Goal: Task Accomplishment & Management: Use online tool/utility

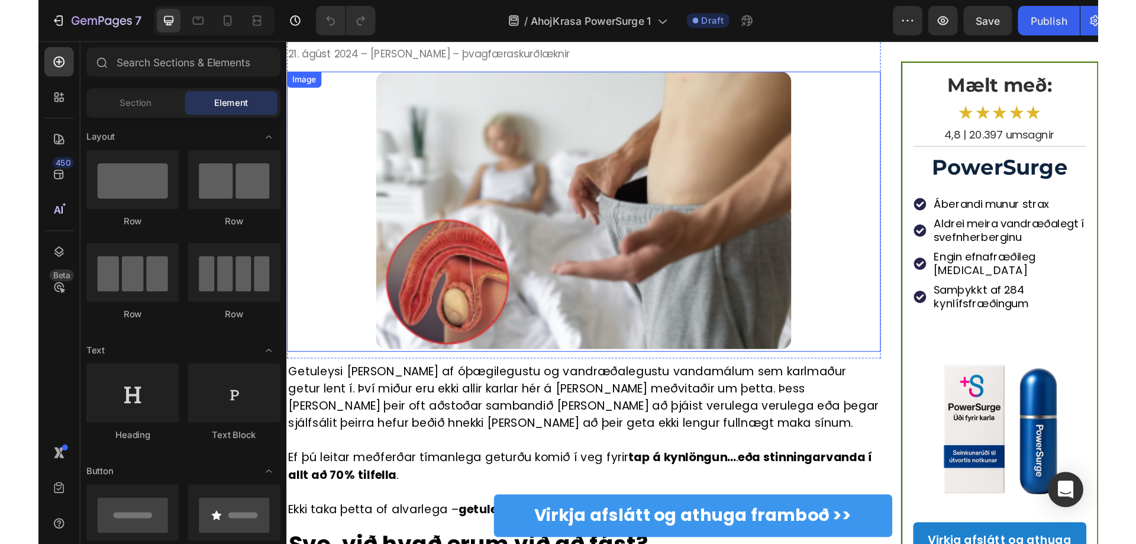
scroll to position [118, 0]
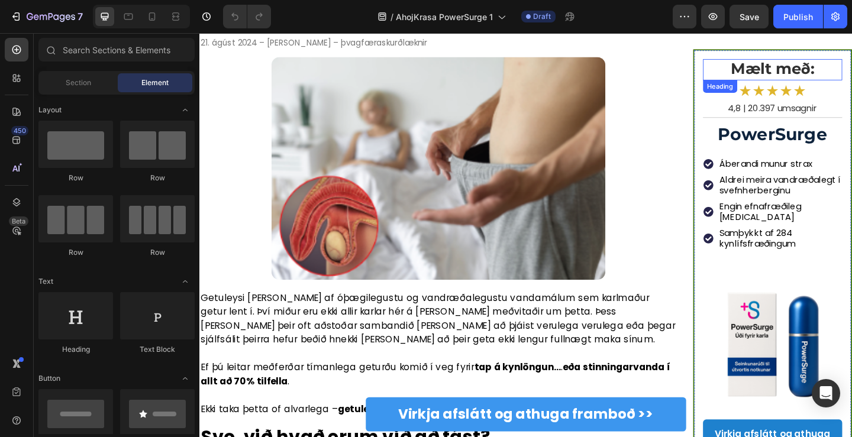
click at [817, 76] on strong "Mælt með:" at bounding box center [822, 72] width 91 height 20
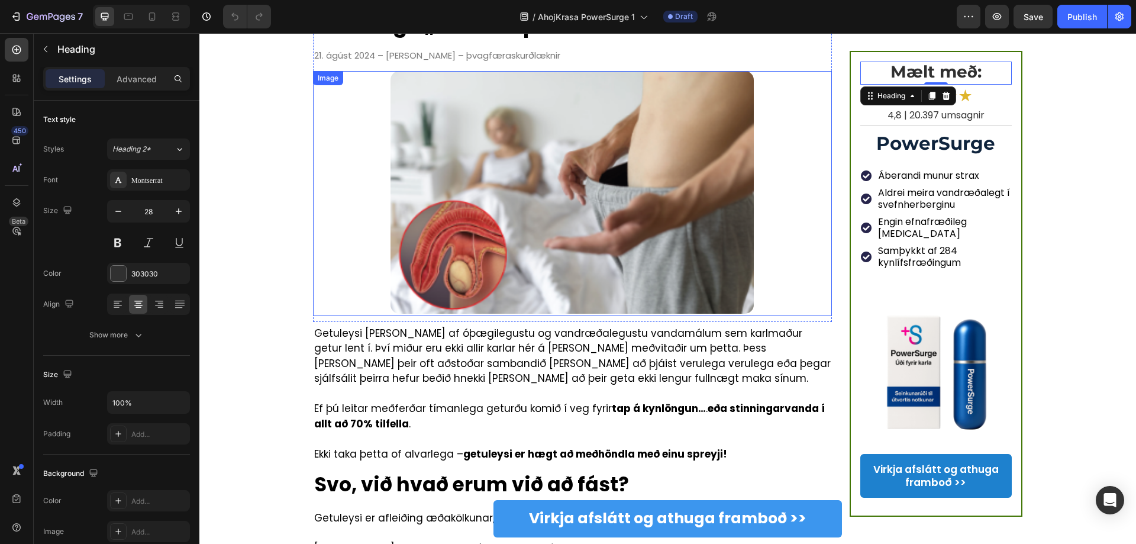
scroll to position [0, 0]
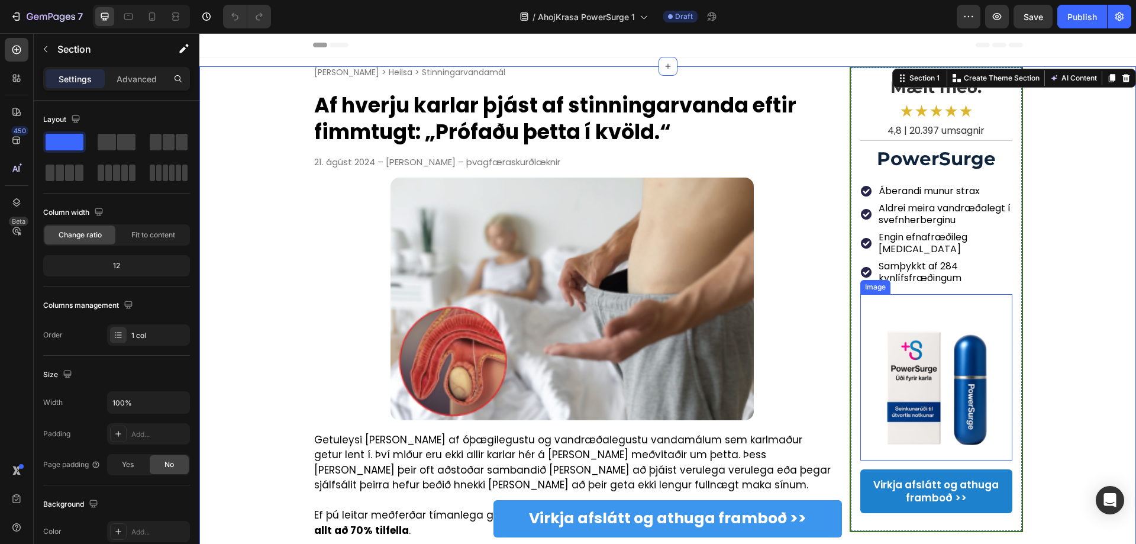
click at [851, 350] on img at bounding box center [936, 377] width 152 height 152
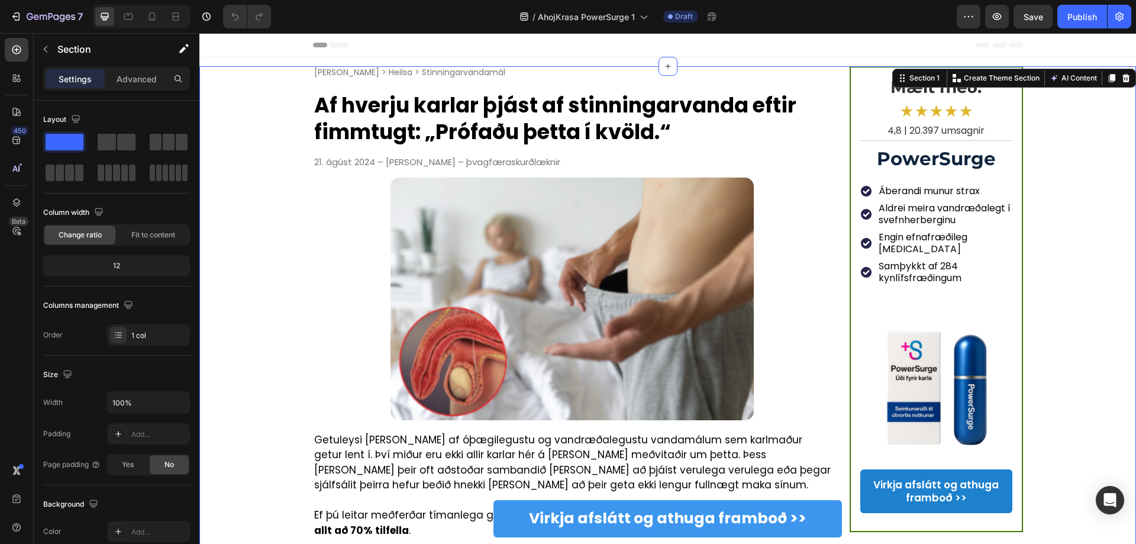
click at [506, 126] on h1 "Af hverju karlar þjást af stinningarvanda eftir fimmtugt: „Prófaðu þetta í kvöl…" at bounding box center [572, 118] width 519 height 56
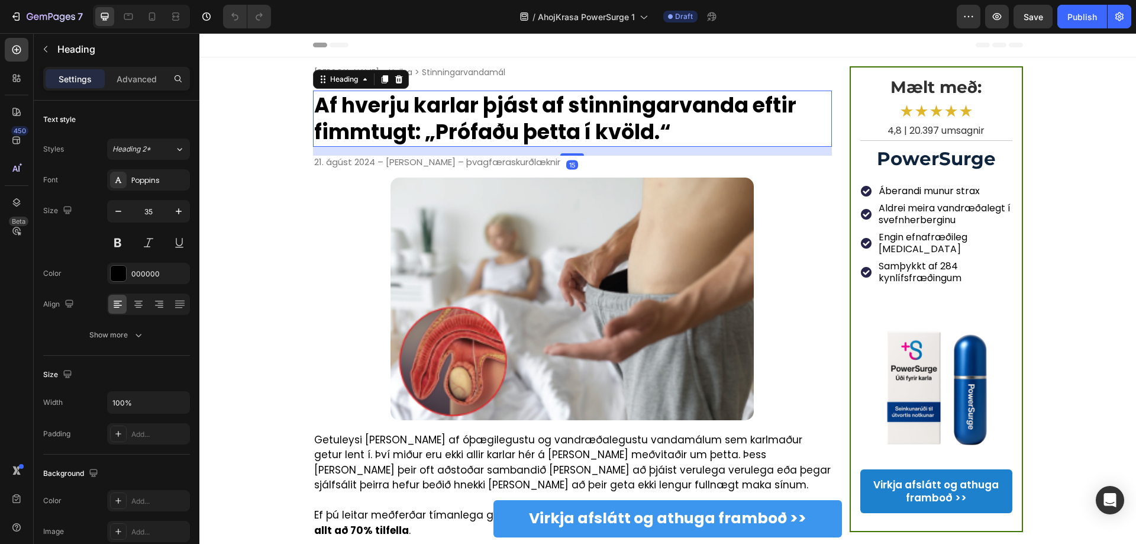
click at [500, 108] on h1 "Af hverju karlar þjást af stinningarvanda eftir fimmtugt: „Prófaðu þetta í kvöl…" at bounding box center [572, 118] width 519 height 56
click at [500, 108] on p "Af hverju karlar þjást af stinningarvanda eftir fimmtugt: „Prófaðu þetta í kvöl…" at bounding box center [572, 119] width 517 height 54
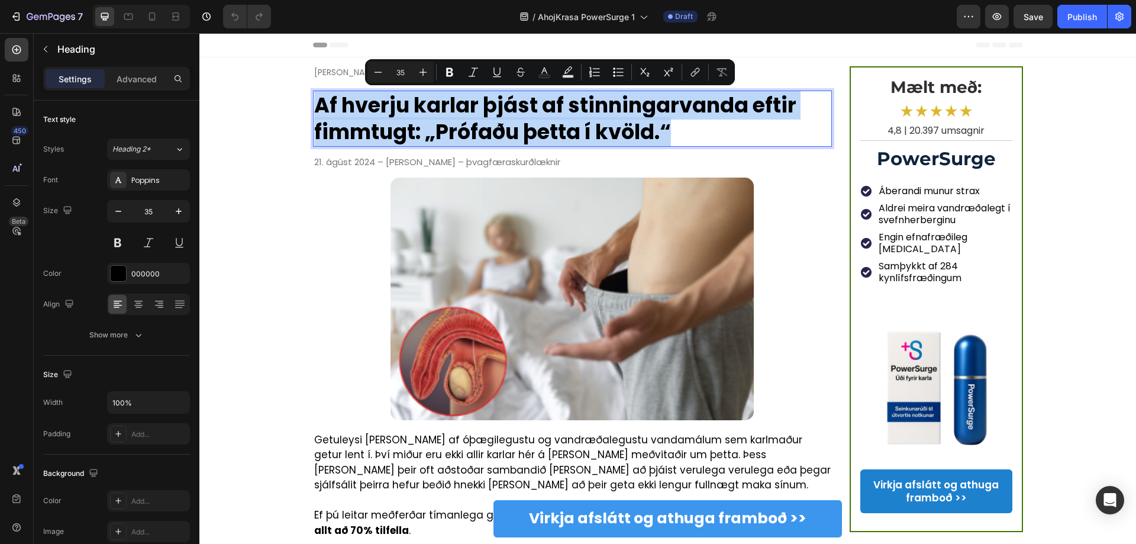
click at [490, 125] on p "Af hverju karlar þjást af stinningarvanda eftir fimmtugt: „Prófaðu þetta í kvöl…" at bounding box center [572, 119] width 517 height 54
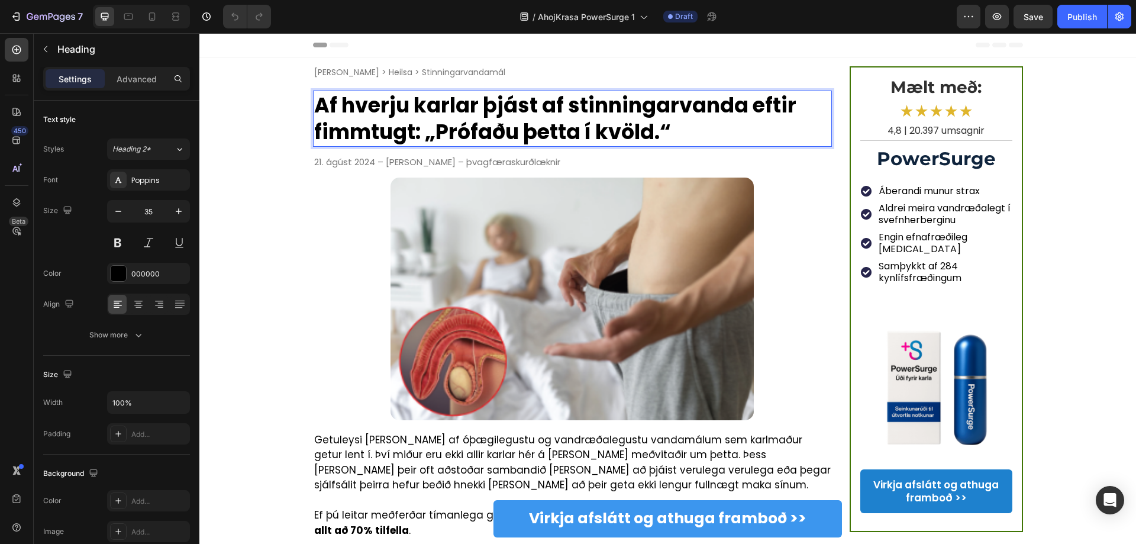
click at [496, 112] on p "Af hverju karlar þjást af stinningarvanda eftir fimmtugt: „Prófaðu þetta í kvöl…" at bounding box center [572, 119] width 517 height 54
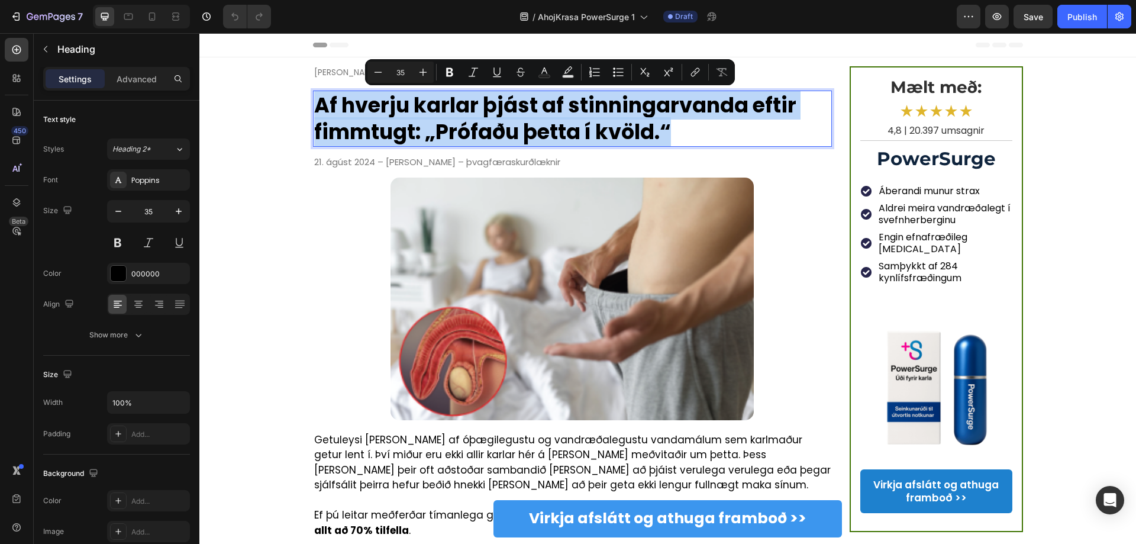
copy p "Af hverju karlar þjást af stinningarvanda eftir fimmtugt: „Prófaðu þetta í kvöl…"
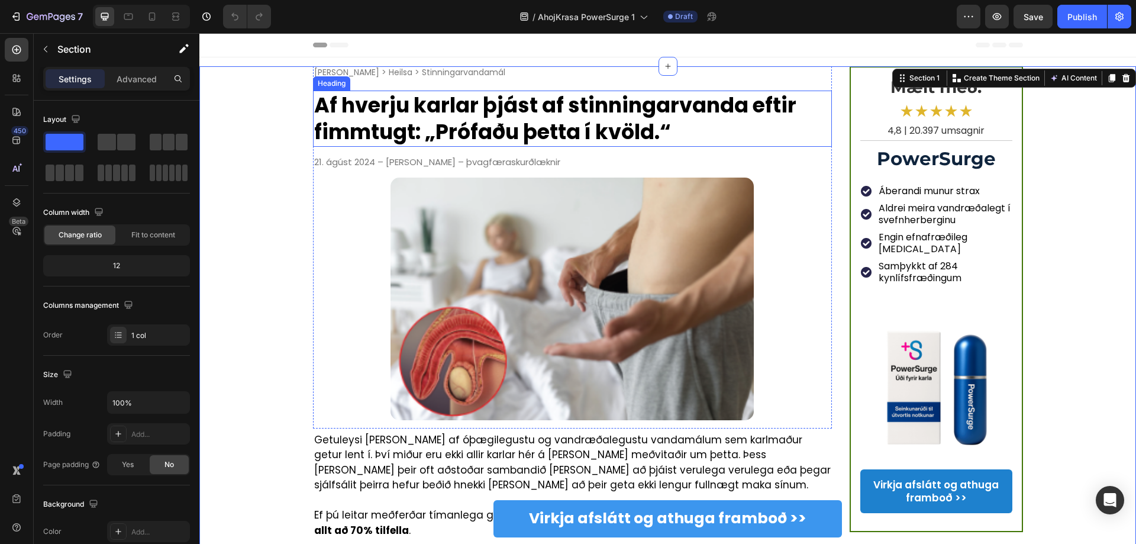
drag, startPoint x: 420, startPoint y: 123, endPoint x: 416, endPoint y: 130, distance: 7.7
click at [420, 123] on p "Af hverju karlar þjást af stinningarvanda eftir fimmtugt: „Prófaðu þetta í kvöl…" at bounding box center [572, 119] width 517 height 54
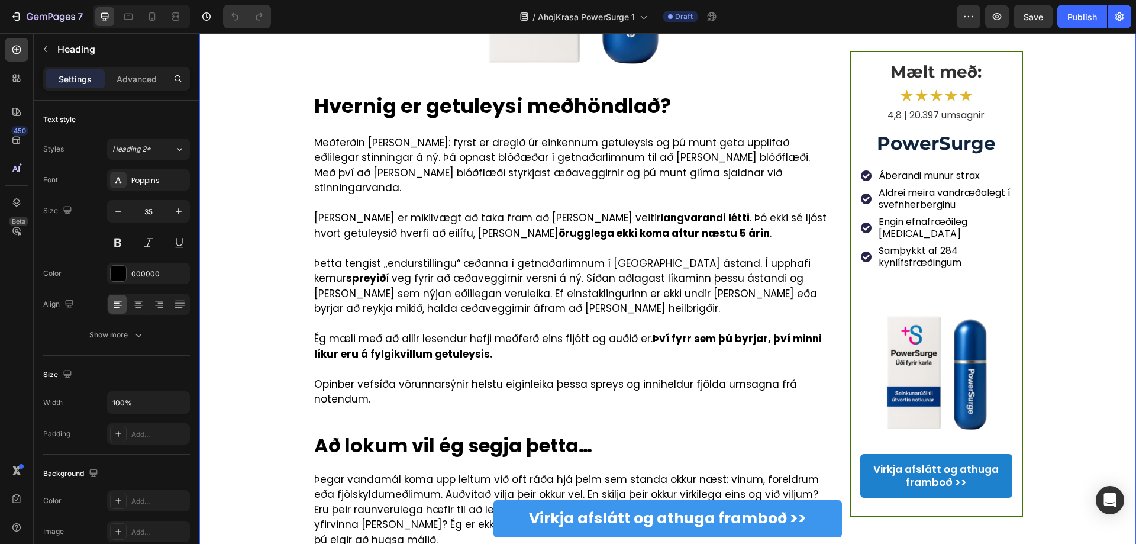
scroll to position [1715, 0]
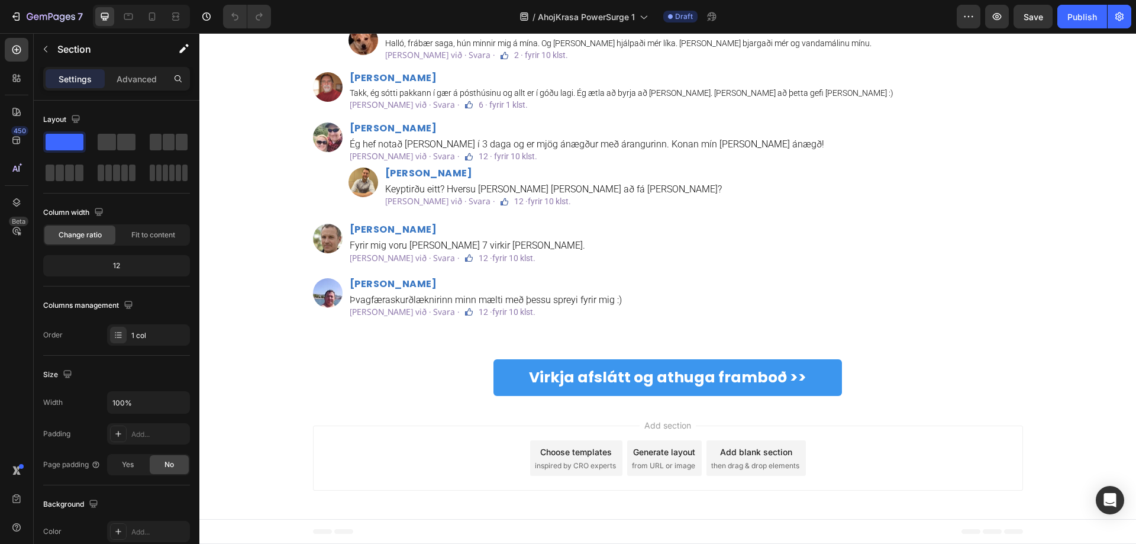
scroll to position [2898, 0]
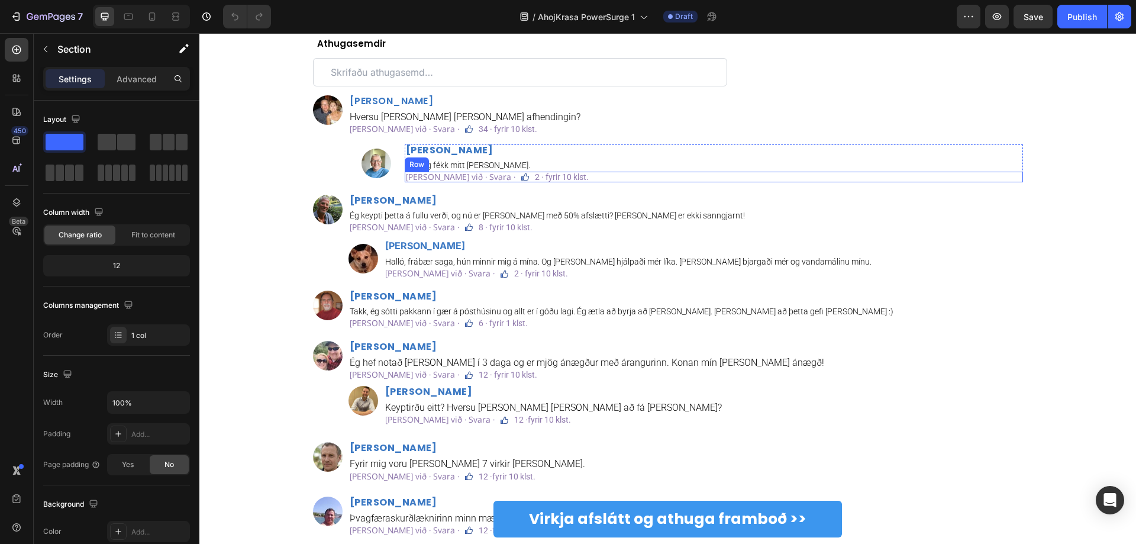
click at [851, 182] on div "Líkar við · Svara · Text Block Image 2 · fyrir 10 klst. Text Block Row" at bounding box center [714, 177] width 618 height 11
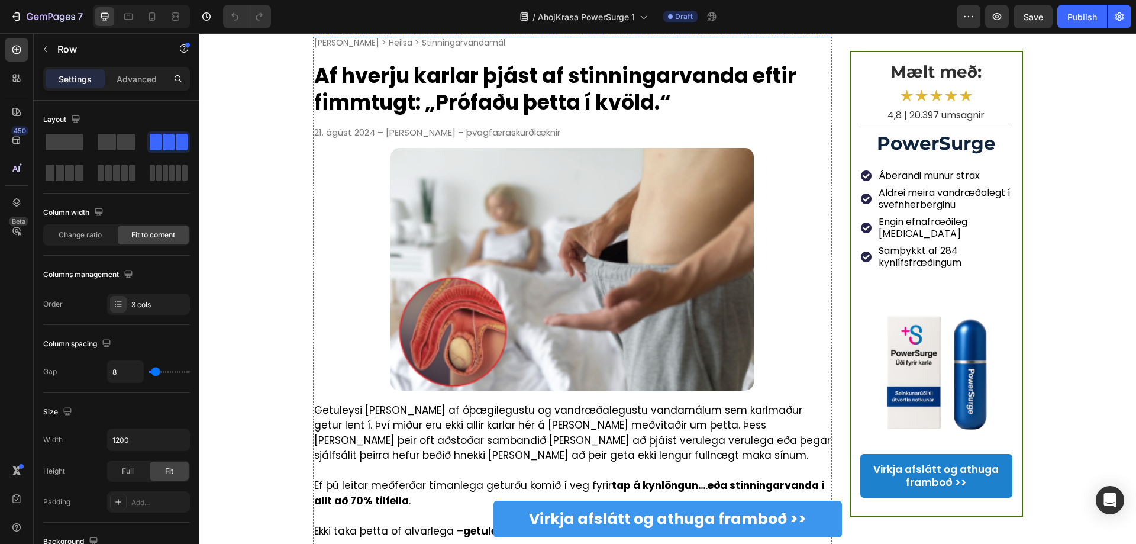
scroll to position [0, 0]
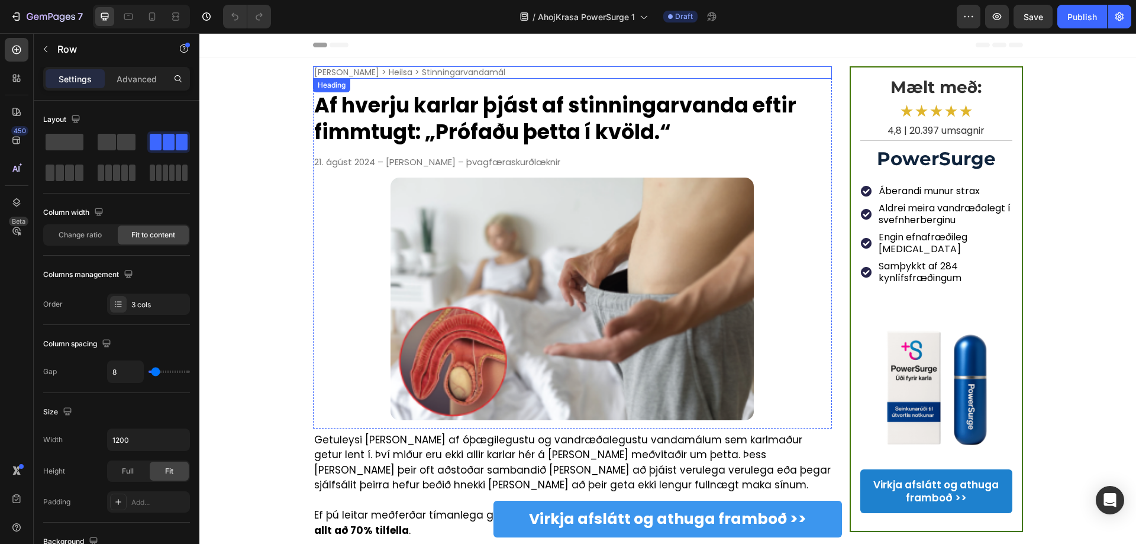
click at [476, 72] on div "Heim > Heilsa > Stinningarvandamál" at bounding box center [572, 72] width 519 height 12
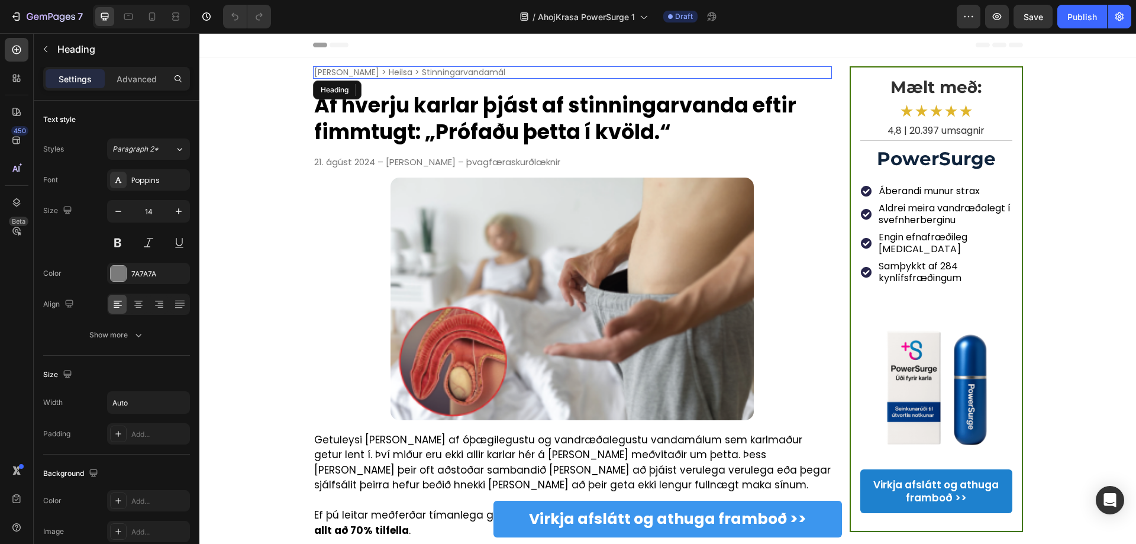
click at [476, 72] on div "Heim > Heilsa > Stinningarvandamál" at bounding box center [572, 72] width 519 height 12
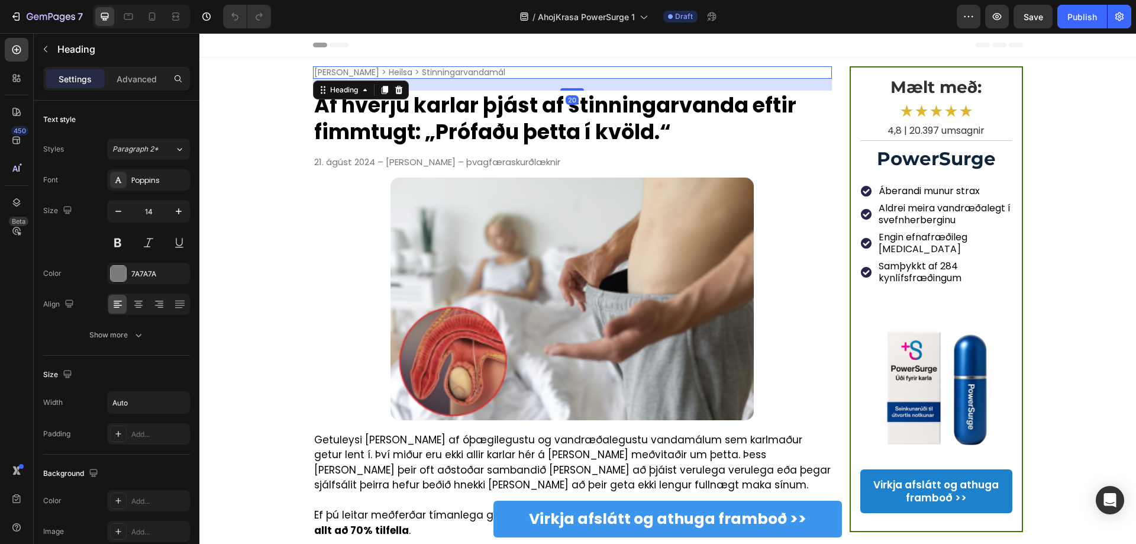
click at [446, 69] on h2 "Heim > Heilsa > Stinningarvandamál" at bounding box center [409, 72] width 193 height 12
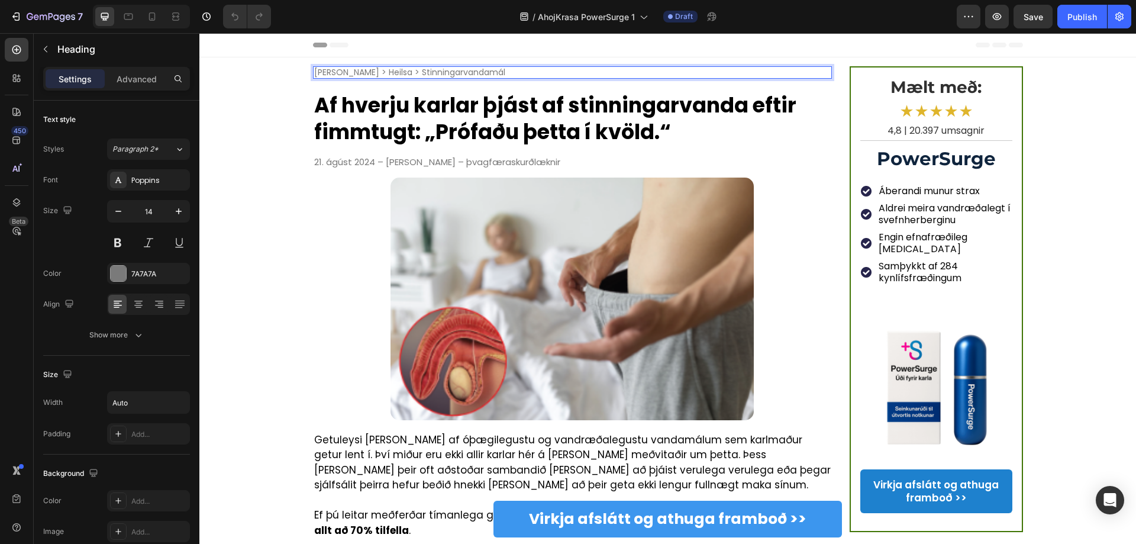
click at [446, 69] on p "Heim > Heilsa > Stinningarvandamál" at bounding box center [409, 72] width 191 height 10
click at [463, 73] on div "Heim > Heilsa > Stinningarvandamál" at bounding box center [572, 72] width 519 height 12
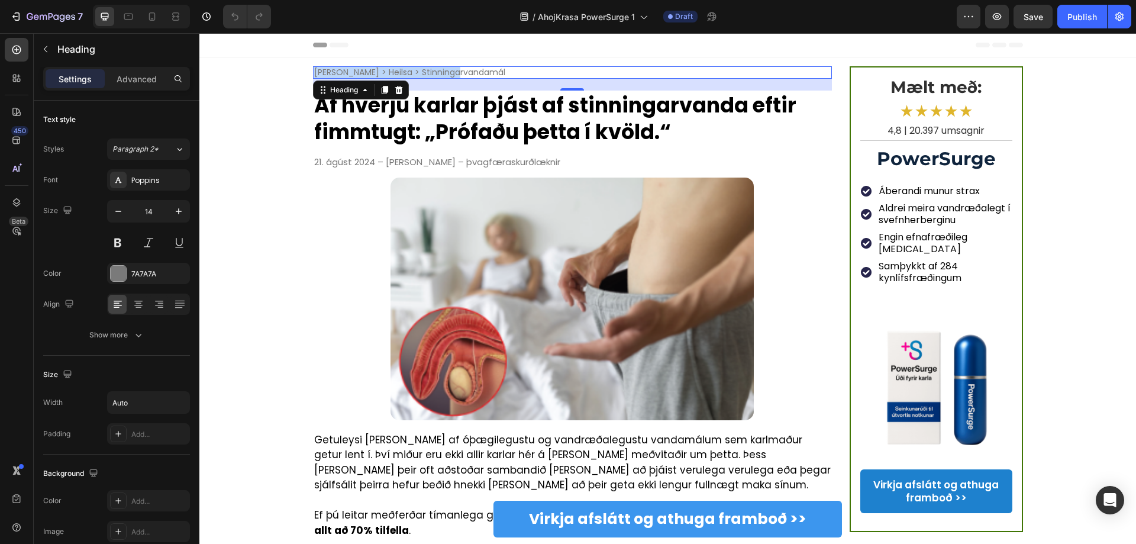
click at [481, 71] on div "Heim > Heilsa > Stinningarvandamál" at bounding box center [572, 72] width 519 height 12
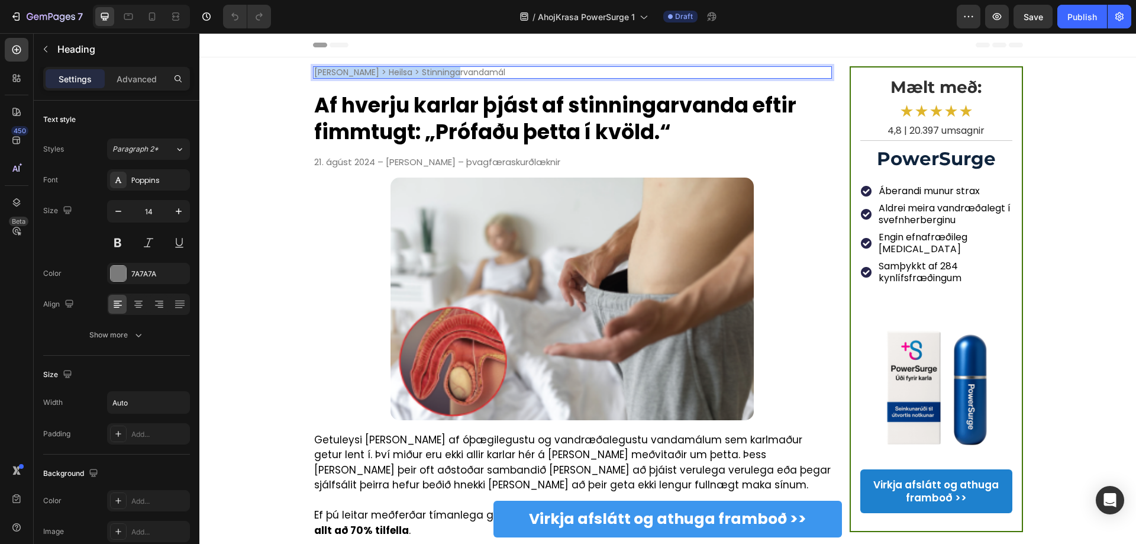
click at [443, 68] on p "Heim > Heilsa > Stinningarvandamál" at bounding box center [409, 72] width 191 height 10
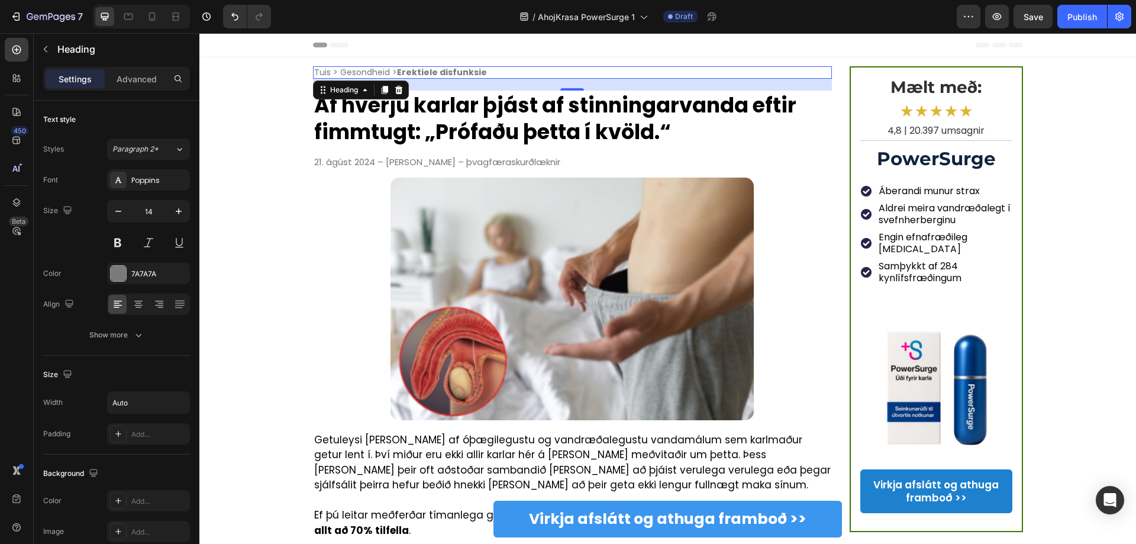
click at [493, 67] on div "Tuis > Gesondheid > Erektiele disfunksie" at bounding box center [572, 72] width 519 height 12
click at [490, 72] on div "Tuis > Gesondheid > Erektiele disfunksie" at bounding box center [572, 72] width 519 height 12
click at [446, 72] on strong "Erektiele disfunksie" at bounding box center [442, 72] width 90 height 12
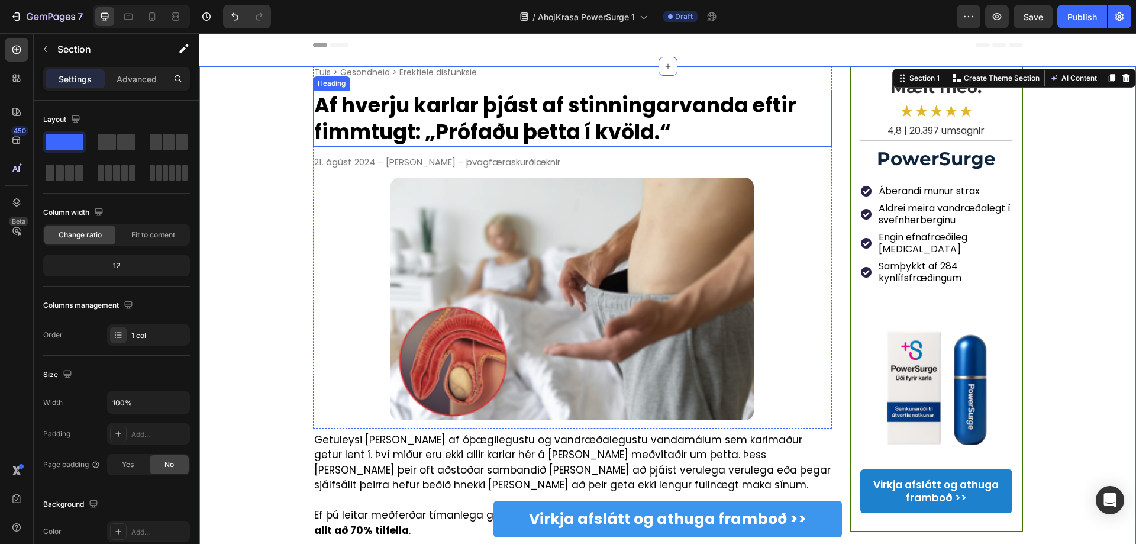
click at [379, 109] on h1 "Af hverju karlar þjást af stinningarvanda eftir fimmtugt: „Prófaðu þetta í kvöl…" at bounding box center [572, 118] width 519 height 56
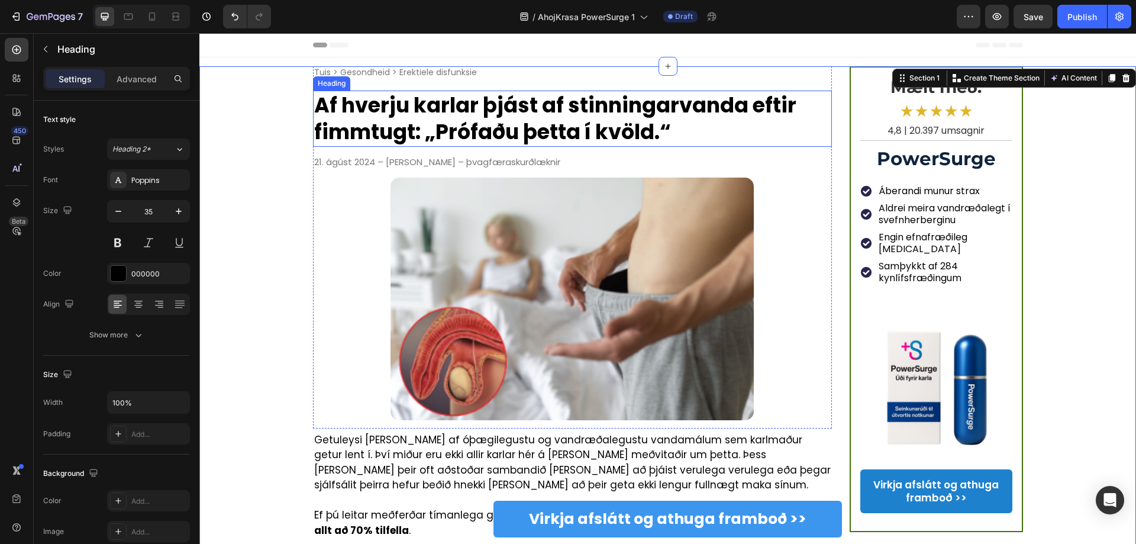
click at [379, 109] on h1 "Af hverju karlar þjást af stinningarvanda eftir fimmtugt: „Prófaðu þetta í kvöl…" at bounding box center [572, 118] width 519 height 56
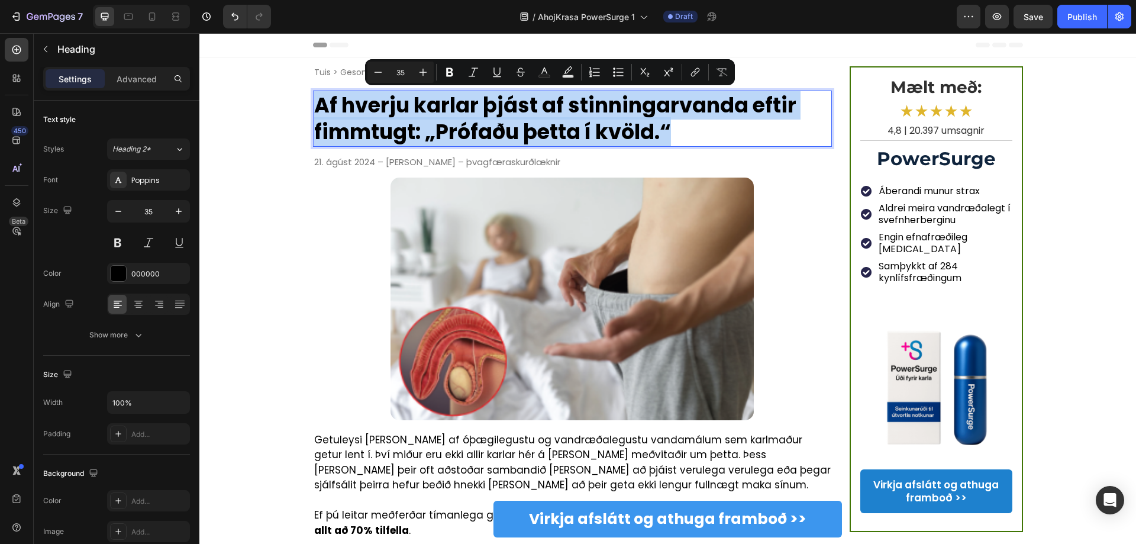
copy p "Af hverju karlar þjást af stinningarvanda eftir fimmtugt: „Prófaðu þetta í kvöl…"
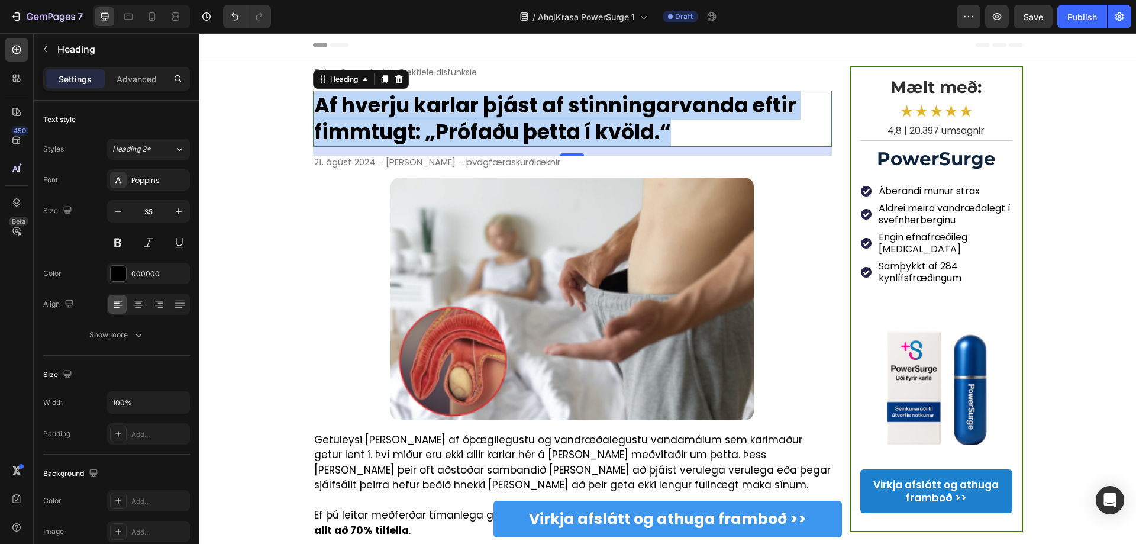
click at [555, 109] on p "Af hverju karlar þjást af stinningarvanda eftir fimmtugt: „Prófaðu þetta í kvöl…" at bounding box center [572, 119] width 517 height 54
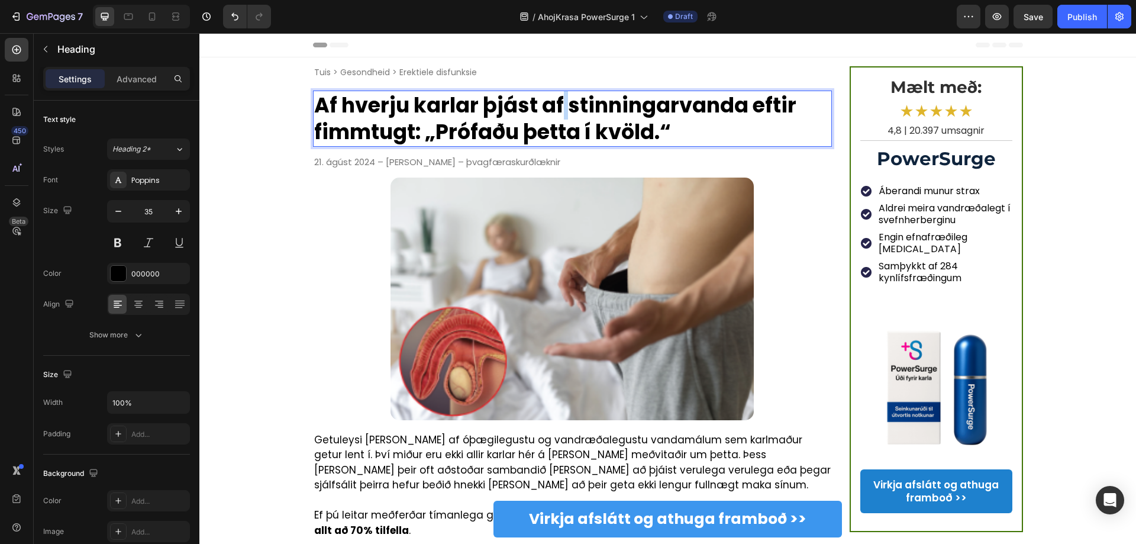
click at [555, 109] on p "Af hverju karlar þjást af stinningarvanda eftir fimmtugt: „Prófaðu þetta í kvöl…" at bounding box center [572, 119] width 517 height 54
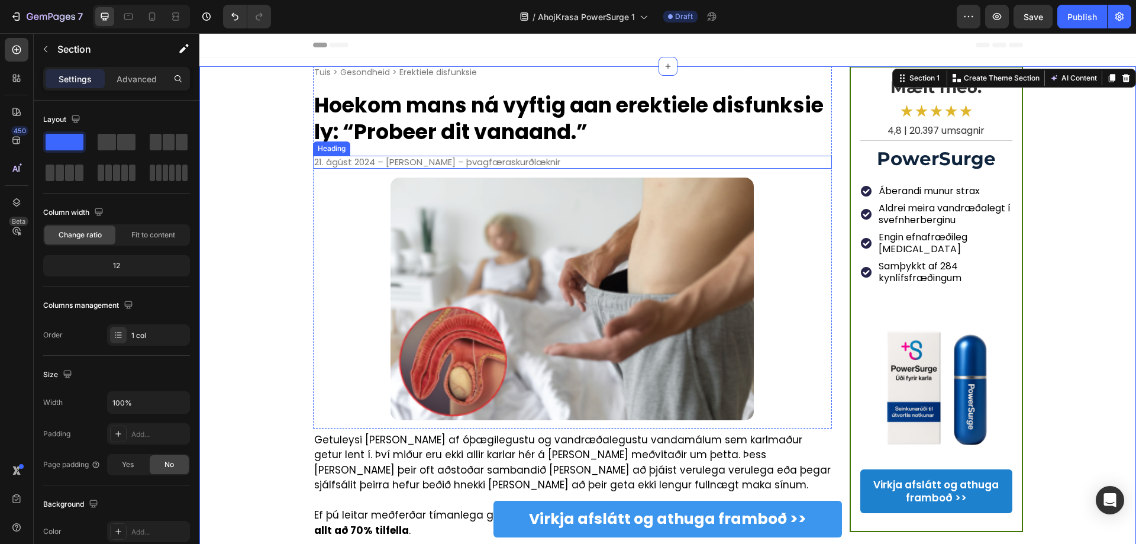
click at [392, 163] on h2 "21. ágúst 2024 – Dr. Jónas Guðmundsson – þvagfæraskurðlæknir" at bounding box center [437, 162] width 248 height 13
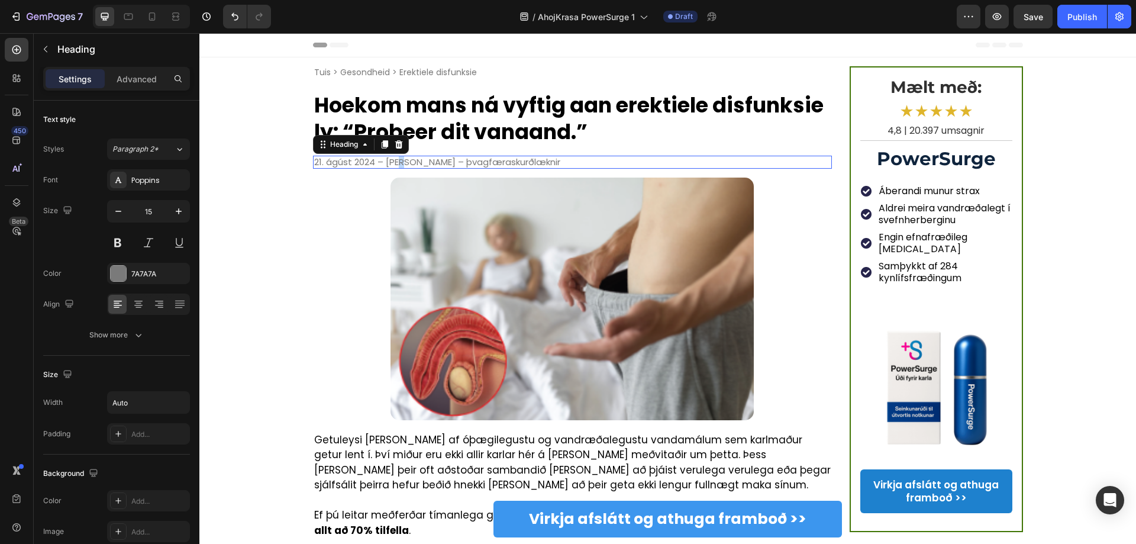
click at [392, 163] on h2 "21. ágúst 2024 – Dr. Jónas Guðmundsson – þvagfæraskurðlæknir" at bounding box center [437, 162] width 248 height 13
copy p "21. ágúst 2024 – Dr. Jónas Guðmundsson – þvagfæraskurðlæknir"
click at [522, 160] on p "21. ágúst 2024 – Dr. Jónas Guðmundsson – þvagfæraskurðlæknir" at bounding box center [437, 162] width 246 height 11
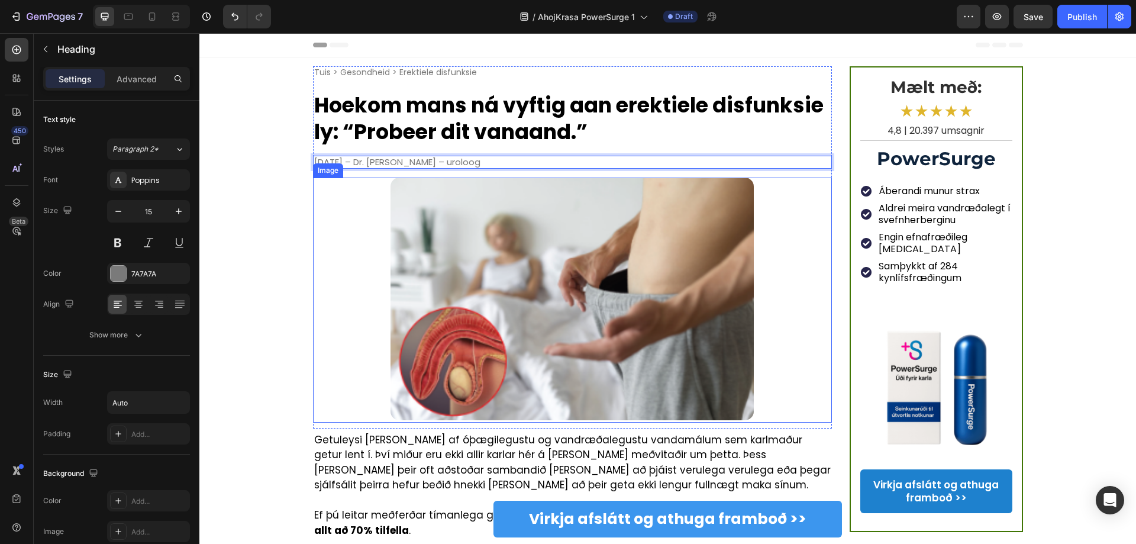
drag, startPoint x: 279, startPoint y: 222, endPoint x: 306, endPoint y: 228, distance: 27.3
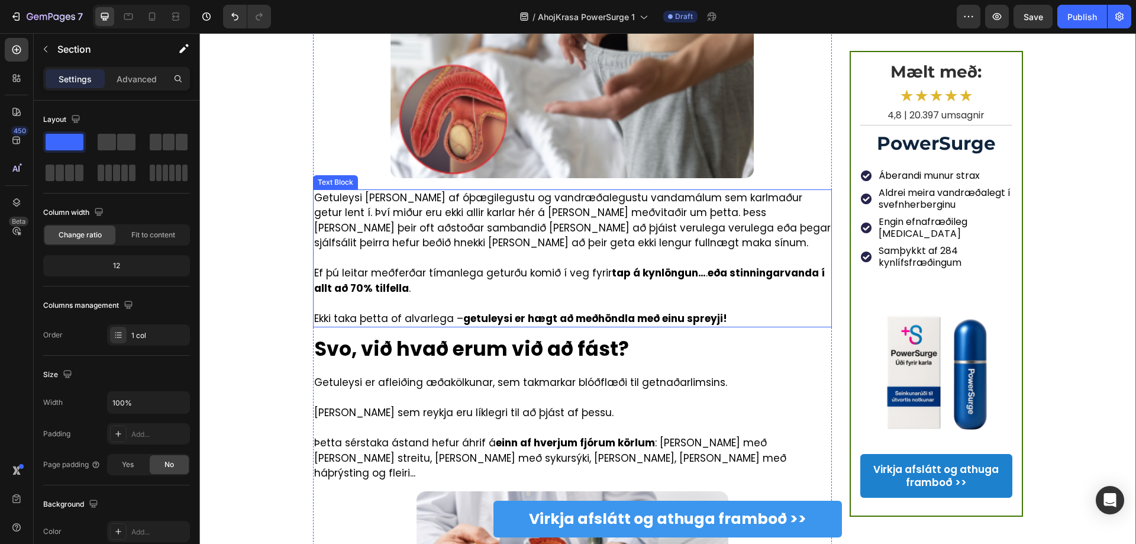
scroll to position [296, 0]
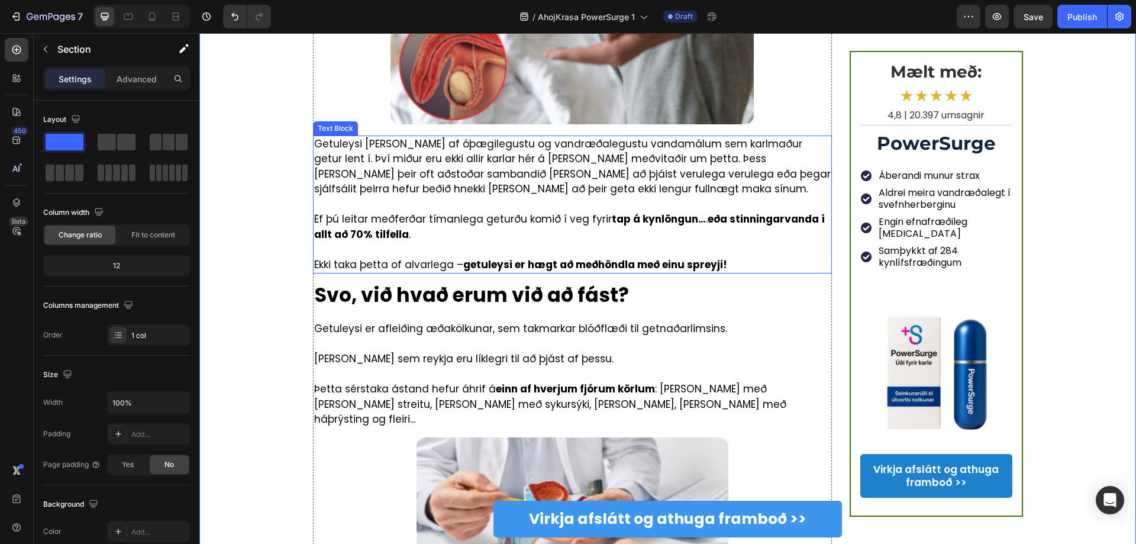
click at [434, 163] on p "Getuleysi er eitt af óþægilegustu og vandræðalegustu vandamálum sem karlmaður g…" at bounding box center [572, 167] width 517 height 60
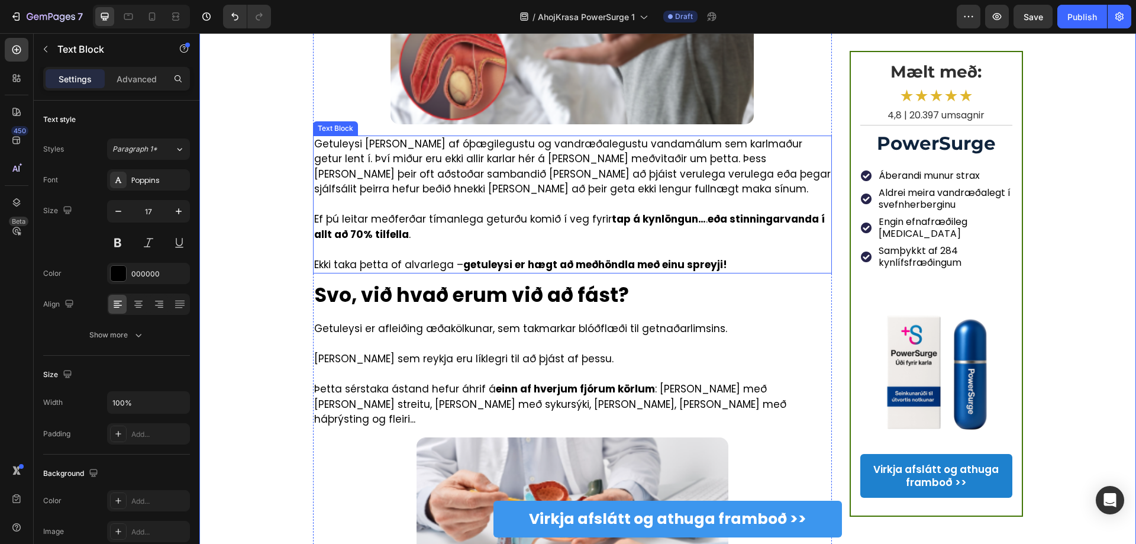
click at [434, 163] on p "Getuleysi er eitt af óþægilegustu og vandræðalegustu vandamálum sem karlmaður g…" at bounding box center [572, 167] width 517 height 60
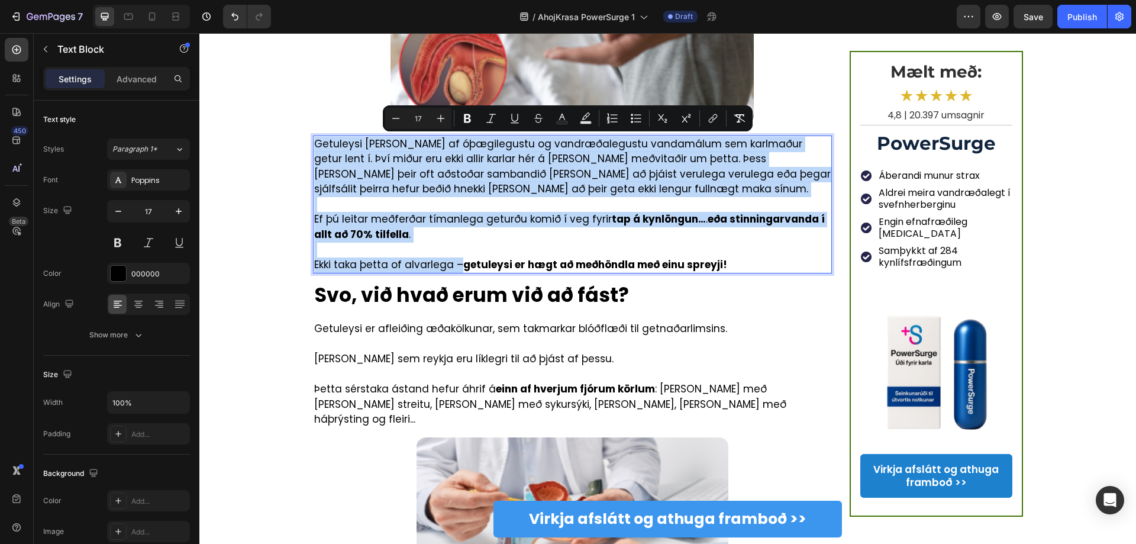
copy div "Getuleysi er eitt af óþægilegustu og vandræðalegustu vandamálum sem karlmaður g…"
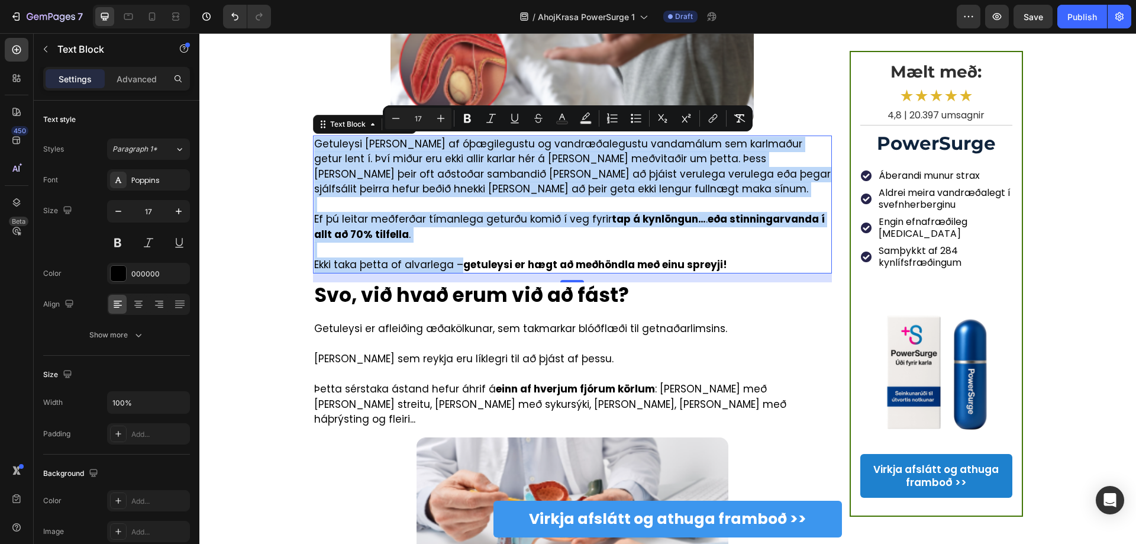
click at [505, 214] on p "Ef þú leitar meðferðar tímanlega geturðu komið í veg fyrir tap á kynlöngun… . e…" at bounding box center [572, 227] width 517 height 30
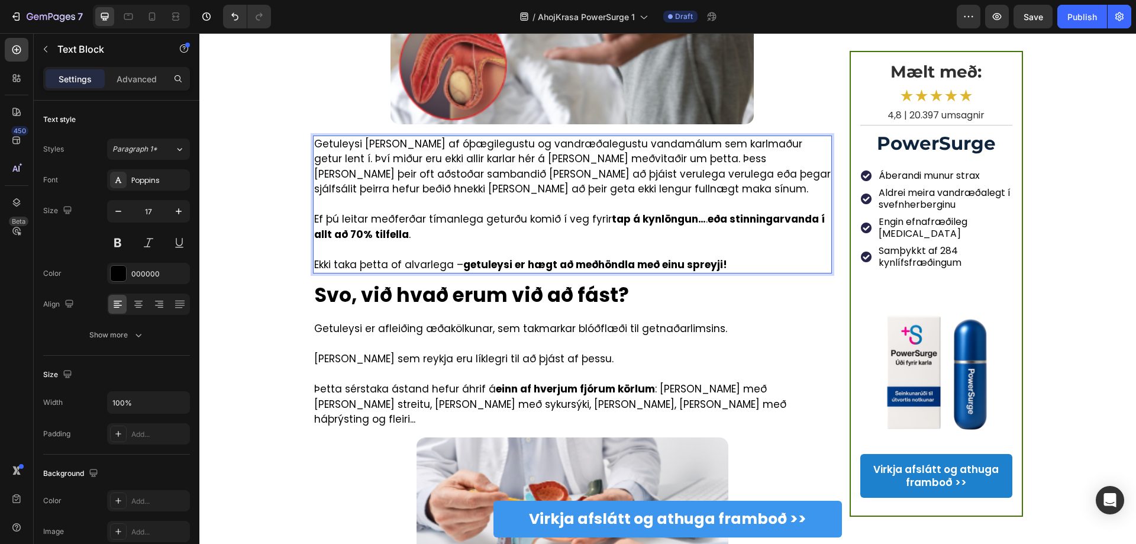
click at [539, 210] on p "Rich Text Editor. Editing area: main" at bounding box center [572, 204] width 517 height 15
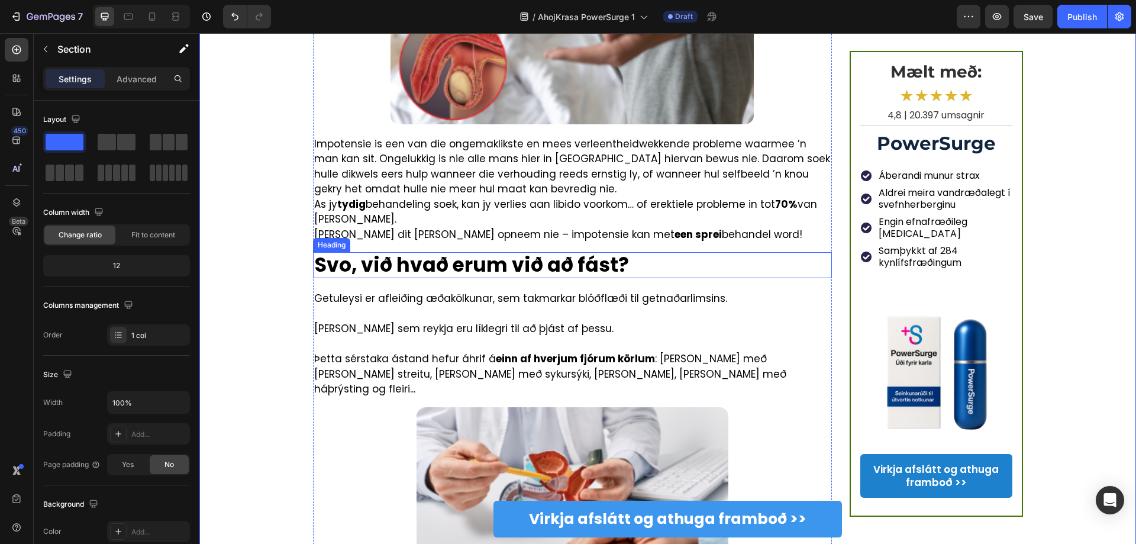
click at [602, 258] on strong "Svo, við hvað erum við að fást?" at bounding box center [472, 265] width 314 height 28
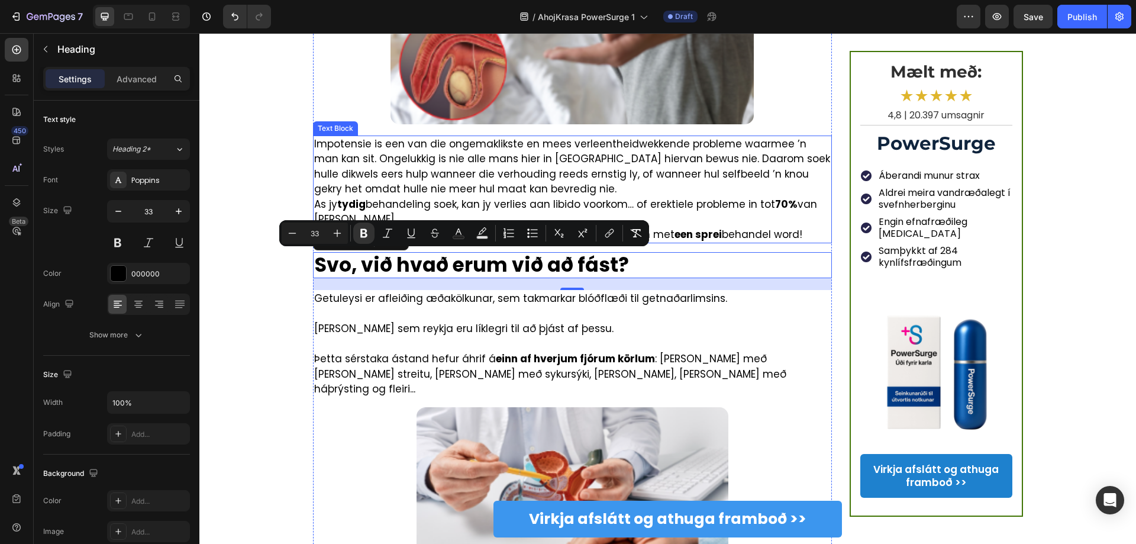
click at [464, 267] on strong "Svo, við hvað erum við að fást?" at bounding box center [472, 265] width 314 height 28
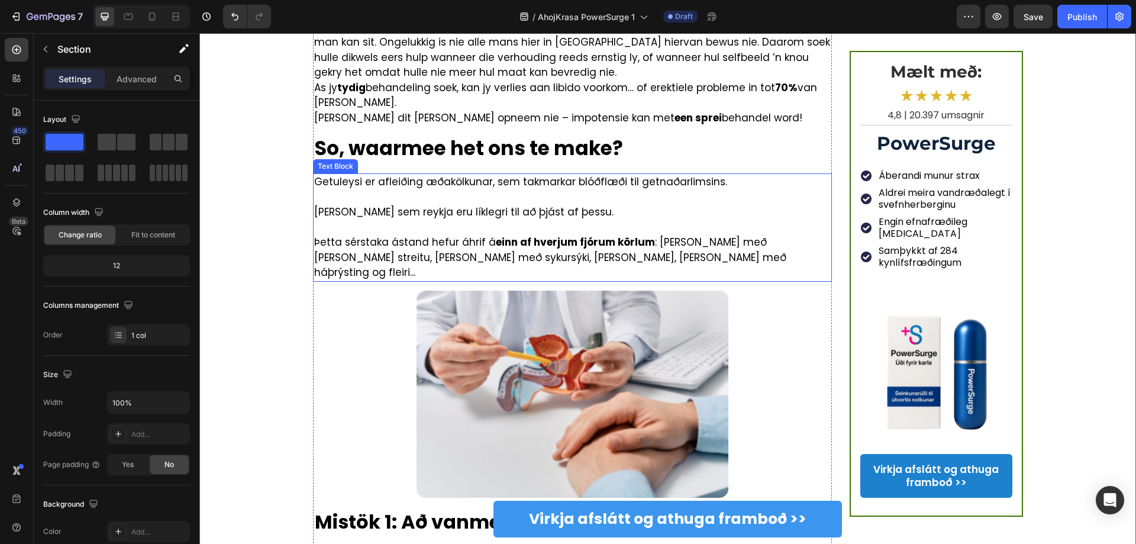
scroll to position [414, 0]
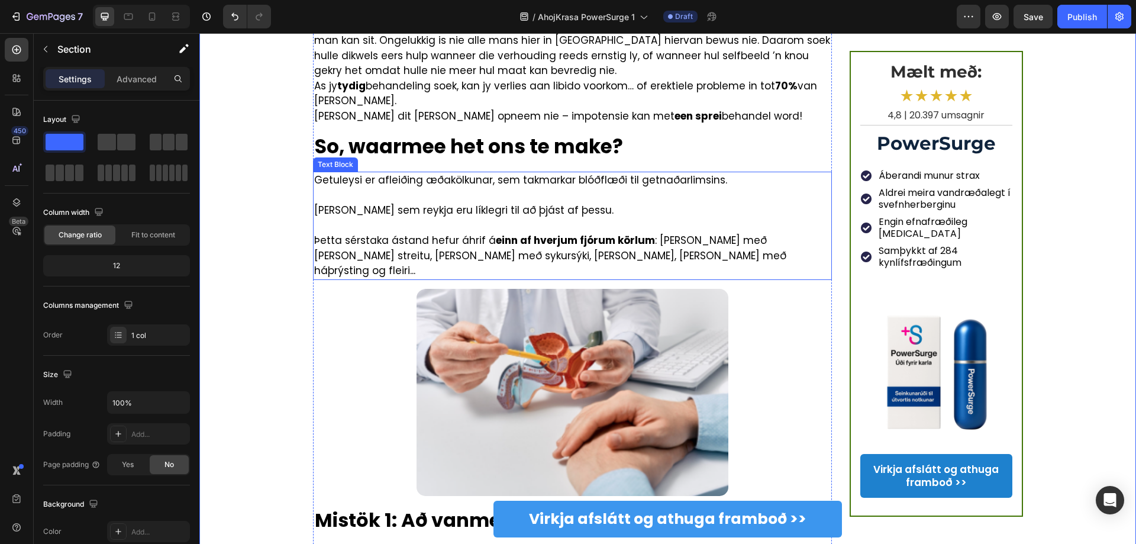
click at [368, 185] on p "Getuleysi er afleiðing æðakölkunar, sem takmarkar blóðflæði til getnaðarlimsins." at bounding box center [572, 180] width 517 height 15
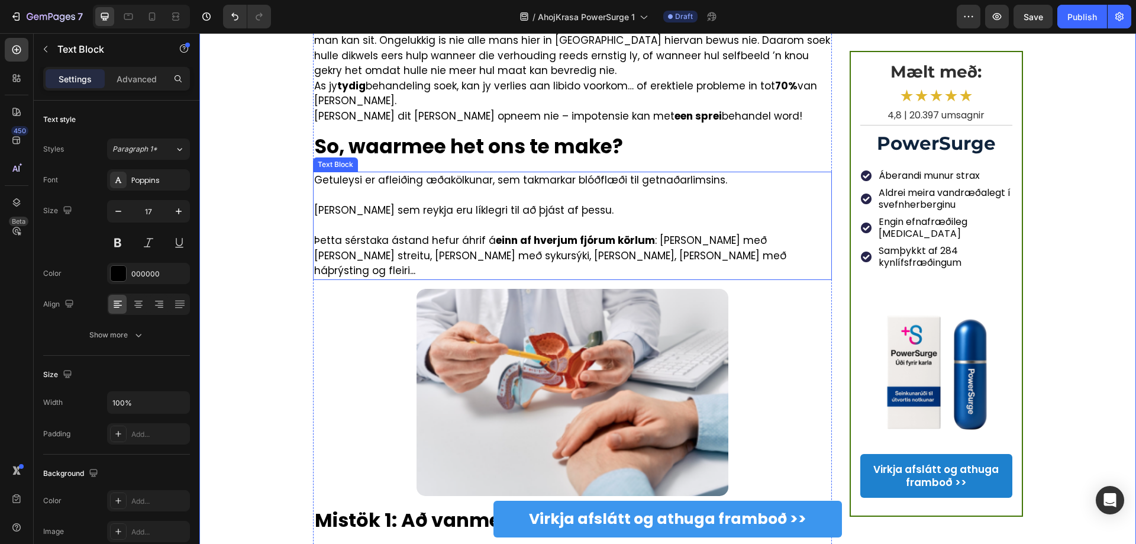
click at [368, 185] on p "Getuleysi er afleiðing æðakölkunar, sem takmarkar blóðflæði til getnaðarlimsins." at bounding box center [572, 180] width 517 height 15
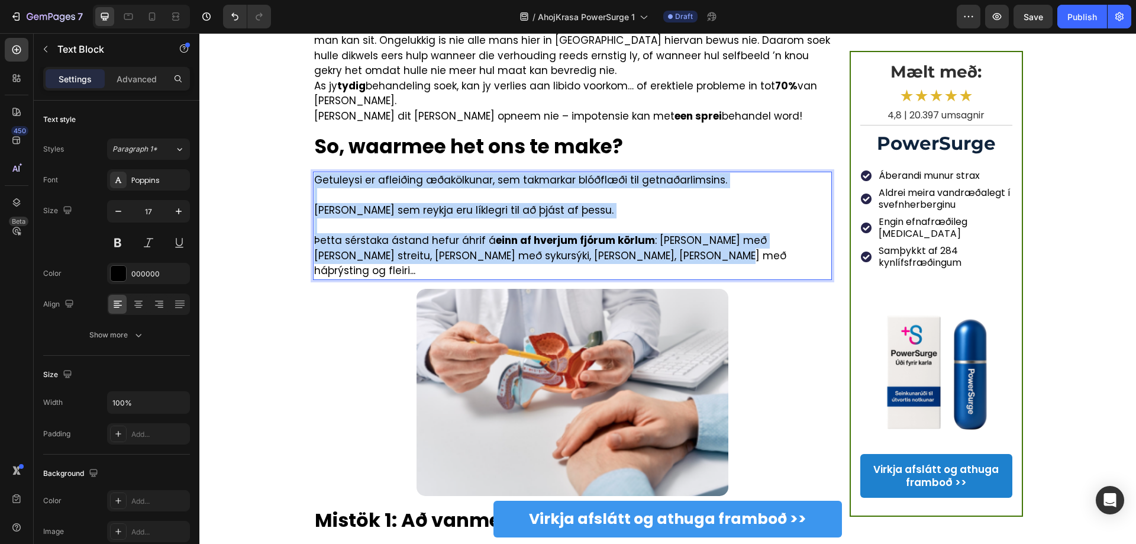
copy div "Getuleysi er afleiðing æðakölkunar, sem takmarkar blóðflæði til getnaðarlimsins…"
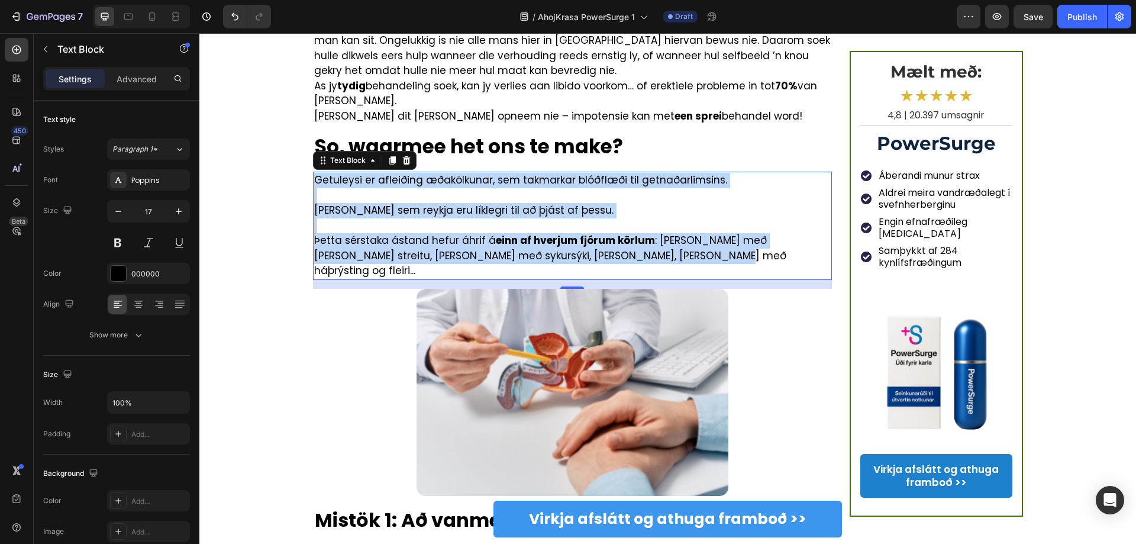
click at [446, 200] on p "Rich Text Editor. Editing area: main" at bounding box center [572, 195] width 517 height 15
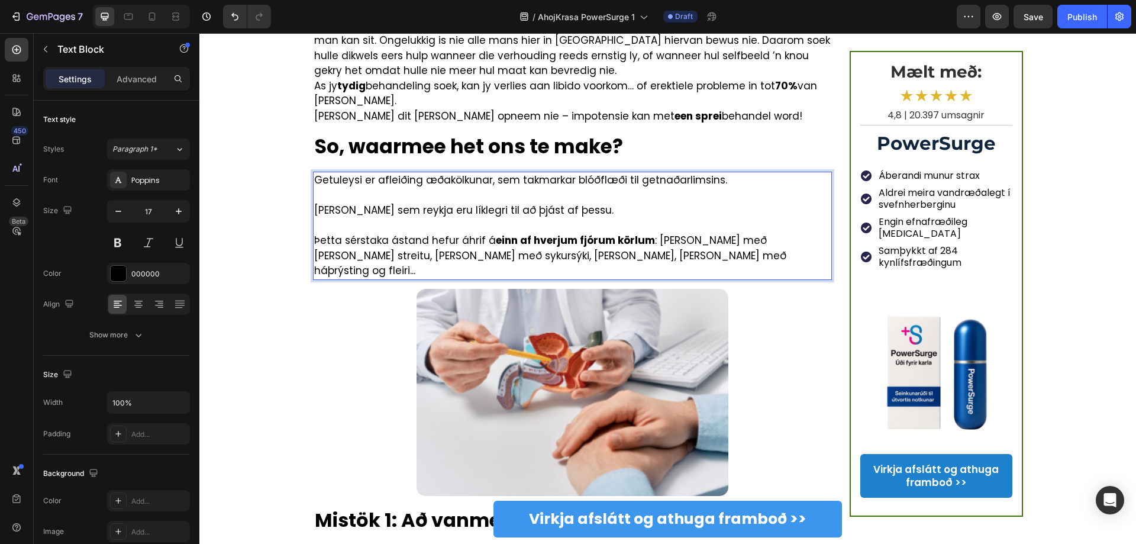
click at [450, 208] on p "Karlar sem reykja eru líklegri til að þjást af þessu." at bounding box center [572, 210] width 517 height 15
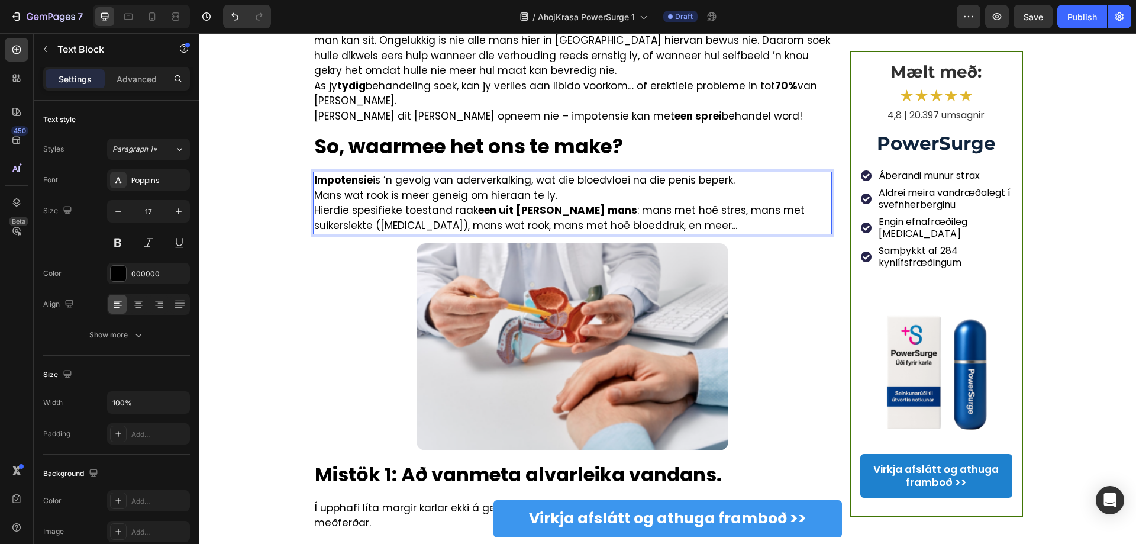
click at [746, 183] on p "Impotensie is ’n gevolg van aderverkalking, wat die bloedvloei na die penis bep…" at bounding box center [572, 180] width 517 height 15
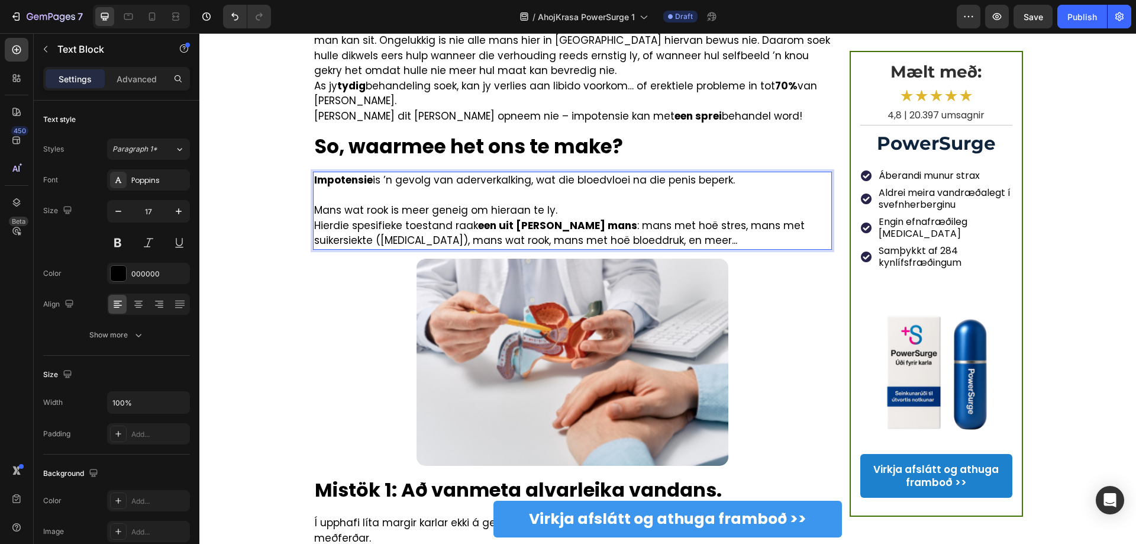
click at [563, 207] on p "Mans wat rook is meer geneig om hieraan te ly." at bounding box center [572, 210] width 517 height 15
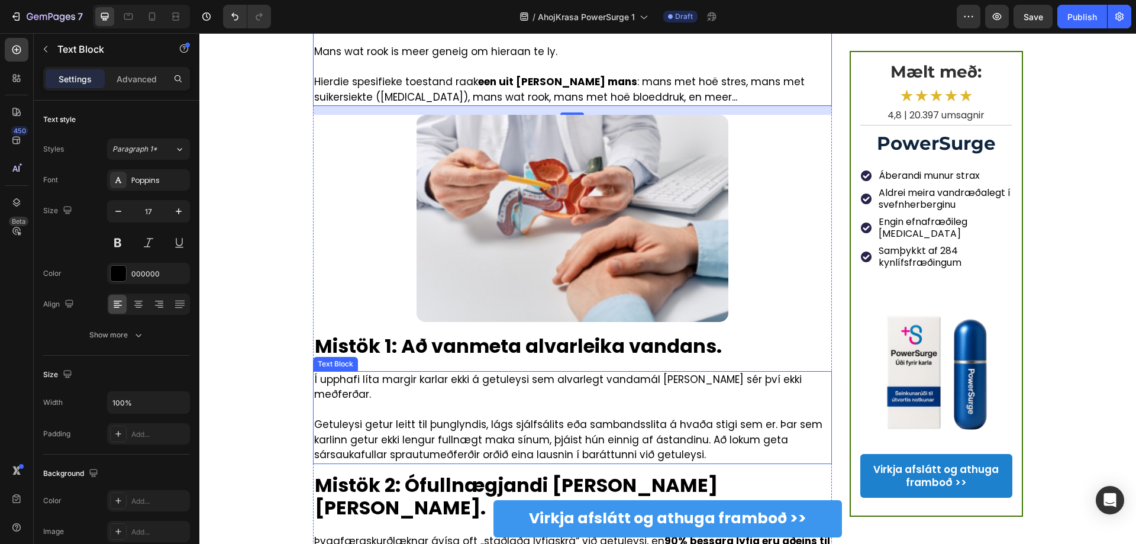
scroll to position [651, 0]
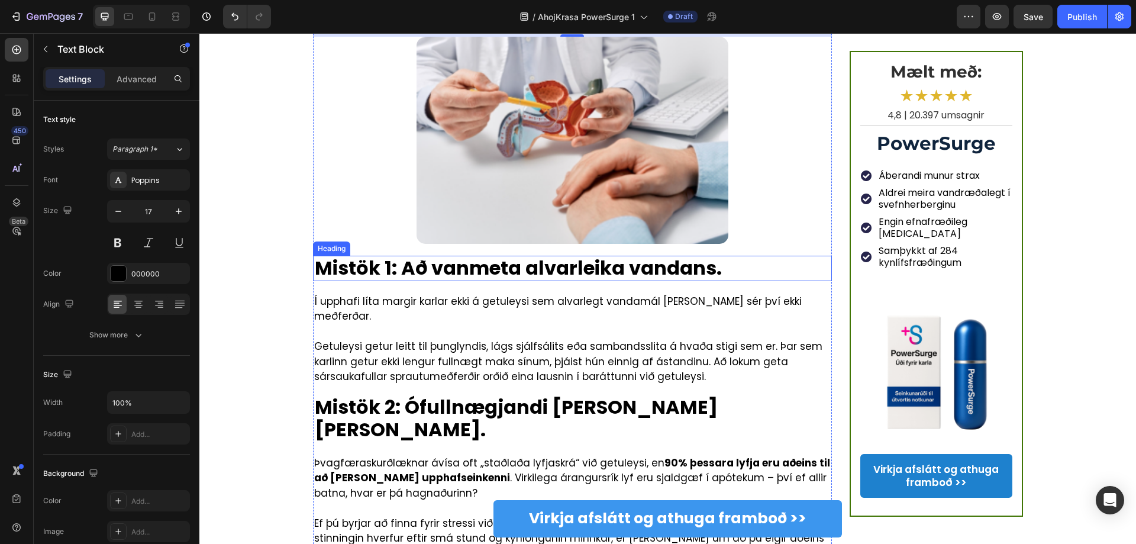
click at [442, 264] on strong "Mistök 1: Að vanmeta alvarleika vandans." at bounding box center [518, 267] width 407 height 27
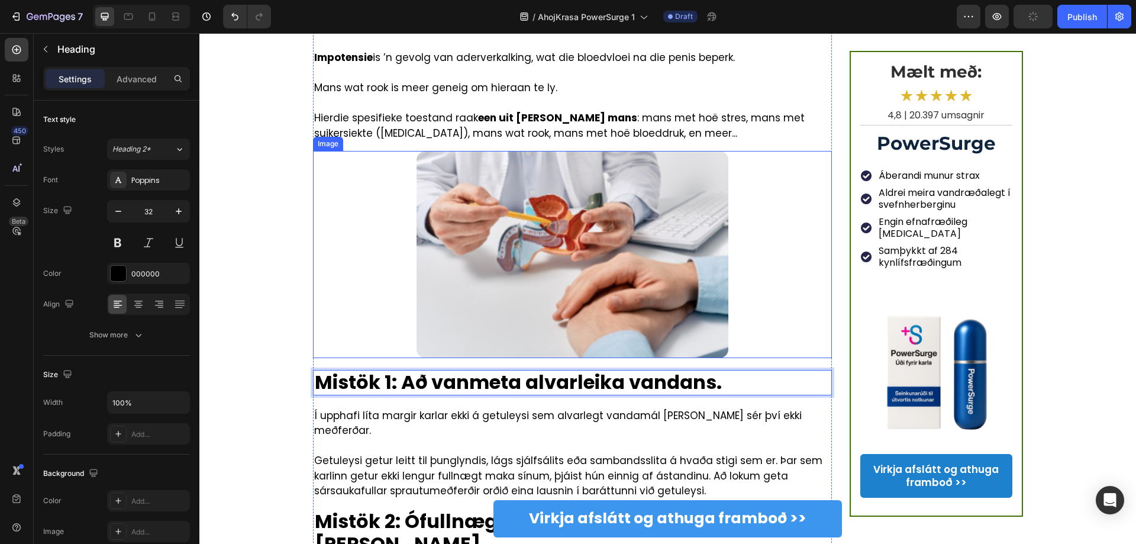
scroll to position [591, 0]
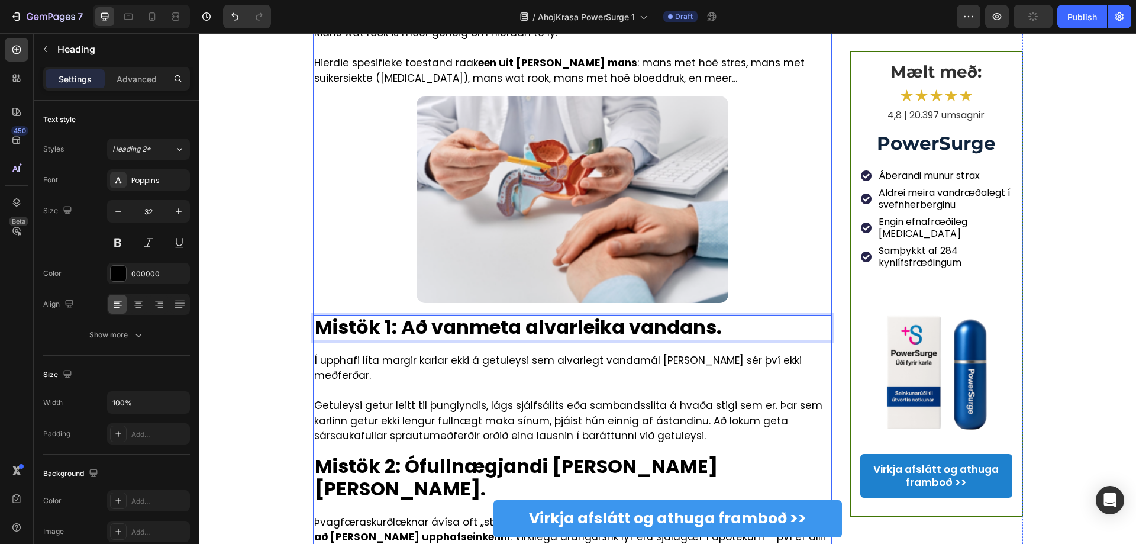
click at [532, 326] on strong "Mistök 1: Að vanmeta alvarleika vandans." at bounding box center [518, 326] width 407 height 27
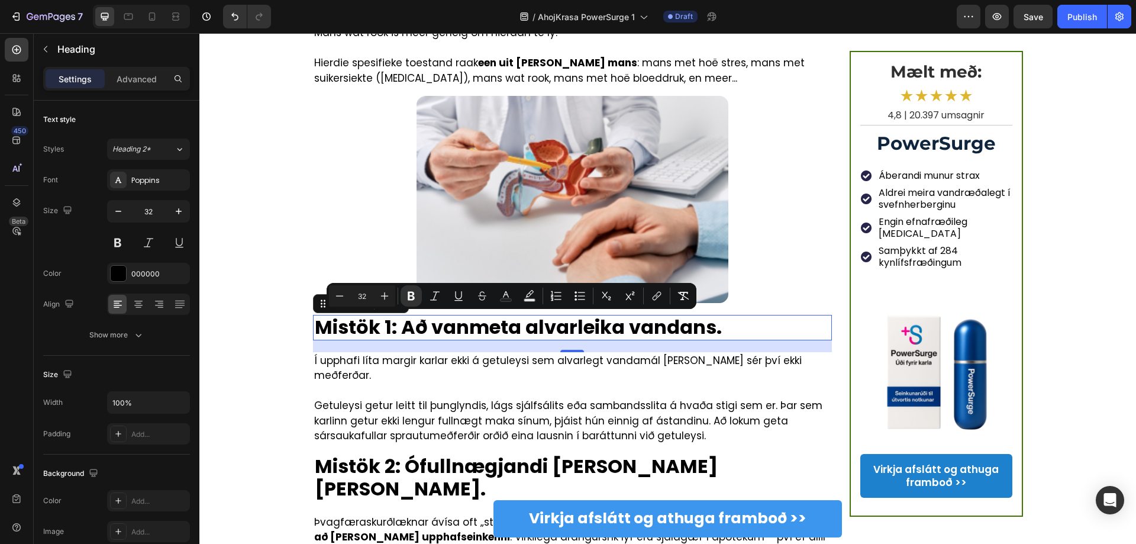
click at [533, 323] on strong "Mistök 1: Að vanmeta alvarleika vandans." at bounding box center [518, 326] width 407 height 27
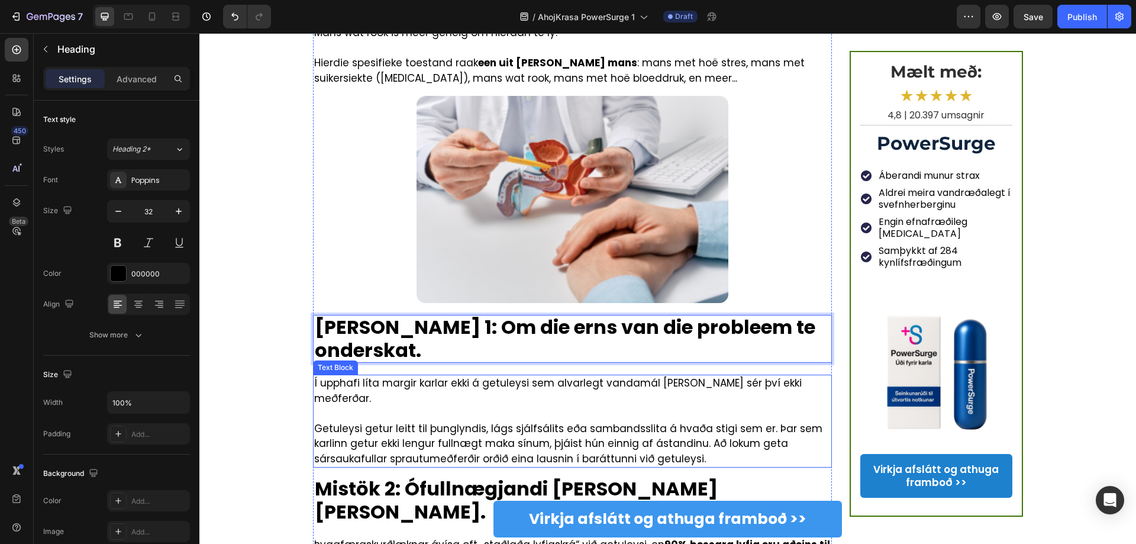
click at [489, 376] on p "Í upphafi líta margir karlar ekki á getuleysi sem alvarlegt vandamál og leita s…" at bounding box center [572, 391] width 517 height 30
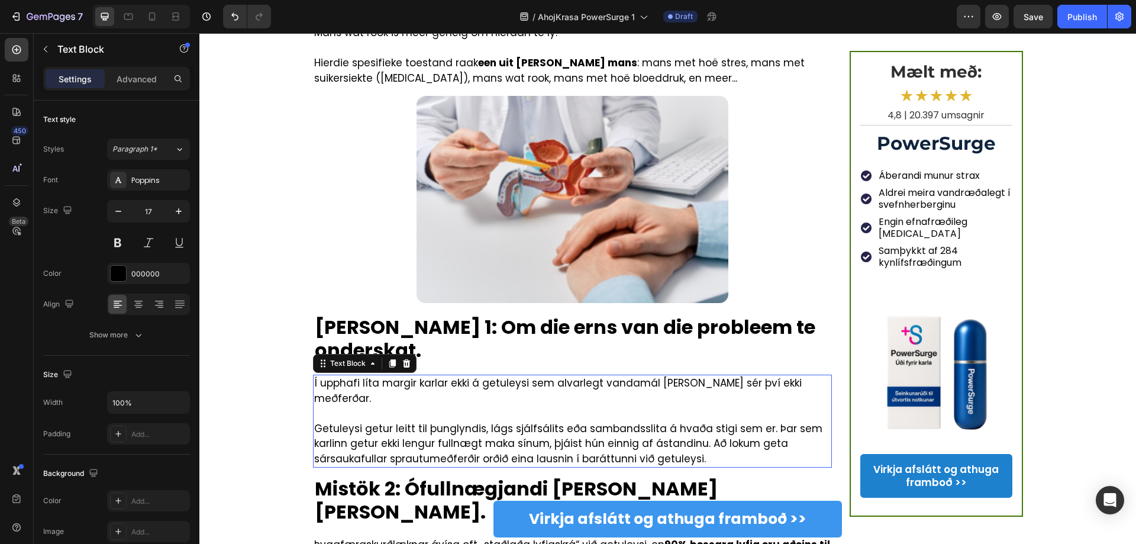
click at [489, 376] on p "Í upphafi líta margir karlar ekki á getuleysi sem alvarlegt vandamál og leita s…" at bounding box center [572, 391] width 517 height 30
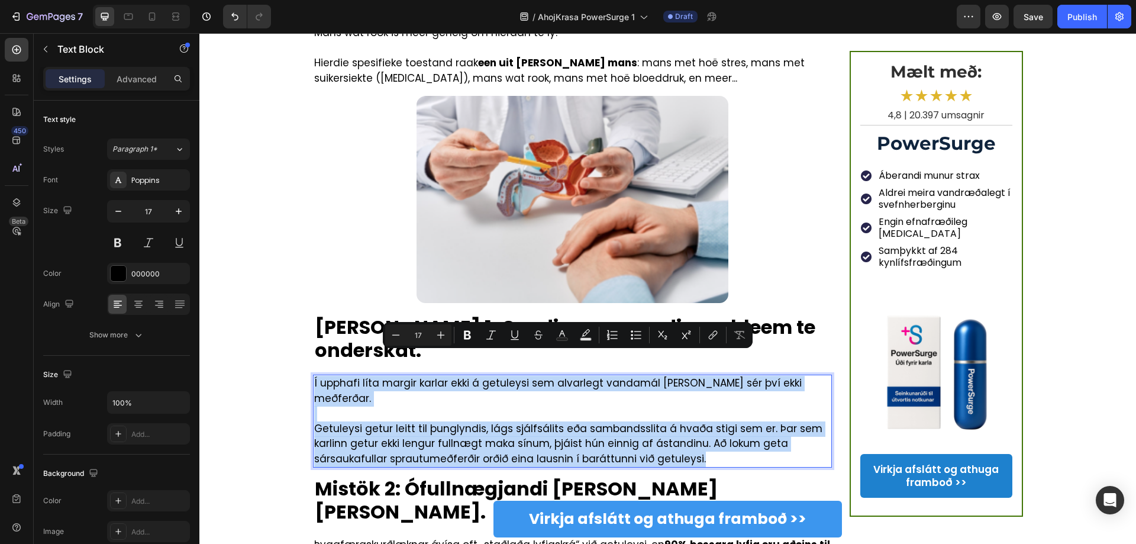
copy div "Í upphafi líta margir karlar ekki á getuleysi sem alvarlegt vandamál og leita s…"
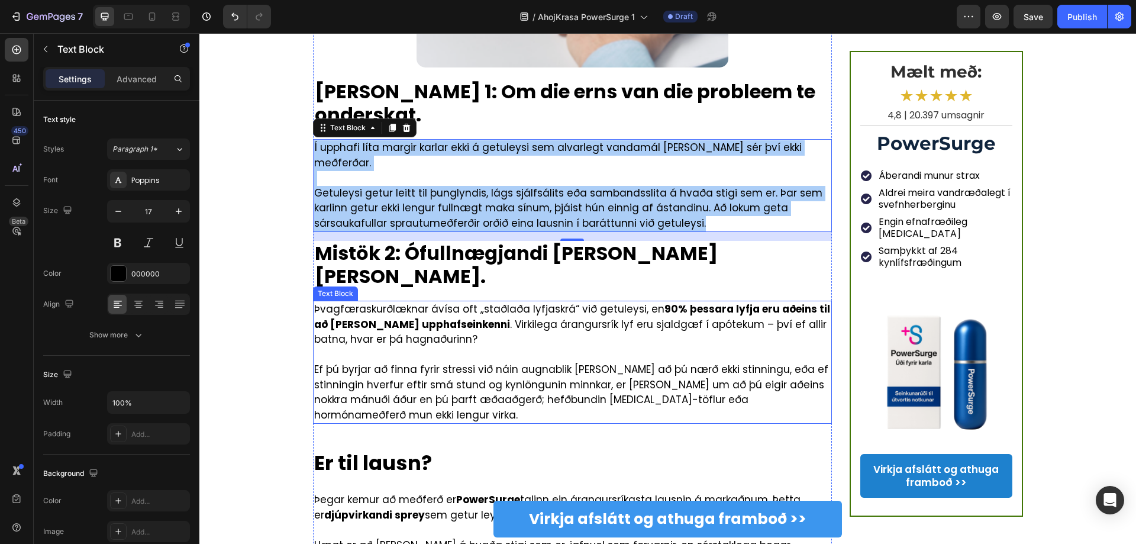
scroll to position [769, 0]
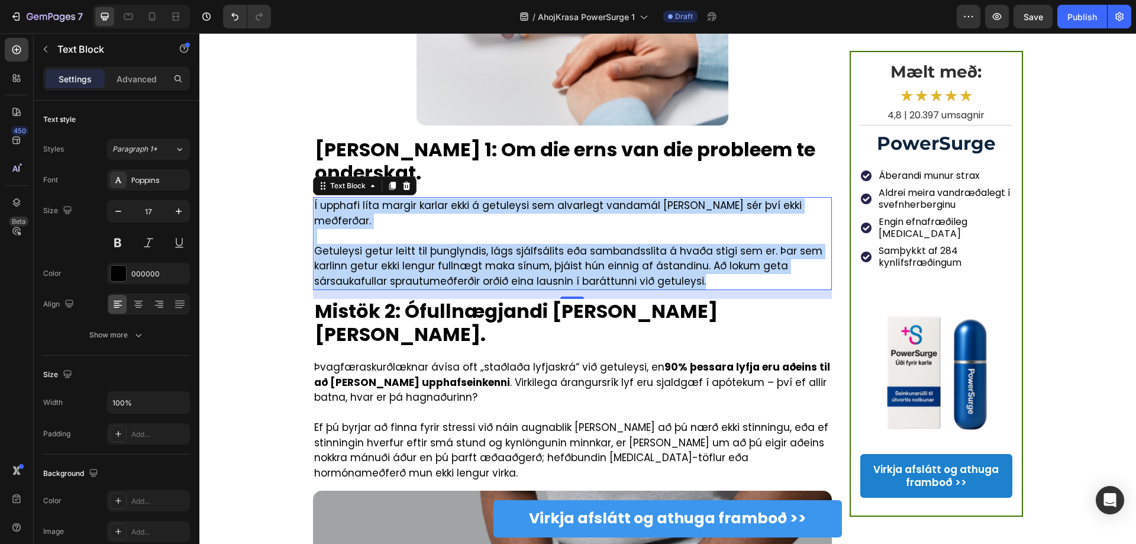
click at [646, 244] on p "Getuleysi getur leitt til þunglyndis, lágs sjálfsálits eða sambandsslita á hvað…" at bounding box center [572, 267] width 517 height 46
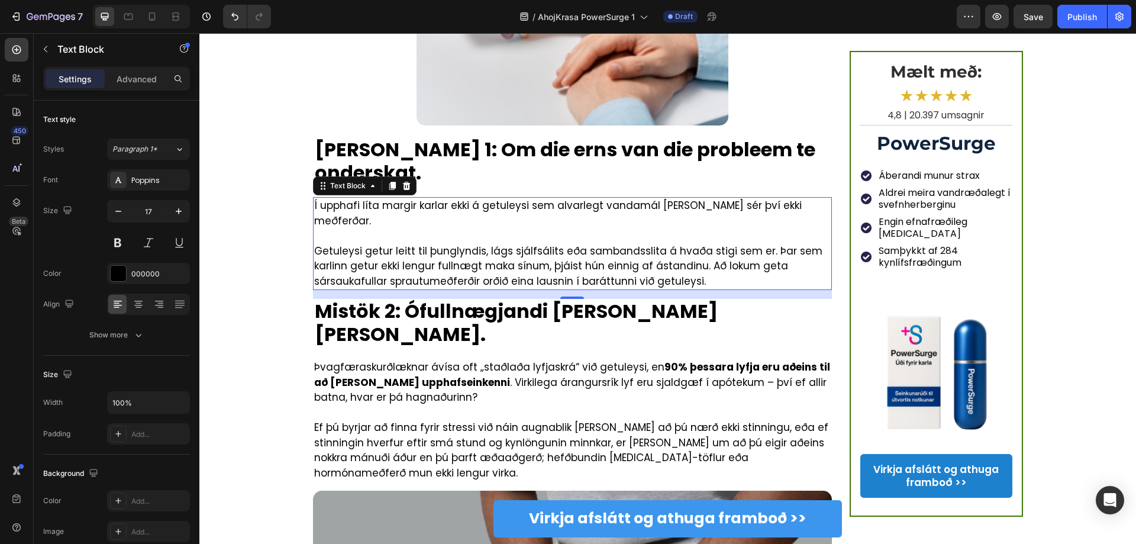
click at [552, 244] on p "Getuleysi getur leitt til þunglyndis, lágs sjálfsálits eða sambandsslita á hvað…" at bounding box center [572, 267] width 517 height 46
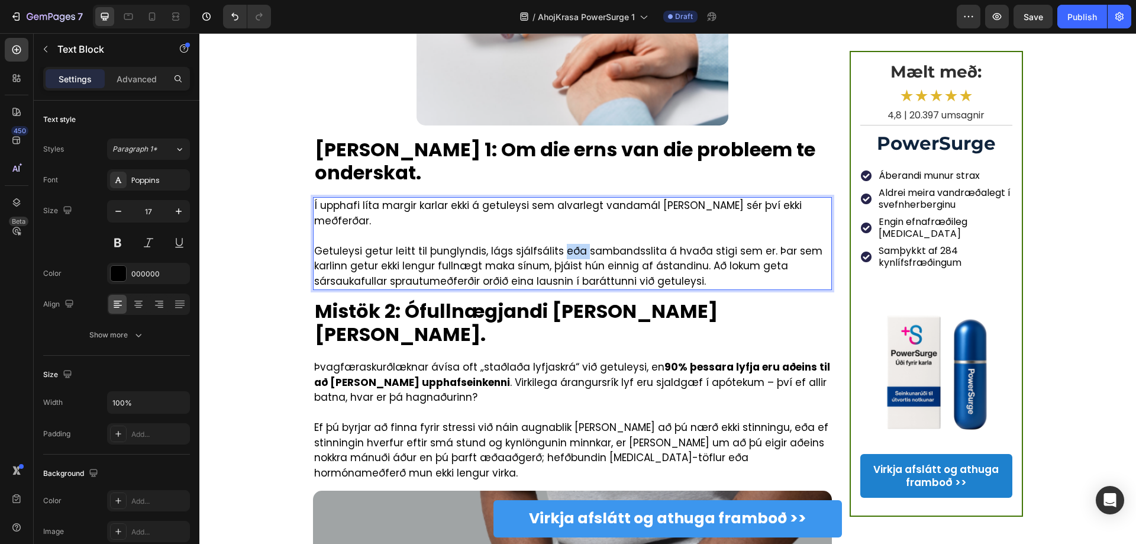
click at [552, 244] on p "Getuleysi getur leitt til þunglyndis, lágs sjálfsálits eða sambandsslita á hvað…" at bounding box center [572, 267] width 517 height 46
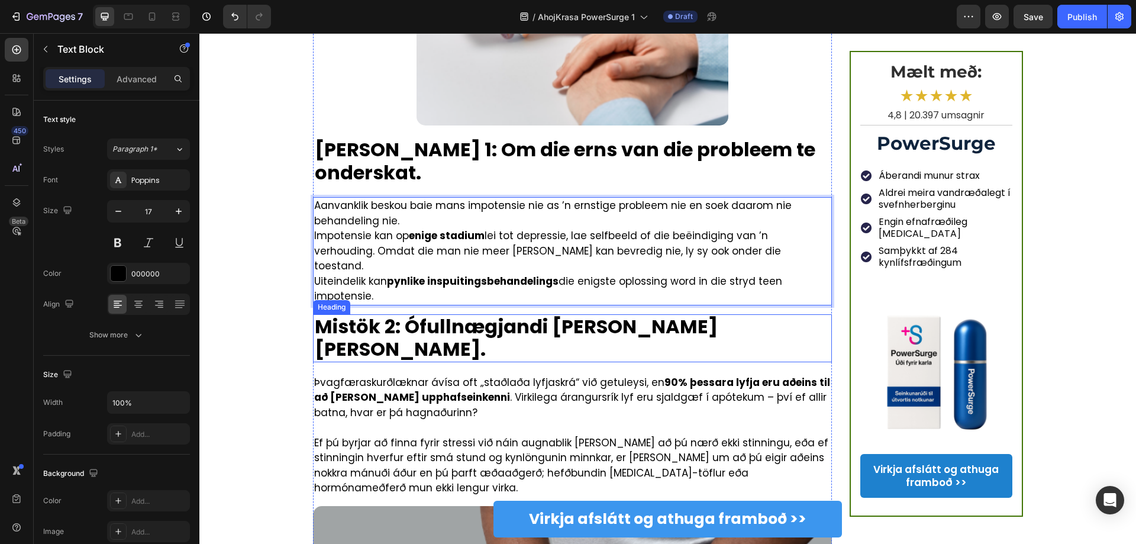
click at [370, 313] on strong "Mistök 2: Ófullnægjandi meðferð á síðari stigum." at bounding box center [516, 337] width 403 height 49
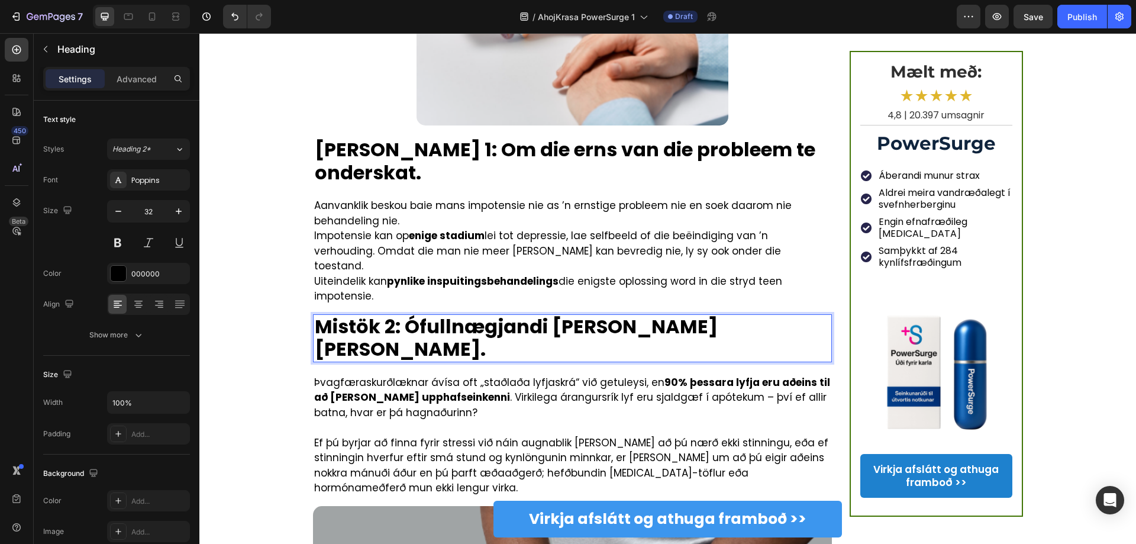
click at [389, 313] on strong "Mistök 2: Ófullnægjandi meðferð á síðari stigum." at bounding box center [516, 337] width 403 height 49
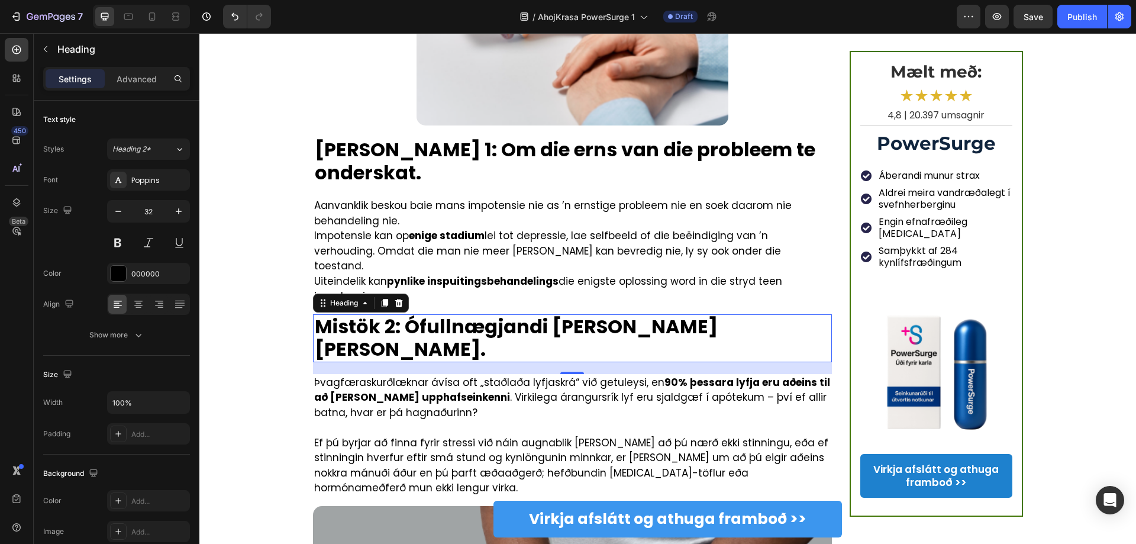
click at [569, 313] on strong "Mistök 2: Ófullnægjandi meðferð á síðari stigum." at bounding box center [516, 337] width 403 height 49
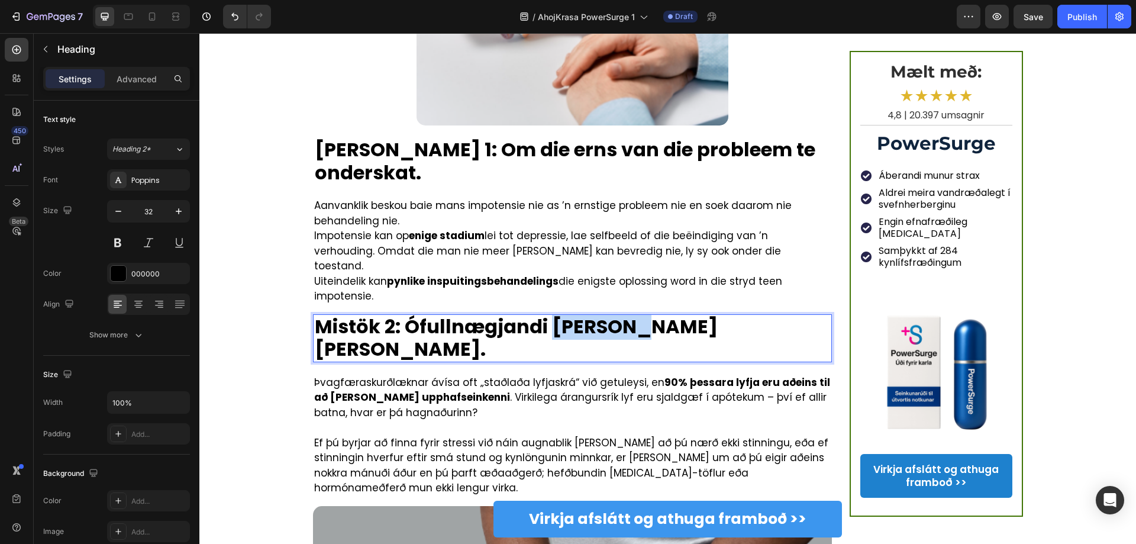
click at [569, 313] on strong "Mistök 2: Ófullnægjandi meðferð á síðari stigum." at bounding box center [516, 337] width 403 height 49
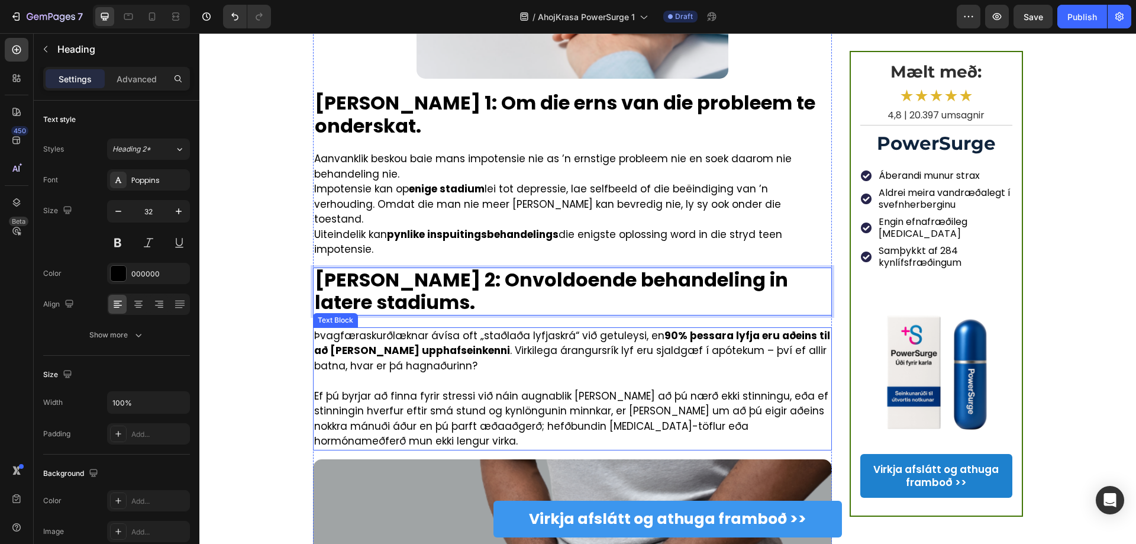
scroll to position [887, 0]
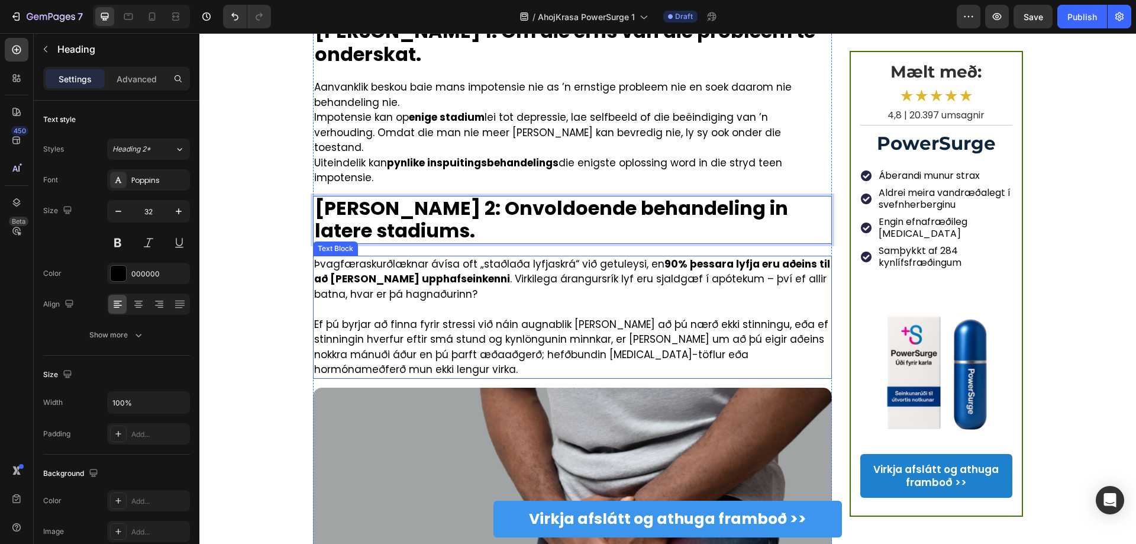
click at [386, 257] on p "Þvagfæraskurðlæknar ávísa oft „staðlaða lyfjaskrá“ við getuleysi, en 90% þessar…" at bounding box center [572, 280] width 517 height 46
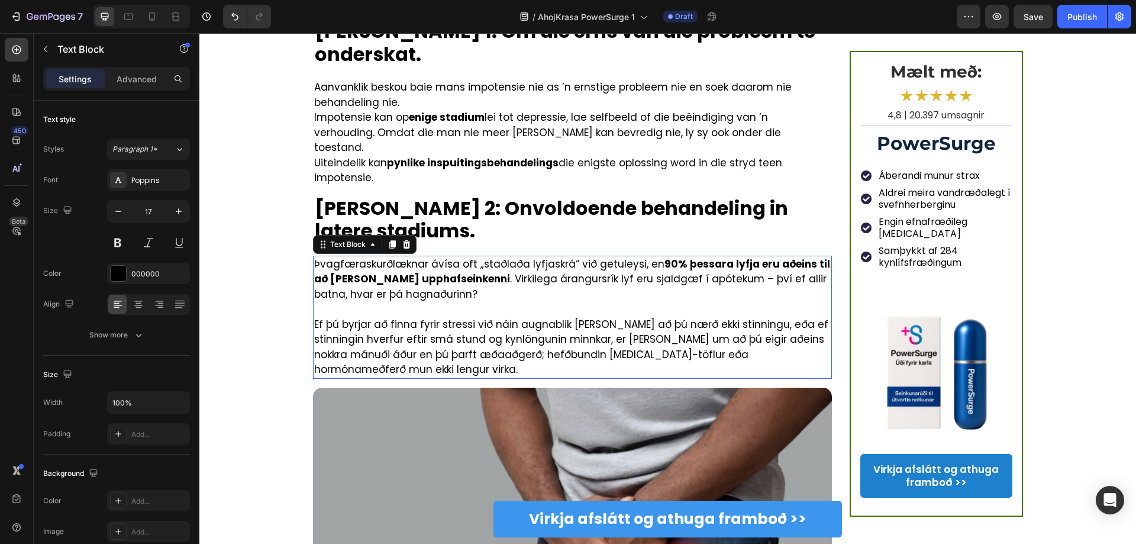
click at [386, 257] on p "Þvagfæraskurðlæknar ávísa oft „staðlaða lyfjaskrá“ við getuleysi, en 90% þessar…" at bounding box center [572, 280] width 517 height 46
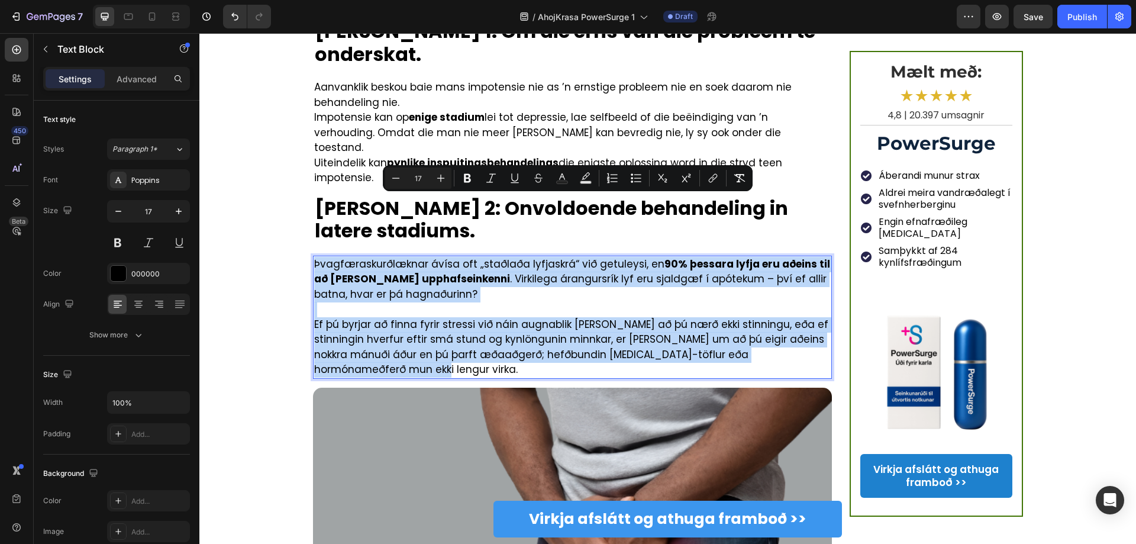
copy div "Þvagfæraskurðlæknar ávísa oft „staðlaða lyfjaskrá“ við getuleysi, en 90% þessar…"
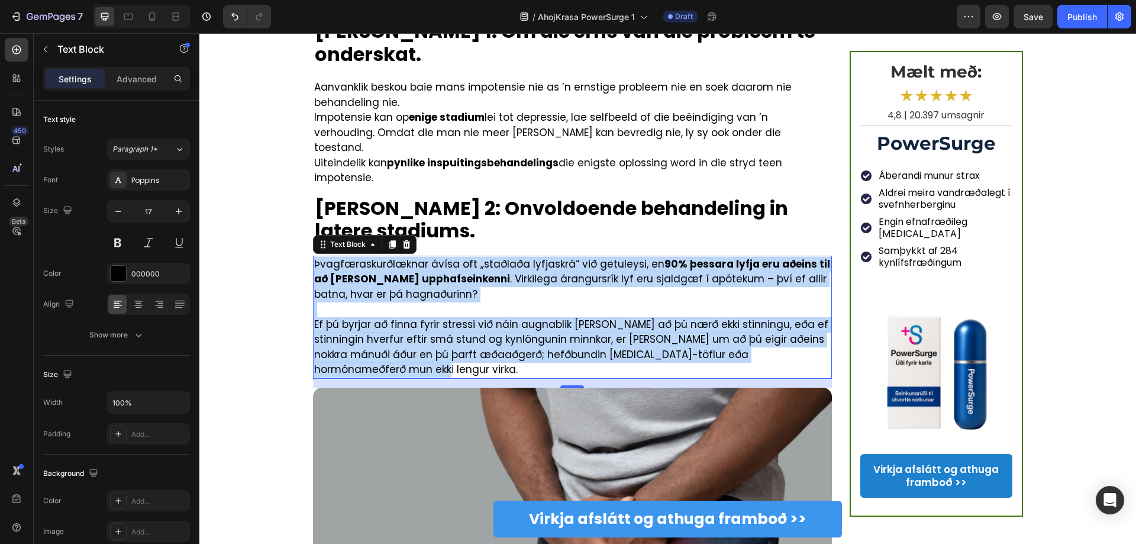
click at [390, 317] on p "Ef þú byrjar að finna fyrir stressi við náin augnablik vegna þess að þú nærð ek…" at bounding box center [572, 347] width 517 height 60
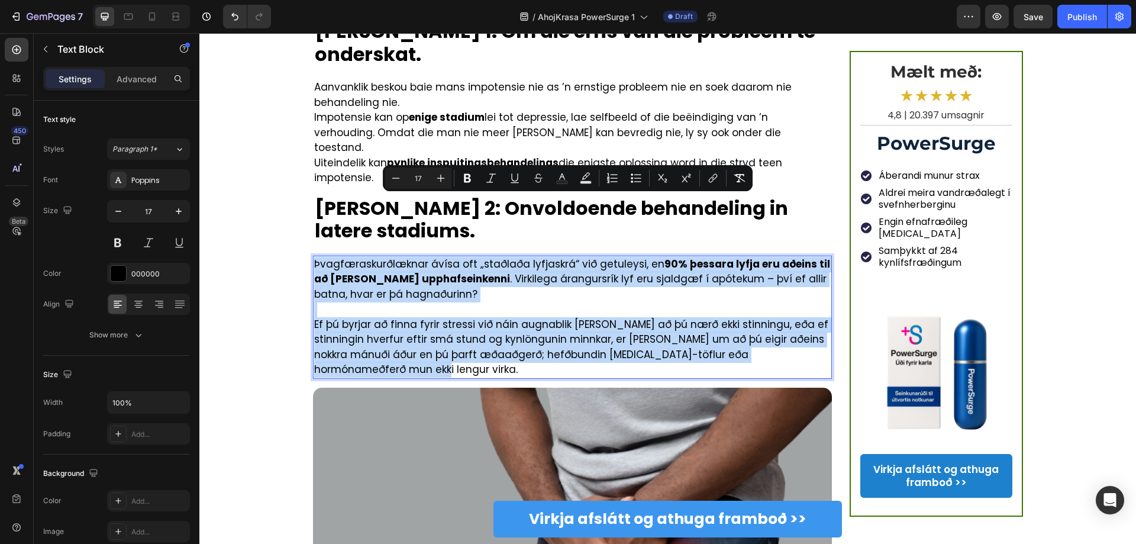
click at [392, 317] on p "Ef þú byrjar að finna fyrir stressi við náin augnablik vegna þess að þú nærð ek…" at bounding box center [572, 347] width 517 height 60
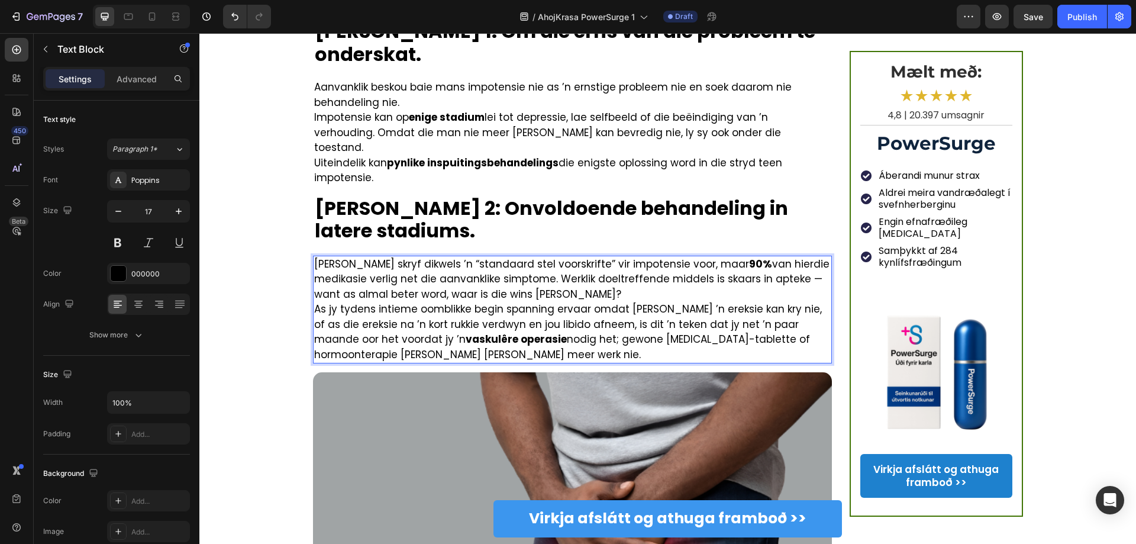
click at [520, 257] on p "Uroloë skryf dikwels ’n “standaard stel voorskrifte” vir impotensie voor, maar …" at bounding box center [572, 280] width 517 height 46
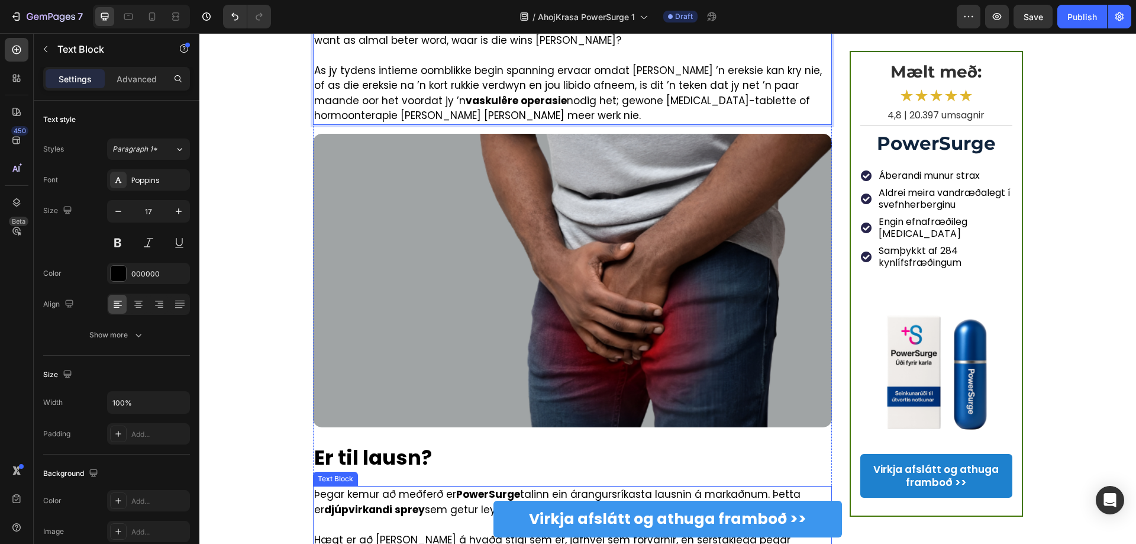
scroll to position [1242, 0]
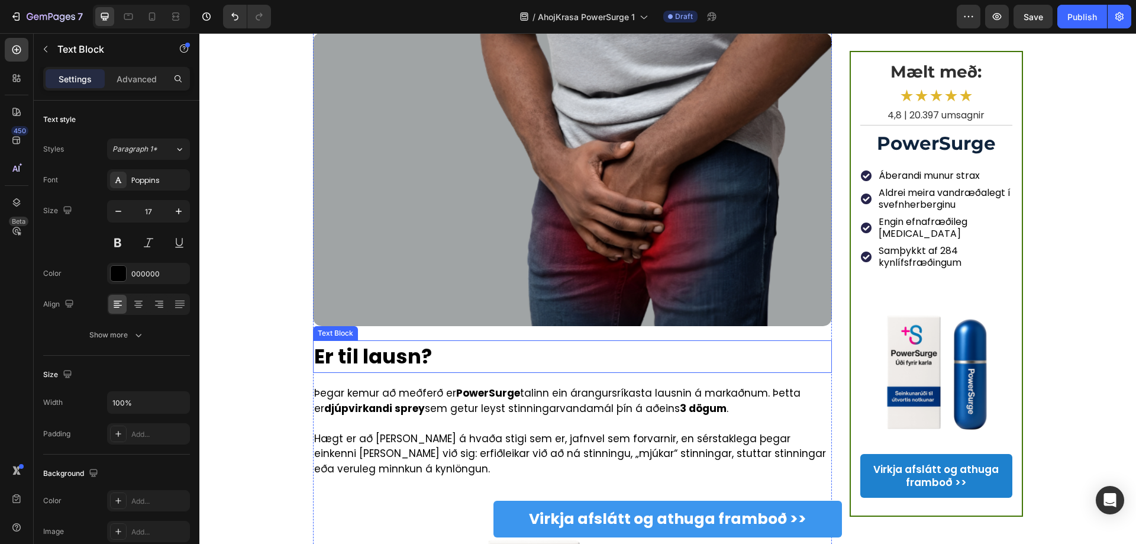
click at [405, 342] on strong "Er til lausn?" at bounding box center [373, 356] width 118 height 28
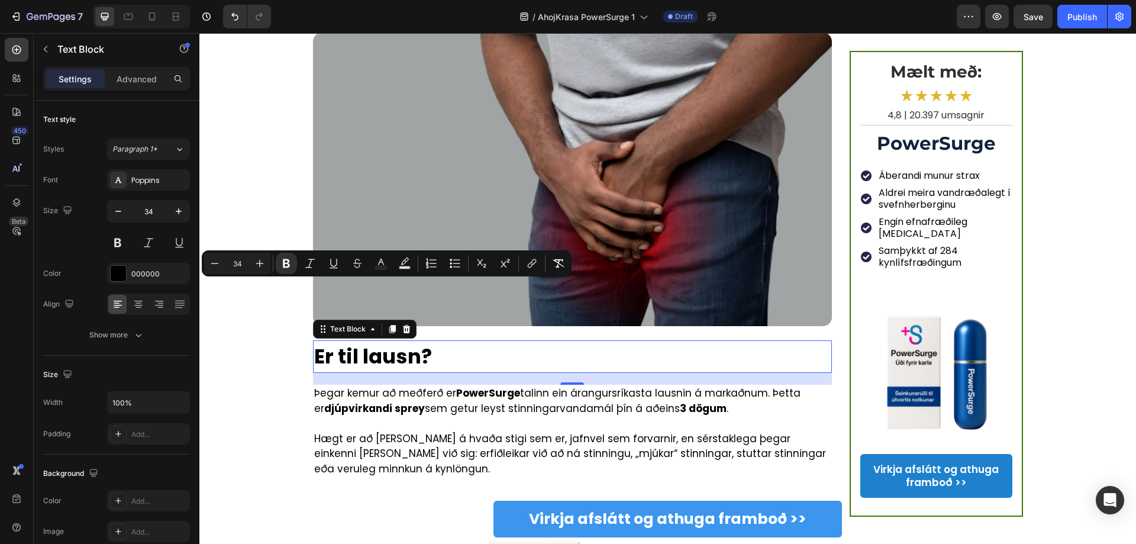
click at [436, 341] on p "Er til lausn?" at bounding box center [572, 356] width 517 height 30
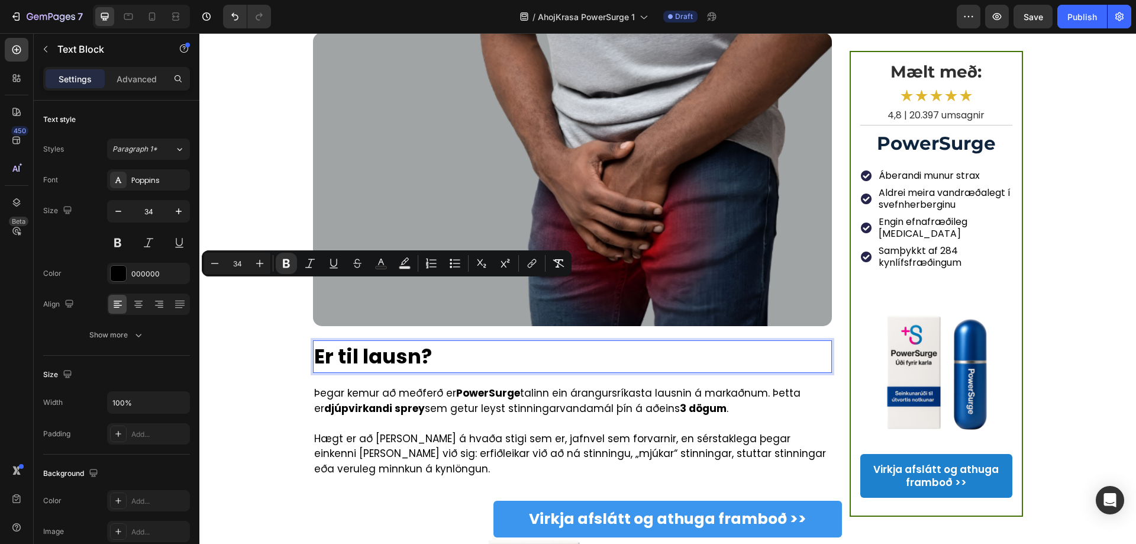
click at [354, 342] on strong "Er til lausn?" at bounding box center [373, 356] width 118 height 28
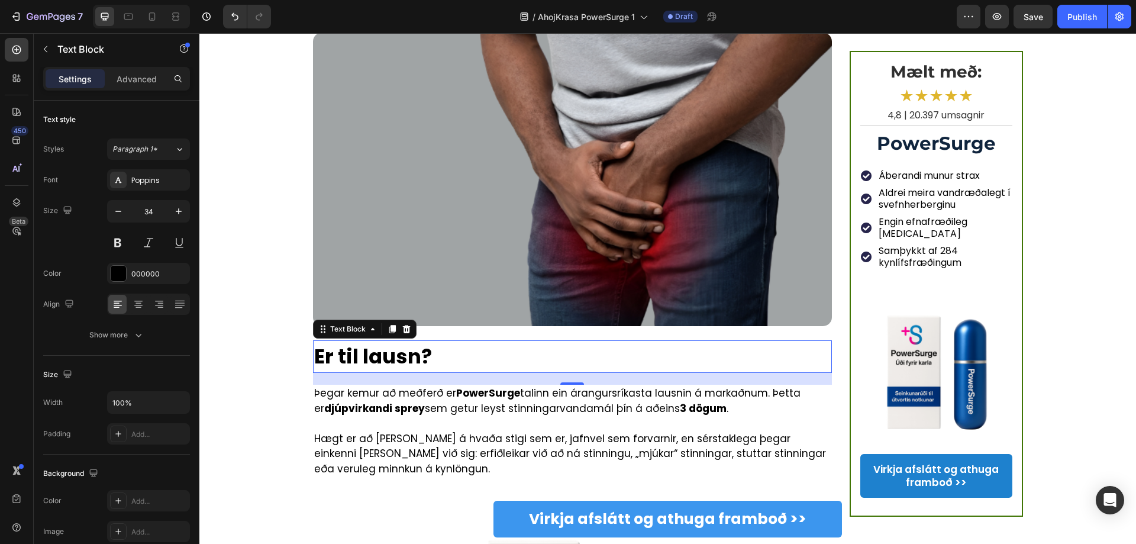
click at [357, 342] on strong "Er til lausn?" at bounding box center [373, 356] width 118 height 28
click at [418, 386] on p "Þegar kemur að meðferð er PowerSurge talinn ein árangursríkasta lausnin á marka…" at bounding box center [572, 401] width 517 height 30
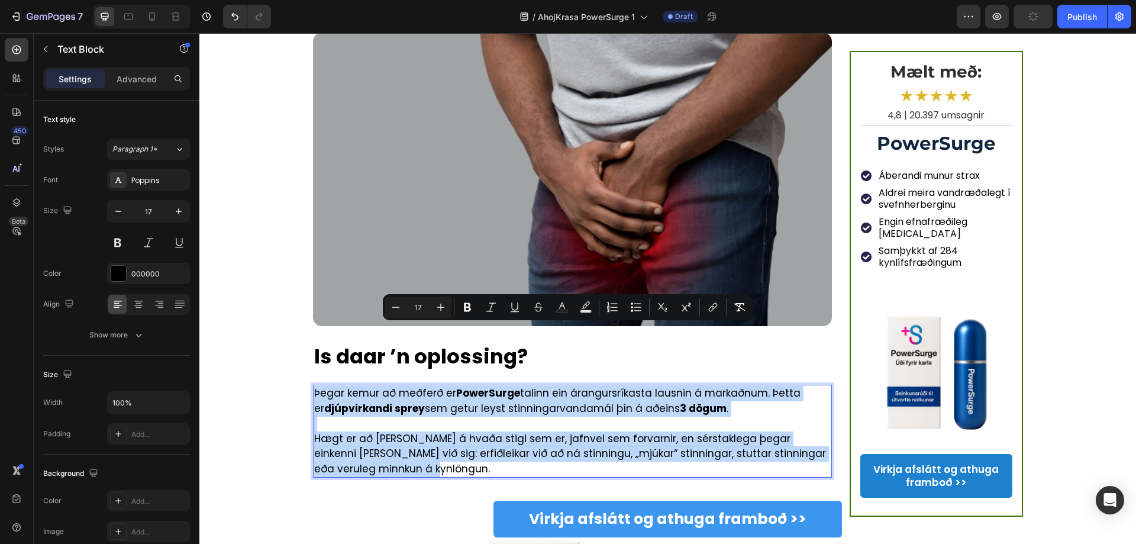
copy div "Þegar kemur að meðferð er PowerSurge talinn ein árangursríkasta lausnin á marka…"
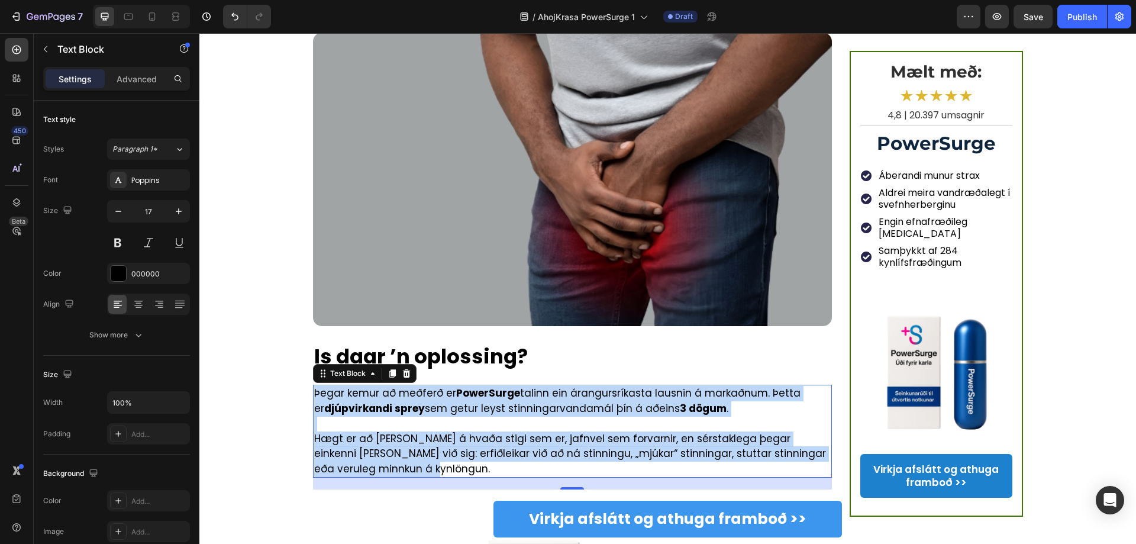
click at [478, 386] on strong "PowerSurge" at bounding box center [488, 393] width 64 height 14
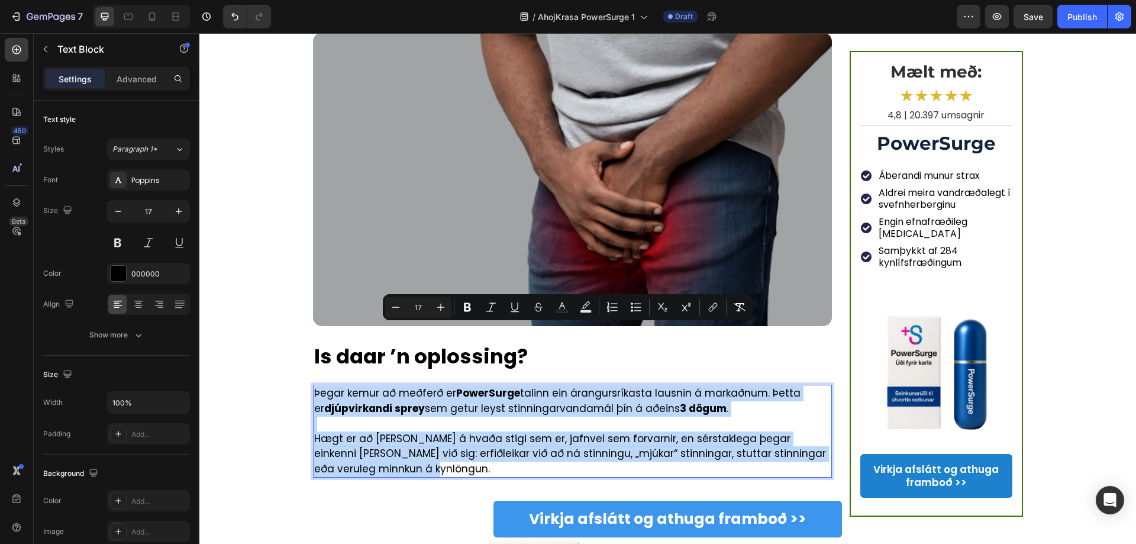
click at [483, 386] on p "Þegar kemur að meðferð er PowerSurge talinn ein árangursríkasta lausnin á marka…" at bounding box center [572, 401] width 517 height 30
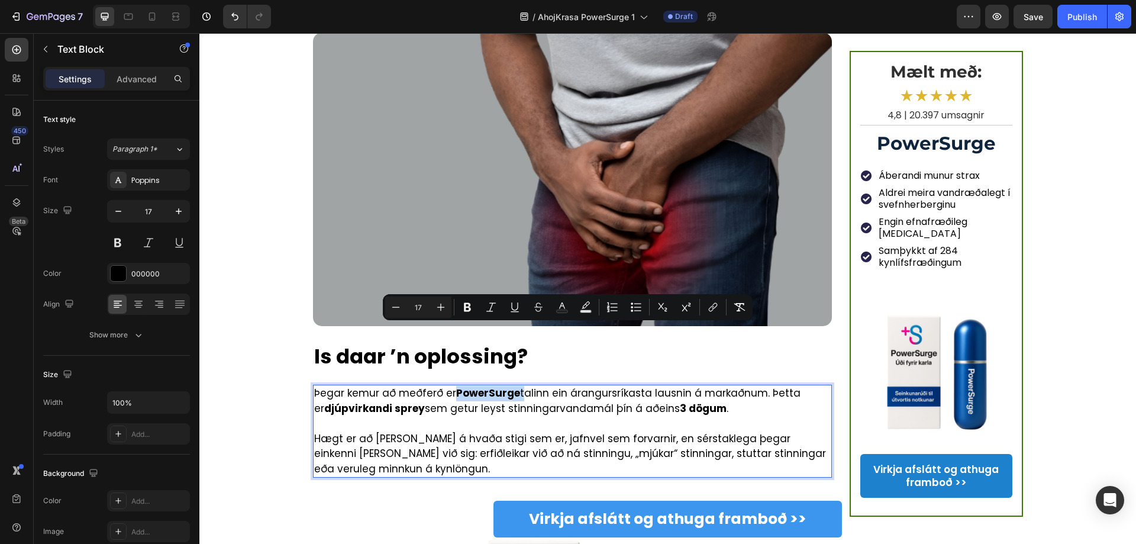
click at [483, 386] on p "Þegar kemur að meðferð er PowerSurge talinn ein árangursríkasta lausnin á marka…" at bounding box center [572, 401] width 517 height 30
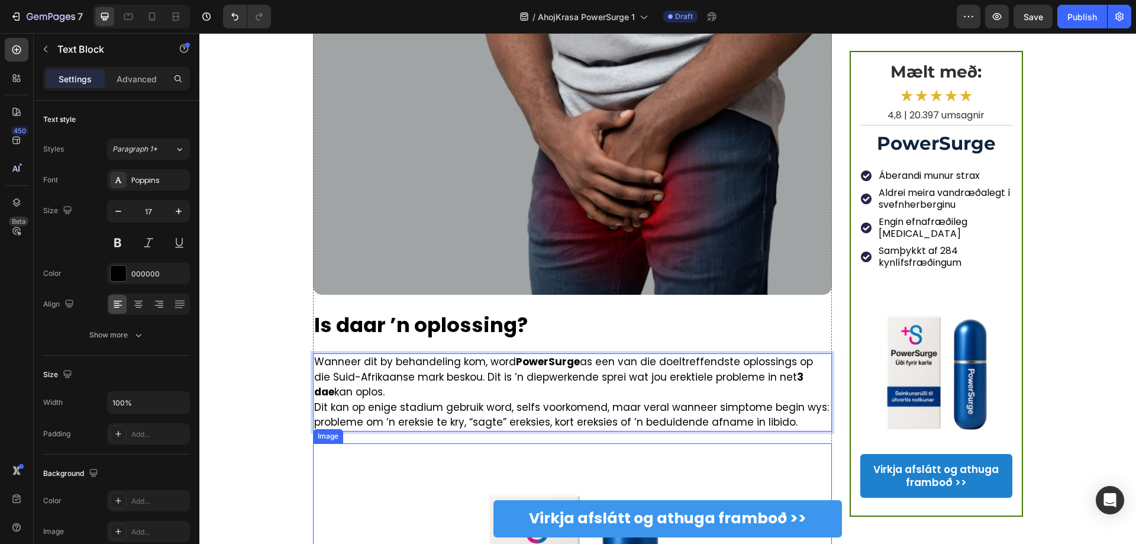
scroll to position [1301, 0]
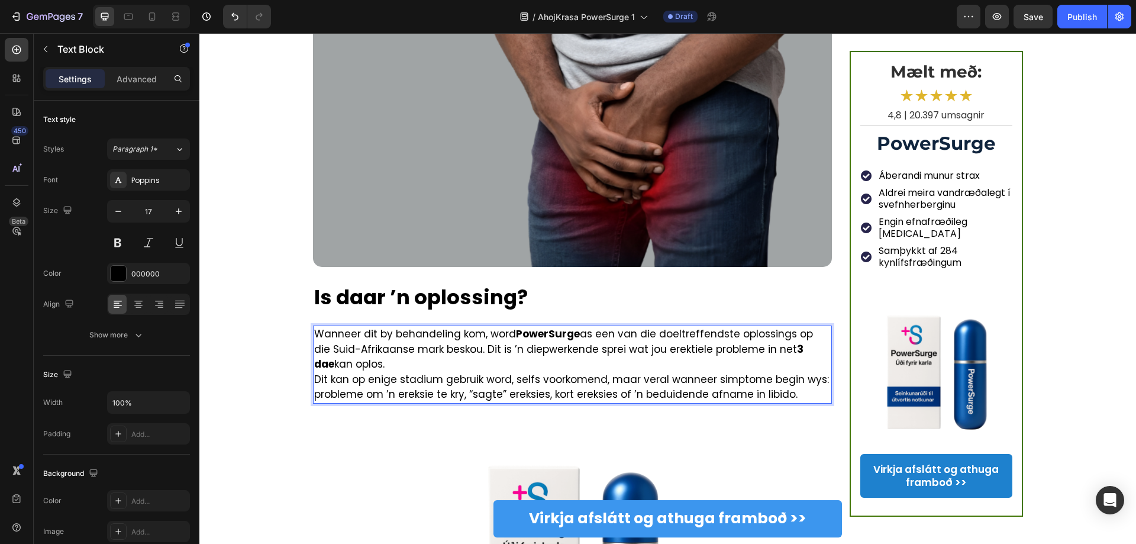
click at [363, 326] on p "Wanneer dit by behandeling kom, word PowerSurge as een van die doeltreffendste …" at bounding box center [572, 349] width 517 height 46
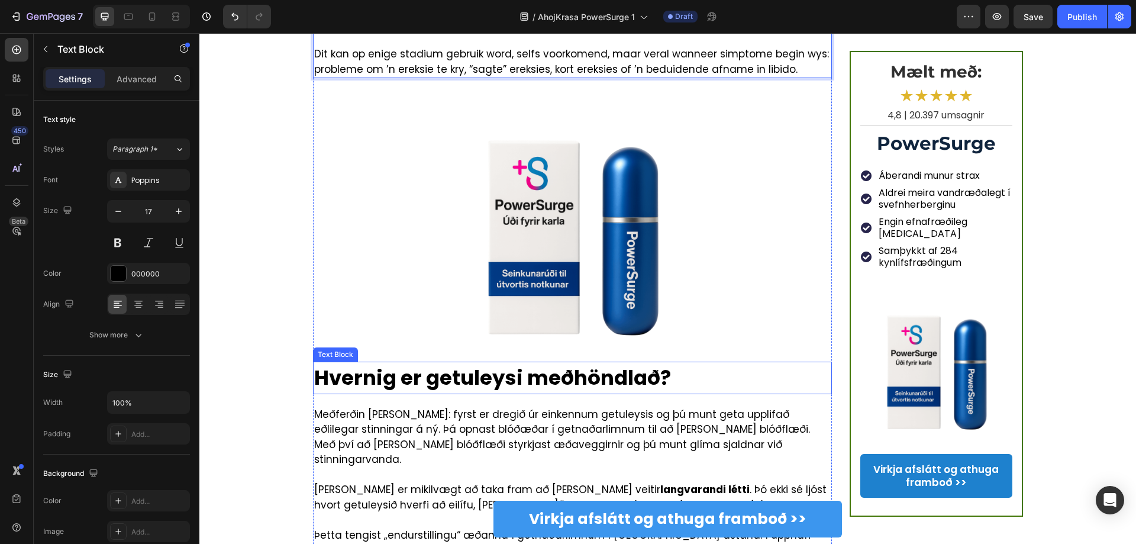
scroll to position [1715, 0]
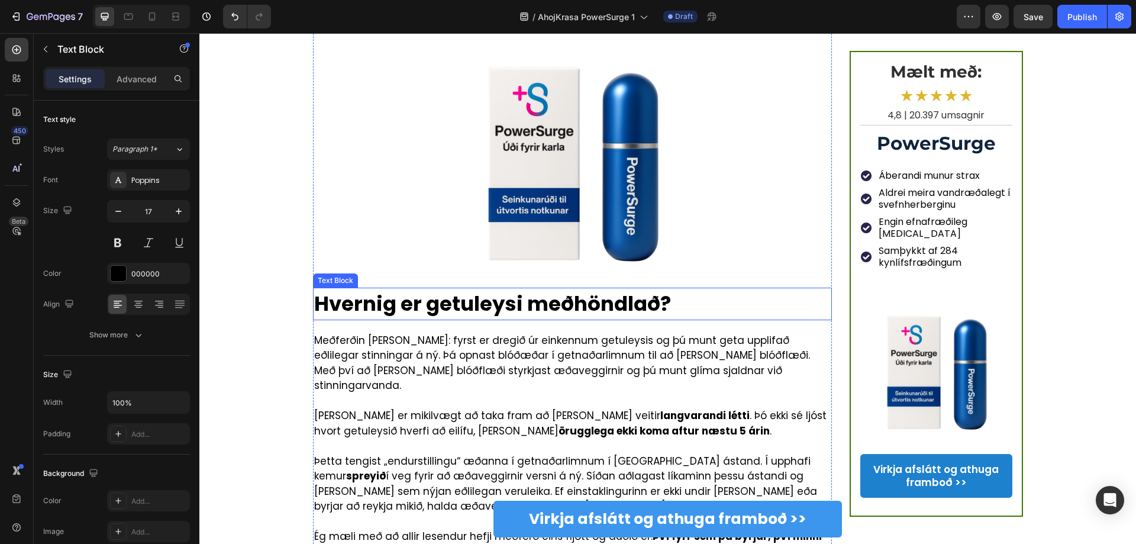
click at [430, 289] on strong "Hvernig er getuleysi meðhöndlað?" at bounding box center [492, 303] width 357 height 28
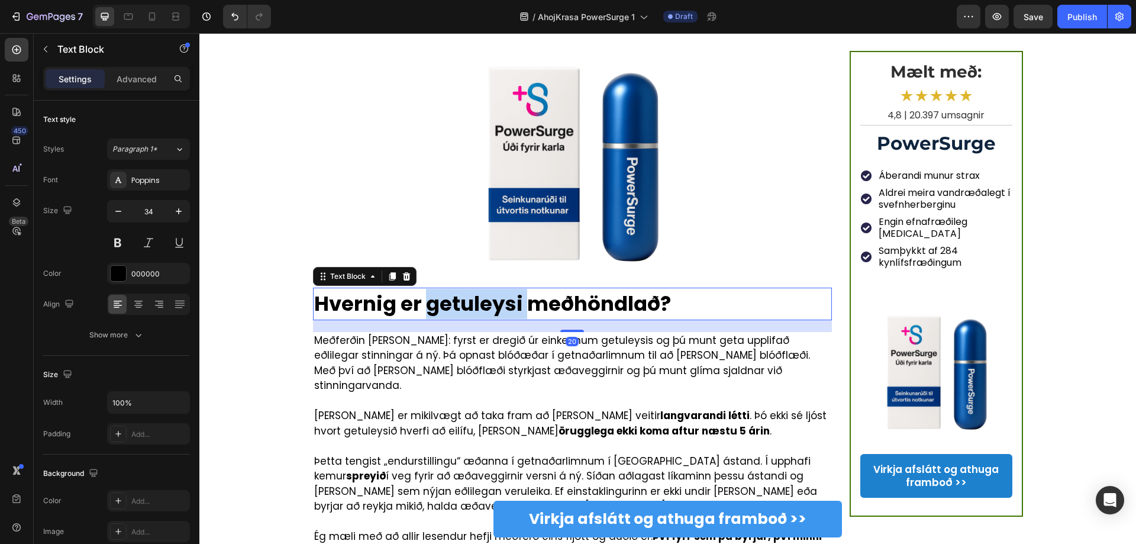
click at [430, 289] on strong "Hvernig er getuleysi meðhöndlað?" at bounding box center [492, 303] width 357 height 28
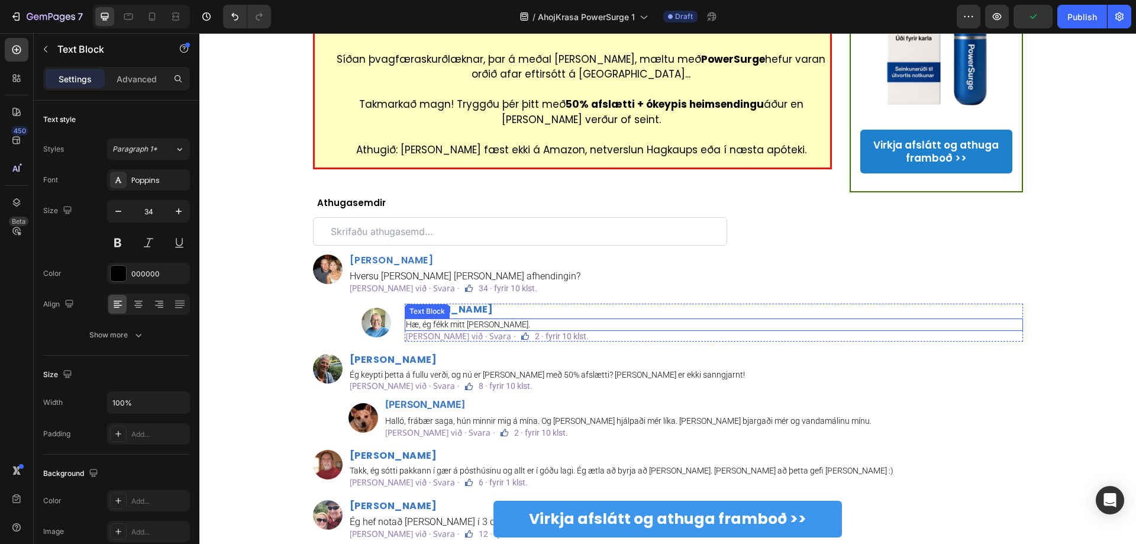
scroll to position [3076, 0]
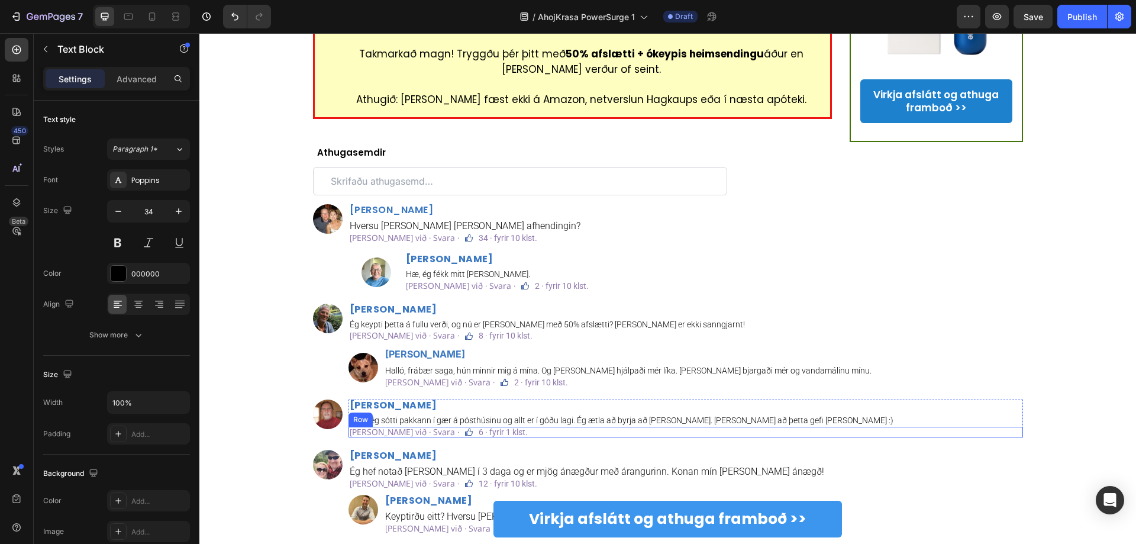
click at [851, 426] on div "Líkar við · Svara · Text Block Image 6 · fyrir 1 klst. Text Block Row" at bounding box center [685, 431] width 674 height 11
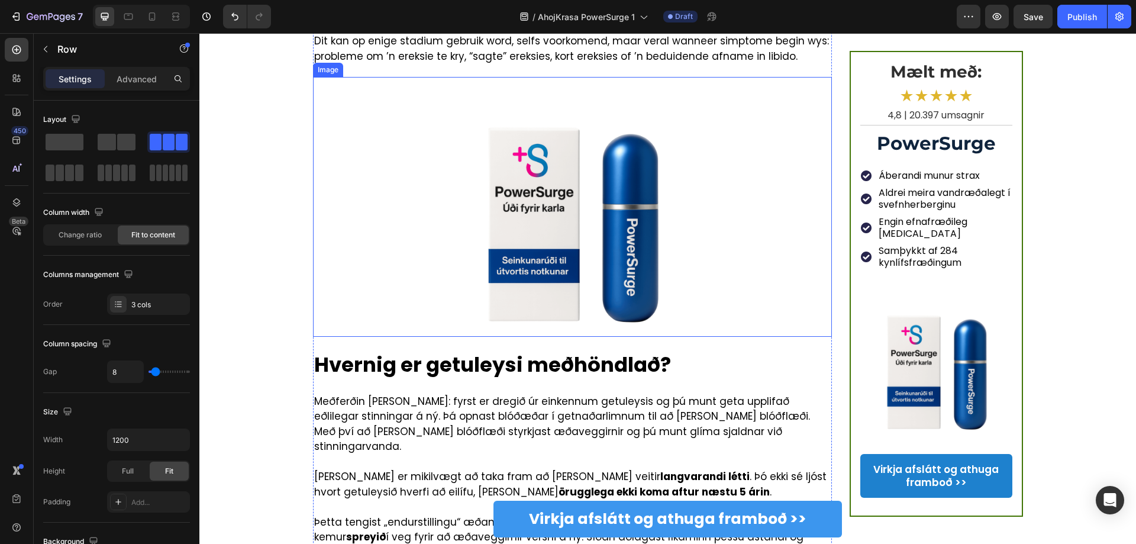
scroll to position [1656, 0]
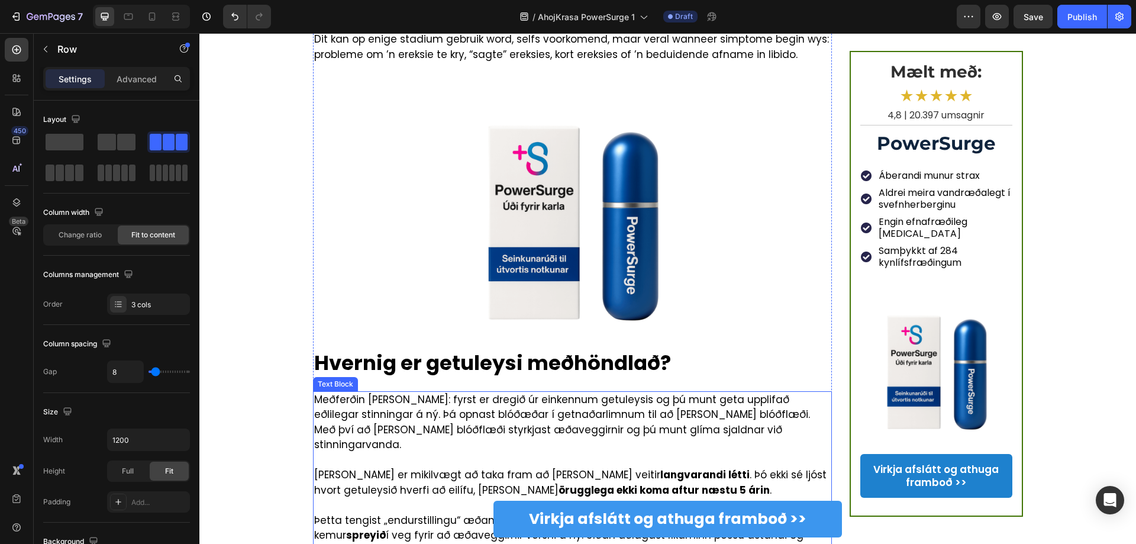
click at [448, 348] on strong "Hvernig er getuleysi meðhöndlað?" at bounding box center [492, 362] width 357 height 28
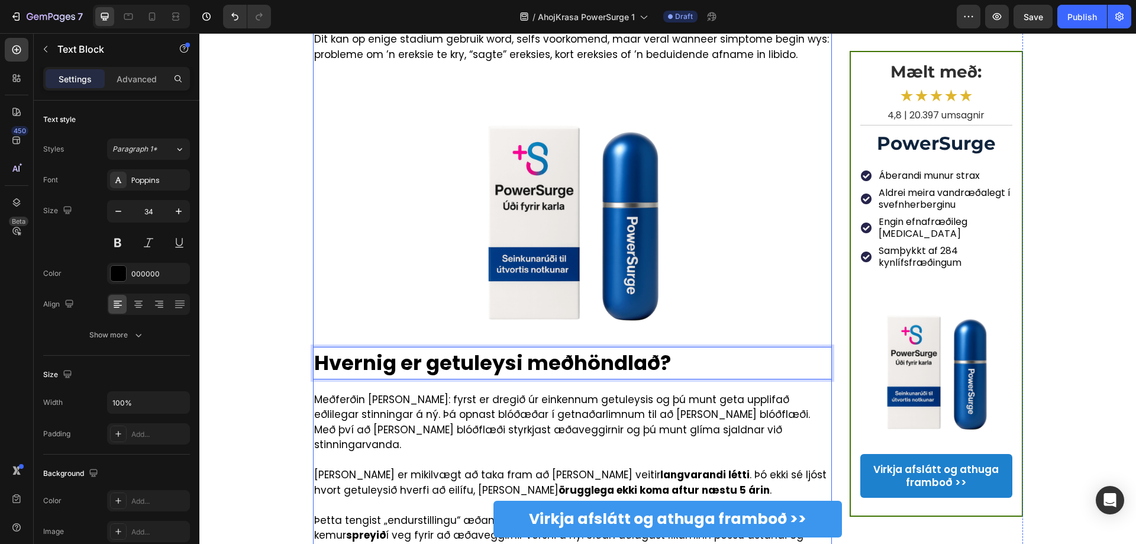
click at [490, 348] on strong "Hvernig er getuleysi meðhöndlað?" at bounding box center [492, 362] width 357 height 28
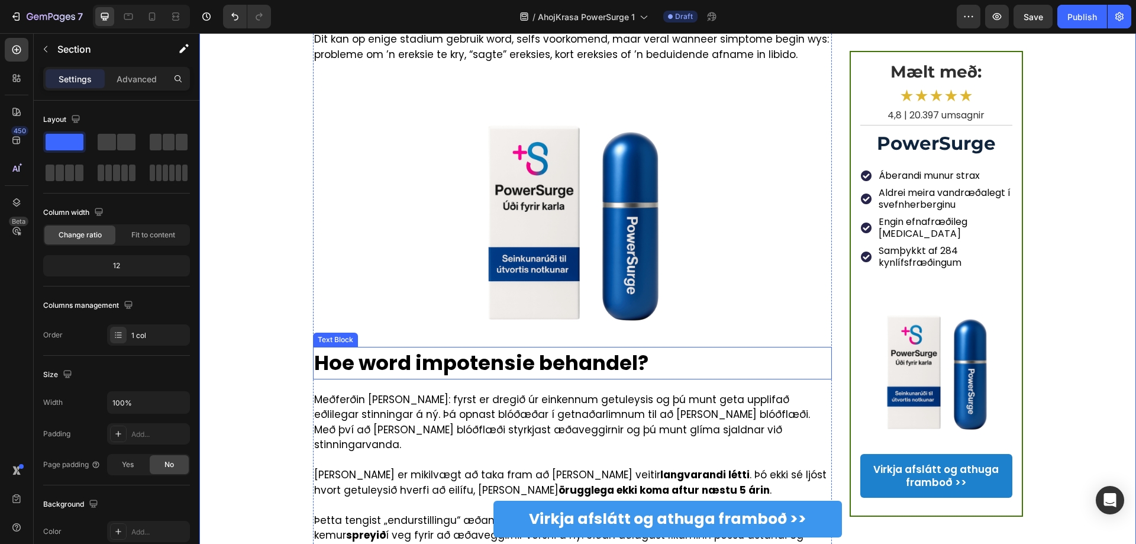
scroll to position [1834, 0]
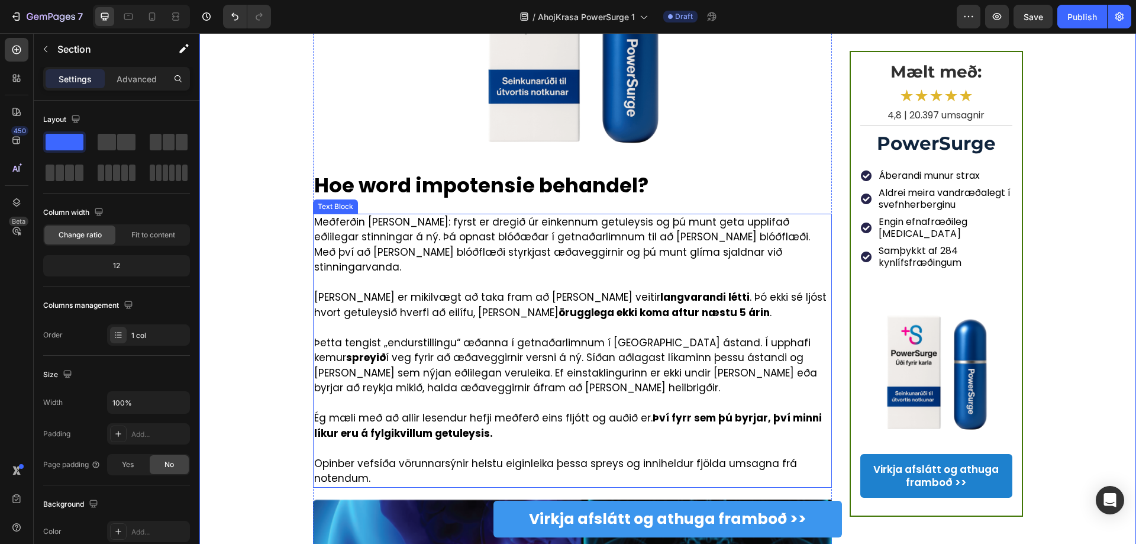
click at [452, 320] on p at bounding box center [572, 327] width 517 height 15
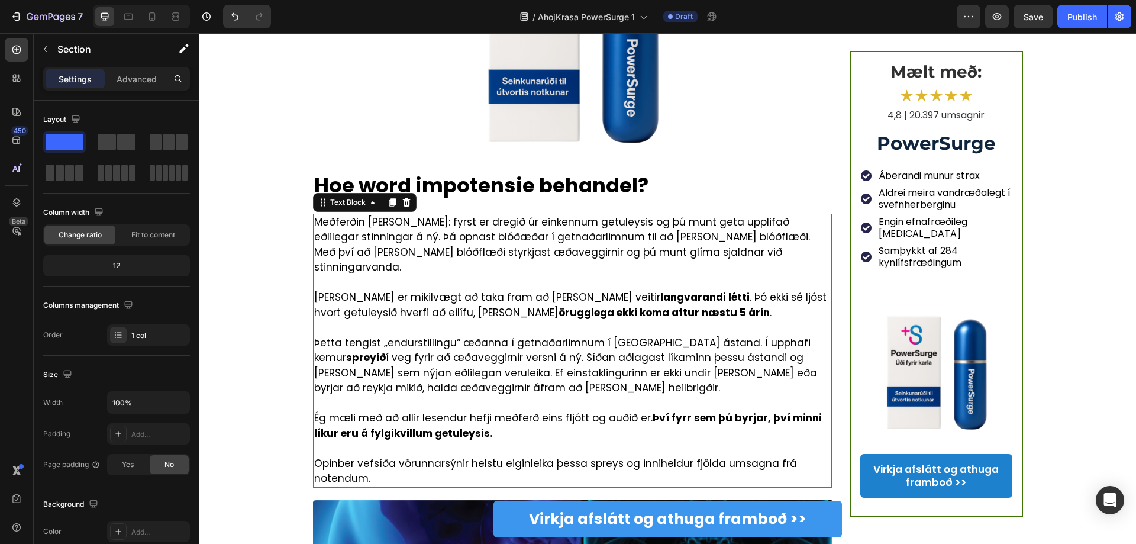
click at [452, 320] on p "Rich Text Editor. Editing area: main" at bounding box center [572, 327] width 517 height 15
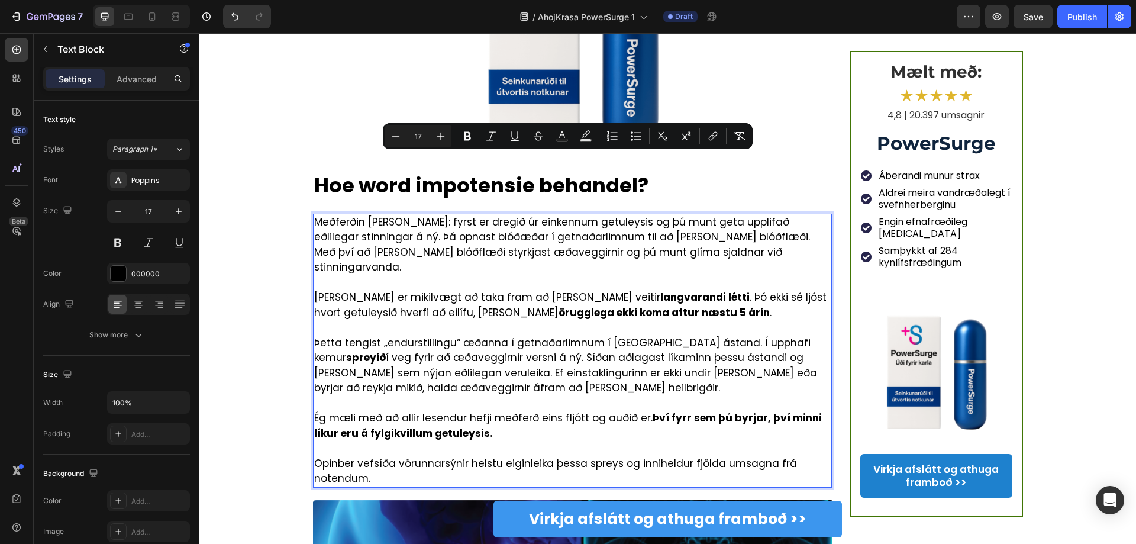
copy div "Meðferðin virkar svona: fyrst er dregið úr einkennum getuleysis og þú munt geta…"
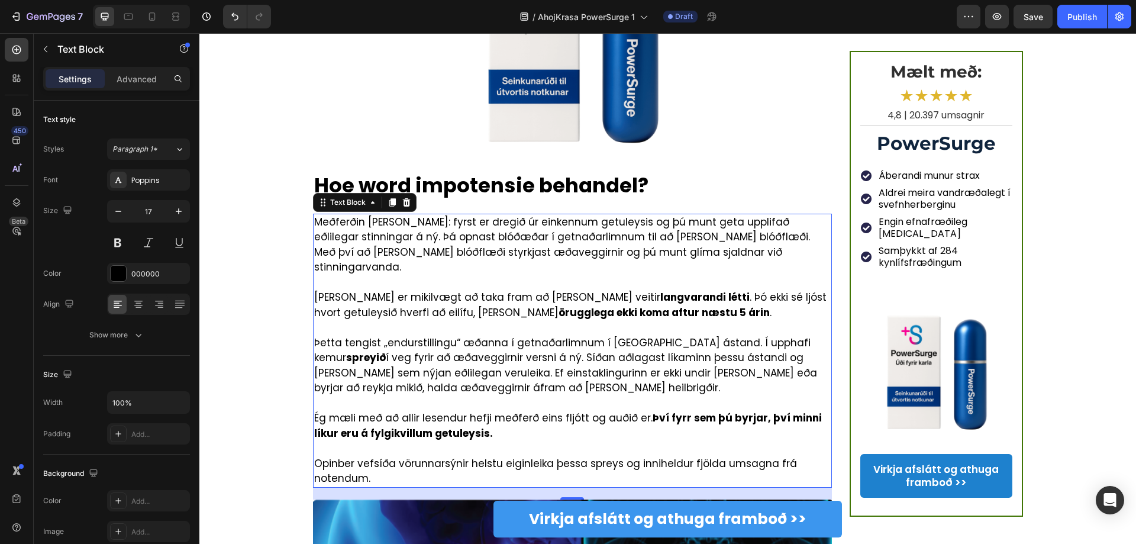
click at [509, 290] on p "Það er mikilvægt að taka fram að þessi vara veitir langvarandi létti . Þó ekki …" at bounding box center [572, 305] width 517 height 30
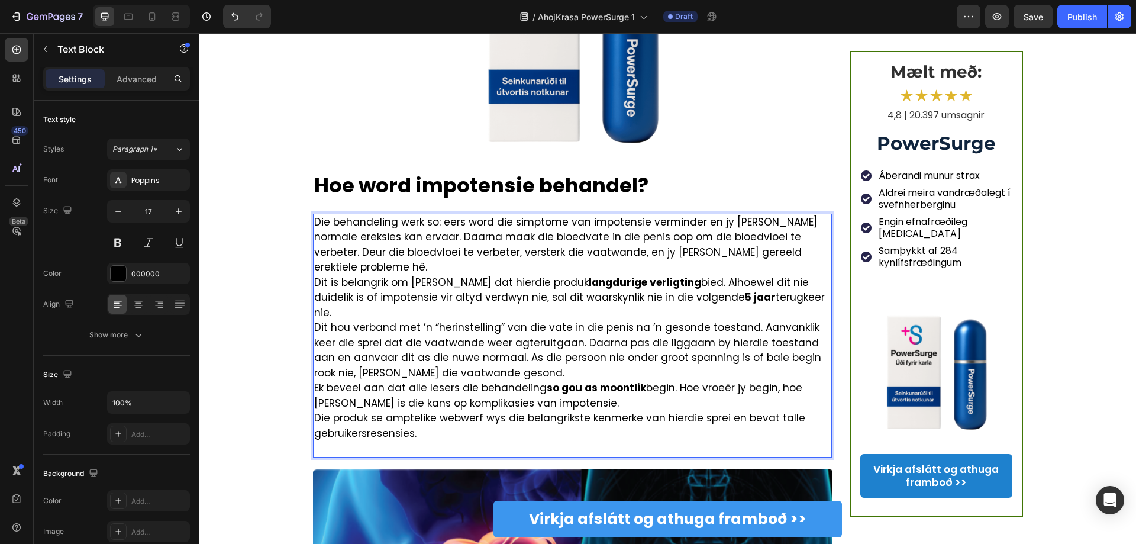
click at [800, 215] on p "Die behandeling werk so: eers word die simptome van impotensie verminder en jy …" at bounding box center [572, 245] width 517 height 60
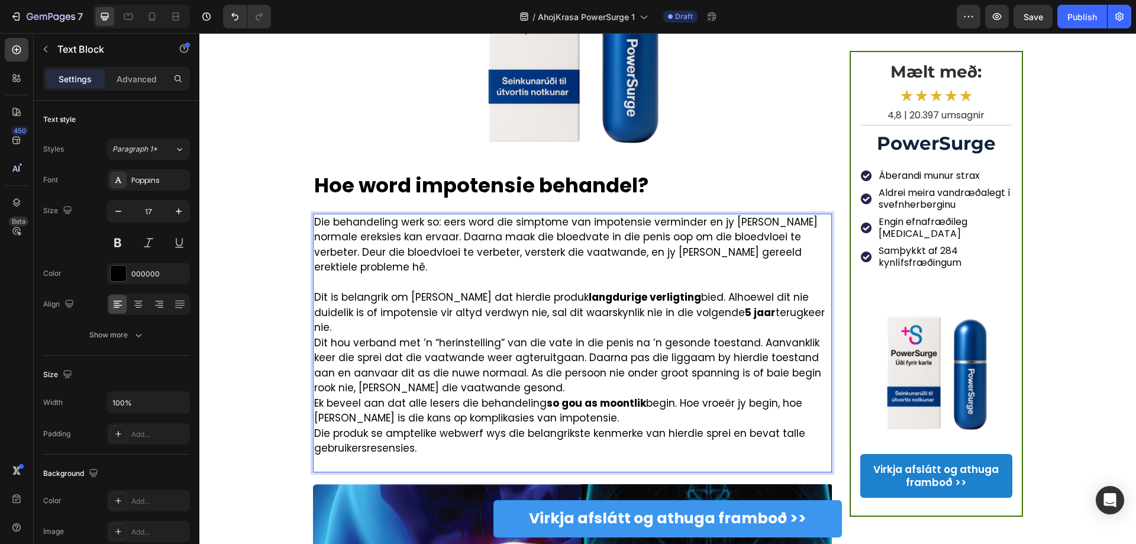
click at [792, 290] on p "Dit is belangrik om te noem dat hierdie produk langdurige verligting bied. Alho…" at bounding box center [572, 313] width 517 height 46
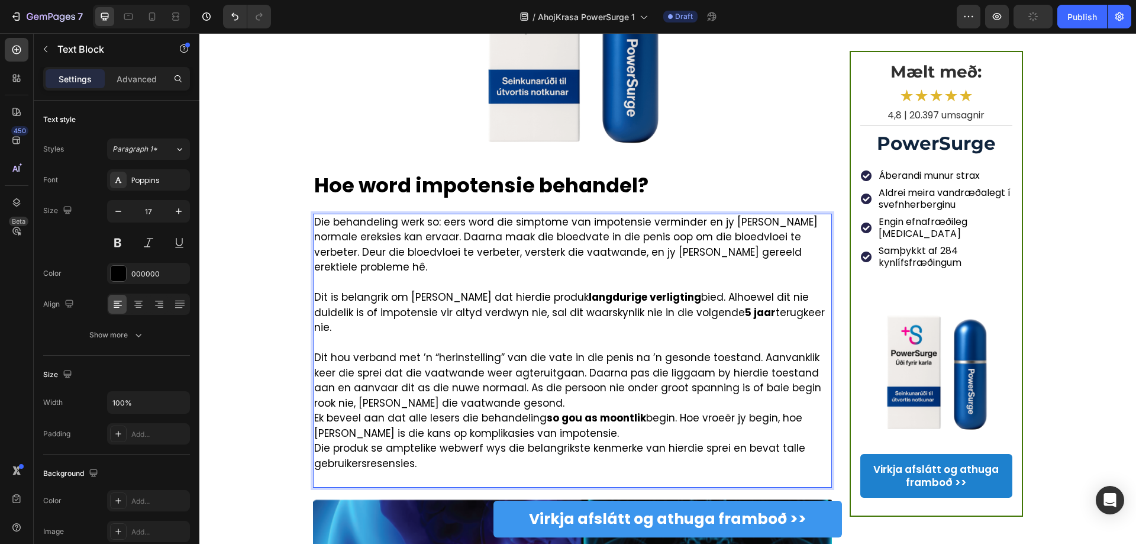
click at [476, 350] on p "Dit hou verband met ’n “herinstelling” van die vate in die penis na ’n gesonde …" at bounding box center [572, 380] width 517 height 60
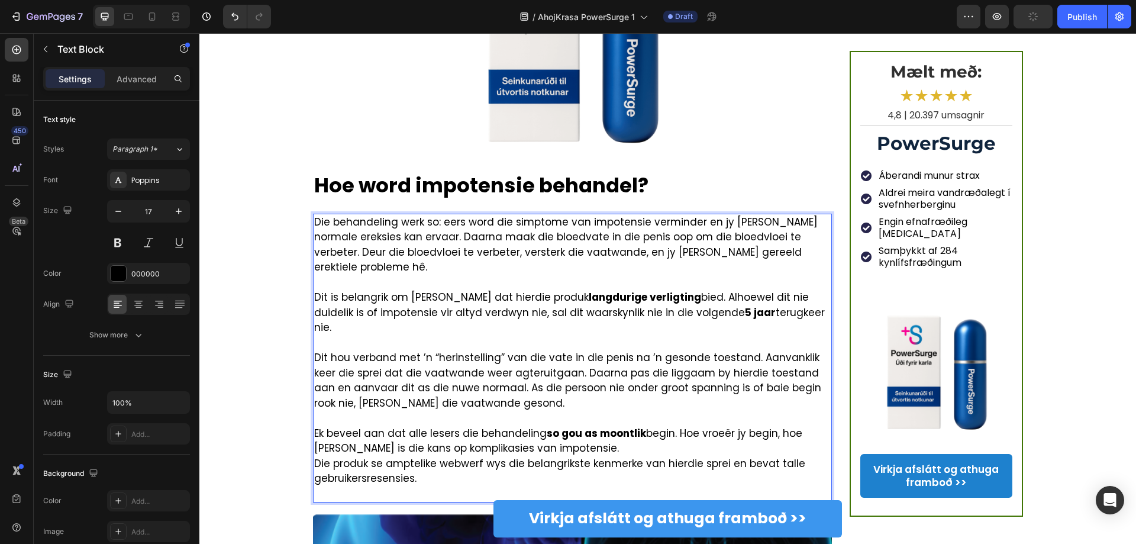
click at [452, 436] on p "Die produk se amptelike webwerf wys die belangrikste kenmerke van hierdie sprei…" at bounding box center [572, 471] width 517 height 30
click at [357, 436] on p "Rich Text Editor. Editing area: main" at bounding box center [572, 493] width 517 height 15
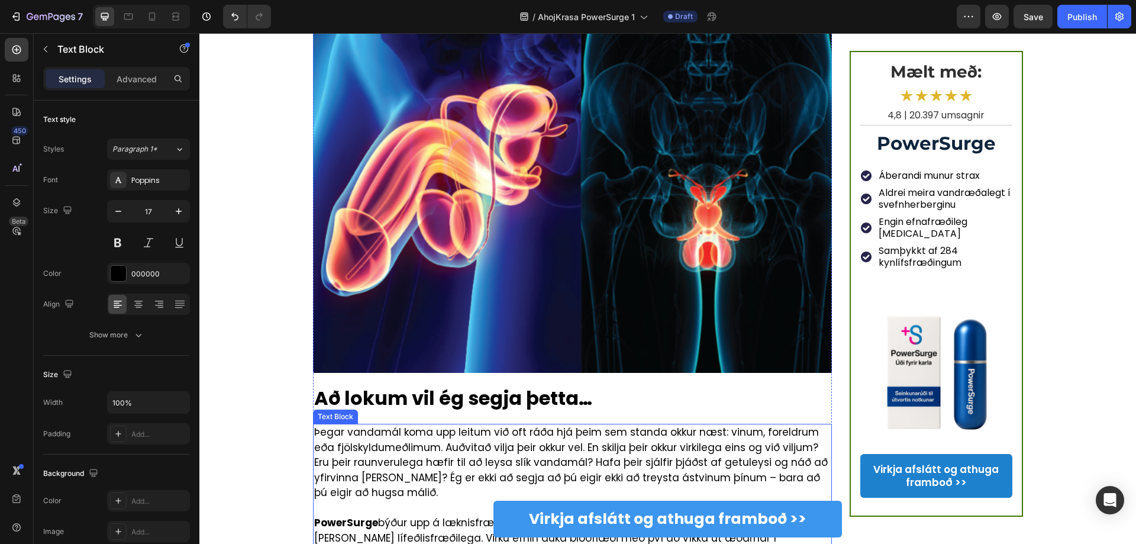
scroll to position [2425, 0]
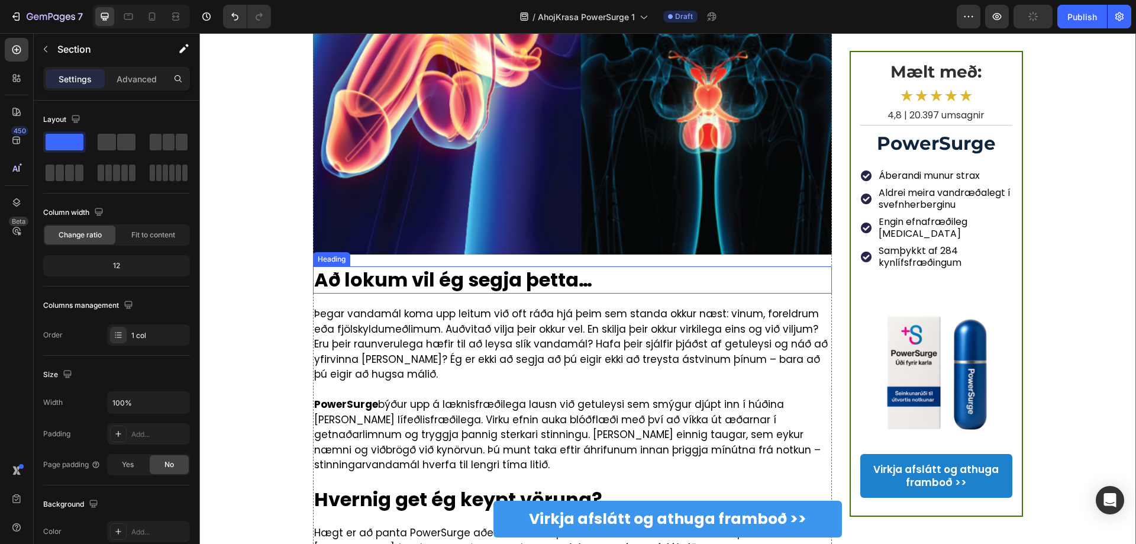
click at [469, 266] on h1 "Að lokum vil ég segja þetta…" at bounding box center [572, 279] width 519 height 27
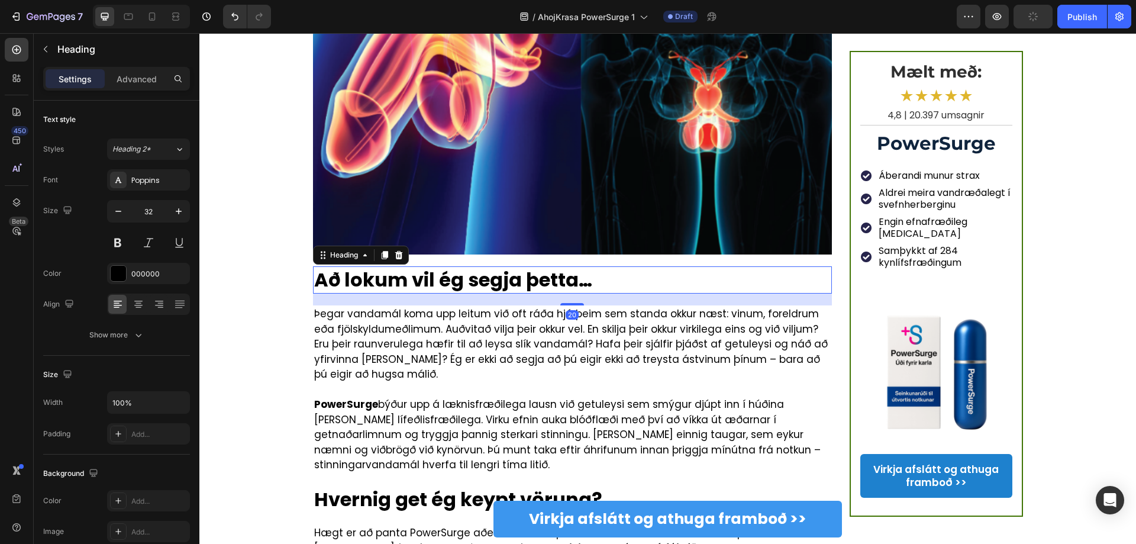
click at [468, 266] on h1 "Að lokum vil ég segja þetta…" at bounding box center [572, 279] width 519 height 27
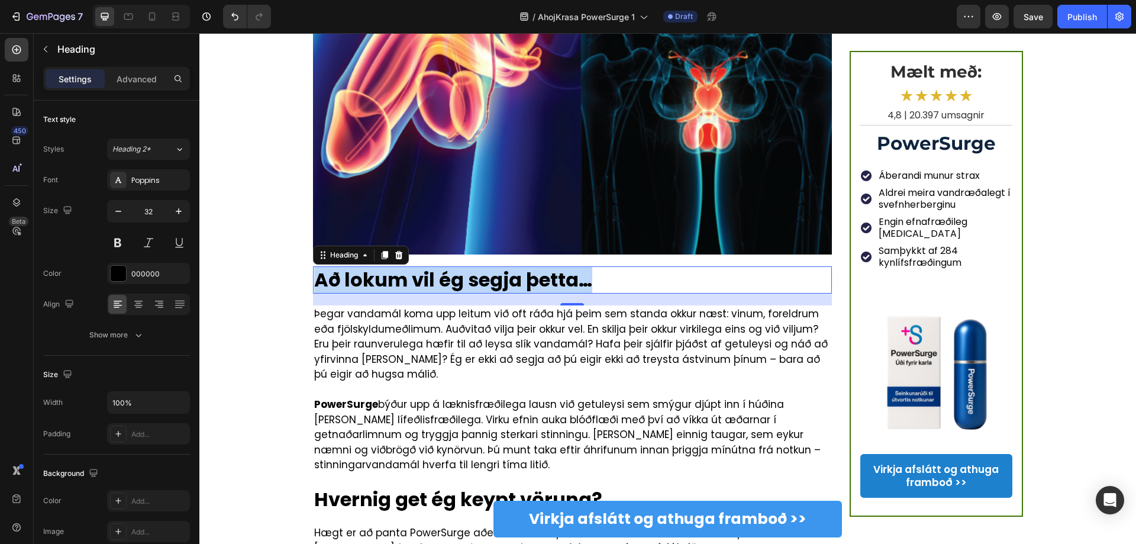
click at [494, 267] on p "Að lokum vil ég segja þetta…" at bounding box center [572, 279] width 517 height 25
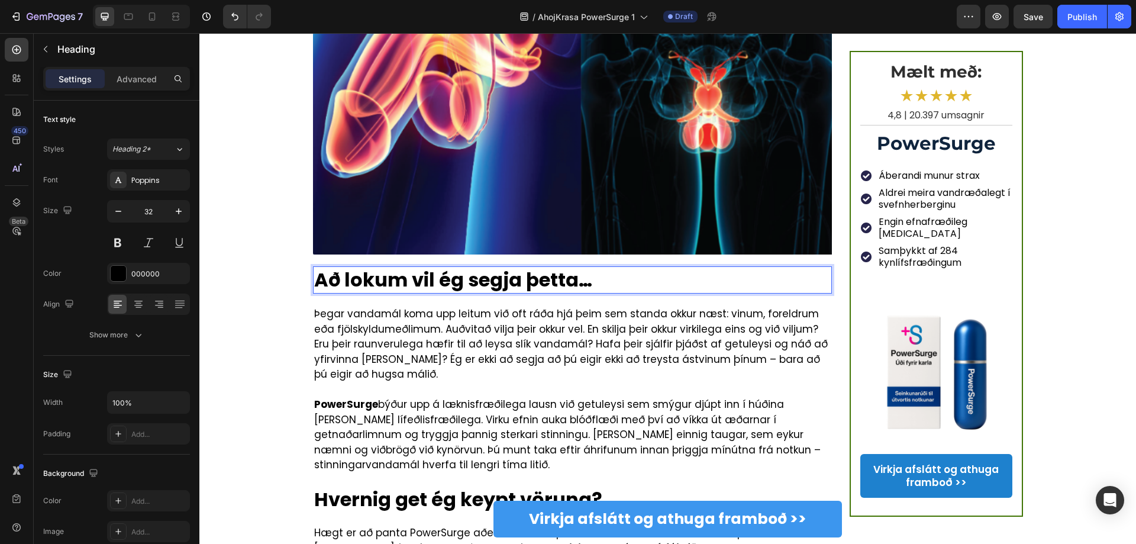
click at [503, 267] on p "Að lokum vil ég segja þetta…" at bounding box center [572, 279] width 517 height 25
click at [375, 306] on p "Þegar vandamál koma upp leitum við oft ráða hjá þeim sem standa okkur næst: vin…" at bounding box center [572, 344] width 517 height 76
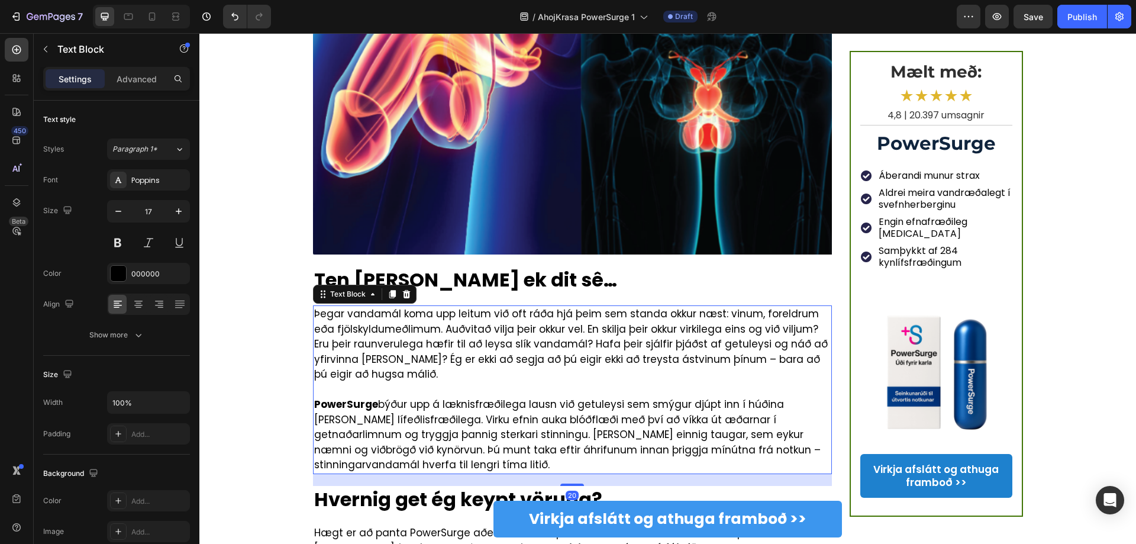
click at [375, 306] on p "Þegar vandamál koma upp leitum við oft ráða hjá þeim sem standa okkur næst: vin…" at bounding box center [572, 344] width 517 height 76
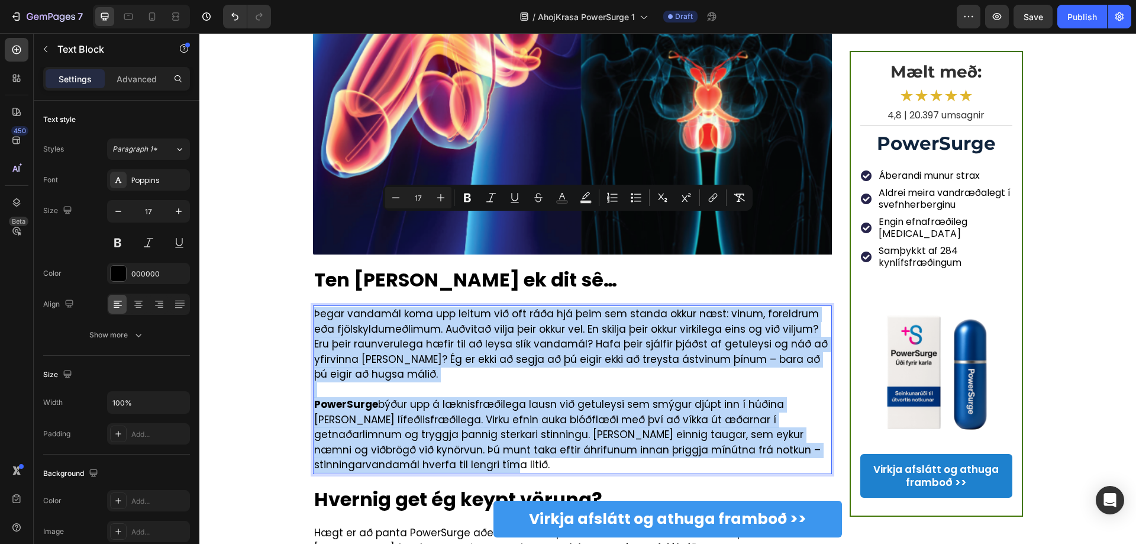
copy div "Þegar vandamál koma upp leitum við oft ráða hjá þeim sem standa okkur næst: vin…"
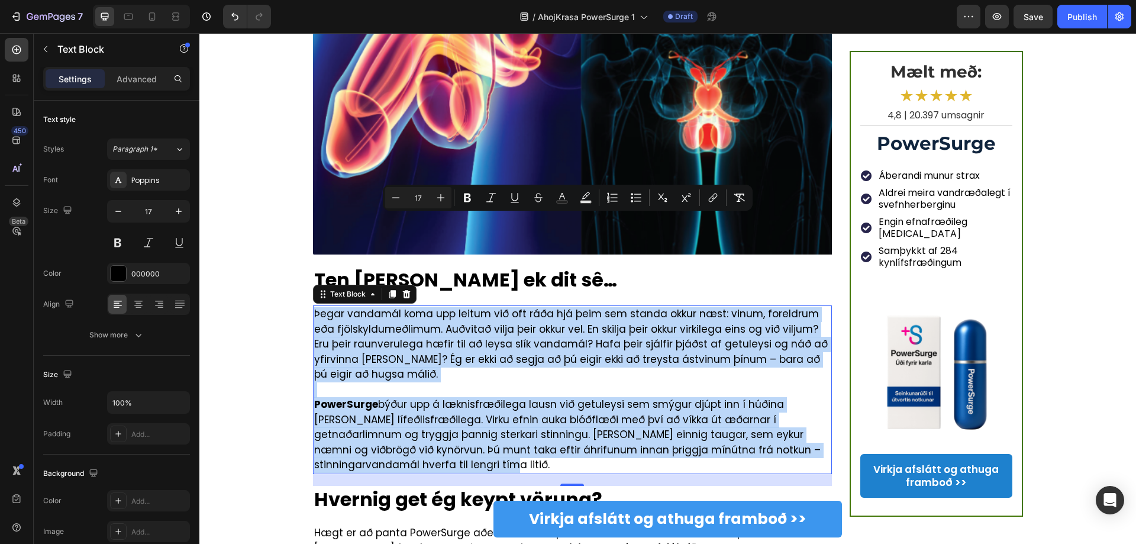
click at [522, 397] on p "PowerSurge býður upp á læknisfræðilega lausn við getuleysi sem smýgur djúpt inn…" at bounding box center [572, 435] width 517 height 76
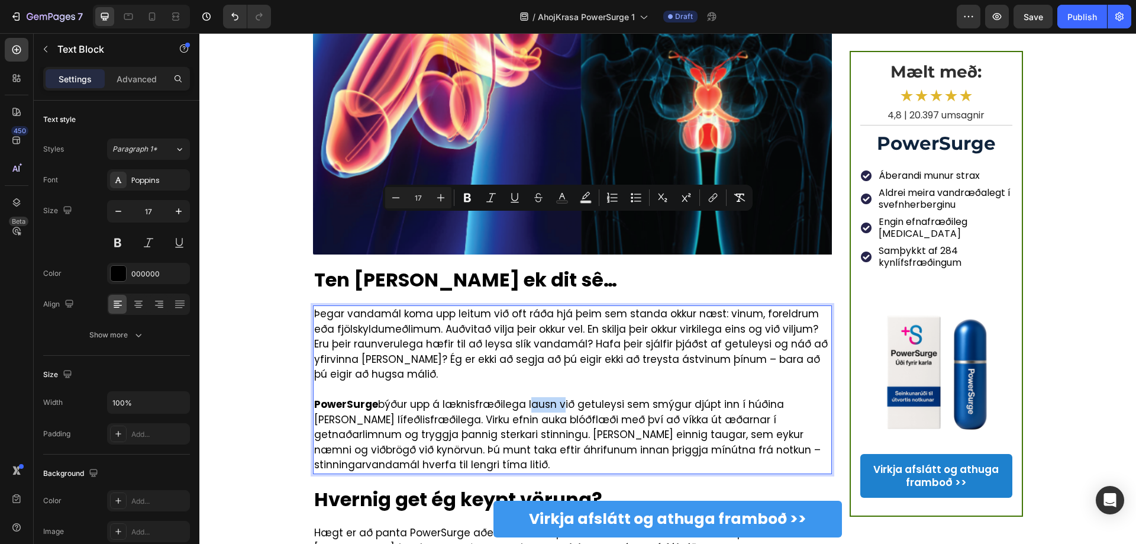
click at [522, 397] on p "PowerSurge býður upp á læknisfræðilega lausn við getuleysi sem smýgur djúpt inn…" at bounding box center [572, 435] width 517 height 76
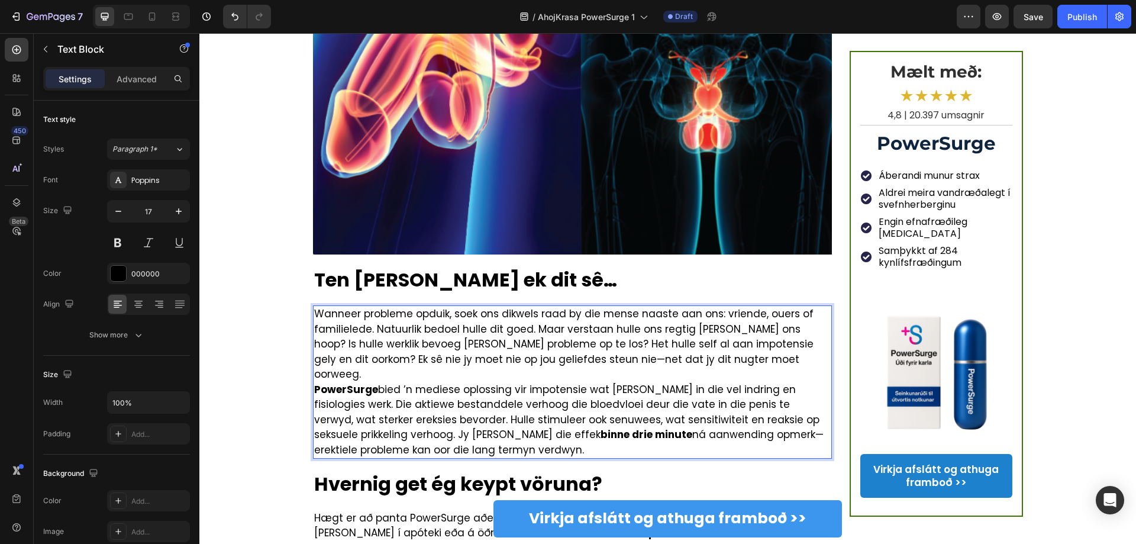
click at [723, 306] on p "Wanneer probleme opduik, soek ons dikwels raad by die mense naaste aan ons: vri…" at bounding box center [572, 344] width 517 height 76
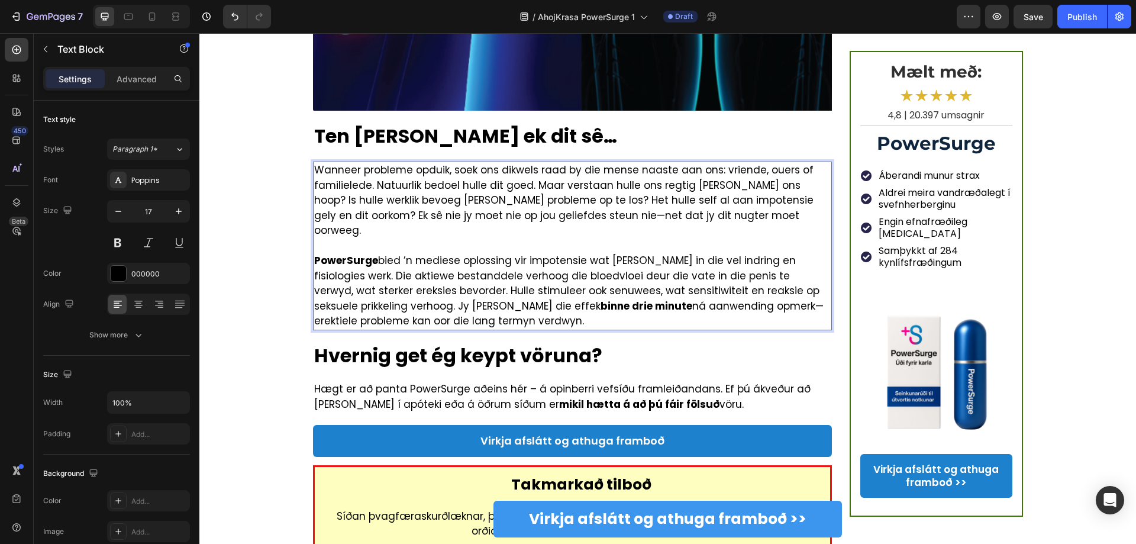
scroll to position [2602, 0]
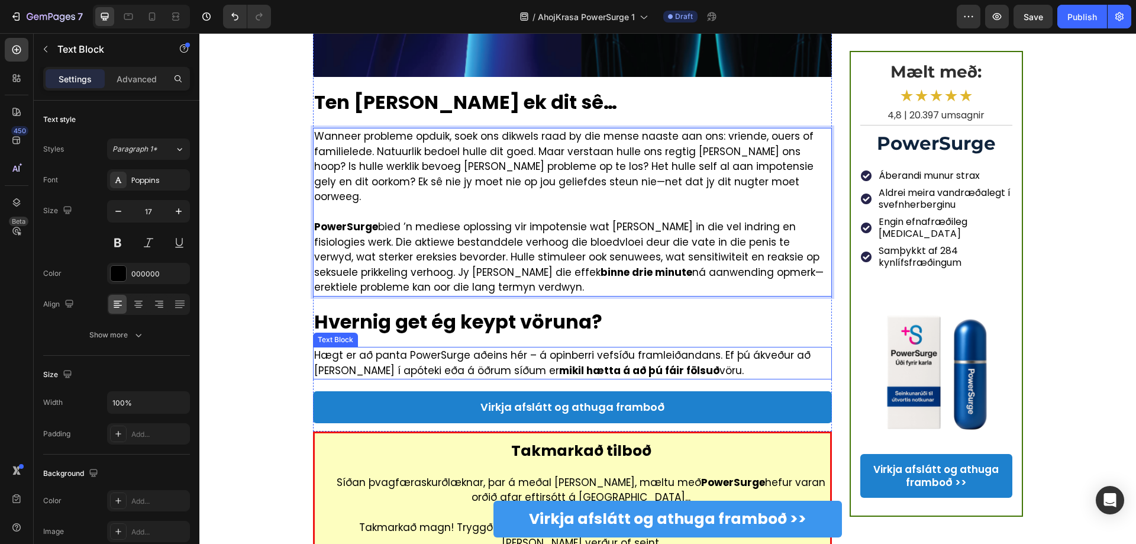
click at [454, 308] on h1 "Hvernig get ég keypt vöruna?" at bounding box center [572, 321] width 519 height 27
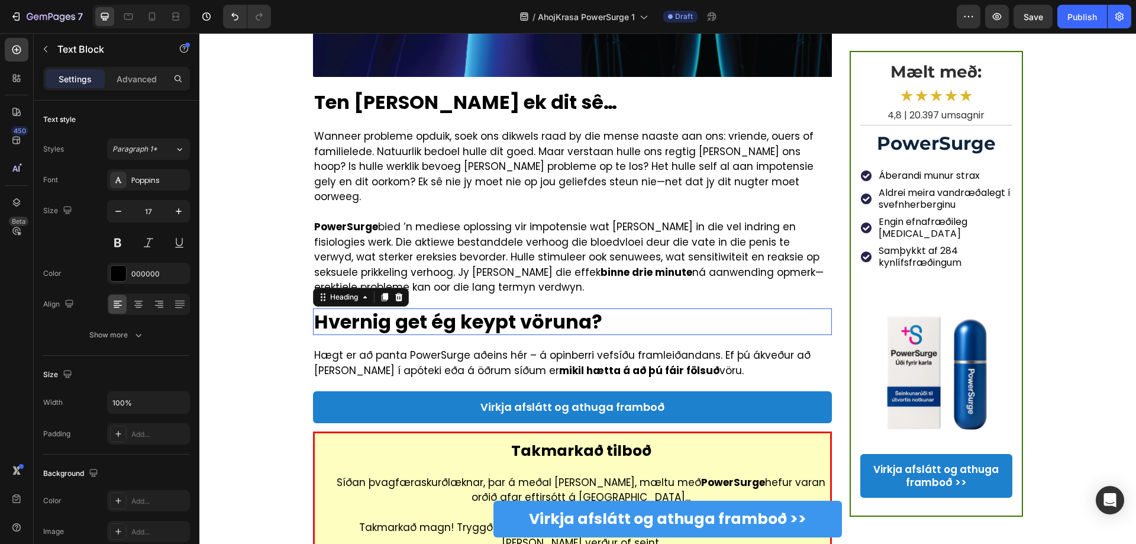
click at [454, 308] on h1 "Hvernig get ég keypt vöruna?" at bounding box center [572, 321] width 519 height 27
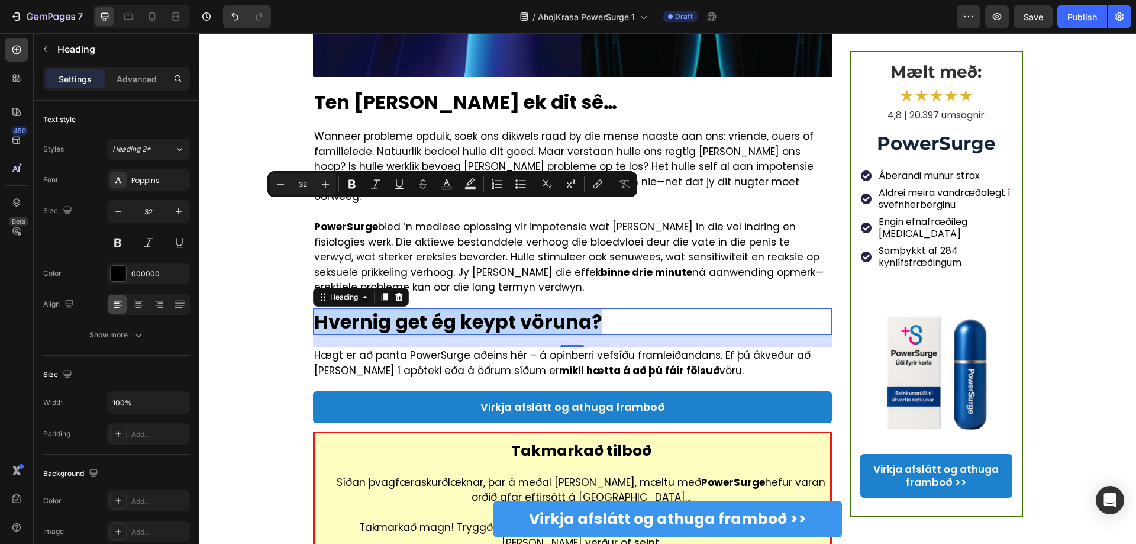
click at [600, 309] on p "Hvernig get ég keypt vöruna?" at bounding box center [572, 321] width 517 height 25
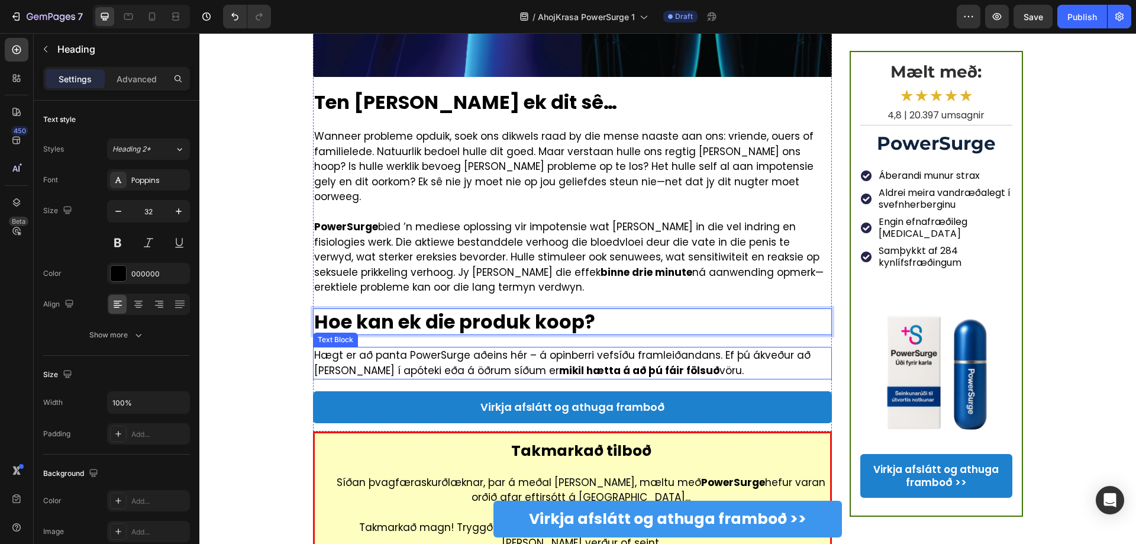
click at [471, 348] on p "Hægt er að panta PowerSurge aðeins hér – á opinberri vefsíðu framleiðandans. Ef…" at bounding box center [572, 363] width 517 height 30
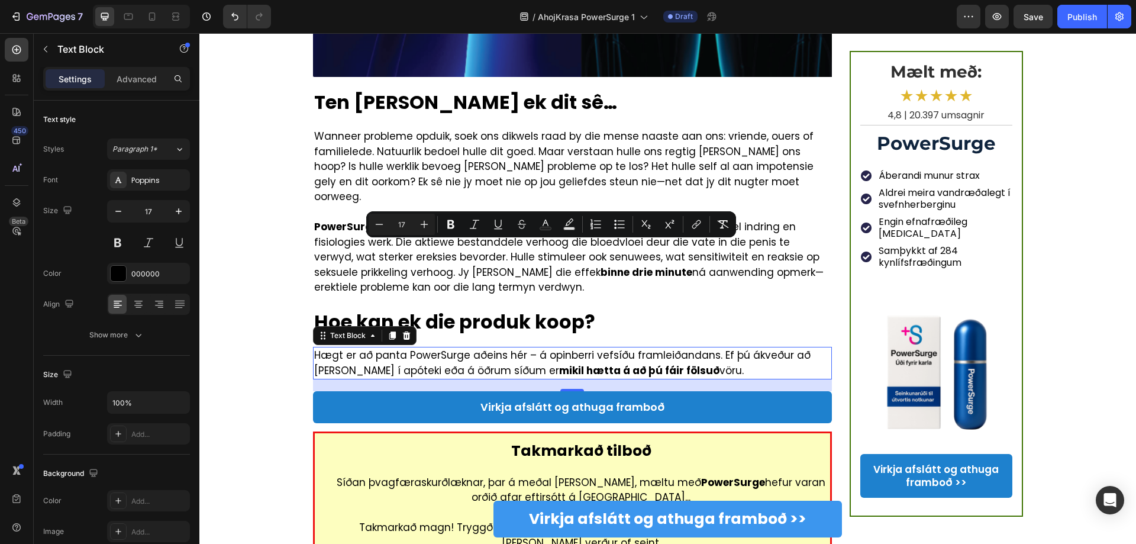
click at [569, 363] on strong "mikil hætta á að þú fáir fölsuð" at bounding box center [639, 370] width 160 height 14
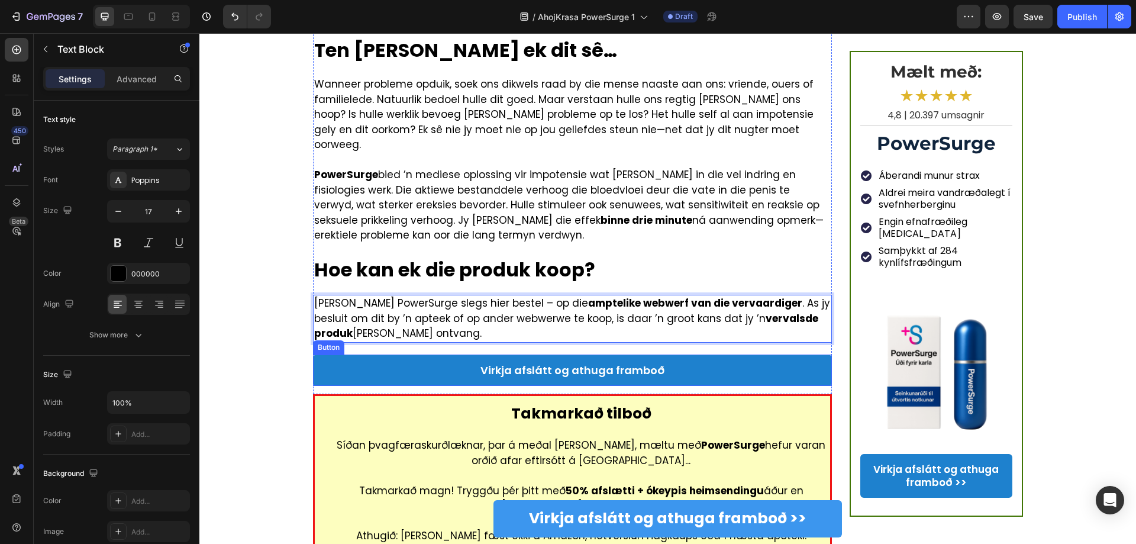
scroll to position [2721, 0]
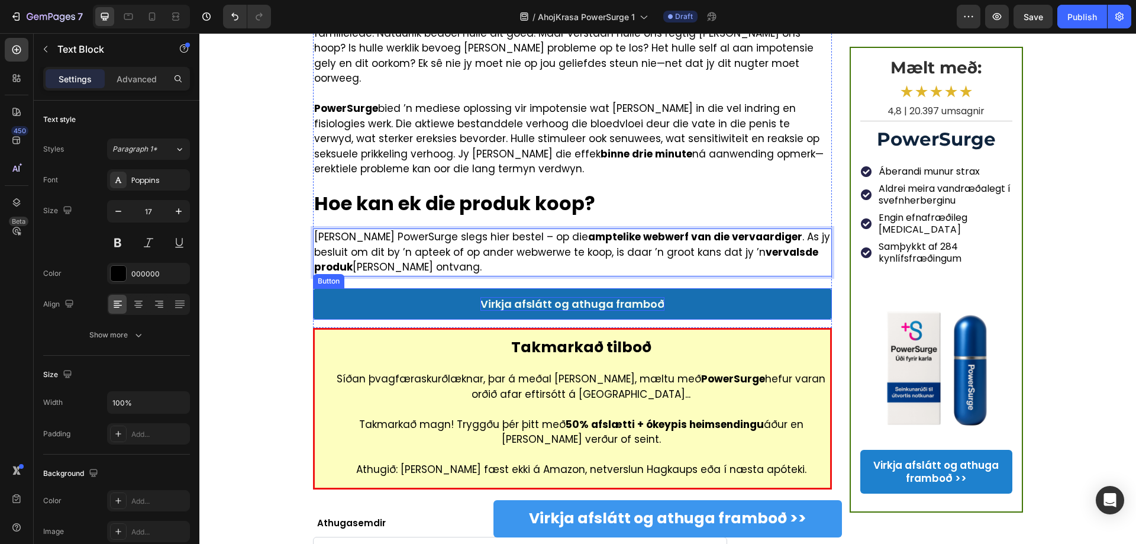
click at [584, 297] on p "Virkja afslátt og athuga framboð" at bounding box center [572, 304] width 184 height 14
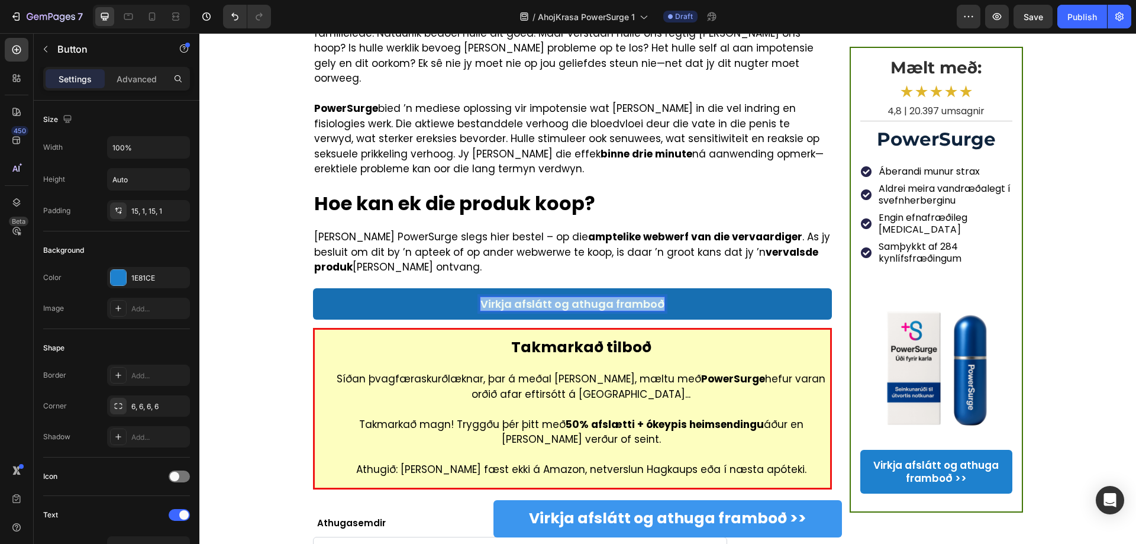
click at [520, 297] on p "Virkja afslátt og athuga framboð" at bounding box center [572, 304] width 184 height 14
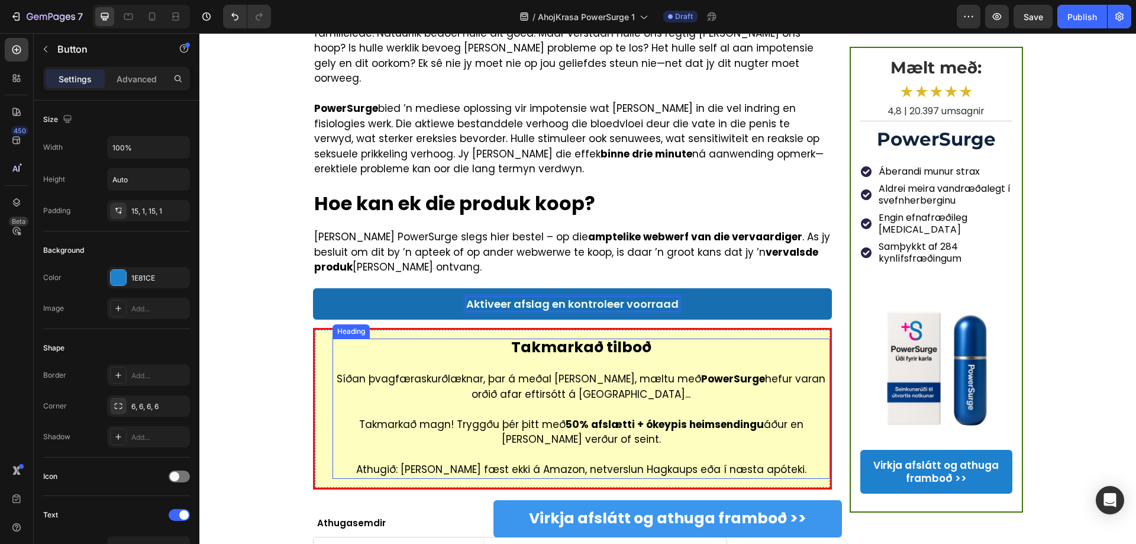
click at [559, 338] on h2 "Takmarkað tilboð Síðan þvagfæraskurðlæknar, þar á meðal Dr. Jónas Guðmundsson, …" at bounding box center [581, 408] width 498 height 140
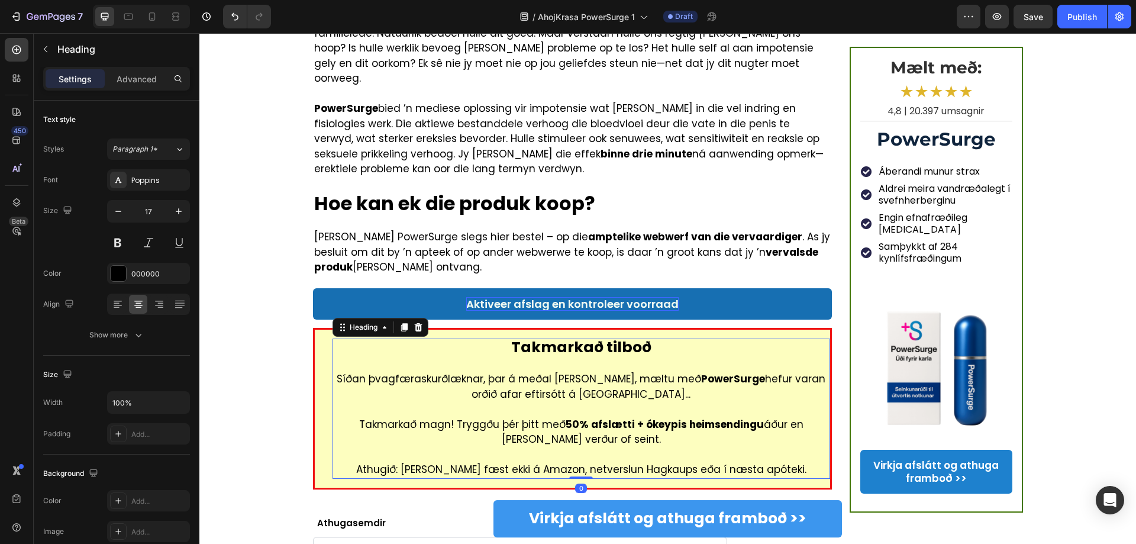
click at [559, 338] on h2 "Takmarkað tilboð Síðan þvagfæraskurðlæknar, þar á meðal Dr. Jónas Guðmundsson, …" at bounding box center [581, 408] width 498 height 140
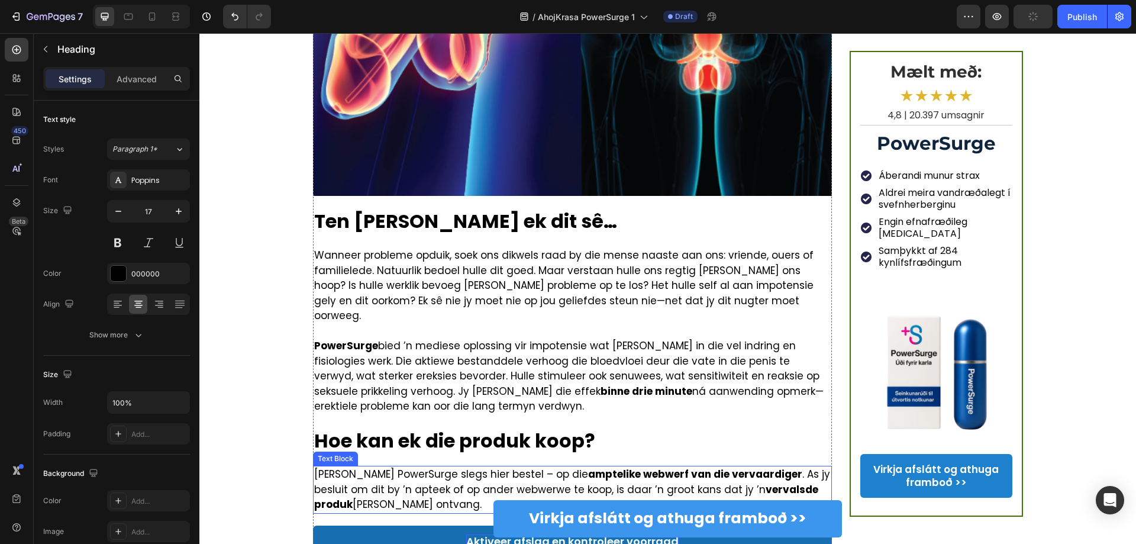
scroll to position [2602, 0]
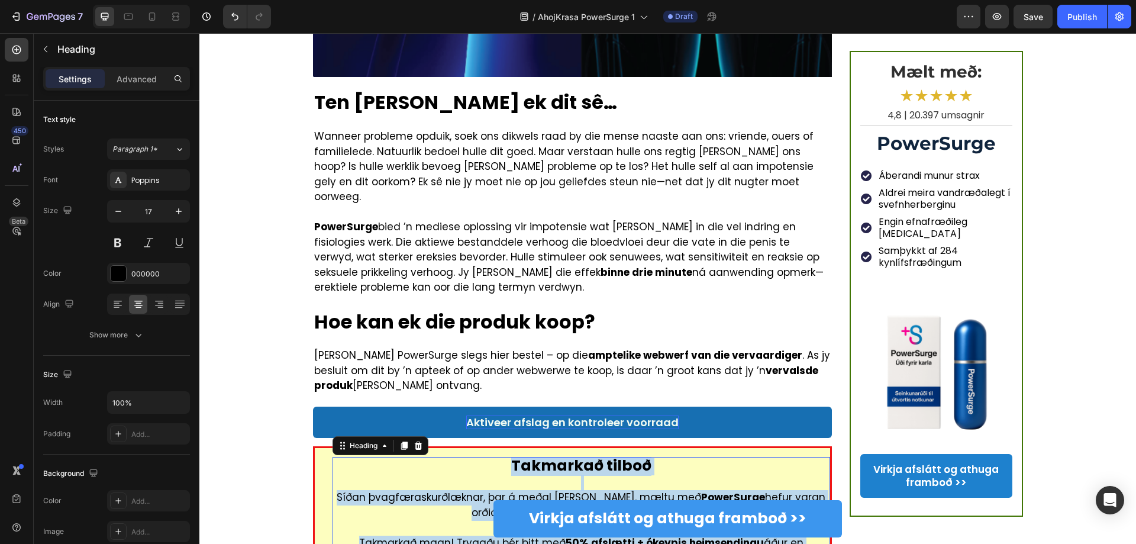
click at [538, 436] on p "Takmarkað tilboð Síðan þvagfæraskurðlæknar, þar á meðal Dr. Jónas Guðmundsson, …" at bounding box center [582, 527] width 496 height 138
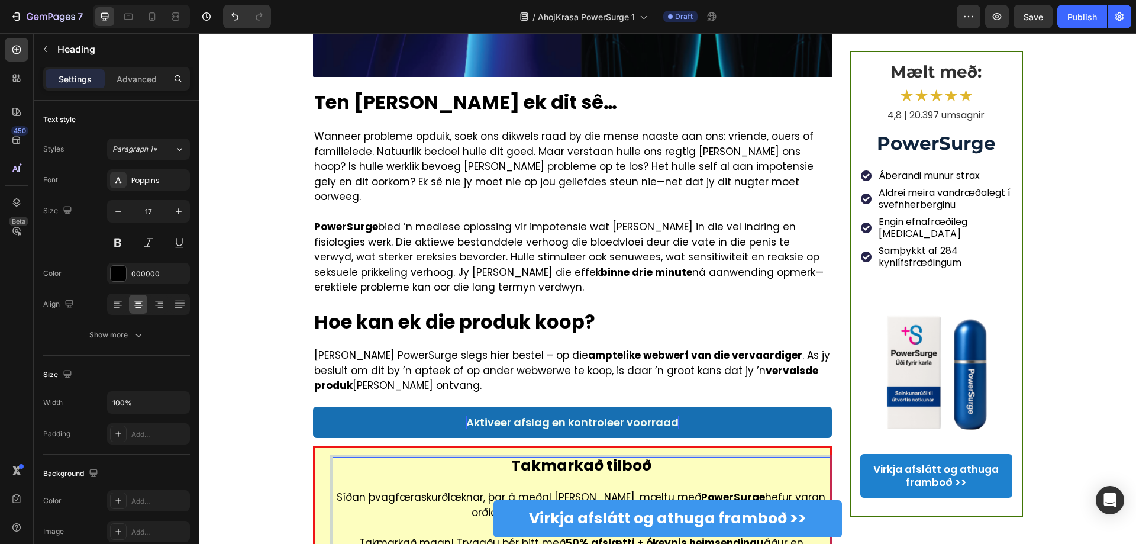
click at [552, 436] on strong "Takmarkað tilboð" at bounding box center [581, 465] width 140 height 21
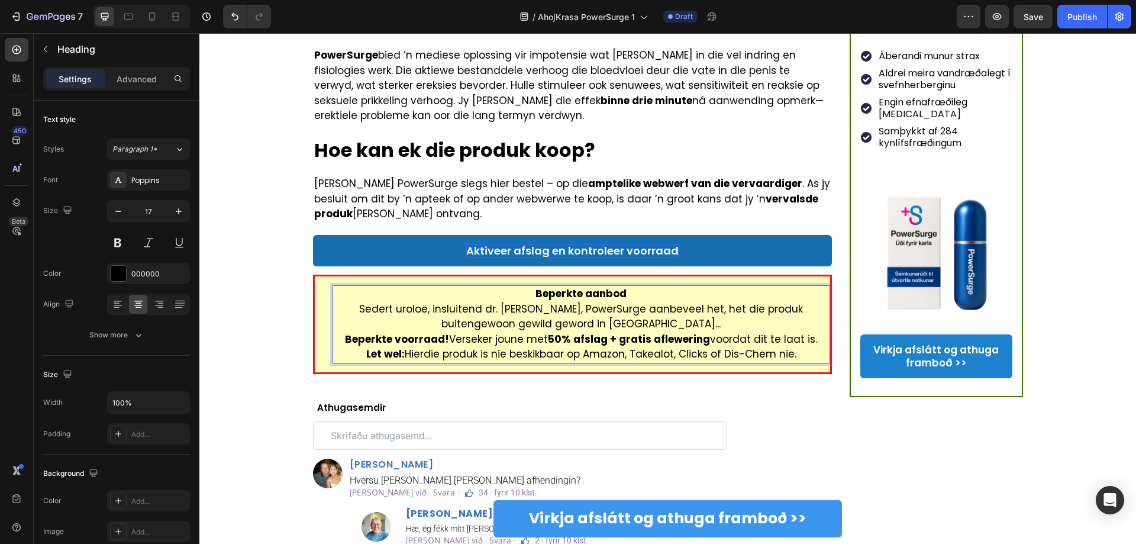
scroll to position [2780, 0]
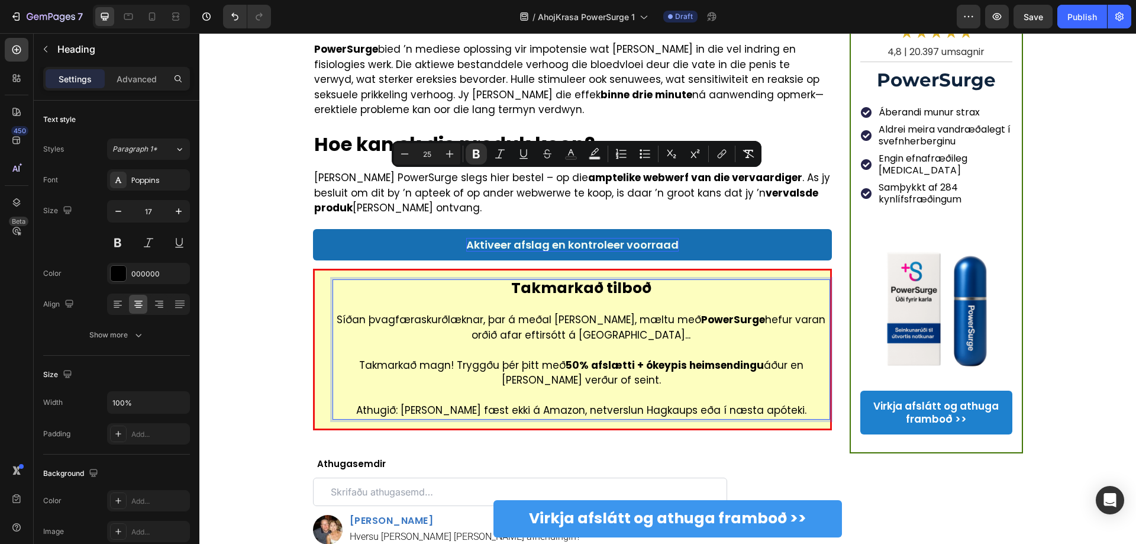
click at [648, 280] on p "Takmarkað tilboð Síðan þvagfæraskurðlæknar, þar á meðal Dr. Jónas Guðmundsson, …" at bounding box center [582, 349] width 496 height 138
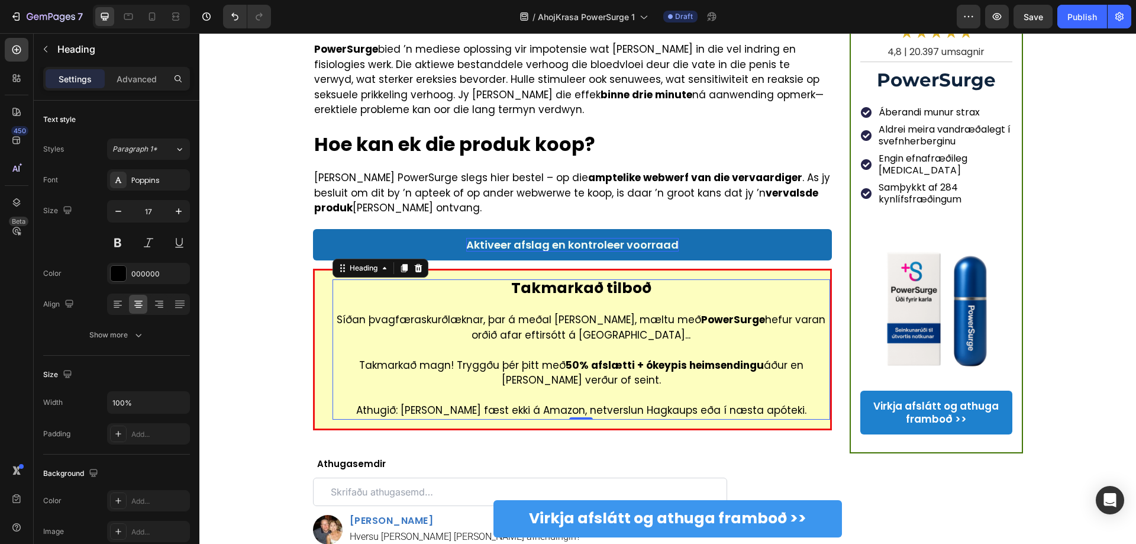
click at [628, 277] on strong "Takmarkað tilboð" at bounding box center [581, 287] width 140 height 21
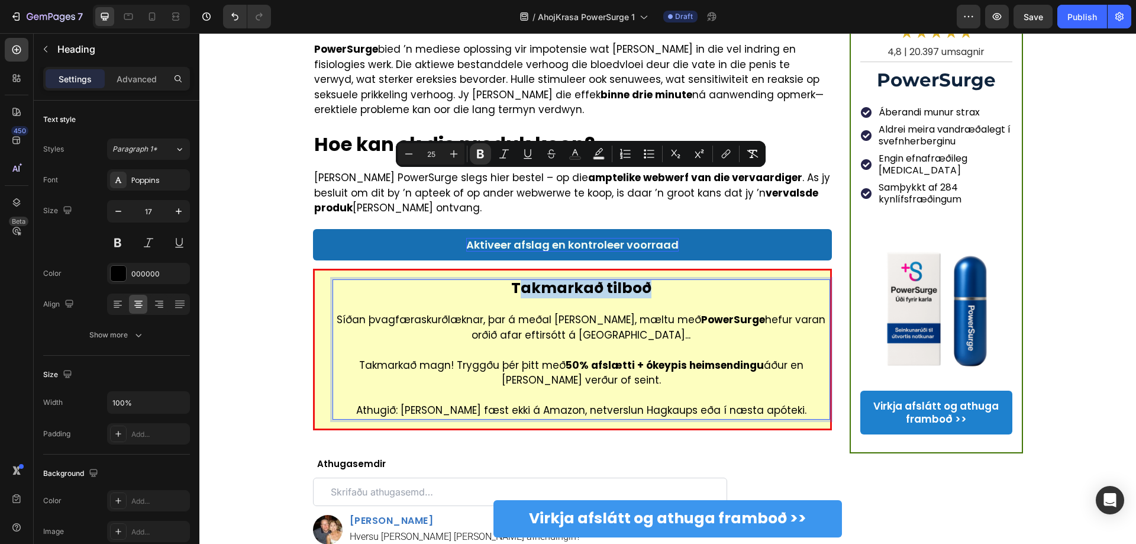
drag, startPoint x: 655, startPoint y: 179, endPoint x: 515, endPoint y: 178, distance: 140.2
click at [515, 280] on p "Takmarkað tilboð Síðan þvagfæraskurðlæknar, þar á meðal Dr. Jónas Guðmundsson, …" at bounding box center [582, 349] width 496 height 138
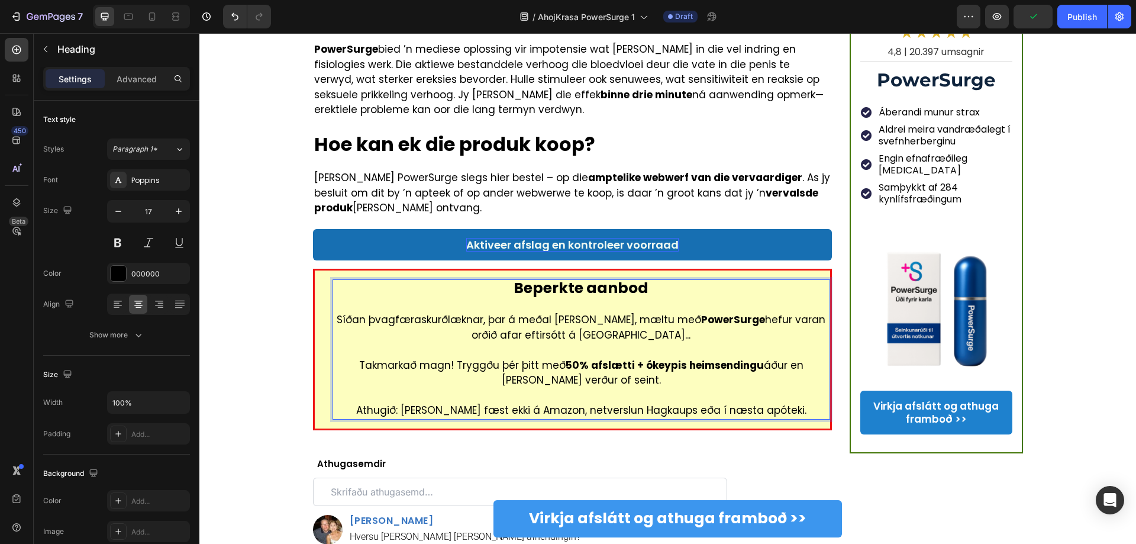
click at [334, 280] on p "Beperkte aanbod Síðan þvagfæraskurðlæknar, þar á meðal Dr. Jónas Guðmundsson, m…" at bounding box center [582, 349] width 496 height 138
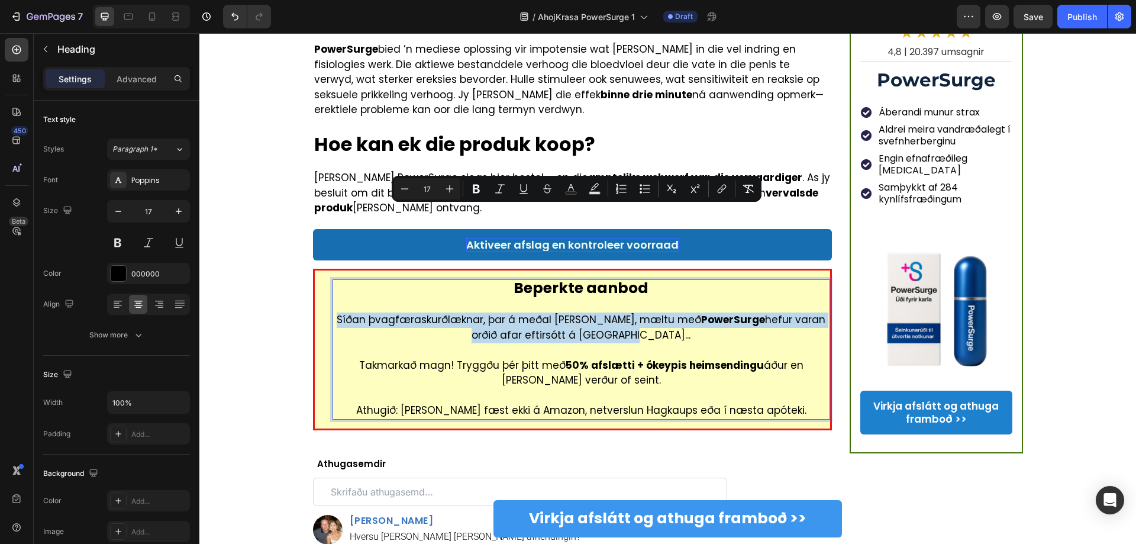
drag, startPoint x: 328, startPoint y: 211, endPoint x: 697, endPoint y: 230, distance: 369.6
click at [697, 279] on h2 "Beperkte aanbod Síðan þvagfæraskurðlæknar, þar á meðal Dr. Jónas Guðmundsson, m…" at bounding box center [581, 349] width 498 height 140
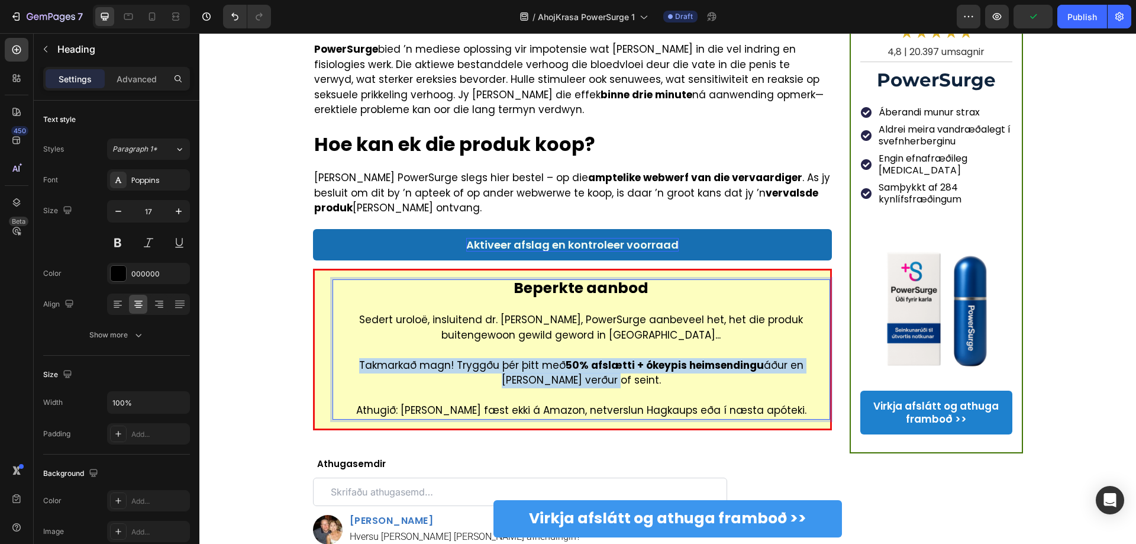
drag, startPoint x: 343, startPoint y: 256, endPoint x: 706, endPoint y: 267, distance: 362.7
click at [706, 280] on p "Beperkte aanbod Sedert uroloë, insluitend dr. Johan van der Merwe, PowerSurge a…" at bounding box center [582, 349] width 496 height 138
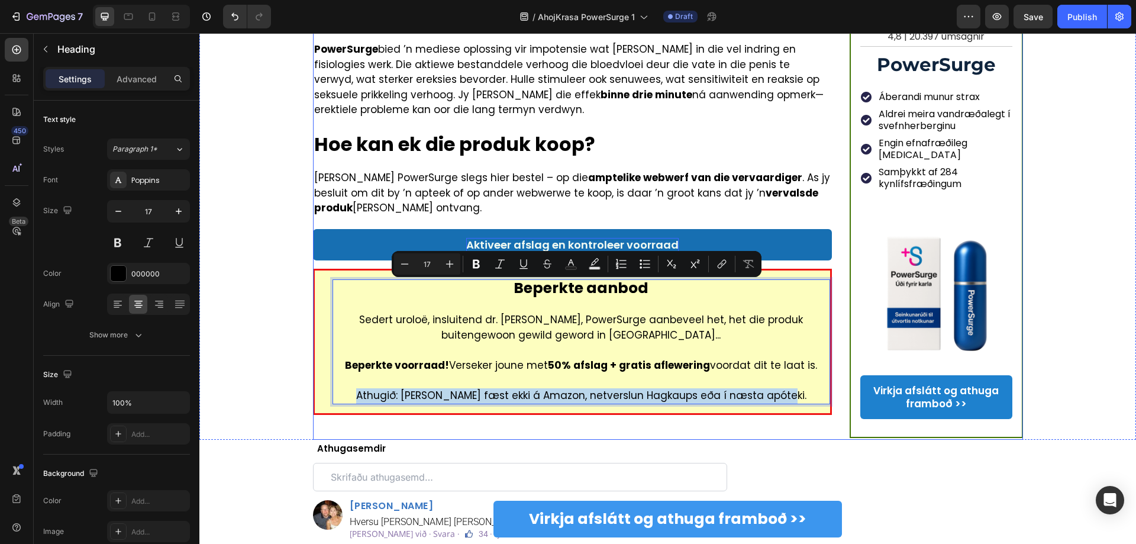
drag, startPoint x: 371, startPoint y: 286, endPoint x: 838, endPoint y: 292, distance: 467.3
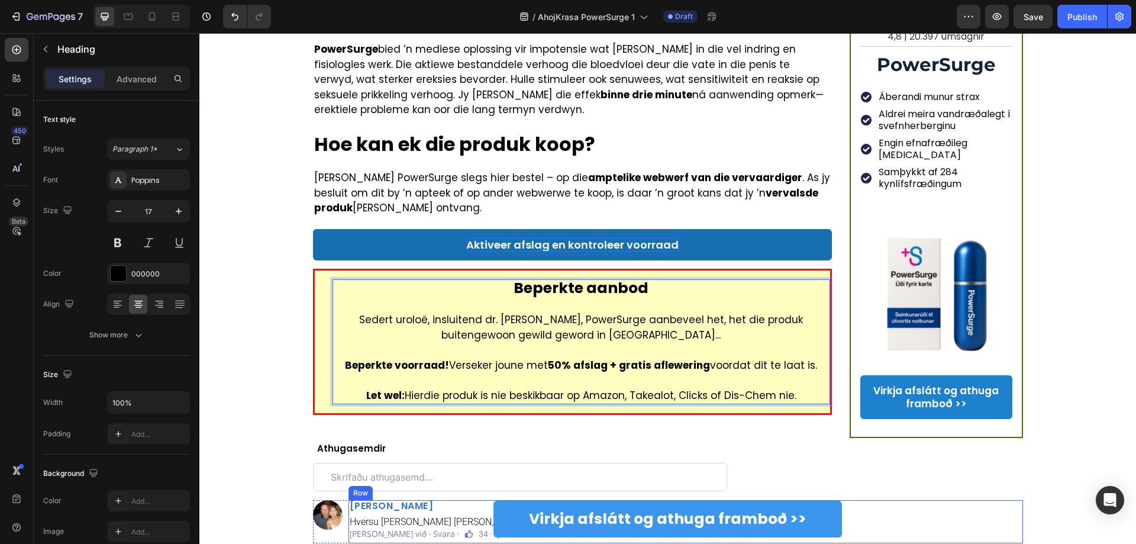
click at [851, 436] on div "Markús Þórsson Heading Hversu langan tíma tekur afhendingin? Text Block Líkar v…" at bounding box center [685, 521] width 674 height 43
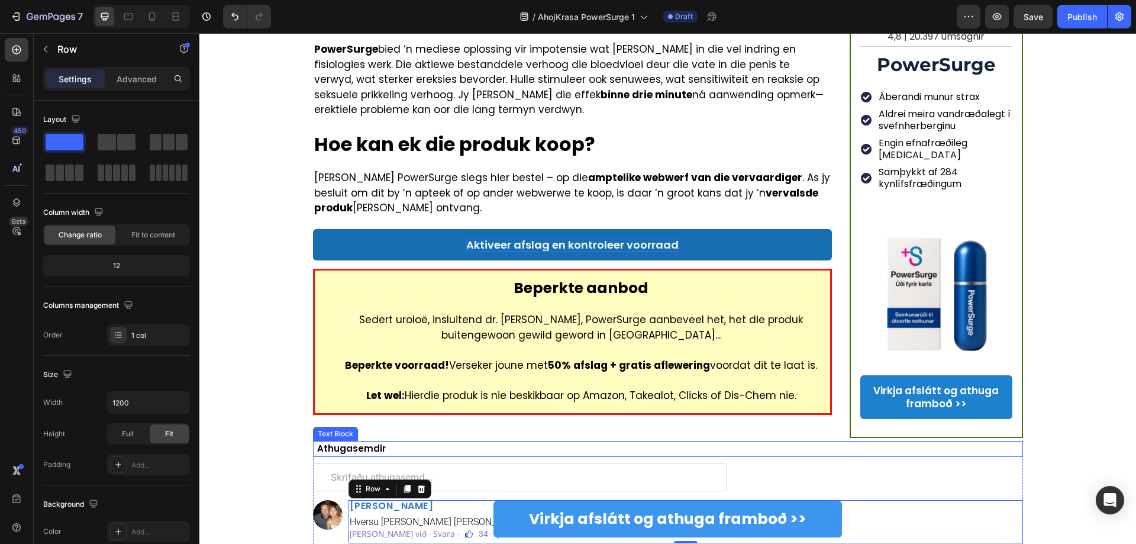
scroll to position [2957, 0]
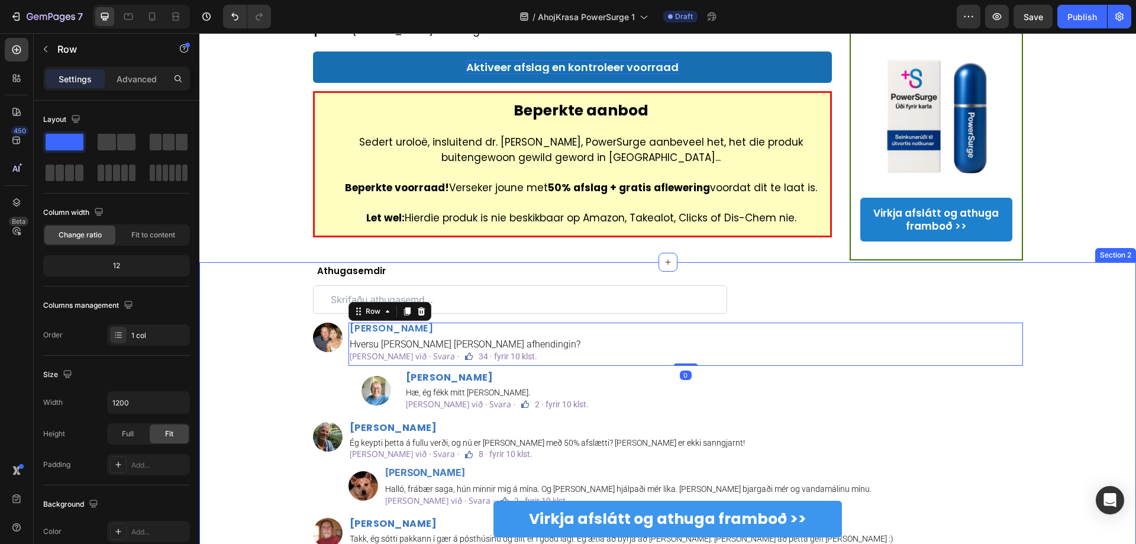
click at [252, 263] on div "Athugasemdir Text Block Custom Code Image Markús Þórsson Heading Hversu langan …" at bounding box center [667, 530] width 919 height 535
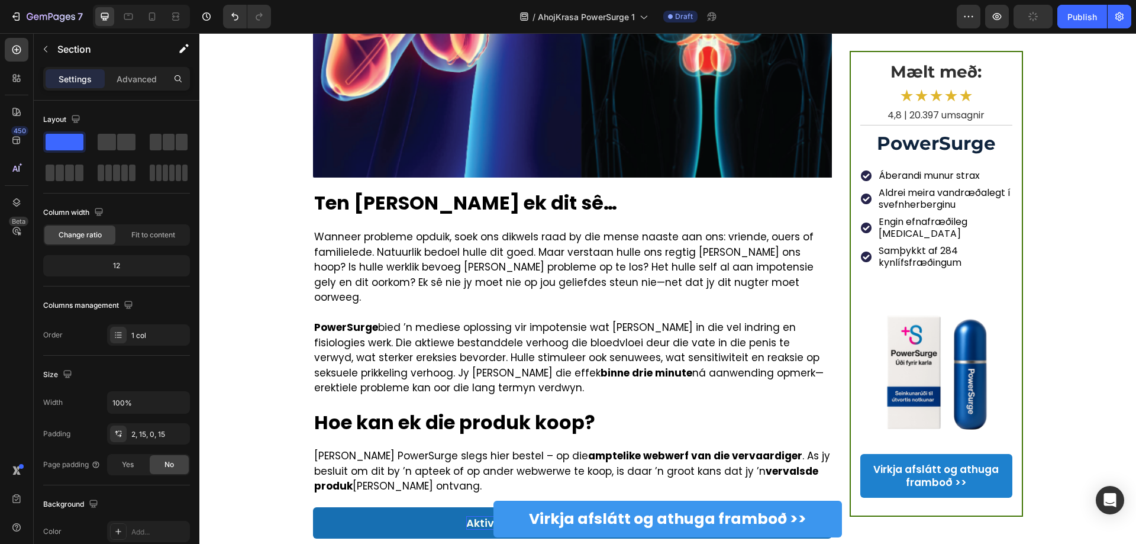
scroll to position [3016, 0]
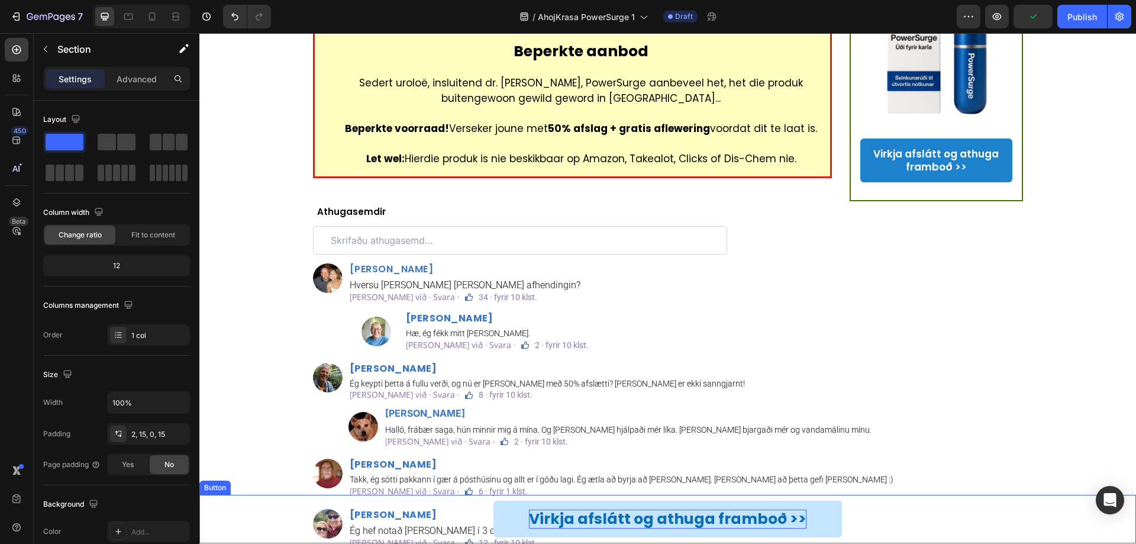
click at [624, 436] on p "Virkja afslátt og athuga framboð >>" at bounding box center [667, 519] width 277 height 20
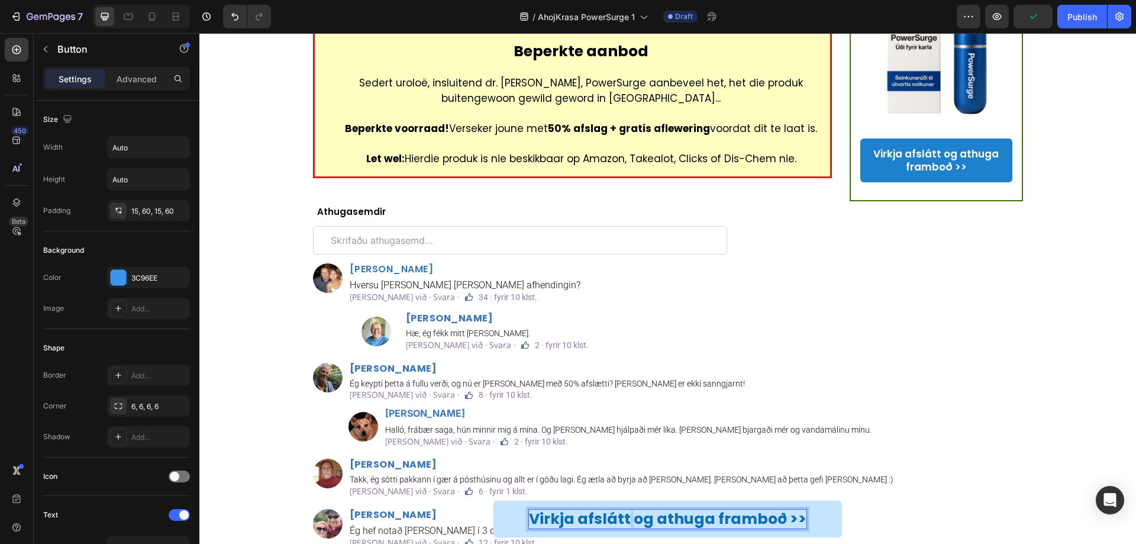
click at [624, 436] on p "Virkja afslátt og athuga framboð >>" at bounding box center [667, 519] width 277 height 20
click at [694, 436] on p "Virkja afslátt og athuga framboð >>" at bounding box center [667, 519] width 277 height 20
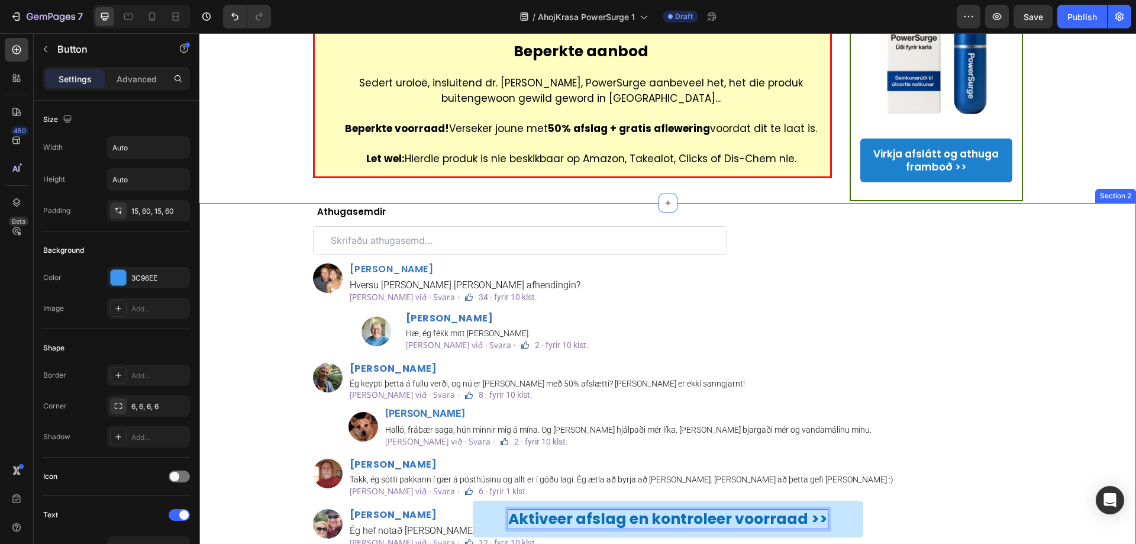
click at [851, 382] on div "Athugasemdir Text Block Custom Code Image Markús Þórsson Heading Hversu langan …" at bounding box center [667, 471] width 919 height 535
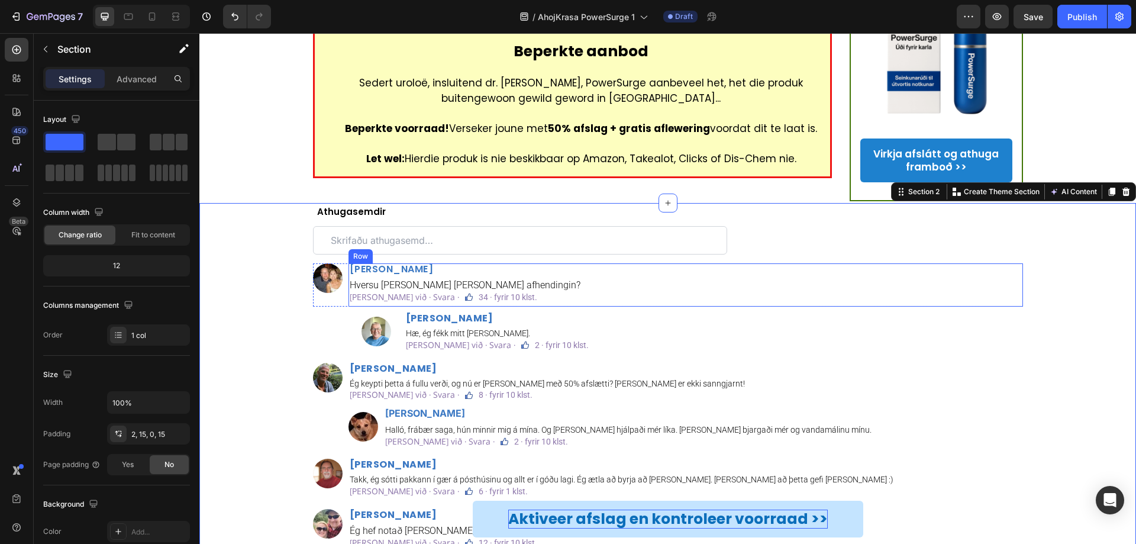
click at [408, 263] on h2 "Markús Þórsson" at bounding box center [685, 269] width 674 height 12
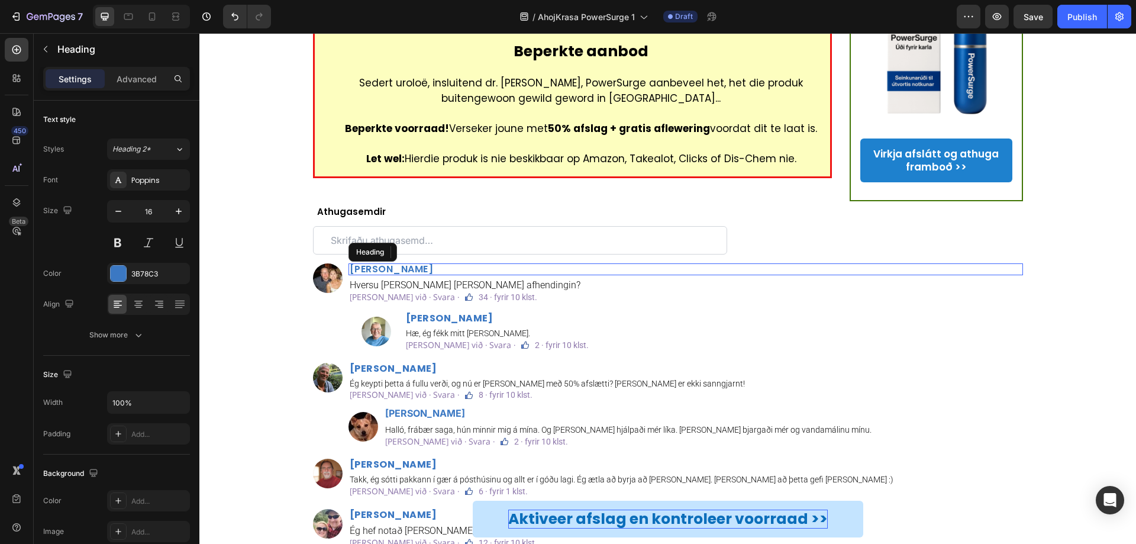
click at [408, 263] on h2 "Markús Þórsson" at bounding box center [685, 269] width 674 height 12
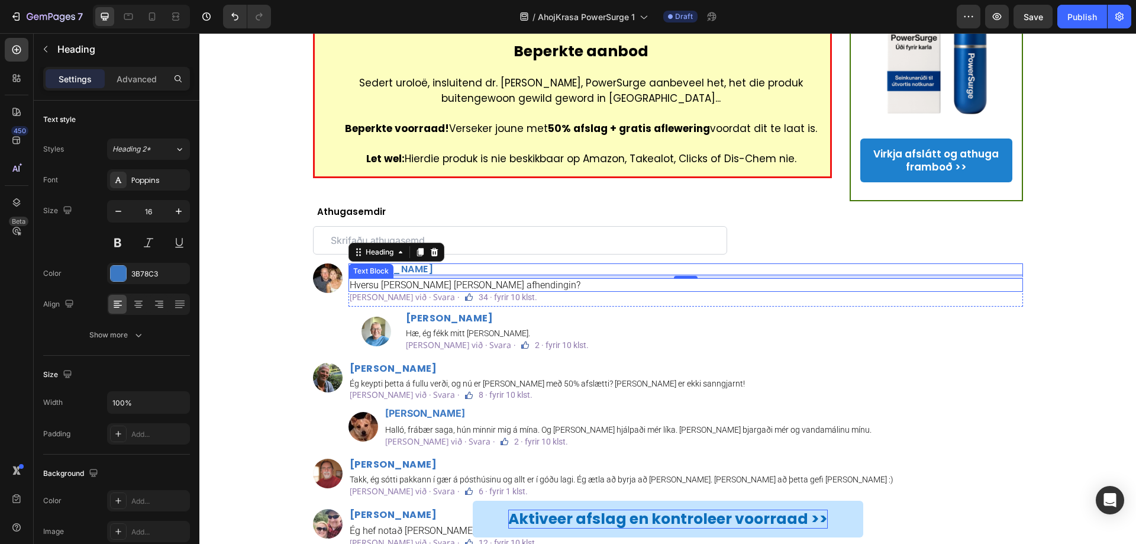
click at [428, 279] on p "Hversu langan tíma tekur afhendingin?" at bounding box center [686, 284] width 672 height 11
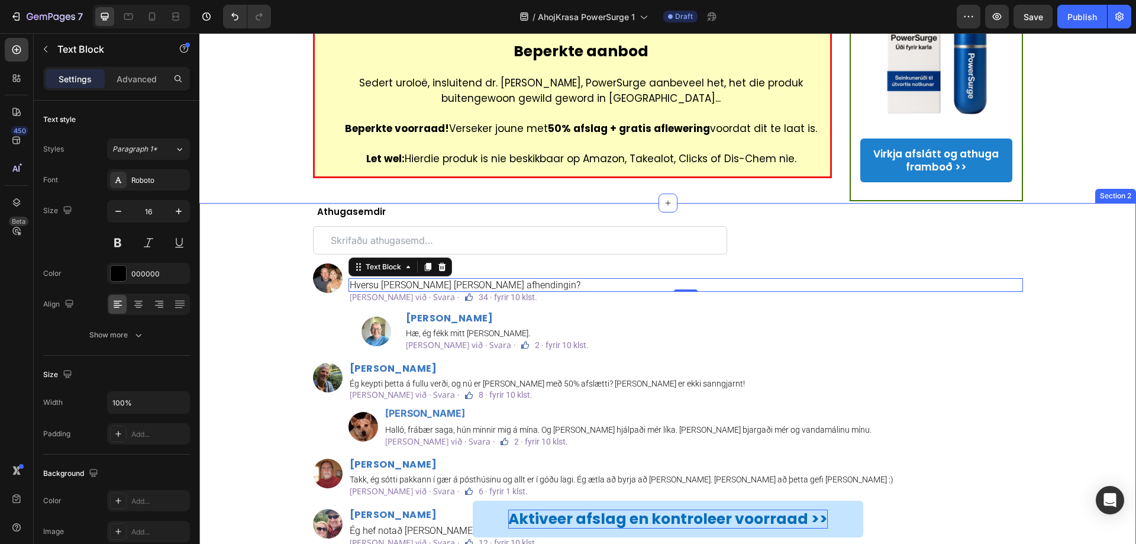
click at [277, 228] on div "Athugasemdir Text Block Custom Code Image Markús Þórsson Heading Hversu langan …" at bounding box center [667, 471] width 919 height 535
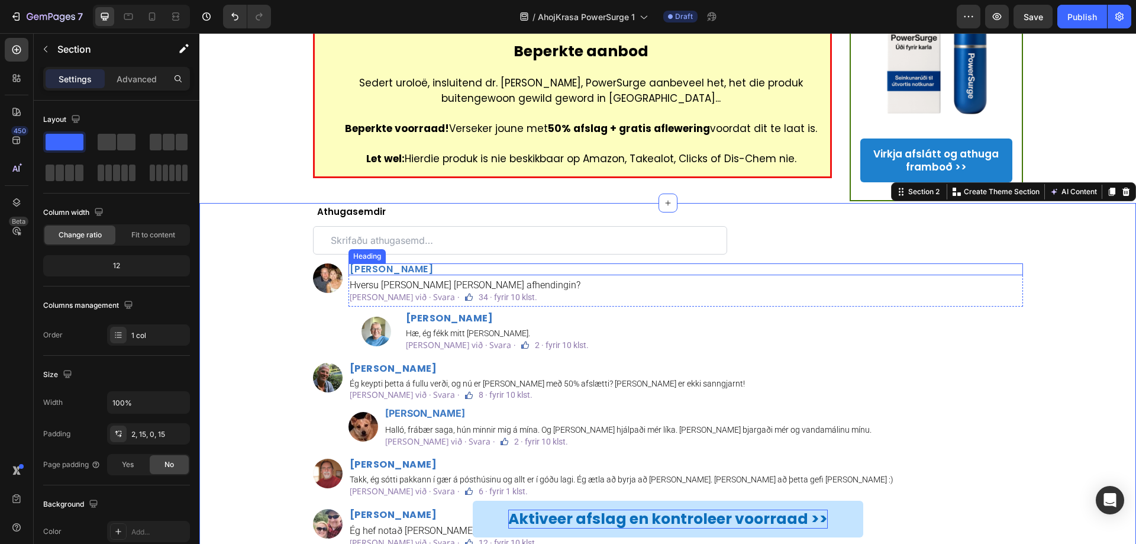
click at [409, 264] on p "Markús Þórsson" at bounding box center [686, 268] width 672 height 9
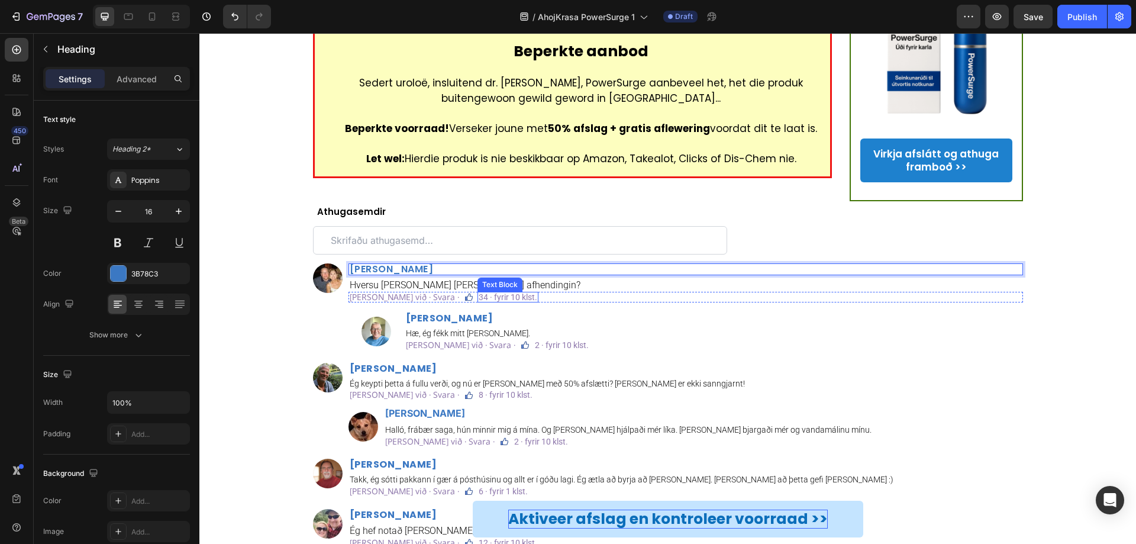
click at [480, 279] on div "Text Block" at bounding box center [500, 284] width 40 height 11
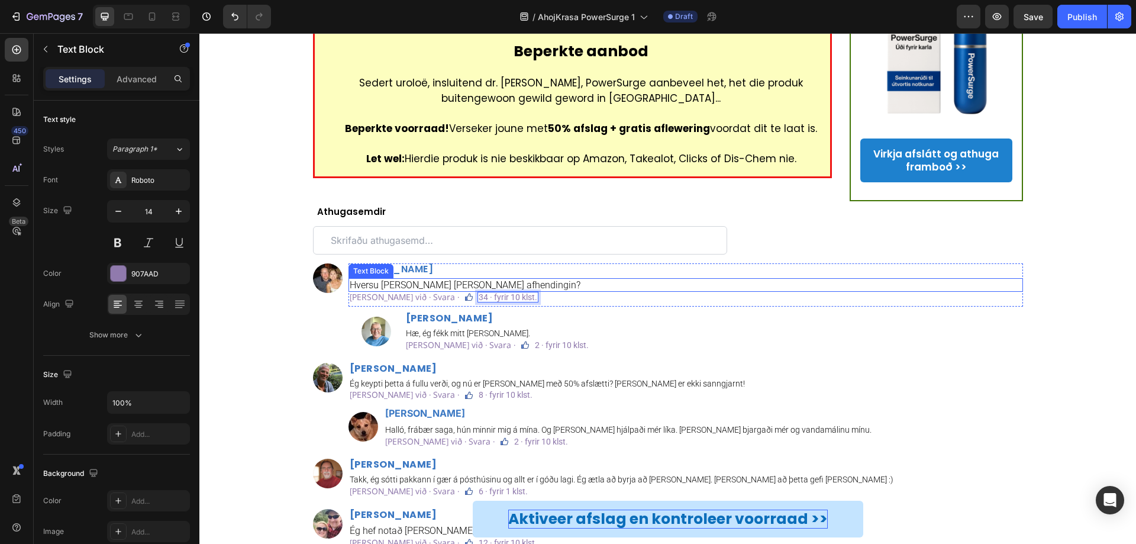
click at [487, 279] on p "Hversu langan tíma tekur afhendingin?" at bounding box center [686, 284] width 672 height 11
click at [520, 279] on p "Hversu langan tíma tekur afhendingin?" at bounding box center [686, 284] width 672 height 11
click at [359, 293] on p "Líkar við · Svara ·" at bounding box center [404, 297] width 109 height 8
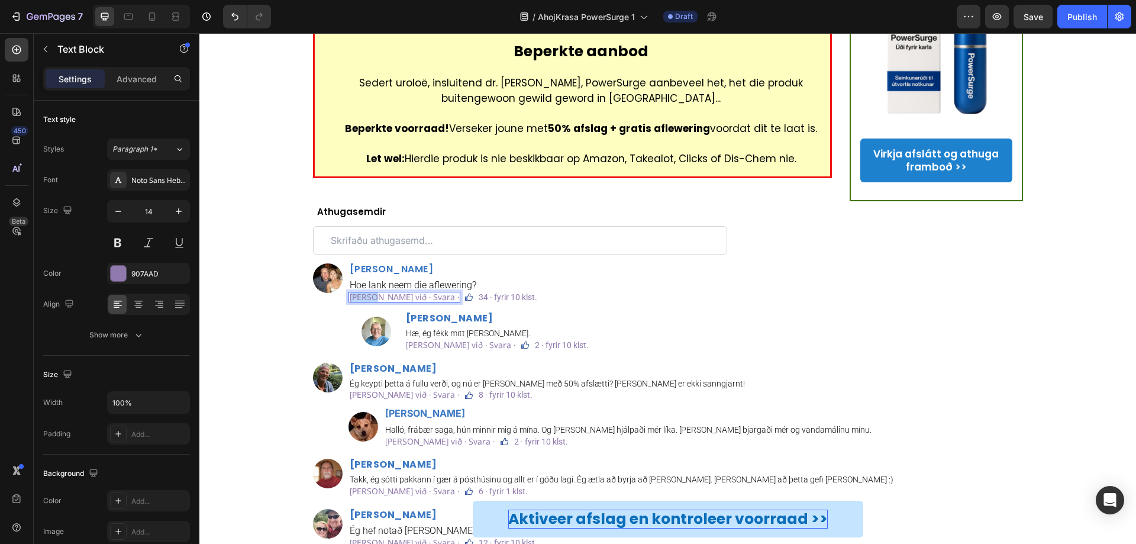
click at [359, 293] on p "Líkar við · Svara ·" at bounding box center [404, 297] width 109 height 8
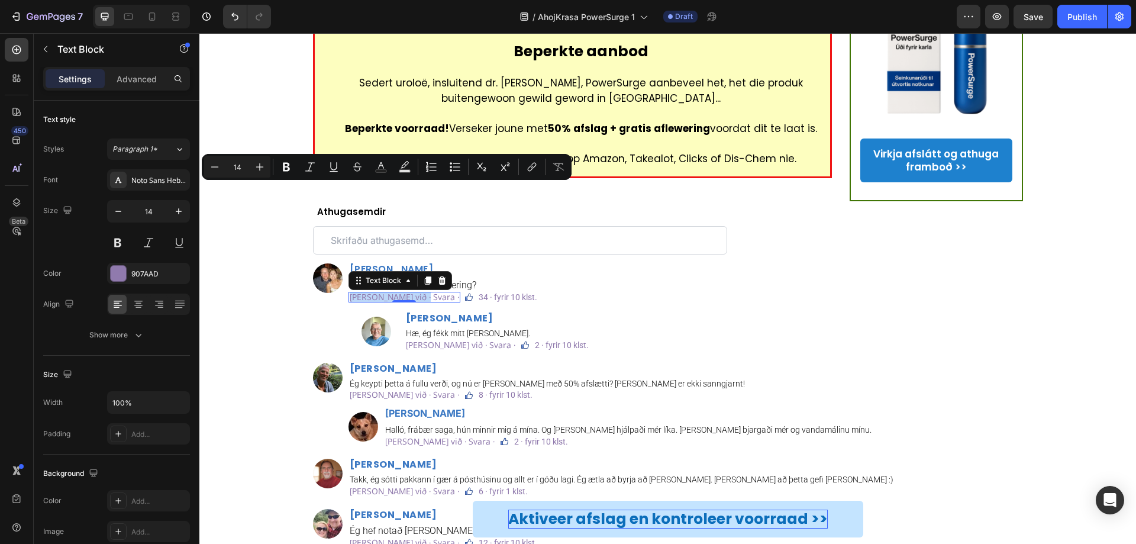
click at [390, 293] on p "Líkar við · Svara ·" at bounding box center [404, 297] width 109 height 8
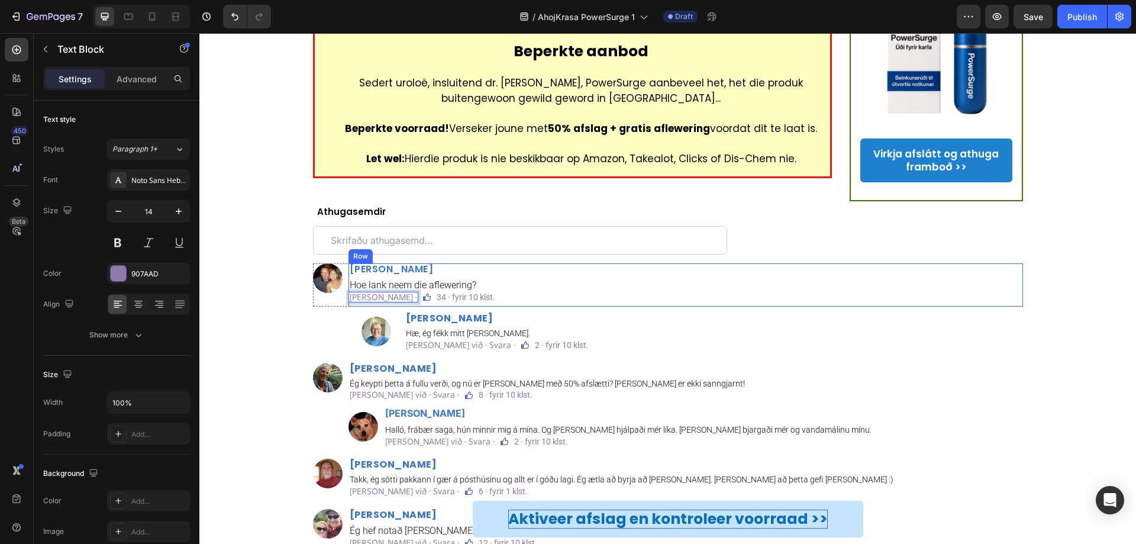
click at [491, 293] on p "34 · fyrir 10 klst." at bounding box center [465, 297] width 59 height 8
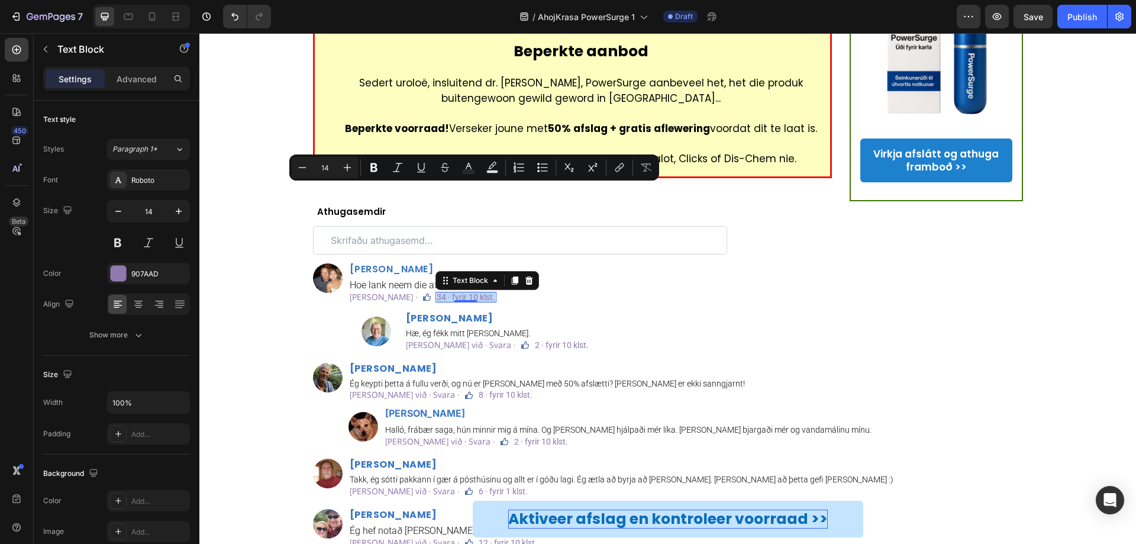
click at [474, 293] on p "34 · fyrir 10 klst." at bounding box center [465, 297] width 59 height 8
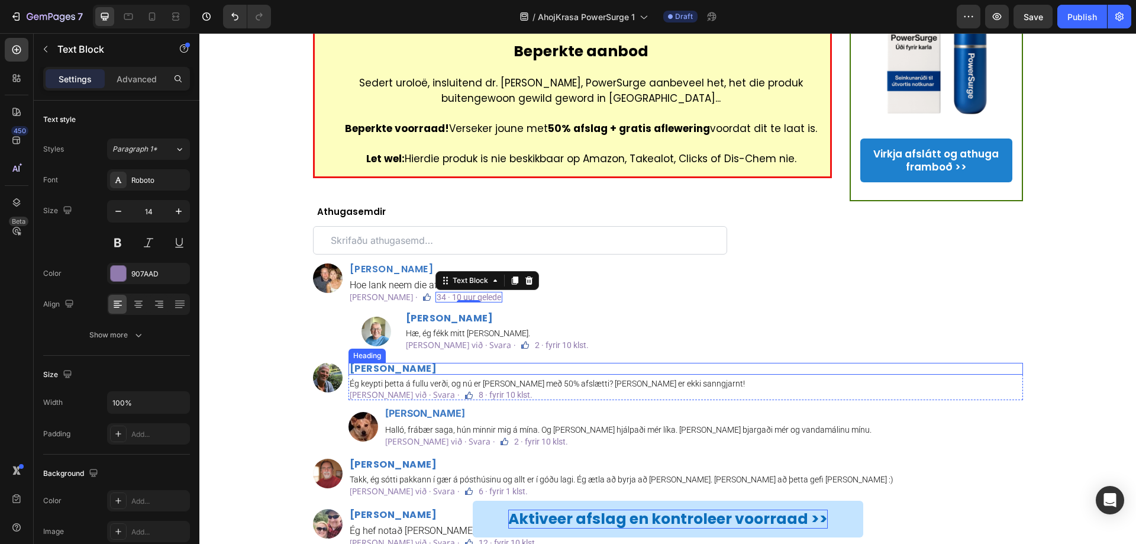
click at [394, 363] on h2 "Davíð Jónsson" at bounding box center [685, 369] width 674 height 12
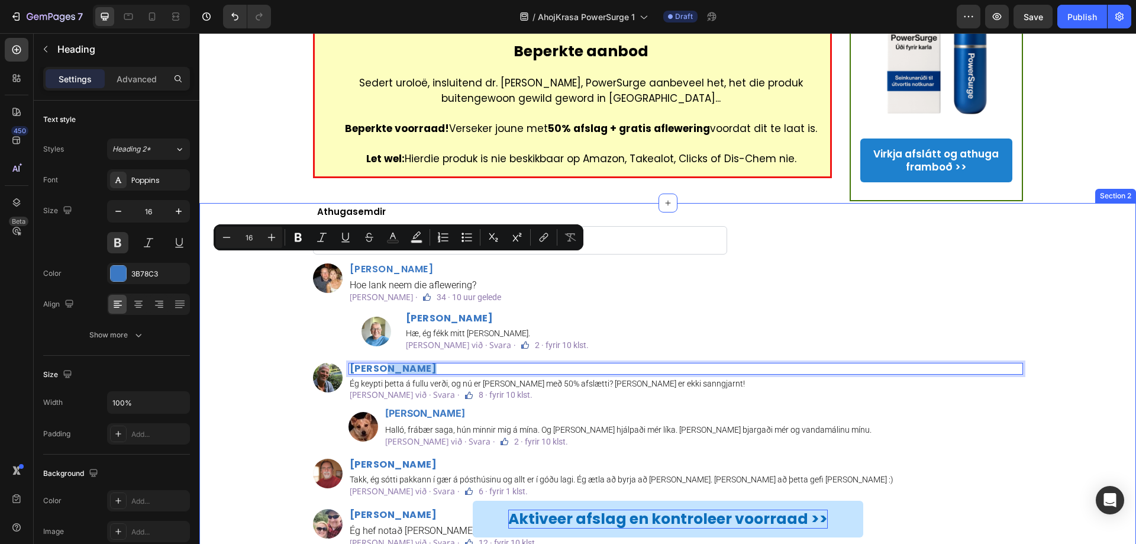
click at [851, 340] on div "Athugasemdir Text Block Custom Code Image Markus Pretorius Heading Hoe lank nee…" at bounding box center [667, 471] width 919 height 535
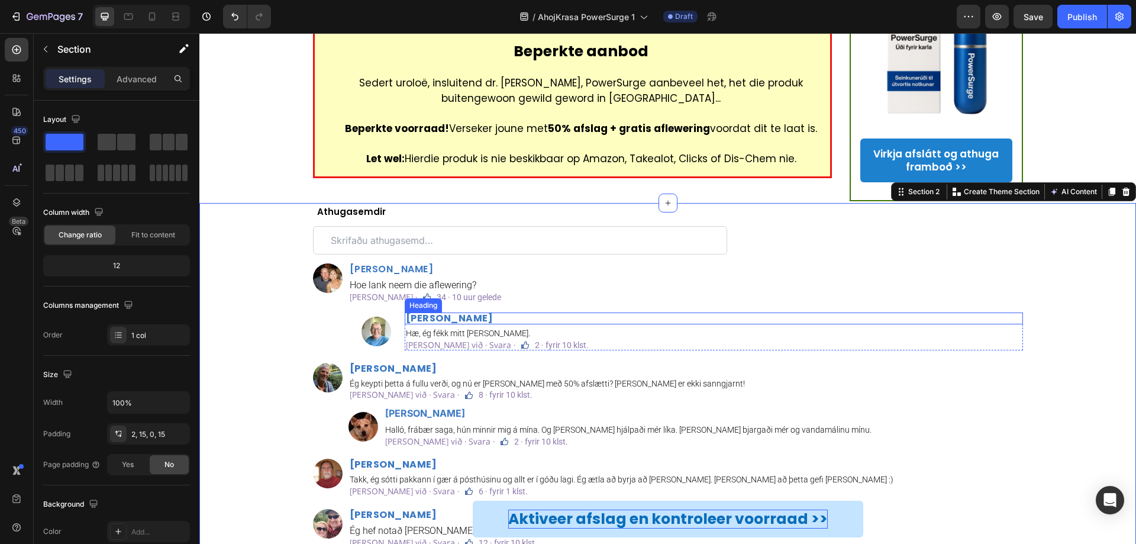
click at [428, 312] on h2 "Jón Smári" at bounding box center [714, 318] width 618 height 12
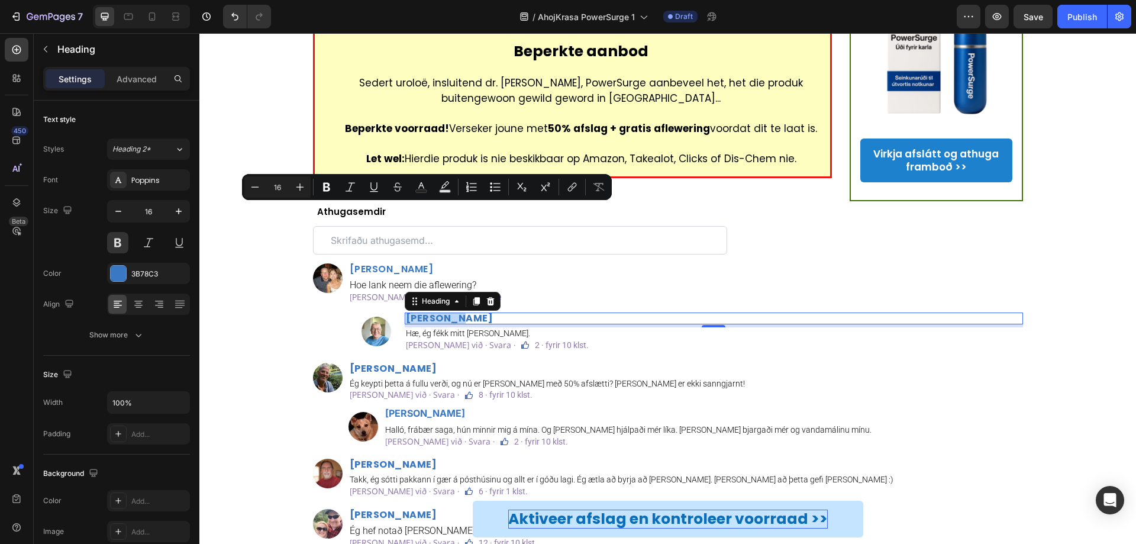
click at [425, 313] on p "Jón Smári" at bounding box center [714, 317] width 616 height 9
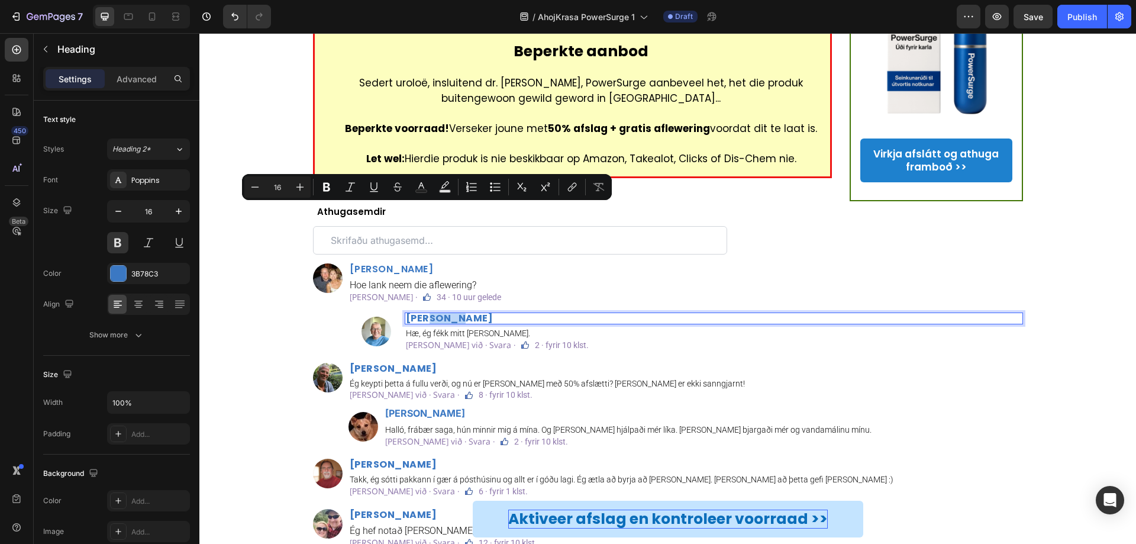
click at [425, 313] on p "Jón Smári" at bounding box center [714, 317] width 616 height 9
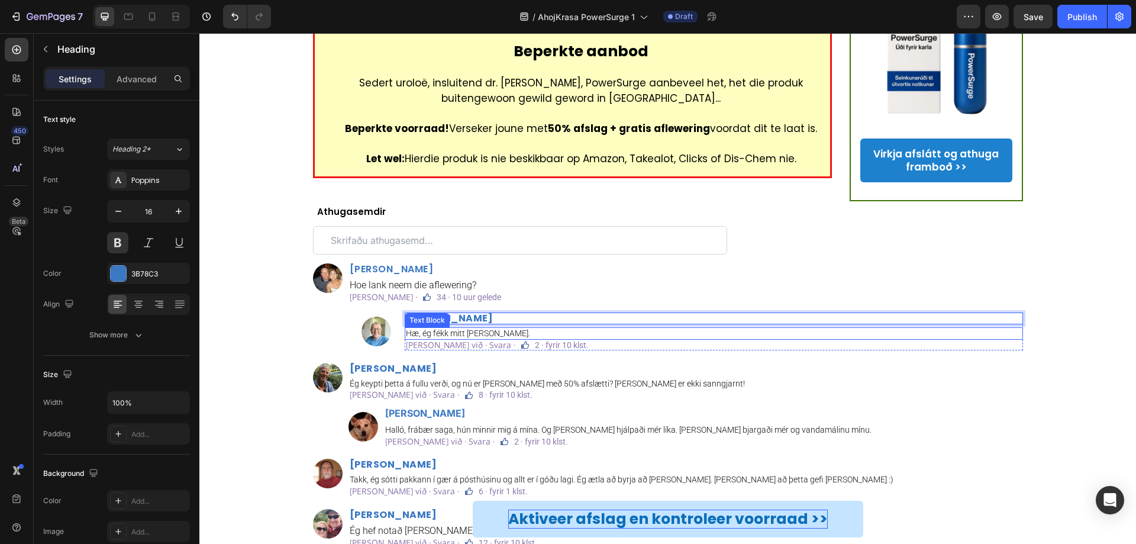
click at [467, 328] on p "Hæ, ég fékk mitt innan viku." at bounding box center [714, 333] width 616 height 10
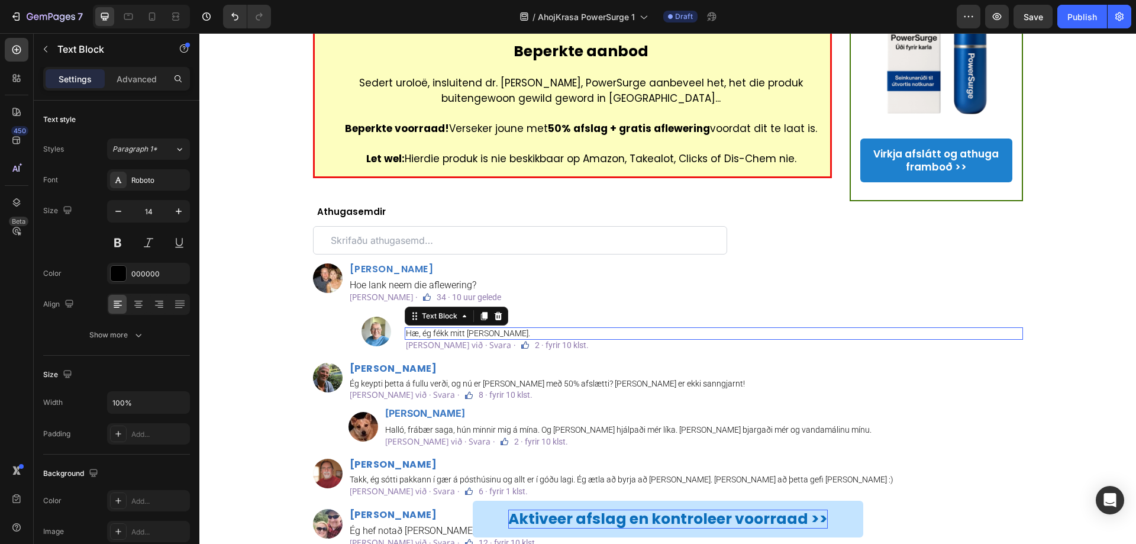
click at [467, 328] on p "Hæ, ég fékk mitt innan viku." at bounding box center [714, 333] width 616 height 10
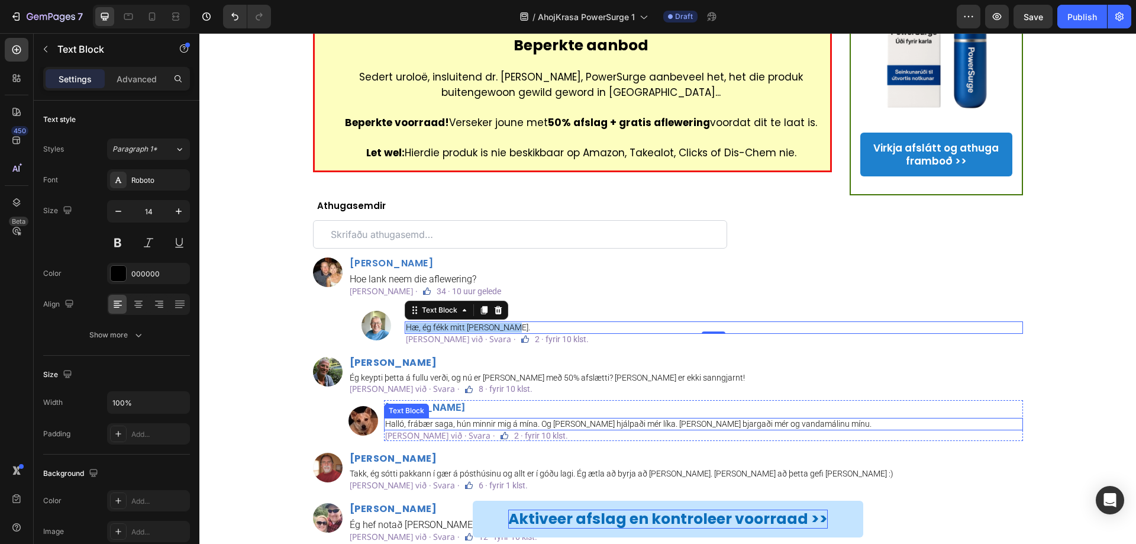
scroll to position [3060, 0]
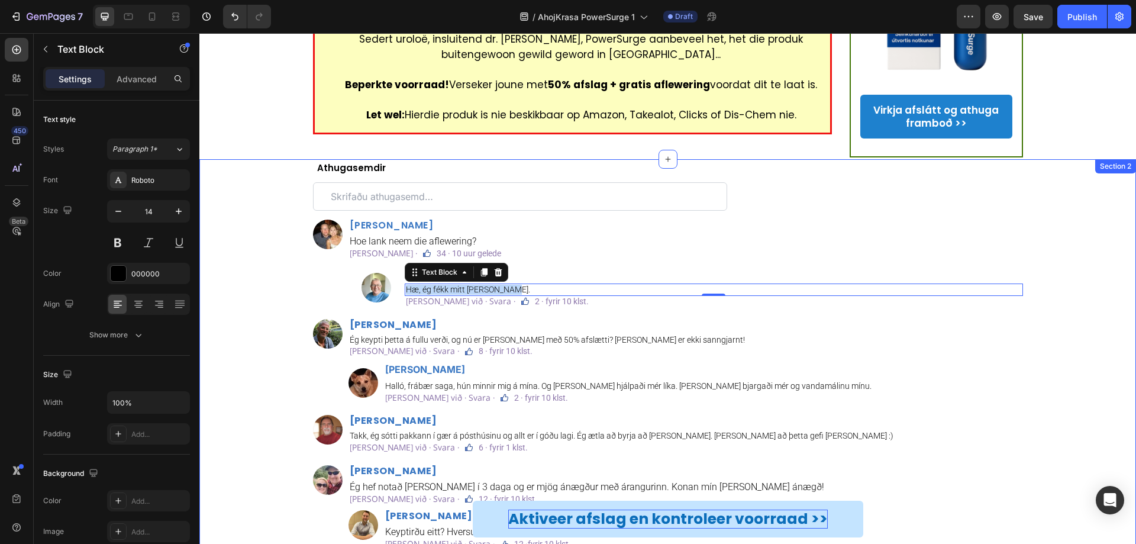
click at [851, 306] on div "Athugasemdir Text Block Custom Code Image Markus Pretorius Heading Hoe lank nee…" at bounding box center [667, 427] width 919 height 535
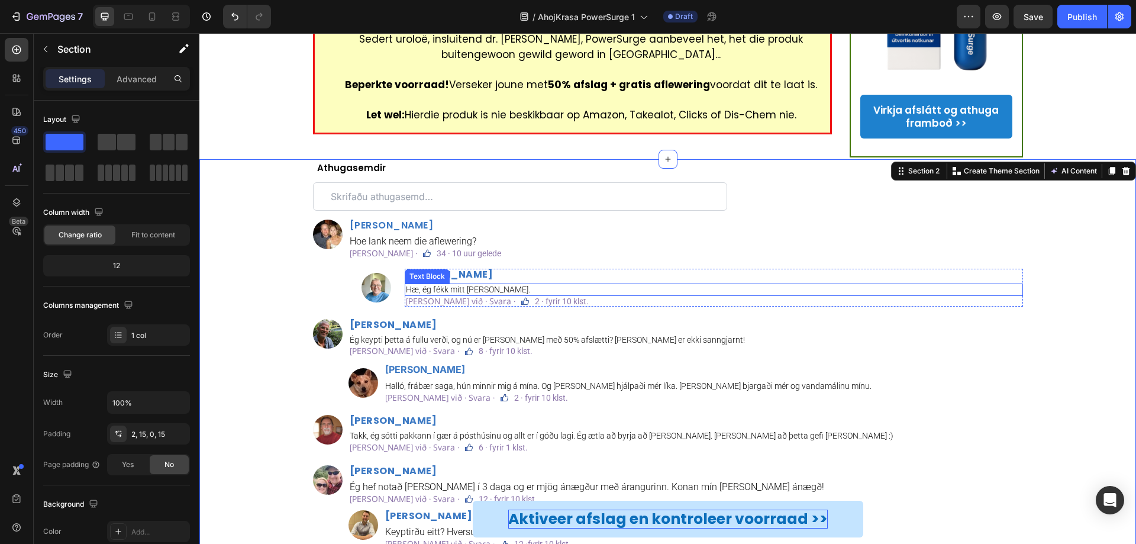
click at [463, 284] on p "Hæ, ég fékk mitt innan viku." at bounding box center [714, 289] width 616 height 10
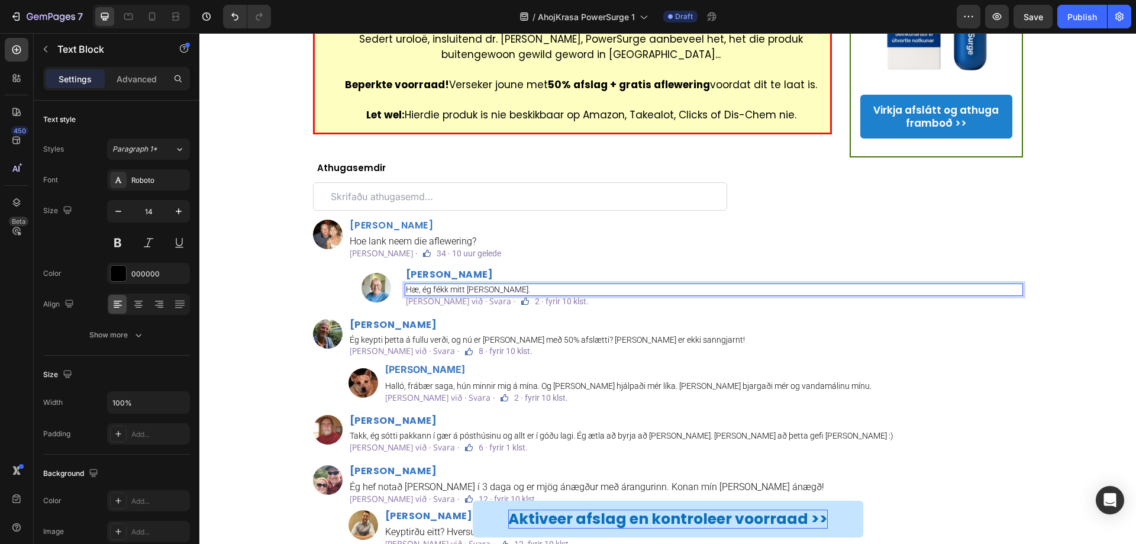
click at [502, 284] on p "Hæ, ég fékk mitt innan viku." at bounding box center [714, 289] width 616 height 10
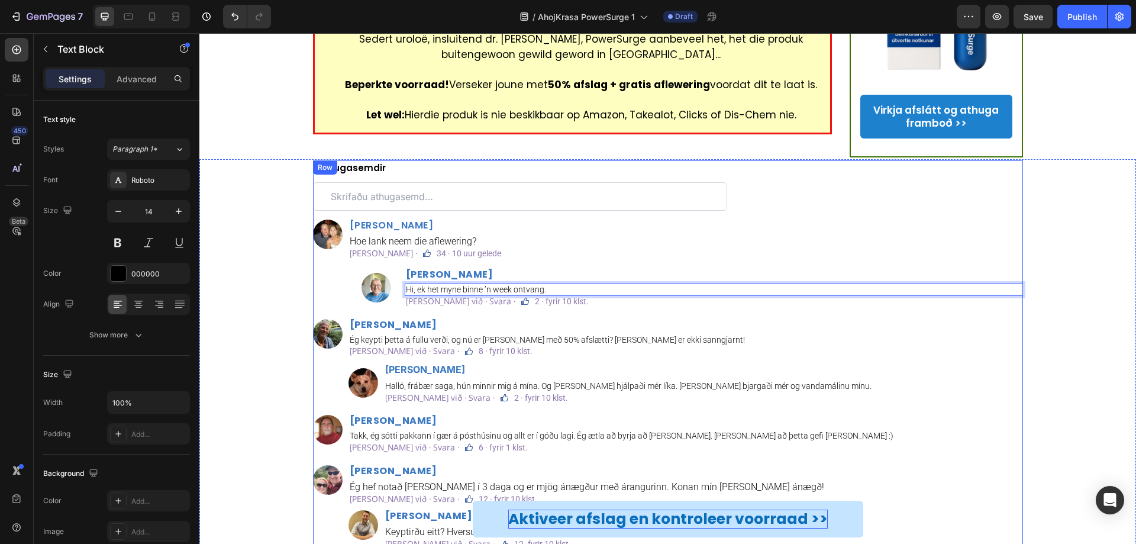
click at [471, 205] on div "Athugasemdir Text Block Custom Code Image Markus Pretorius Heading Hoe lank nee…" at bounding box center [668, 413] width 710 height 506
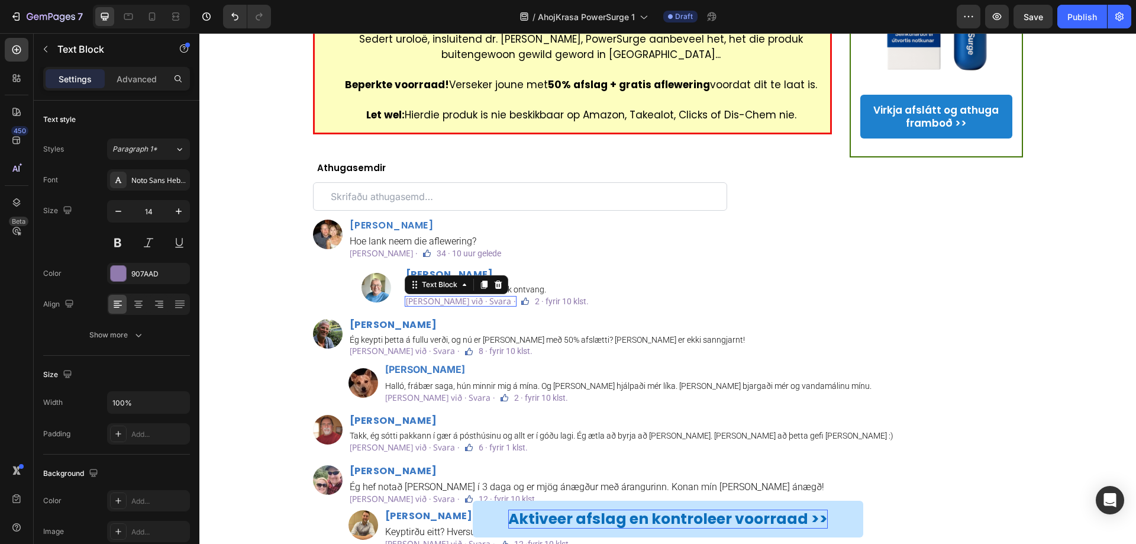
click at [435, 297] on p "Líkar við · Svara ·" at bounding box center [460, 301] width 109 height 8
click at [457, 297] on p "Líkar við · Svara ·" at bounding box center [460, 301] width 109 height 8
click at [535, 297] on p "2 · fyrir 10 klst." at bounding box center [520, 301] width 54 height 8
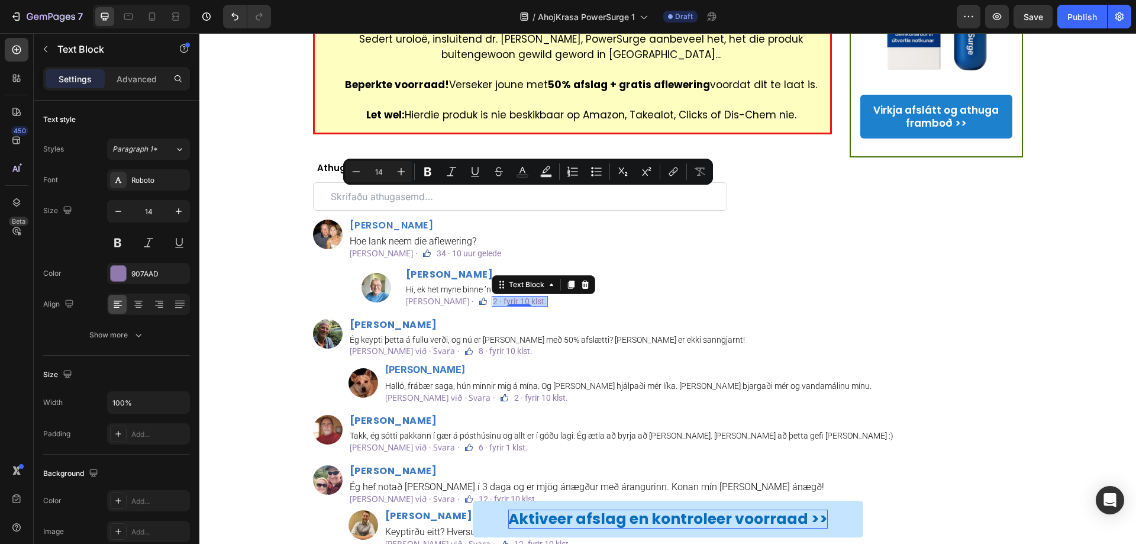
click at [532, 297] on p "2 · fyrir 10 klst." at bounding box center [520, 301] width 54 height 8
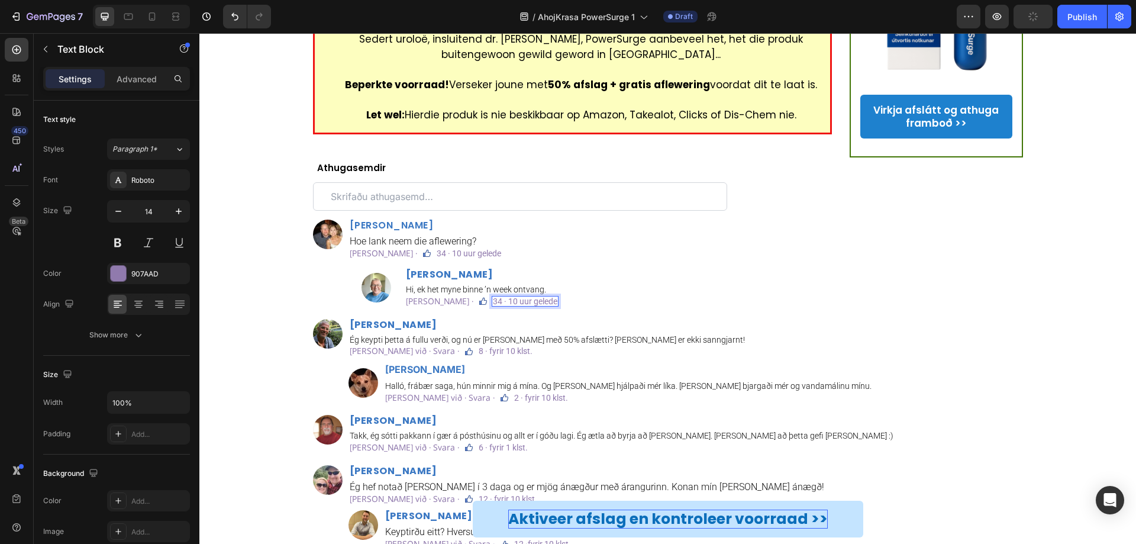
click at [509, 297] on p "34 · 10 uur gelede" at bounding box center [525, 301] width 64 height 8
click at [502, 297] on p "34 · 10 uur gelede" at bounding box center [525, 301] width 64 height 8
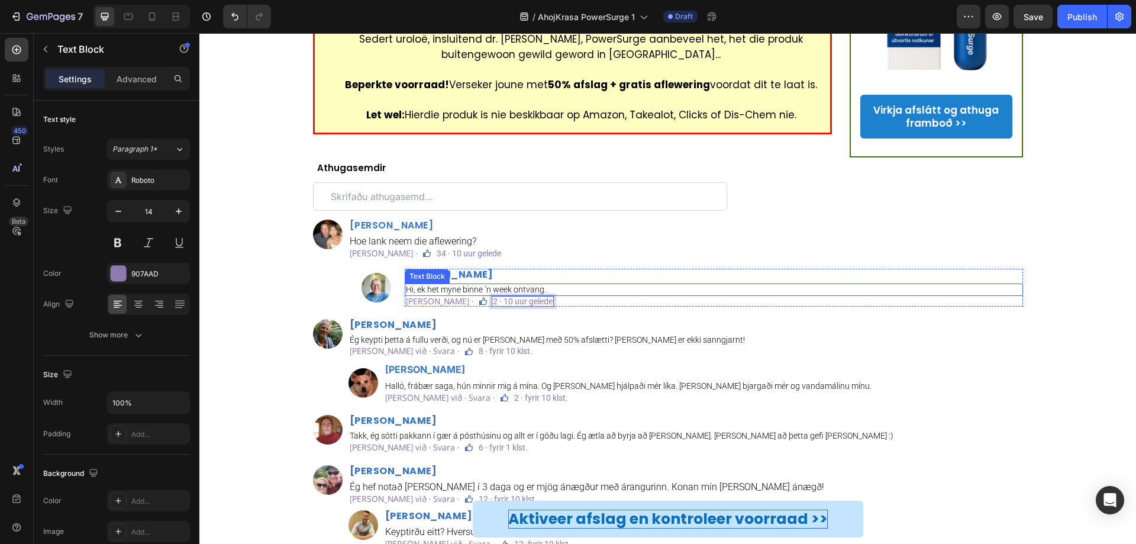
click at [644, 269] on div "Johan Smit Heading Hi, ek het myne binne ’n week ontvang. Text Block Hou van · …" at bounding box center [714, 288] width 618 height 38
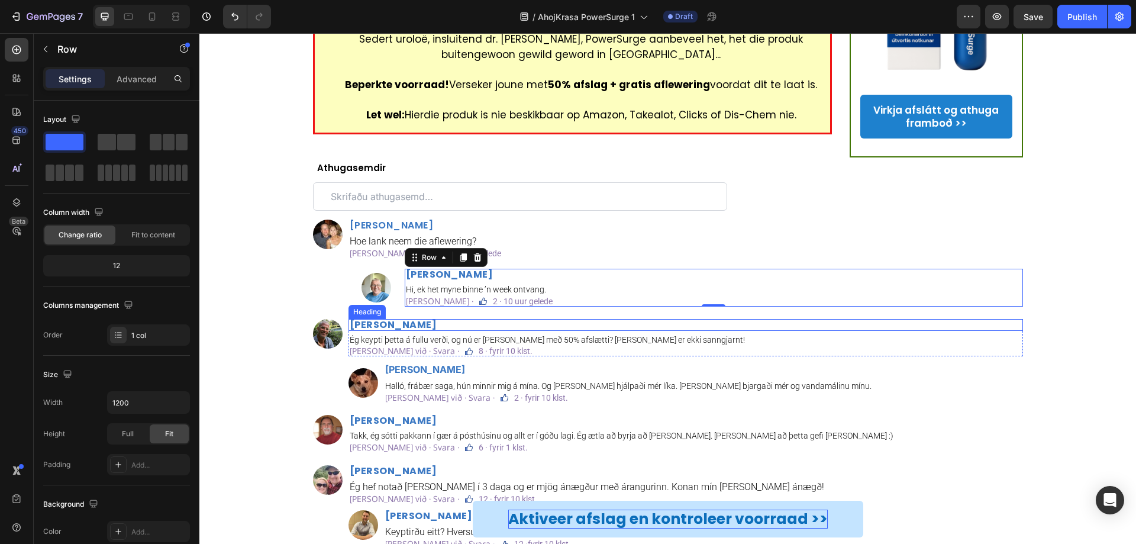
click at [411, 320] on p "Davíð Jónsson" at bounding box center [686, 324] width 672 height 9
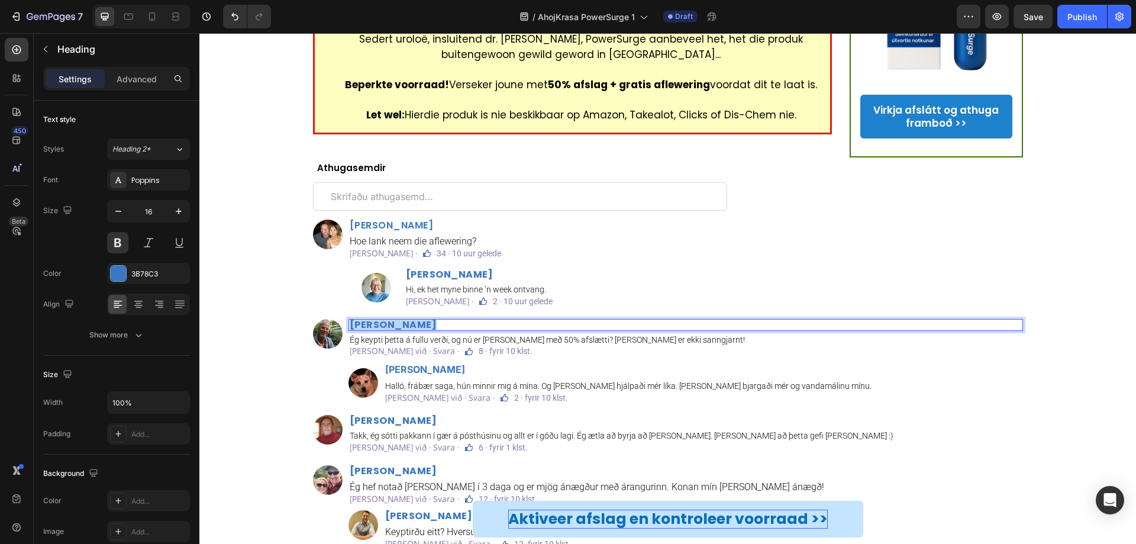
click at [435, 319] on h2 "Davíð Jónsson" at bounding box center [685, 325] width 674 height 12
drag, startPoint x: 437, startPoint y: 217, endPoint x: 298, endPoint y: 219, distance: 139.0
click at [298, 219] on div "Athugasemdir Text Block Custom Code Image Markus Pretorius Heading Hoe lank nee…" at bounding box center [667, 427] width 919 height 535
click at [480, 333] on div "Text Block" at bounding box center [500, 338] width 40 height 11
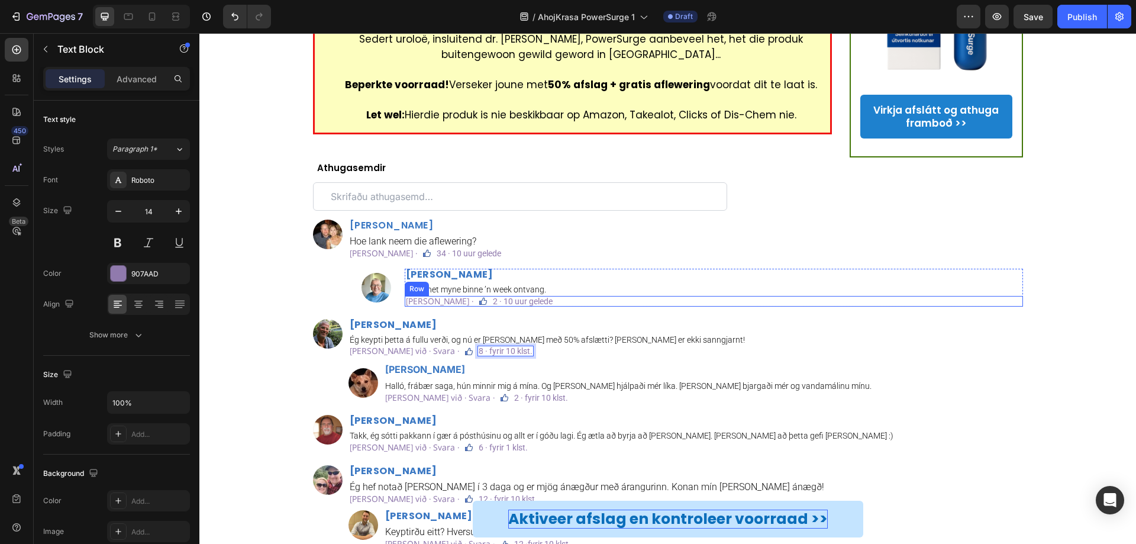
click at [754, 296] on div "Hou van · Antwoord · Text Block Image 2 · 10 uur gelede Text Block Row" at bounding box center [714, 301] width 618 height 11
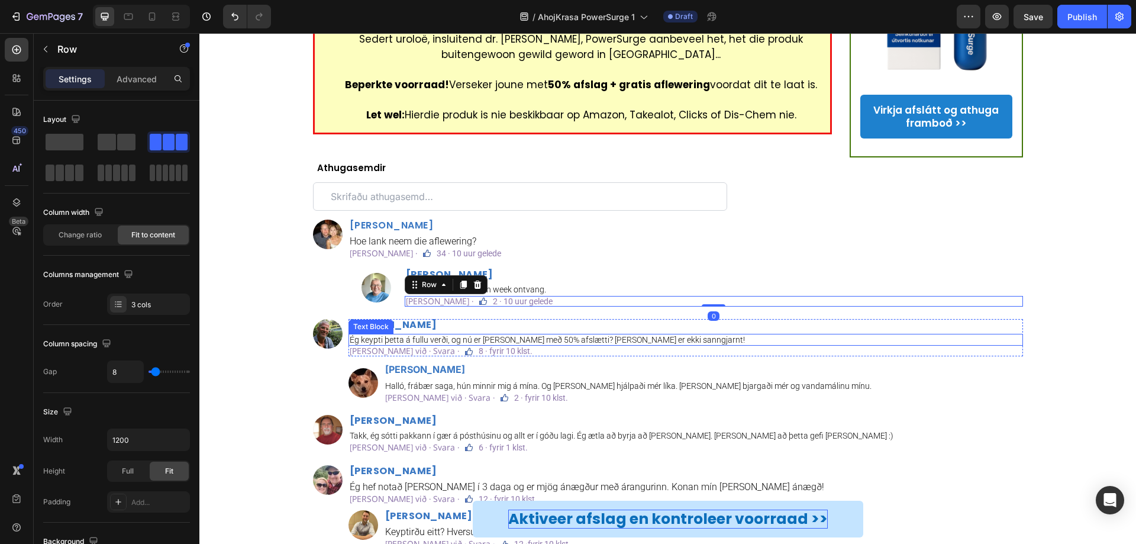
click at [460, 335] on p "Ég keypti þetta á fullu verði, og nú er það með 50% afslætti? Það er ekki sanng…" at bounding box center [686, 340] width 672 height 10
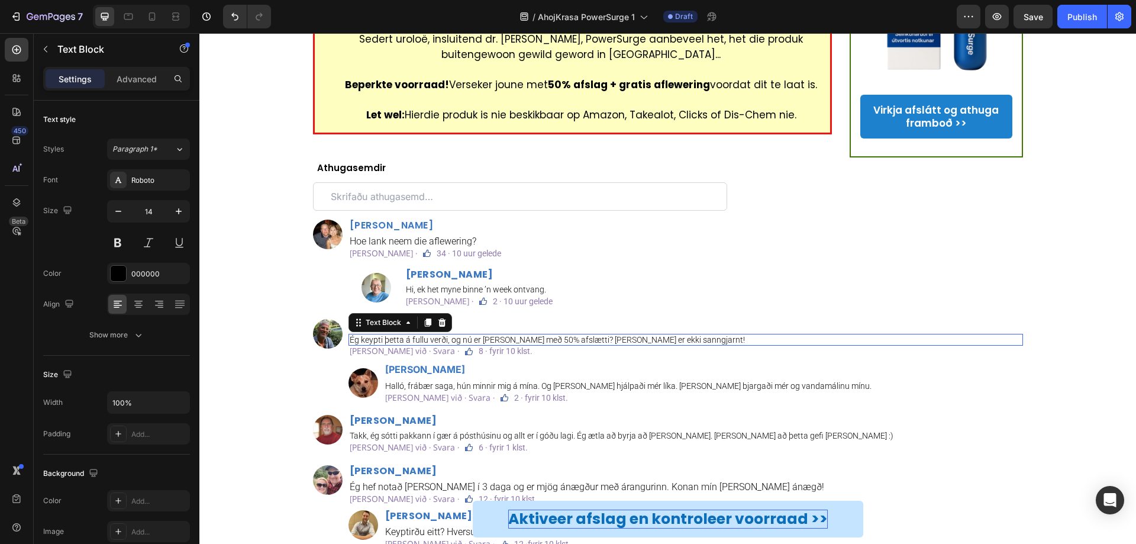
click at [460, 335] on p "Ég keypti þetta á fullu verði, og nú er það með 50% afslætti? Það er ekki sanng…" at bounding box center [686, 340] width 672 height 10
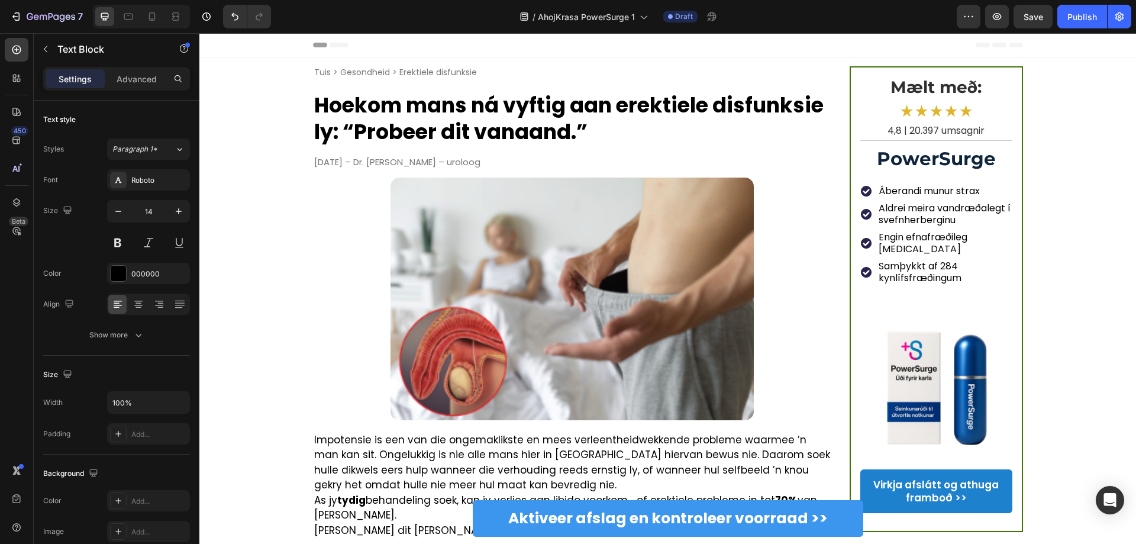
scroll to position [3060, 0]
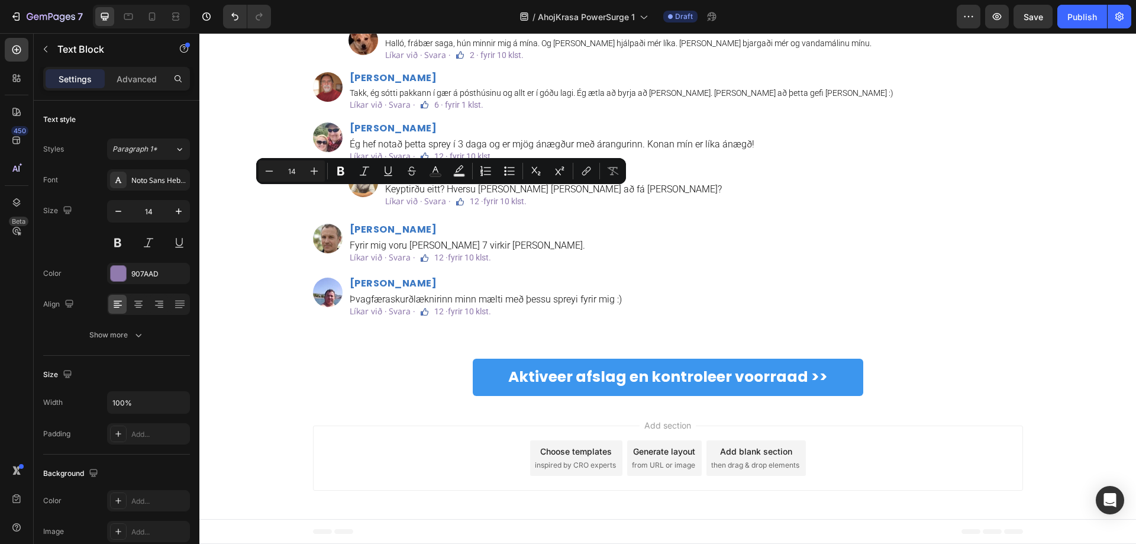
copy p "Hou van · Antwoord ·"
click at [385, 12] on p "Líkar við · Svara ·" at bounding box center [382, 8] width 65 height 8
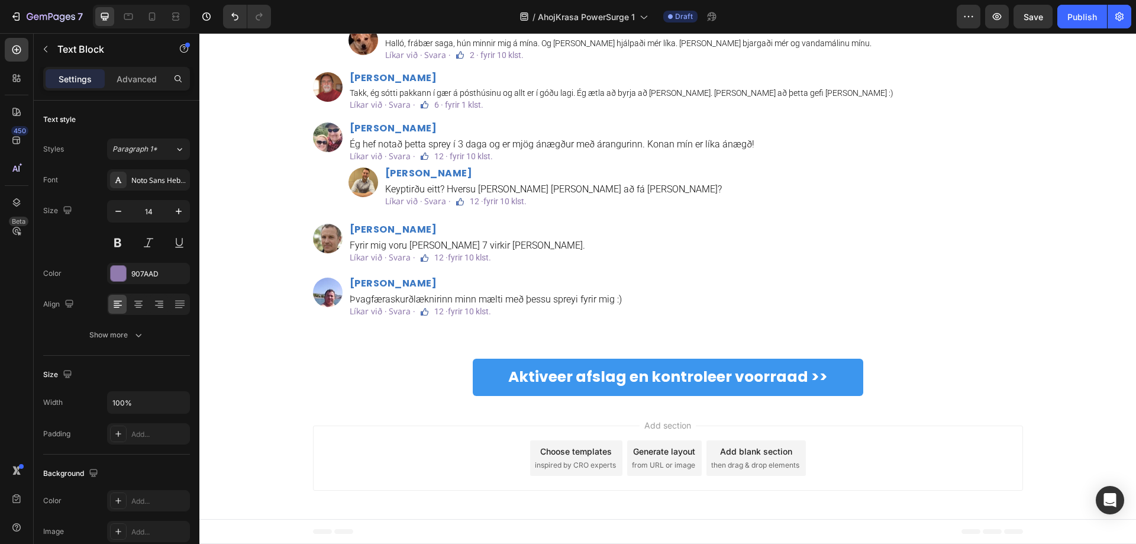
click at [468, 12] on p "8 · fyrir 10 klst." at bounding box center [463, 8] width 54 height 8
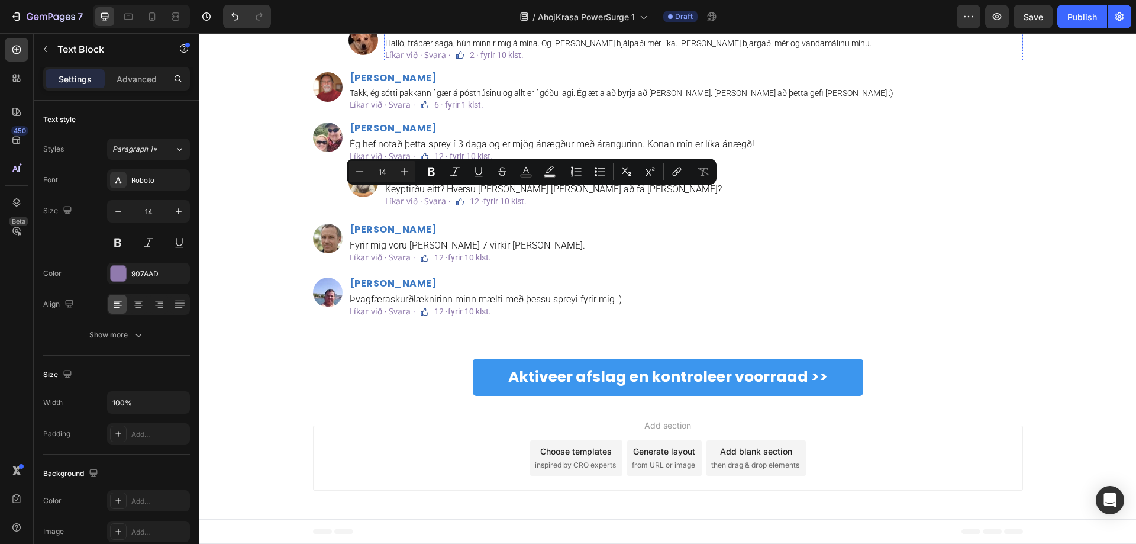
copy p "2 · 10 uur gelede"
click at [461, 12] on p "8 · fyrir 10 klst." at bounding box center [463, 8] width 54 height 8
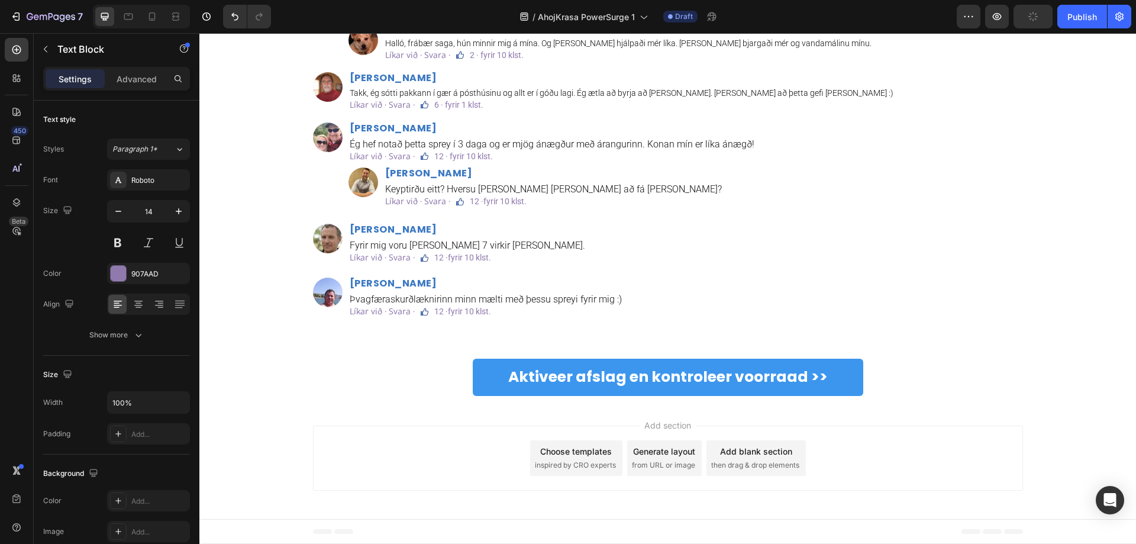
click at [453, 12] on p "2 · 10 uur gelede8 · fyrir 10 klst." at bounding box center [493, 8] width 114 height 8
click at [448, 12] on p "2 · 10 uur gelede8 · fyrir 10 klst." at bounding box center [493, 8] width 114 height 8
click at [450, 12] on p "2 · 10 uur gelede" at bounding box center [466, 8] width 60 height 8
click at [454, 34] on h2 "Jóhannes Þórleifsson" at bounding box center [703, 27] width 639 height 15
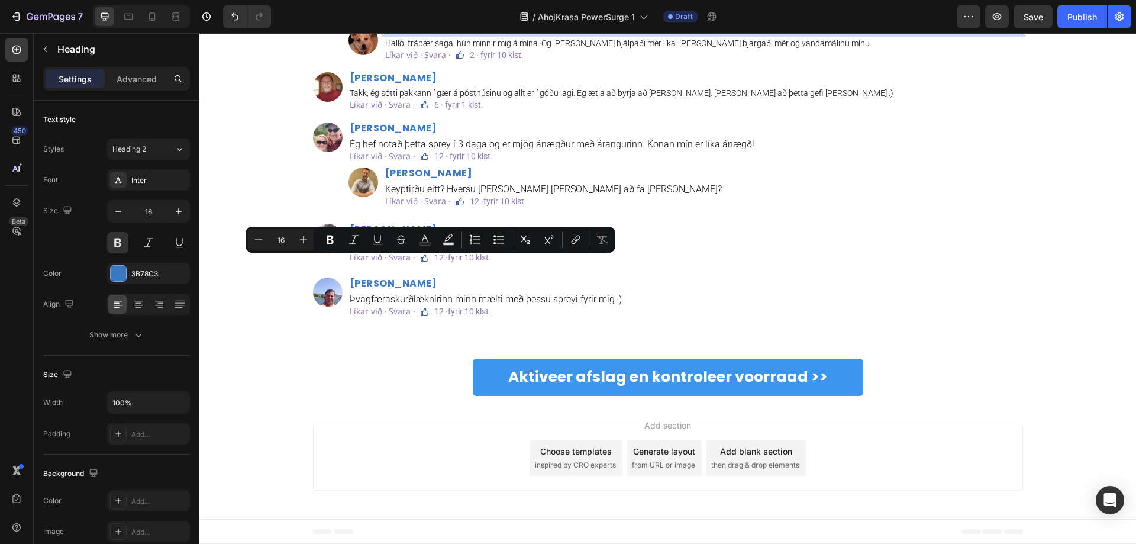
copy p "Jóhannes Þórleifsson"
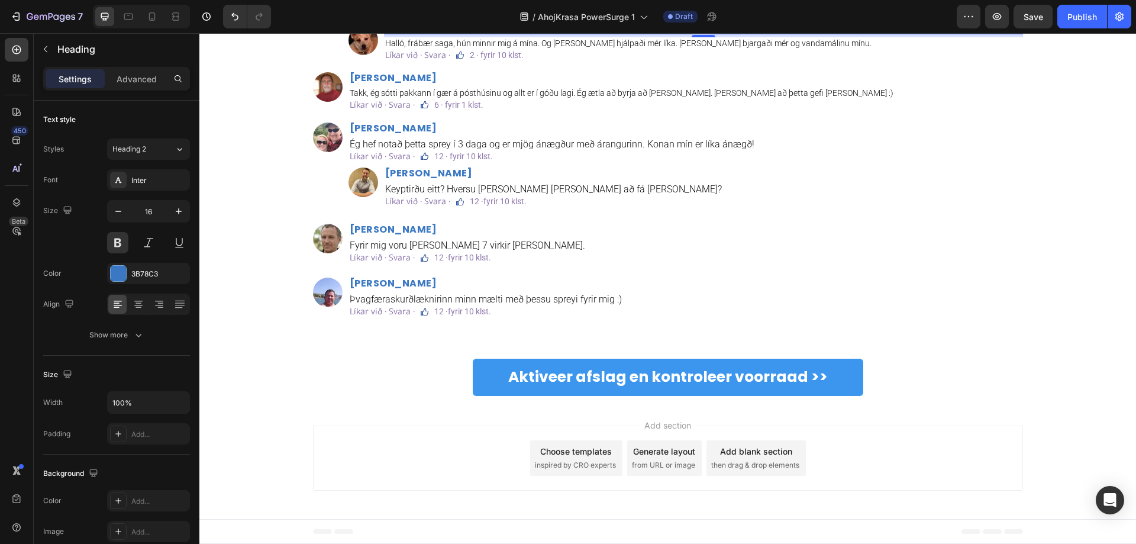
click at [476, 33] on p "Jóhannes Þórleifsson" at bounding box center [703, 27] width 636 height 12
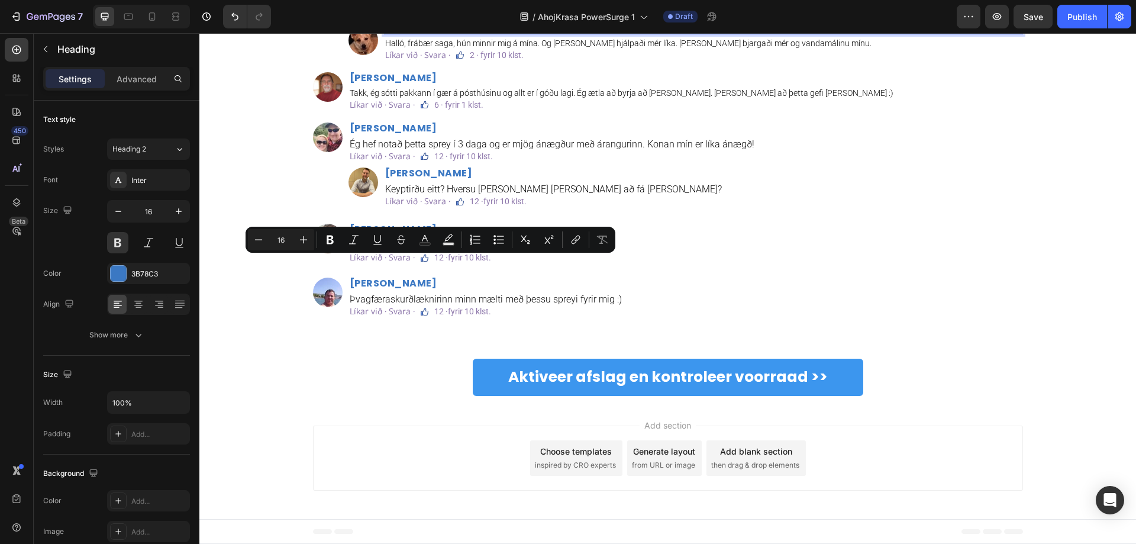
click at [448, 33] on p "Jóhannes Þórleifsson" at bounding box center [703, 27] width 636 height 12
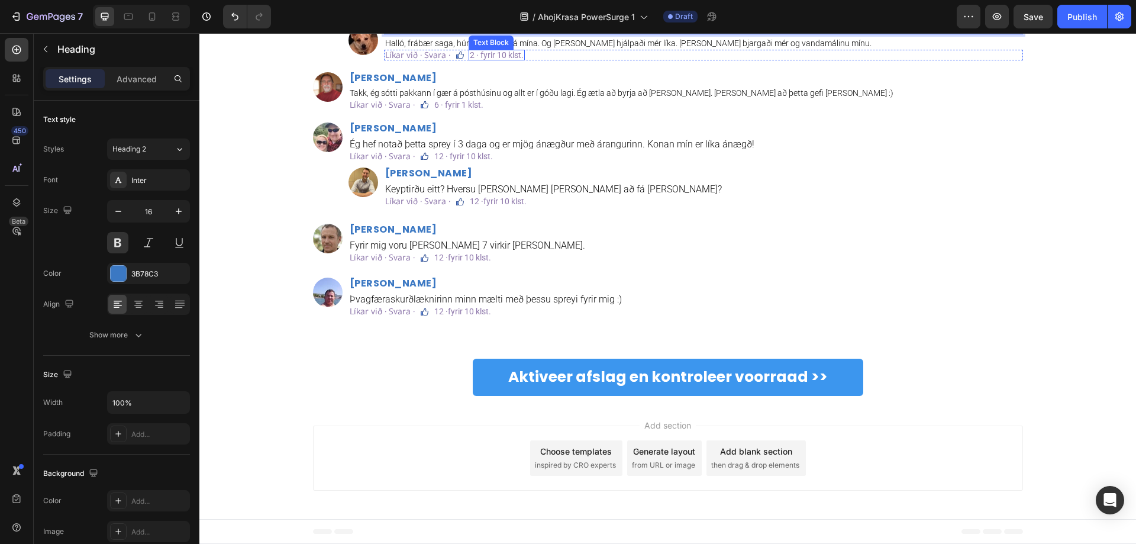
click at [468, 50] on div "Text Block" at bounding box center [490, 42] width 45 height 14
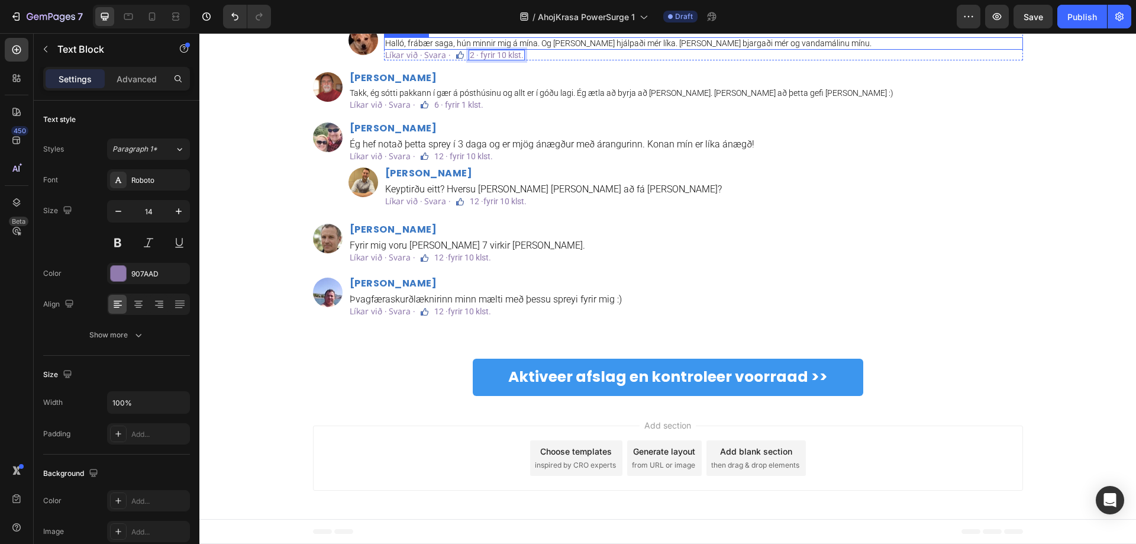
click at [446, 48] on p "Halló, frábær saga, hún minnir mig á mína. Og þetta sprey hjálpaði mér líka. Þa…" at bounding box center [703, 43] width 636 height 10
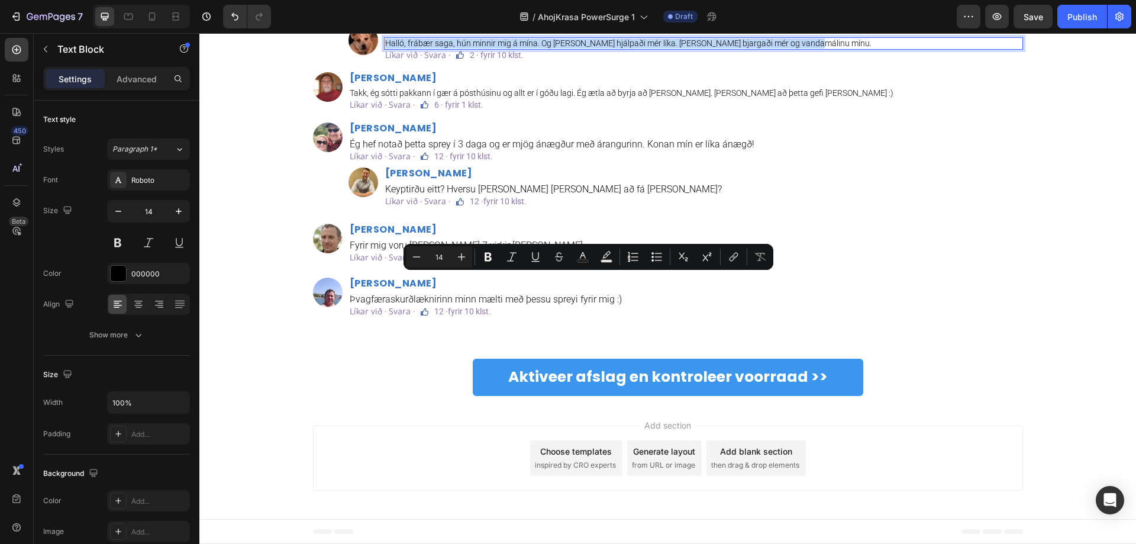
copy p "Halló, frábær saga, hún minnir mig á mína. Og þetta sprey hjálpaði mér líka. Þa…"
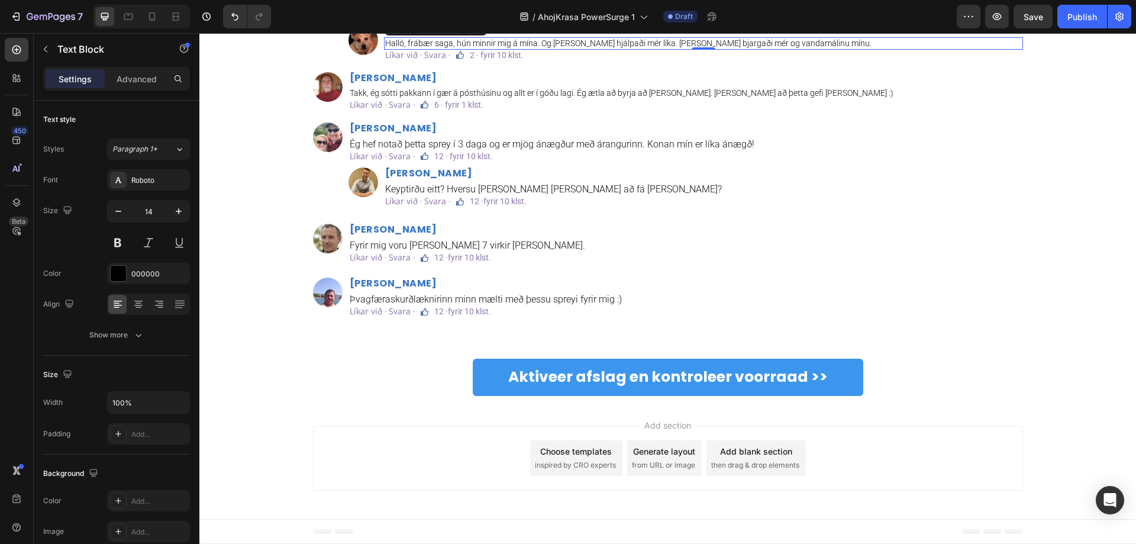
click at [444, 48] on p "Halló, frábær saga, hún minnir mig á mína. Og þetta sprey hjálpaði mér líka. Þa…" at bounding box center [703, 43] width 636 height 10
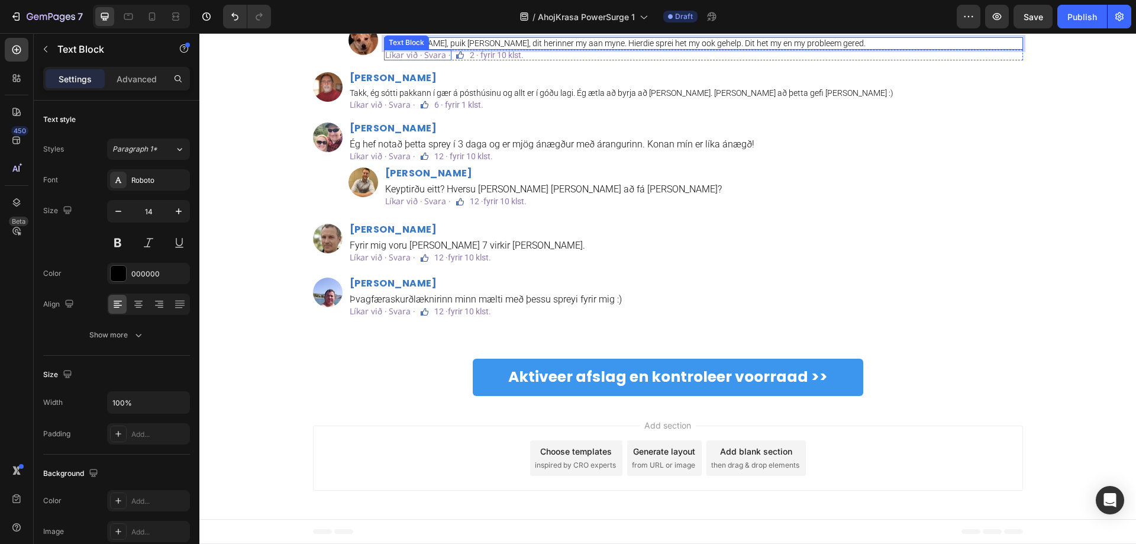
click at [405, 59] on p "Líkar við · Svara ·" at bounding box center [417, 55] width 65 height 8
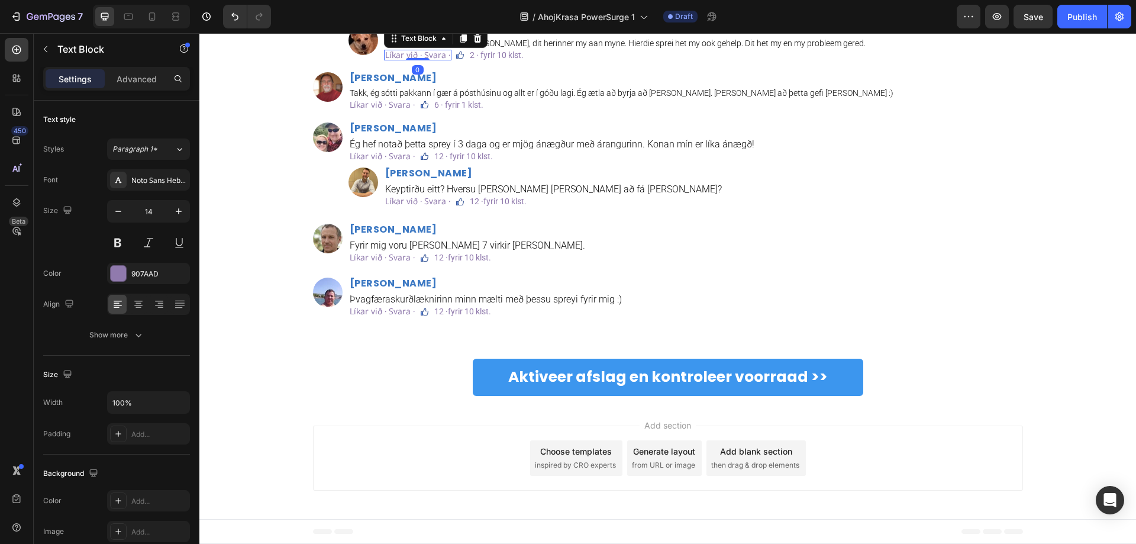
click at [411, 59] on p "Líkar við · Svara ·" at bounding box center [417, 55] width 65 height 8
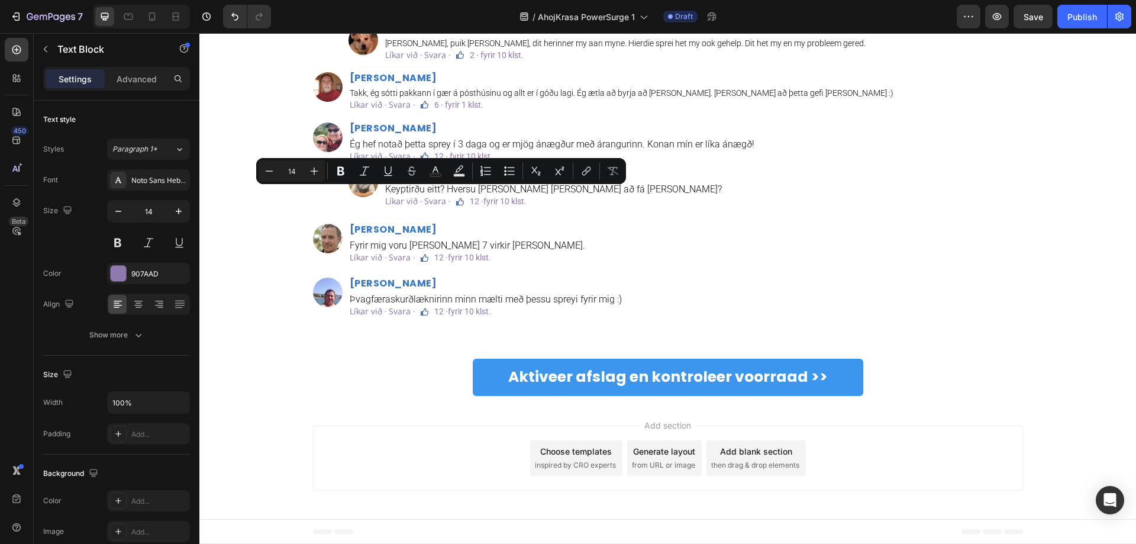
copy p "Hou van · Antwoord ·"
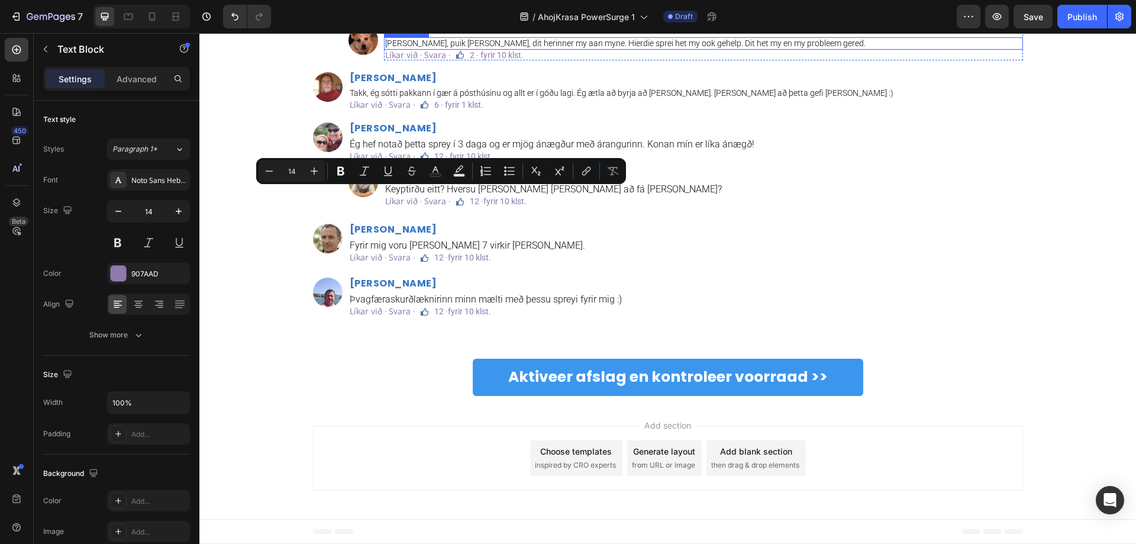
click at [402, 59] on p "Líkar við · Svara ·" at bounding box center [417, 55] width 65 height 8
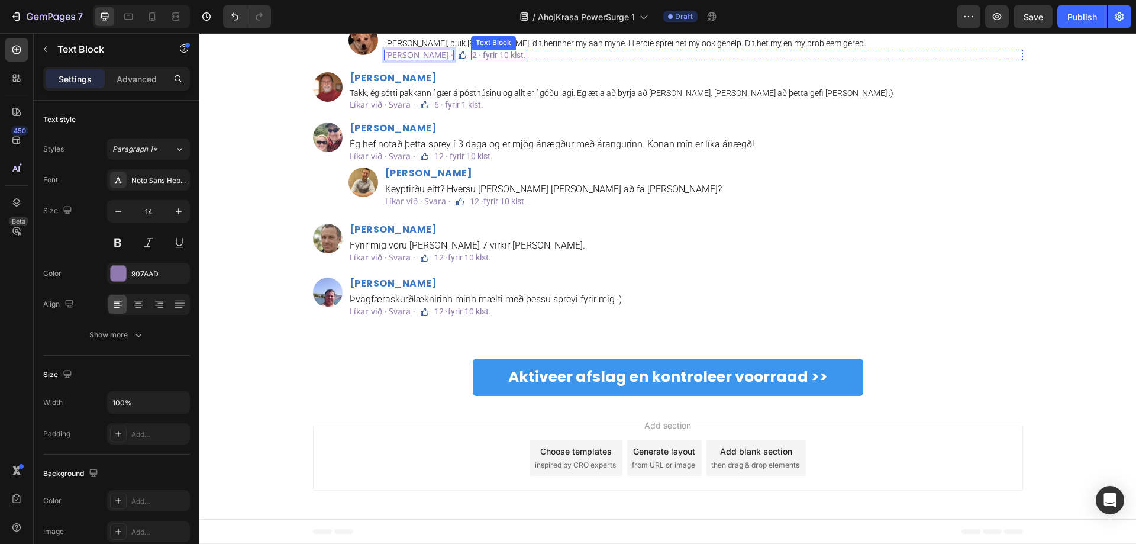
click at [497, 59] on p "2 · fyrir 10 klst." at bounding box center [499, 55] width 54 height 8
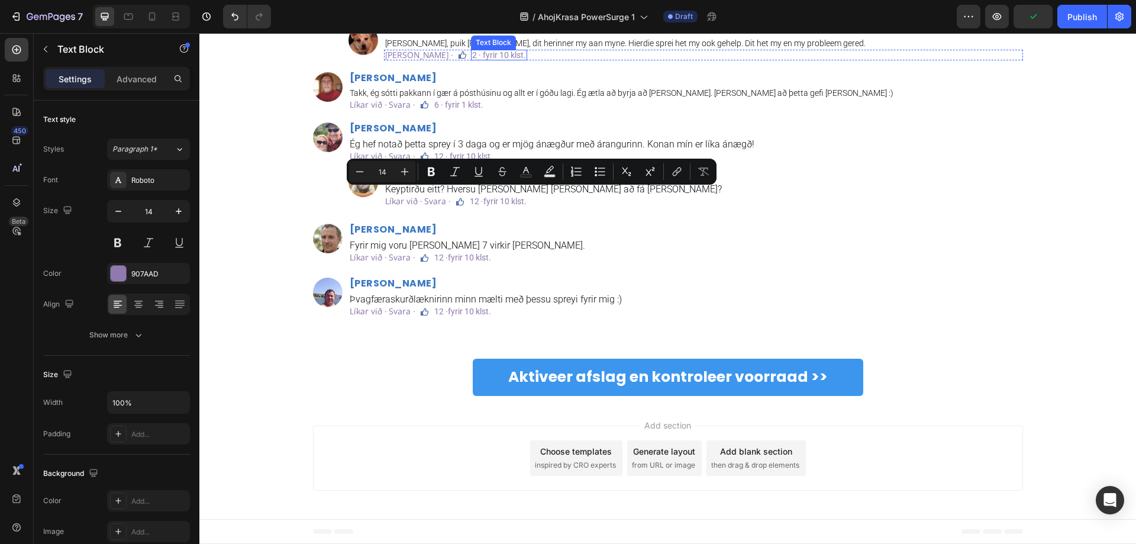
click at [505, 59] on p "2 · fyrir 10 klst." at bounding box center [499, 55] width 54 height 8
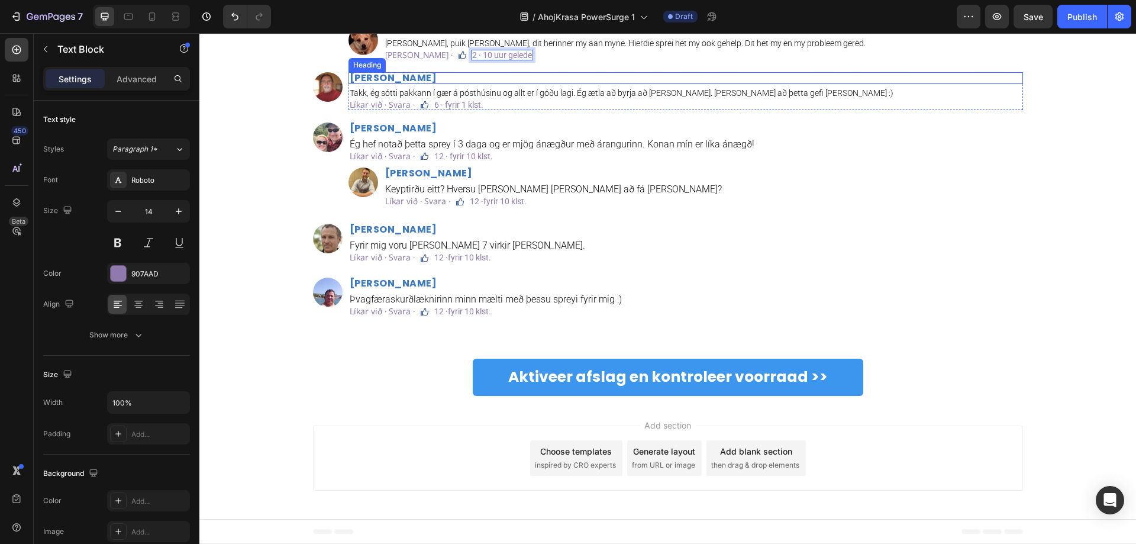
click at [626, 84] on h2 "Kristján Vilhjálmsson" at bounding box center [685, 78] width 674 height 12
click at [426, 85] on strong "Kristján Vilhjálmsson" at bounding box center [394, 78] width 88 height 14
click at [405, 85] on strong "Kristján Vilhjálmsson" at bounding box center [394, 78] width 88 height 14
click at [404, 85] on strong "Kristján Vilhjálmsson" at bounding box center [394, 78] width 88 height 14
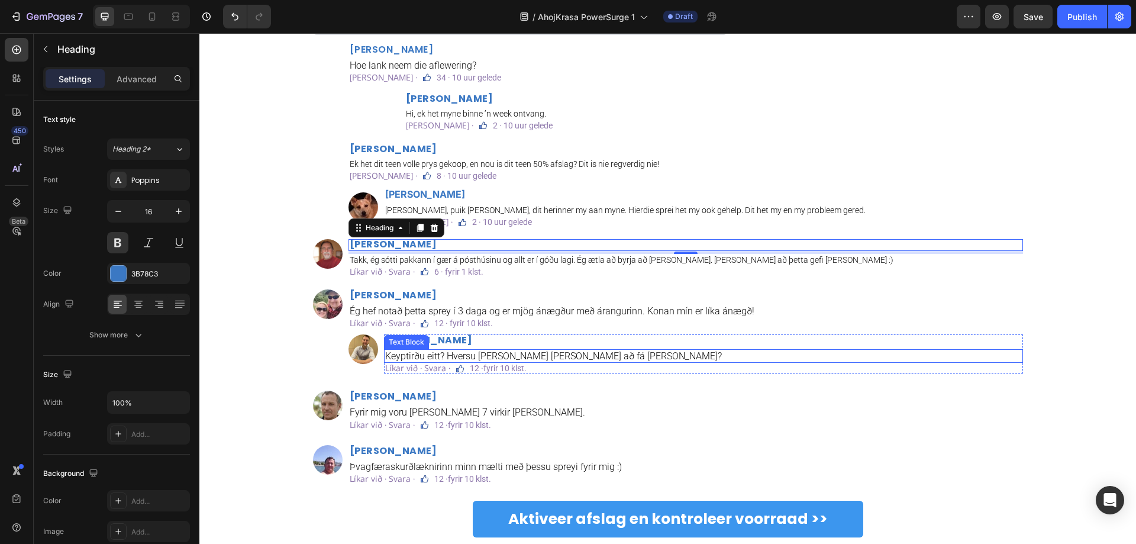
scroll to position [3119, 0]
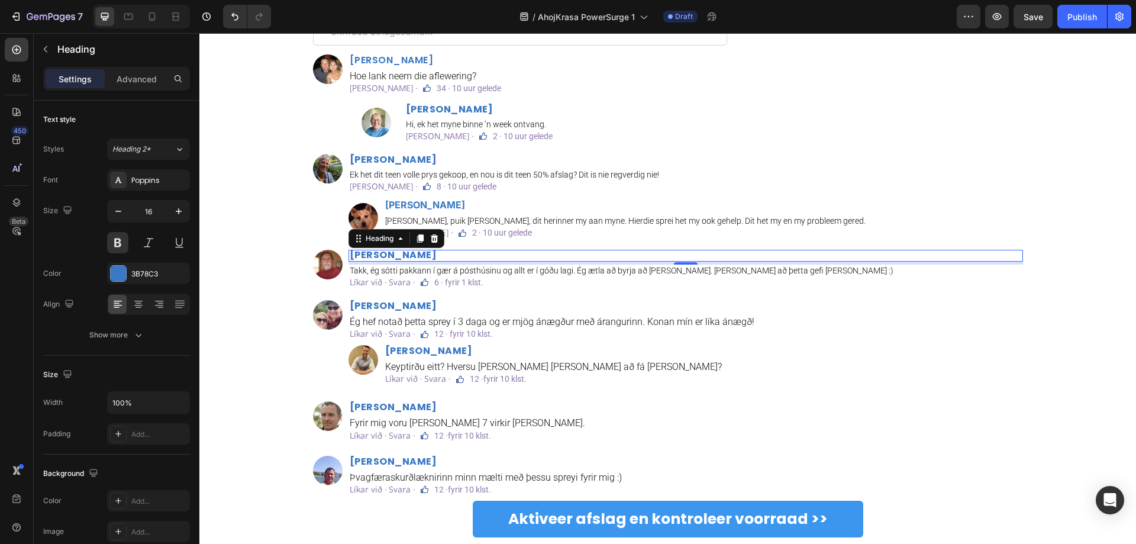
click at [442, 247] on div "Image David Jansen Heading Ek het dit teen volle prys gekoop, en nou is dit tee…" at bounding box center [668, 272] width 710 height 236
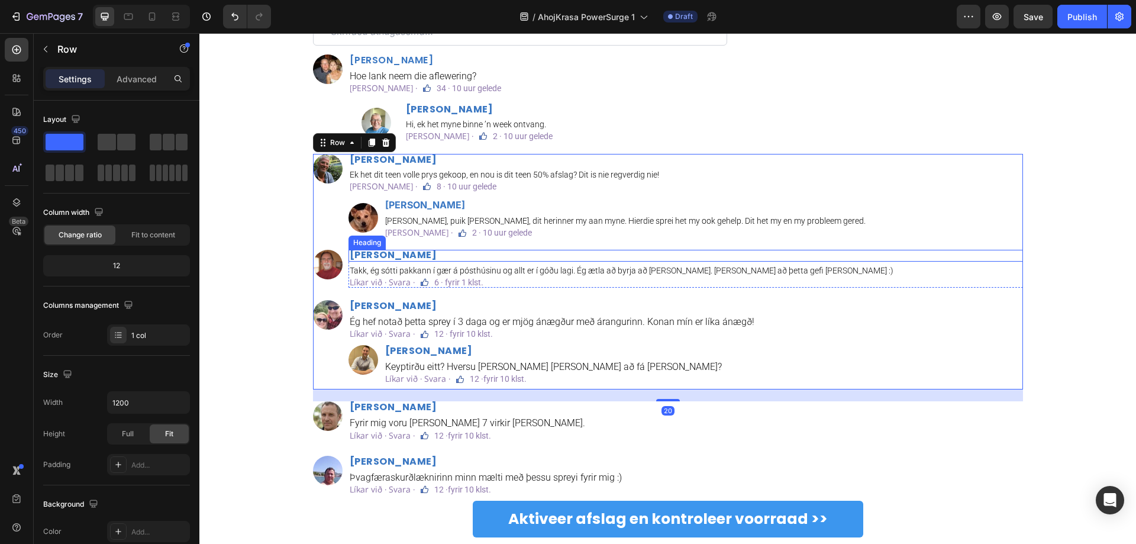
click at [437, 254] on strong "Kristján Vilhjálmsson" at bounding box center [394, 255] width 88 height 14
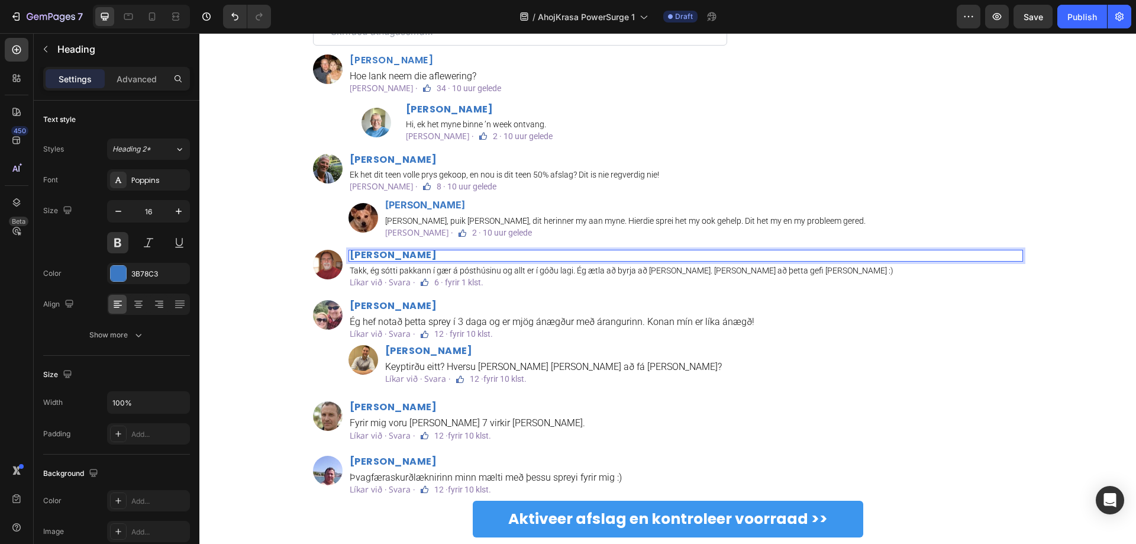
scroll to position [0, 0]
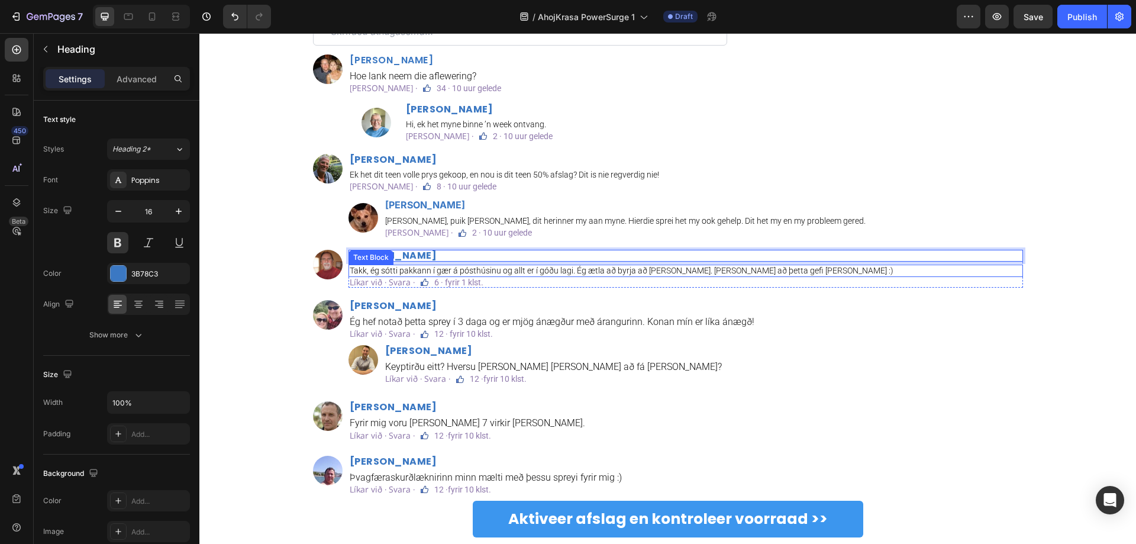
click at [473, 266] on p "Takk, ég sótti pakkann í gær á pósthúsinu og allt er í góðu lagi. Ég ætla að by…" at bounding box center [686, 271] width 672 height 10
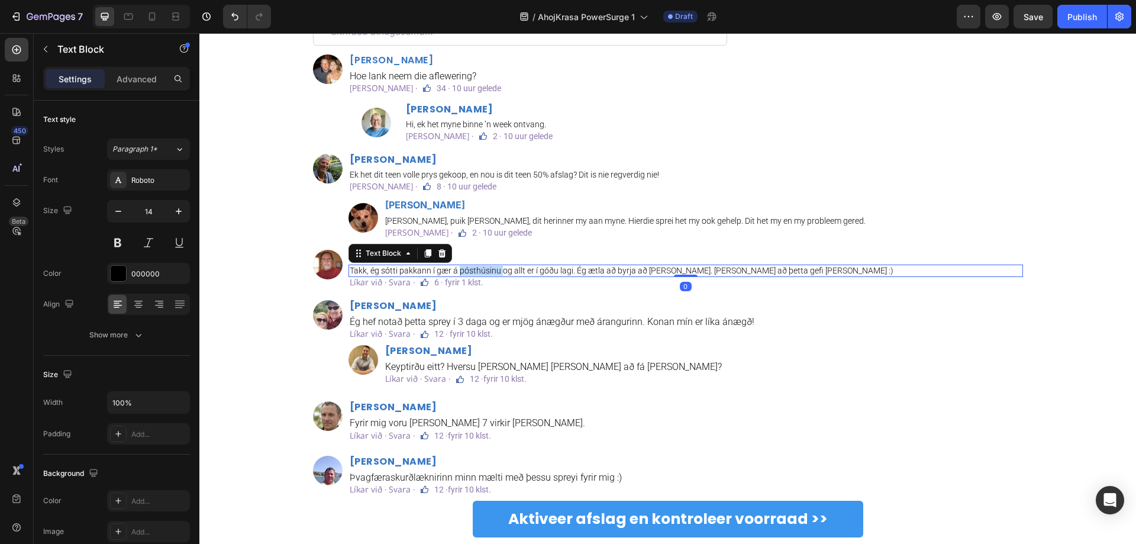
click at [473, 266] on p "Takk, ég sótti pakkann í gær á pósthúsinu og allt er í góðu lagi. Ég ætla að by…" at bounding box center [686, 271] width 672 height 10
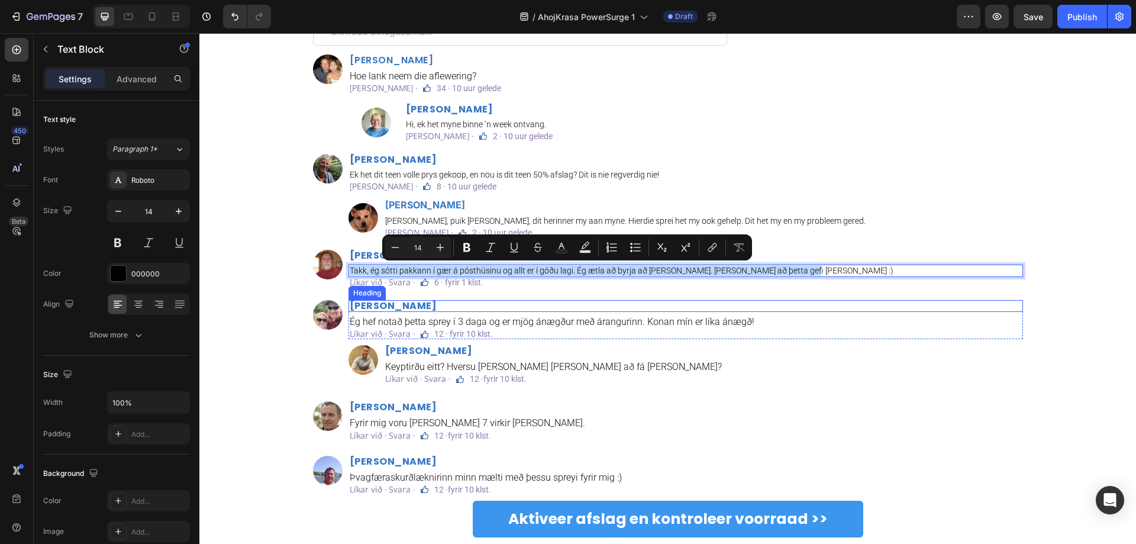
copy p "Takk, ég sótti pakkann í gær á pósthúsinu og allt er í góðu lagi. Ég ætla að by…"
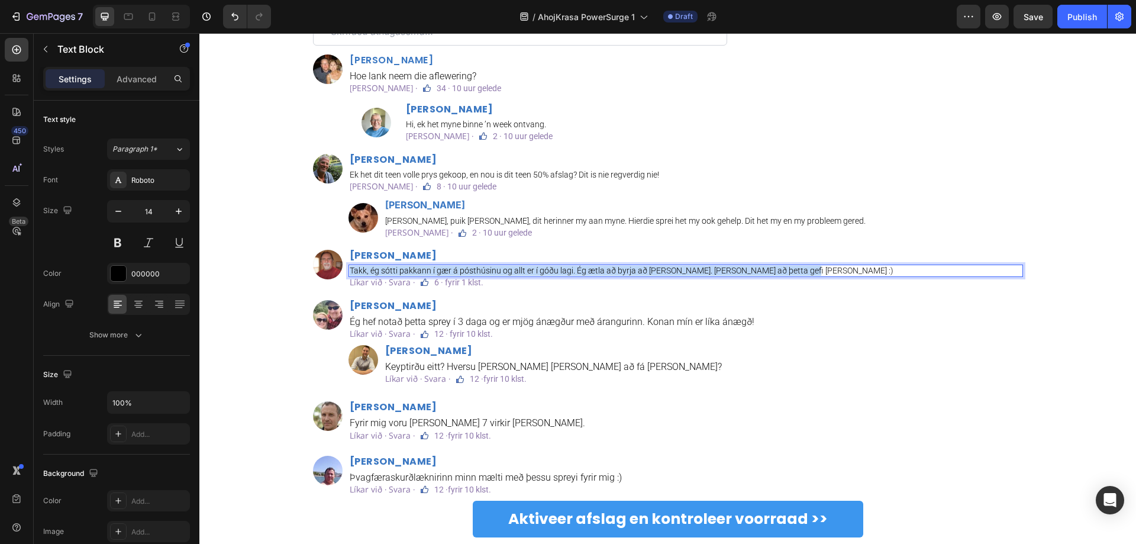
click at [525, 267] on p "Takk, ég sótti pakkann í gær á pósthúsinu og allt er í góðu lagi. Ég ætla að by…" at bounding box center [686, 271] width 672 height 10
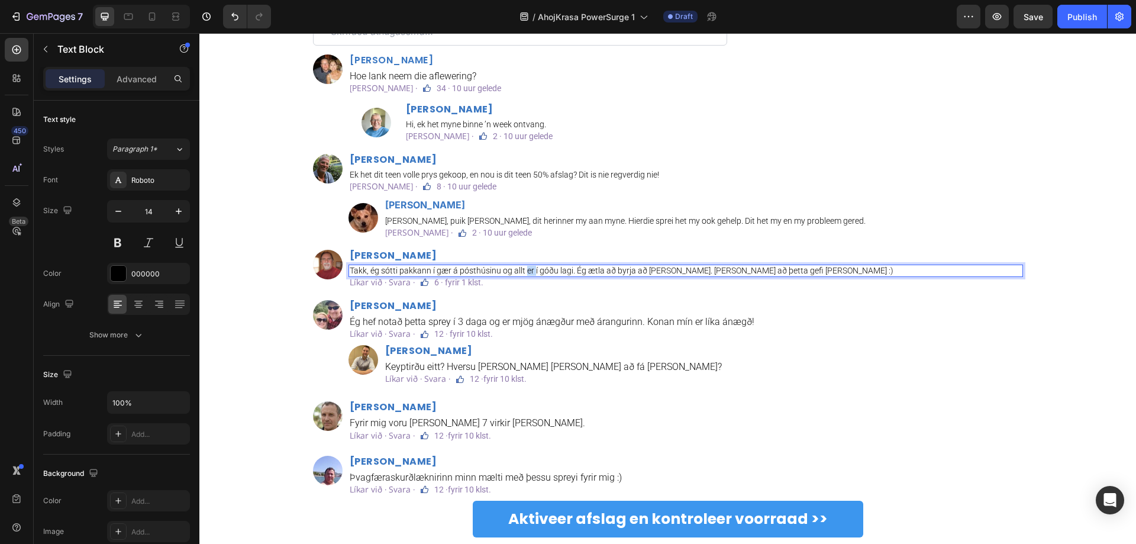
click at [525, 267] on p "Takk, ég sótti pakkann í gær á pósthúsinu og allt er í góðu lagi. Ég ætla að by…" at bounding box center [686, 271] width 672 height 10
click at [697, 295] on div "Image David Jansen Heading Ek het dit teen volle prys gekoop, en nou is dit tee…" at bounding box center [668, 272] width 710 height 236
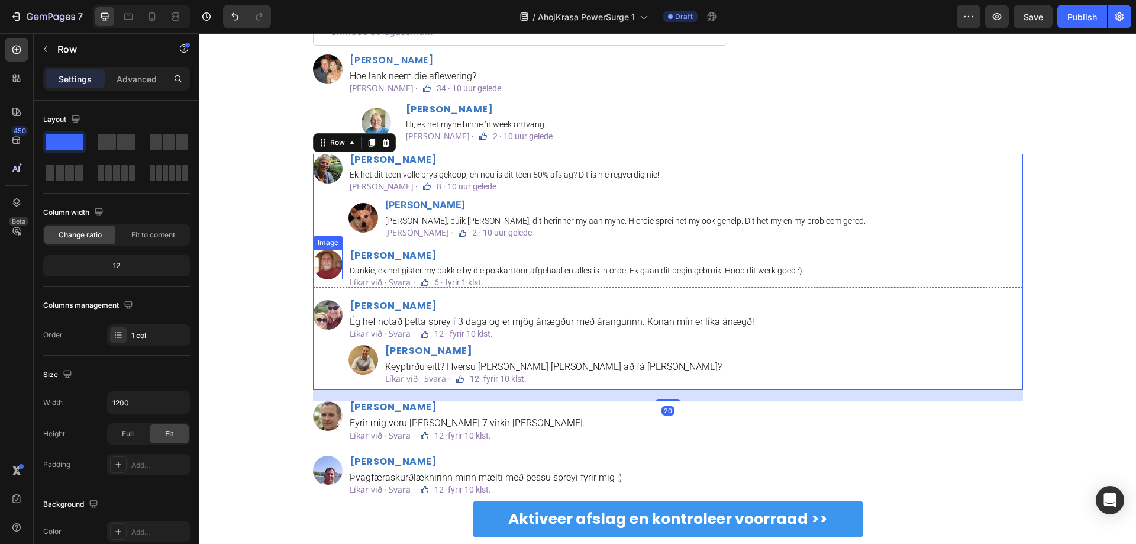
click at [362, 280] on p "Líkar við · Svara ·" at bounding box center [382, 282] width 65 height 8
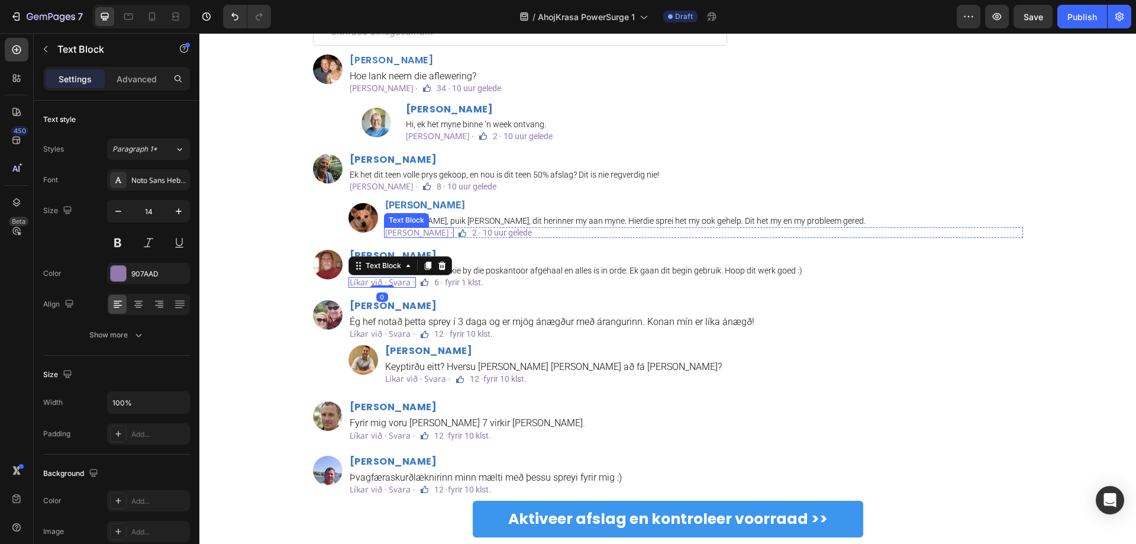
click at [402, 234] on p "Hou van · Antwoord ·" at bounding box center [418, 232] width 67 height 8
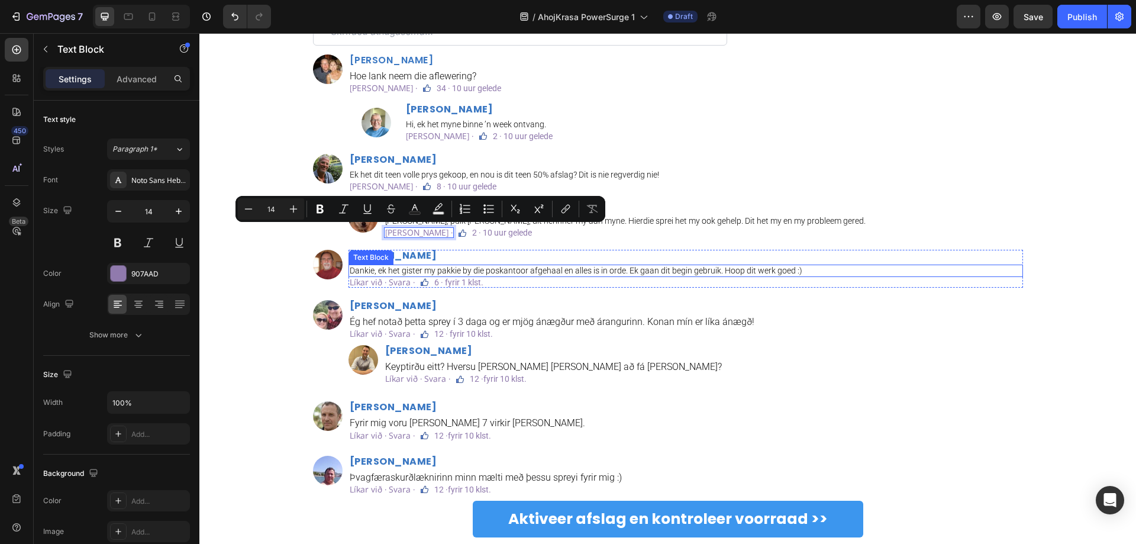
copy p "Hou van · Antwoord ·"
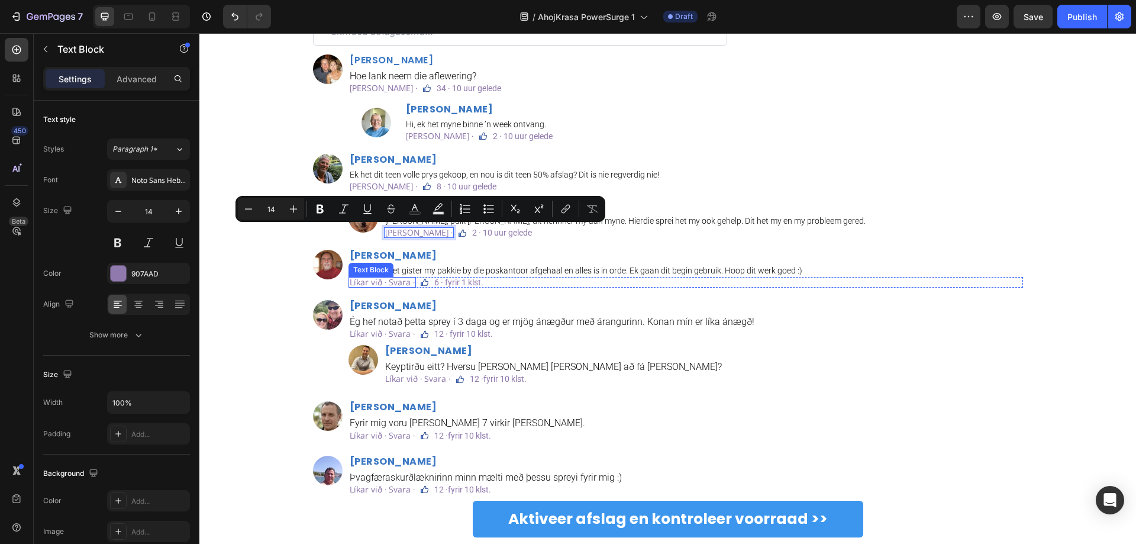
click at [380, 280] on p "Líkar við · Svara ·" at bounding box center [382, 282] width 65 height 8
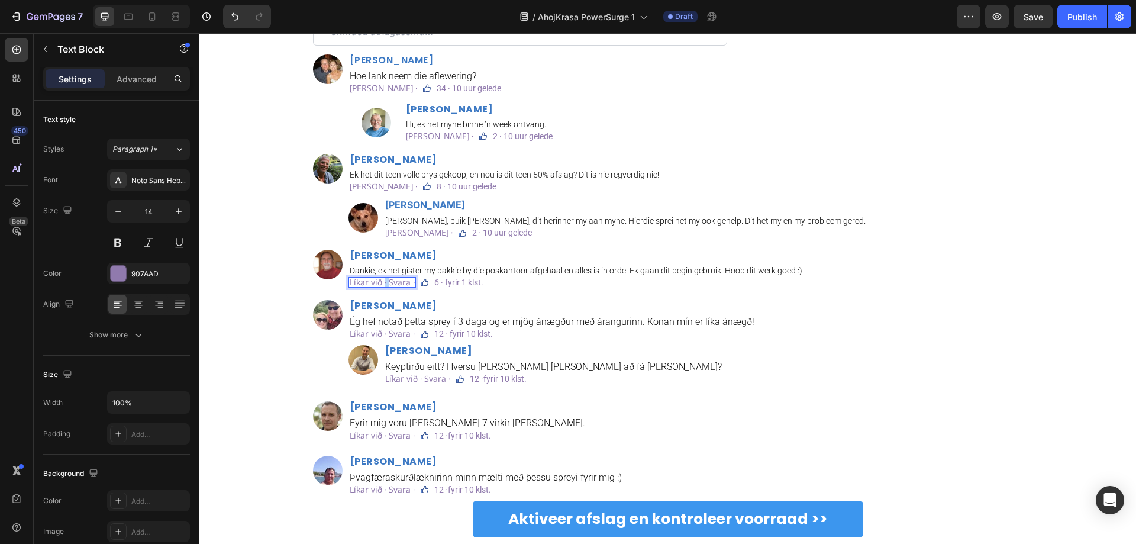
click at [380, 280] on p "Líkar við · Svara ·" at bounding box center [382, 282] width 65 height 8
click at [550, 285] on div "Hou van · Antwoord · Text Block 0 Image 6 · fyrir 1 klst. Text Block Row" at bounding box center [685, 282] width 674 height 11
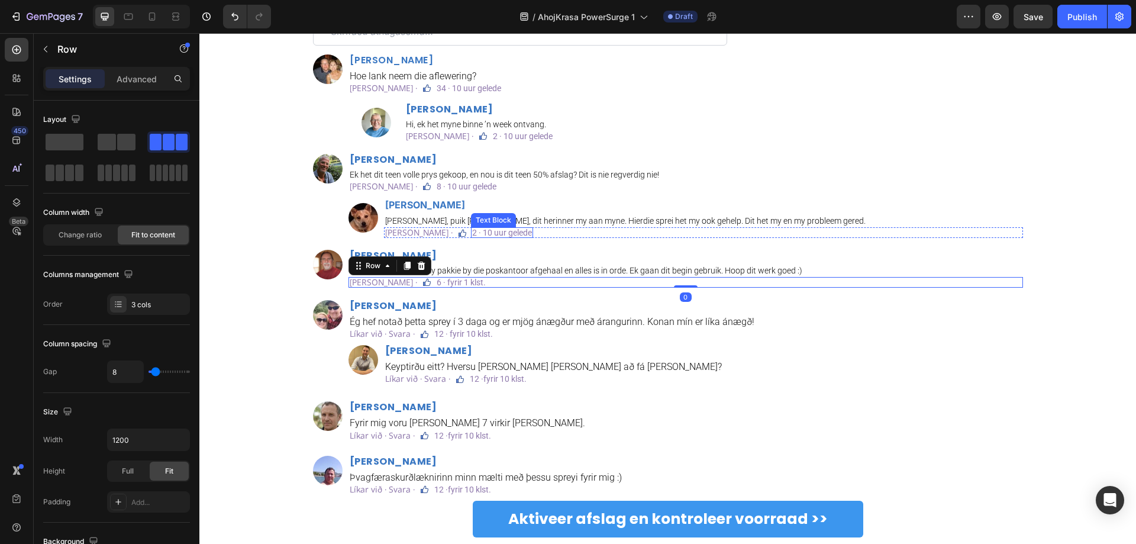
click at [520, 232] on p "2 · 10 uur gelede" at bounding box center [502, 232] width 60 height 8
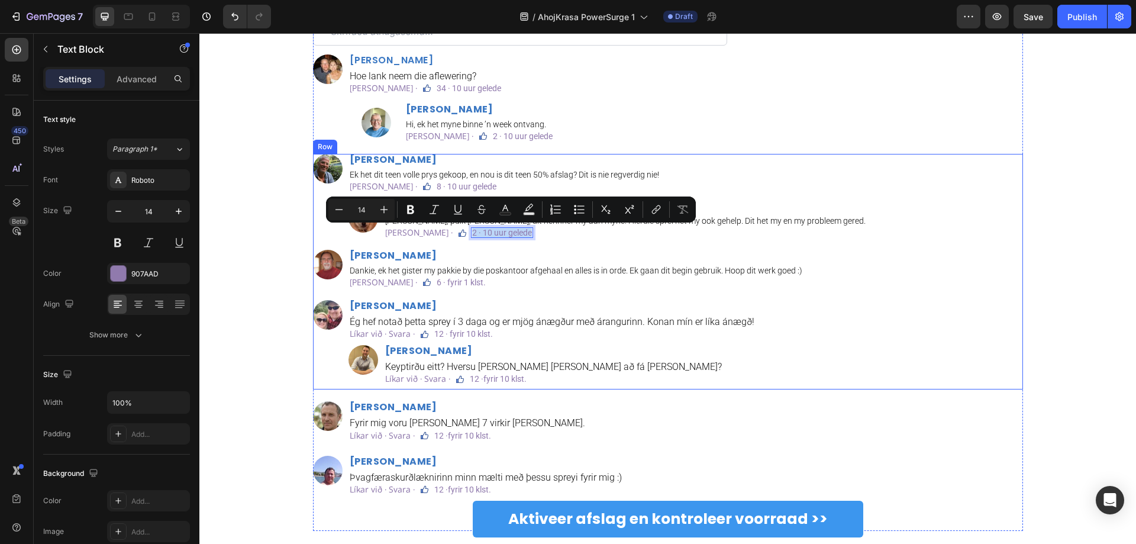
copy p "2 · 10 uur gelede"
click at [461, 282] on p "6 · fyrir 1 klst." at bounding box center [460, 282] width 49 height 8
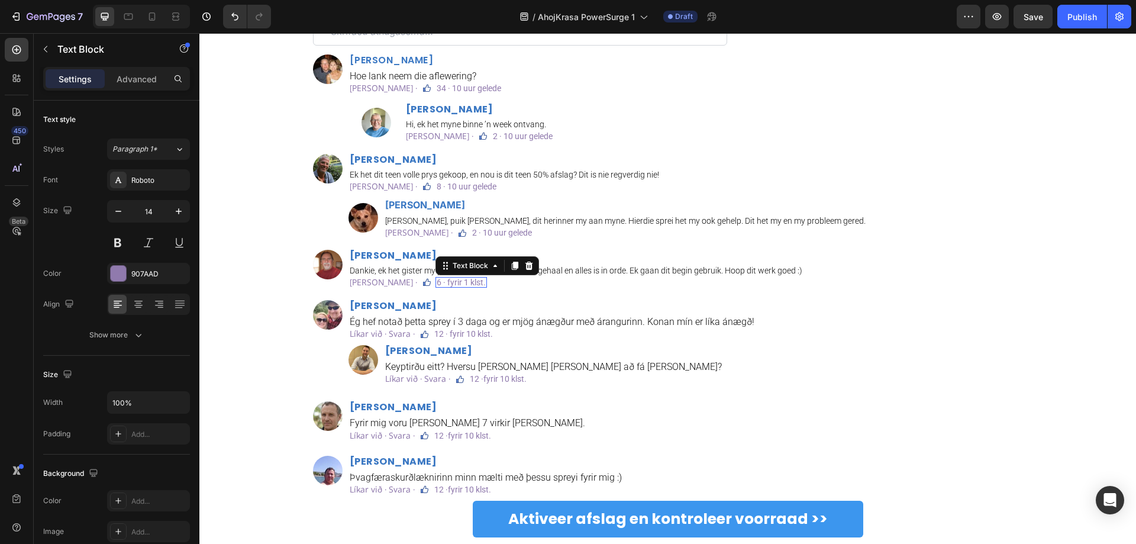
click at [461, 282] on p "6 · fyrir 1 klst." at bounding box center [460, 282] width 49 height 8
click at [451, 280] on p "2 · 10 uur gelede" at bounding box center [466, 282] width 60 height 8
click at [520, 296] on div "Image David Jansen Heading Ek het dit teen volle prys gekoop, en nou is dit tee…" at bounding box center [668, 272] width 710 height 236
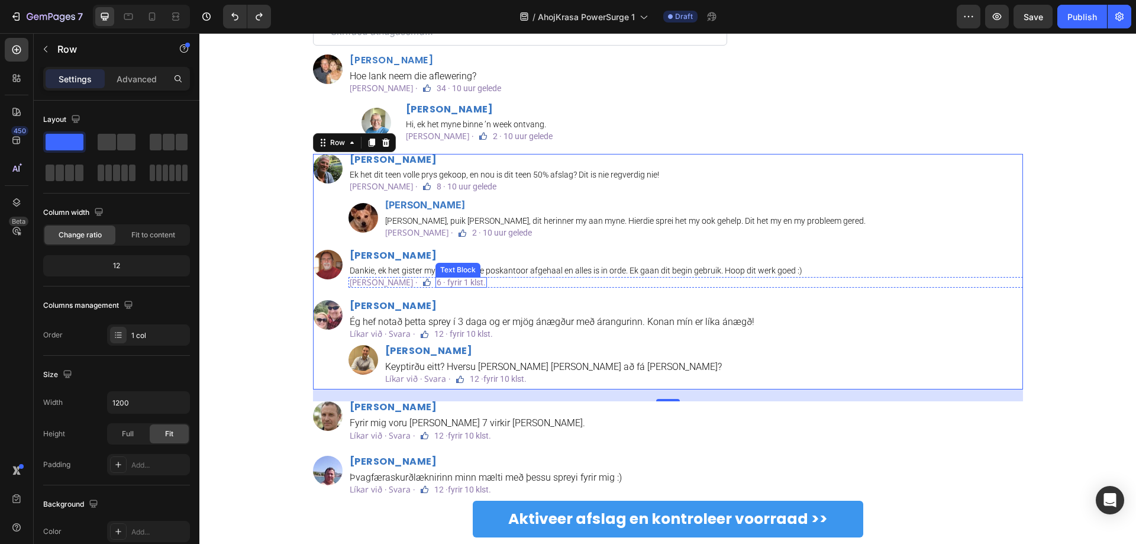
click at [458, 283] on p "6 · fyrir 1 klst." at bounding box center [460, 282] width 49 height 8
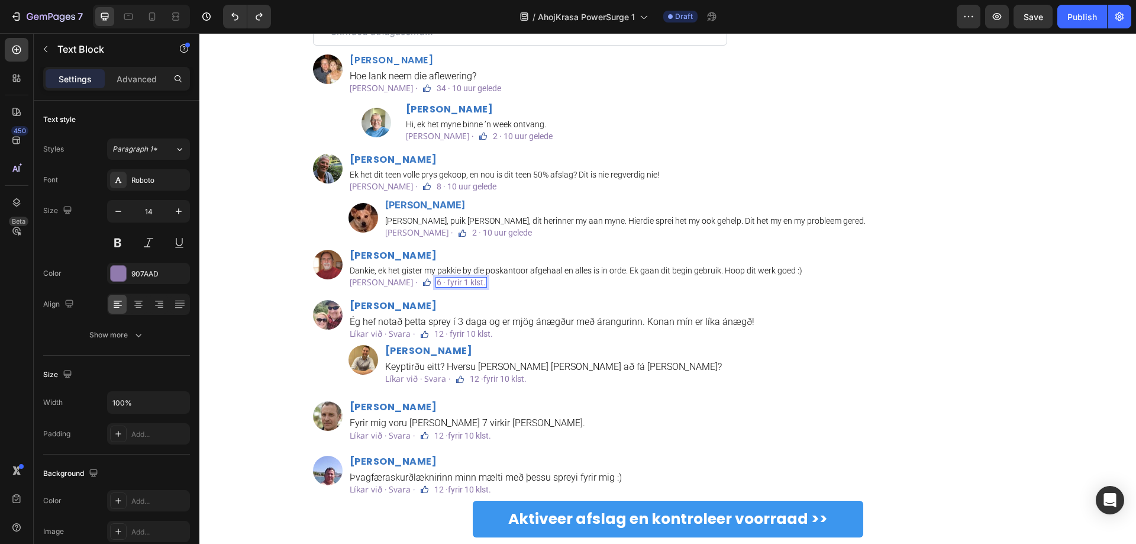
click at [447, 279] on p "6 · fyrir 1 klst." at bounding box center [460, 282] width 49 height 8
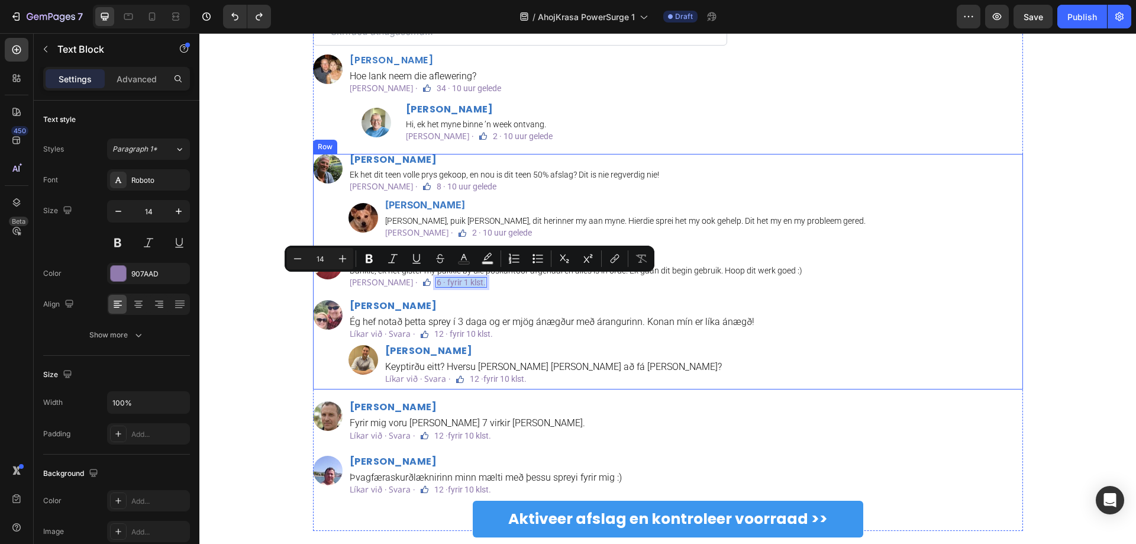
copy p "6 · fyrir 1 klst."
click at [463, 280] on p "6 · fyrir 1 klst." at bounding box center [460, 282] width 49 height 8
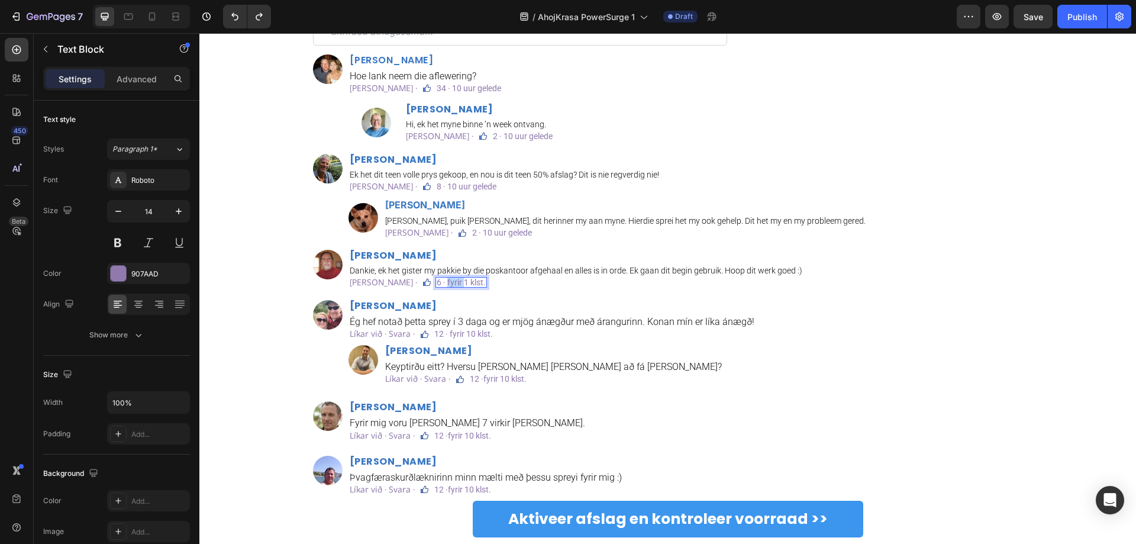
click at [463, 280] on p "6 · fyrir 1 klst." at bounding box center [460, 282] width 49 height 8
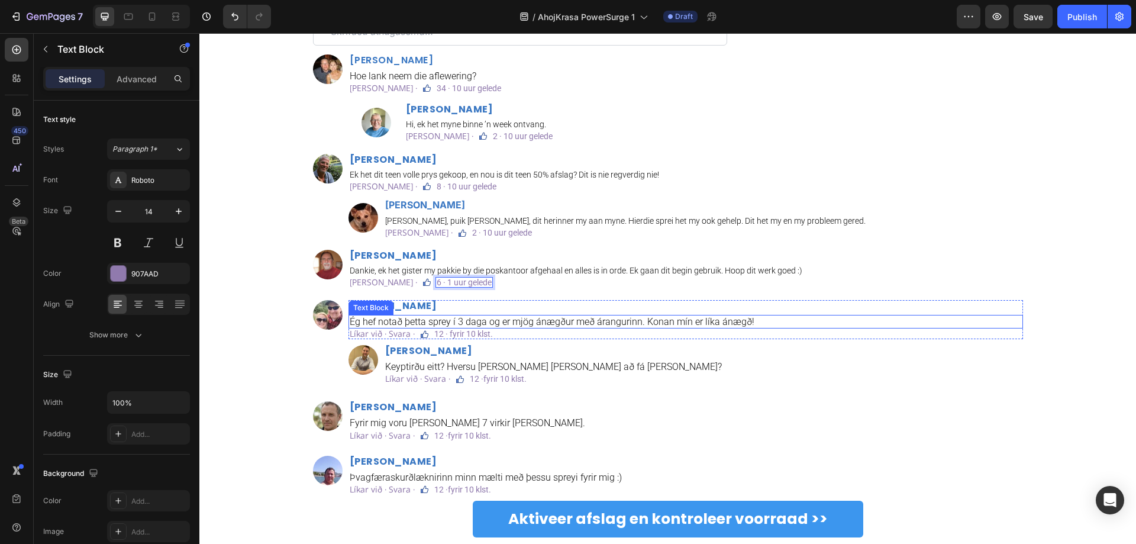
click at [520, 315] on div "Ég hef notað þetta sprey í 3 daga og er mjög ánægður með árangurinn. Konan mín …" at bounding box center [685, 322] width 674 height 14
click at [412, 321] on p "Ég hef notað þetta sprey í 3 daga og er mjög ánægður með árangurinn. Konan mín …" at bounding box center [686, 321] width 672 height 11
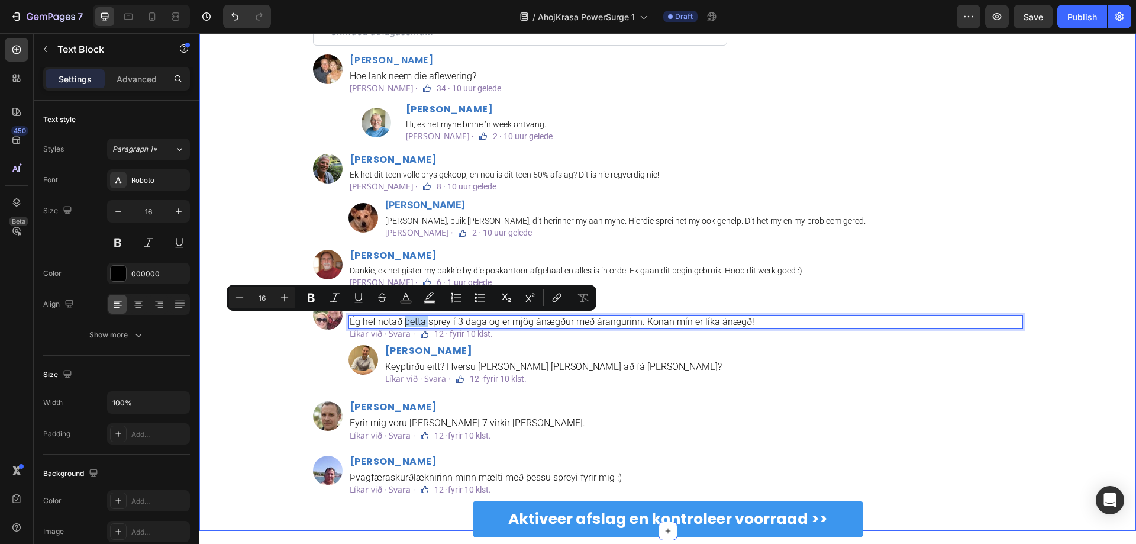
click at [234, 231] on div "Athugasemdir Text Block Custom Code Image Markus Pretorius Heading Hoe lank nee…" at bounding box center [667, 262] width 919 height 535
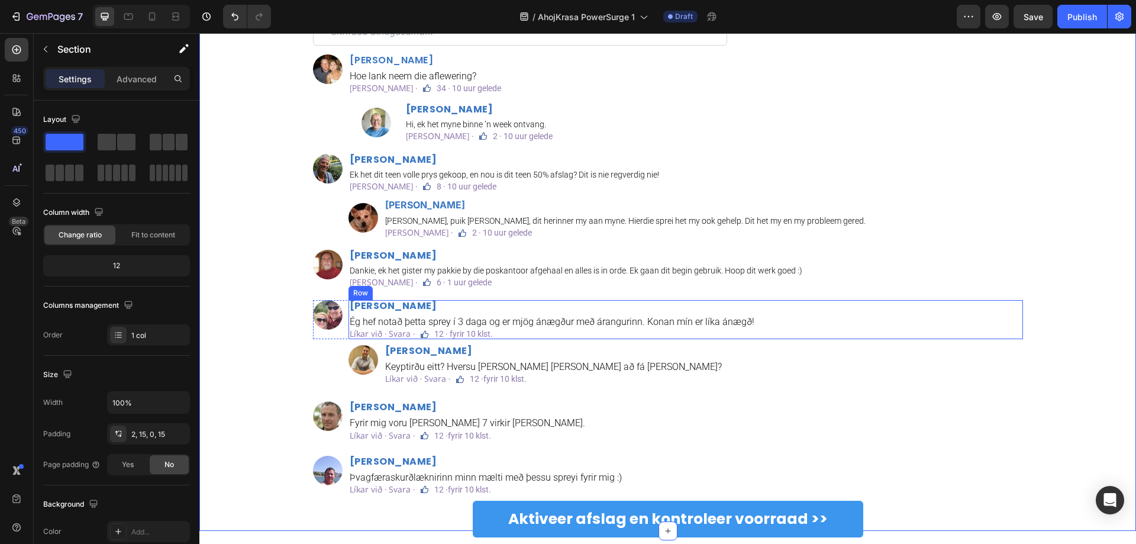
click at [405, 308] on h2 "Jónas Harðarson" at bounding box center [685, 306] width 674 height 12
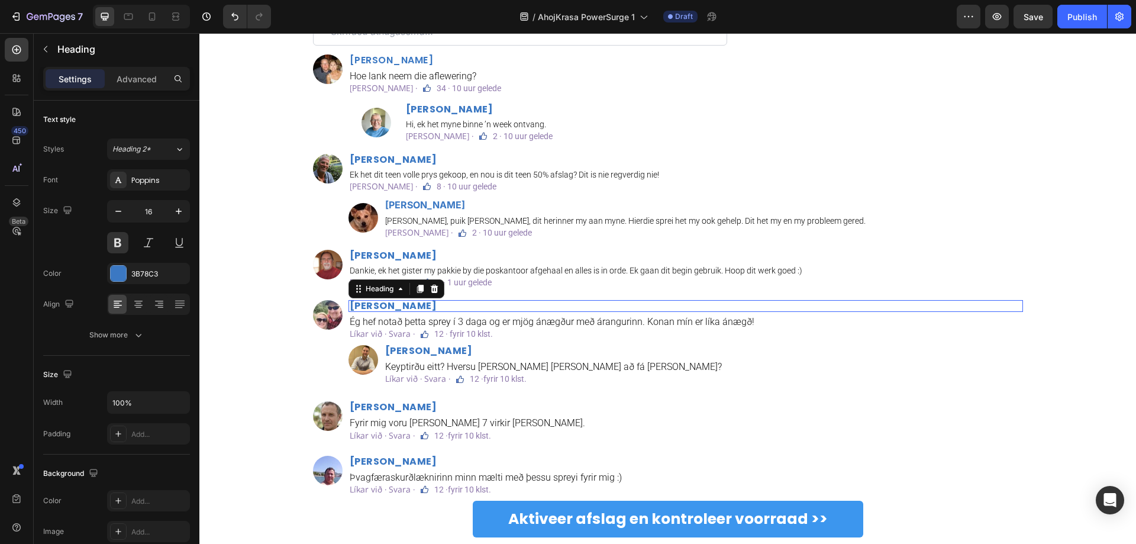
click at [405, 308] on h2 "Jónas Harðarson" at bounding box center [685, 306] width 674 height 12
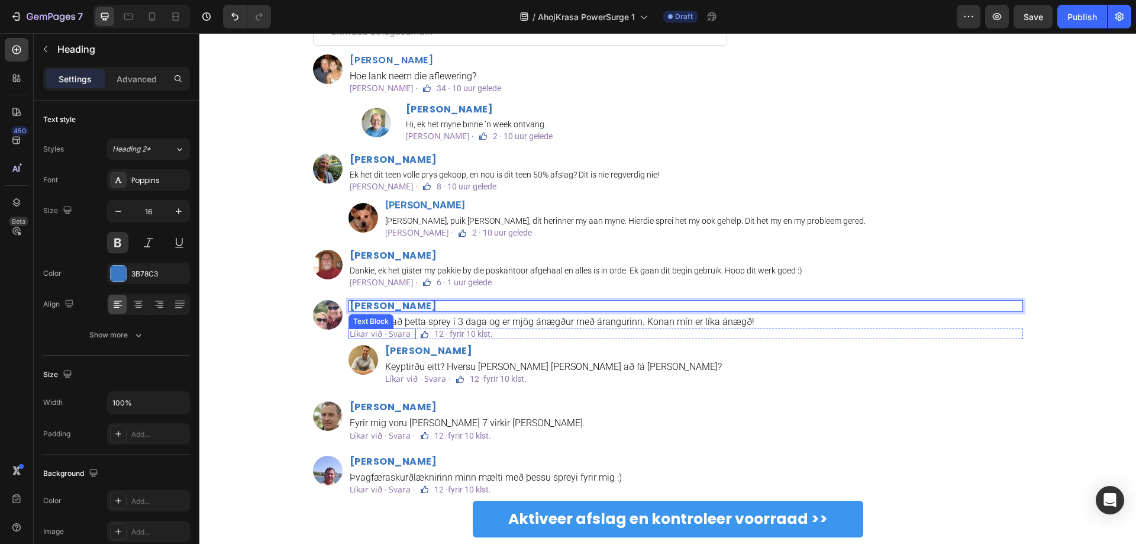
copy p "Jónas Harðarson"
click at [452, 307] on p "Jónas Harðarson" at bounding box center [686, 305] width 672 height 9
click at [448, 324] on div "Text Block" at bounding box center [455, 321] width 40 height 11
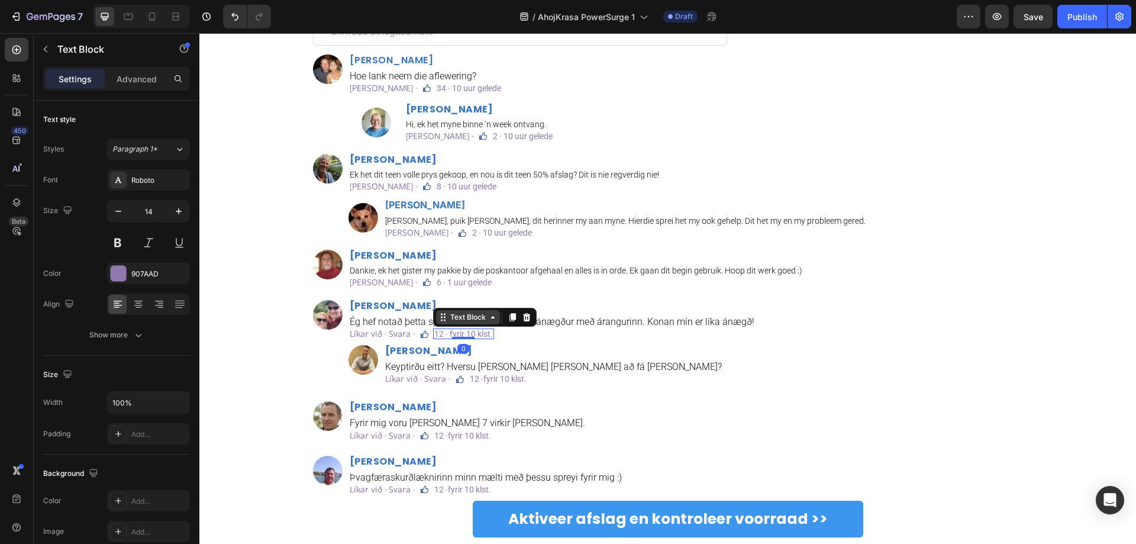
click at [448, 324] on div "Text Block" at bounding box center [468, 317] width 64 height 14
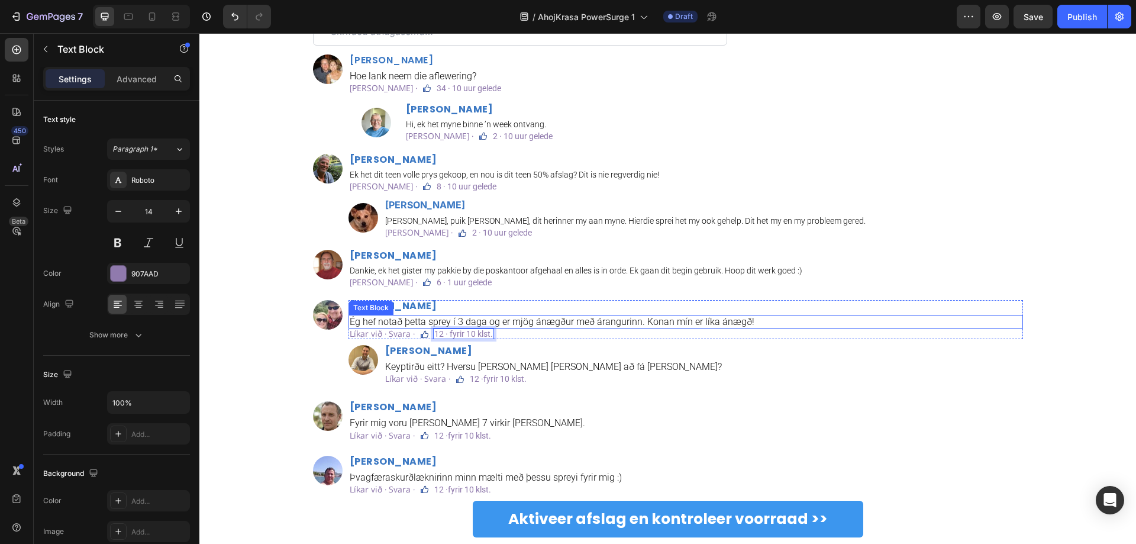
click at [458, 323] on p "Ég hef notað þetta sprey í 3 daga og er mjög ánægður með árangurinn. Konan mín …" at bounding box center [686, 321] width 672 height 11
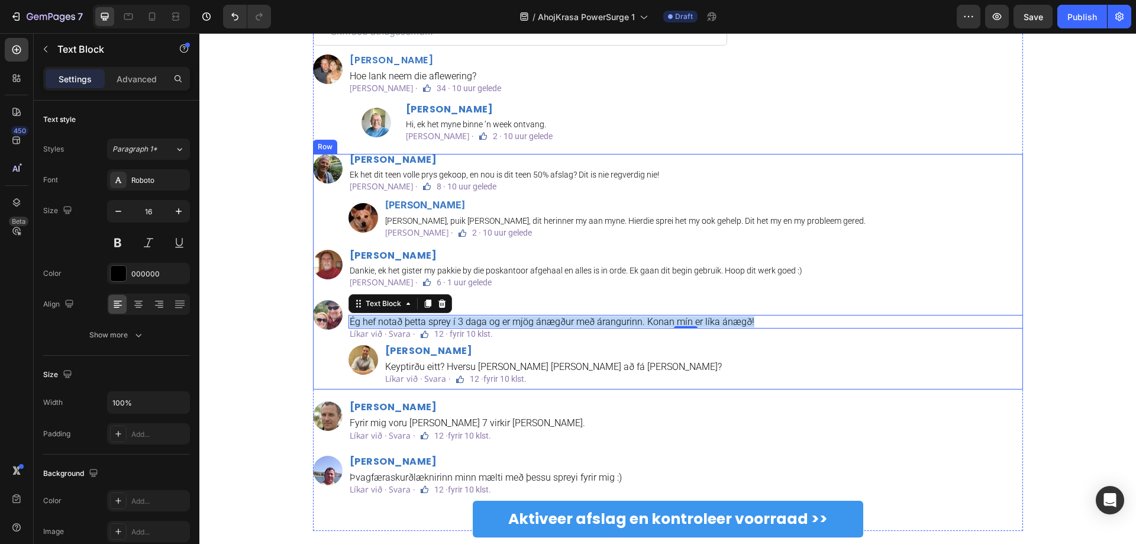
click at [393, 284] on p "Hou van · Antwoord ·" at bounding box center [383, 282] width 67 height 8
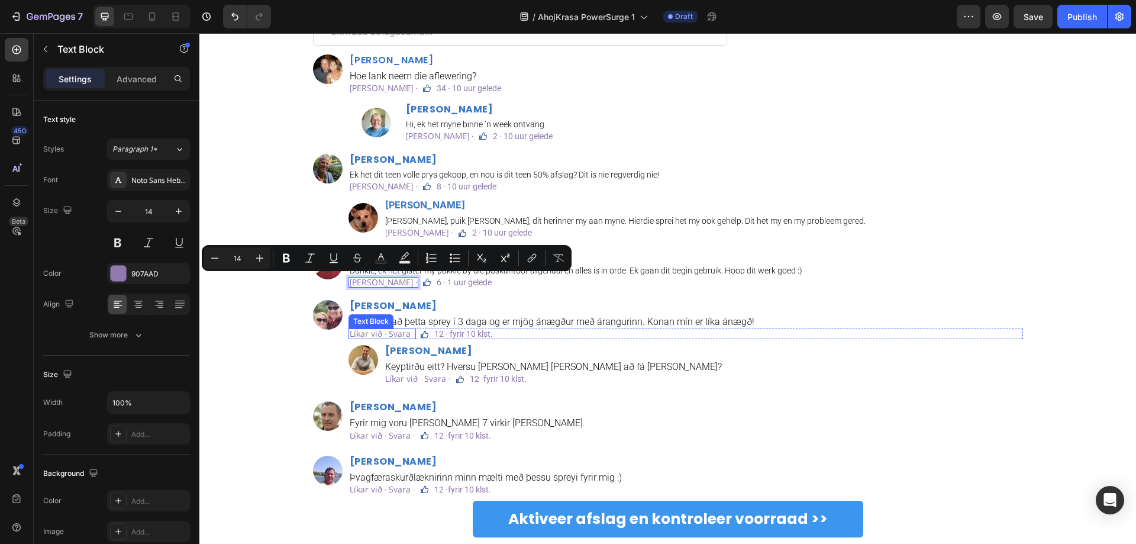
click at [382, 336] on p "Líkar við · Svara ·" at bounding box center [382, 333] width 65 height 8
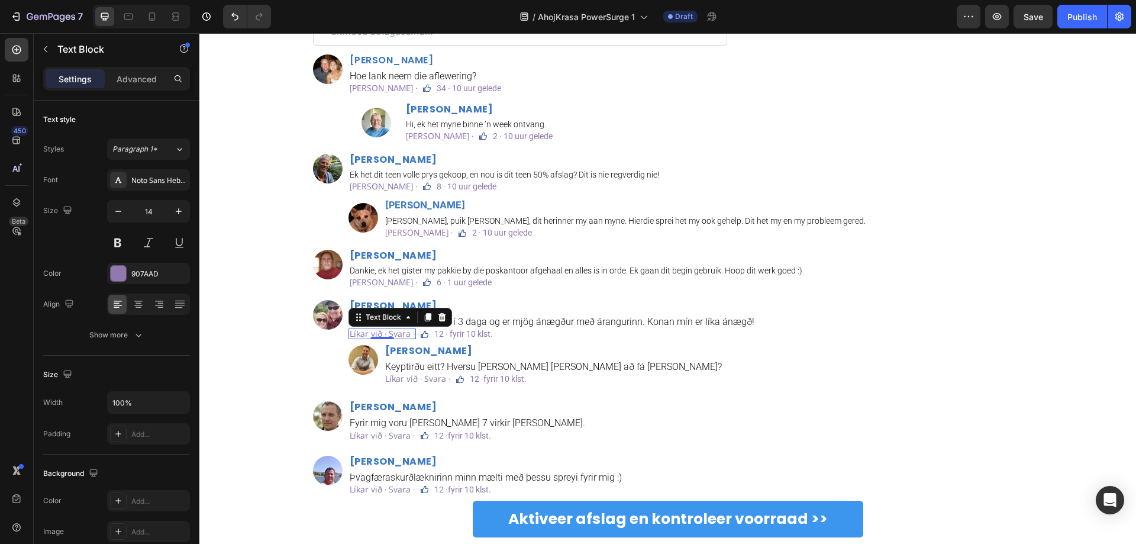
click at [382, 336] on p "Líkar við · Svara ·" at bounding box center [382, 333] width 65 height 8
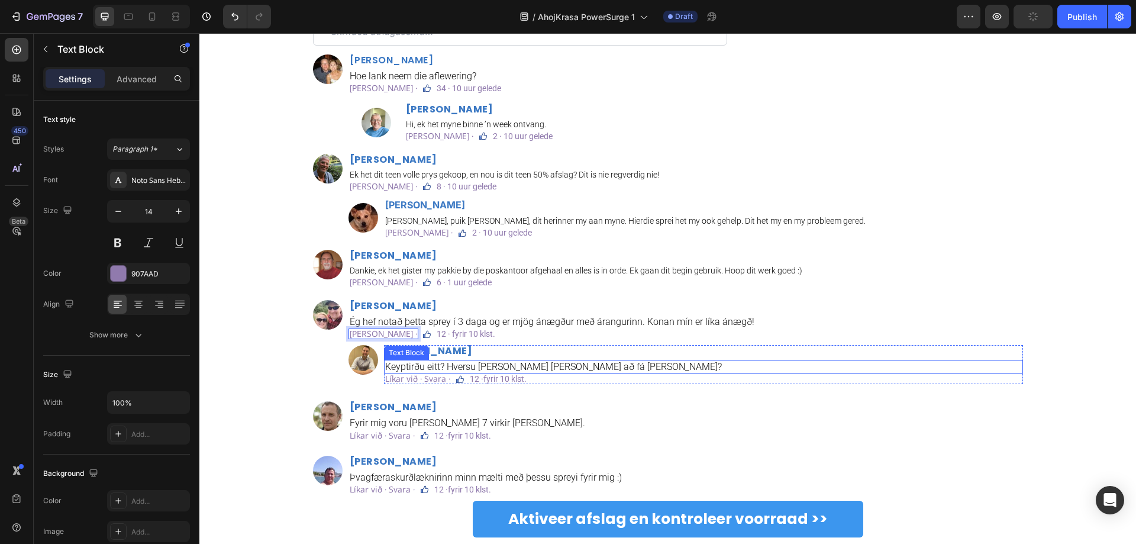
click at [619, 363] on p "Keyptirðu eitt? Hversu langan tíma tekur að fá það?" at bounding box center [703, 366] width 636 height 11
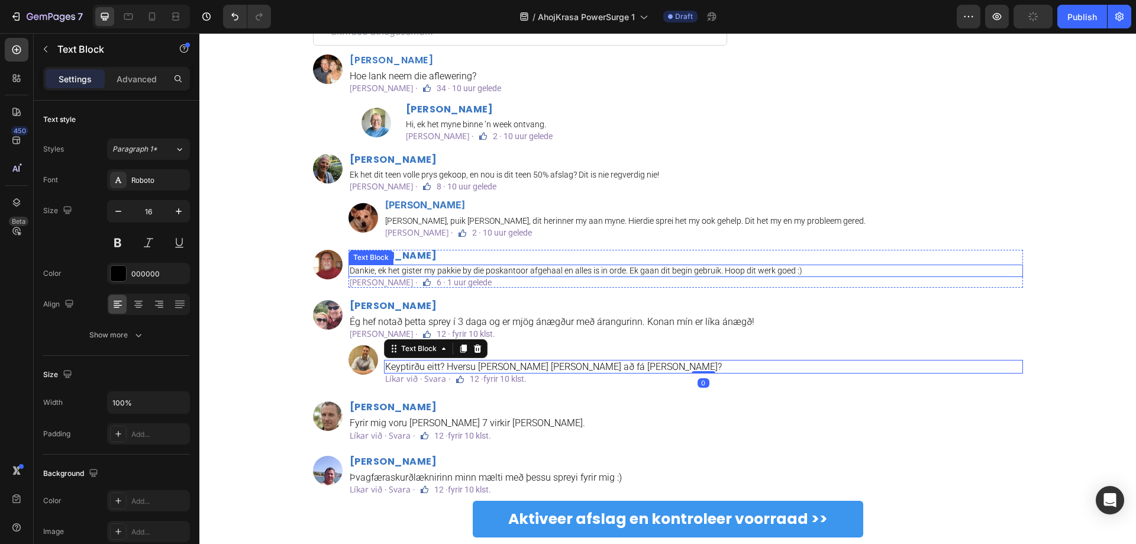
click at [475, 279] on p "6 · 1 uur gelede" at bounding box center [463, 282] width 55 height 8
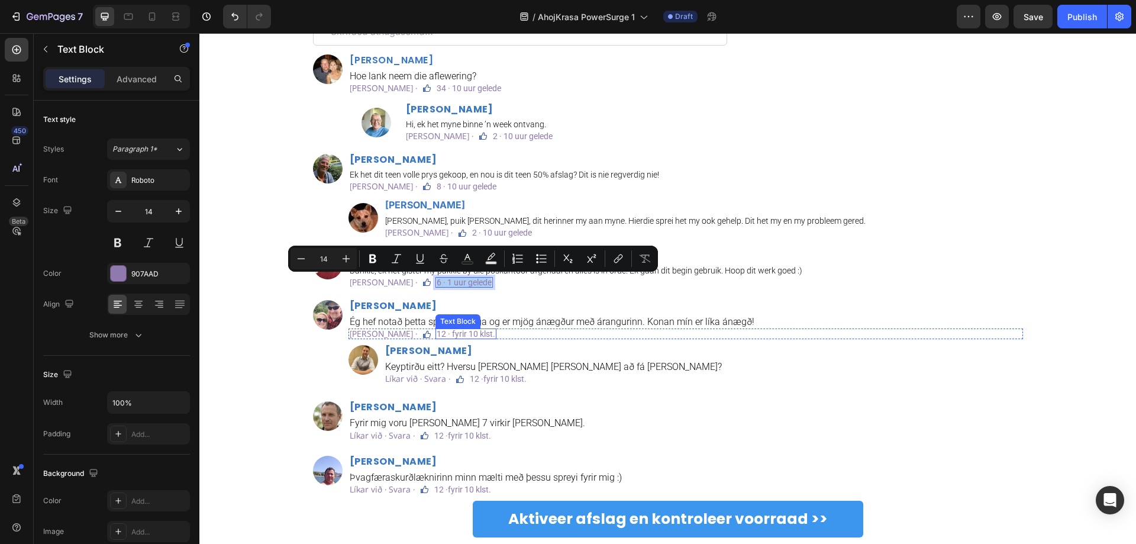
click at [476, 332] on p "12 · fyrir 10 klst." at bounding box center [465, 333] width 59 height 8
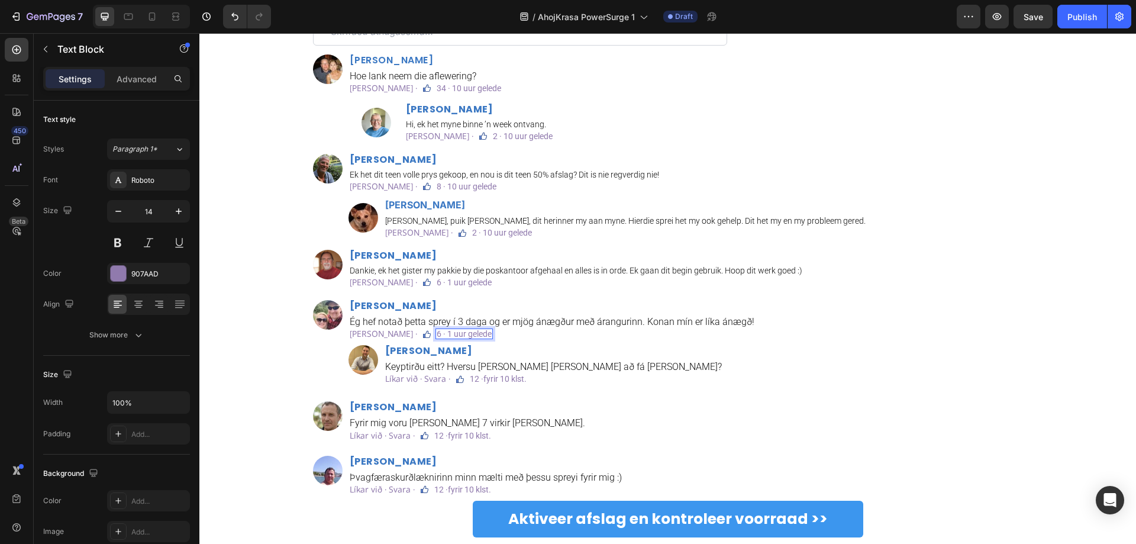
click at [448, 333] on p "6 · 1 uur gelede" at bounding box center [463, 333] width 55 height 8
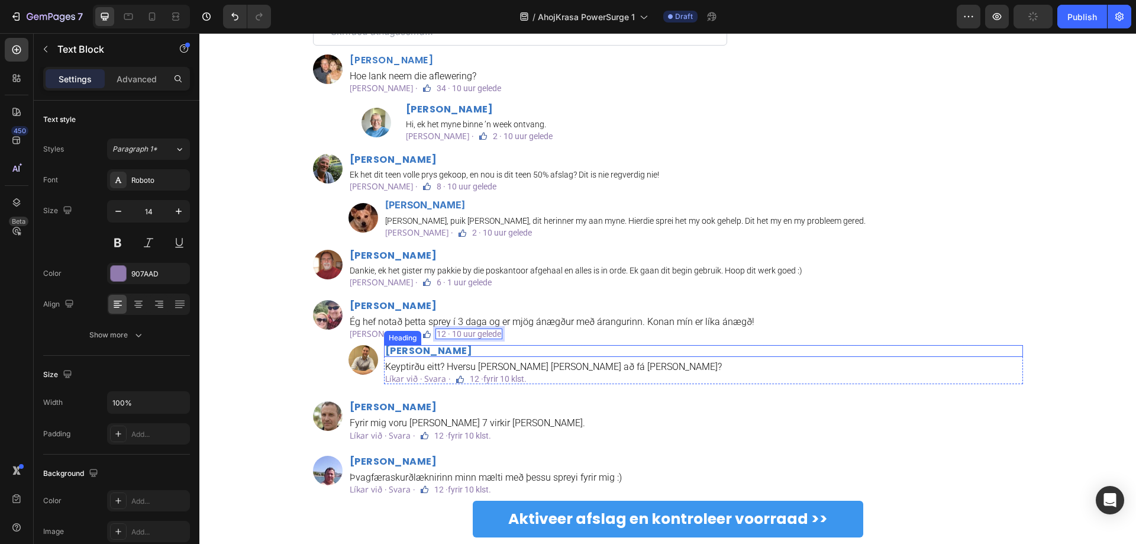
click at [437, 353] on h2 "Davíð Karlsson" at bounding box center [703, 351] width 639 height 12
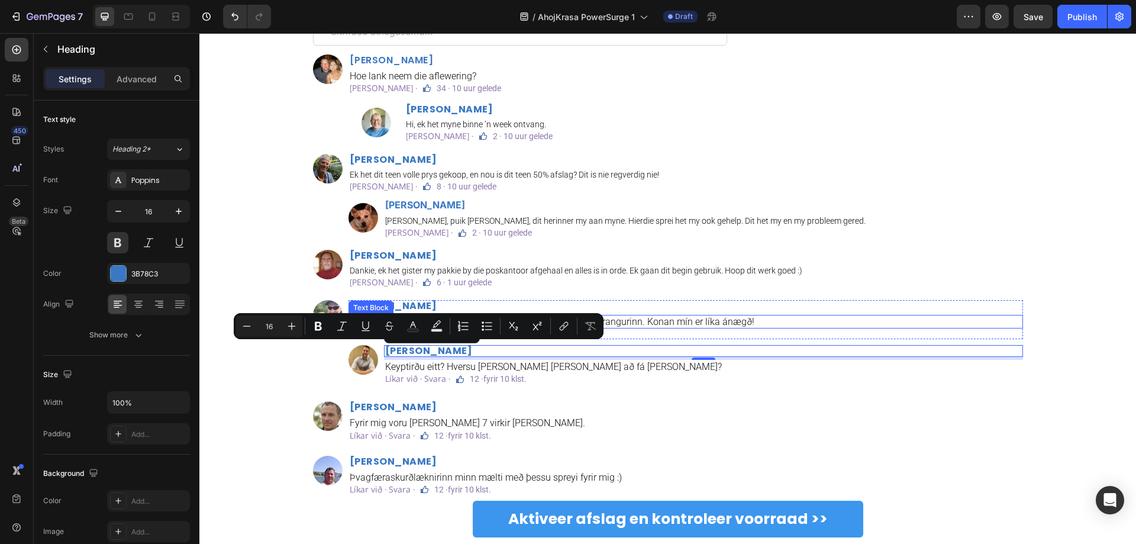
click at [491, 324] on icon "Editor contextual toolbar" at bounding box center [487, 326] width 12 height 12
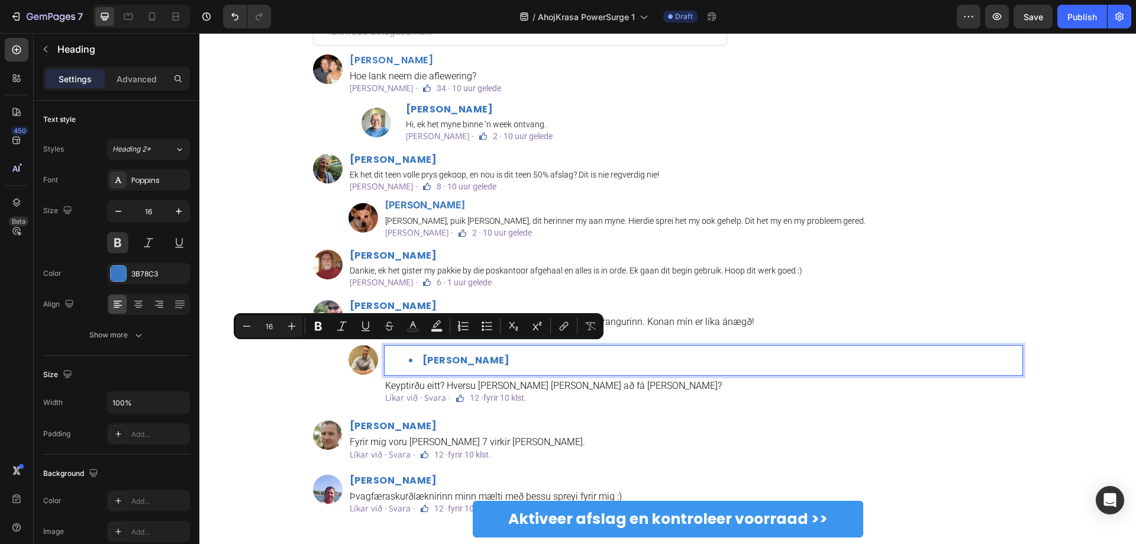
click at [491, 324] on icon "Editor contextual toolbar" at bounding box center [487, 326] width 12 height 12
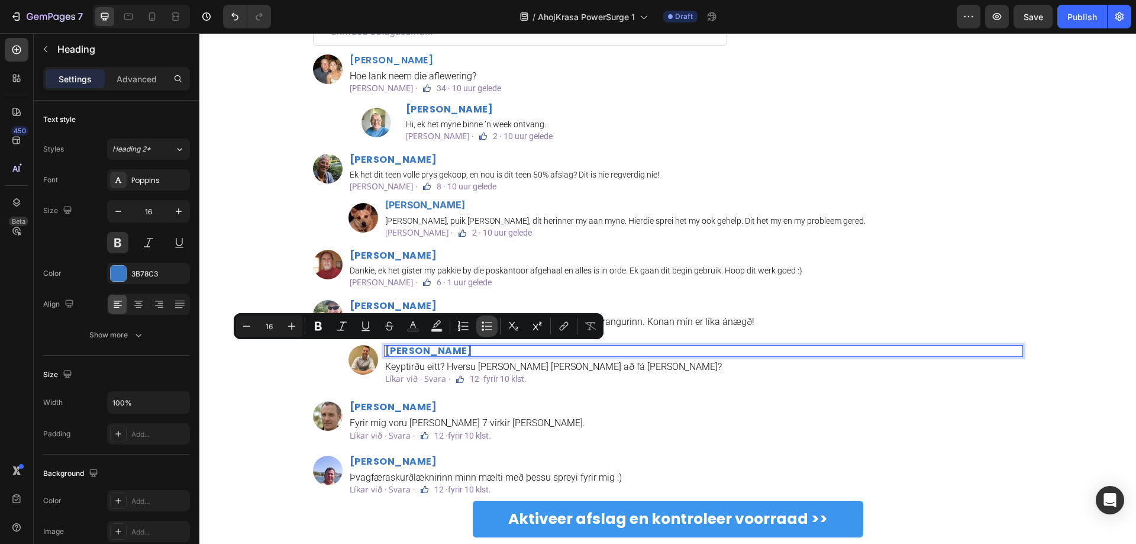
click at [480, 322] on button "Bulleted List" at bounding box center [486, 325] width 21 height 21
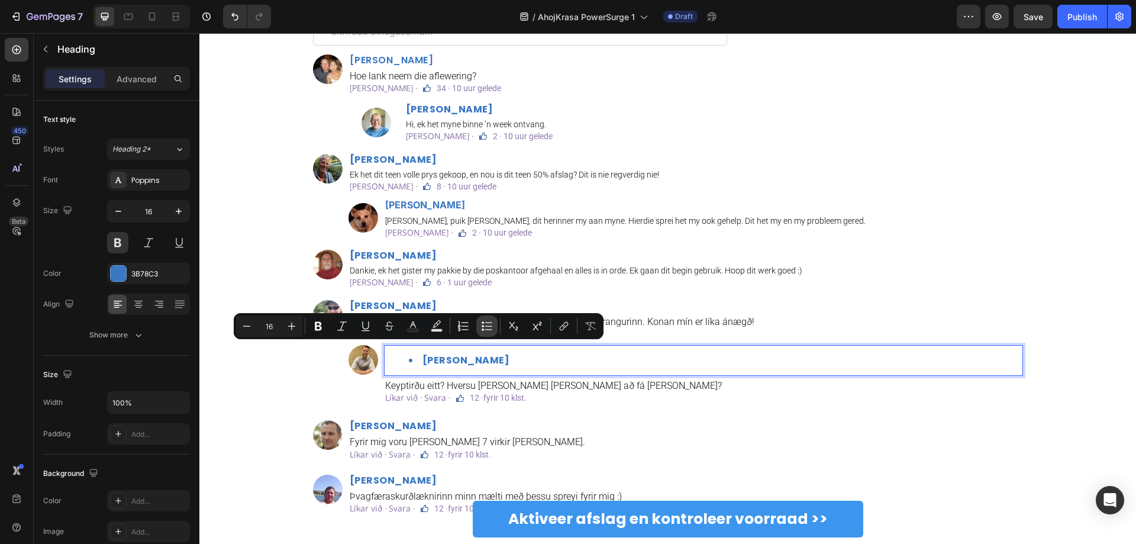
click at [483, 323] on icon "Editor contextual toolbar" at bounding box center [482, 322] width 2 height 2
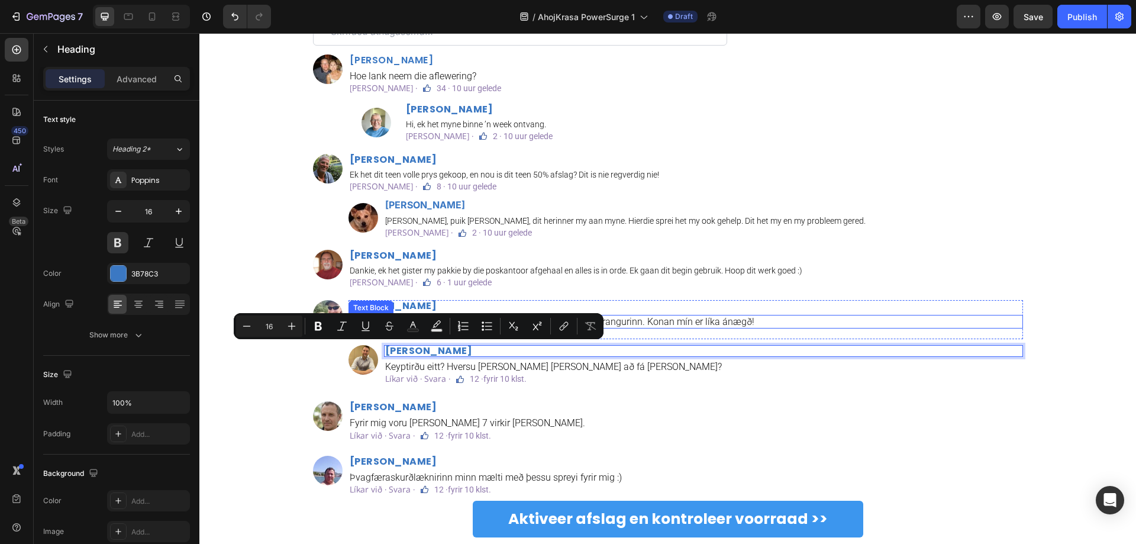
click at [649, 323] on p "Ég hef notað þetta sprey í 3 daga og er mjög ánægður með árangurinn. Konan mín …" at bounding box center [686, 321] width 672 height 11
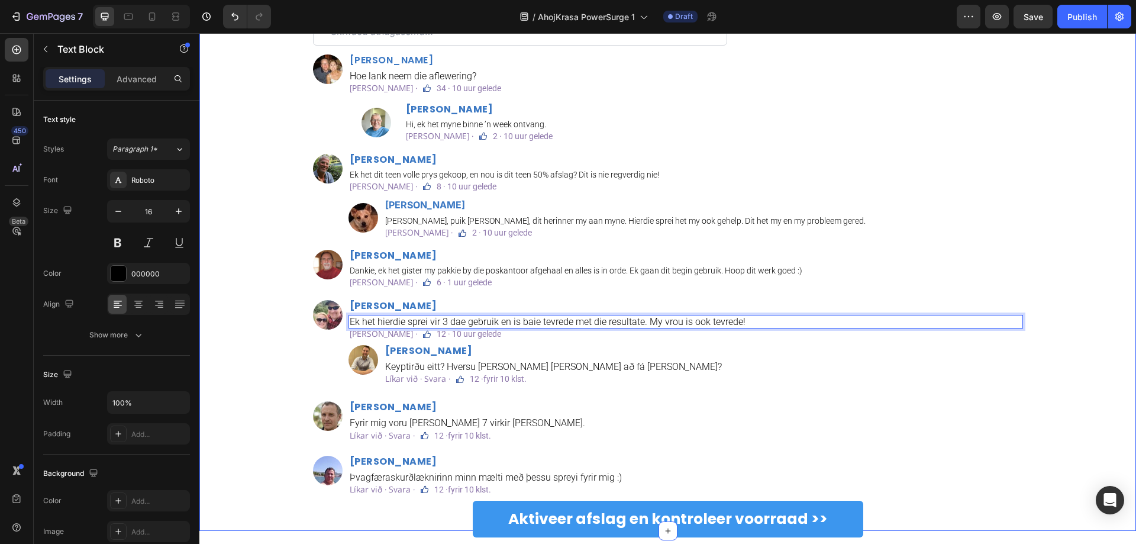
click at [276, 370] on div "Athugasemdir Text Block Custom Code Image Markus Pretorius Heading Hoe lank nee…" at bounding box center [667, 262] width 919 height 535
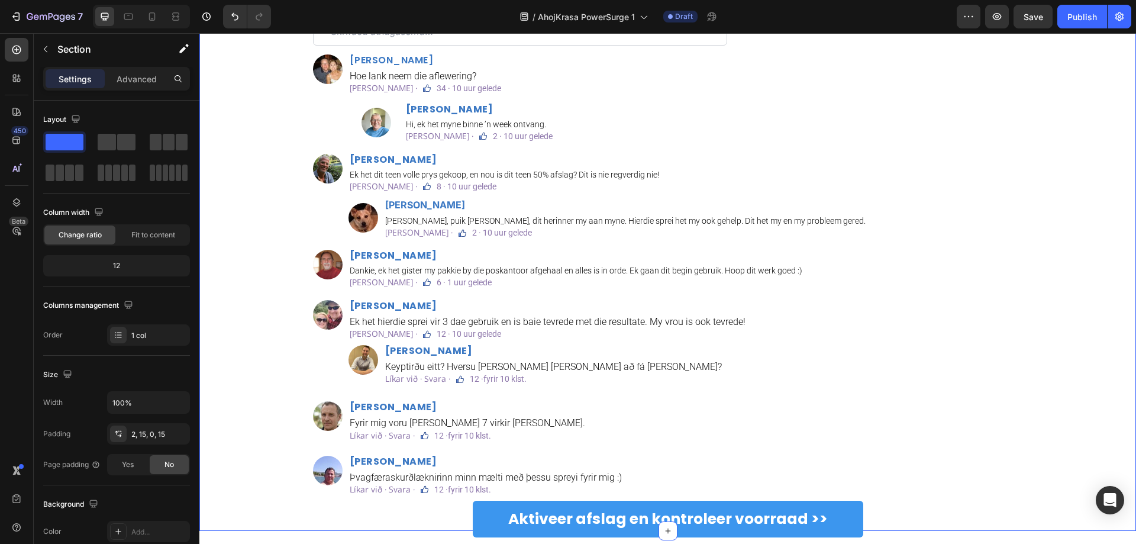
click at [259, 376] on div "Athugasemdir Text Block Custom Code Image Markus Pretorius Heading Hoe lank nee…" at bounding box center [667, 262] width 919 height 535
click at [441, 353] on p "Davíð Karlsson" at bounding box center [703, 350] width 636 height 9
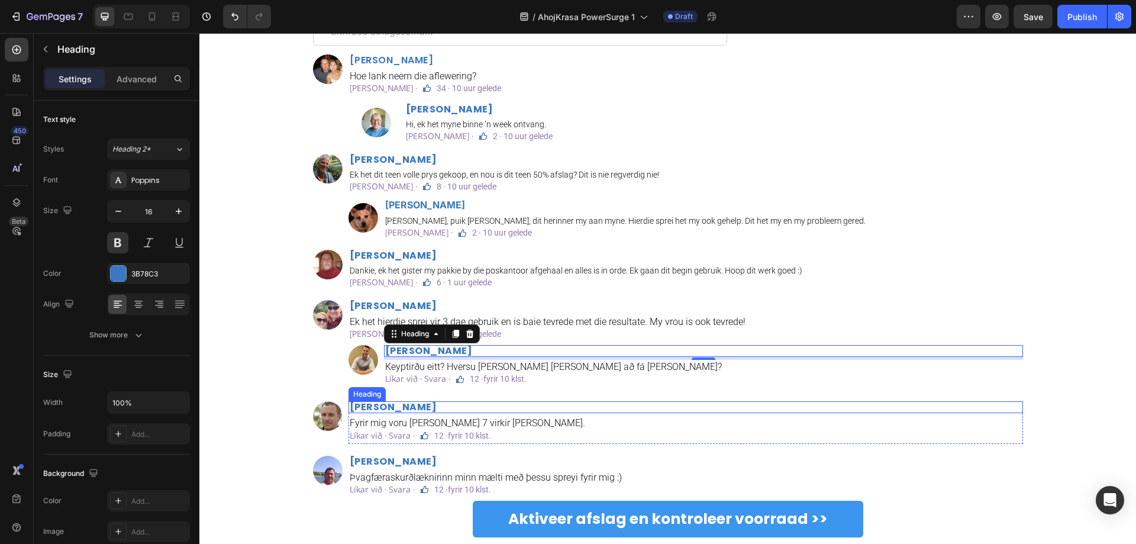
click at [646, 403] on h2 "Jakob Kjartansson" at bounding box center [685, 407] width 674 height 12
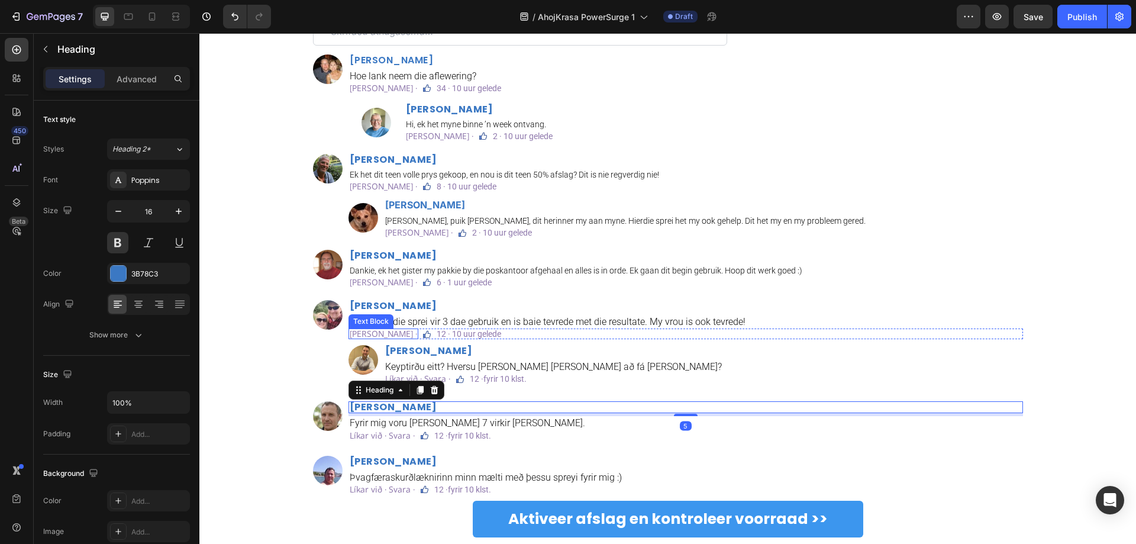
click at [380, 332] on p "Hou van · Antwoord ·" at bounding box center [383, 333] width 67 height 8
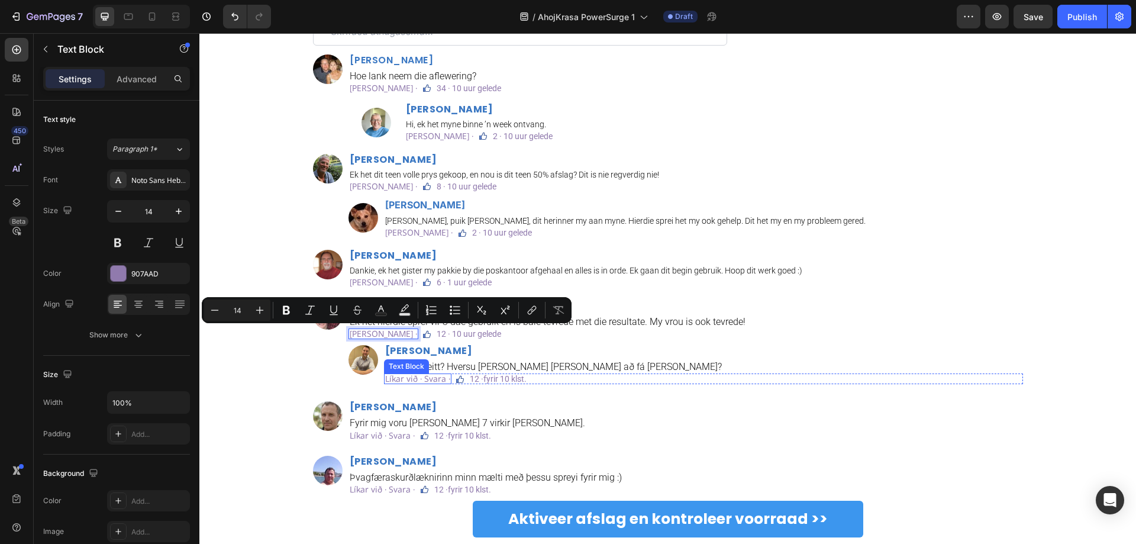
click at [412, 380] on p "Líkar við · Svara ·" at bounding box center [417, 378] width 65 height 8
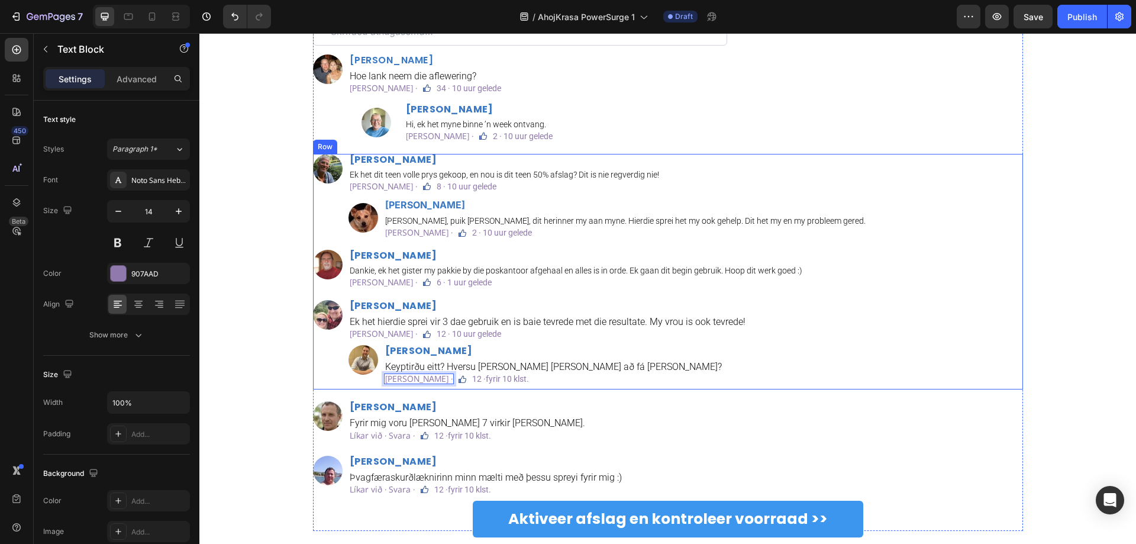
click at [559, 403] on h2 "Jakob Kjartansson" at bounding box center [685, 407] width 674 height 12
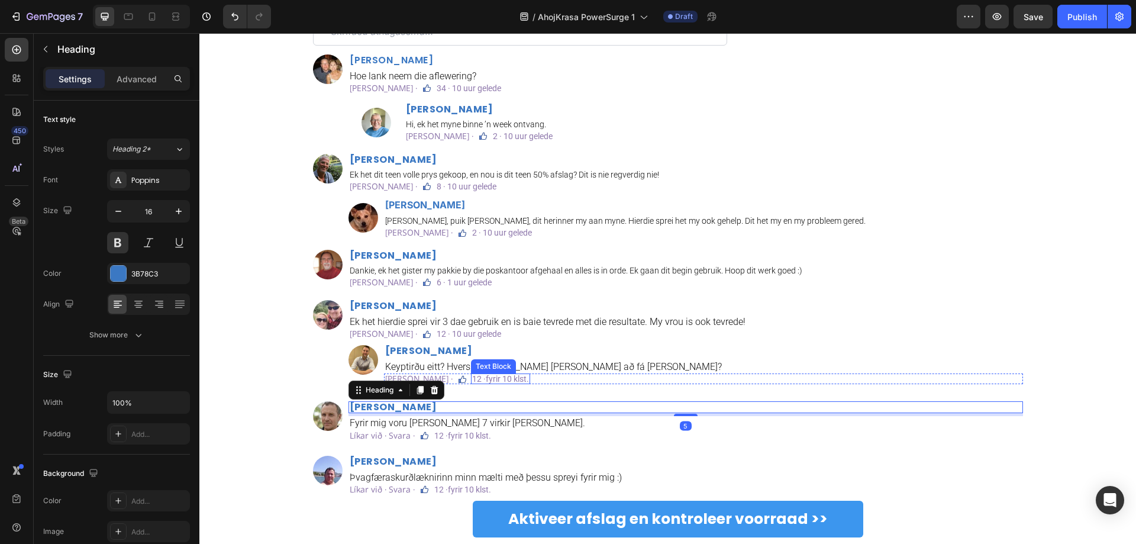
click at [509, 377] on p "12 ·fyrir 10 klst." at bounding box center [500, 378] width 57 height 8
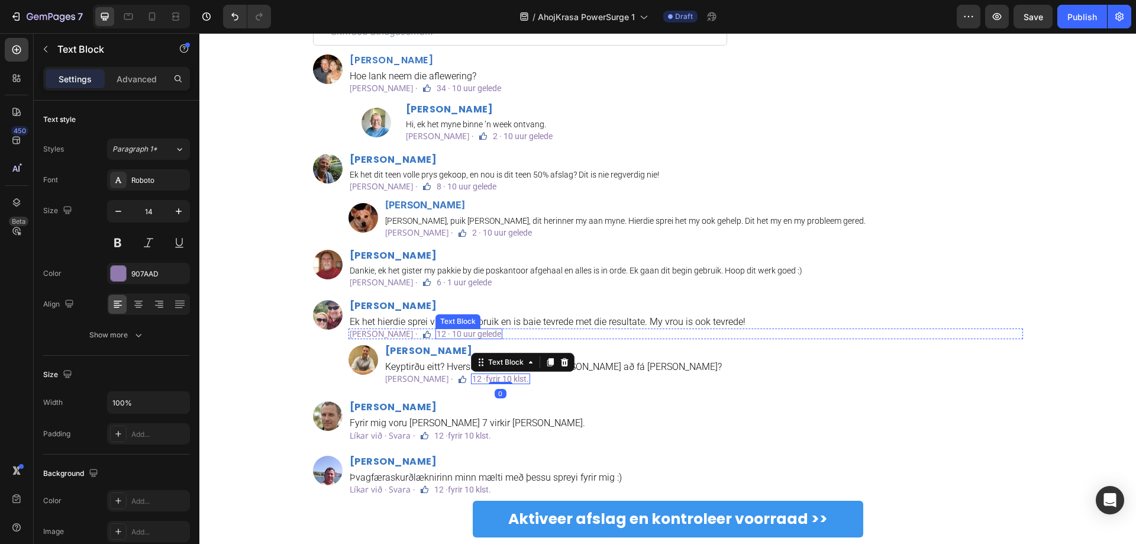
click at [484, 332] on p "12 · 10 uur gelede" at bounding box center [468, 333] width 64 height 8
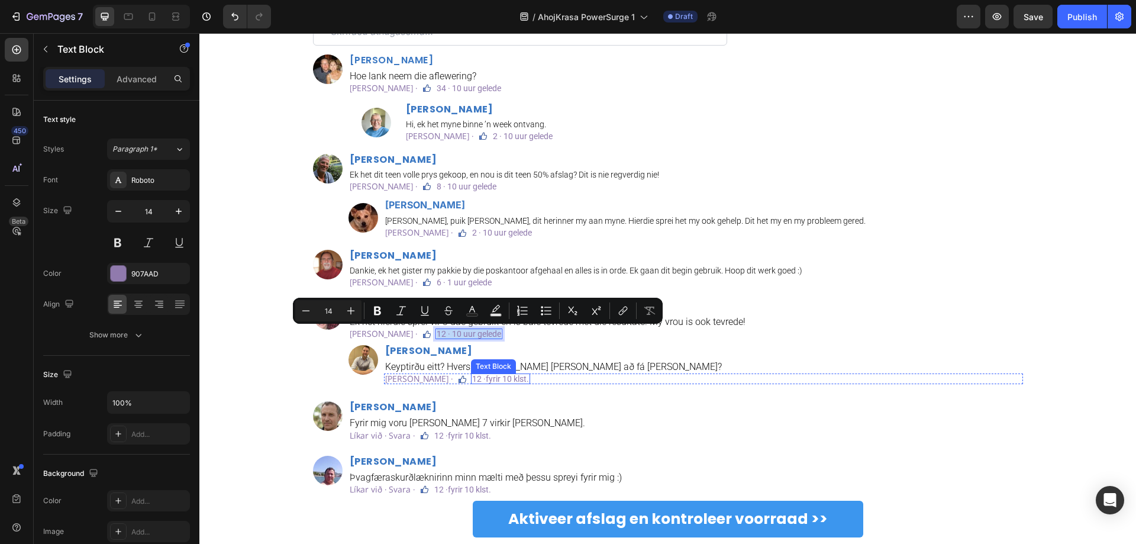
click at [513, 377] on p "12 ·fyrir 10 klst." at bounding box center [500, 378] width 57 height 8
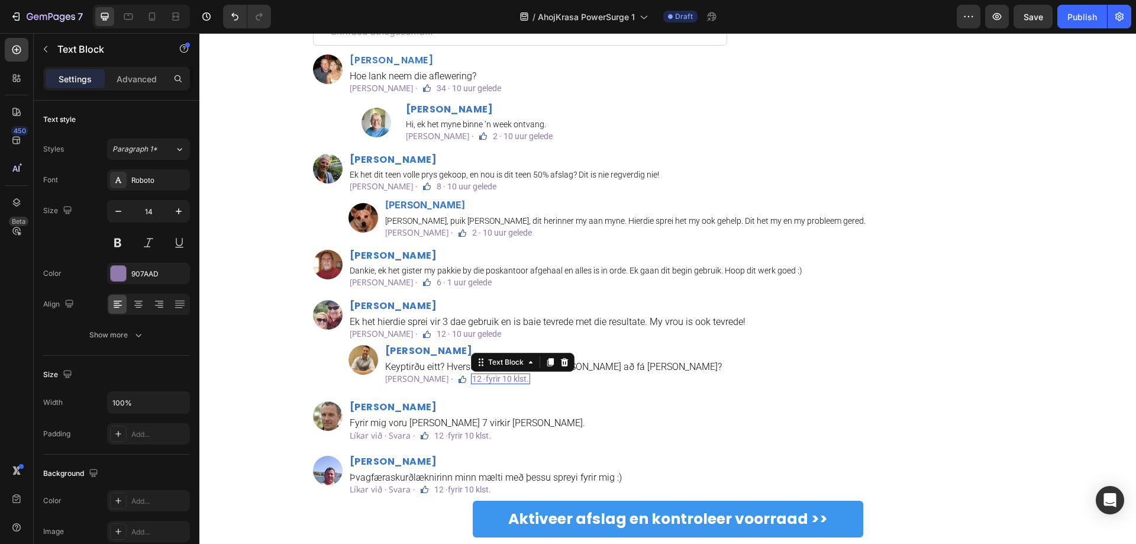
click at [513, 377] on p "12 ·fyrir 10 klst." at bounding box center [500, 378] width 57 height 8
click at [586, 419] on p "Fyrir mig voru það 7 virkir dagar." at bounding box center [686, 422] width 672 height 11
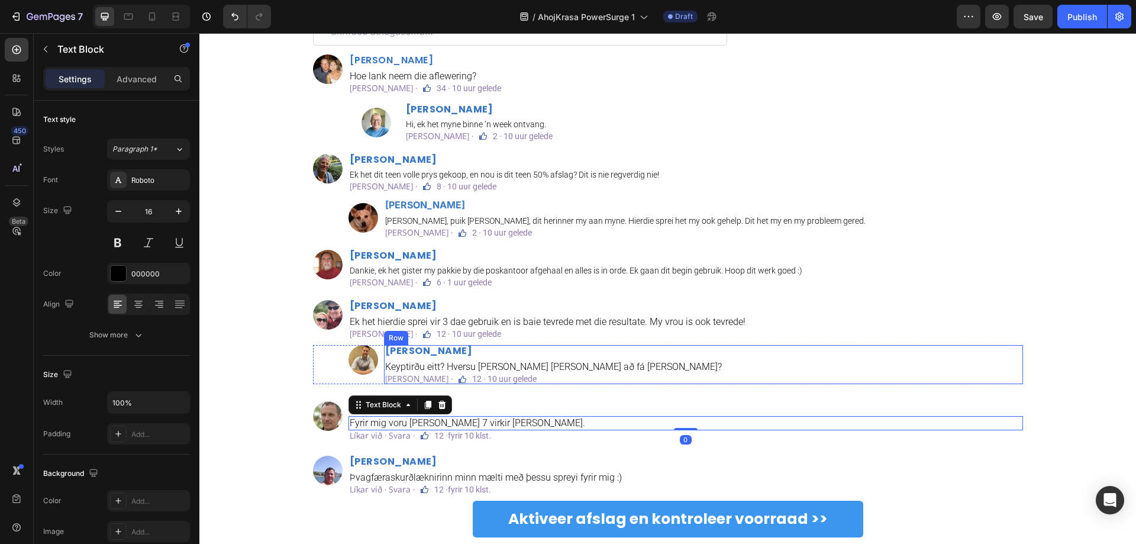
click at [438, 361] on div "Keyptirðu eitt? Hversu langan tíma tekur að fá það?" at bounding box center [703, 367] width 639 height 14
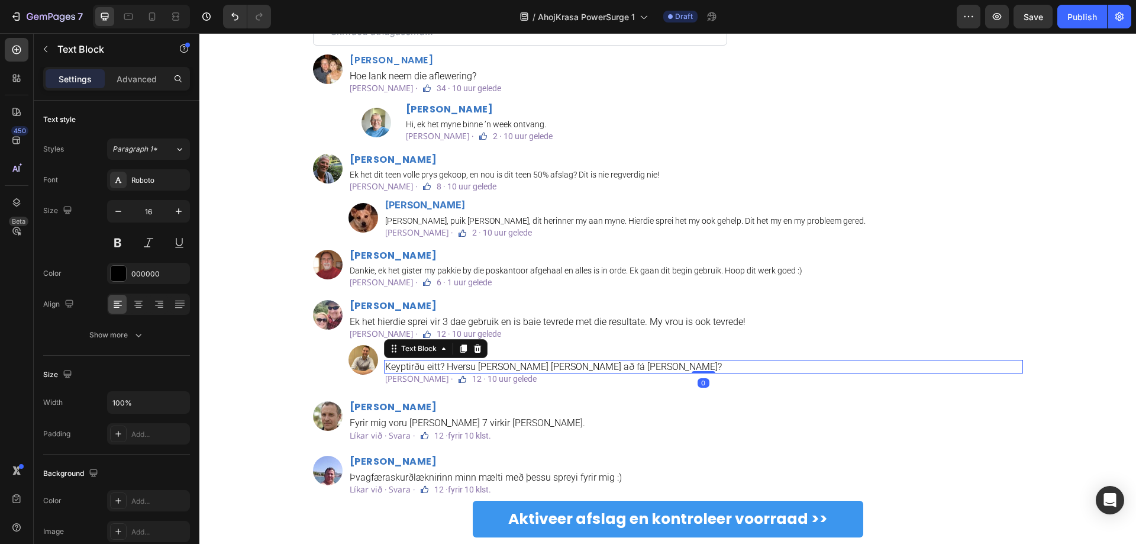
click at [437, 363] on p "Keyptirðu eitt? Hversu langan tíma tekur að fá það?" at bounding box center [703, 366] width 636 height 11
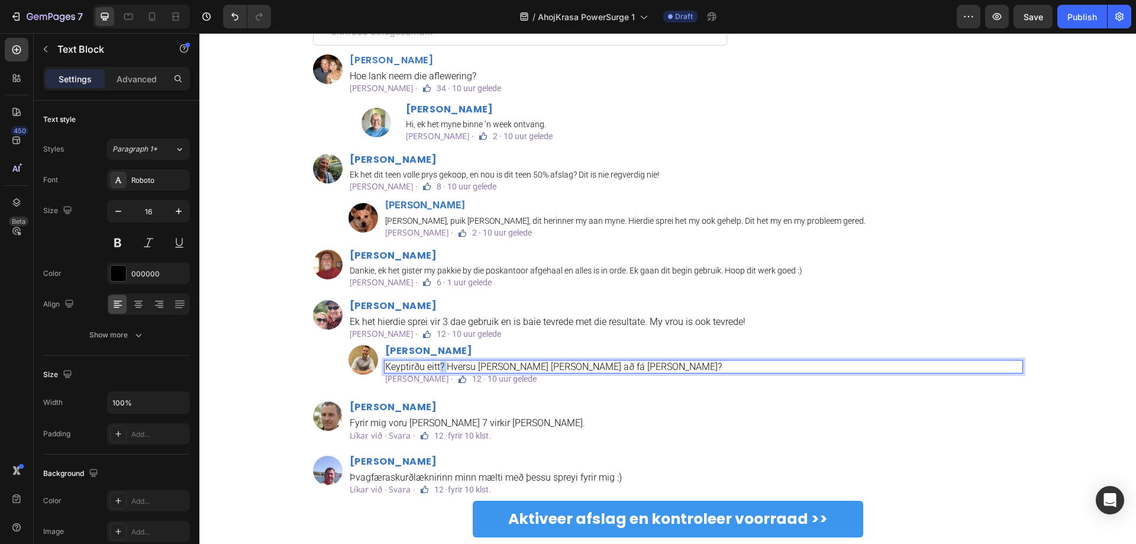
click at [437, 363] on p "Keyptirðu eitt? Hversu langan tíma tekur að fá það?" at bounding box center [703, 366] width 636 height 11
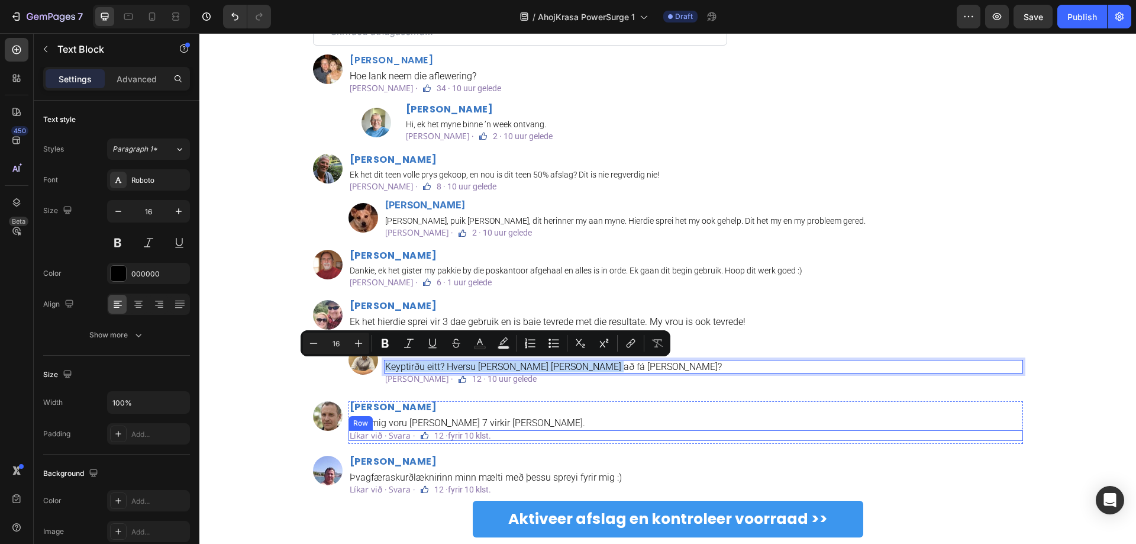
click at [557, 432] on div "Líkar við · Svara · Text Block Image 12 ·fyrir 10 klst. Text Block Row" at bounding box center [685, 435] width 674 height 11
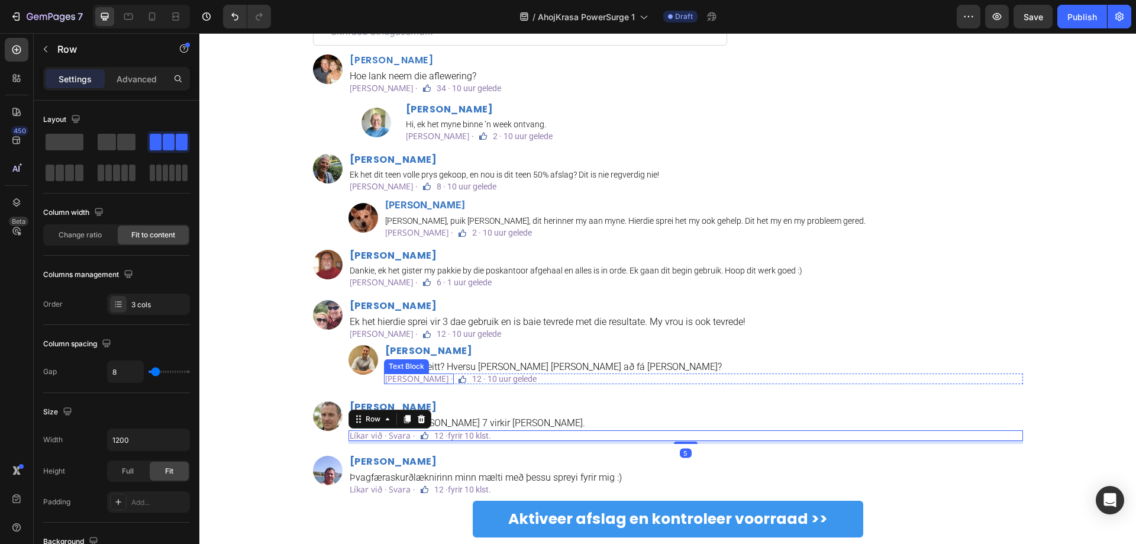
click at [419, 379] on p "Hou van · Antwoord ·" at bounding box center [418, 378] width 67 height 8
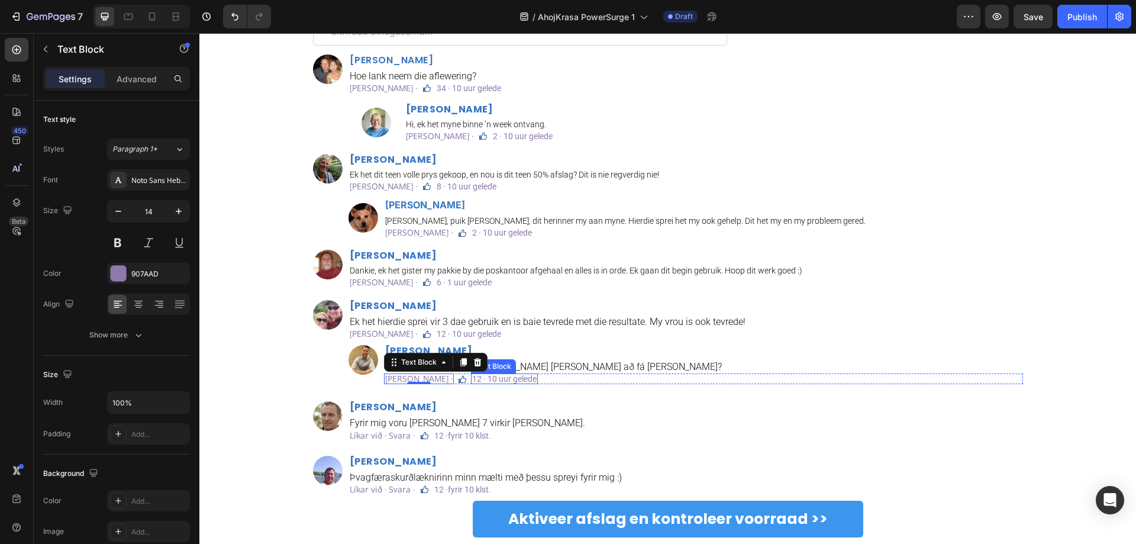
click at [691, 389] on div "Image David Jansen Heading Ek het dit teen volle prys gekoop, en nou is dit tee…" at bounding box center [668, 272] width 710 height 236
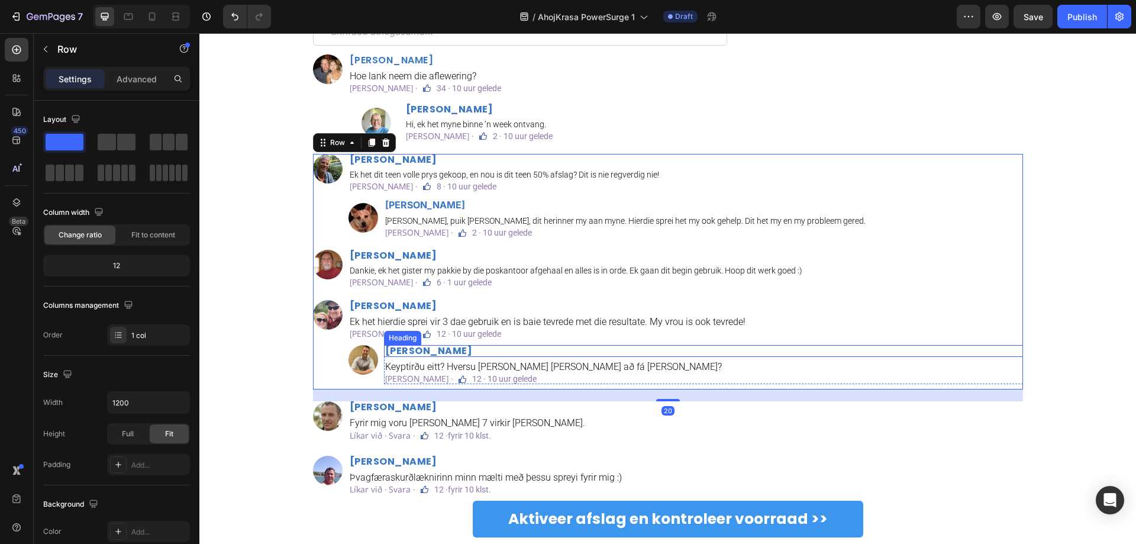
click at [421, 348] on p "Davíð Karlsson" at bounding box center [703, 350] width 636 height 9
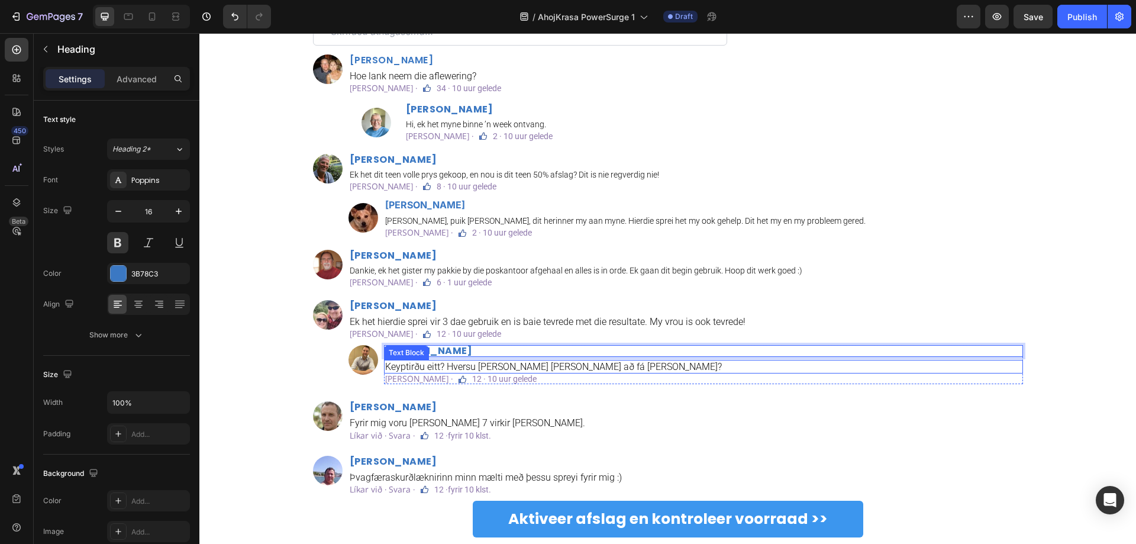
click at [621, 399] on div "Athugasemdir Text Block Custom Code Image Markus Pretorius Heading Hoe lank nee…" at bounding box center [668, 248] width 710 height 506
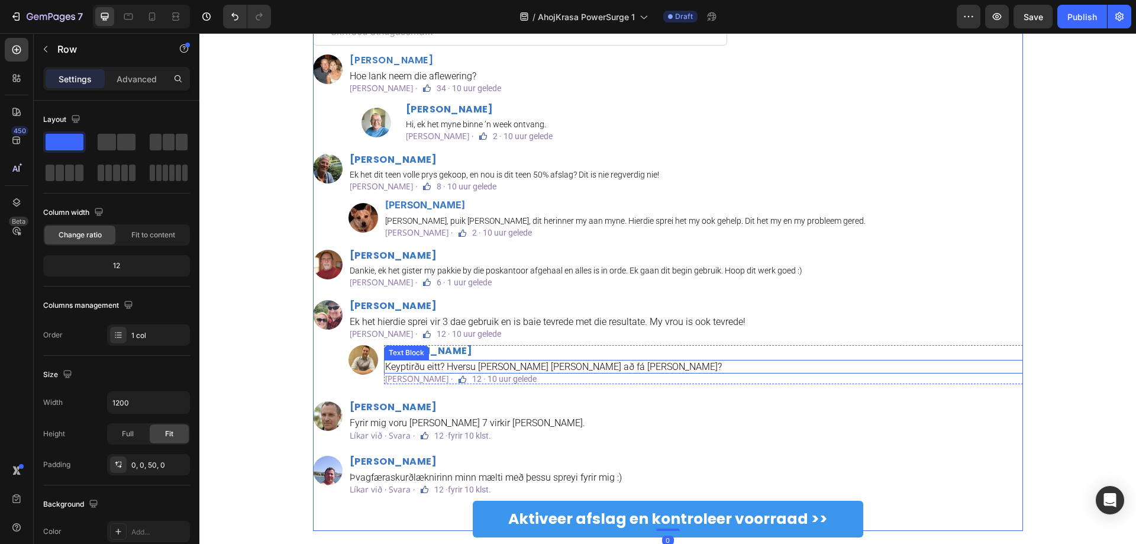
click at [515, 367] on p "Keyptirðu eitt? Hversu langan tíma tekur að fá það?" at bounding box center [703, 366] width 636 height 11
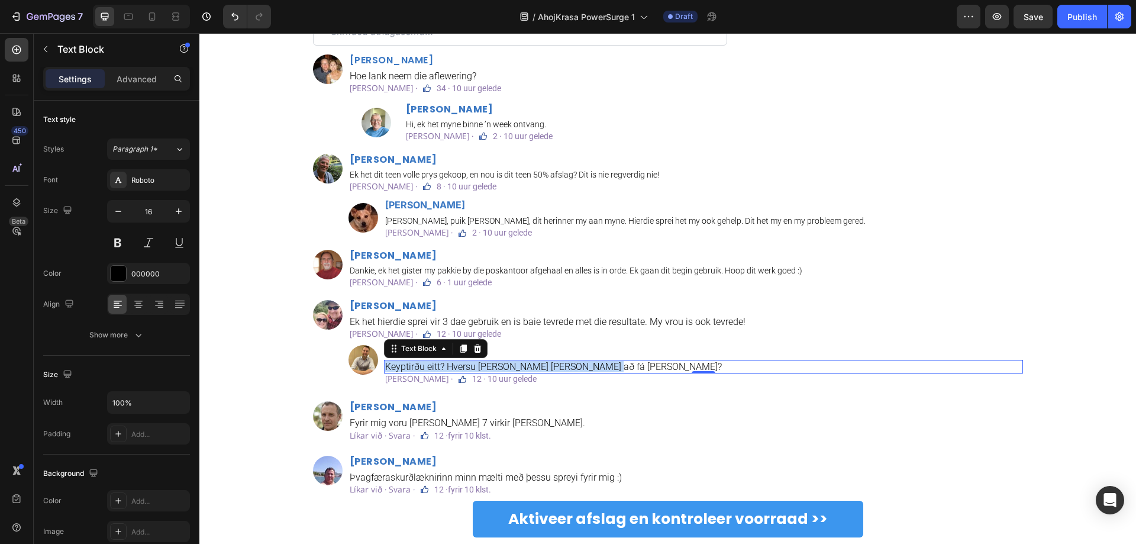
click at [581, 370] on p "Keyptirðu eitt? Hversu langan tíma tekur að fá það?" at bounding box center [703, 366] width 636 height 11
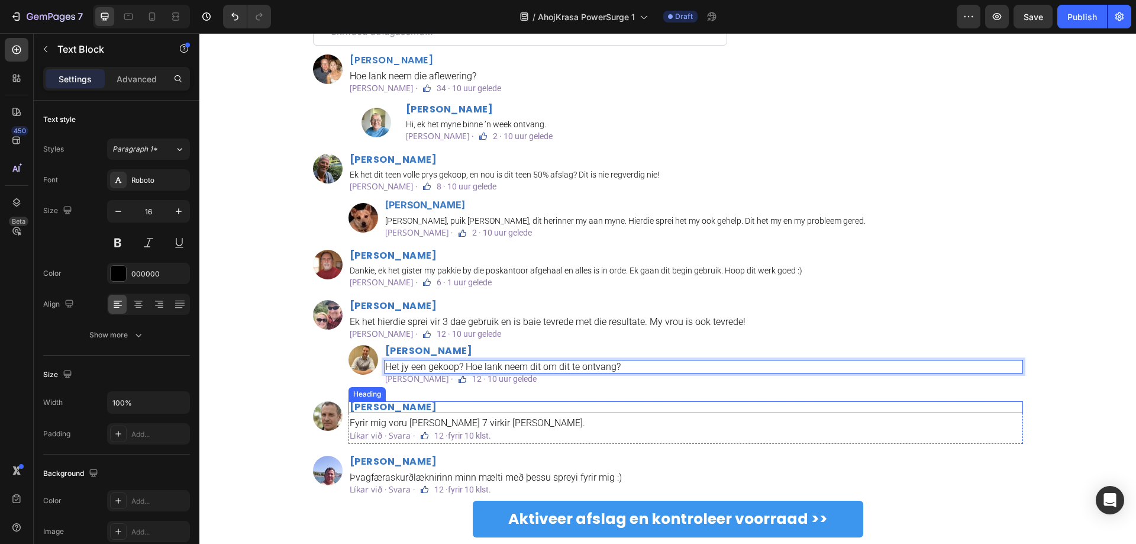
click at [544, 411] on h2 "Jakob Kjartansson" at bounding box center [685, 407] width 674 height 12
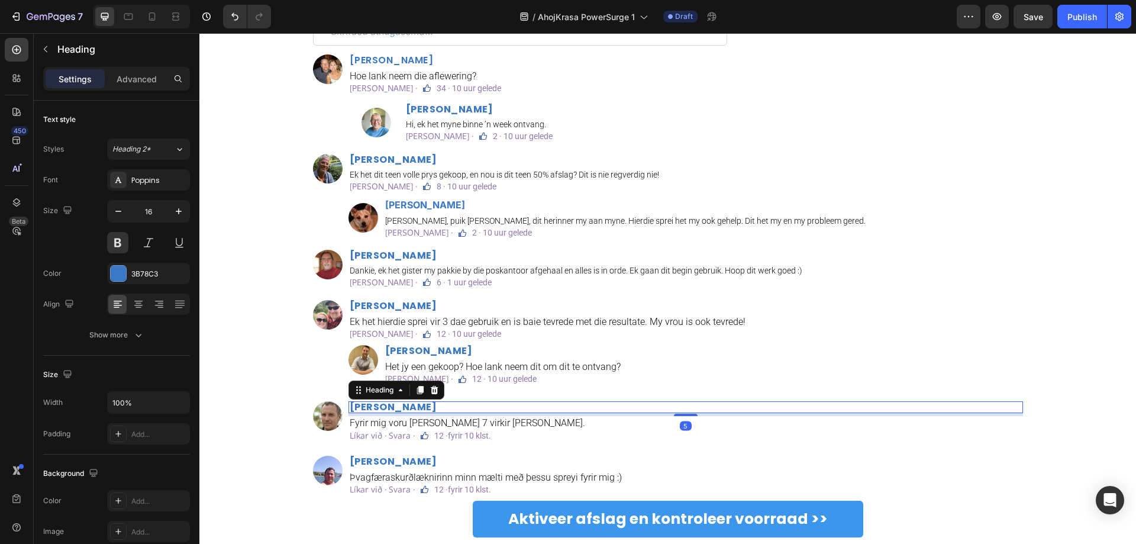
click at [410, 408] on h2 "Jakob Kjartansson" at bounding box center [685, 407] width 674 height 12
click at [410, 408] on p "Jakob Kjartansson" at bounding box center [686, 406] width 672 height 9
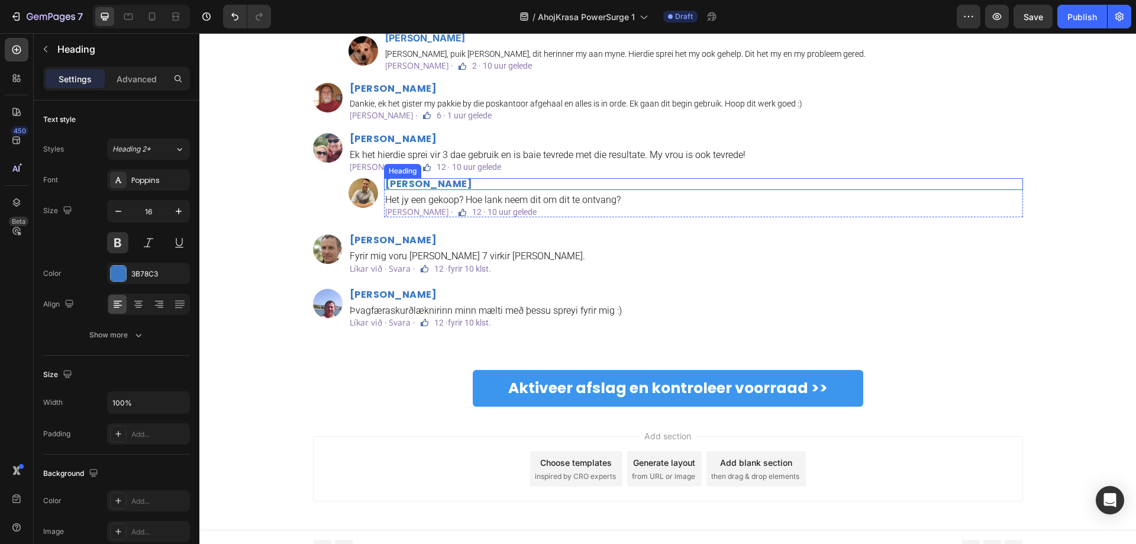
scroll to position [3297, 0]
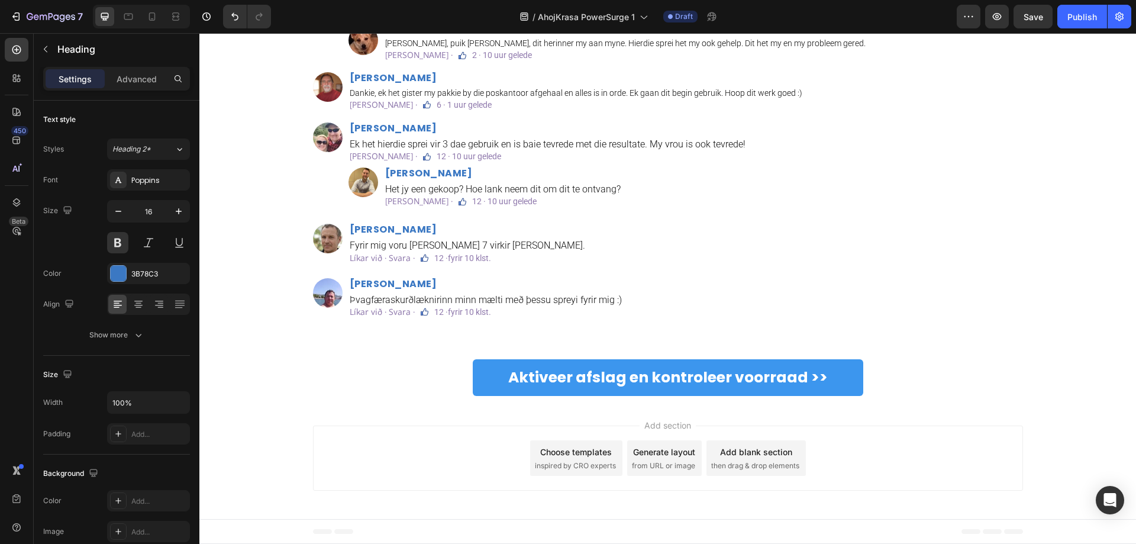
click at [413, 227] on h2 "Jakob Kjartansson" at bounding box center [685, 230] width 674 height 12
click at [413, 227] on p "Jakob Kjartansson" at bounding box center [686, 229] width 672 height 9
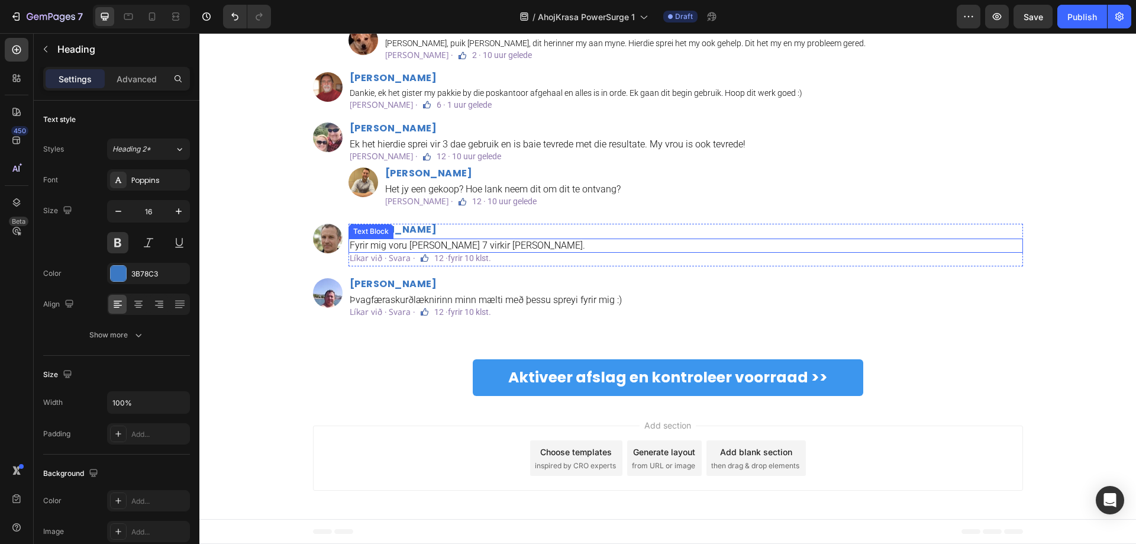
click at [454, 244] on p "Fyrir mig voru það 7 virkir dagar." at bounding box center [686, 245] width 672 height 11
click at [433, 246] on div "Text Block" at bounding box center [455, 245] width 45 height 14
click at [415, 242] on p "Fyrir mig voru það 7 virkir dagar." at bounding box center [686, 245] width 672 height 11
click at [427, 248] on p "Fyrir mig voru það 7 virkir dagar." at bounding box center [686, 245] width 672 height 11
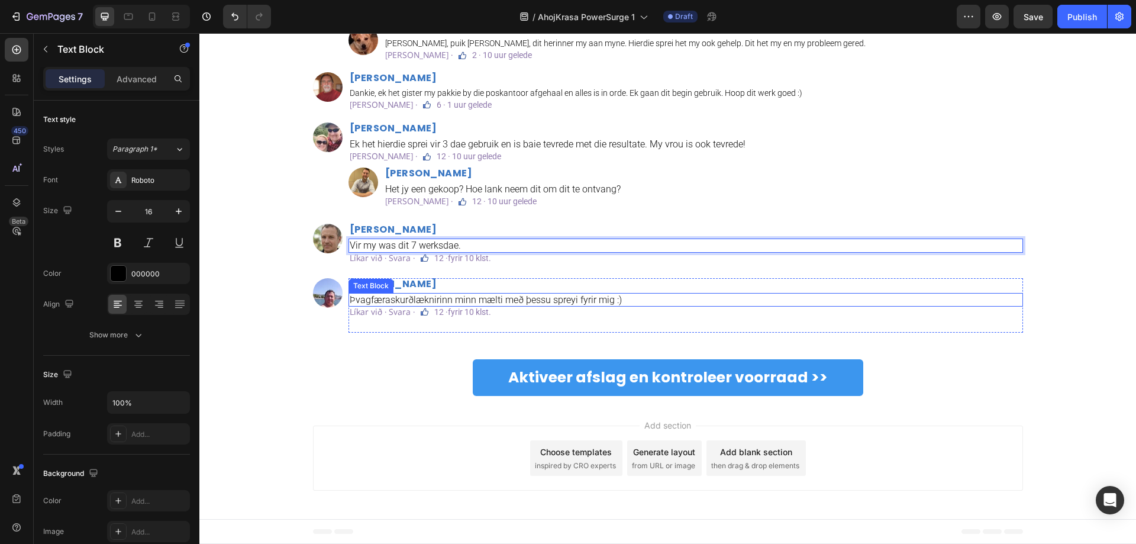
click at [552, 293] on div "Þvagfæraskurðlæknirinn minn mælti með þessu spreyi fyrir mig :)" at bounding box center [685, 300] width 674 height 14
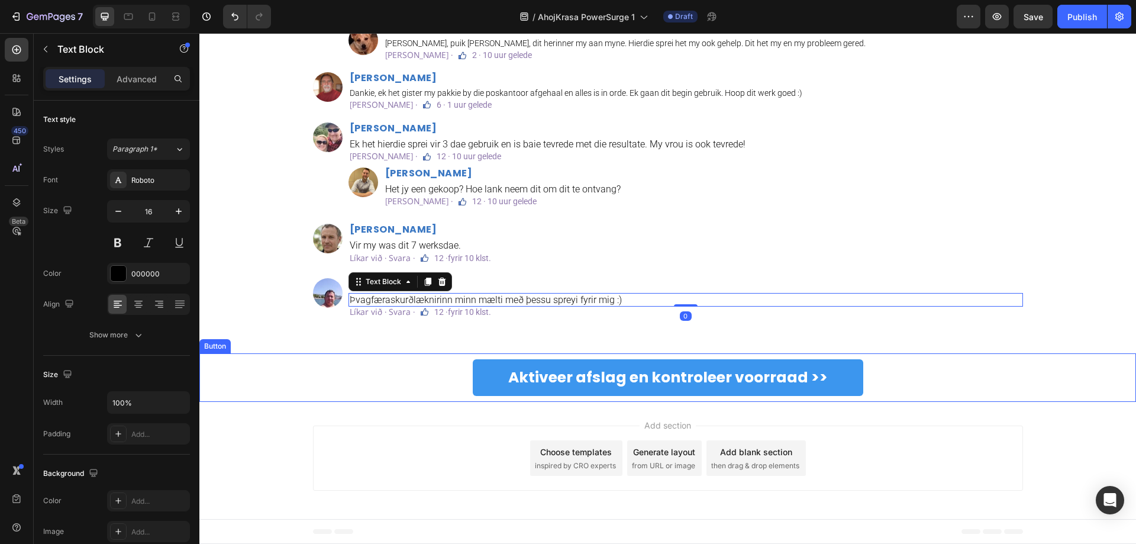
click at [418, 396] on div "Aktiveer afslag en kontroleer voorraad >> Button" at bounding box center [667, 377] width 936 height 49
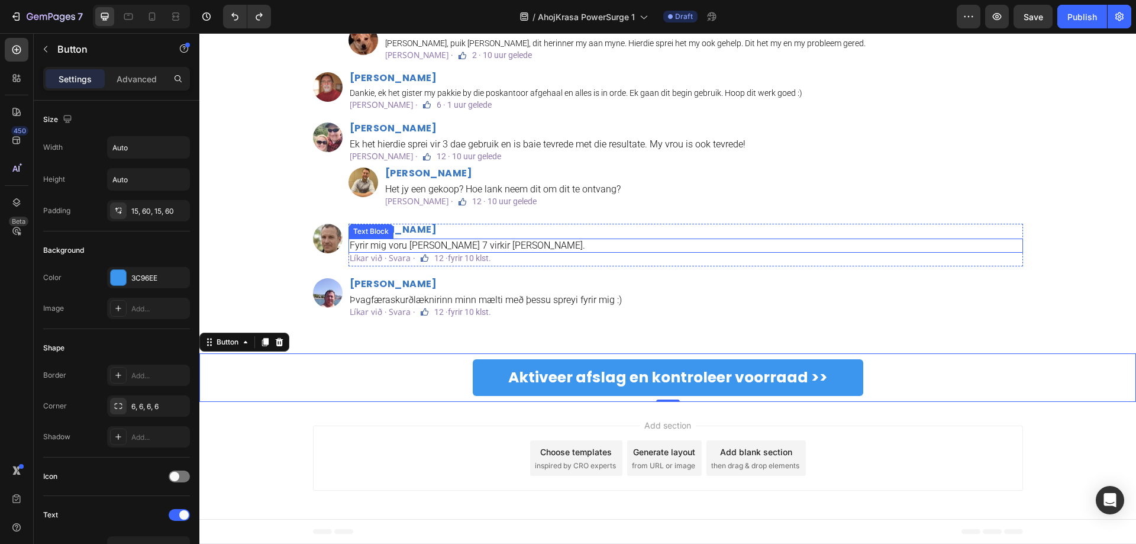
click at [440, 245] on p "Fyrir mig voru það 7 virkir dagar." at bounding box center [686, 245] width 672 height 11
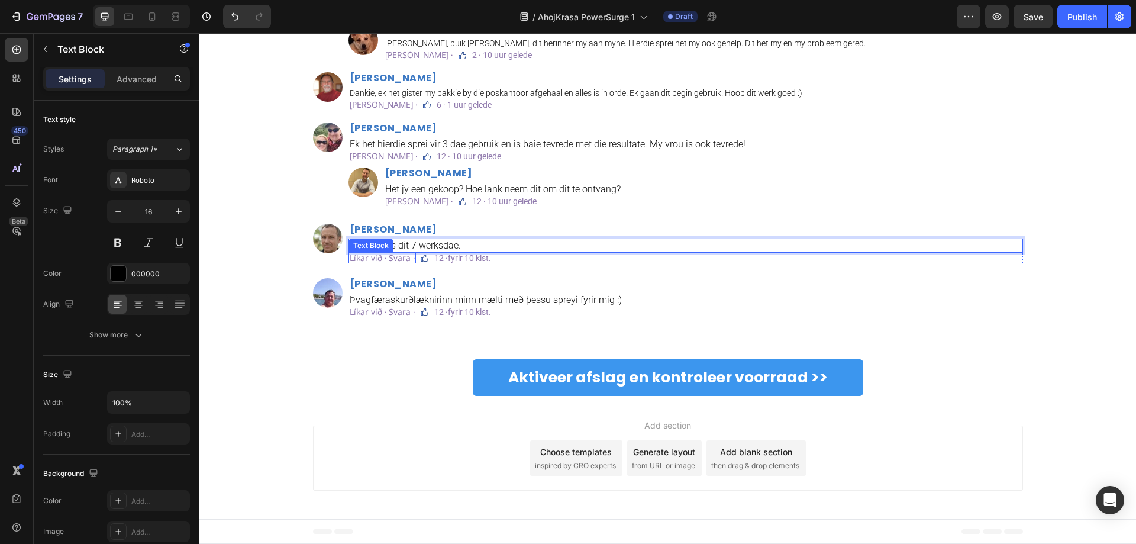
click at [387, 259] on p "Líkar við · Svara ·" at bounding box center [382, 258] width 65 height 8
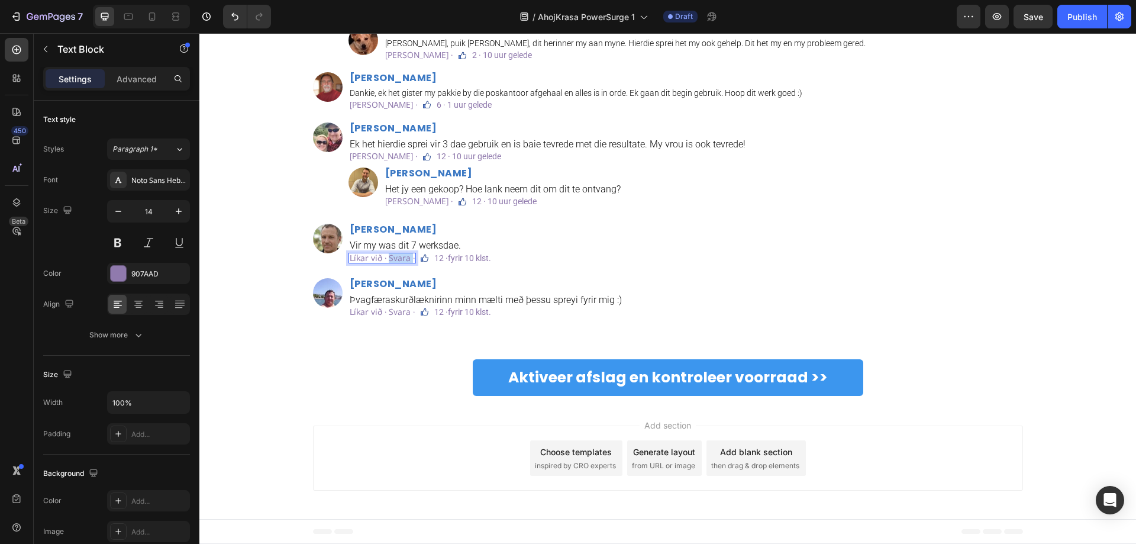
click at [387, 259] on p "Líkar við · Svara ·" at bounding box center [382, 258] width 65 height 8
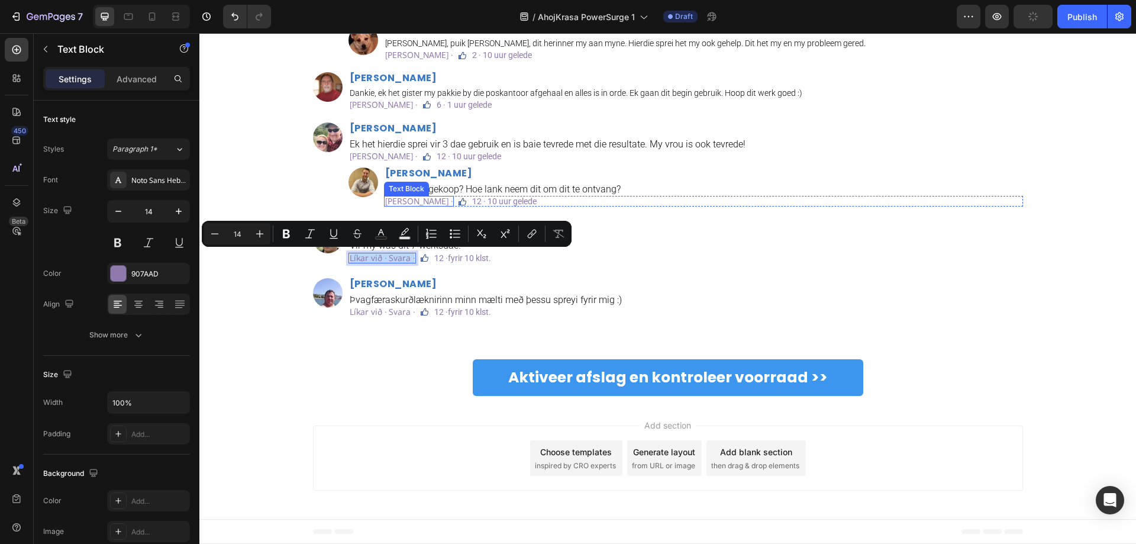
click at [420, 203] on p "Hou van · Antwoord ·" at bounding box center [418, 201] width 67 height 8
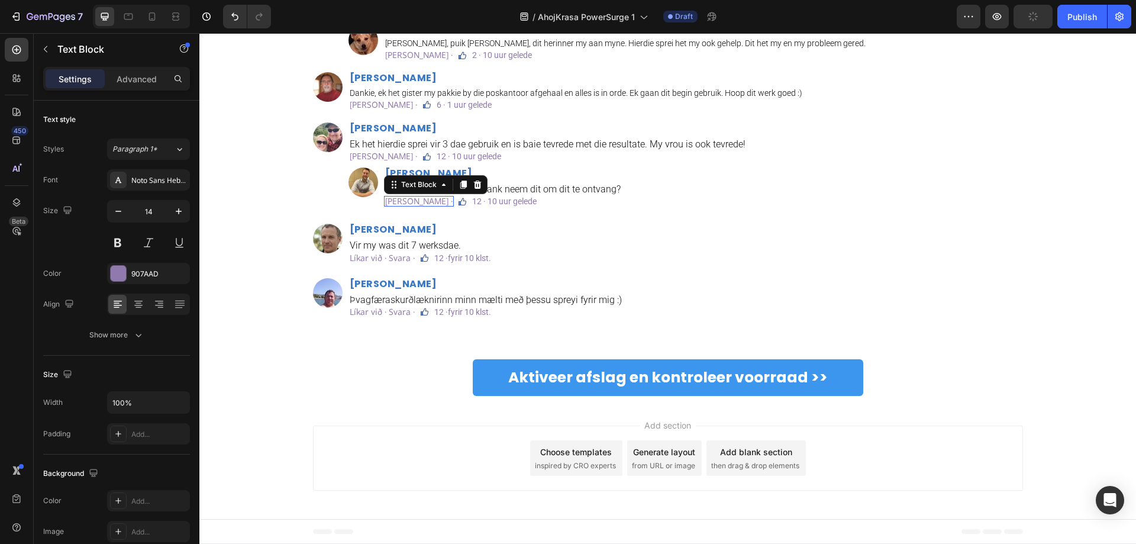
click at [420, 203] on p "Hou van · Antwoord ·" at bounding box center [418, 201] width 67 height 8
click at [519, 200] on p "12 · 10 uur gelede" at bounding box center [504, 201] width 64 height 8
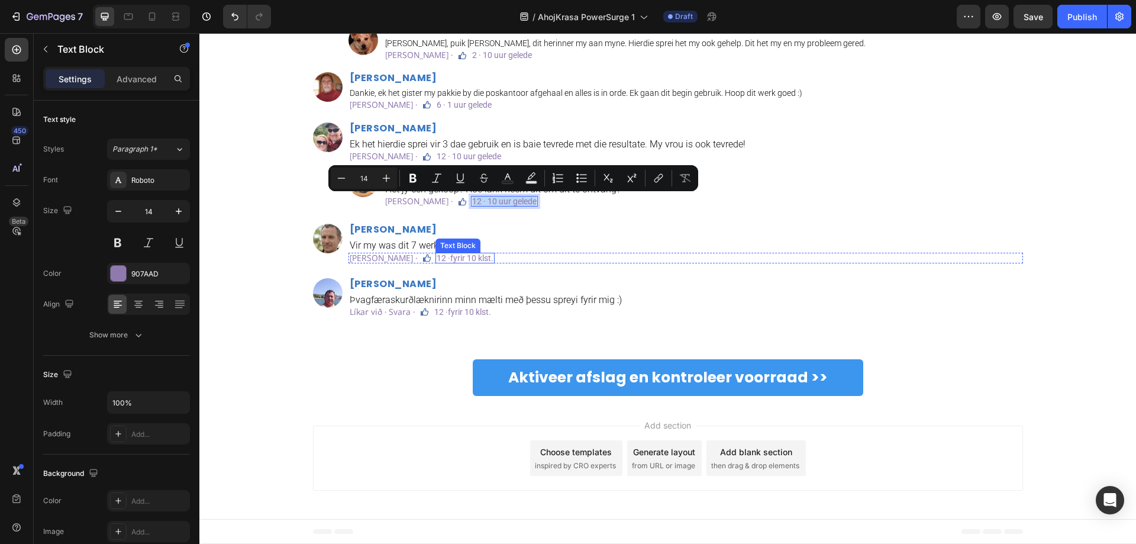
click at [471, 257] on p "12 ·fyrir 10 klst." at bounding box center [464, 258] width 57 height 8
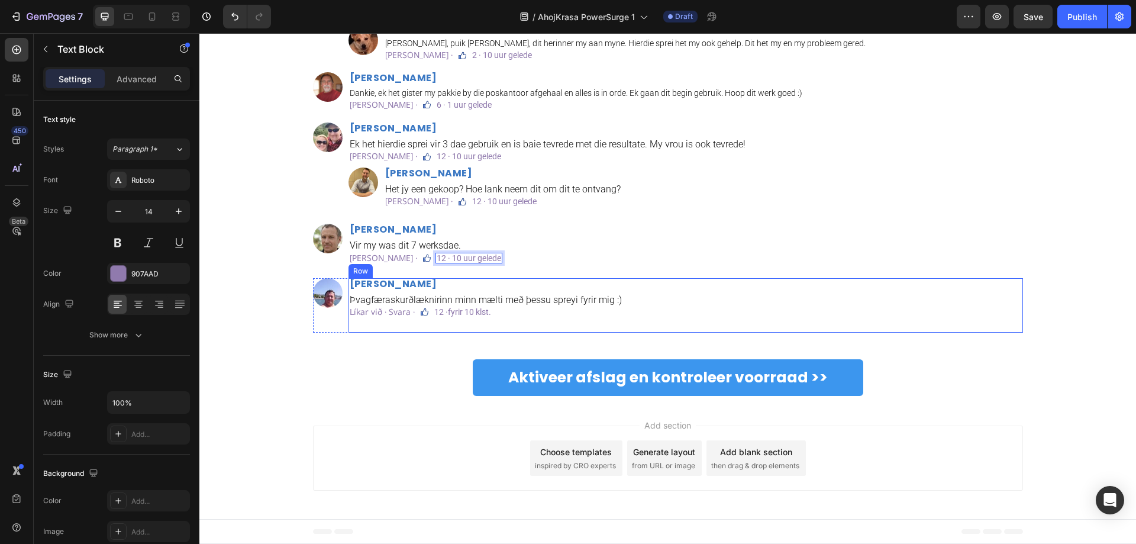
click at [396, 283] on h2 "Matthías Róbertsson" at bounding box center [685, 284] width 674 height 12
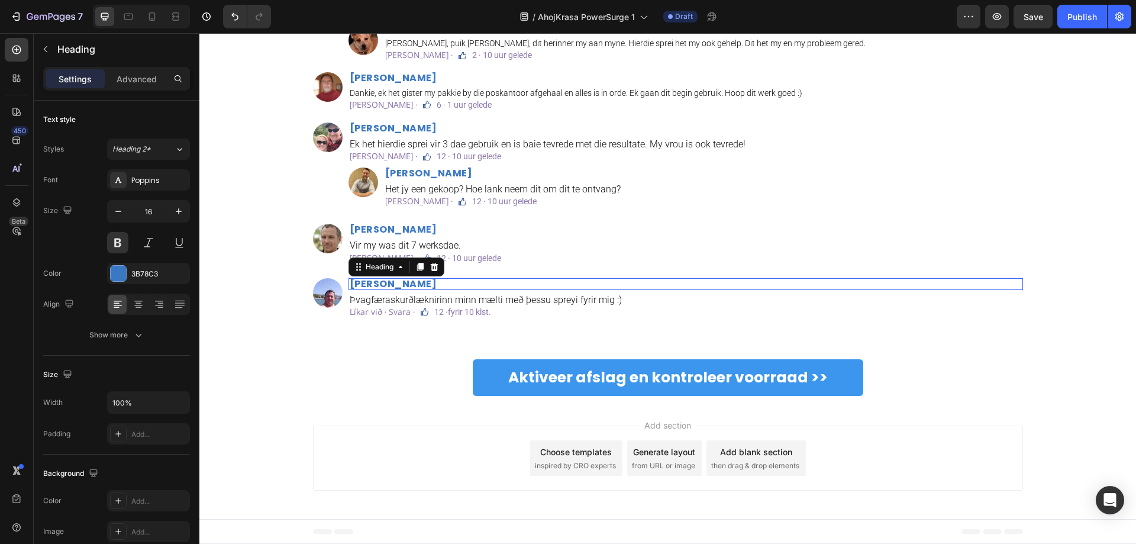
click at [396, 283] on h2 "Matthías Róbertsson" at bounding box center [685, 284] width 674 height 12
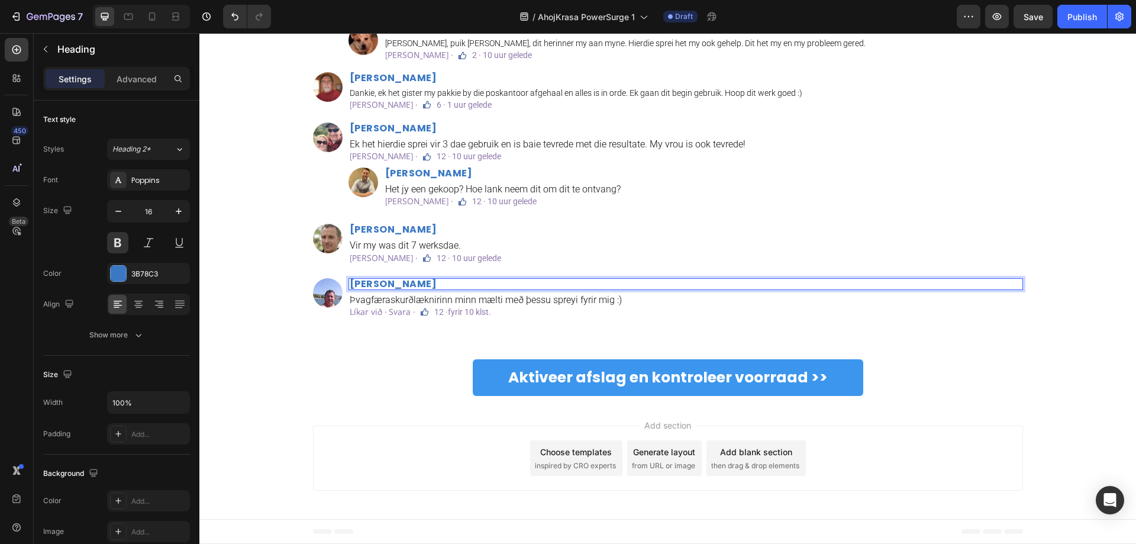
click at [438, 279] on p "Matthías Róbertsson" at bounding box center [686, 283] width 672 height 9
click at [461, 282] on p "Matthías Róbertsson" at bounding box center [686, 283] width 672 height 9
drag, startPoint x: 470, startPoint y: 282, endPoint x: 336, endPoint y: 273, distance: 134.6
click at [336, 273] on div "Athugasemdir Text Block Custom Code Image Markus Pretorius Heading Hoe lank nee…" at bounding box center [668, 71] width 710 height 506
click at [298, 332] on div "Athugasemdir Text Block Custom Code Image Markus Pretorius Heading Hoe lank nee…" at bounding box center [667, 85] width 919 height 535
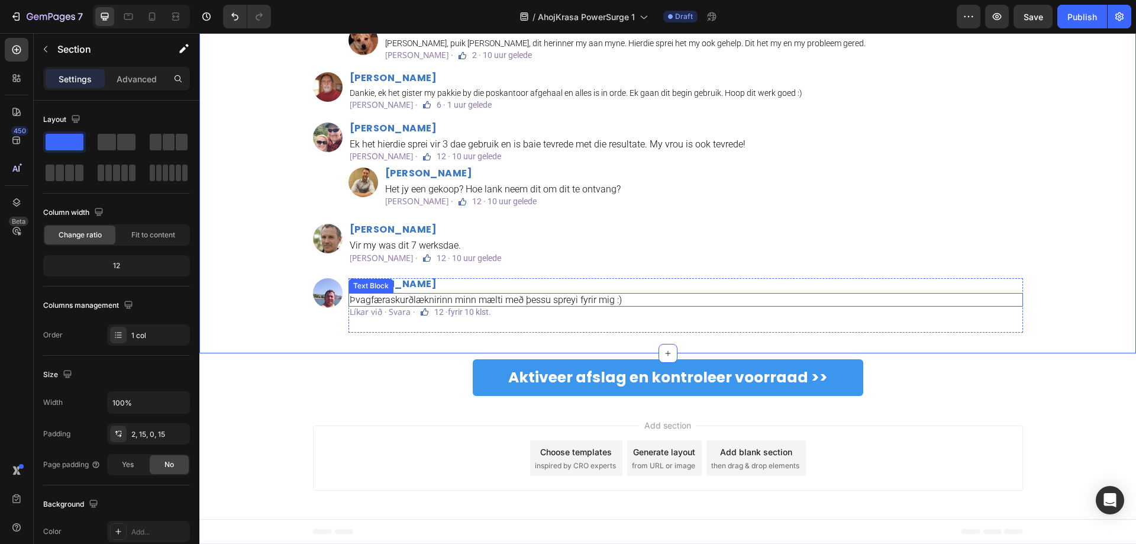
click at [401, 298] on p "Þvagfæraskurðlæknirinn minn mælti með þessu spreyi fyrir mig :)" at bounding box center [686, 299] width 672 height 11
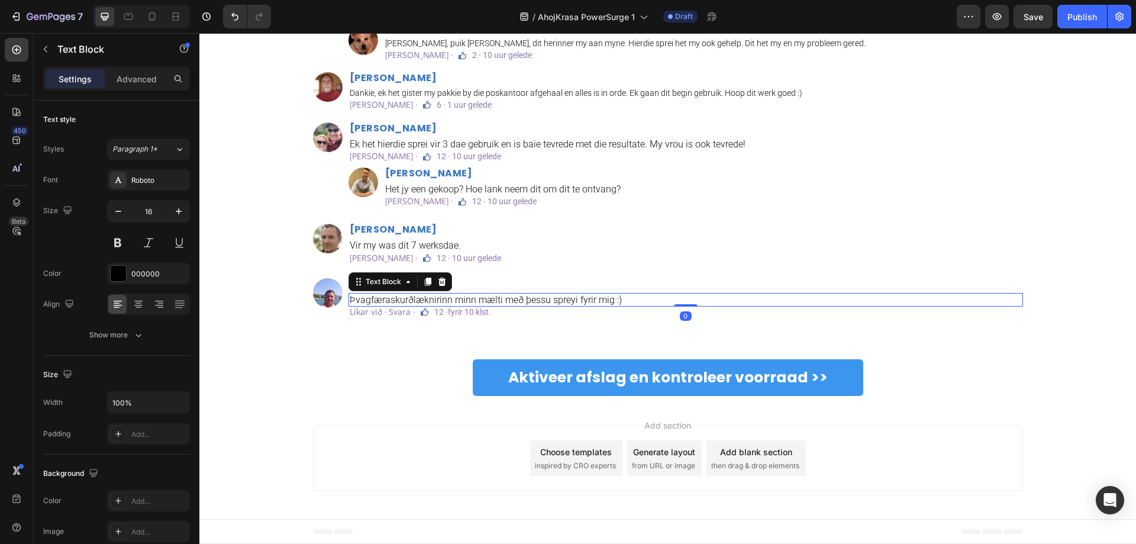
click at [401, 298] on p "Þvagfæraskurðlæknirinn minn mælti með þessu spreyi fyrir mig :)" at bounding box center [686, 299] width 672 height 11
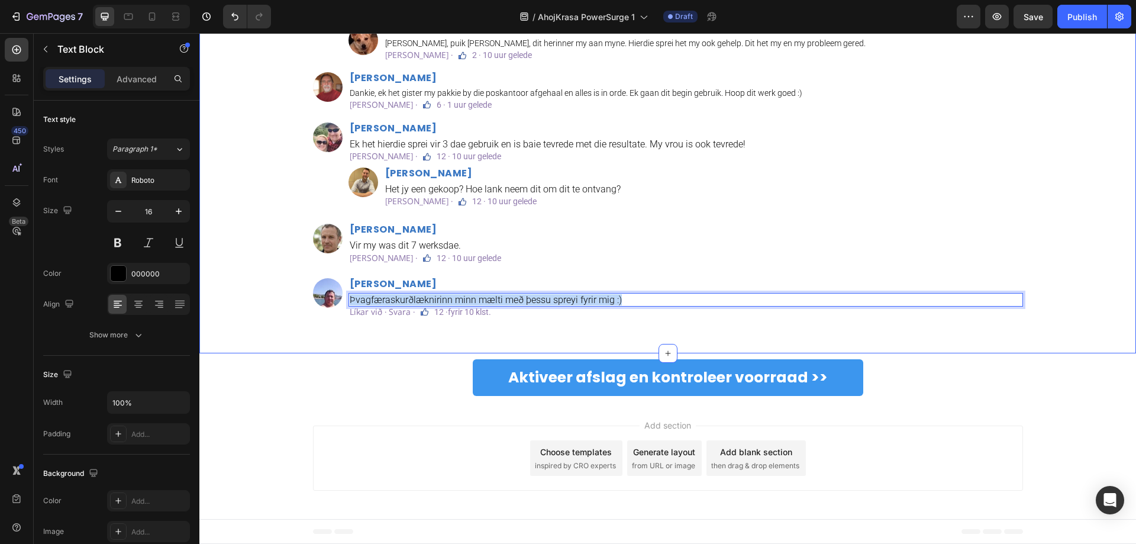
drag, startPoint x: 650, startPoint y: 298, endPoint x: 298, endPoint y: 282, distance: 352.2
click at [298, 282] on div "Athugasemdir Text Block Custom Code Image Markus Pretorius Heading Hoe lank nee…" at bounding box center [667, 85] width 919 height 535
click at [625, 298] on p "Þvagfæraskurðlæknirinn minn mælti með þessu spreyi fyrir mig :)" at bounding box center [686, 299] width 672 height 11
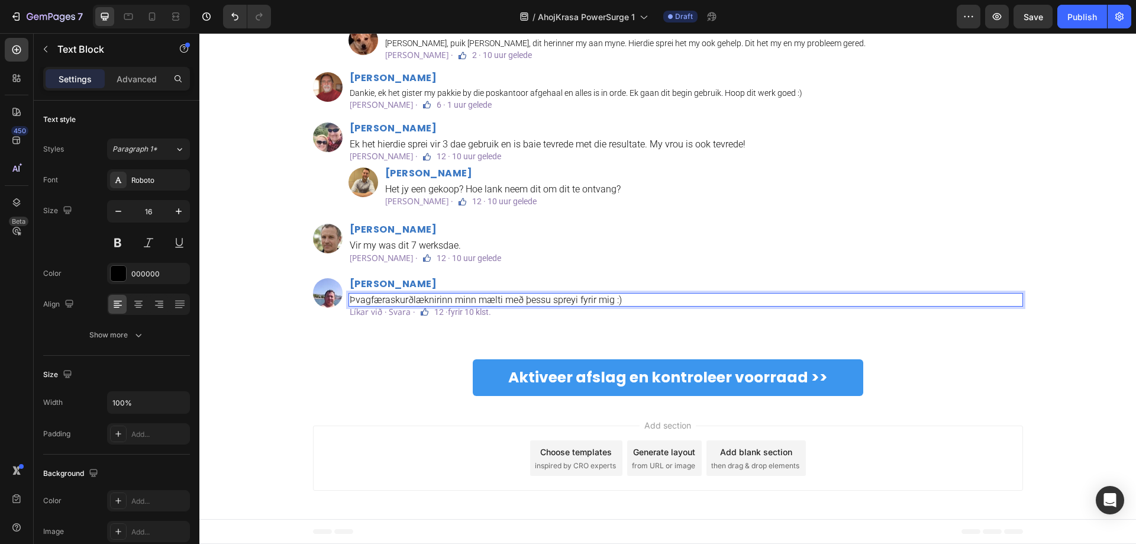
click at [625, 298] on p "Þvagfæraskurðlæknirinn minn mælti með þessu spreyi fyrir mig :)" at bounding box center [686, 299] width 672 height 11
click at [409, 332] on div "Athugasemdir Text Block Custom Code Image Markus Pretorius Heading Hoe lank nee…" at bounding box center [668, 85] width 710 height 535
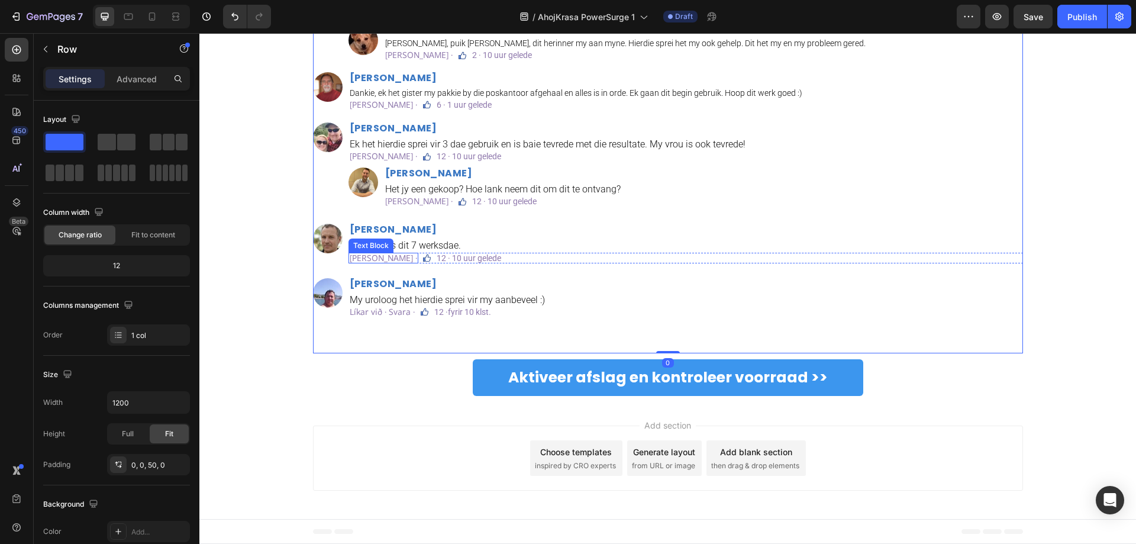
click at [377, 258] on p "Hou van · Antwoord ·" at bounding box center [383, 258] width 67 height 8
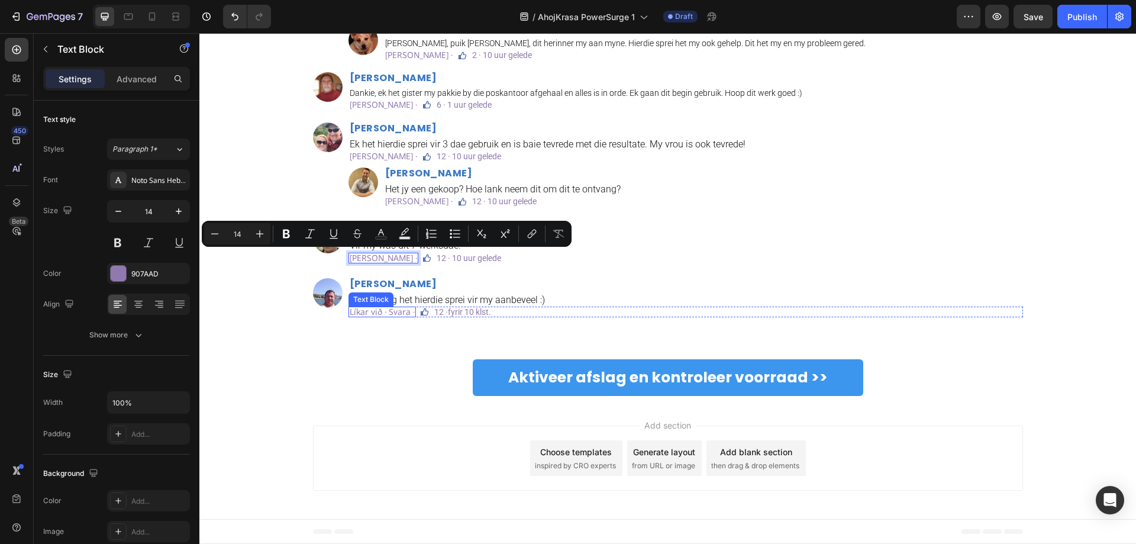
click at [376, 310] on p "Líkar við · Svara ·" at bounding box center [382, 312] width 65 height 8
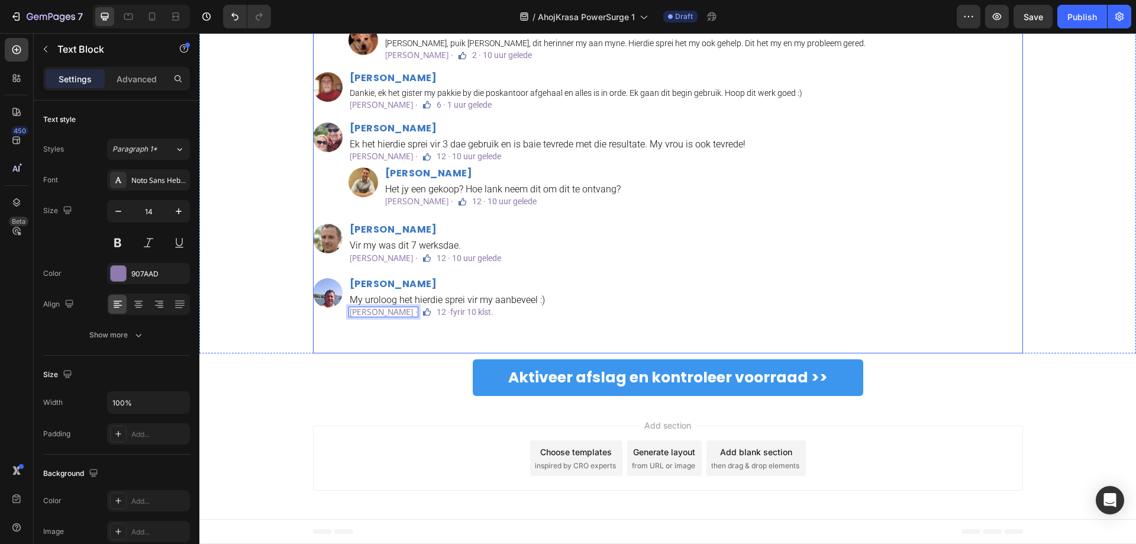
click at [422, 343] on div "Athugasemdir Text Block Custom Code Image Markus Pretorius Heading Hoe lank nee…" at bounding box center [668, 85] width 710 height 535
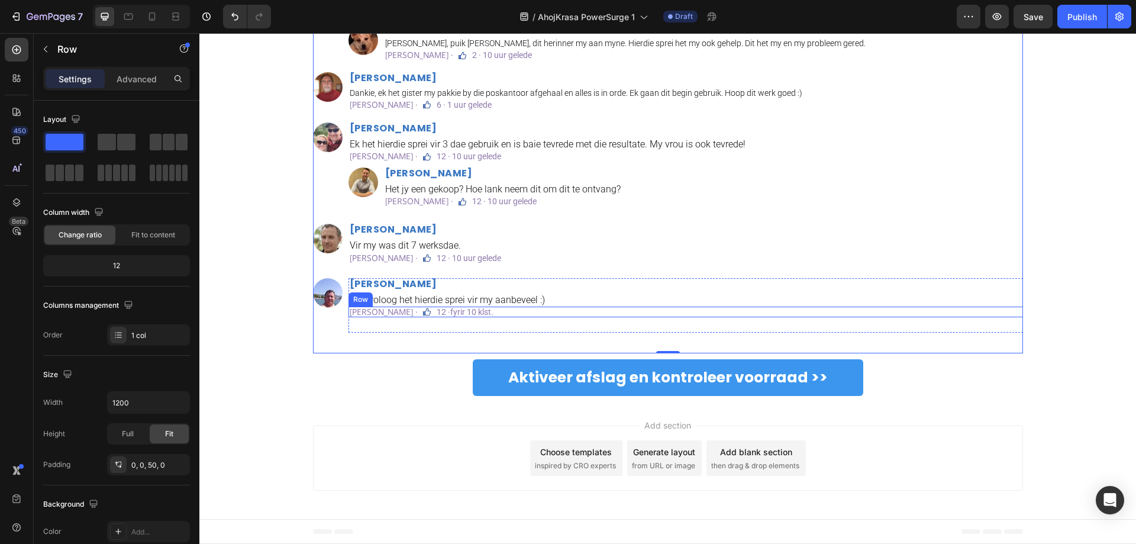
click at [676, 263] on div "Jakobus Kruger Heading Vir my was dit 7 werksdae. Text Block Hou van · Antwoord…" at bounding box center [685, 245] width 674 height 42
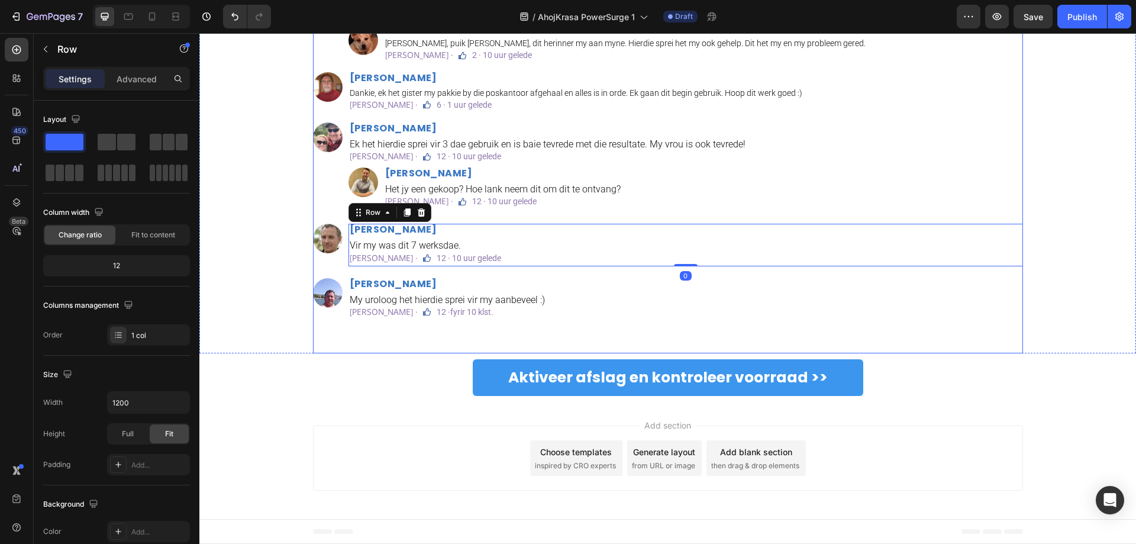
click at [937, 336] on div "Athugasemdir Text Block Custom Code Image Markus Pretorius Heading Hoe lank nee…" at bounding box center [668, 85] width 710 height 535
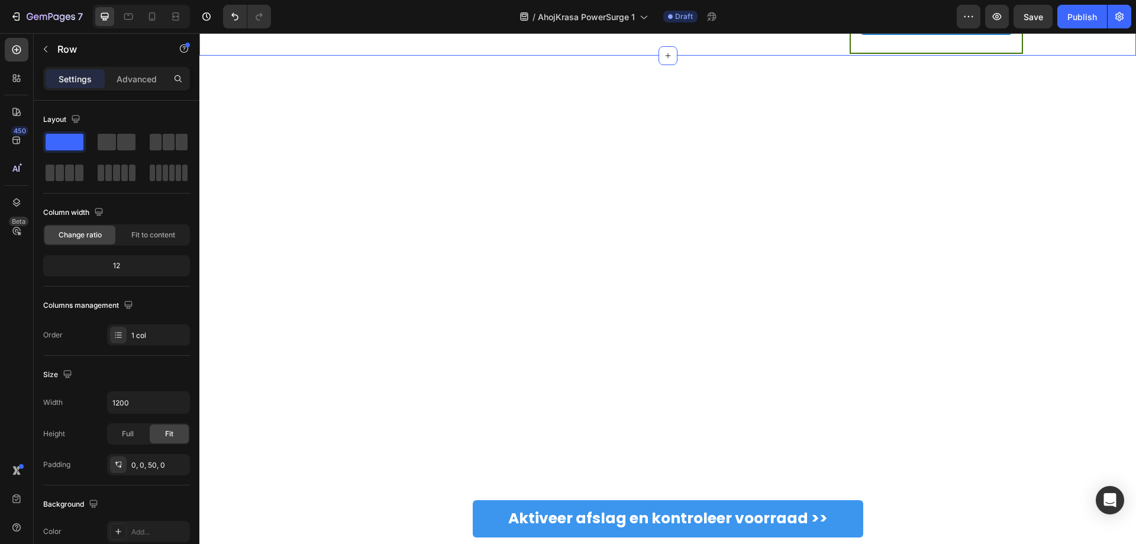
scroll to position [2350, 0]
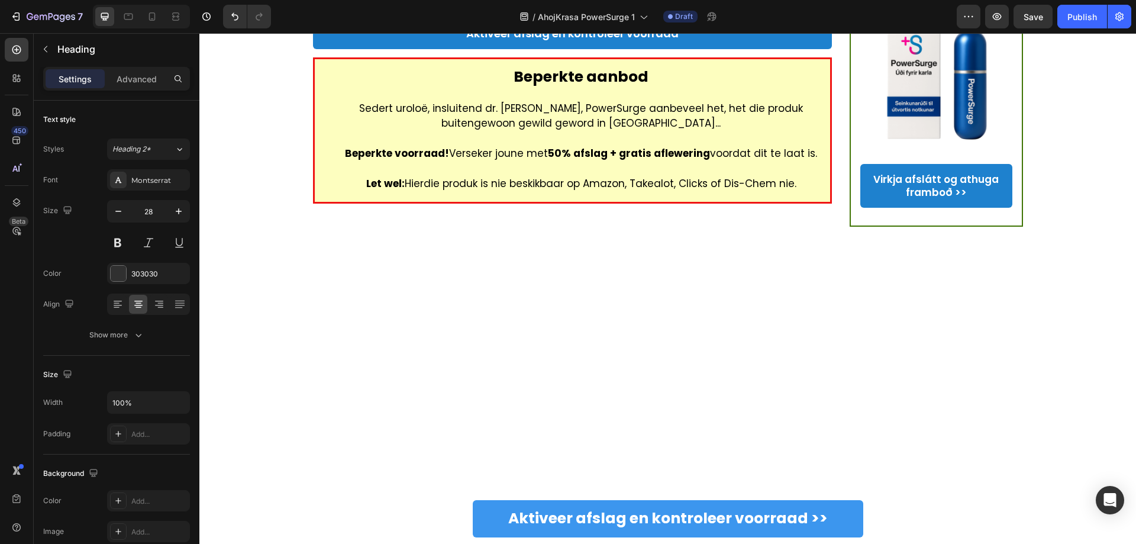
drag, startPoint x: 987, startPoint y: 71, endPoint x: 876, endPoint y: 70, distance: 110.6
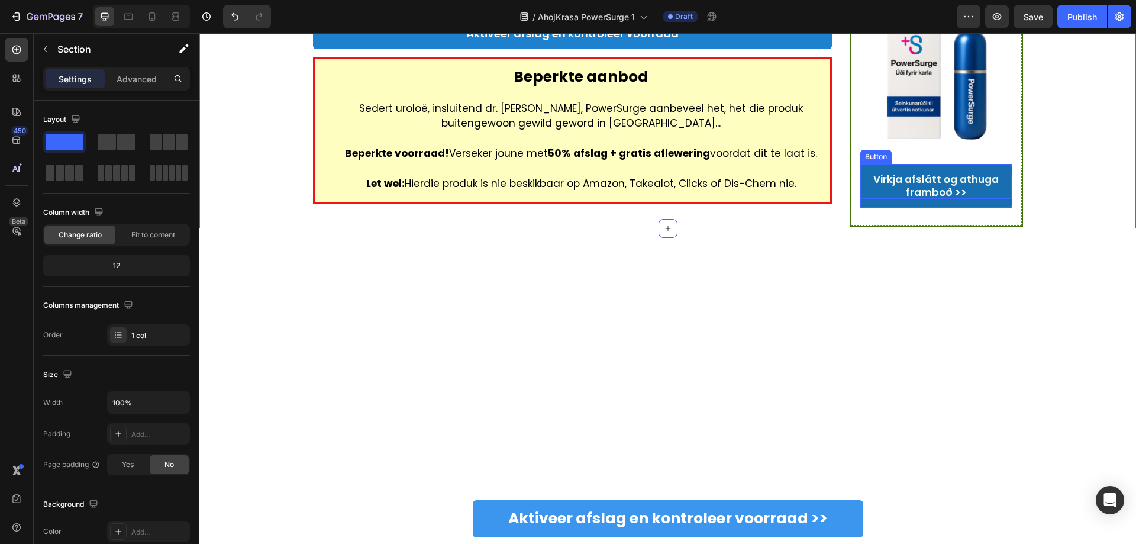
click at [933, 199] on p "Virkja afslátt og athuga framboð >>" at bounding box center [936, 186] width 151 height 26
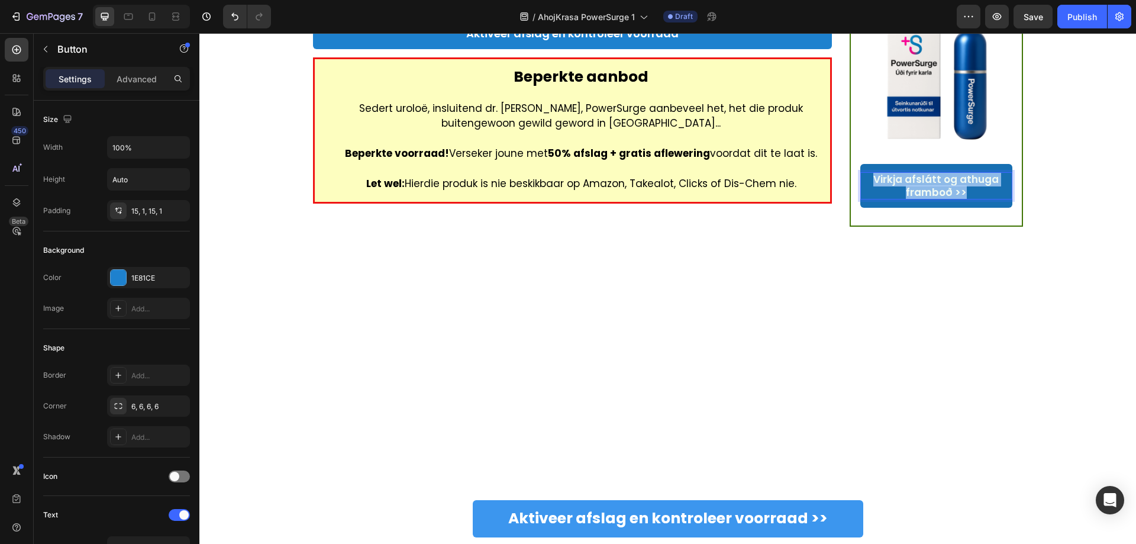
click at [956, 199] on p "Virkja afslátt og athuga framboð >>" at bounding box center [936, 186] width 151 height 26
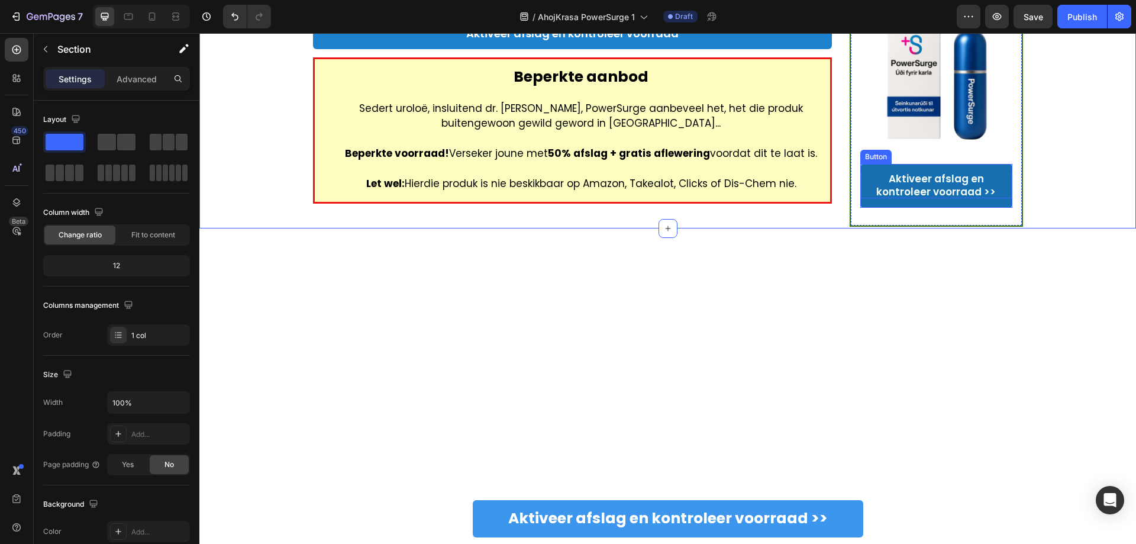
click at [954, 198] on p "Aktiveer afslag en kontroleer voorraad >>" at bounding box center [936, 185] width 151 height 26
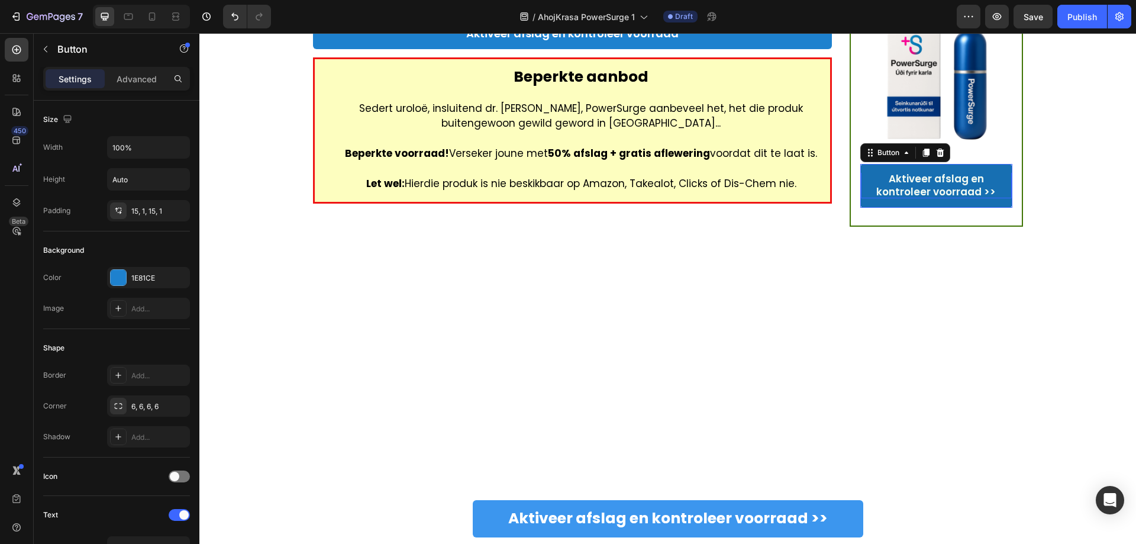
scroll to position [0, 0]
click at [952, 199] on p "Aktiveer afslag en kontroleer voorraad >>" at bounding box center [936, 186] width 151 height 26
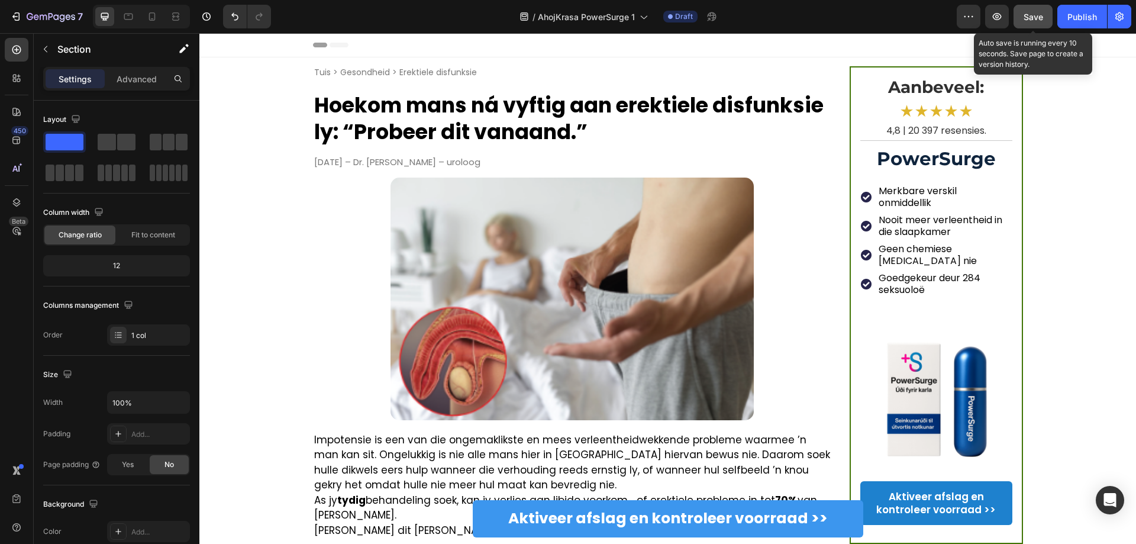
click at [1030, 12] on span "Save" at bounding box center [1033, 17] width 20 height 10
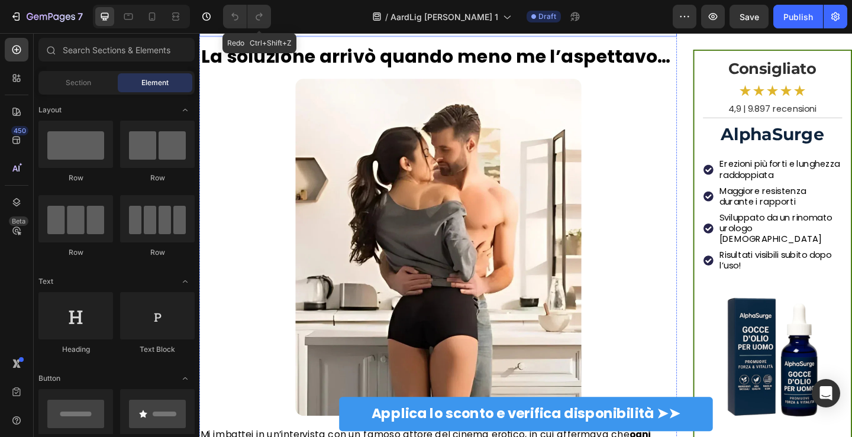
scroll to position [355, 0]
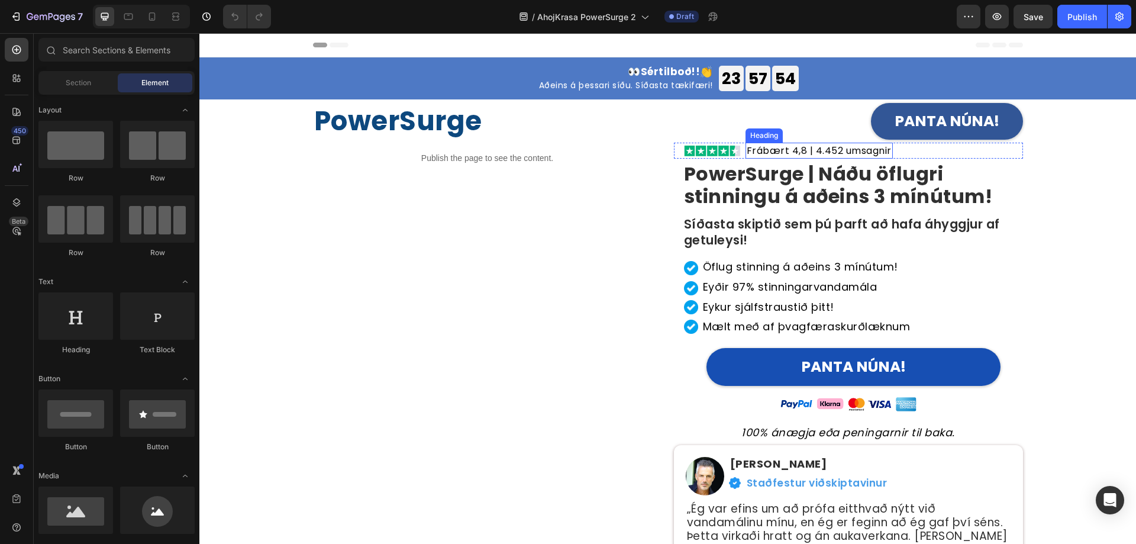
click at [536, 237] on div "Publish the page to see the content. Custom Code" at bounding box center [487, 366] width 349 height 447
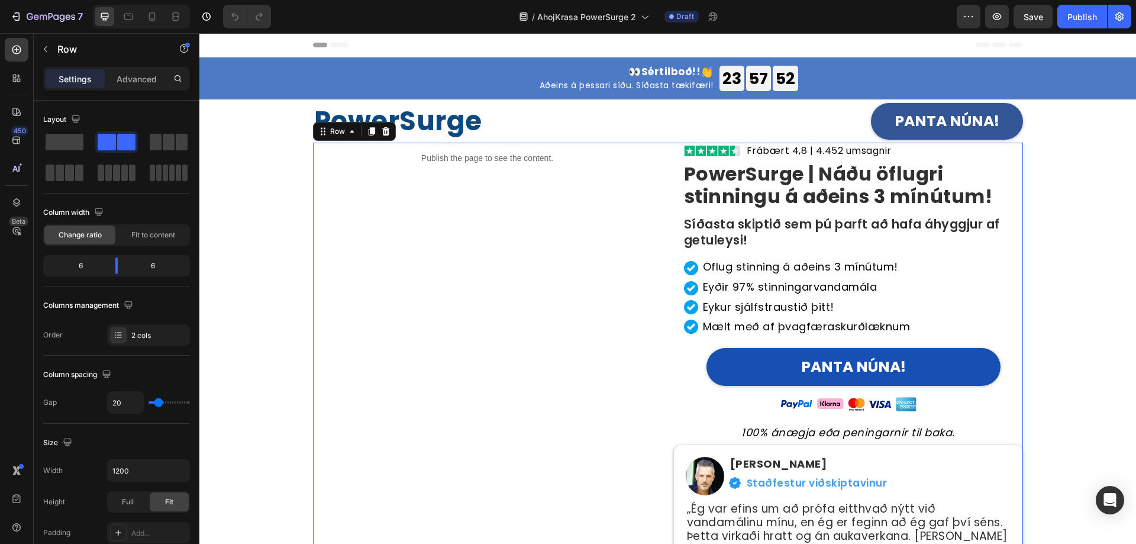
click at [478, 178] on div "Publish the page to see the content. Custom Code" at bounding box center [487, 366] width 349 height 447
click at [454, 163] on p "Publish the page to see the content." at bounding box center [487, 158] width 349 height 12
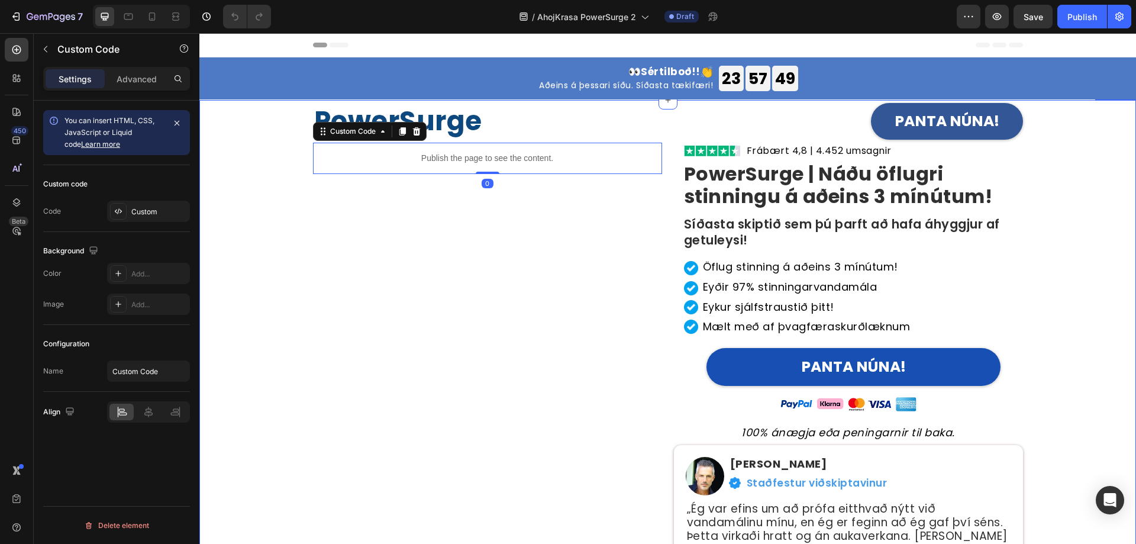
click at [286, 205] on div "PowerSurge Heading PANTA NÚNA! [GEOGRAPHIC_DATA] Publish the page to see the co…" at bounding box center [667, 354] width 919 height 508
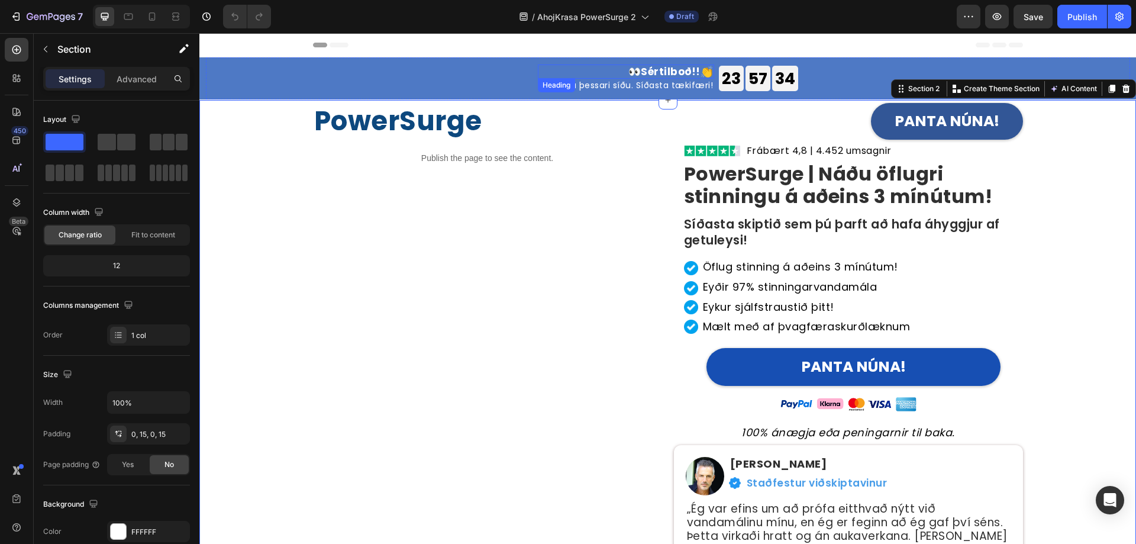
click at [642, 69] on strong "Sértilboð!!" at bounding box center [671, 71] width 60 height 14
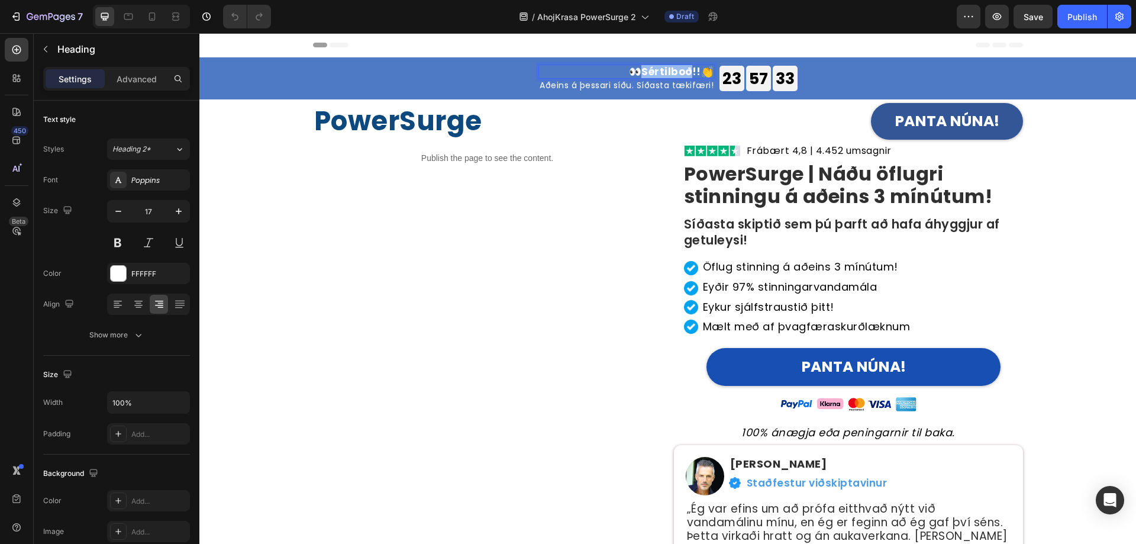
click at [656, 69] on strong "Sértilboð!!" at bounding box center [671, 71] width 60 height 14
click at [690, 71] on strong "Sértilboð!!" at bounding box center [673, 71] width 60 height 14
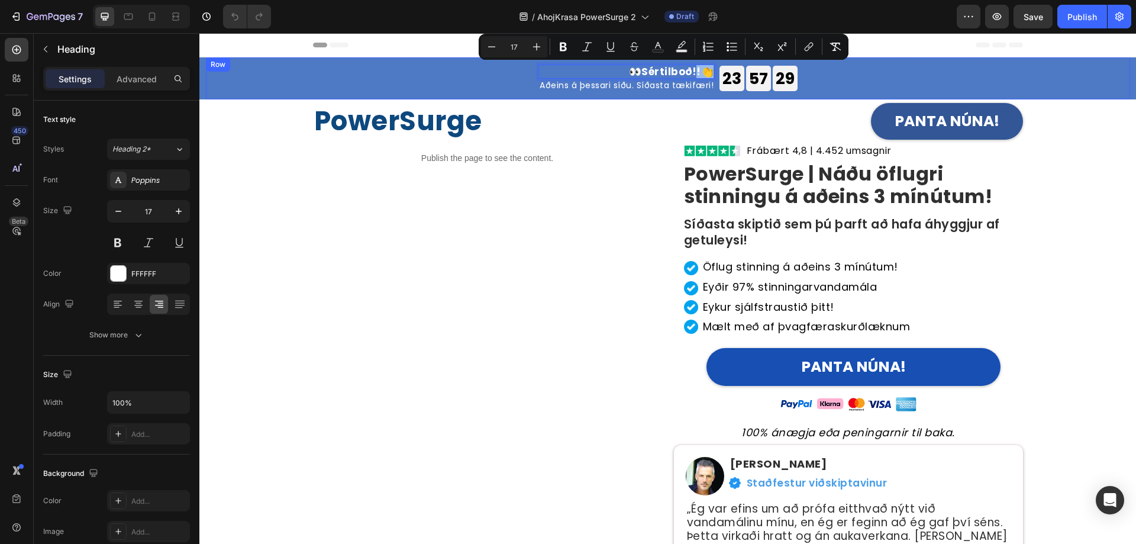
copy p "👀 Sértilboð!! 👏"
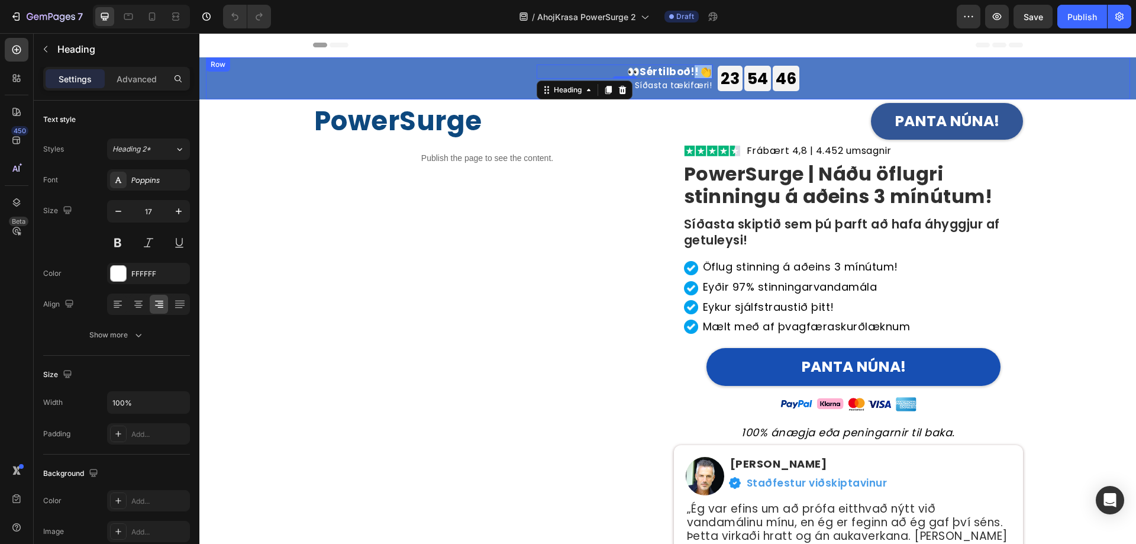
click at [670, 63] on div "👀 Sértilboð!! 👏 Heading 0 Aðeins á þessari síðu. Síðasta tækifæri! Heading 23 G…" at bounding box center [668, 78] width 710 height 42
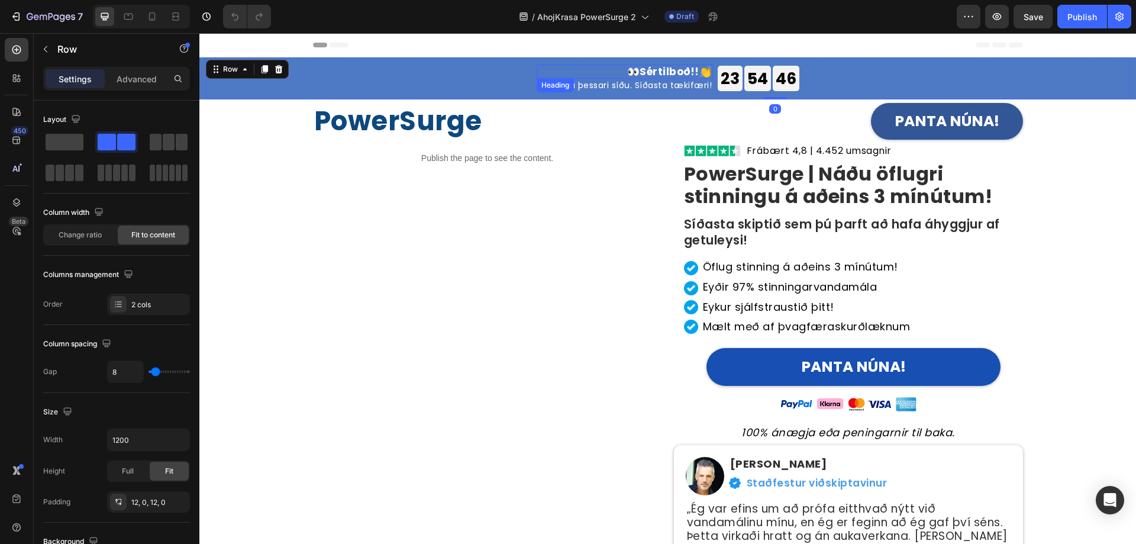
click at [668, 69] on strong "Sértilboð!!" at bounding box center [669, 71] width 60 height 14
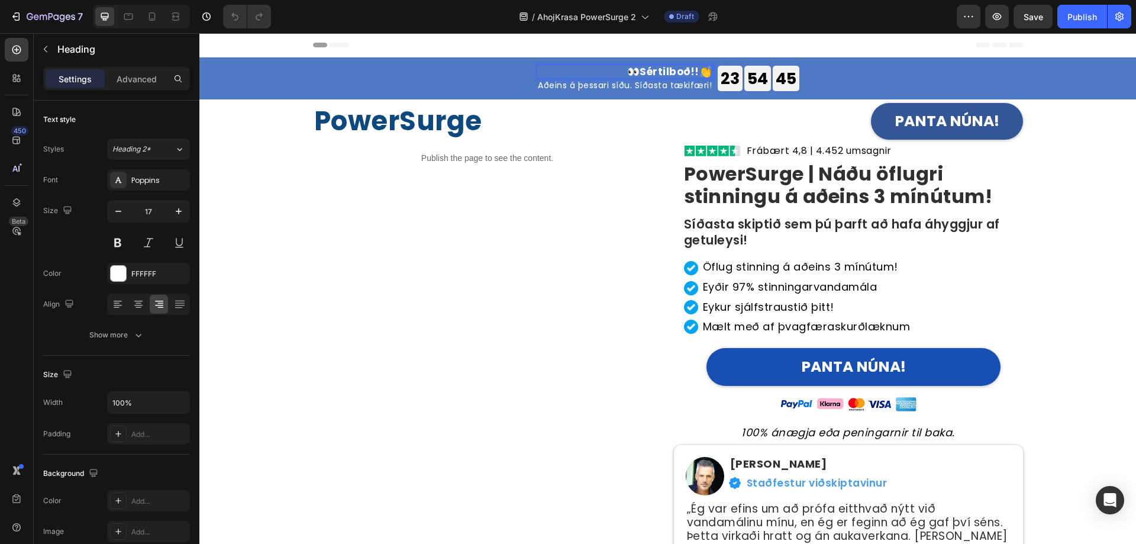
click at [644, 69] on strong "Sértilboð!!" at bounding box center [669, 71] width 60 height 14
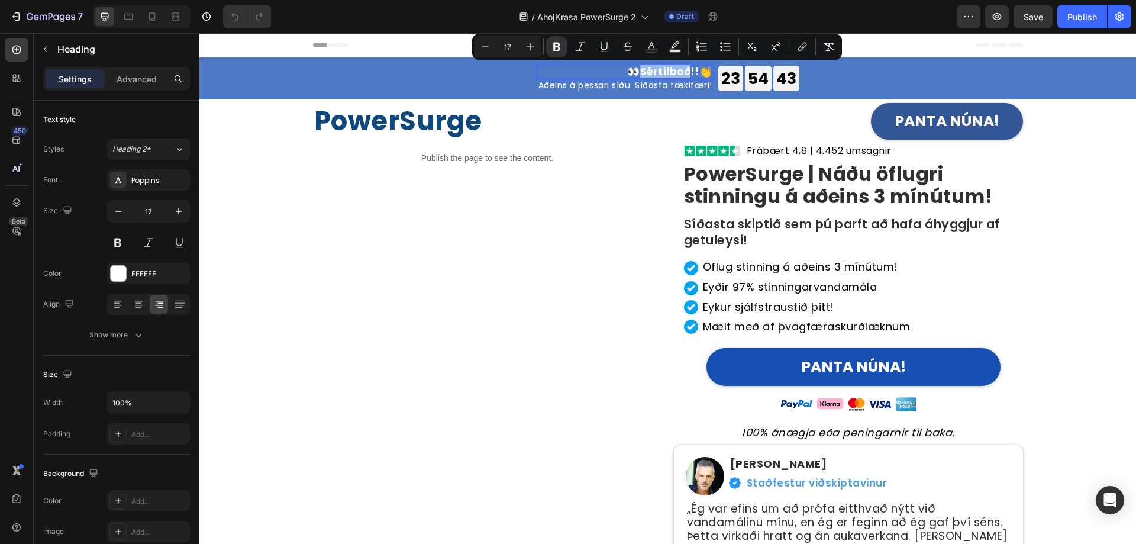
click at [640, 69] on strong "Sértilboð!!" at bounding box center [670, 71] width 60 height 14
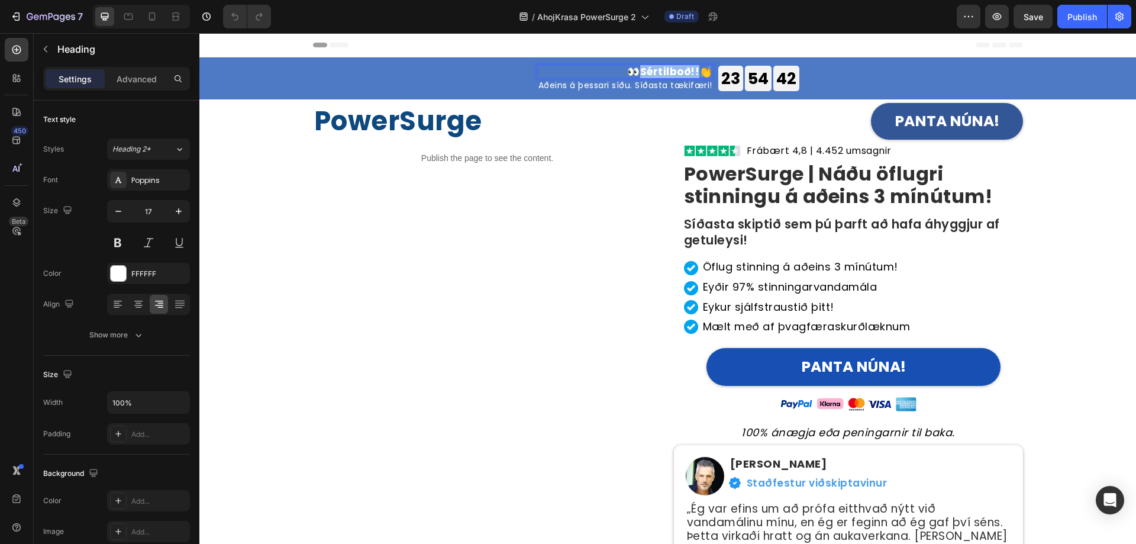
drag, startPoint x: 633, startPoint y: 69, endPoint x: 689, endPoint y: 70, distance: 55.6
click at [689, 70] on strong "Sértilboð!!" at bounding box center [670, 71] width 60 height 14
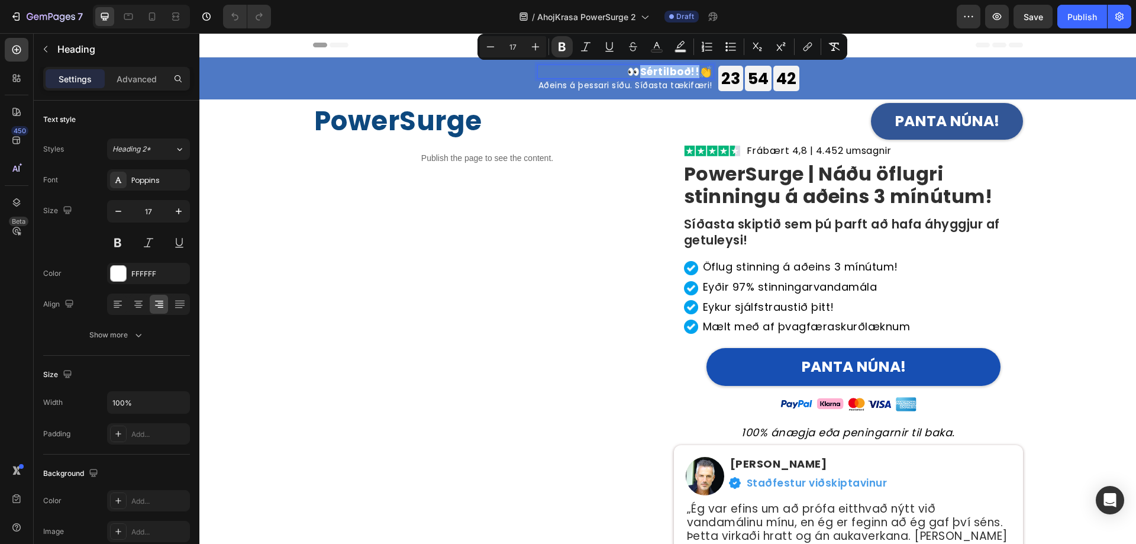
copy strong "Sértilboð!!"
click at [652, 73] on strong "Sértilboð!!" at bounding box center [672, 71] width 60 height 14
click at [654, 70] on strong "Sértilboð!!" at bounding box center [672, 71] width 60 height 14
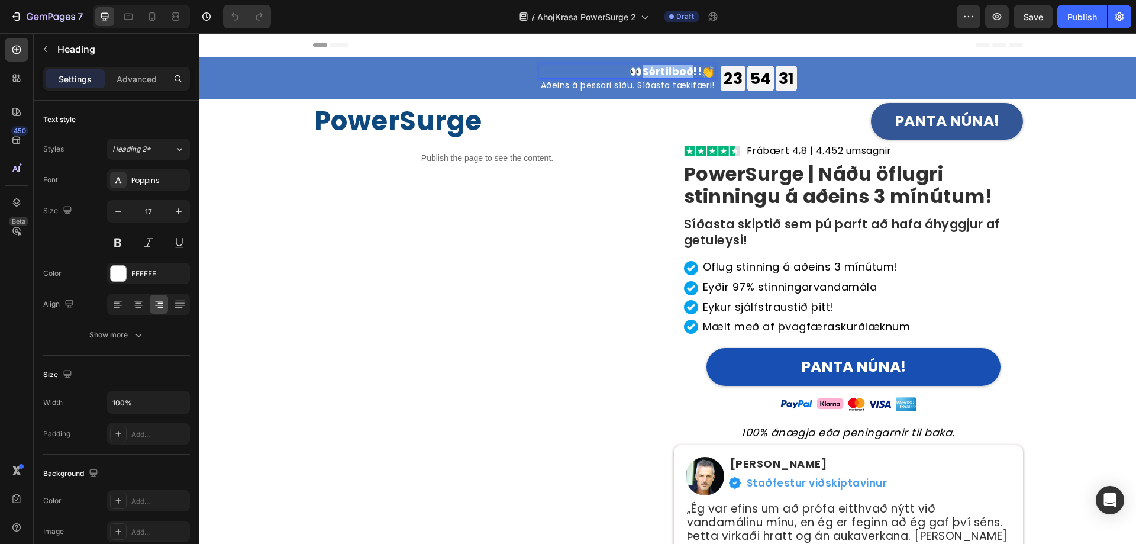
click at [654, 70] on strong "Sértilboð!!" at bounding box center [672, 71] width 60 height 14
click at [569, 88] on h2 "Aðeins á þessari síðu. Síðasta tækifæri!" at bounding box center [625, 85] width 176 height 13
click at [647, 87] on p "Aðeins á þessari síðu. Síðasta tækifæri!" at bounding box center [625, 85] width 174 height 11
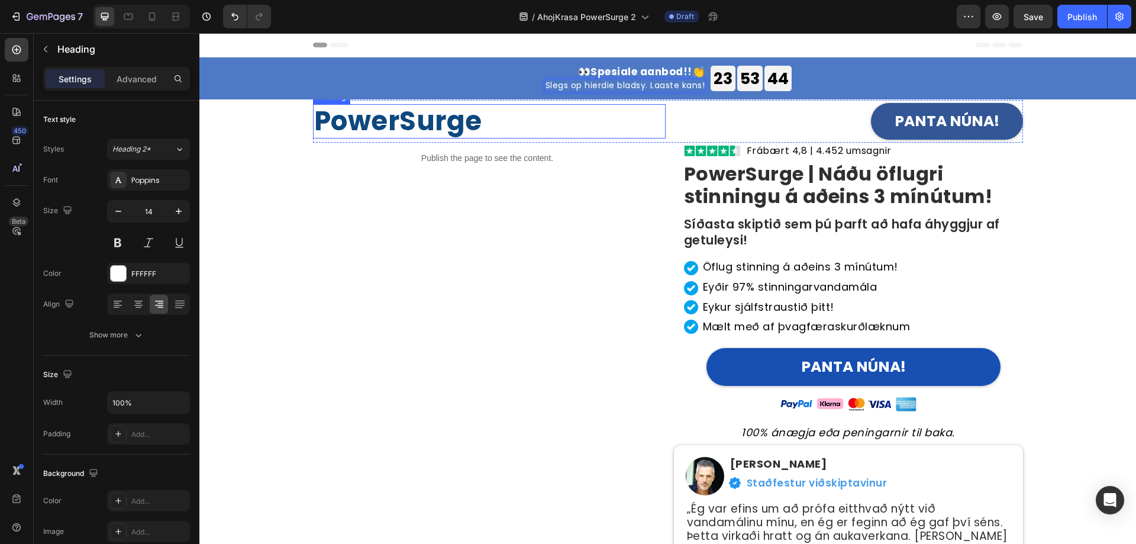
click at [409, 124] on h2 "PowerSurge" at bounding box center [489, 121] width 353 height 34
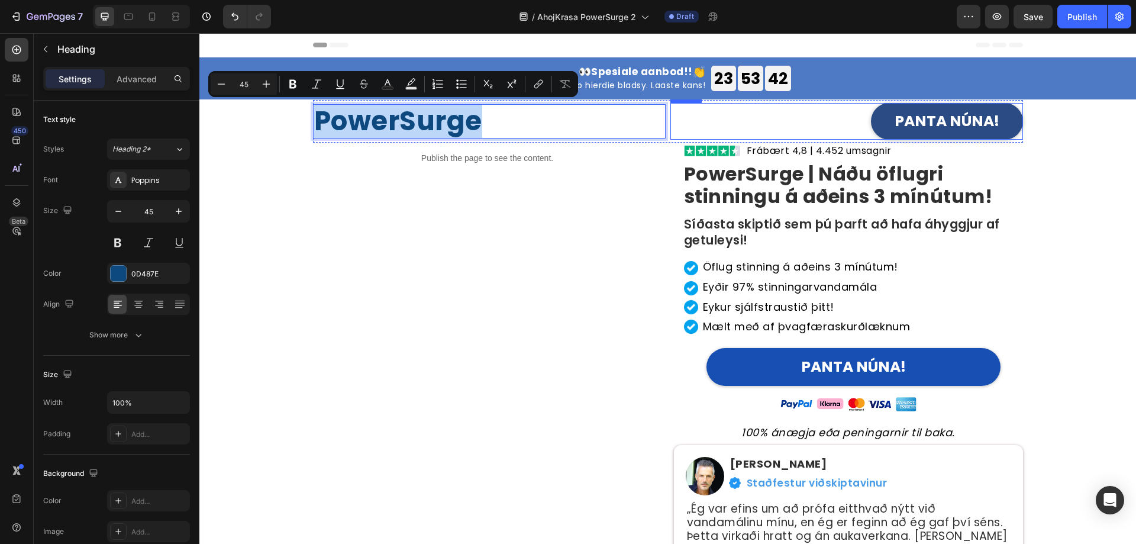
click at [851, 108] on button "PANTA NÚNA!" at bounding box center [947, 121] width 152 height 37
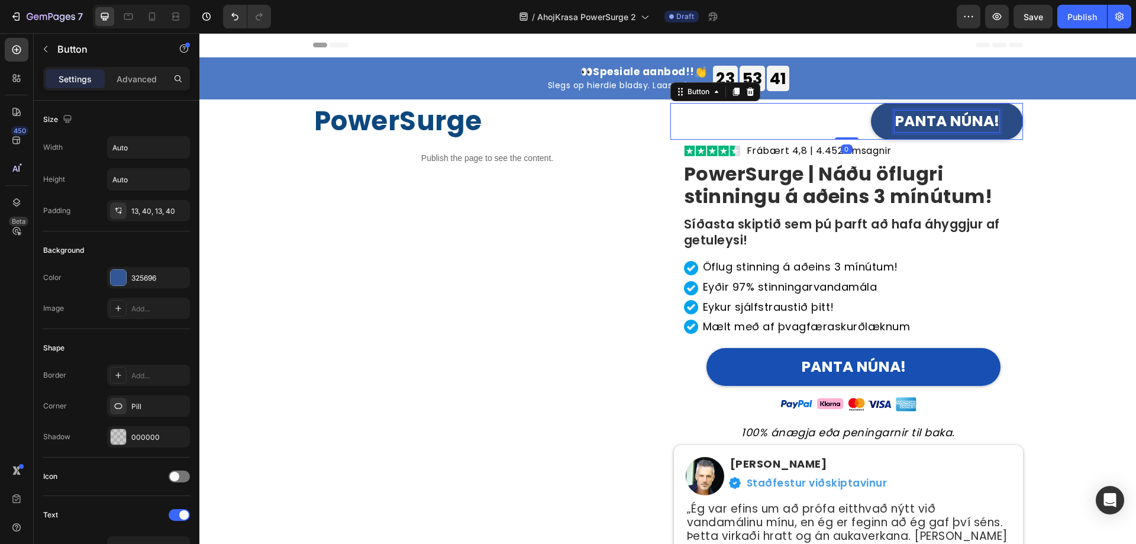
click at [851, 121] on p "PANTA NÚNA!" at bounding box center [946, 121] width 105 height 21
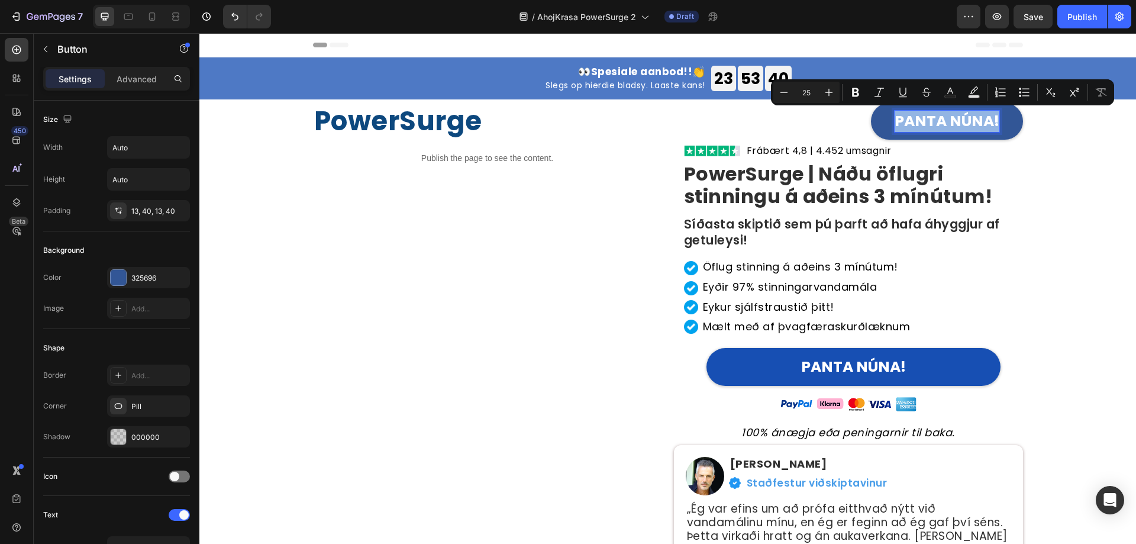
copy p "PANTA NÚNA!"
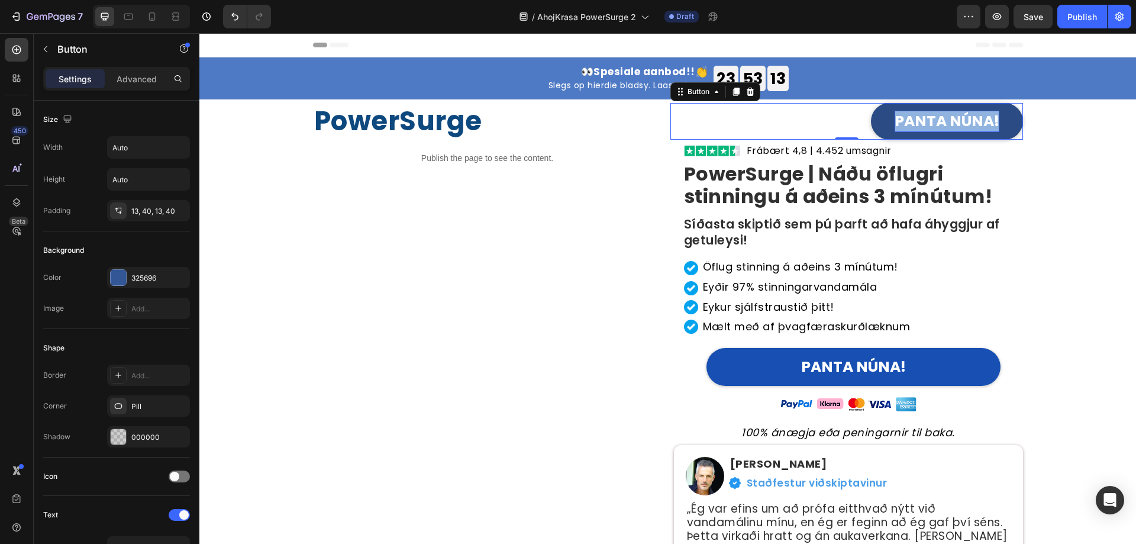
click at [851, 122] on p "PANTA NÚNA!" at bounding box center [946, 121] width 105 height 21
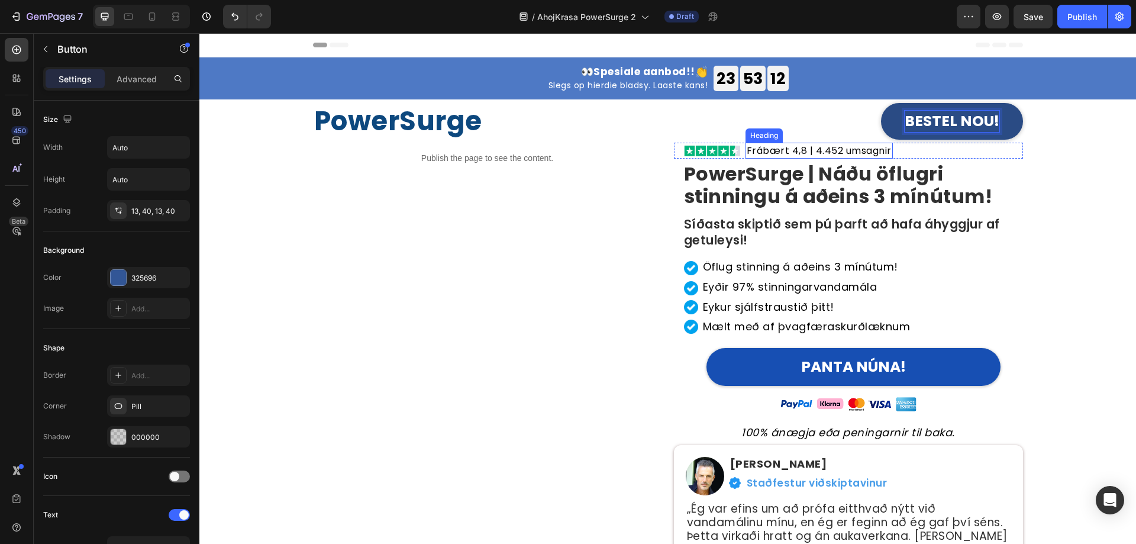
click at [812, 148] on h2 "Frábært 4,8 | 4.452 umsagnir" at bounding box center [818, 151] width 147 height 16
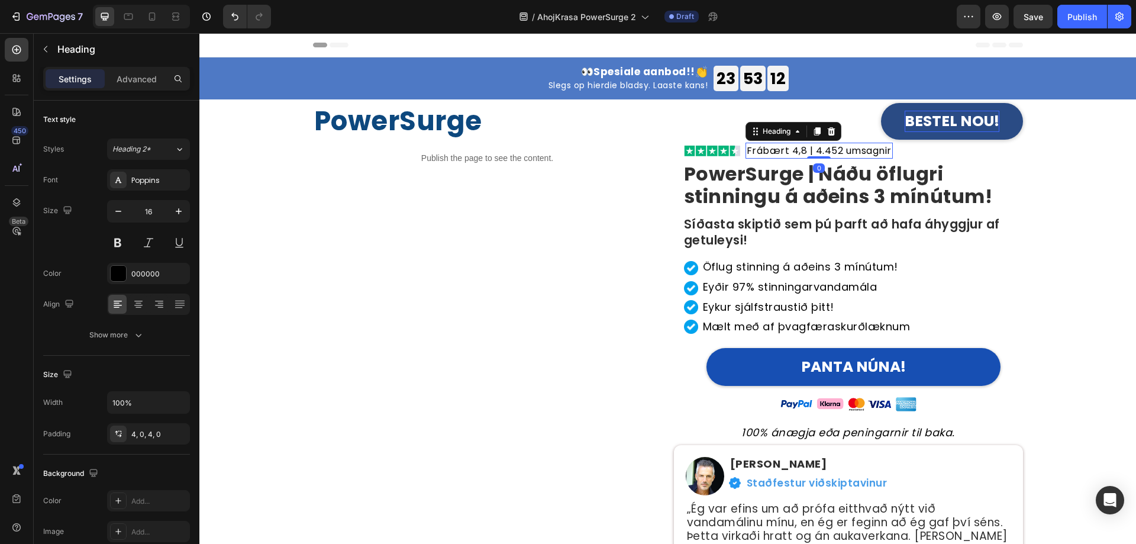
click at [812, 148] on h2 "Frábært 4,8 | 4.452 umsagnir" at bounding box center [818, 151] width 147 height 16
copy p "Frábært 4,8 | 4.452 umsagnir"
click at [761, 150] on p "Frábært 4,8 | 4.452 umsagnir" at bounding box center [818, 150] width 145 height 11
click at [602, 237] on div "Publish the page to see the content. Custom Code" at bounding box center [487, 366] width 349 height 447
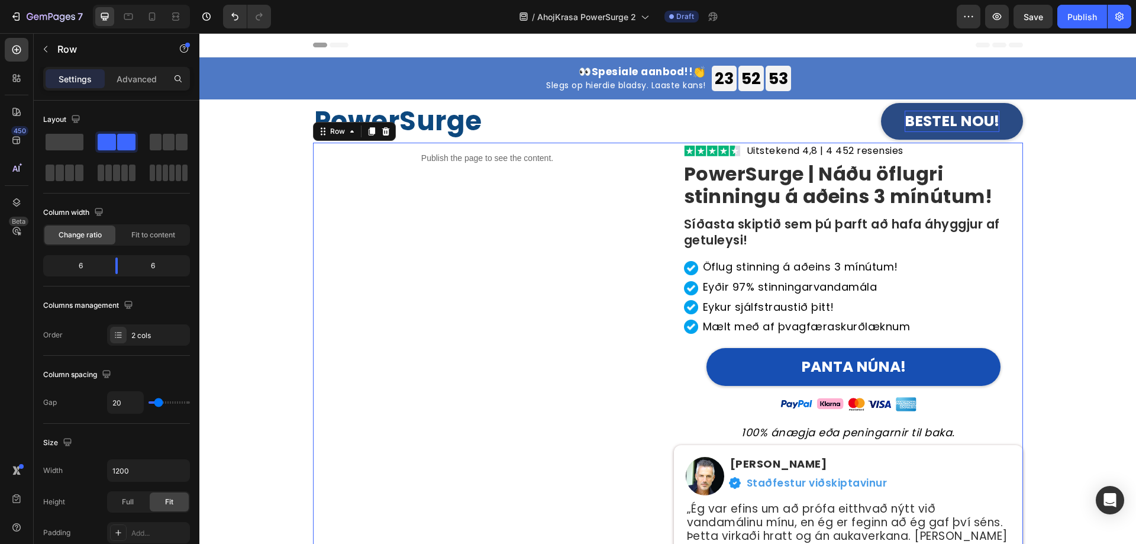
click at [735, 197] on strong "PowerSurge | Náðu öflugri stinningu á aðeins 3 mínútum!" at bounding box center [838, 184] width 309 height 49
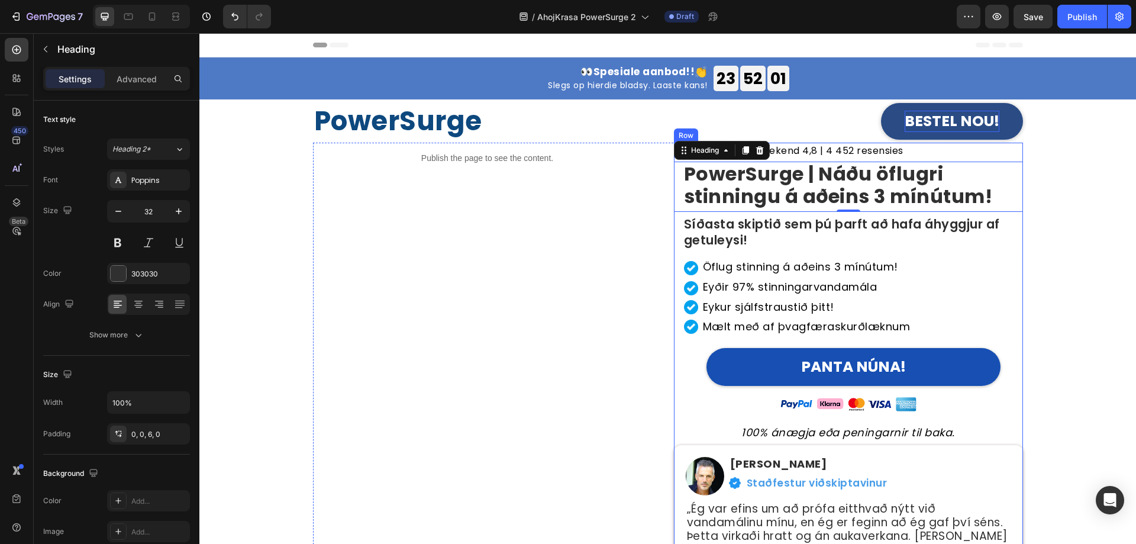
click at [816, 208] on strong "PowerSurge | Náðu öflugri stinningu á aðeins 3 mínútum!" at bounding box center [838, 184] width 309 height 49
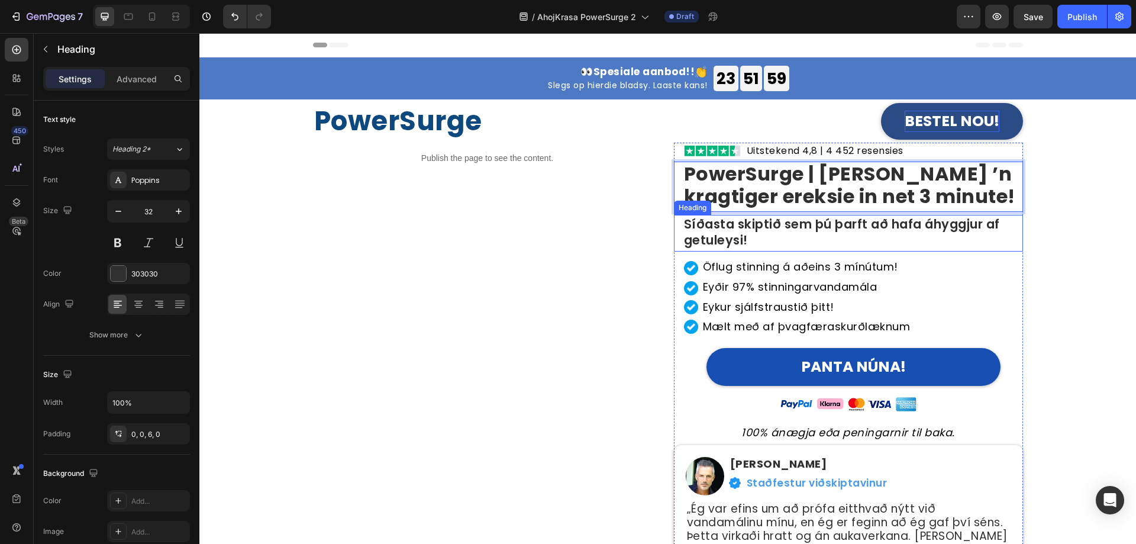
click at [741, 237] on h2 "Síðasta skiptið sem þú þarft að hafa áhyggjur af getuleysi!" at bounding box center [853, 233] width 340 height 37
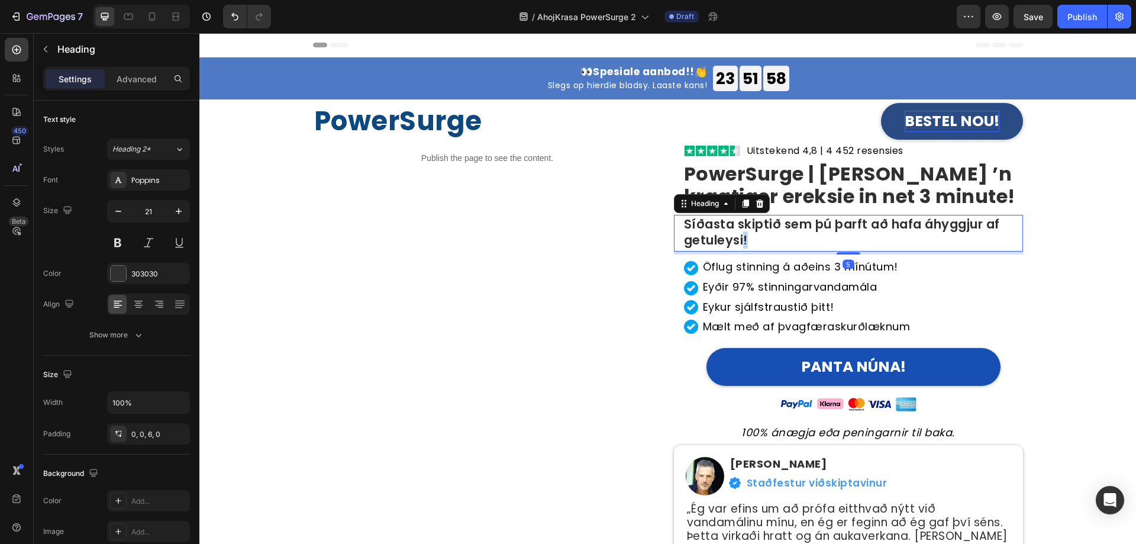
click at [741, 237] on h2 "Síðasta skiptið sem þú þarft að hafa áhyggjur af getuleysi!" at bounding box center [853, 233] width 340 height 37
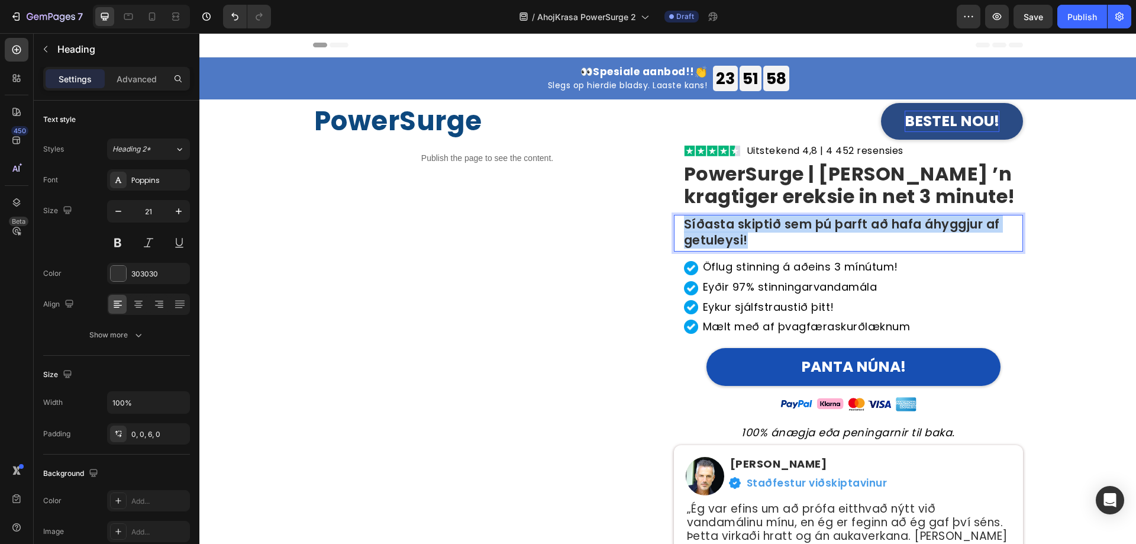
copy p "Síðasta skiptið sem þú þarft að hafa áhyggjur af getuleysi!"
click at [736, 244] on p "Síðasta skiptið sem þú þarft að hafa áhyggjur af getuleysi!" at bounding box center [853, 232] width 338 height 33
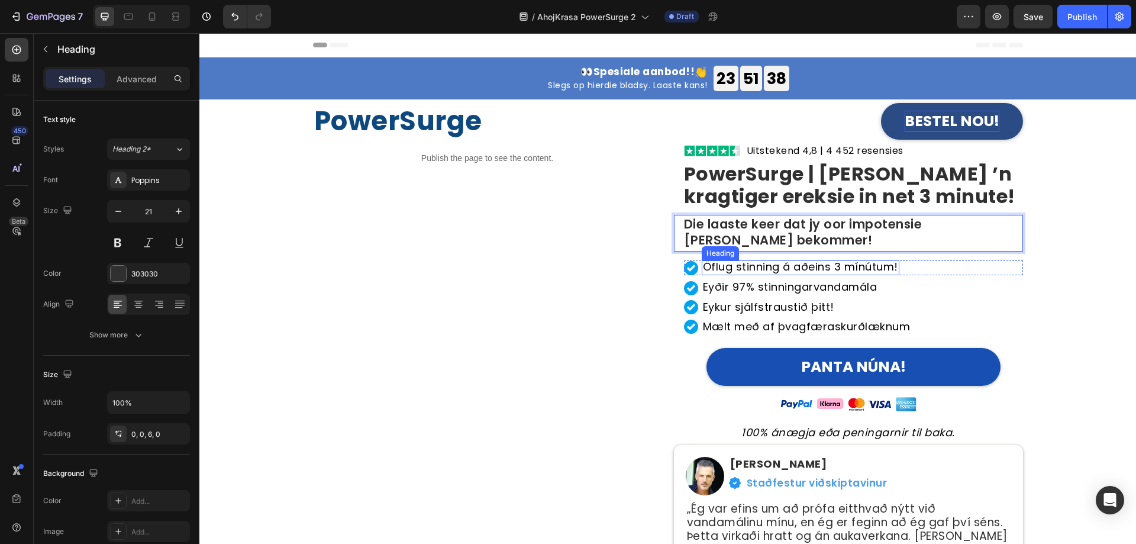
click at [816, 262] on h2 "Öflug stinning á aðeins 3 mínútum!" at bounding box center [800, 267] width 198 height 15
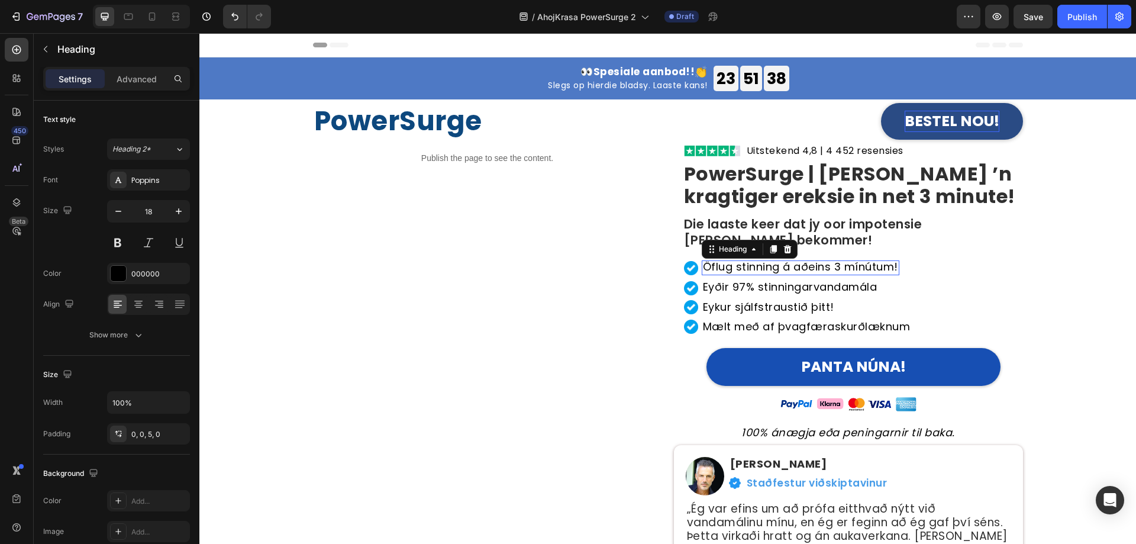
click at [816, 262] on h2 "Öflug stinning á aðeins 3 mínútum!" at bounding box center [800, 267] width 198 height 15
click at [775, 268] on p "Öflug stinning á aðeins 3 mínútum!" at bounding box center [800, 266] width 195 height 11
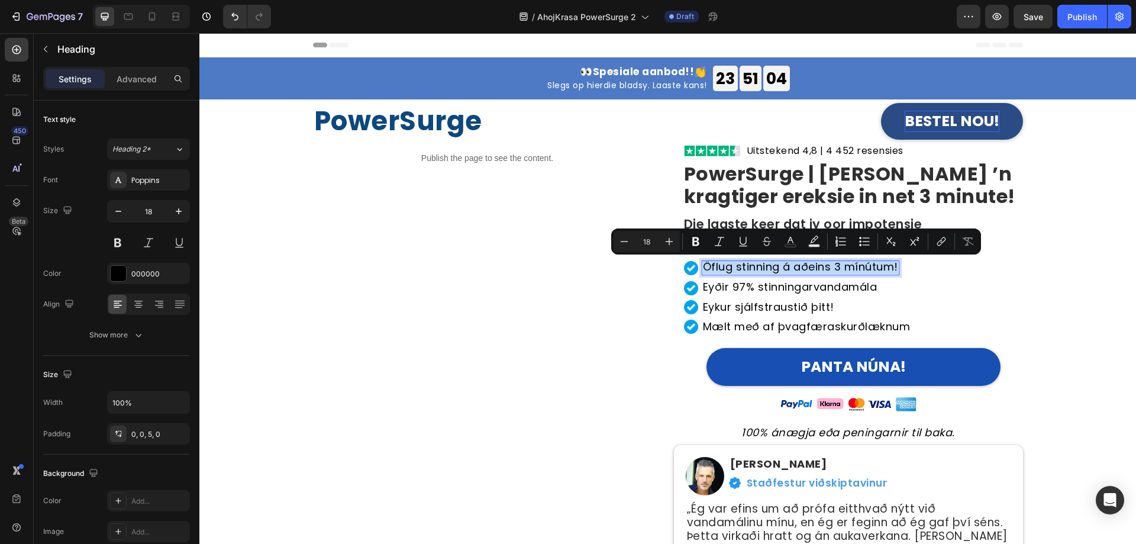
copy p "Öflug stinning á aðeins 3 mínútum!"
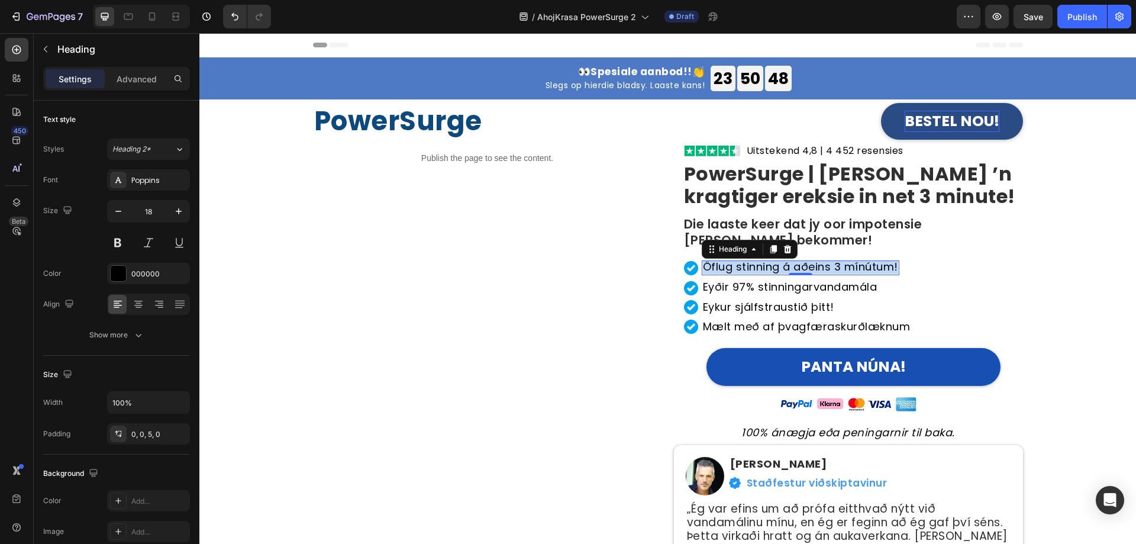
click at [843, 269] on p "Öflug stinning á aðeins 3 mínútum!" at bounding box center [800, 266] width 195 height 11
click at [791, 284] on h2 "Eyðir 97% stinningarvandamála" at bounding box center [789, 287] width 177 height 15
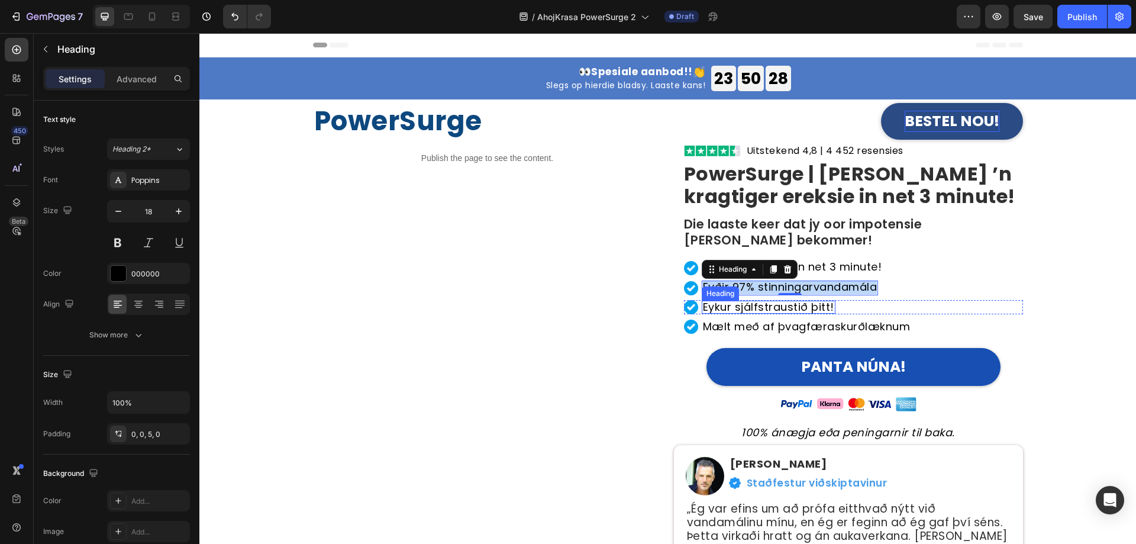
click at [801, 306] on h2 "Eykur sjálfstraustið þitt!" at bounding box center [768, 306] width 134 height 13
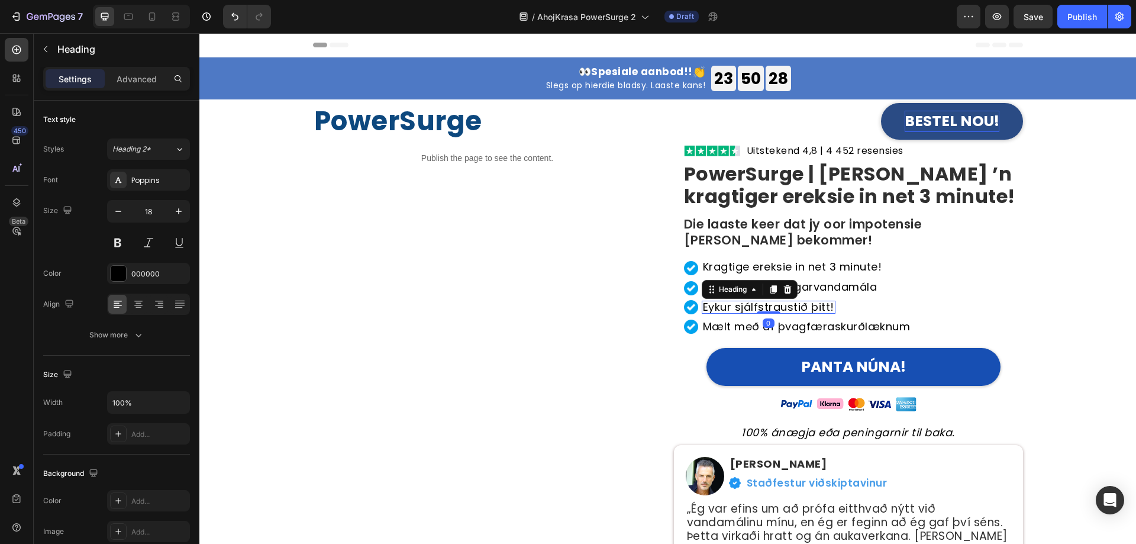
click at [801, 306] on h2 "Eykur sjálfstraustið þitt!" at bounding box center [768, 306] width 134 height 13
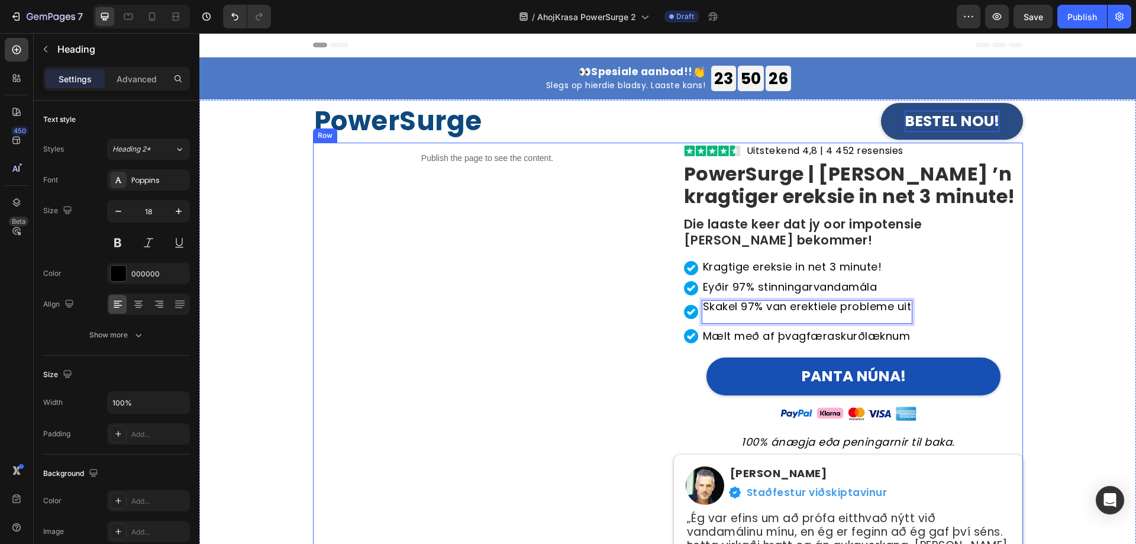
click at [561, 303] on div "Publish the page to see the content. Custom Code" at bounding box center [487, 371] width 349 height 456
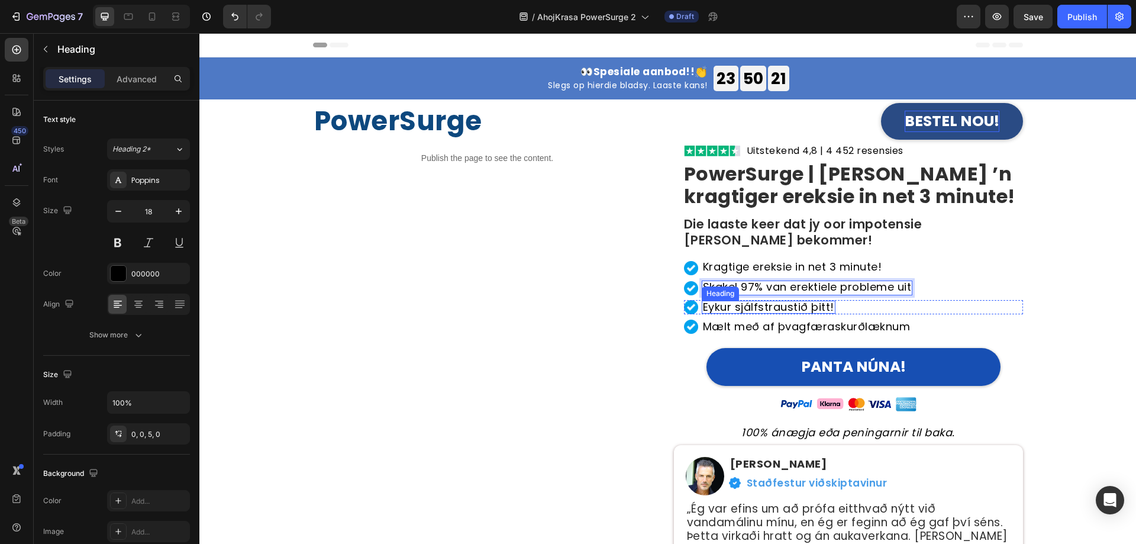
click at [816, 312] on h2 "Eykur sjálfstraustið þitt!" at bounding box center [768, 306] width 134 height 13
click at [818, 309] on h2 "Eykur sjálfstraustið þitt!" at bounding box center [768, 306] width 134 height 13
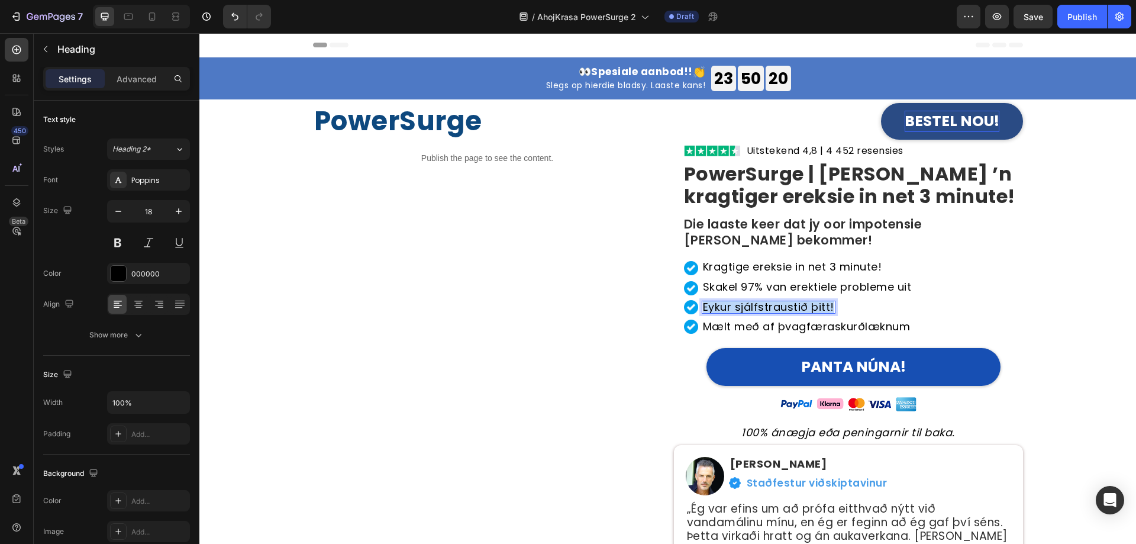
copy p "Eykur sjálfstraustið þitt!"
click at [785, 303] on p "Eykur sjálfstraustið þitt!" at bounding box center [768, 307] width 131 height 11
click at [819, 330] on h2 "Mælt með af þvagfæraskurðlæknum" at bounding box center [806, 326] width 210 height 13
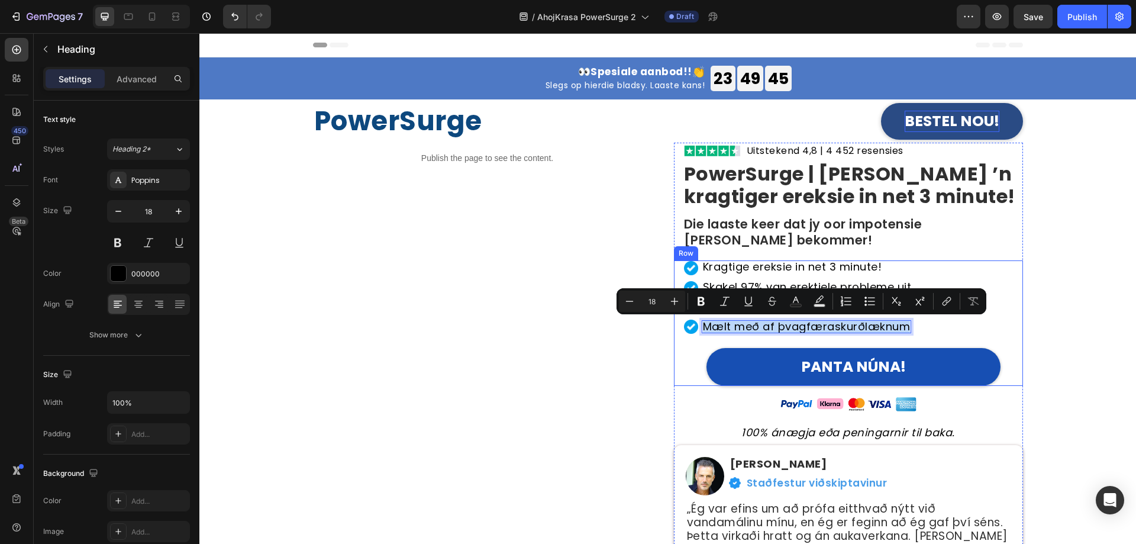
copy p "Mælt með af þvagfæraskurðlæknum"
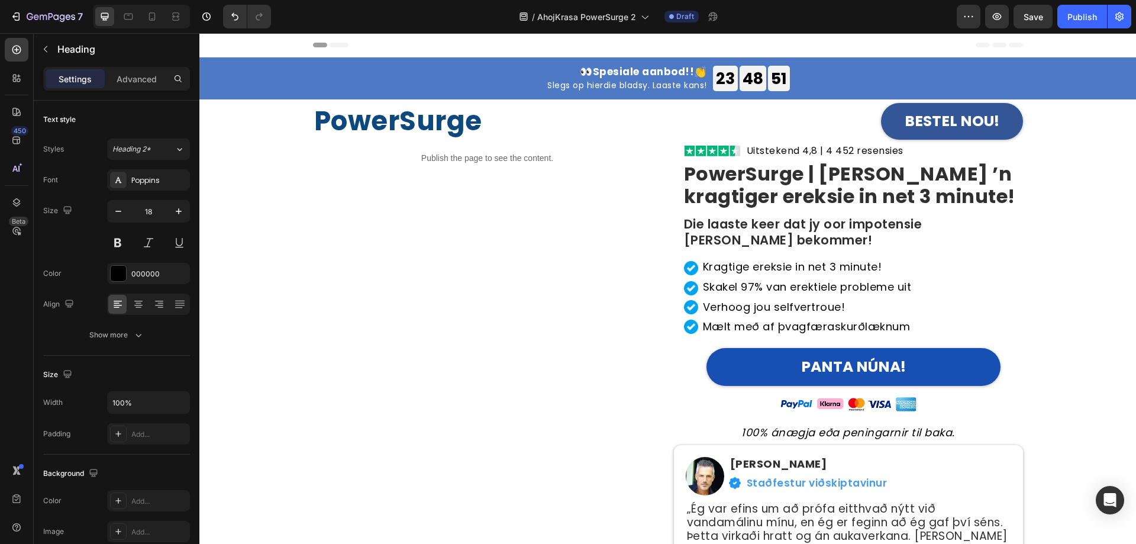
click at [759, 322] on h2 "Mælt með af þvagfæraskurðlæknum" at bounding box center [806, 326] width 210 height 13
click at [759, 322] on p "Mælt með af þvagfæraskurðlæknum" at bounding box center [807, 326] width 208 height 11
drag, startPoint x: 1081, startPoint y: 355, endPoint x: 1058, endPoint y: 358, distance: 23.9
click at [851, 355] on div "PowerSurge Heading BESTEL NOU! Button Row Publish the page to see the content. …" at bounding box center [667, 354] width 919 height 508
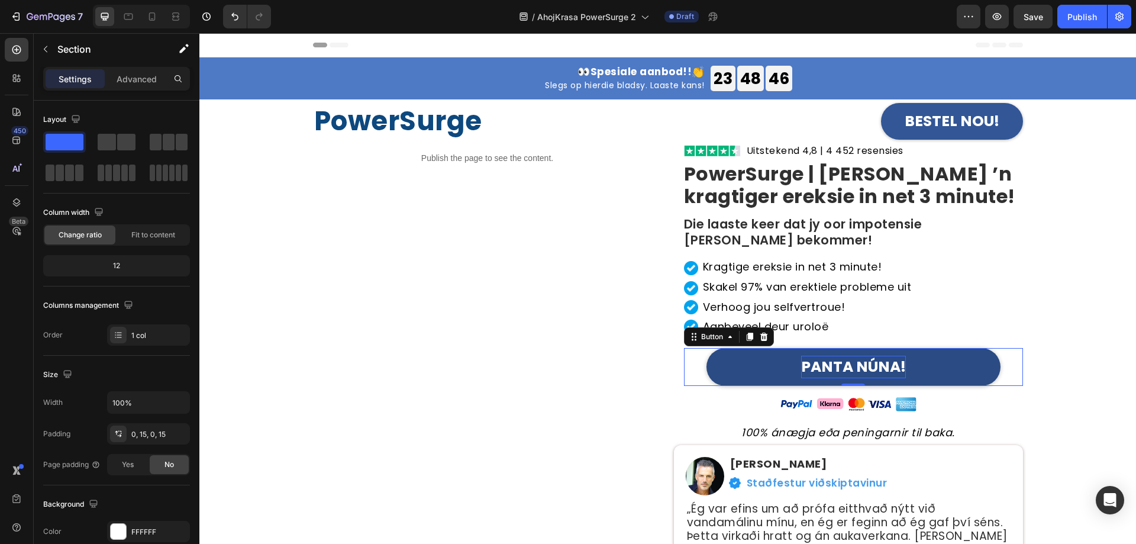
click at [851, 370] on strong "PANTA NÚNA!" at bounding box center [853, 366] width 105 height 21
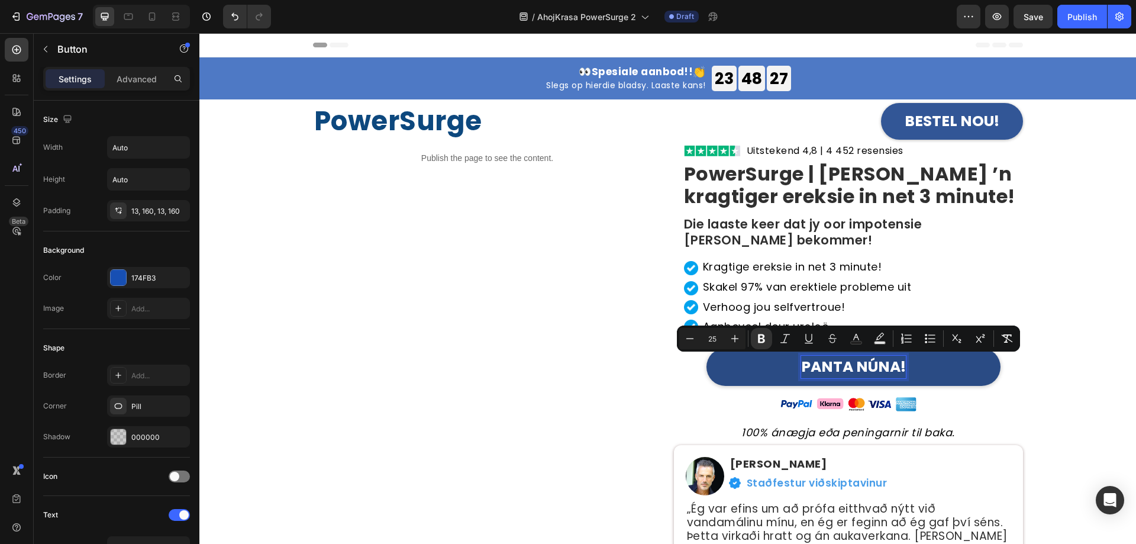
click at [825, 361] on strong "PANTA NÚNA!" at bounding box center [853, 366] width 105 height 21
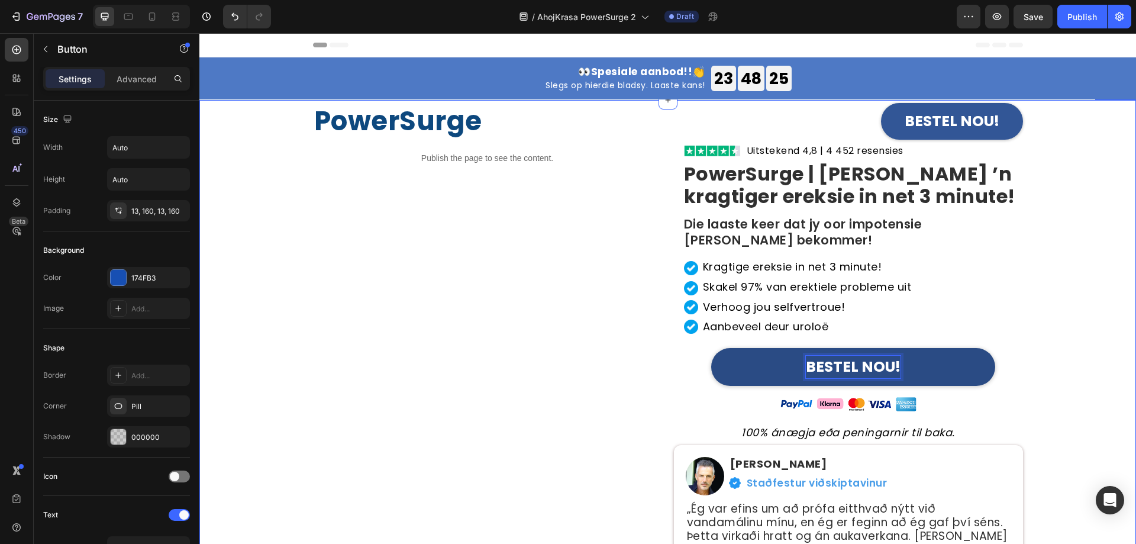
click at [444, 243] on div "Publish the page to see the content. Custom Code" at bounding box center [487, 366] width 349 height 447
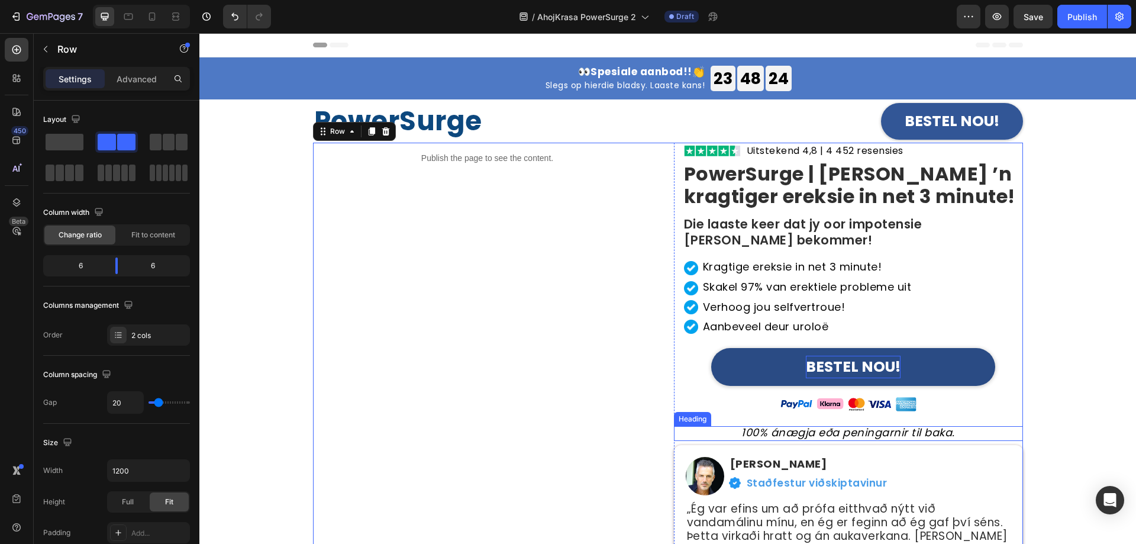
click at [846, 431] on icon "100% ánægja eða peningarnir til baka." at bounding box center [848, 432] width 214 height 15
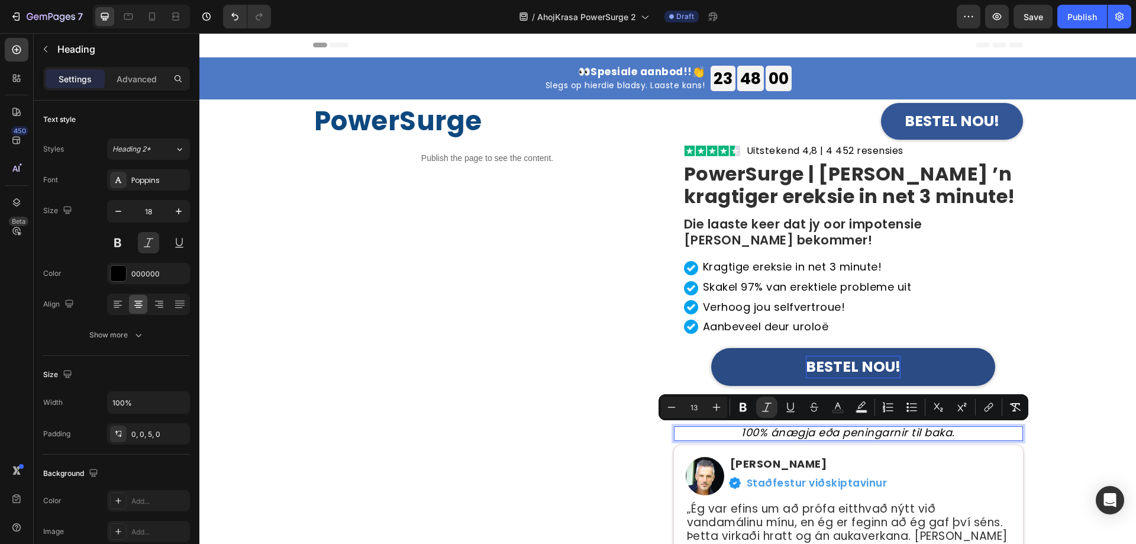
click at [851, 435] on icon "100% ánægja eða peningarnir til baka." at bounding box center [848, 432] width 214 height 15
click at [851, 432] on icon "100% ánægja eða peningarnir til baka." at bounding box center [848, 432] width 214 height 15
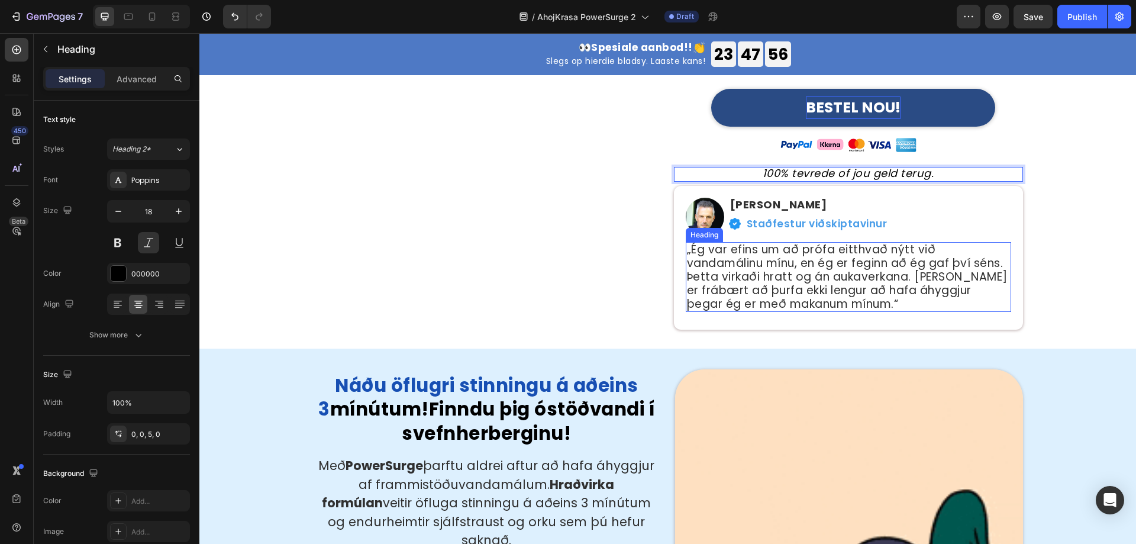
scroll to position [237, 0]
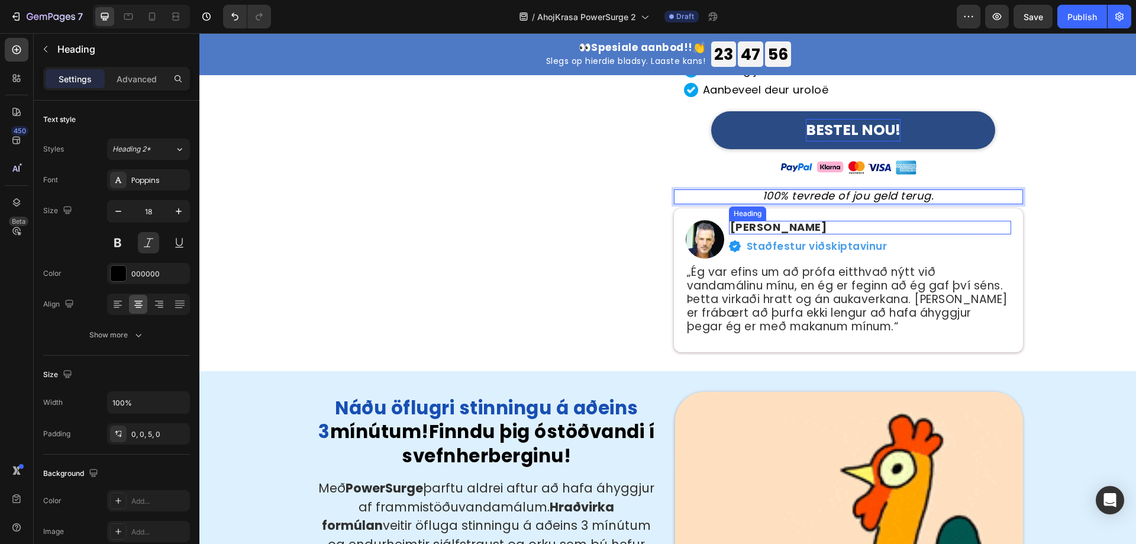
click at [757, 231] on h2 "Jóhannes B." at bounding box center [870, 228] width 282 height 14
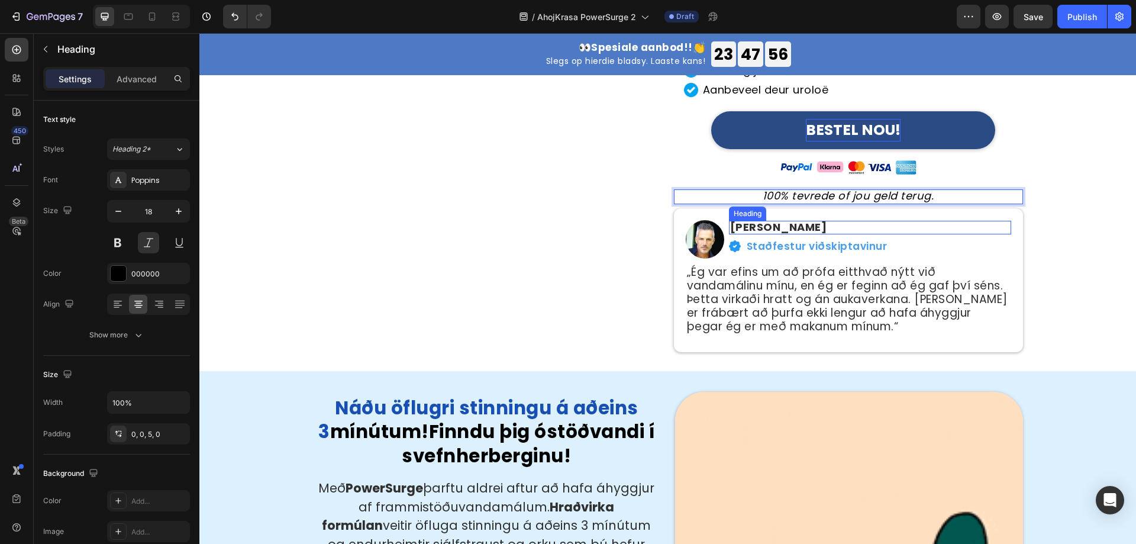
click at [757, 231] on h2 "Jóhannes B." at bounding box center [870, 228] width 282 height 14
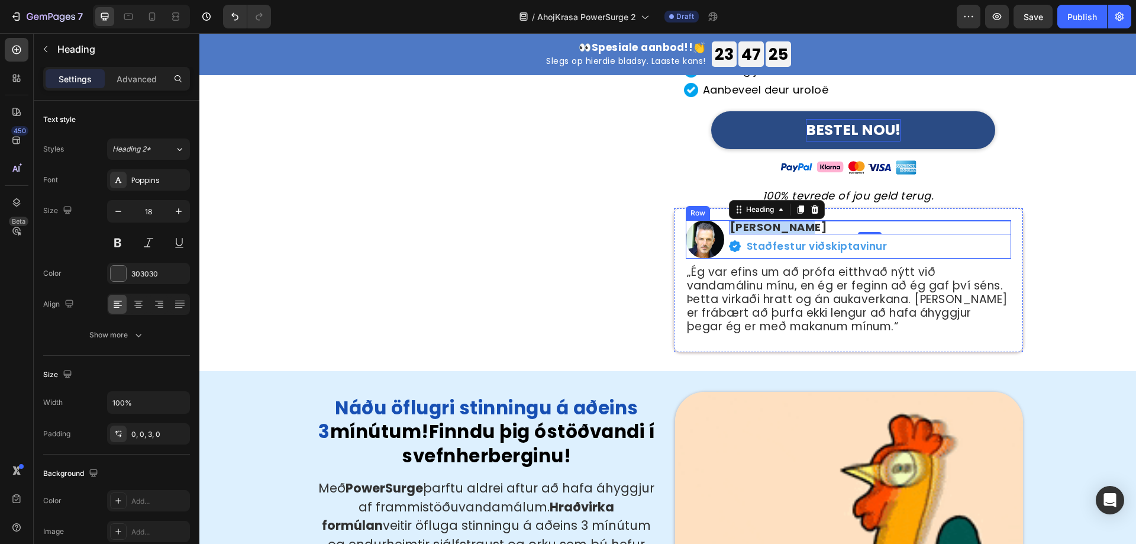
click at [807, 228] on p "Jóhannes B." at bounding box center [870, 227] width 280 height 11
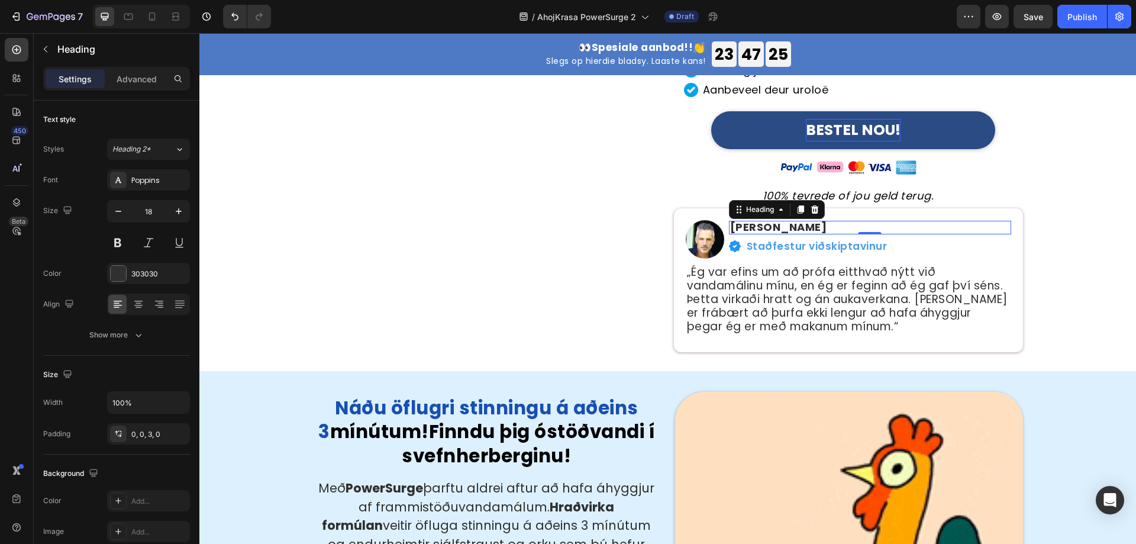
click at [807, 228] on p "Jóhannes B." at bounding box center [870, 227] width 280 height 11
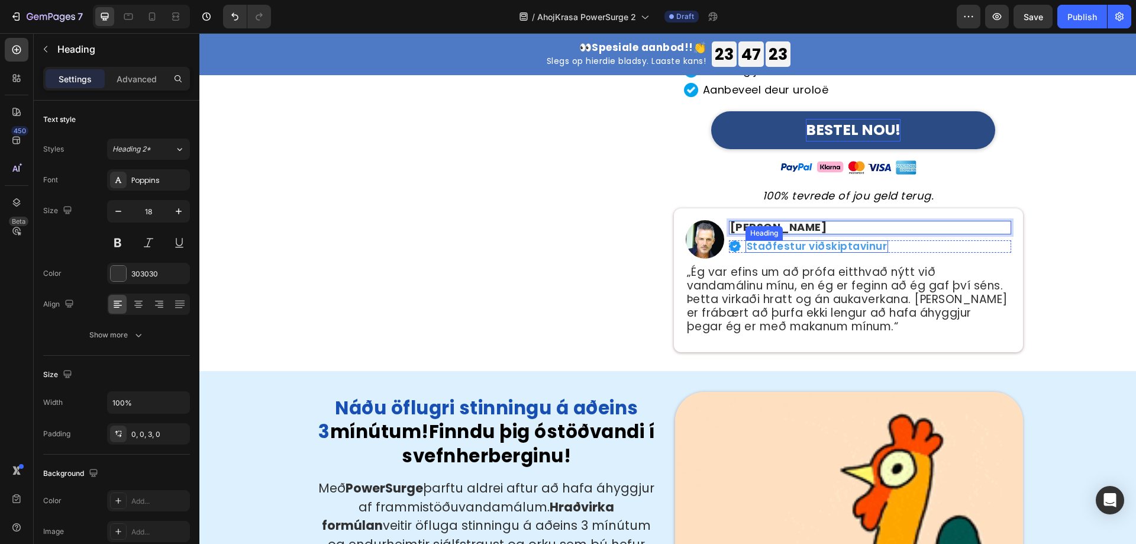
click at [831, 247] on h2 "Staðfestur viðskiptavinur" at bounding box center [816, 246] width 143 height 12
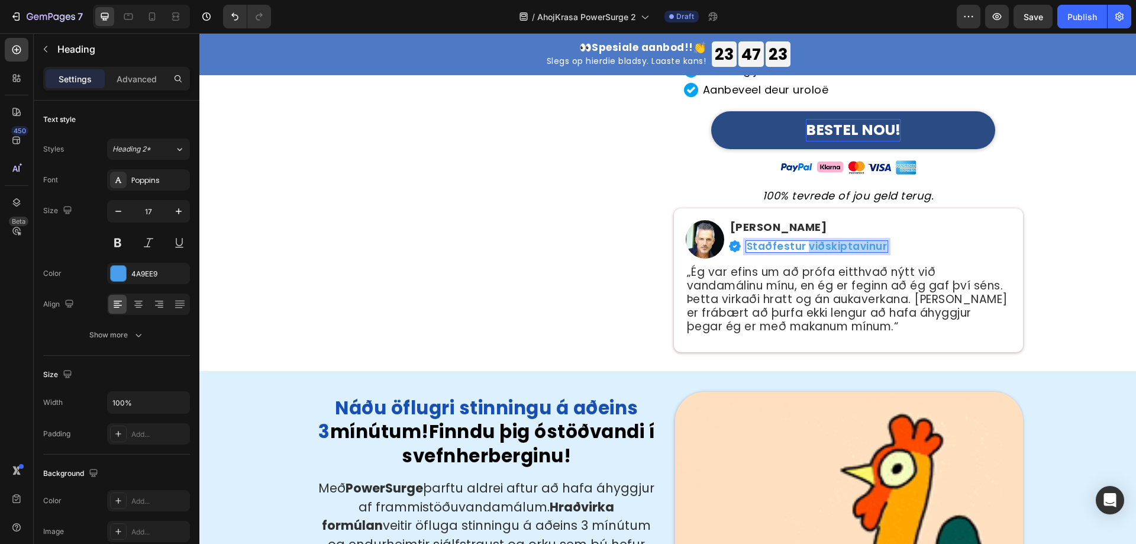
click at [831, 247] on h2 "Staðfestur viðskiptavinur" at bounding box center [816, 246] width 143 height 12
copy p "Staðfestur viðskiptavinur"
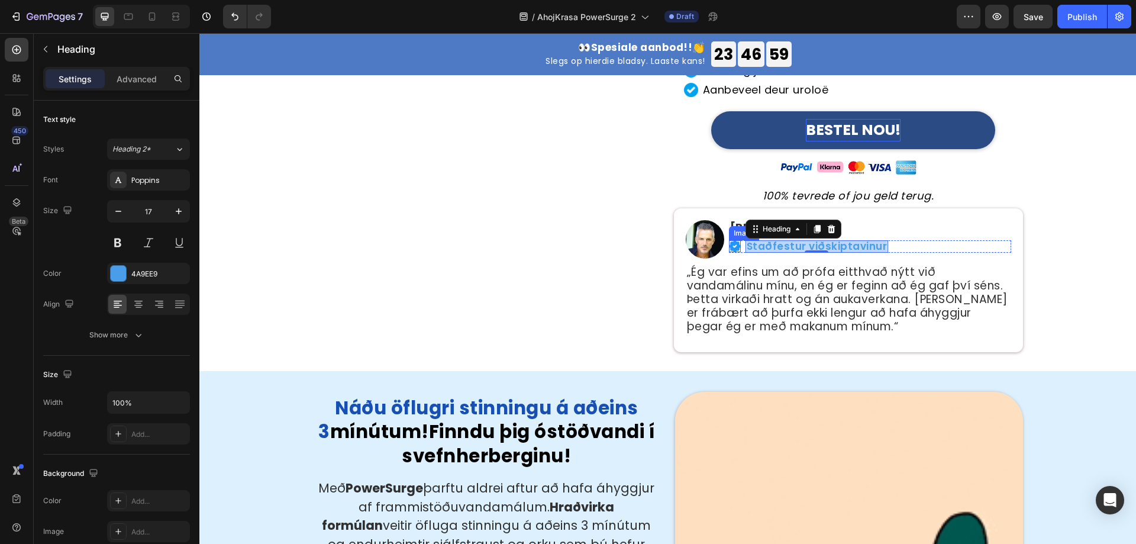
click at [765, 245] on p "Staðfestur viðskiptavinur" at bounding box center [816, 246] width 141 height 10
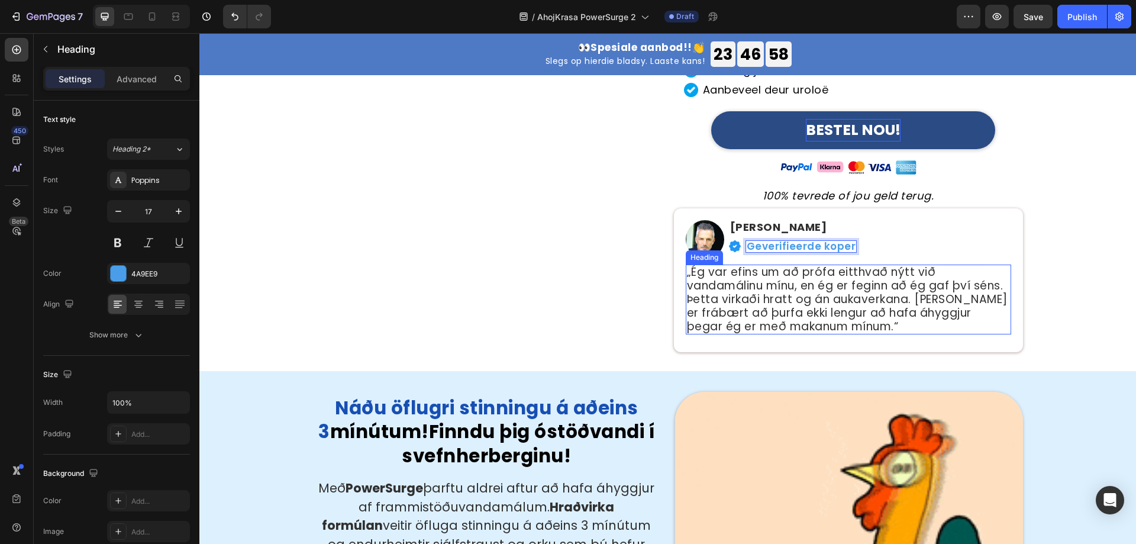
click at [799, 287] on h2 "„Ég var efins um að prófa eitthvað nýtt við vandamálinu mínu, en ég er feginn a…" at bounding box center [847, 299] width 325 height 70
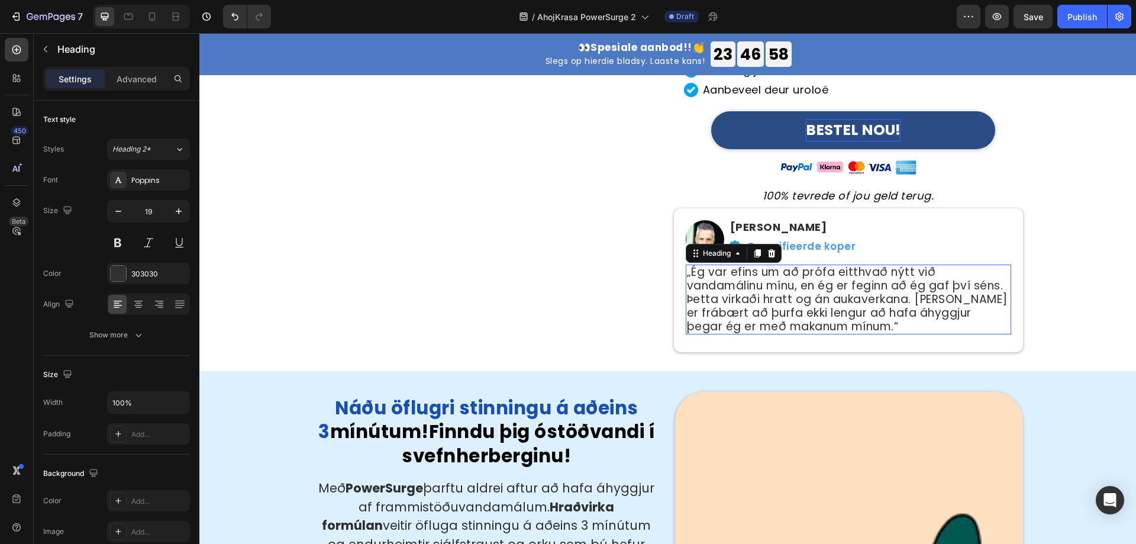
click at [799, 287] on h2 "„Ég var efins um að prófa eitthvað nýtt við vandamálinu mínu, en ég er feginn a…" at bounding box center [847, 299] width 325 height 70
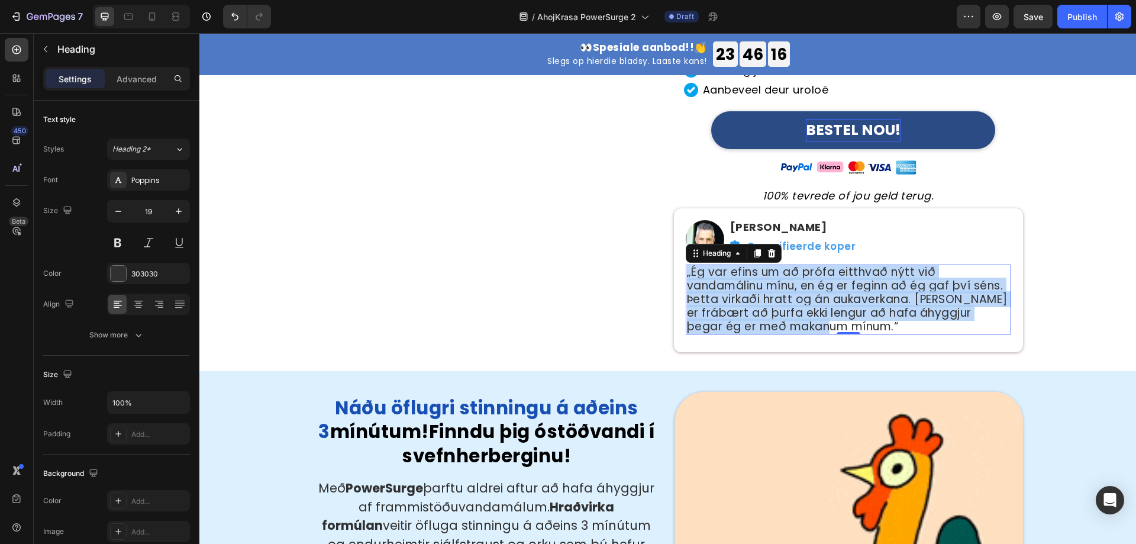
click at [724, 311] on p "„Ég var efins um að prófa eitthvað nýtt við vandamálinu mínu, en ég er feginn a…" at bounding box center [848, 299] width 323 height 67
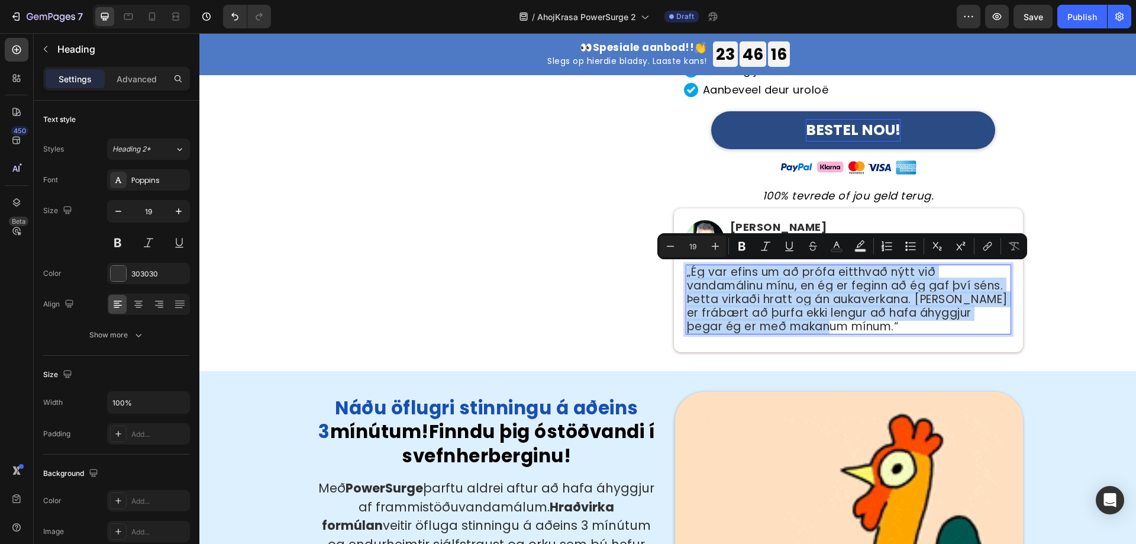
click at [726, 310] on p "„Ég var efins um að prófa eitthvað nýtt við vandamálinu mínu, en ég er feginn a…" at bounding box center [848, 299] width 323 height 67
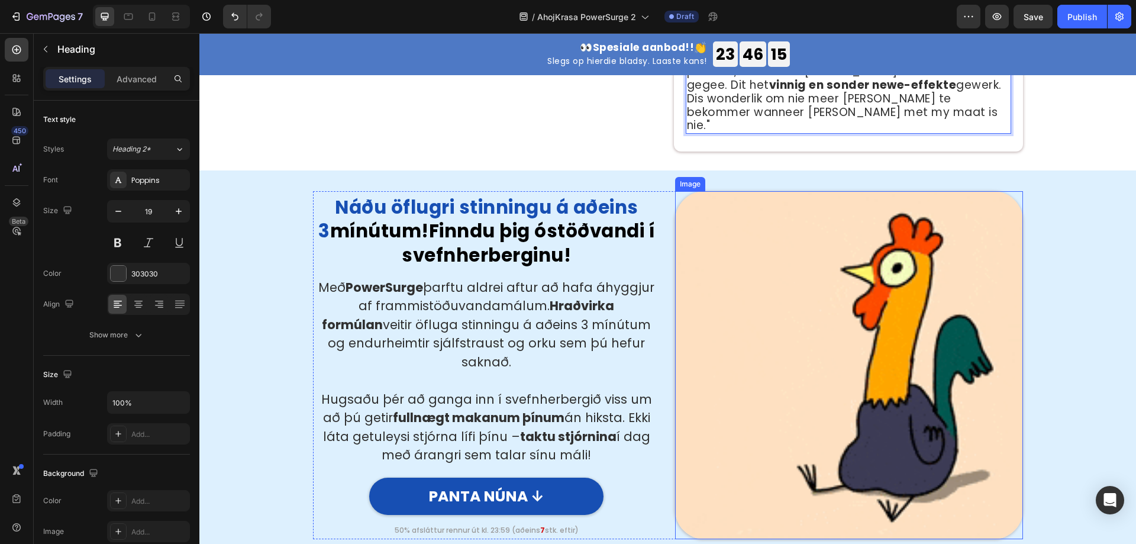
scroll to position [591, 0]
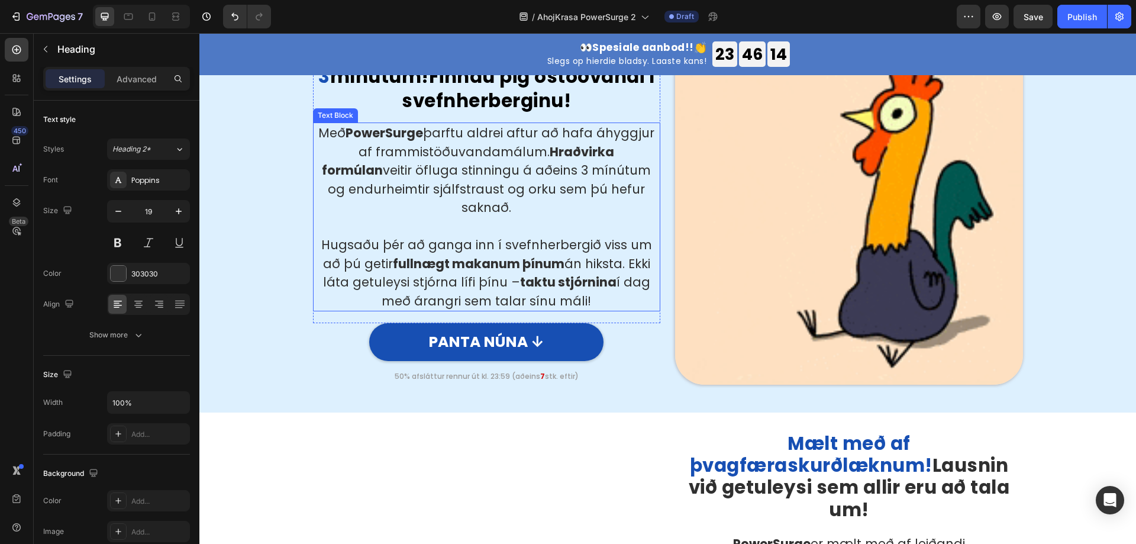
click at [507, 217] on p at bounding box center [486, 226] width 345 height 19
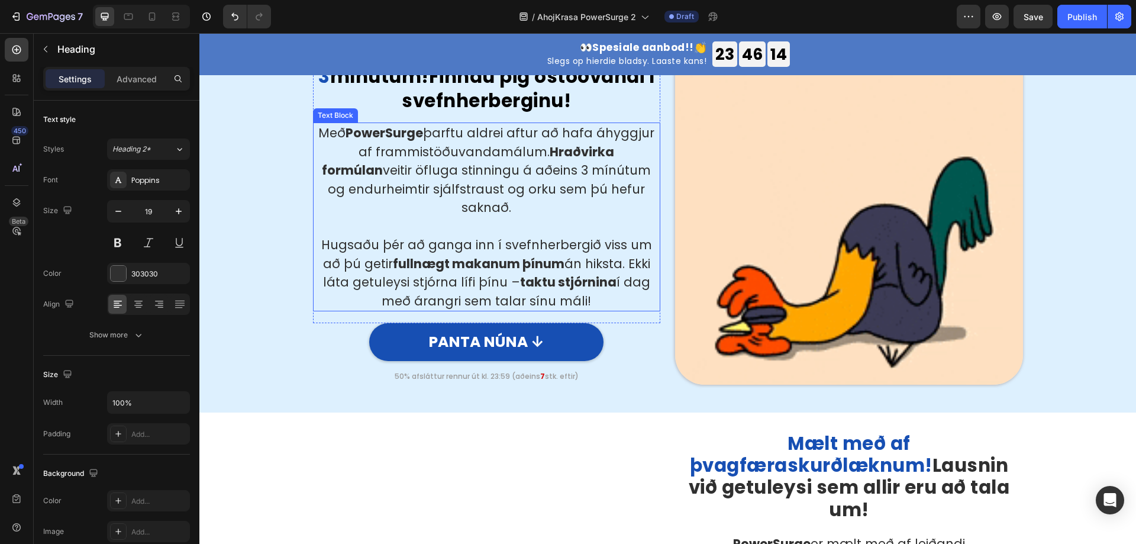
click at [507, 217] on p at bounding box center [486, 226] width 345 height 19
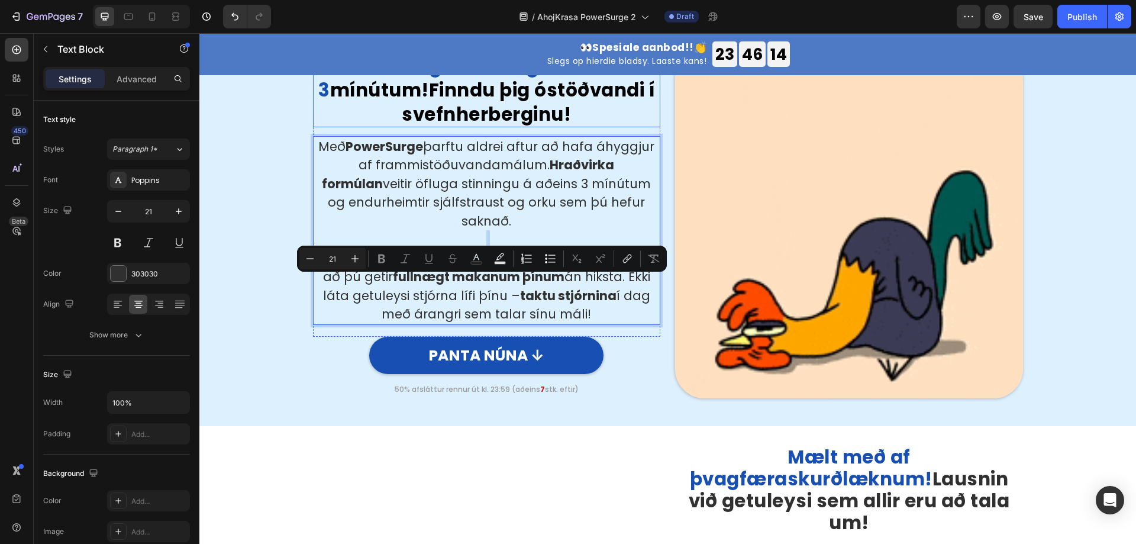
scroll to position [473, 0]
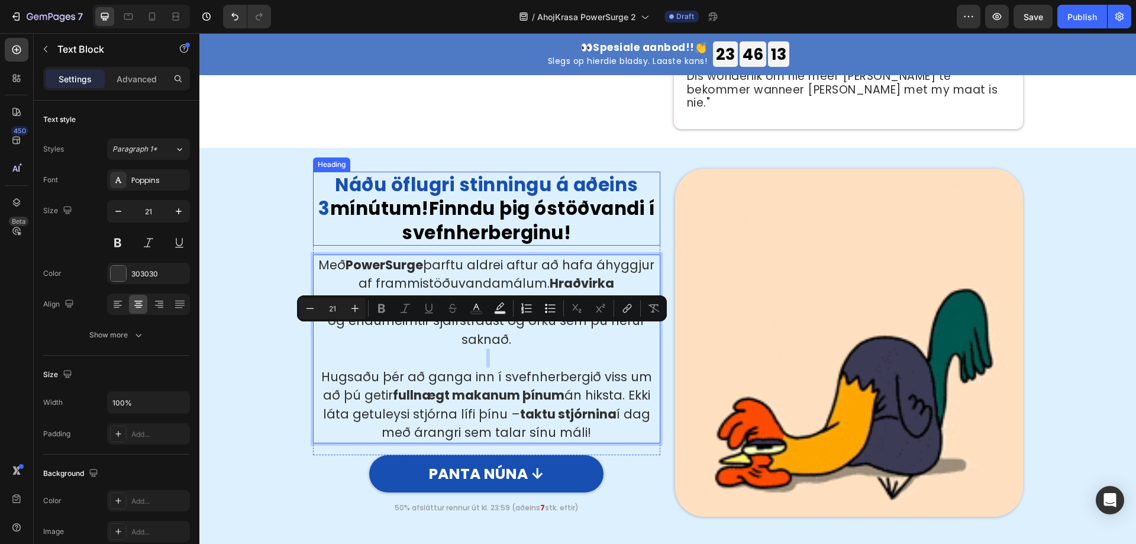
click at [493, 174] on strong "Náðu öflugri stinningu á aðeins 3" at bounding box center [477, 197] width 319 height 50
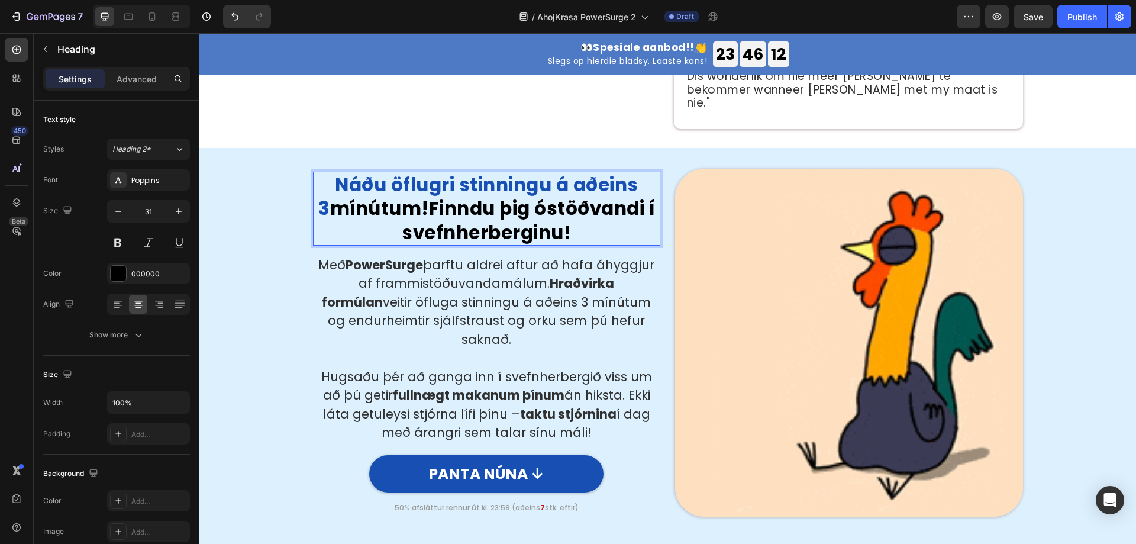
click at [498, 186] on strong "Náðu öflugri stinningu á aðeins 3" at bounding box center [477, 197] width 319 height 50
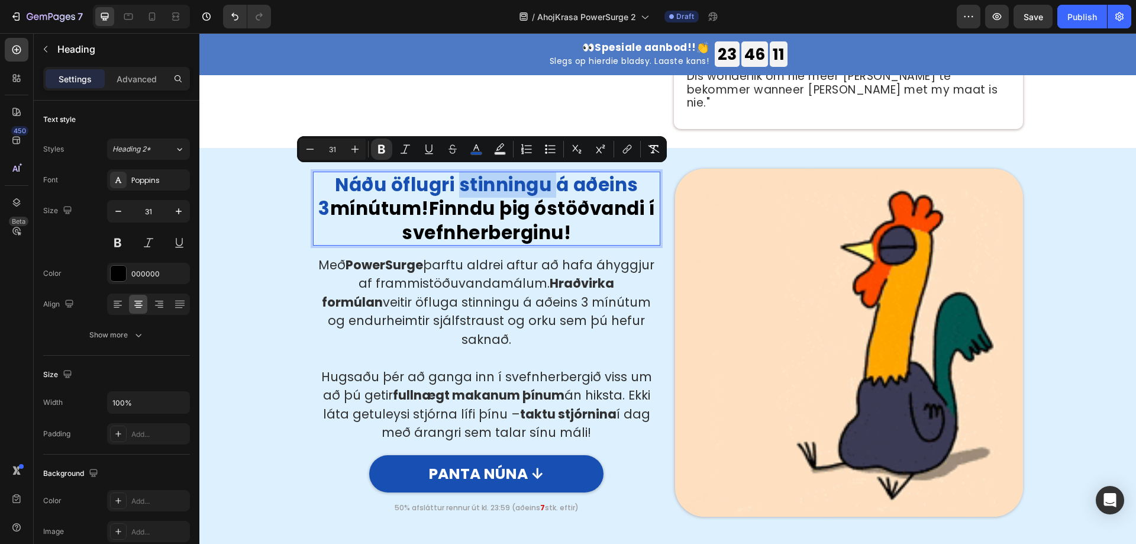
copy p "Náðu öflugri stinningu á aðeins 3 mínútum! Finndu þig óstöðvandi í svefnherberg…"
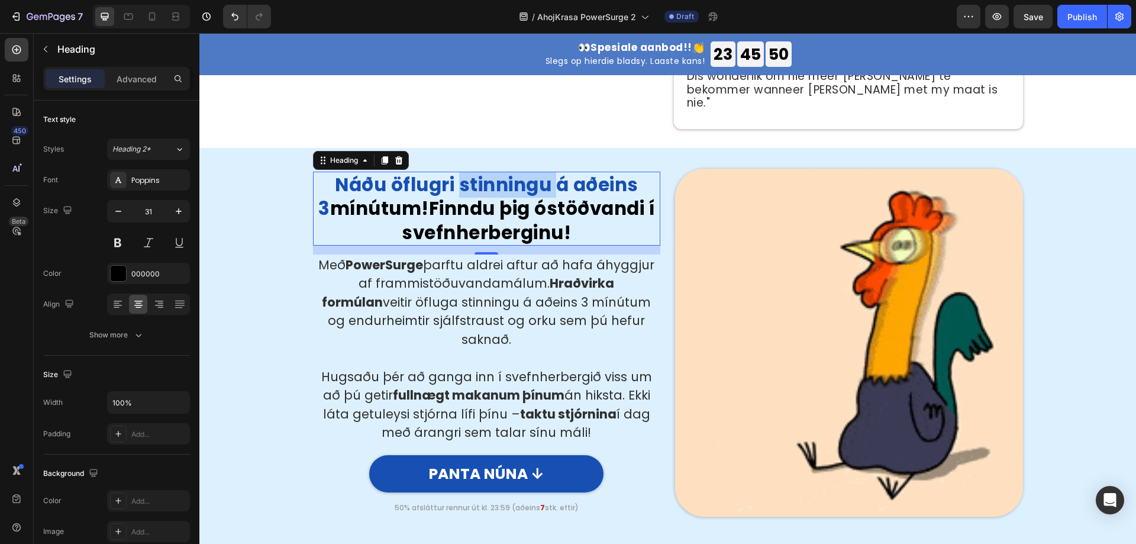
click at [449, 185] on strong "Náðu öflugri stinningu á aðeins 3" at bounding box center [477, 197] width 319 height 50
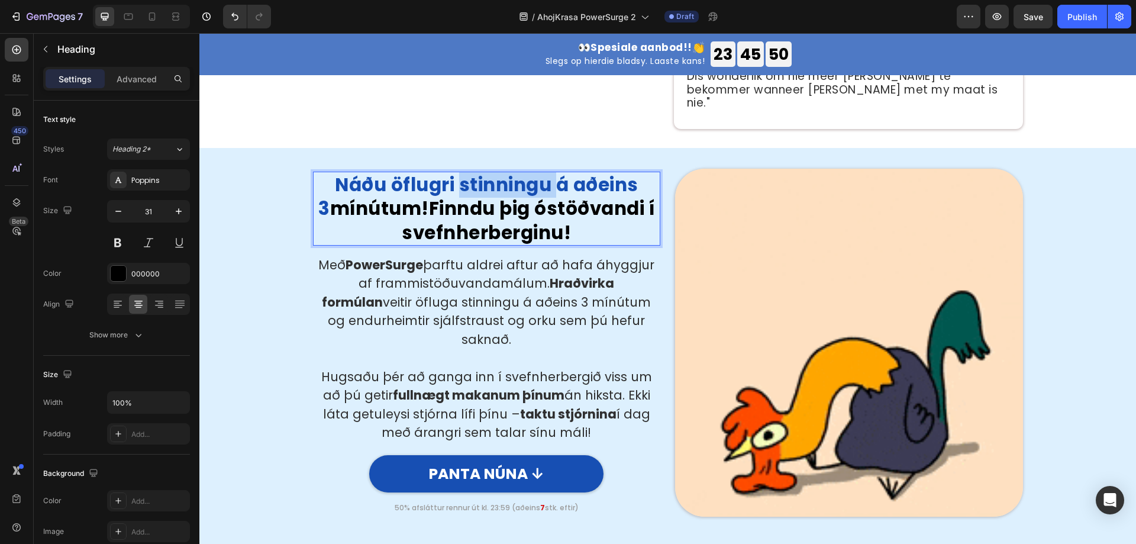
click at [449, 185] on strong "Náðu öflugri stinningu á aðeins 3" at bounding box center [477, 197] width 319 height 50
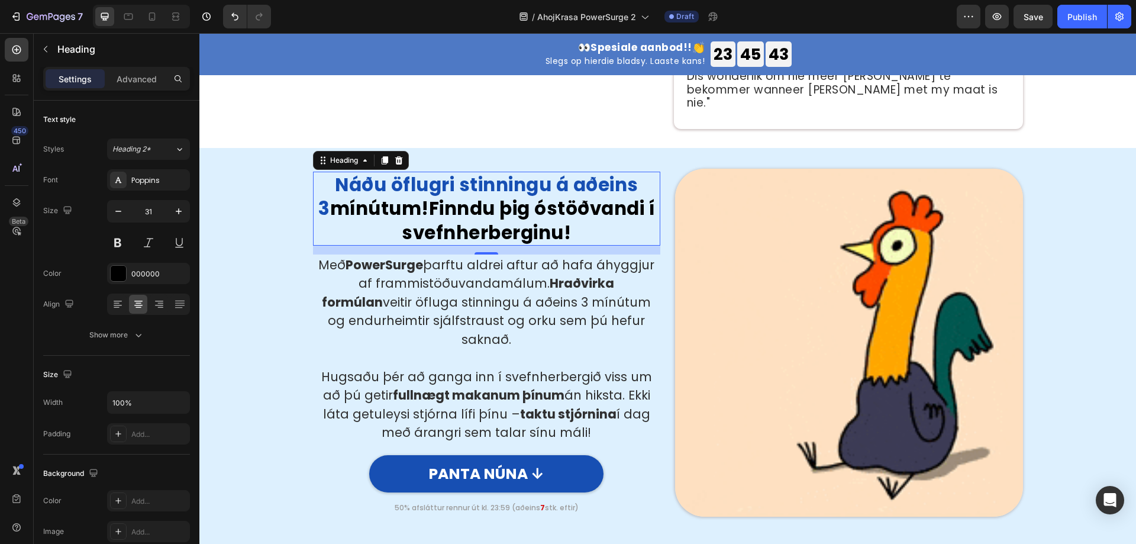
click at [601, 173] on strong "Náðu öflugri stinningu á aðeins 3" at bounding box center [477, 197] width 319 height 50
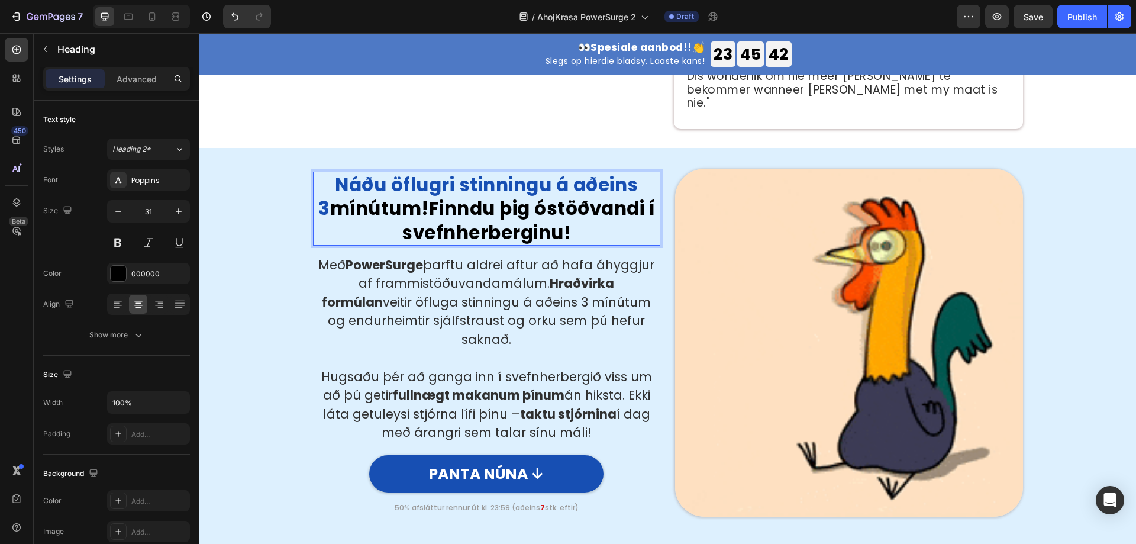
click at [638, 176] on strong "Náðu öflugri stinningu á aðeins 3" at bounding box center [477, 197] width 319 height 50
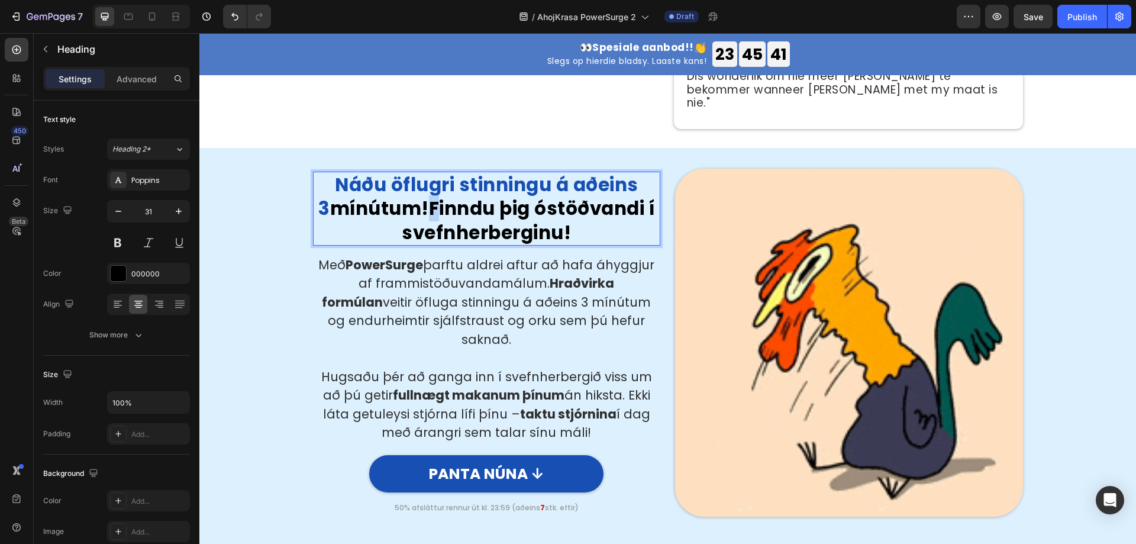
click at [418, 203] on p "Náðu öflugri stinningu á aðeins 3 mínútum! Finndu þig óstöðvandi í svefnherberg…" at bounding box center [486, 209] width 345 height 72
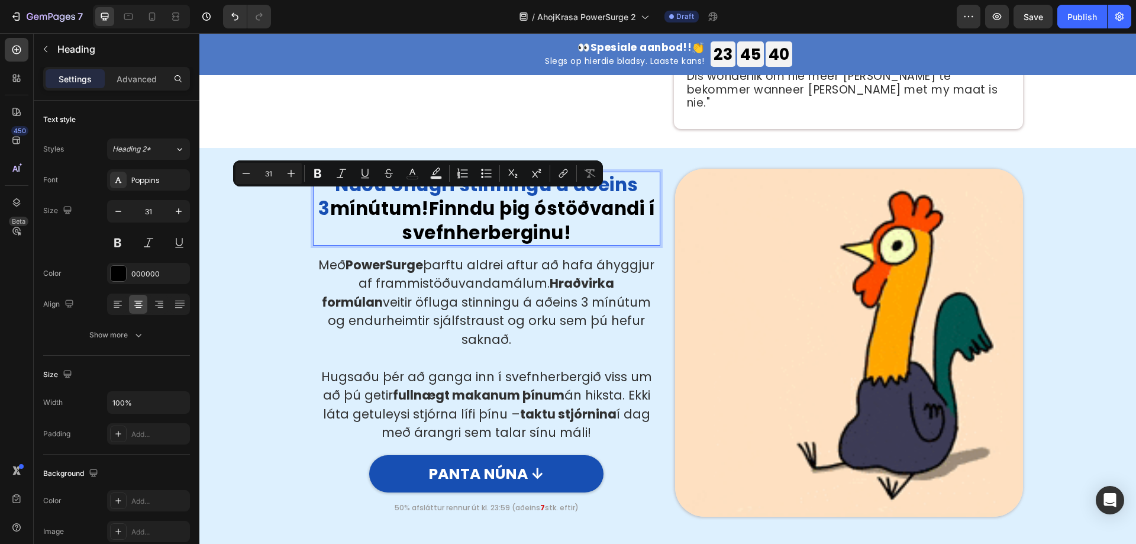
click at [643, 185] on p "Náðu öflugri stinningu á aðeins 3 mínútum! Finndu þig óstöðvandi í svefnherberg…" at bounding box center [486, 209] width 345 height 72
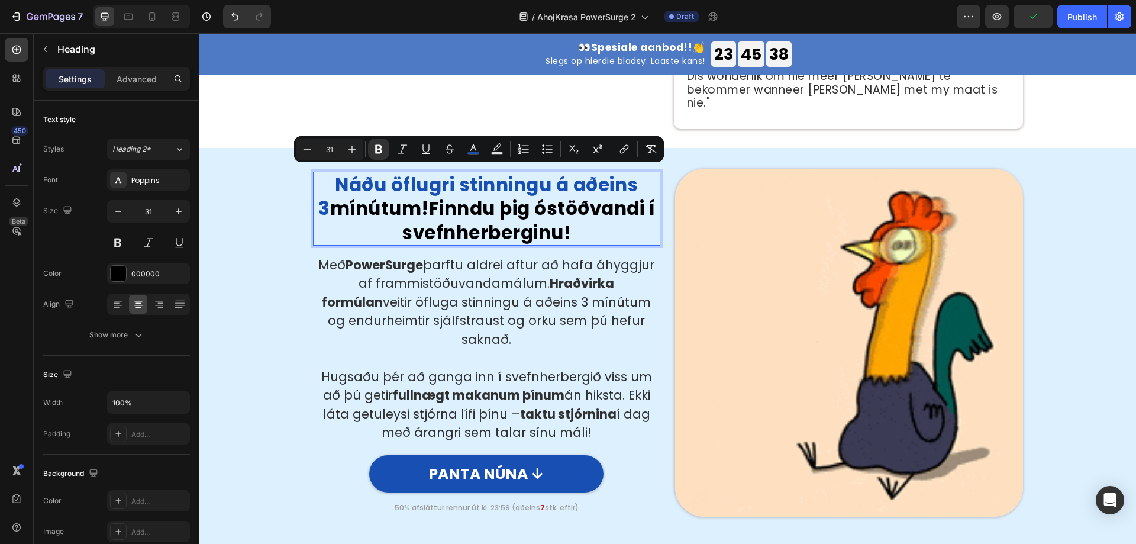
drag, startPoint x: 321, startPoint y: 181, endPoint x: 415, endPoint y: 203, distance: 96.7
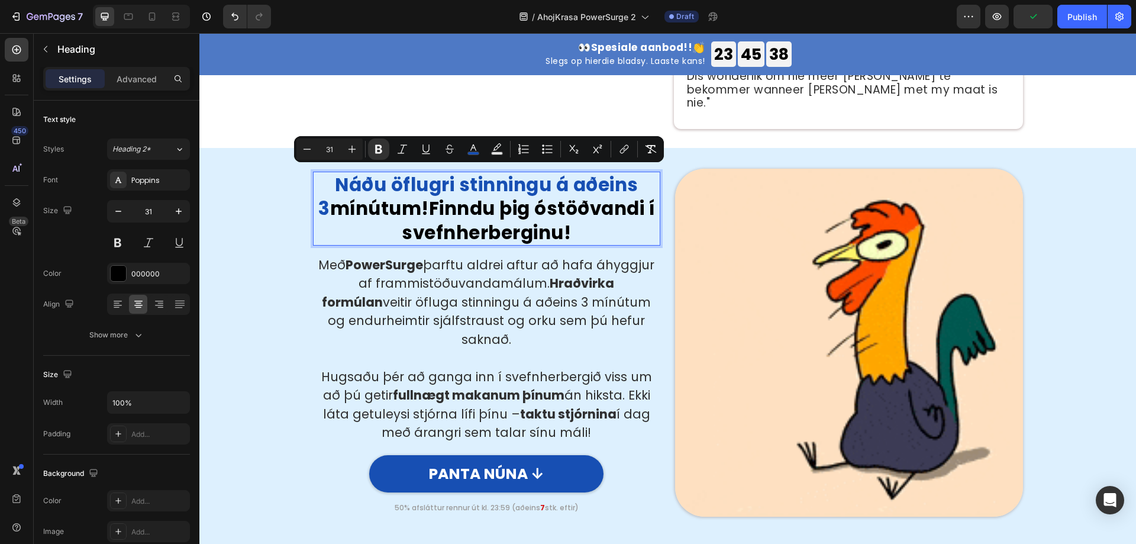
click at [415, 203] on p "Náðu öflugri stinningu á aðeins 3 mínútum! Finndu þig óstöðvandi í svefnherberg…" at bounding box center [486, 209] width 345 height 72
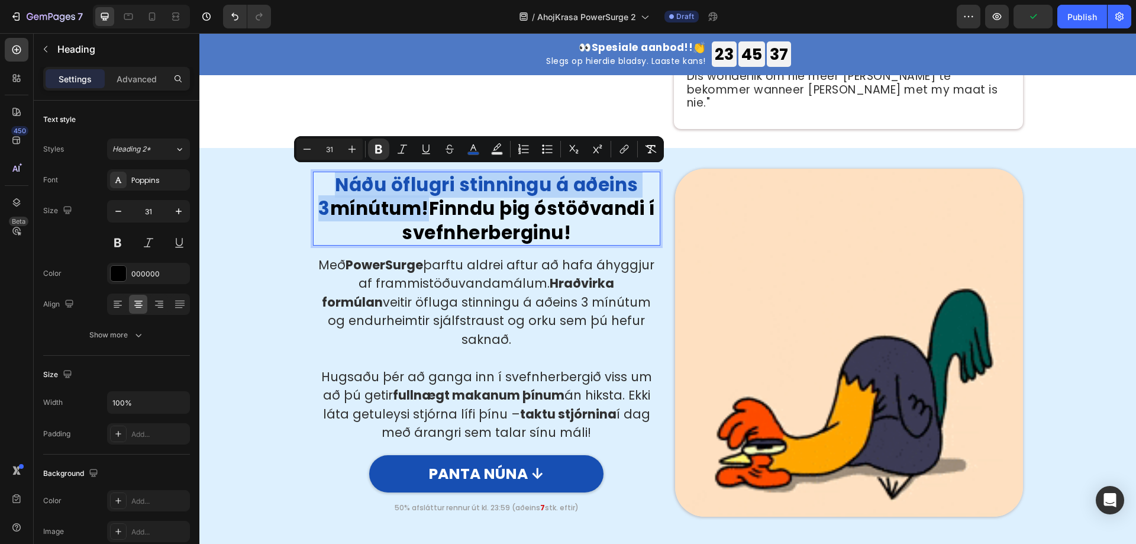
click at [336, 184] on strong "Náðu öflugri stinningu á aðeins 3" at bounding box center [477, 197] width 319 height 50
click at [339, 182] on strong "Náðu öflugri stinningu á aðeins 3" at bounding box center [477, 197] width 319 height 50
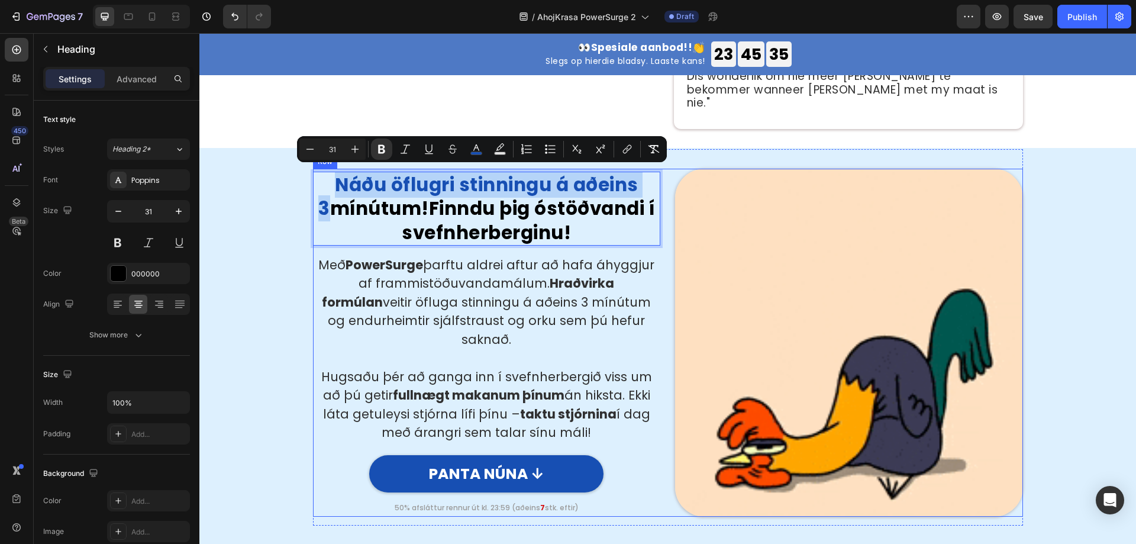
drag, startPoint x: 322, startPoint y: 176, endPoint x: 662, endPoint y: 183, distance: 340.7
click at [662, 183] on div "Náðu öflugri stinningu á aðeins 3 mínútum! Finndu þig óstöðvandi í svefnherberg…" at bounding box center [668, 343] width 710 height 348
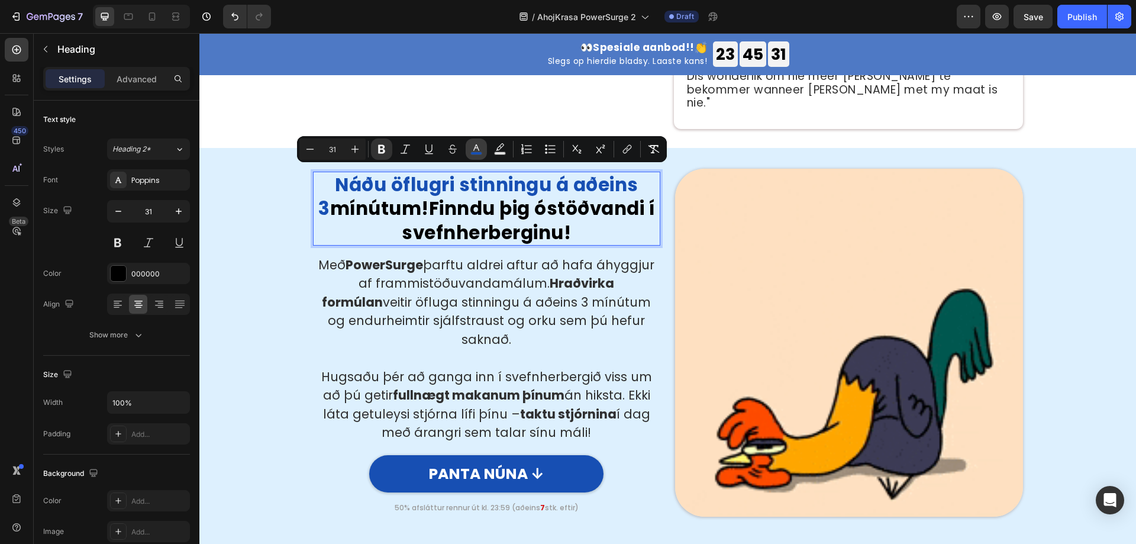
click at [482, 146] on button "color" at bounding box center [475, 148] width 21 height 21
type input "174FB3"
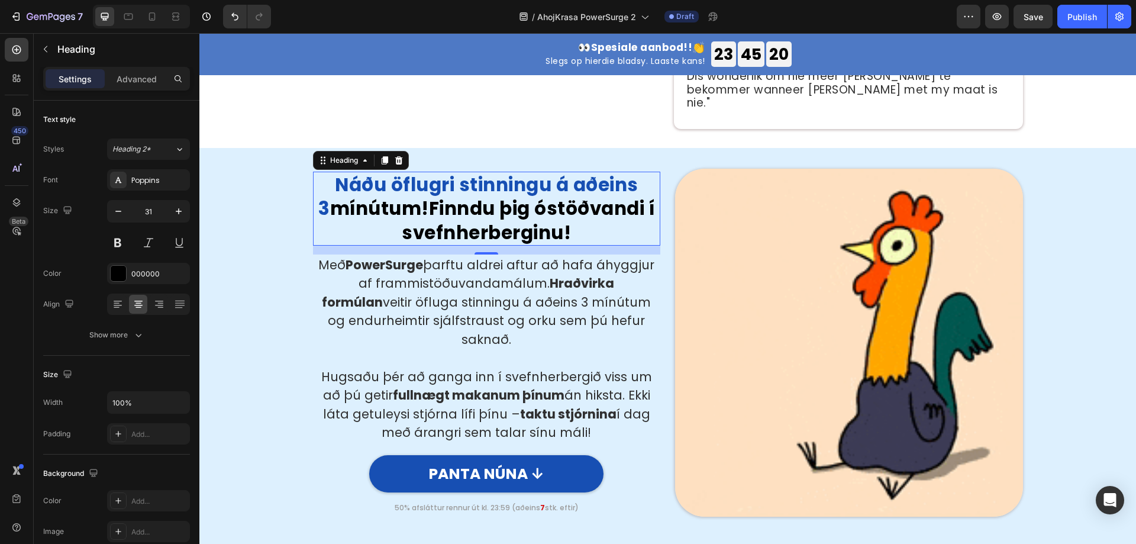
click at [547, 211] on p "Náðu öflugri stinningu á aðeins 3 mínútum! Finndu þig óstöðvandi í svefnherberg…" at bounding box center [486, 209] width 345 height 72
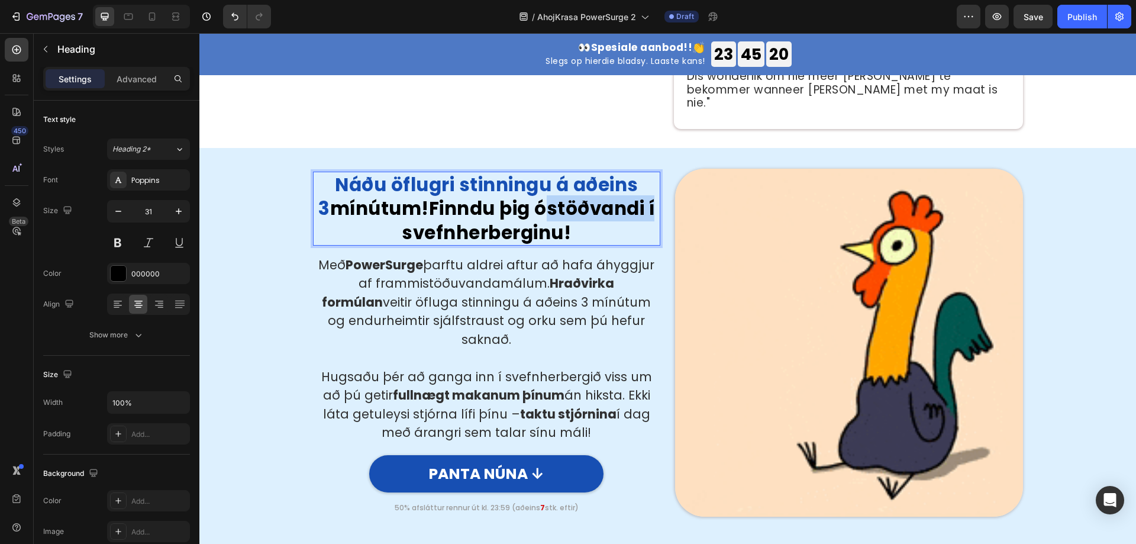
click at [547, 211] on p "Náðu öflugri stinningu á aðeins 3 mínútum! Finndu þig óstöðvandi í svefnherberg…" at bounding box center [486, 209] width 345 height 72
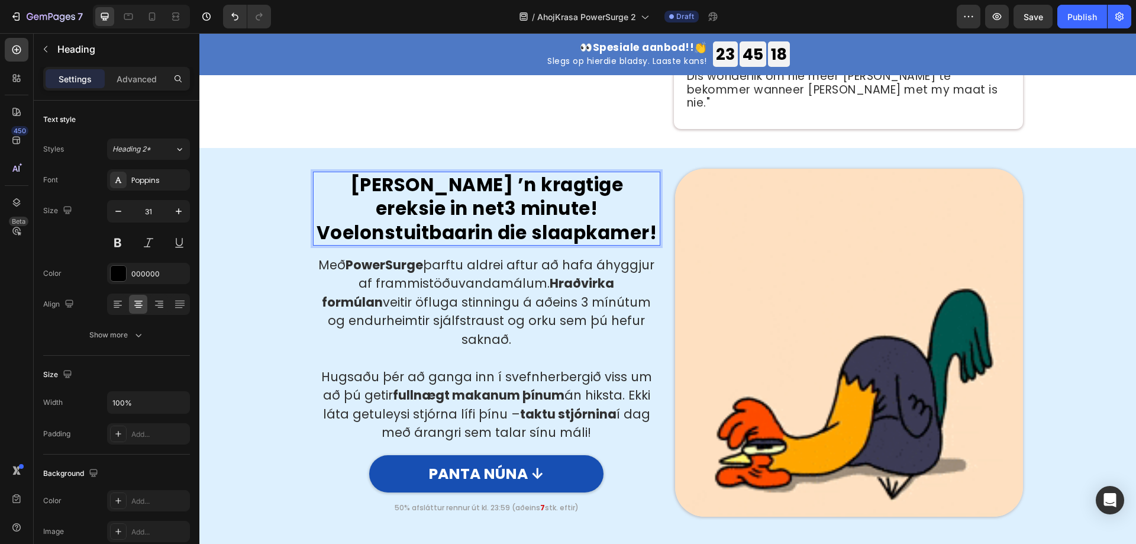
click at [403, 202] on p "Bereik ’n kragtige ereksie in net 3 minute ! Voel onstuitbaar in die slaapkamer!" at bounding box center [486, 209] width 345 height 72
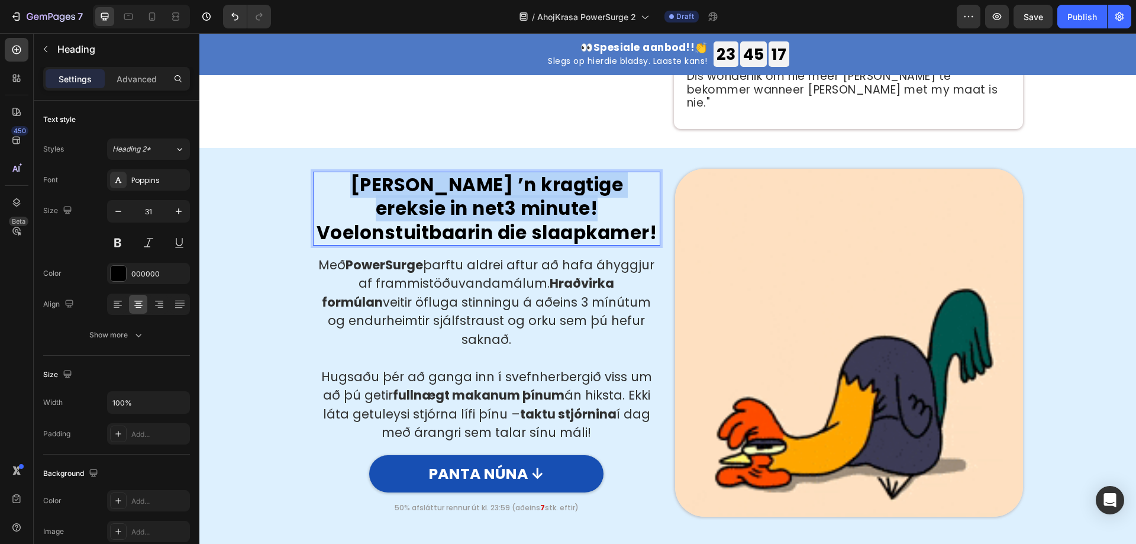
drag, startPoint x: 408, startPoint y: 202, endPoint x: 274, endPoint y: 159, distance: 141.0
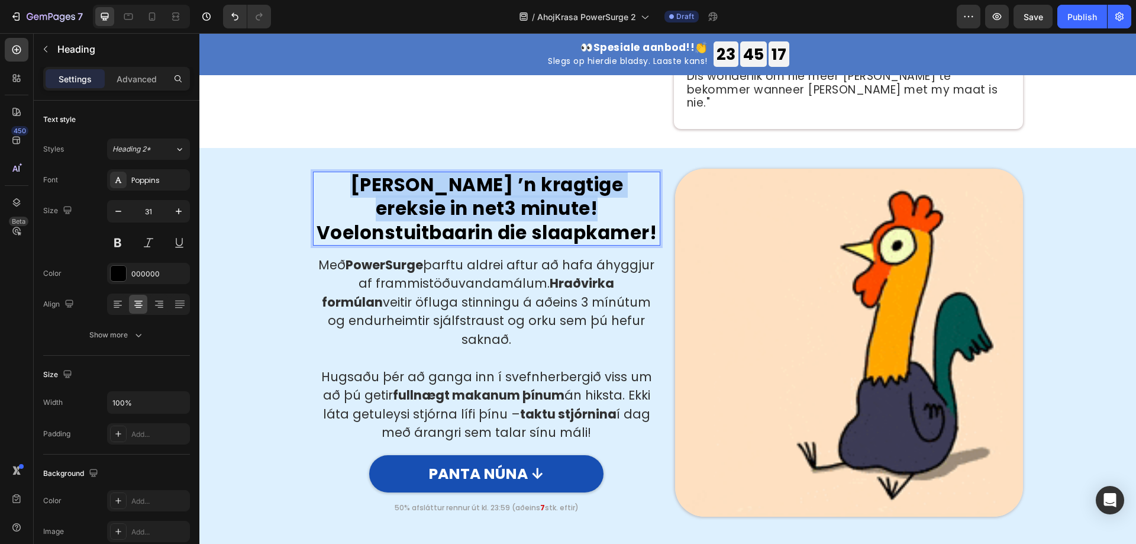
click at [274, 159] on div "Bereik ’n kragtige ereksie in net 3 minute ! Voel onstuitbaar in die slaapkamer…" at bounding box center [667, 337] width 919 height 376
click at [422, 205] on p "Bereik ’n kragtige ereksie in net 3 minute ! Voel onstuitbaar in die slaapkamer!" at bounding box center [486, 209] width 345 height 72
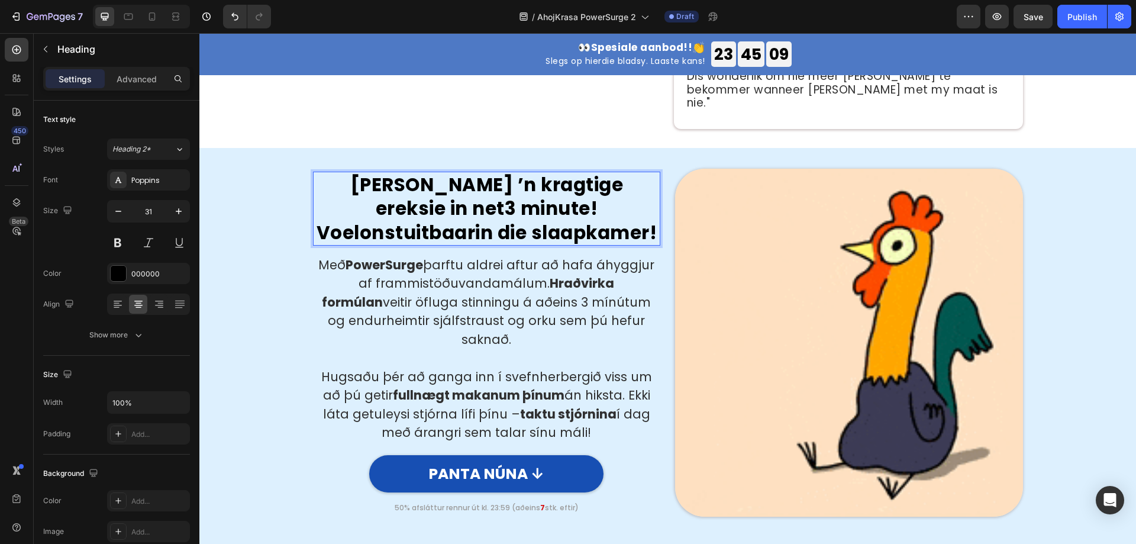
click at [402, 200] on p "Bereik ’n kragtige ereksie in net 3 minute ! Voel onstuitbaar in die slaapkamer!" at bounding box center [486, 209] width 345 height 72
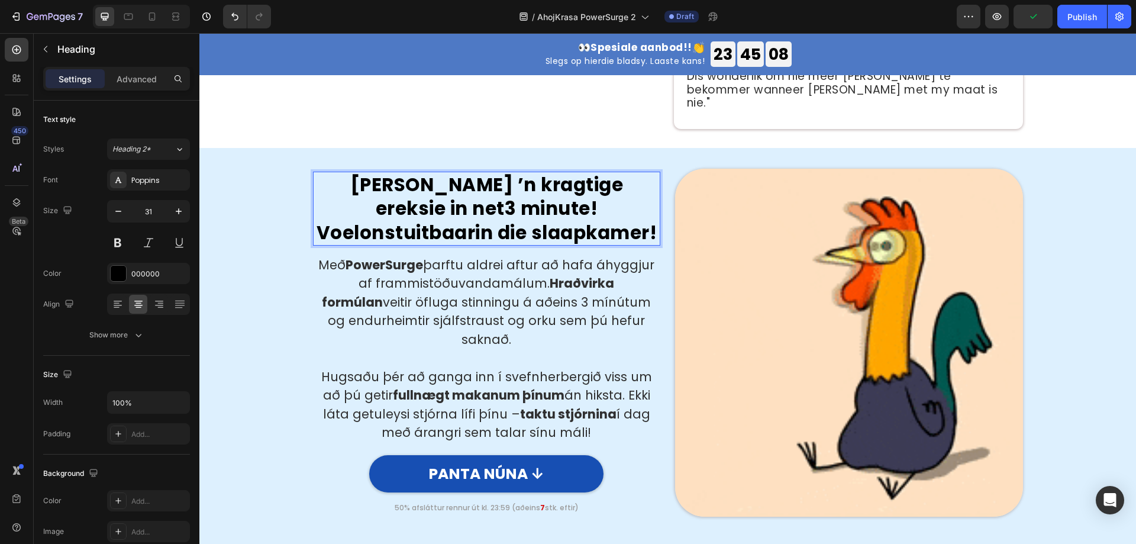
click at [409, 207] on p "Bereik ’n kragtige ereksie in net 3 minute ! Voel onstuitbaar in die slaapkamer!" at bounding box center [486, 209] width 345 height 72
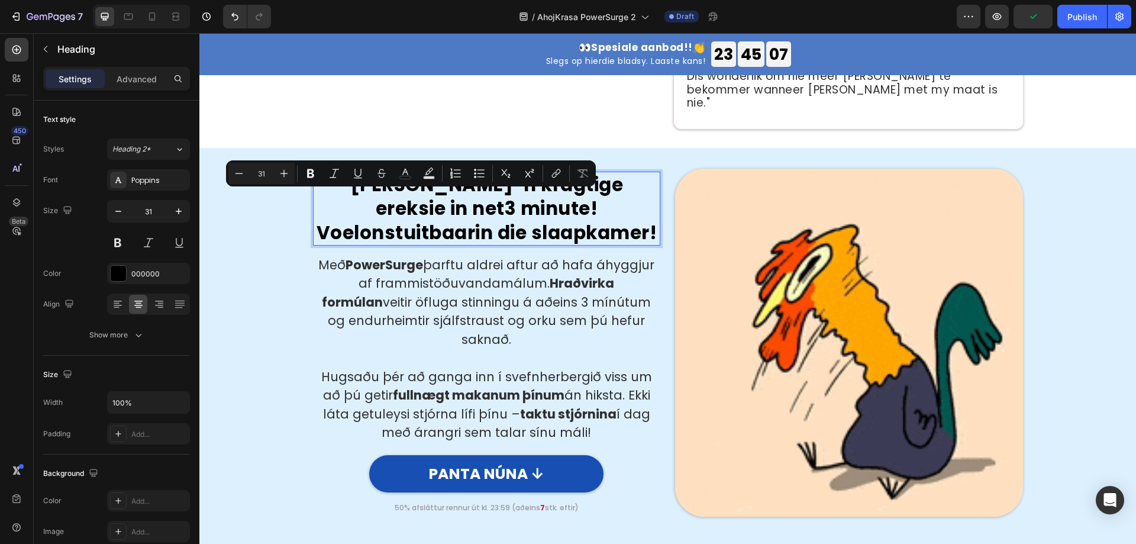
click at [409, 204] on p "Bereik ’n kragtige ereksie in net 3 minute ! Voel onstuitbaar in die slaapkamer!" at bounding box center [486, 209] width 345 height 72
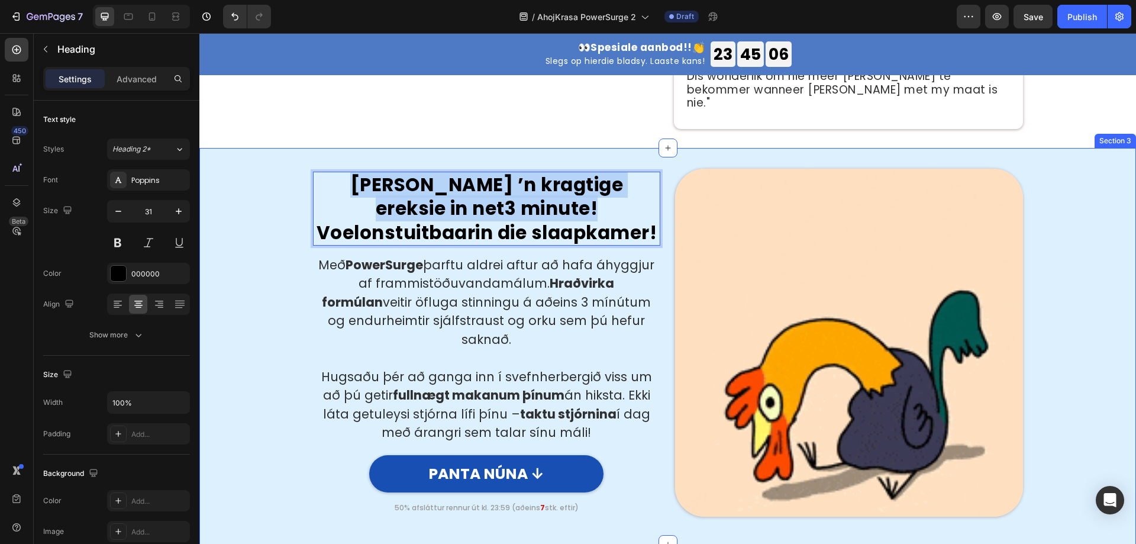
drag, startPoint x: 409, startPoint y: 207, endPoint x: 292, endPoint y: 169, distance: 123.8
click at [292, 169] on div "Bereik ’n kragtige ereksie in net 3 minute ! Voel onstuitbaar in die slaapkamer…" at bounding box center [667, 337] width 919 height 376
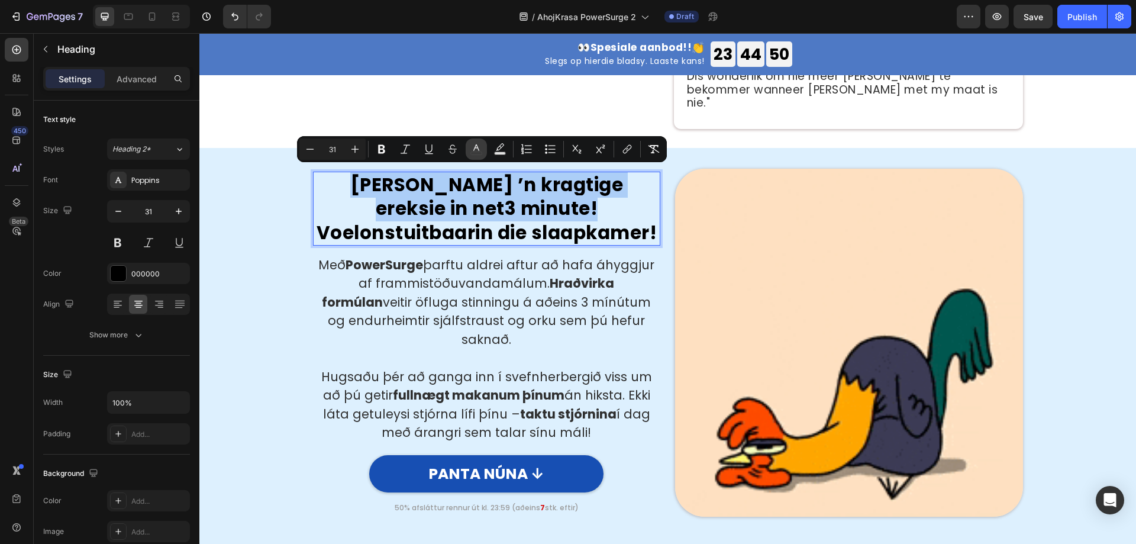
click at [474, 145] on icon "Editor contextual toolbar" at bounding box center [476, 149] width 12 height 12
type input "000000"
click at [478, 149] on icon "Editor contextual toolbar" at bounding box center [476, 147] width 6 height 7
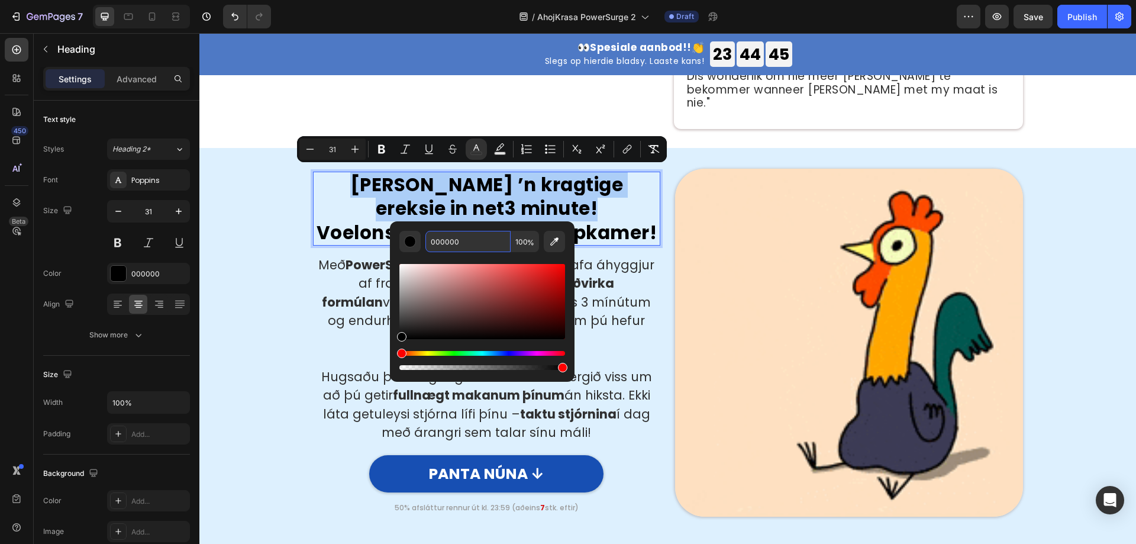
click at [460, 241] on input "000000" at bounding box center [467, 241] width 85 height 21
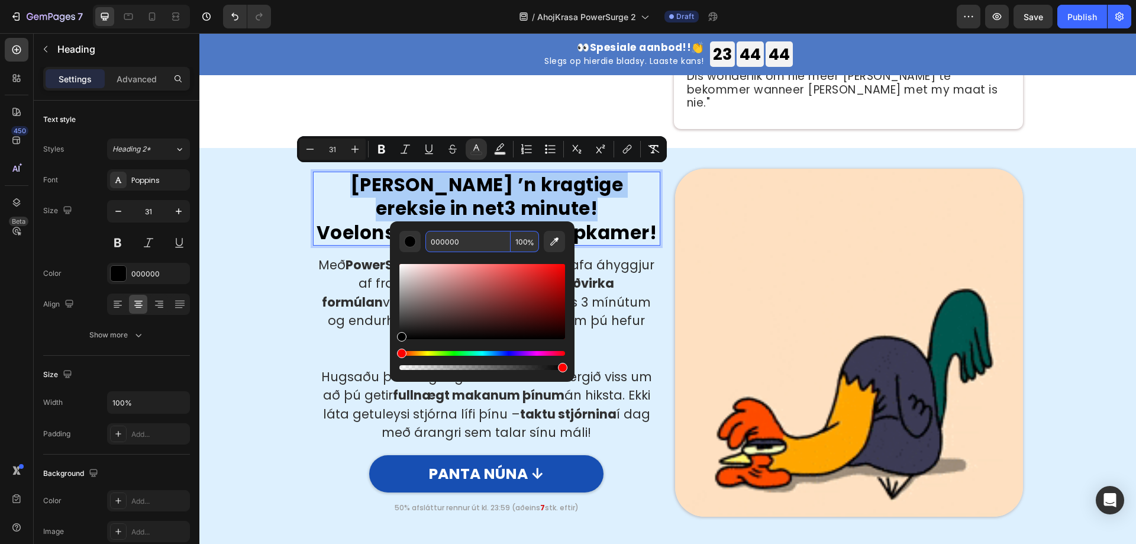
paste input "174FB3"
type input "174FB3"
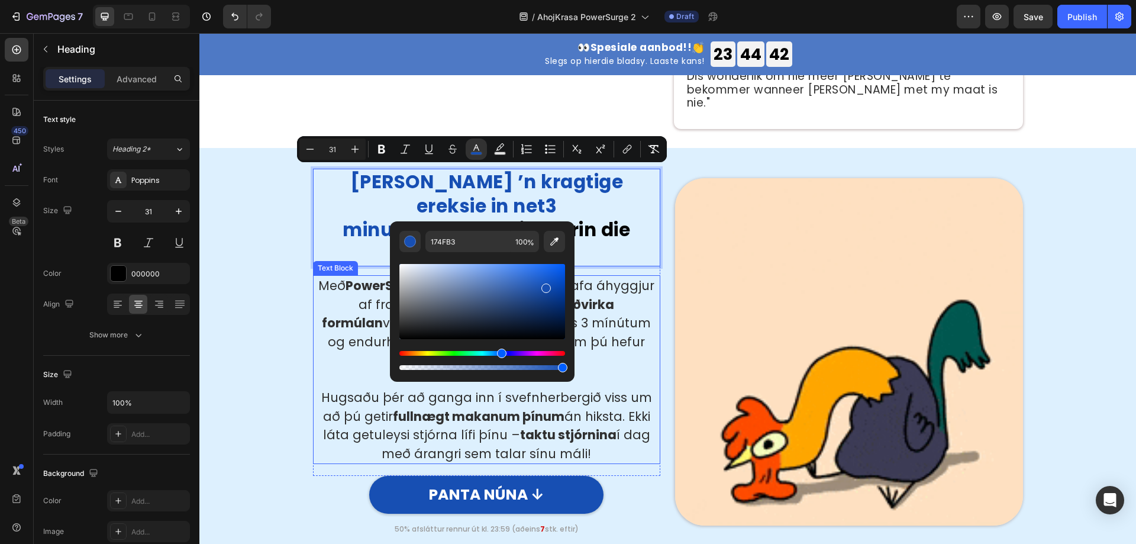
click at [675, 335] on img at bounding box center [849, 352] width 348 height 348
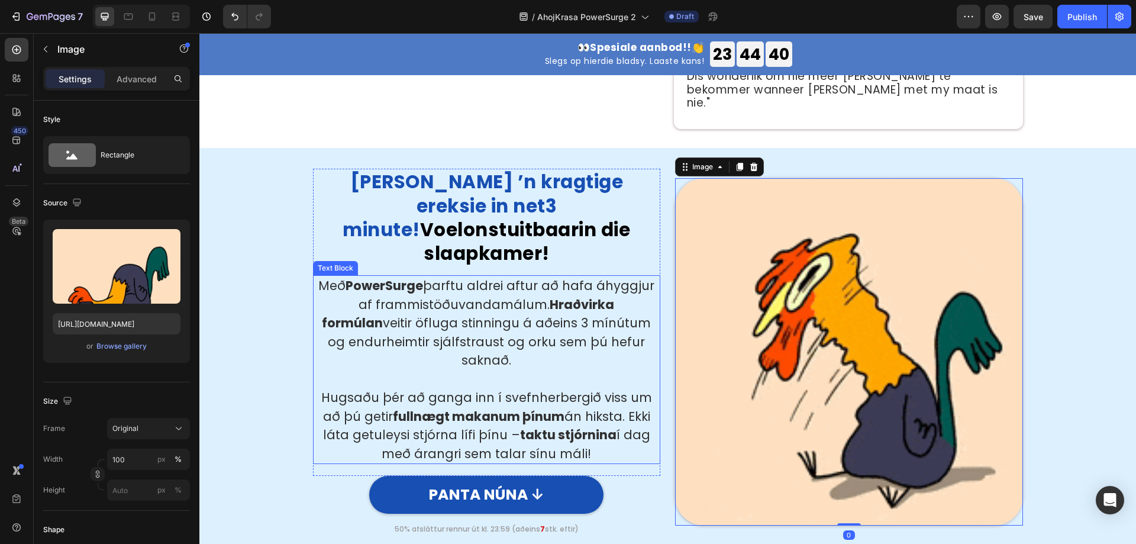
click at [453, 293] on p "Með PowerSurge þarftu aldrei aftur að hafa áhyggjur af frammistöðuvandamálum. H…" at bounding box center [486, 322] width 345 height 93
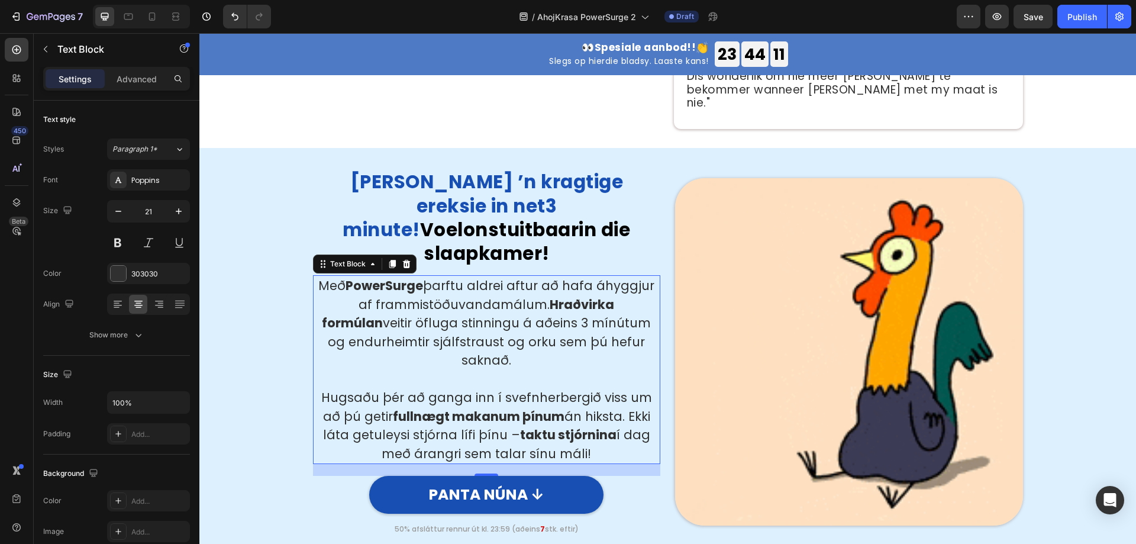
click at [418, 276] on p "Með PowerSurge þarftu aldrei aftur að hafa áhyggjur af frammistöðuvandamálum. H…" at bounding box center [486, 322] width 345 height 93
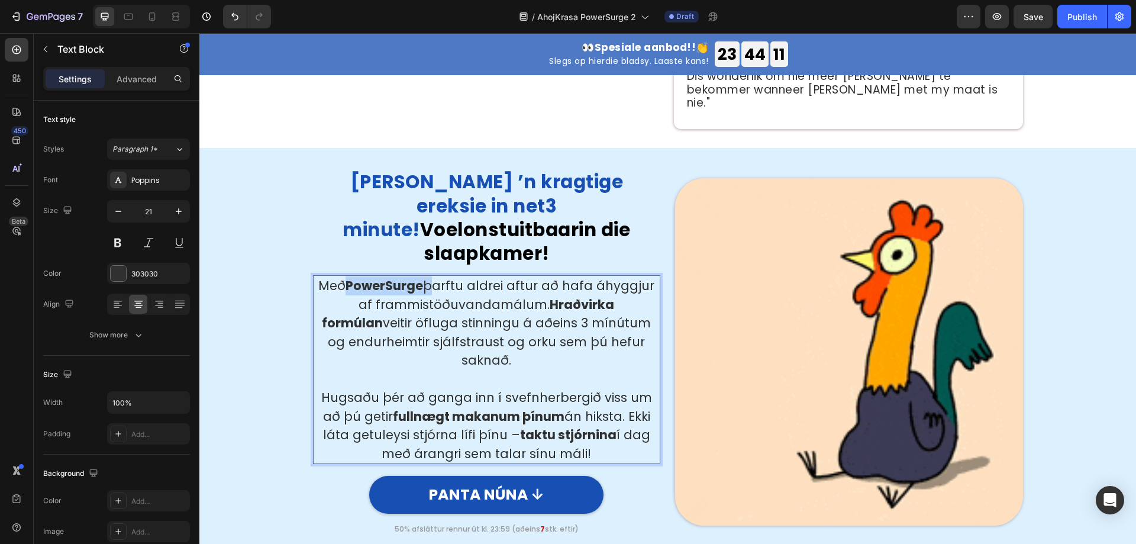
click at [418, 276] on p "Með PowerSurge þarftu aldrei aftur að hafa áhyggjur af frammistöðuvandamálum. H…" at bounding box center [486, 322] width 345 height 93
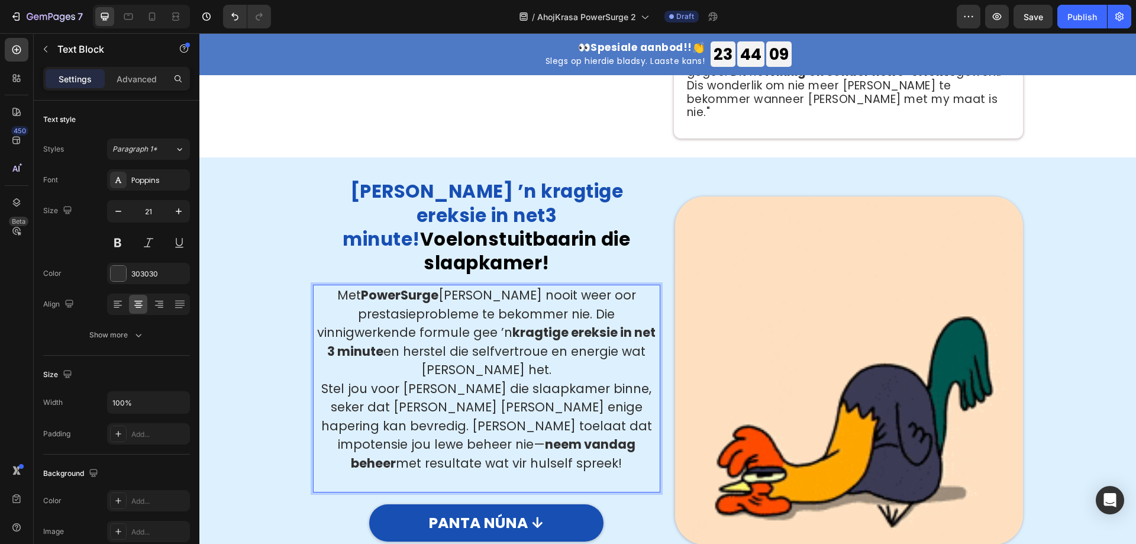
click at [532, 340] on p "Met PowerSurge hoef jy nooit weer oor prestasieprobleme te bekommer nie. Die vi…" at bounding box center [486, 332] width 345 height 93
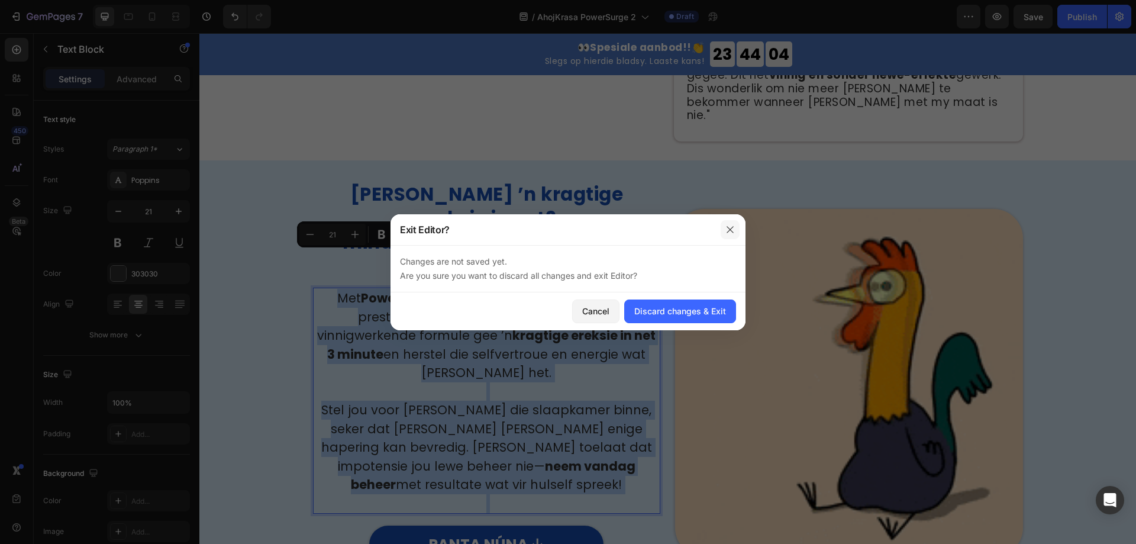
click at [737, 224] on button "button" at bounding box center [729, 229] width 19 height 19
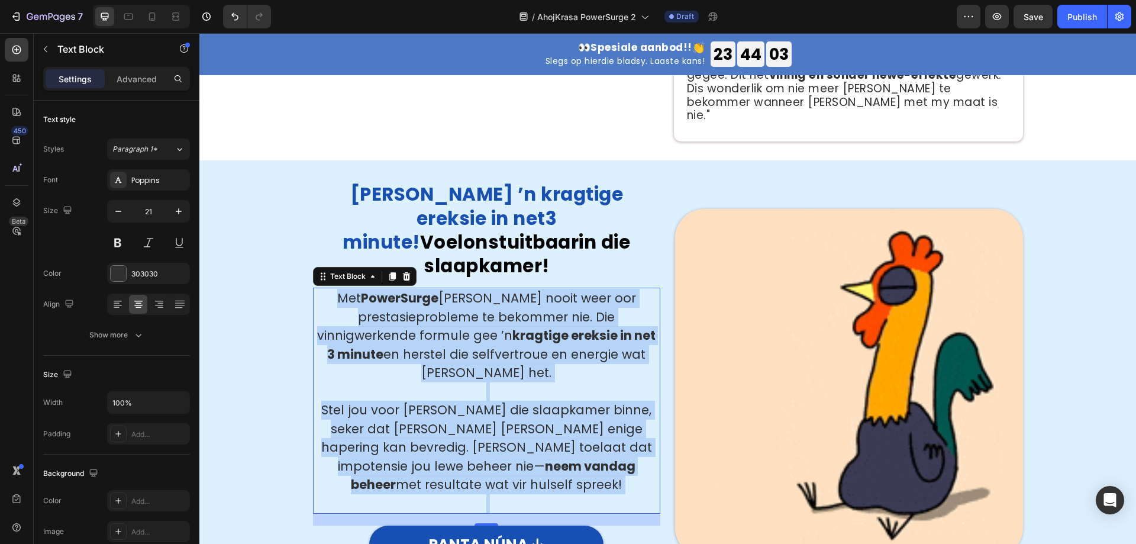
click at [525, 309] on p "Met PowerSurge hoef jy nooit weer oor prestasieprobleme te bekommer nie. Die vi…" at bounding box center [486, 335] width 345 height 93
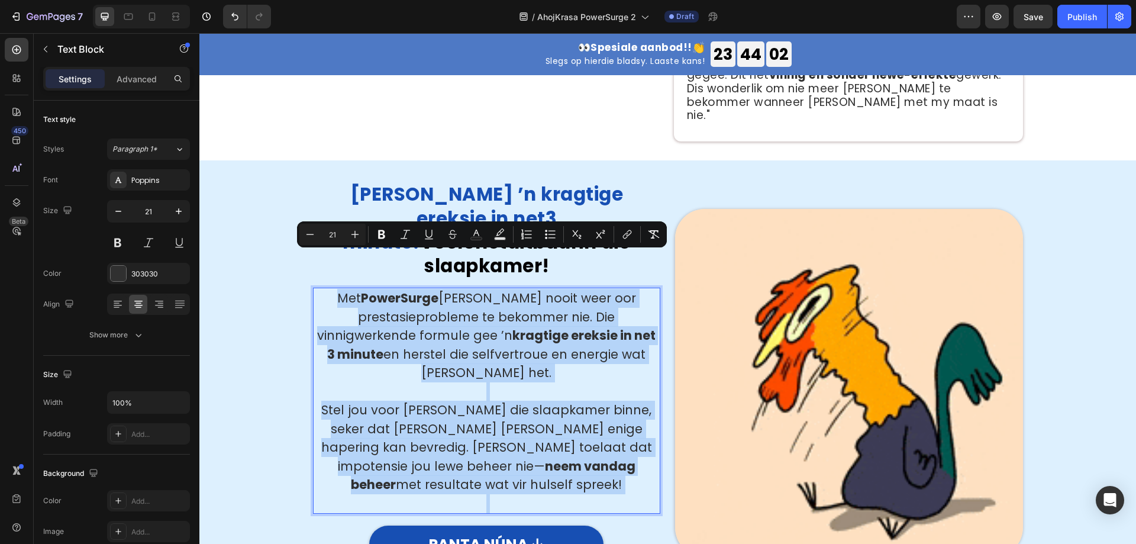
click at [478, 289] on p "Met PowerSurge hoef jy nooit weer oor prestasieprobleme te bekommer nie. Die vi…" at bounding box center [486, 335] width 345 height 93
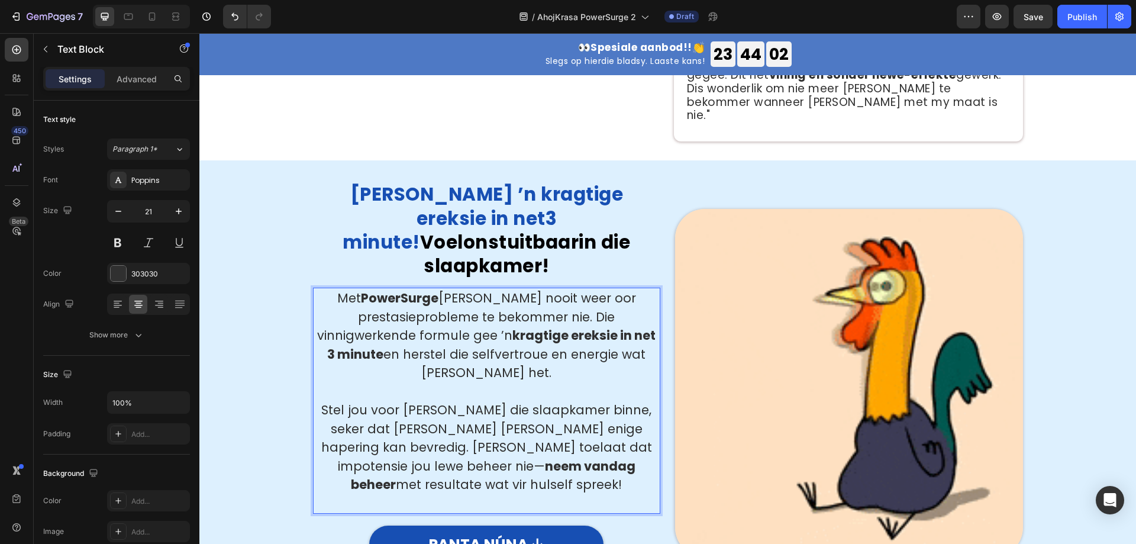
click at [529, 326] on strong "kragtige ereksie in net 3 minute" at bounding box center [491, 344] width 328 height 36
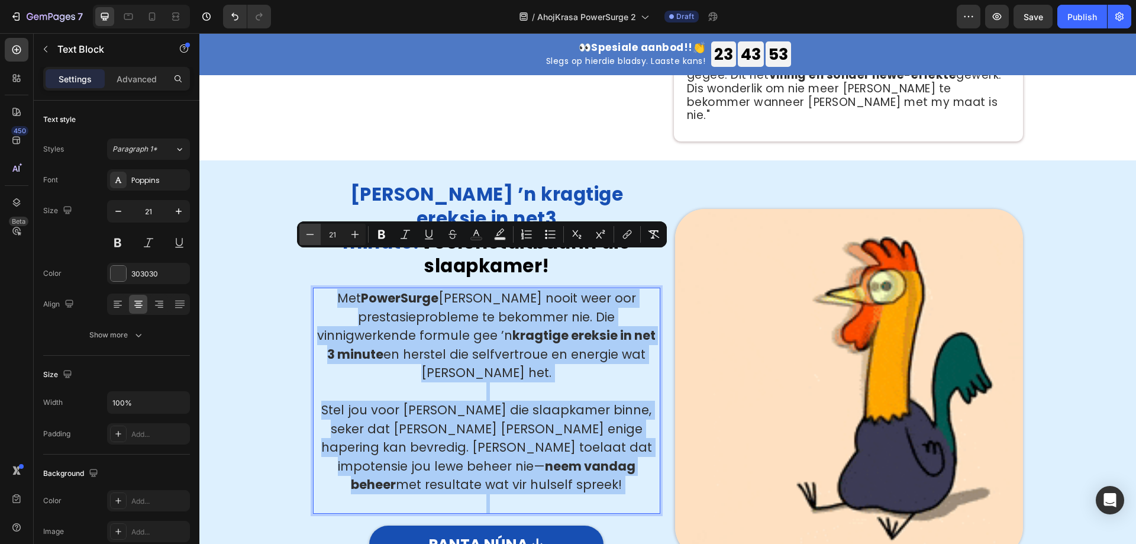
click at [313, 238] on icon "Editor contextual toolbar" at bounding box center [310, 234] width 12 height 12
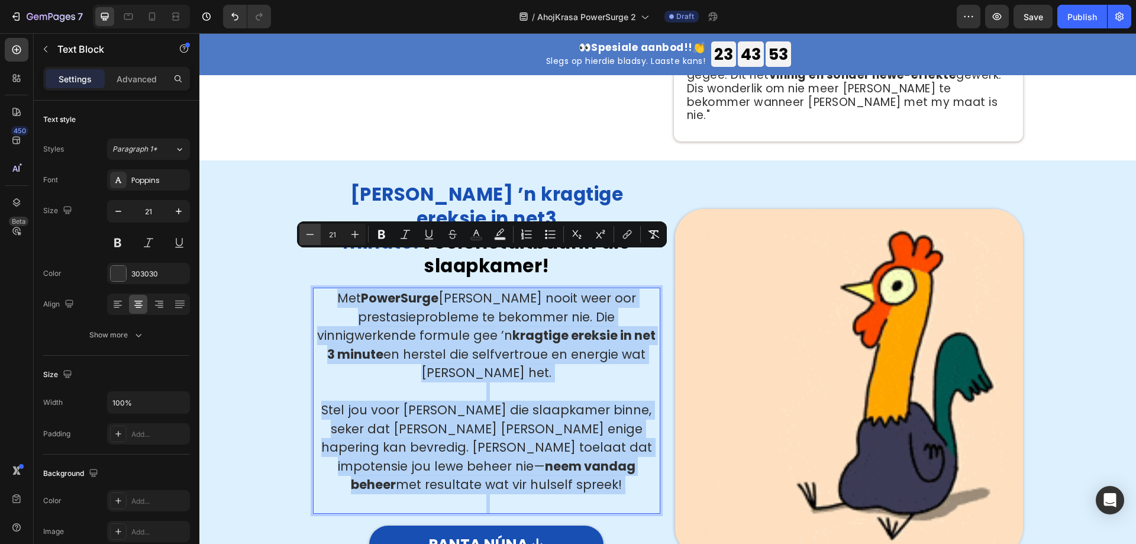
type input "20"
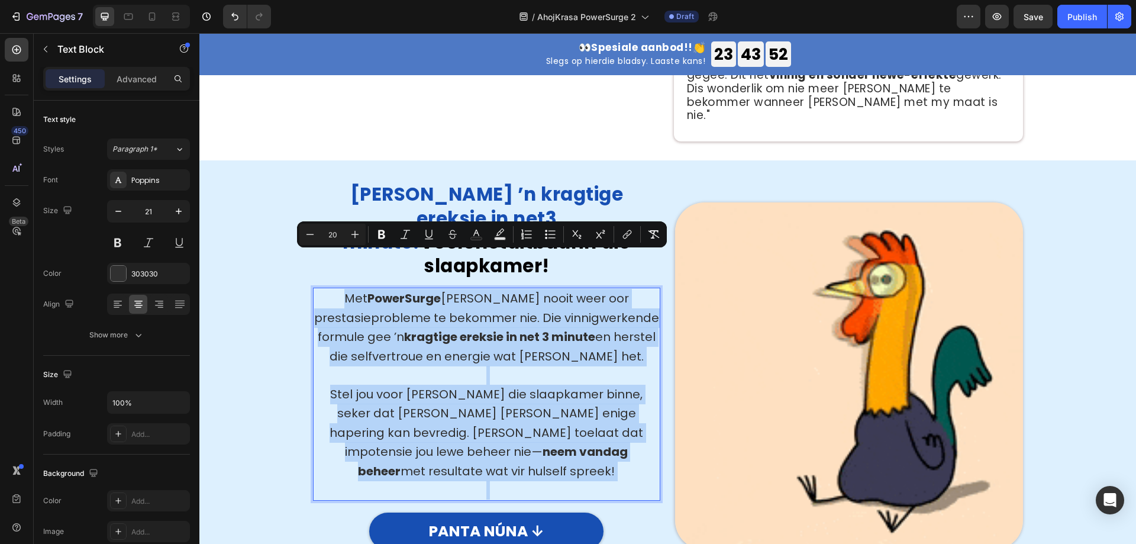
click at [555, 310] on p "Met PowerSurge hoef jy nooit weer oor prestasieprobleme te bekommer nie. Die vi…" at bounding box center [486, 327] width 345 height 77
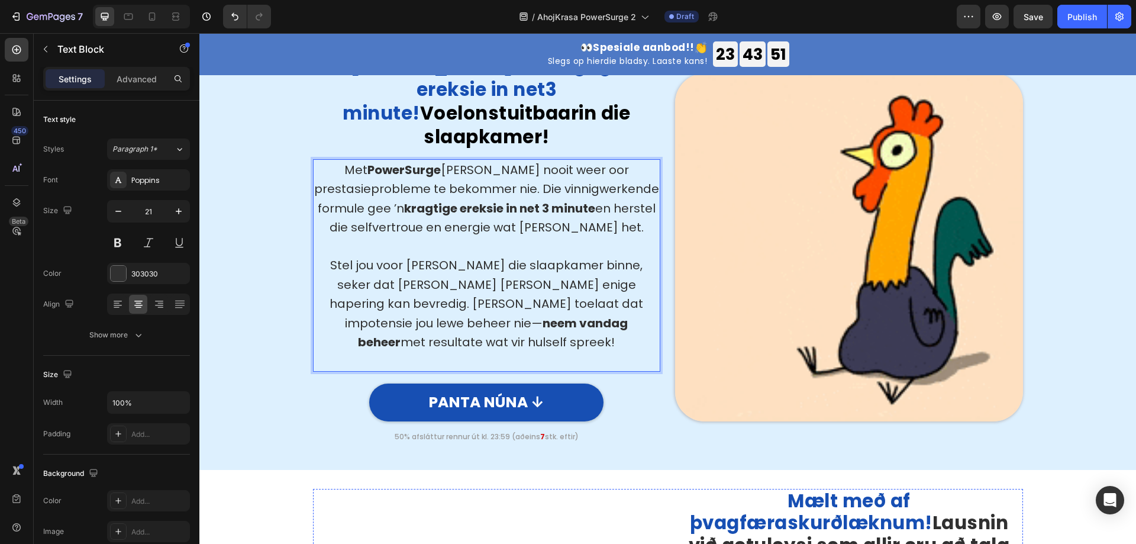
scroll to position [638, 0]
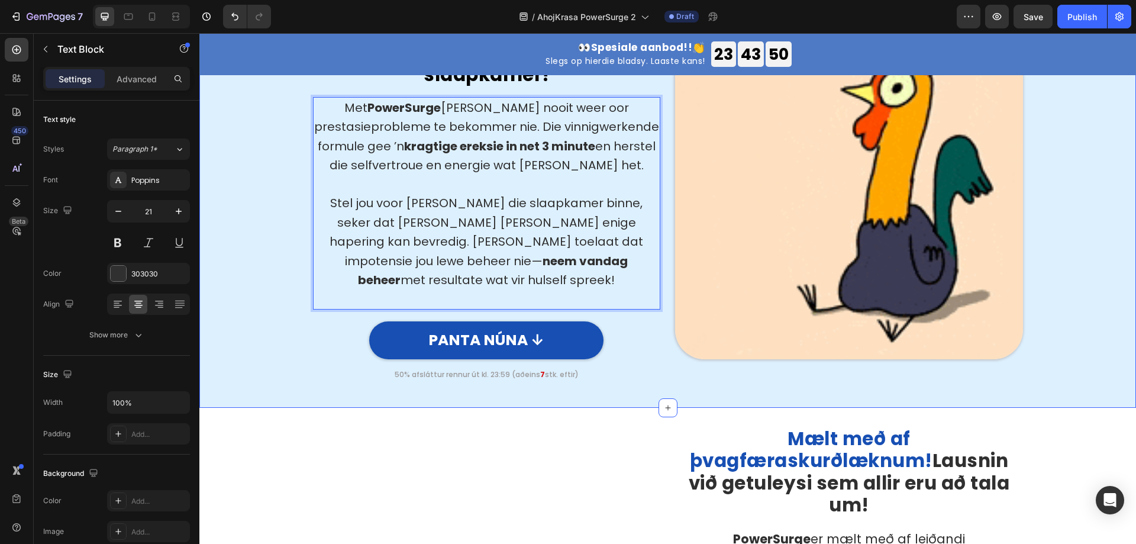
click at [851, 267] on div "⁠⁠⁠⁠⁠⁠⁠ Bereik ’n kragtige ereksie in net 3 minute ! Voel onstuitbaar in die sl…" at bounding box center [667, 179] width 919 height 418
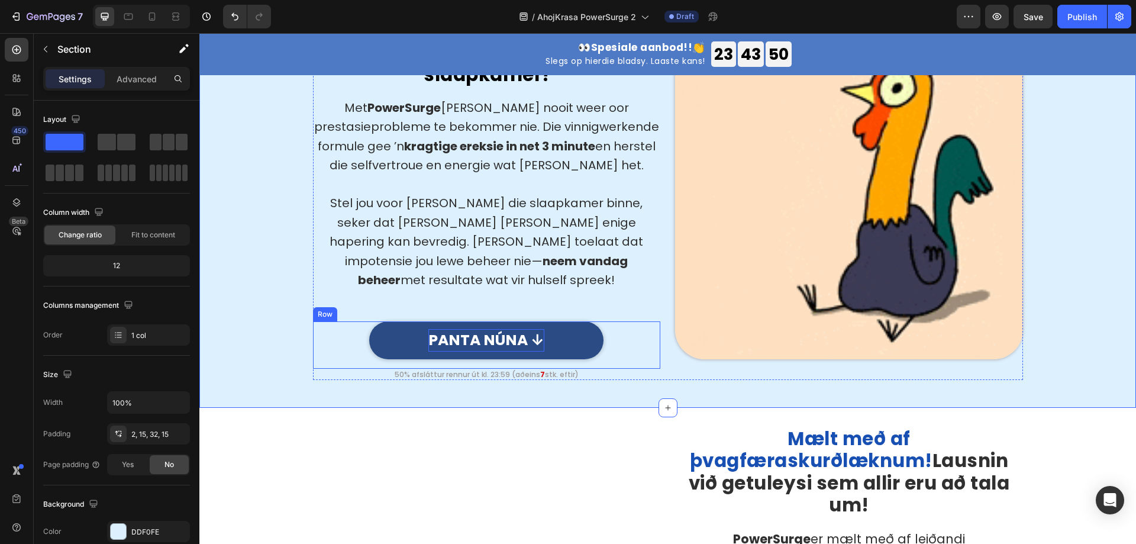
click at [500, 329] on p "PANTA NÚNA ↓" at bounding box center [486, 340] width 116 height 22
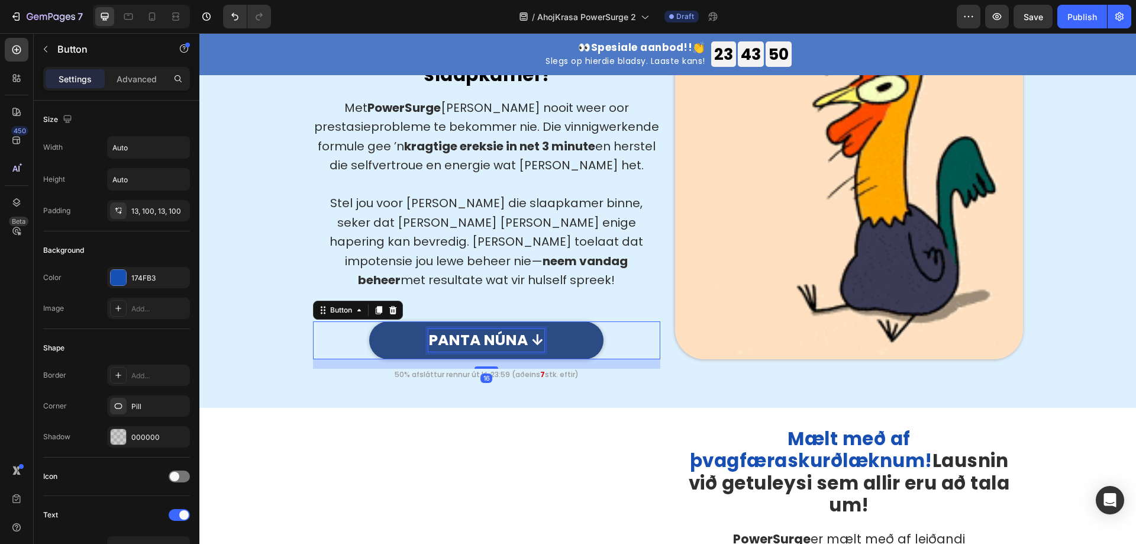
click at [500, 329] on p "PANTA NÚNA ↓" at bounding box center [486, 340] width 116 height 22
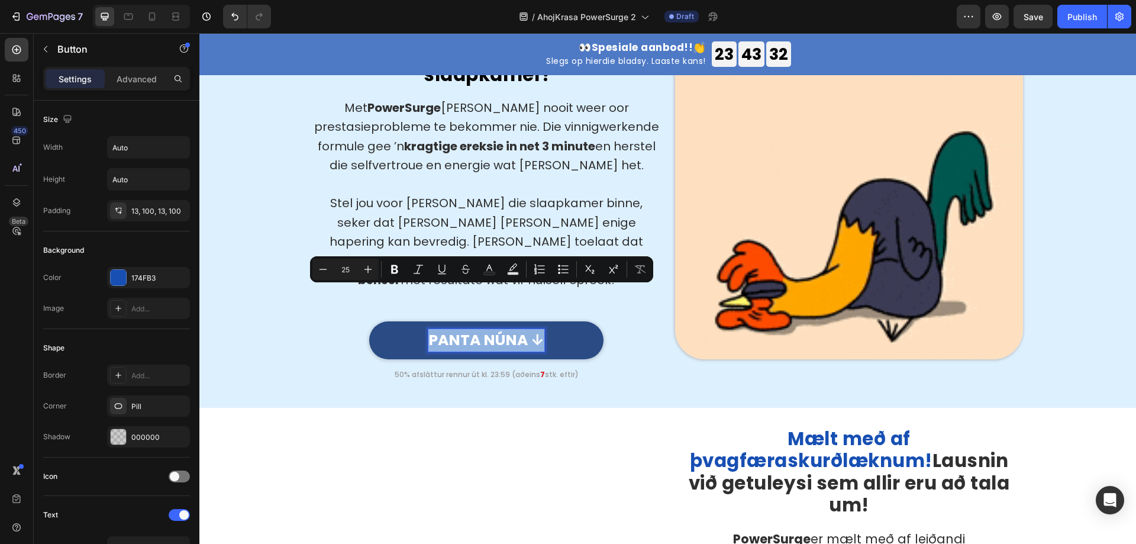
click at [477, 329] on p "PANTA NÚNA ↓" at bounding box center [486, 340] width 116 height 22
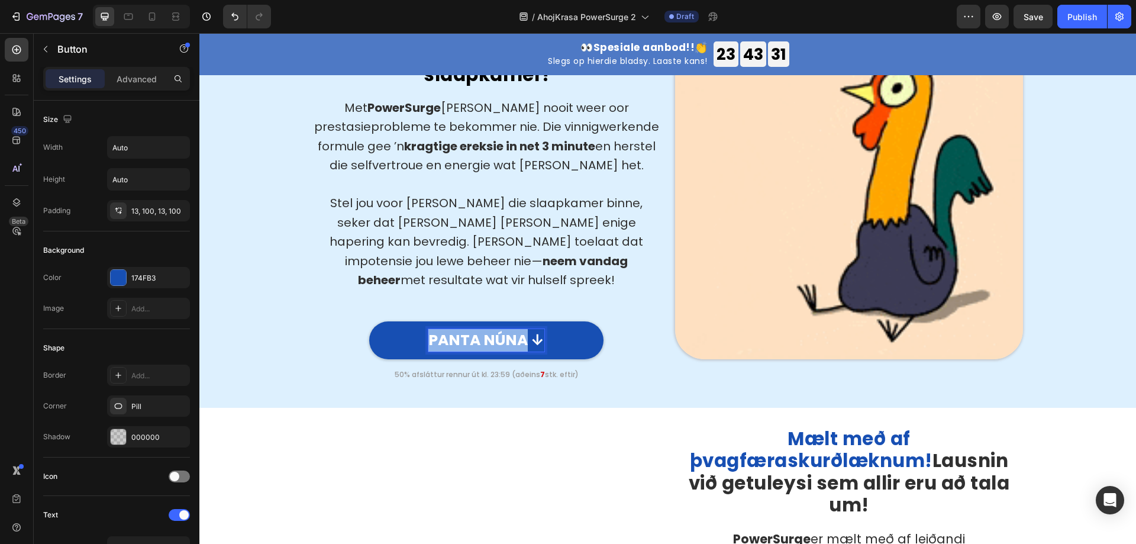
drag, startPoint x: 520, startPoint y: 298, endPoint x: 339, endPoint y: 292, distance: 181.1
click at [339, 321] on div "PANTA NÚNA ↓ Button 16" at bounding box center [487, 340] width 348 height 38
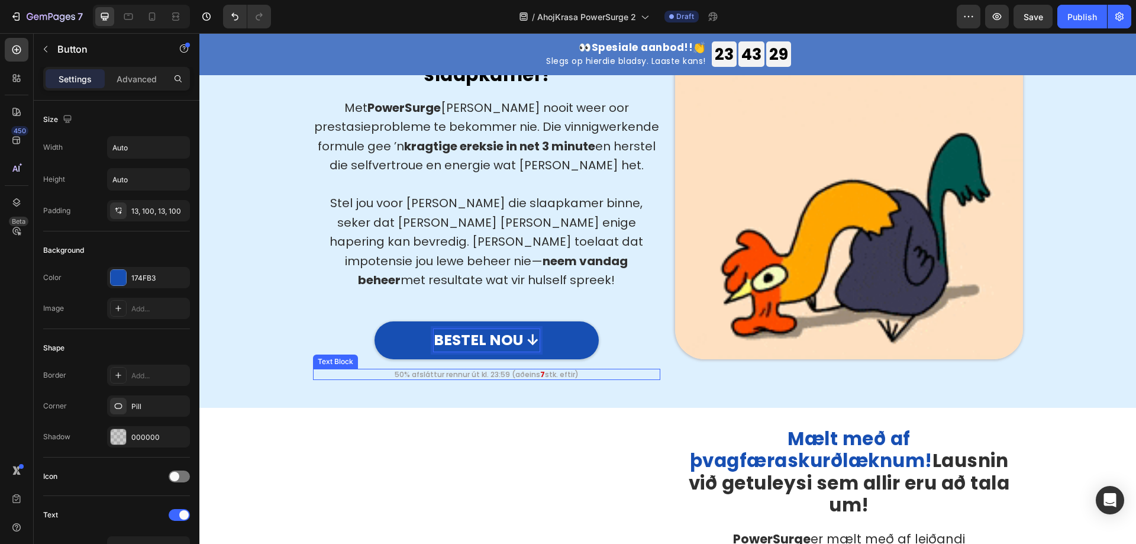
click at [525, 370] on p "50% afsláttur rennur út kl. 23:59 (aðeins 7 stk. eftir)" at bounding box center [486, 374] width 345 height 9
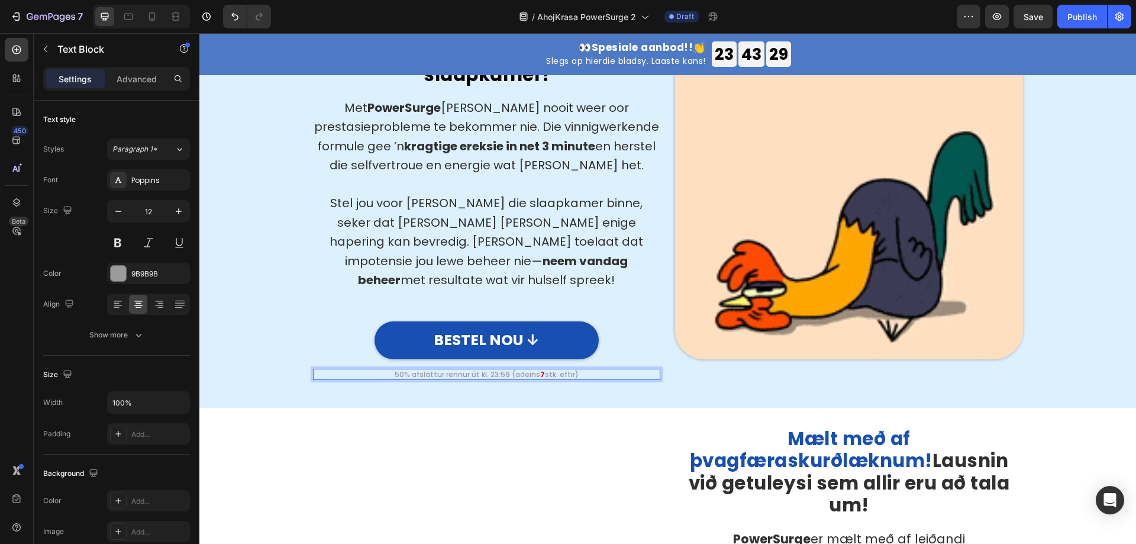
click at [525, 370] on p "50% afsláttur rennur út kl. 23:59 (aðeins 7 stk. eftir)" at bounding box center [486, 374] width 345 height 9
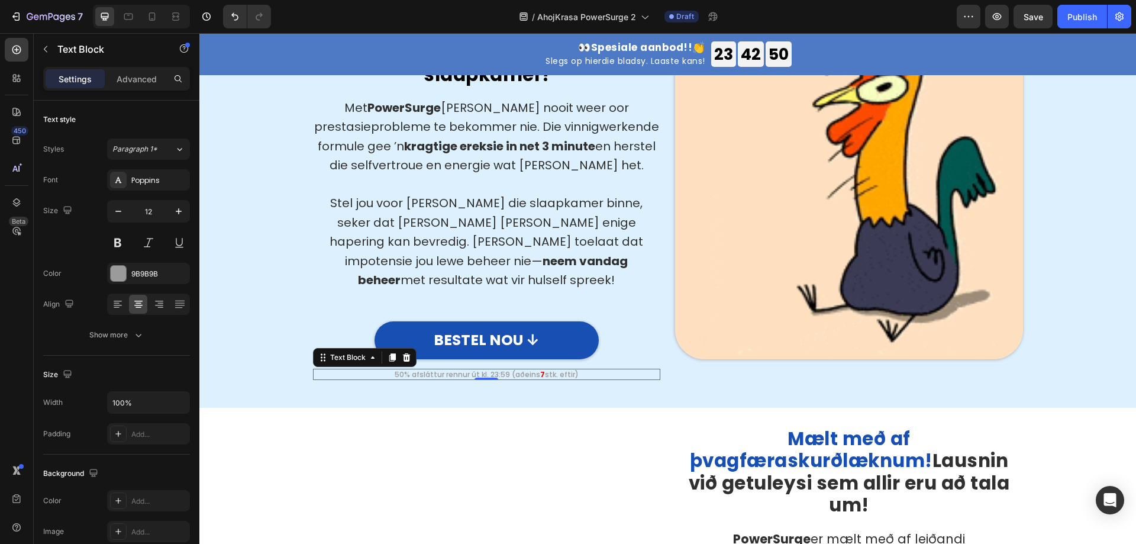
click at [498, 370] on p "50% afsláttur rennur út kl. 23:59 (aðeins 7 stk. eftir)" at bounding box center [486, 374] width 345 height 9
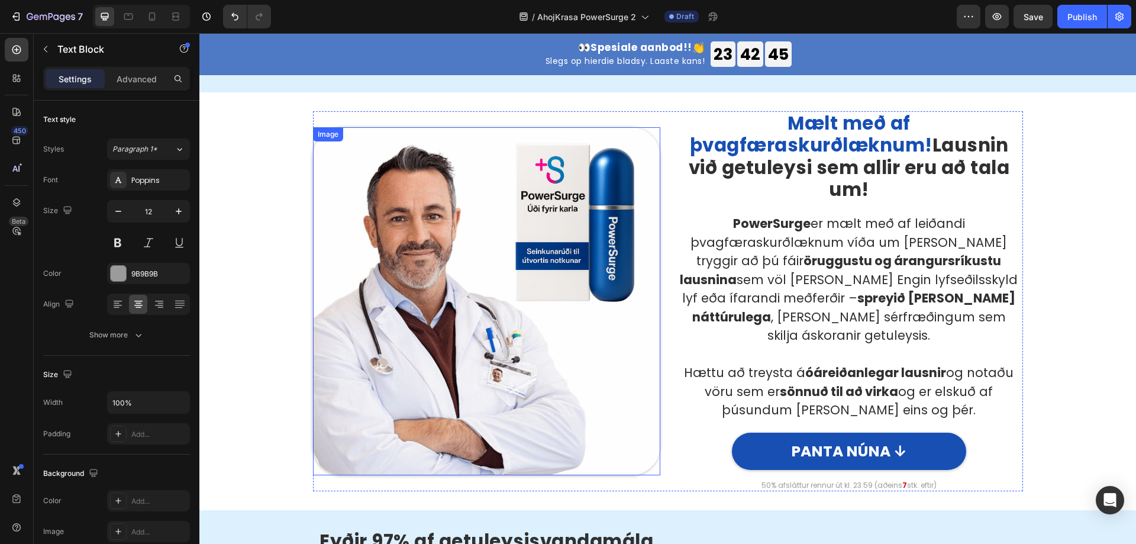
scroll to position [875, 0]
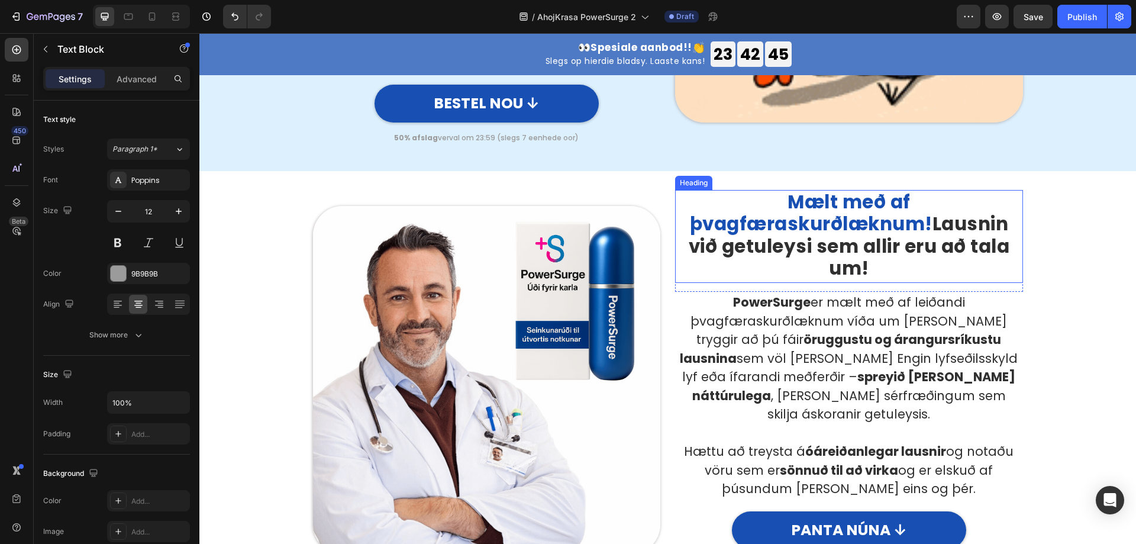
click at [814, 190] on strong "Mælt með af þvagfæraskurðlæknum!" at bounding box center [811, 213] width 242 height 48
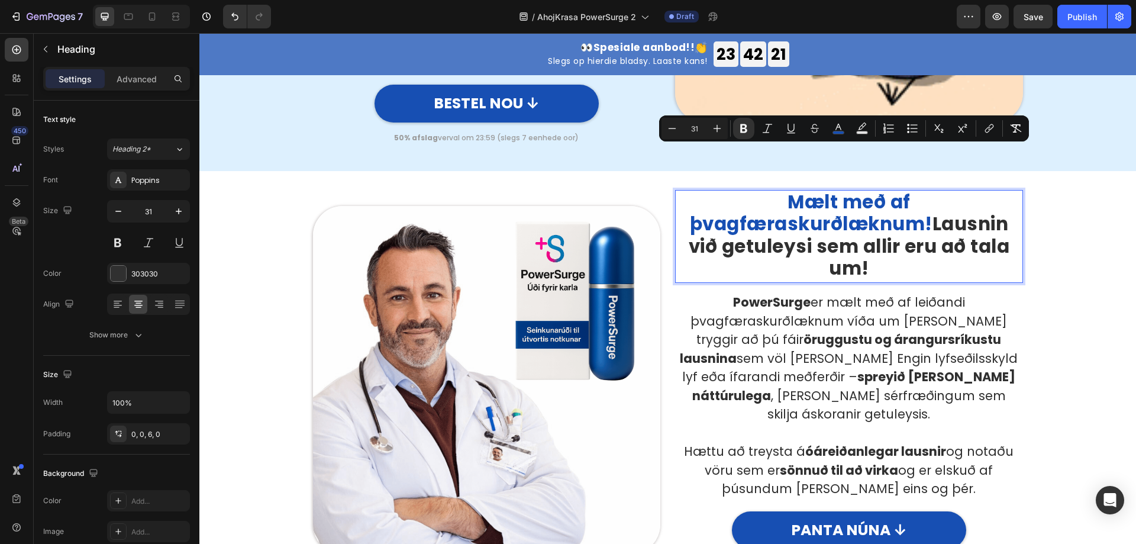
click at [787, 192] on p "Mælt með af þvagfæraskurðlæknum! Lausnin við getuleysi sem allir eru að tala um!" at bounding box center [848, 235] width 345 height 88
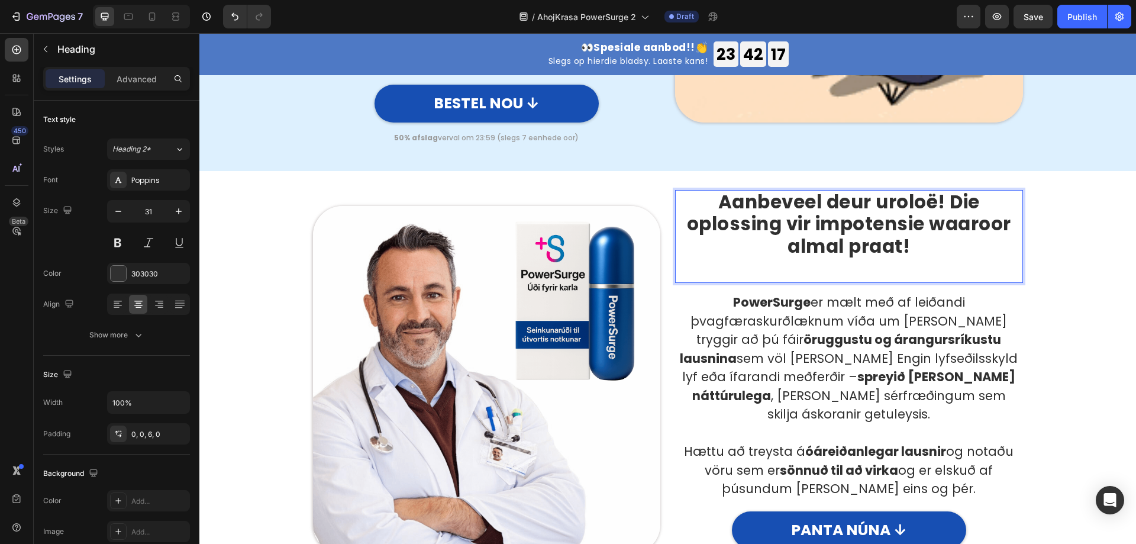
scroll to position [879, 0]
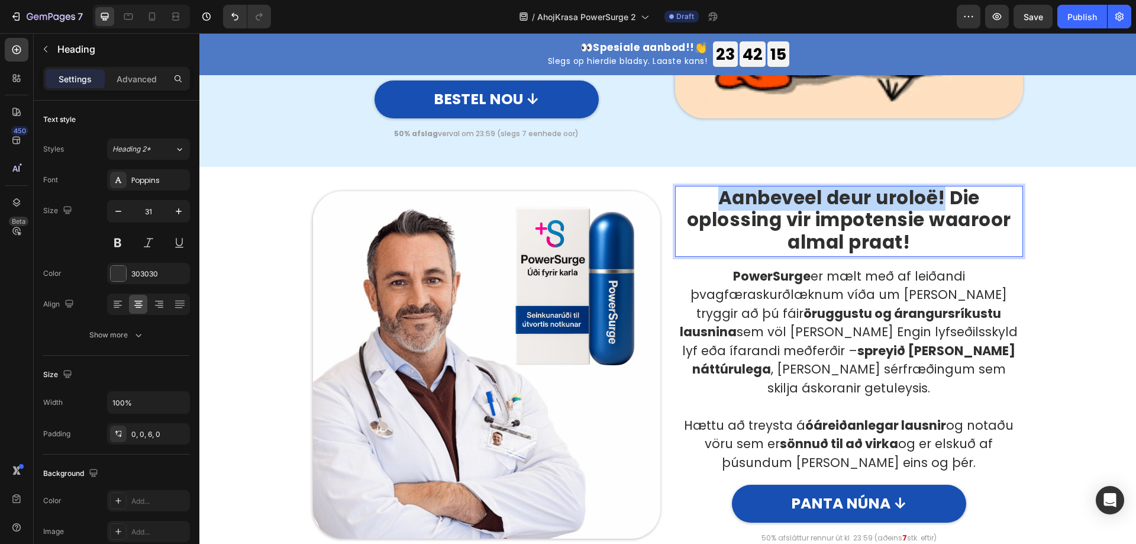
drag, startPoint x: 939, startPoint y: 157, endPoint x: 717, endPoint y: 165, distance: 221.4
click at [717, 187] on p "Aanbeveel deur uroloë! Die oplossing vir impotensie waaroor almal praat!" at bounding box center [848, 220] width 345 height 66
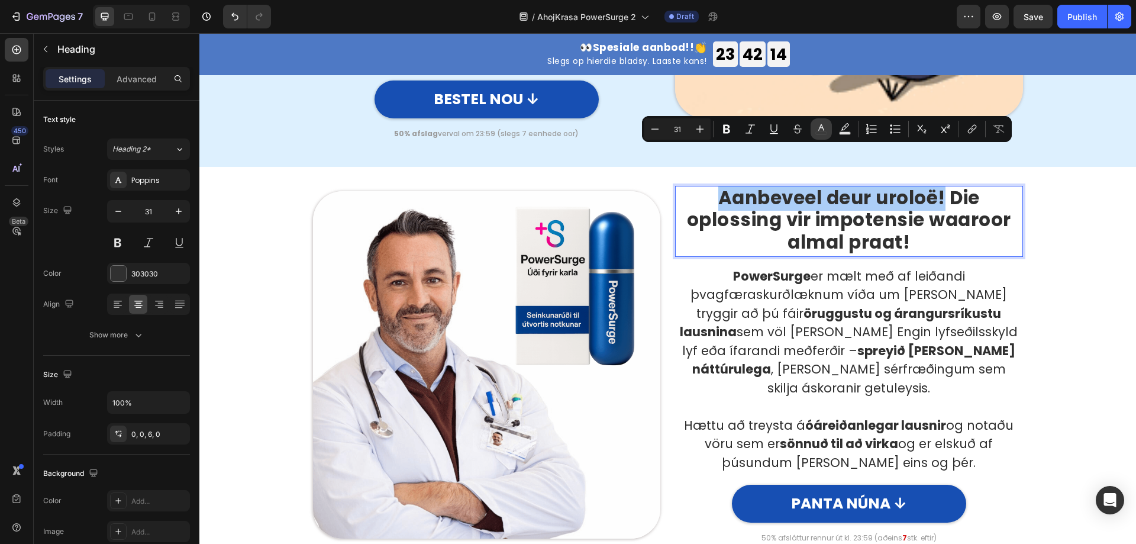
click at [829, 127] on button "color" at bounding box center [820, 128] width 21 height 21
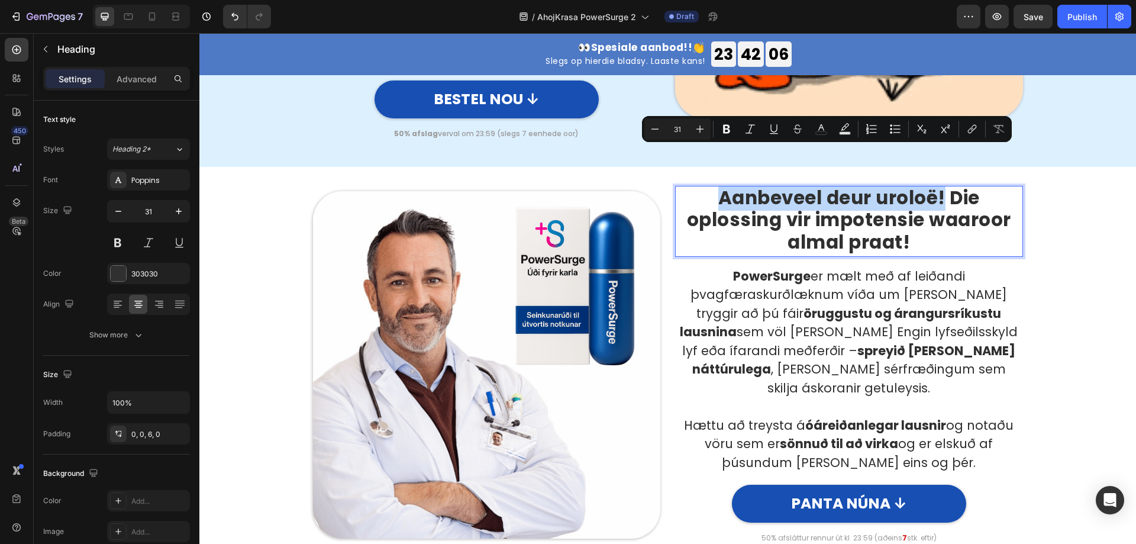
click at [788, 187] on p "Aanbeveel deur uroloë! Die oplossing vir impotensie waaroor almal praat!" at bounding box center [848, 220] width 345 height 66
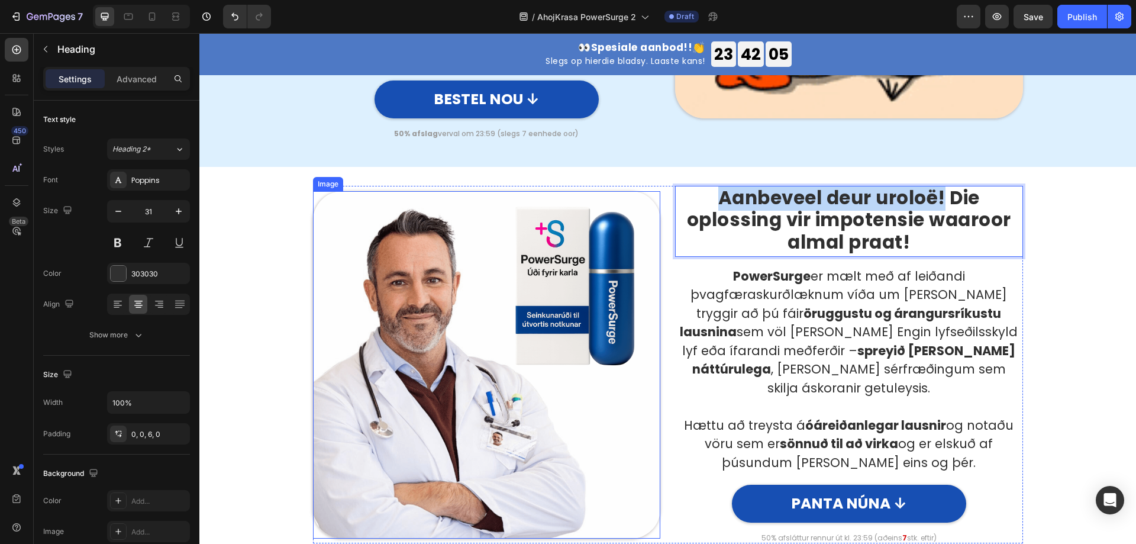
drag, startPoint x: 937, startPoint y: 154, endPoint x: 644, endPoint y: 154, distance: 293.4
click at [644, 186] on div "Image Aanbeveel deur uroloë! Die oplossing vir impotensie waaroor almal praat! …" at bounding box center [668, 364] width 710 height 357
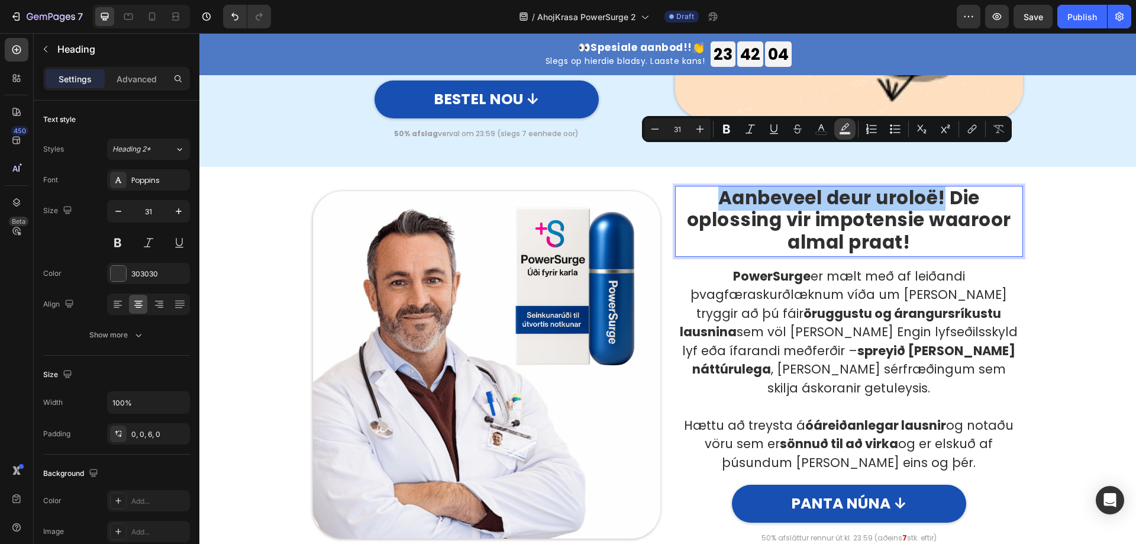
click at [843, 129] on icon "Editor contextual toolbar" at bounding box center [845, 129] width 12 height 12
type input "000000"
type input "77"
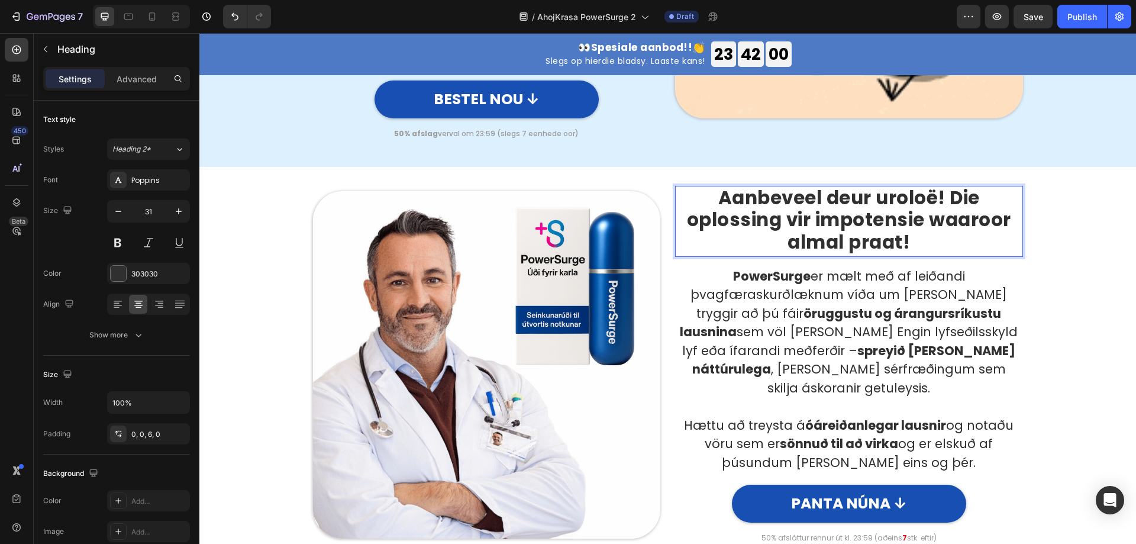
click at [851, 187] on p "Aanbeveel deur uroloë! Die oplossing vir impotensie waaroor almal praat!" at bounding box center [848, 220] width 345 height 66
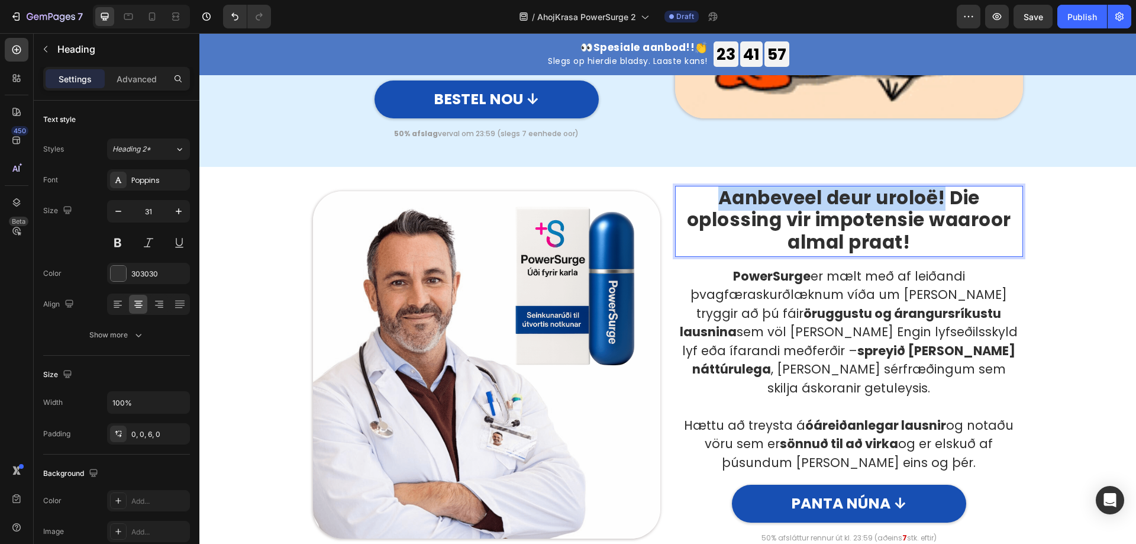
drag, startPoint x: 939, startPoint y: 158, endPoint x: 685, endPoint y: 168, distance: 253.9
click at [685, 187] on p "Aanbeveel deur uroloë! Die oplossing vir impotensie waaroor almal praat!" at bounding box center [848, 220] width 345 height 66
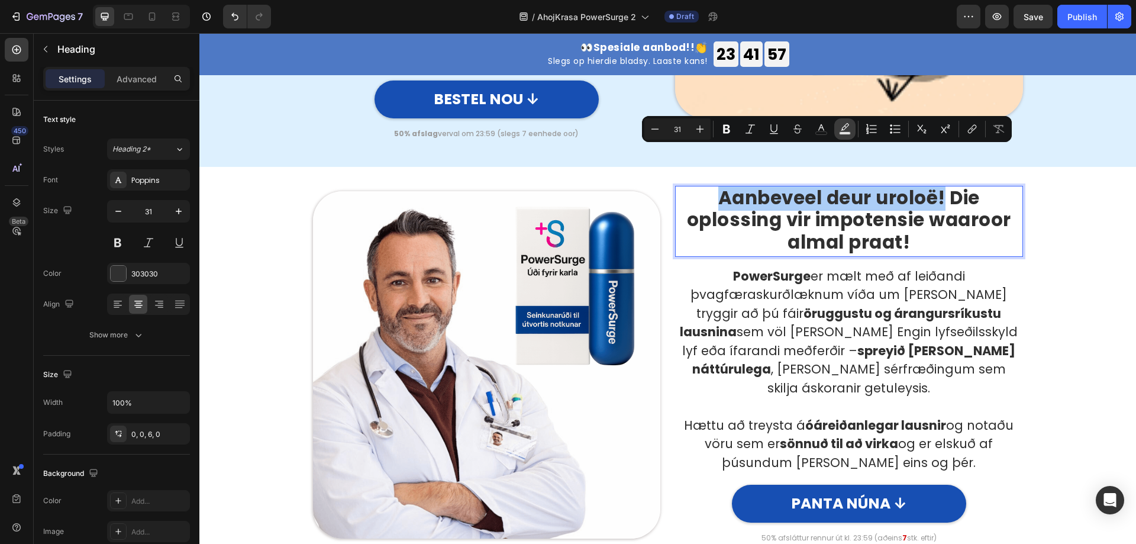
click at [846, 126] on icon "Editor contextual toolbar" at bounding box center [845, 129] width 12 height 12
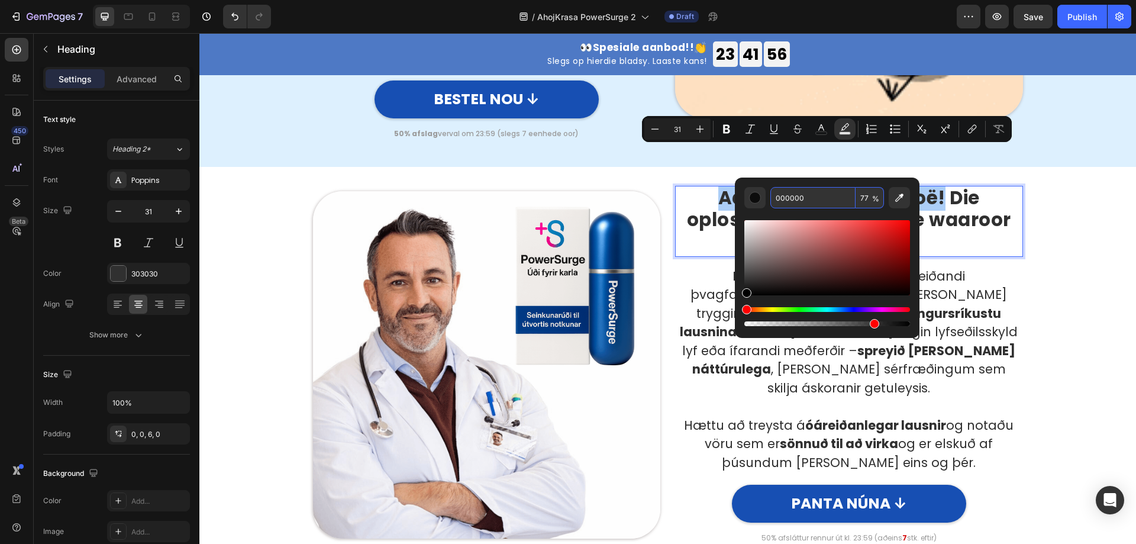
click at [801, 198] on input "000000" at bounding box center [812, 197] width 85 height 21
paste input "174FB3"
type input "174FB3"
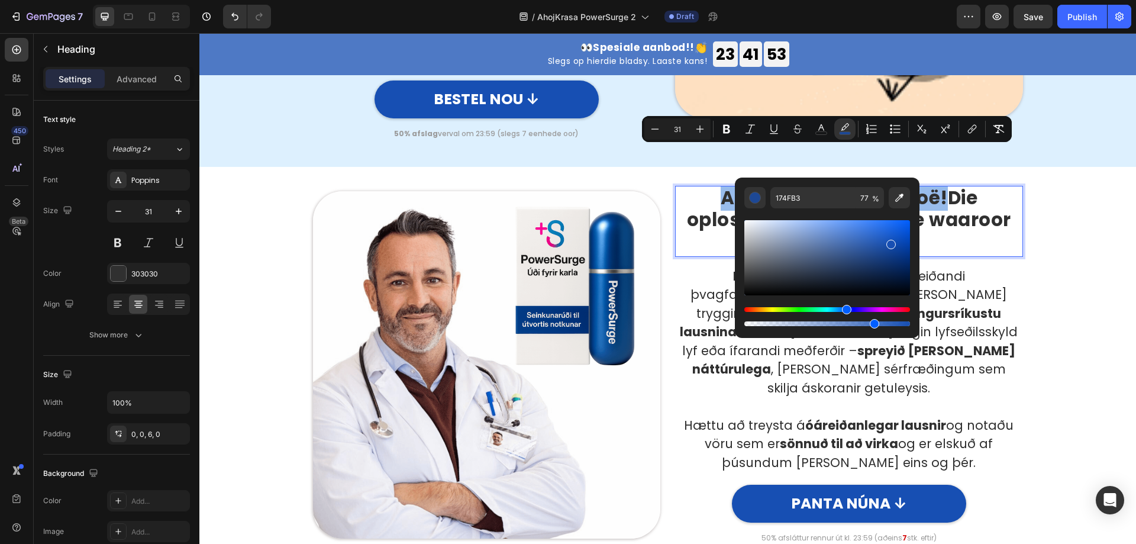
click at [851, 186] on div "Image Aanbeveel deur uroloë! Die oplossing vir impotensie waaroor almal praat! …" at bounding box center [667, 364] width 919 height 357
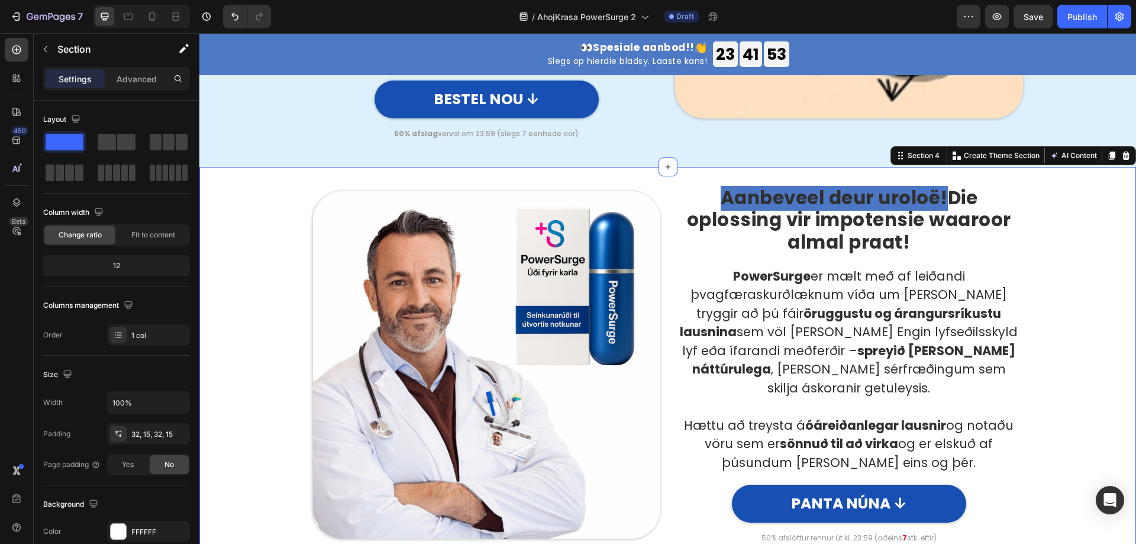
click at [851, 225] on div "Image ⁠⁠⁠⁠⁠⁠⁠ Aanbeveel deur uroloë! Die oplossing vir impotensie waaroor almal…" at bounding box center [667, 364] width 919 height 357
click at [851, 244] on div "Image ⁠⁠⁠⁠⁠⁠⁠ Aanbeveel deur uroloë! Die oplossing vir impotensie waaroor almal…" at bounding box center [667, 364] width 919 height 357
click at [700, 187] on p "⁠⁠⁠⁠⁠⁠⁠ Aanbeveel deur uroloë! Die oplossing vir impotensie waaroor almal praat!" at bounding box center [848, 220] width 345 height 66
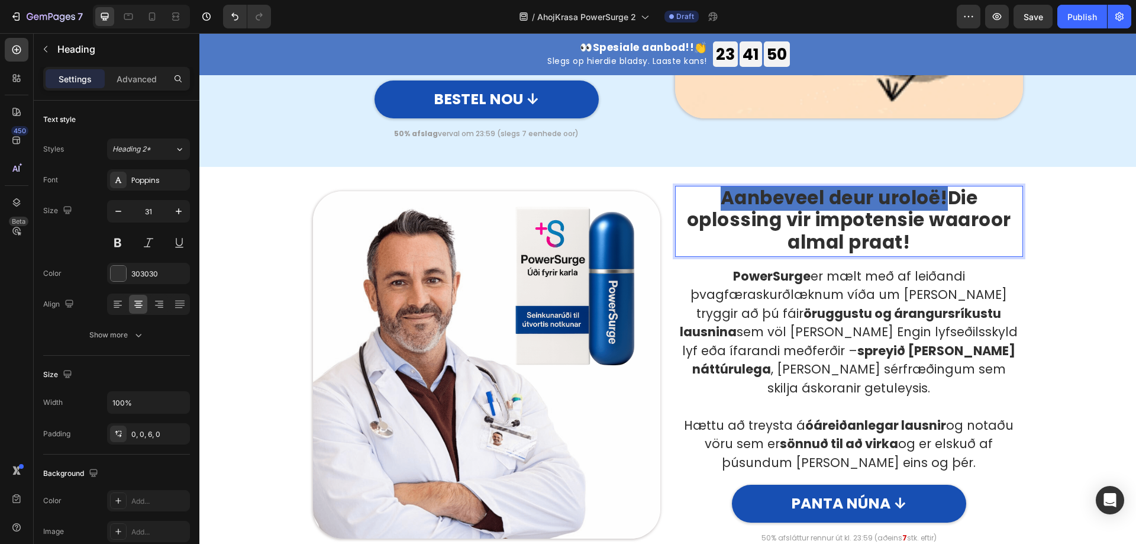
click at [851, 186] on div "Aanbeveel deur uroloë! Die oplossing vir impotensie waaroor almal praat! Headin…" at bounding box center [849, 364] width 348 height 357
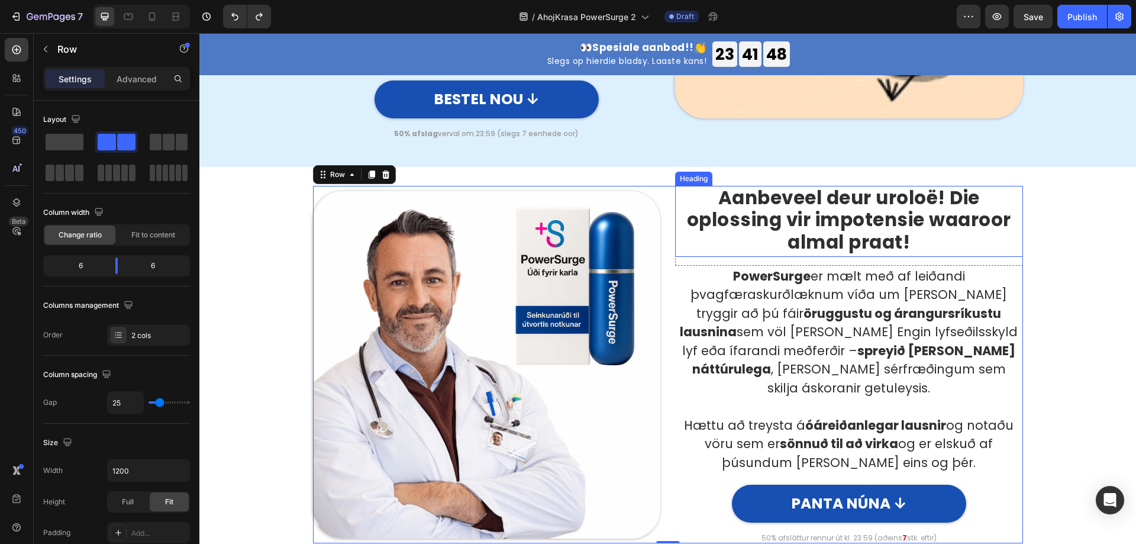
click at [851, 186] on h2 "Aanbeveel deur uroloë! Die oplossing vir impotensie waaroor almal praat!" at bounding box center [849, 221] width 348 height 71
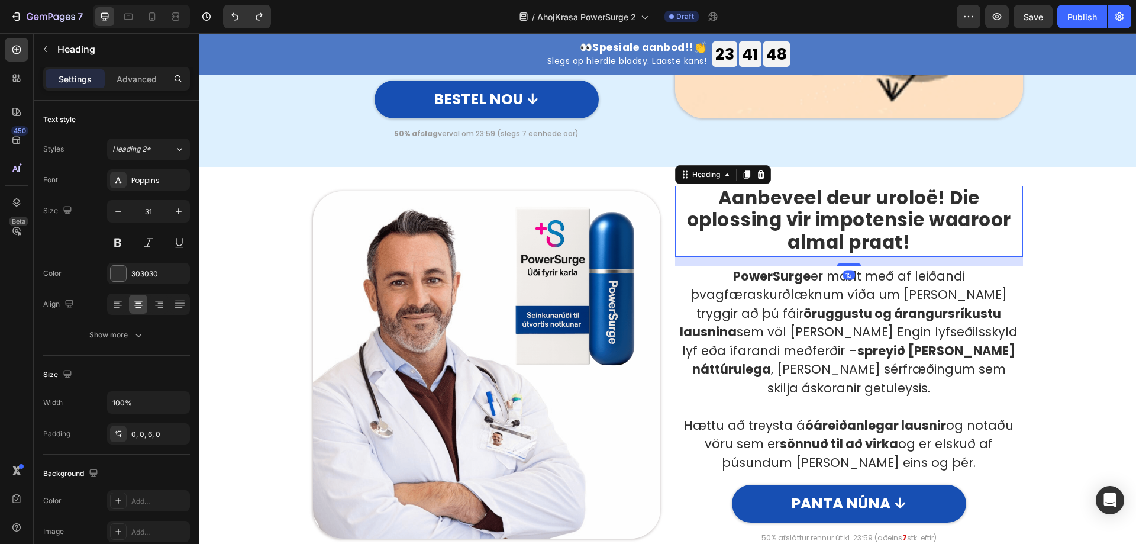
click at [851, 186] on h2 "Aanbeveel deur uroloë! Die oplossing vir impotensie waaroor almal praat!" at bounding box center [849, 221] width 348 height 71
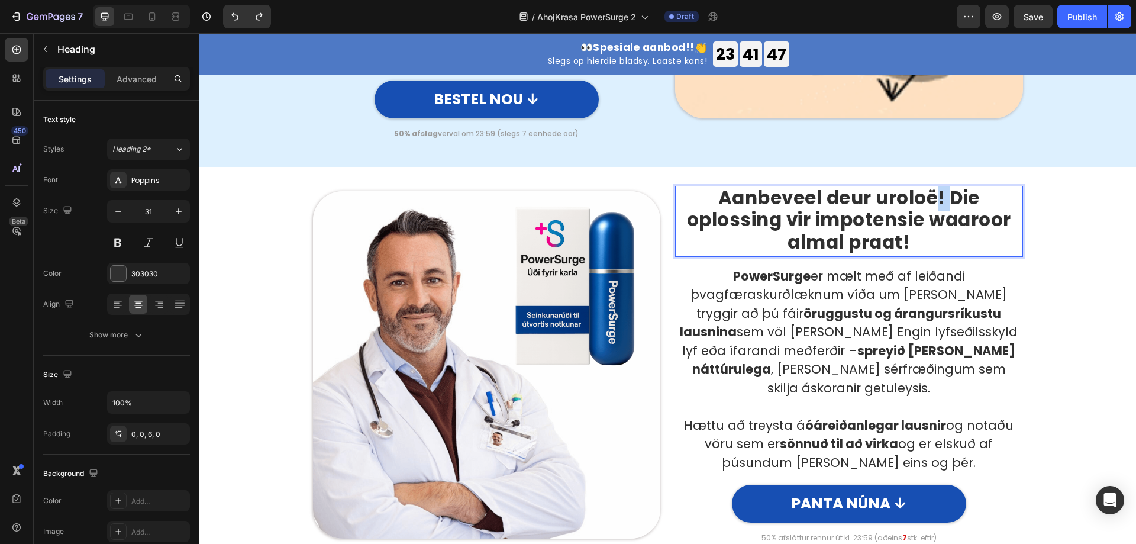
click at [851, 187] on p "Aanbeveel deur uroloë! Die oplossing vir impotensie waaroor almal praat!" at bounding box center [848, 220] width 345 height 66
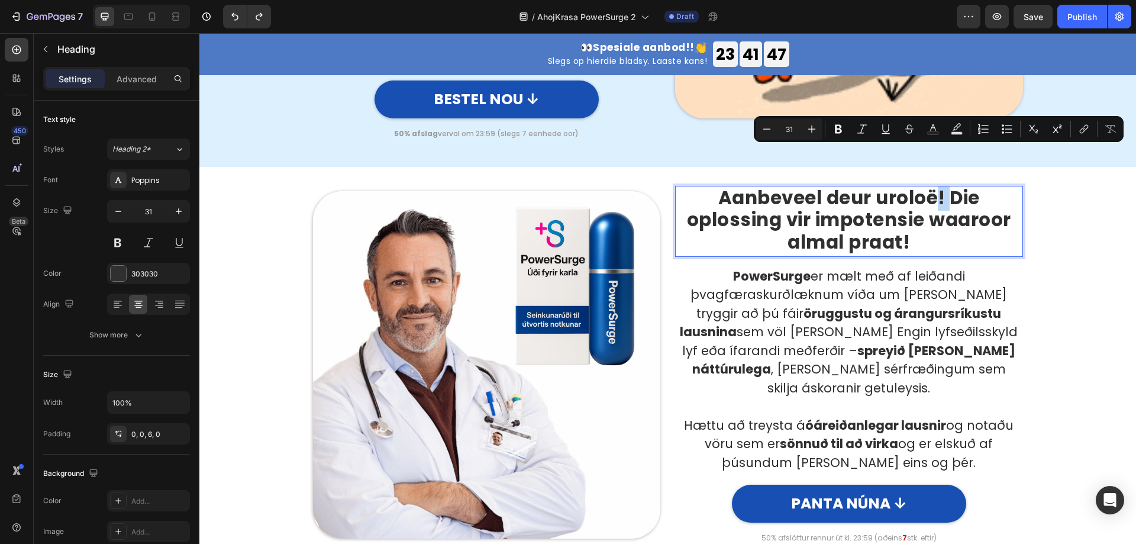
click at [851, 187] on p "Aanbeveel deur uroloë! Die oplossing vir impotensie waaroor almal praat!" at bounding box center [848, 220] width 345 height 66
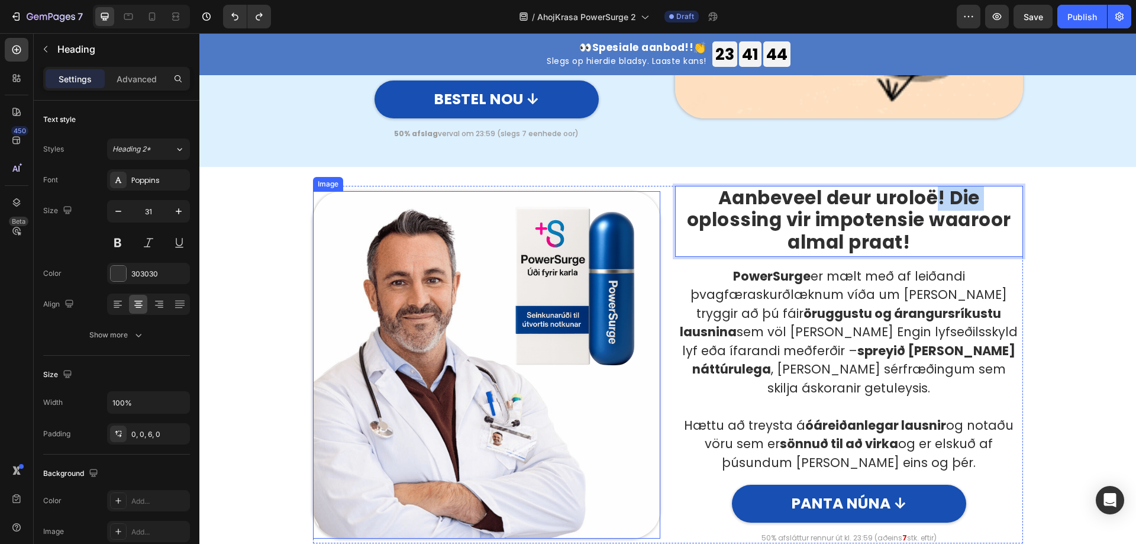
drag, startPoint x: 933, startPoint y: 158, endPoint x: 988, endPoint y: 172, distance: 57.4
click at [652, 186] on div "Image Aanbeveel deur uroloë! Die oplossing vir impotensie waaroor almal praat! …" at bounding box center [668, 364] width 710 height 357
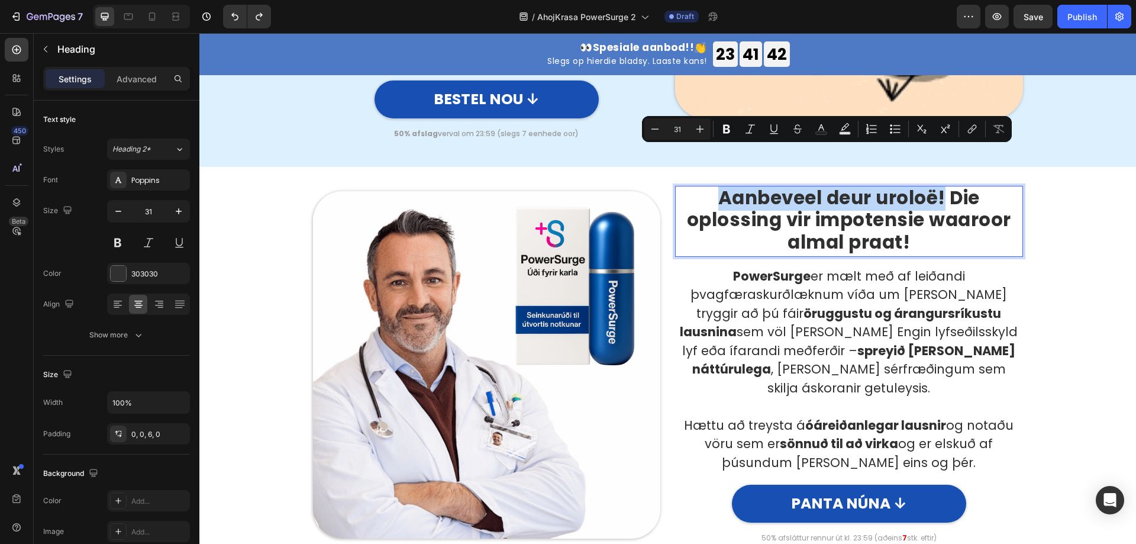
drag, startPoint x: 703, startPoint y: 159, endPoint x: 939, endPoint y: 148, distance: 236.2
click at [851, 187] on p "Aanbeveel deur uroloë! Die oplossing vir impotensie waaroor almal praat!" at bounding box center [848, 220] width 345 height 66
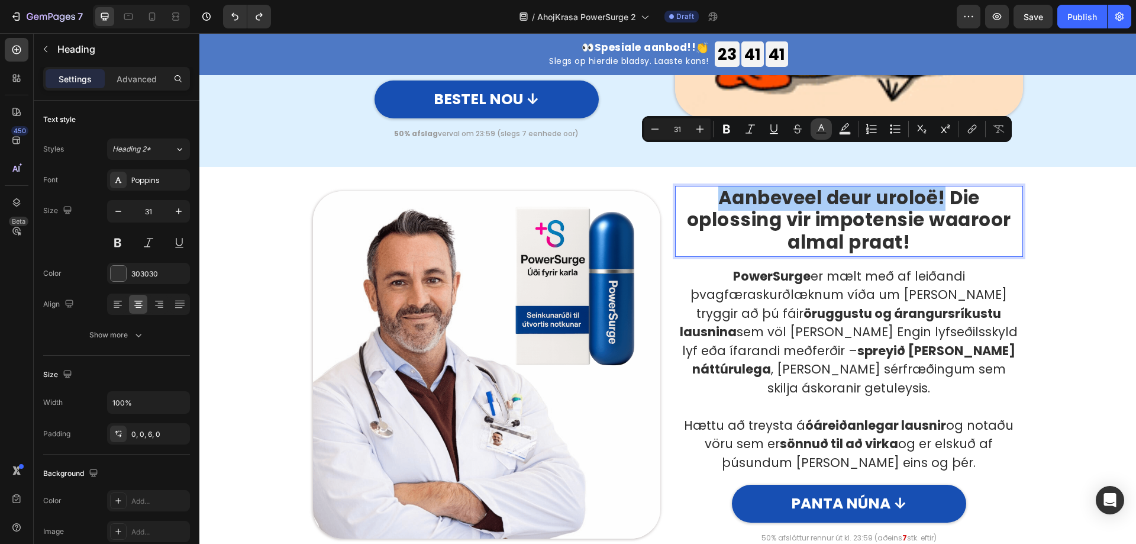
click at [822, 128] on icon "Editor contextual toolbar" at bounding box center [821, 129] width 12 height 12
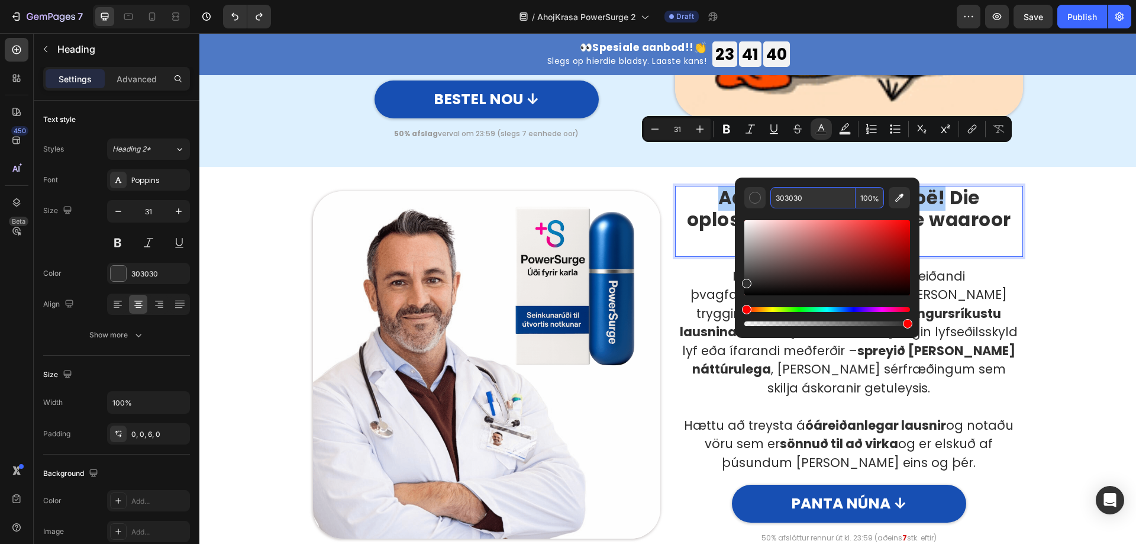
click at [804, 196] on input "303030" at bounding box center [812, 197] width 85 height 21
paste input "174FB3"
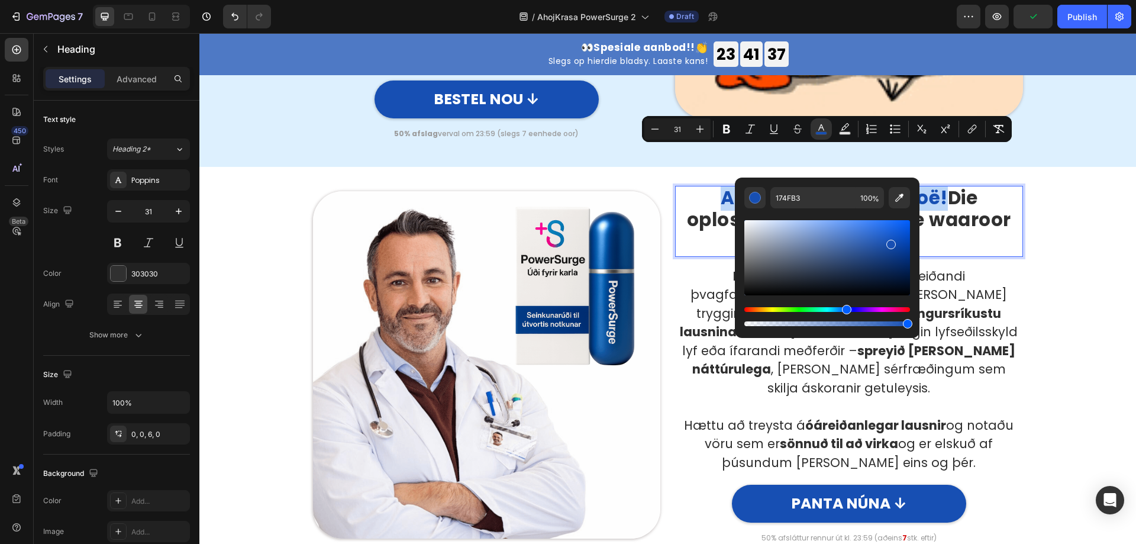
click at [784, 240] on div "Editor contextual toolbar" at bounding box center [827, 257] width 166 height 75
type input "8D9DBA"
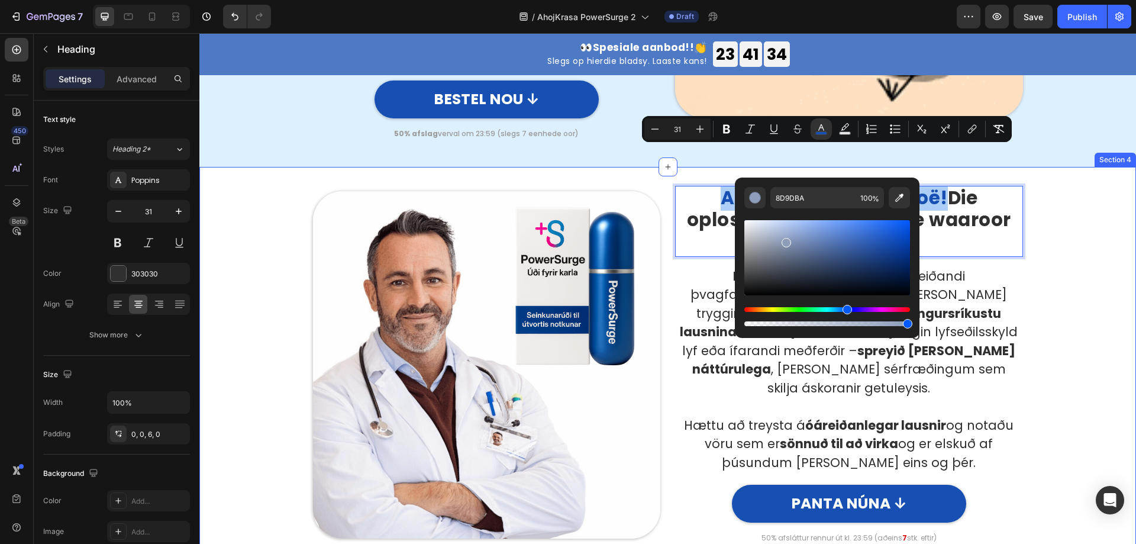
click at [851, 244] on div "Image Aanbeveel deur uroloë! Die oplossing vir impotensie waaroor almal praat! …" at bounding box center [667, 364] width 919 height 357
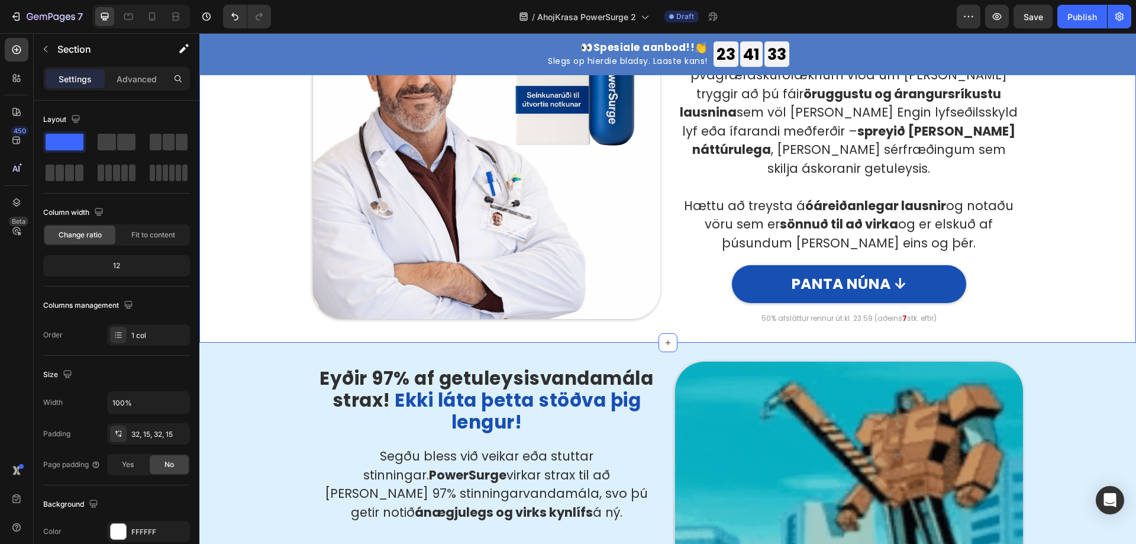
scroll to position [938, 0]
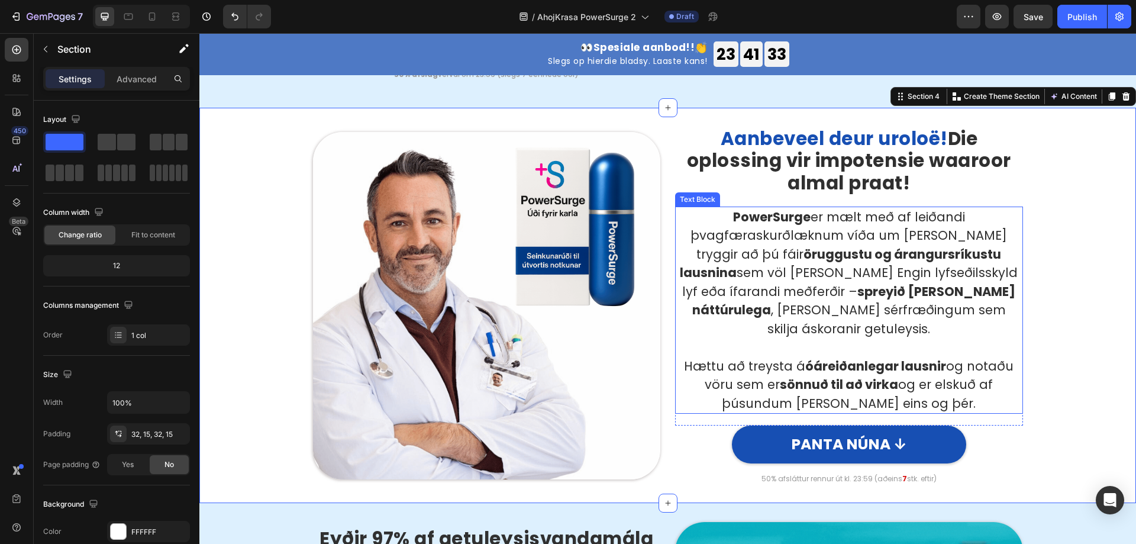
click at [851, 227] on p "PowerSurge er mælt með af leiðandi þvagfæraskurðlæknum víða um heim og tryggir …" at bounding box center [848, 273] width 345 height 131
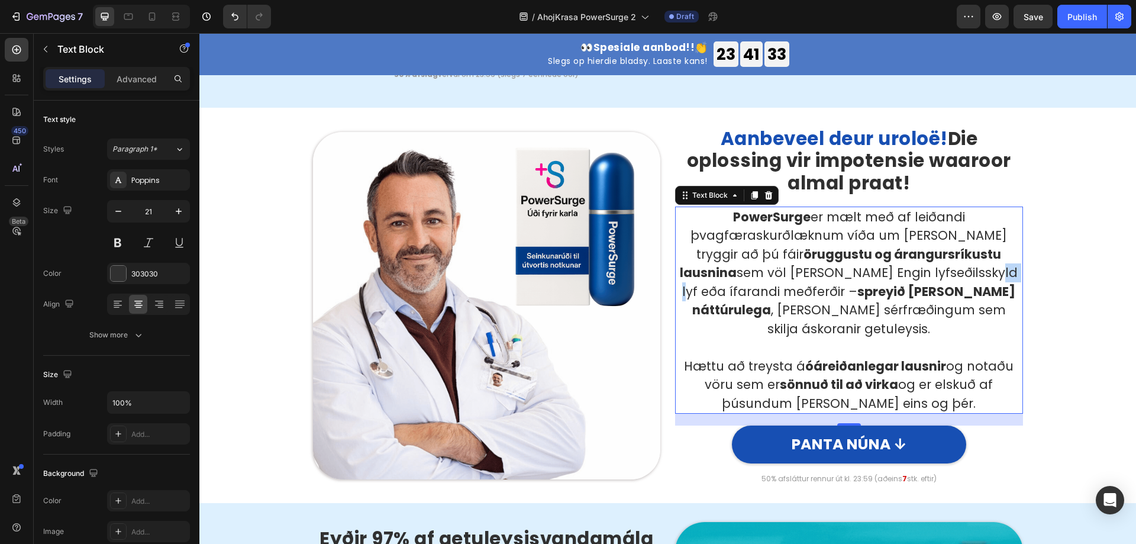
click at [851, 227] on p "PowerSurge er mælt með af leiðandi þvagfæraskurðlæknum víða um heim og tryggir …" at bounding box center [848, 273] width 345 height 131
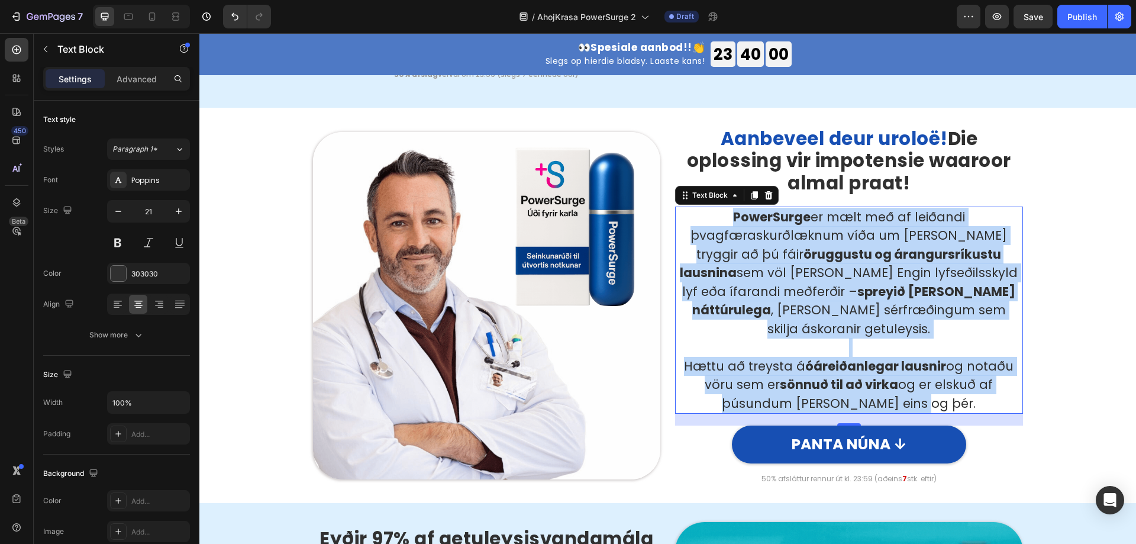
click at [739, 283] on strong "spreyið virkar náttúrulega" at bounding box center [854, 301] width 324 height 36
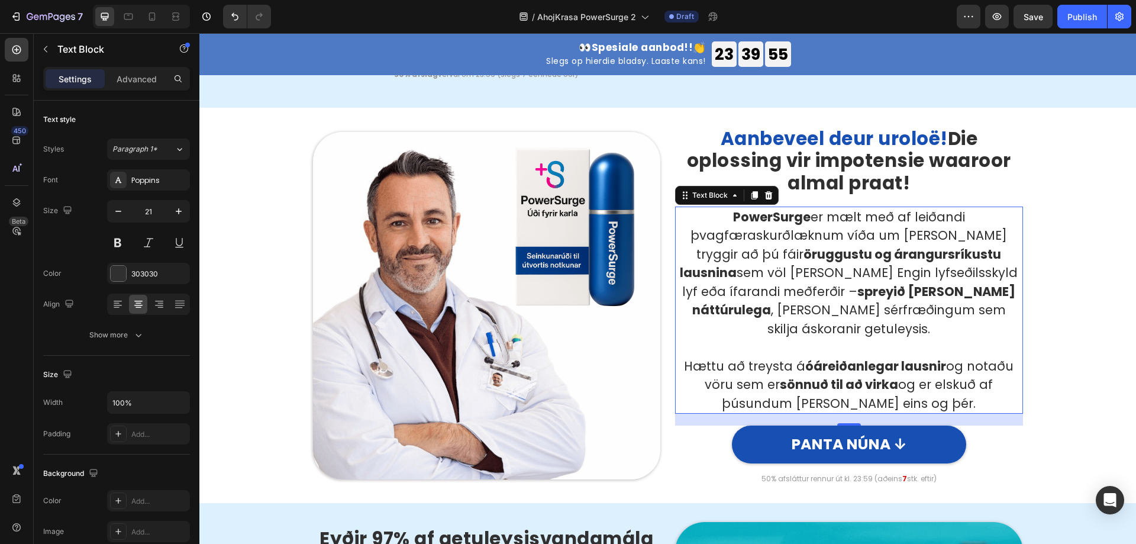
click at [761, 283] on strong "spreyið virkar náttúrulega" at bounding box center [854, 301] width 324 height 36
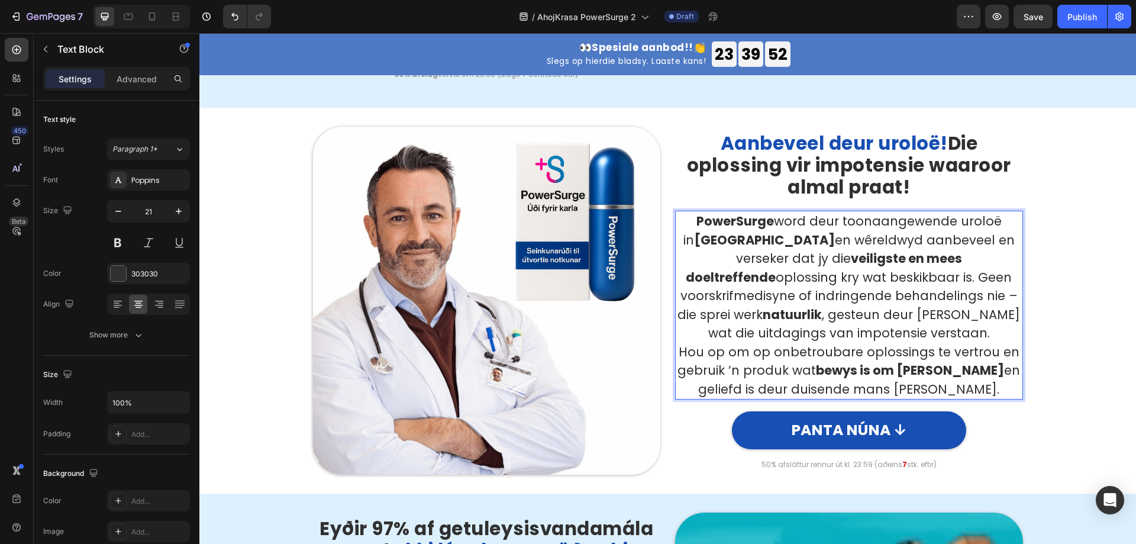
click at [851, 292] on p "PowerSurge word deur toonaangewende uroloë in Suid-Afrika en wêreldwyd aanbevee…" at bounding box center [848, 277] width 345 height 131
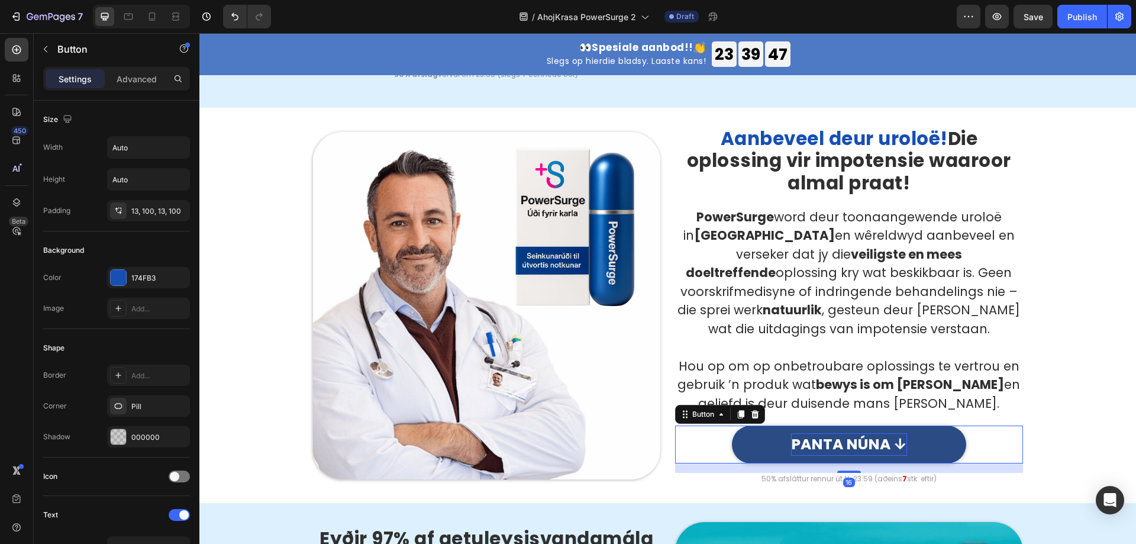
click at [851, 433] on p "PANTA NÚNA ↓" at bounding box center [849, 444] width 116 height 22
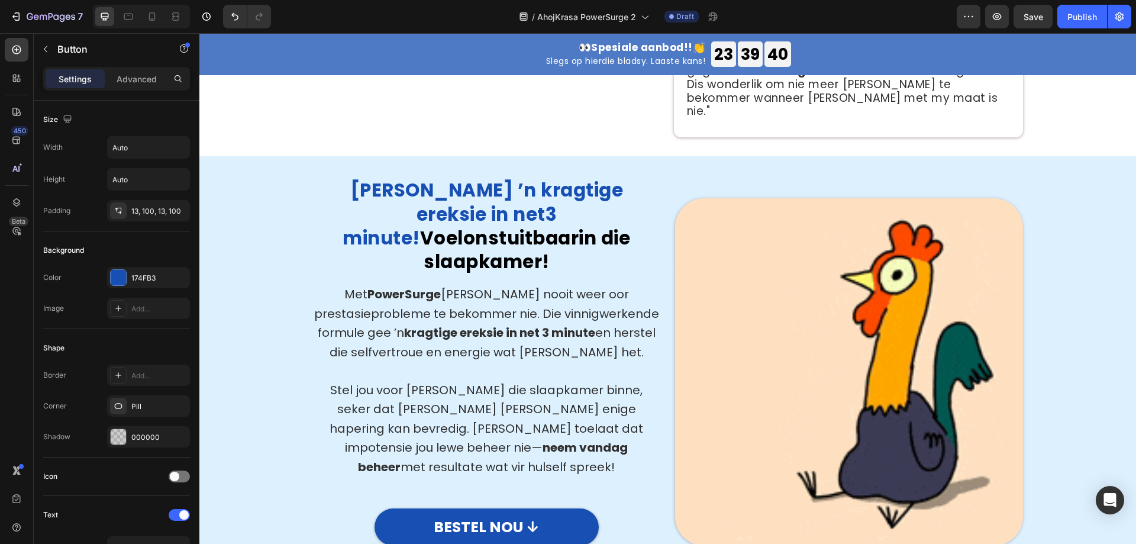
scroll to position [701, 0]
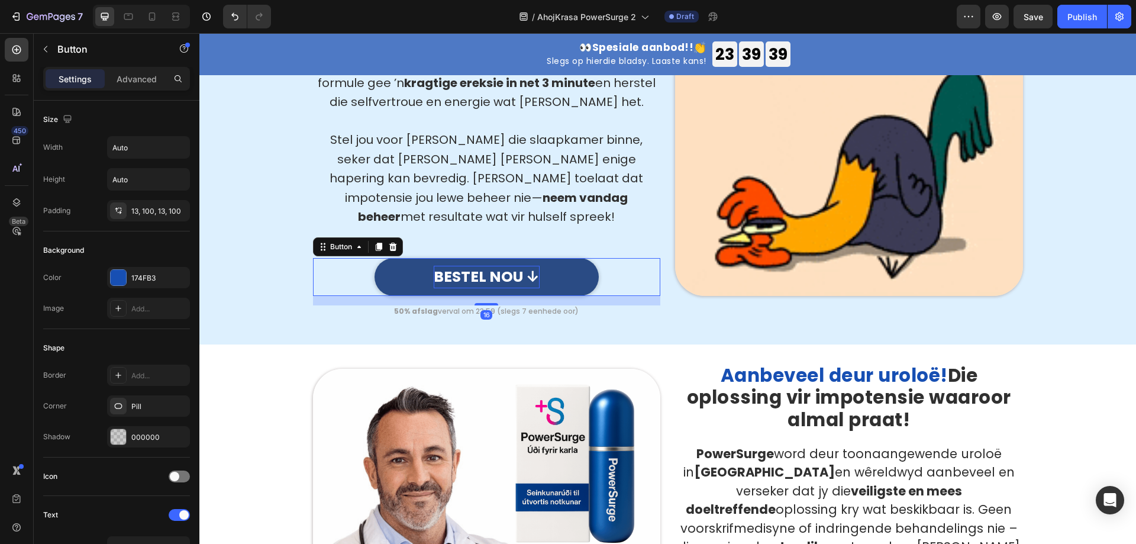
click at [477, 266] on p "BESTEL NOU ↓" at bounding box center [487, 277] width 106 height 22
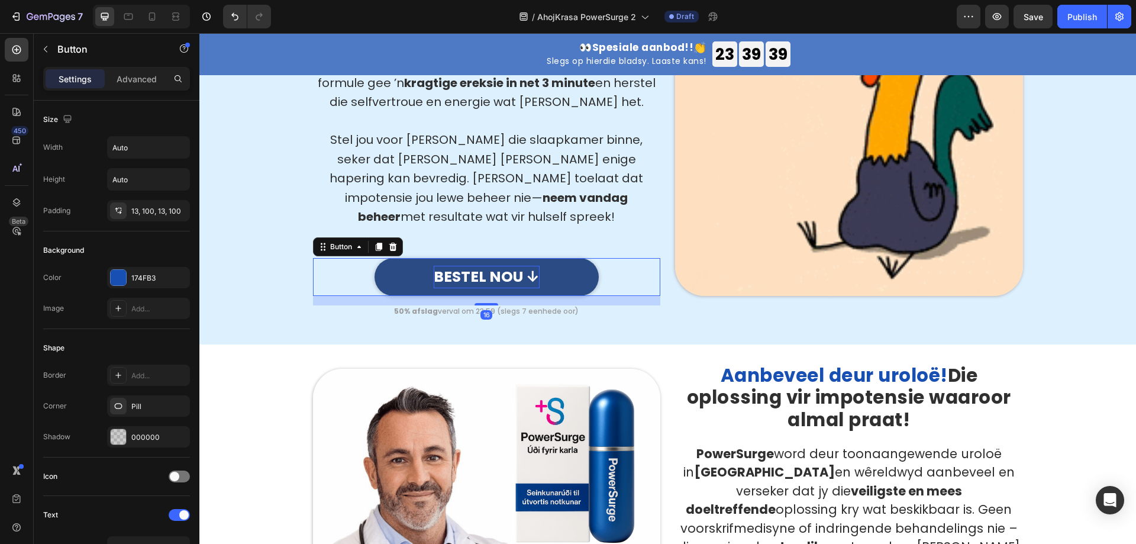
click at [477, 266] on p "BESTEL NOU ↓" at bounding box center [487, 277] width 106 height 22
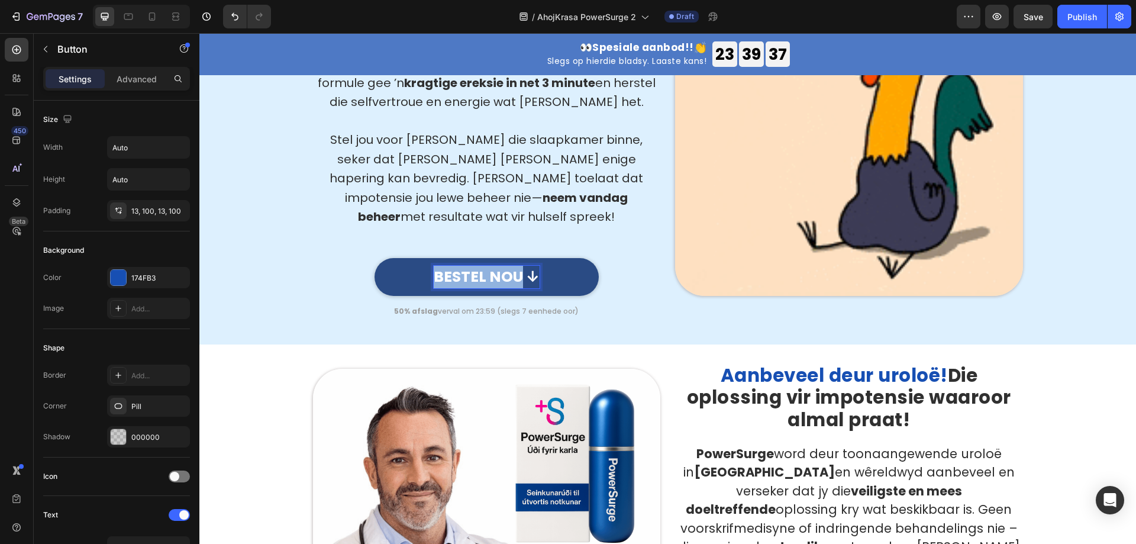
drag, startPoint x: 516, startPoint y: 232, endPoint x: 409, endPoint y: 225, distance: 107.3
click at [409, 258] on link "BESTEL NOU ↓" at bounding box center [486, 277] width 224 height 38
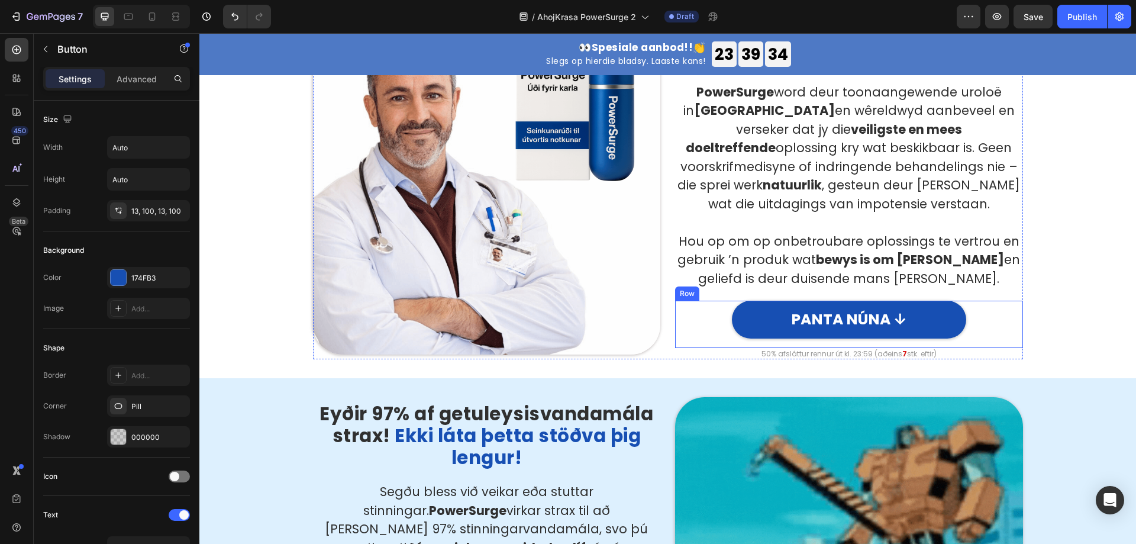
type input "16"
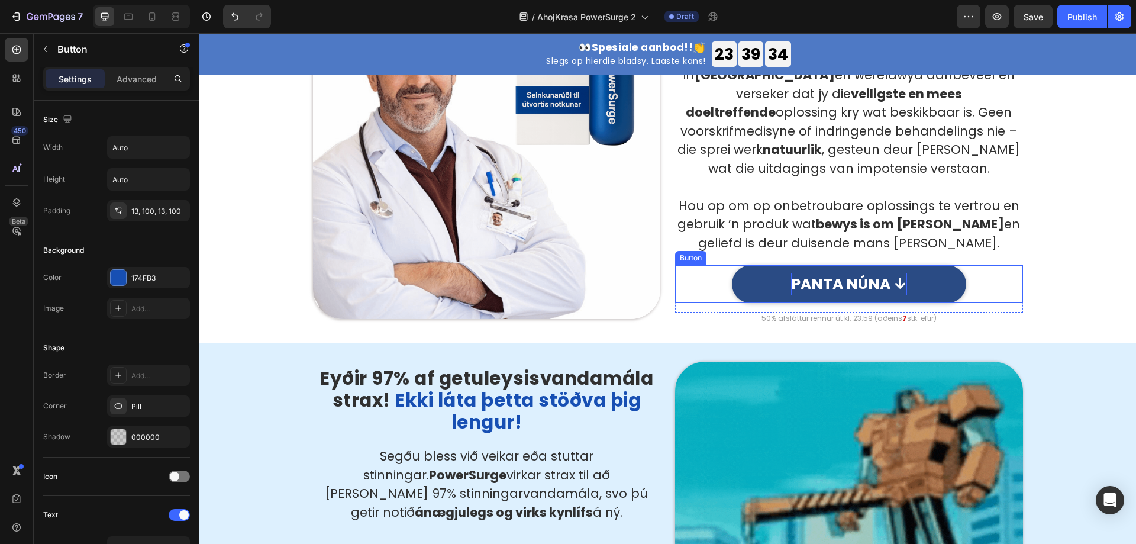
click at [844, 279] on p "PANTA NÚNA ↓" at bounding box center [849, 284] width 116 height 22
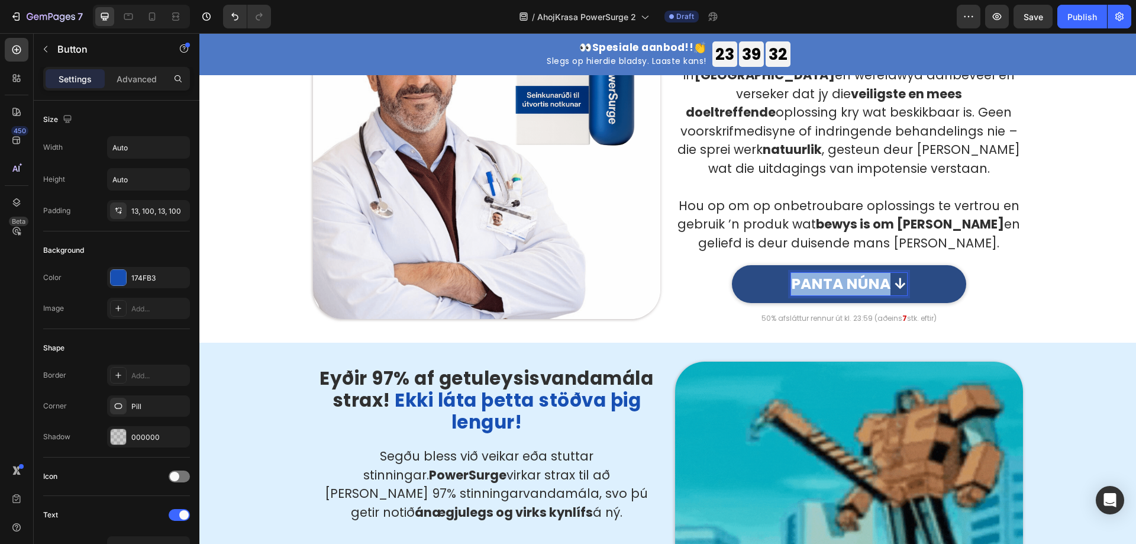
drag, startPoint x: 881, startPoint y: 284, endPoint x: 745, endPoint y: 283, distance: 136.0
click at [745, 283] on link "PANTA NÚNA ↓" at bounding box center [849, 284] width 234 height 38
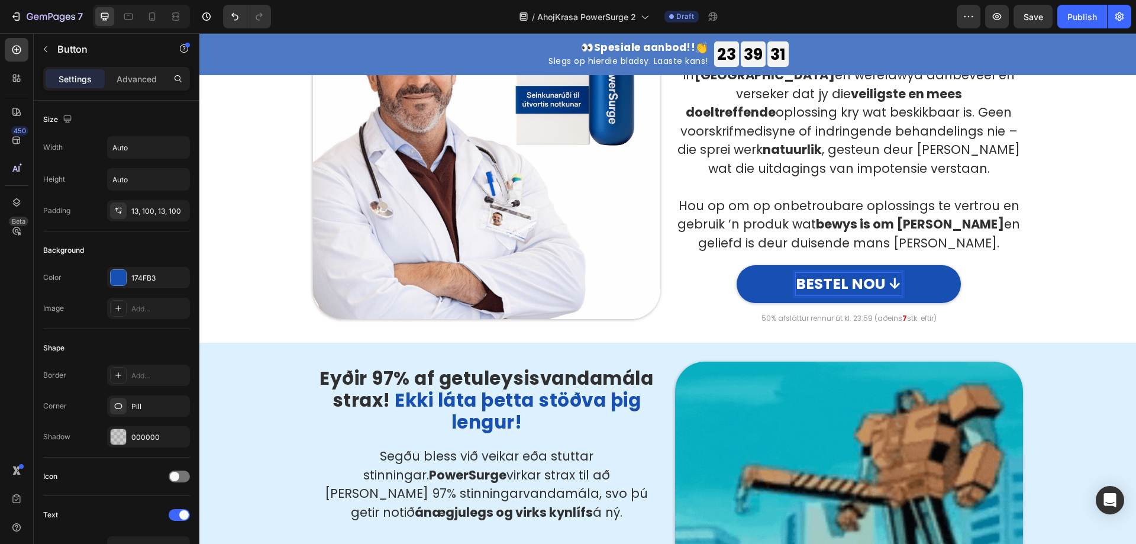
click at [851, 280] on div "Image ⁠⁠⁠⁠⁠⁠⁠ Aanbeveel deur uroloë! Die oplossing vir impotensie waaroor almal…" at bounding box center [667, 144] width 919 height 357
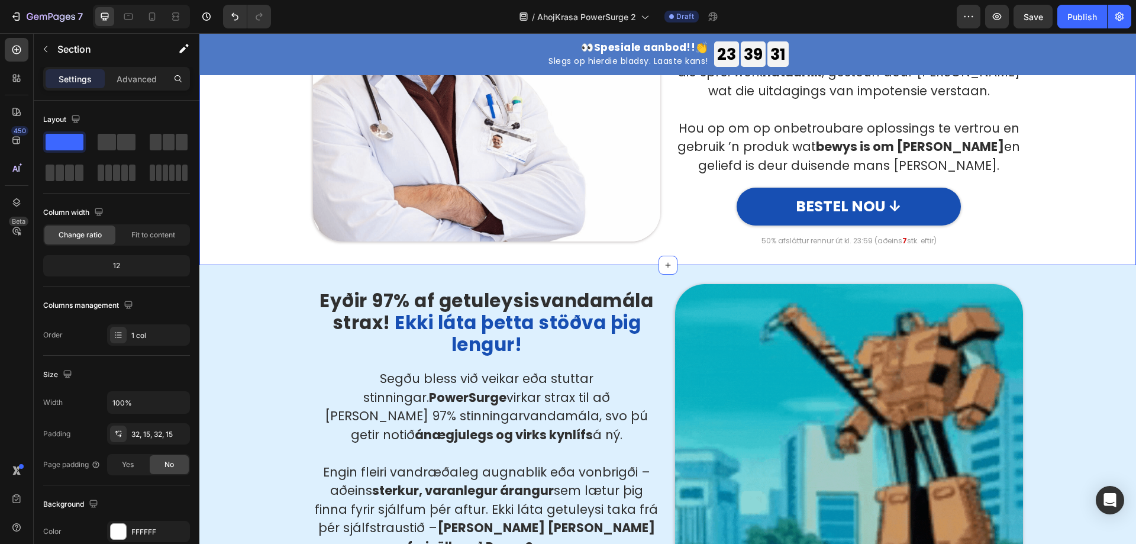
scroll to position [1234, 0]
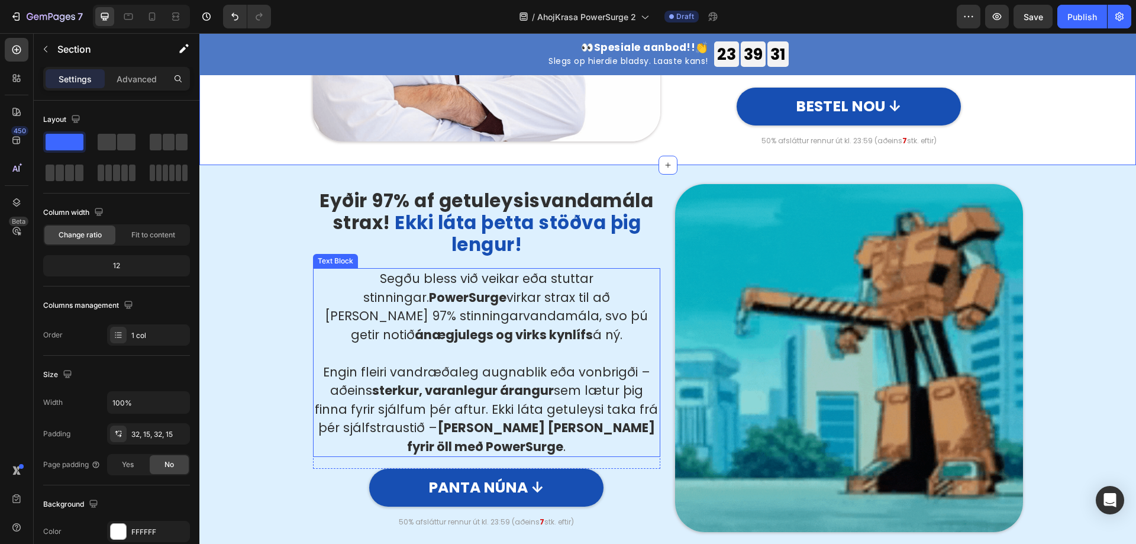
click at [480, 199] on strong "Eyðir 97% af getuleysisvandamála strax!" at bounding box center [486, 211] width 334 height 48
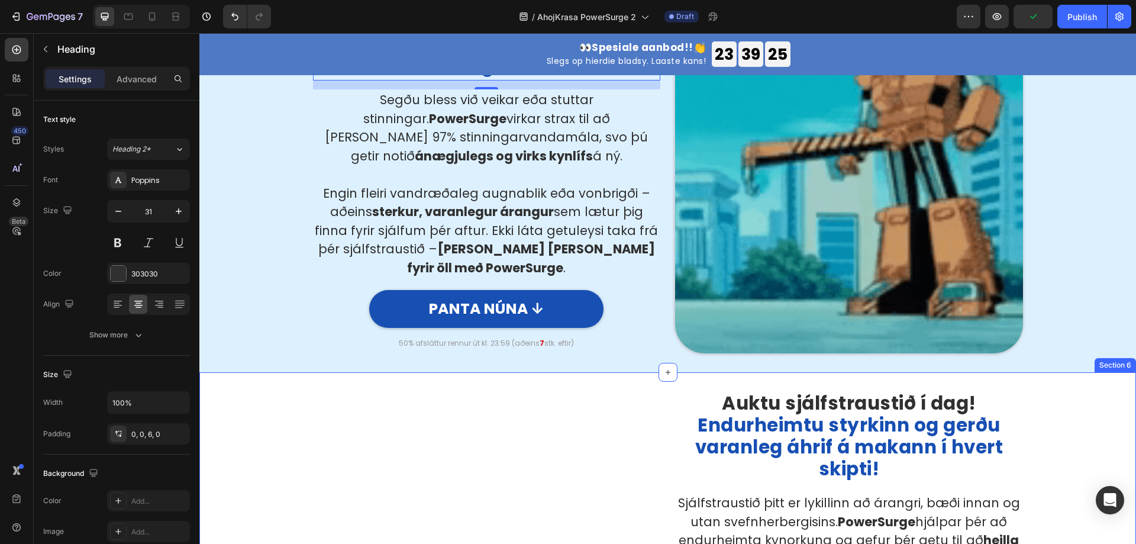
scroll to position [1352, 0]
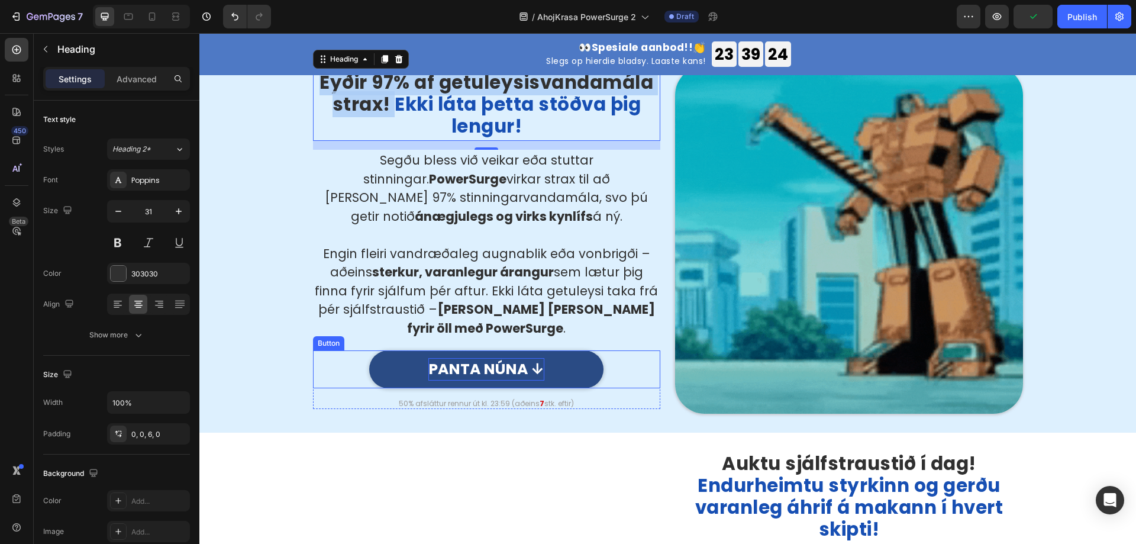
click at [493, 370] on p "PANTA NÚNA ↓" at bounding box center [486, 369] width 116 height 22
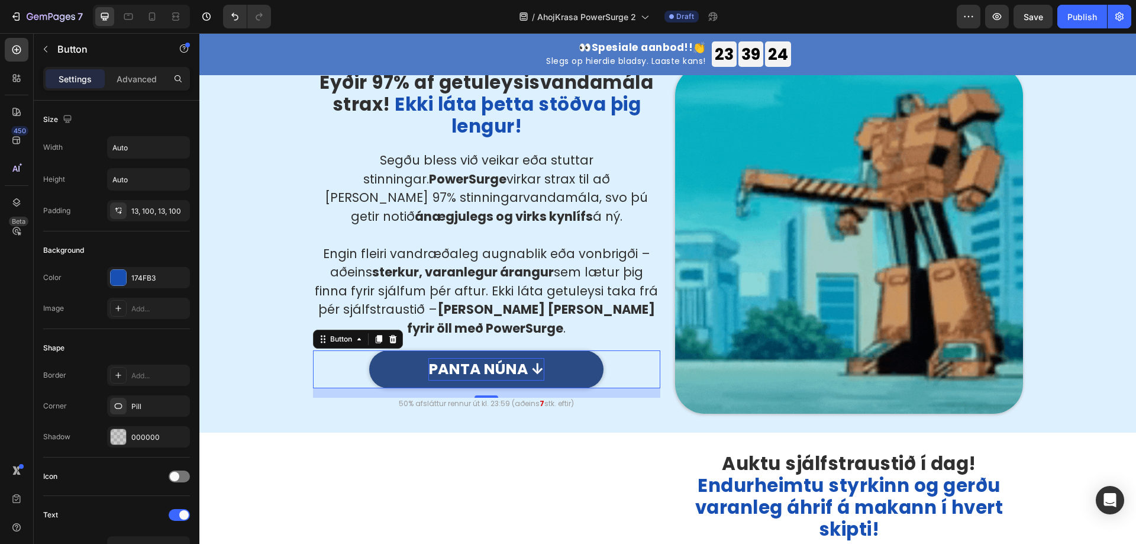
click at [499, 368] on p "PANTA NÚNA ↓" at bounding box center [486, 369] width 116 height 22
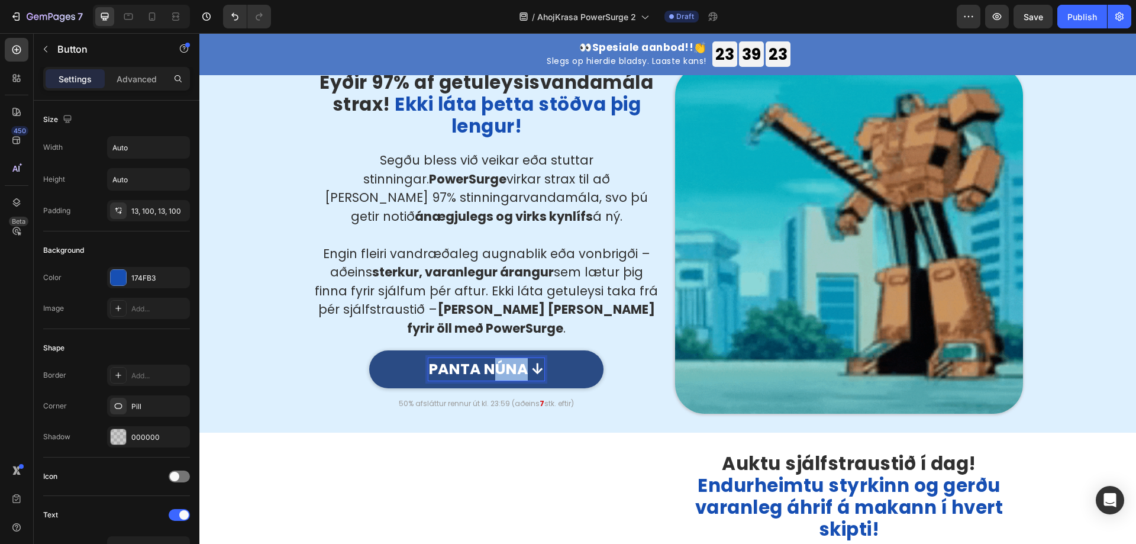
drag, startPoint x: 520, startPoint y: 368, endPoint x: 487, endPoint y: 364, distance: 34.0
click at [487, 364] on p "PANTA NÚNA ↓" at bounding box center [486, 369] width 116 height 22
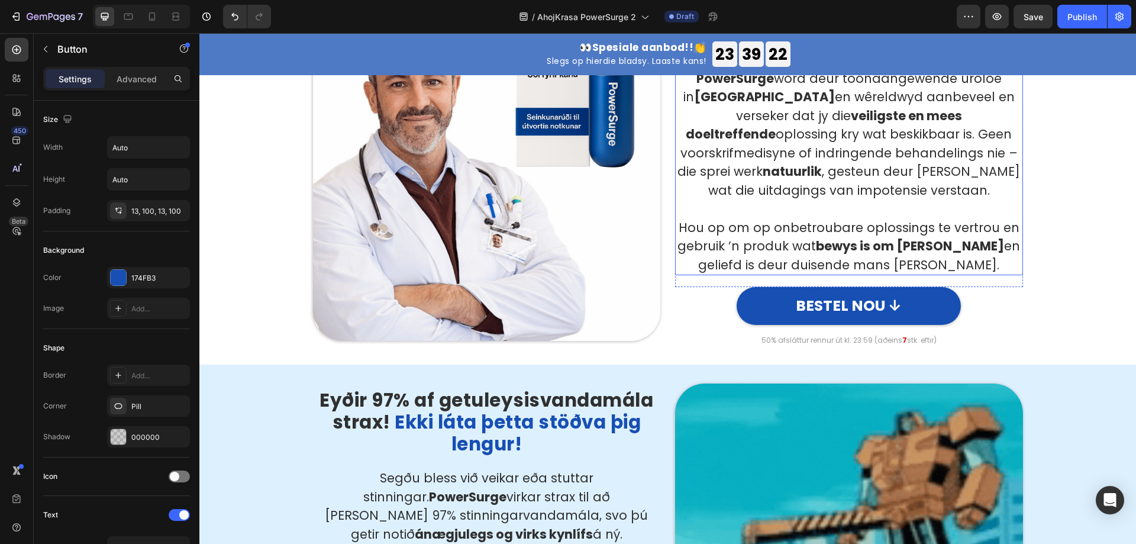
scroll to position [997, 0]
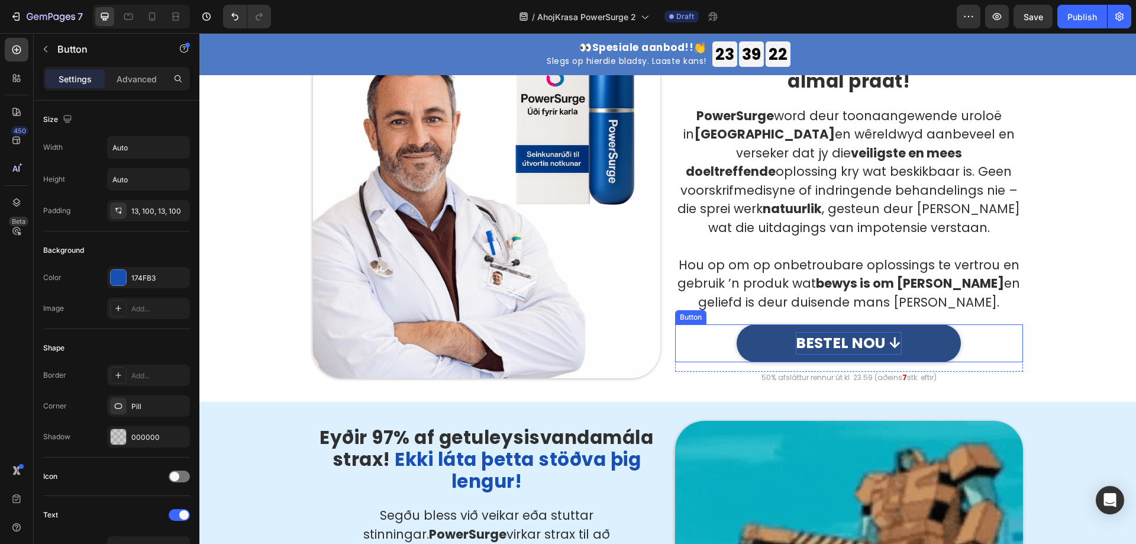
click at [835, 338] on p "BESTEL NOU ↓" at bounding box center [849, 343] width 106 height 22
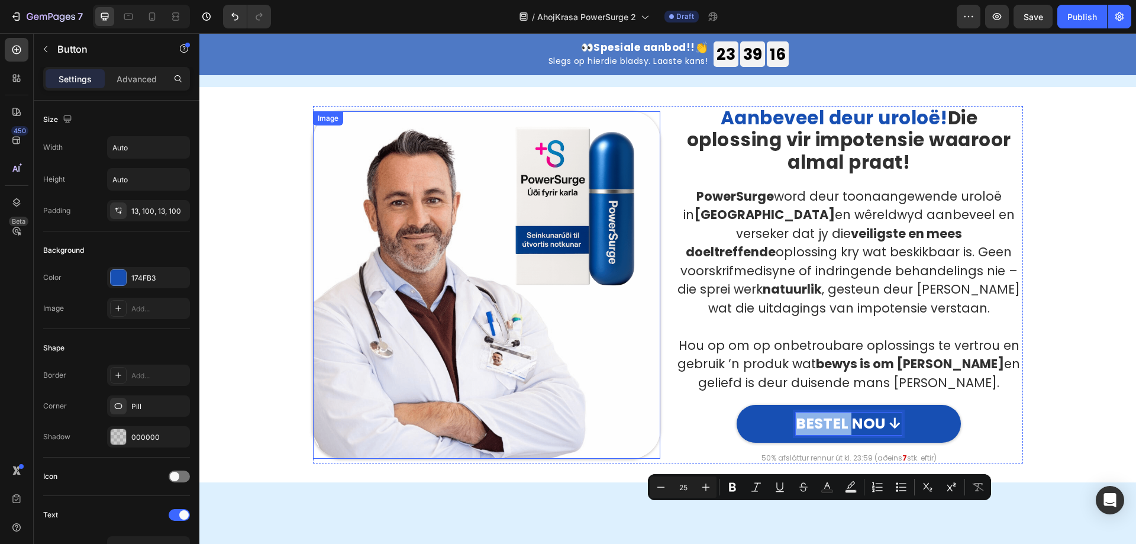
scroll to position [820, 0]
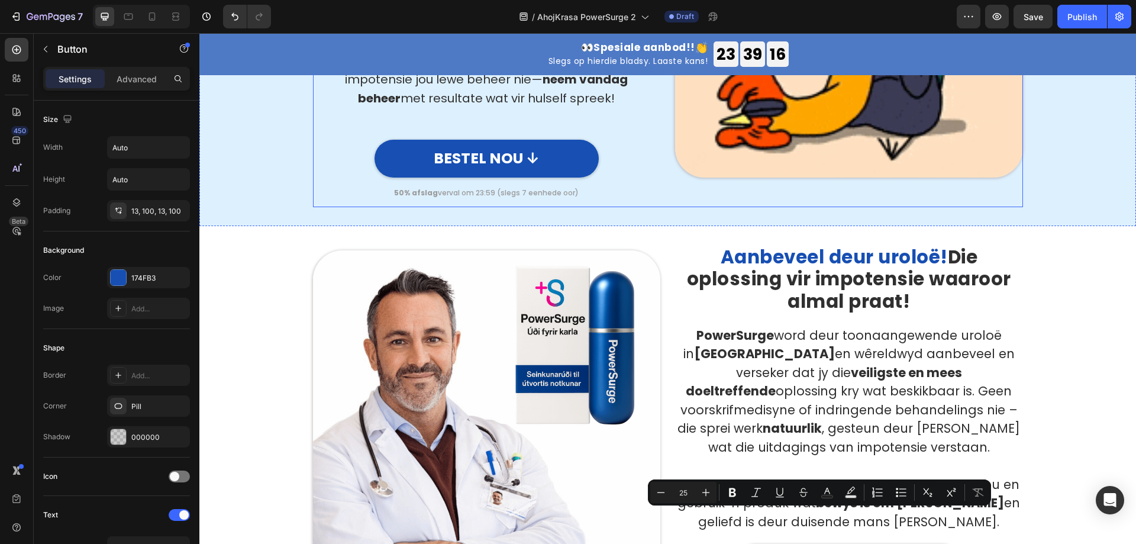
click at [515, 188] on p "50% afslag verval om 23:59 (slegs 7 eenhede oor)" at bounding box center [486, 192] width 345 height 9
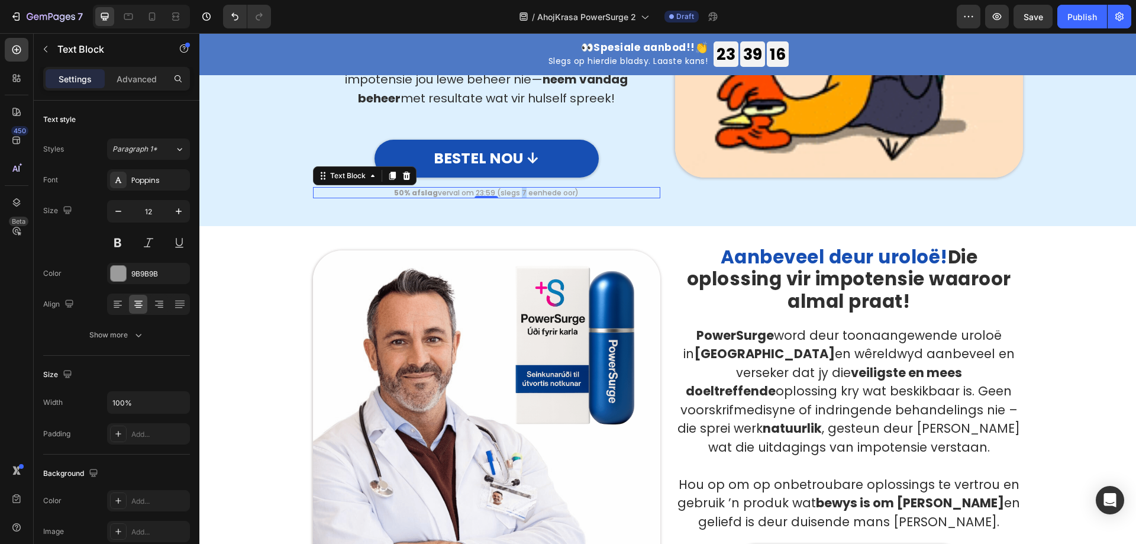
click at [515, 188] on p "50% afslag verval om 23:59 (slegs 7 eenhede oor)" at bounding box center [486, 192] width 345 height 9
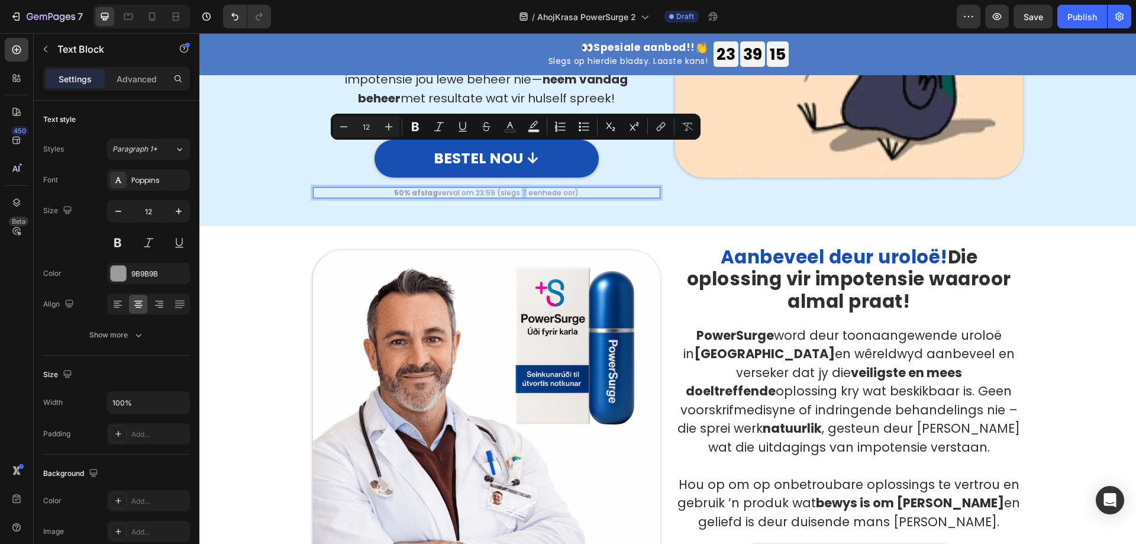
click at [518, 188] on p "50% afslag verval om 23:59 (slegs 7 eenhede oor)" at bounding box center [486, 192] width 345 height 9
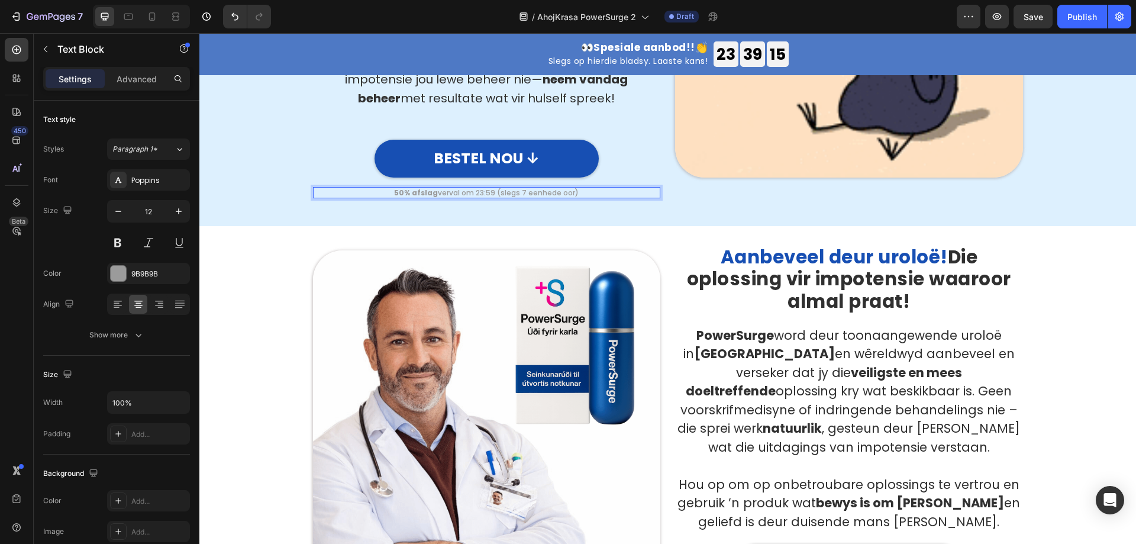
click at [519, 188] on p "50% afslag verval om 23:59 (slegs 7 eenhede oor)" at bounding box center [486, 192] width 345 height 9
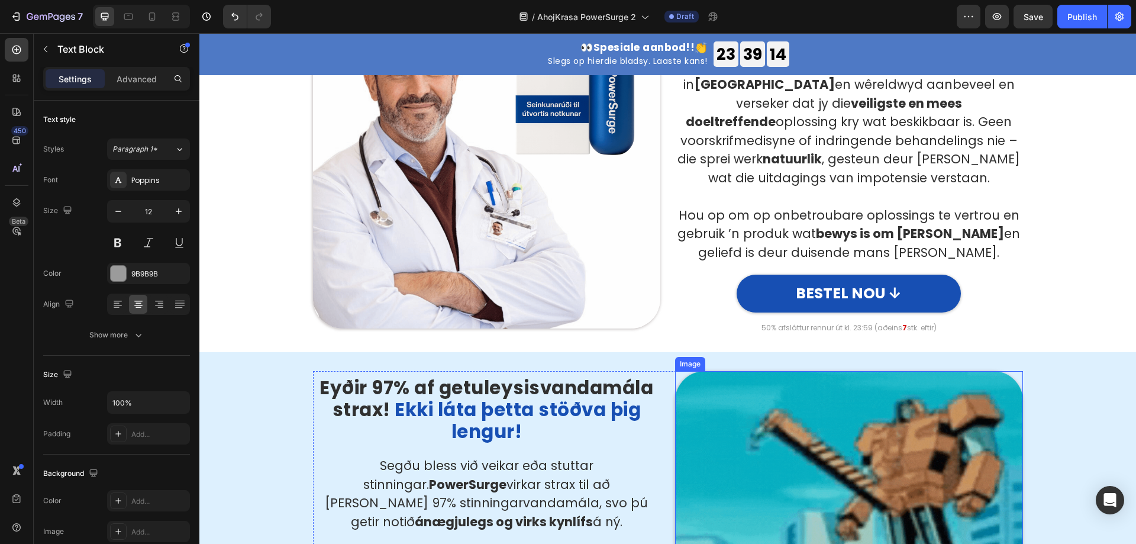
scroll to position [1115, 0]
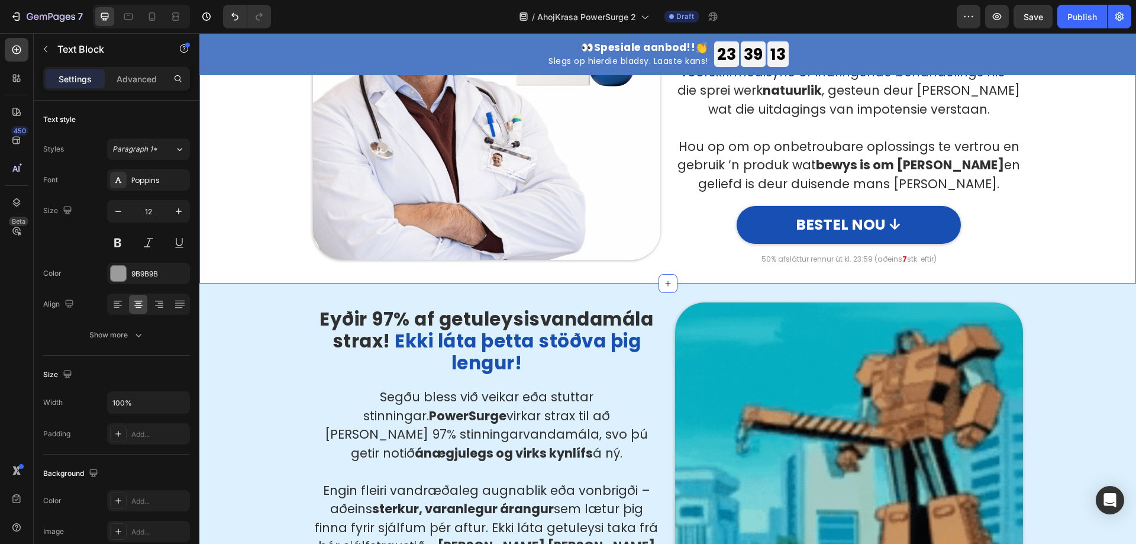
click at [851, 258] on strong "7" at bounding box center [904, 259] width 5 height 10
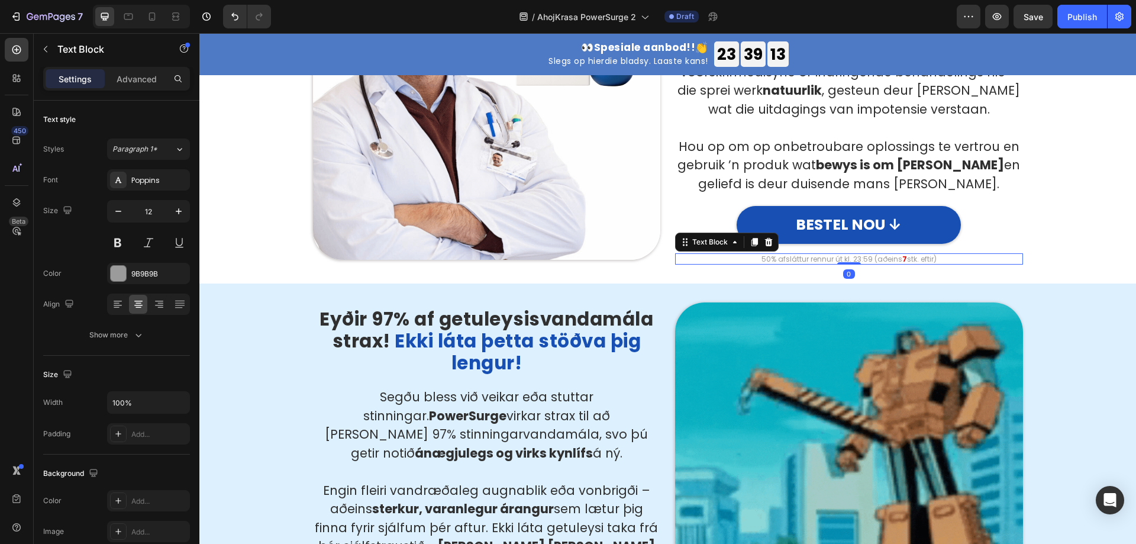
click at [851, 258] on strong "7" at bounding box center [904, 259] width 5 height 10
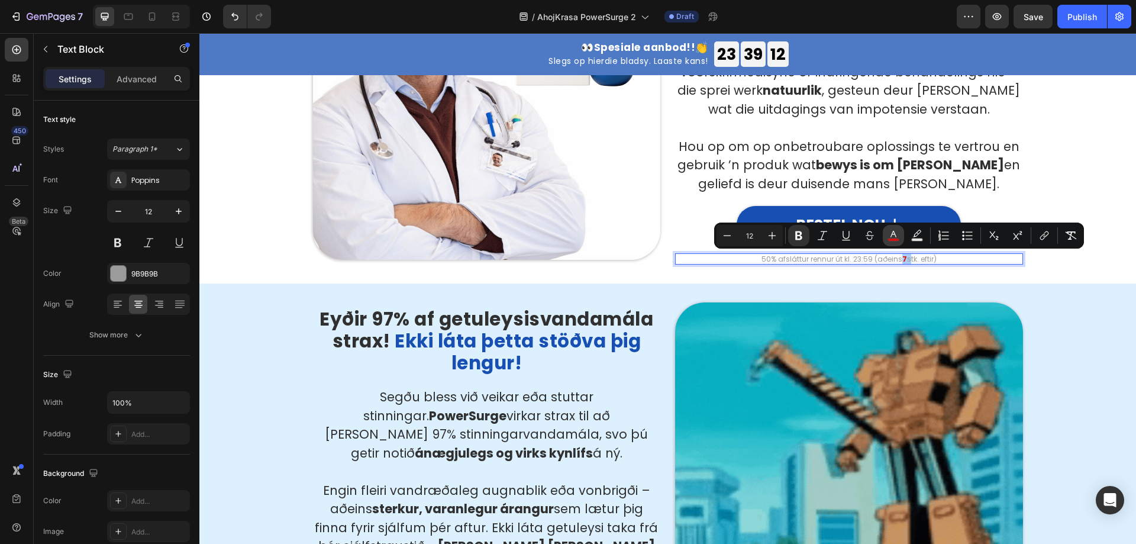
click at [851, 240] on rect "Editor contextual toolbar" at bounding box center [893, 239] width 11 height 3
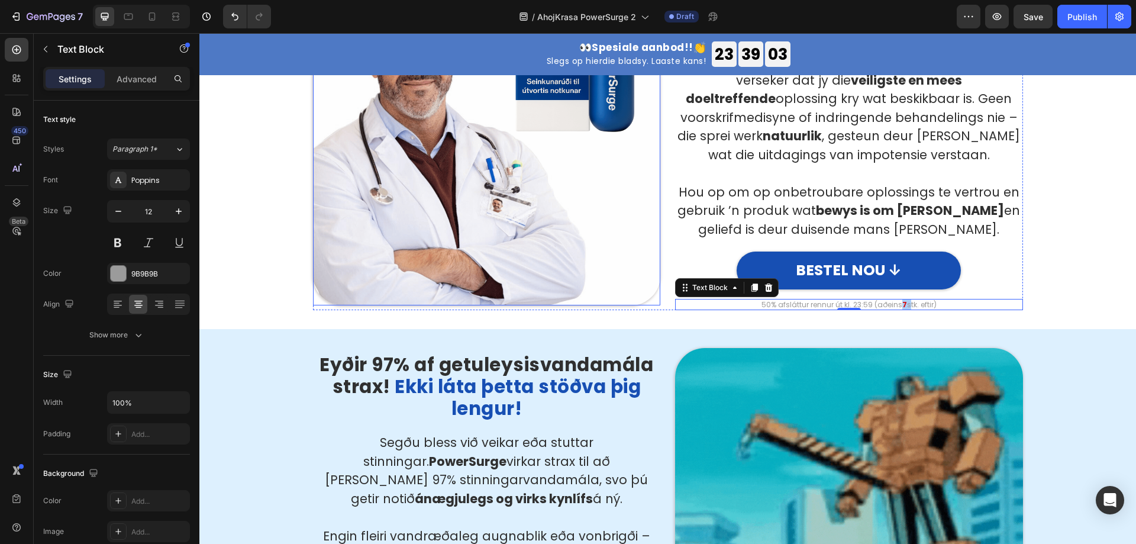
scroll to position [1056, 0]
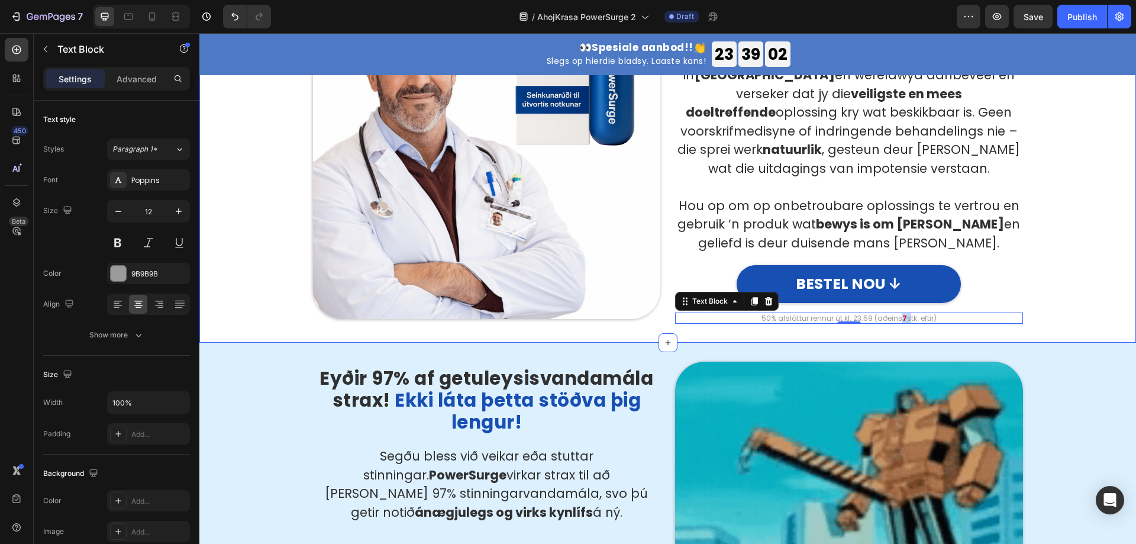
drag, startPoint x: 235, startPoint y: 208, endPoint x: 255, endPoint y: 209, distance: 20.1
click at [235, 208] on div "Image Aanbeveel deur uroloë! Die oplossing vir impotensie waaroor almal praat! …" at bounding box center [667, 144] width 919 height 357
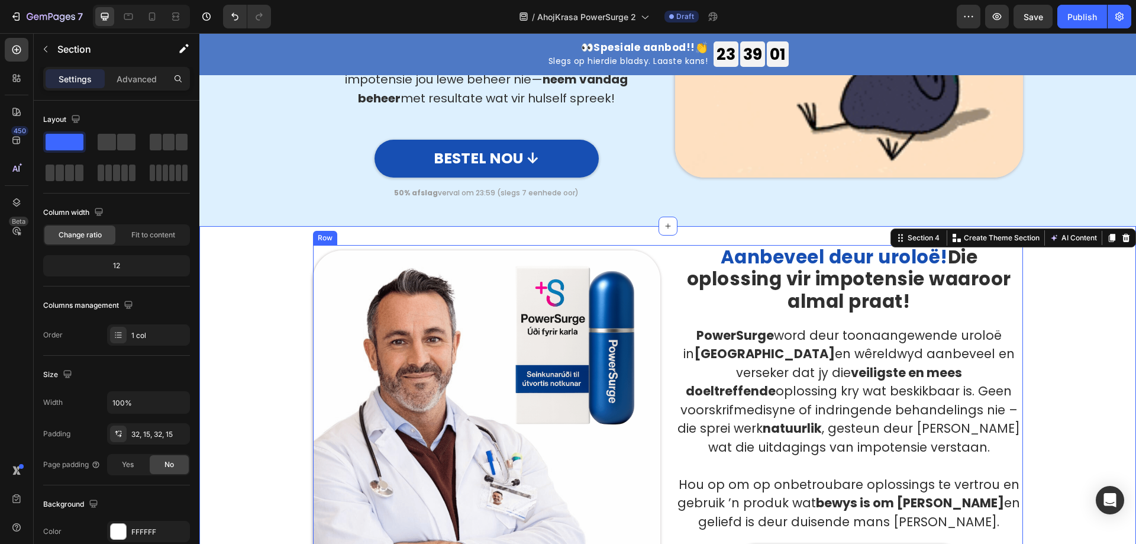
scroll to position [761, 0]
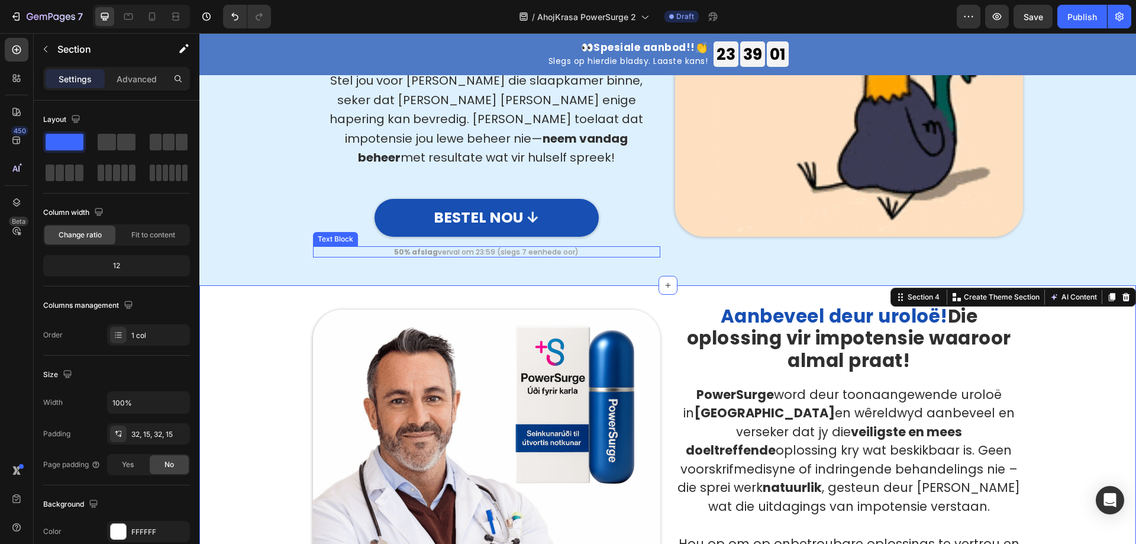
click at [516, 247] on p "50% afslag verval om 23:59 (slegs 7 eenhede oor)" at bounding box center [486, 251] width 345 height 9
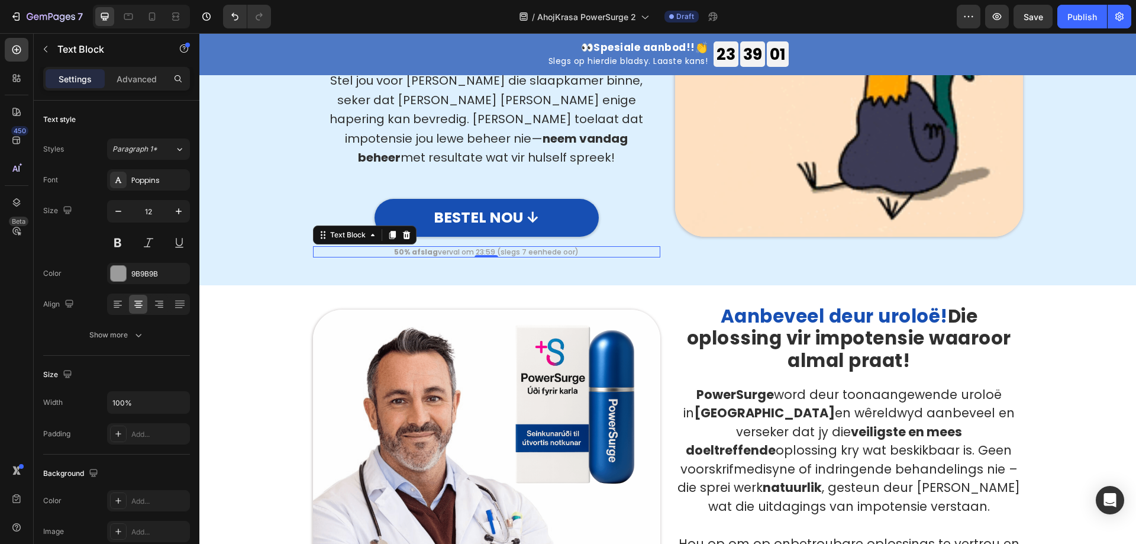
click at [516, 247] on p "50% afslag verval om 23:59 (slegs 7 eenhede oor)" at bounding box center [486, 251] width 345 height 9
click at [519, 247] on p "50% afslag verval om 23:59 (slegs 7 eenhede oor)" at bounding box center [486, 251] width 345 height 9
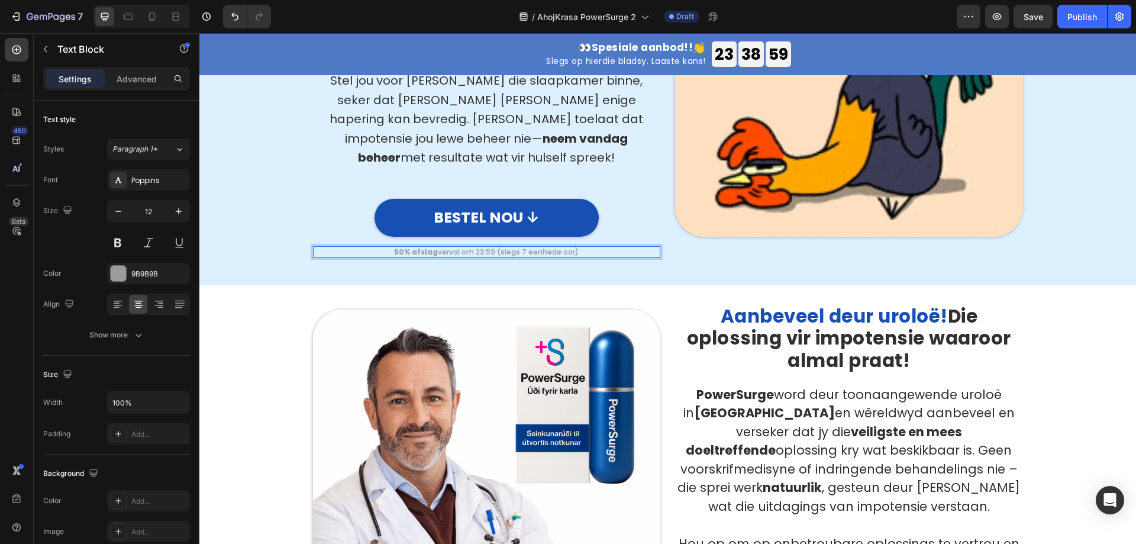
click at [520, 247] on p "50% afslag verval om 23:59 (slegs 7 eenhede oor)" at bounding box center [486, 251] width 345 height 9
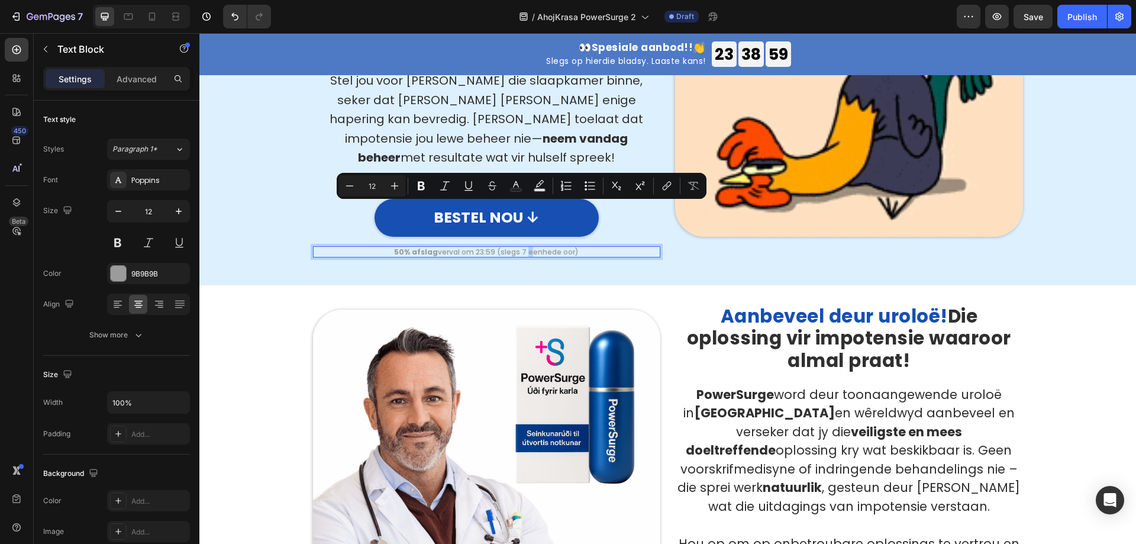
click at [519, 247] on p "50% afslag verval om 23:59 (slegs 7 eenhede oor)" at bounding box center [486, 251] width 345 height 9
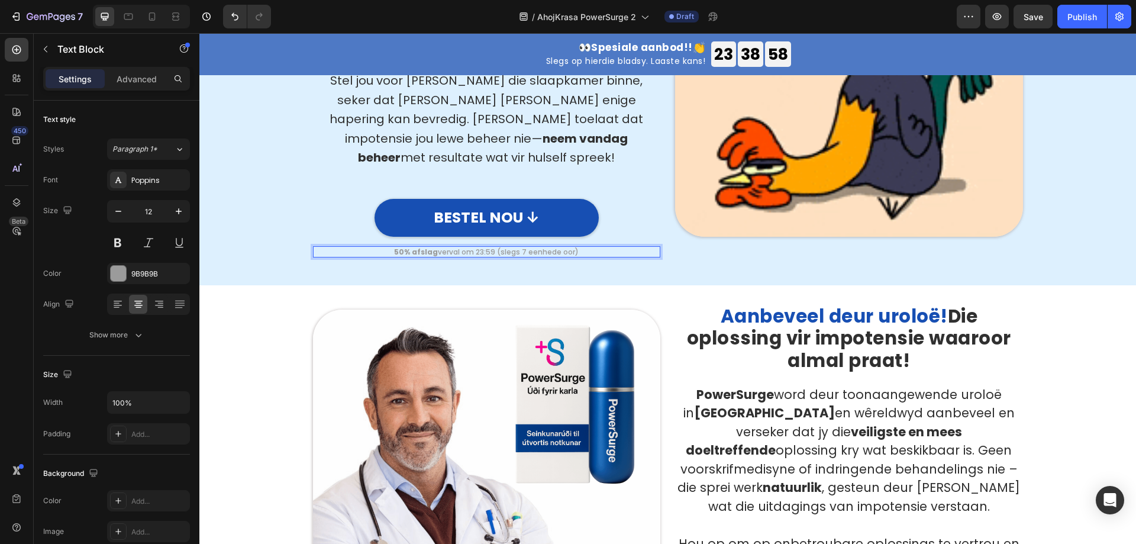
click at [519, 247] on p "50% afslag verval om 23:59 (slegs 7 eenhede oor)" at bounding box center [486, 251] width 345 height 9
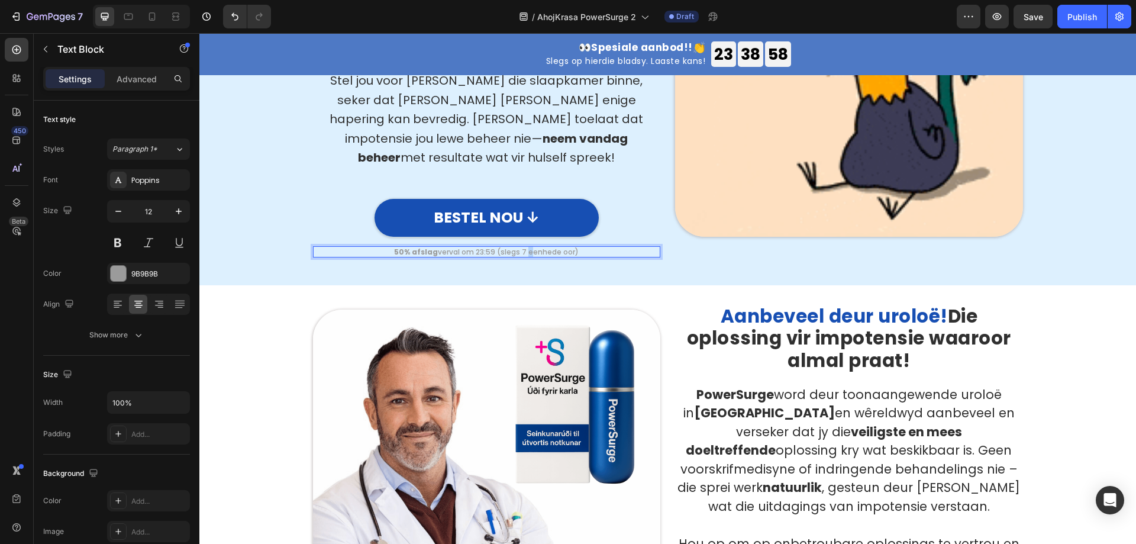
click at [519, 247] on p "50% afslag verval om 23:59 (slegs 7 eenhede oor)" at bounding box center [486, 251] width 345 height 9
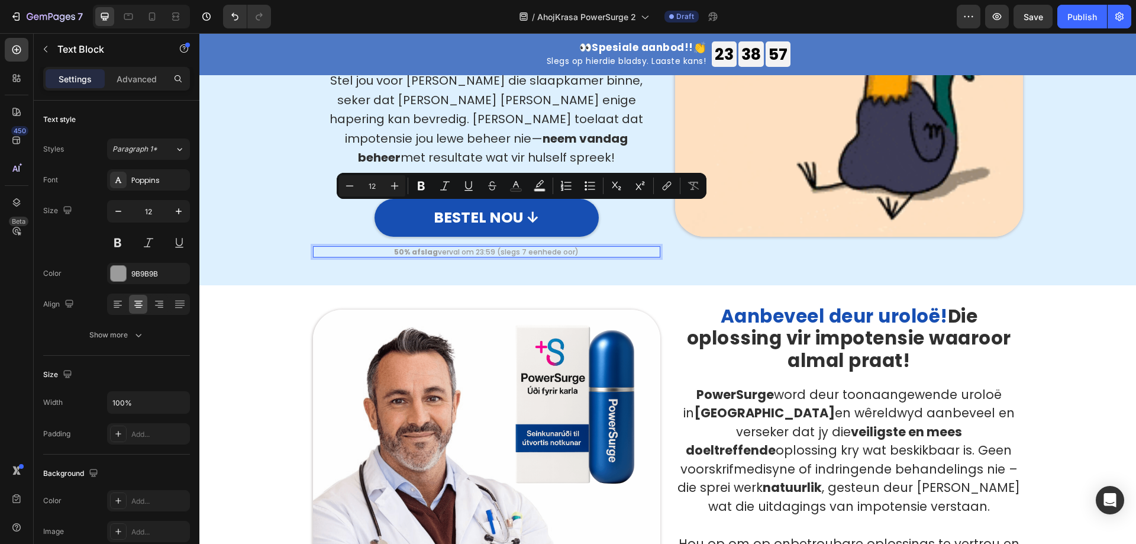
click at [516, 247] on p "50% afslag verval om 23:59 (slegs 7 eenhede oor)" at bounding box center [486, 251] width 345 height 9
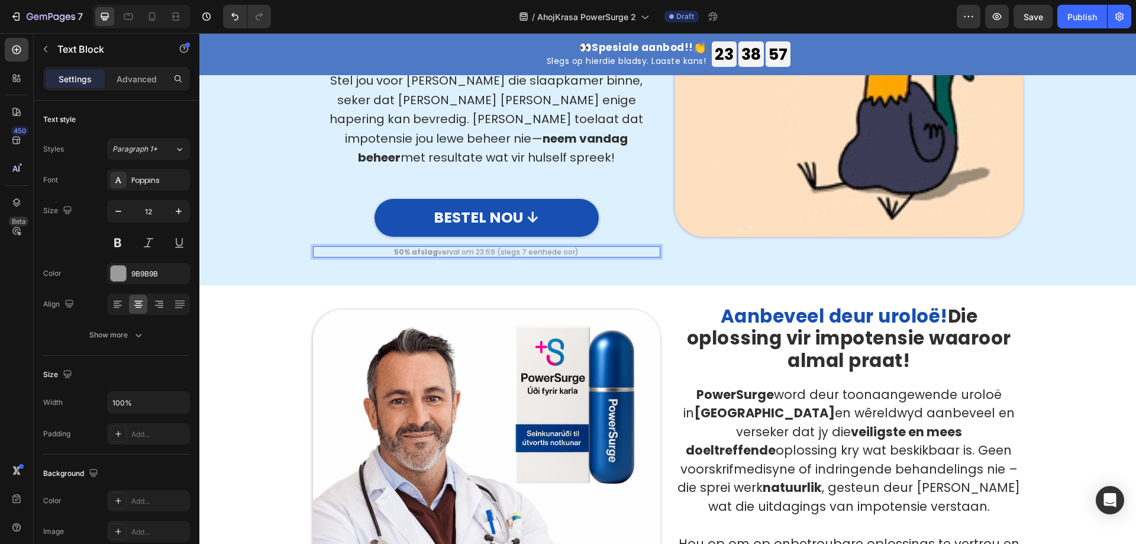
click at [518, 247] on p "50% afslag verval om 23:59 (slegs 7 eenhede oor)" at bounding box center [486, 251] width 345 height 9
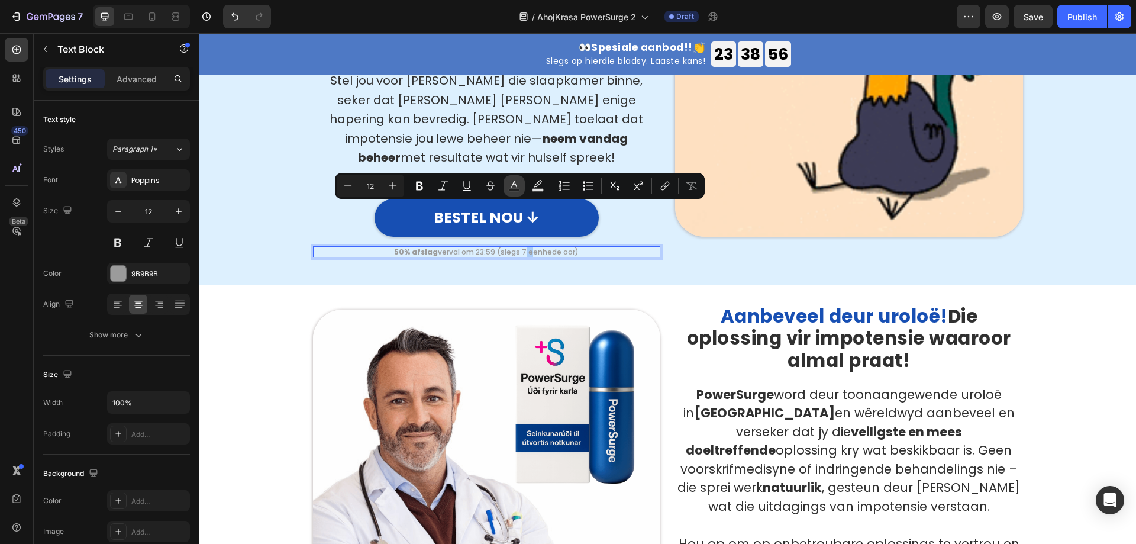
click at [517, 182] on icon "Editor contextual toolbar" at bounding box center [514, 186] width 12 height 12
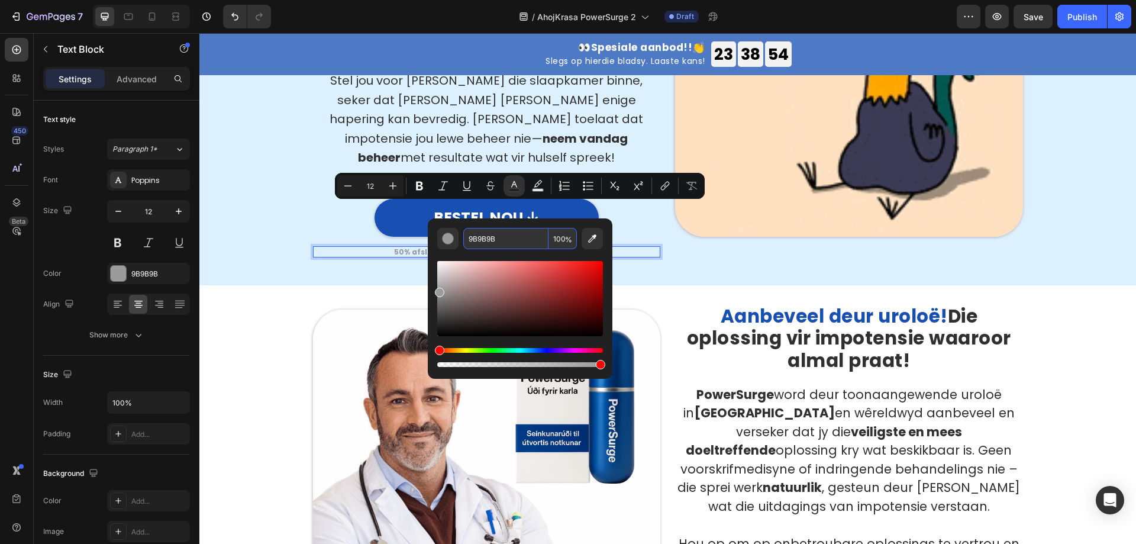
paste input "D61313"
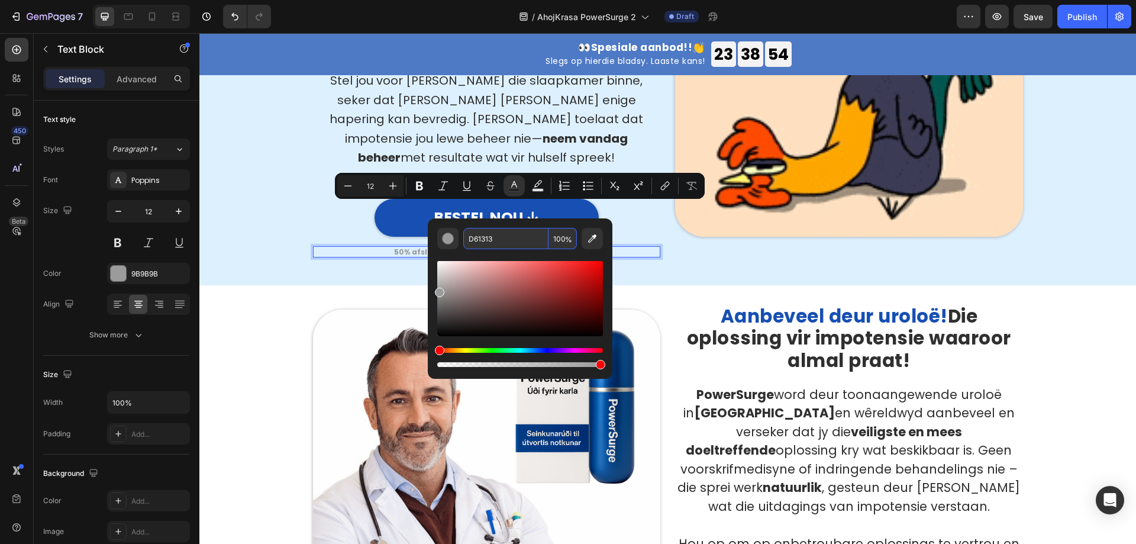
type input "D61313"
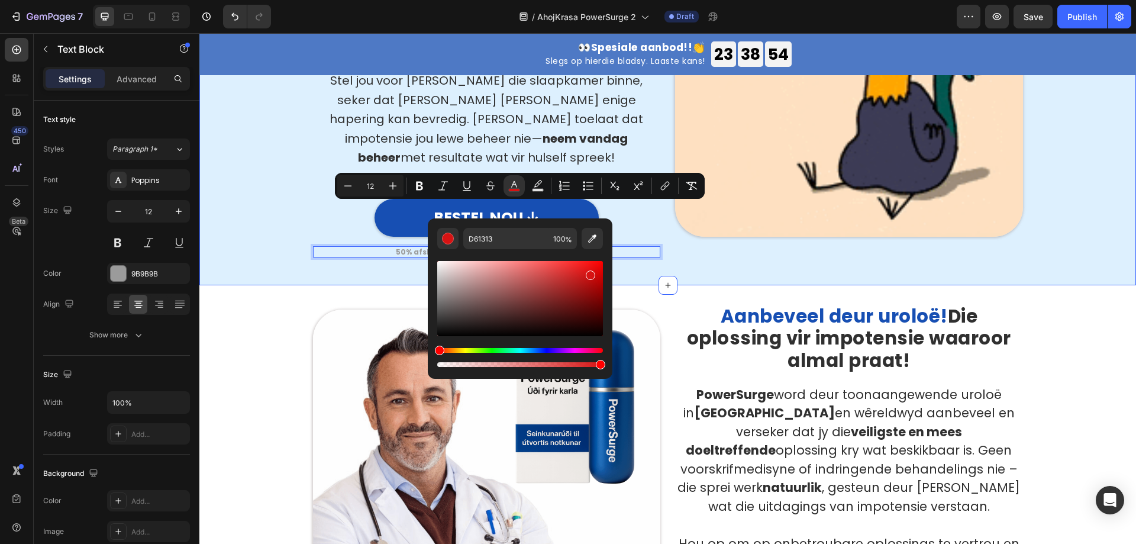
click at [675, 238] on div "[PERSON_NAME] ’n kragtige ereksie in net 3 minute ! Voel onstuitbaar in die sla…" at bounding box center [667, 66] width 936 height 438
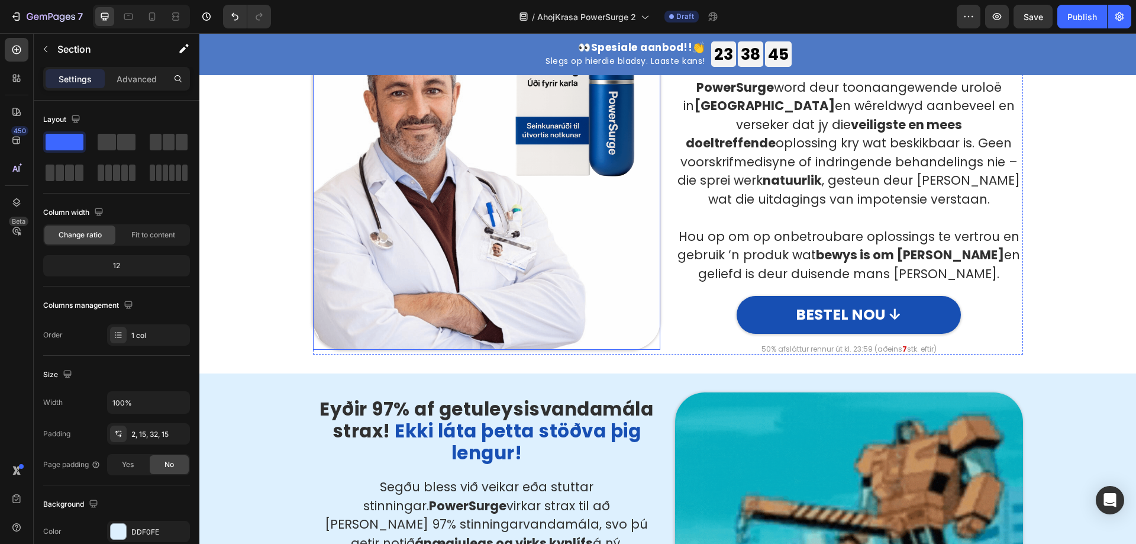
scroll to position [1183, 0]
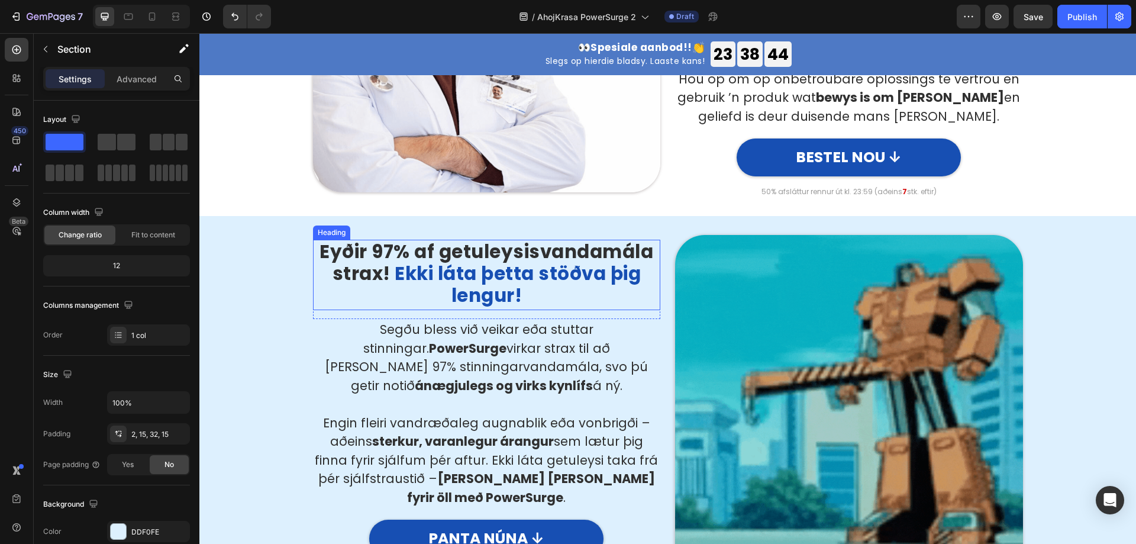
click at [486, 241] on strong "Eyðir 97% af getuleysisvandamála strax!" at bounding box center [486, 262] width 334 height 48
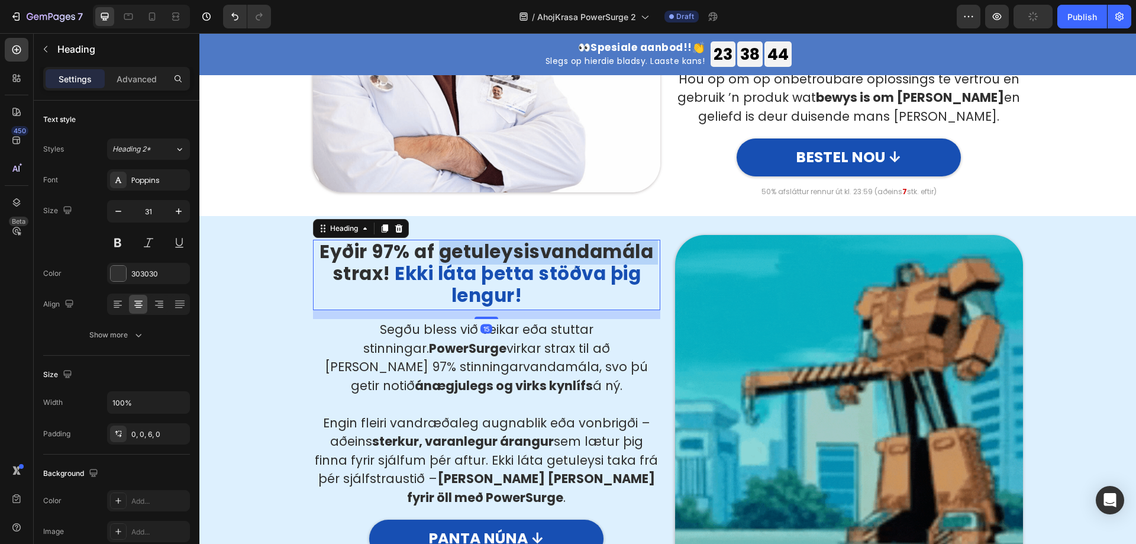
click at [486, 255] on strong "Eyðir 97% af getuleysisvandamála strax!" at bounding box center [486, 262] width 334 height 48
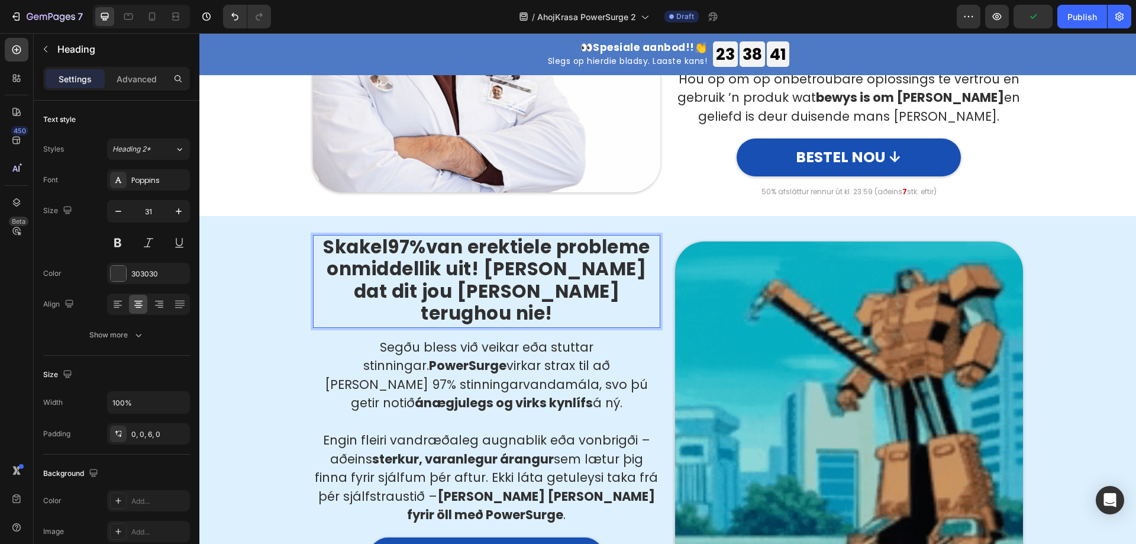
click at [476, 272] on p "Skakel 97% van erektiele probleme onmiddellik uit! Moenie dat dit jou langer te…" at bounding box center [486, 280] width 345 height 88
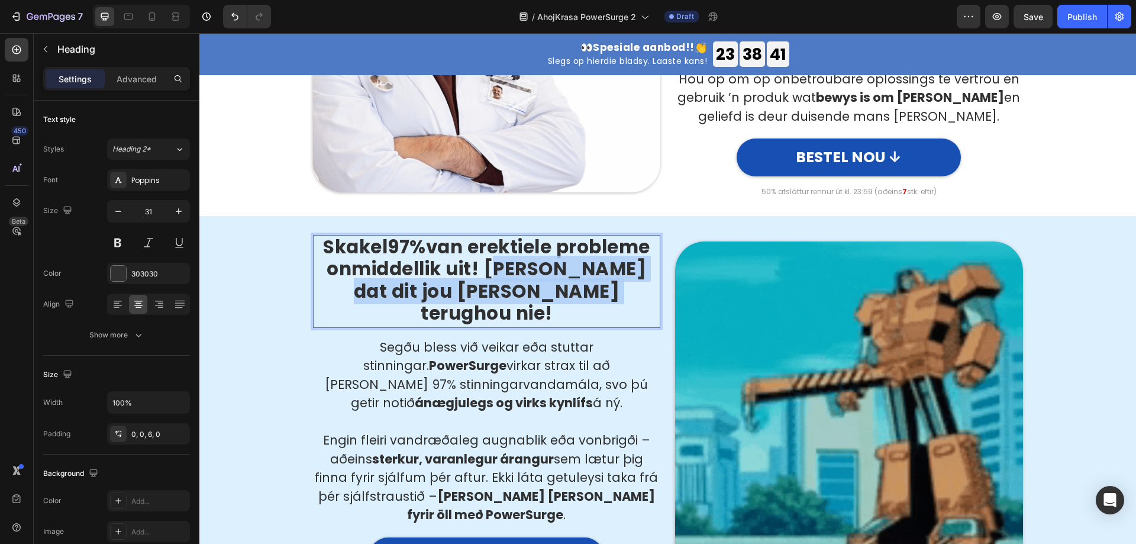
drag, startPoint x: 476, startPoint y: 271, endPoint x: 614, endPoint y: 303, distance: 141.3
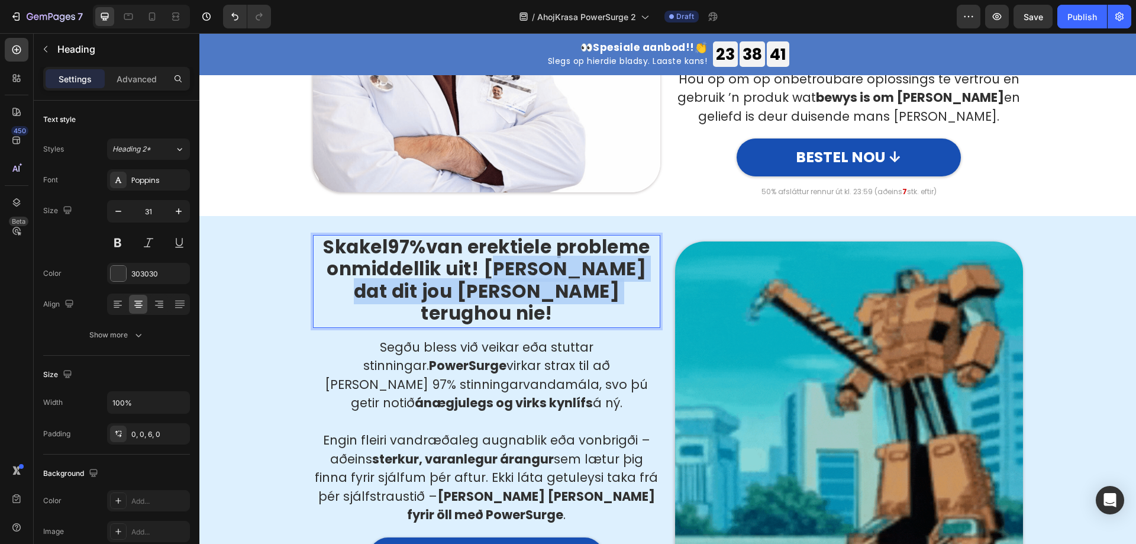
click at [614, 303] on p "Skakel 97% van erektiele probleme onmiddellik uit! Moenie dat dit jou langer te…" at bounding box center [486, 280] width 345 height 88
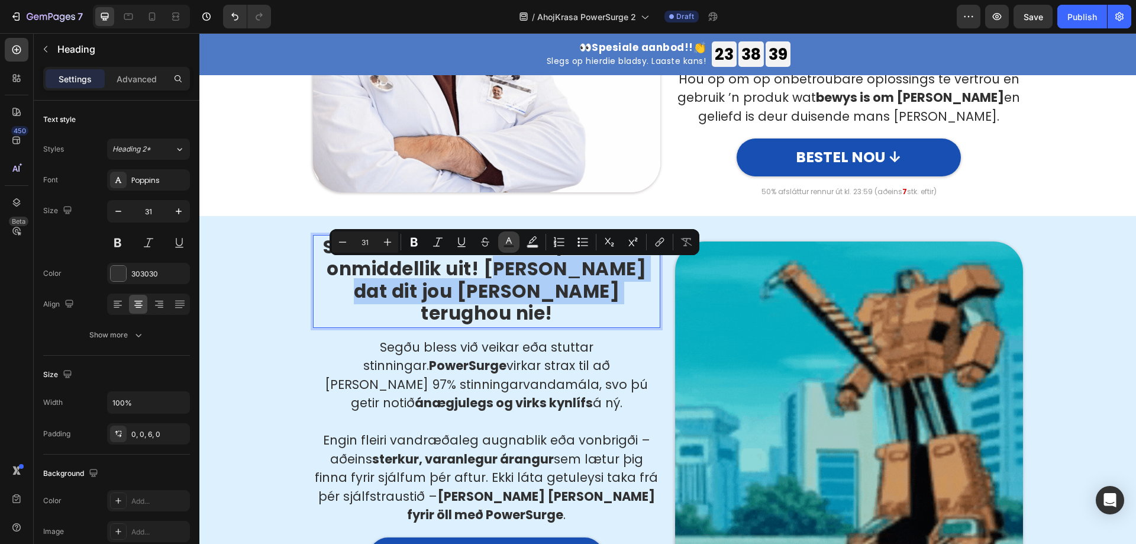
click at [509, 240] on icon "Editor contextual toolbar" at bounding box center [509, 242] width 12 height 12
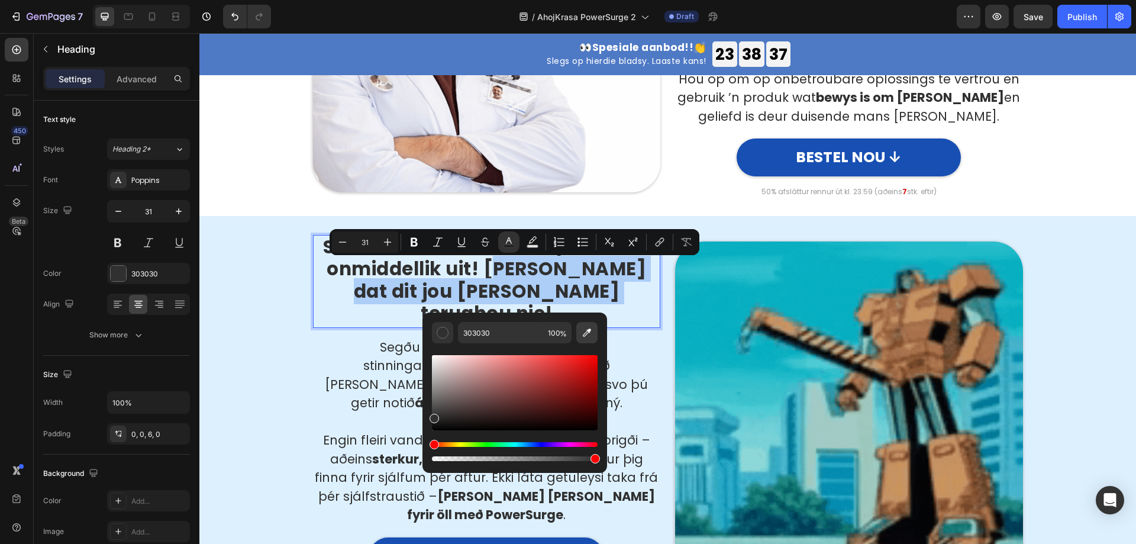
click at [588, 334] on icon "Editor contextual toolbar" at bounding box center [587, 332] width 12 height 12
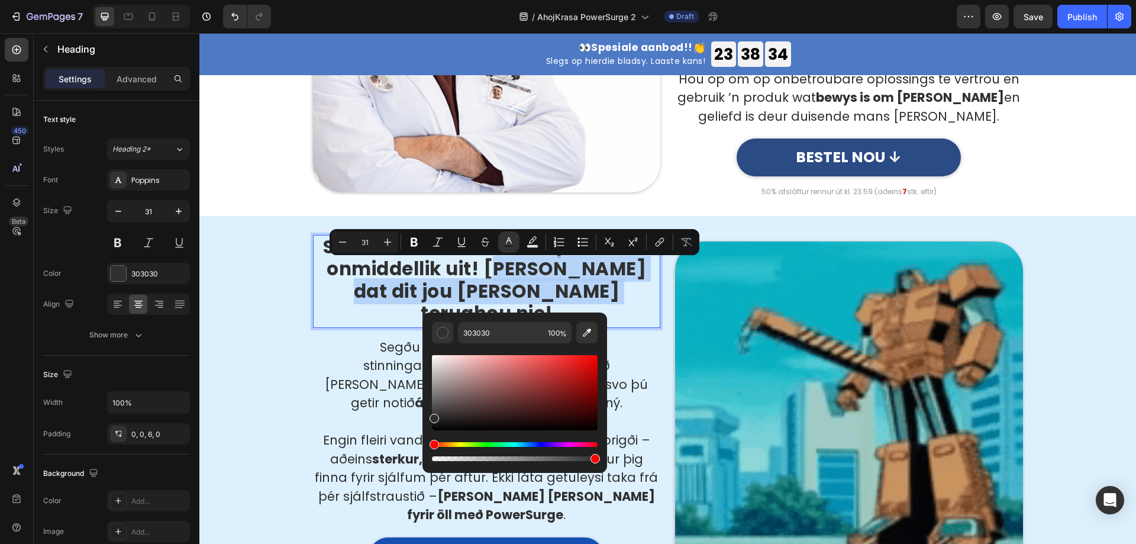
type input "174FB3"
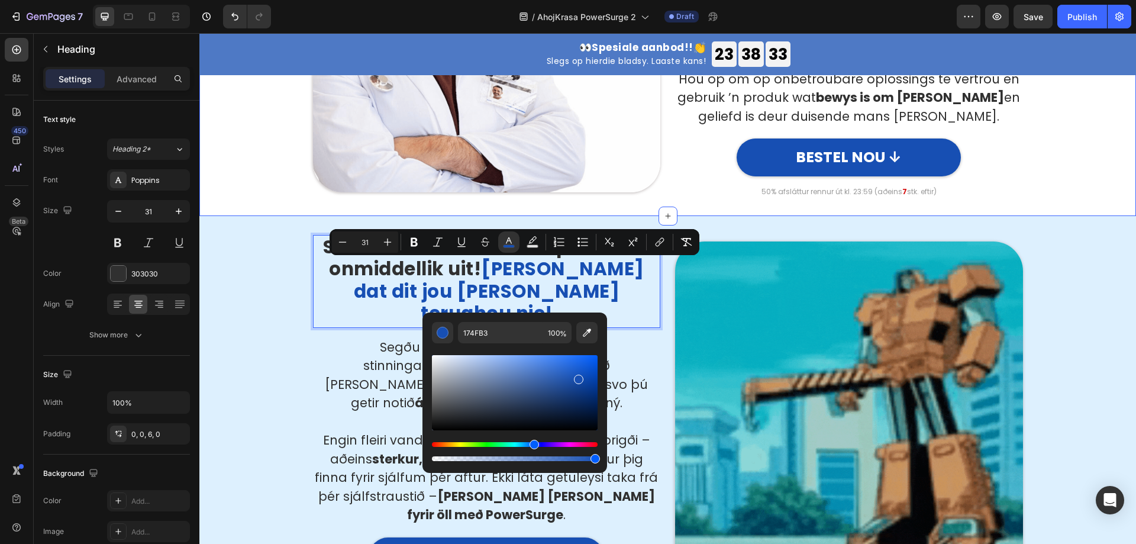
click at [696, 203] on div "Image Aanbeveel deur uroloë! Die oplossing vir impotensie waaroor almal praat! …" at bounding box center [667, 18] width 936 height 395
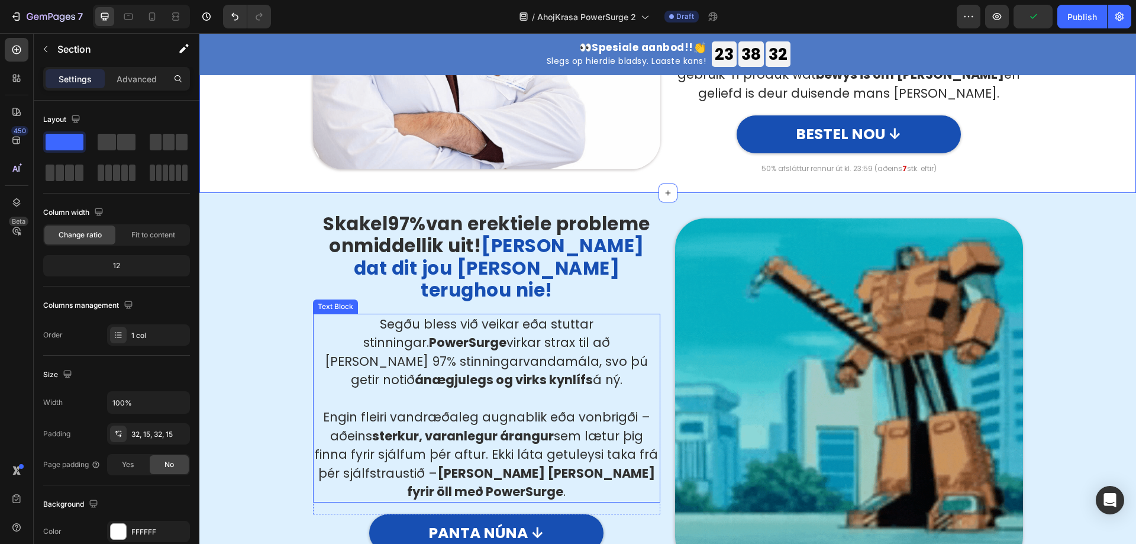
scroll to position [1360, 0]
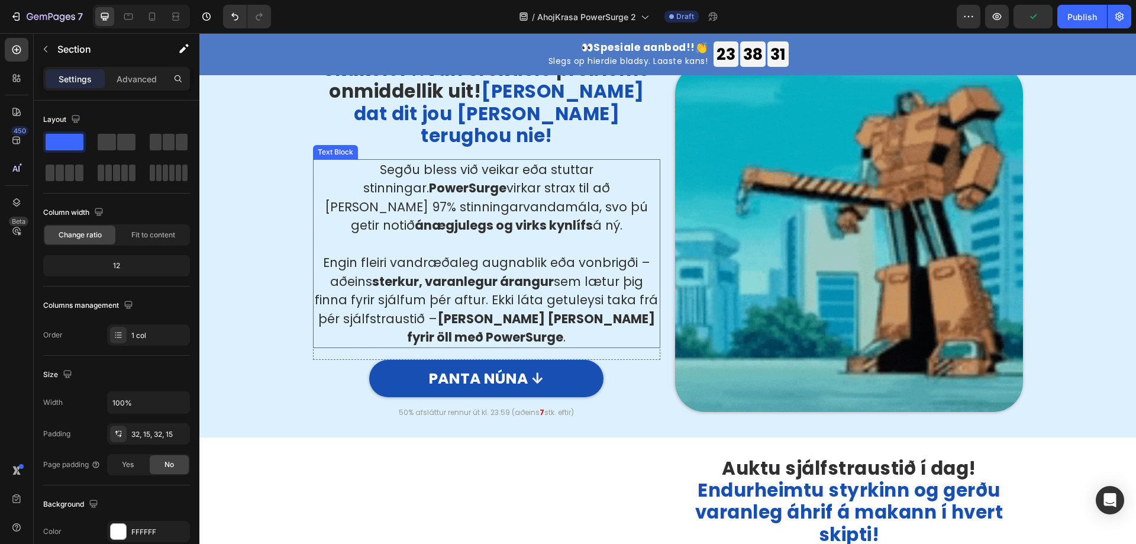
click at [471, 216] on strong "ánægjulegs og virks kynlífs" at bounding box center [504, 224] width 178 height 17
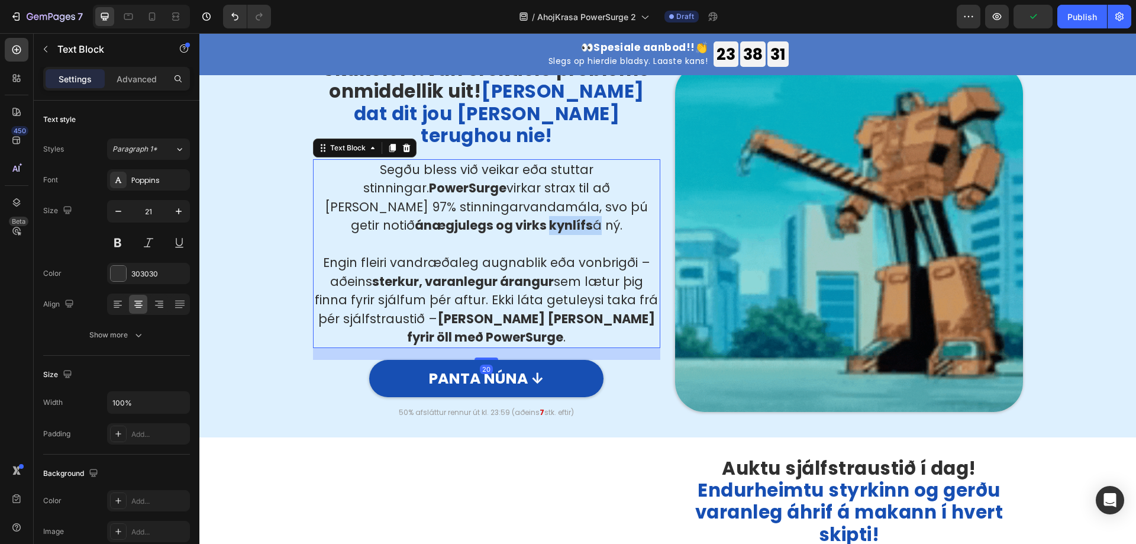
click at [471, 216] on strong "ánægjulegs og virks kynlífs" at bounding box center [504, 224] width 178 height 17
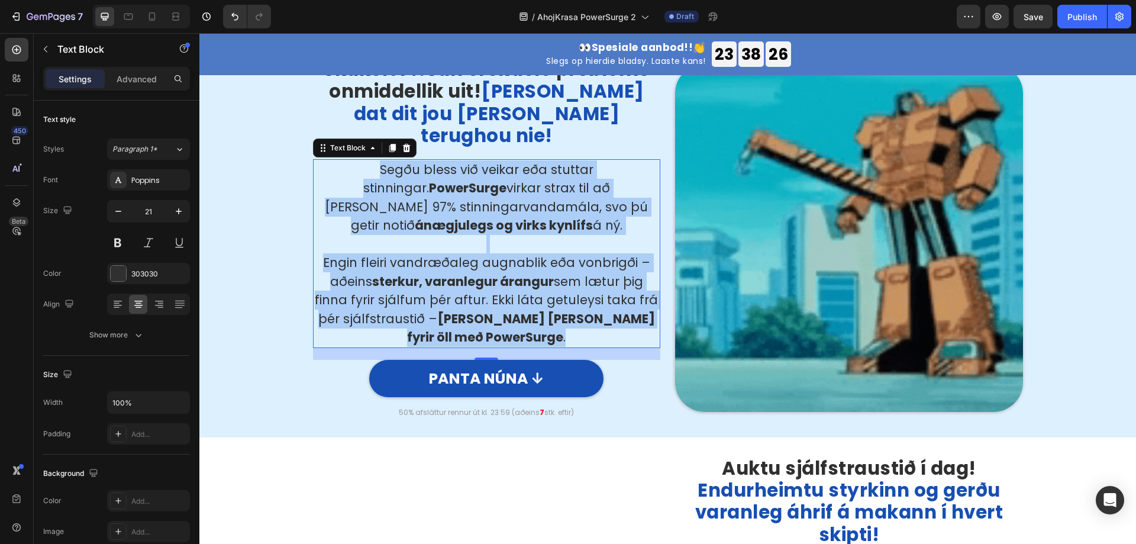
scroll to position [1301, 0]
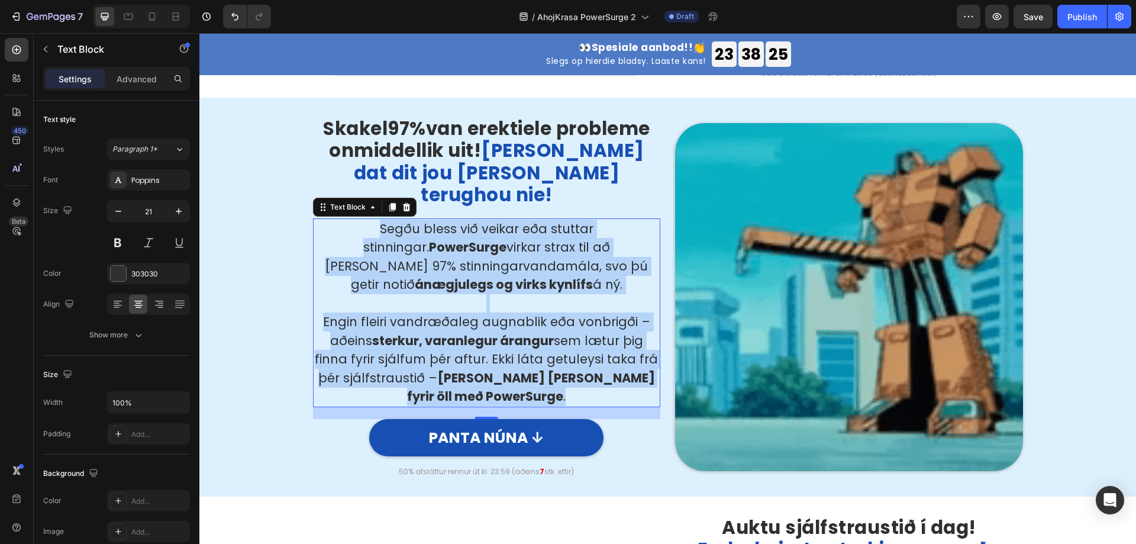
click at [418, 276] on strong "ánægjulegs og virks kynlífs" at bounding box center [504, 284] width 178 height 17
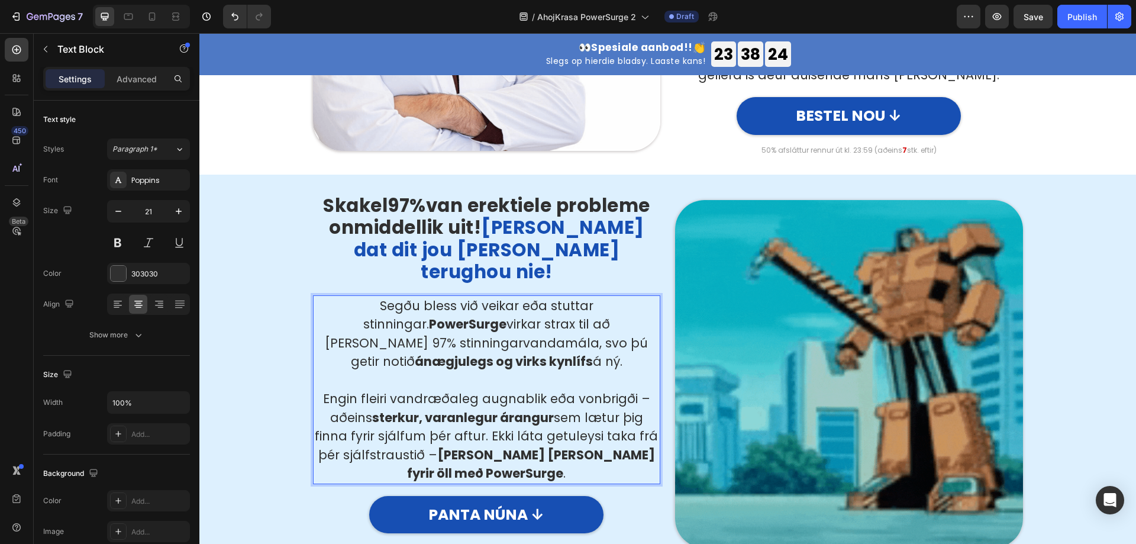
scroll to position [1124, 0]
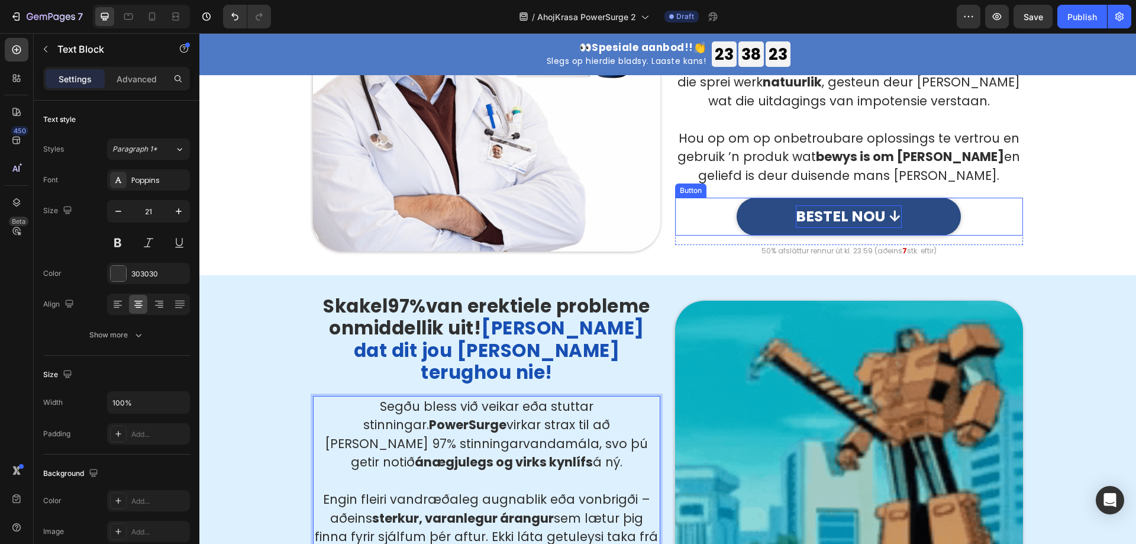
click at [810, 216] on p "BESTEL NOU ↓" at bounding box center [849, 216] width 106 height 22
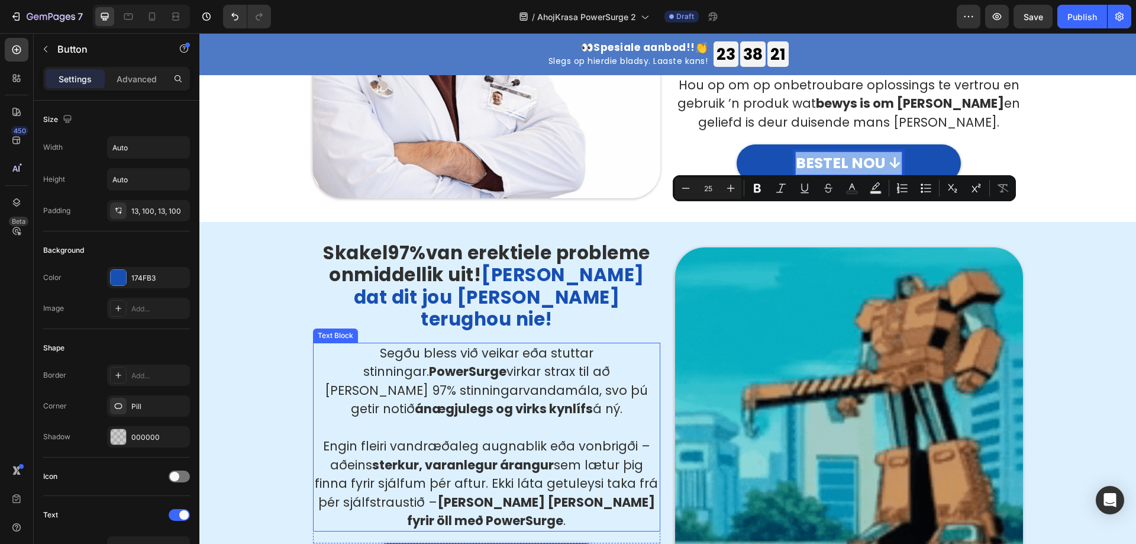
scroll to position [1301, 0]
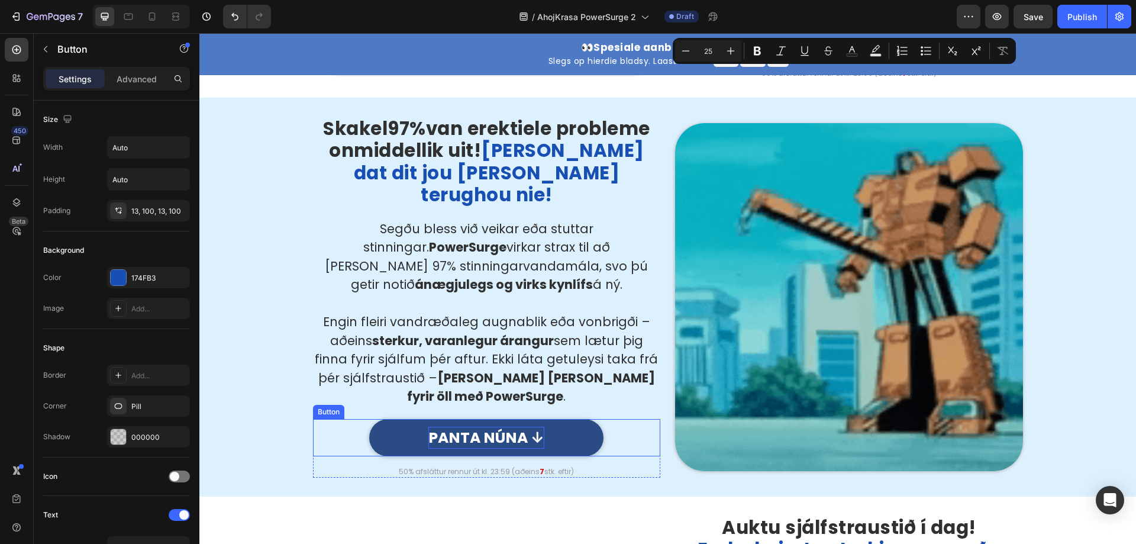
click at [497, 426] on p "PANTA NÚNA ↓" at bounding box center [486, 437] width 116 height 22
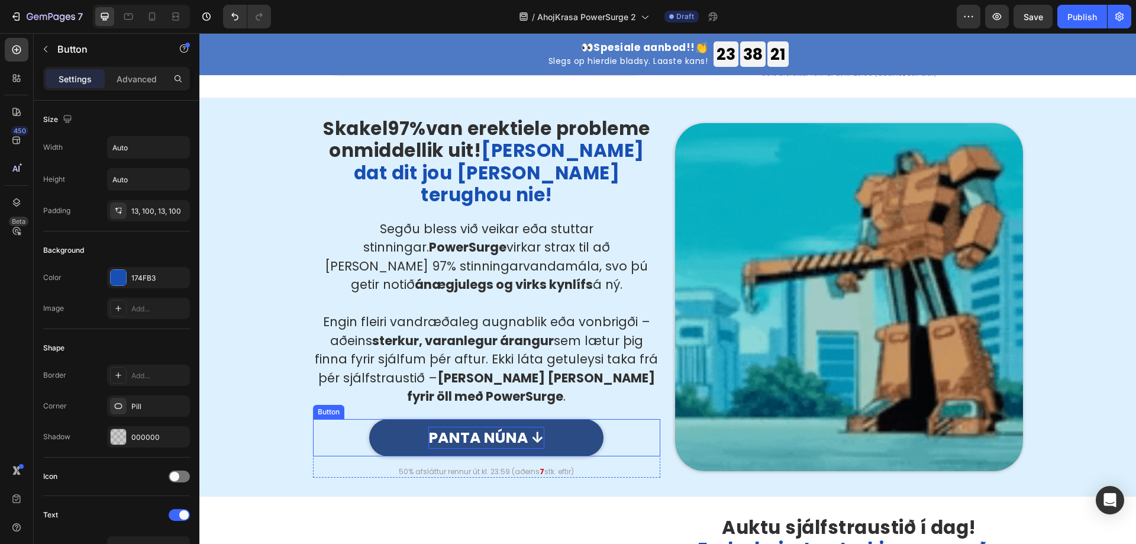
click at [497, 426] on p "PANTA NÚNA ↓" at bounding box center [486, 437] width 116 height 22
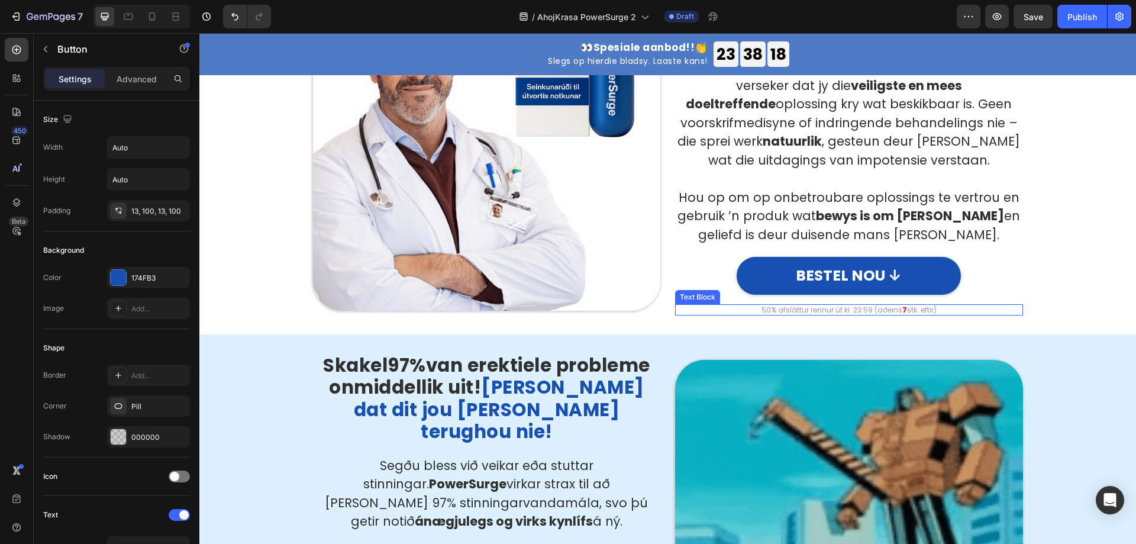
click at [816, 315] on div "50% afsláttur rennur út kl. 23:59 (aðeins 7 stk. eftir)" at bounding box center [849, 310] width 348 height 12
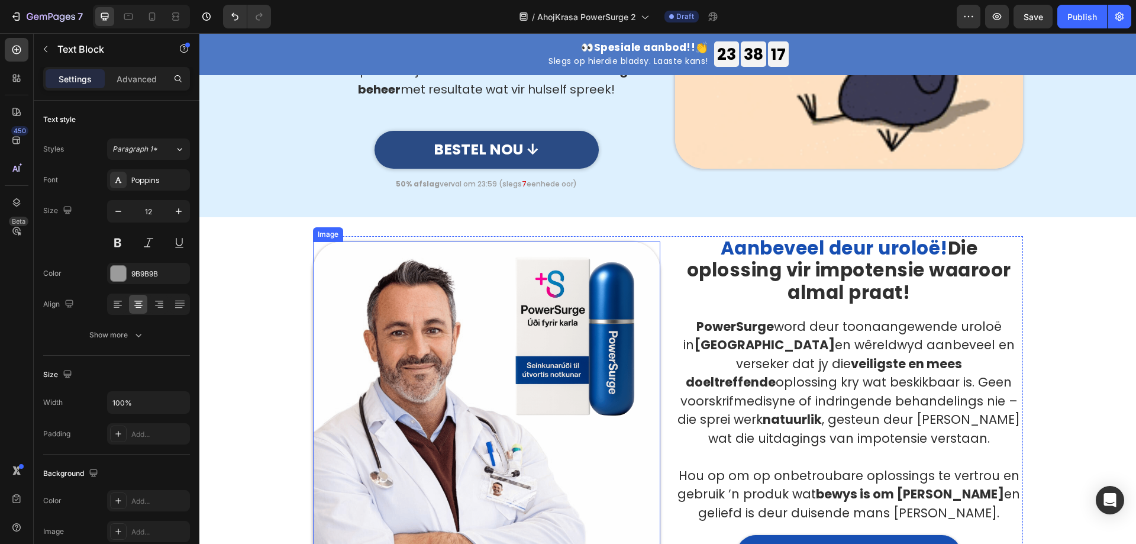
scroll to position [769, 0]
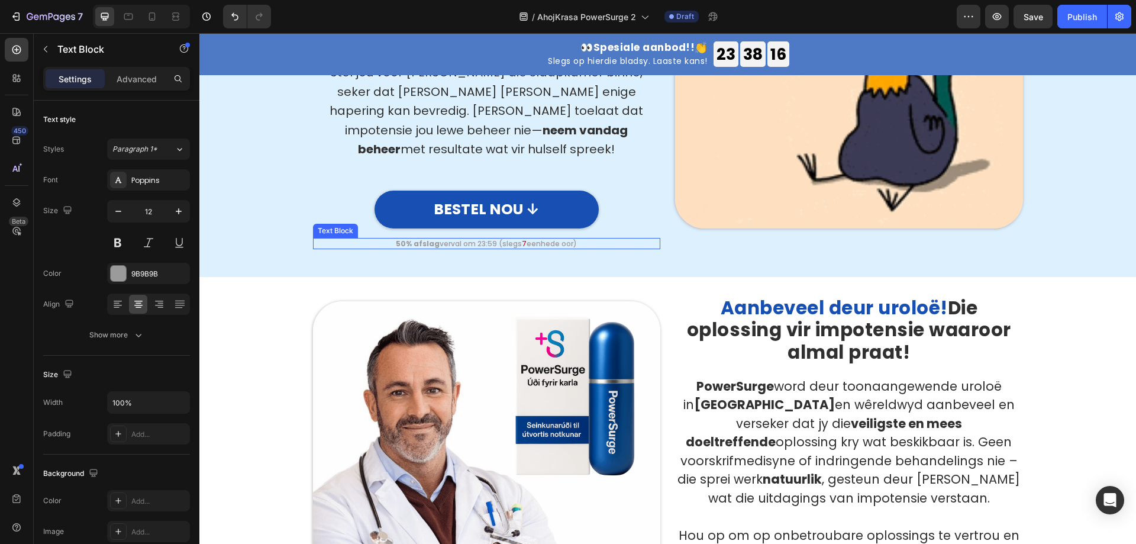
click at [515, 239] on p "50% afslag verval om 23:59 (slegs 7 eenhede oor)" at bounding box center [486, 243] width 345 height 9
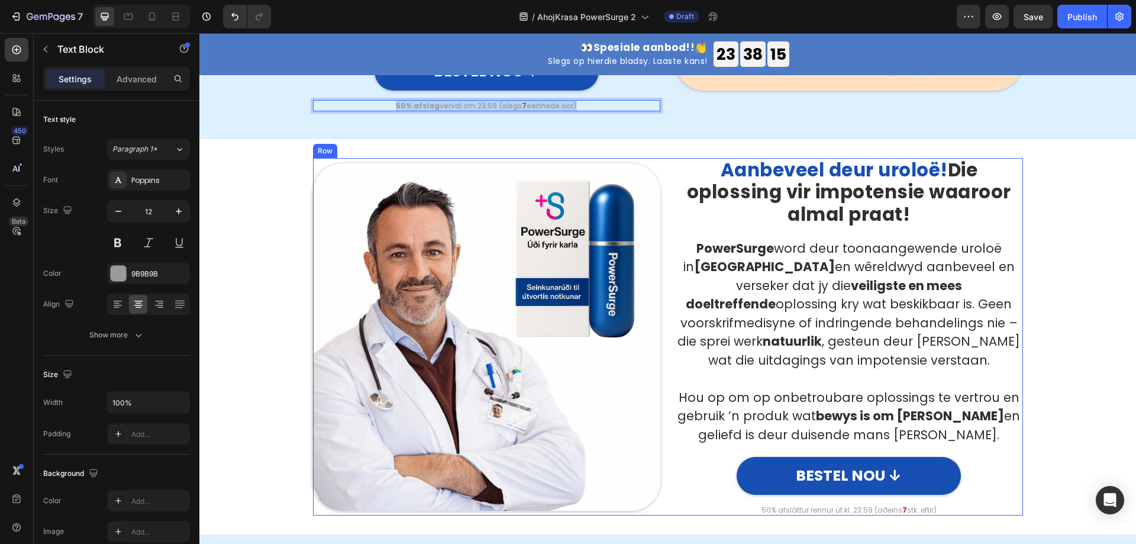
scroll to position [946, 0]
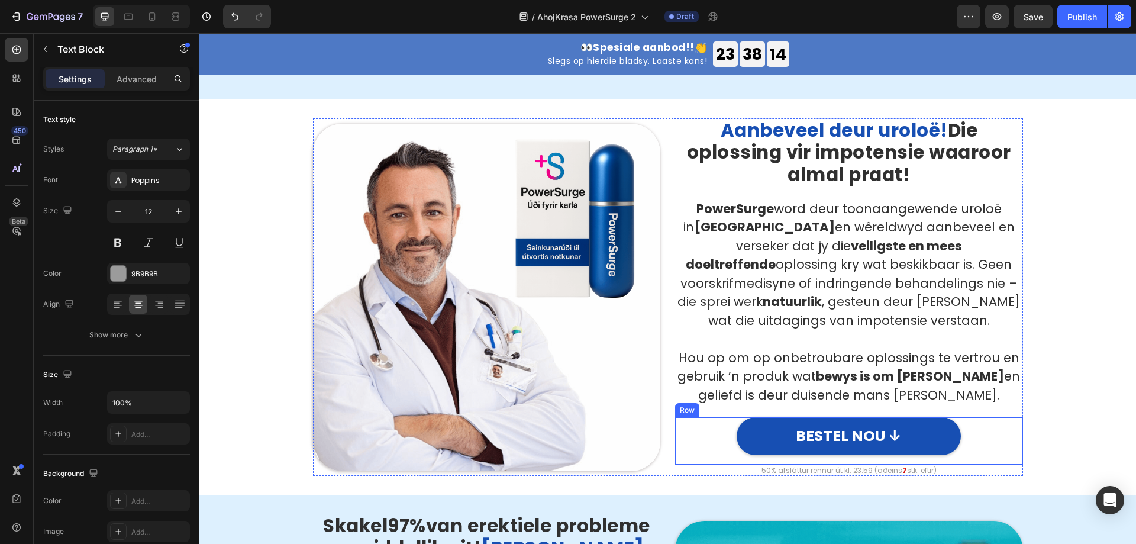
click at [803, 436] on p "50% afsláttur rennur út kl. 23:59 (aðeins 7 stk. eftir)" at bounding box center [848, 469] width 345 height 9
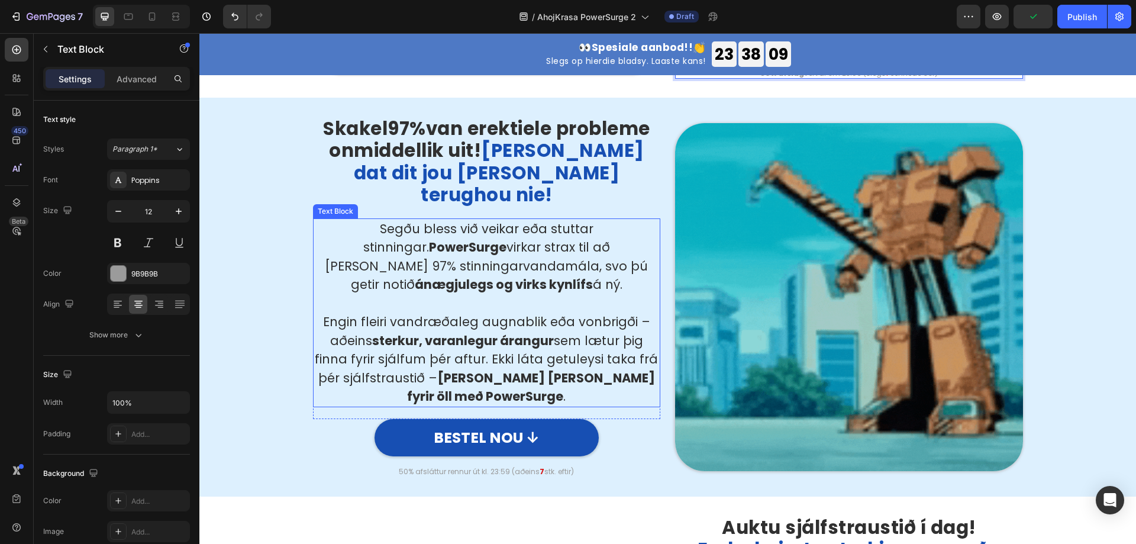
scroll to position [1183, 0]
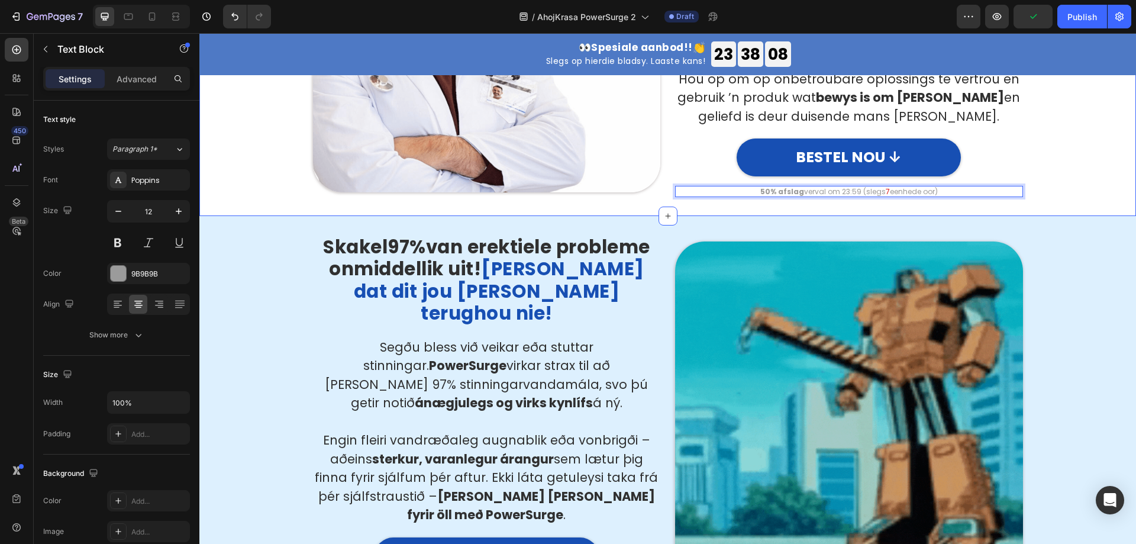
click at [798, 194] on p "50% afslag verval om 23:59 (slegs 7 eenhede oor)" at bounding box center [848, 191] width 345 height 9
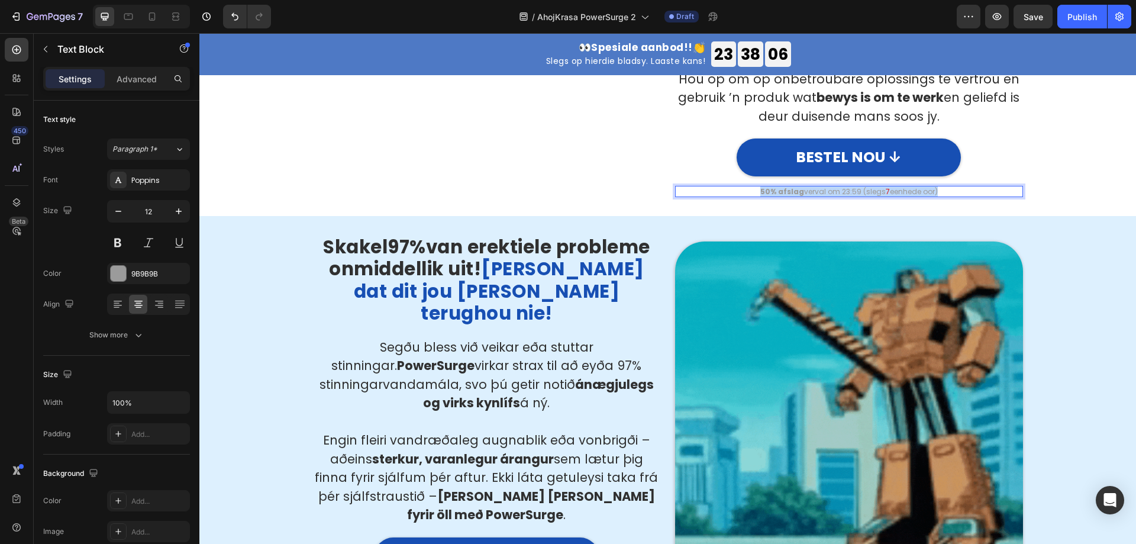
scroll to position [1360, 0]
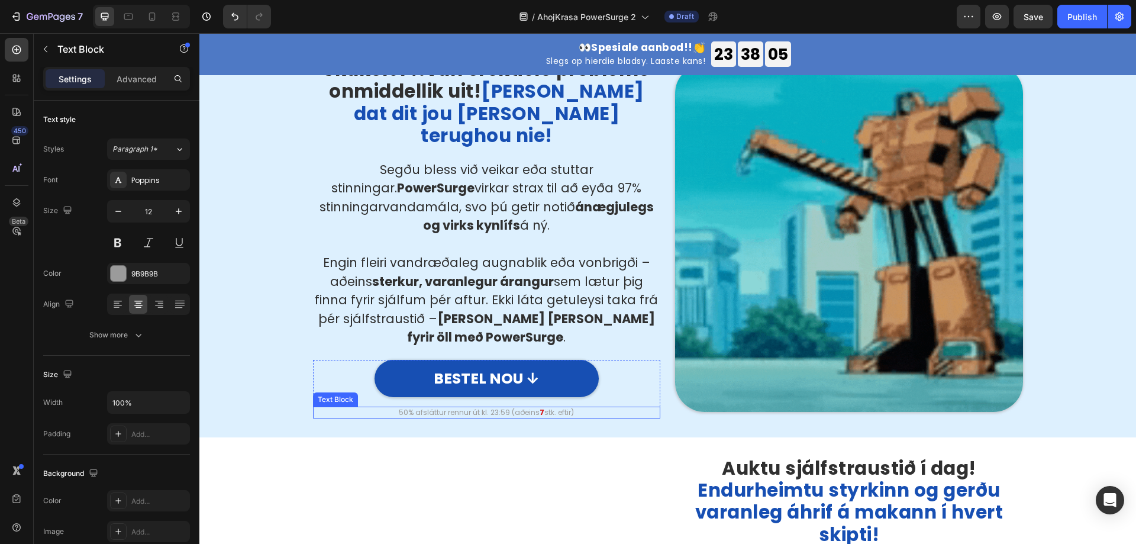
click at [504, 408] on p "50% afsláttur rennur út kl. 23:59 (aðeins 7 stk. eftir)" at bounding box center [486, 412] width 345 height 9
click at [248, 295] on div "Skakel 97% van erektiele probleme onmiddellik uit! [PERSON_NAME] dat dit jou [P…" at bounding box center [667, 237] width 919 height 361
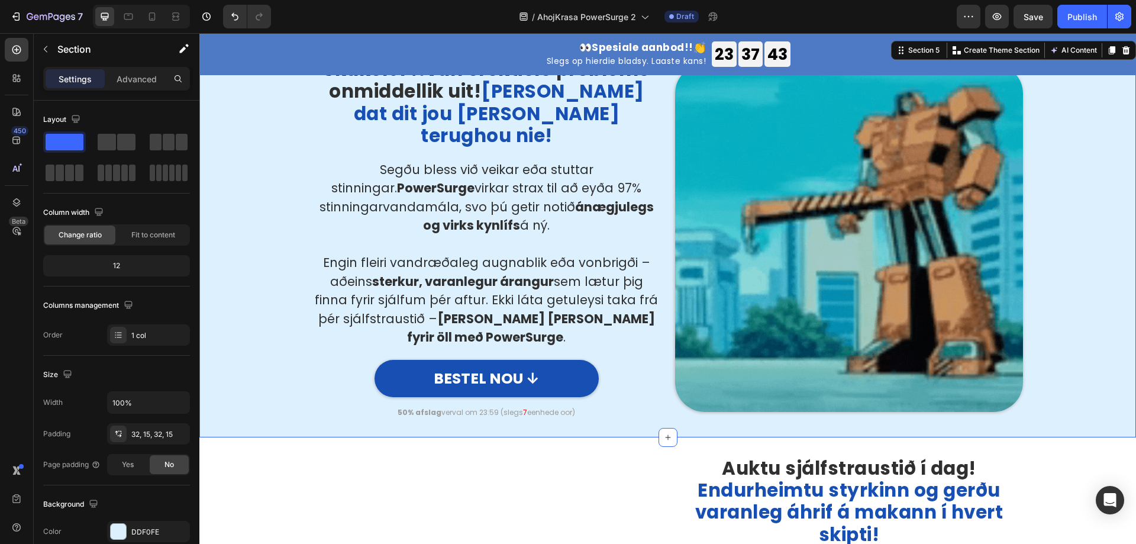
click at [339, 186] on p "Segðu bless við veikar eða stuttar stinningar. PowerSurge virkar strax til að […" at bounding box center [486, 197] width 345 height 75
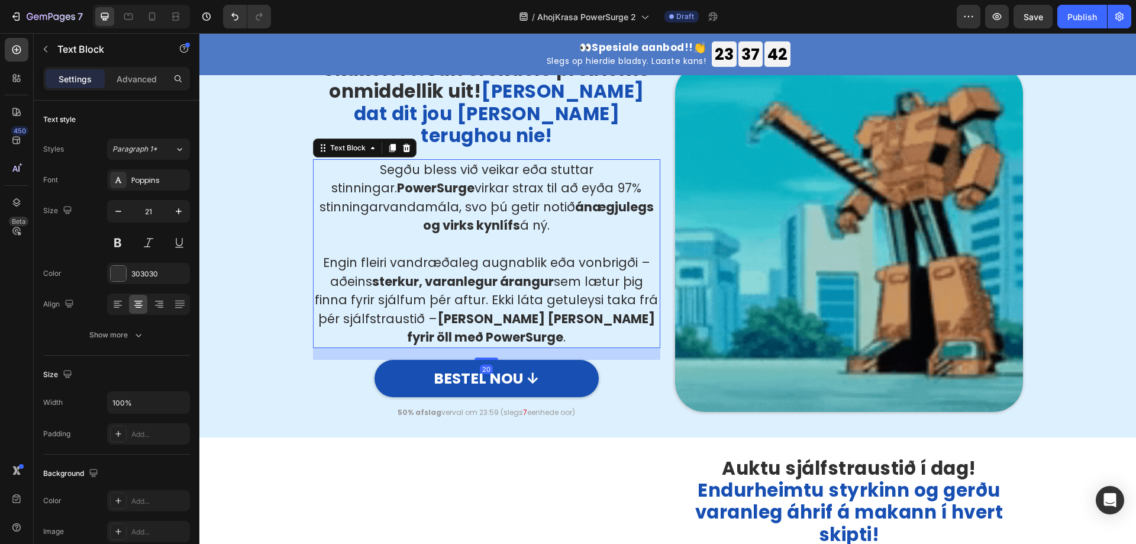
click at [397, 179] on strong "PowerSurge" at bounding box center [435, 187] width 77 height 17
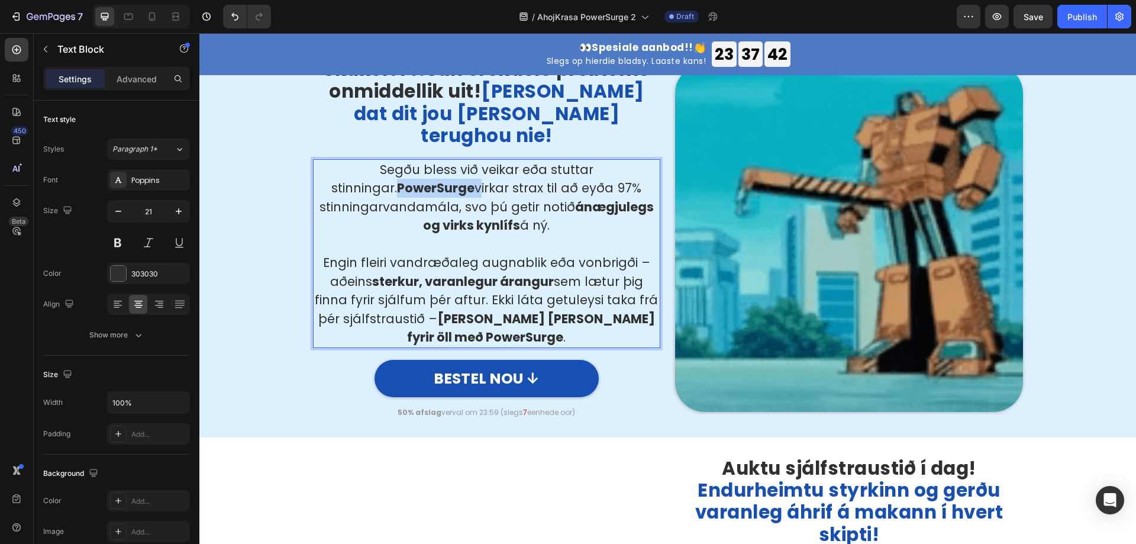
click at [397, 179] on strong "PowerSurge" at bounding box center [435, 187] width 77 height 17
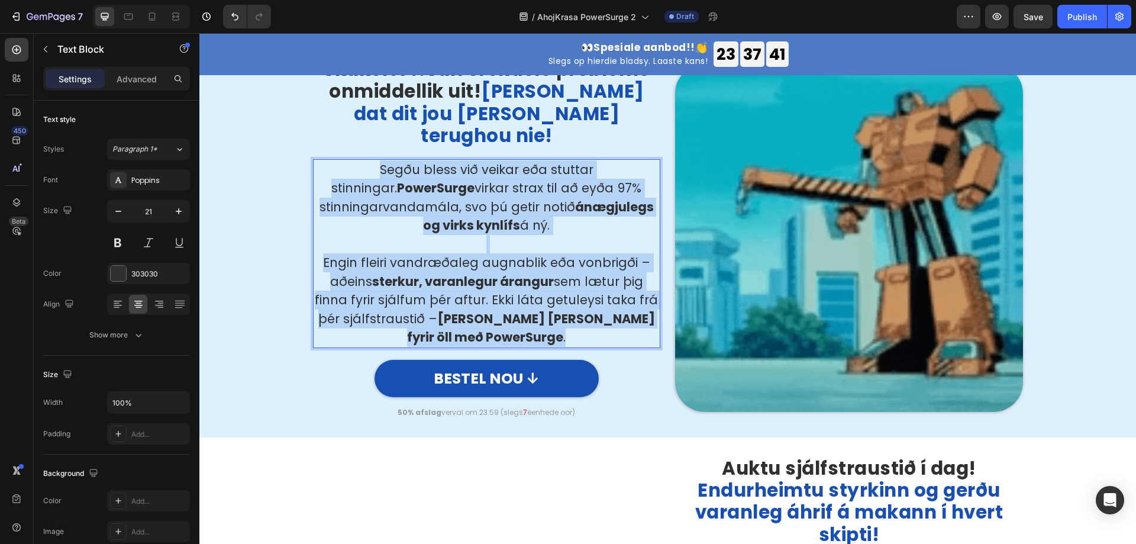
scroll to position [1370, 0]
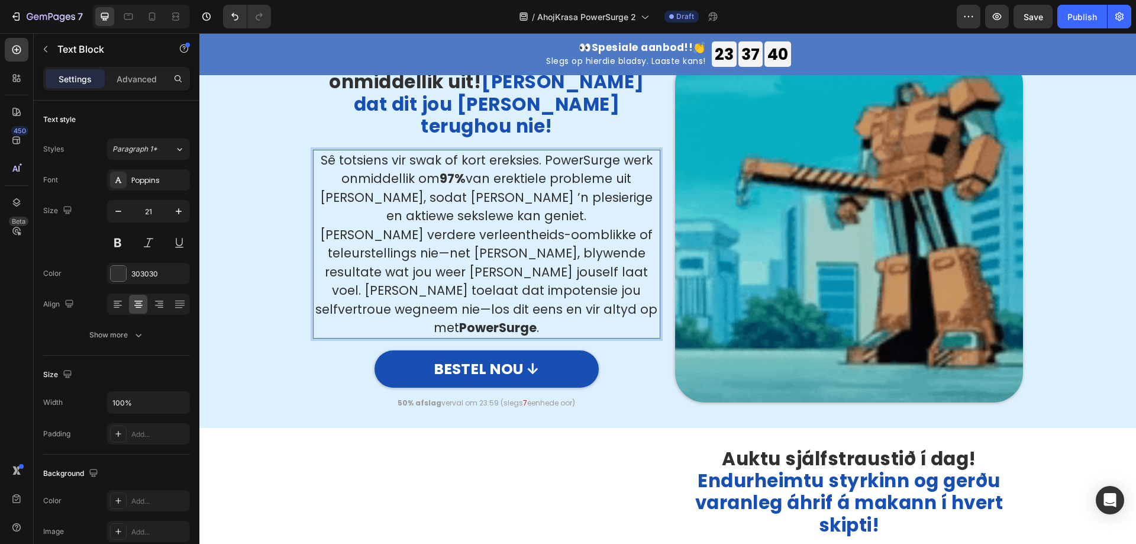
click at [531, 204] on p "Sê totsiens vir swak of kort ereksies. PowerSurge werk onmiddellik om 97% van e…" at bounding box center [486, 188] width 345 height 75
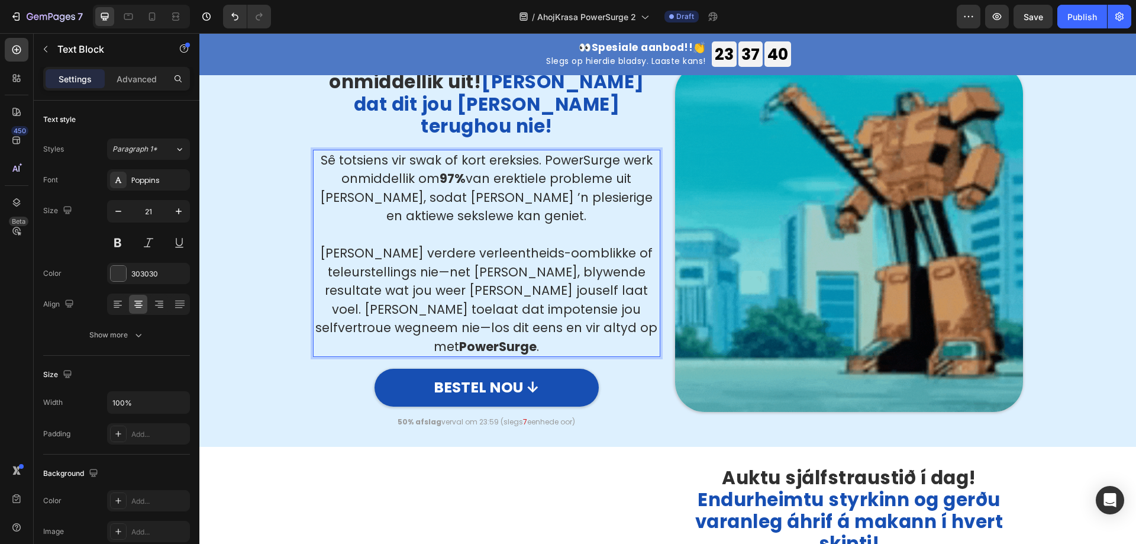
scroll to position [1360, 0]
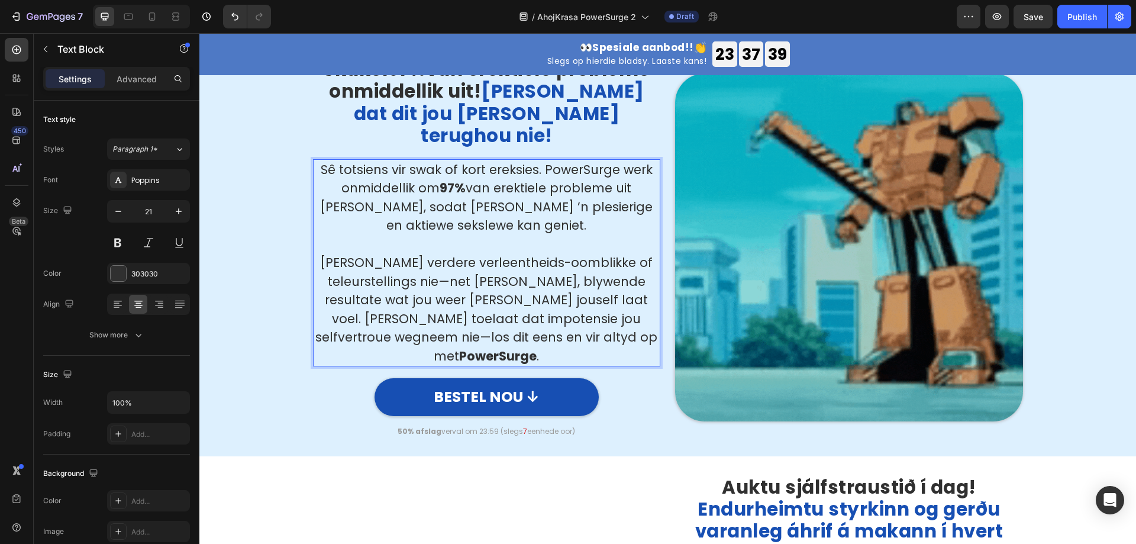
click at [594, 189] on p "Sê totsiens vir swak of kort ereksies. PowerSurge werk onmiddellik om 97% van e…" at bounding box center [486, 197] width 345 height 75
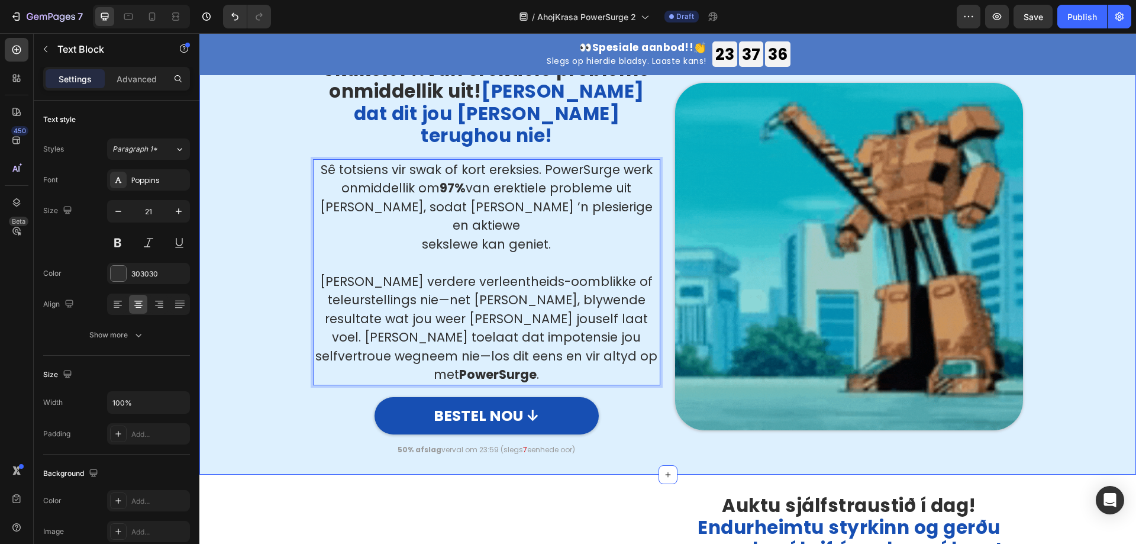
click at [270, 115] on div "Skakel 97% van erektiele probleme onmiddellik uit! [PERSON_NAME] dat dit jou [P…" at bounding box center [667, 256] width 919 height 398
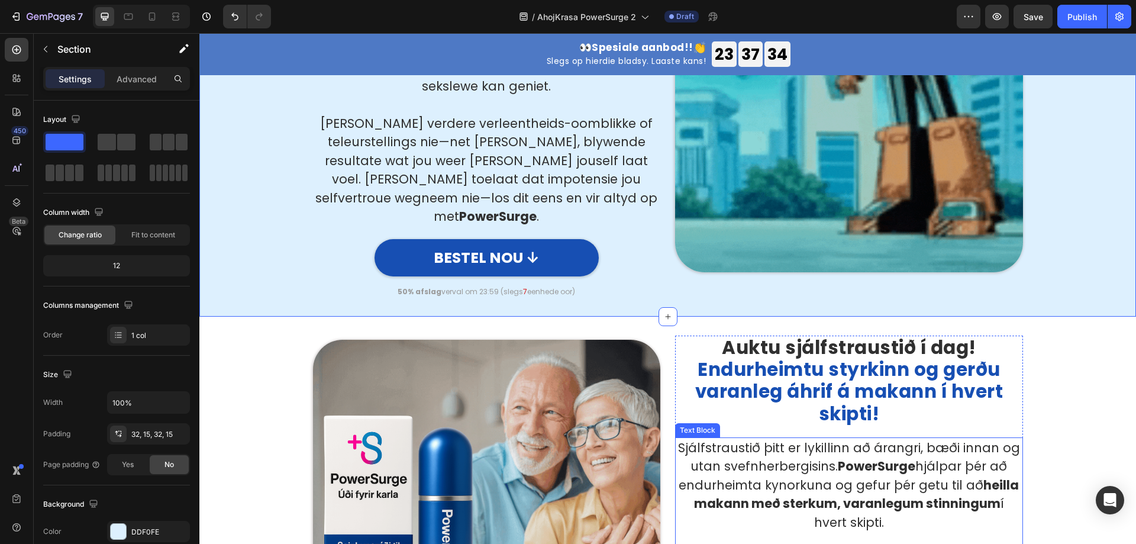
scroll to position [1656, 0]
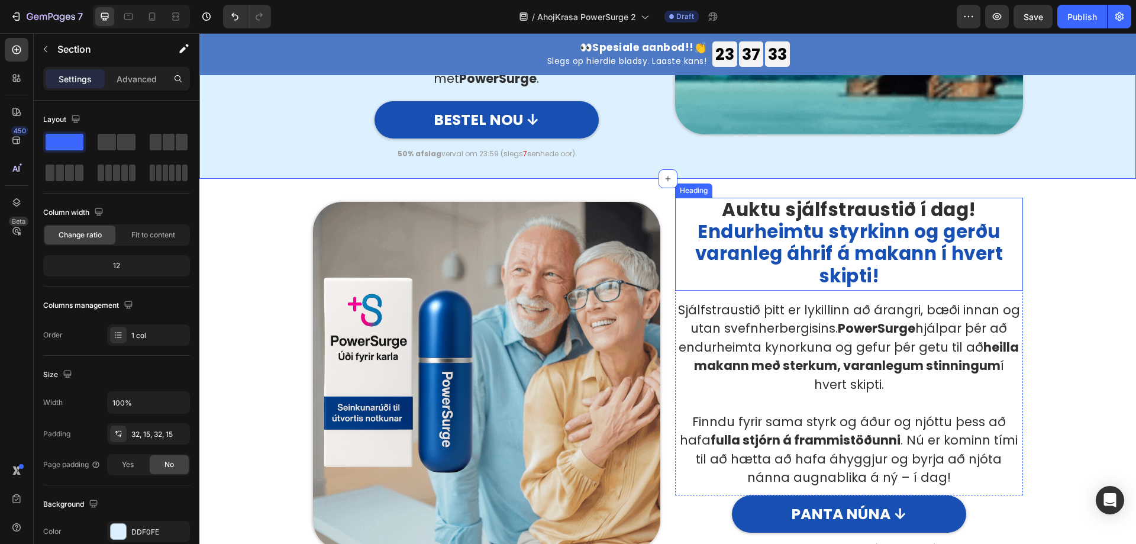
click at [871, 224] on span "Endurheimtu styrkinn og gerðu varanleg áhrif á makann í hvert skipti!" at bounding box center [849, 253] width 308 height 70
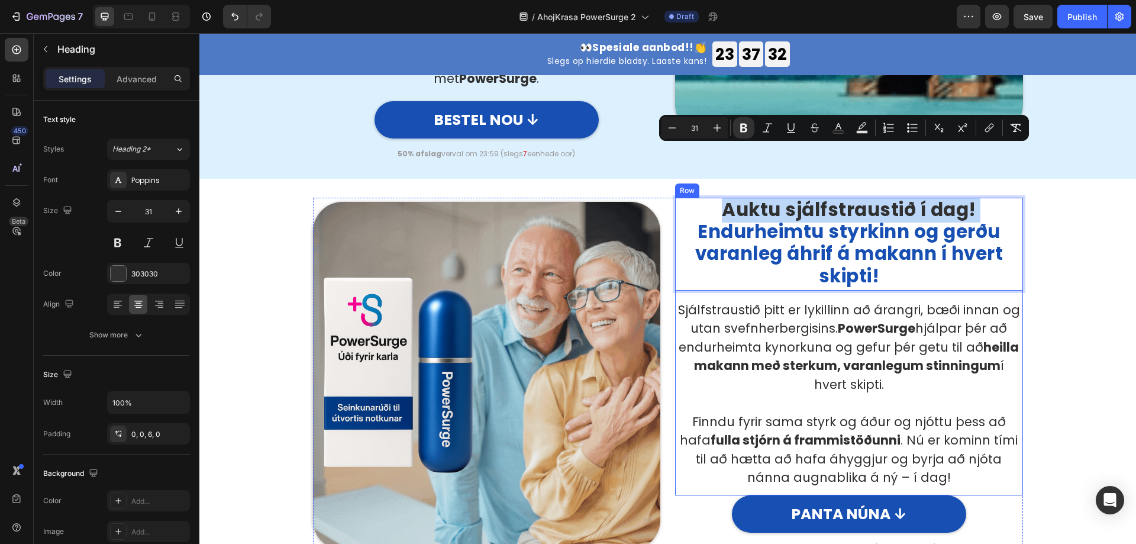
copy p "Auktu sjálfstraustið í dag!"
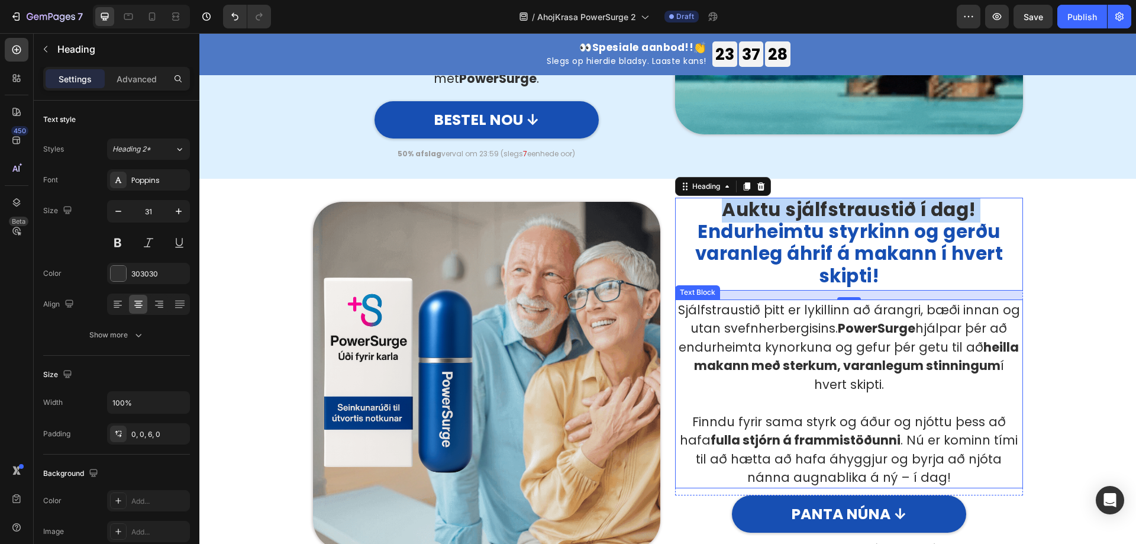
click at [875, 335] on p "Sjálfstraustið þitt er lykillinn að árangri, bæði innan og utan svefnherbergisi…" at bounding box center [848, 346] width 345 height 93
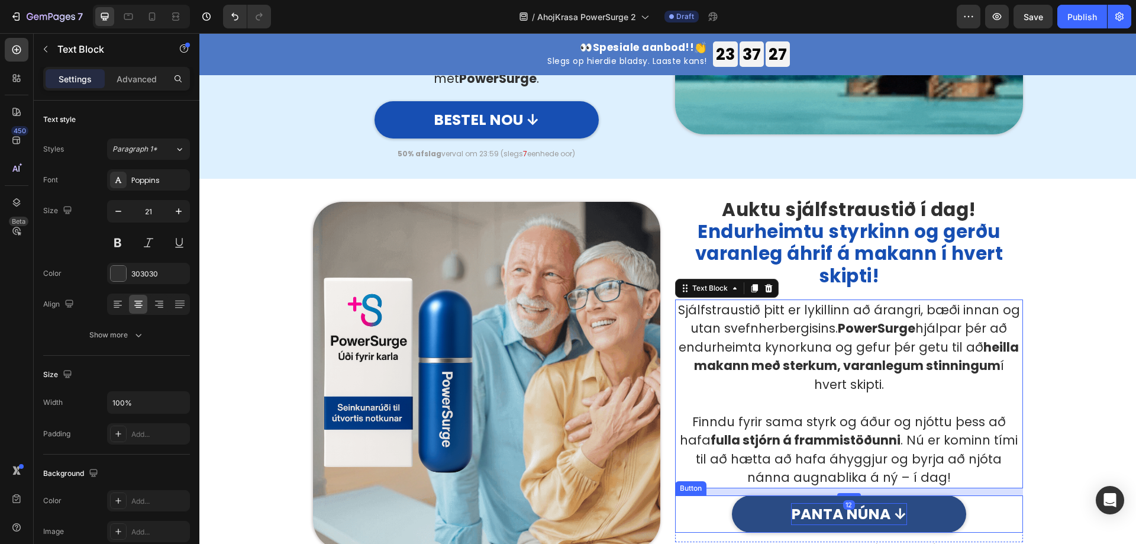
click at [837, 503] on p "PANTA NÚNA ↓" at bounding box center [849, 514] width 116 height 22
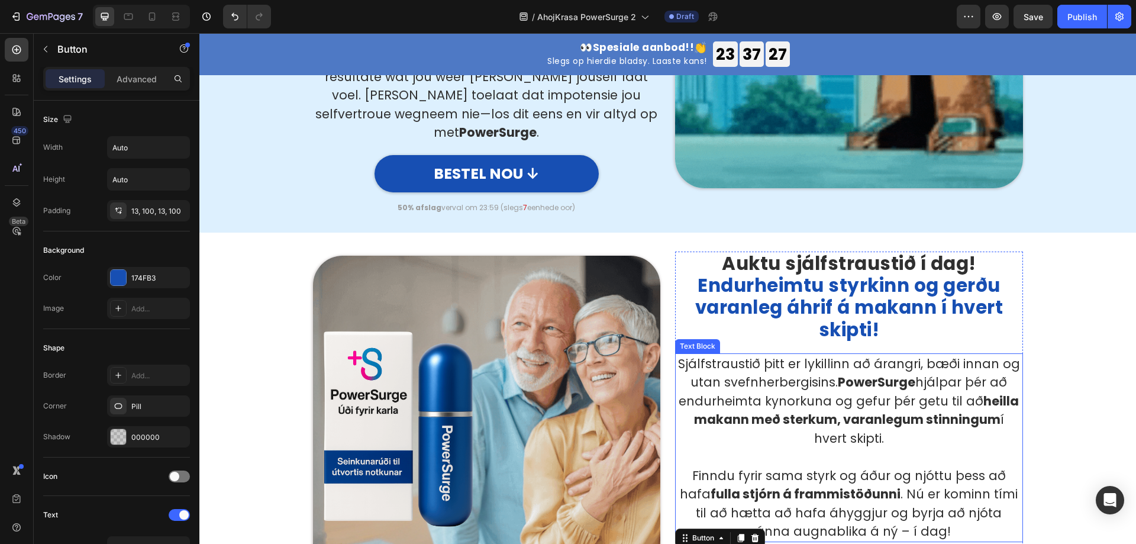
scroll to position [1419, 0]
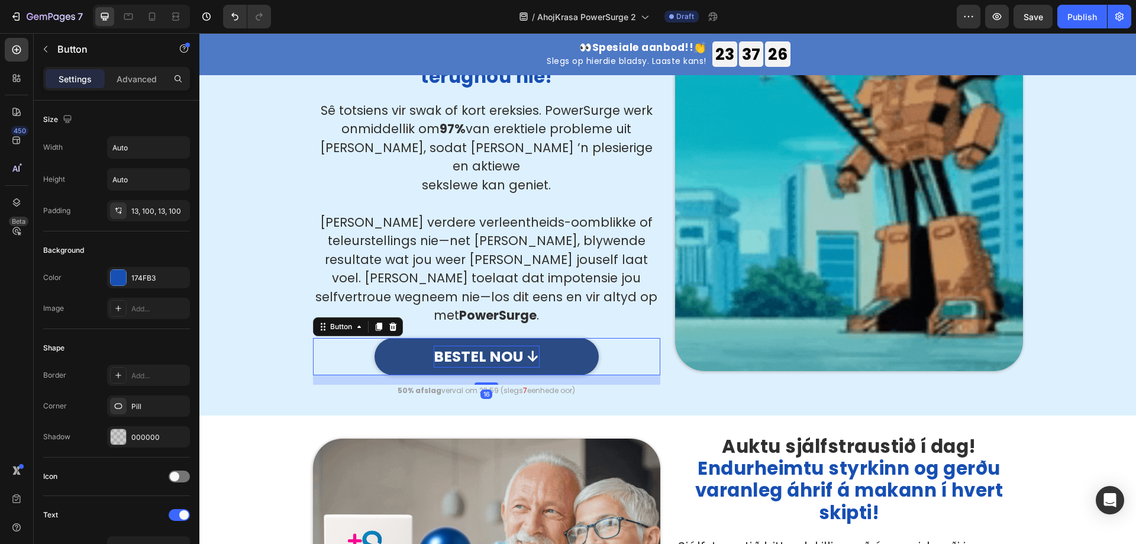
click at [490, 345] on p "BESTEL NOU ↓" at bounding box center [487, 356] width 106 height 22
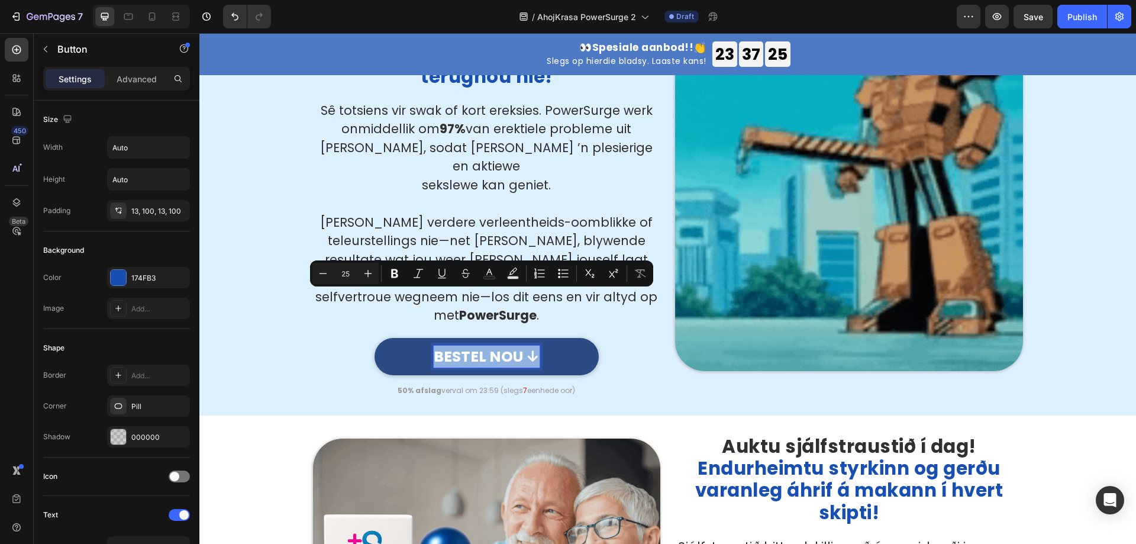
copy p "BESTEL NOU ↓"
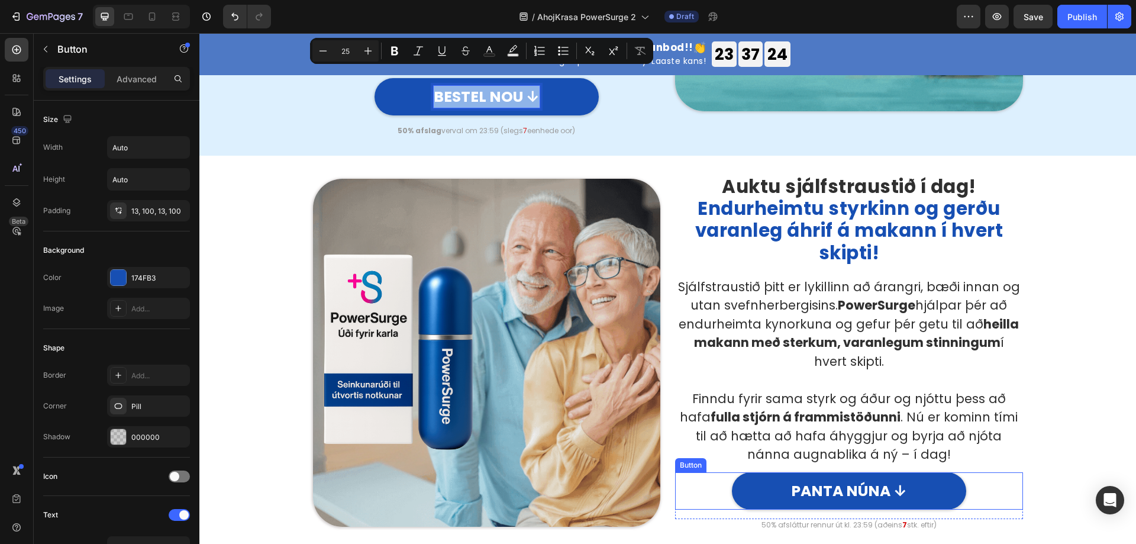
type input "16"
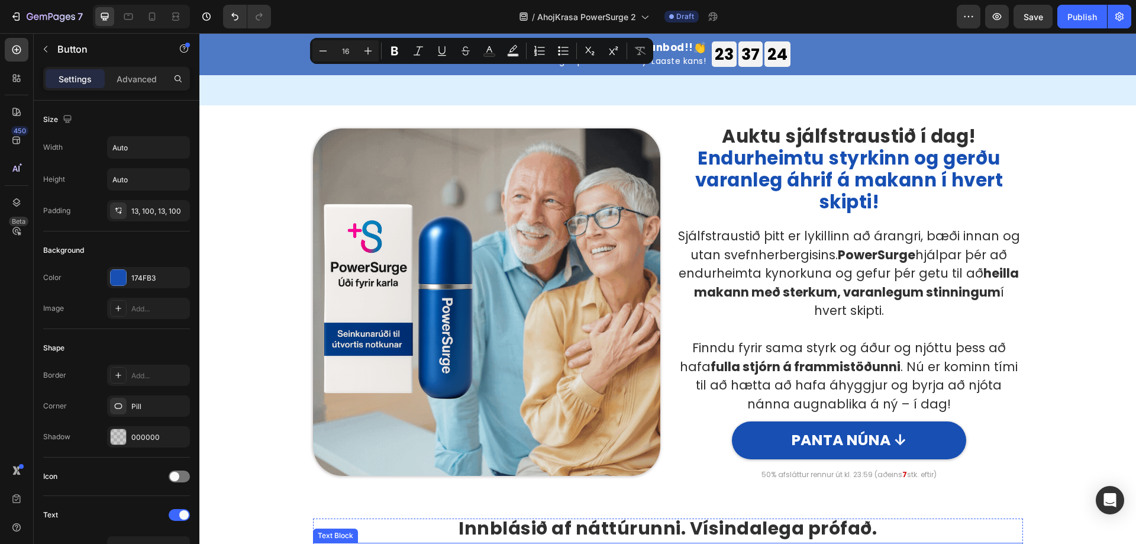
scroll to position [1834, 0]
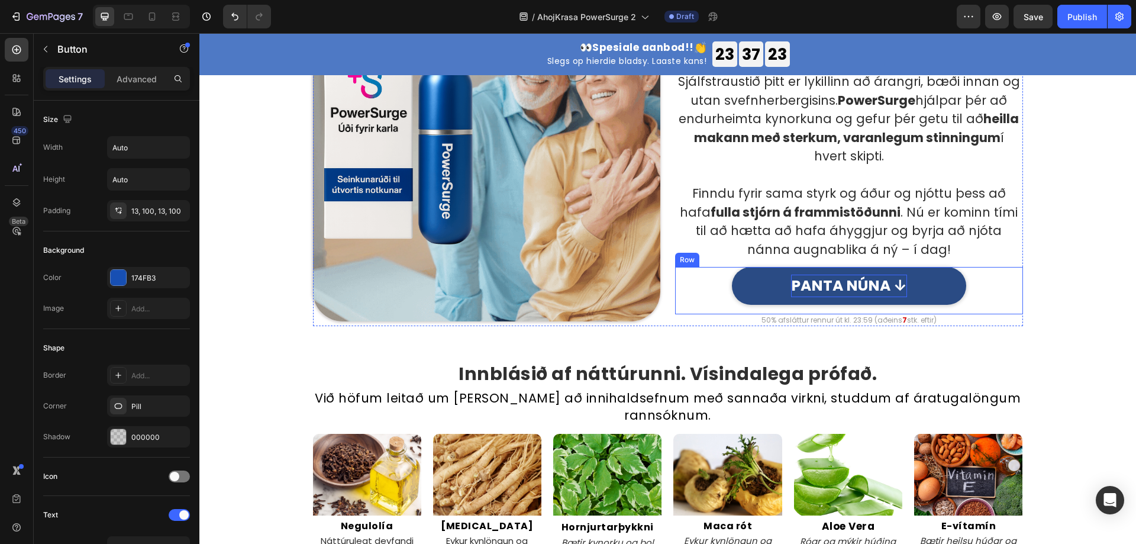
click at [839, 287] on p "PANTA NÚNA ↓" at bounding box center [849, 285] width 116 height 22
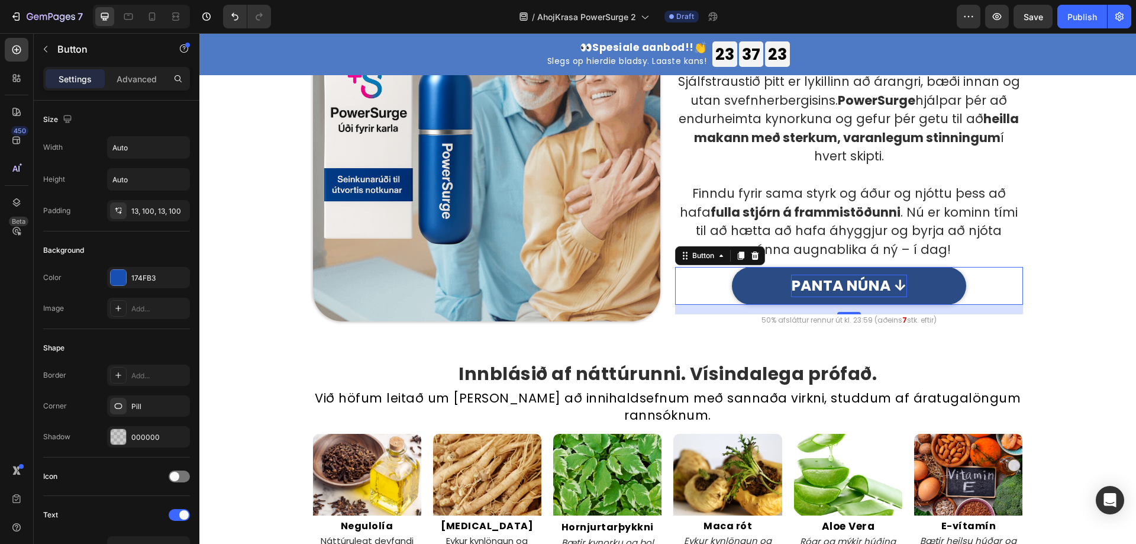
click at [839, 287] on p "PANTA NÚNA ↓" at bounding box center [849, 285] width 116 height 22
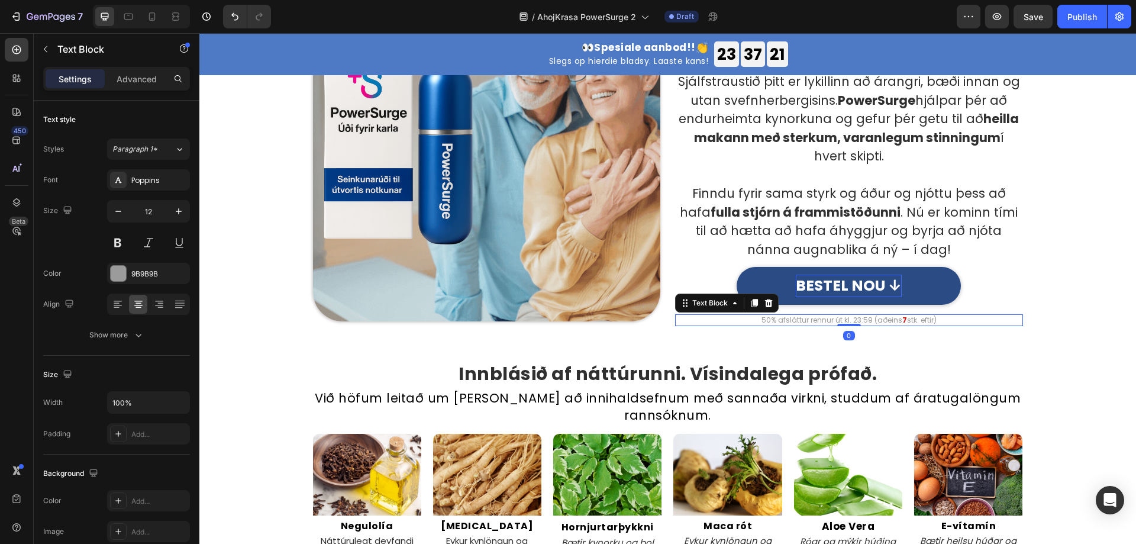
click at [850, 319] on p "50% afsláttur rennur út kl. 23:59 (aðeins 7 stk. eftir)" at bounding box center [848, 319] width 345 height 9
copy p "50% afsláttur rennur út kl. 23:59 (aðeins 7 stk. eftir)"
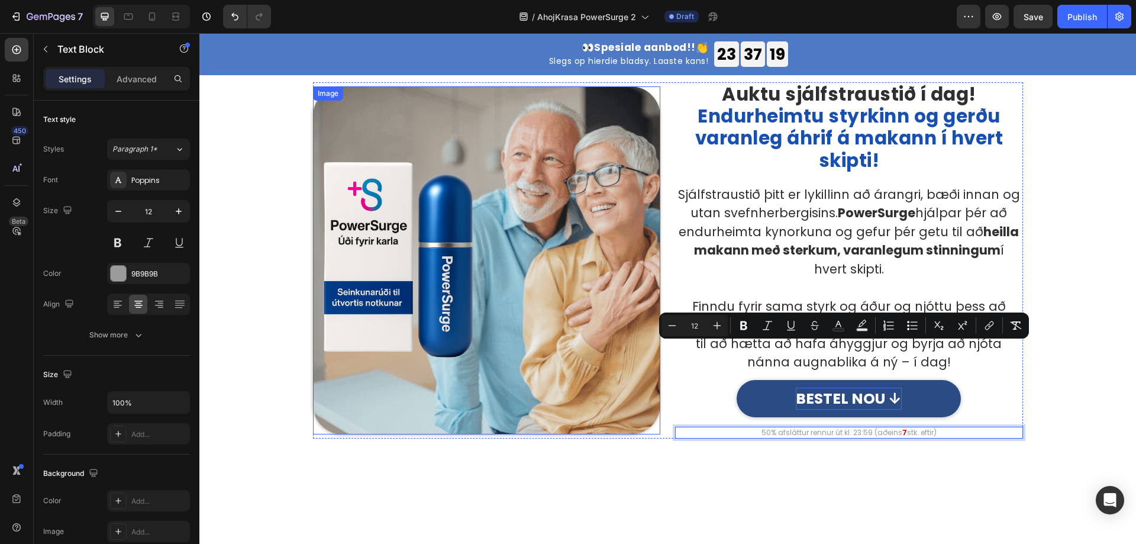
scroll to position [1597, 0]
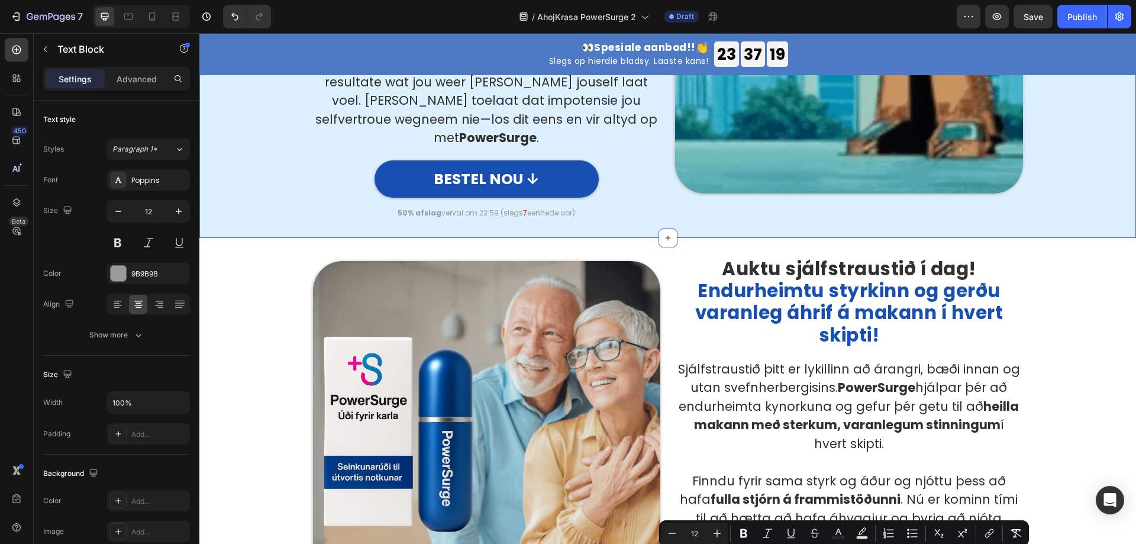
click at [497, 208] on p "50% afslag verval om 23:59 (slegs 7 eenhede oor)" at bounding box center [486, 212] width 345 height 9
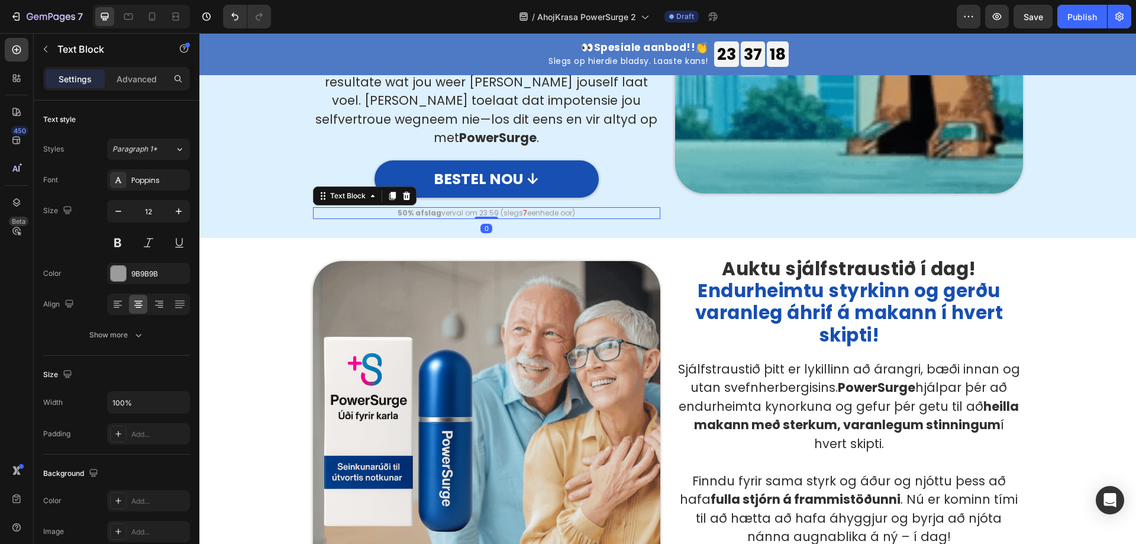
click at [497, 208] on p "50% afslag verval om 23:59 (slegs 7 eenhede oor)" at bounding box center [486, 212] width 345 height 9
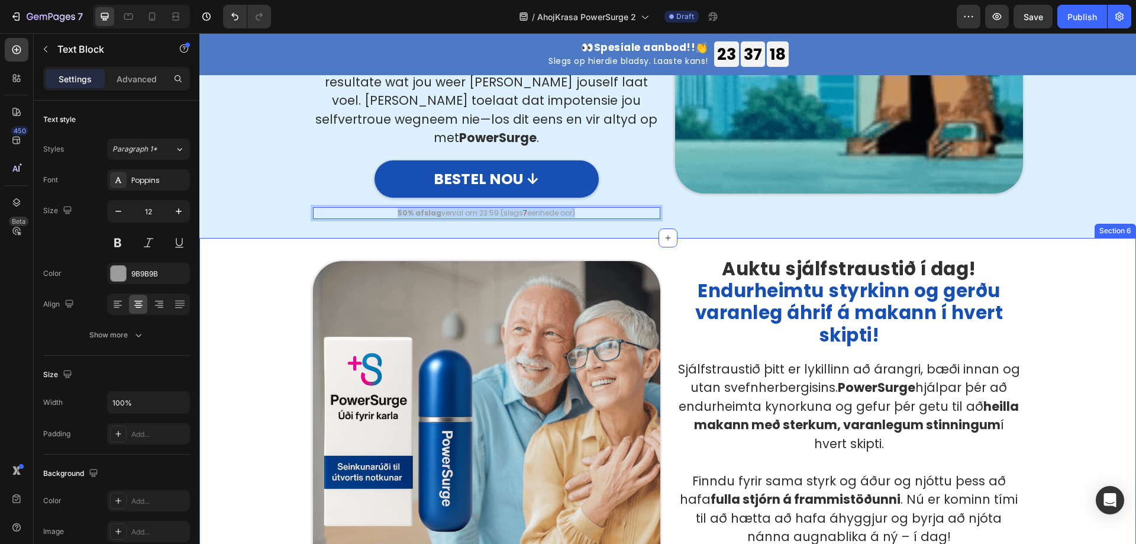
copy p "50% afslag verval om 23:59 (slegs 7 eenhede oor)"
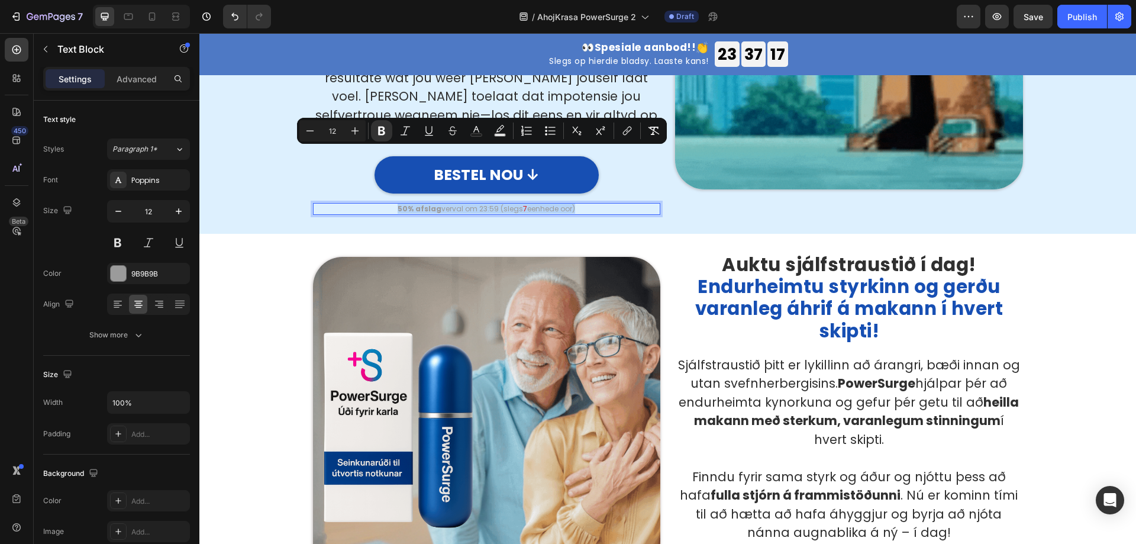
scroll to position [1834, 0]
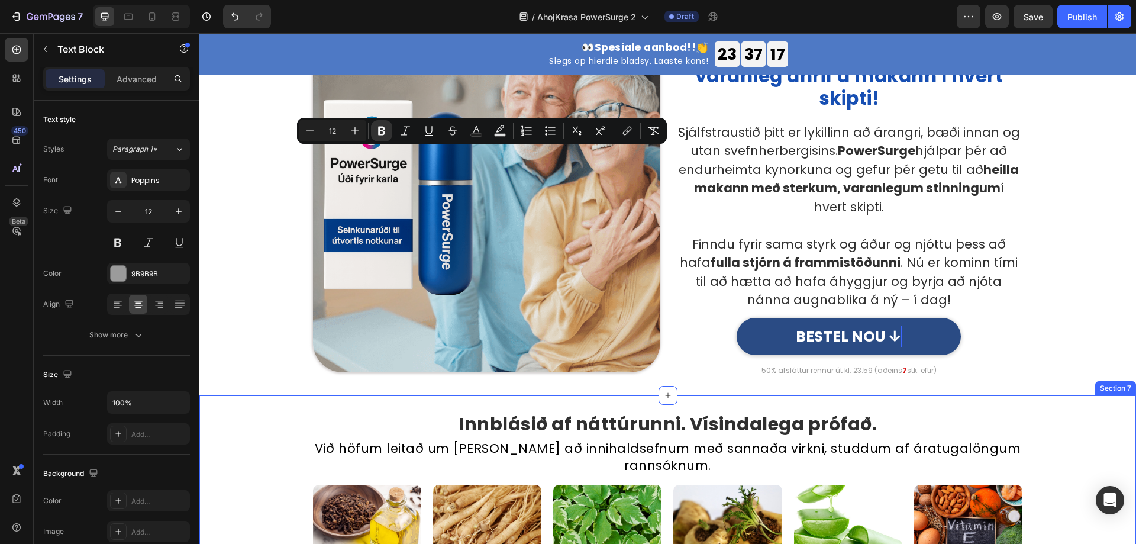
type input "16"
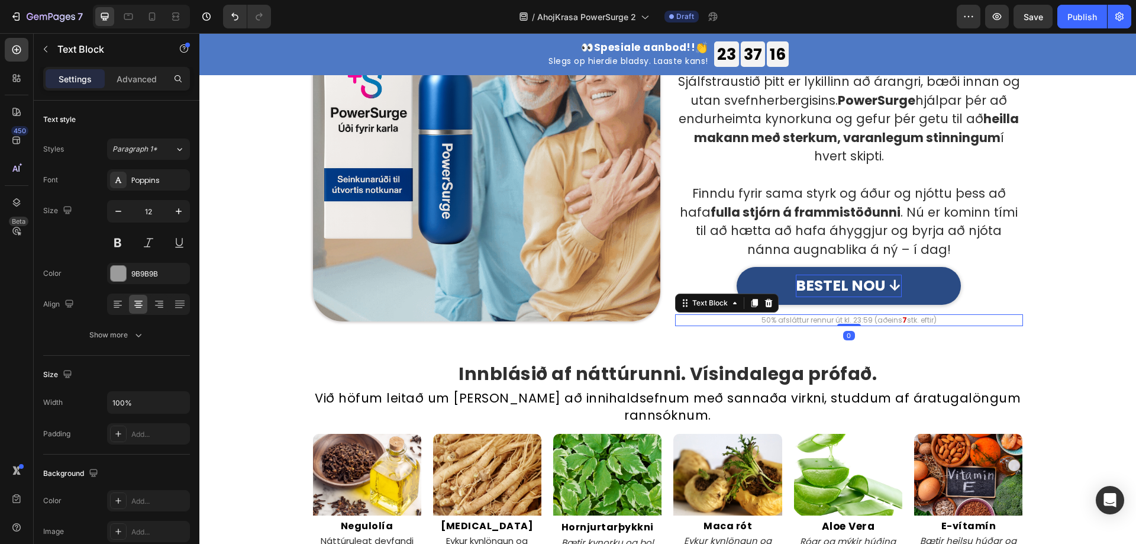
click at [849, 319] on p "50% afsláttur rennur út kl. 23:59 (aðeins 7 stk. eftir)" at bounding box center [848, 319] width 345 height 9
click at [885, 320] on span "7" at bounding box center [887, 320] width 4 height 10
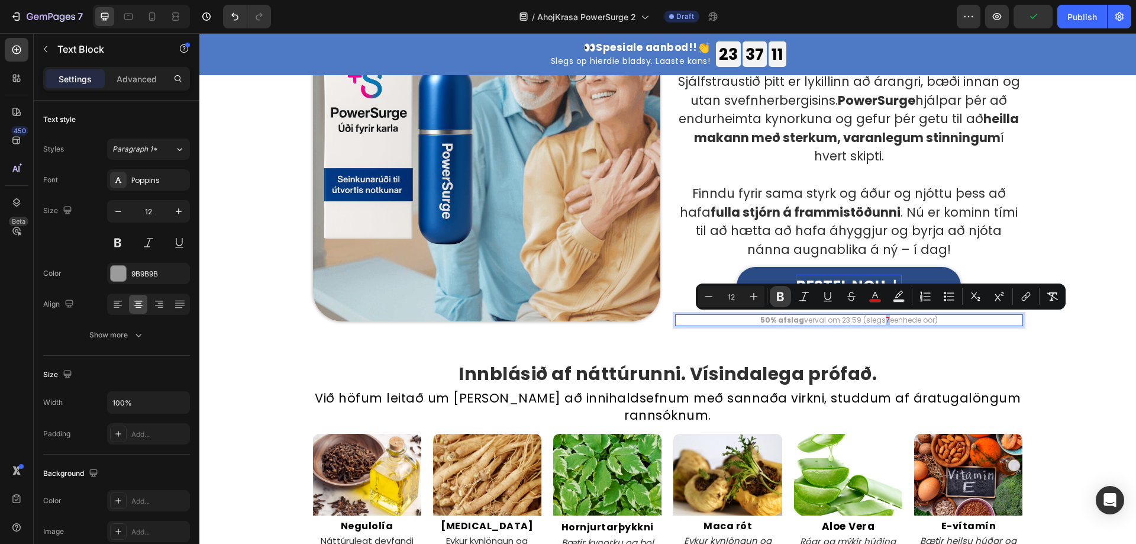
drag, startPoint x: 779, startPoint y: 302, endPoint x: 671, endPoint y: 305, distance: 108.3
click at [779, 302] on icon "Editor contextual toolbar" at bounding box center [780, 296] width 12 height 12
click at [888, 338] on div "Image ⁠⁠⁠⁠⁠⁠⁠ Auktu sjálfstraustið í dag! Endurheimtu styrkinn og gerðu varanle…" at bounding box center [667, 148] width 936 height 394
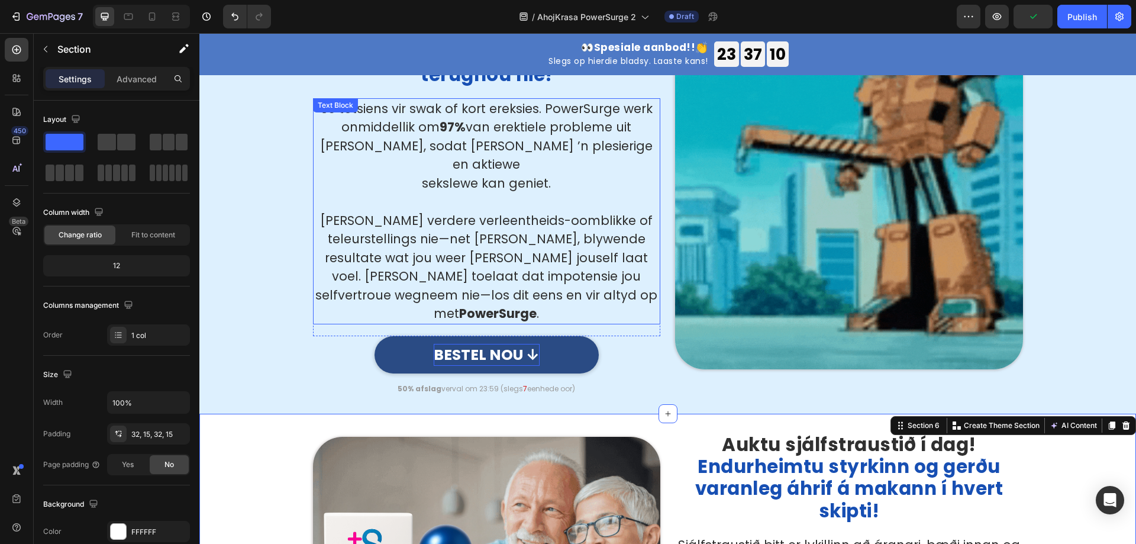
scroll to position [1419, 0]
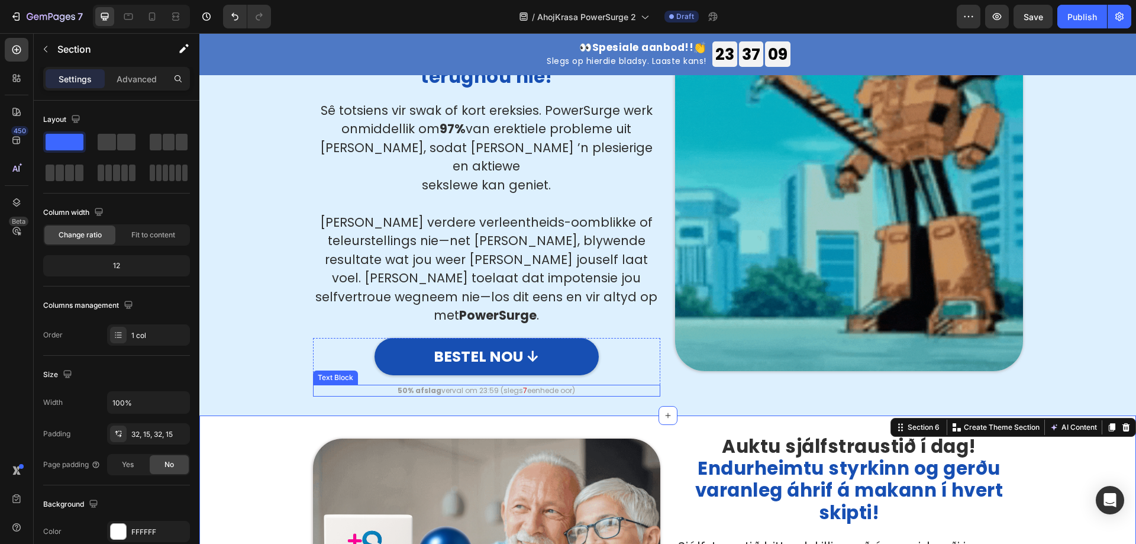
click at [523, 385] on span "7" at bounding box center [525, 390] width 4 height 10
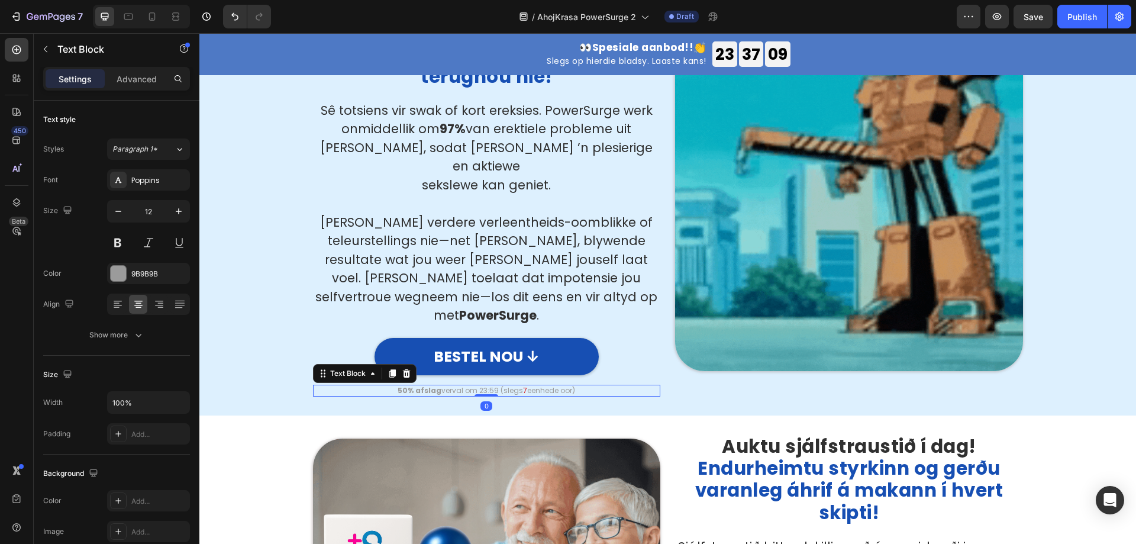
click at [523, 385] on span "7" at bounding box center [525, 390] width 4 height 10
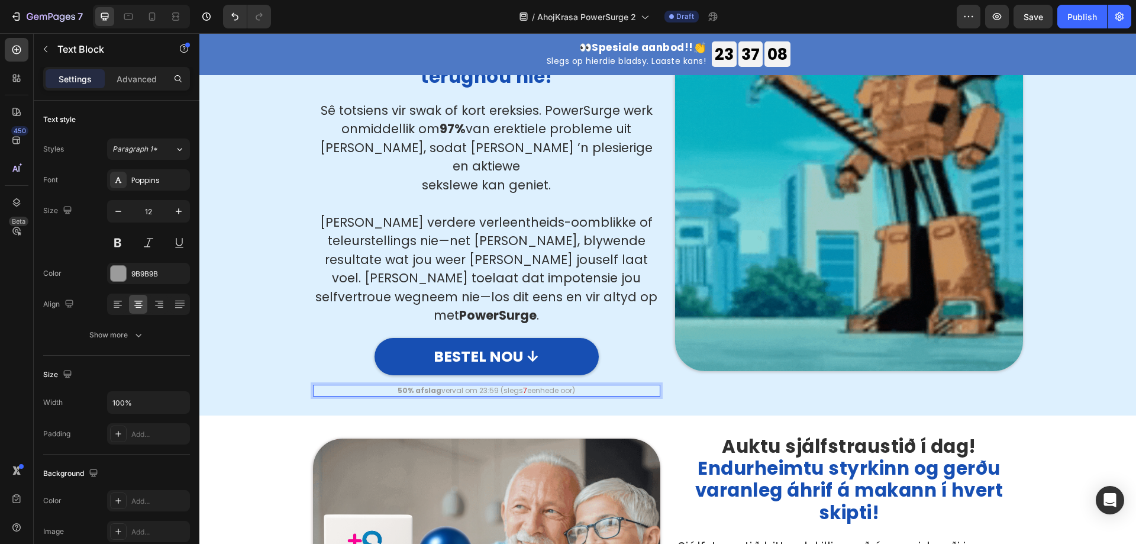
click at [523, 385] on span "7" at bounding box center [525, 390] width 4 height 10
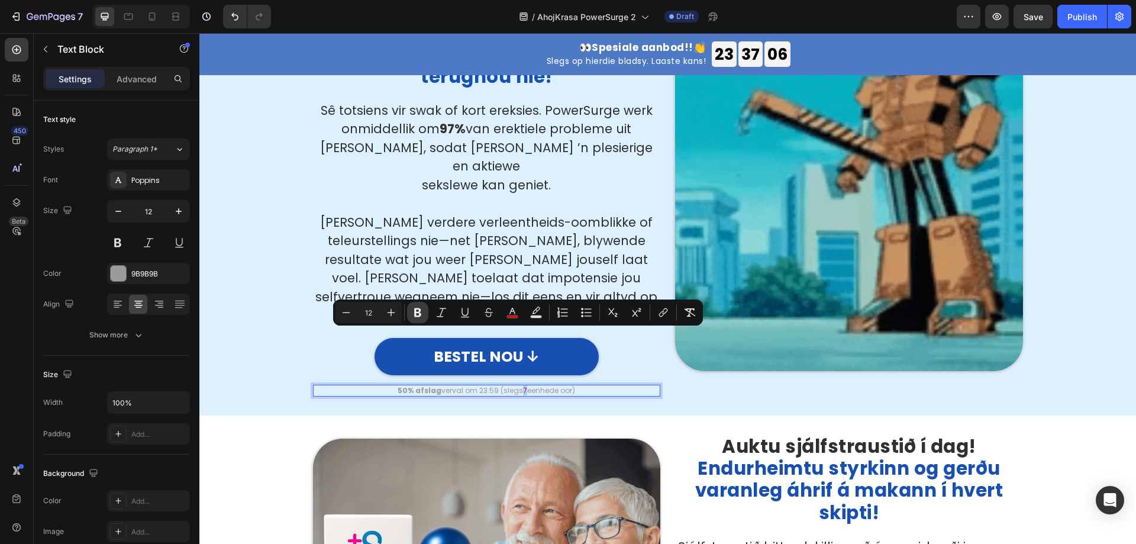
click at [413, 318] on button "Bold" at bounding box center [417, 312] width 21 height 21
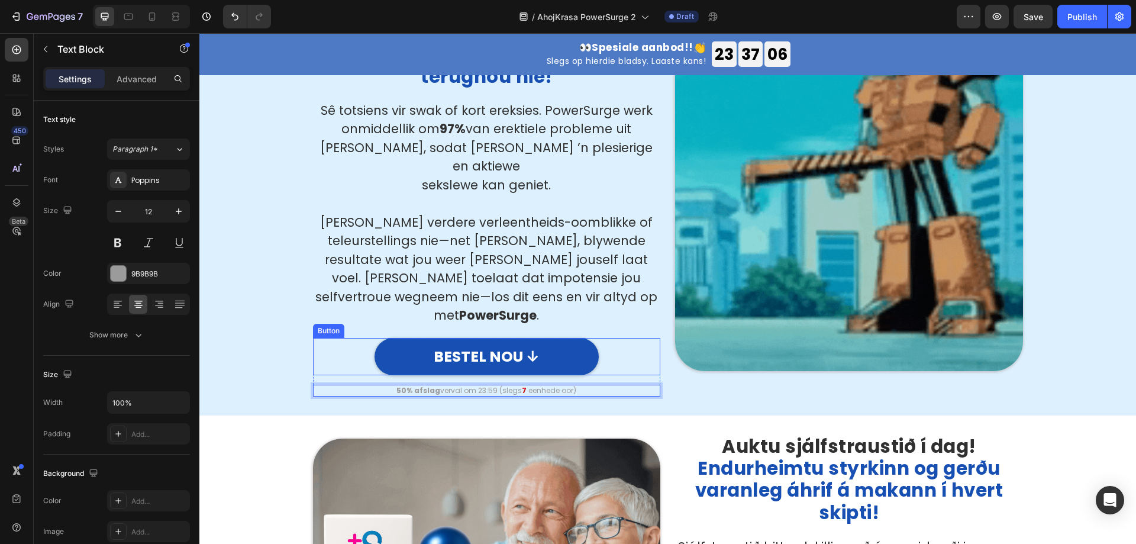
click at [551, 282] on div "Sê totsiens vir swak of kort ereksies. PowerSurge werk onmiddellik om 97% van e…" at bounding box center [487, 219] width 348 height 238
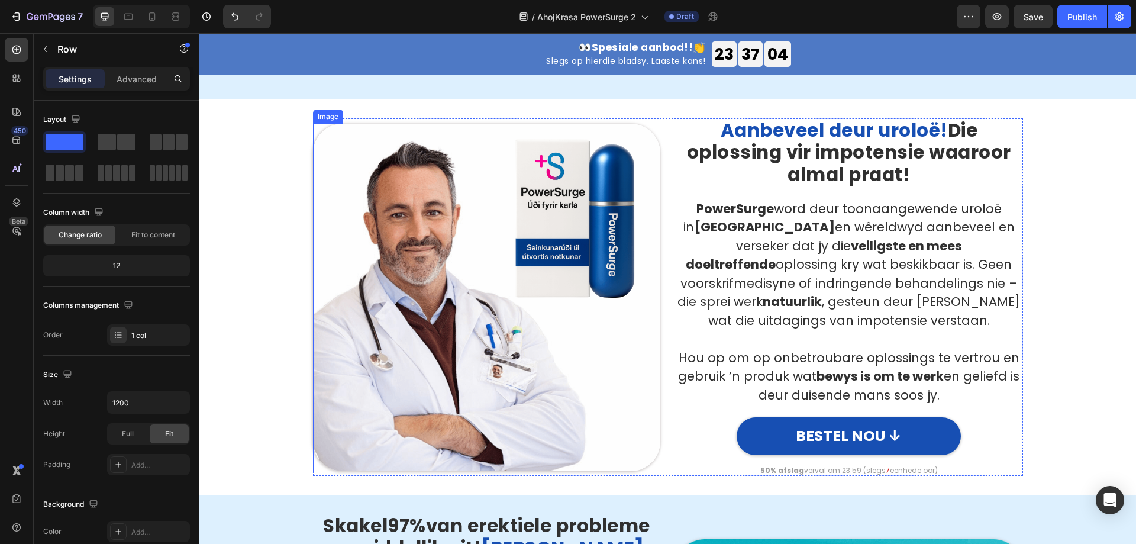
scroll to position [828, 0]
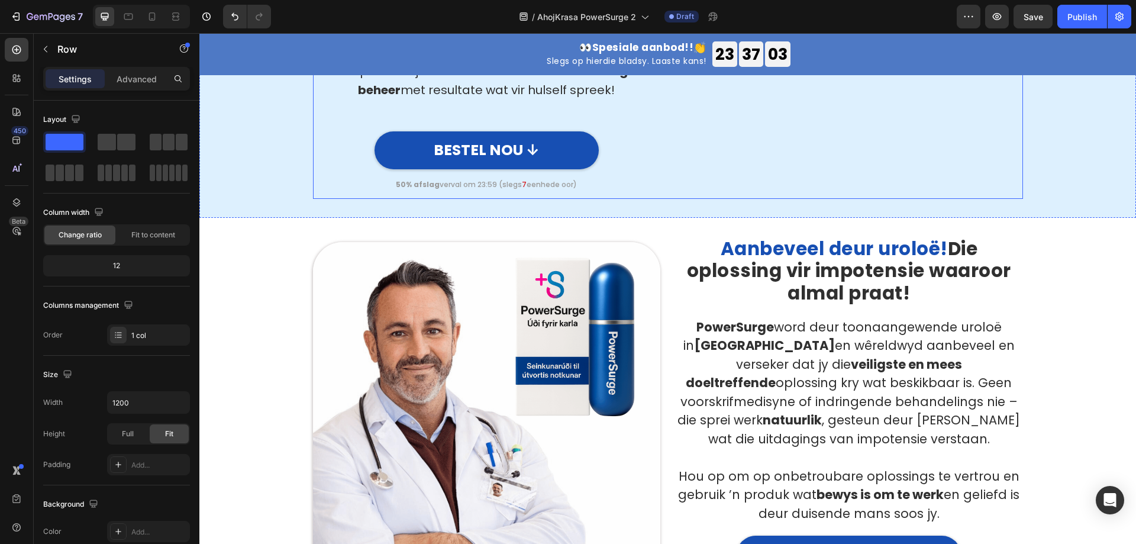
click at [522, 179] on span "7" at bounding box center [524, 184] width 5 height 10
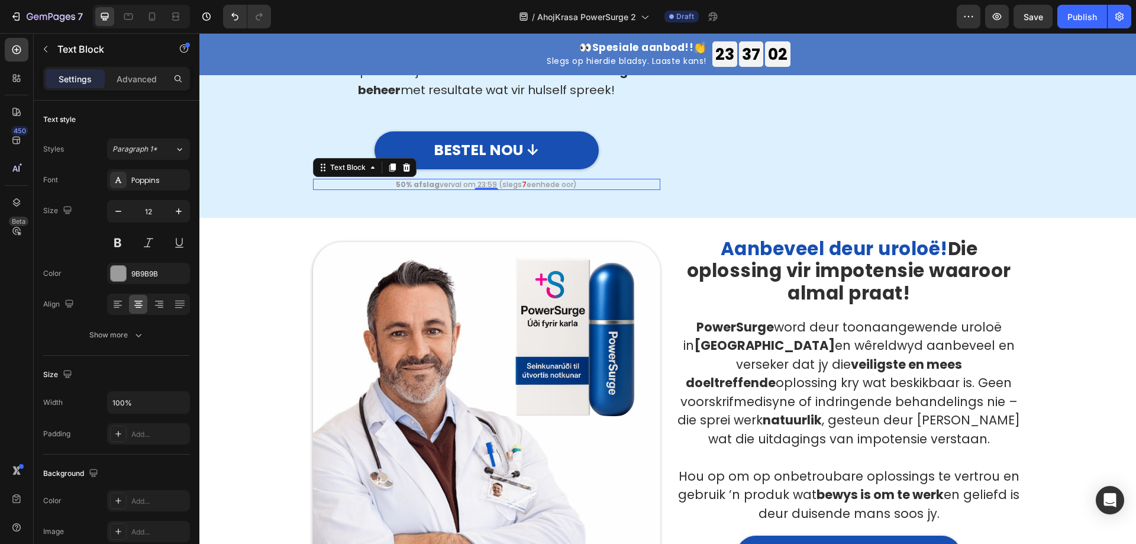
click at [522, 179] on span "7" at bounding box center [524, 184] width 5 height 10
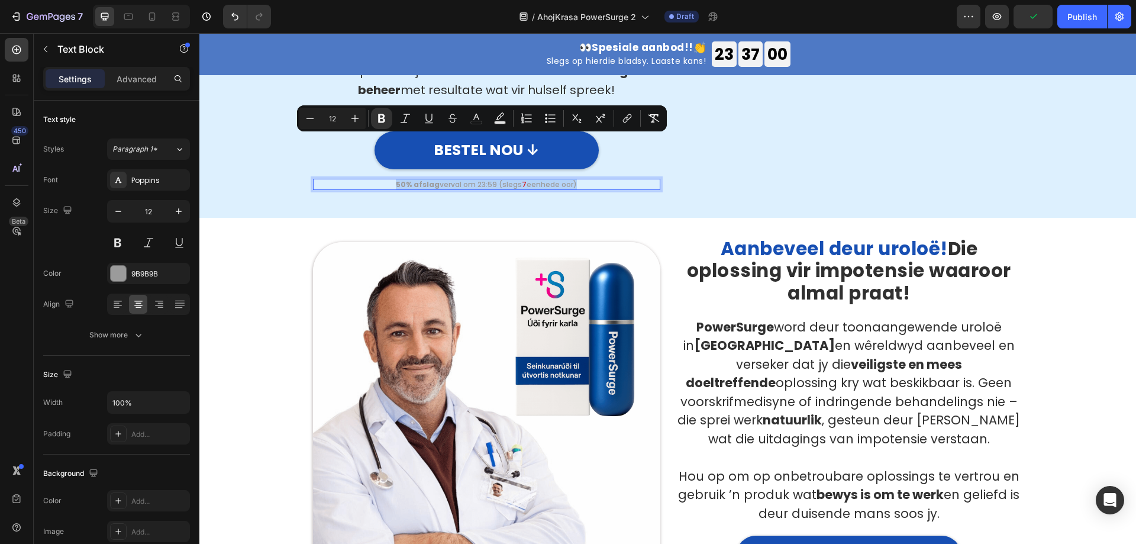
click at [522, 179] on span "7" at bounding box center [524, 184] width 5 height 10
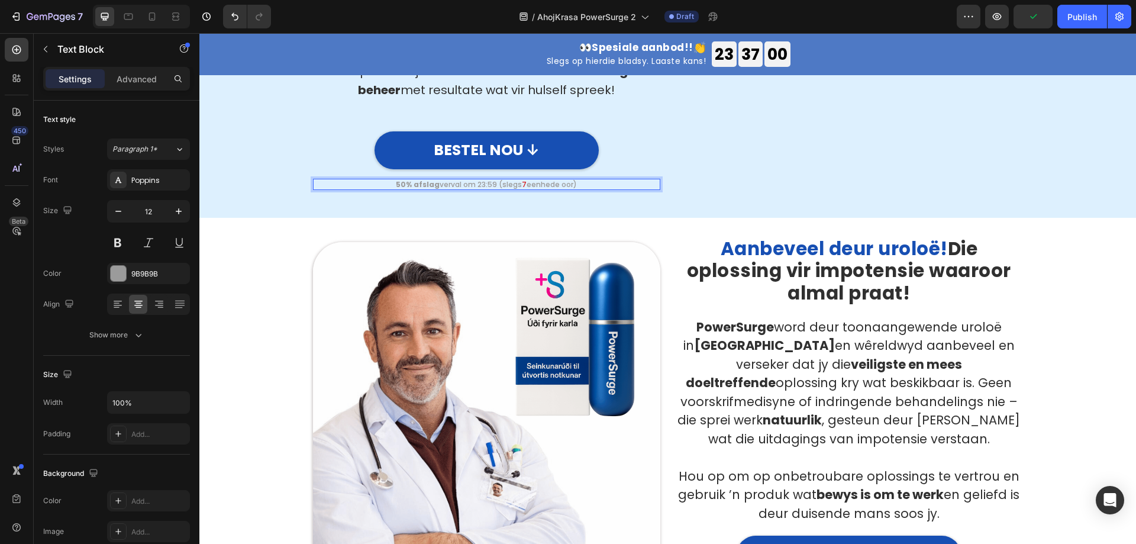
click at [522, 179] on span "7" at bounding box center [524, 184] width 5 height 10
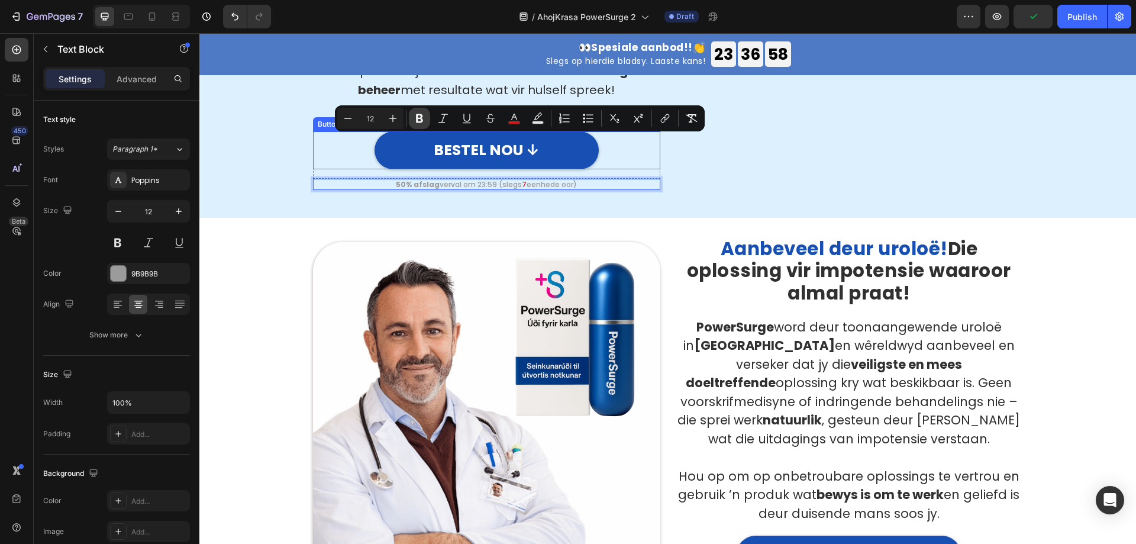
click at [419, 116] on icon "Editor contextual toolbar" at bounding box center [419, 118] width 12 height 12
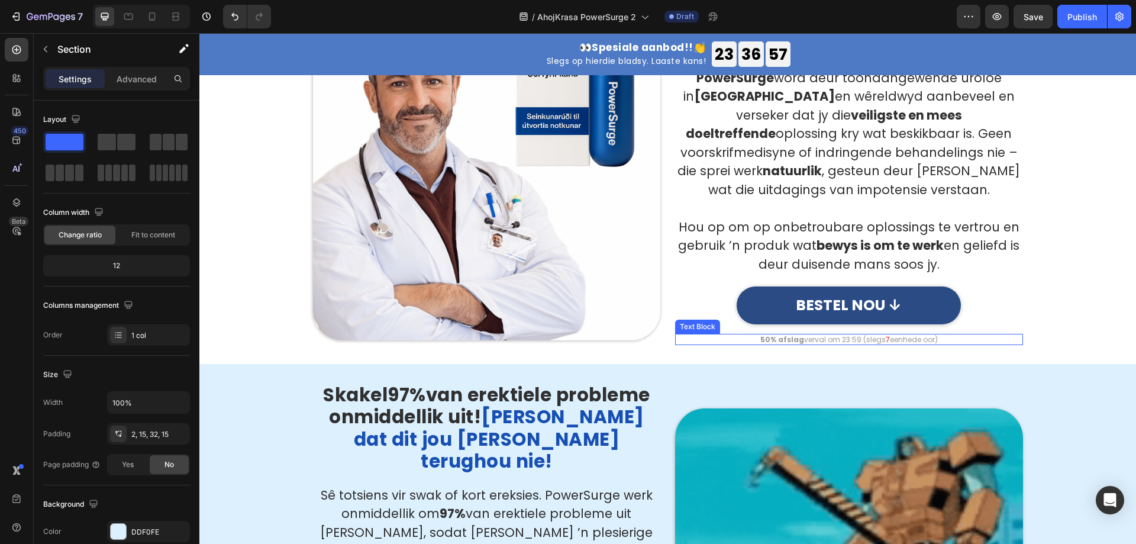
scroll to position [1065, 0]
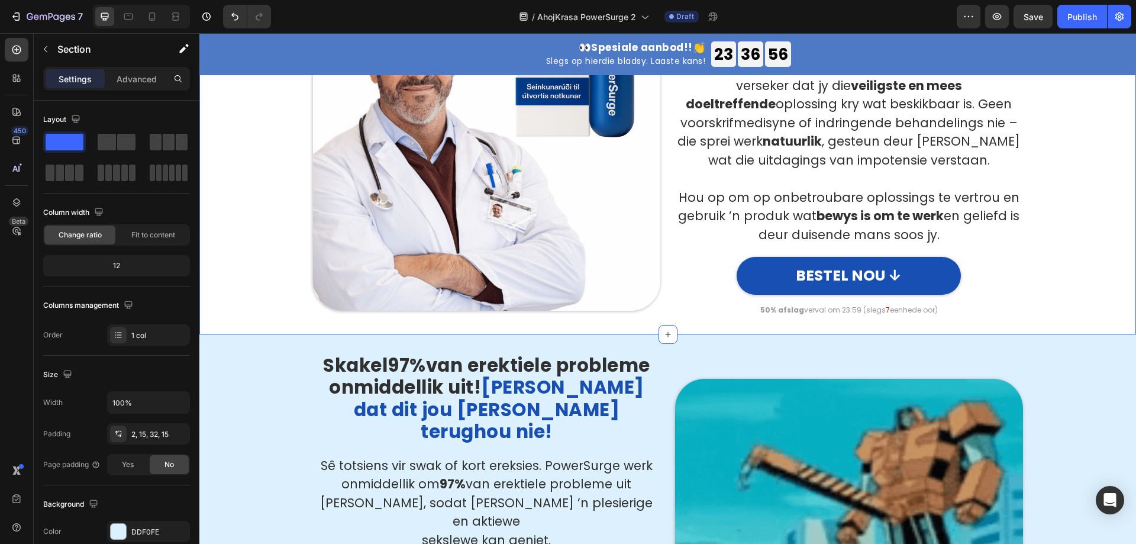
click at [884, 318] on div "Image Aanbeveel deur uroloë! Die oplossing vir impotensie waaroor almal praat! …" at bounding box center [667, 136] width 936 height 395
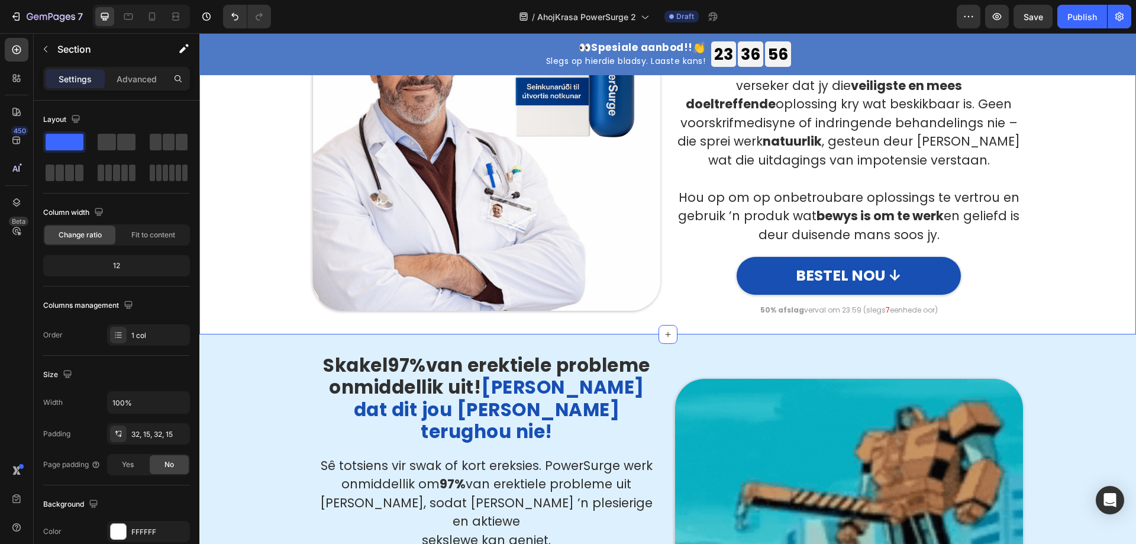
click at [885, 312] on span "7" at bounding box center [887, 310] width 4 height 10
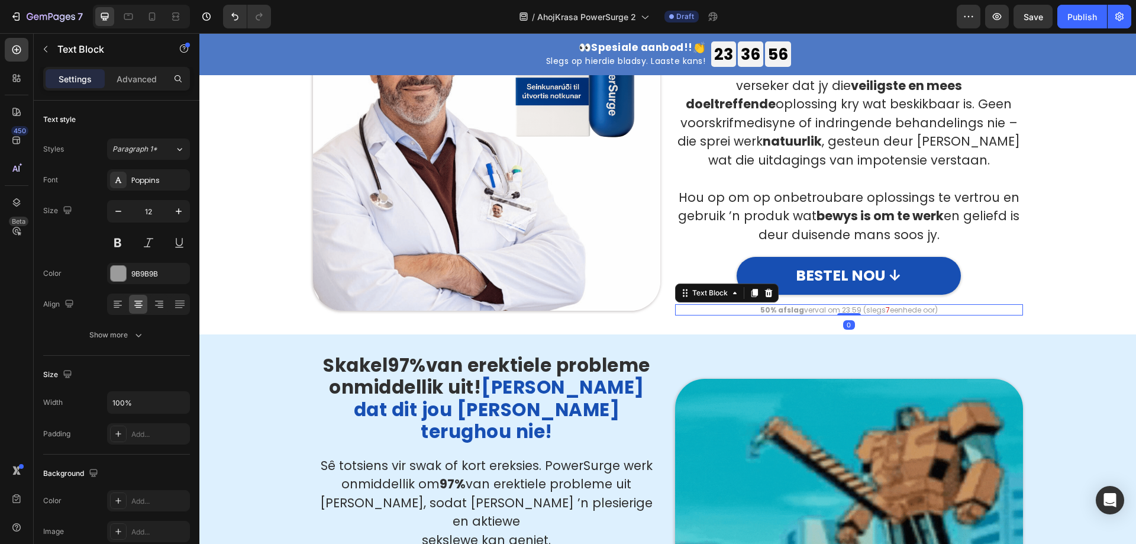
click at [885, 312] on span "7" at bounding box center [887, 310] width 4 height 10
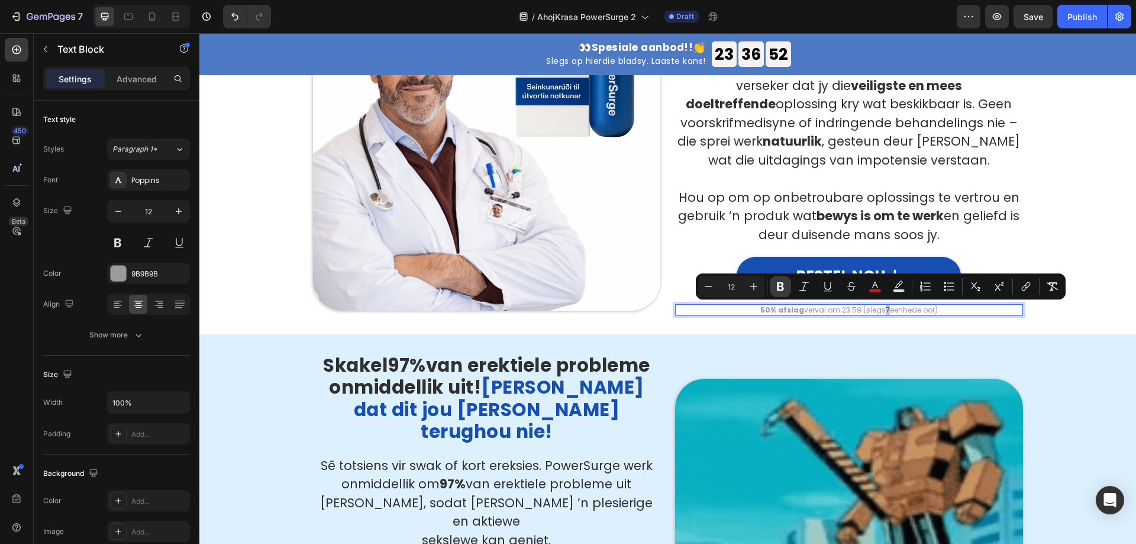
drag, startPoint x: 778, startPoint y: 285, endPoint x: 656, endPoint y: 240, distance: 130.1
click at [778, 285] on icon "Editor contextual toolbar" at bounding box center [780, 286] width 7 height 9
click at [949, 225] on p "Hou op om op onbetroubare oplossings te vertrou en gebruik ’n produk wat bewys …" at bounding box center [848, 216] width 345 height 56
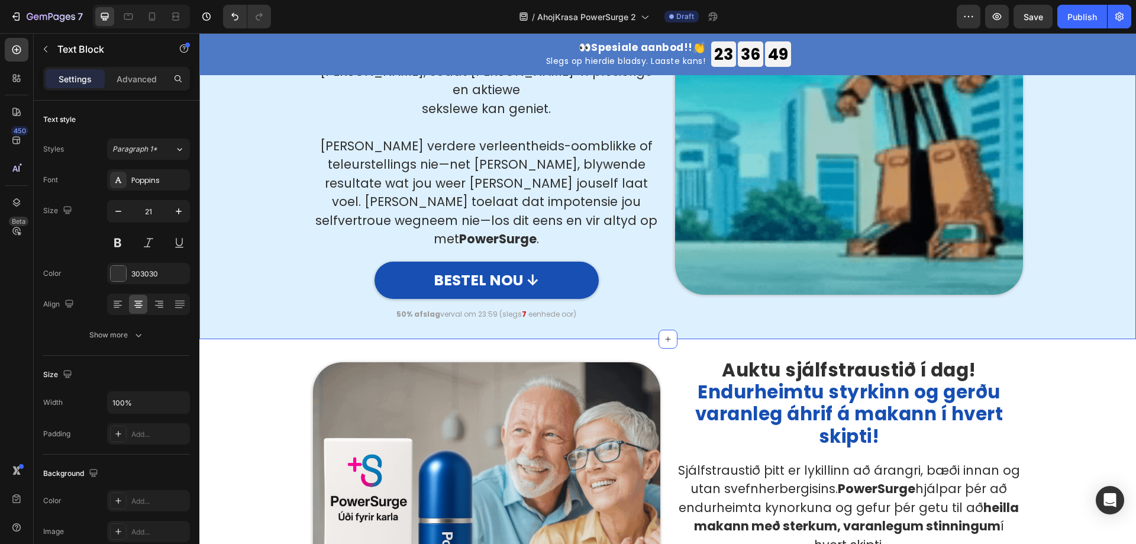
scroll to position [1597, 0]
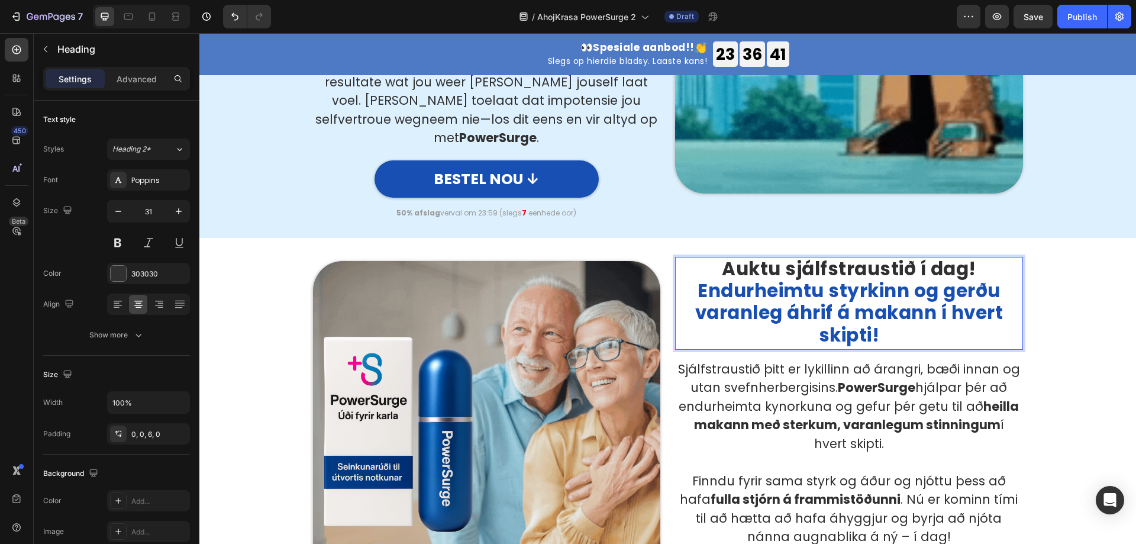
click at [852, 277] on span "Endurheimtu styrkinn og gerðu varanleg áhrif á makann í hvert skipti!" at bounding box center [849, 312] width 308 height 70
click at [851, 277] on span "Endurheimtu styrkinn og gerðu varanleg áhrif á makann í hvert skipti!" at bounding box center [849, 312] width 308 height 70
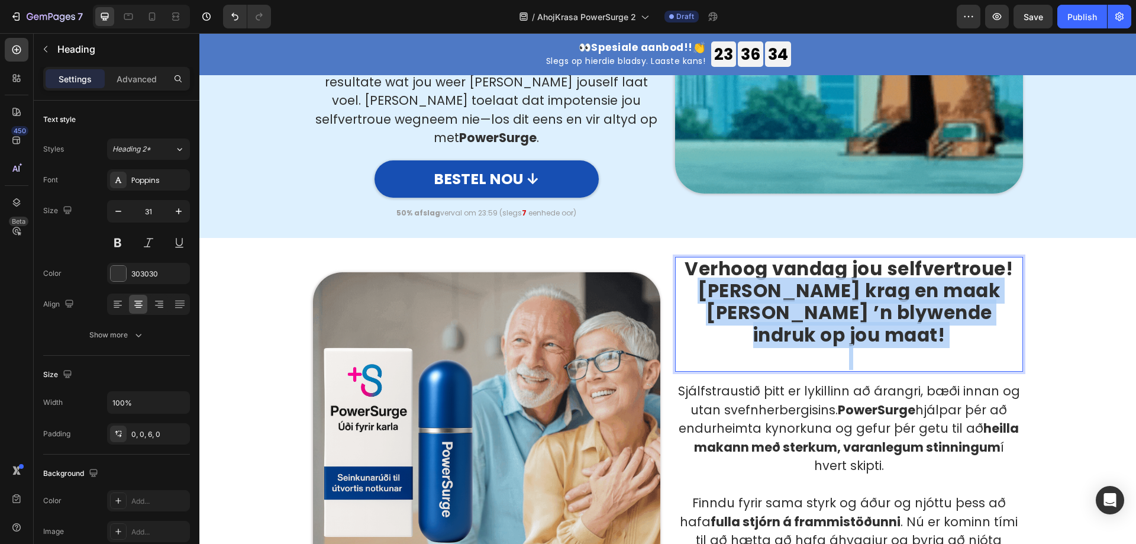
drag, startPoint x: 677, startPoint y: 237, endPoint x: 1011, endPoint y: 274, distance: 336.8
click at [1011, 274] on h2 "Verhoog vandag jou selfvertroue! [PERSON_NAME] krag en maak [PERSON_NAME] ’n bl…" at bounding box center [849, 314] width 348 height 115
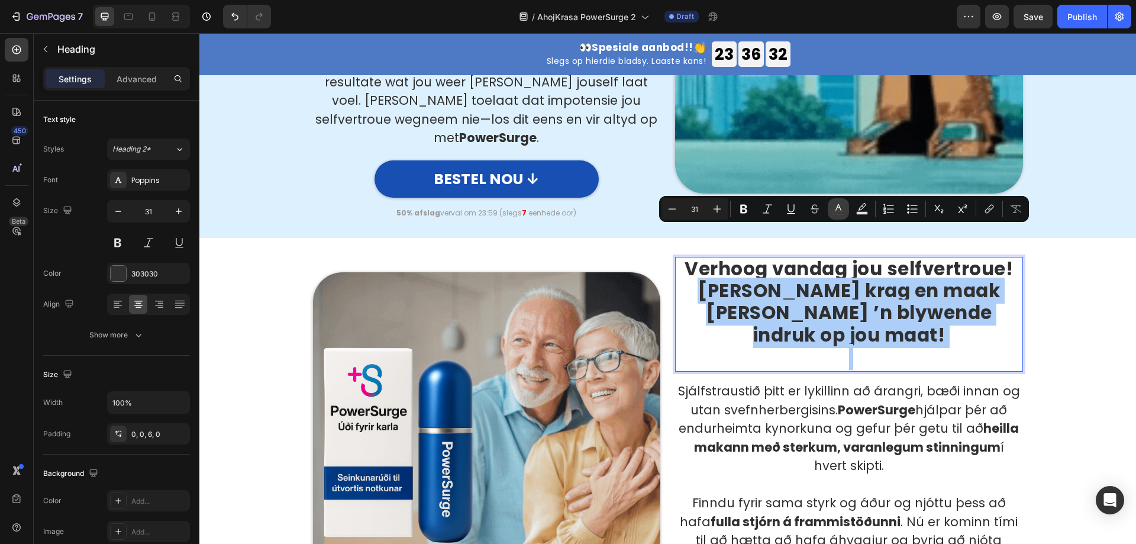
click at [839, 210] on icon "Editor contextual toolbar" at bounding box center [838, 209] width 12 height 12
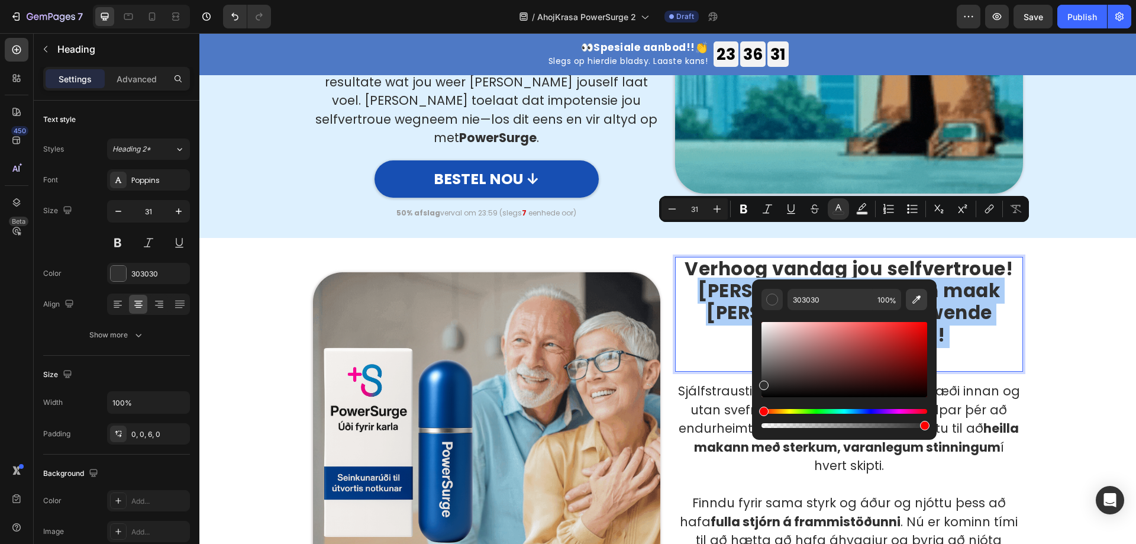
click at [921, 299] on icon "Editor contextual toolbar" at bounding box center [916, 299] width 12 height 12
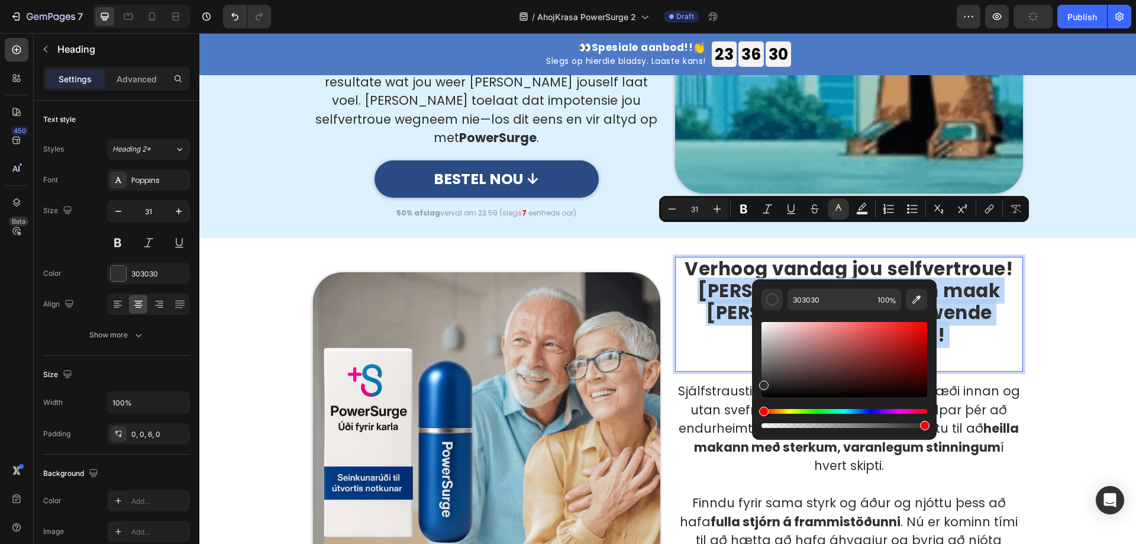
type input "174FB3"
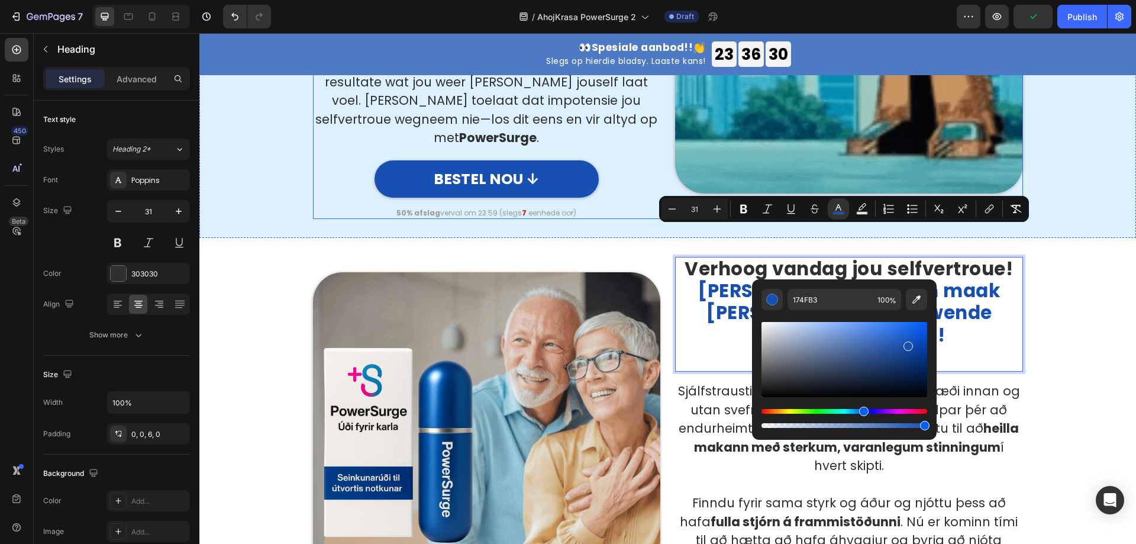
click at [649, 170] on div "Skakel 97% van erektiele probleme onmiddellik uit! [PERSON_NAME] dat dit jou [P…" at bounding box center [667, 20] width 936 height 436
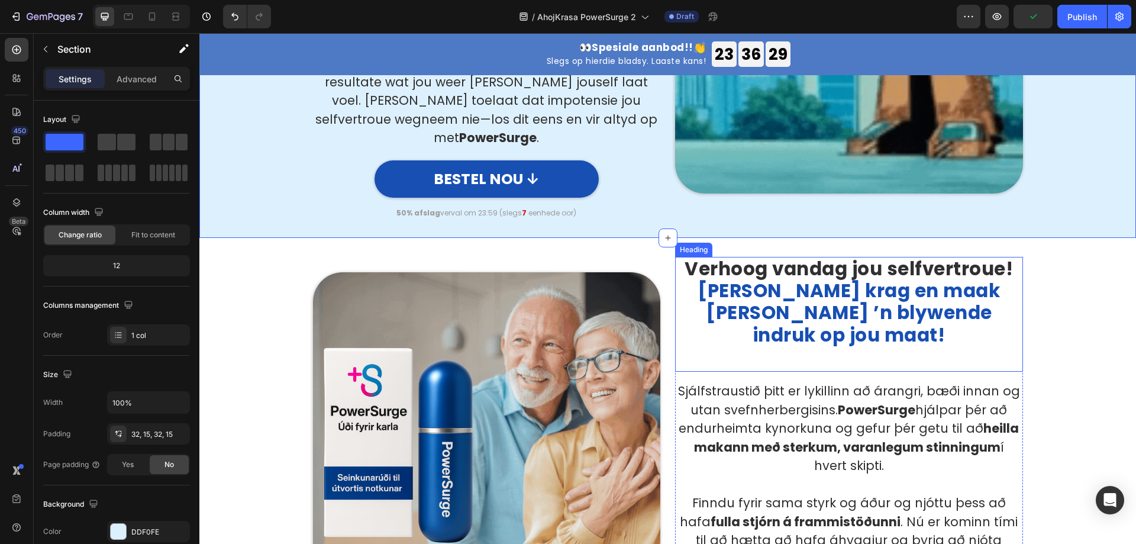
scroll to position [1774, 0]
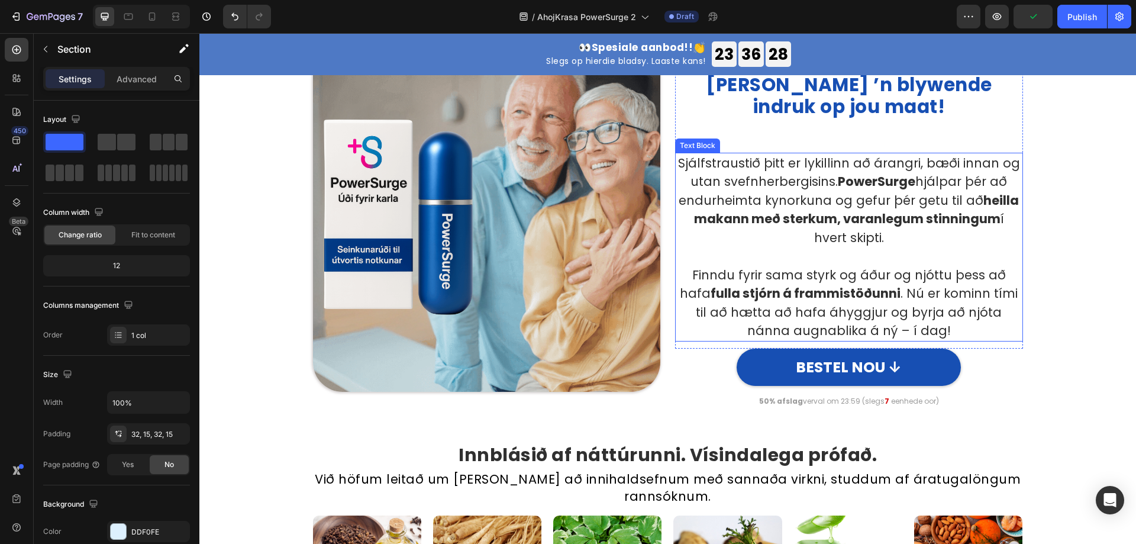
click at [779, 183] on p "Sjálfstraustið þitt er lykillinn að árangri, bæði innan og utan svefnherbergisi…" at bounding box center [848, 200] width 345 height 93
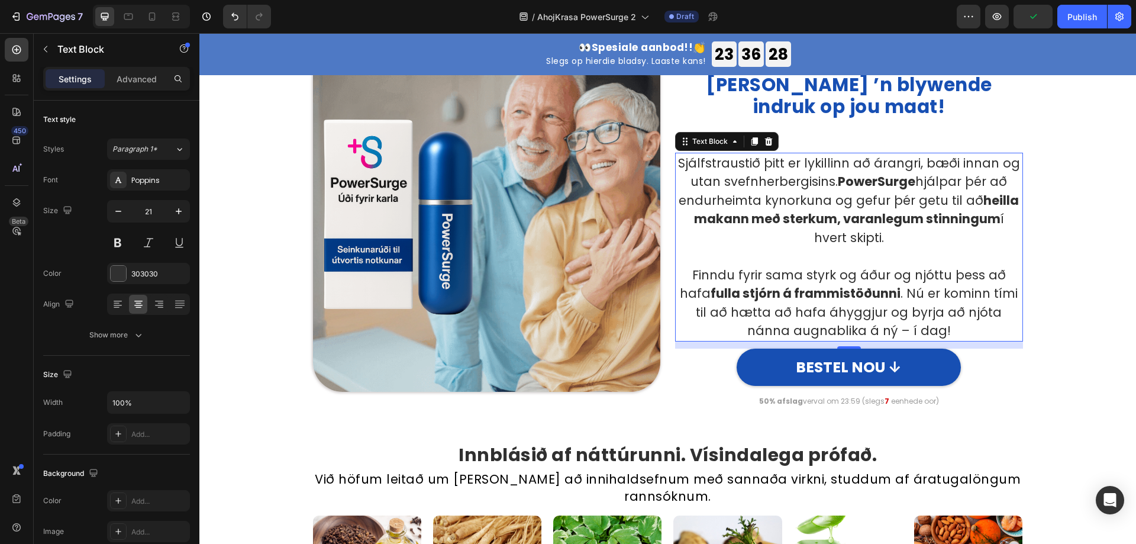
click at [779, 183] on p "Sjálfstraustið þitt er lykillinn að árangri, bæði innan og utan svefnherbergisi…" at bounding box center [848, 200] width 345 height 93
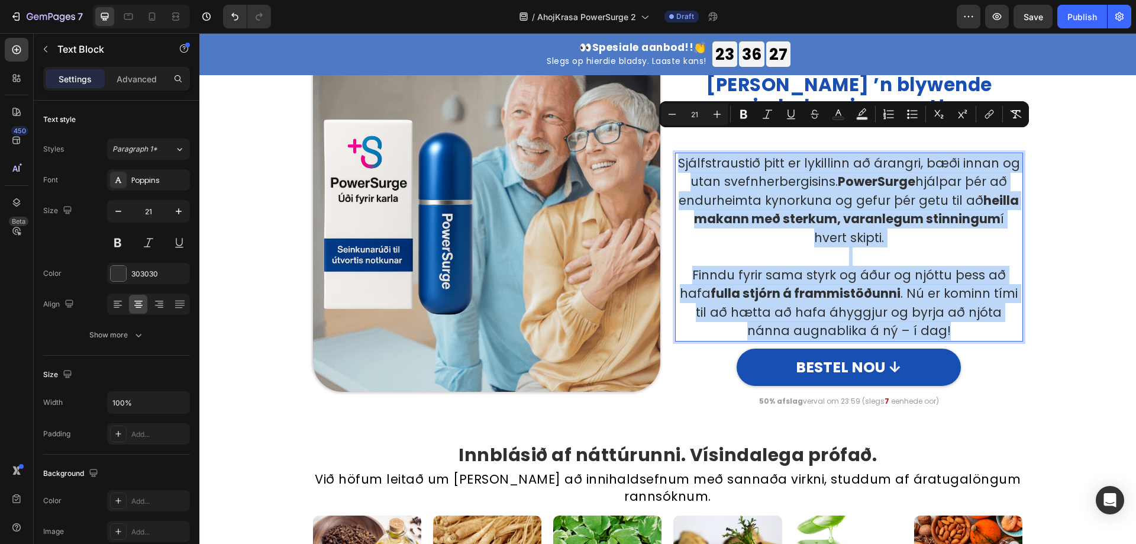
copy div "Sjálfstraustið þitt er lykillinn að árangri, bæði innan og utan svefnherbergisi…"
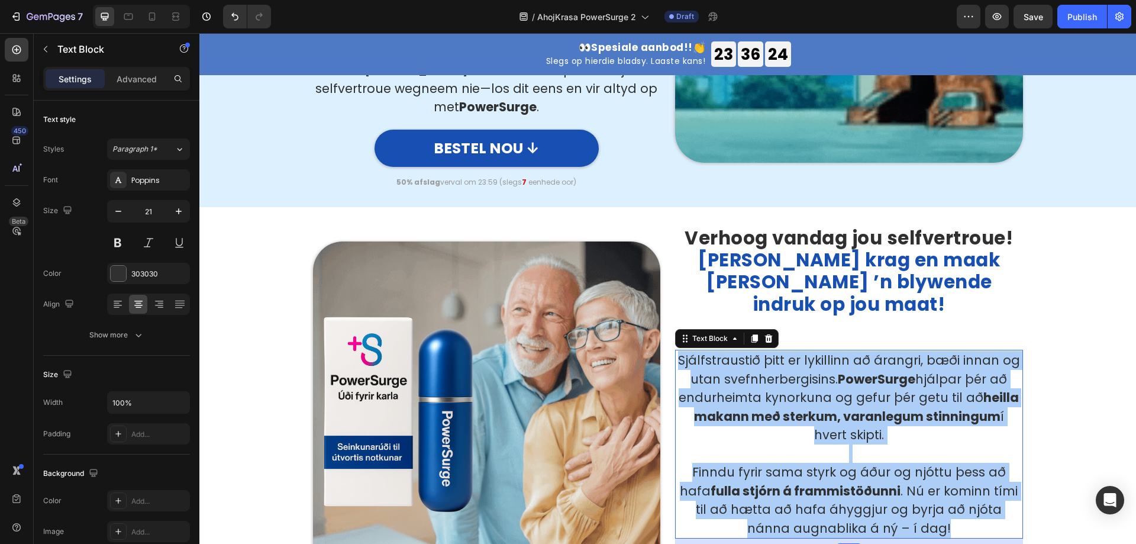
scroll to position [1597, 0]
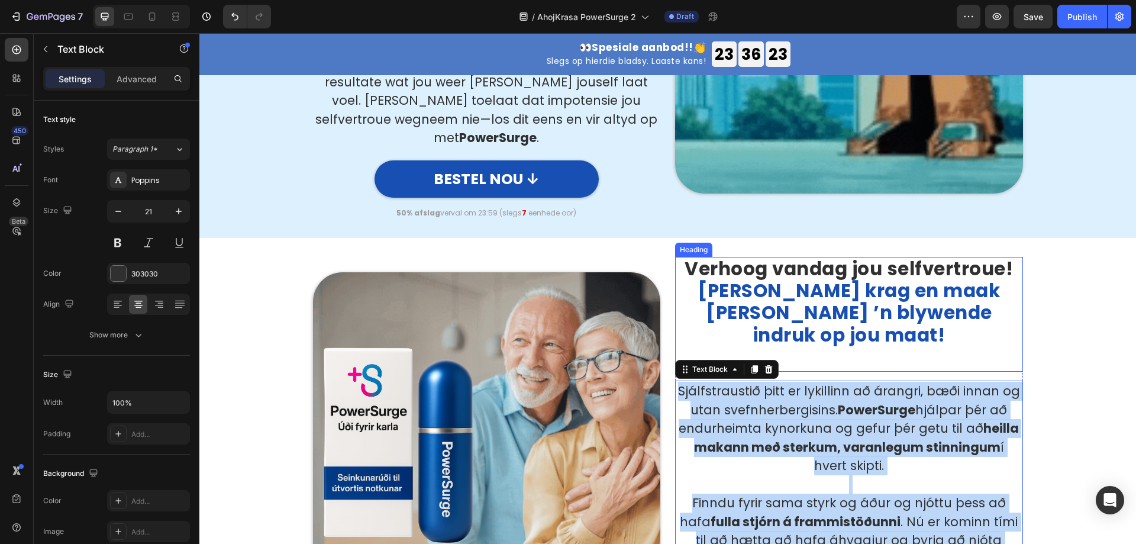
click at [811, 277] on span "[PERSON_NAME] krag en maak [PERSON_NAME] ’n blywende indruk op jou maat!" at bounding box center [848, 312] width 302 height 70
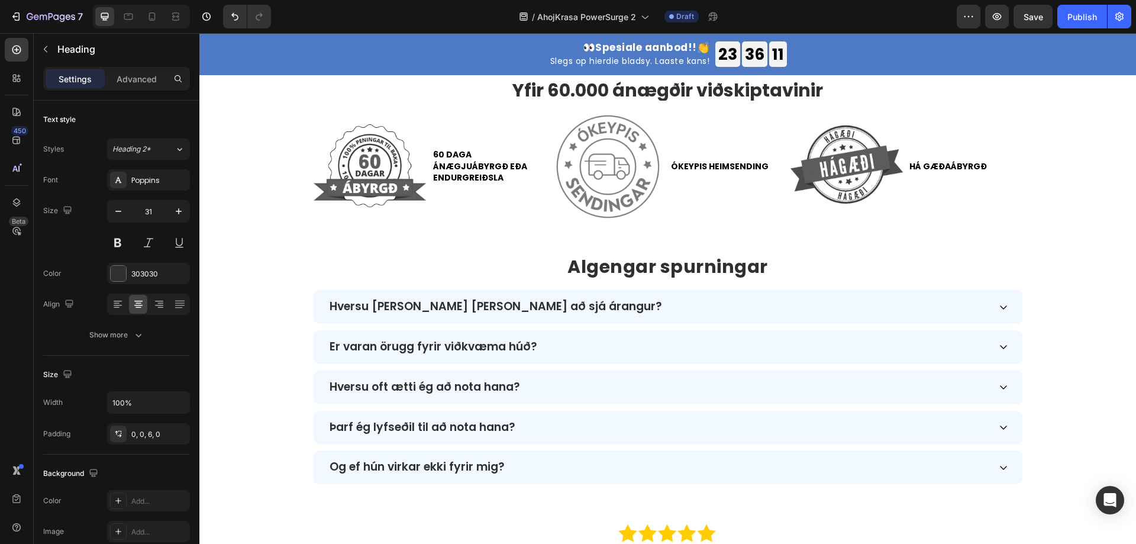
scroll to position [3253, 0]
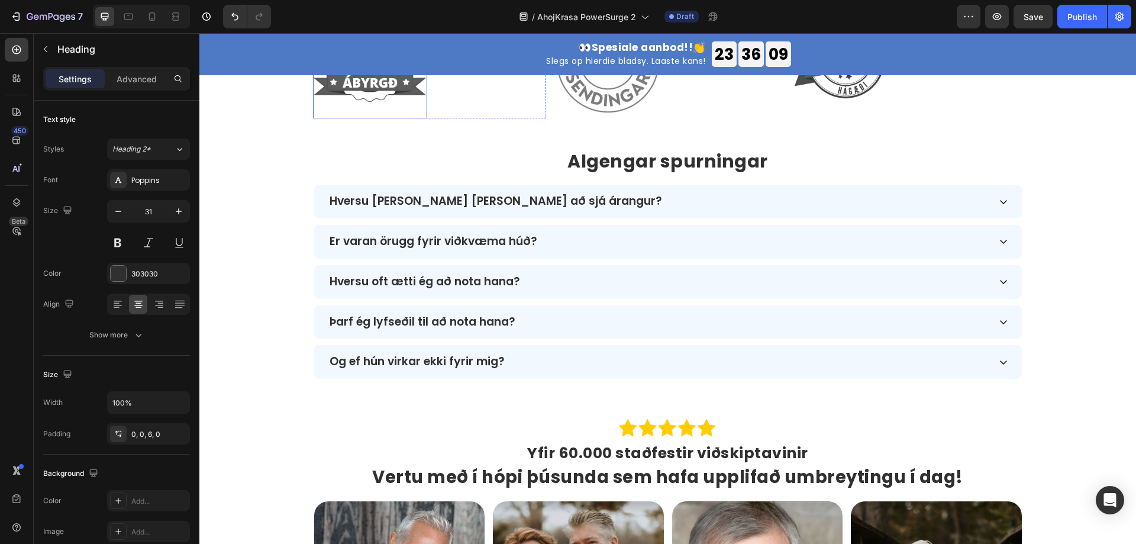
click at [361, 118] on img at bounding box center [370, 61] width 114 height 114
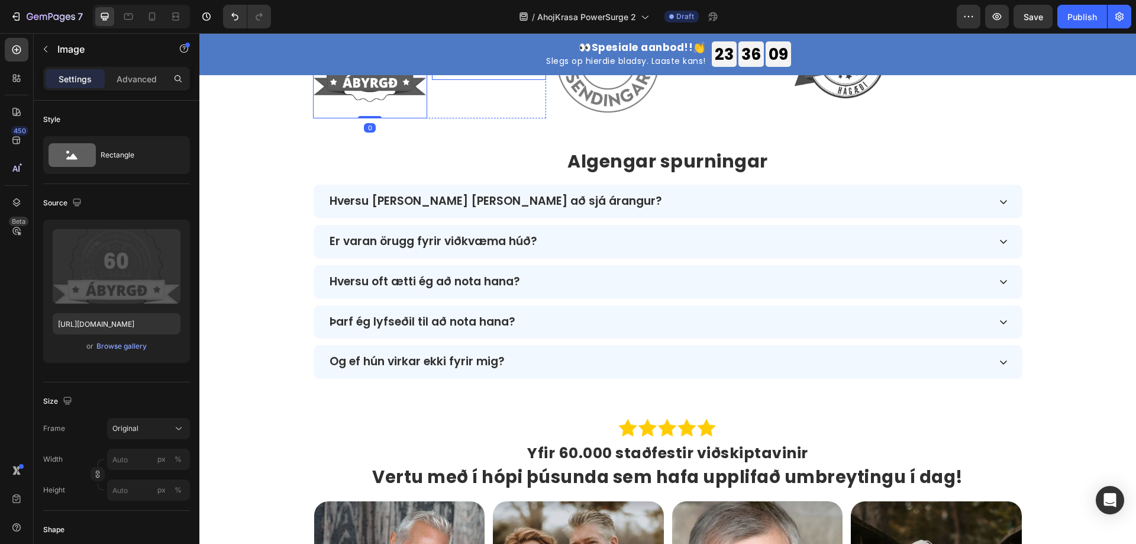
click at [486, 79] on p "60 daga ánægjuábyrgð eða endurgreiðsla" at bounding box center [489, 61] width 112 height 35
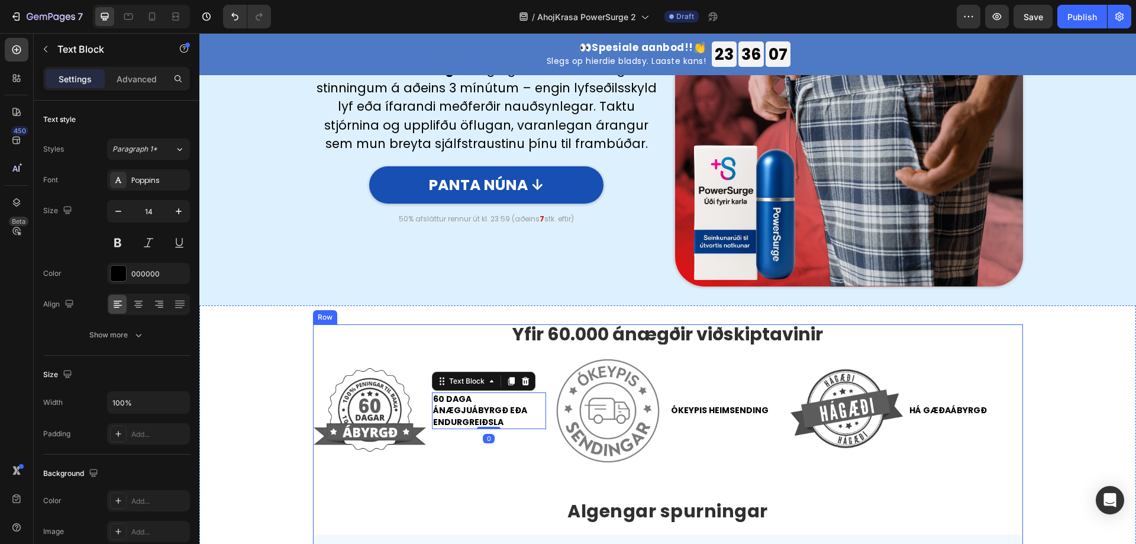
scroll to position [3016, 0]
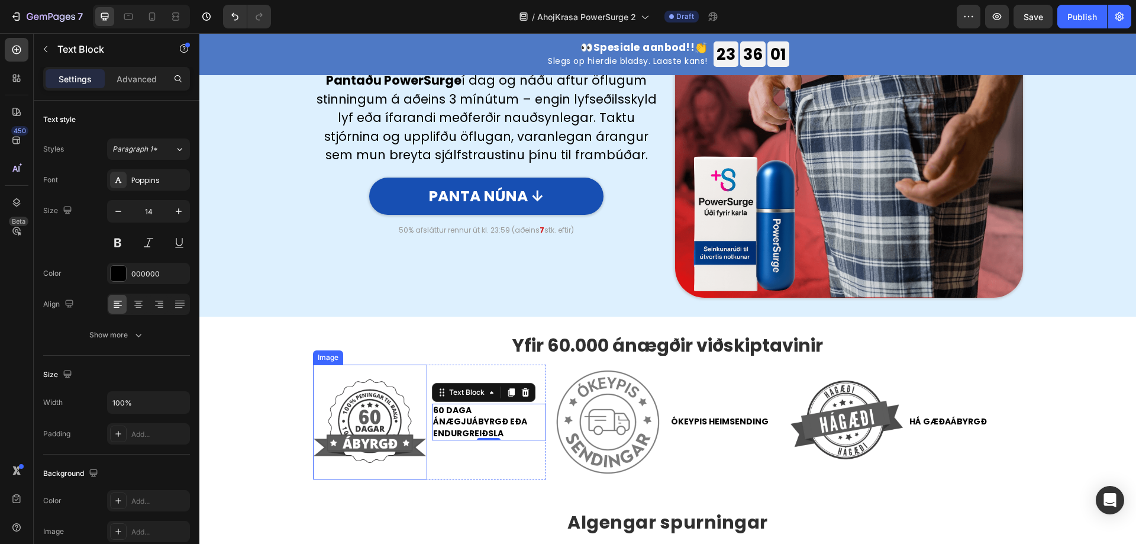
click at [367, 422] on img at bounding box center [370, 421] width 114 height 114
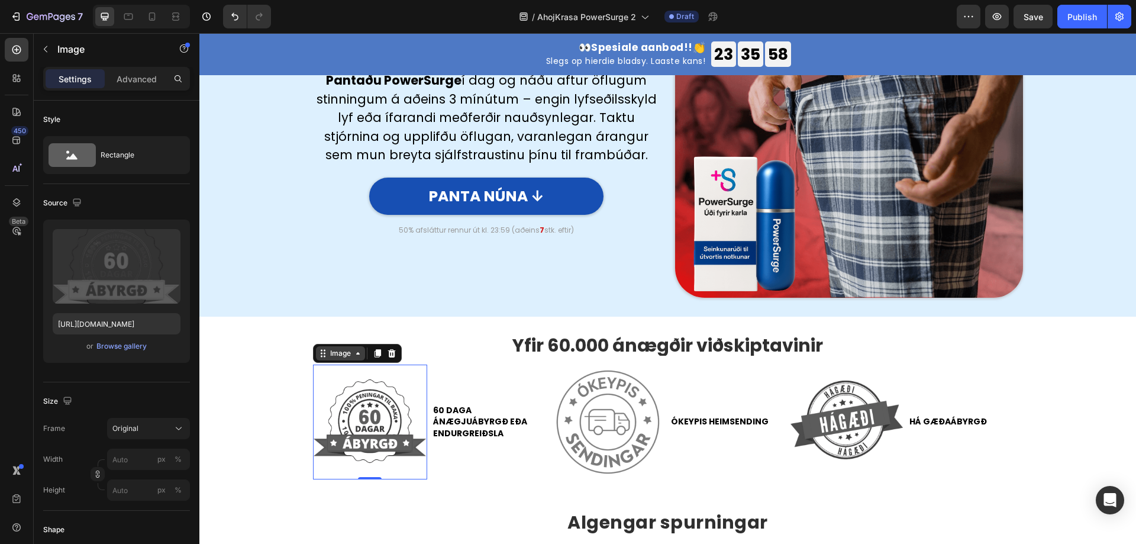
click at [338, 358] on div "Image" at bounding box center [340, 353] width 25 height 11
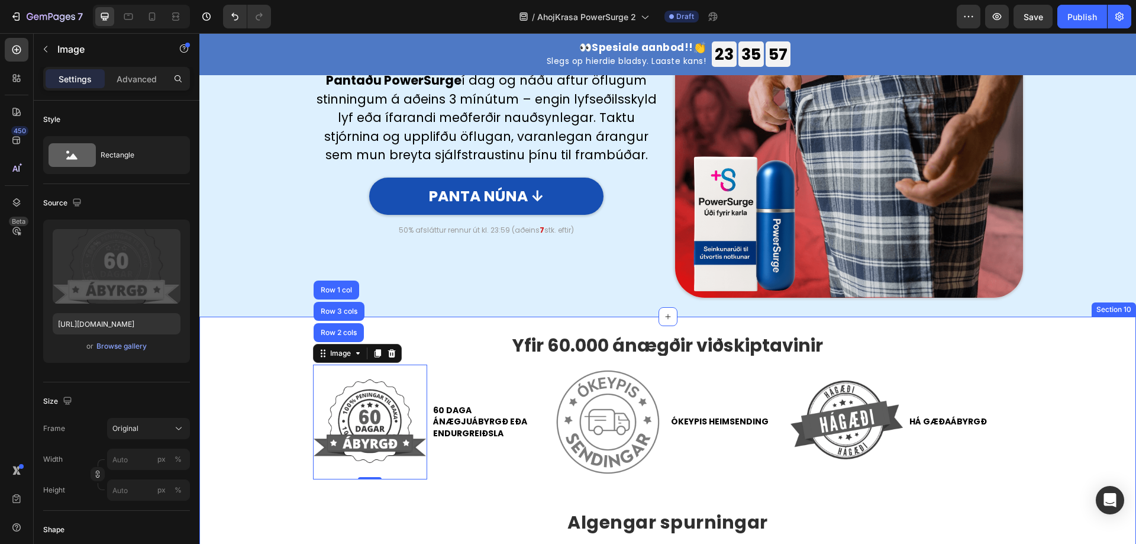
click at [286, 380] on div "Yfir 60.000 ánægðir viðskiptavinir Text Block Image Row 2 cols Row 3 cols Row 1…" at bounding box center [667, 536] width 936 height 403
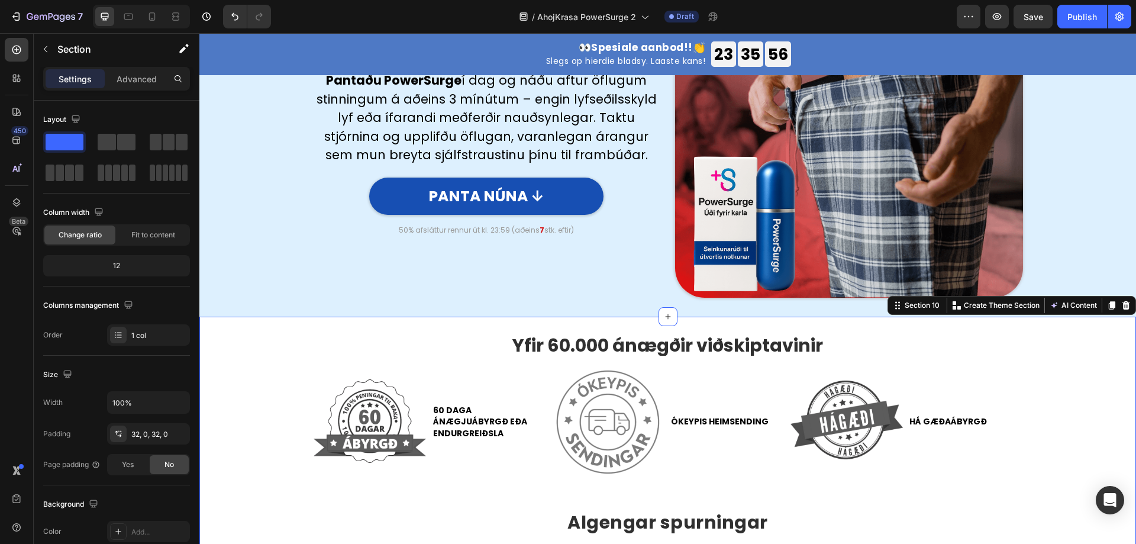
click at [393, 418] on img at bounding box center [370, 421] width 114 height 114
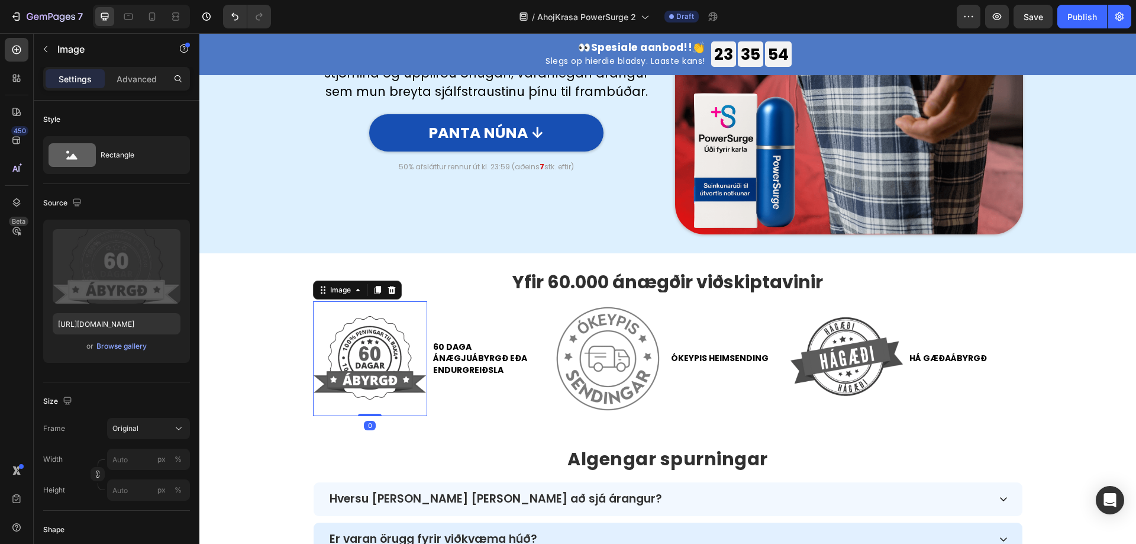
scroll to position [3194, 0]
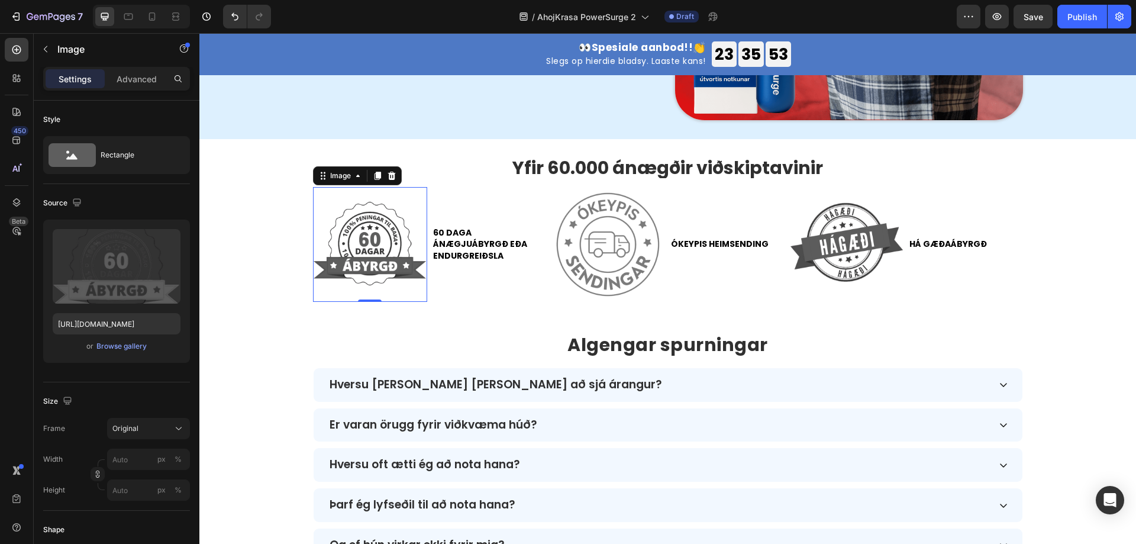
click at [341, 253] on img at bounding box center [370, 244] width 114 height 114
click at [387, 176] on icon at bounding box center [391, 175] width 9 height 9
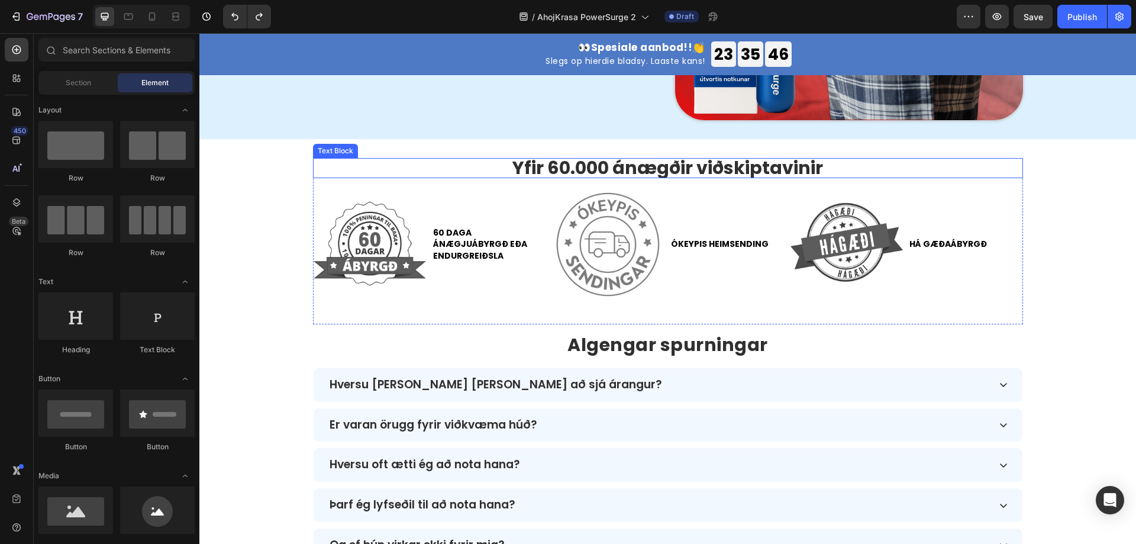
click at [379, 157] on div "Yfir 60.000 ánægðir viðskiptavinir Text Block Image 60 daga ánægjuábyrgð eða en…" at bounding box center [667, 359] width 936 height 441
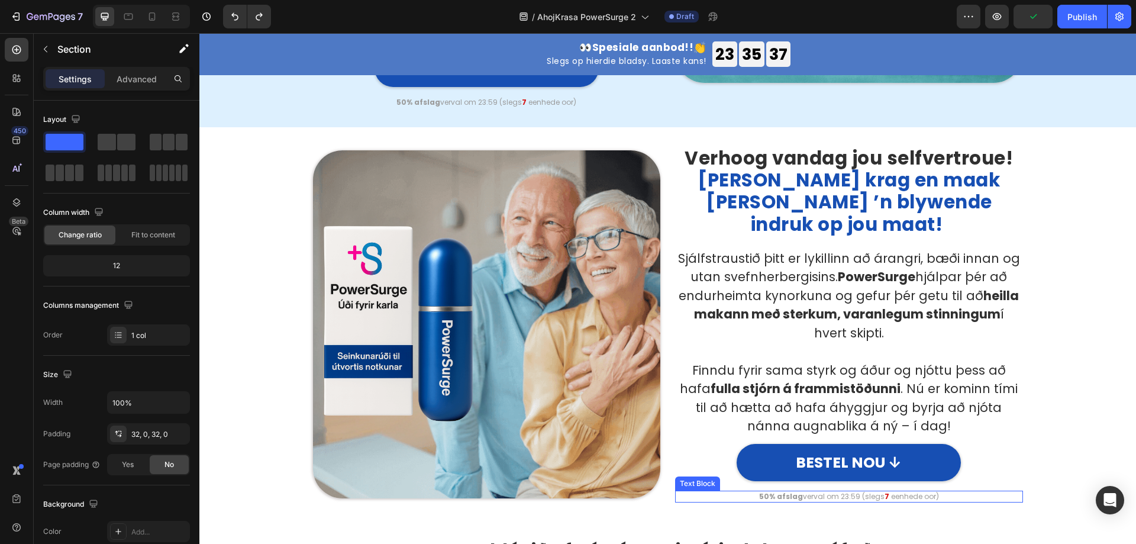
scroll to position [1706, 0]
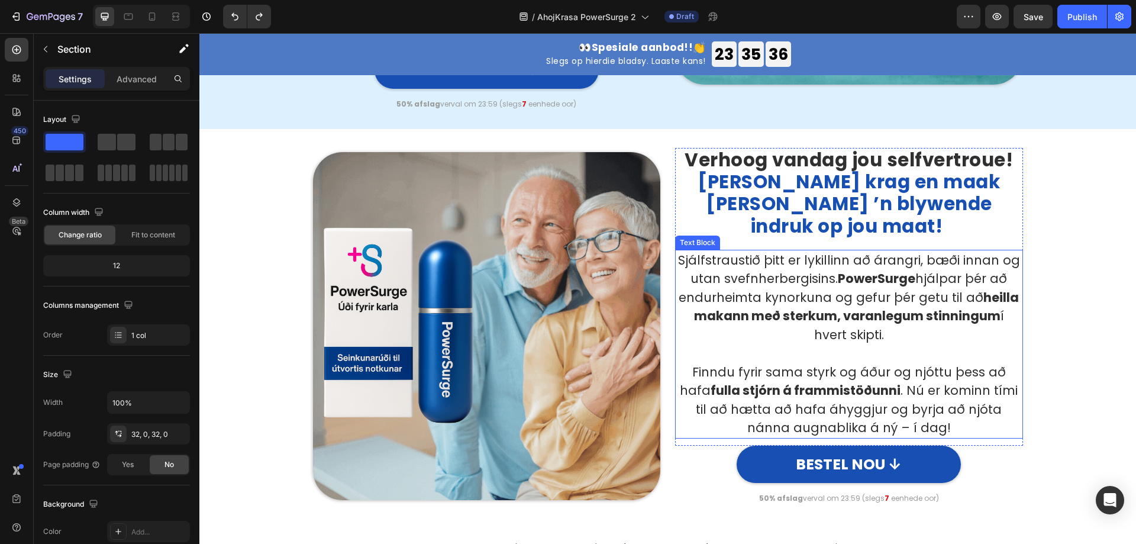
click at [851, 381] on strong "fulla stjórn á frammistöðunni" at bounding box center [805, 389] width 190 height 17
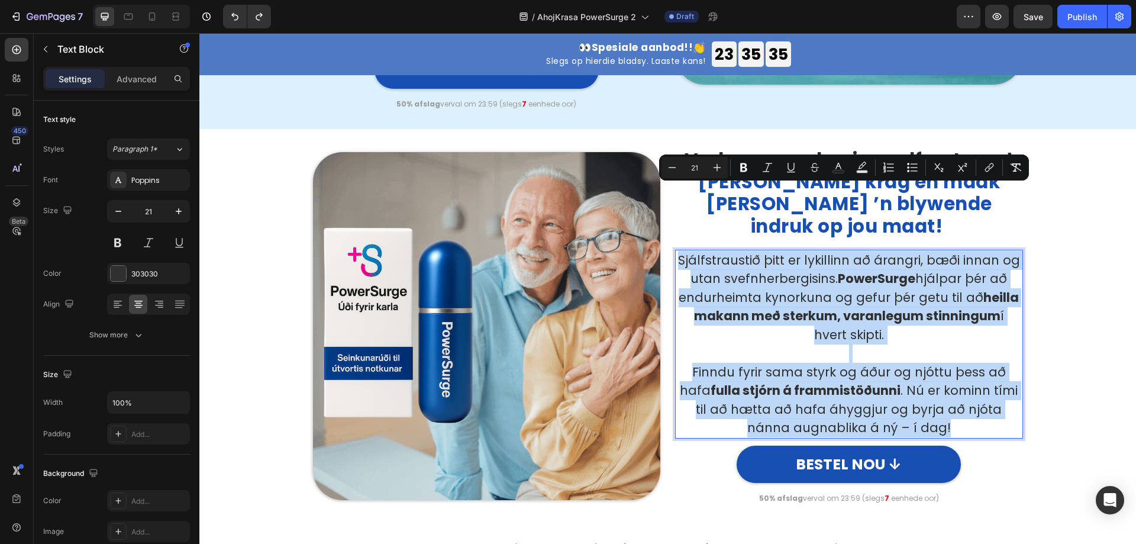
scroll to position [1724, 0]
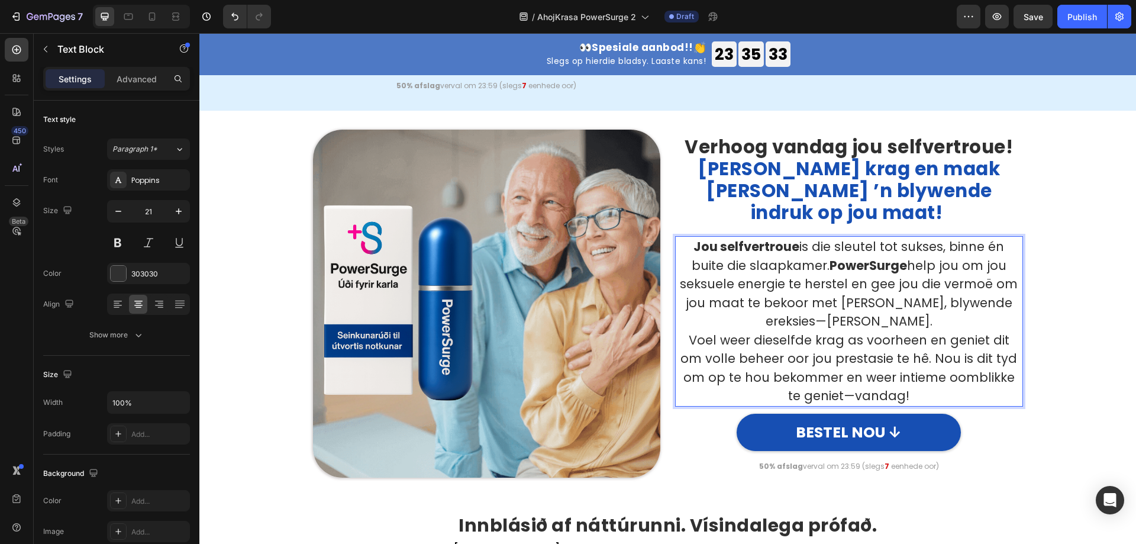
click at [1007, 249] on p "Jou selfvertroue is die sleutel tot sukses, binne én buite die slaapkamer. Powe…" at bounding box center [848, 283] width 345 height 93
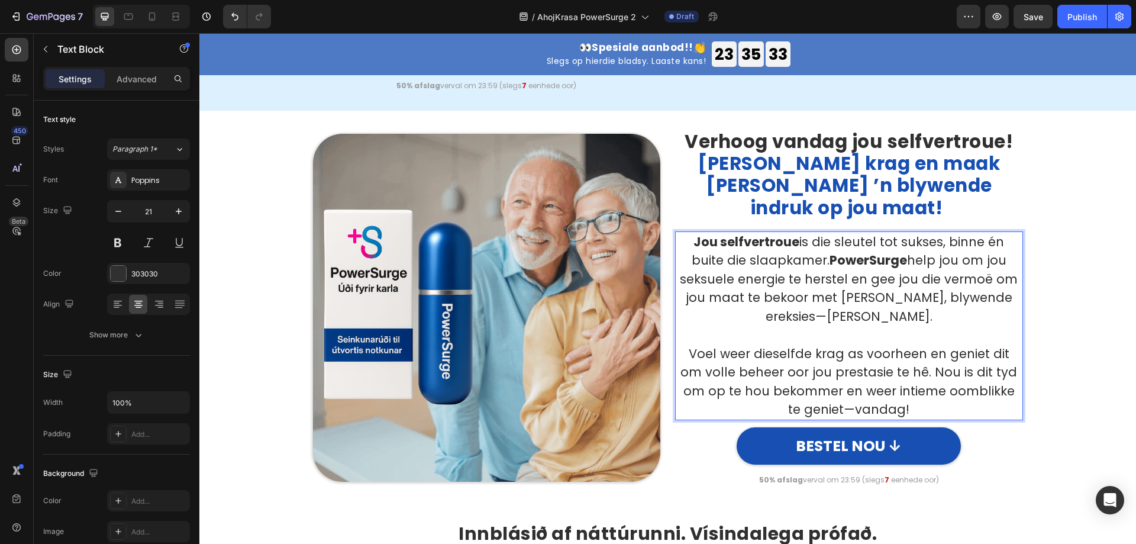
scroll to position [1715, 0]
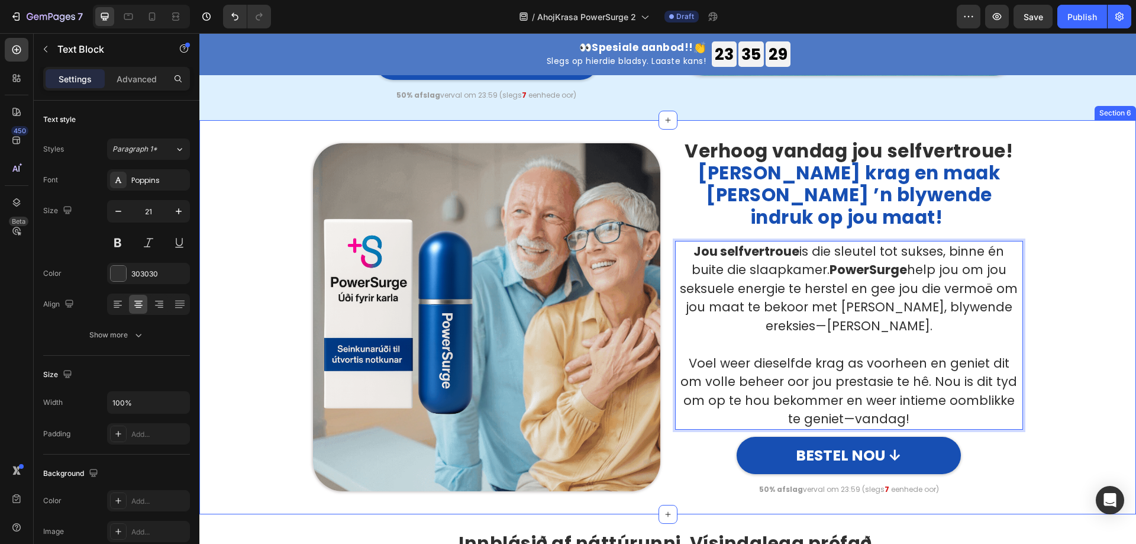
click at [1085, 298] on div "Image Verhoog vandag jou selfvertroue! [PERSON_NAME] krag en maak [PERSON_NAME]…" at bounding box center [667, 317] width 919 height 356
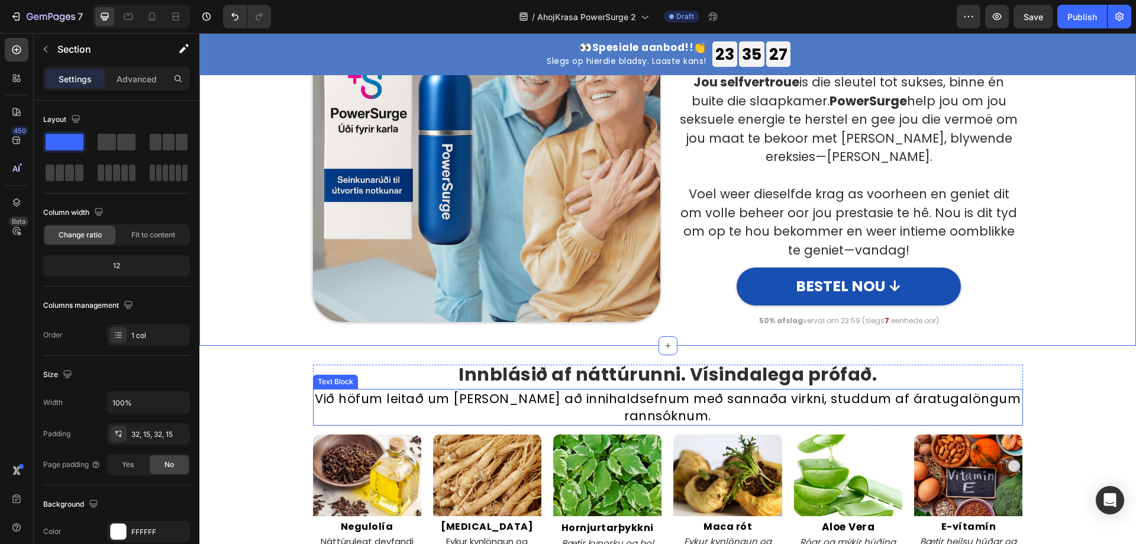
scroll to position [2069, 0]
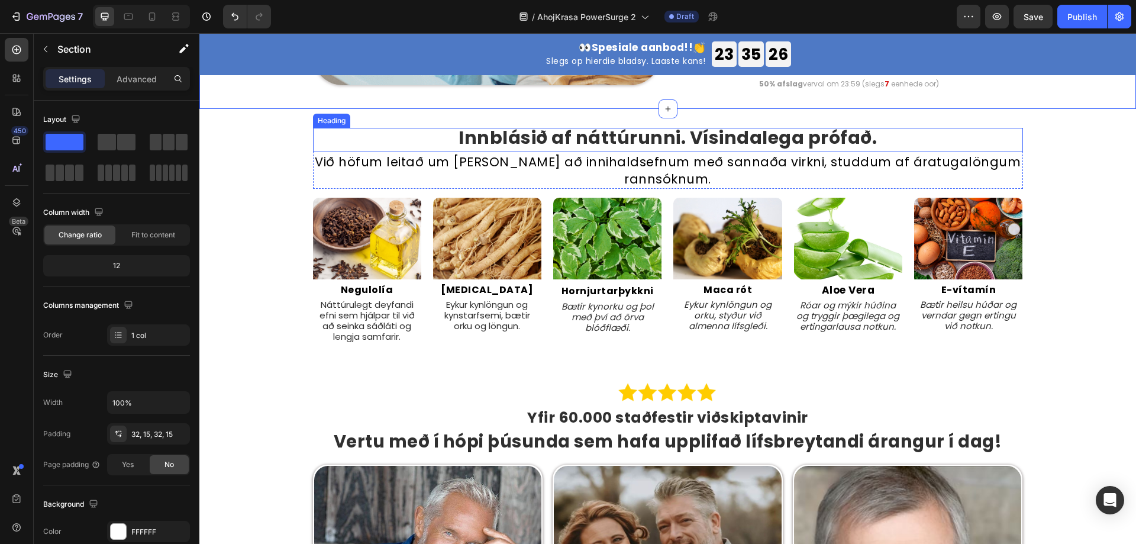
click at [591, 133] on h2 "Innblásið af náttúrunni. Vísindalega prófað." at bounding box center [668, 140] width 568 height 24
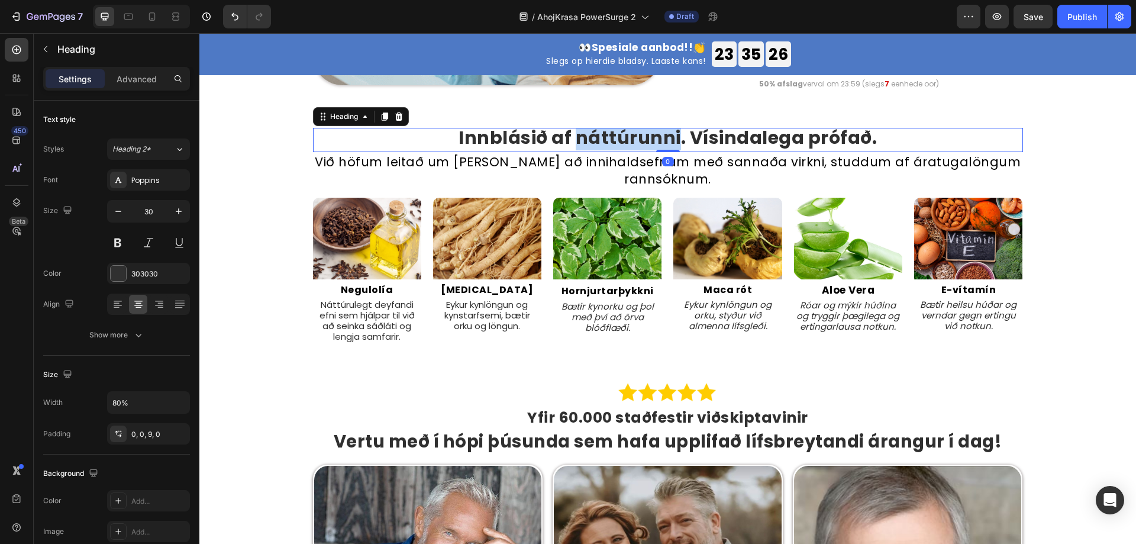
click at [591, 133] on h2 "Innblásið af náttúrunni. Vísindalega prófað." at bounding box center [668, 140] width 568 height 24
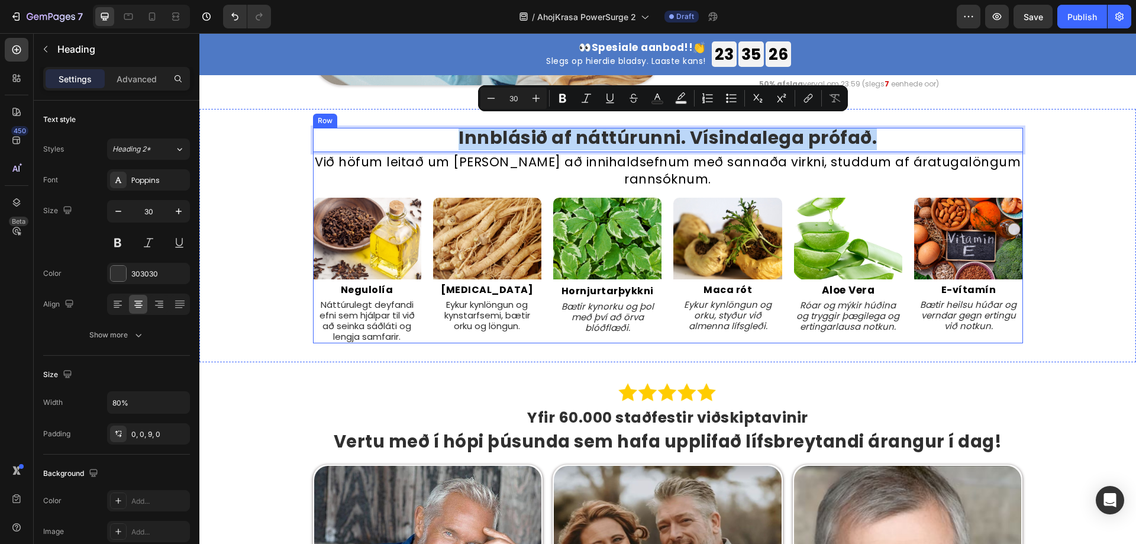
copy p "Innblásið af náttúrunni. Vísindalega prófað."
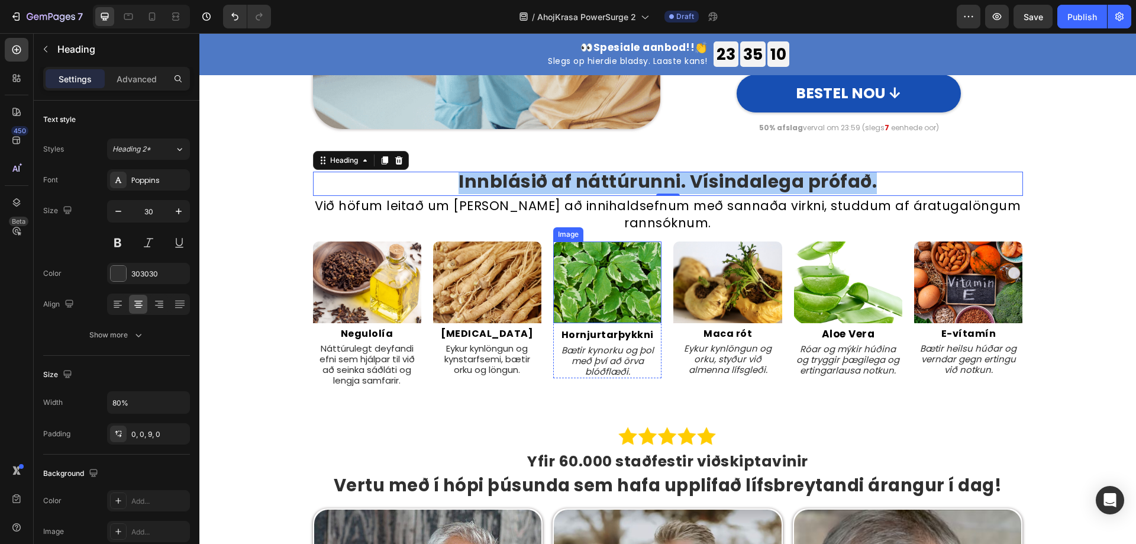
scroll to position [1951, 0]
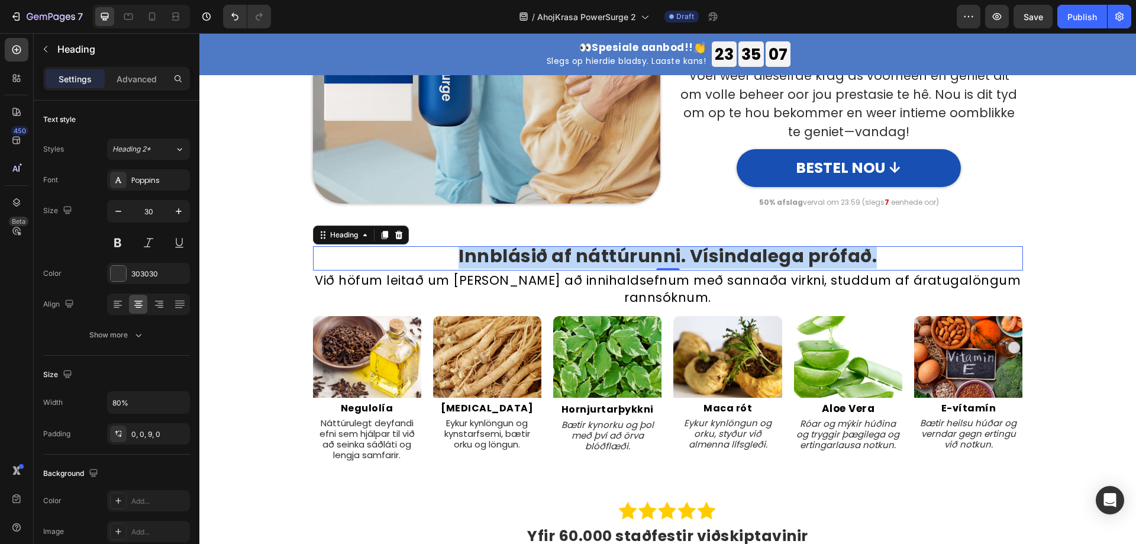
click at [630, 247] on p "Innblásið af náttúrunni. Vísindalega prófað." at bounding box center [667, 256] width 565 height 18
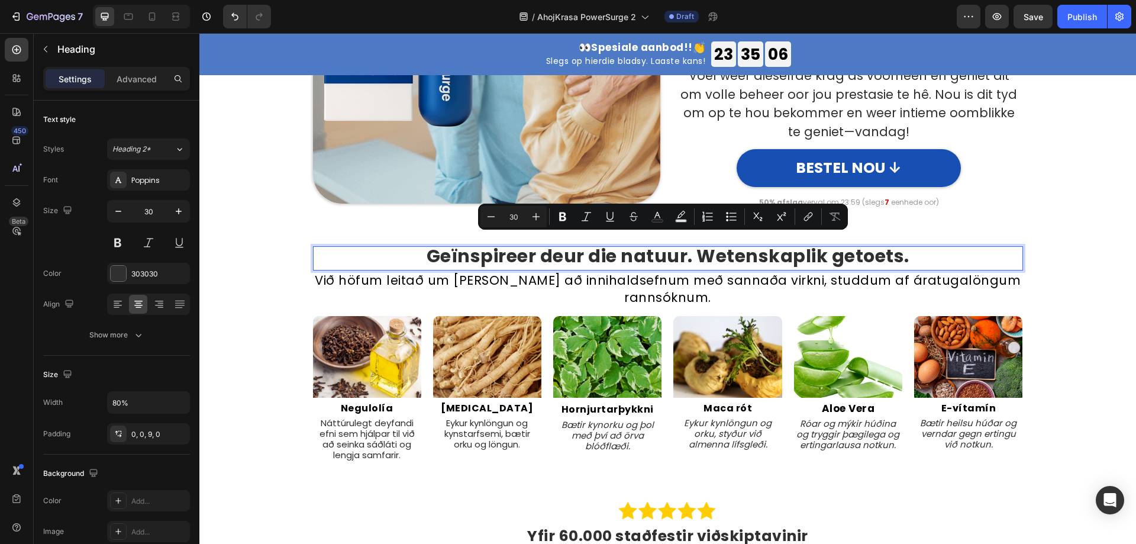
click at [701, 279] on p "Við höfum leitað um [PERSON_NAME] að innihaldsefnum með sannaða virkni, studdum…" at bounding box center [667, 288] width 707 height 35
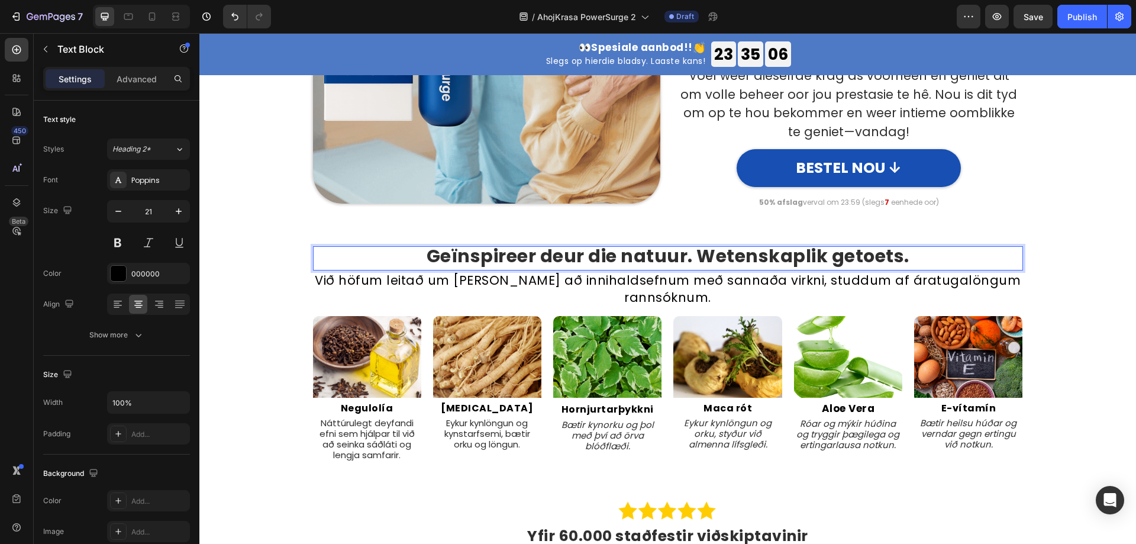
click at [701, 279] on p "Við höfum leitað um [PERSON_NAME] að innihaldsefnum með sannaða virkni, studdum…" at bounding box center [667, 288] width 707 height 35
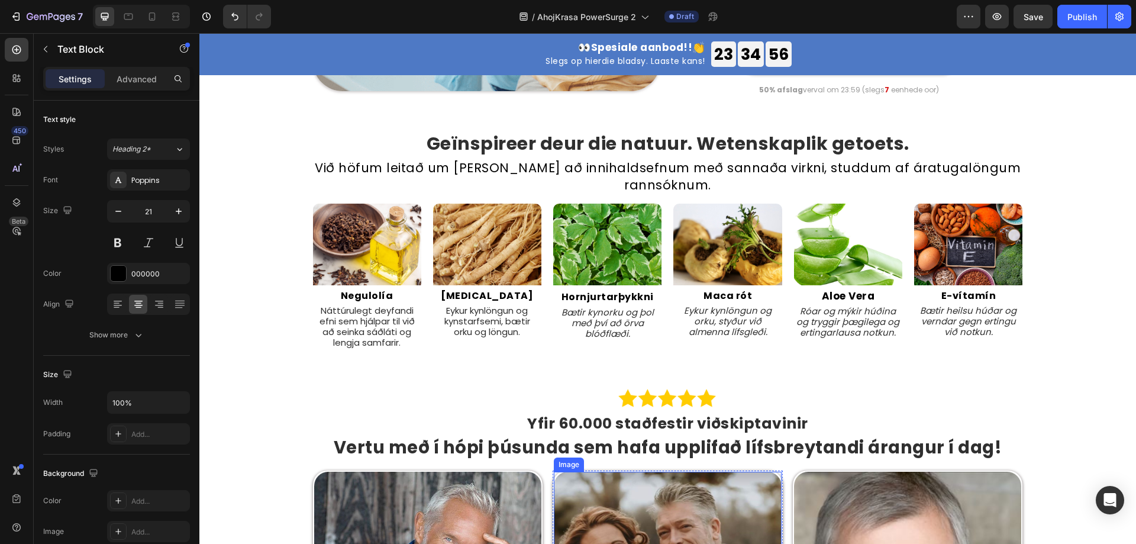
scroll to position [2010, 0]
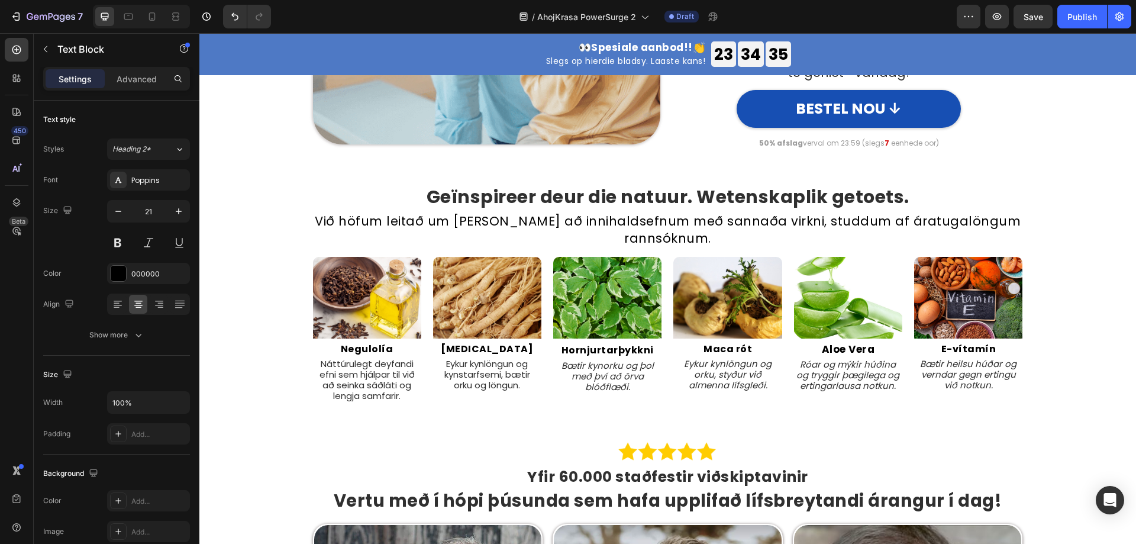
click at [565, 222] on p "Við höfum leitað um [PERSON_NAME] að innihaldsefnum með sannaða virkni, studdum…" at bounding box center [667, 229] width 707 height 35
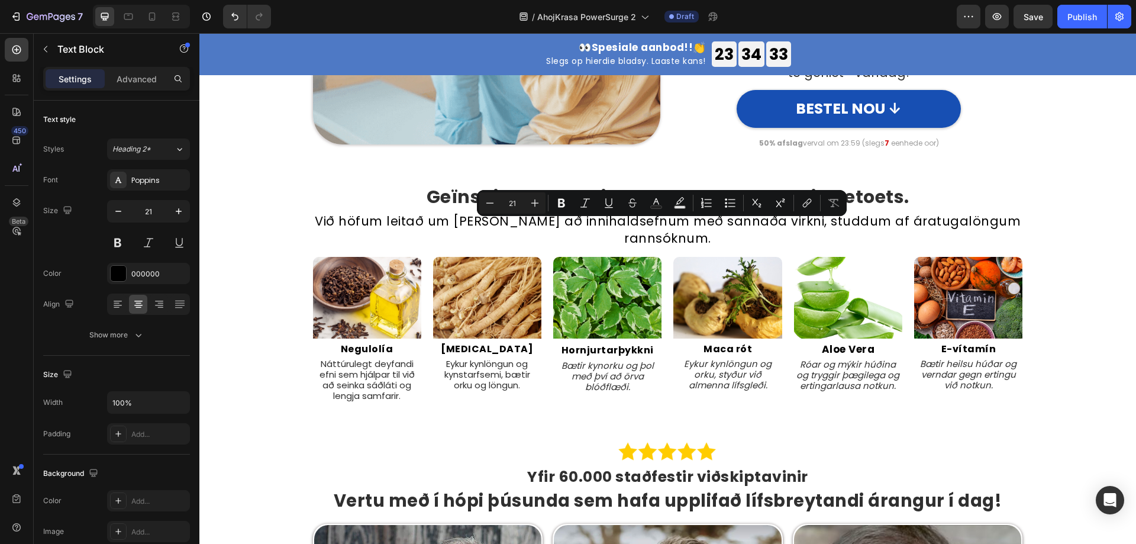
click at [422, 212] on p "Við höfum leitað um [PERSON_NAME] að innihaldsefnum með sannaða virkni, studdum…" at bounding box center [667, 229] width 707 height 35
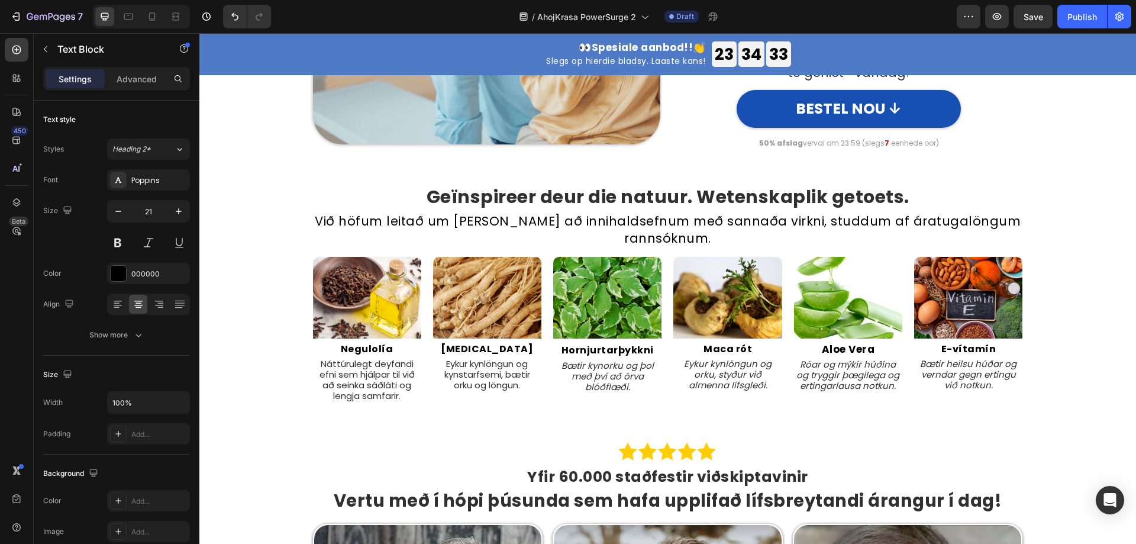
click at [419, 212] on p "Við höfum leitað um allan heim að innihaldsefnum með sannaða virkni, studdum af…" at bounding box center [667, 229] width 707 height 35
click at [668, 212] on p "Við höfum leitað um allan heim að innihaldsefnum með sannaða virkni, studdum af…" at bounding box center [667, 229] width 707 height 35
click at [363, 343] on h2 "Negulolía" at bounding box center [367, 349] width 108 height 12
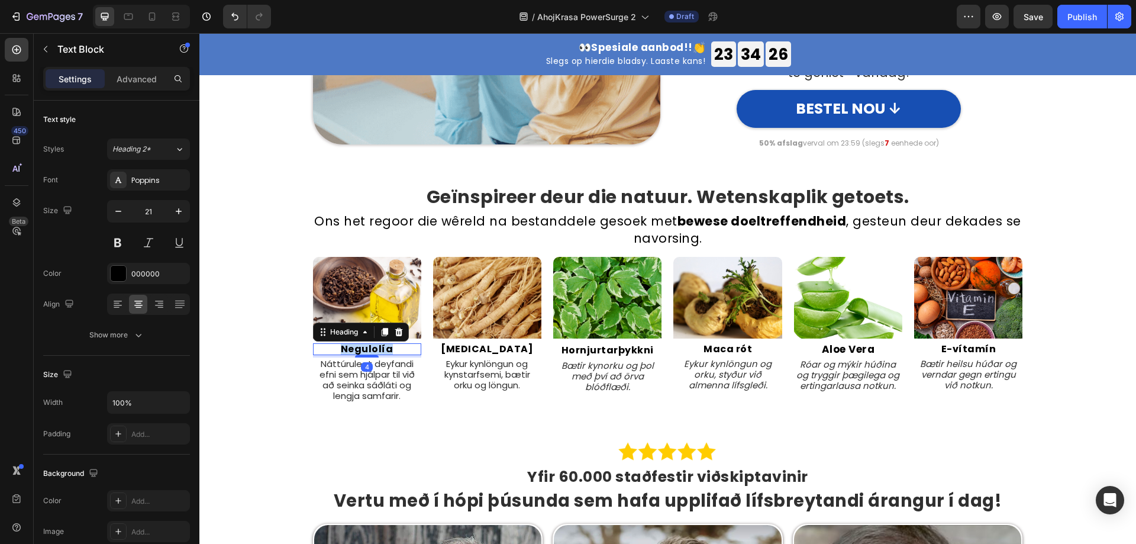
click at [363, 343] on h2 "Negulolía" at bounding box center [367, 349] width 108 height 12
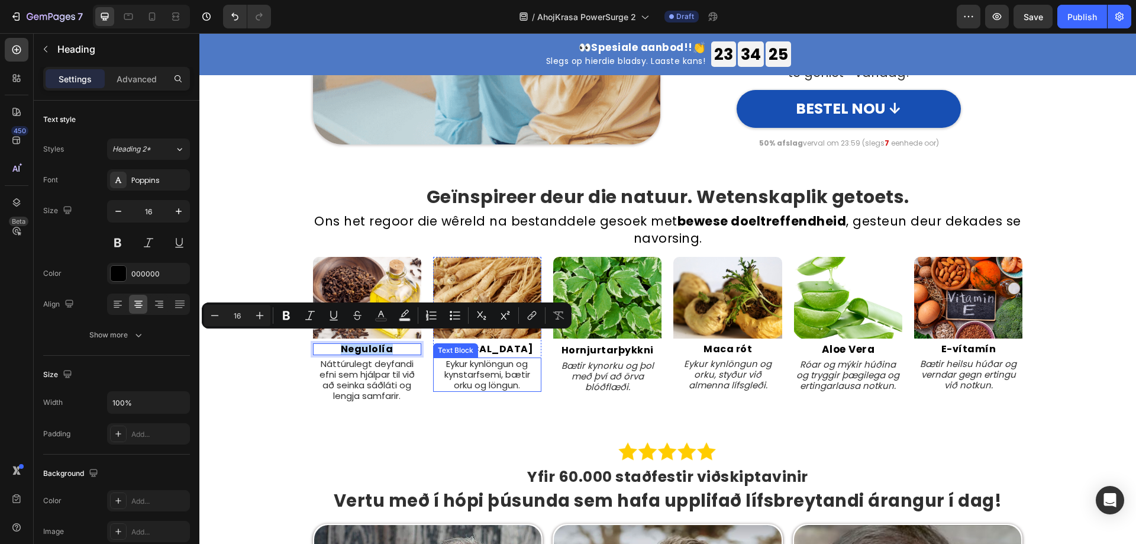
copy p "Negulolía"
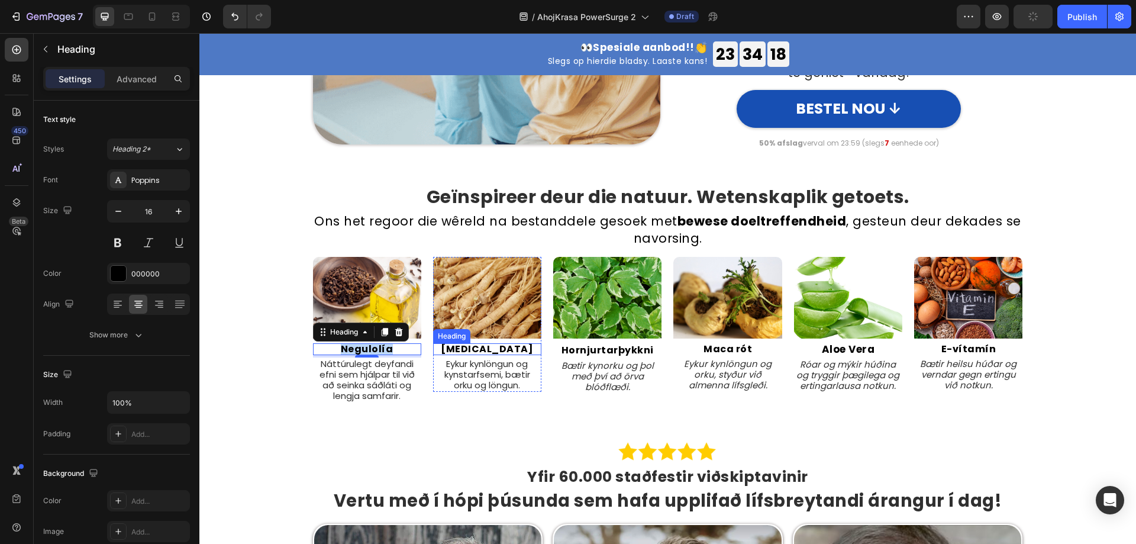
click at [489, 343] on h2 "Ginseng" at bounding box center [487, 349] width 108 height 12
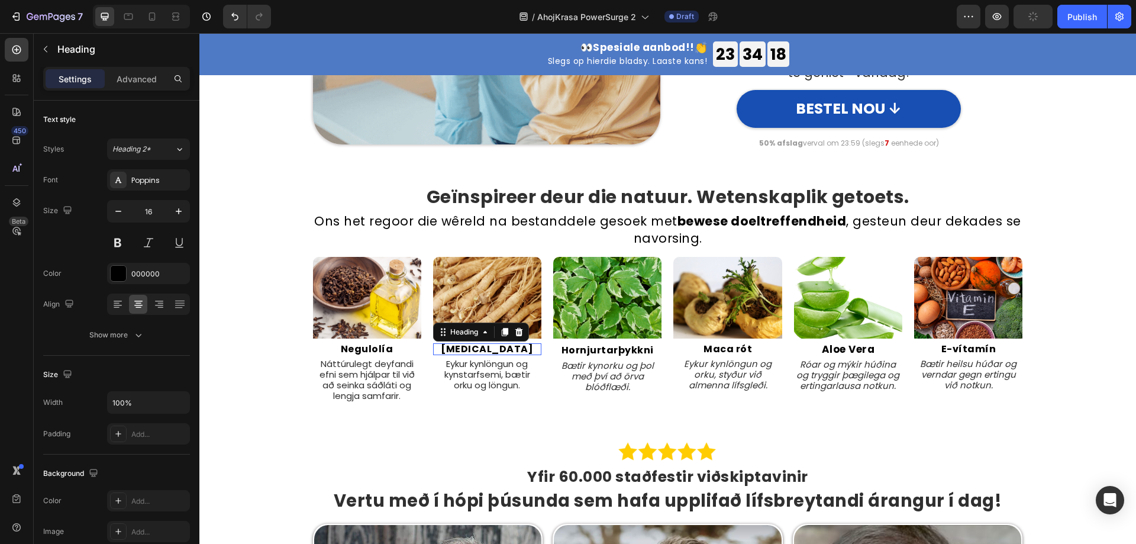
click at [489, 343] on h2 "Ginseng" at bounding box center [487, 349] width 108 height 12
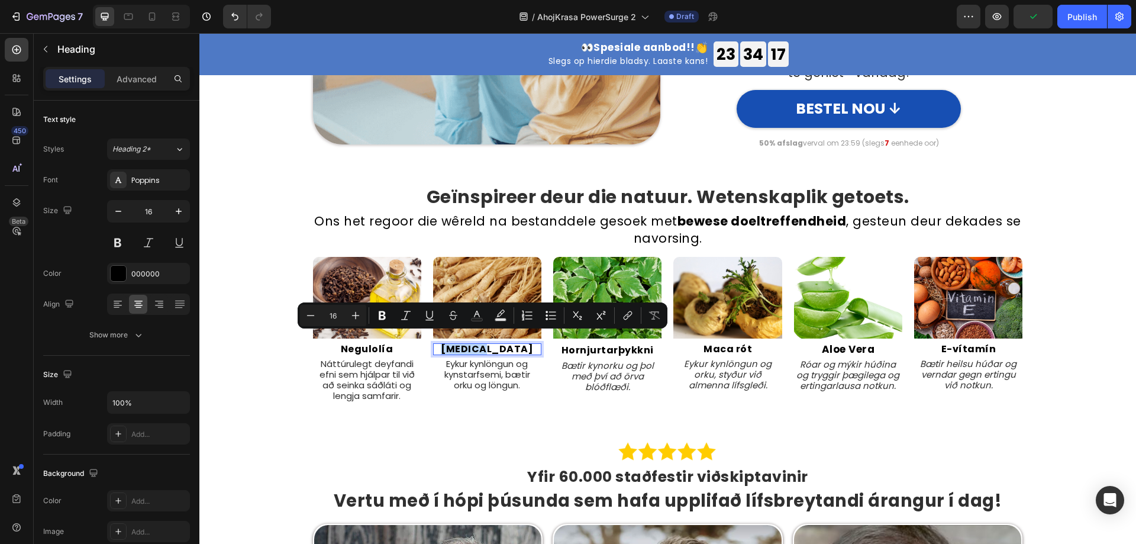
copy p "Ginseng"
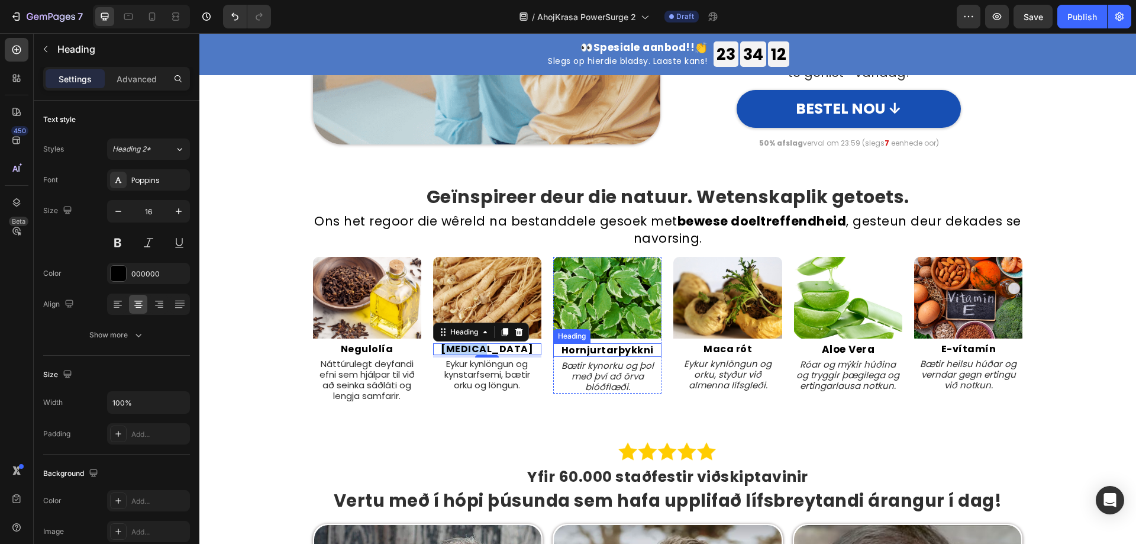
click at [609, 343] on h2 "Hornjurtarþykkni" at bounding box center [607, 350] width 108 height 14
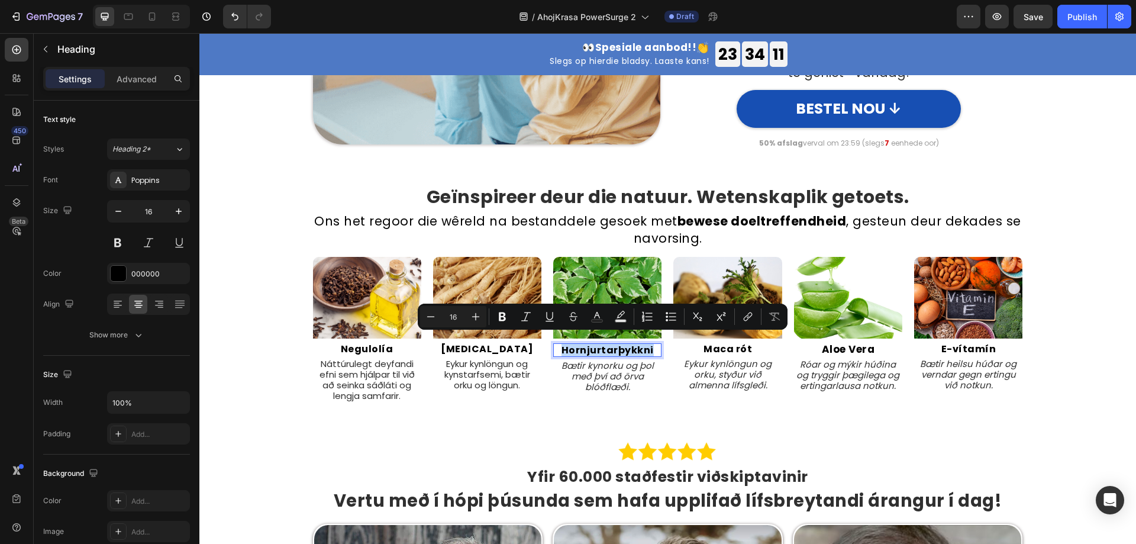
copy p "Hornjurtarþykkni"
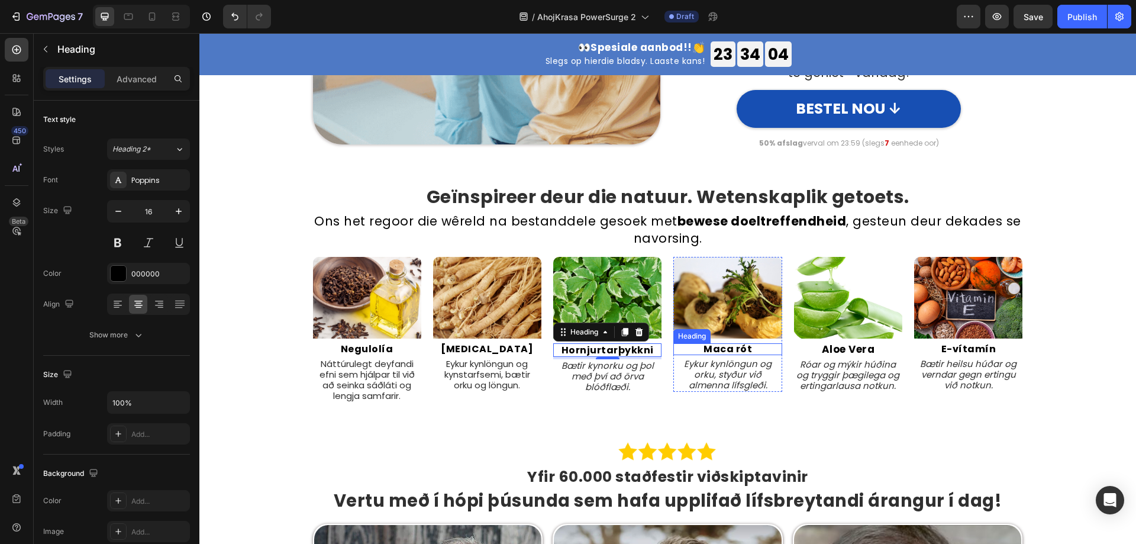
click at [711, 344] on h2 "Maca rót" at bounding box center [727, 349] width 108 height 12
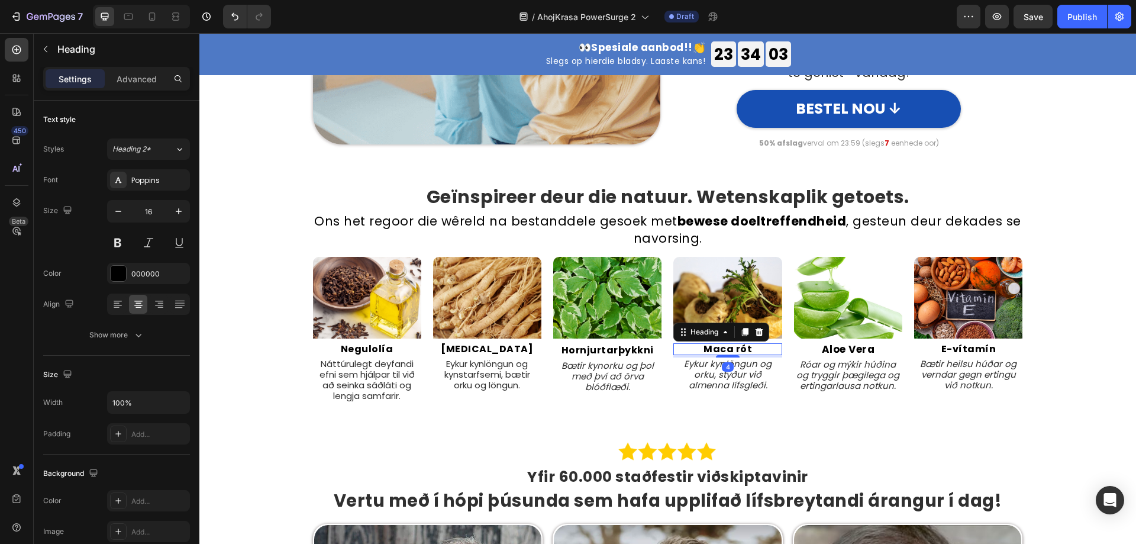
click at [712, 343] on h2 "Maca rót" at bounding box center [727, 349] width 108 height 12
click at [712, 344] on p "Maca rót" at bounding box center [727, 348] width 106 height 9
click at [836, 343] on h2 "Aloe Vera" at bounding box center [848, 349] width 108 height 12
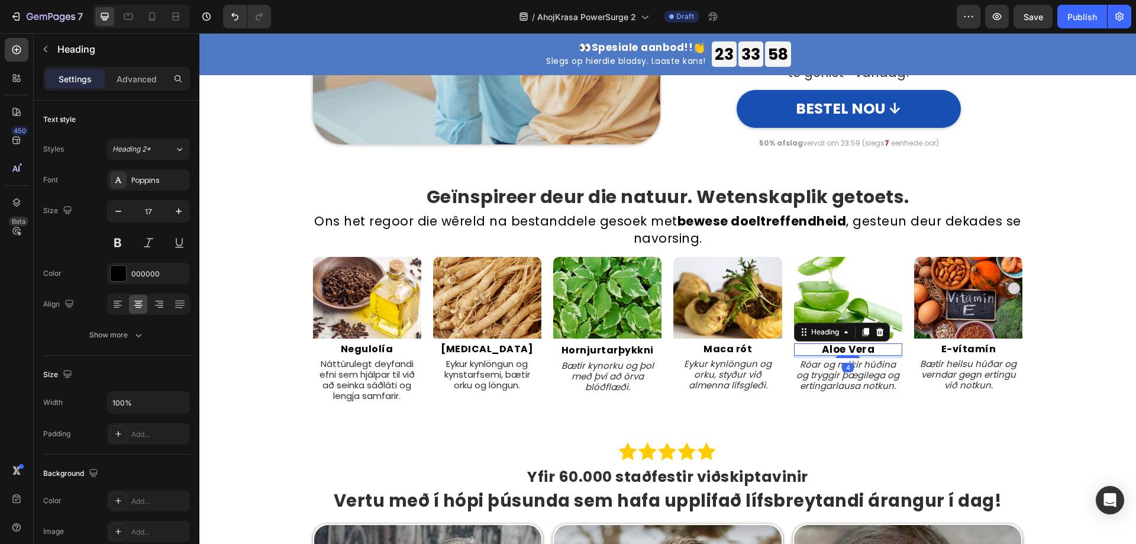
click at [836, 343] on h2 "Aloe Vera" at bounding box center [848, 349] width 108 height 12
click at [358, 344] on p "Negulolía" at bounding box center [367, 348] width 106 height 9
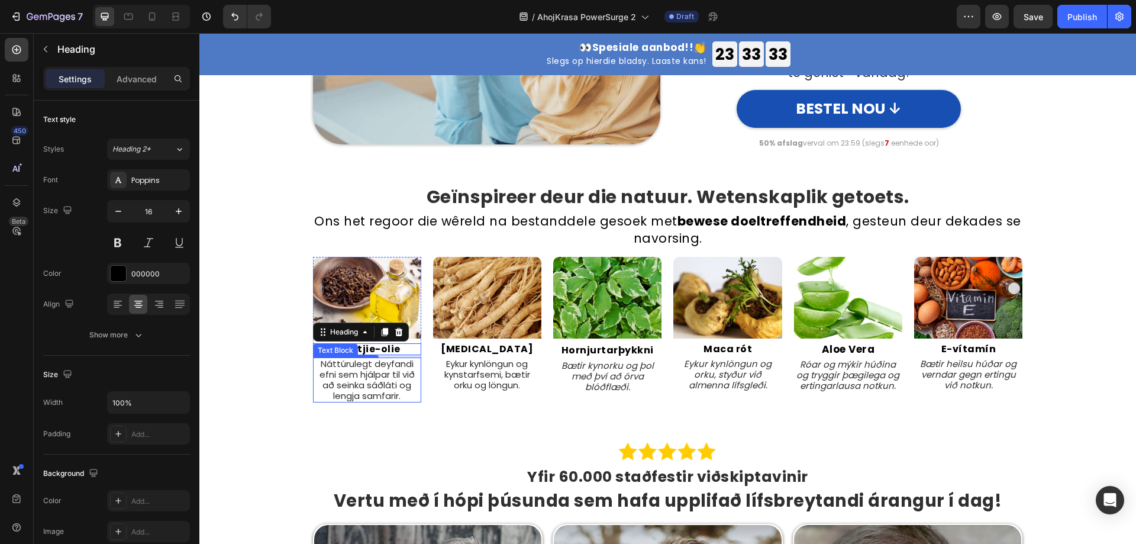
click at [372, 364] on p "Náttúrulegt deyfandi efni sem hjálpar til við að seinka sáðláti og lengja samfa…" at bounding box center [367, 379] width 106 height 43
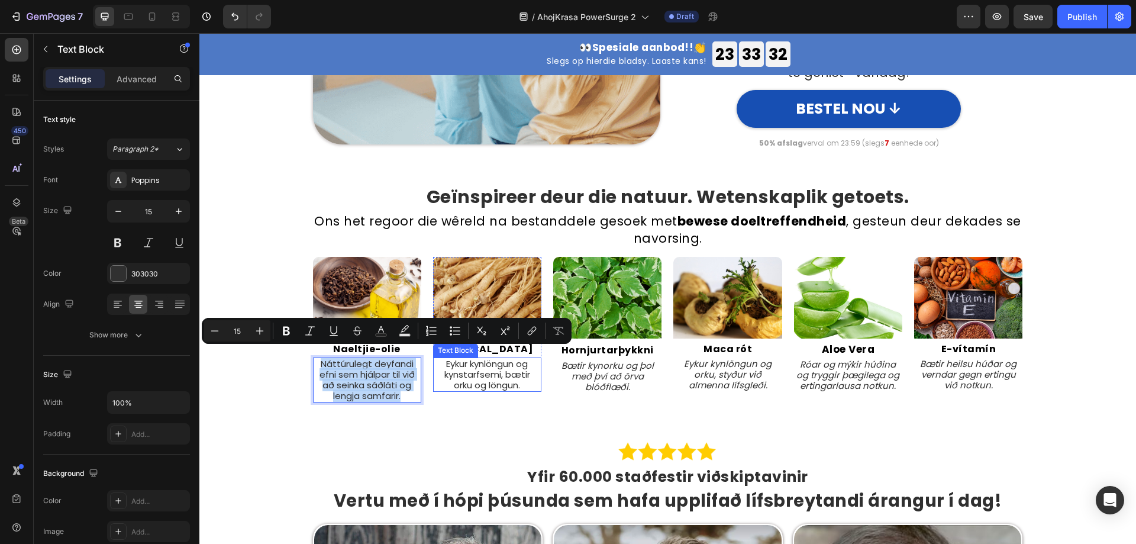
copy p "Náttúrulegt deyfandi efni sem hjálpar til við að seinka sáðláti og lengja samfa…"
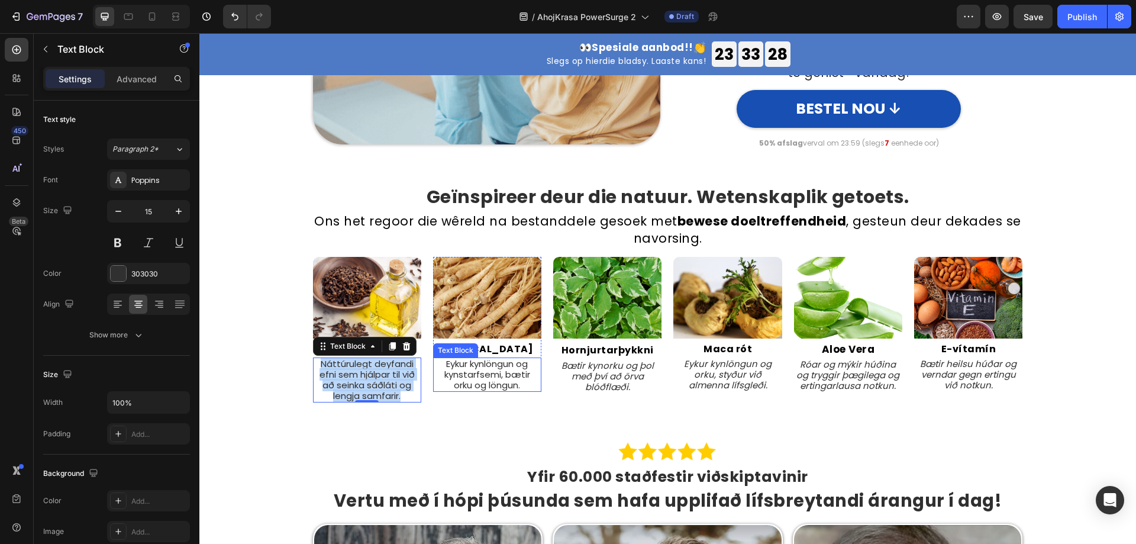
click at [483, 363] on p "Eykur kynlöngun og kynstarfsemi, bætir orku og löngun." at bounding box center [487, 374] width 106 height 32
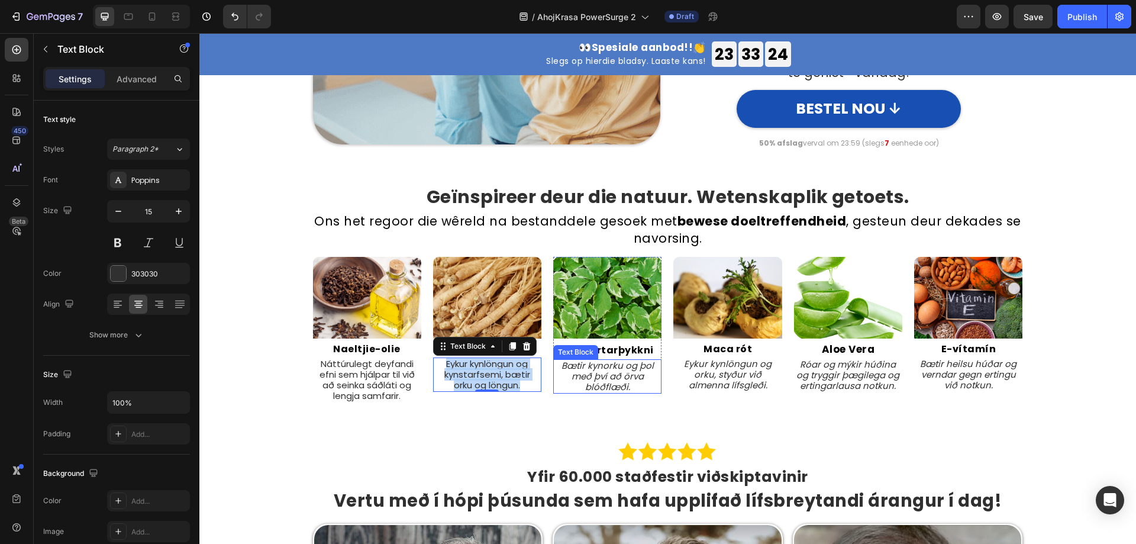
click at [575, 365] on p "Bætir kynorku og þol með því að örva blóðflæði." at bounding box center [607, 376] width 106 height 32
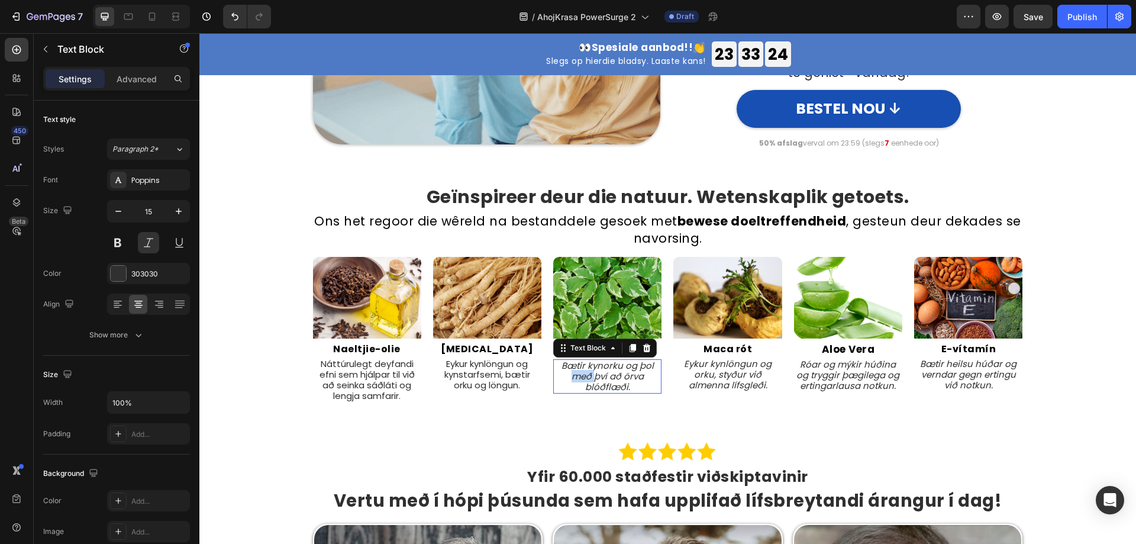
click at [575, 365] on p "Bætir kynorku og þol með því að örva blóðflæði." at bounding box center [607, 376] width 106 height 32
click at [666, 380] on div "Image Naeltjie-olie Heading Náttúrulegt deyfandi efni sem hjálpar til við að se…" at bounding box center [668, 329] width 710 height 145
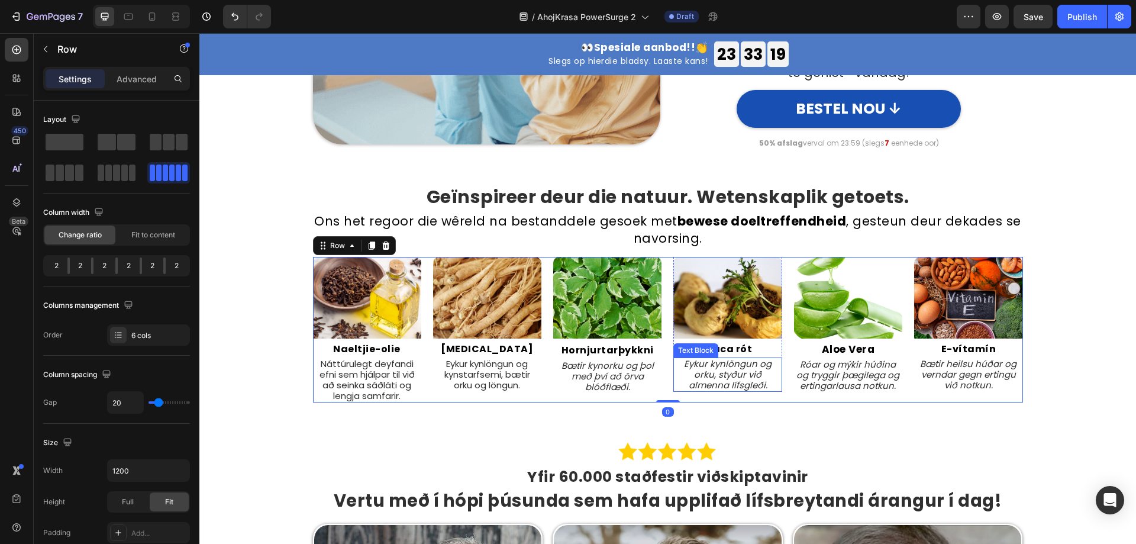
click at [699, 368] on p "Eykur kynlöngun og orku, styður við almenna lífsgleði." at bounding box center [727, 374] width 106 height 32
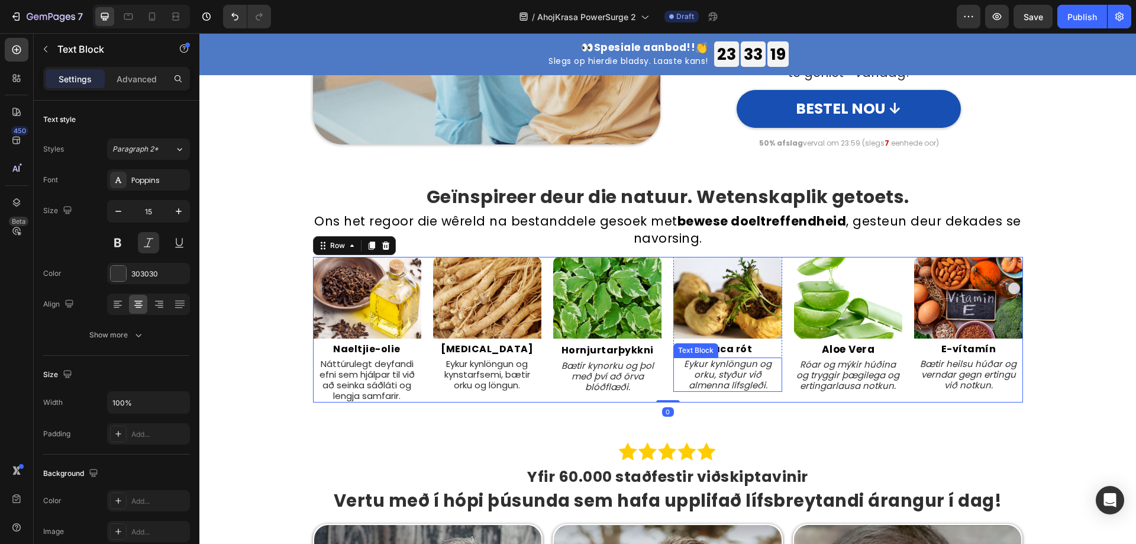
click at [699, 368] on p "Eykur kynlöngun og orku, styður við almenna lífsgleði." at bounding box center [727, 374] width 106 height 32
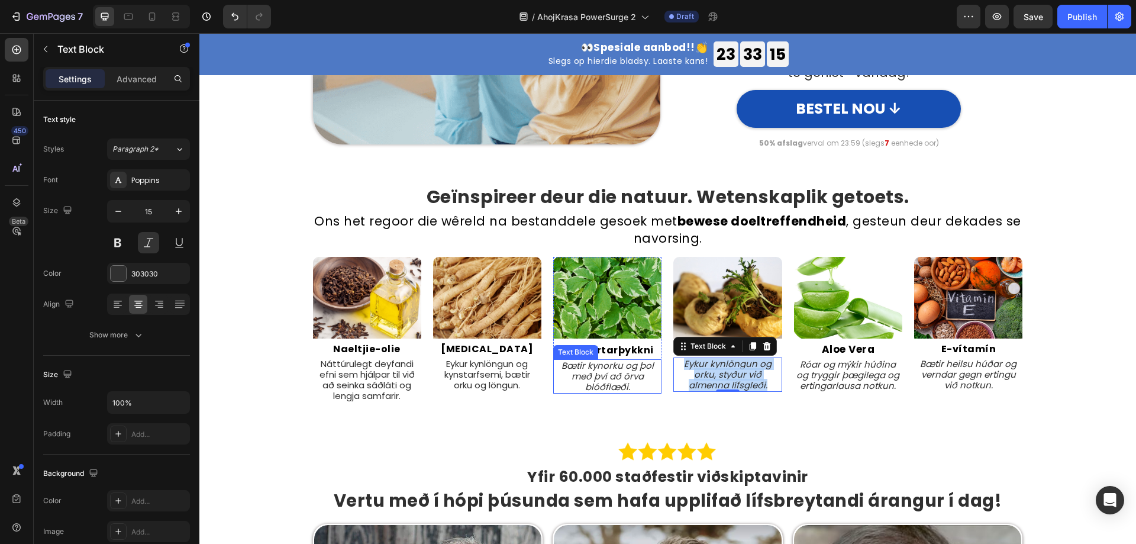
click at [660, 393] on div "Image Naeltjie-olie Heading Náttúrulegt deyfandi efni sem hjálpar til við að se…" at bounding box center [668, 329] width 710 height 145
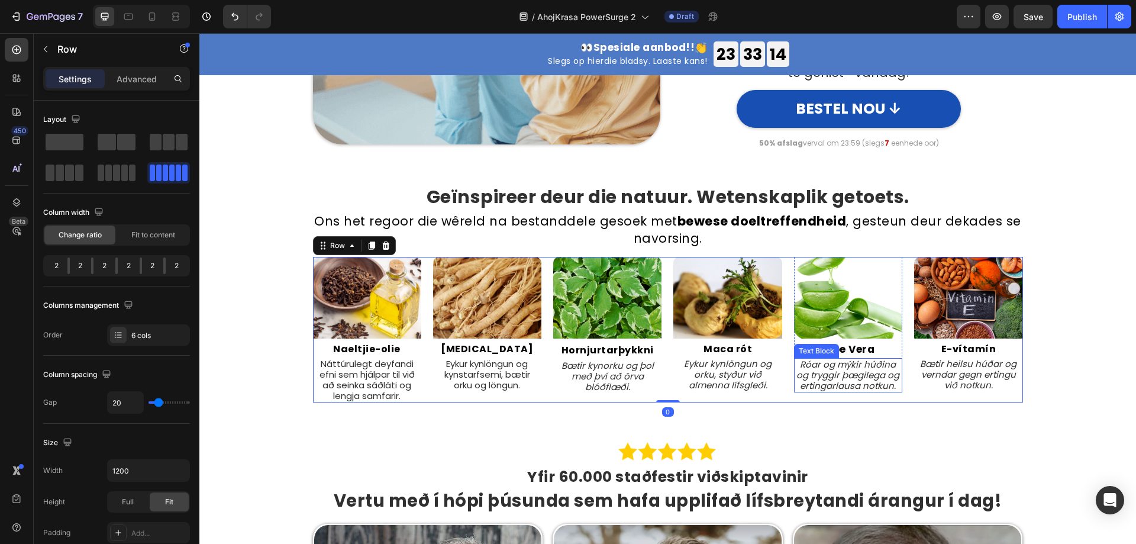
click at [856, 363] on p "Róar og mýkir húðina og tryggir þægilega og ertingarlausa notkun." at bounding box center [848, 375] width 106 height 32
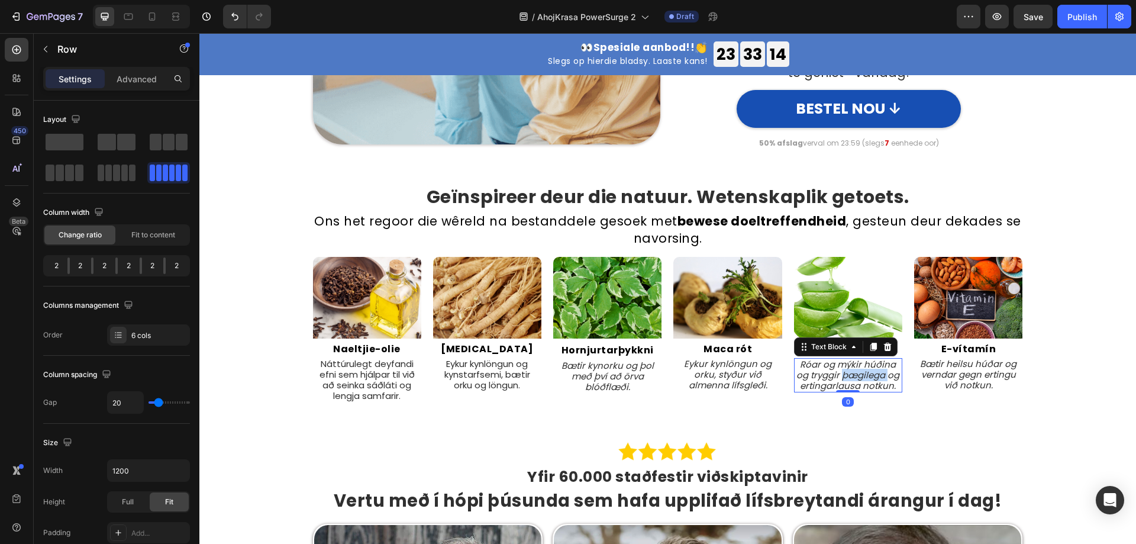
click at [856, 363] on p "Róar og mýkir húðina og tryggir þægilega og ertingarlausa notkun." at bounding box center [848, 375] width 106 height 32
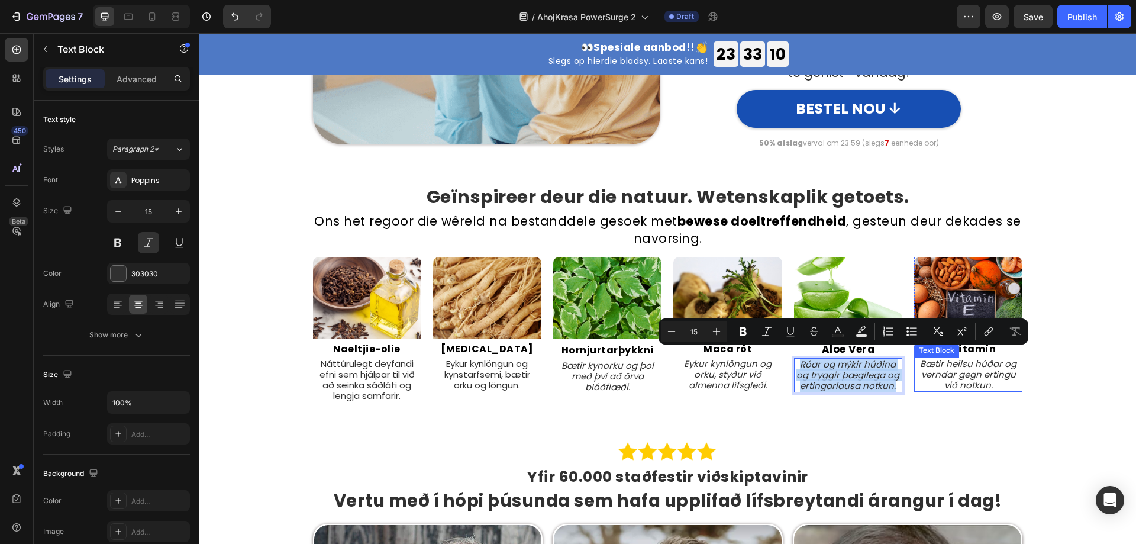
click at [965, 358] on p "Bætir heilsu húðar og verndar gegn ertingu við notkun." at bounding box center [968, 374] width 106 height 32
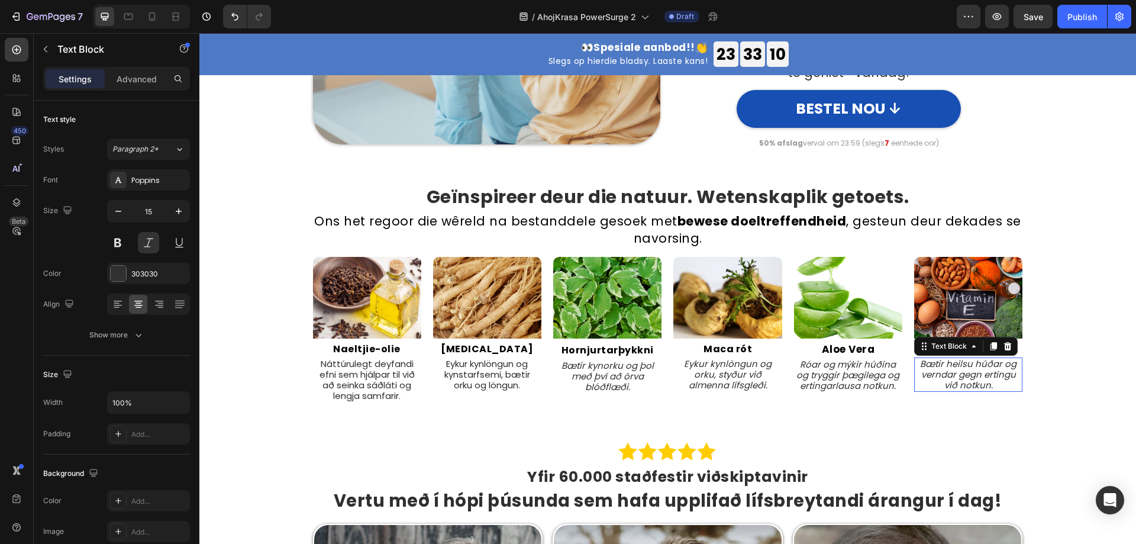
click at [965, 358] on p "Bætir heilsu húðar og verndar gegn ertingu við notkun." at bounding box center [968, 374] width 106 height 32
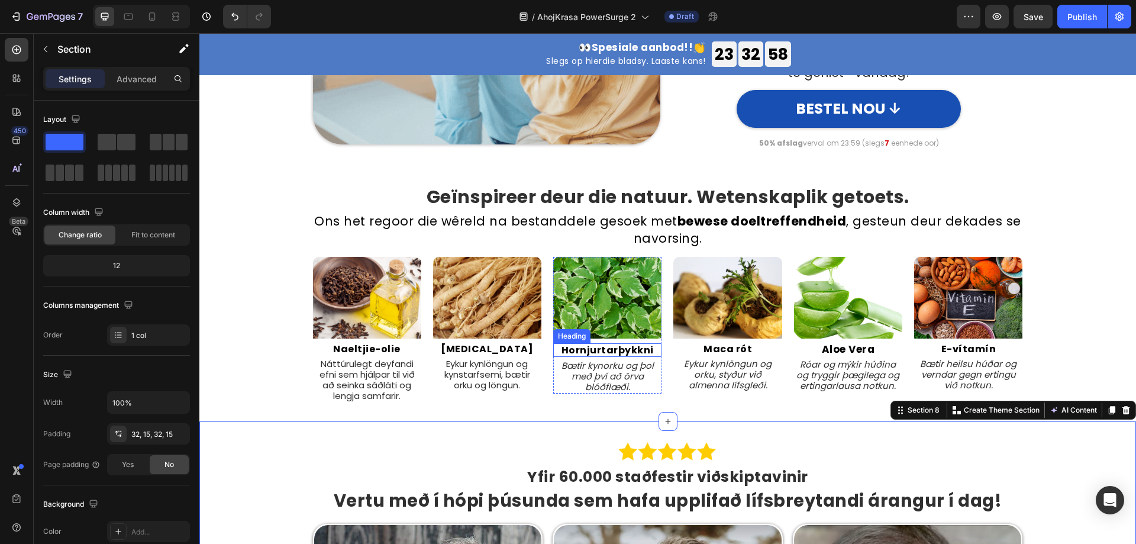
click at [613, 344] on p "Hornjurtarþykkni" at bounding box center [607, 349] width 106 height 11
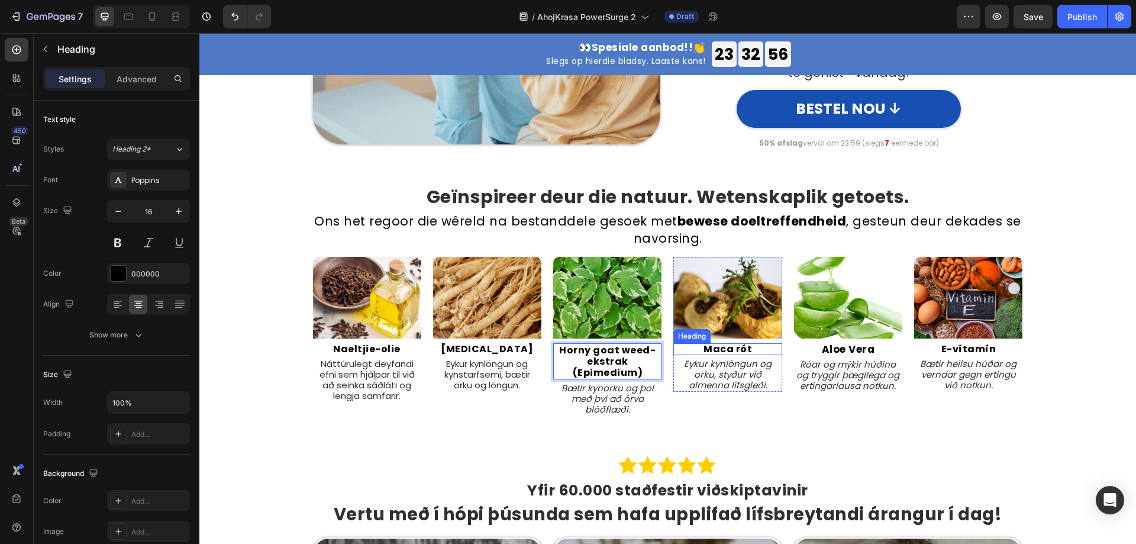
click at [726, 344] on p "Maca rót" at bounding box center [727, 348] width 106 height 9
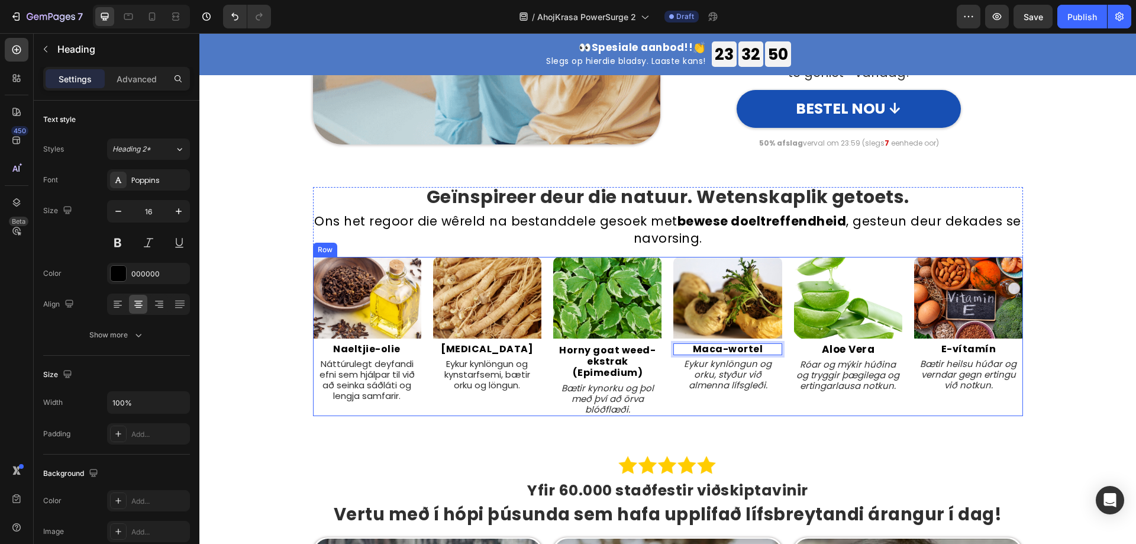
click at [848, 400] on div "Image Aloe Vera Heading Róar og mýkir húðina og tryggir þægilega og ertingarlau…" at bounding box center [848, 336] width 108 height 159
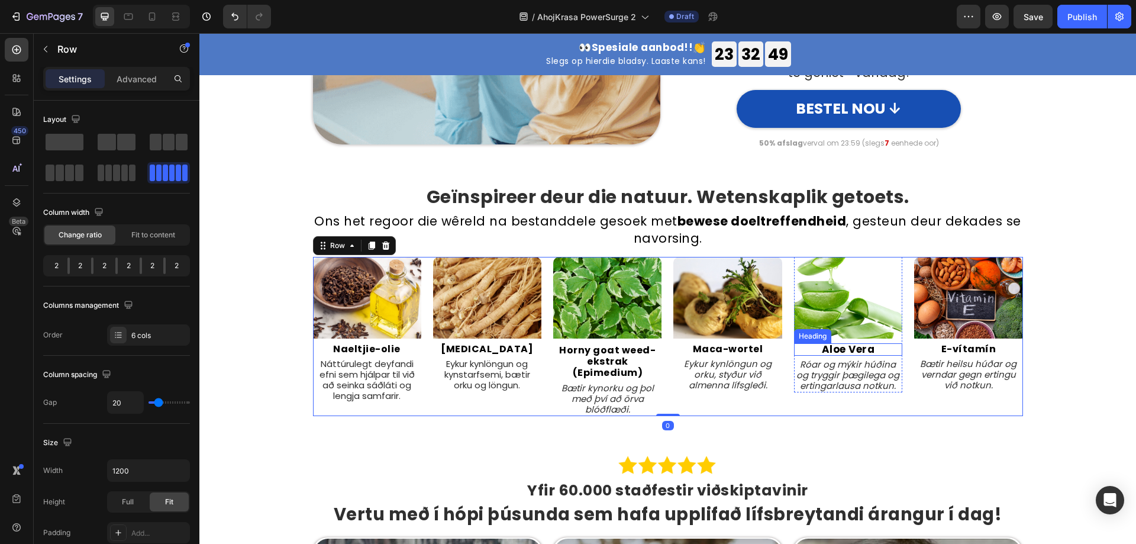
click at [843, 344] on p "Aloe Vera" at bounding box center [848, 349] width 106 height 10
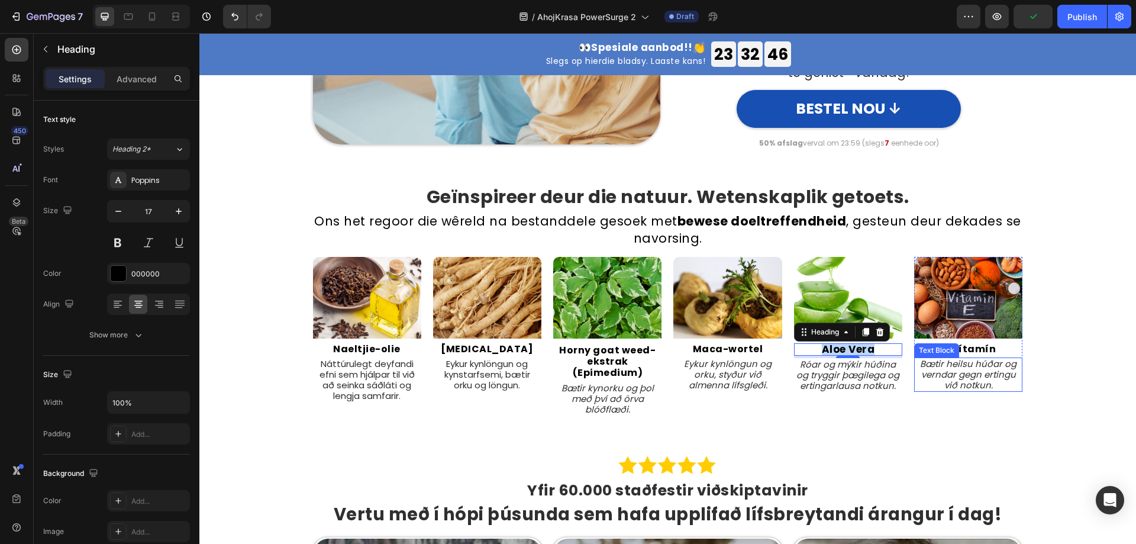
click at [961, 343] on h2 "E-vítamín" at bounding box center [968, 349] width 108 height 12
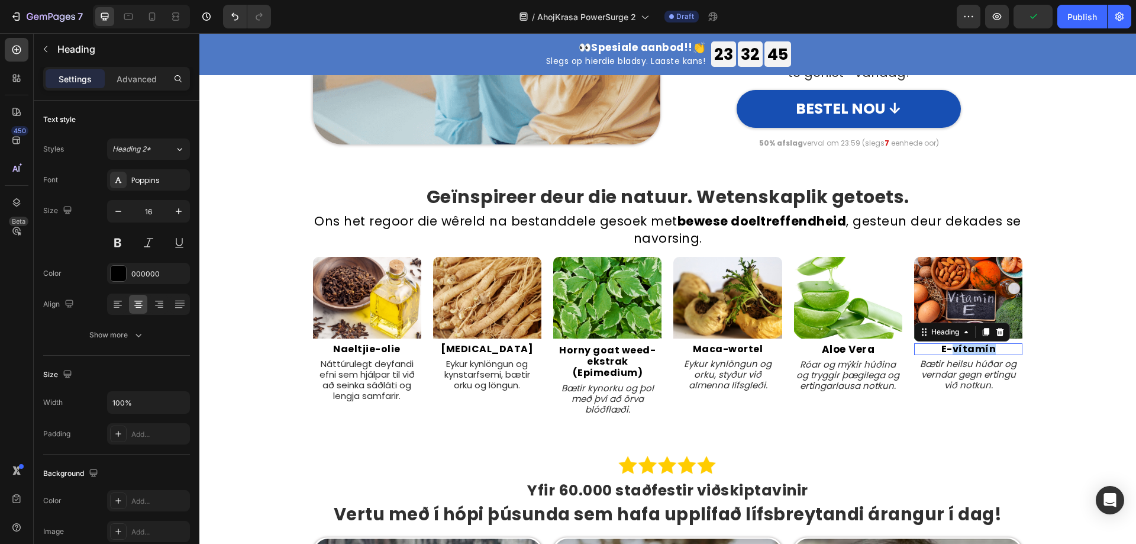
click at [961, 343] on h2 "E-vítamín" at bounding box center [968, 349] width 108 height 12
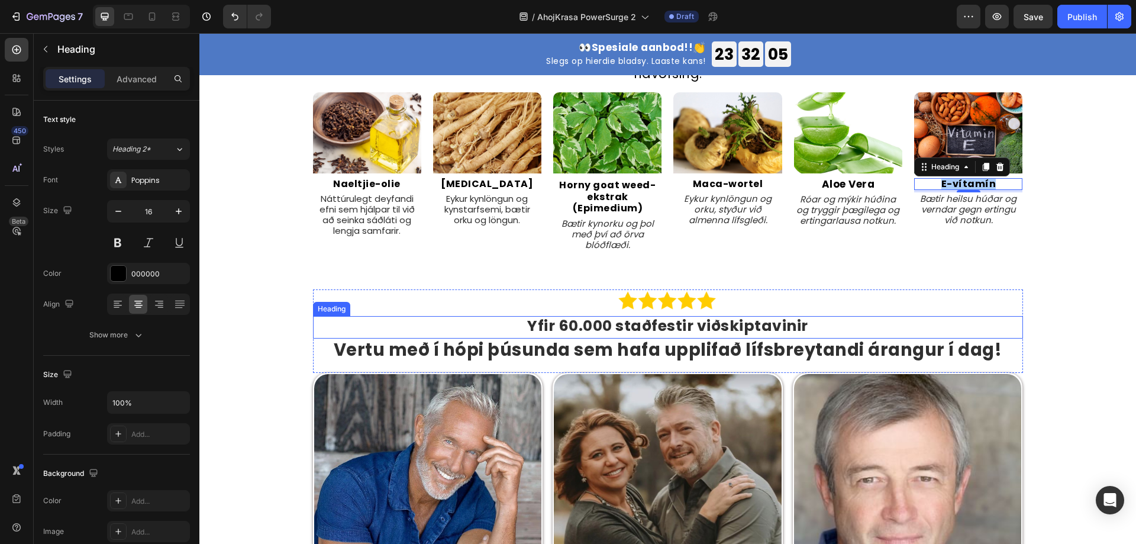
scroll to position [2188, 0]
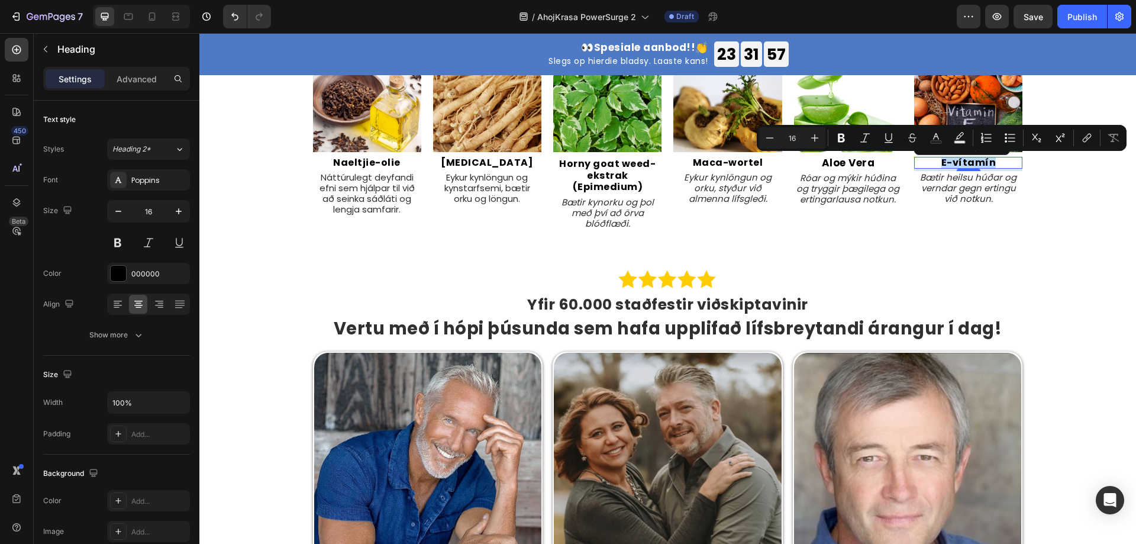
click at [962, 164] on p "E-vítamín" at bounding box center [968, 162] width 106 height 9
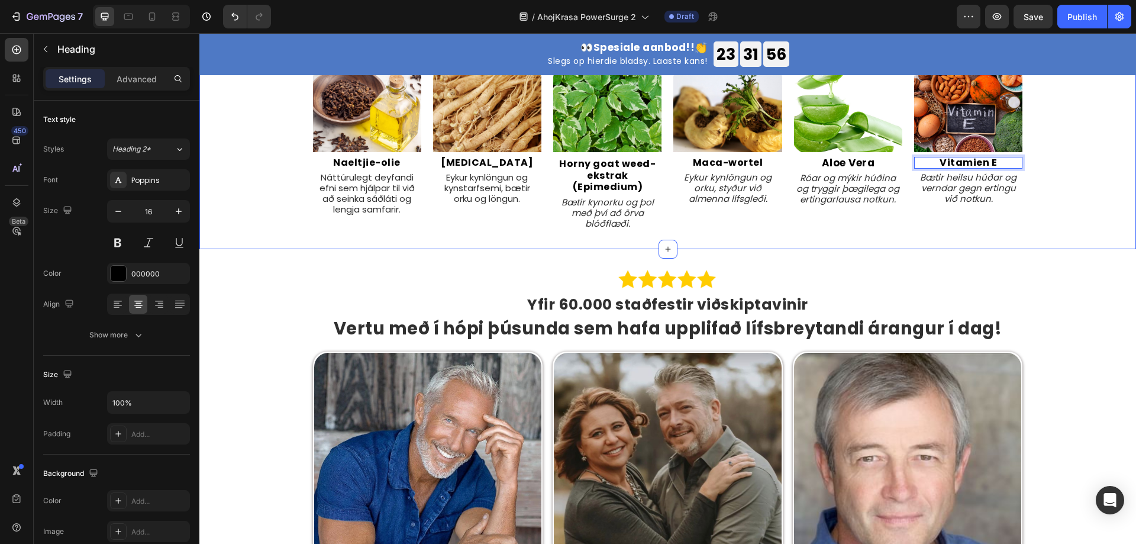
click at [836, 241] on div "Geïnspireer deur die natuur. Wetenskaplik getoets. Heading Ons het regoor die w…" at bounding box center [667, 115] width 936 height 267
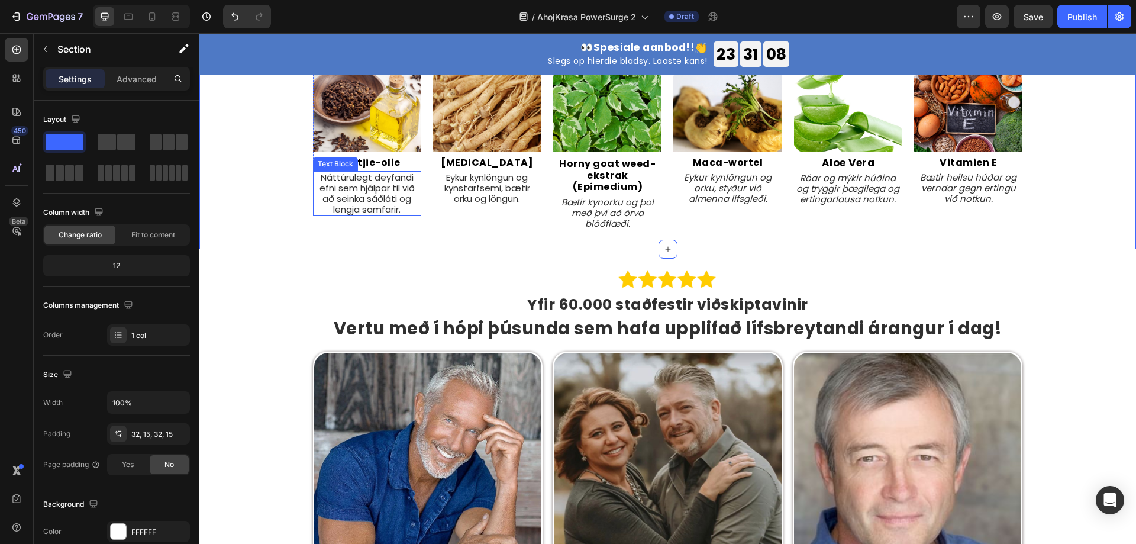
click at [346, 190] on p "Náttúrulegt deyfandi efni sem hjálpar til við að seinka sáðláti og lengja samfa…" at bounding box center [367, 193] width 106 height 43
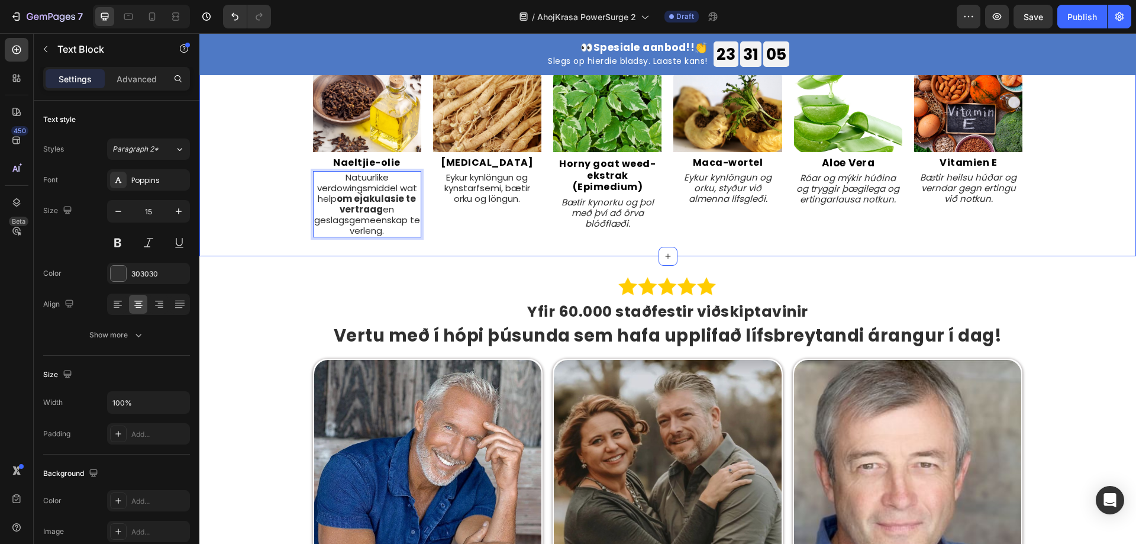
click at [478, 238] on div "Geïnspireer deur die natuur. Wetenskaplik getoets. Heading Ons het regoor die w…" at bounding box center [667, 119] width 936 height 274
click at [483, 193] on p "Eykur kynlöngun og kynstarfsemi, bætir orku og löngun." at bounding box center [487, 188] width 106 height 32
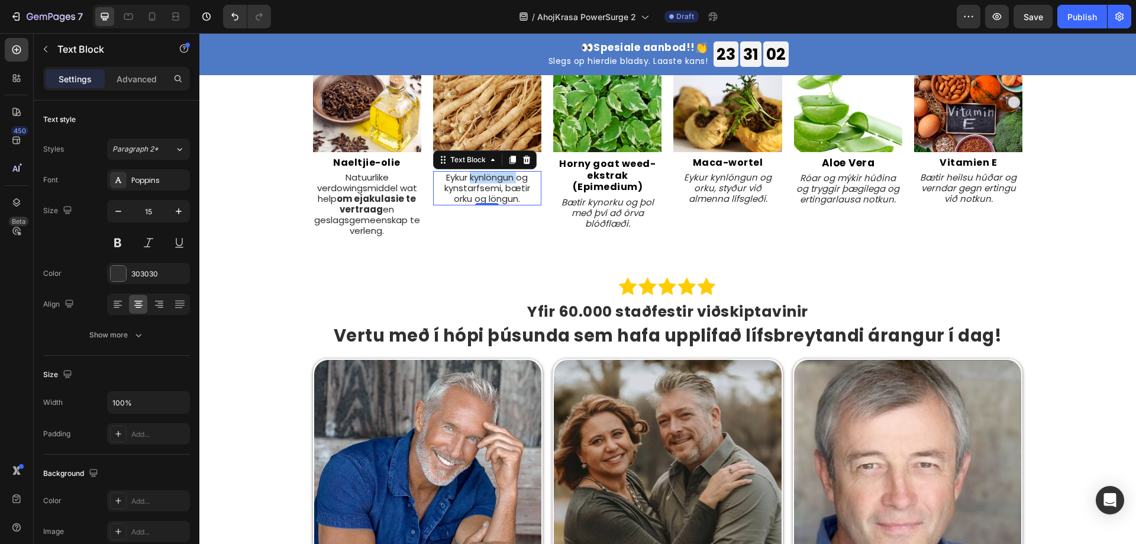
click at [507, 181] on p "Eykur kynlöngun og kynstarfsemi, bætir orku og löngun." at bounding box center [487, 188] width 106 height 32
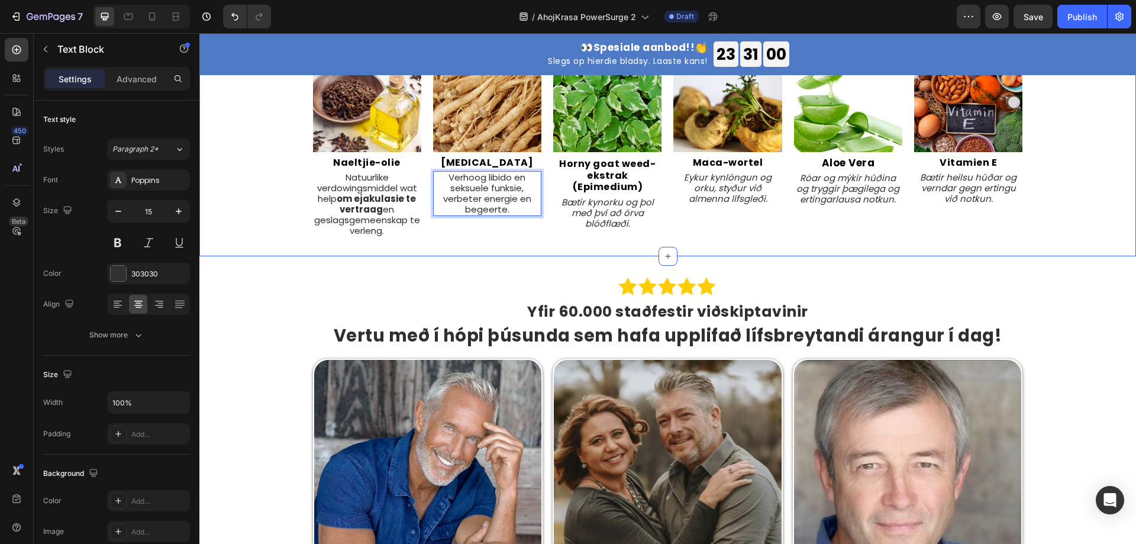
click at [561, 237] on div "Image Horny goat weed-ekstrak (Epimedium) Heading Bætir kynorku og þol með því …" at bounding box center [607, 154] width 108 height 166
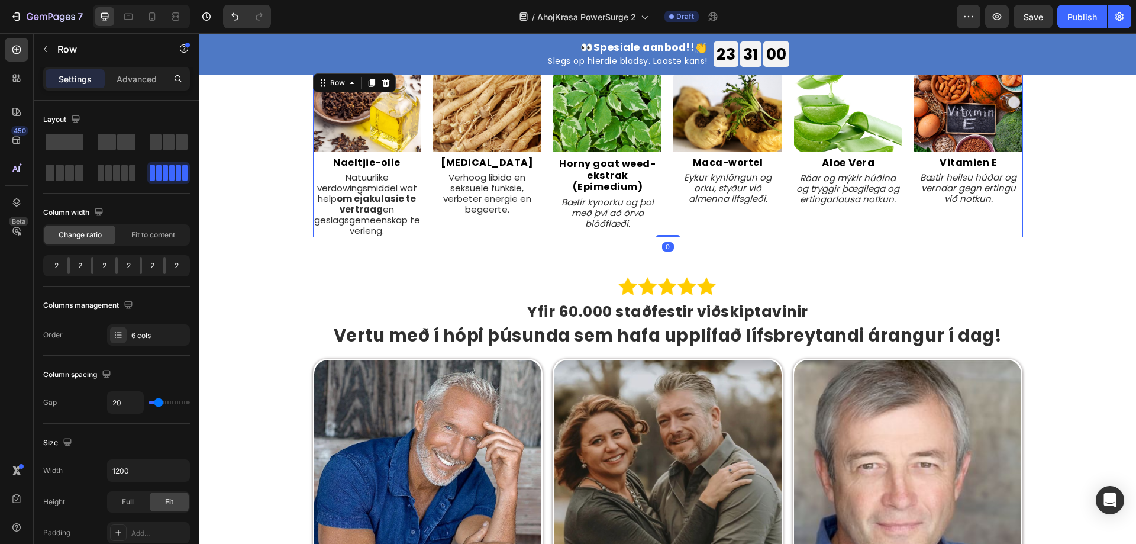
click at [624, 206] on p "Bætir kynorku og þol með því að örva blóðflæði." at bounding box center [607, 213] width 106 height 32
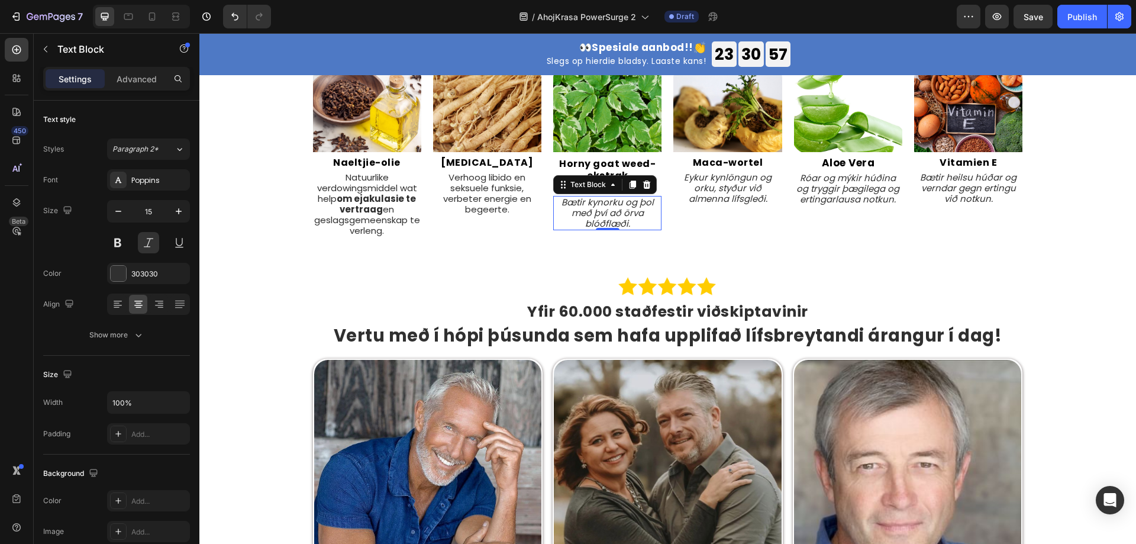
click at [588, 202] on p "Bætir kynorku og þol með því að örva blóðflæði." at bounding box center [607, 213] width 106 height 32
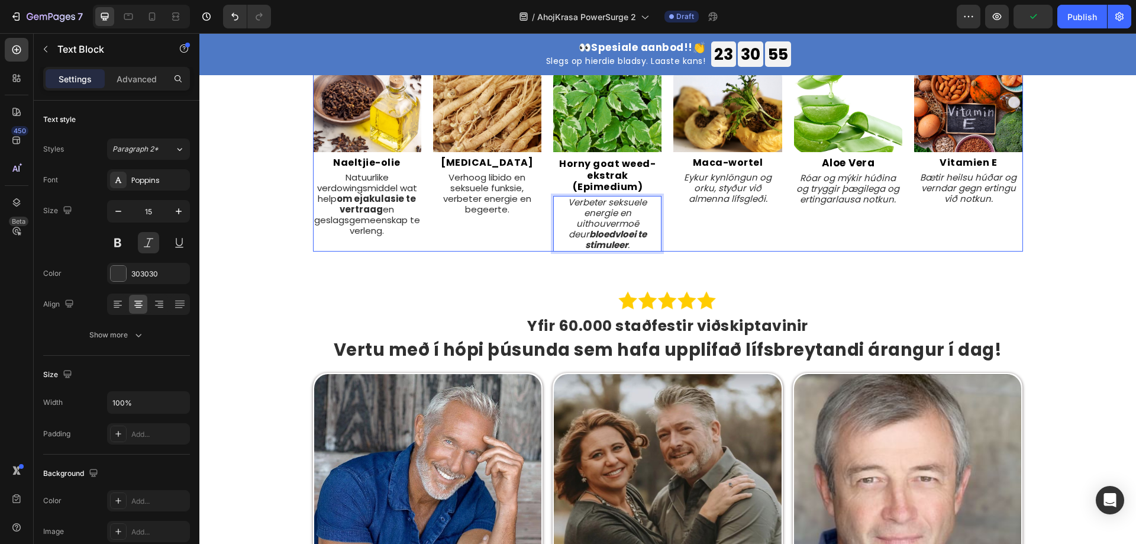
click at [765, 221] on div "Image Maca-wortel Heading Eykur kynlöngun og orku, styður við almenna lífsgleði…" at bounding box center [727, 161] width 108 height 180
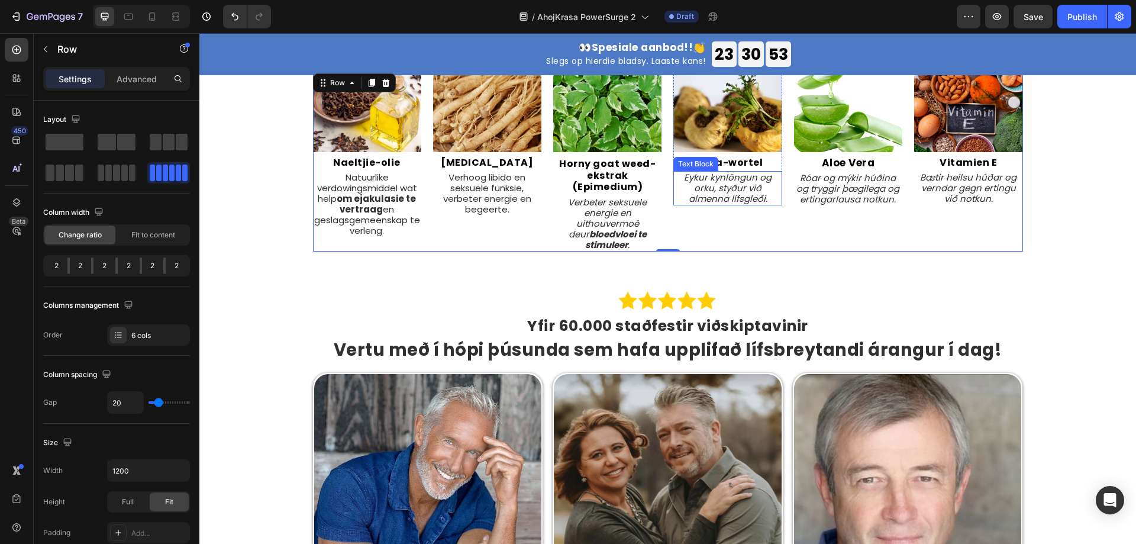
click at [736, 190] on p "Eykur kynlöngun og orku, styður við almenna lífsgleði." at bounding box center [727, 188] width 106 height 32
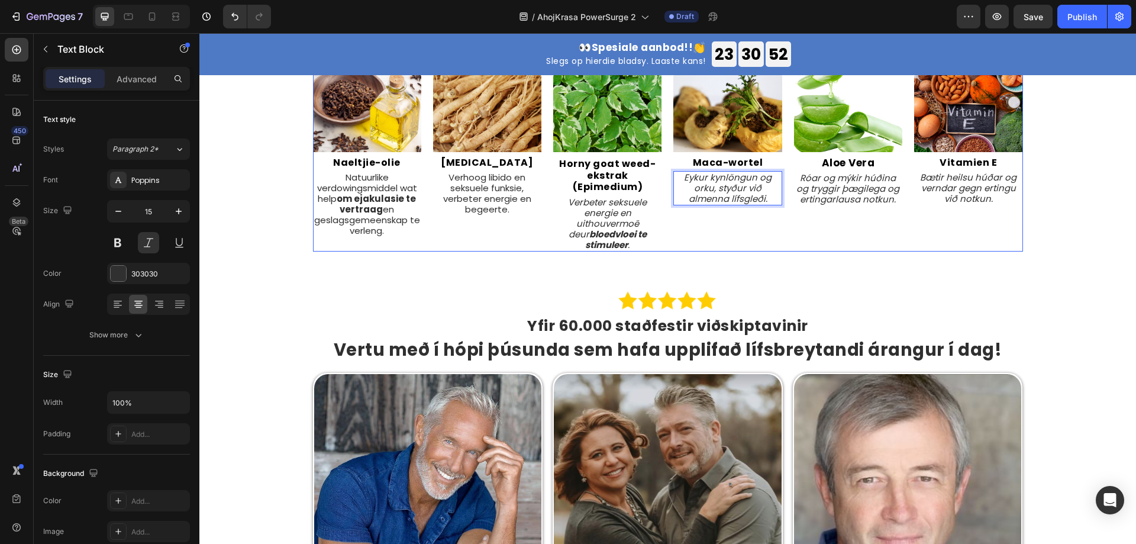
click at [843, 225] on div "Image Aloe Vera Heading Róar og mýkir húðina og tryggir þægilega og ertingarlau…" at bounding box center [848, 161] width 108 height 180
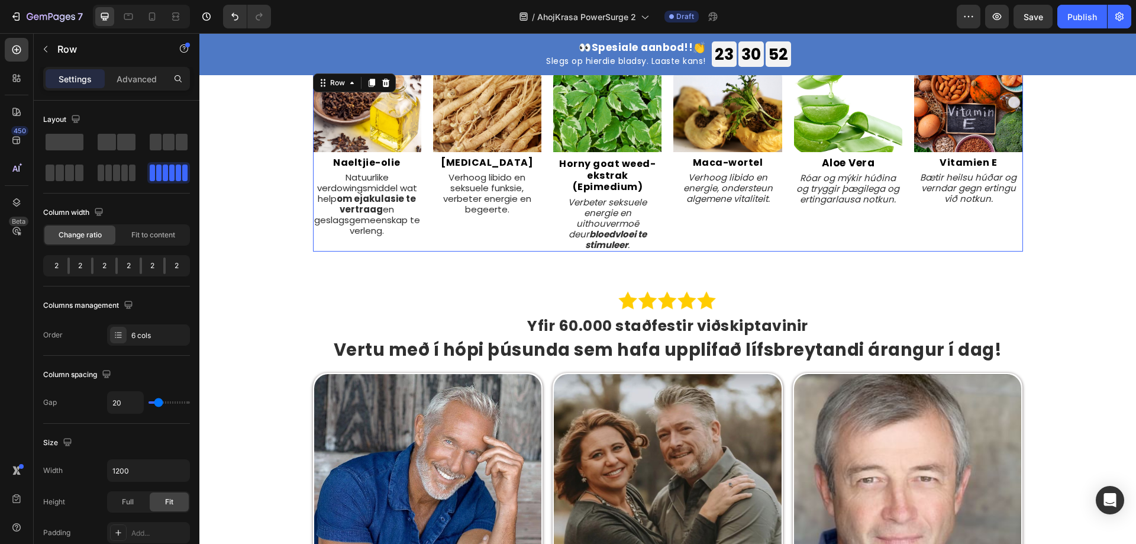
click at [833, 191] on p "Róar og mýkir húðina og tryggir þægilega og ertingarlausa notkun." at bounding box center [848, 189] width 106 height 32
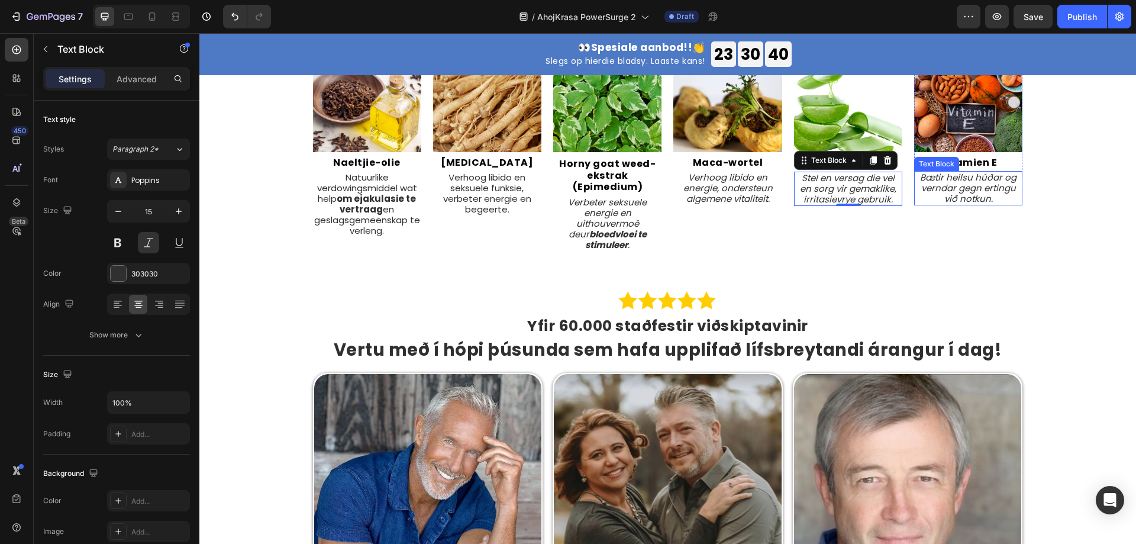
click at [945, 186] on p "Bætir heilsu húðar og verndar gegn ertingu við notkun." at bounding box center [968, 188] width 106 height 32
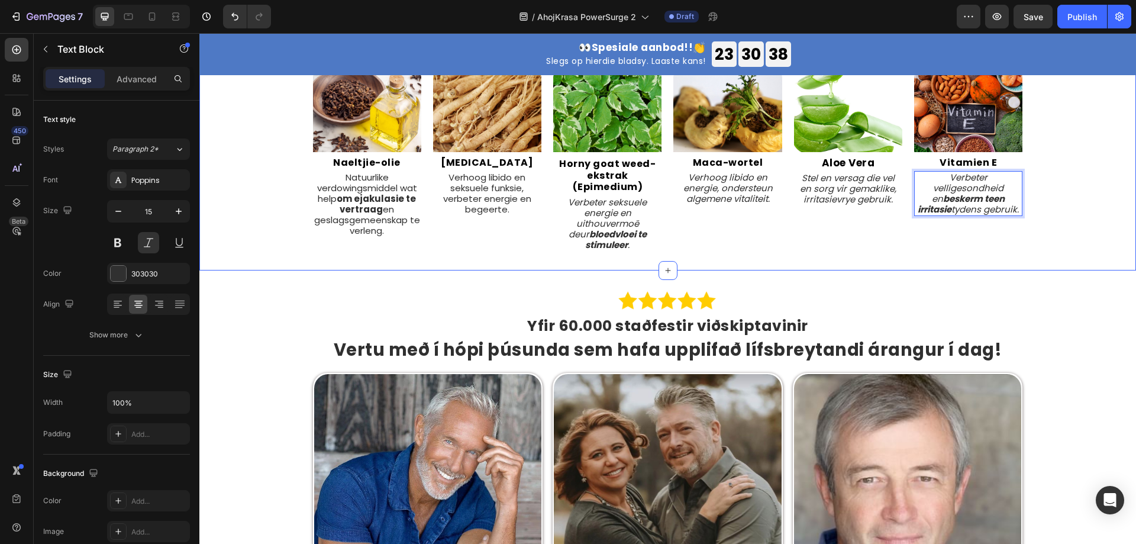
click at [1018, 231] on div "Geïnspireer deur die natuur. Wetenskaplik getoets. Heading Ons het regoor die w…" at bounding box center [667, 126] width 919 height 251
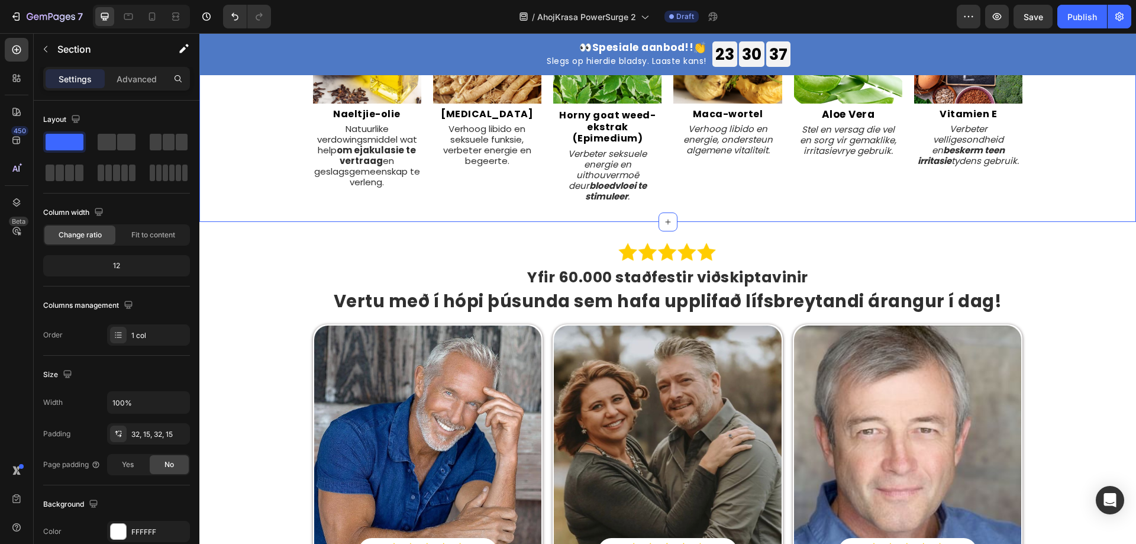
scroll to position [2306, 0]
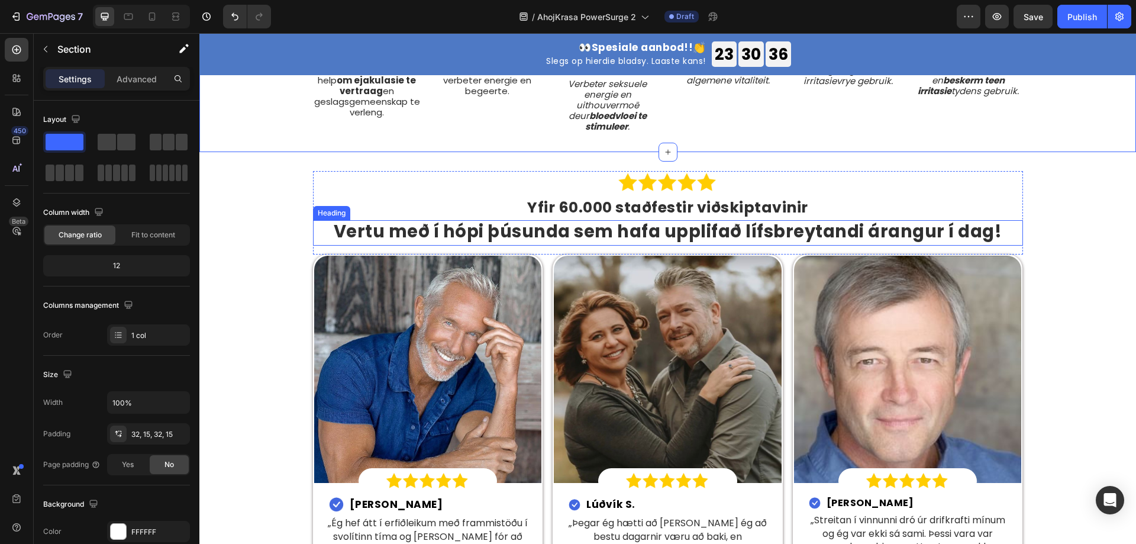
click at [607, 218] on h2 "Yfir 60.000 staðfestir viðskiptavinir" at bounding box center [668, 209] width 710 height 22
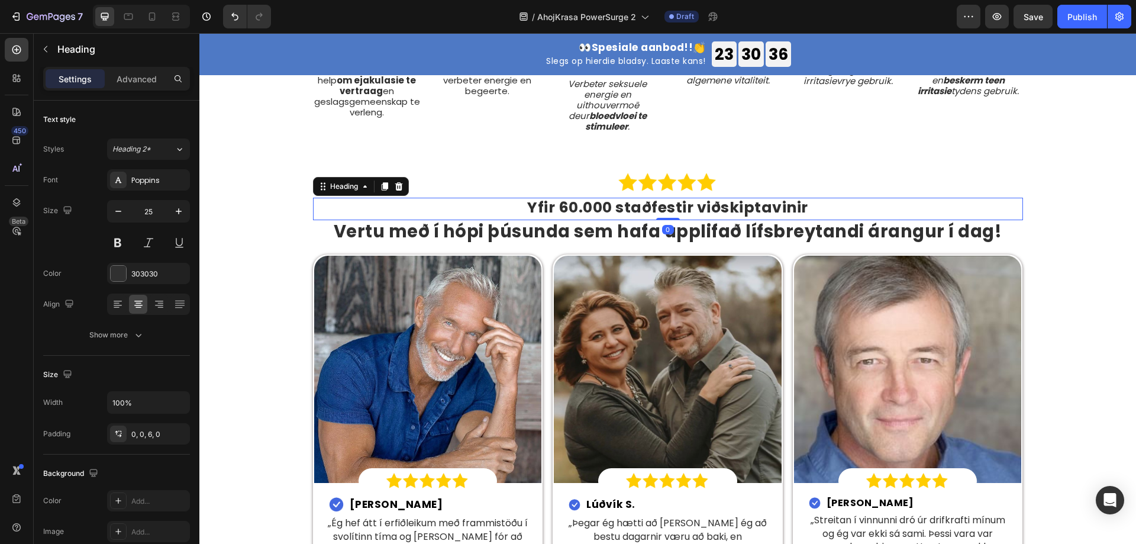
click at [607, 218] on h2 "Yfir 60.000 staðfestir viðskiptavinir" at bounding box center [668, 209] width 710 height 22
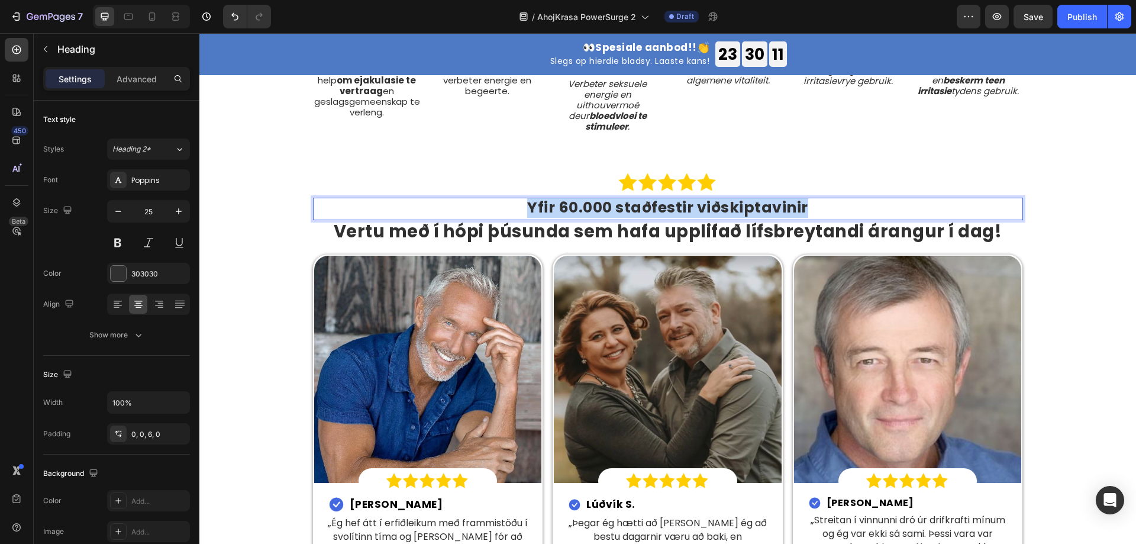
click at [687, 212] on p "Yfir 60.000 staðfestir viðskiptavinir" at bounding box center [667, 208] width 707 height 18
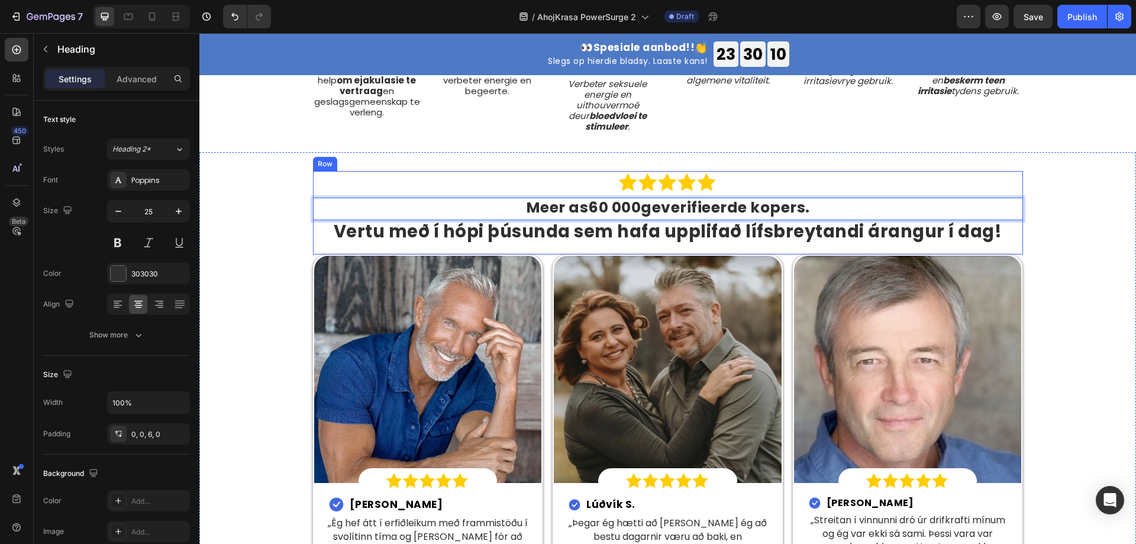
click at [702, 232] on h2 "Vertu með í hópi þúsunda sem hafa upplifað lífsbreytandi árangur í dag!" at bounding box center [668, 232] width 710 height 25
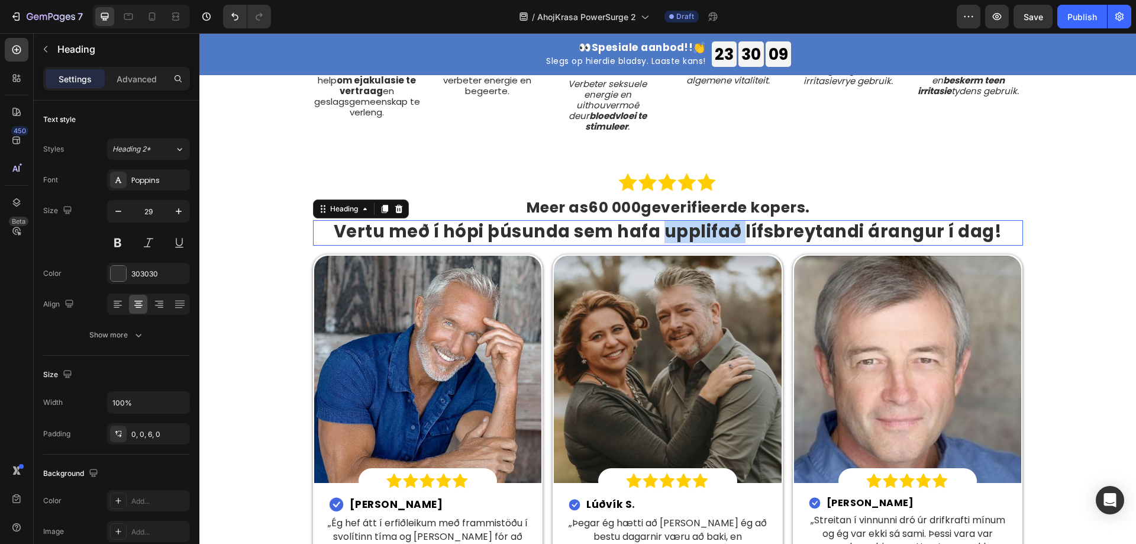
click at [702, 232] on h2 "Vertu með í hópi þúsunda sem hafa upplifað lífsbreytandi árangur í dag!" at bounding box center [668, 232] width 710 height 25
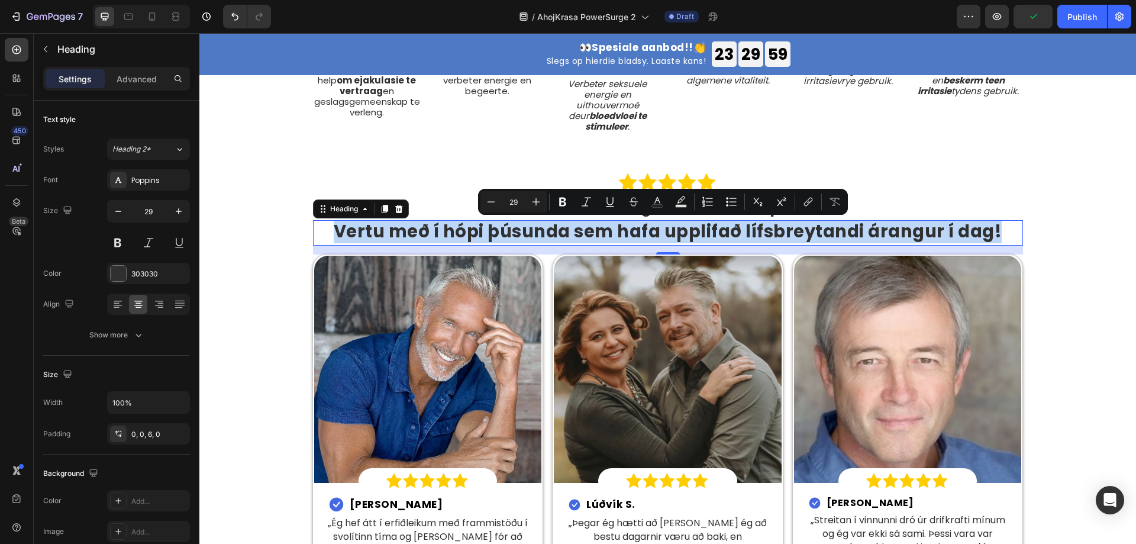
click at [621, 234] on p "Vertu með í hópi þúsunda sem hafa upplifað lífsbreytandi árangur í dag!" at bounding box center [667, 231] width 707 height 21
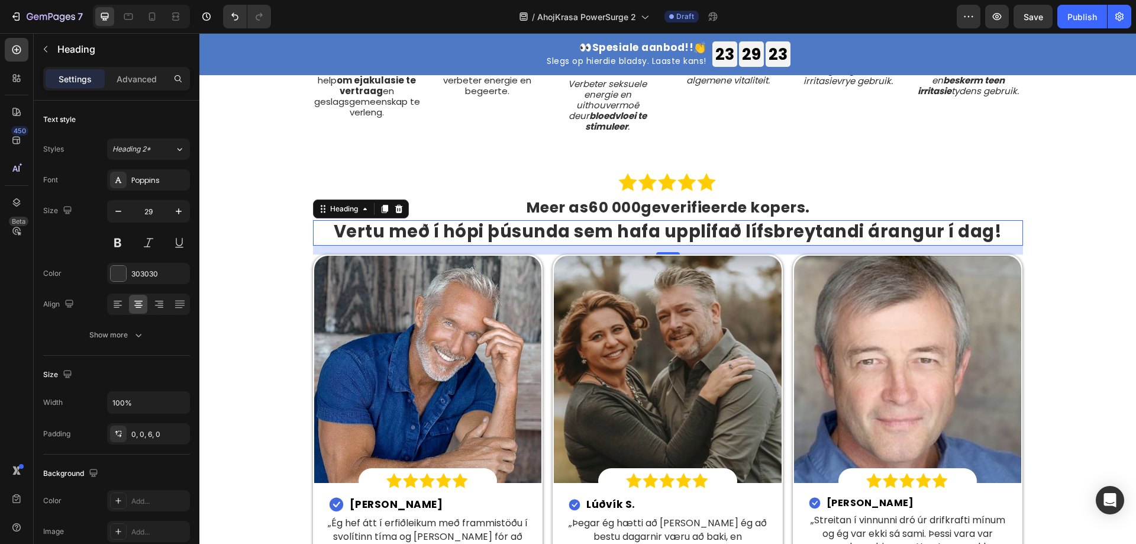
click at [509, 229] on p "Vertu með í hópi þúsunda sem hafa upplifað lífsbreytandi árangur í dag!" at bounding box center [667, 231] width 707 height 21
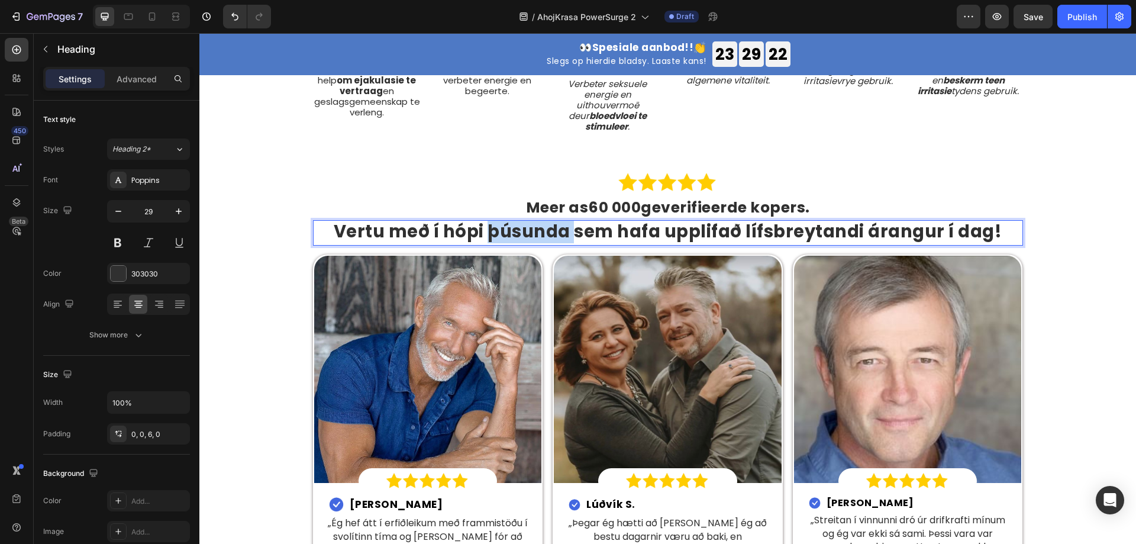
click at [509, 229] on p "Vertu með í hópi þúsunda sem hafa upplifað lífsbreytandi árangur í dag!" at bounding box center [667, 231] width 707 height 21
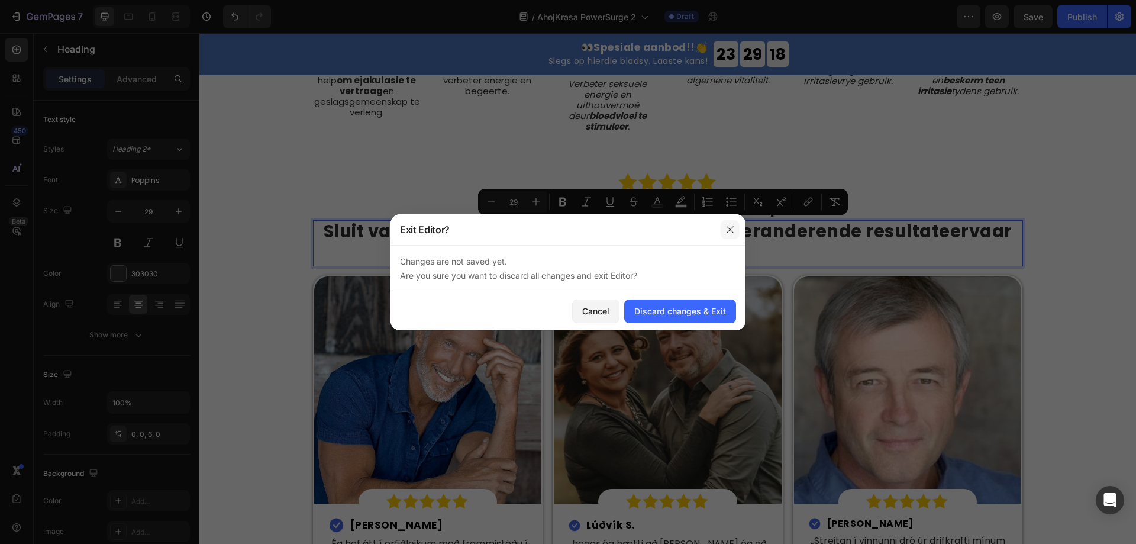
drag, startPoint x: 729, startPoint y: 227, endPoint x: 511, endPoint y: 208, distance: 219.1
click at [729, 227] on icon "button" at bounding box center [729, 229] width 9 height 9
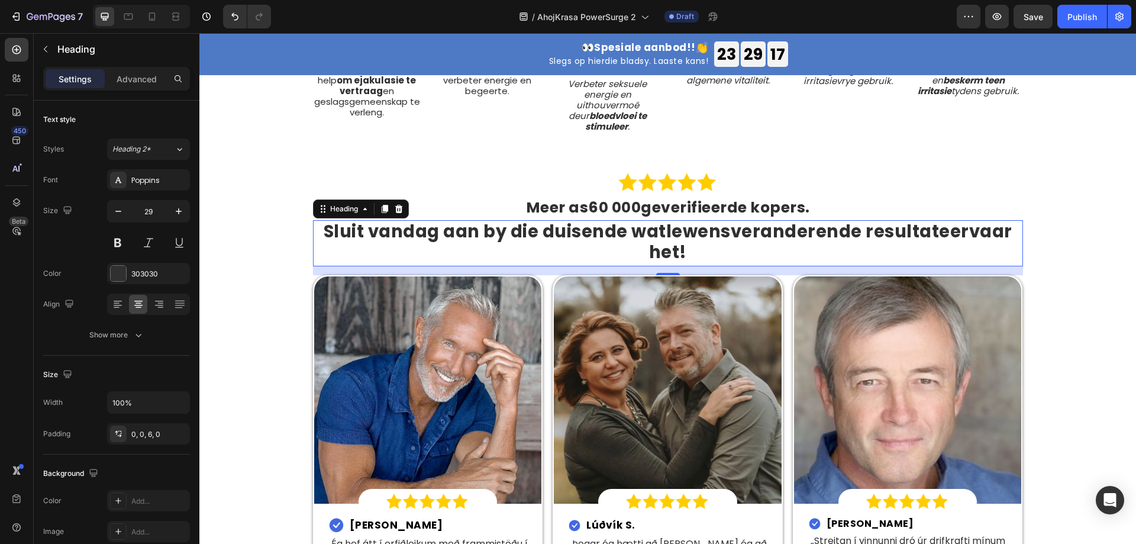
click at [408, 221] on p "Sluit vandag aan by die duisende wat lewensveranderende resultate ervaar het!" at bounding box center [667, 241] width 707 height 41
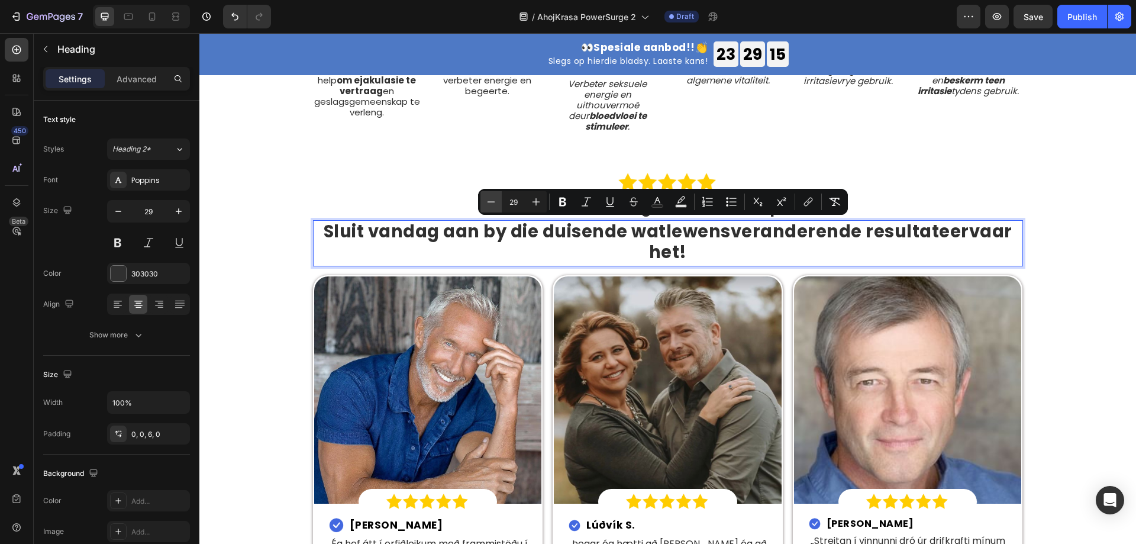
click at [487, 198] on icon "Editor contextual toolbar" at bounding box center [491, 202] width 12 height 12
type input "28"
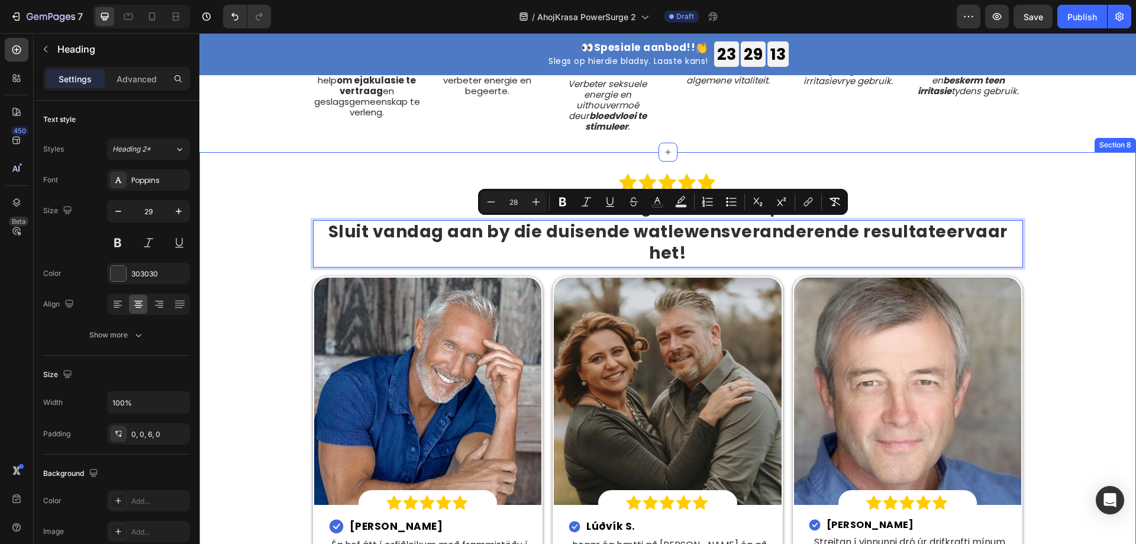
click at [1073, 262] on div "Image Meer as 60 000 geverifieerde kopers. Heading Sluit vandag aan by die duis…" at bounding box center [667, 421] width 919 height 500
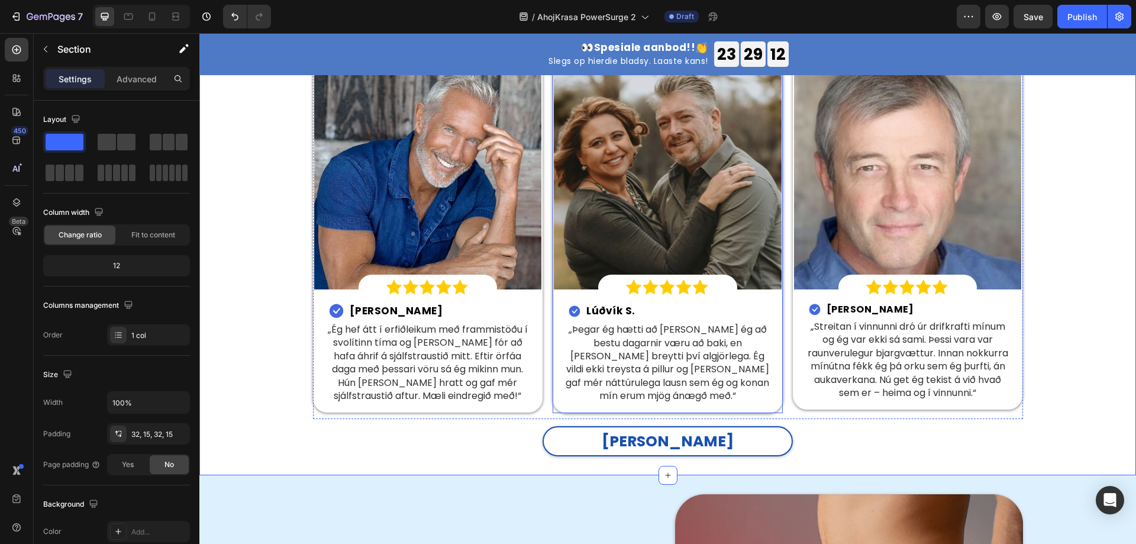
scroll to position [2543, 0]
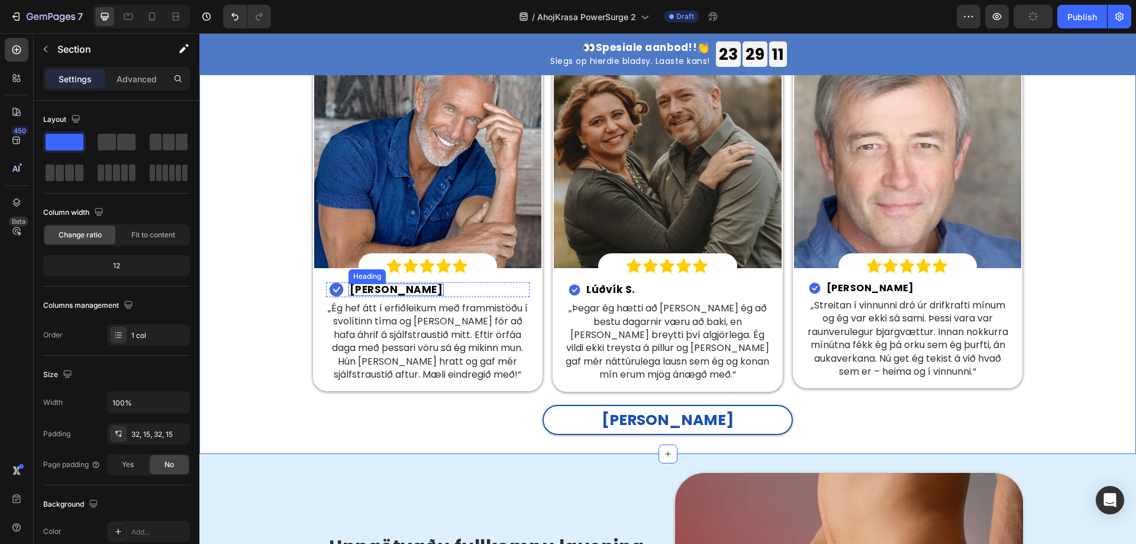
click at [357, 283] on h2 "Jón K." at bounding box center [396, 289] width 96 height 12
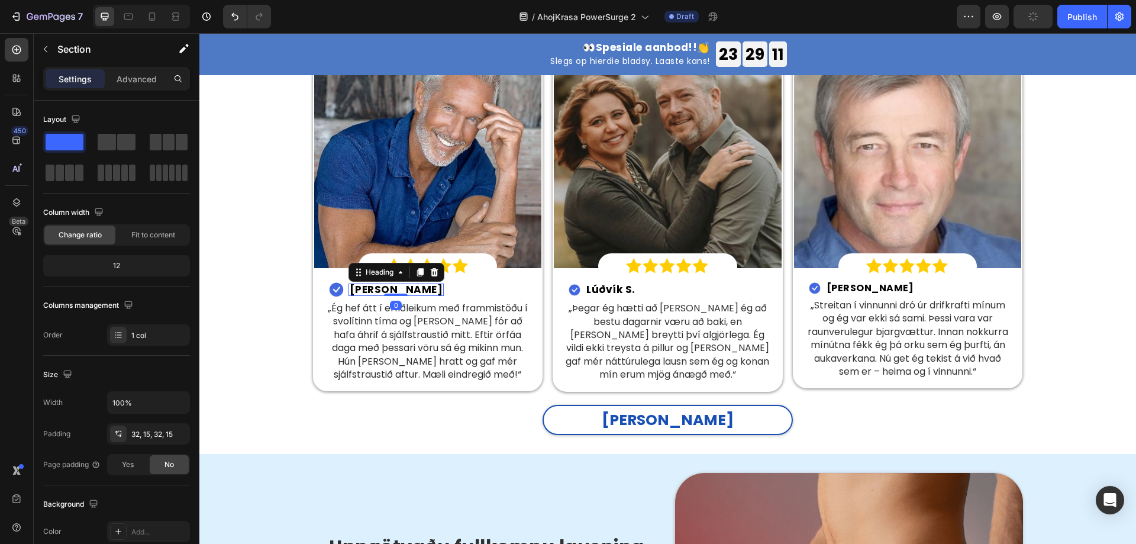
click at [357, 283] on h2 "Jón K." at bounding box center [396, 289] width 96 height 12
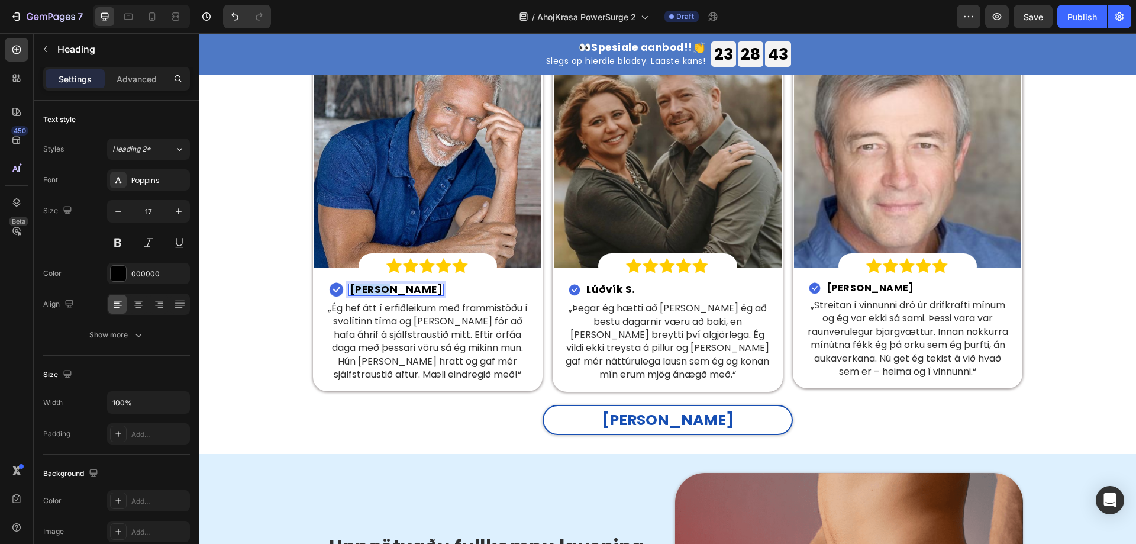
click at [366, 284] on p "Jón K." at bounding box center [396, 289] width 93 height 10
click at [394, 302] on p "„Ég hef átt í erfiðleikum með frammistöðu í svolítinn tíma og það fór að hafa á…" at bounding box center [428, 341] width 208 height 79
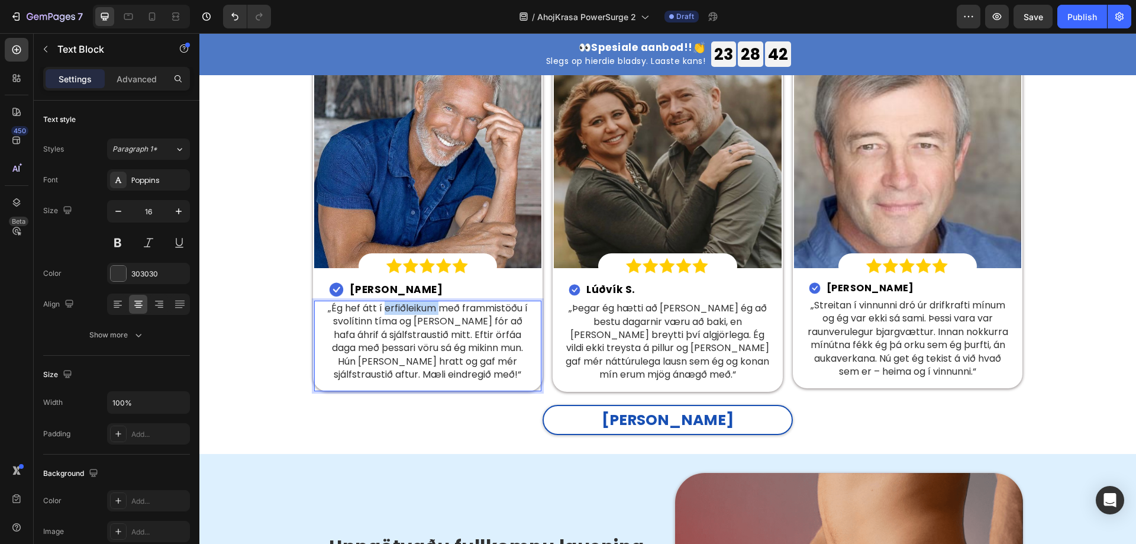
click at [394, 302] on p "„Ég hef átt í erfiðleikum með frammistöðu í svolítinn tíma og það fór að hafa á…" at bounding box center [428, 341] width 208 height 79
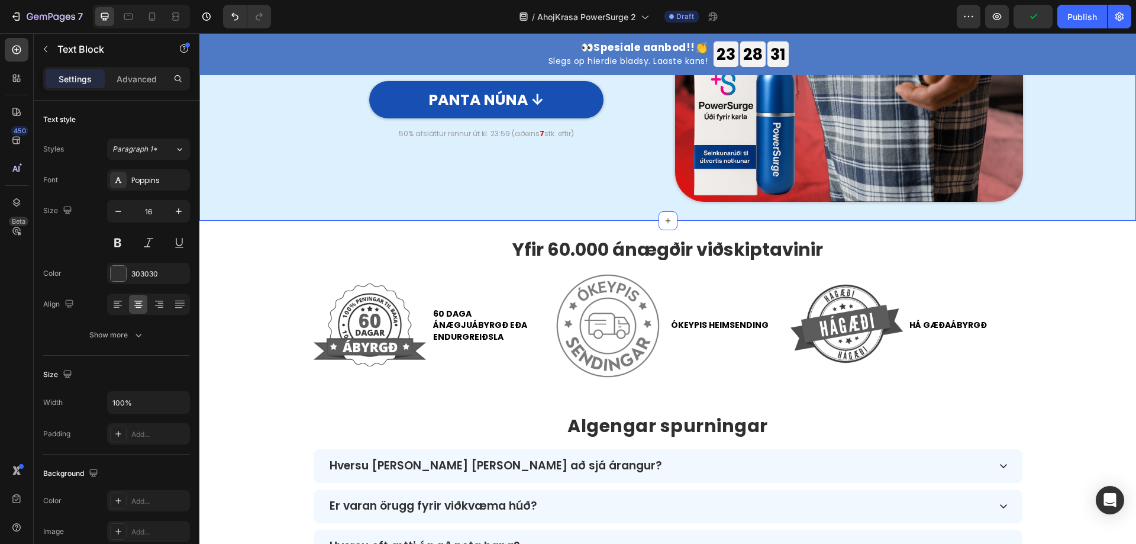
scroll to position [3252, 0]
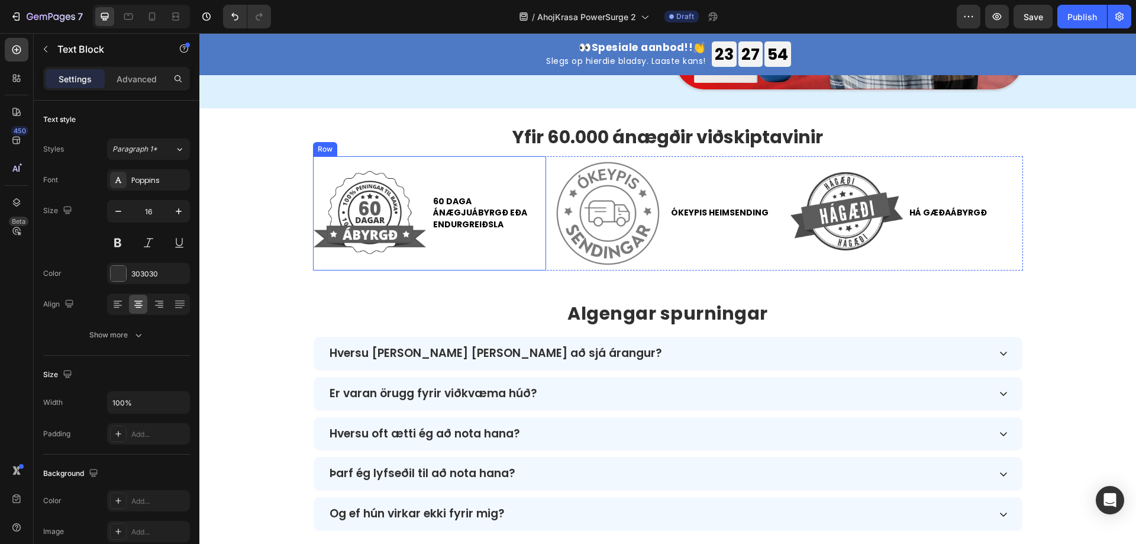
click at [362, 195] on img at bounding box center [370, 213] width 114 height 114
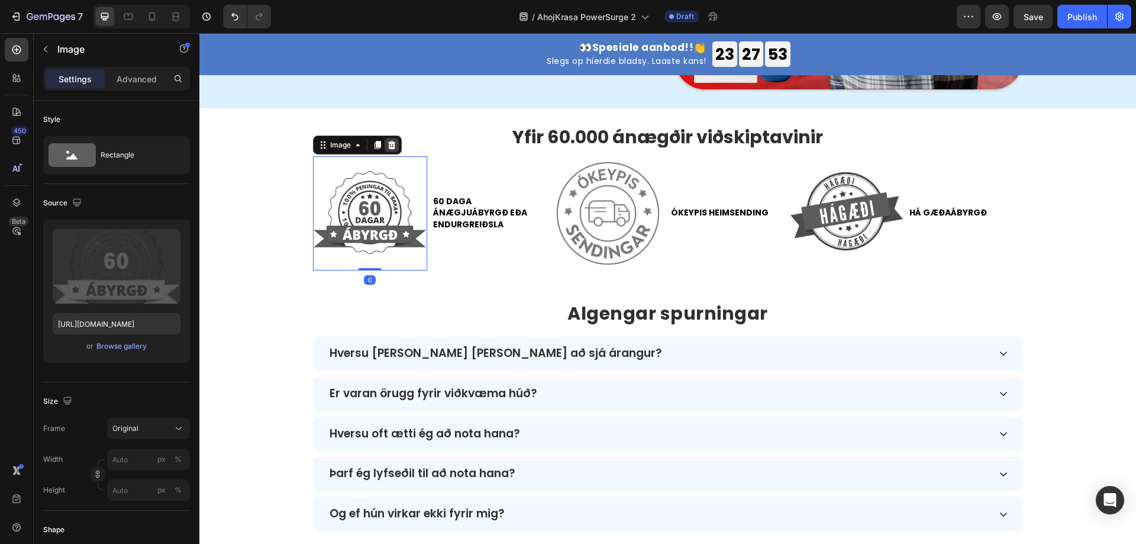
click at [387, 148] on icon at bounding box center [391, 144] width 9 height 9
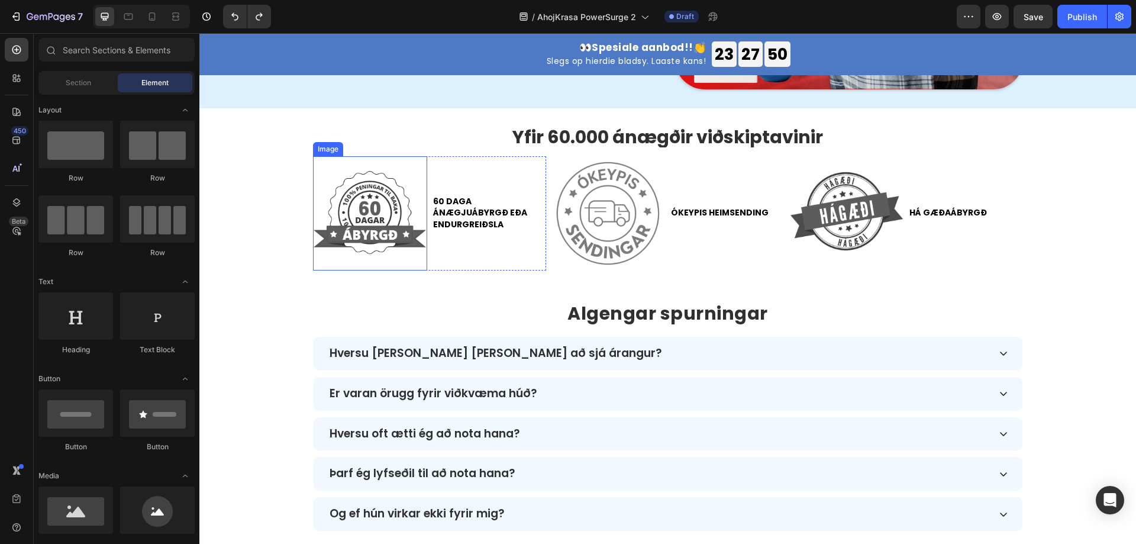
click at [368, 221] on img at bounding box center [370, 213] width 114 height 114
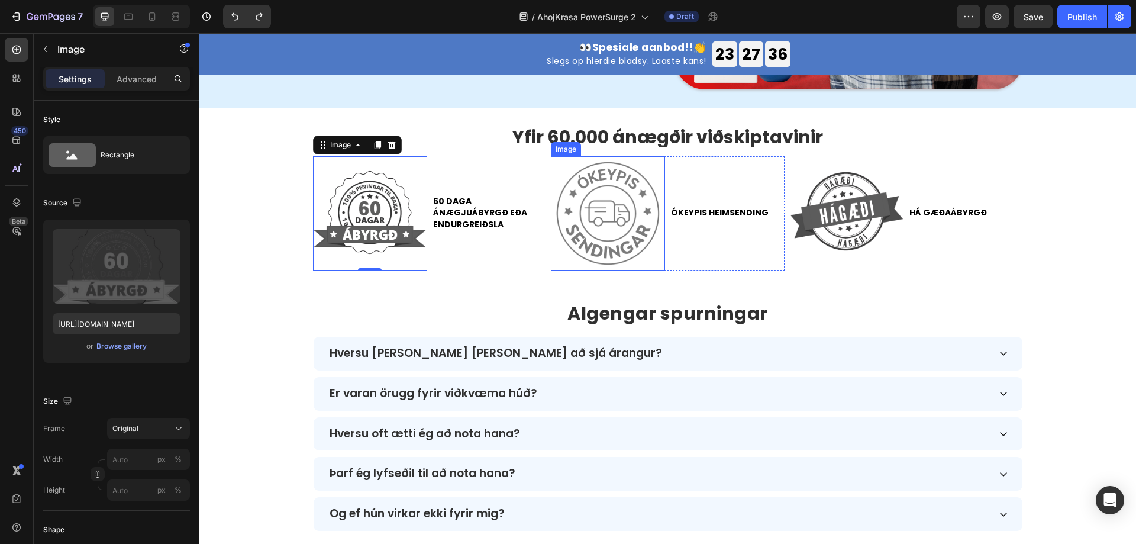
click at [609, 202] on img at bounding box center [608, 213] width 114 height 114
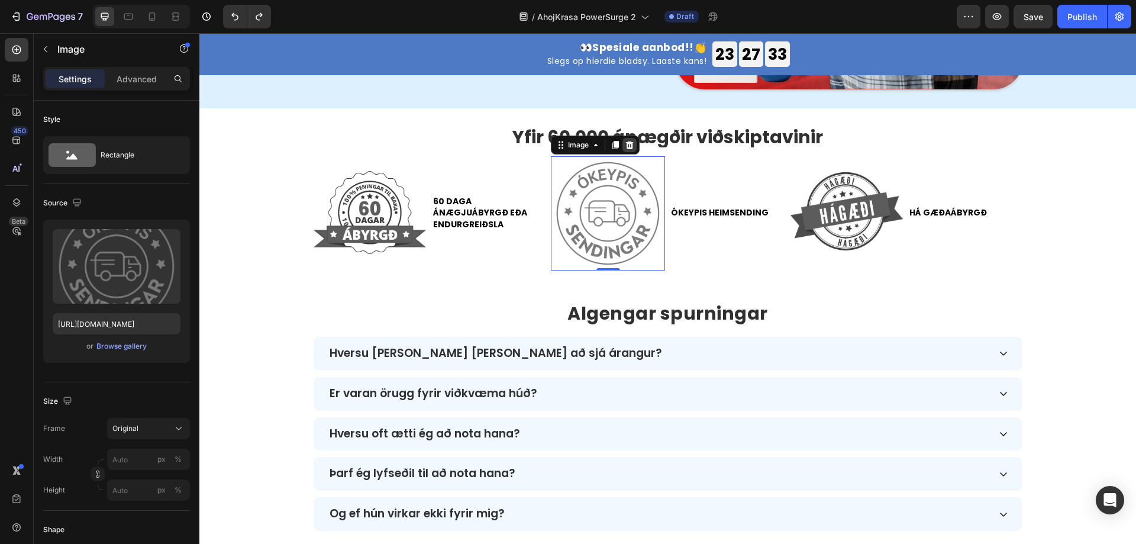
click at [625, 145] on icon at bounding box center [629, 144] width 9 height 9
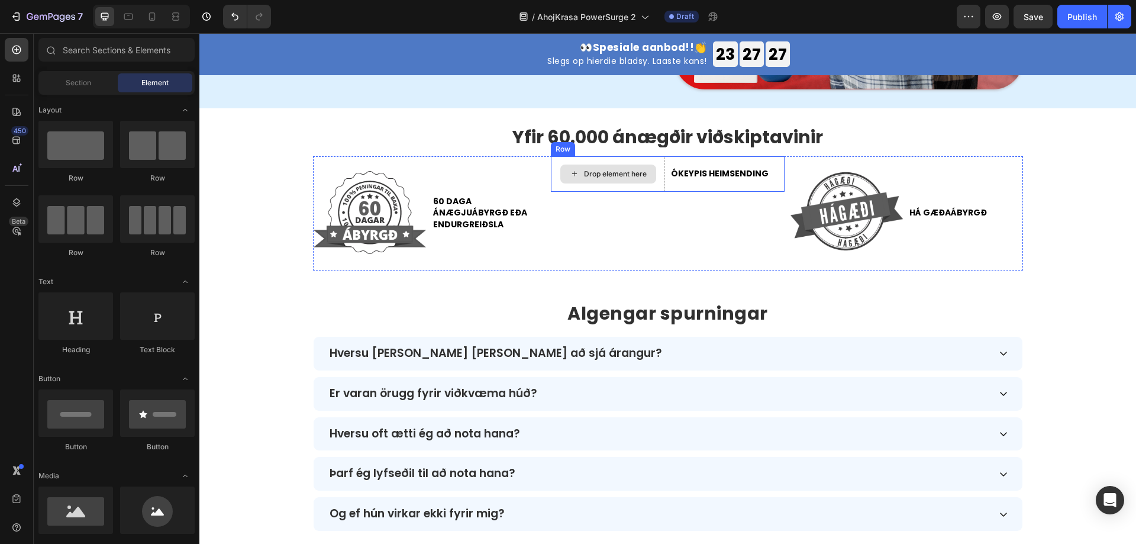
click at [598, 175] on div "Drop element here" at bounding box center [615, 173] width 63 height 9
click at [584, 172] on div "Drop element here" at bounding box center [615, 173] width 63 height 9
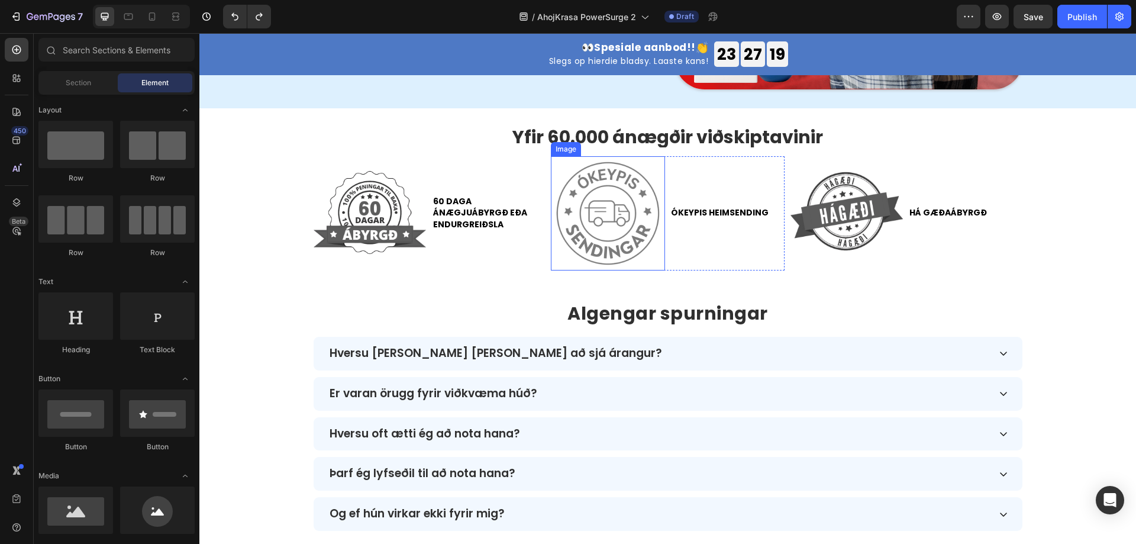
click at [574, 215] on img at bounding box center [608, 213] width 114 height 114
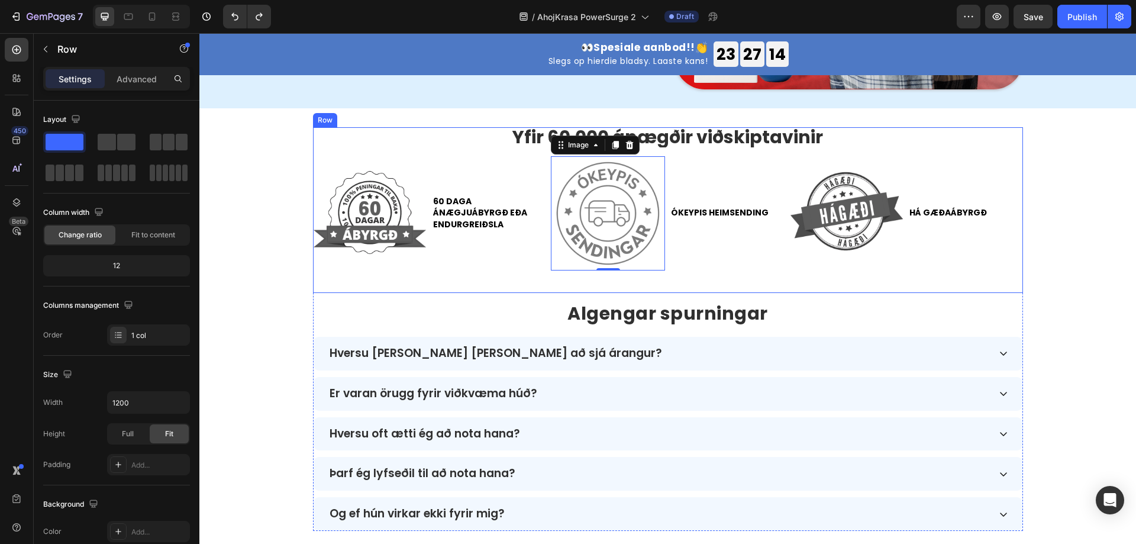
click at [710, 273] on div "Yfir 60.000 ánægðir viðskiptavinir Text Block Image 60 daga ánægjuábyrgð eða en…" at bounding box center [668, 210] width 710 height 166
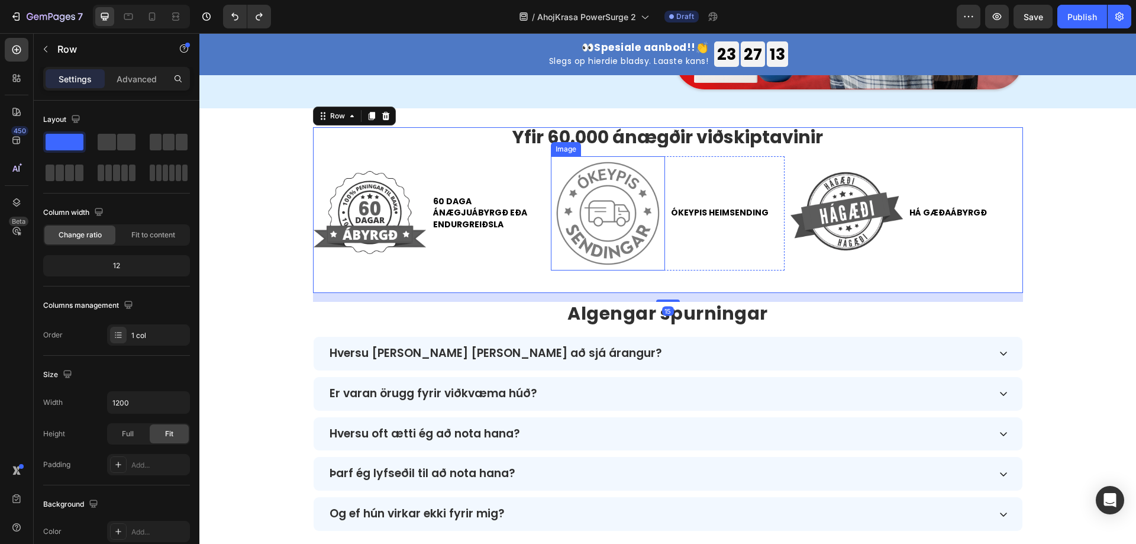
click at [633, 197] on img at bounding box center [608, 213] width 114 height 114
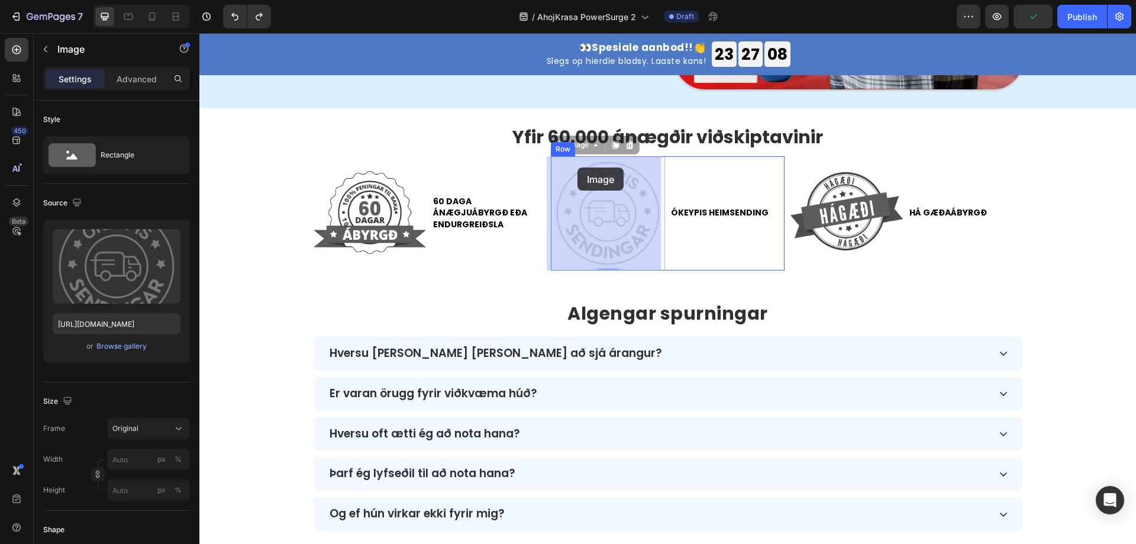
drag, startPoint x: 573, startPoint y: 143, endPoint x: 577, endPoint y: 167, distance: 25.3
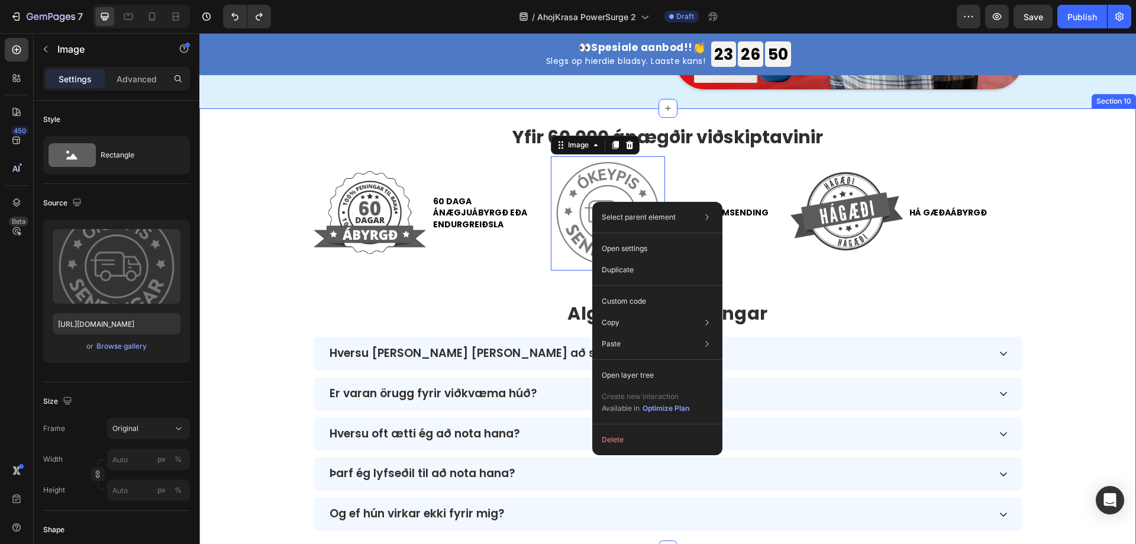
click at [1089, 278] on div "Yfir 60.000 ánægðir viðskiptavinir Text Block Image 60 daga ánægjuábyrgð eða en…" at bounding box center [667, 328] width 936 height 403
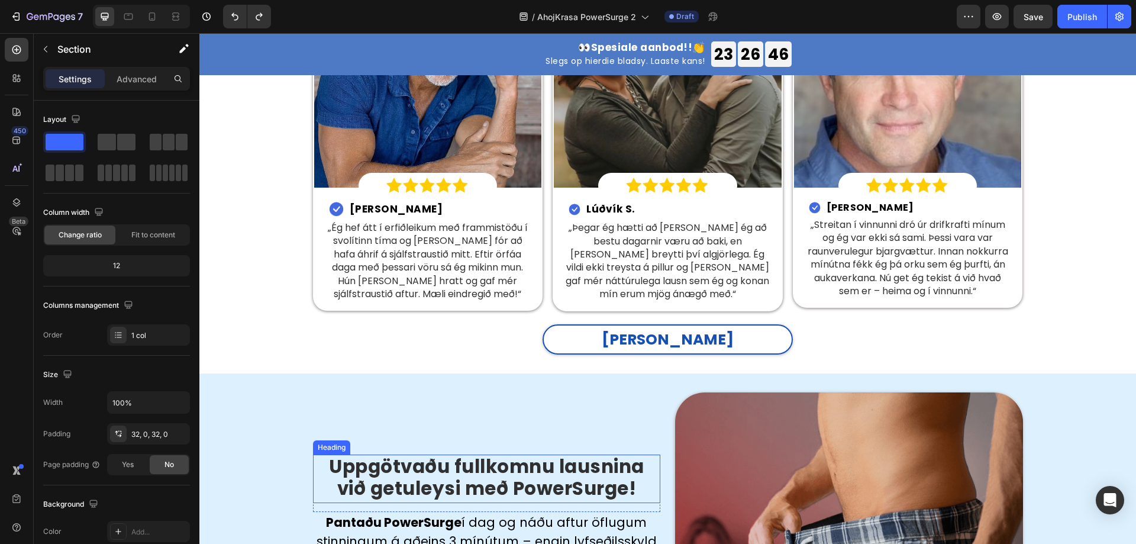
scroll to position [2602, 0]
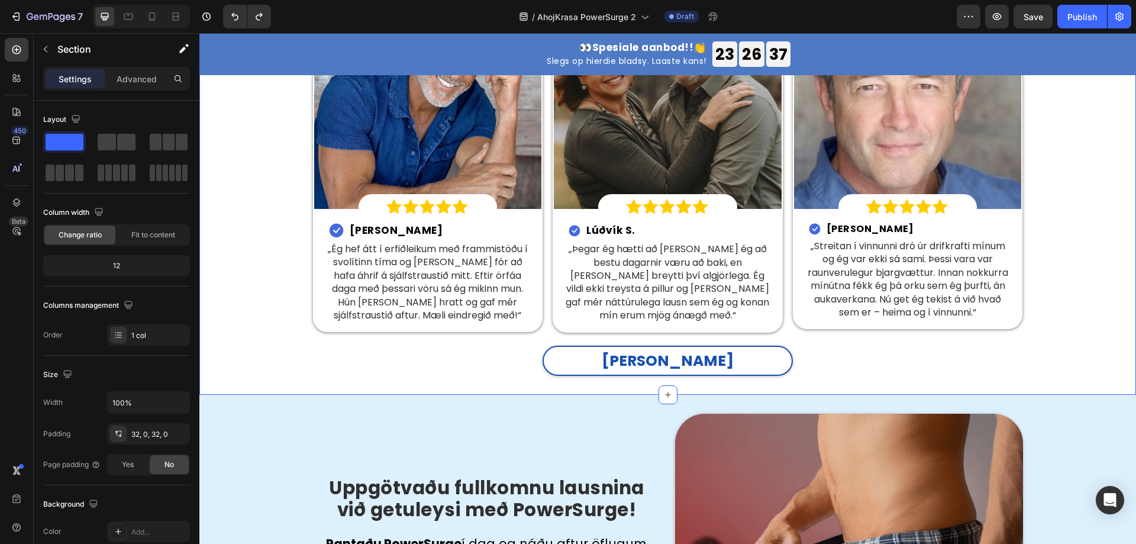
click at [494, 285] on p "„Ég hef átt í erfiðleikum með frammistöðu í svolítinn tíma og það fór að hafa á…" at bounding box center [428, 281] width 208 height 79
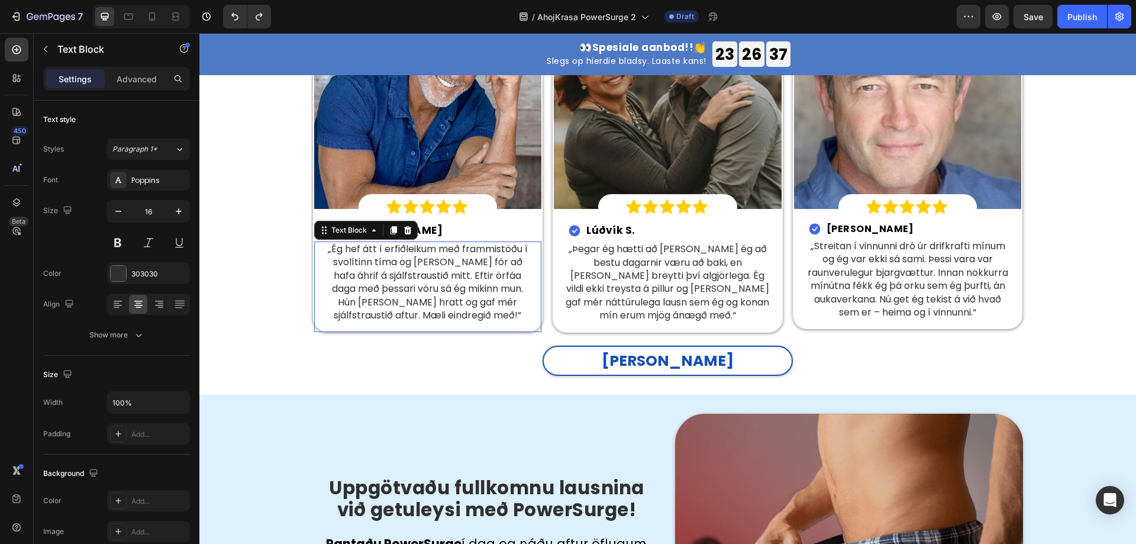
click at [494, 285] on p "„Ég hef átt í erfiðleikum með frammistöðu í svolítinn tíma og það fór að hafa á…" at bounding box center [428, 281] width 208 height 79
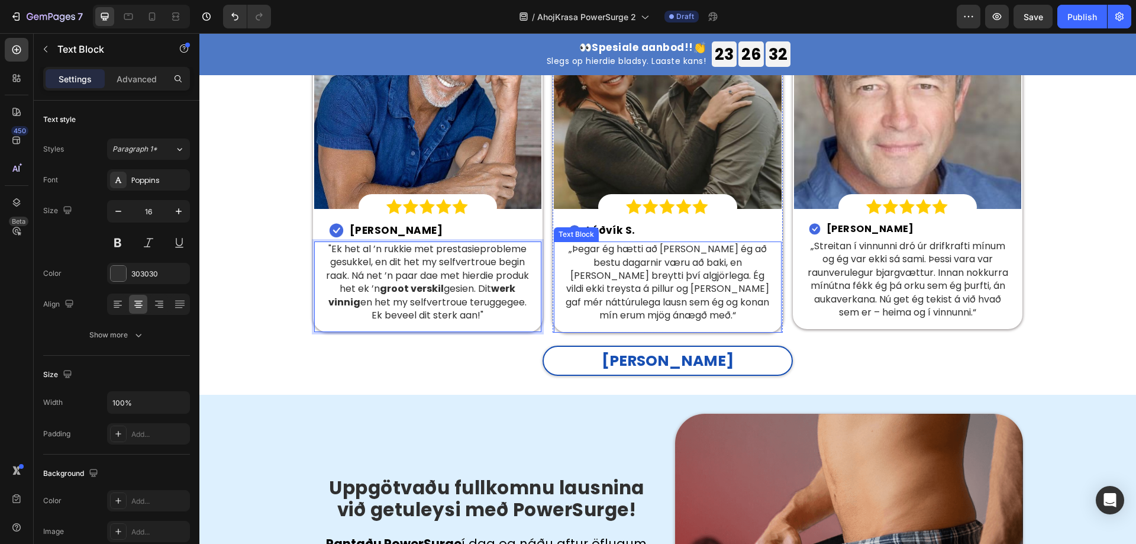
click at [599, 242] on p "„Þegar ég hætti að vinna hélt ég að bestu dagarnir væru að baki, en þetta sprey…" at bounding box center [668, 281] width 208 height 79
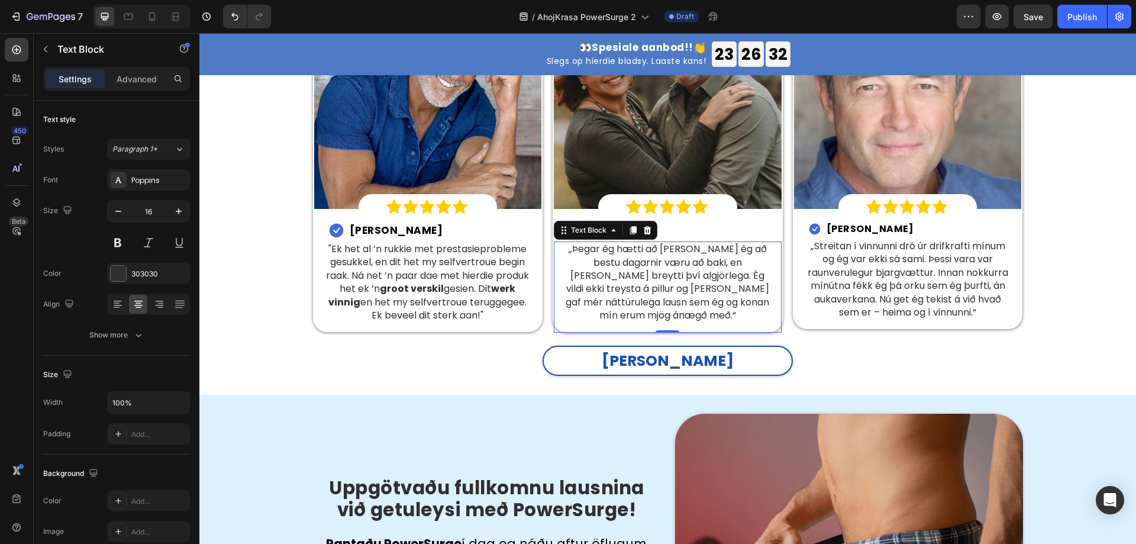
click at [599, 242] on p "„Þegar ég hætti að vinna hélt ég að bestu dagarnir væru að baki, en þetta sprey…" at bounding box center [668, 281] width 208 height 79
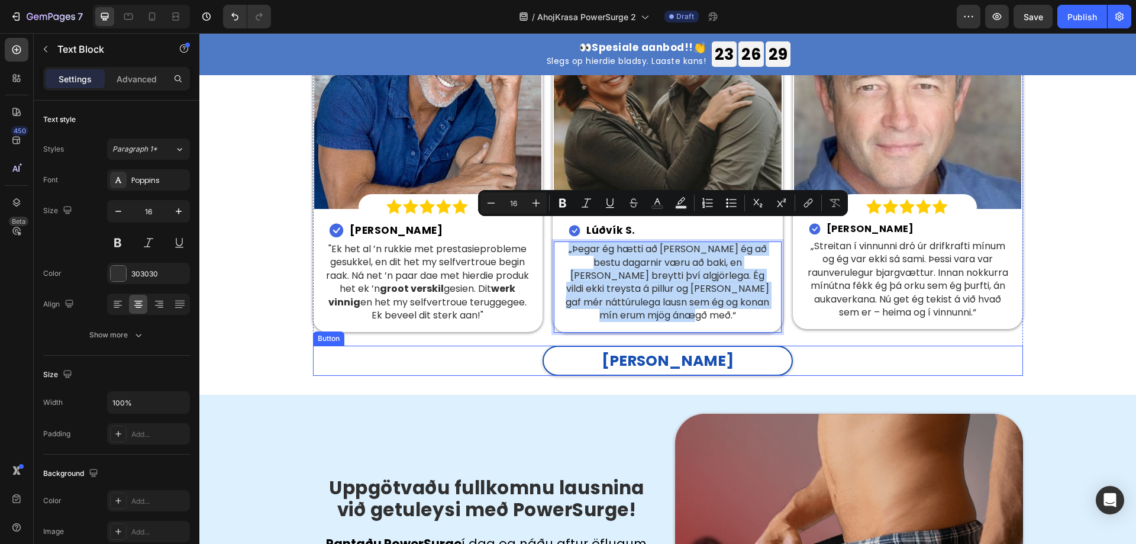
click at [866, 345] on div "Sjá meira Button" at bounding box center [668, 360] width 710 height 30
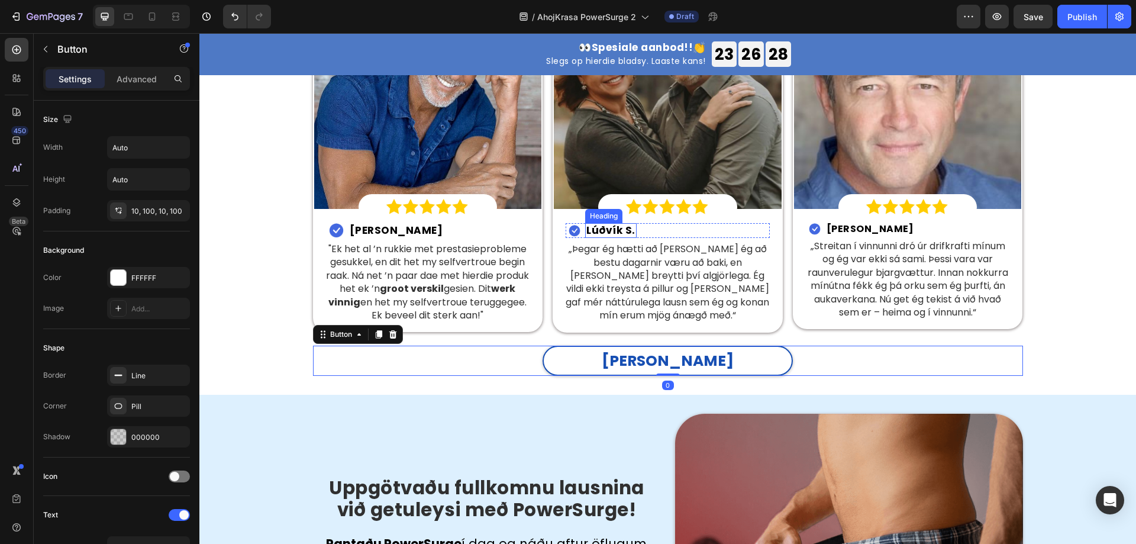
click at [612, 223] on h2 "Lúðvík S." at bounding box center [610, 230] width 51 height 15
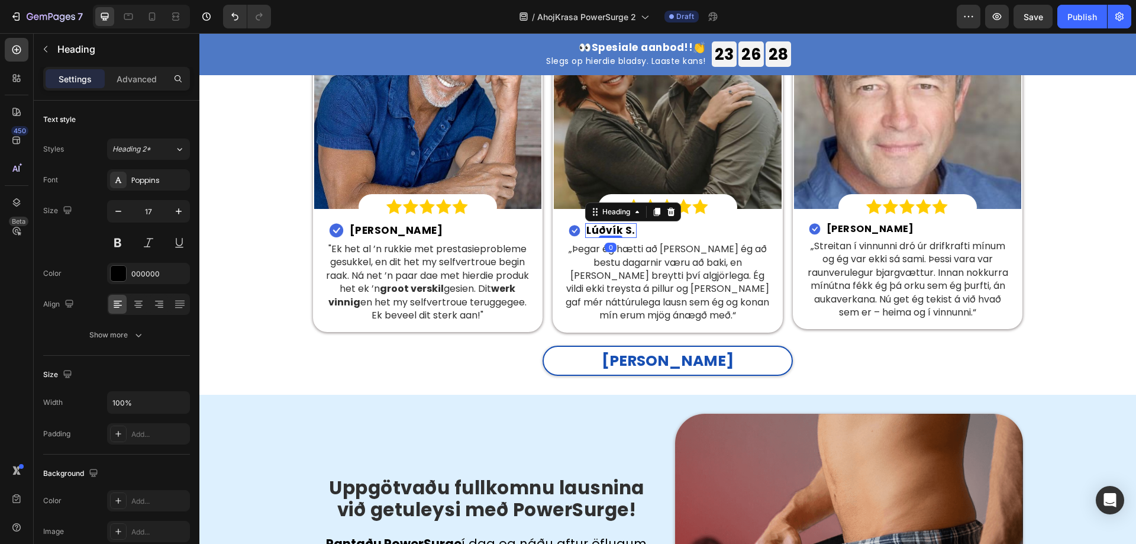
click at [612, 223] on h2 "Lúðvík S." at bounding box center [610, 230] width 51 height 15
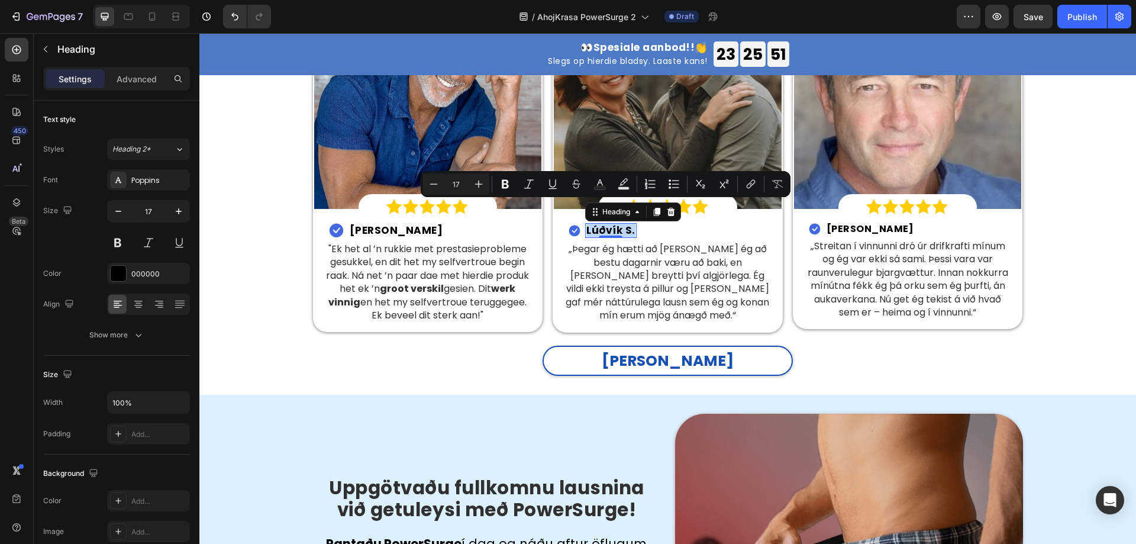
click at [593, 224] on p "Lúðvík S." at bounding box center [610, 230] width 49 height 12
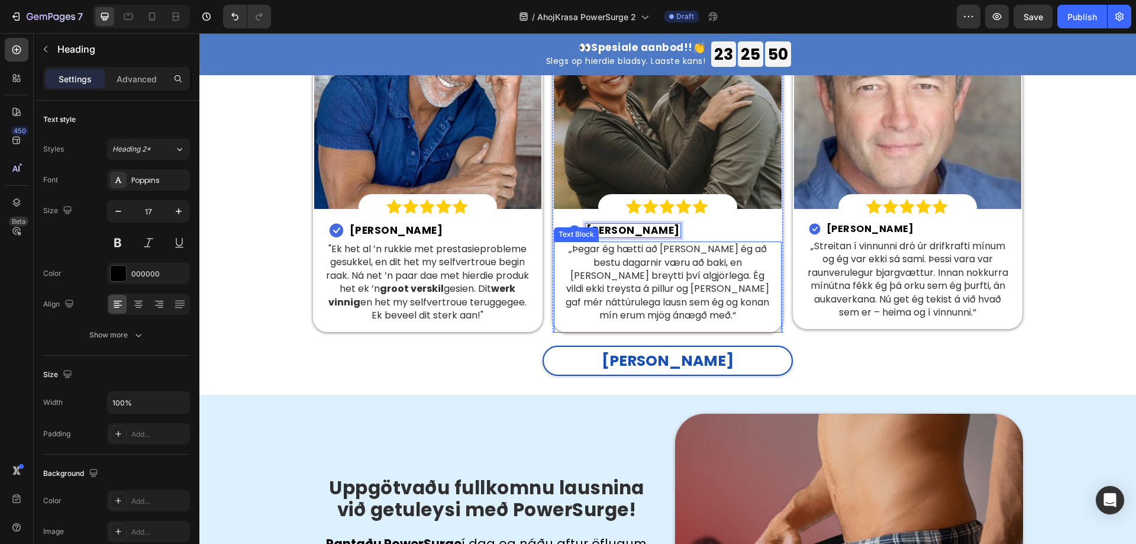
click at [641, 244] on p "„Þegar ég hætti að vinna hélt ég að bestu dagarnir væru að baki, en þetta sprey…" at bounding box center [668, 281] width 208 height 79
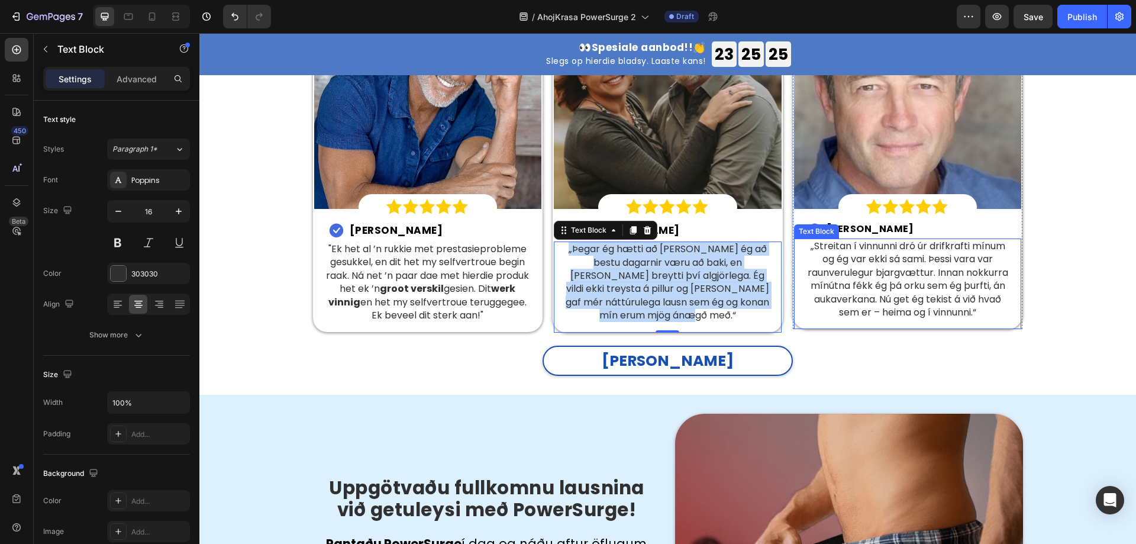
click at [804, 276] on p "„Streitan í vinnunni dró úr drifkrafti mínum og ég var ekki sá sami. Þessi vara…" at bounding box center [908, 279] width 208 height 79
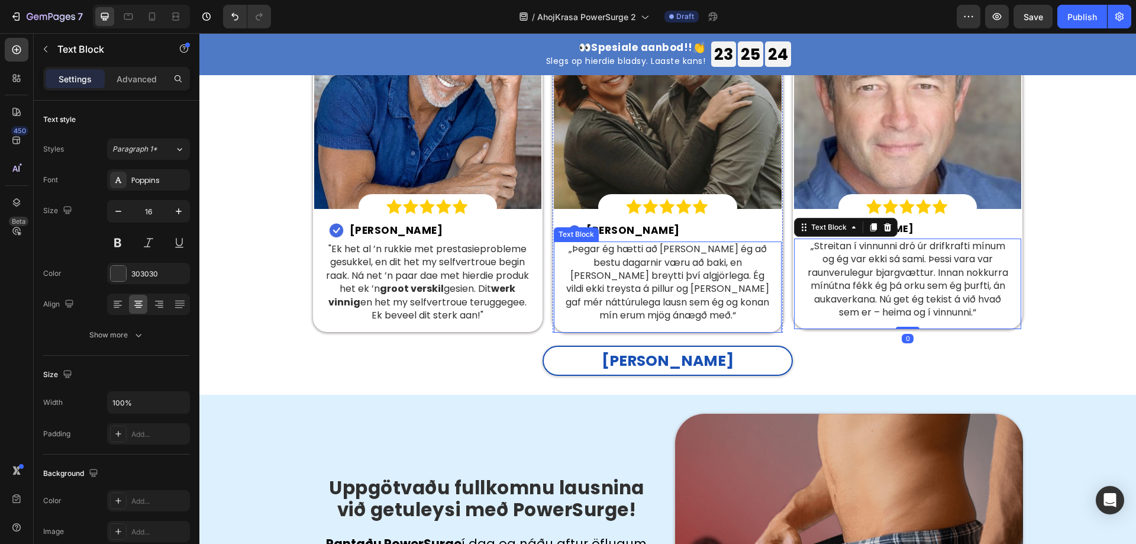
click at [717, 267] on p "„Þegar ég hætti að vinna hélt ég að bestu dagarnir væru að baki, en þetta sprey…" at bounding box center [668, 281] width 208 height 79
click at [701, 257] on p "„Þegar ég hætti að vinna hélt ég að bestu dagarnir væru að baki, en þetta sprey…" at bounding box center [668, 281] width 208 height 79
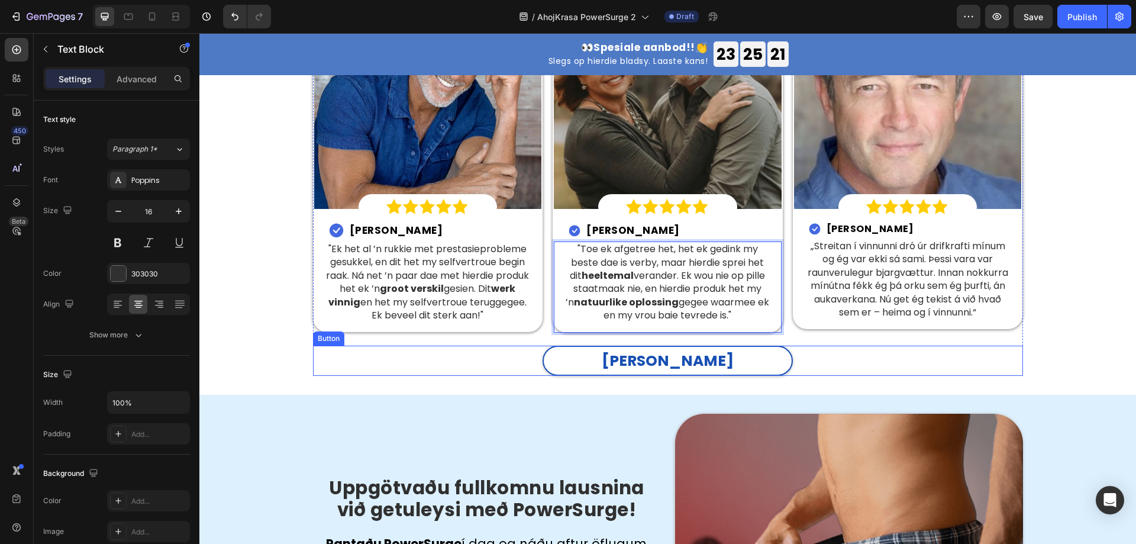
click at [908, 244] on p "„Streitan í vinnunni dró úr drifkrafti mínum og ég var ekki sá sami. Þessi vara…" at bounding box center [908, 279] width 208 height 79
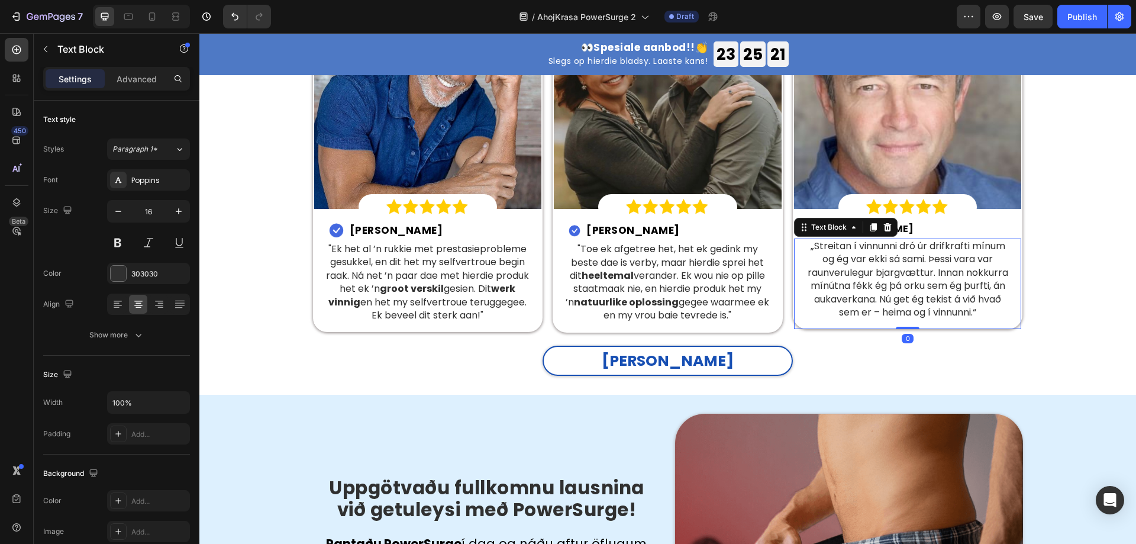
click at [908, 244] on p "„Streitan í vinnunni dró úr drifkrafti mínum og ég var ekki sá sami. Þessi vara…" at bounding box center [908, 279] width 208 height 79
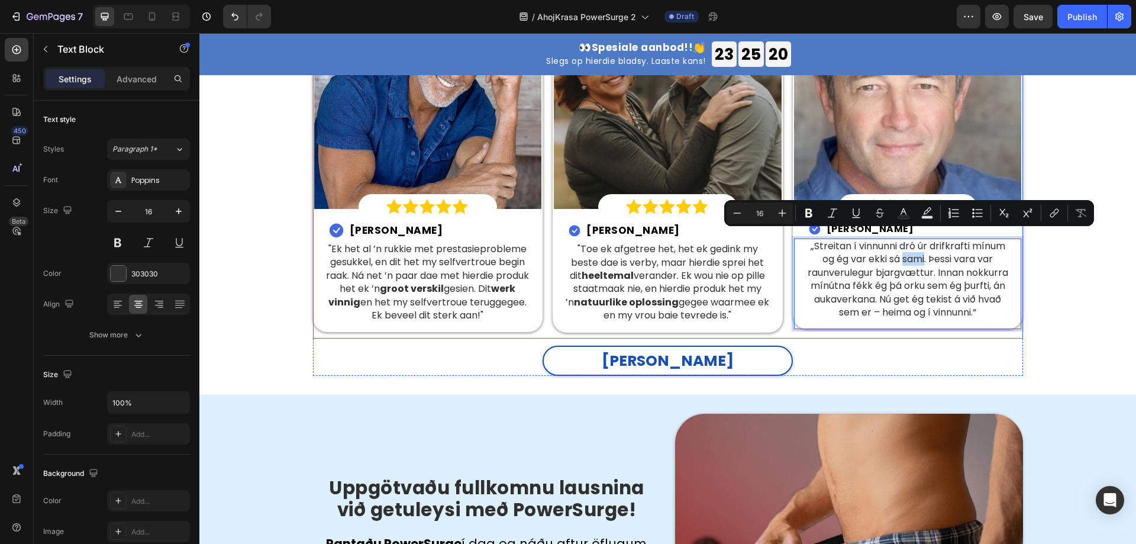
click at [1082, 284] on div "Image Meer as 60 000 geverifieerde kopers. Heading Sluit vandag aan by die duis…" at bounding box center [667, 125] width 919 height 500
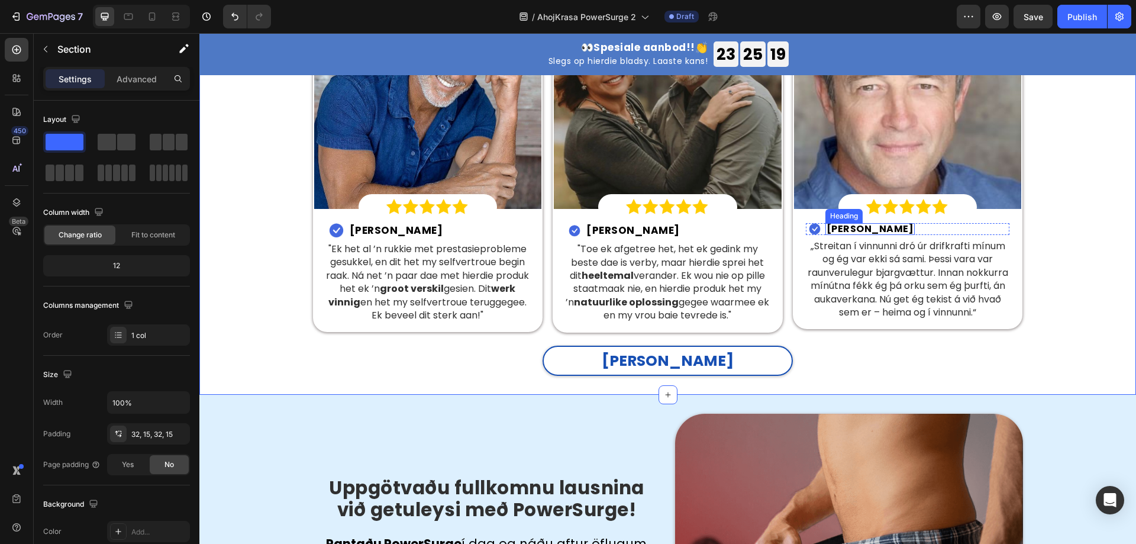
click at [836, 222] on strong "Einar M." at bounding box center [870, 229] width 88 height 14
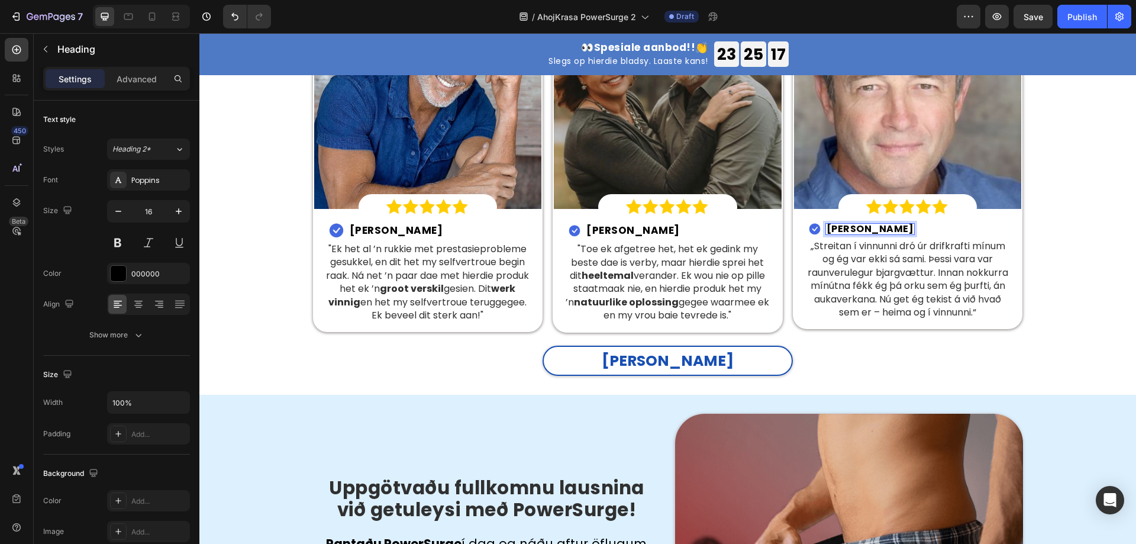
click at [848, 222] on strong "Einar M." at bounding box center [870, 229] width 88 height 14
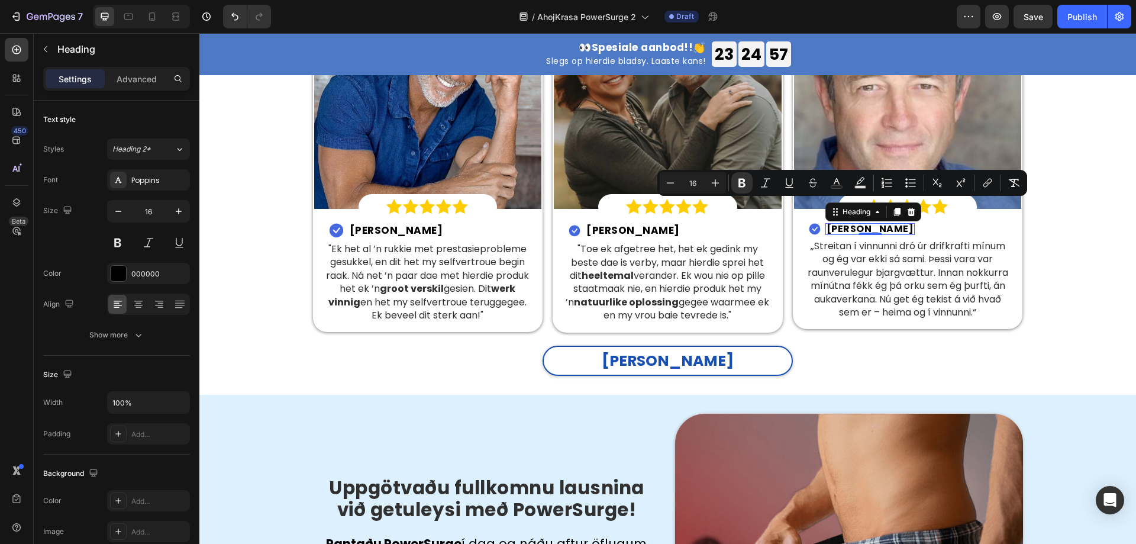
click at [836, 222] on strong "Einar M." at bounding box center [870, 229] width 88 height 14
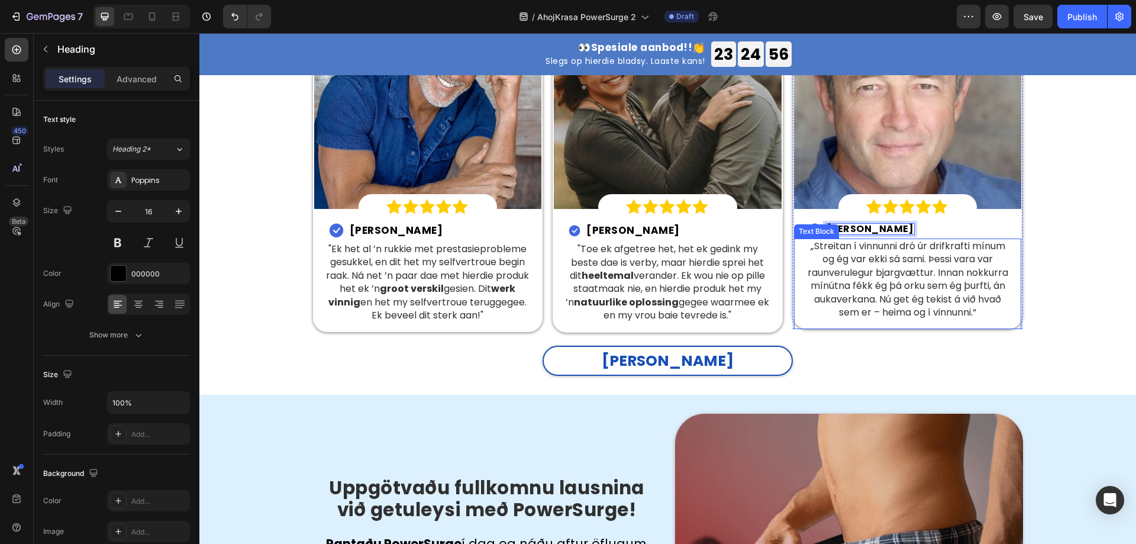
click at [850, 240] on p "„Streitan í vinnunni dró úr drifkrafti mínum og ég var ekki sá sami. Þessi vara…" at bounding box center [908, 279] width 208 height 79
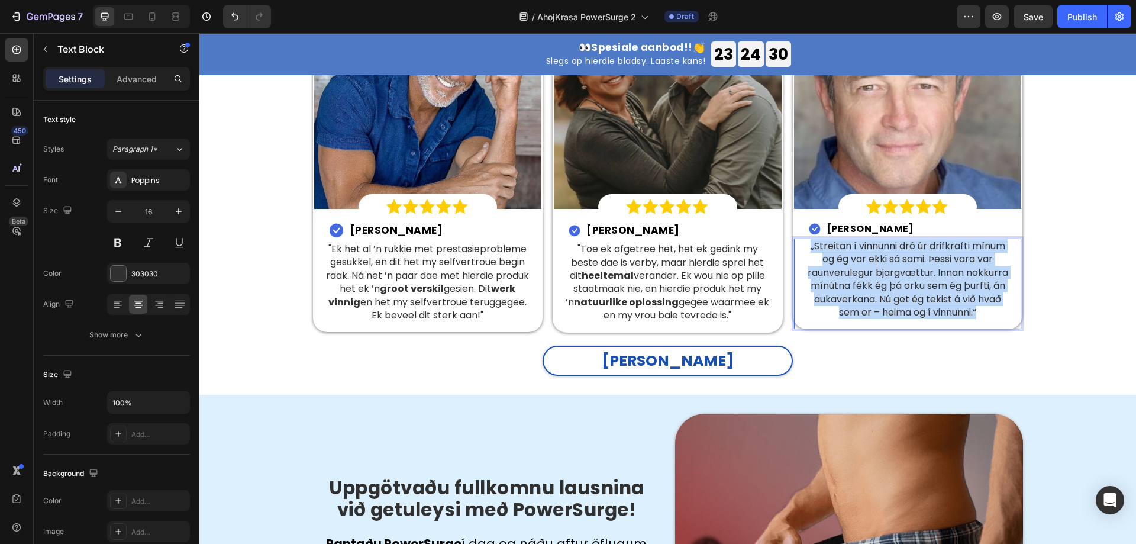
click at [878, 245] on p "„Streitan í vinnunni dró úr drifkrafti mínum og ég var ekki sá sami. Þessi vara…" at bounding box center [908, 279] width 208 height 79
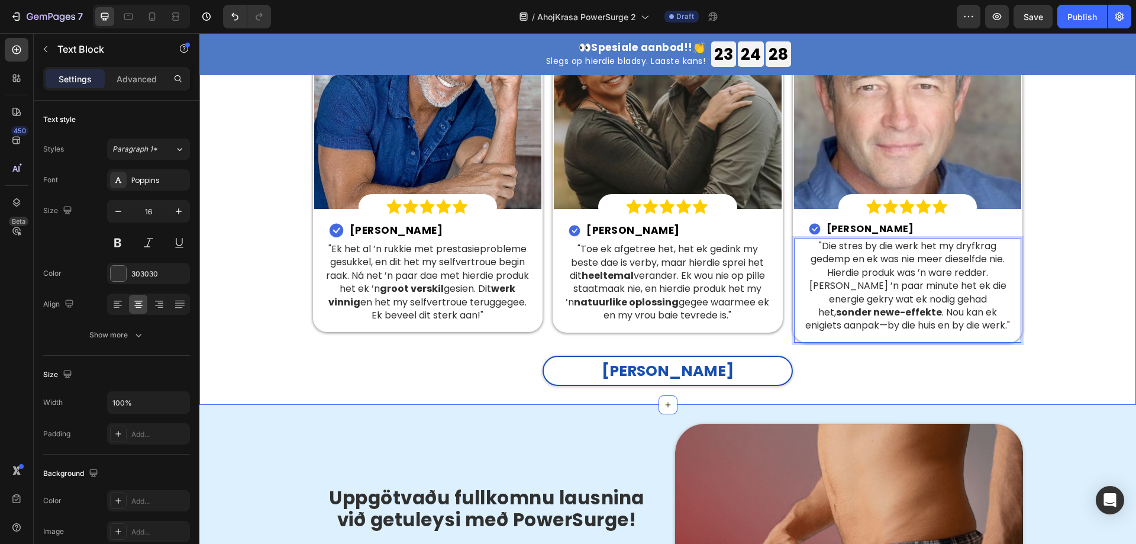
click at [1069, 290] on div "Image Meer as 60 000 geverifieerde kopers. Heading Sluit vandag aan by die duis…" at bounding box center [667, 130] width 919 height 510
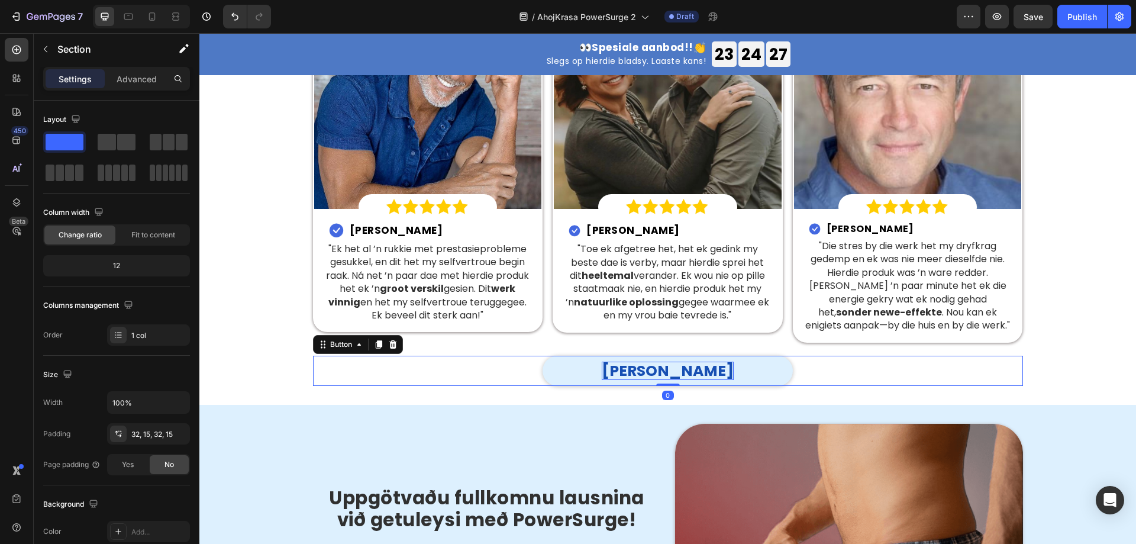
click at [657, 361] on p "Sjá meira" at bounding box center [668, 370] width 132 height 18
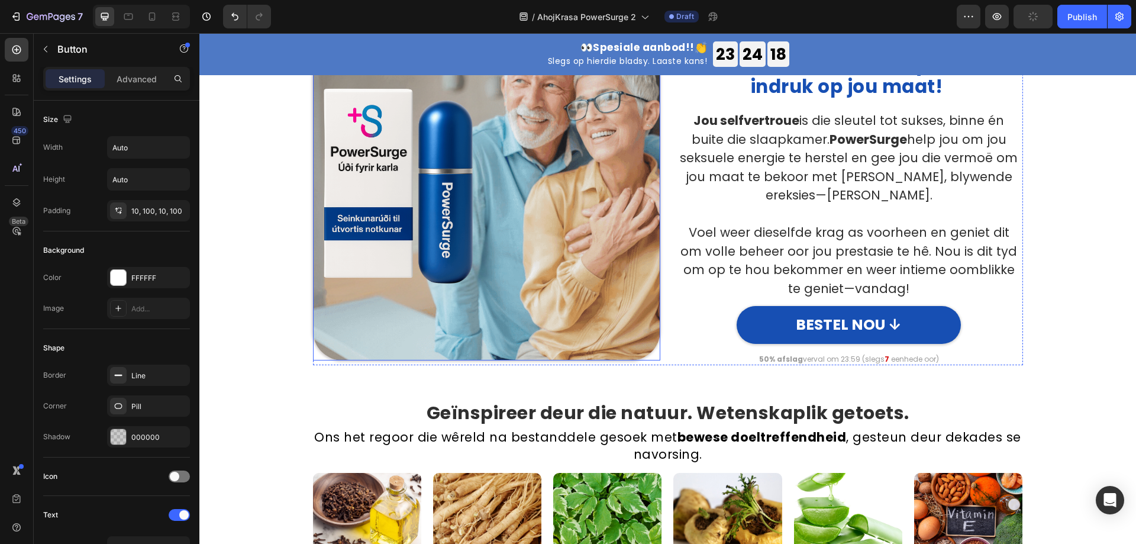
scroll to position [1774, 0]
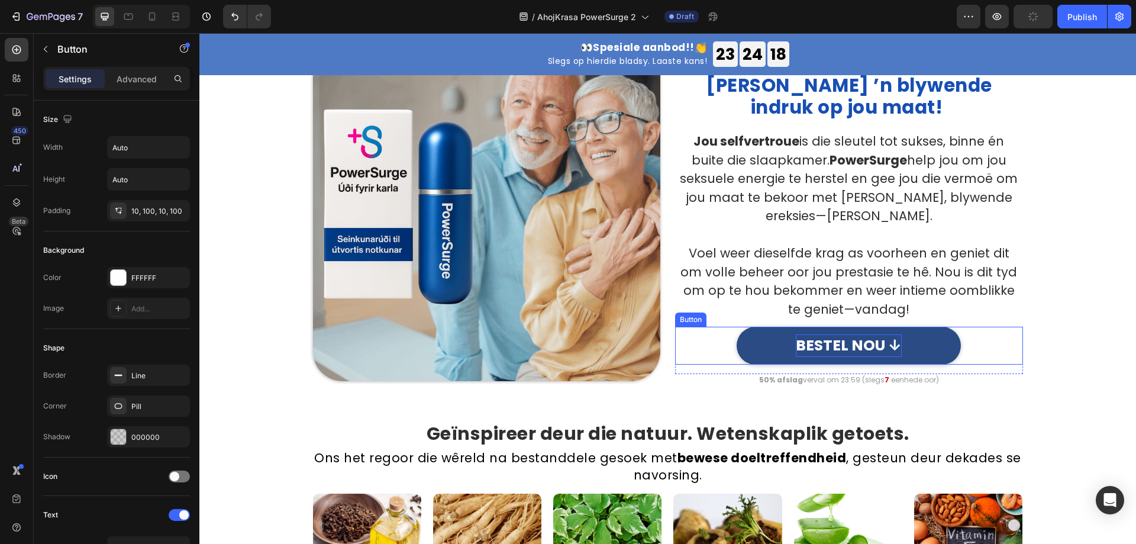
click at [835, 334] on p "BESTEL NOU ↓" at bounding box center [849, 345] width 106 height 22
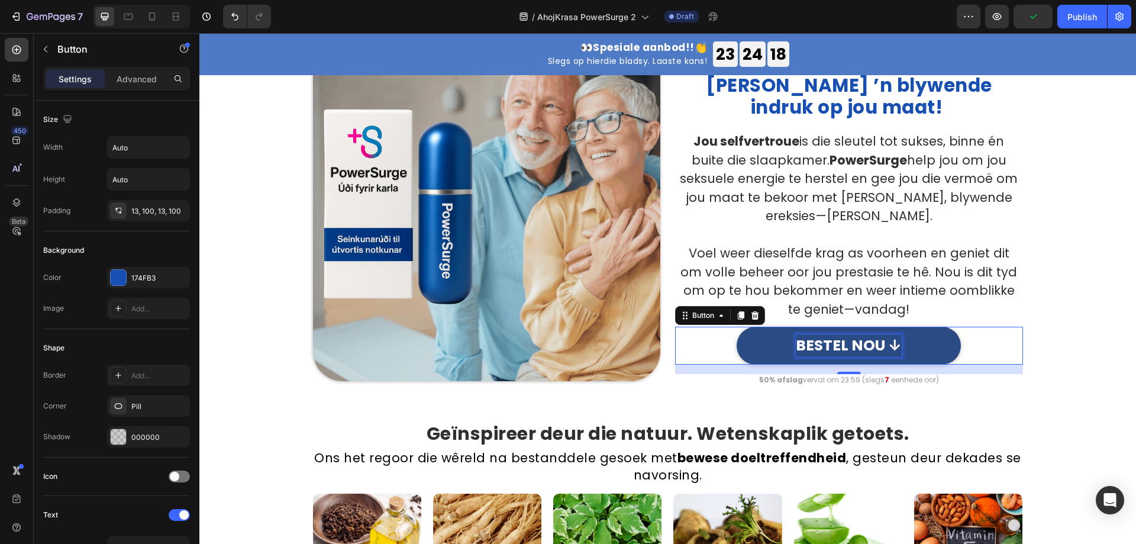
click at [835, 334] on p "BESTEL NOU ↓" at bounding box center [849, 345] width 106 height 22
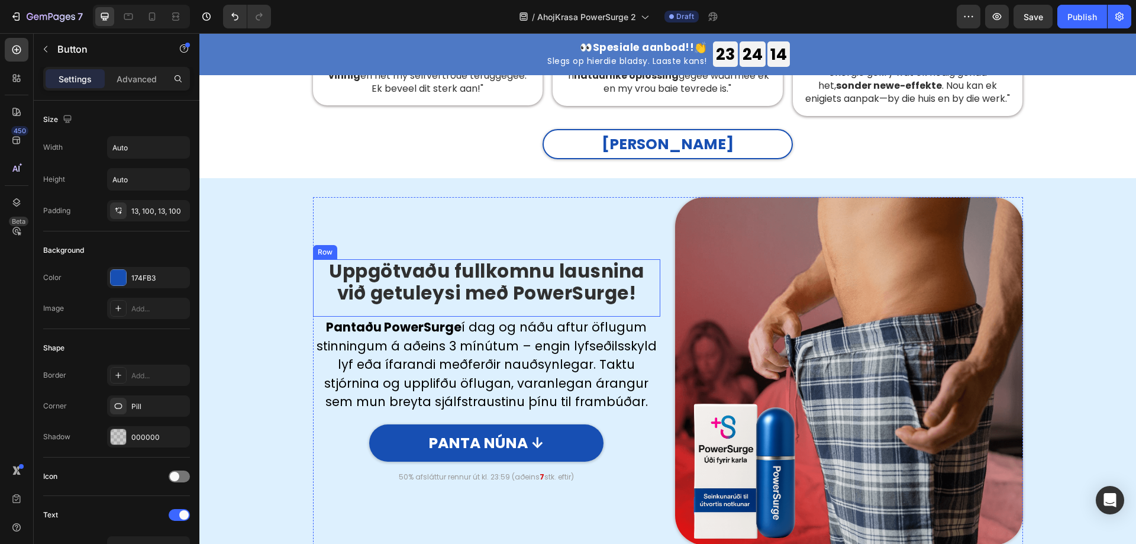
scroll to position [2838, 0]
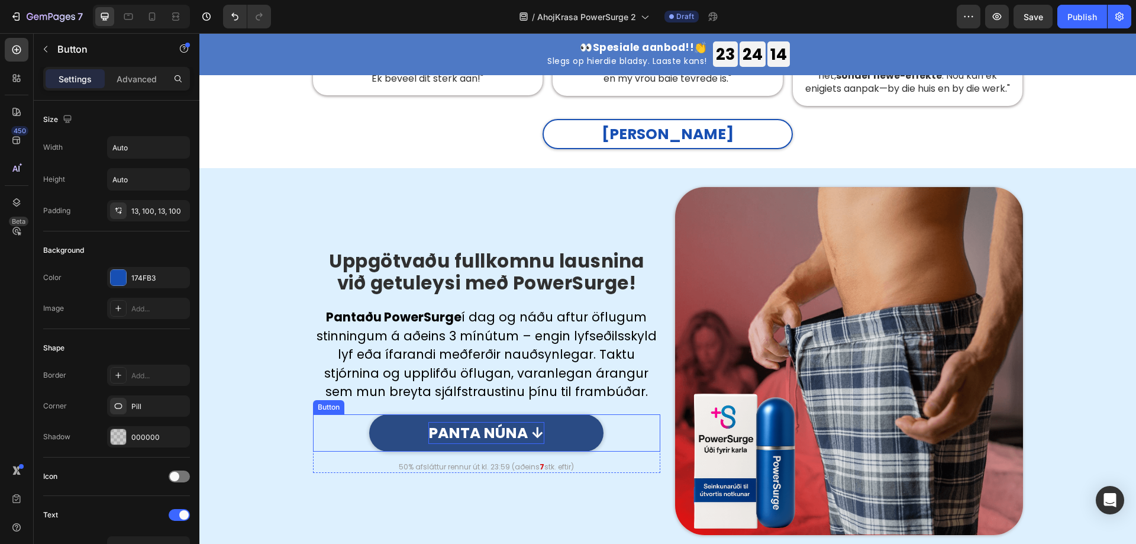
click at [500, 422] on p "PANTA NÚNA ↓" at bounding box center [486, 433] width 116 height 22
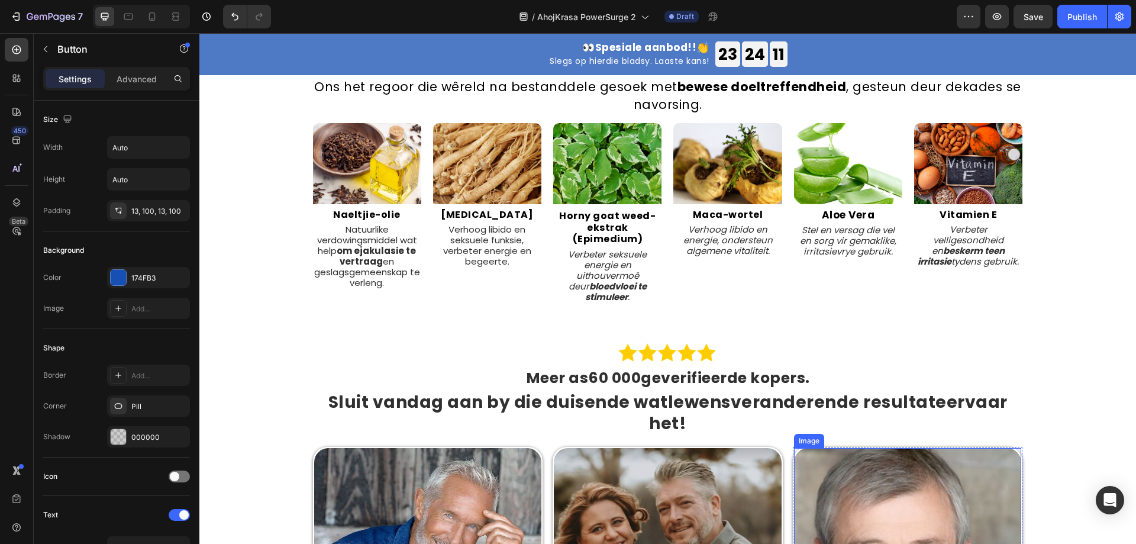
scroll to position [2010, 0]
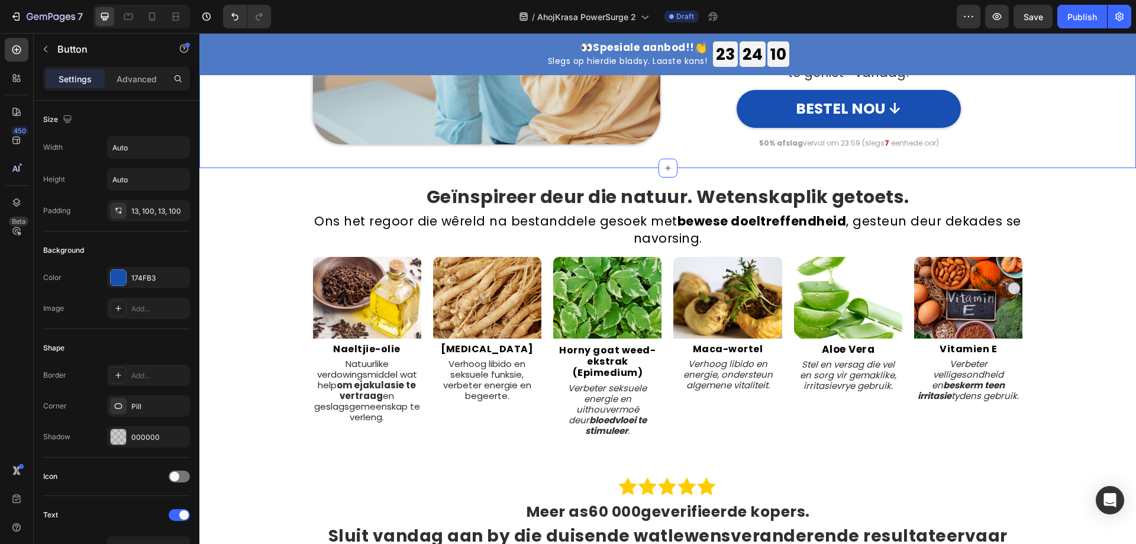
click at [815, 138] on p "50% afslag verval om 23:59 (slegs 7 eenhede oor)" at bounding box center [848, 142] width 345 height 9
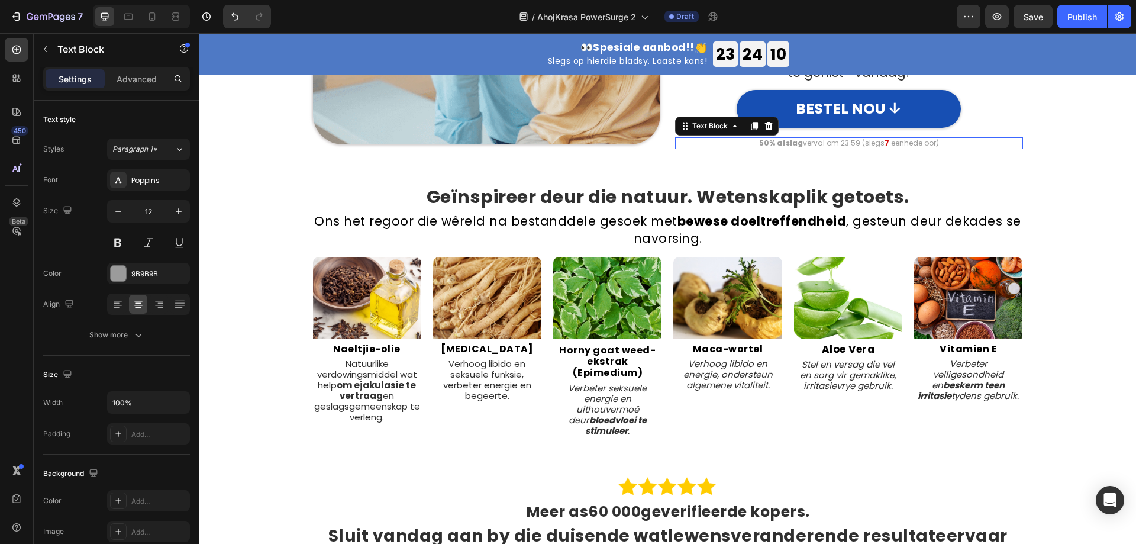
click at [815, 138] on p "50% afslag verval om 23:59 (slegs 7 eenhede oor)" at bounding box center [848, 142] width 345 height 9
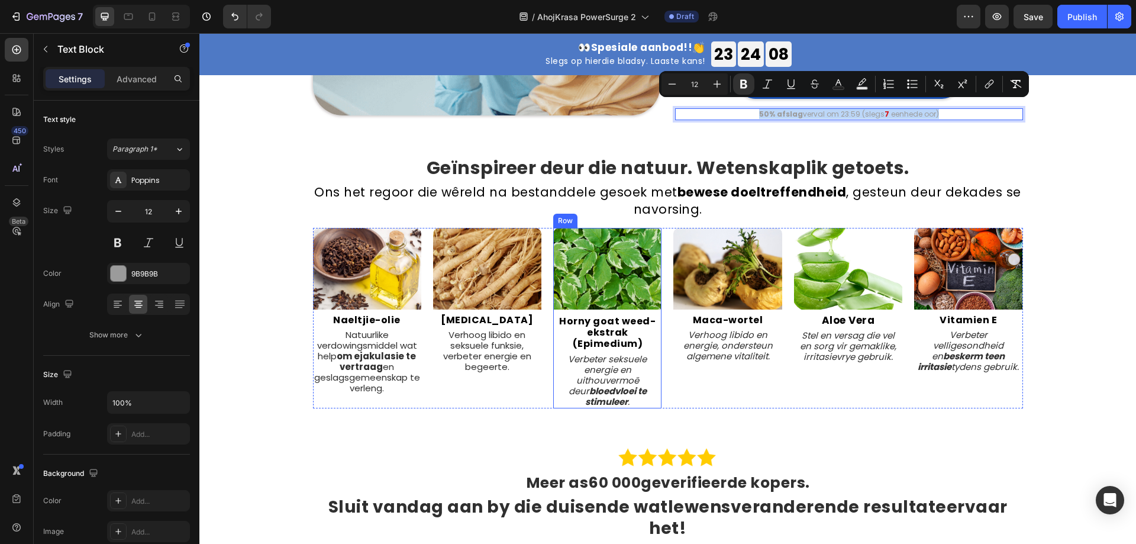
type input "16"
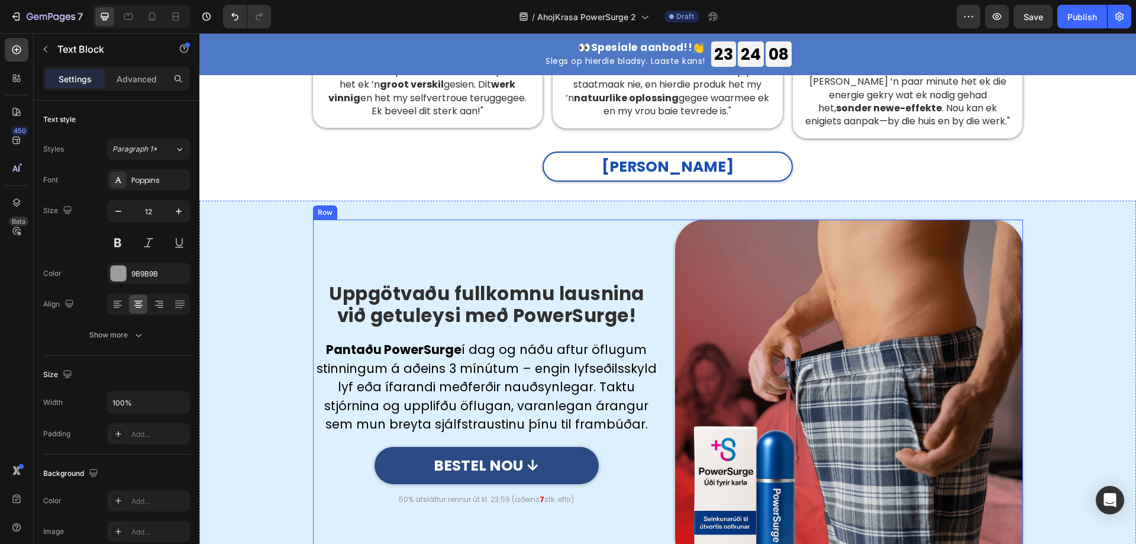
scroll to position [2898, 0]
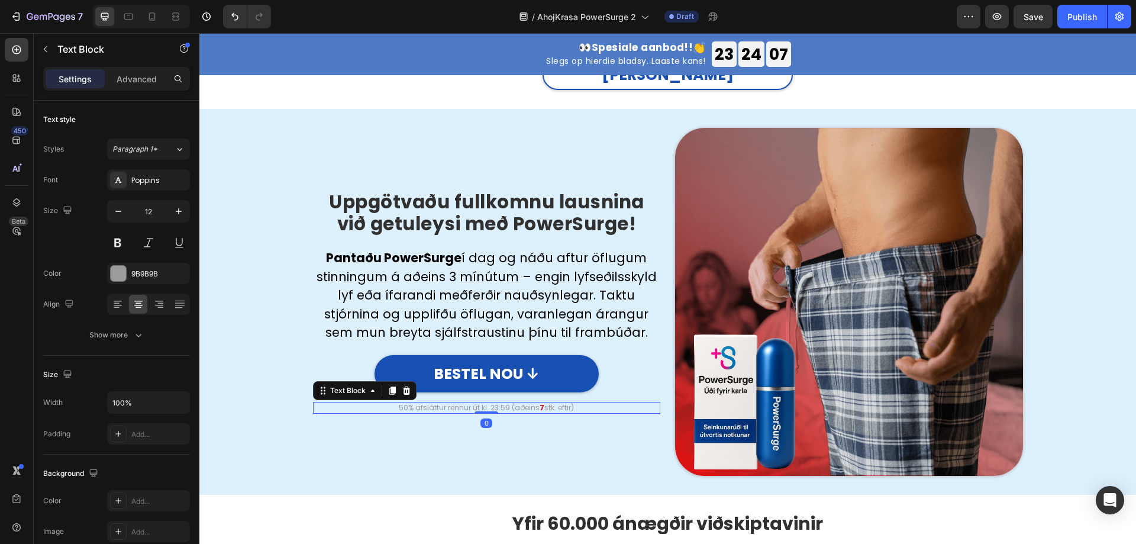
click at [498, 403] on p "50% afsláttur rennur út kl. 23:59 (aðeins 7 stk. eftir)" at bounding box center [486, 407] width 345 height 9
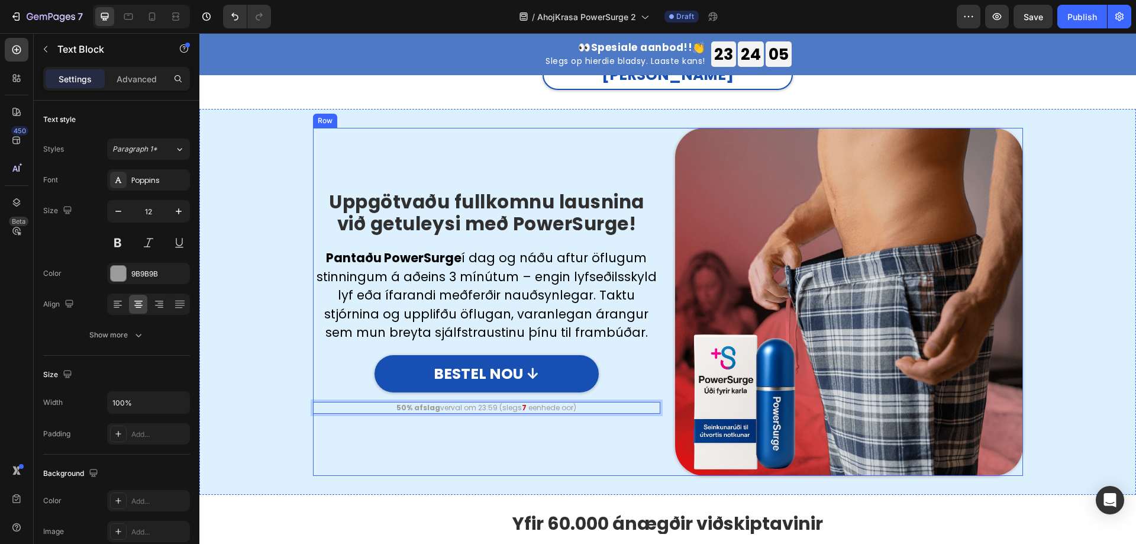
click at [558, 420] on div "Uppgötvaðu fullkomnu lausnina við getuleysi með PowerSurge! Heading Row Pantaðu…" at bounding box center [487, 302] width 348 height 348
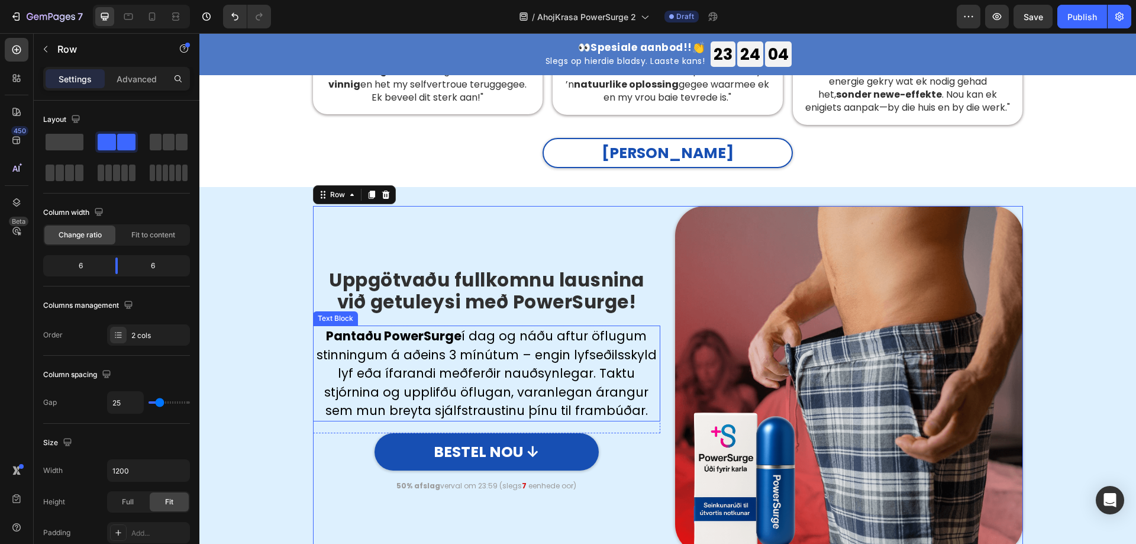
scroll to position [2720, 0]
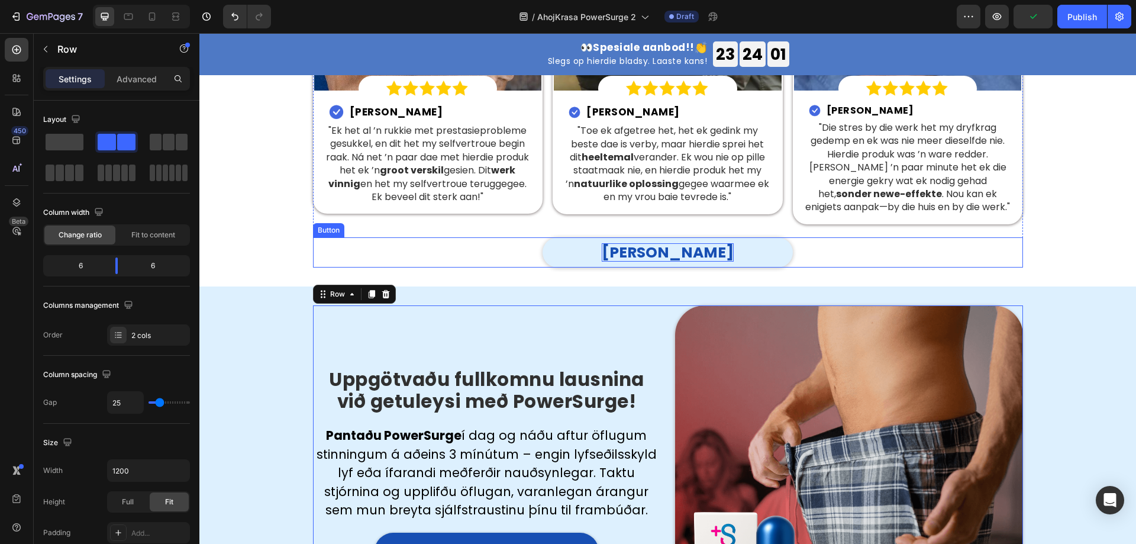
click at [675, 243] on p "Sjá meira" at bounding box center [668, 252] width 132 height 18
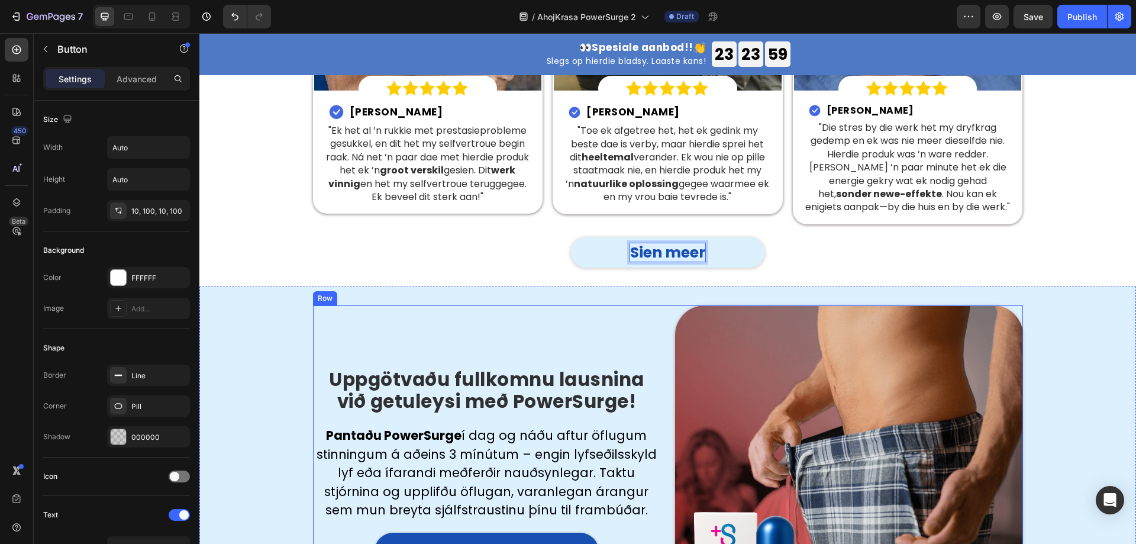
click at [496, 334] on div "Uppgötvaðu fullkomnu lausnina við getuleysi með PowerSurge! Heading Row Pantaðu…" at bounding box center [487, 479] width 348 height 348
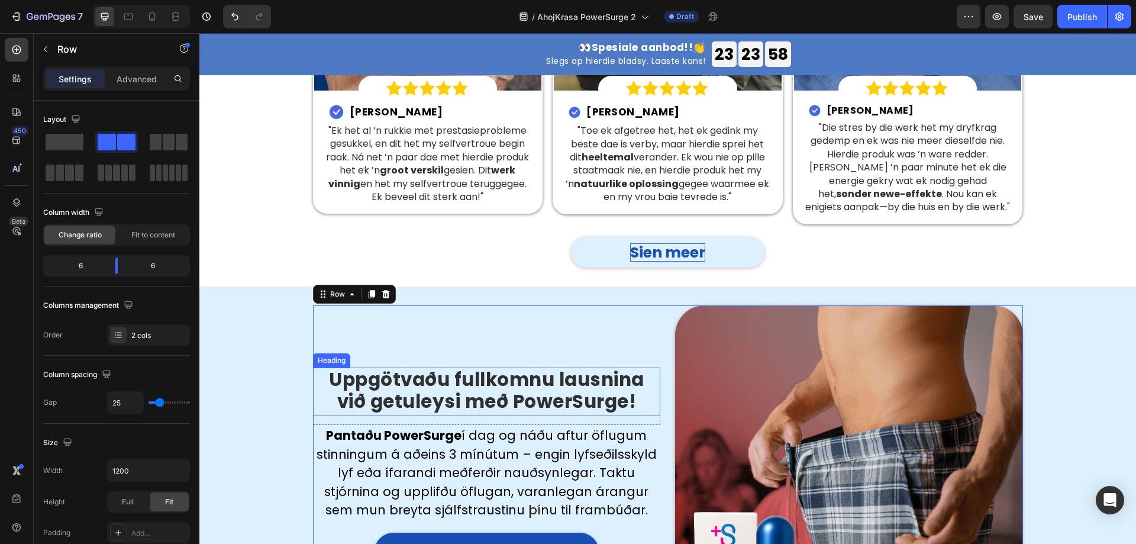
click at [496, 366] on strong "Uppgötvaðu fullkomnu lausnina við getuleysi með PowerSurge!" at bounding box center [486, 390] width 315 height 48
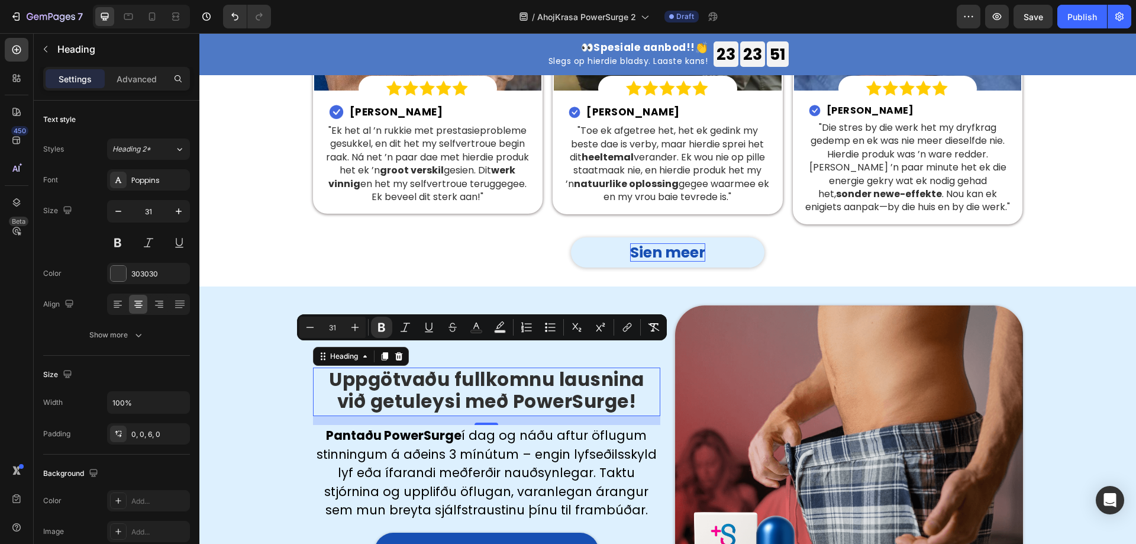
click at [441, 383] on strong "Uppgötvaðu fullkomnu lausnina við getuleysi með PowerSurge!" at bounding box center [486, 390] width 315 height 48
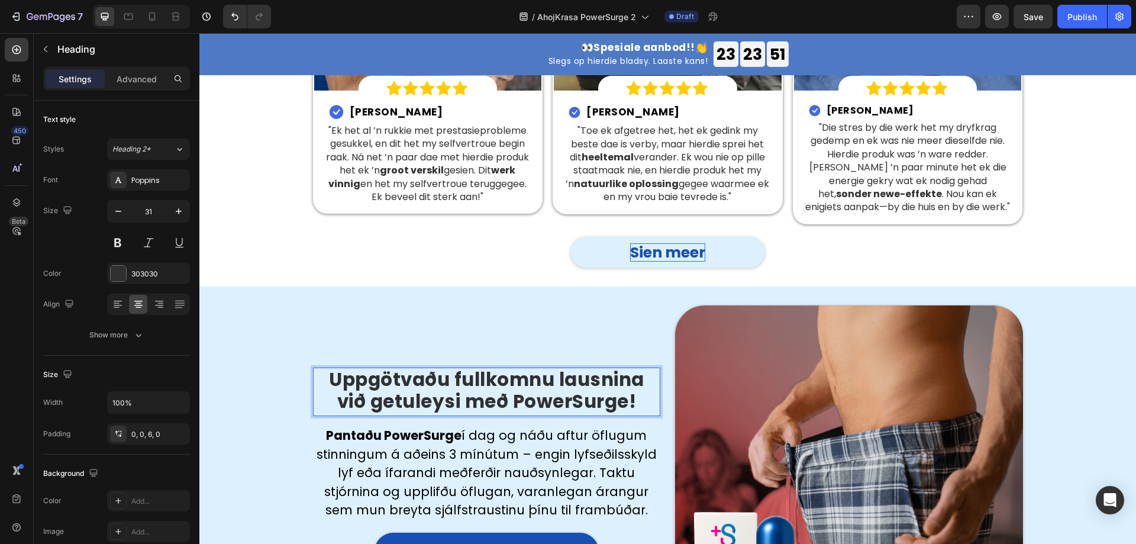
click at [439, 426] on strong "Pantaðu PowerSurge" at bounding box center [393, 434] width 135 height 17
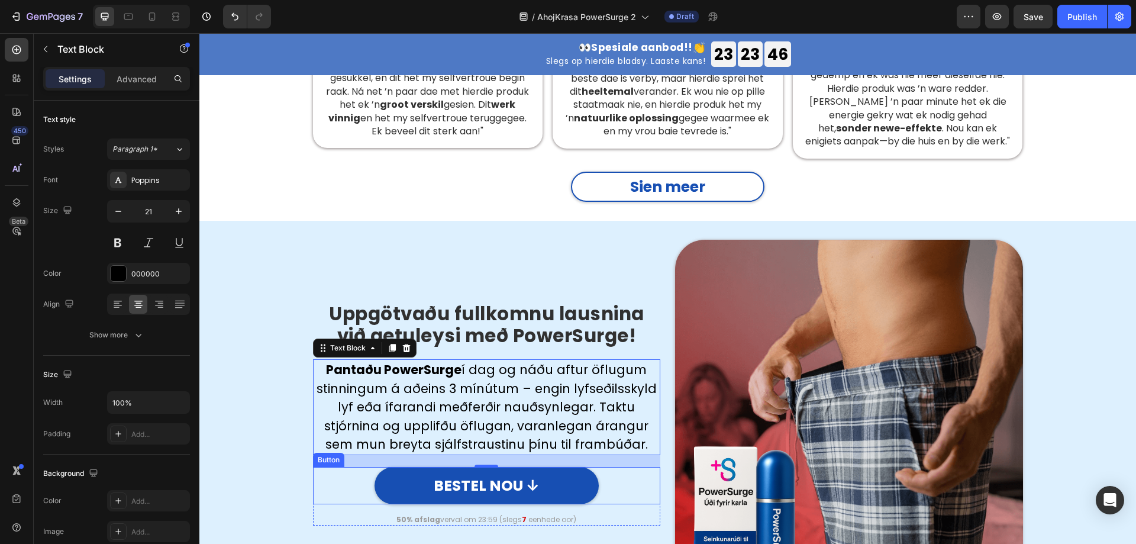
scroll to position [2779, 0]
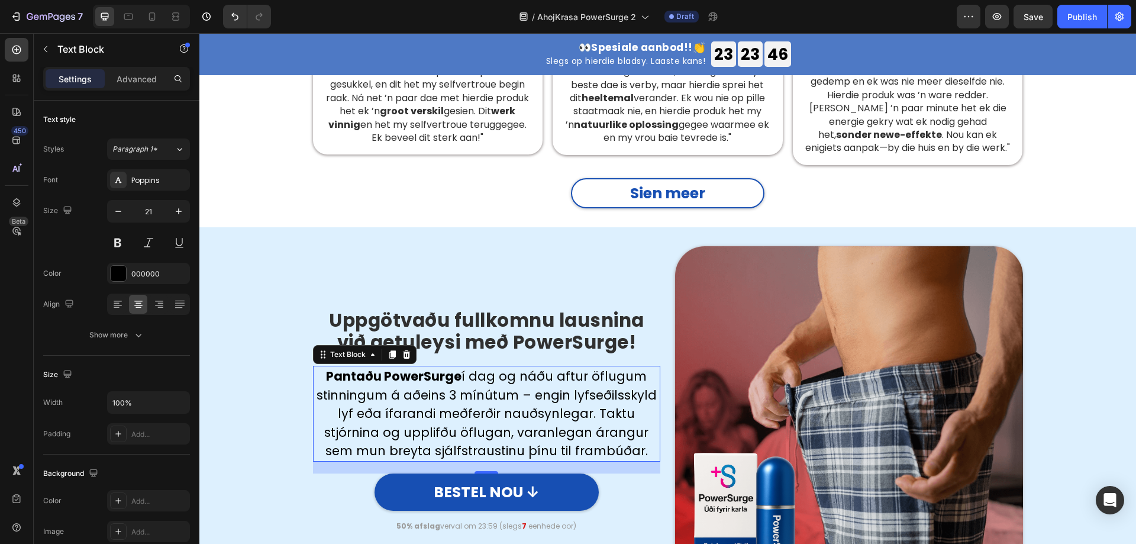
click at [542, 382] on p "Pantaðu PowerSurge í dag og náðu aftur öflugum stinningum á aðeins 3 mínútum – …" at bounding box center [486, 413] width 345 height 93
click at [471, 307] on strong "Uppgötvaðu fullkomnu lausnina við getuleysi með PowerSurge!" at bounding box center [486, 331] width 315 height 48
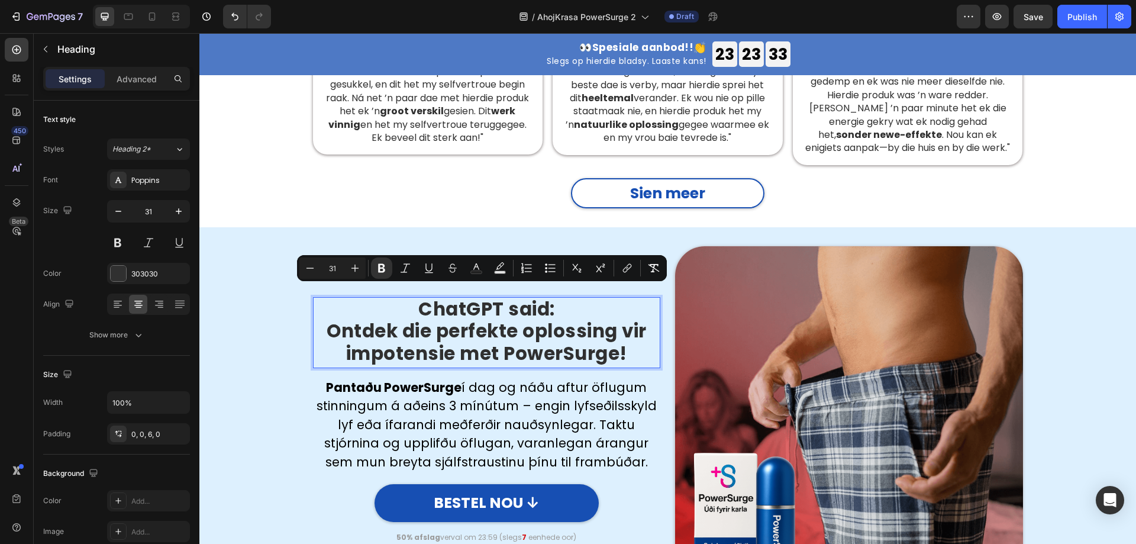
scroll to position [2768, 0]
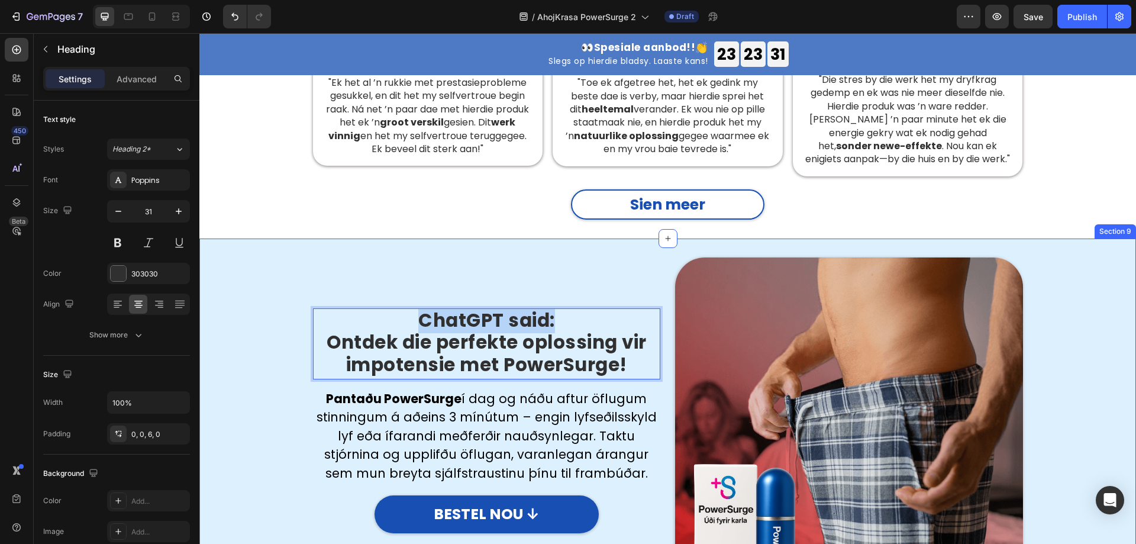
drag, startPoint x: 557, startPoint y: 302, endPoint x: 293, endPoint y: 280, distance: 265.3
click at [293, 280] on div "ChatGPT said: Ontdek die perfekte oplossing vir impotensie met PowerSurge! Head…" at bounding box center [667, 431] width 919 height 348
click at [320, 331] on p "Ontdek die perfekte oplossing vir impotensie met PowerSurge!" at bounding box center [486, 353] width 345 height 44
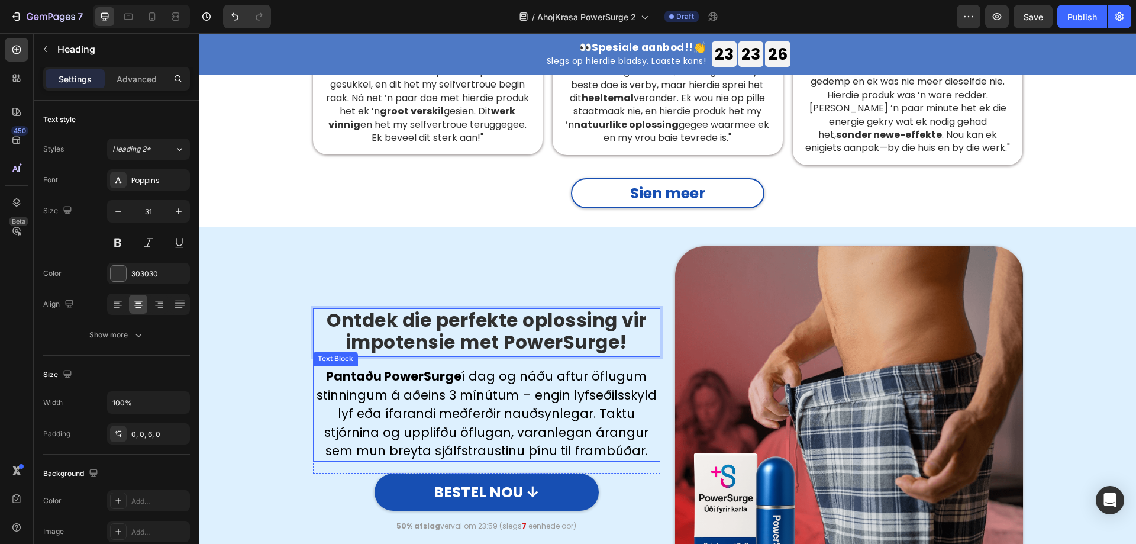
click at [447, 375] on p "Pantaðu PowerSurge í dag og náðu aftur öflugum stinningum á aðeins 3 mínútum – …" at bounding box center [486, 413] width 345 height 93
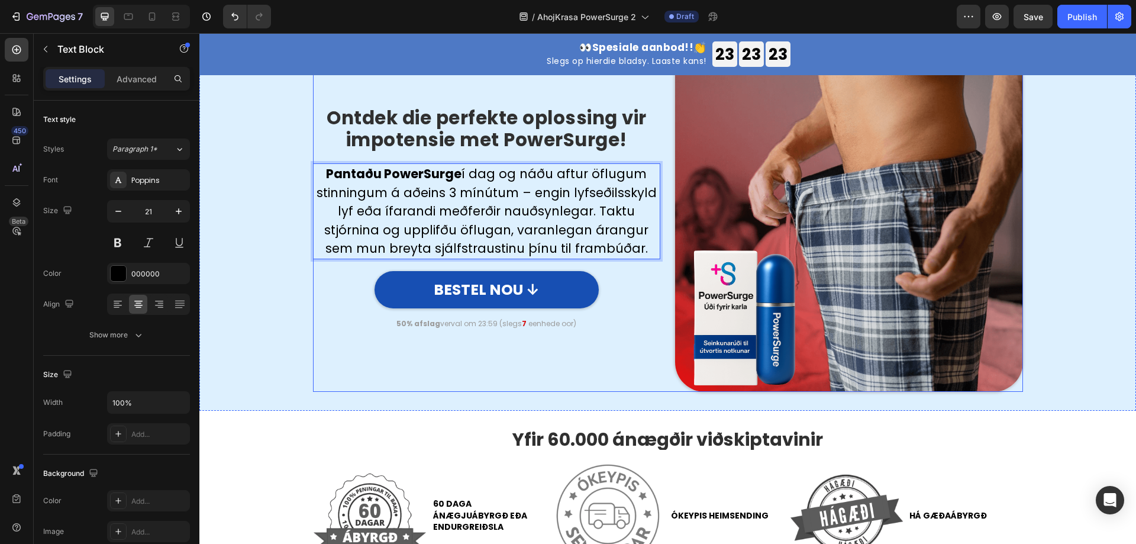
scroll to position [3134, 0]
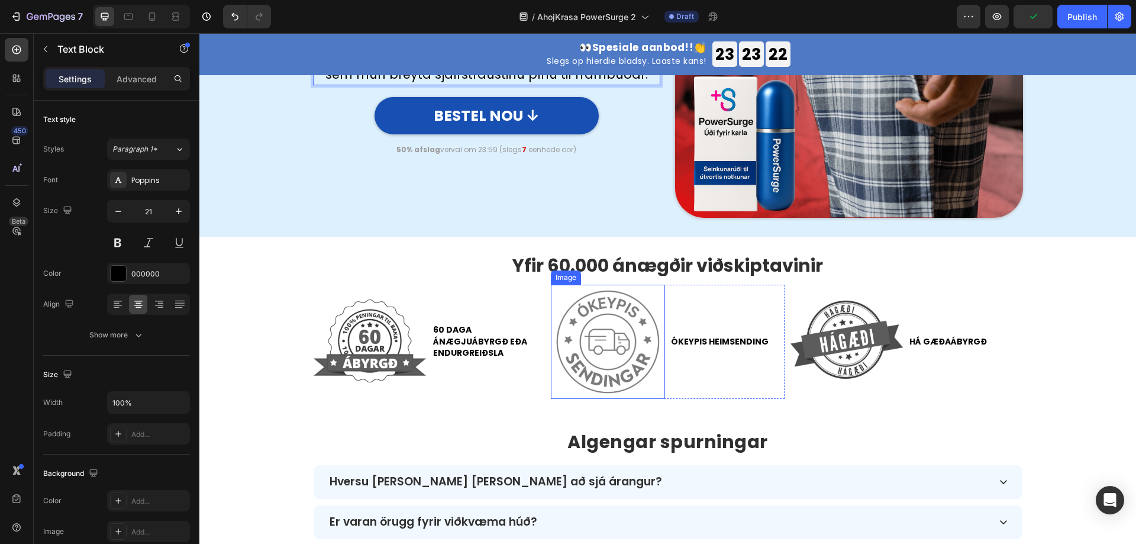
click at [583, 348] on img at bounding box center [608, 341] width 114 height 114
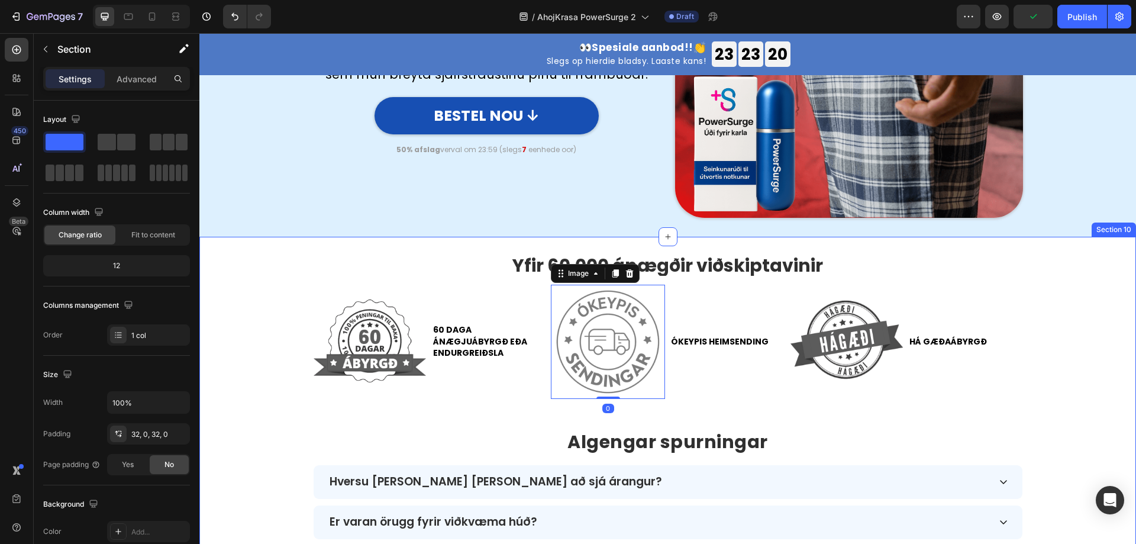
click at [241, 383] on div "Yfir 60.000 ánægðir viðskiptavinir Text Block Image 60 daga ánægjuábyrgð eða en…" at bounding box center [667, 457] width 936 height 403
click at [625, 380] on img at bounding box center [608, 341] width 114 height 114
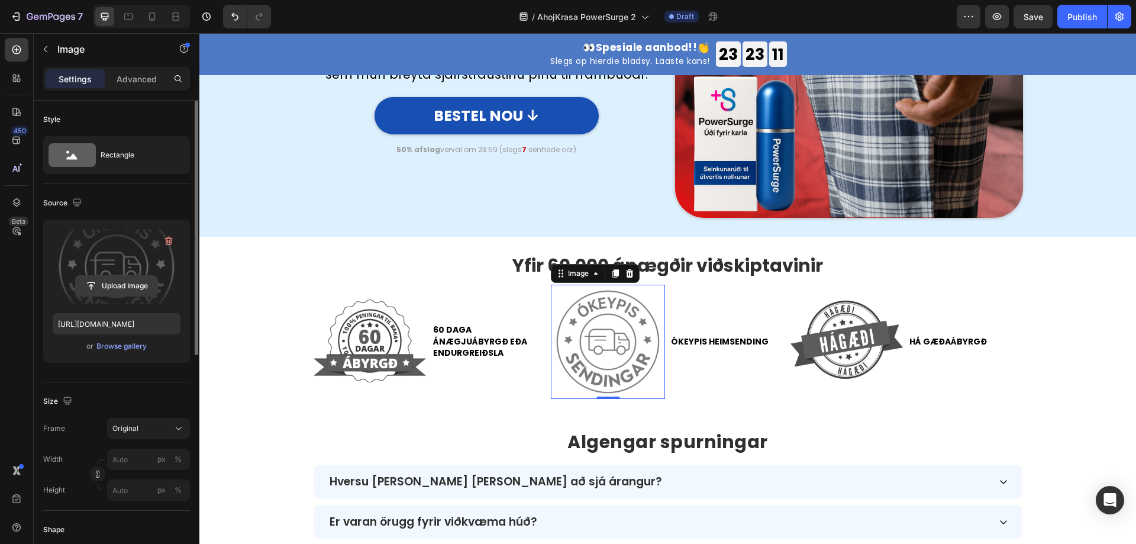
click at [104, 284] on input "file" at bounding box center [117, 286] width 82 height 20
click at [115, 280] on input "file" at bounding box center [117, 286] width 82 height 20
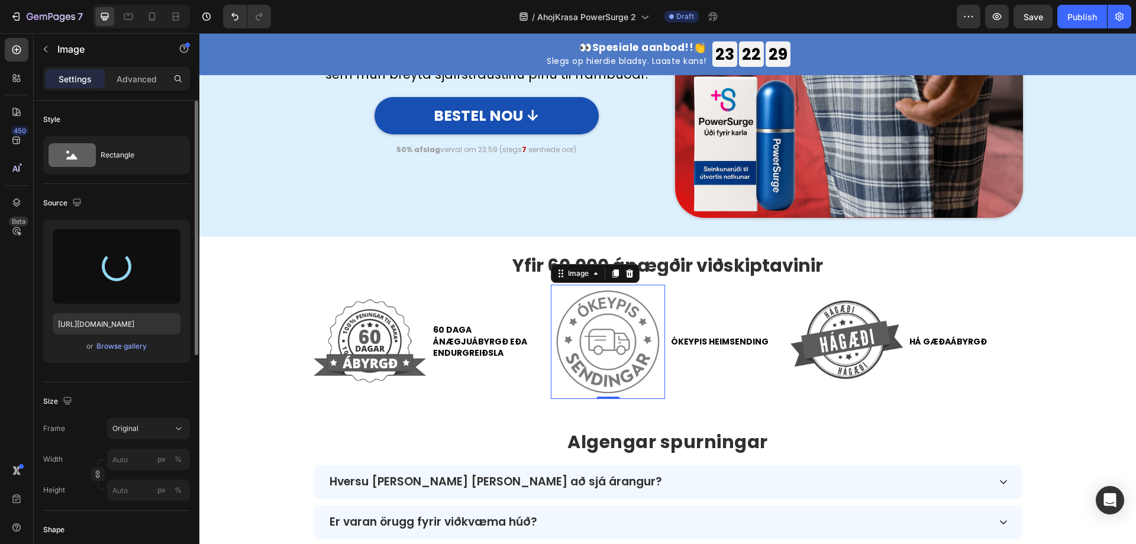
type input "https://cdn.shopify.com/s/files/1/0657/6783/3683/files/gempages_578032762192134…"
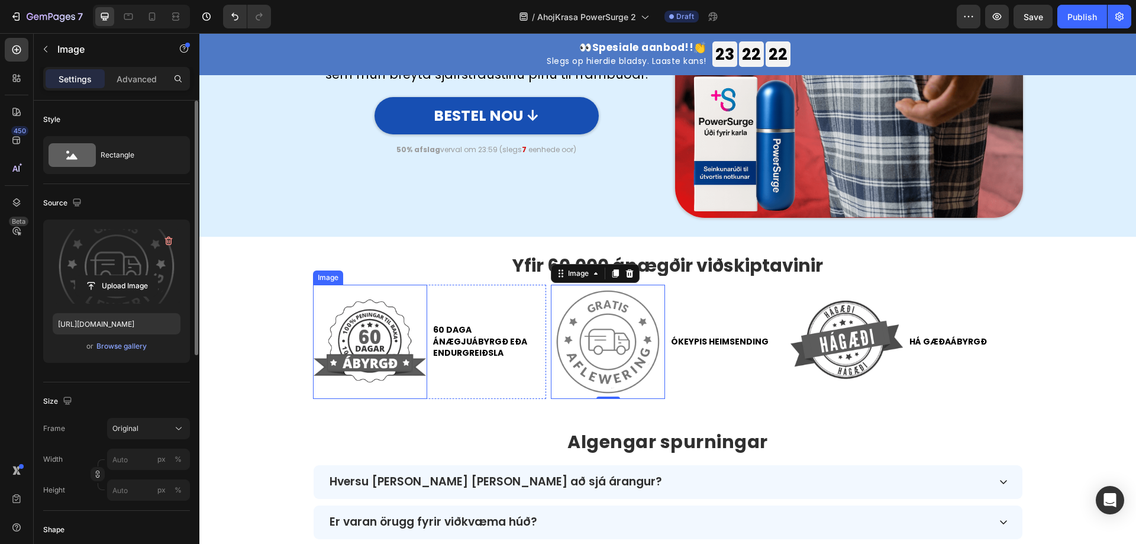
click at [328, 335] on img at bounding box center [370, 341] width 114 height 114
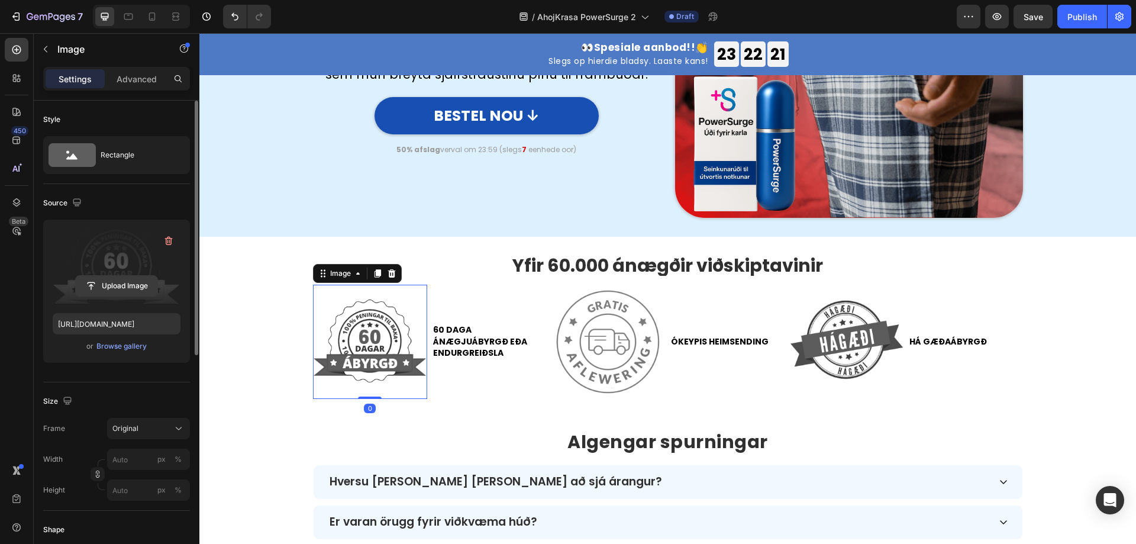
click at [114, 282] on input "file" at bounding box center [117, 286] width 82 height 20
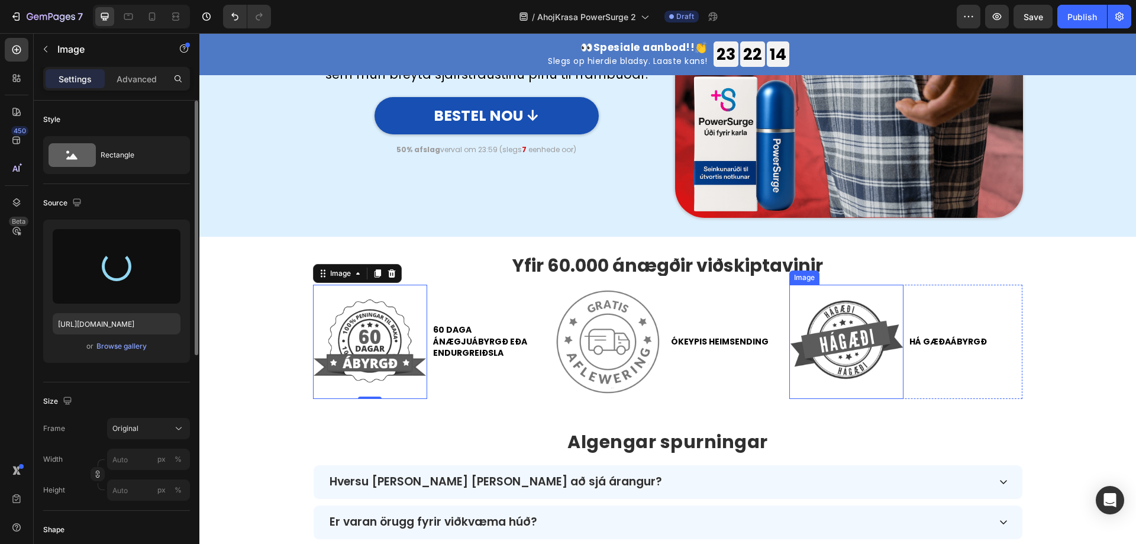
click at [839, 344] on img at bounding box center [846, 341] width 114 height 114
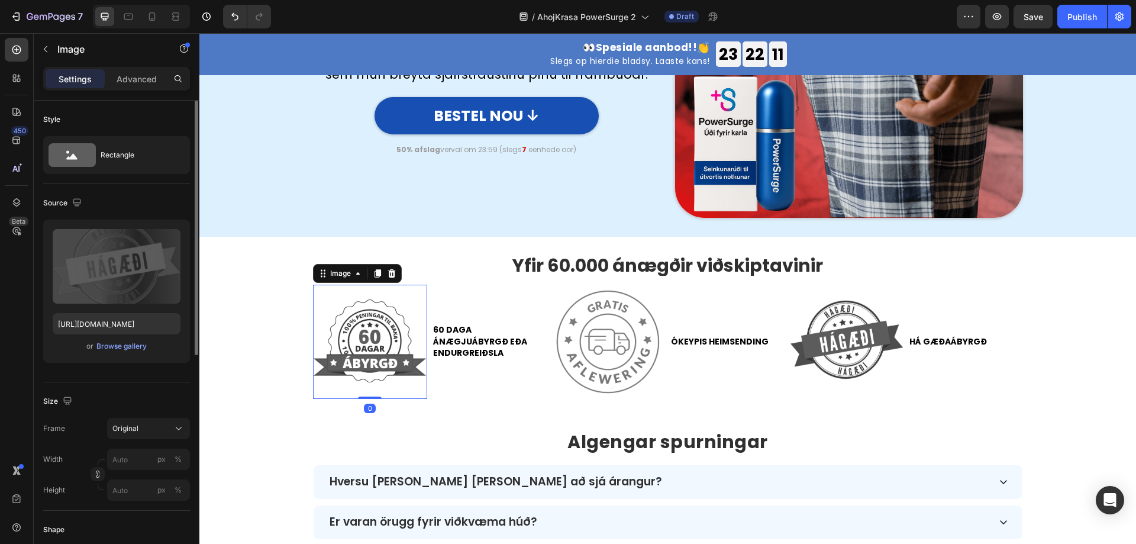
click at [368, 348] on img at bounding box center [370, 341] width 114 height 114
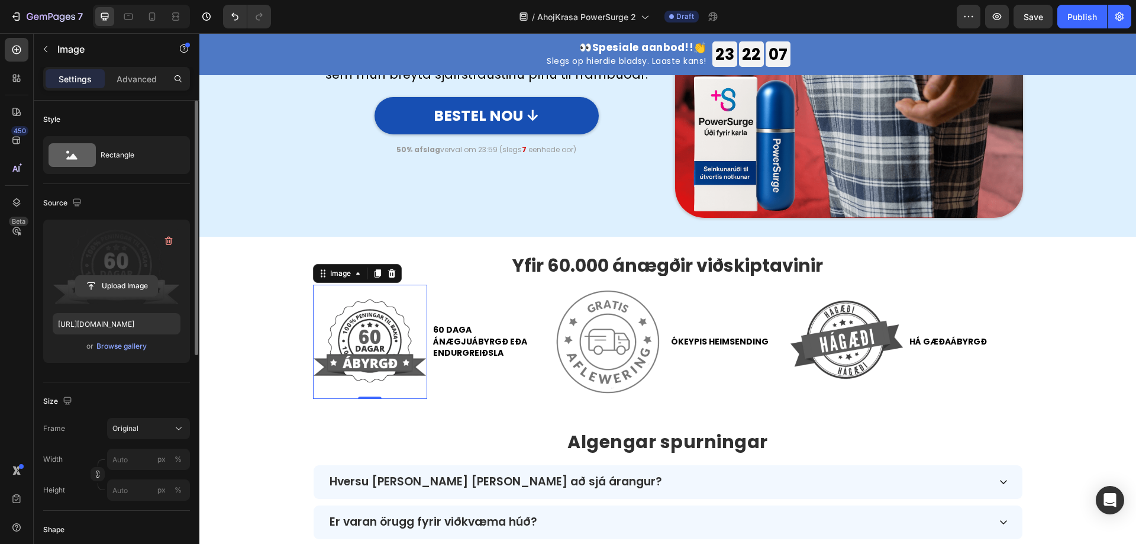
click at [126, 287] on input "file" at bounding box center [117, 286] width 82 height 20
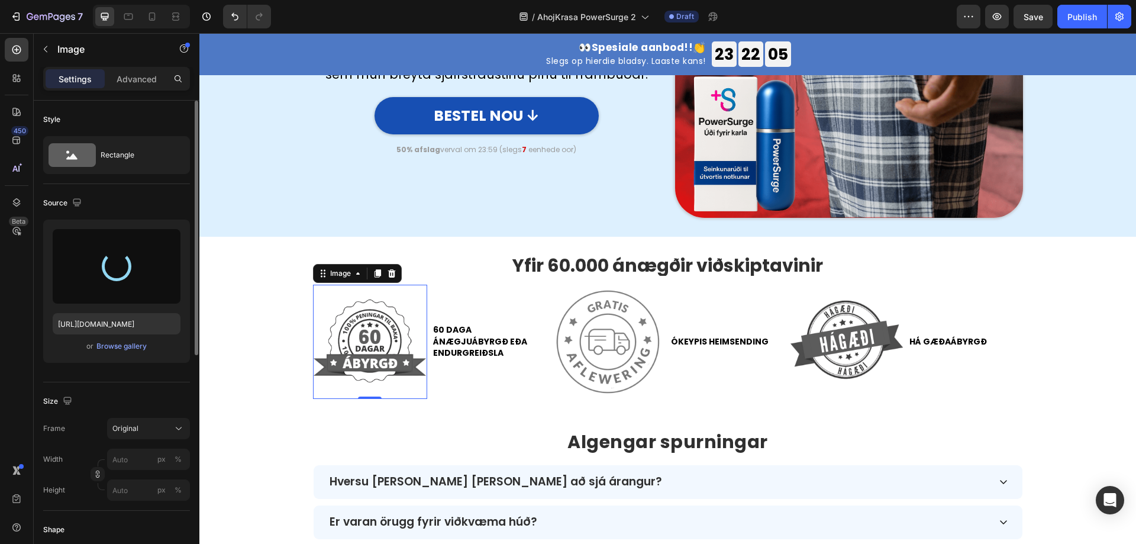
type input "https://cdn.shopify.com/s/files/1/0657/6783/3683/files/gempages_578032762192134…"
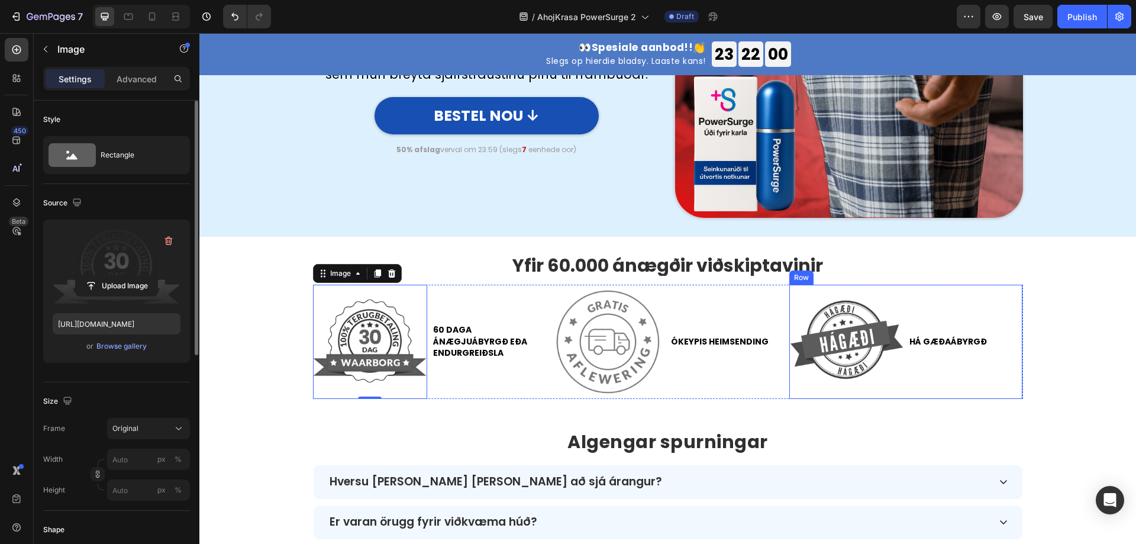
click at [835, 338] on img at bounding box center [846, 341] width 114 height 114
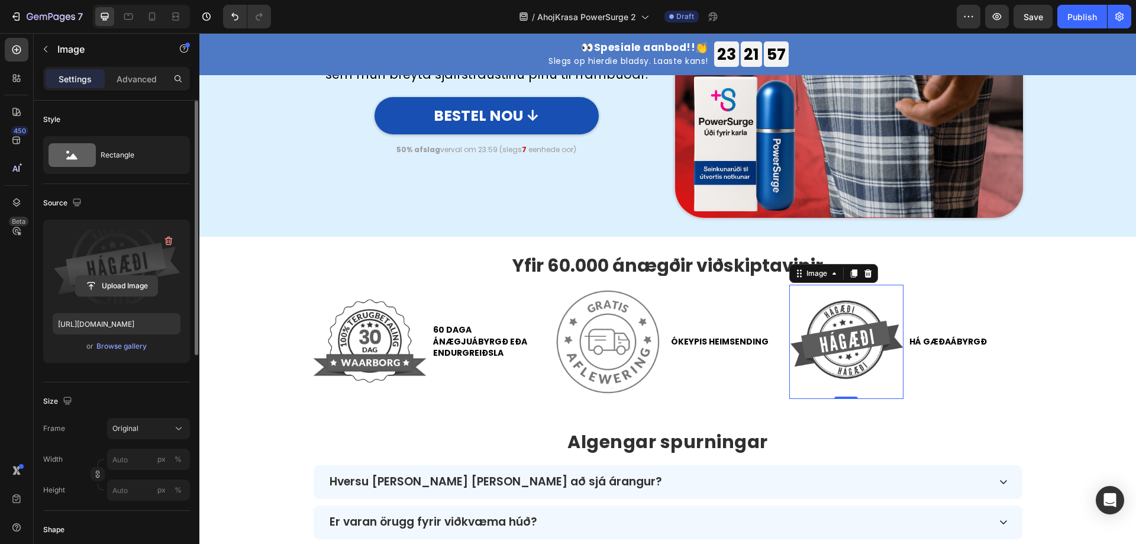
click at [119, 287] on input "file" at bounding box center [117, 286] width 82 height 20
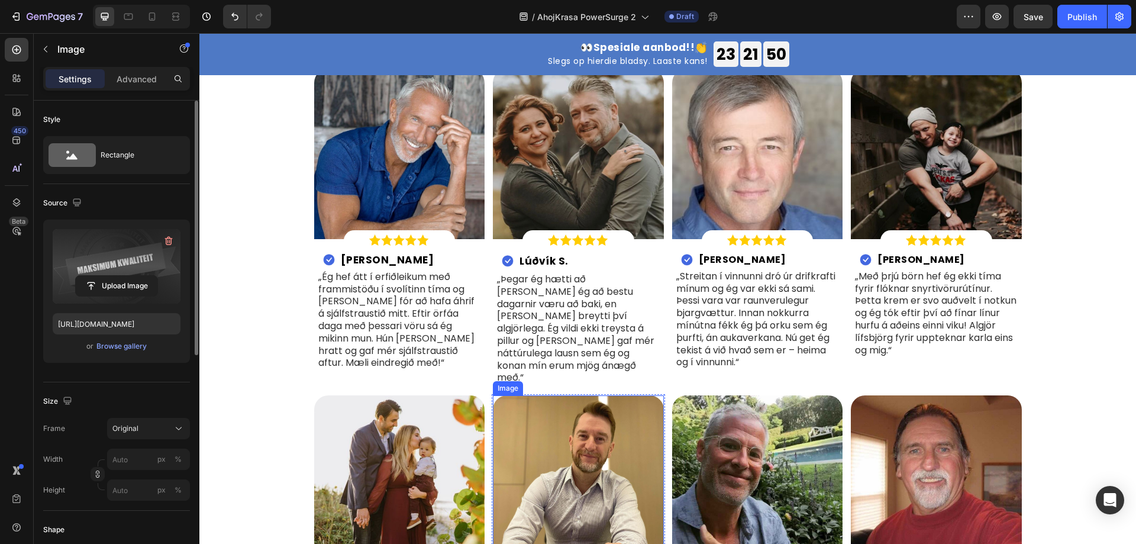
type input "https://cdn.shopify.com/s/files/1/0657/6783/3683/files/gempages_578032762192134…"
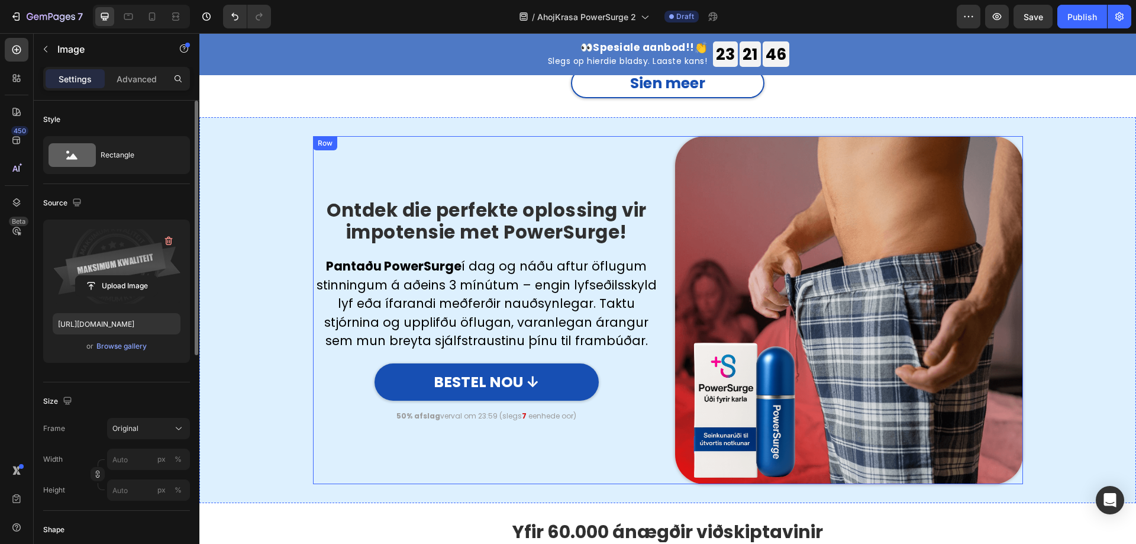
scroll to position [2838, 0]
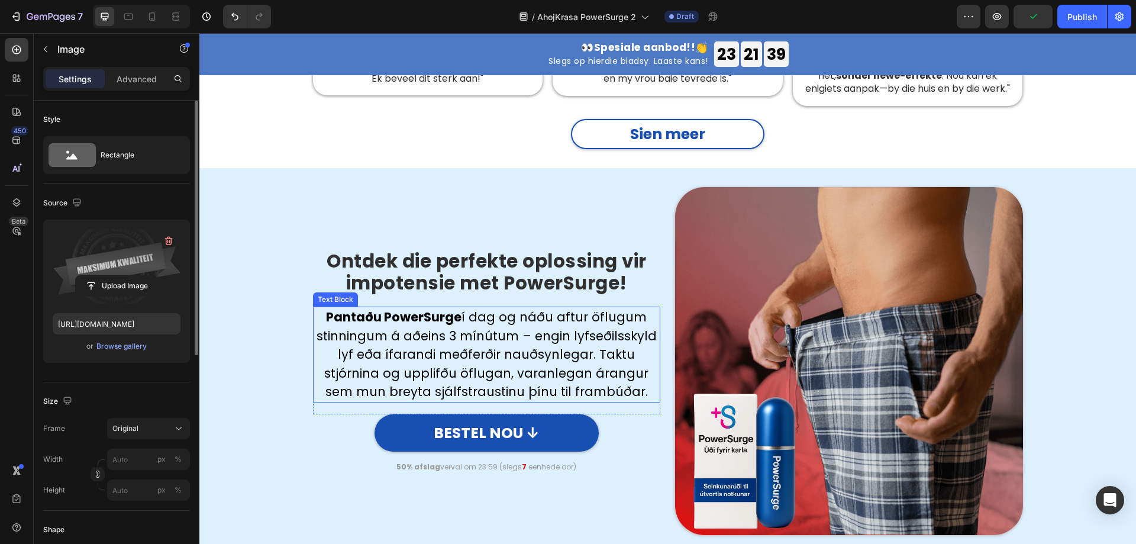
click at [469, 311] on p "Pantaðu PowerSurge í dag og náðu aftur öflugum stinningum á aðeins 3 mínútum – …" at bounding box center [486, 354] width 345 height 93
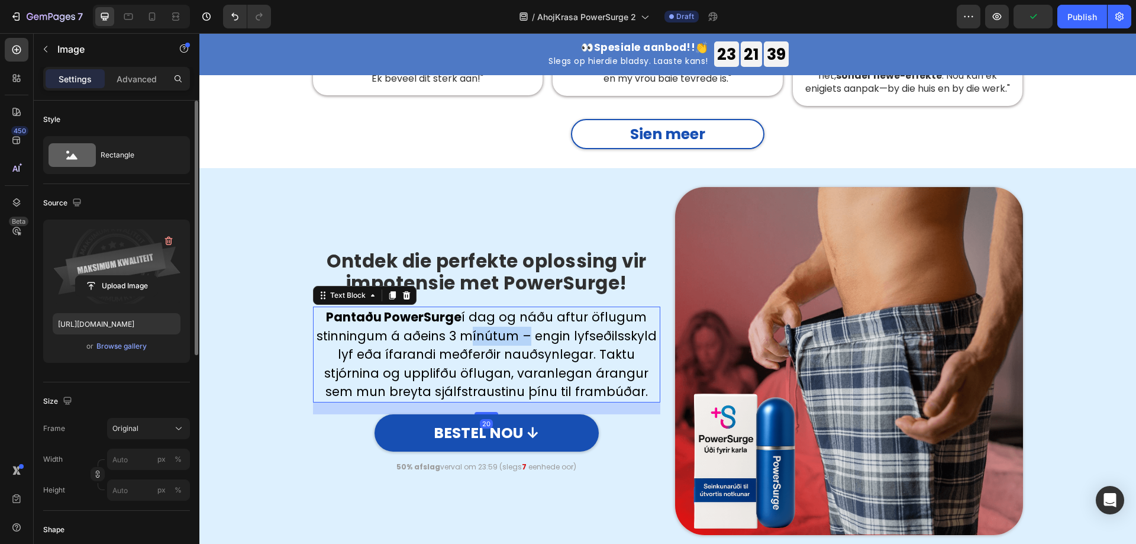
click at [469, 311] on p "Pantaðu PowerSurge í dag og náðu aftur öflugum stinningum á aðeins 3 mínútum – …" at bounding box center [486, 354] width 345 height 93
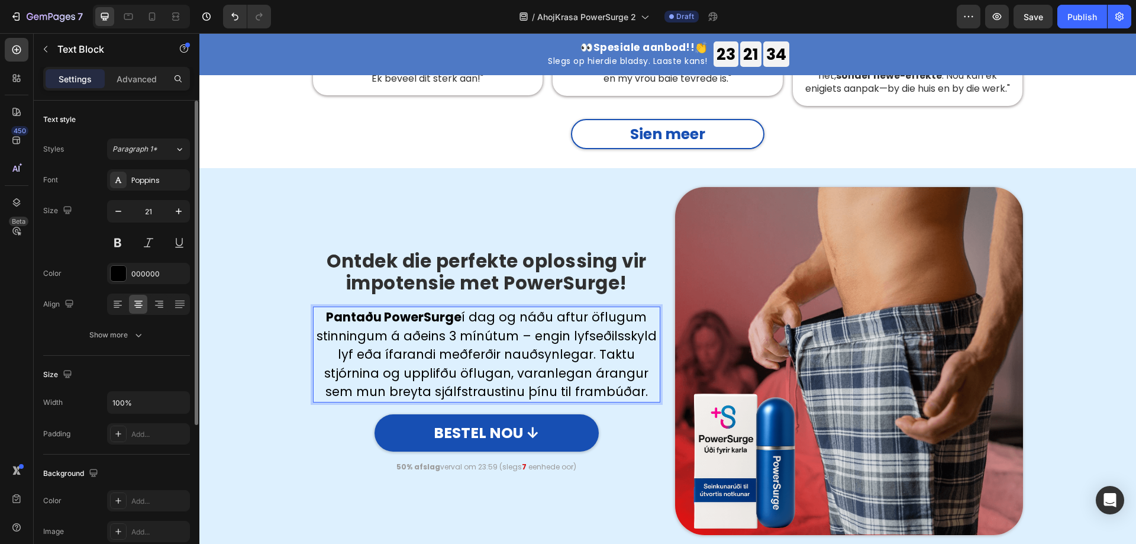
click at [463, 308] on p "Pantaðu PowerSurge í dag og náðu aftur öflugum stinningum á aðeins 3 mínútum – …" at bounding box center [486, 354] width 345 height 93
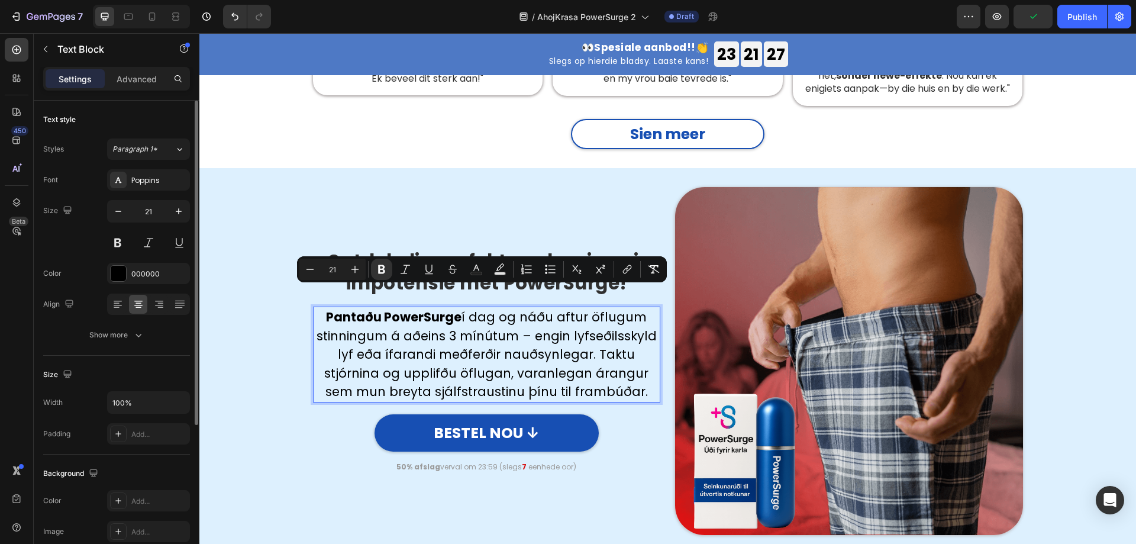
click at [408, 308] on strong "Pantaðu PowerSurge" at bounding box center [393, 316] width 135 height 17
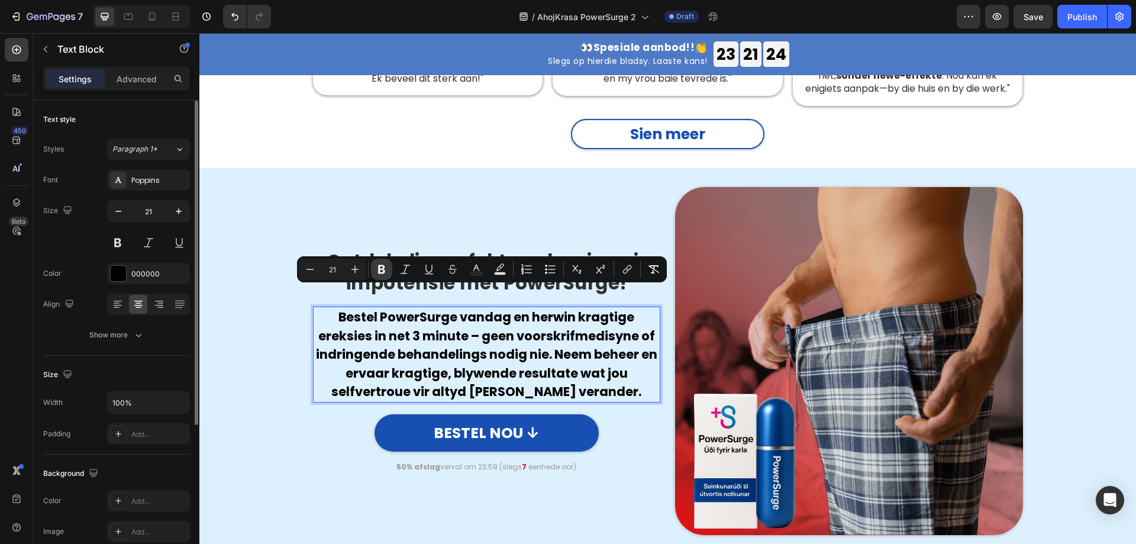
click at [376, 267] on icon "Editor contextual toolbar" at bounding box center [382, 269] width 12 height 12
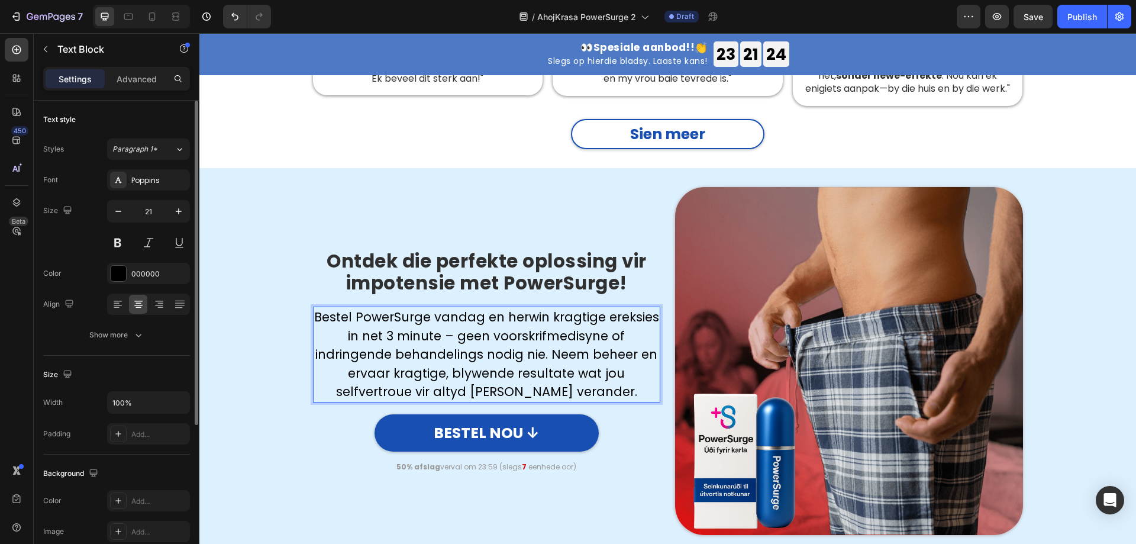
click at [384, 308] on p "Bestel PowerSurge vandag en herwin kragtige ereksies in net 3 minute – geen voo…" at bounding box center [486, 354] width 345 height 93
drag, startPoint x: 358, startPoint y: 296, endPoint x: 424, endPoint y: 302, distance: 66.5
click at [424, 308] on p "Bestel PowerSurge vandag en herwin kragtige ereksies in net 3 minute – geen voo…" at bounding box center [486, 354] width 345 height 93
click at [375, 308] on p "Bestel PowerSurge vandag en herwin kragtige ereksies in net 3 minute – geen voo…" at bounding box center [486, 354] width 345 height 93
drag, startPoint x: 315, startPoint y: 291, endPoint x: 426, endPoint y: 295, distance: 110.7
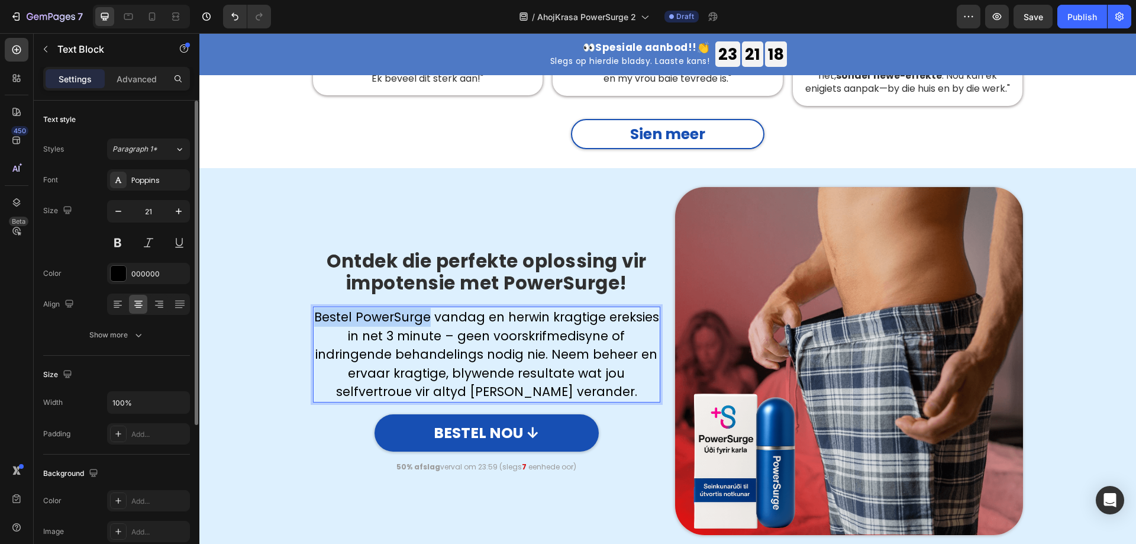
click at [426, 308] on p "Bestel PowerSurge vandag en herwin kragtige ereksies in net 3 minute – geen voo…" at bounding box center [486, 354] width 345 height 93
click at [121, 251] on button at bounding box center [117, 242] width 21 height 21
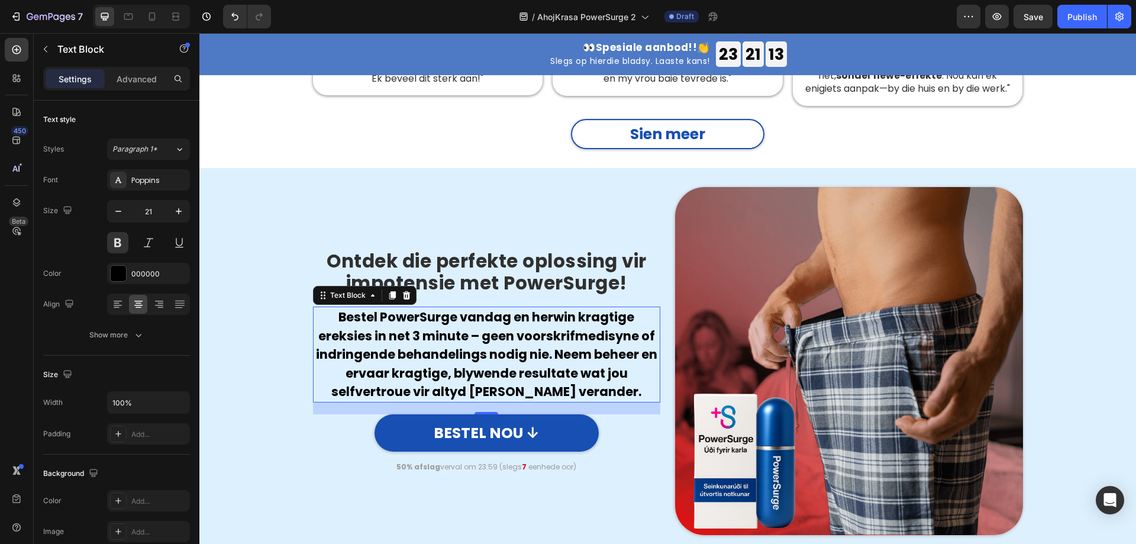
click at [448, 308] on p "Bestel PowerSurge vandag en herwin kragtige ereksies in net 3 minute – geen voo…" at bounding box center [486, 354] width 345 height 93
click at [457, 308] on p "Bestel PowerSurge vandag en herwin kragtige ereksies in net 3 minute – geen voo…" at bounding box center [486, 354] width 345 height 93
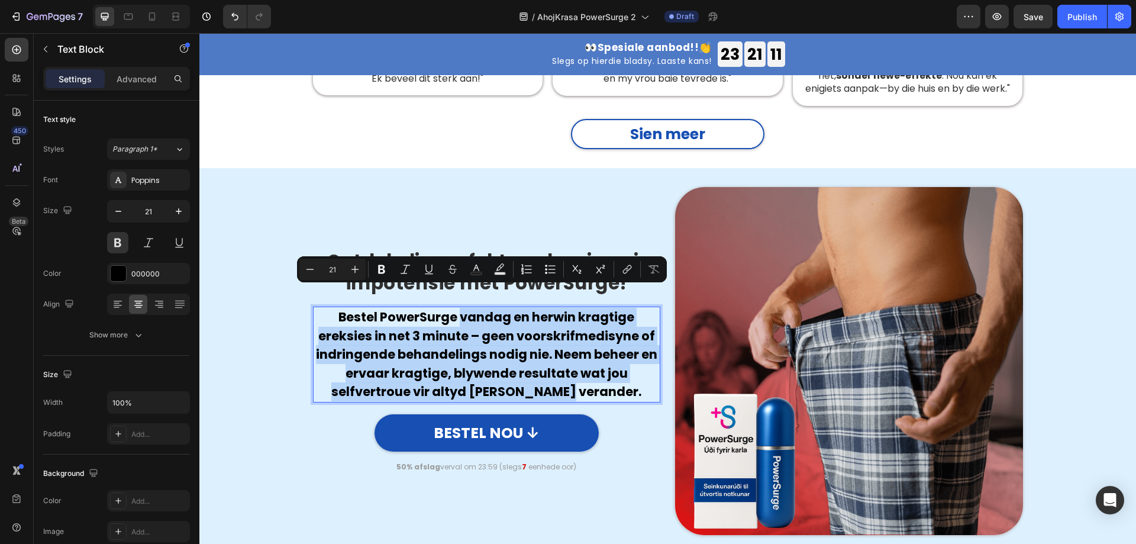
drag, startPoint x: 459, startPoint y: 295, endPoint x: 599, endPoint y: 368, distance: 157.4
click at [599, 368] on p "Bestel PowerSurge vandag en herwin kragtige ereksies in net 3 minute – geen voo…" at bounding box center [486, 354] width 345 height 93
drag, startPoint x: 383, startPoint y: 269, endPoint x: 190, endPoint y: 251, distance: 193.6
click at [383, 269] on icon "Editor contextual toolbar" at bounding box center [381, 269] width 7 height 9
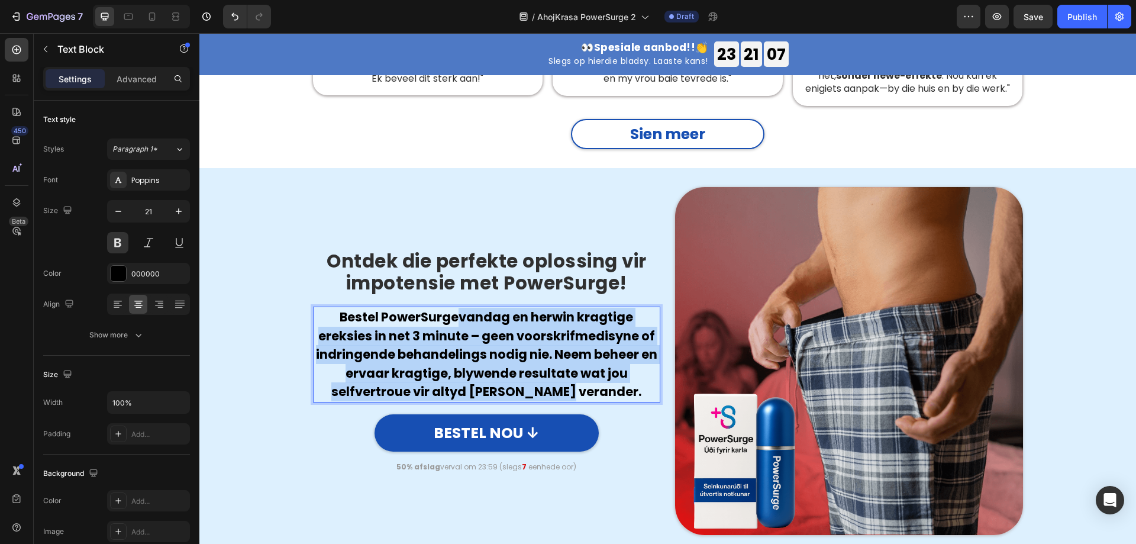
drag, startPoint x: 455, startPoint y: 297, endPoint x: 622, endPoint y: 373, distance: 182.9
click at [622, 373] on p "Bestel PowerSurge vandag en herwin kragtige ereksies in net 3 minute – geen voo…" at bounding box center [486, 354] width 345 height 93
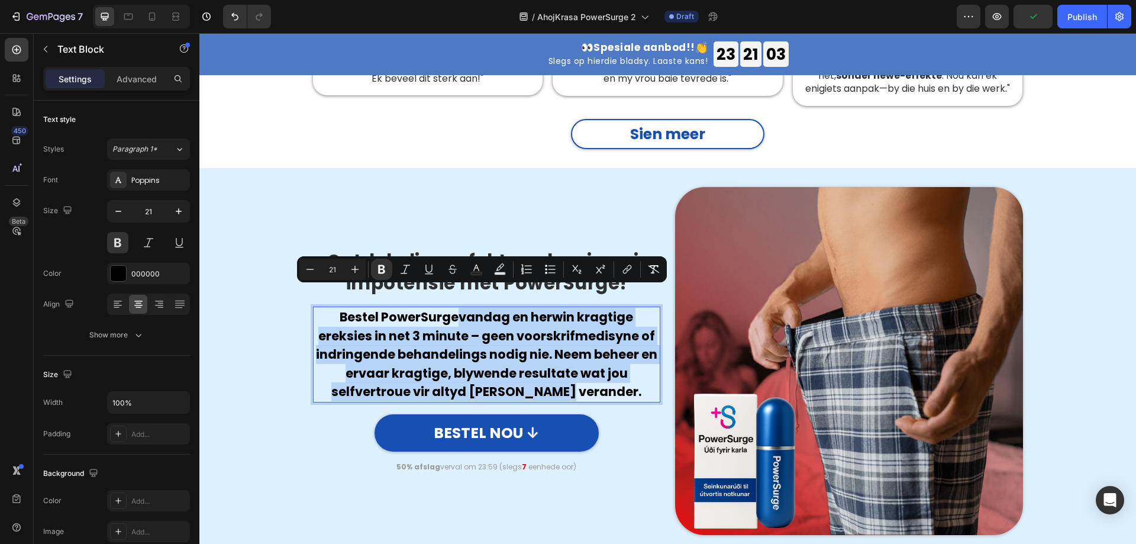
click at [403, 323] on p "Bestel PowerSurge vandag en herwin kragtige ereksies in net 3 minute – geen voo…" at bounding box center [486, 354] width 345 height 93
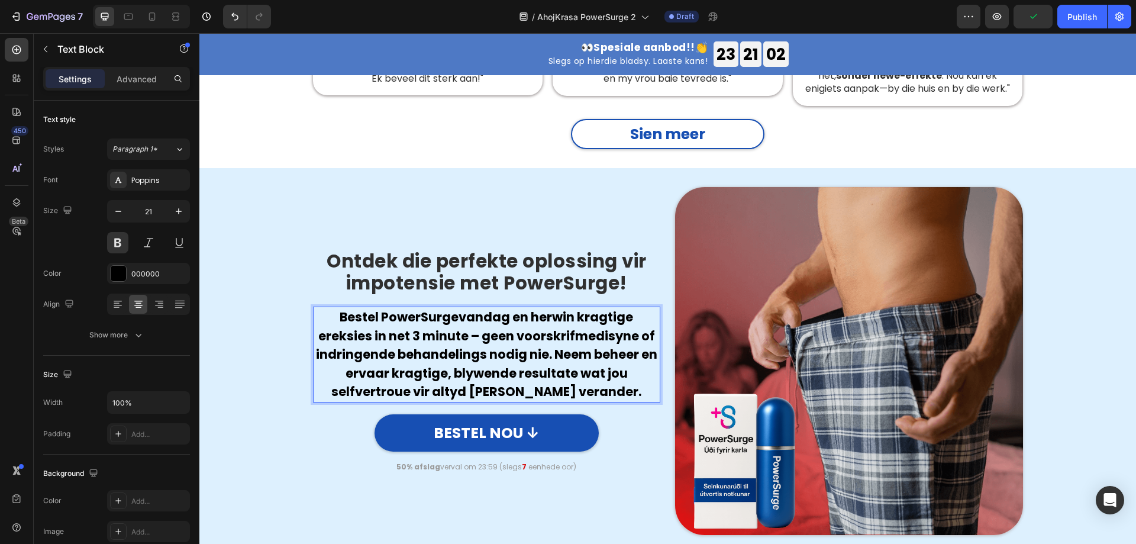
click at [429, 322] on strong "vandag en herwin kragtige ereksies in net 3 minute – geen voorskrifmedisyne of …" at bounding box center [486, 354] width 341 height 92
click at [424, 318] on strong "vandag en herwin kragtige ereksies in net 3 minute – geen voorskrifmedisyne of …" at bounding box center [486, 354] width 341 height 92
click at [448, 321] on strong "vandag en herwin kragtige ereksies in net 3 minute – geen voorskrifmedisyne of …" at bounding box center [486, 354] width 341 height 92
click at [280, 409] on div "Ontdek die perfekte oplossing vir impotensie met PowerSurge! Heading Row Bestel…" at bounding box center [667, 361] width 919 height 348
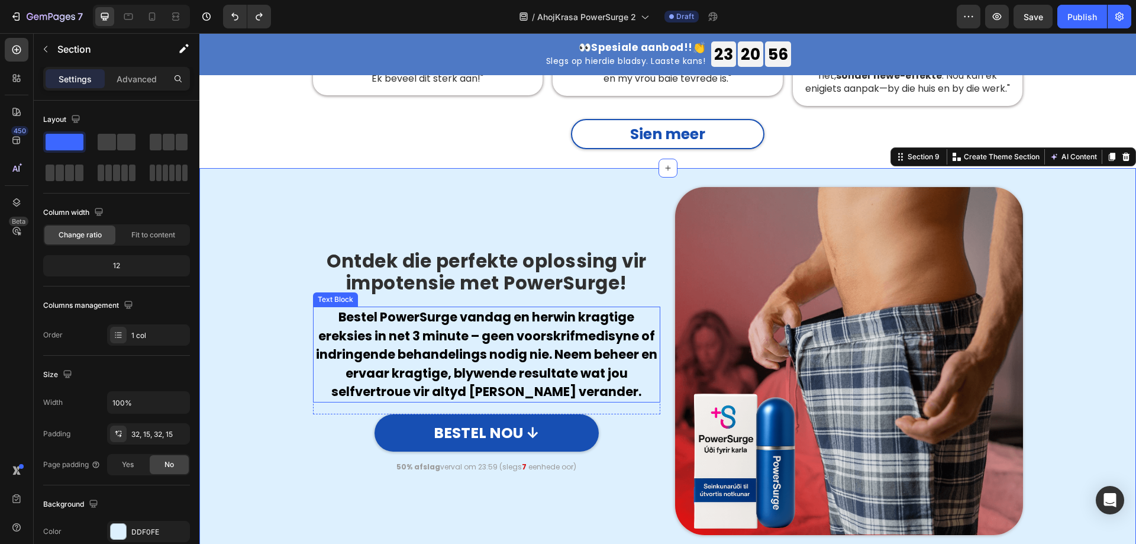
click at [426, 338] on p "Bestel PowerSurge vandag en herwin kragtige ereksies in net 3 minute – geen voo…" at bounding box center [486, 354] width 345 height 93
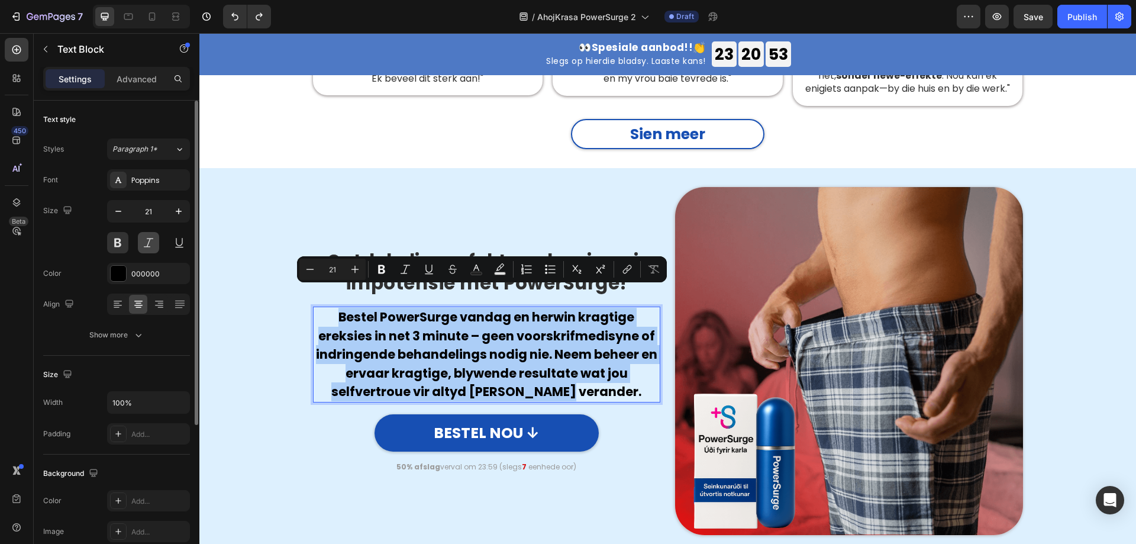
click at [119, 243] on button at bounding box center [117, 242] width 21 height 21
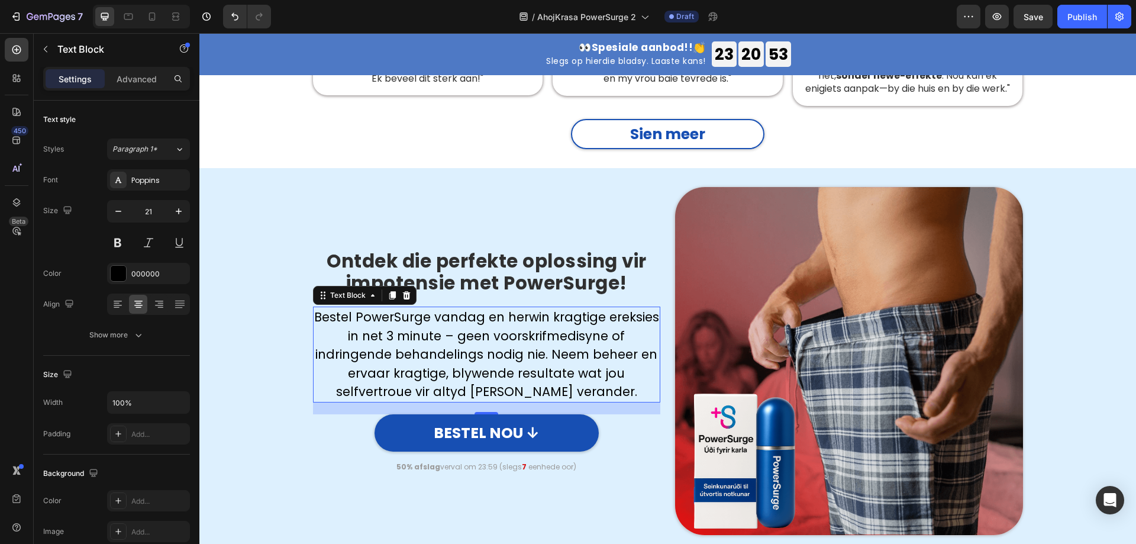
click at [426, 328] on p "Bestel PowerSurge vandag en herwin kragtige ereksies in net 3 minute – geen voo…" at bounding box center [486, 354] width 345 height 93
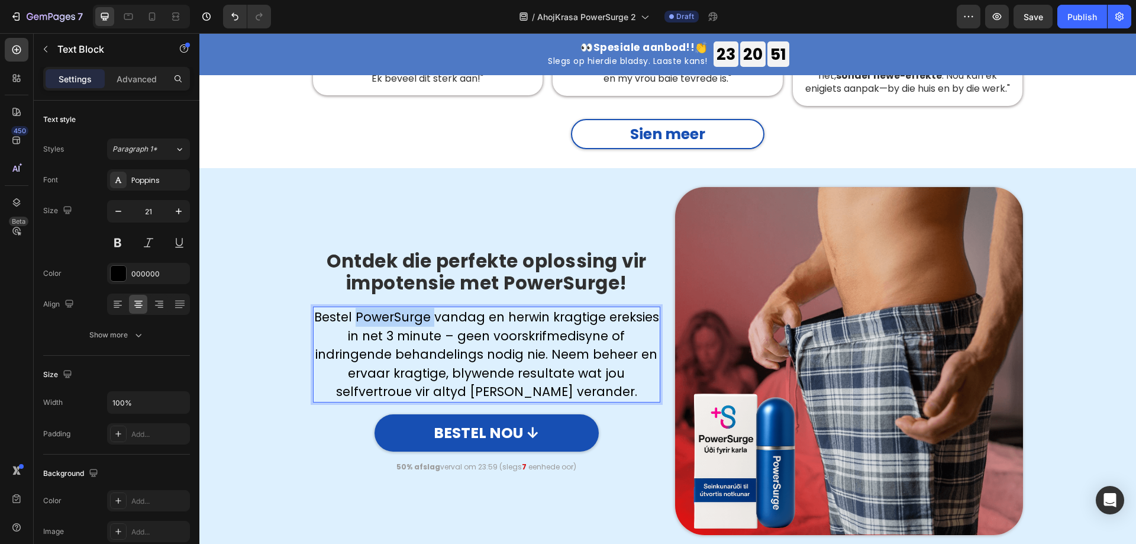
drag, startPoint x: 429, startPoint y: 296, endPoint x: 356, endPoint y: 295, distance: 72.8
click at [356, 308] on p "Bestel PowerSurge vandag en herwin kragtige ereksies in net 3 minute – geen voo…" at bounding box center [486, 354] width 345 height 93
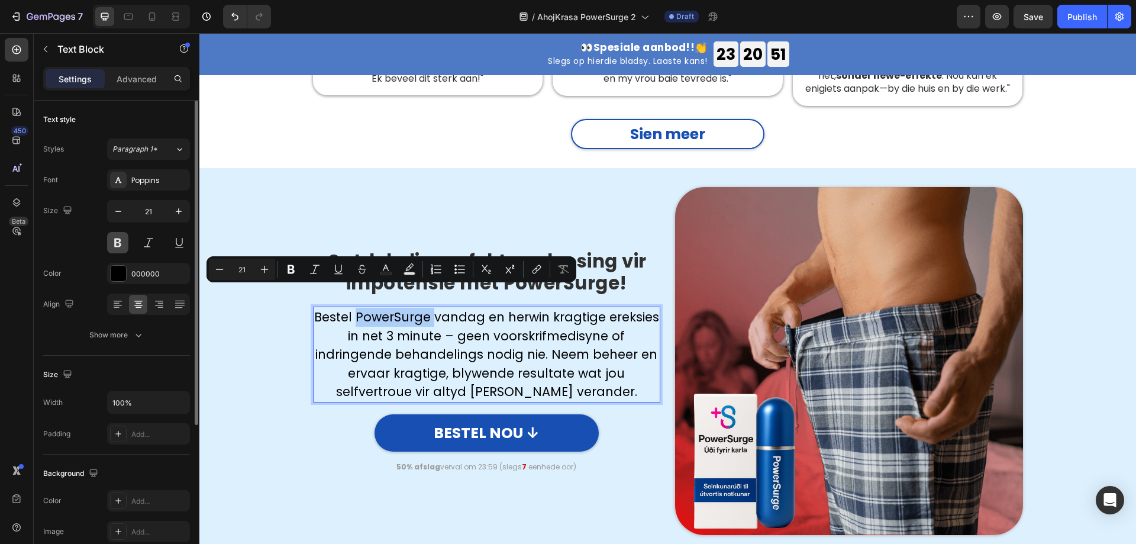
click at [119, 245] on button at bounding box center [117, 242] width 21 height 21
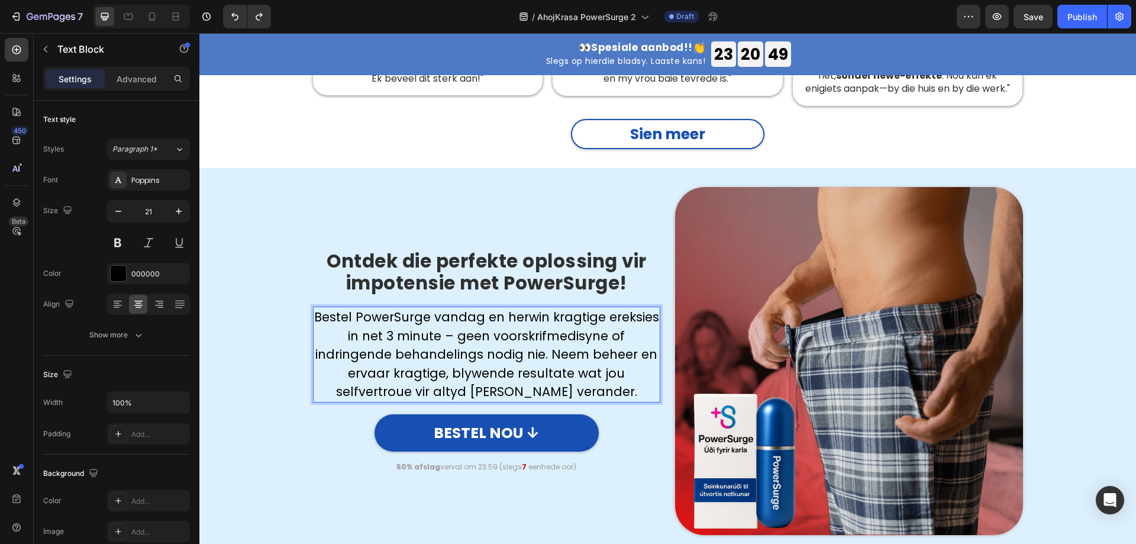
click at [426, 308] on p "Bestel PowerSurge vandag en herwin kragtige ereksies in net 3 minute – geen voo…" at bounding box center [486, 354] width 345 height 93
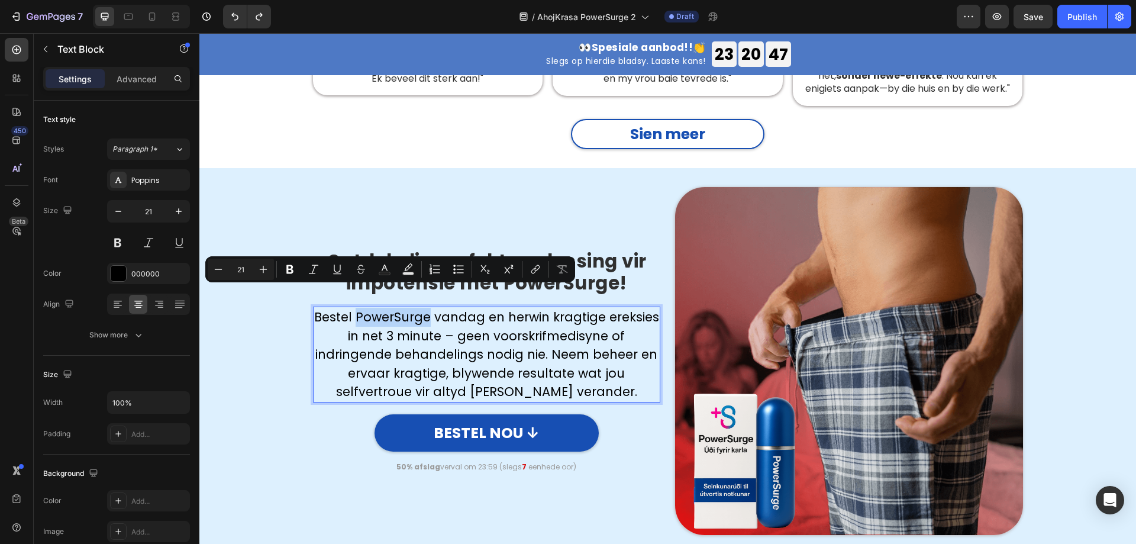
drag, startPoint x: 426, startPoint y: 295, endPoint x: 354, endPoint y: 291, distance: 71.7
click at [354, 308] on p "Bestel PowerSurge vandag en herwin kragtige ereksies in net 3 minute – geen voo…" at bounding box center [486, 354] width 345 height 93
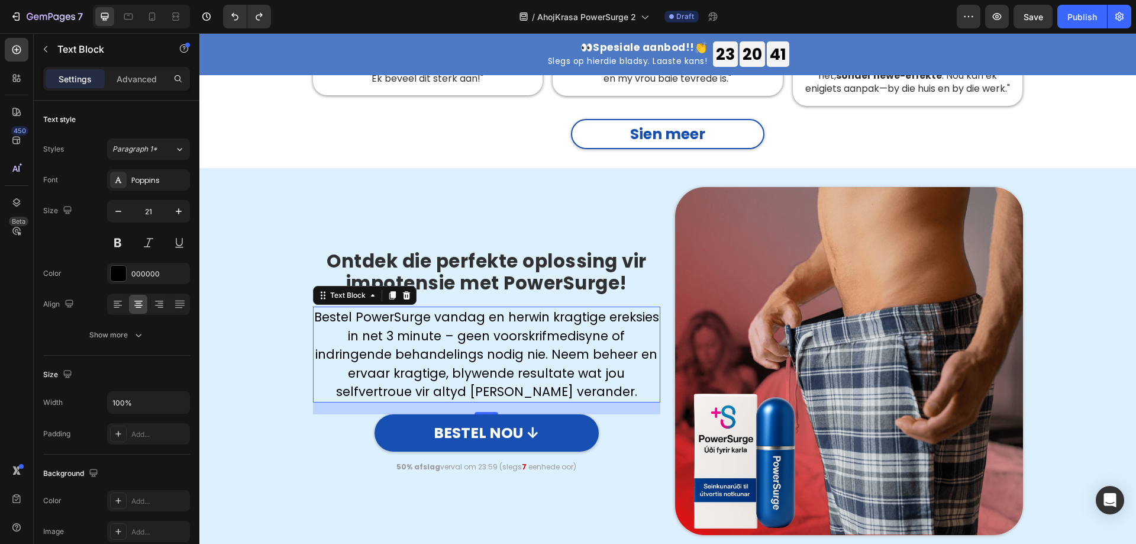
click at [394, 311] on p "Bestel PowerSurge vandag en herwin kragtige ereksies in net 3 minute – geen voo…" at bounding box center [486, 354] width 345 height 93
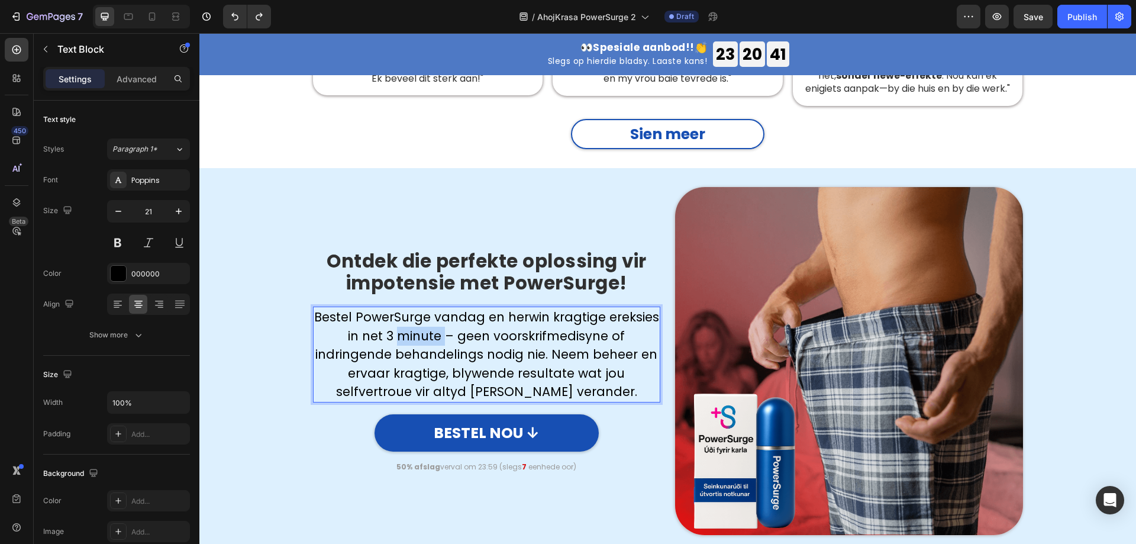
click at [394, 311] on p "Bestel PowerSurge vandag en herwin kragtige ereksies in net 3 minute – geen voo…" at bounding box center [486, 354] width 345 height 93
click at [290, 418] on div "Ontdek die perfekte oplossing vir impotensie met PowerSurge! Heading Row Bestel…" at bounding box center [667, 361] width 919 height 348
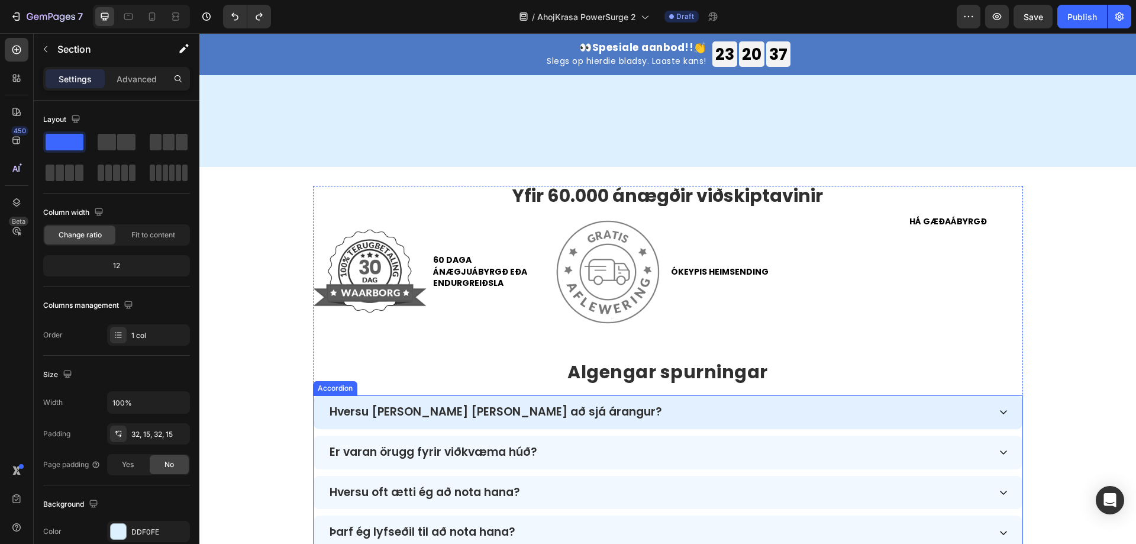
click at [618, 395] on div "Hversu langan tíma tekur að sjá árangur?" at bounding box center [667, 412] width 709 height 34
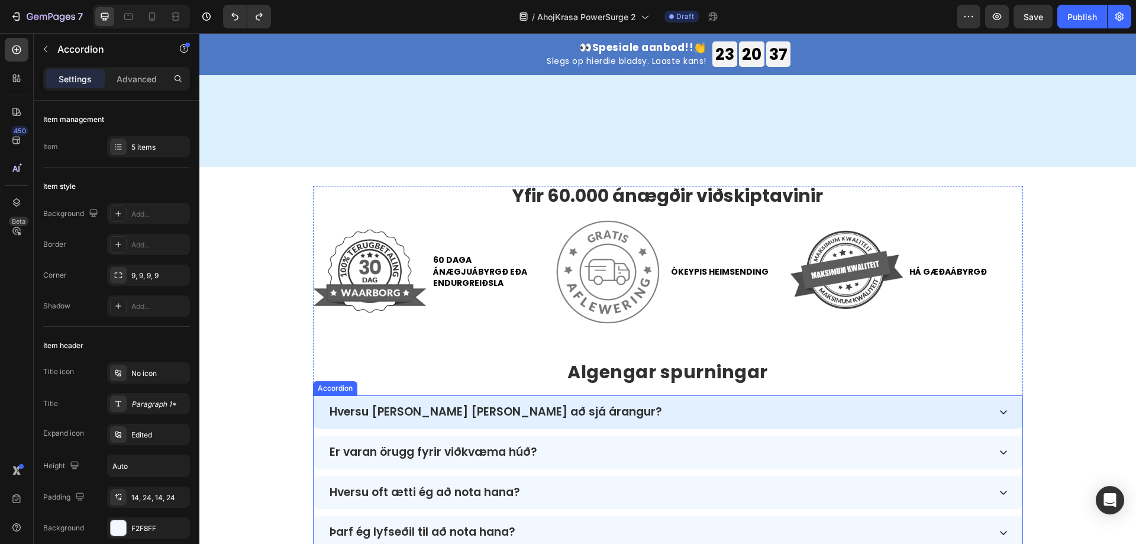
click at [618, 395] on div "Hversu langan tíma tekur að sjá árangur?" at bounding box center [667, 412] width 709 height 34
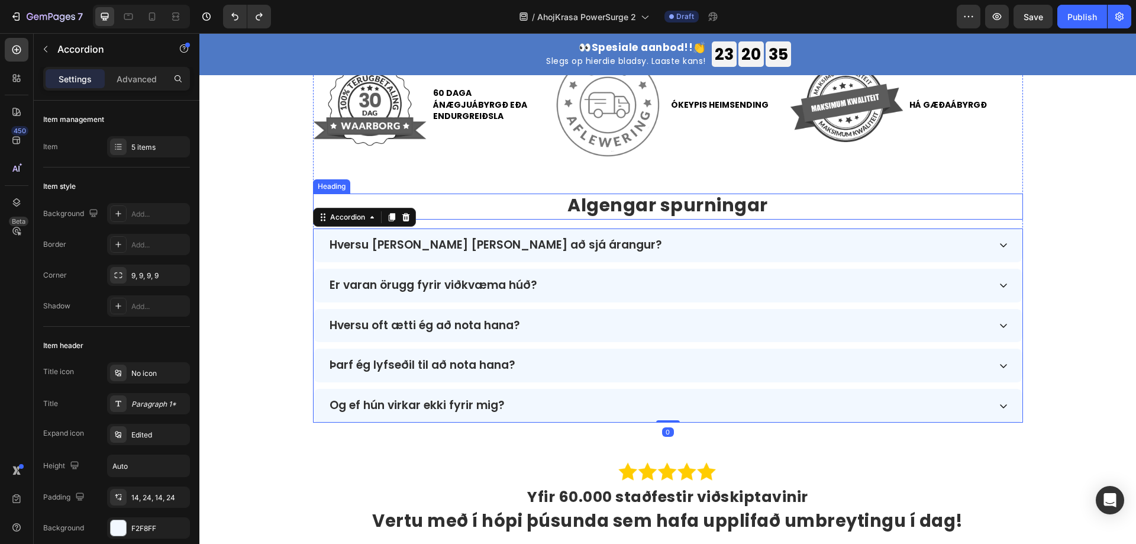
click at [618, 209] on strong "Algengar spurningar" at bounding box center [667, 204] width 201 height 25
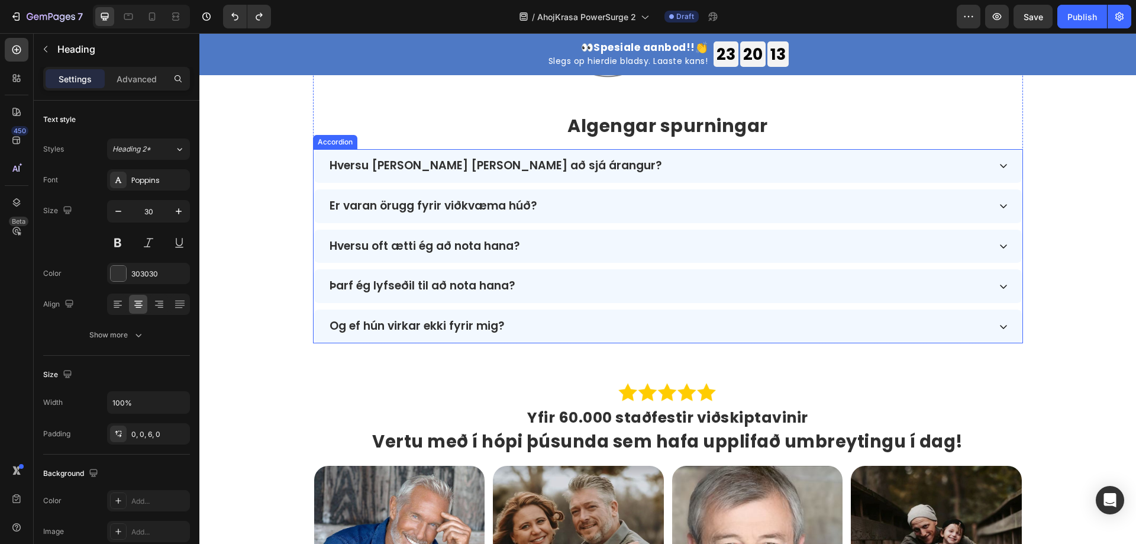
scroll to position [3273, 0]
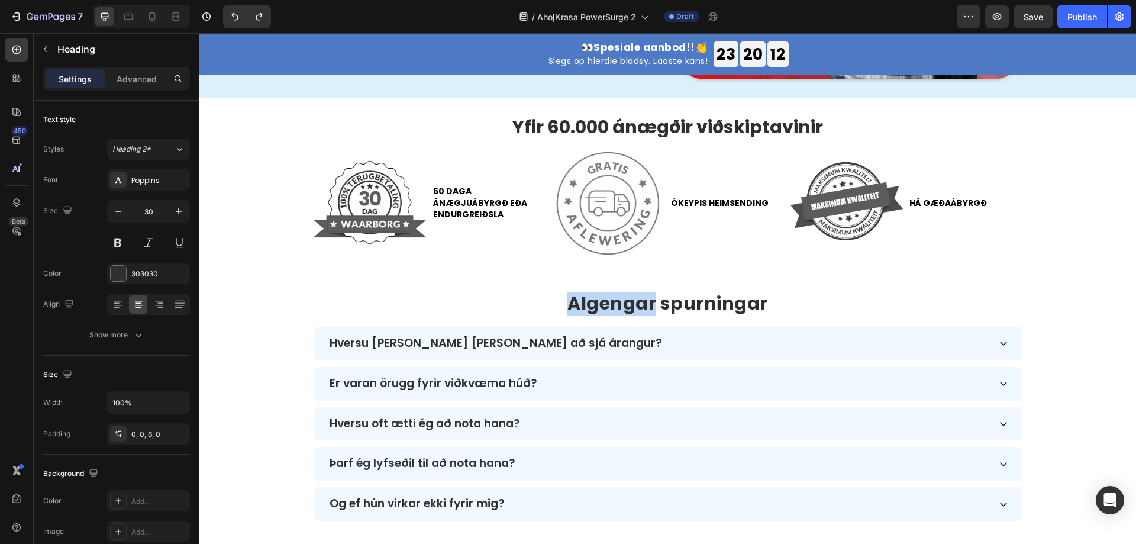
click at [646, 307] on strong "Algengar spurningar" at bounding box center [667, 302] width 201 height 25
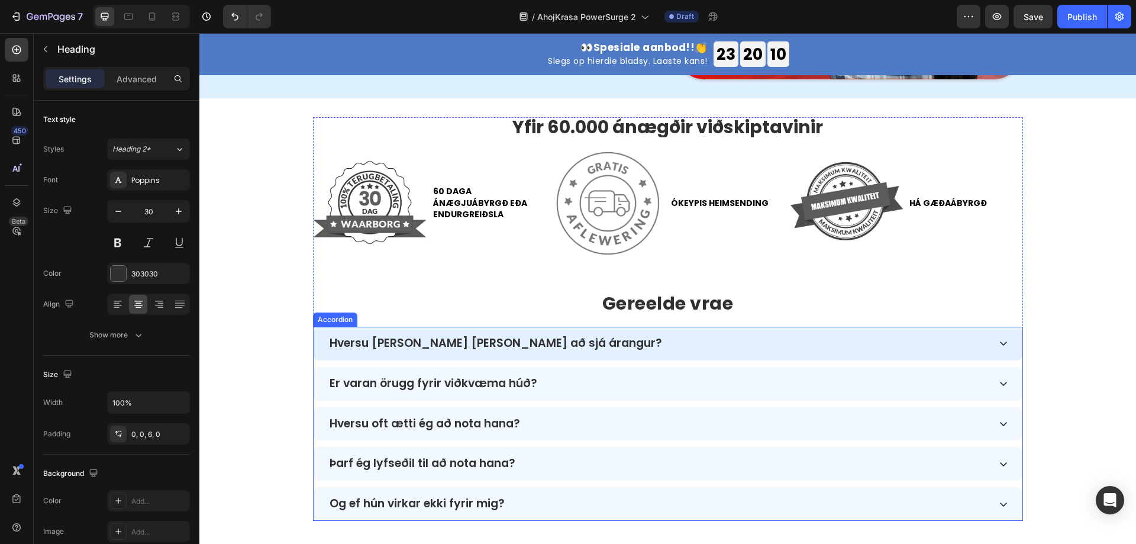
click at [516, 346] on p "Hversu langan tíma tekur að sjá árangur?" at bounding box center [495, 344] width 332 height 14
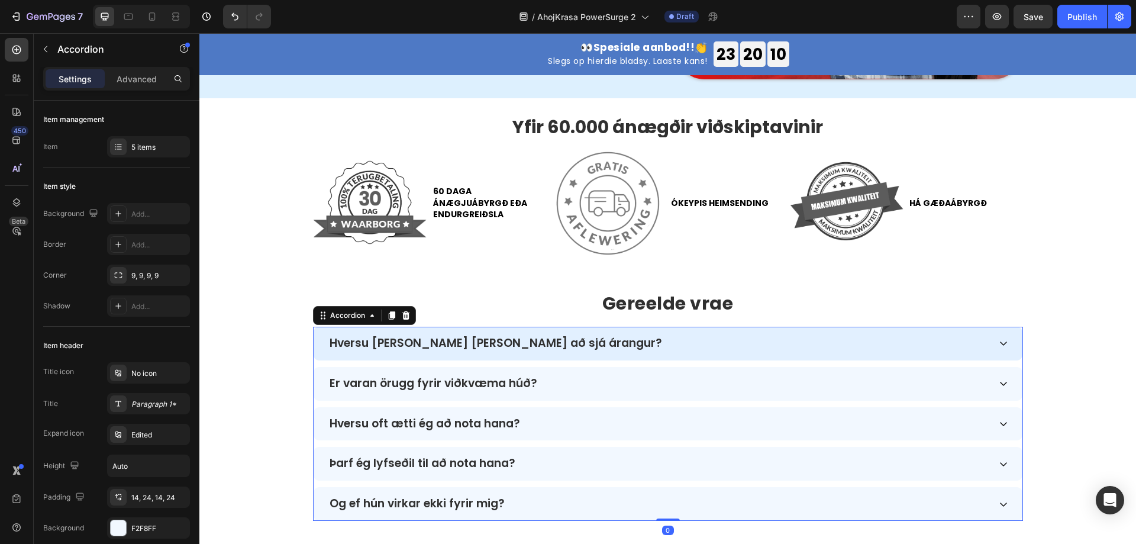
click at [516, 342] on p "Hversu langan tíma tekur að sjá árangur?" at bounding box center [495, 344] width 332 height 14
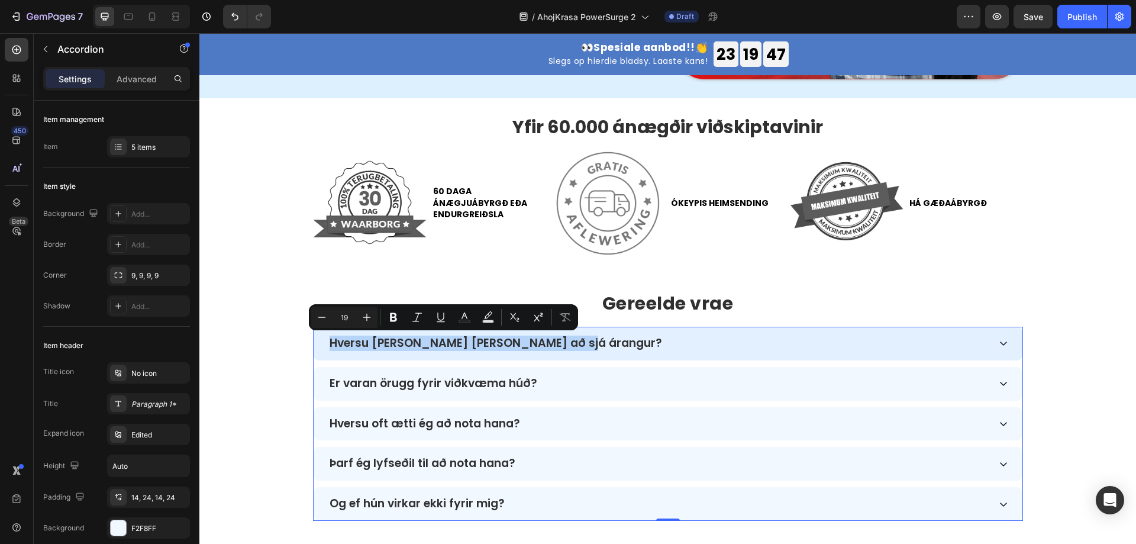
click at [476, 341] on p "Hversu langan tíma tekur að sjá árangur?" at bounding box center [495, 344] width 332 height 14
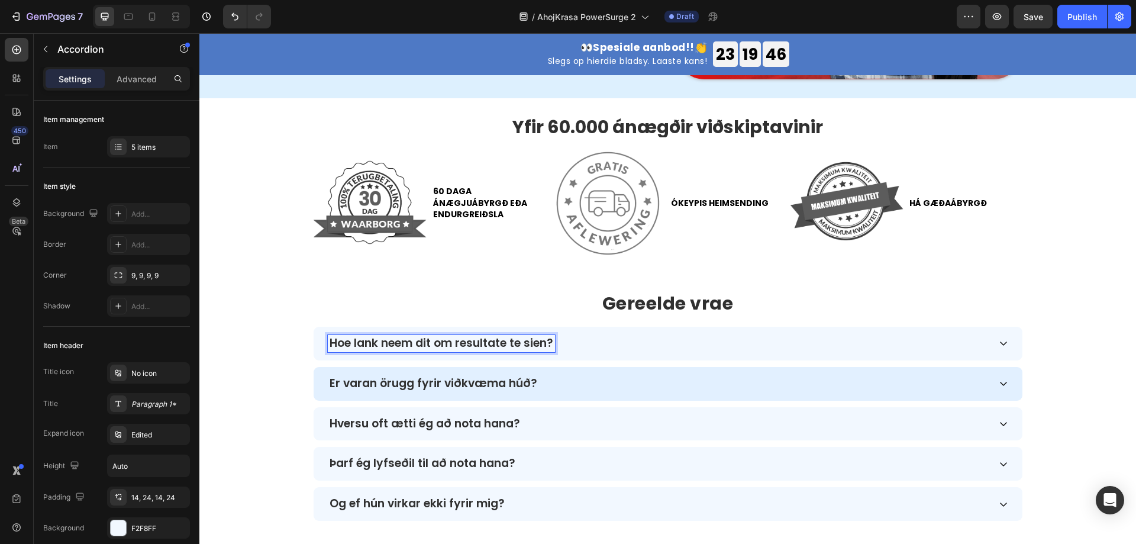
click at [531, 379] on div "Er varan örugg fyrir viðkvæma húð?" at bounding box center [433, 383] width 211 height 17
click at [513, 380] on p "Er varan örugg fyrir viðkvæma húð?" at bounding box center [433, 384] width 208 height 14
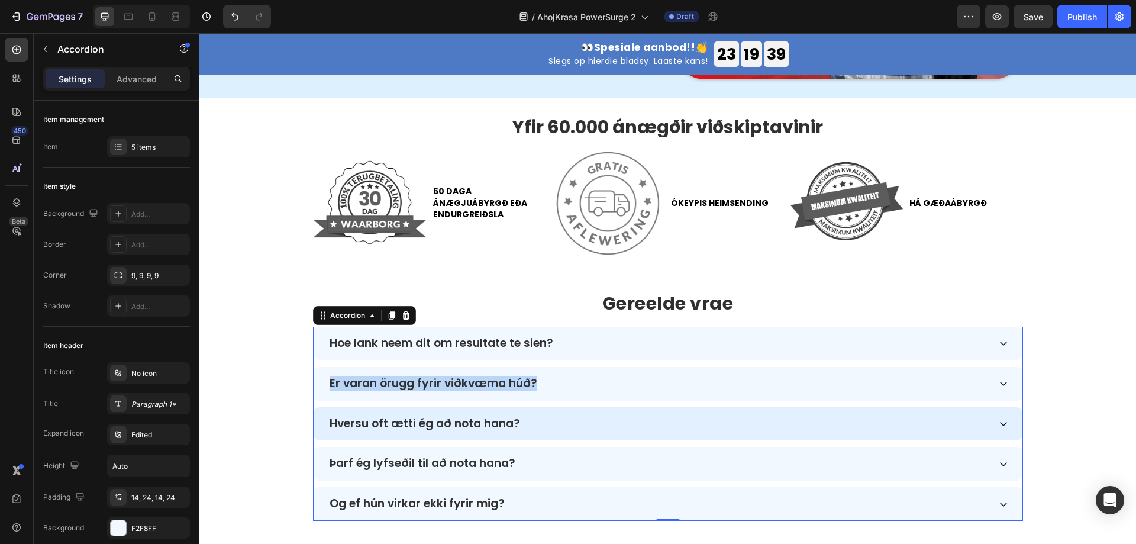
click at [433, 424] on p "Hversu oft ætti ég að nota hana?" at bounding box center [424, 424] width 190 height 14
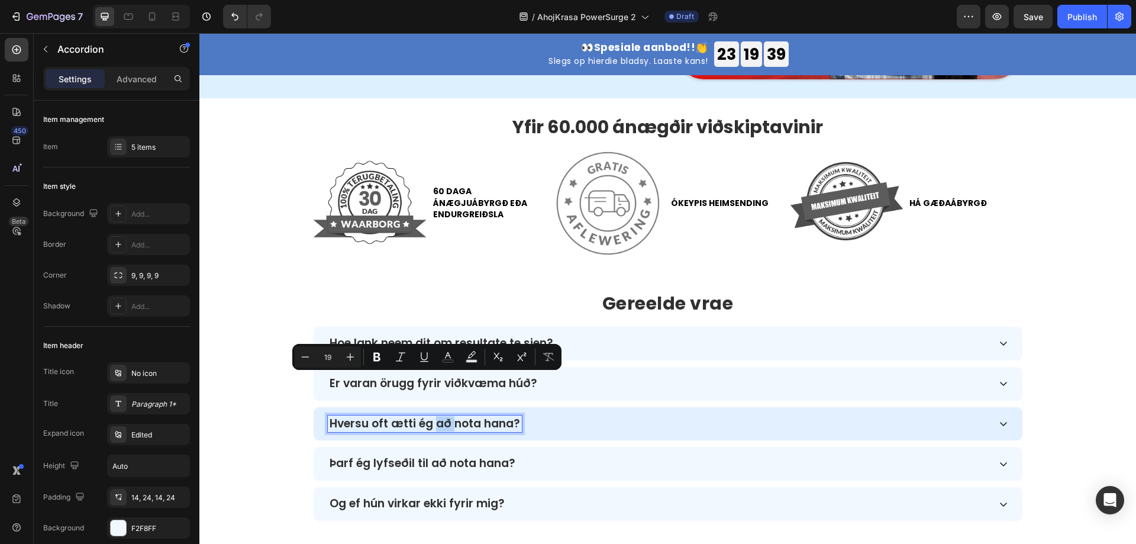
click at [433, 424] on p "Hversu oft ætti ég að nota hana?" at bounding box center [424, 424] width 190 height 14
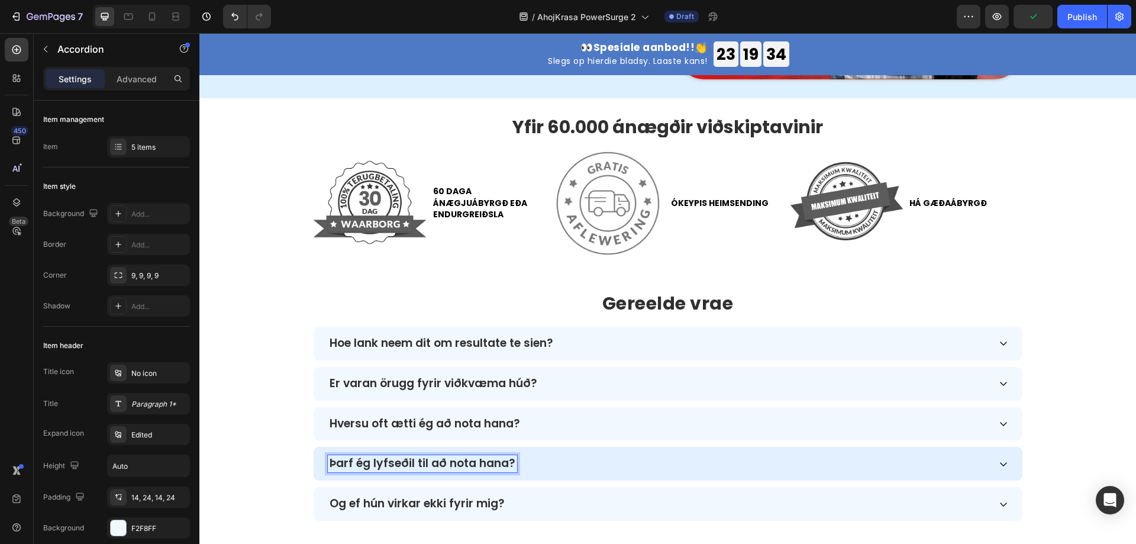
click at [479, 460] on p "Þarf ég lyfseðil til að nota hana?" at bounding box center [422, 464] width 186 height 14
click at [489, 461] on p "Þarf ég lyfseðil til að nota hana?" at bounding box center [422, 464] width 186 height 14
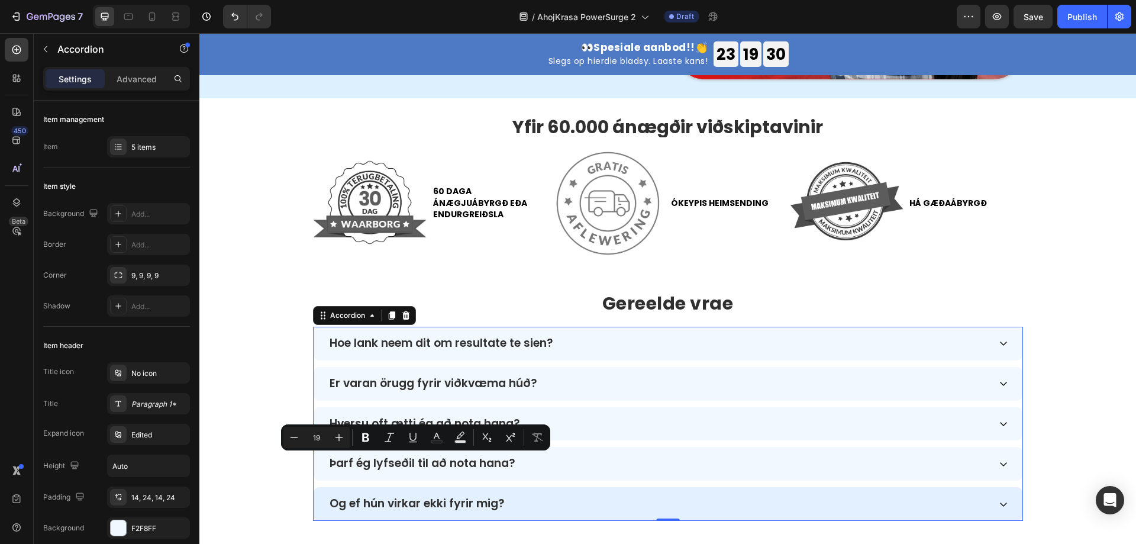
click at [484, 497] on p "Og ef hún virkar ekki fyrir mig?" at bounding box center [416, 504] width 175 height 14
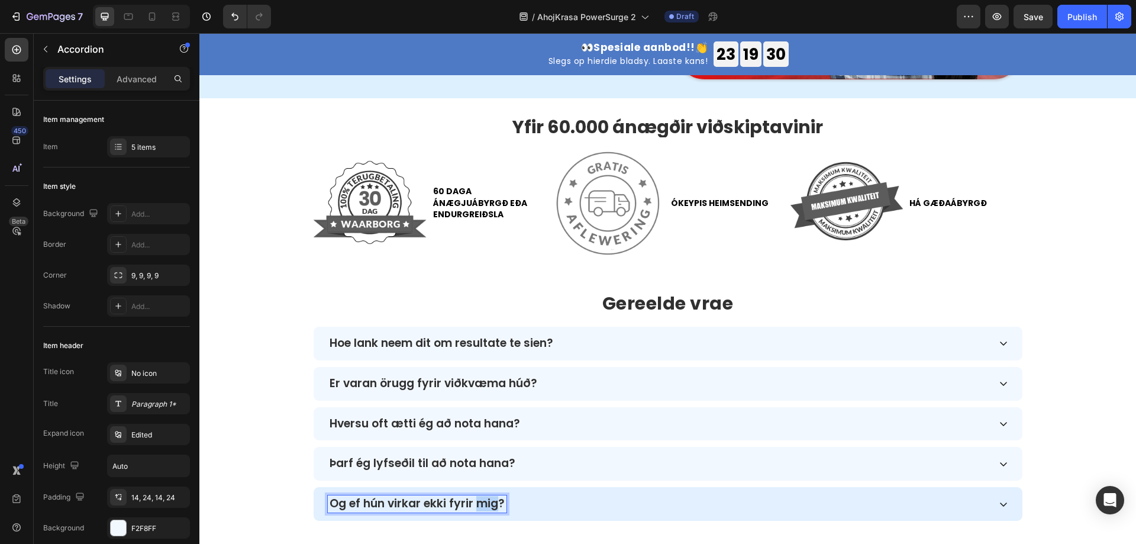
click at [484, 497] on p "Og ef hún virkar ekki fyrir mig?" at bounding box center [416, 504] width 175 height 14
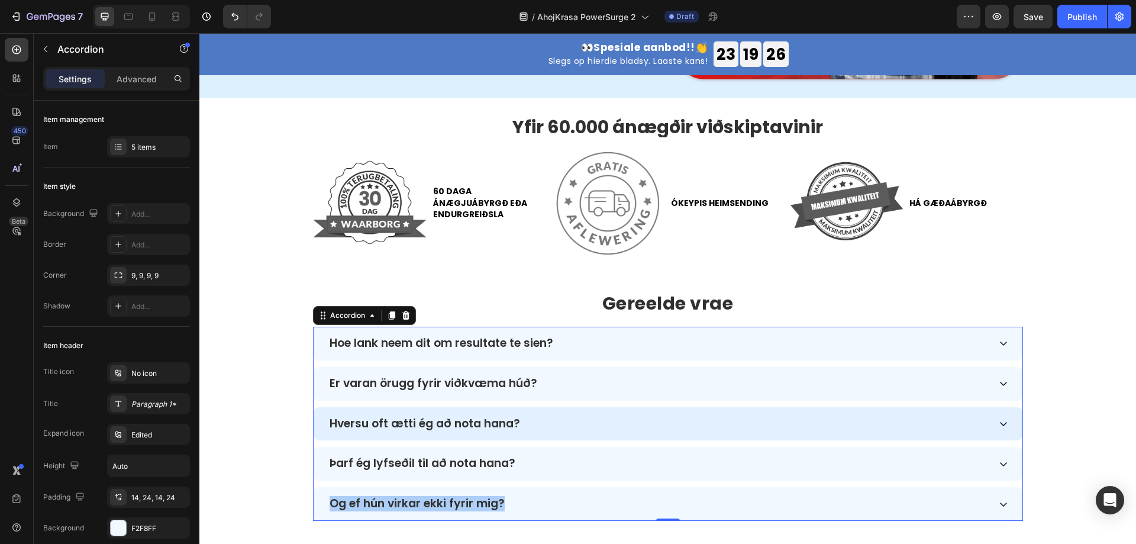
scroll to position [3391, 0]
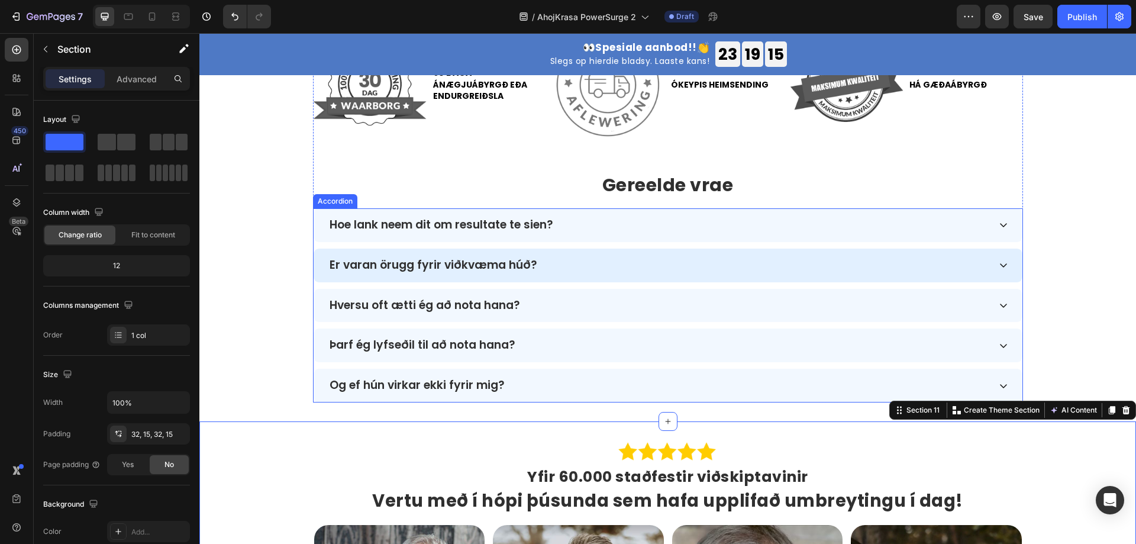
click at [485, 270] on p "Er varan örugg fyrir viðkvæma húð?" at bounding box center [433, 265] width 208 height 14
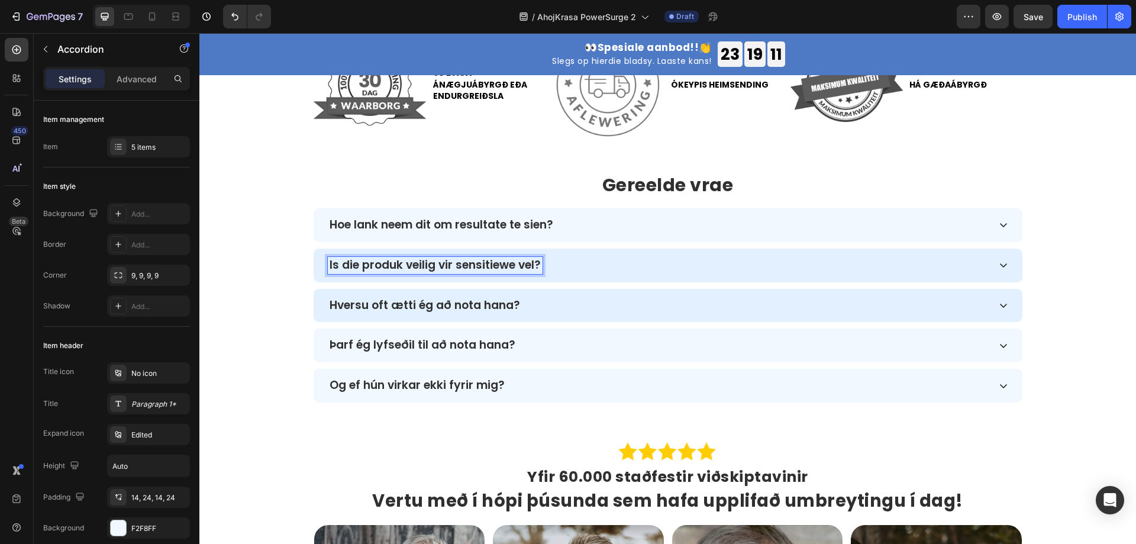
click at [475, 301] on p "Hversu oft ætti ég að nota hana?" at bounding box center [424, 306] width 190 height 14
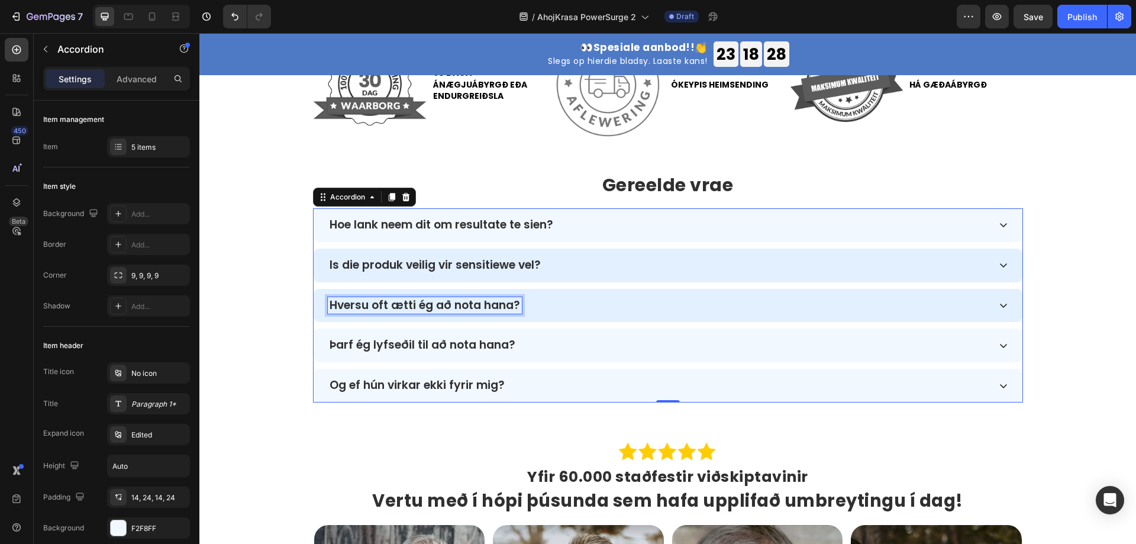
click at [379, 308] on p "Hversu oft ætti ég að nota hana?" at bounding box center [424, 306] width 190 height 14
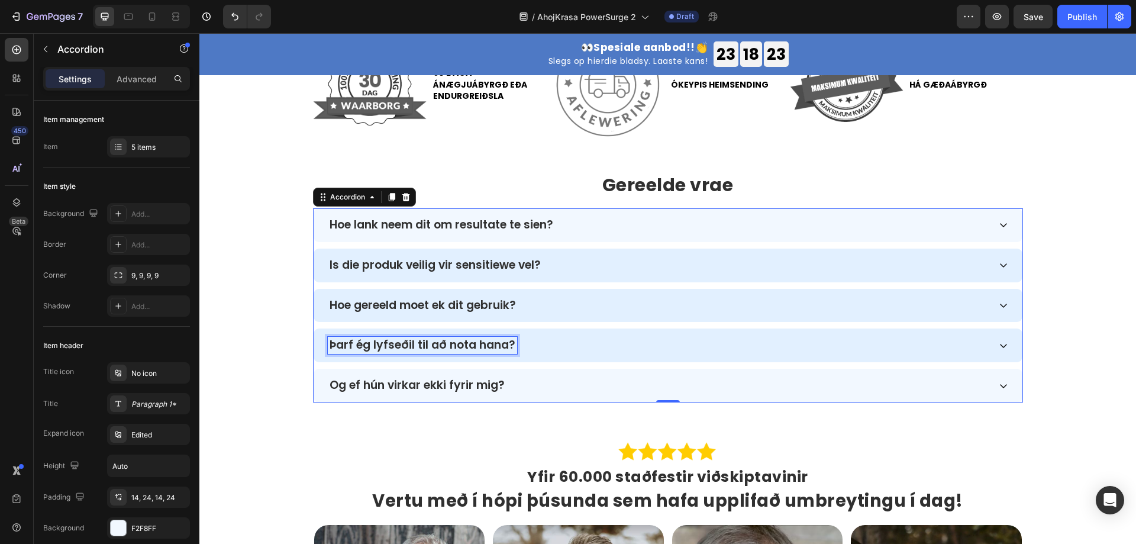
click at [410, 345] on p "Þarf ég lyfseðil til að nota hana?" at bounding box center [422, 345] width 186 height 14
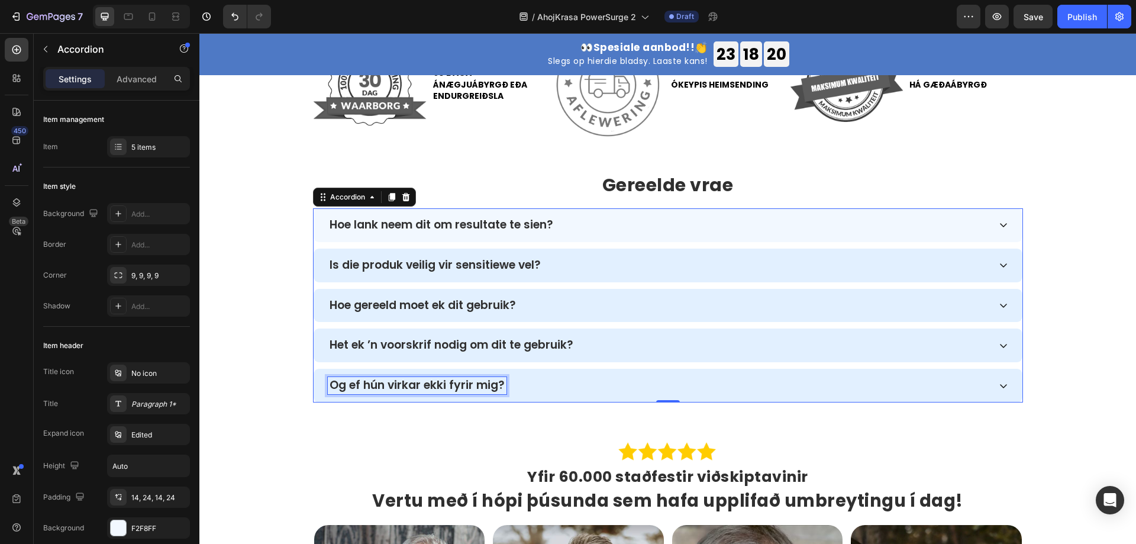
click at [457, 384] on p "Og ef hún virkar ekki fyrir mig?" at bounding box center [416, 386] width 175 height 14
click at [329, 455] on div at bounding box center [668, 452] width 710 height 24
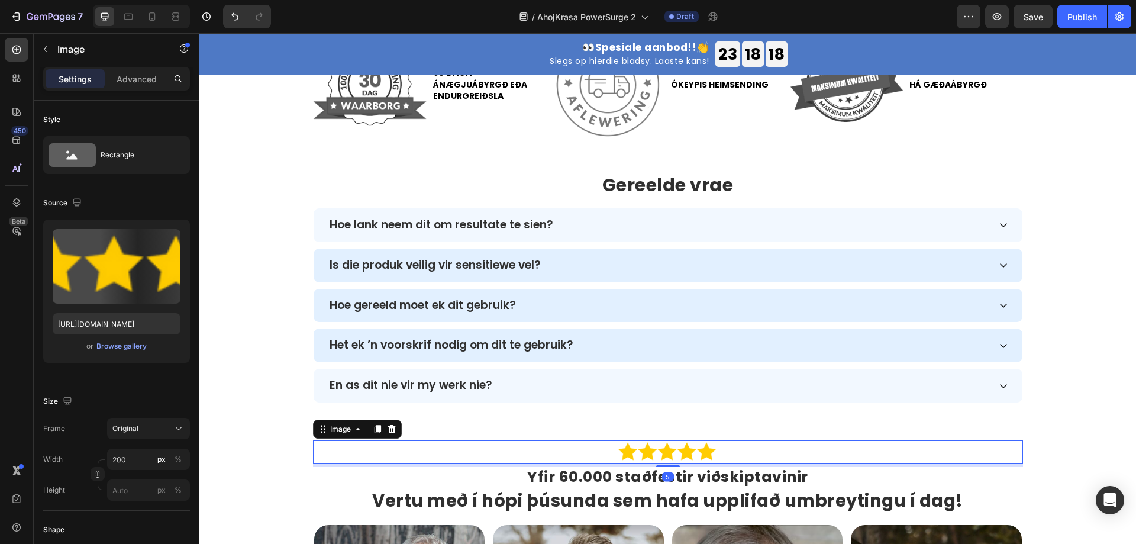
scroll to position [3509, 0]
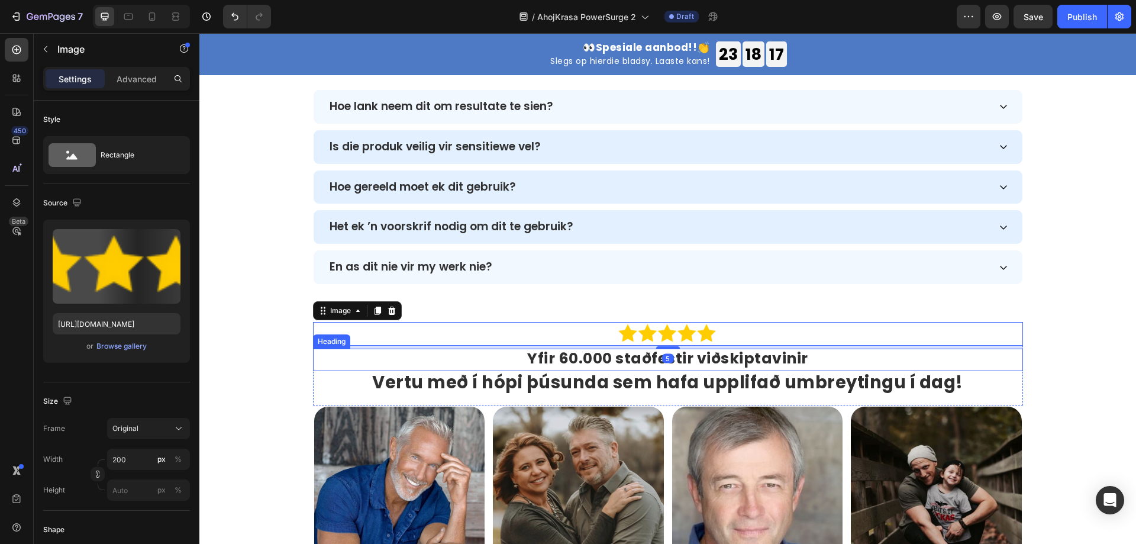
click at [597, 370] on h2 "Yfir 60.000 staðfestir viðskiptavinir" at bounding box center [668, 359] width 710 height 22
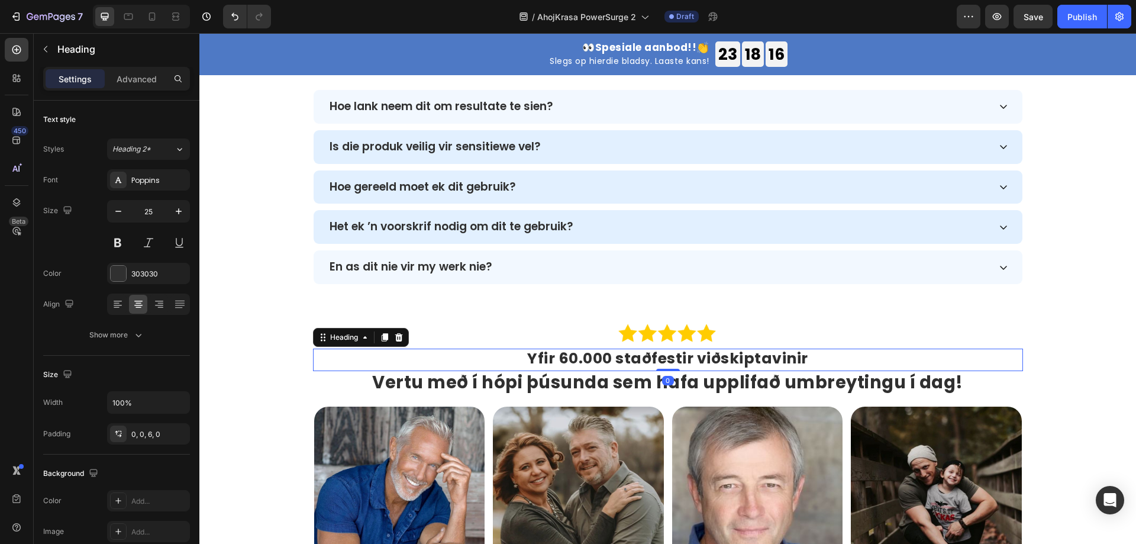
click at [591, 362] on h2 "Yfir 60.000 staðfestir viðskiptavinir" at bounding box center [668, 359] width 710 height 22
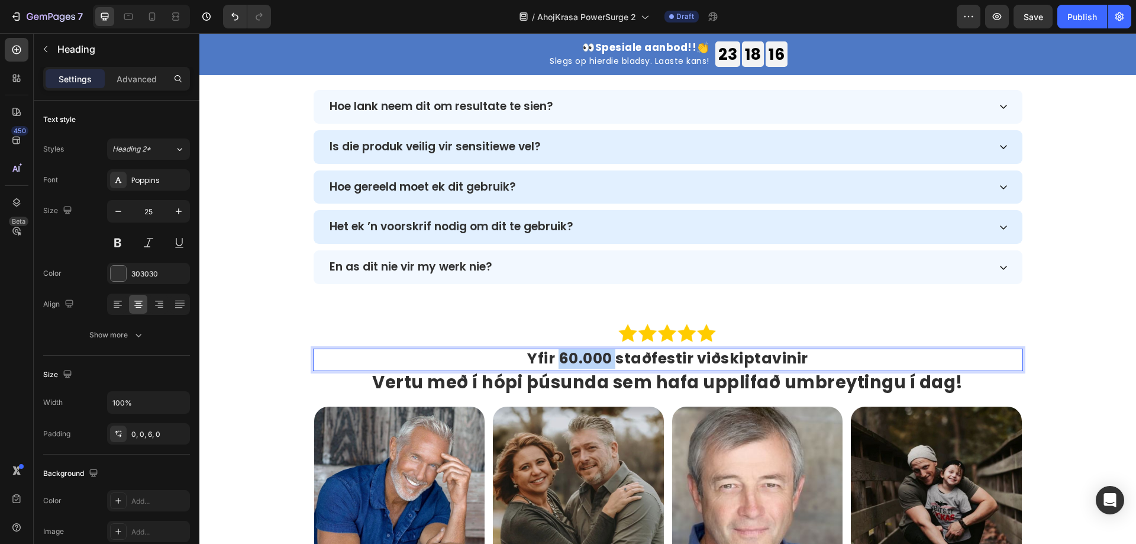
click at [591, 362] on p "Yfir 60.000 staðfestir viðskiptavinir" at bounding box center [667, 359] width 707 height 18
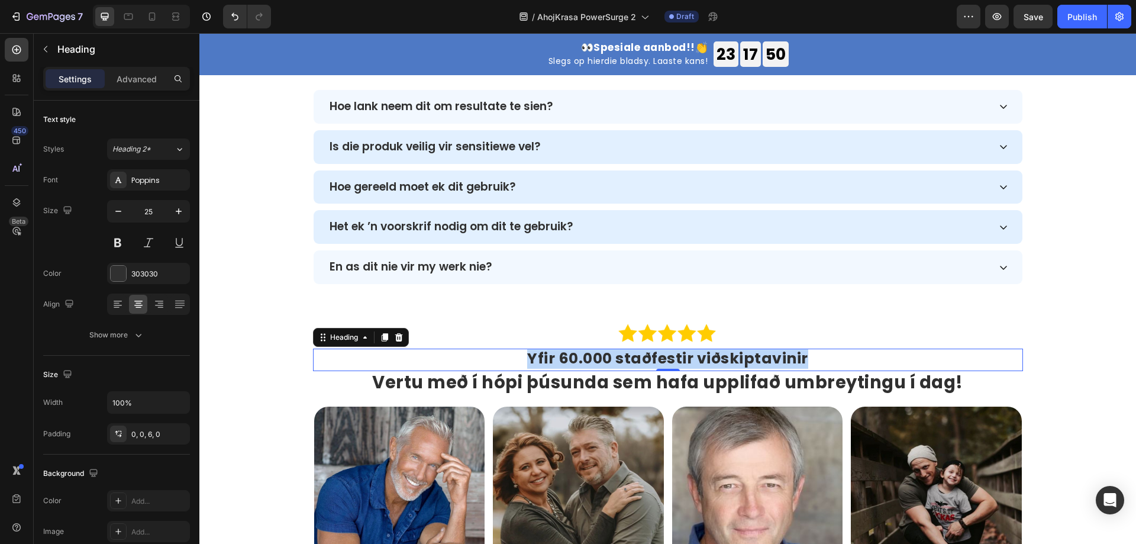
click at [588, 355] on p "Yfir 60.000 staðfestir viðskiptavinir" at bounding box center [667, 359] width 707 height 18
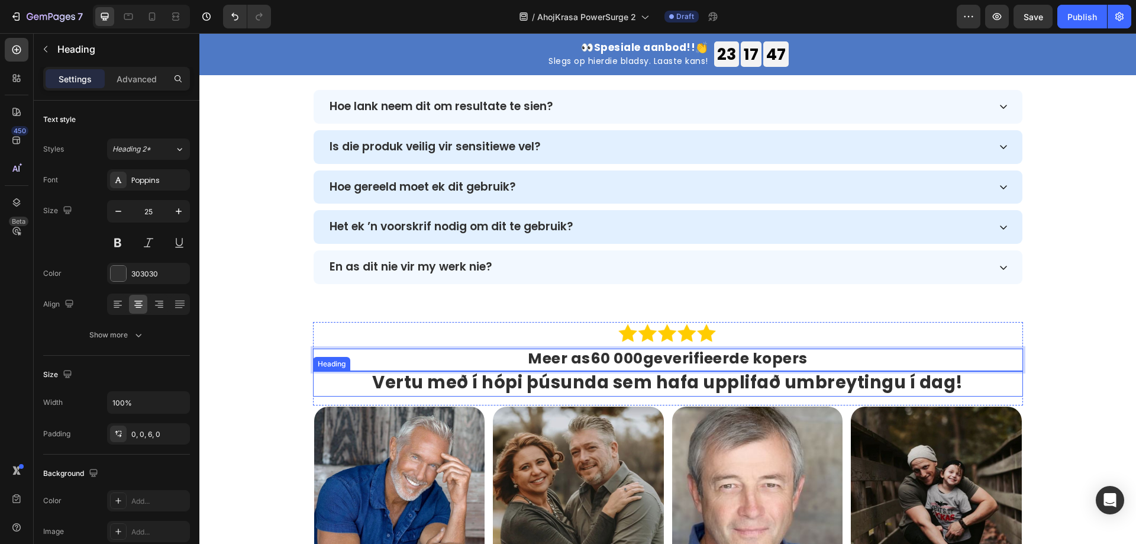
click at [670, 389] on h2 "Vertu með í hópi þúsunda sem hafa upplifað umbreytingu í dag!" at bounding box center [668, 383] width 710 height 25
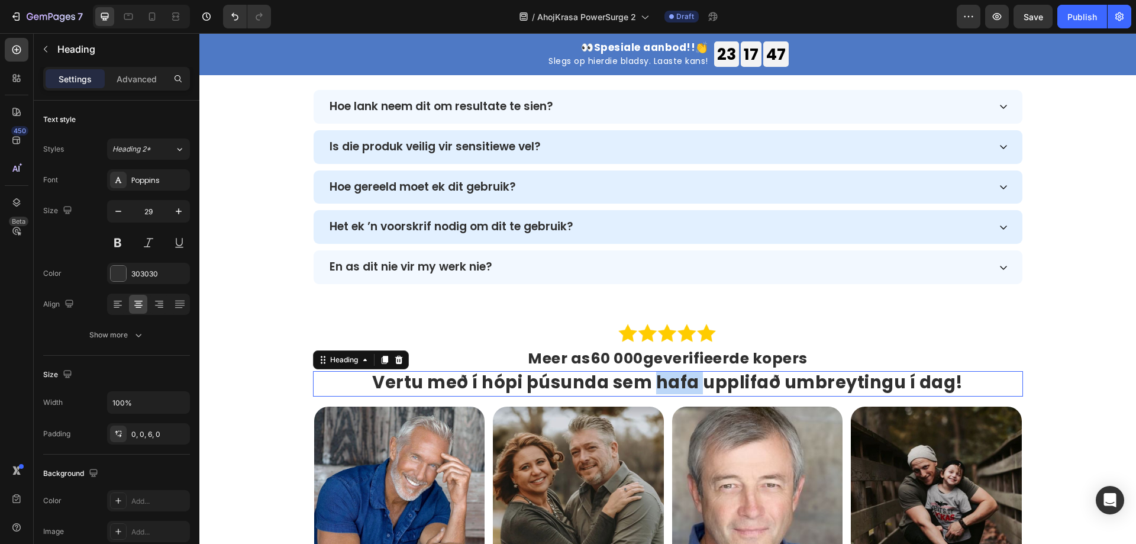
click at [670, 389] on h2 "Vertu með í hópi þúsunda sem hafa upplifað umbreytingu í dag!" at bounding box center [668, 383] width 710 height 25
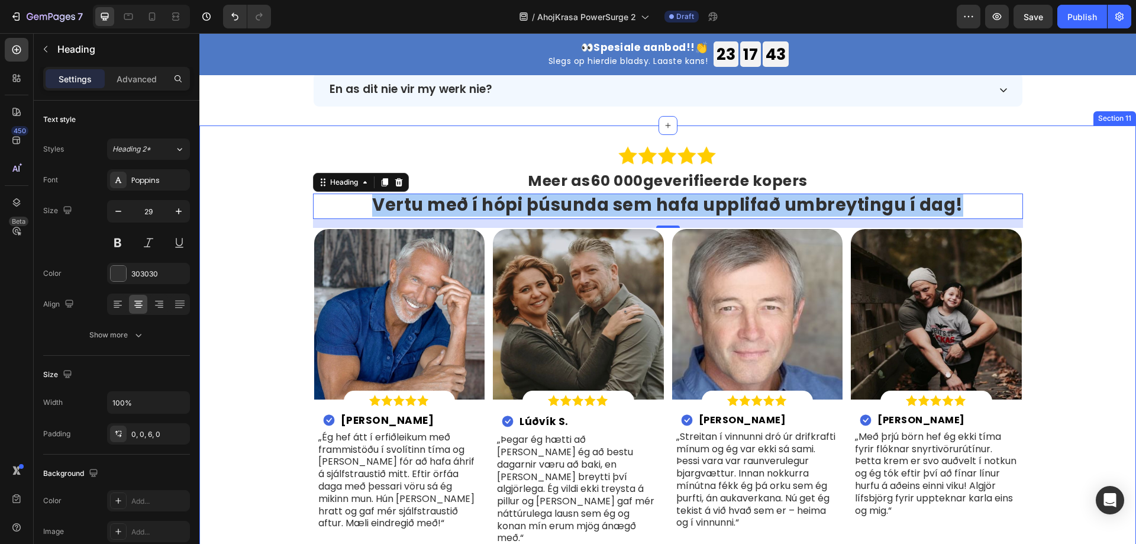
scroll to position [3864, 0]
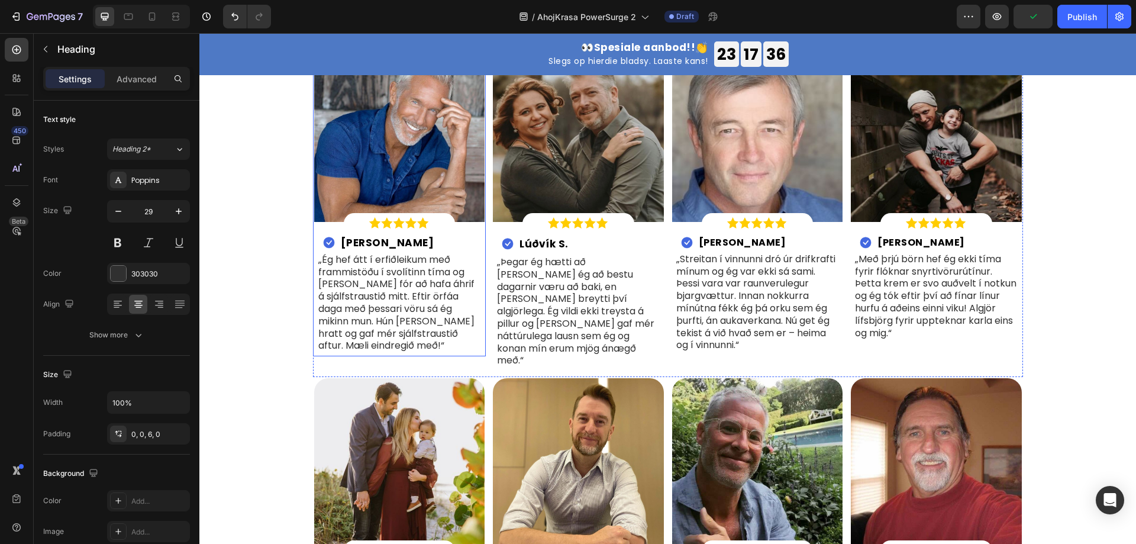
click at [361, 244] on h2 "Jón K." at bounding box center [387, 243] width 96 height 12
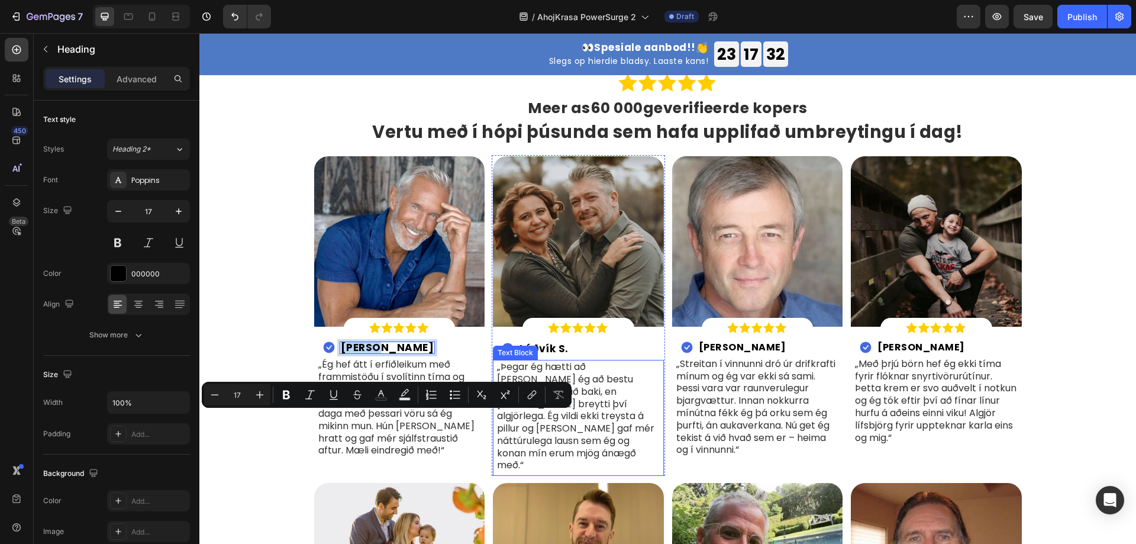
scroll to position [3687, 0]
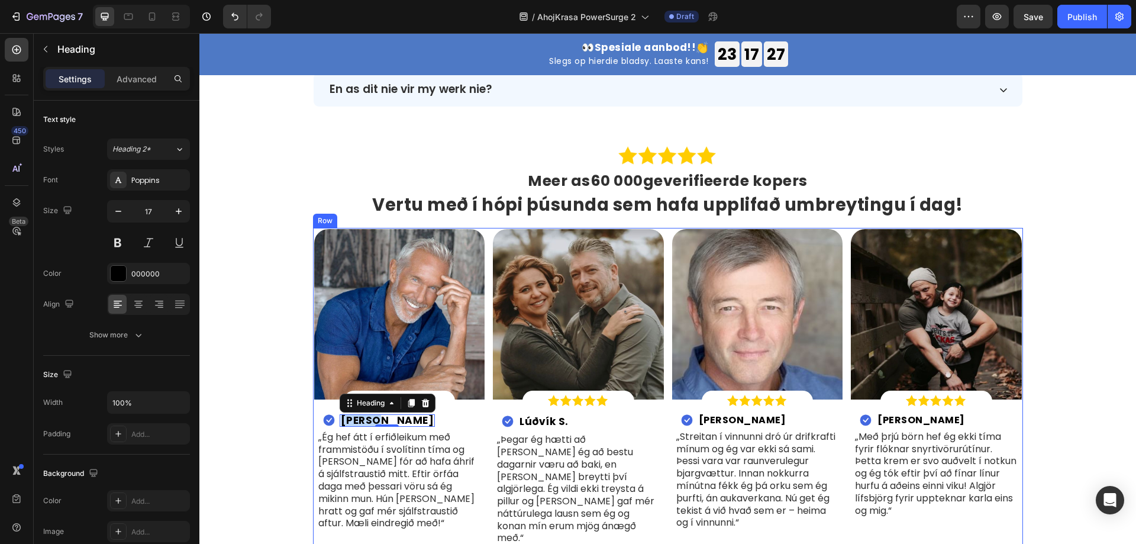
click at [497, 210] on p "Vertu með í hópi þúsunda sem hafa upplifað umbreytingu í dag!" at bounding box center [667, 205] width 707 height 21
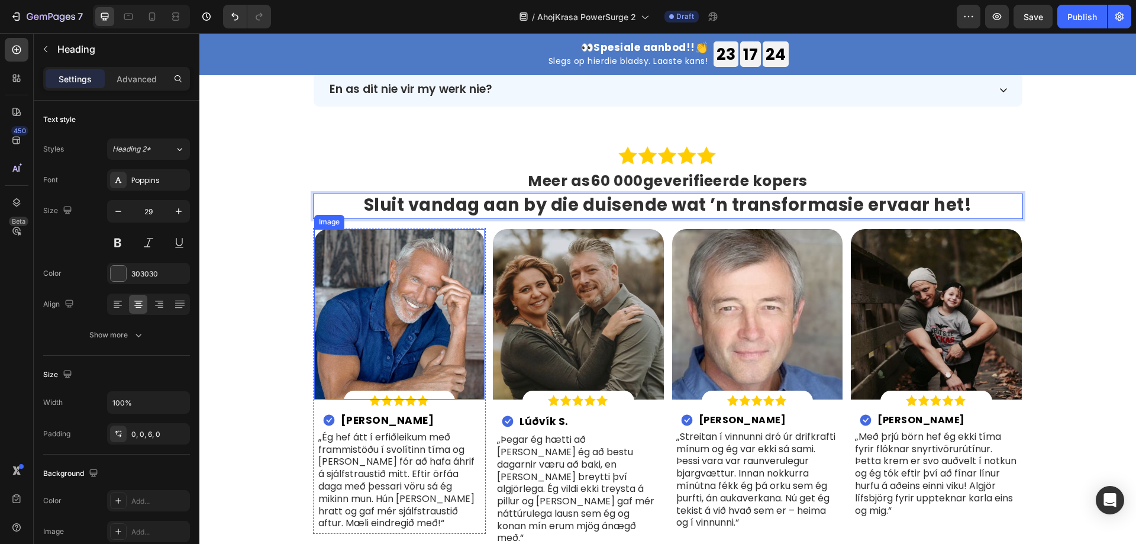
scroll to position [3864, 0]
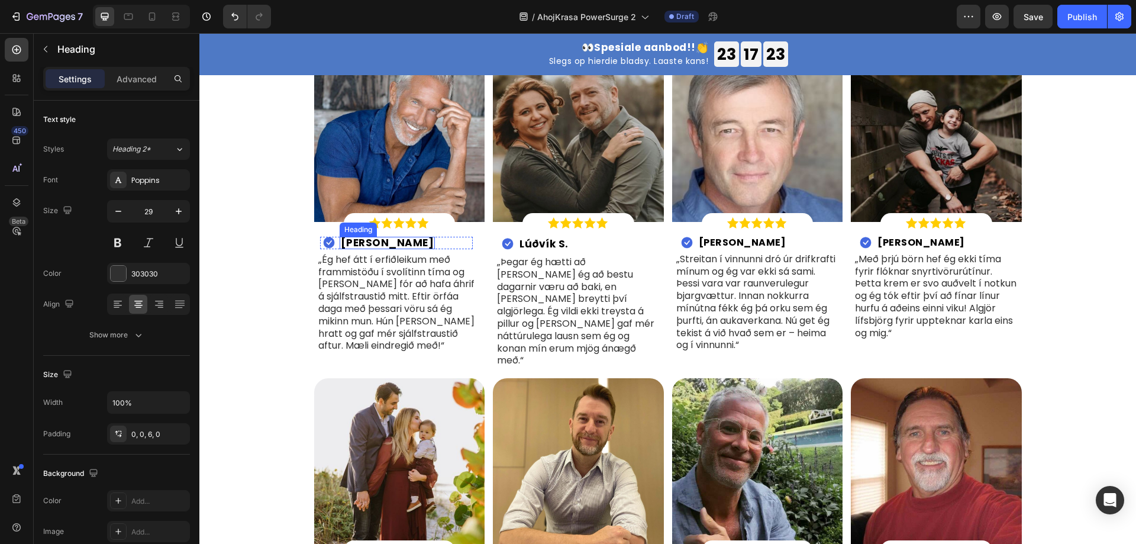
click at [357, 242] on p "Jón K." at bounding box center [387, 243] width 93 height 10
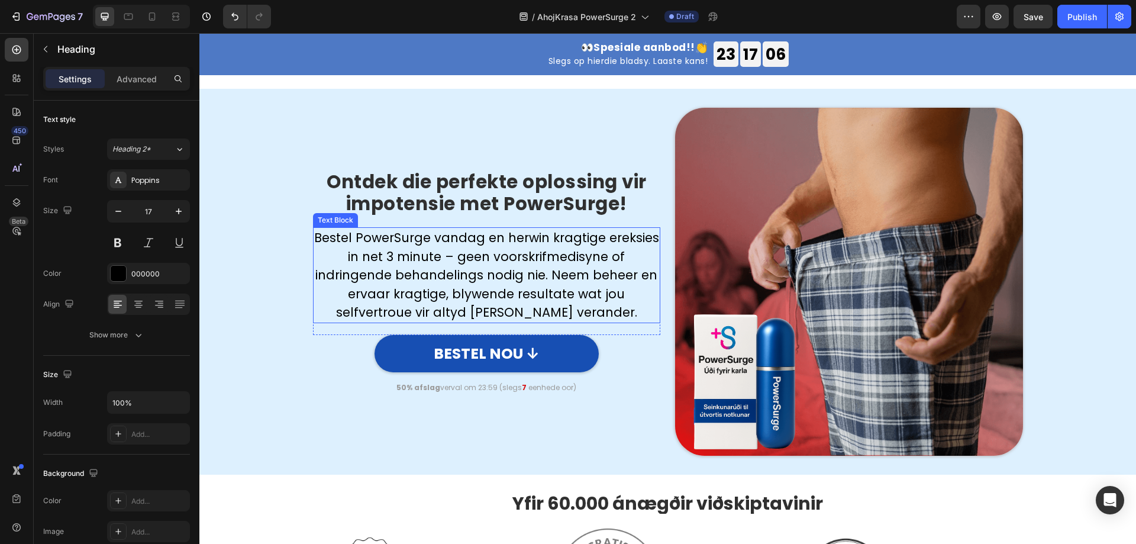
scroll to position [2681, 0]
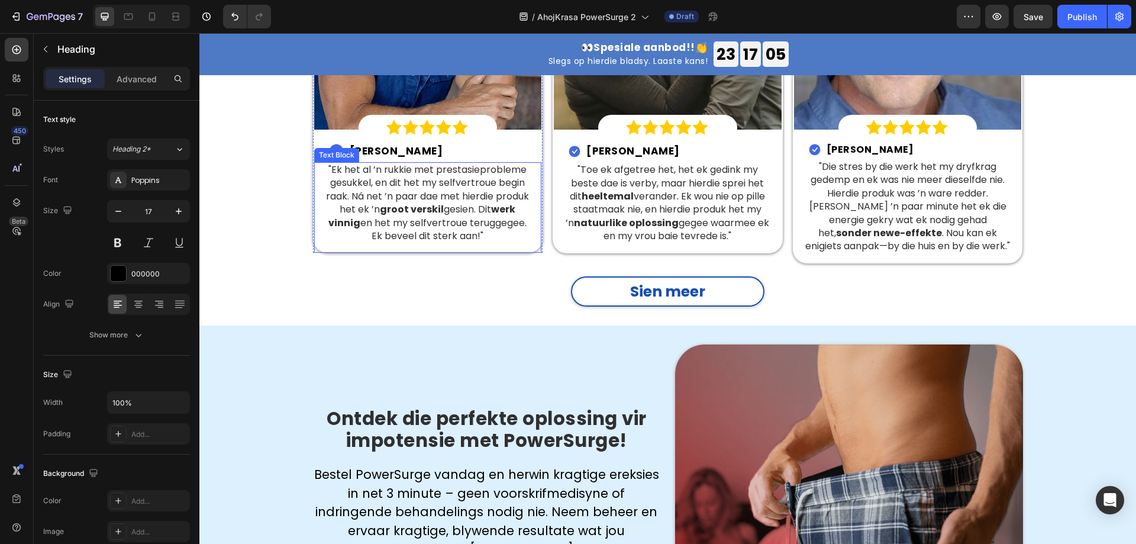
click at [384, 164] on p ""Ek het al ’n rukkie met prestasieprobleme gesukkel, en dit het my selfvertroue…" at bounding box center [428, 202] width 208 height 79
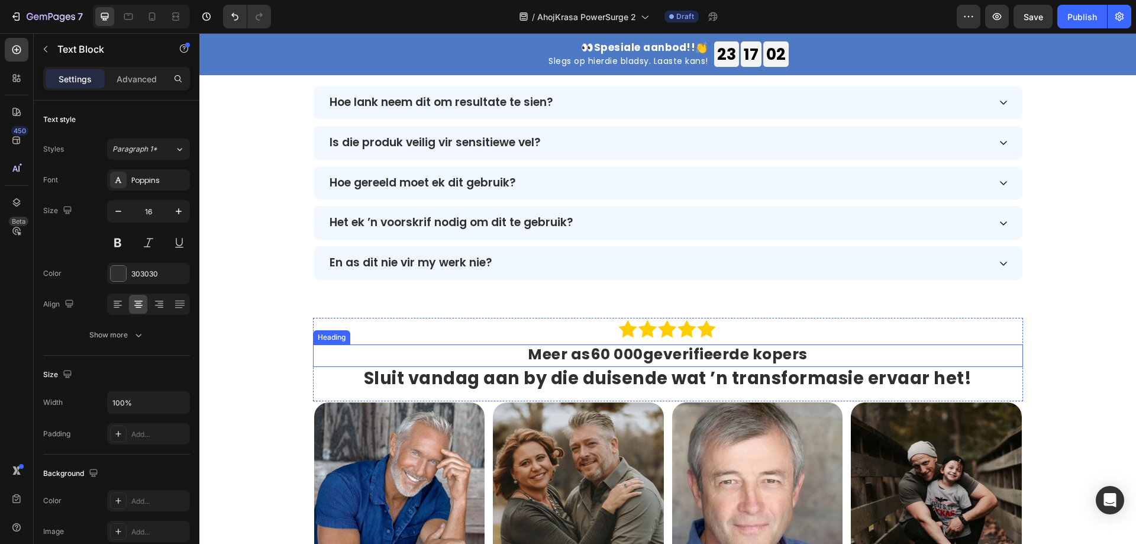
scroll to position [3864, 0]
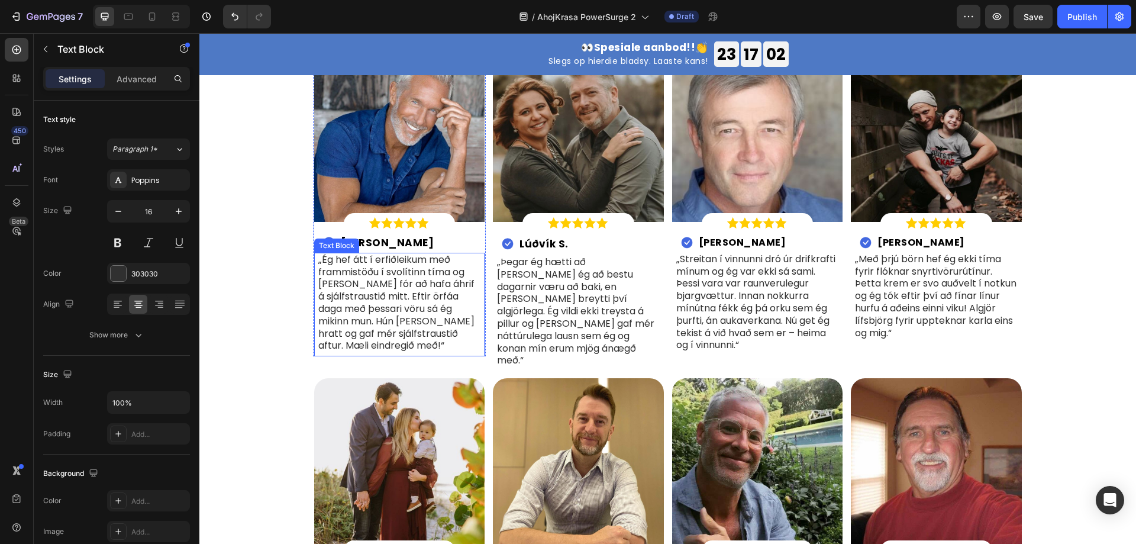
click at [383, 275] on p "„Ég hef átt í erfiðleikum með frammistöðu í svolítinn tíma og það fór að hafa á…" at bounding box center [399, 303] width 163 height 98
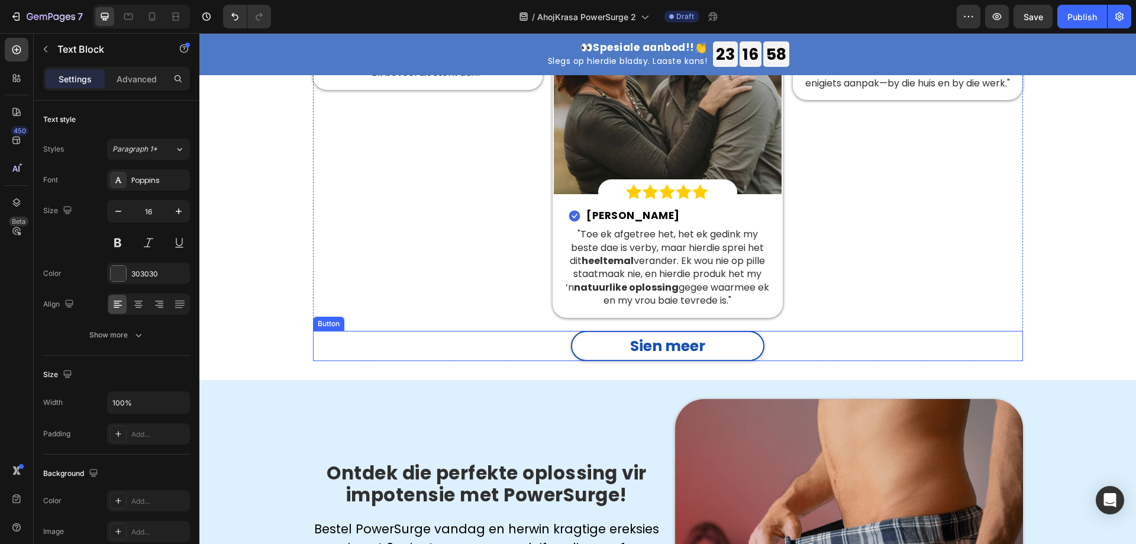
scroll to position [2563, 0]
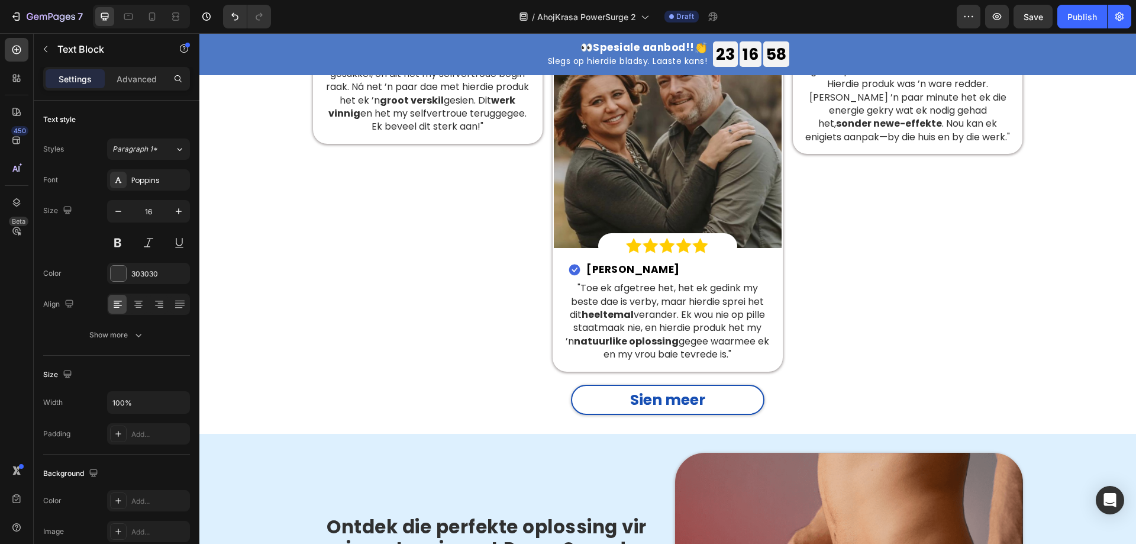
click at [374, 48] on h2 "[PERSON_NAME]" at bounding box center [396, 41] width 96 height 12
click at [374, 48] on h2 "Johan K." at bounding box center [396, 41] width 96 height 12
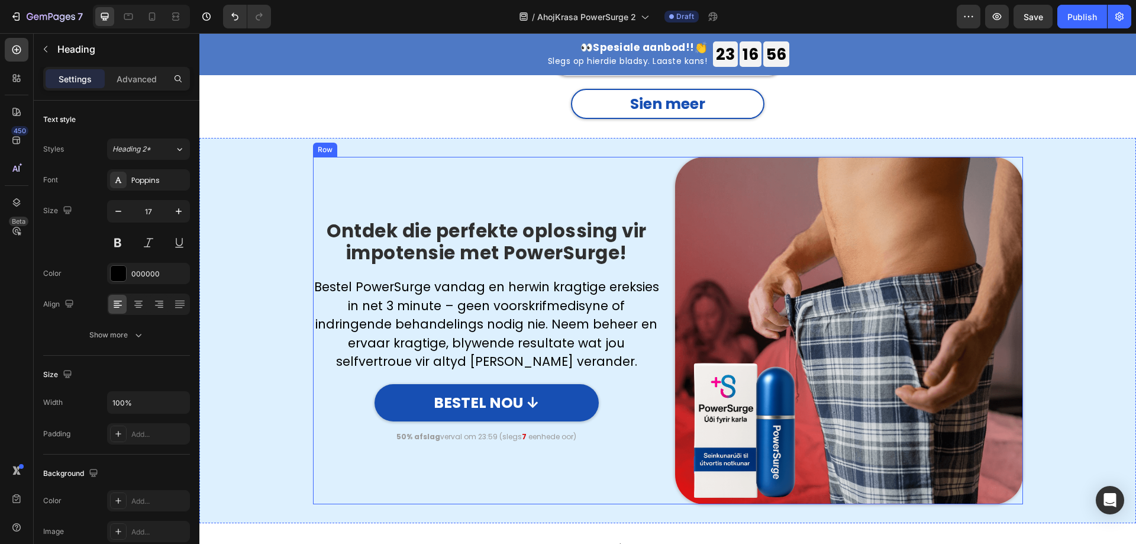
type input "16"
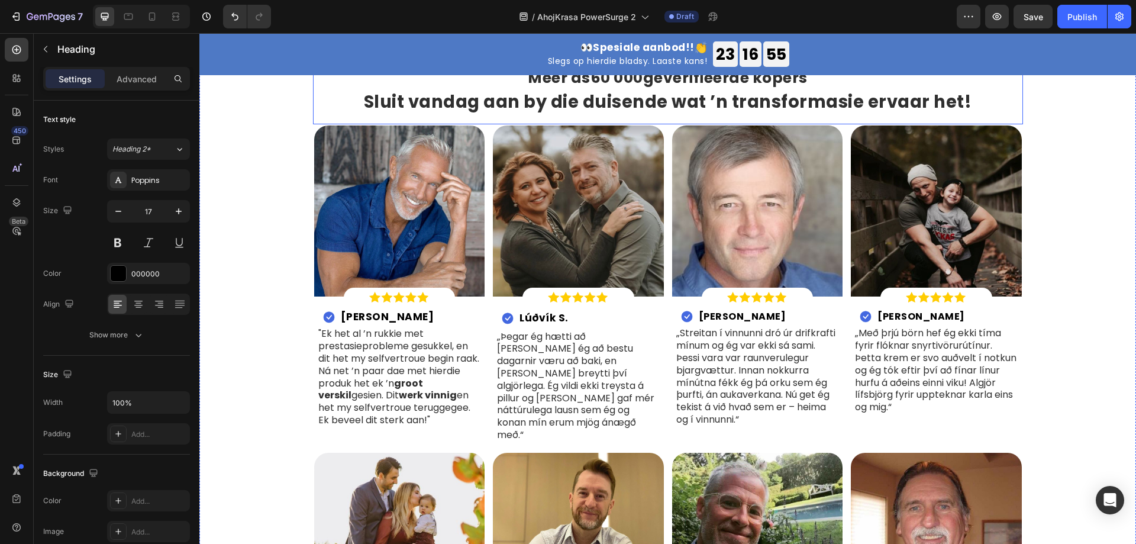
scroll to position [3805, 0]
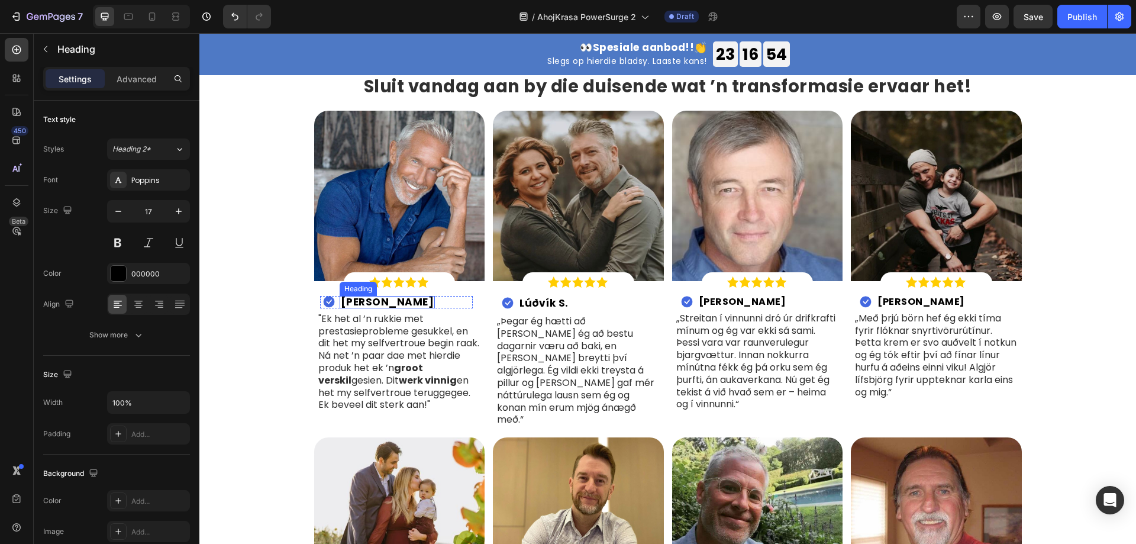
click at [357, 300] on h2 "Jón K." at bounding box center [387, 302] width 96 height 12
click at [532, 306] on h2 "Lúðvík S." at bounding box center [543, 303] width 51 height 15
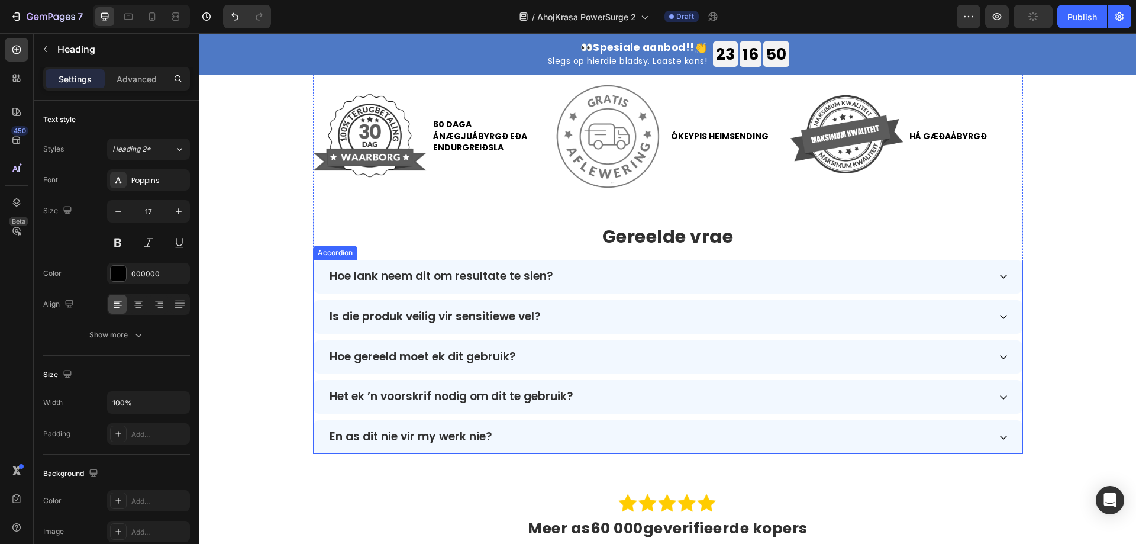
type input "16"
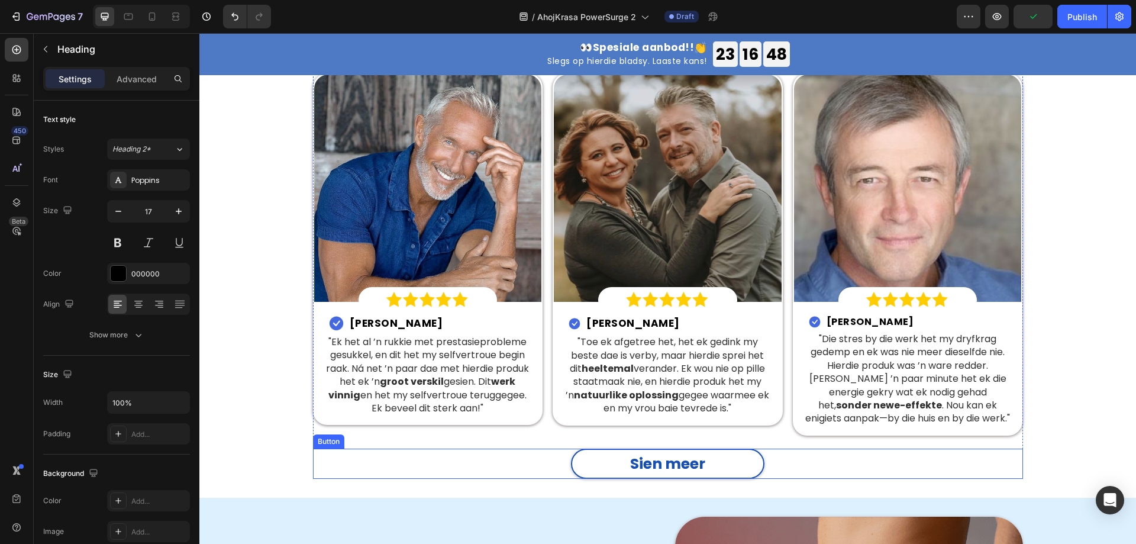
scroll to position [2504, 0]
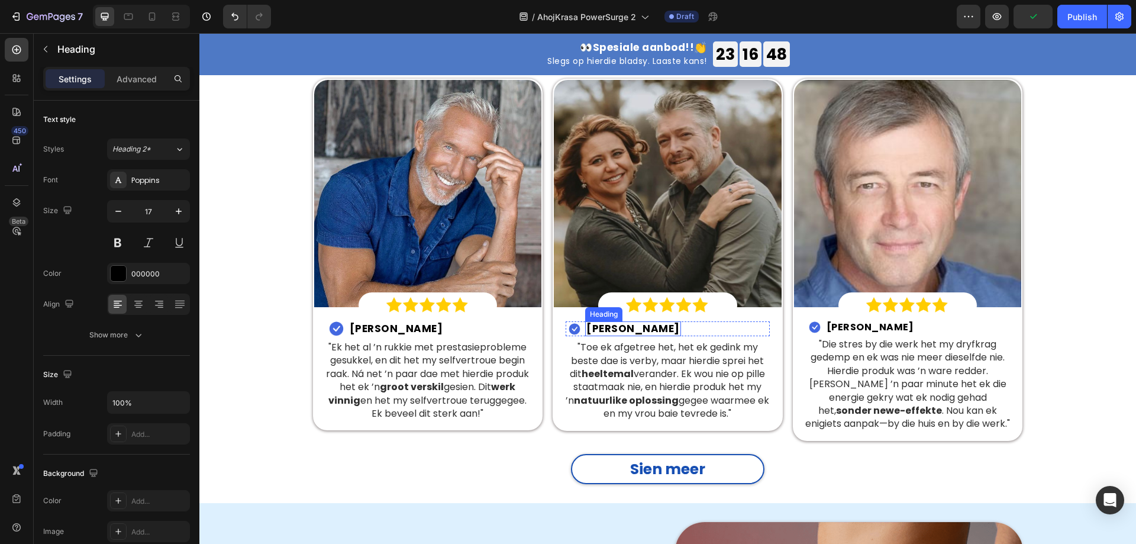
click at [602, 321] on h2 "Lodewyk S." at bounding box center [633, 328] width 96 height 15
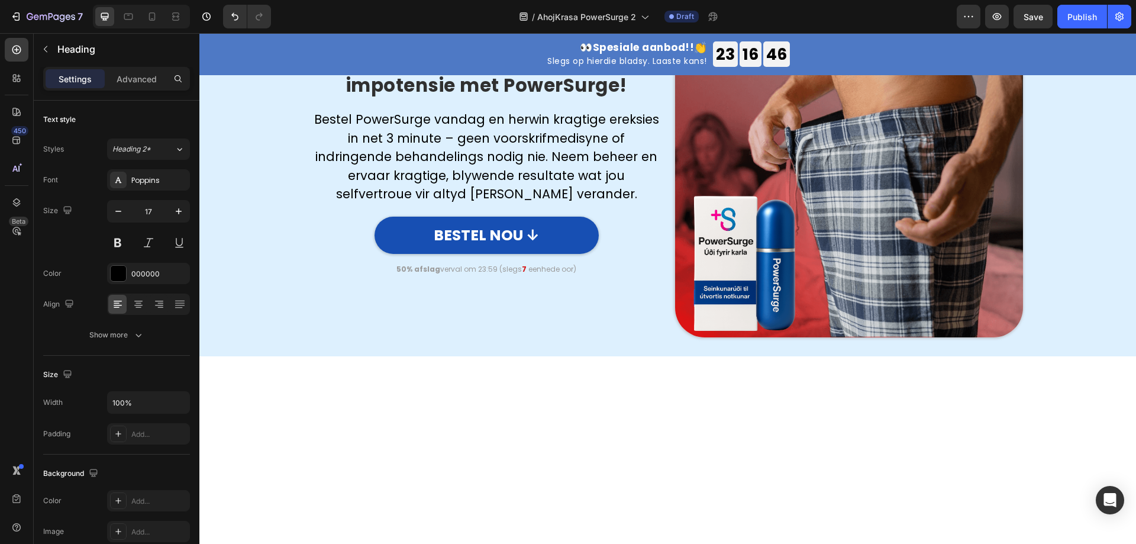
type input "16"
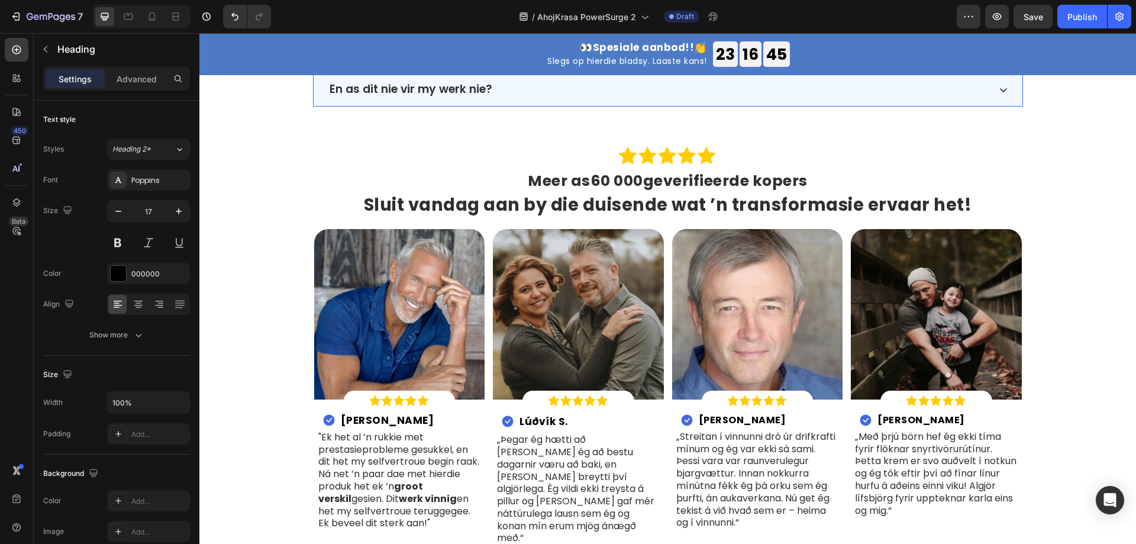
scroll to position [3805, 0]
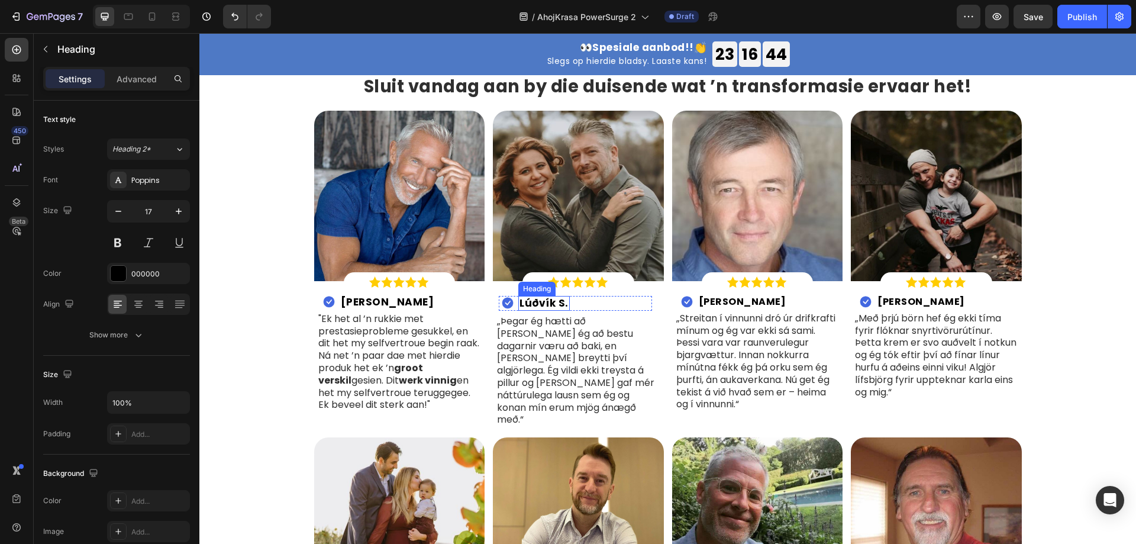
click at [544, 303] on h2 "Lúðvík S." at bounding box center [543, 303] width 51 height 15
click at [574, 342] on p "„Þegar ég hætti að vinna hélt ég að bestu dagarnir væru að baki, en þetta sprey…" at bounding box center [578, 370] width 163 height 111
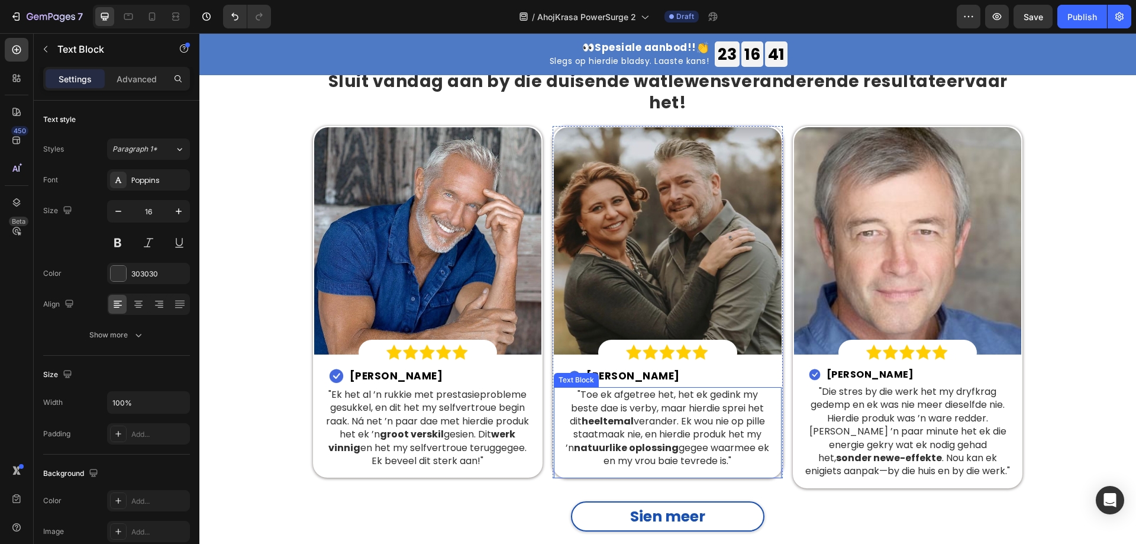
scroll to position [2563, 0]
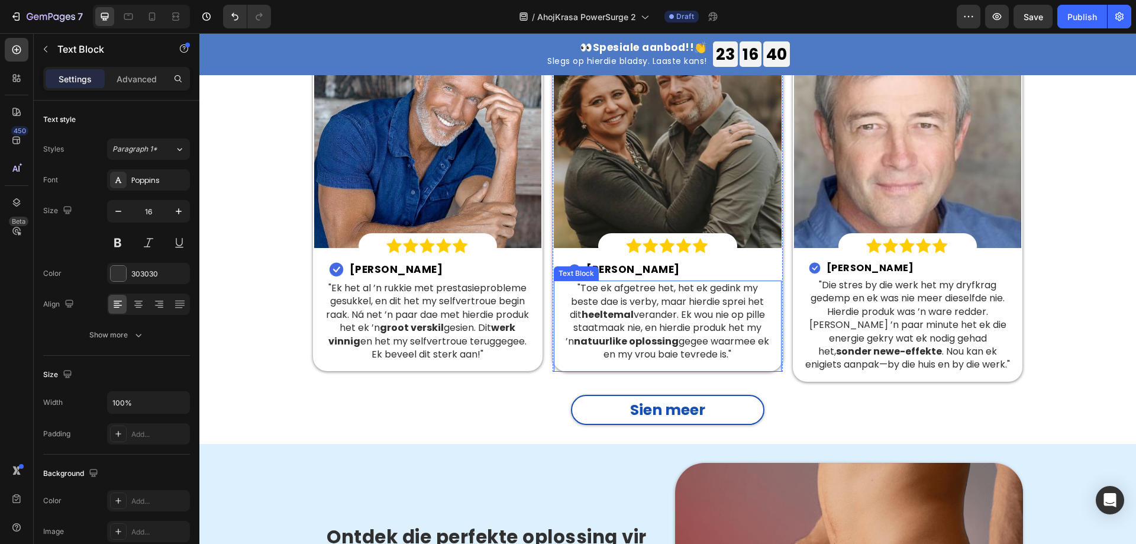
click at [628, 309] on p ""Toe ek afgetree het, het ek gedink my beste dae is verby, maar hierdie sprei h…" at bounding box center [668, 321] width 208 height 79
copy p ""Toe ek afgetree het, het ek gedink my beste dae is verby, maar hierdie sprei h…"
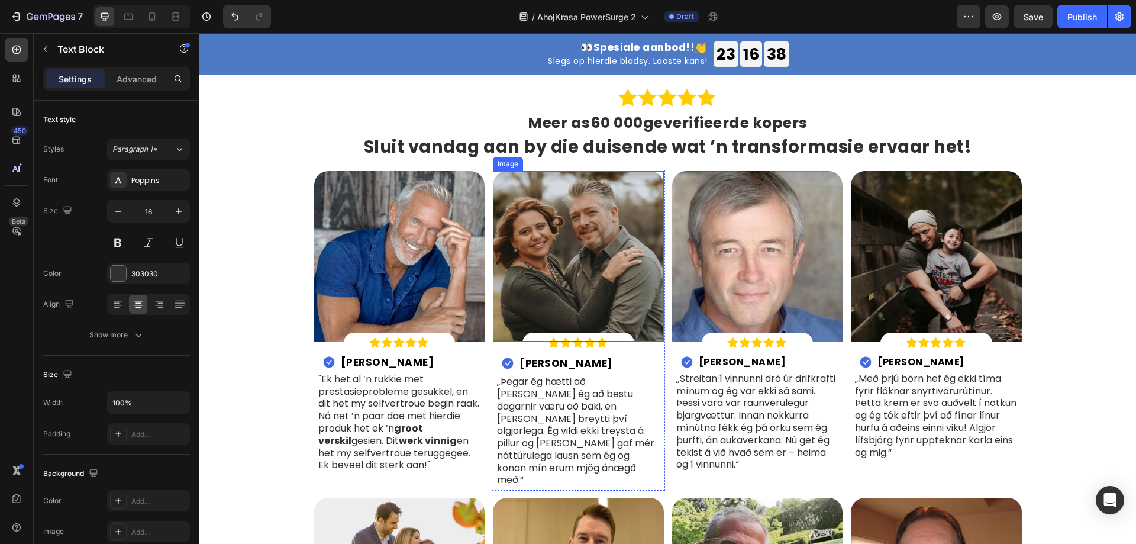
scroll to position [3805, 0]
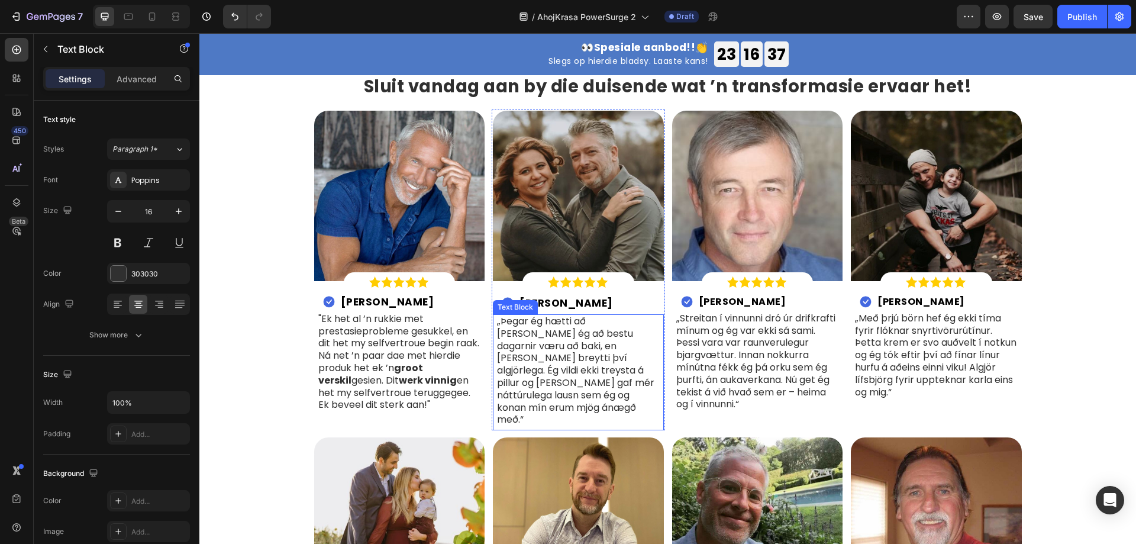
click at [548, 362] on p "„Þegar ég hætti að vinna hélt ég að bestu dagarnir væru að baki, en þetta sprey…" at bounding box center [578, 370] width 163 height 111
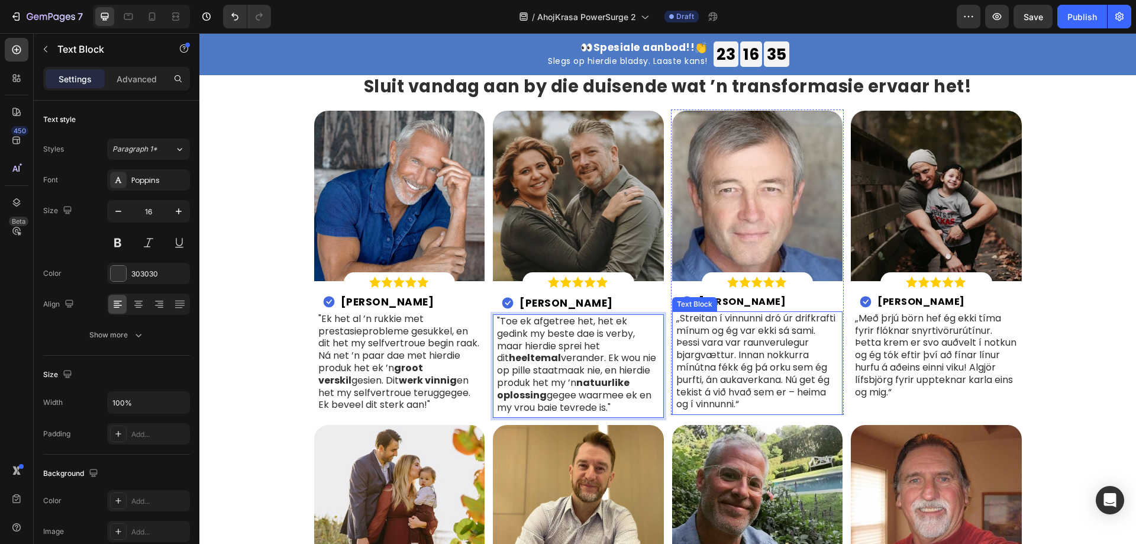
click at [712, 299] on div "Text Block" at bounding box center [694, 304] width 45 height 14
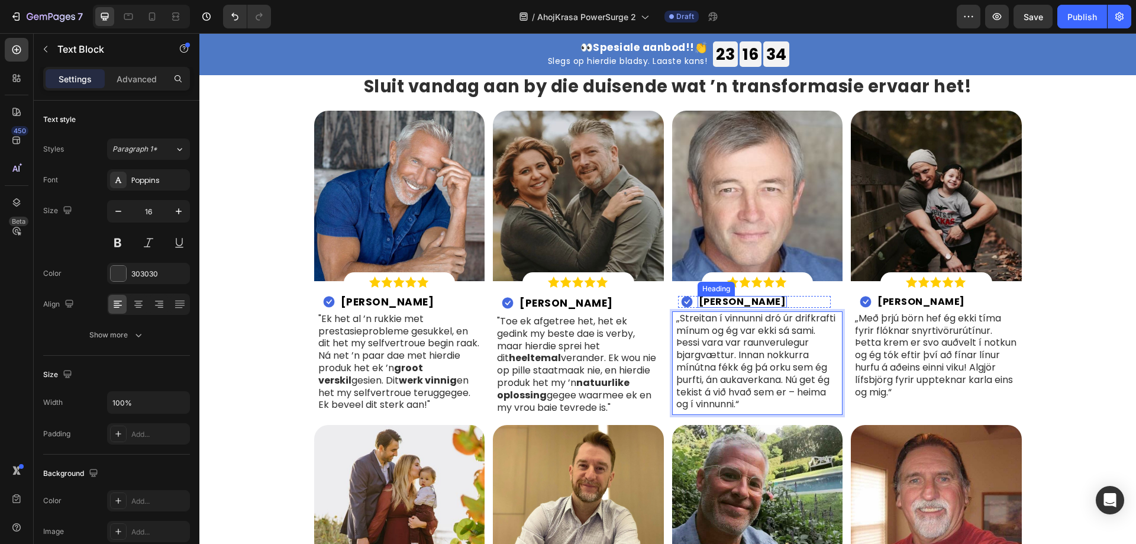
click at [720, 303] on h2 "Einar M." at bounding box center [742, 302] width 90 height 12
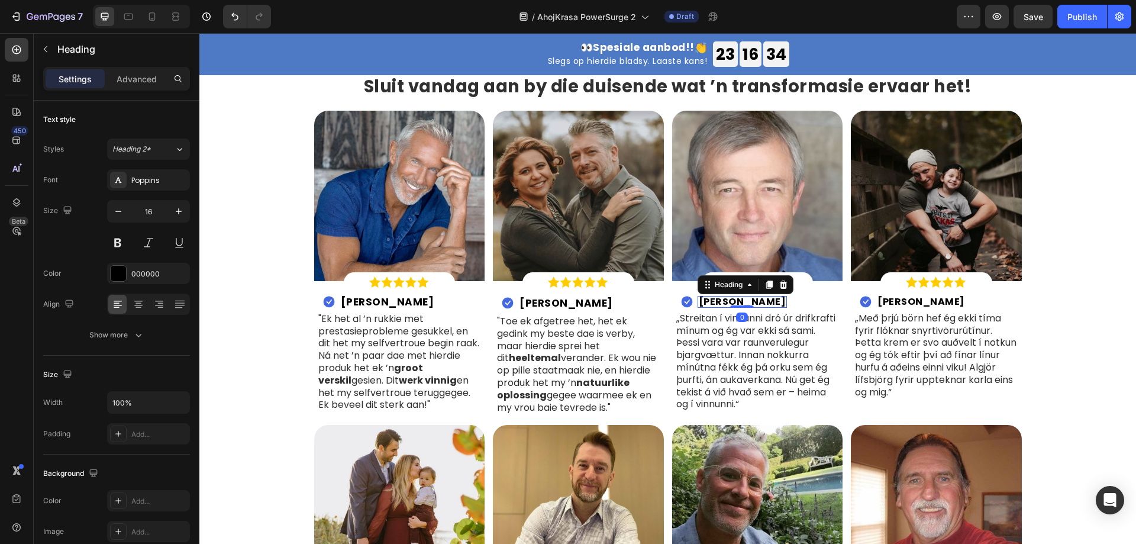
click at [720, 303] on h2 "Einar M." at bounding box center [742, 302] width 90 height 12
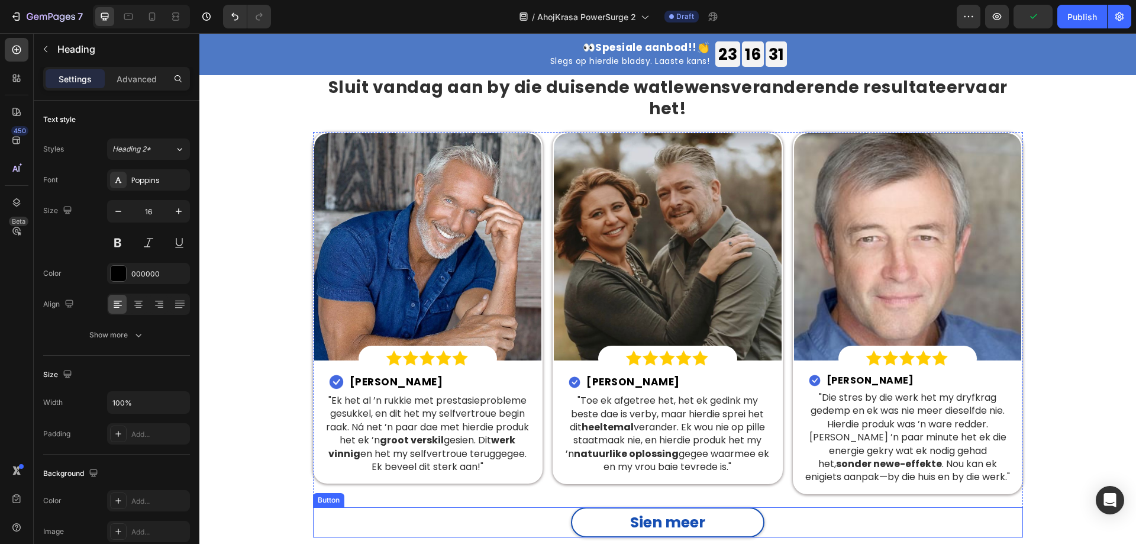
scroll to position [2444, 0]
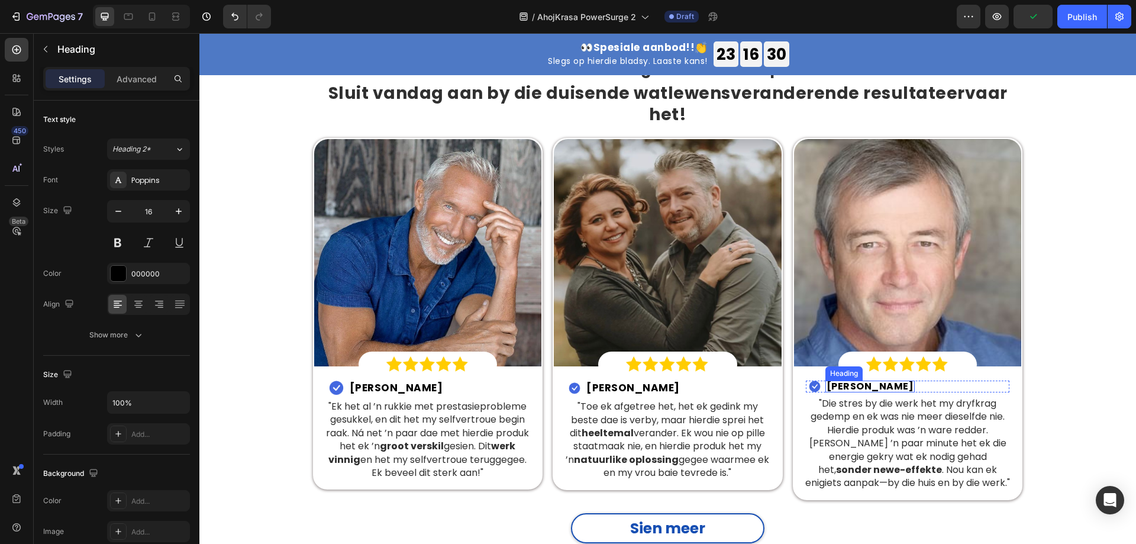
click at [840, 379] on strong "Eben M." at bounding box center [870, 386] width 88 height 14
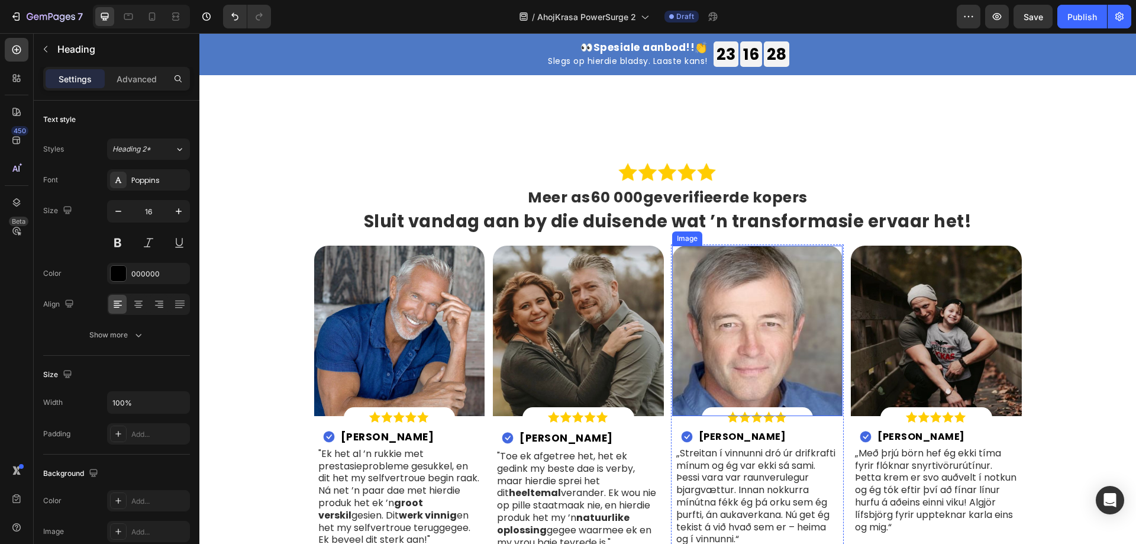
scroll to position [3805, 0]
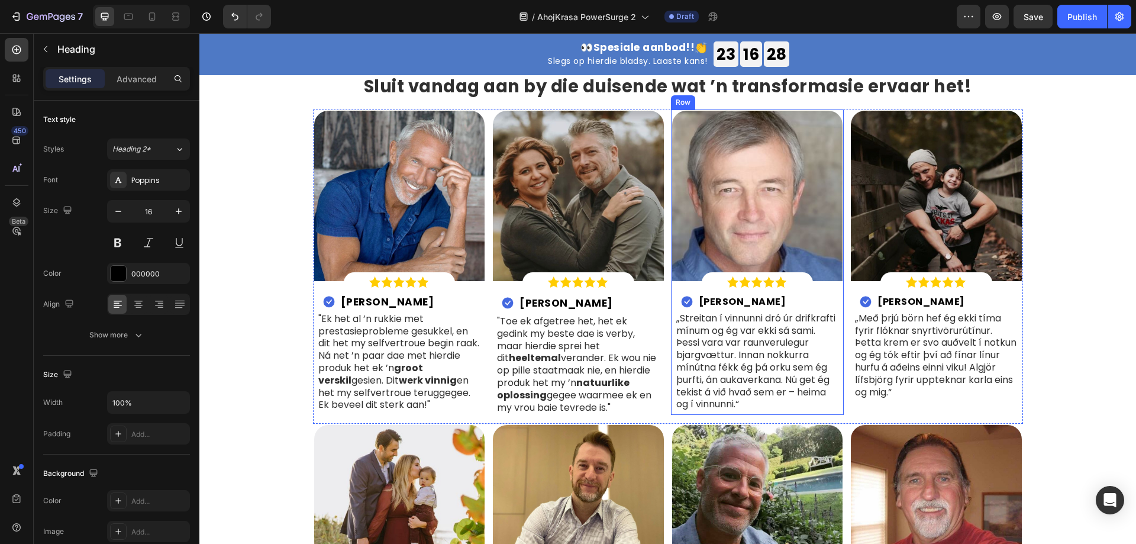
click at [724, 300] on h2 "Einar M." at bounding box center [742, 302] width 90 height 12
click at [745, 327] on p "„Streitan í vinnunni dró úr drifkrafti mínum og ég var ekki sá sami. Þessi vara…" at bounding box center [757, 361] width 163 height 98
click at [745, 328] on p "„Streitan í vinnunni dró úr drifkrafti mínum og ég var ekki sá sami. Þessi vara…" at bounding box center [757, 361] width 163 height 98
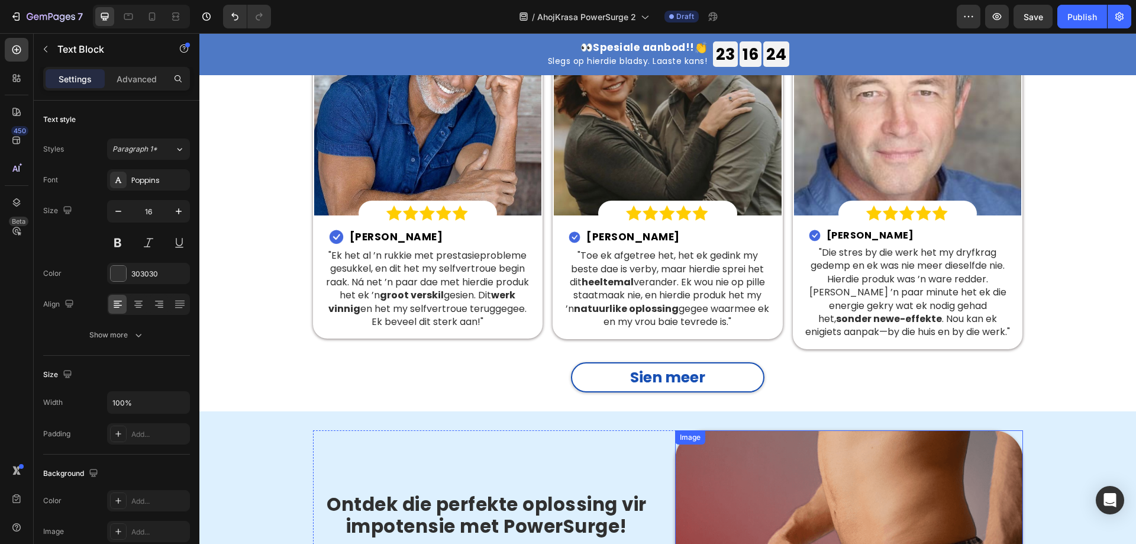
scroll to position [2563, 0]
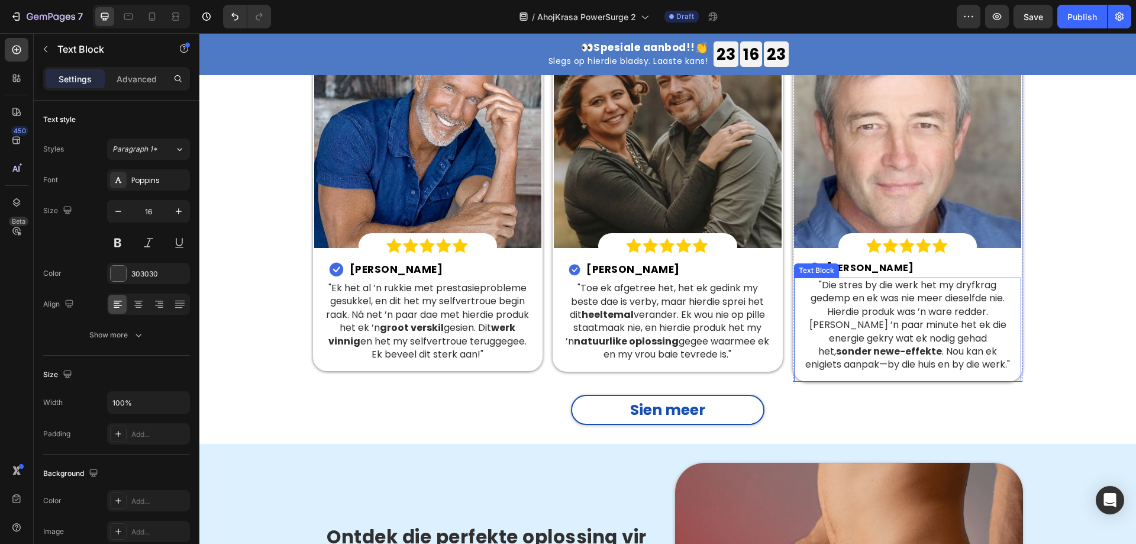
click at [874, 306] on p ""Die stres by die werk het my dryfkrag gedemp en ek was nie meer dieselfde nie.…" at bounding box center [908, 325] width 208 height 93
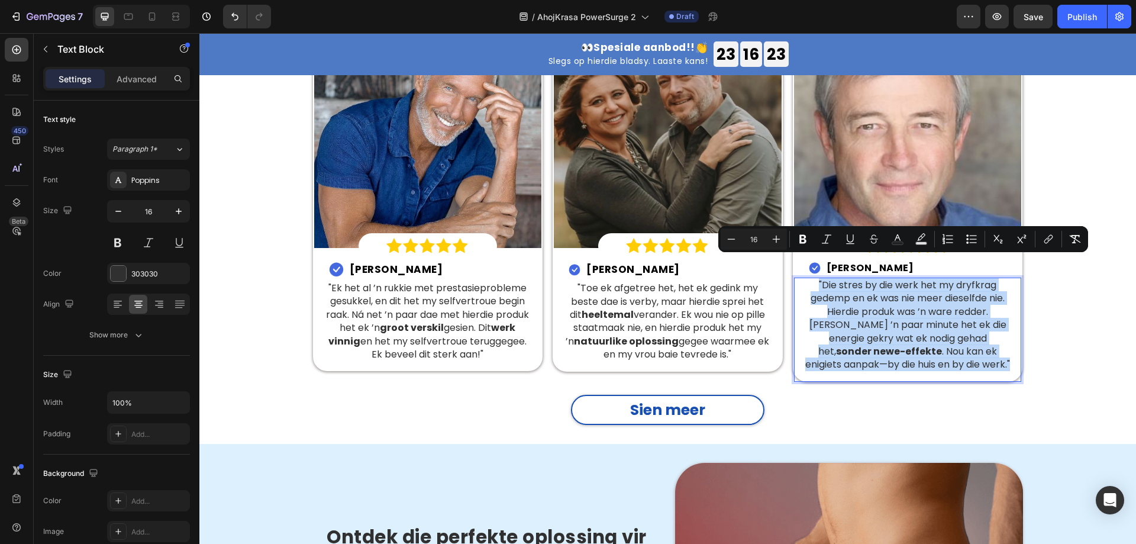
copy p ""Die stres by die werk het my dryfkrag gedemp en ek was nie meer dieselfde nie.…"
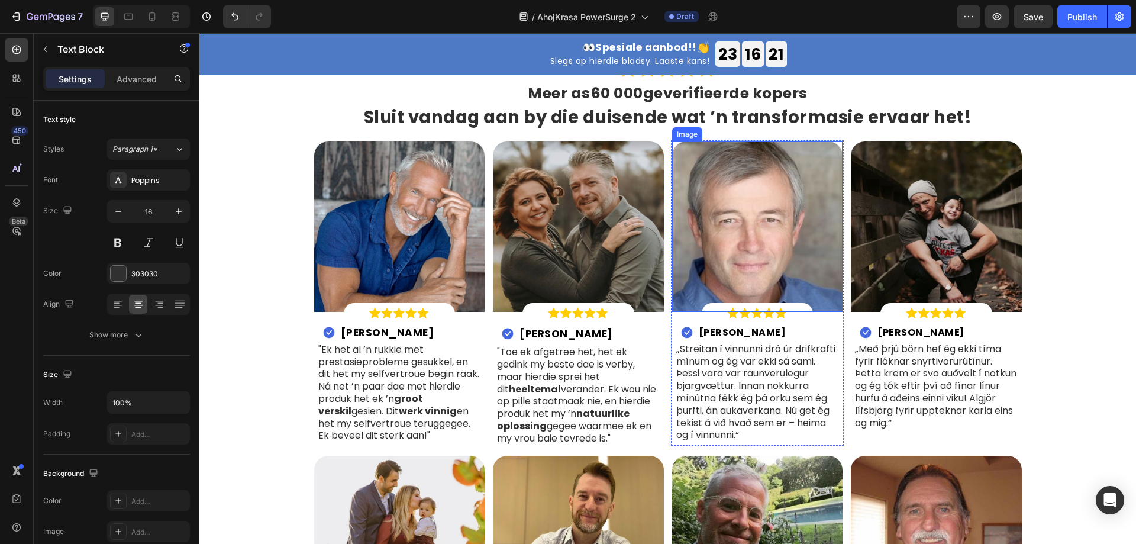
scroll to position [3864, 0]
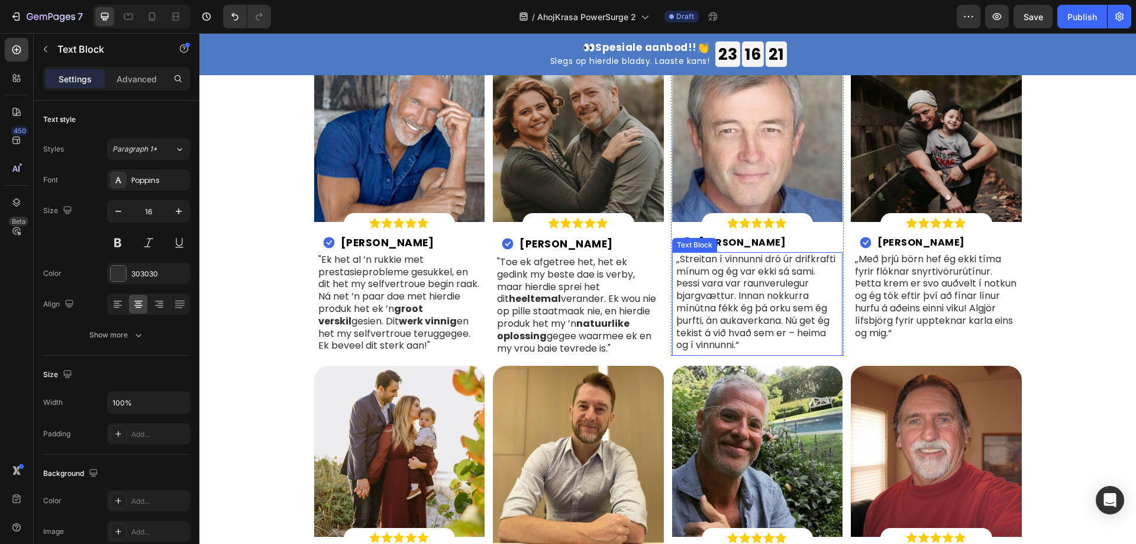
click at [729, 293] on p "„Streitan í vinnunni dró úr drifkrafti mínum og ég var ekki sá sami. Þessi vara…" at bounding box center [757, 302] width 163 height 98
click at [729, 292] on p "„Streitan í vinnunni dró úr drifkrafti mínum og ég var ekki sá sami. Þessi vara…" at bounding box center [757, 302] width 163 height 98
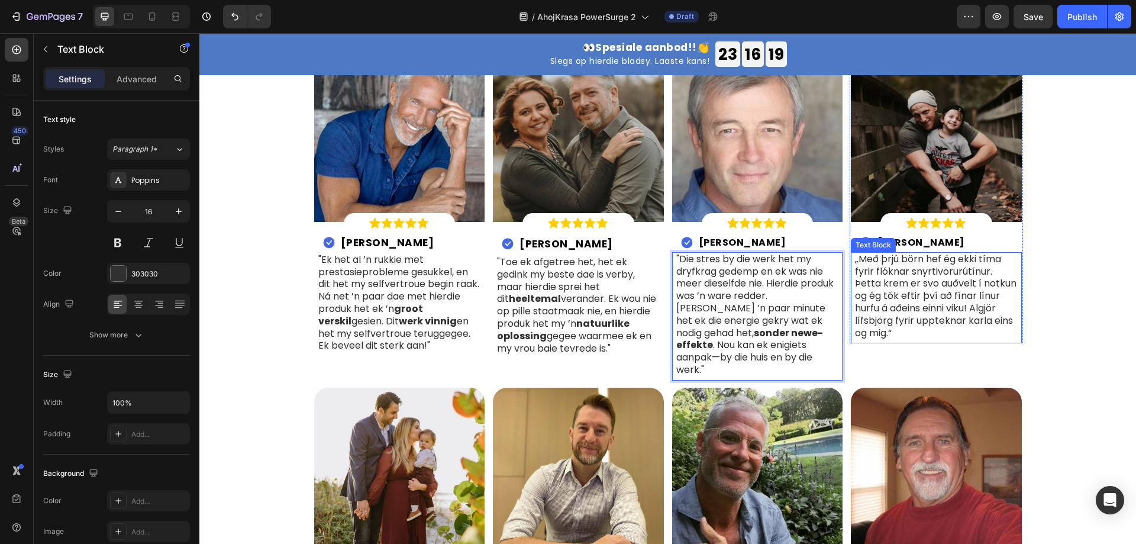
click at [888, 240] on div "Text Block" at bounding box center [873, 245] width 40 height 11
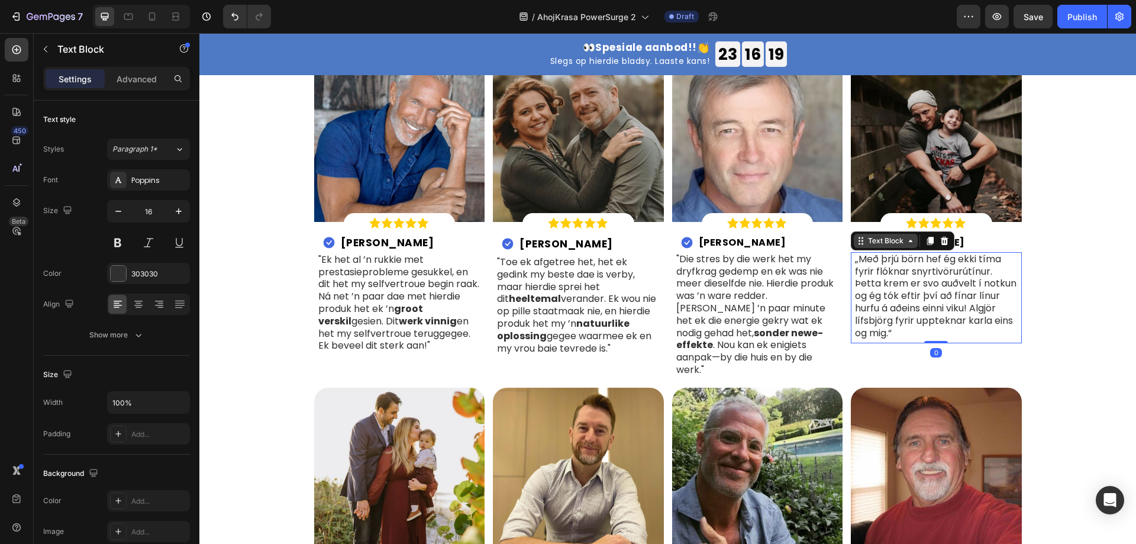
click at [888, 240] on div "Text Block" at bounding box center [885, 240] width 40 height 11
click at [894, 240] on h2 "Ólafur M." at bounding box center [921, 243] width 90 height 12
click at [920, 294] on p "„Með þrjú börn hef ég ekki tíma fyrir flóknar snyrtivörurútínur. Þetta krem er …" at bounding box center [936, 296] width 163 height 86
click at [887, 287] on p "„Með þrjú börn hef ég ekki tíma fyrir flóknar snyrtivörurútínur. Þetta krem er …" at bounding box center [936, 296] width 163 height 86
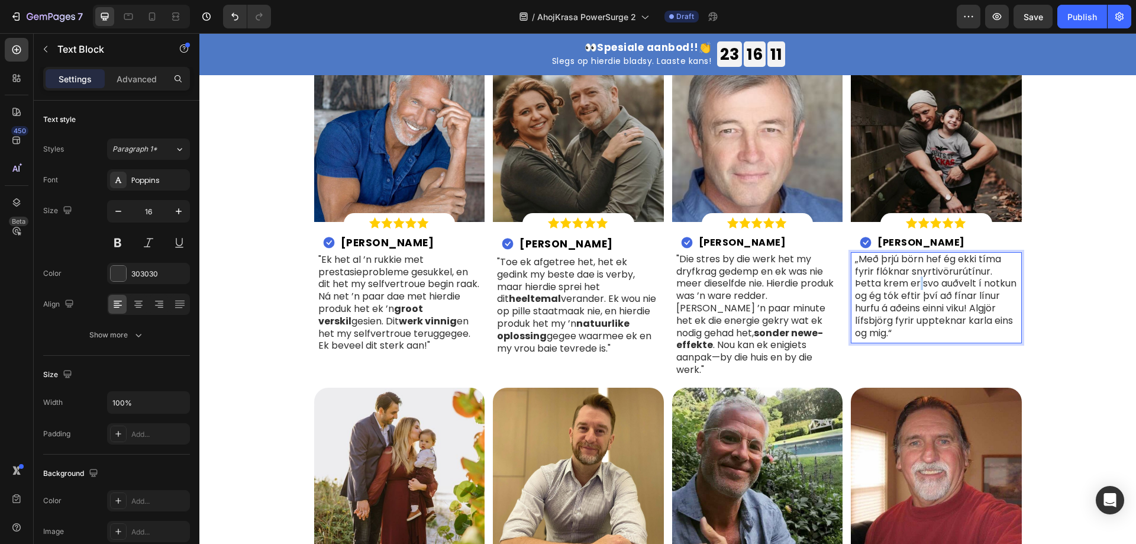
click at [887, 287] on p "„Með þrjú börn hef ég ekki tíma fyrir flóknar snyrtivörurútínur. Þetta krem er …" at bounding box center [936, 296] width 163 height 86
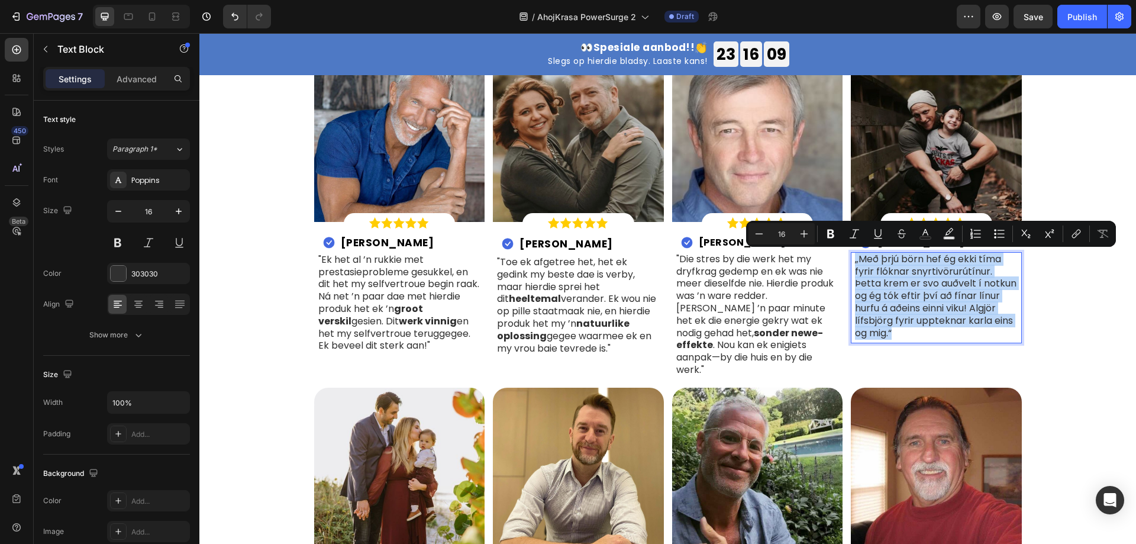
copy p "„Með þrjú börn hef ég ekki tíma fyrir flóknar snyrtivörurútínur. Þetta krem er …"
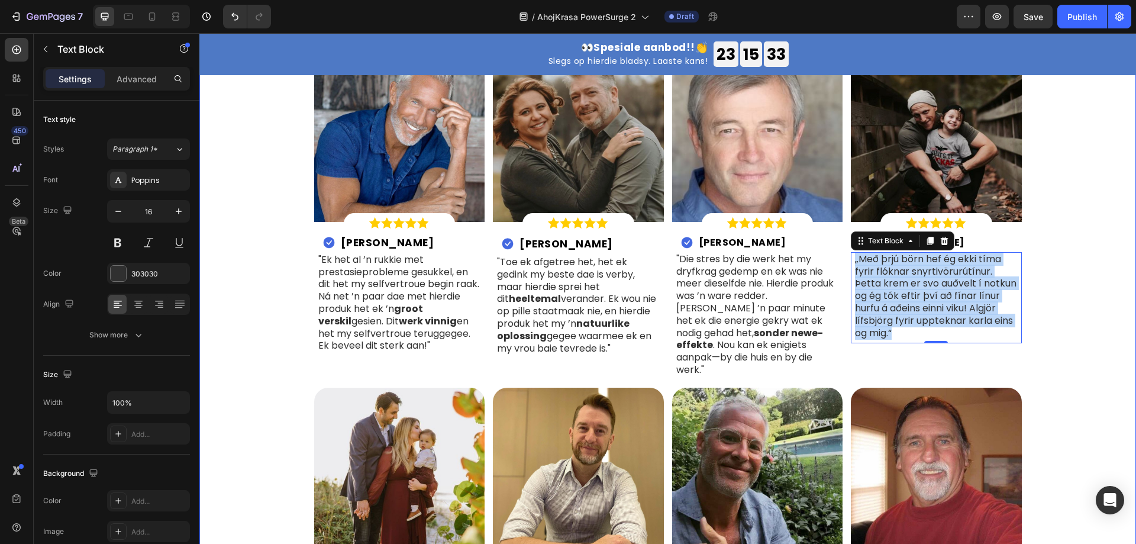
click at [1115, 293] on div "Image Meer as 60 000 geverifieerde kopers Heading Sluit vandag aan by die duise…" at bounding box center [667, 348] width 919 height 762
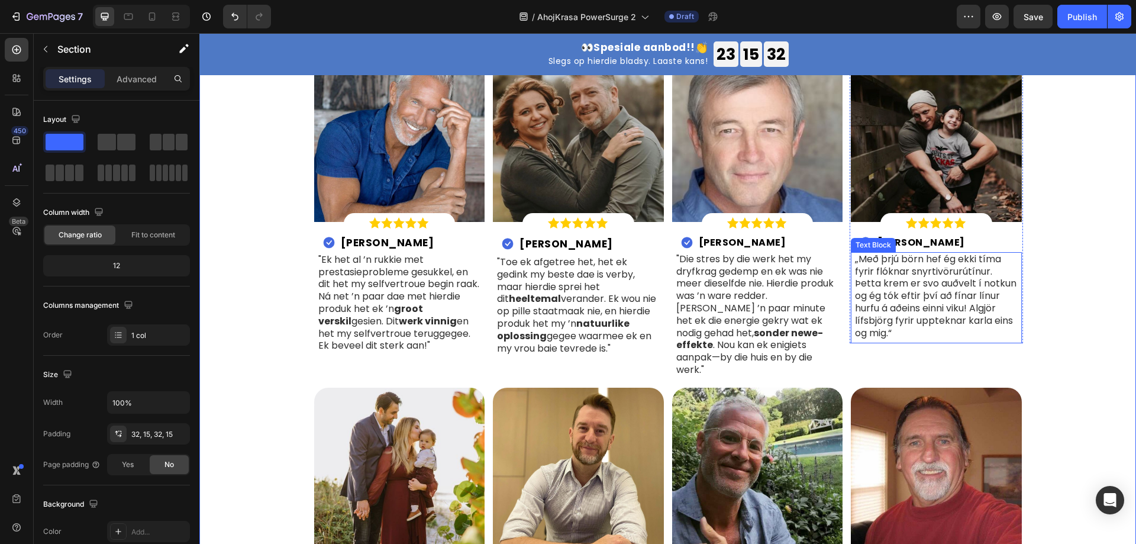
click at [910, 240] on p "Ólafur M." at bounding box center [921, 242] width 88 height 9
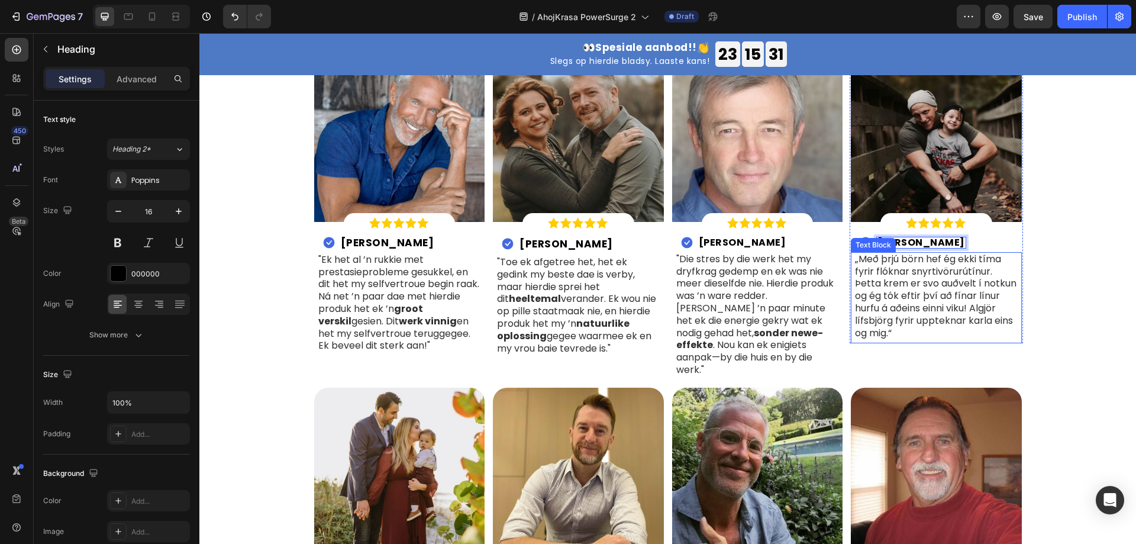
click at [932, 287] on p "„Með þrjú börn hef ég ekki tíma fyrir flóknar snyrtivörurútínur. Þetta krem er …" at bounding box center [936, 296] width 163 height 86
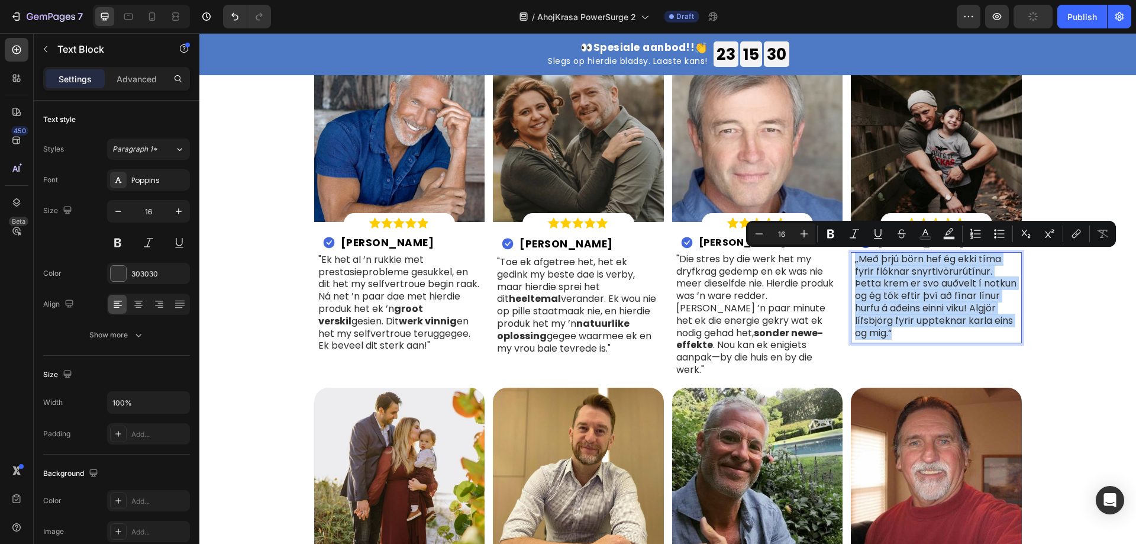
copy p "„Með þrjú börn hef ég ekki tíma fyrir flóknar snyrtivörurútínur. Þetta krem er …"
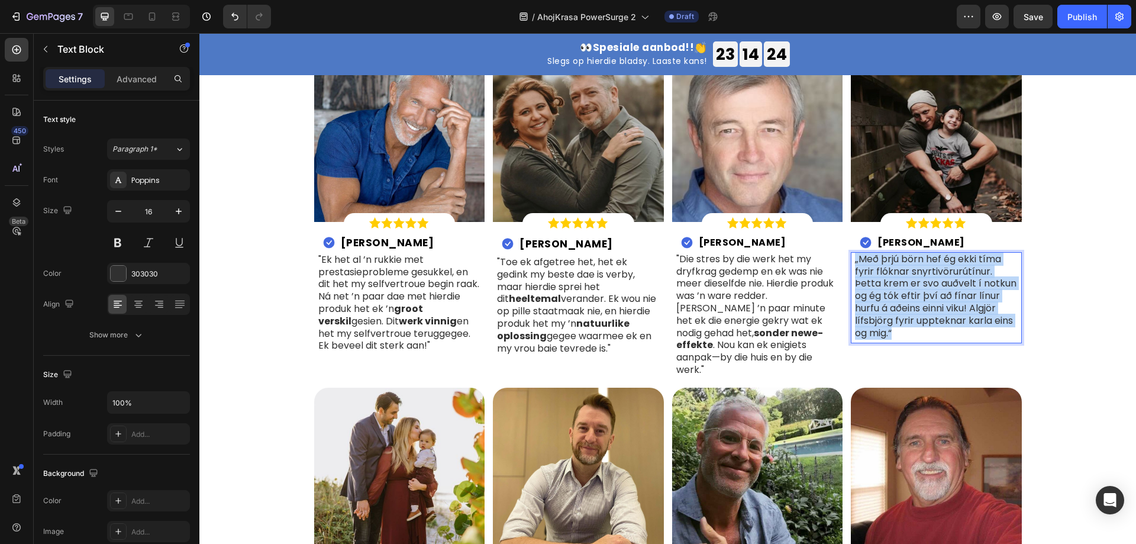
click at [908, 282] on p "„Með þrjú börn hef ég ekki tíma fyrir flóknar snyrtivörurútínur. Þetta krem er …" at bounding box center [936, 296] width 163 height 86
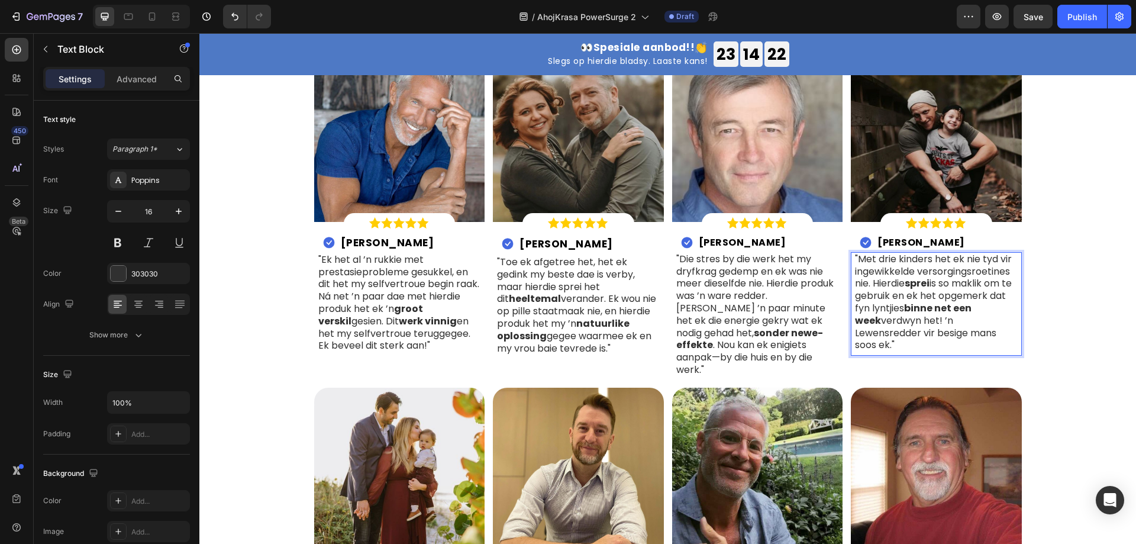
click at [1058, 302] on div "Image Meer as 60 000 geverifieerde kopers Heading Sluit vandag aan by die duise…" at bounding box center [667, 348] width 919 height 762
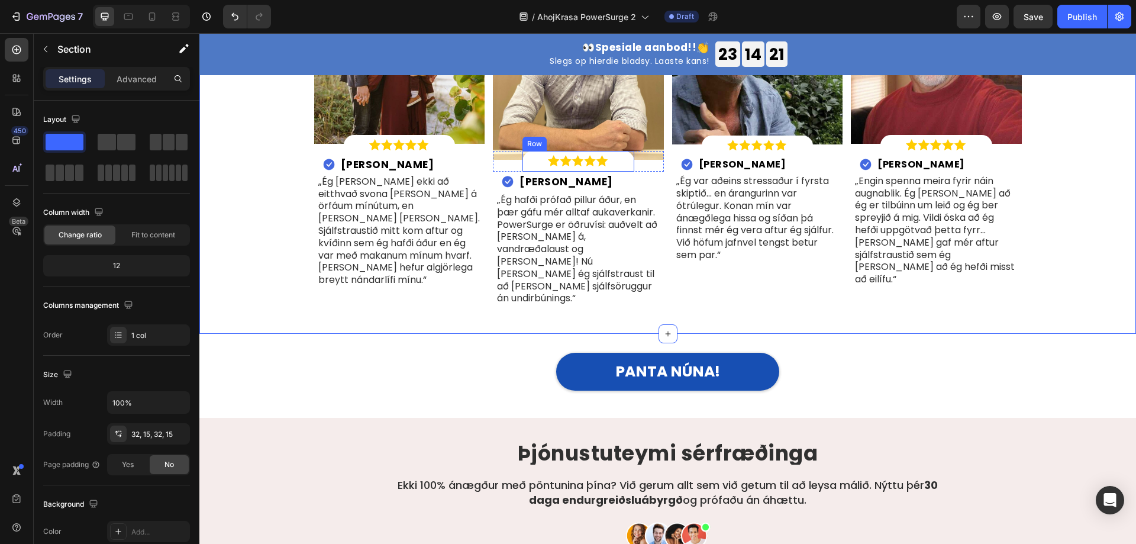
scroll to position [4160, 0]
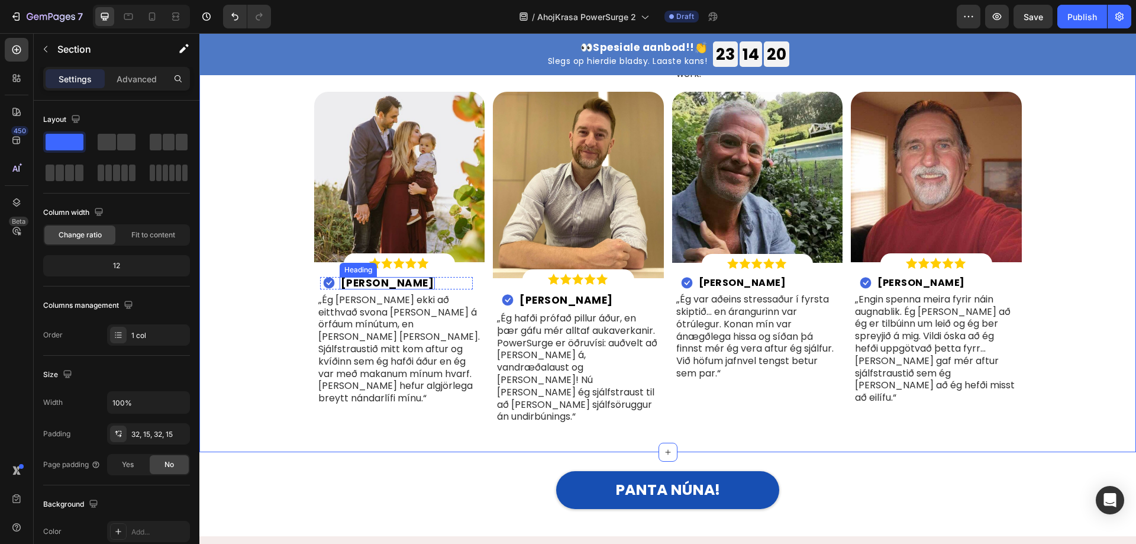
click at [374, 277] on h2 "Vilhjálmur G." at bounding box center [387, 283] width 96 height 12
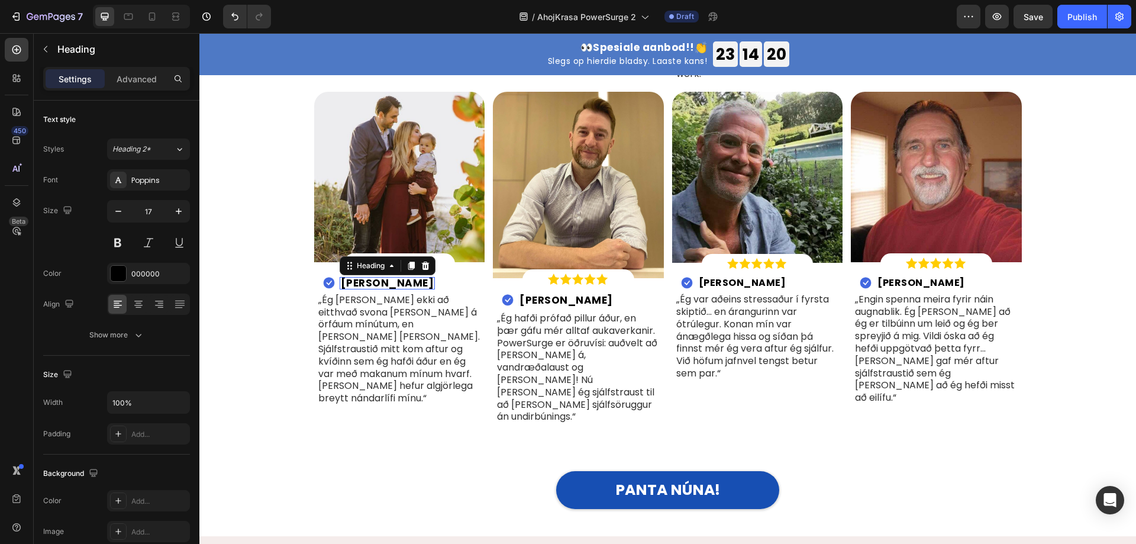
click at [374, 277] on h2 "Vilhjálmur G." at bounding box center [387, 283] width 96 height 12
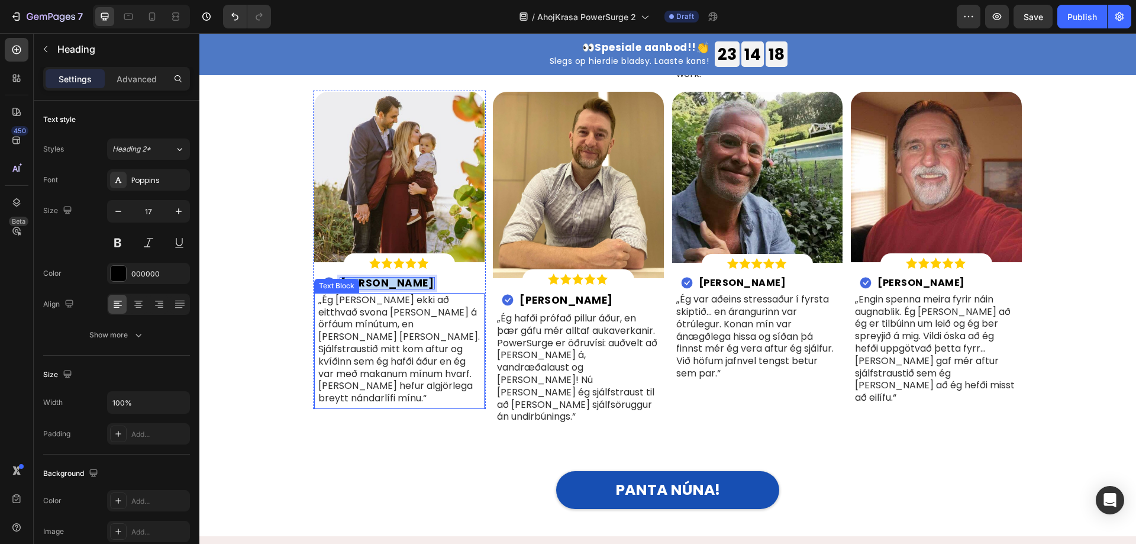
copy p "Vilhjálmur G."
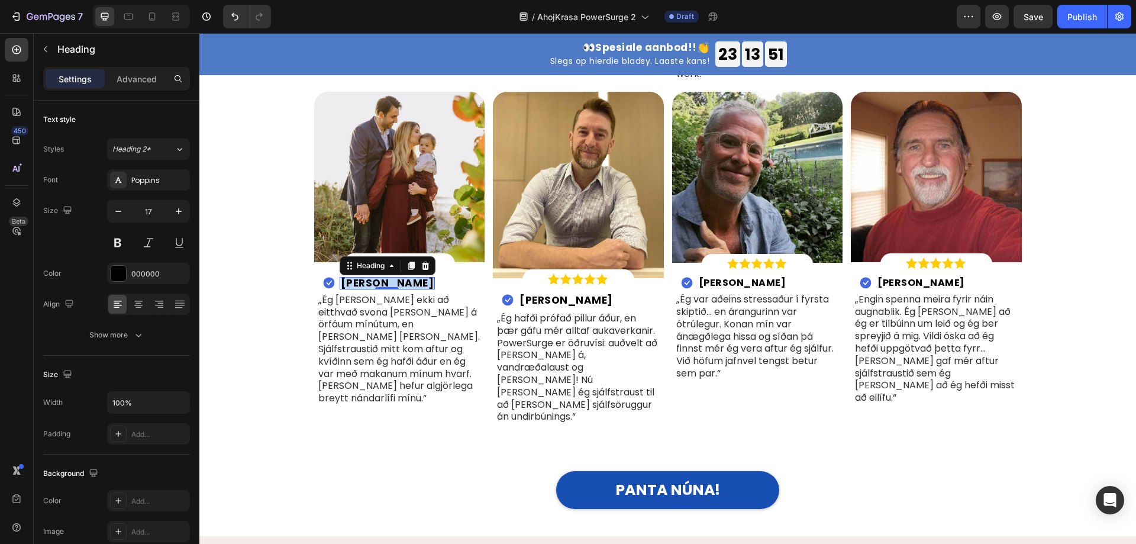
click at [373, 278] on p "Vilhjálmur G." at bounding box center [387, 283] width 93 height 10
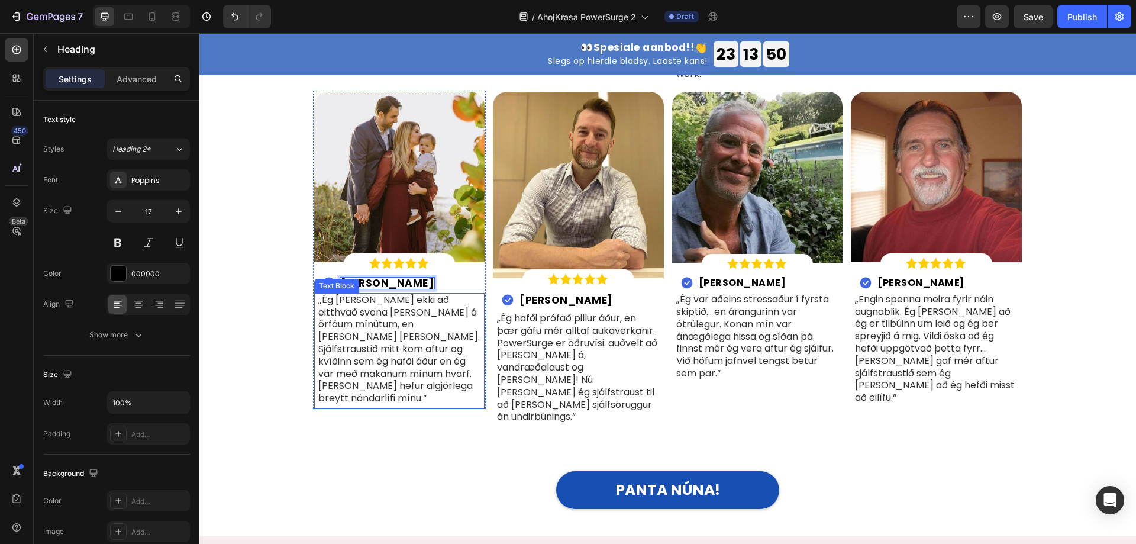
click at [393, 325] on p "„Ég hélt ekki að eitthvað svona myndi virka á örfáum mínútum, en það gerði það.…" at bounding box center [399, 349] width 163 height 111
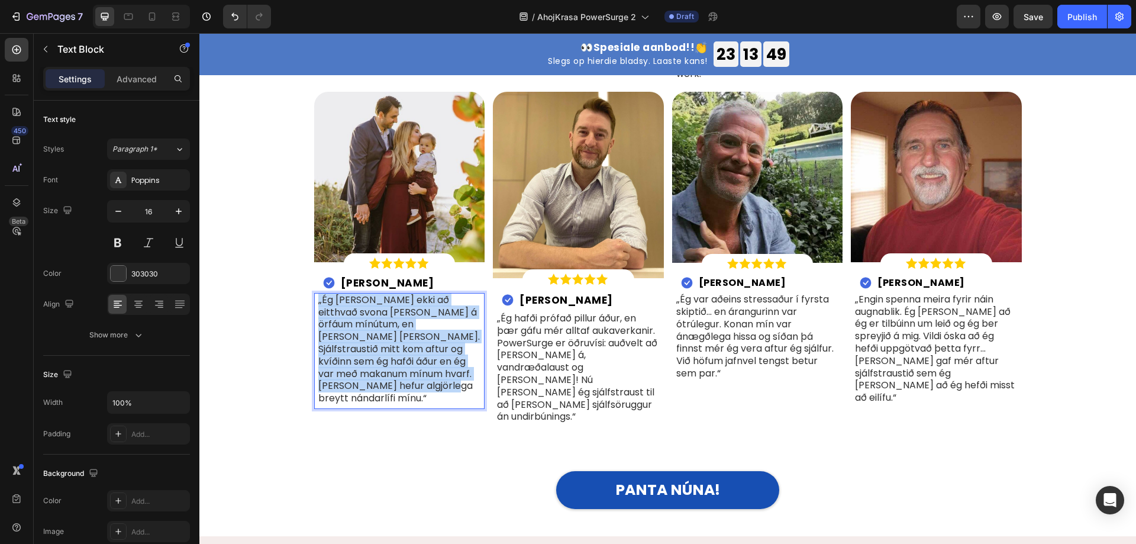
copy p "„Ég hélt ekki að eitthvað svona myndi virka á örfáum mínútum, en það gerði það.…"
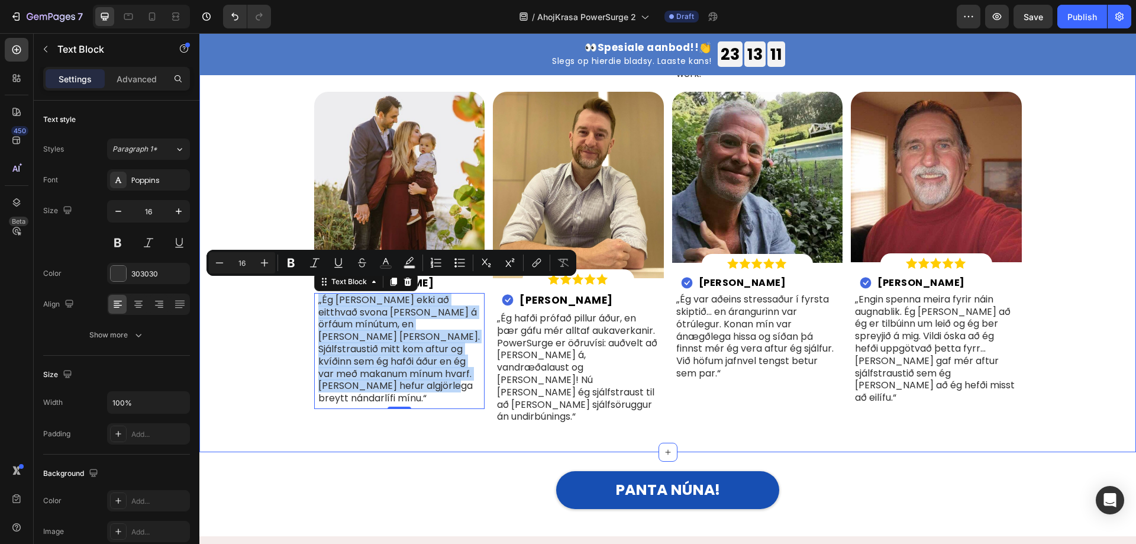
click at [314, 302] on div "„Ég hélt ekki að eitthvað svona myndi virka á örfáum mínútum, en það gerði það.…" at bounding box center [399, 351] width 171 height 116
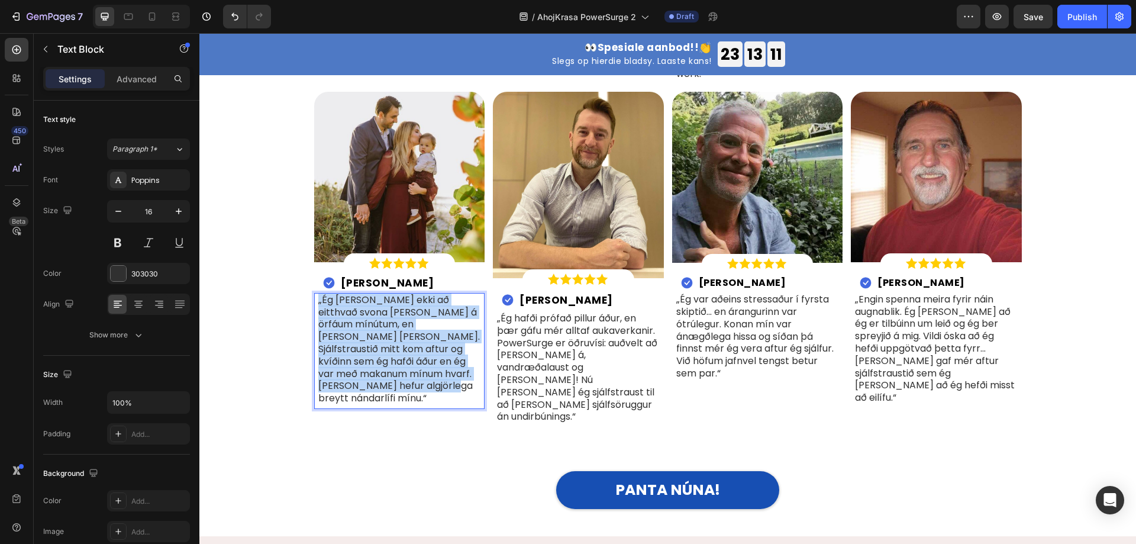
click at [342, 308] on p "„Ég hélt ekki að eitthvað svona myndi virka á örfáum mínútum, en það gerði það.…" at bounding box center [399, 349] width 163 height 111
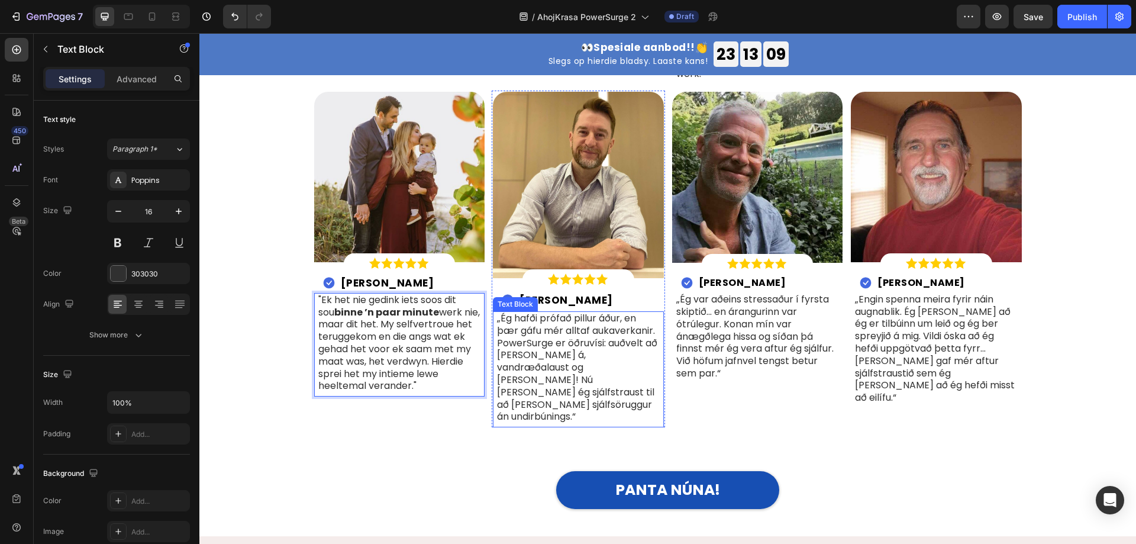
click at [561, 329] on p "„Ég hafði prófað pillur áður, en þær gáfu mér alltaf aukaverkanir. PowerSurge e…" at bounding box center [578, 367] width 163 height 111
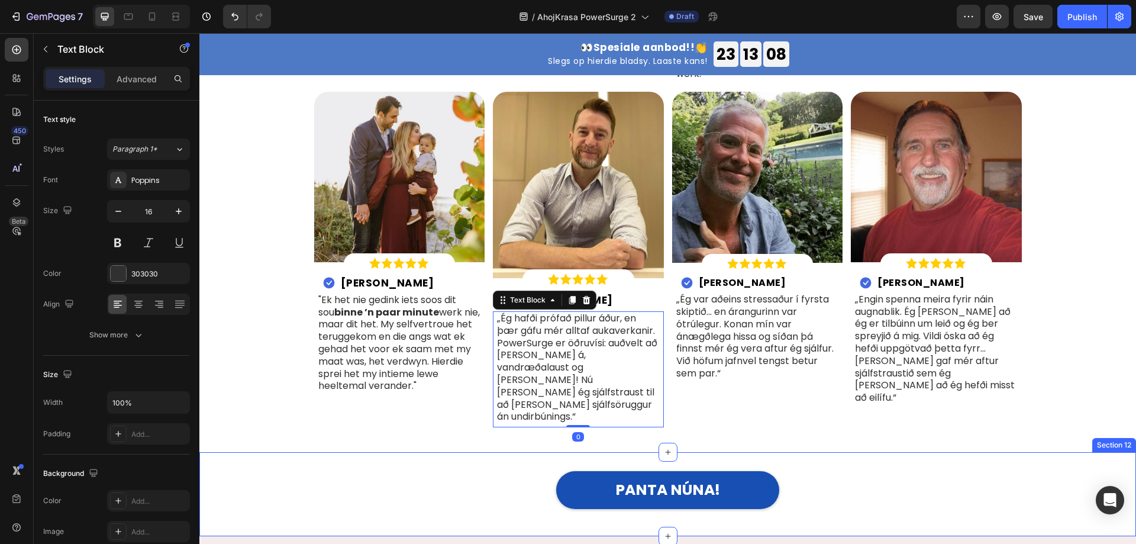
click at [431, 452] on div "PANTA NÚNA! Button Section 12" at bounding box center [667, 494] width 936 height 84
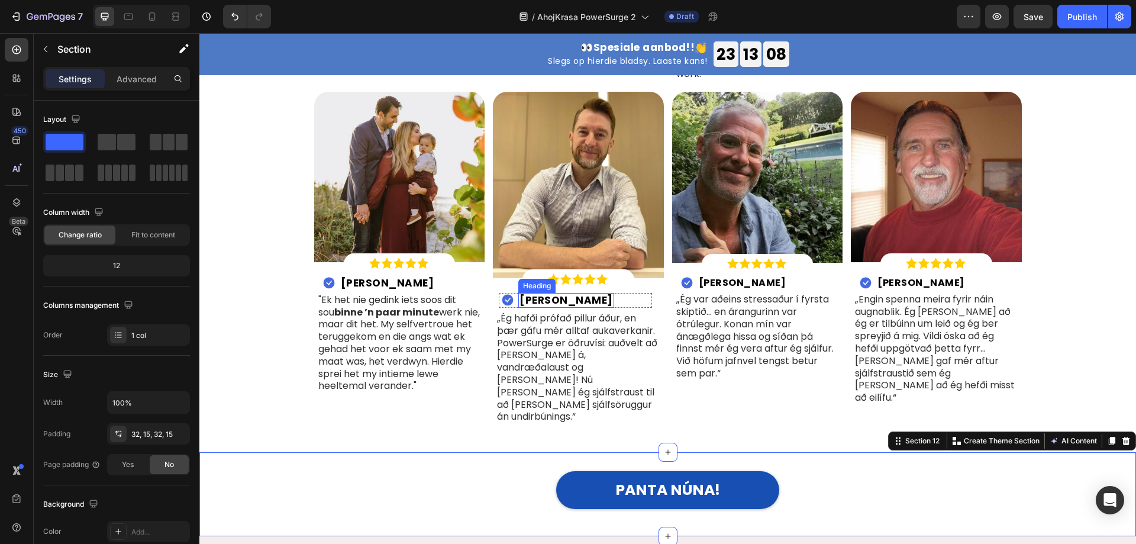
click at [563, 293] on h2 "Benjamín V." at bounding box center [566, 300] width 96 height 15
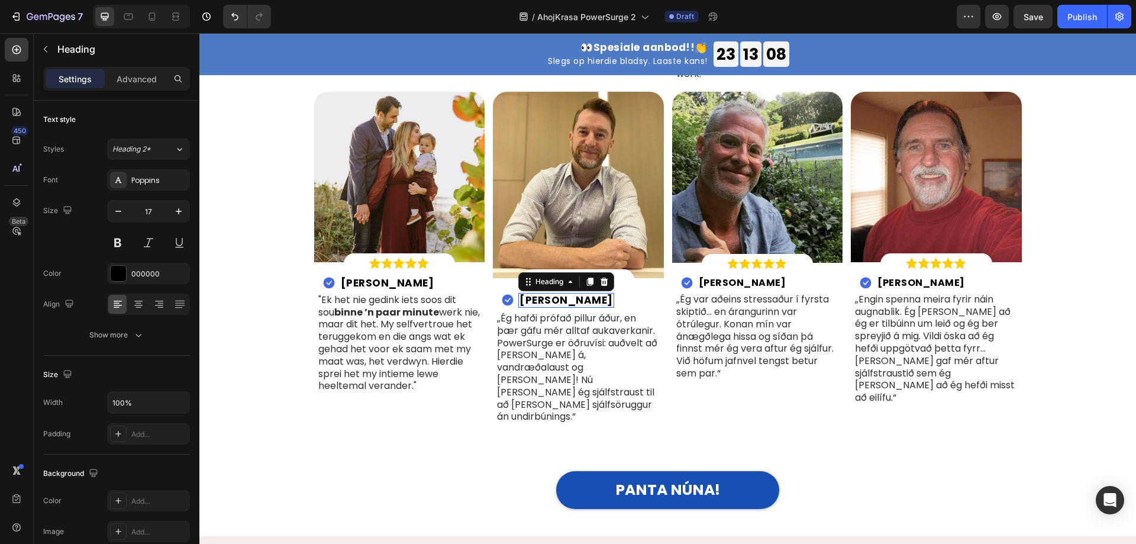
click at [563, 293] on h2 "Benjamín V." at bounding box center [566, 300] width 96 height 15
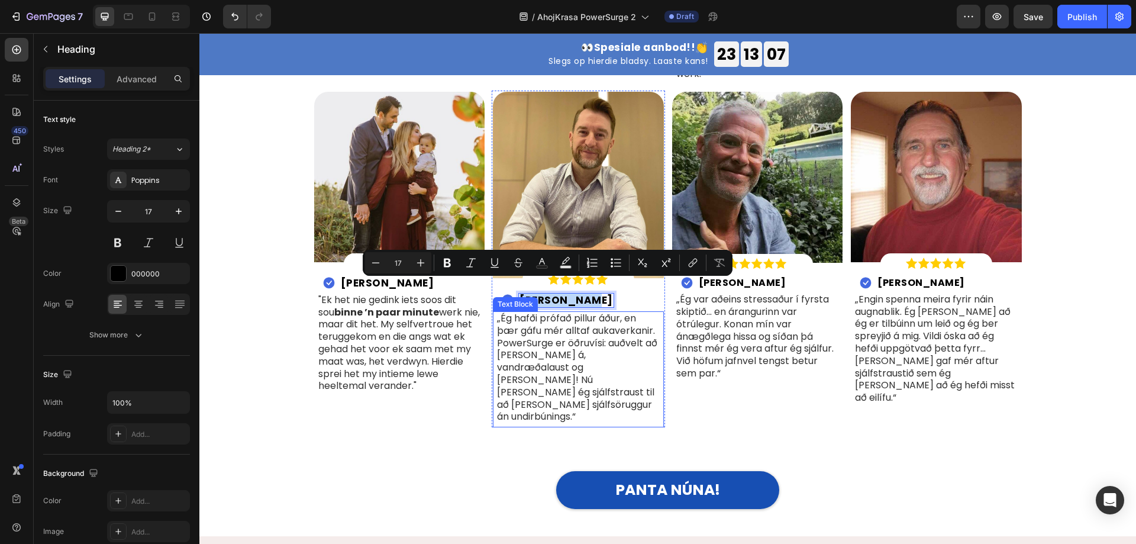
copy p "Benjamín V."
click at [548, 294] on p "Benjamín V." at bounding box center [565, 300] width 93 height 12
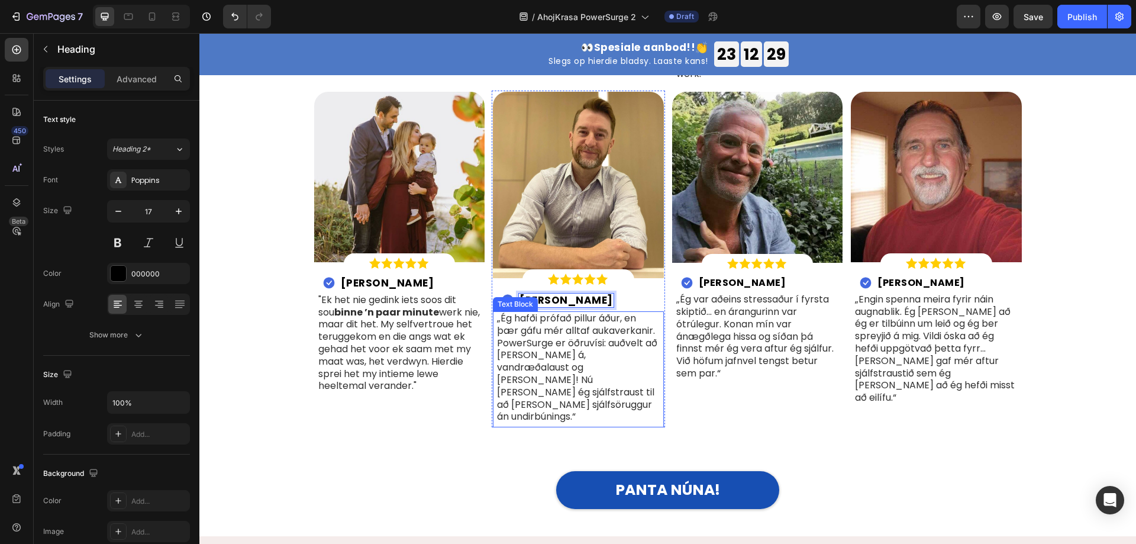
click at [569, 329] on p "„Ég hafði prófað pillur áður, en þær gáfu mér alltaf aukaverkanir. PowerSurge e…" at bounding box center [578, 367] width 163 height 111
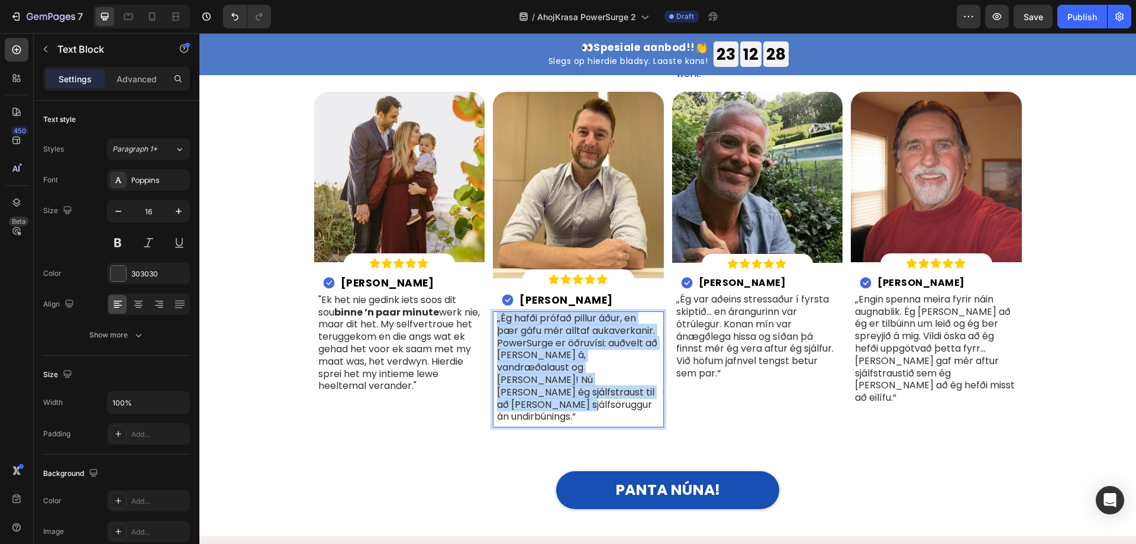
copy p "„Ég hafði prófað pillur áður, en þær gáfu mér alltaf aukaverkanir. PowerSurge e…"
click at [549, 312] on p "„Ég hafði prófað pillur áður, en þær gáfu mér alltaf aukaverkanir. PowerSurge e…" at bounding box center [578, 367] width 163 height 111
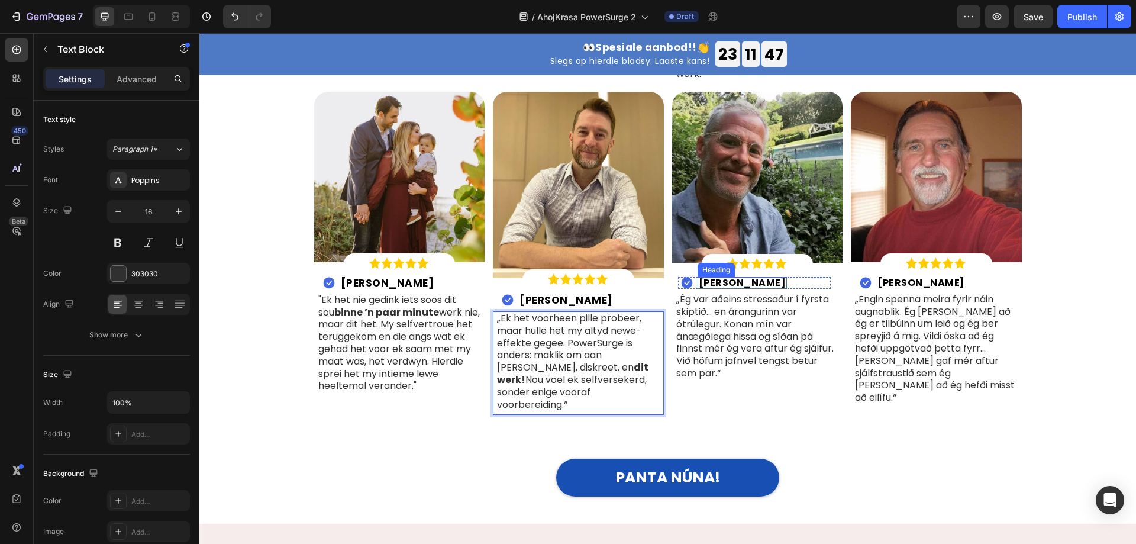
click at [730, 277] on h2 "Haraldur J." at bounding box center [742, 283] width 90 height 12
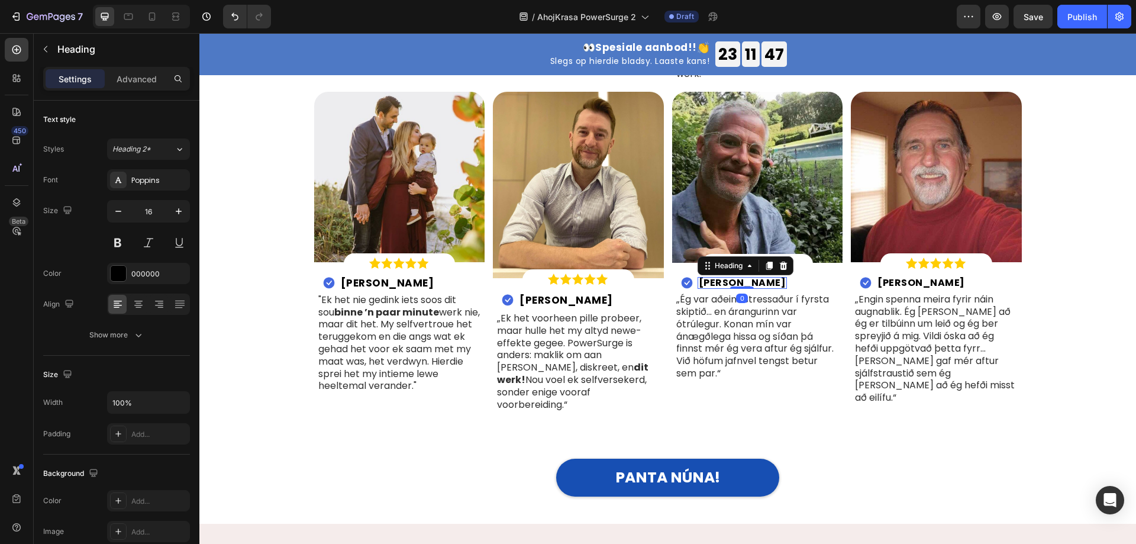
click at [730, 277] on h2 "Haraldur J." at bounding box center [742, 283] width 90 height 12
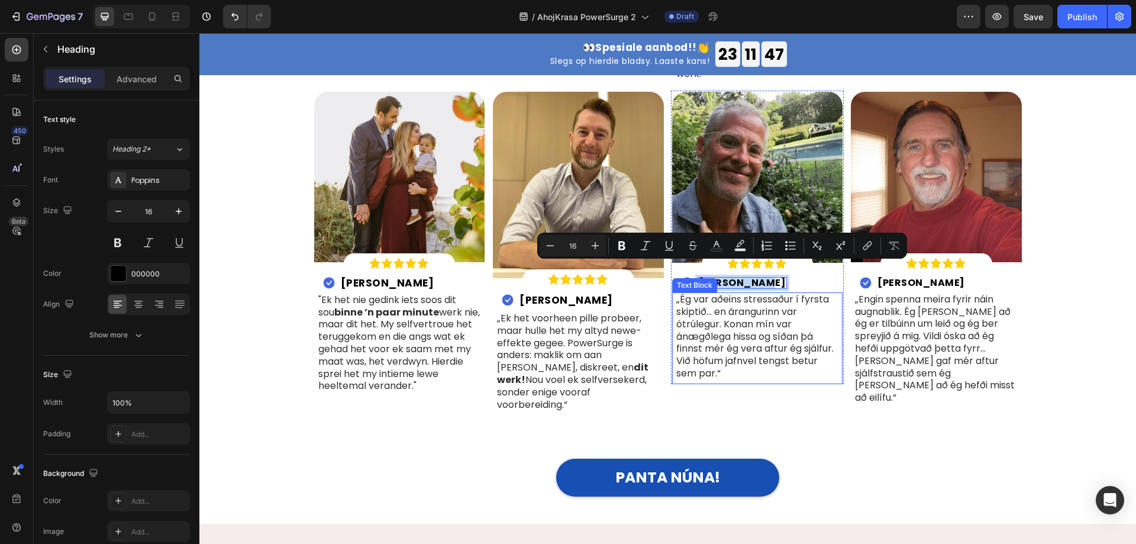
copy p "Haraldur J."
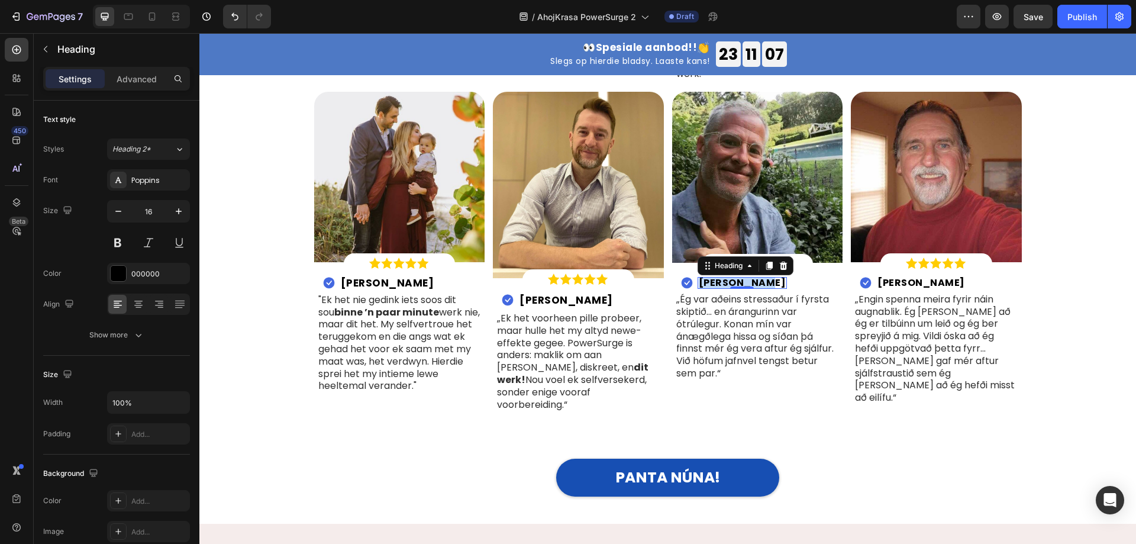
click at [721, 278] on p "Haraldur J." at bounding box center [743, 282] width 88 height 9
click at [725, 330] on p "„Ég var aðeins stressaður í fyrsta skiptið… en árangurinn var ótrúlegur. Konan …" at bounding box center [757, 336] width 163 height 86
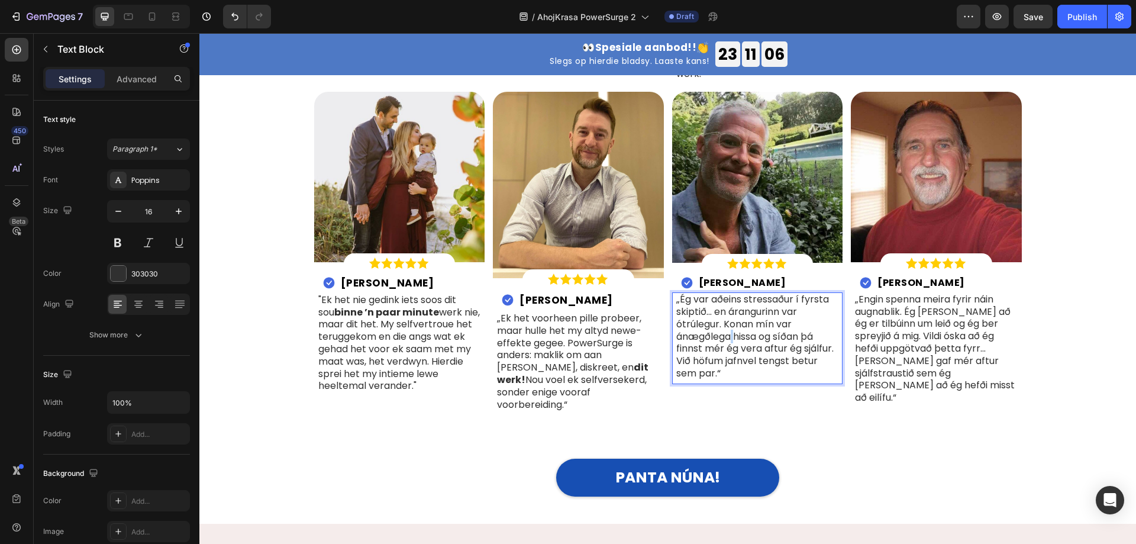
click at [725, 330] on p "„Ég var aðeins stressaður í fyrsta skiptið… en árangurinn var ótrúlegur. Konan …" at bounding box center [757, 336] width 163 height 86
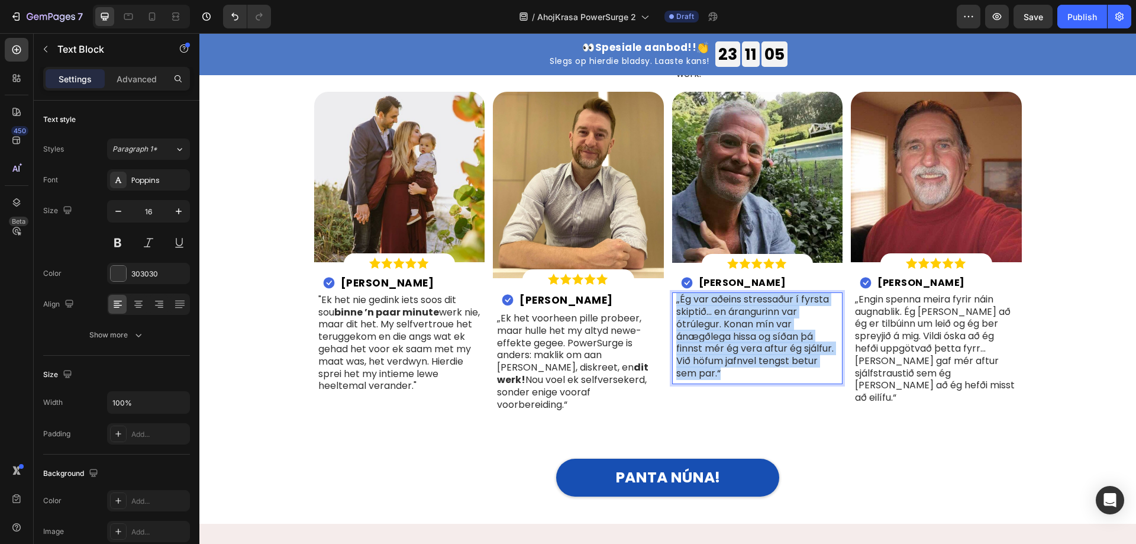
copy p "„Ég var aðeins stressaður í fyrsta skiptið… en árangurinn var ótrúlegur. Konan …"
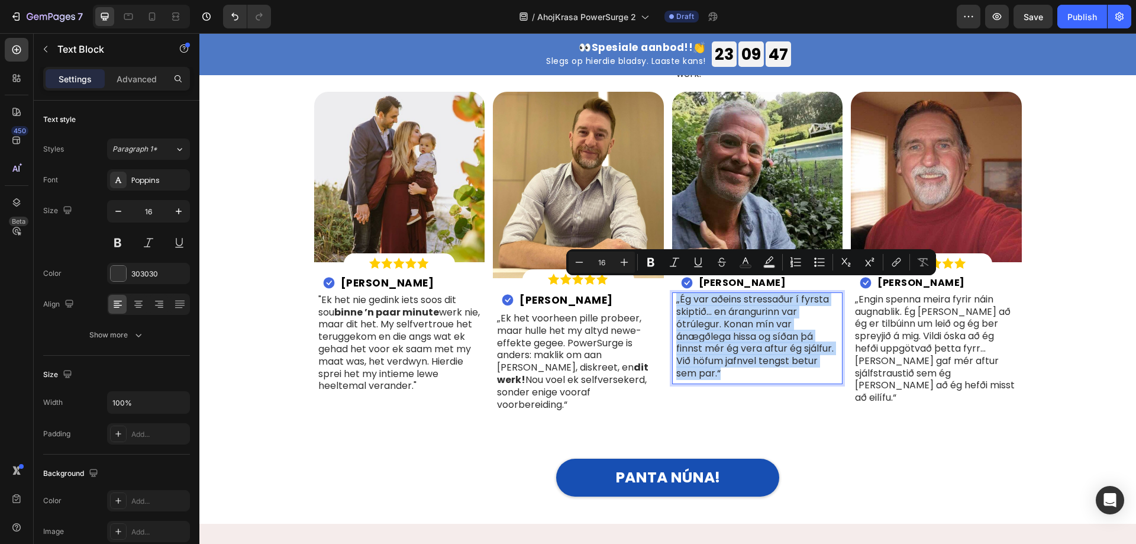
click at [809, 312] on p "„Ég var aðeins stressaður í fyrsta skiptið… en árangurinn var ótrúlegur. Konan …" at bounding box center [757, 336] width 163 height 86
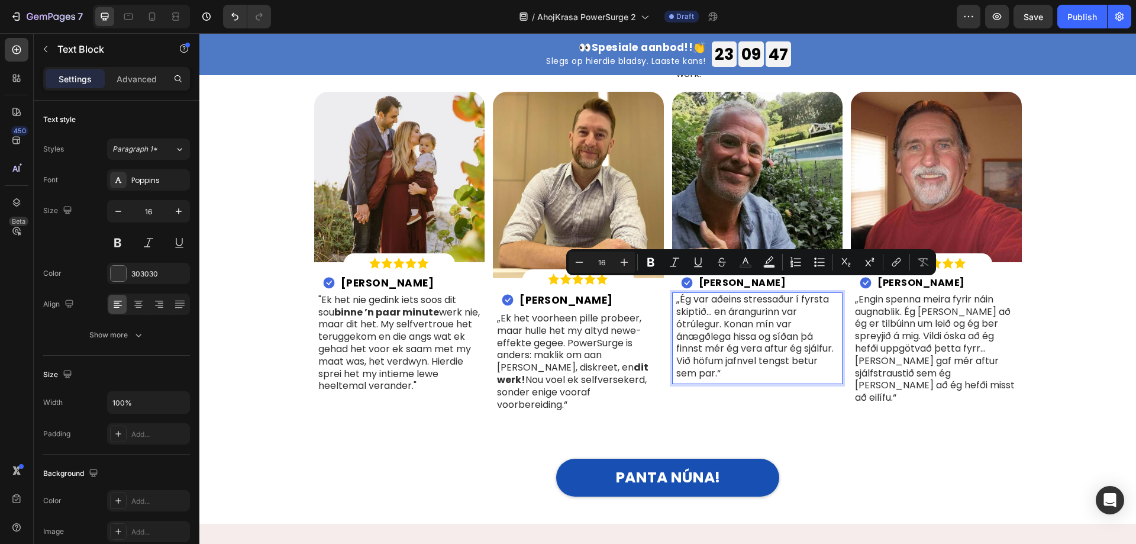
click at [809, 312] on p "„Ég var aðeins stressaður í fyrsta skiptið… en árangurinn var ótrúlegur. Konan …" at bounding box center [757, 336] width 163 height 86
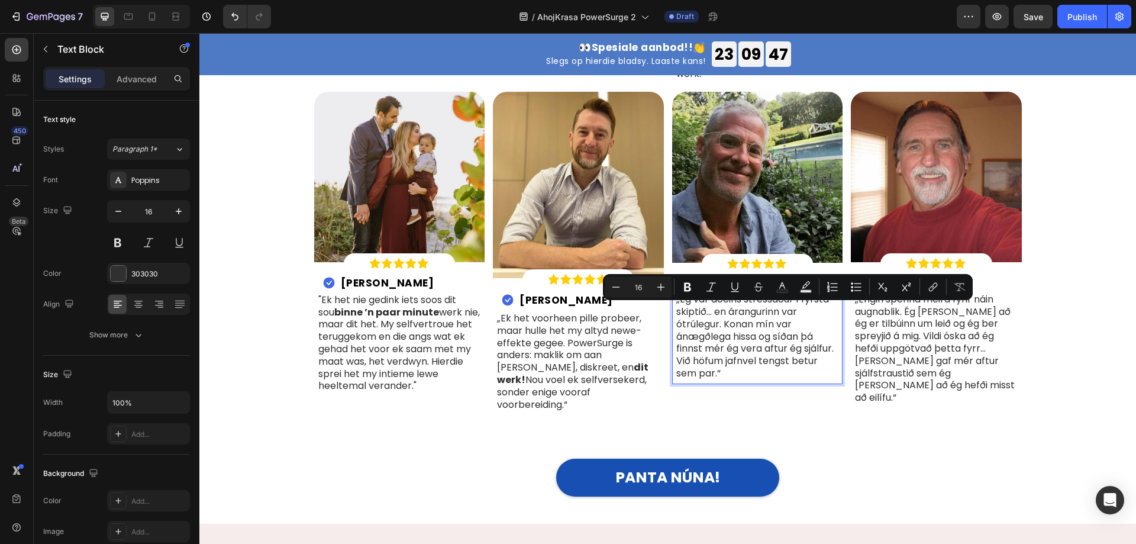
click at [745, 309] on p "„Ég var aðeins stressaður í fyrsta skiptið… en árangurinn var ótrúlegur. Konan …" at bounding box center [757, 336] width 163 height 86
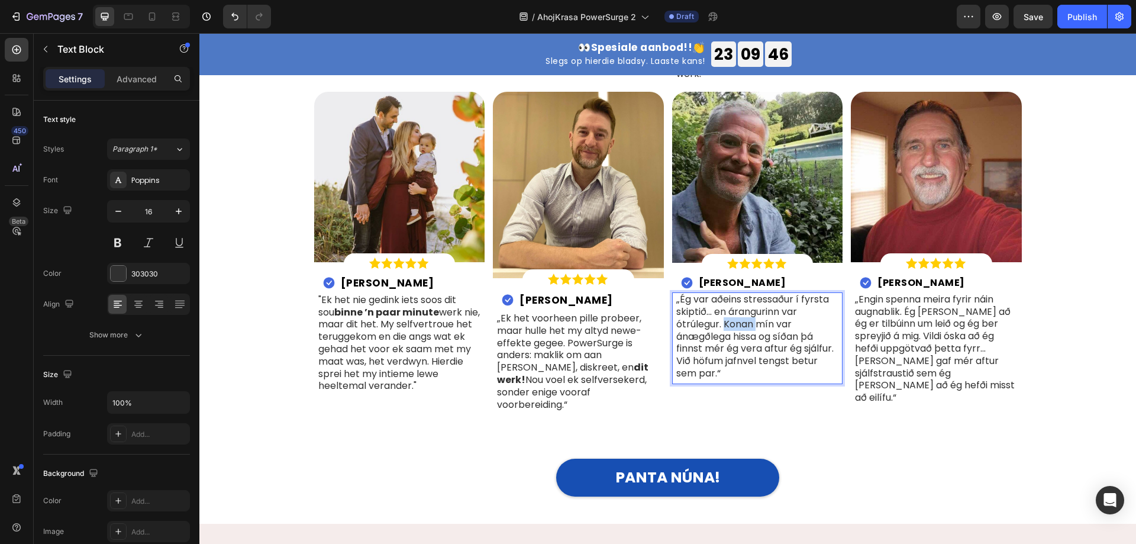
click at [745, 309] on p "„Ég var aðeins stressaður í fyrsta skiptið… en árangurinn var ótrúlegur. Konan …" at bounding box center [757, 336] width 163 height 86
click at [890, 332] on p "„Engin spenna meira fyrir náin augnablik. Ég veit að ég er tilbúinn um leið og …" at bounding box center [936, 348] width 163 height 111
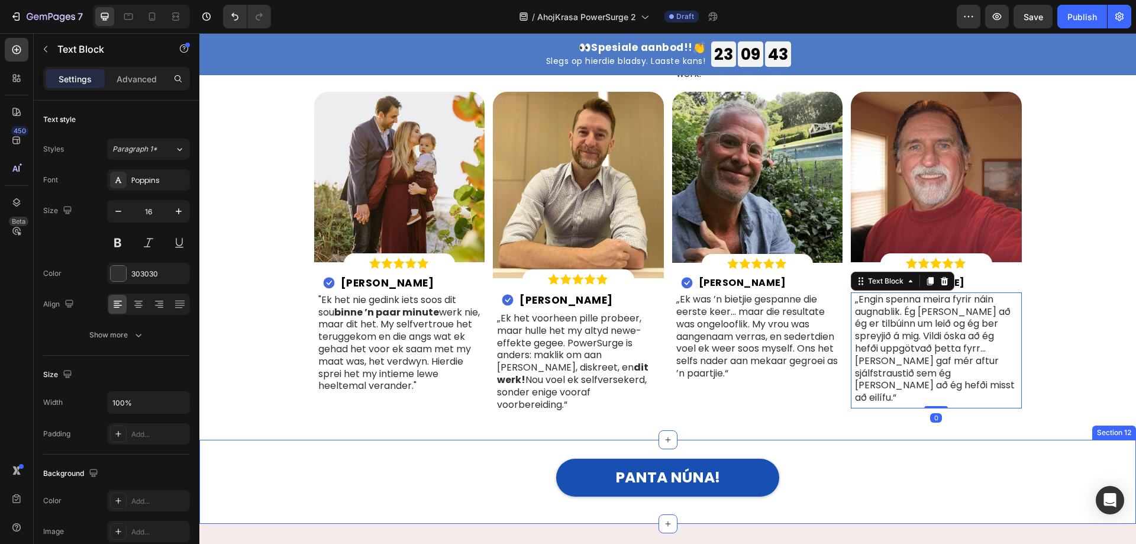
drag, startPoint x: 1101, startPoint y: 419, endPoint x: 908, endPoint y: 269, distance: 243.6
click at [1100, 439] on div "PANTA NÚNA! Button Section 12" at bounding box center [667, 481] width 936 height 84
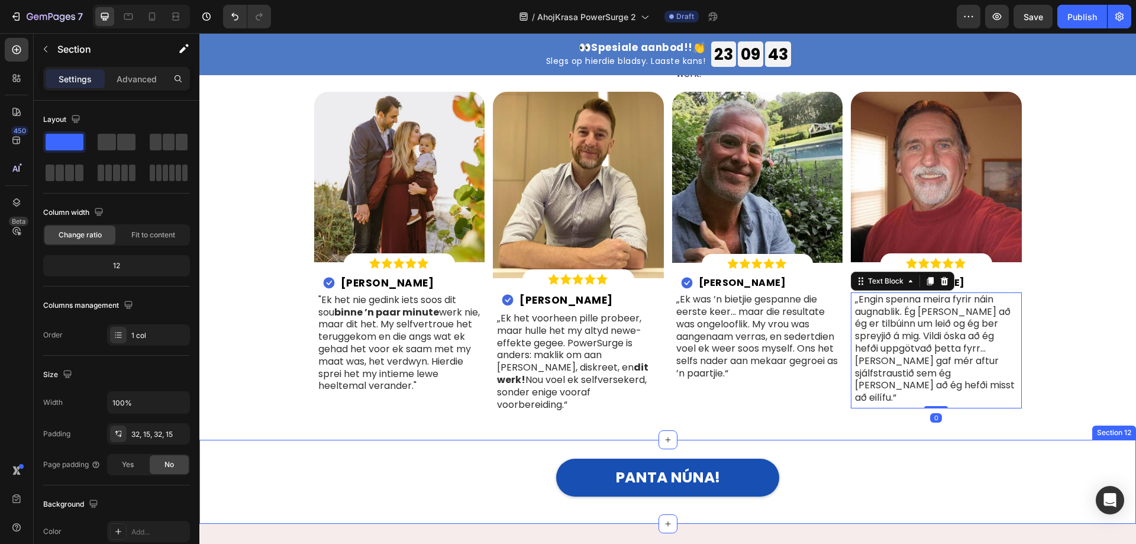
click at [908, 276] on strong "Samúel M." at bounding box center [921, 283] width 88 height 14
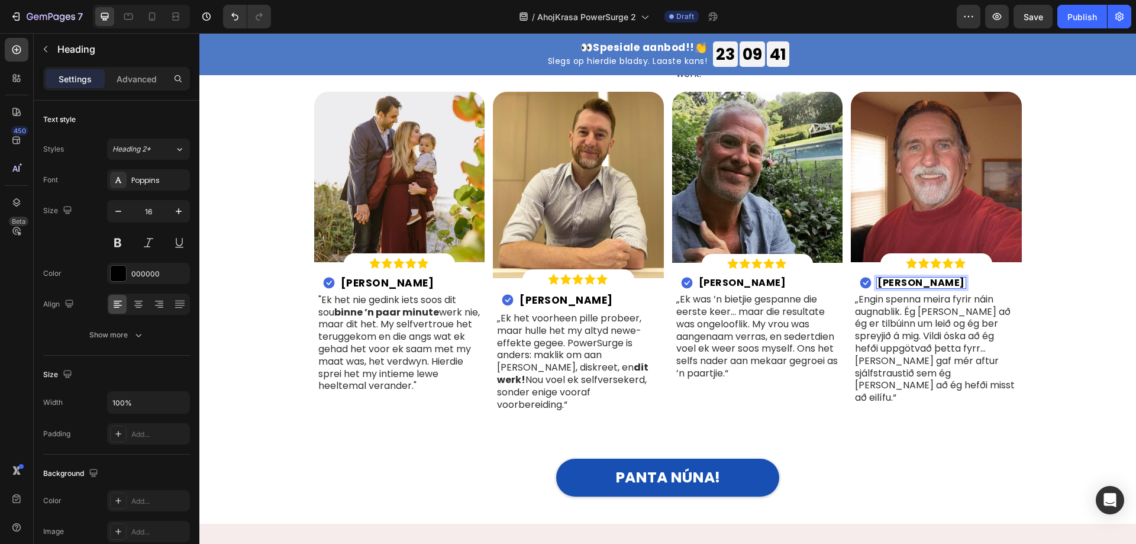
click at [903, 276] on strong "Samúel M." at bounding box center [921, 283] width 88 height 14
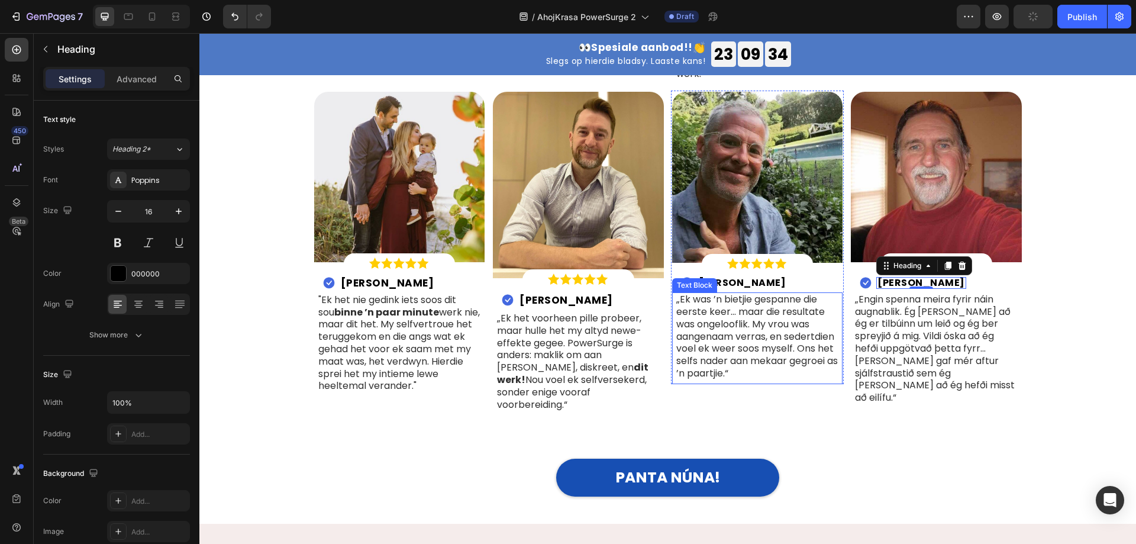
click at [877, 318] on p "„Engin spenna meira fyrir náin augnablik. Ég veit að ég er tilbúinn um leið og …" at bounding box center [936, 348] width 163 height 111
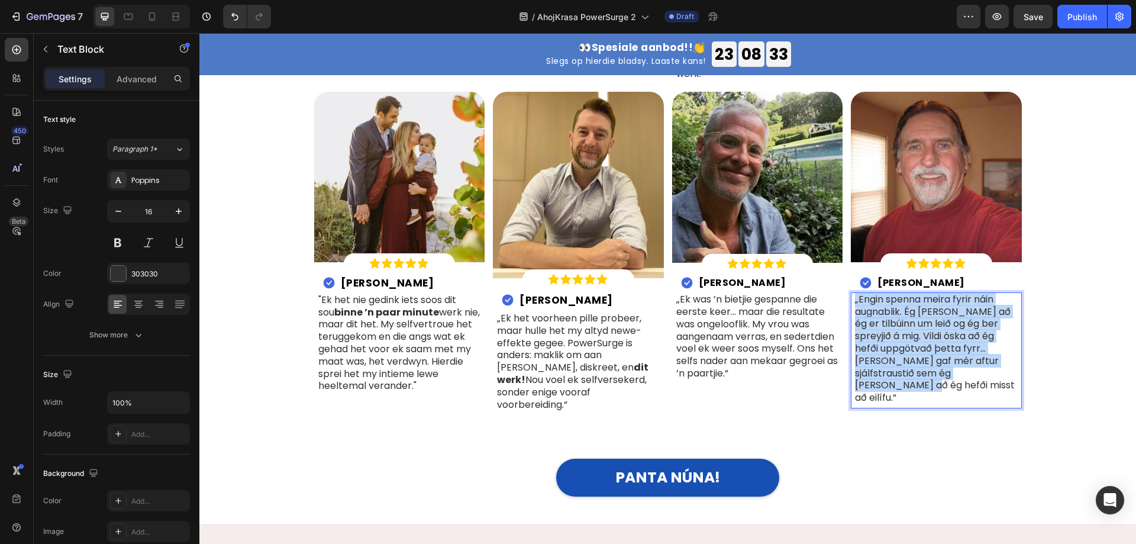
click at [923, 316] on p "„Engin spenna meira fyrir náin augnablik. Ég veit að ég er tilbúinn um leið og …" at bounding box center [936, 348] width 163 height 111
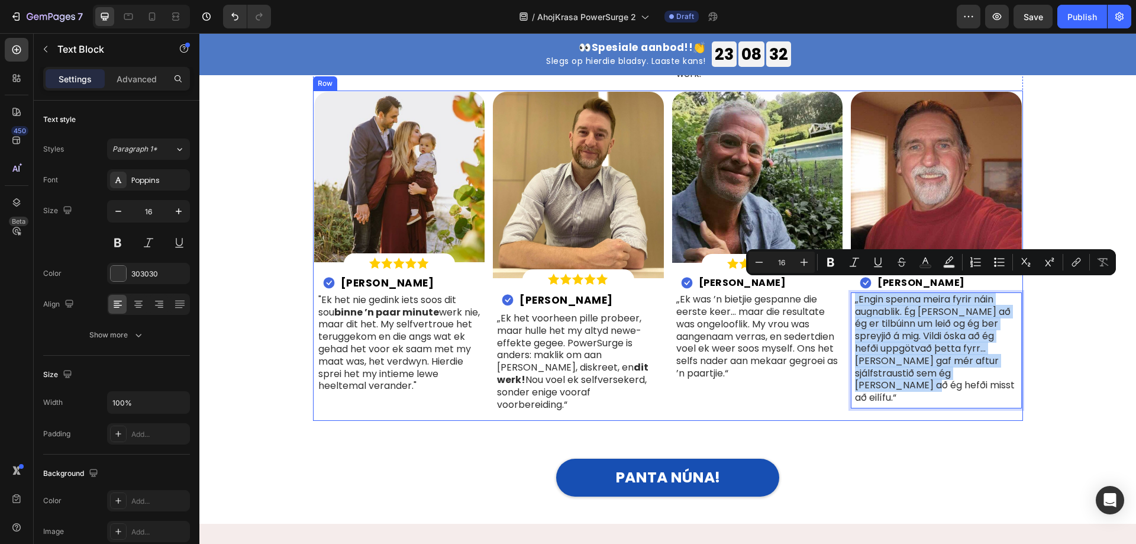
click at [1075, 370] on div "Image Meer as 60 000 geverifieerde kopers Heading Sluit vandag aan by die duise…" at bounding box center [667, 45] width 919 height 749
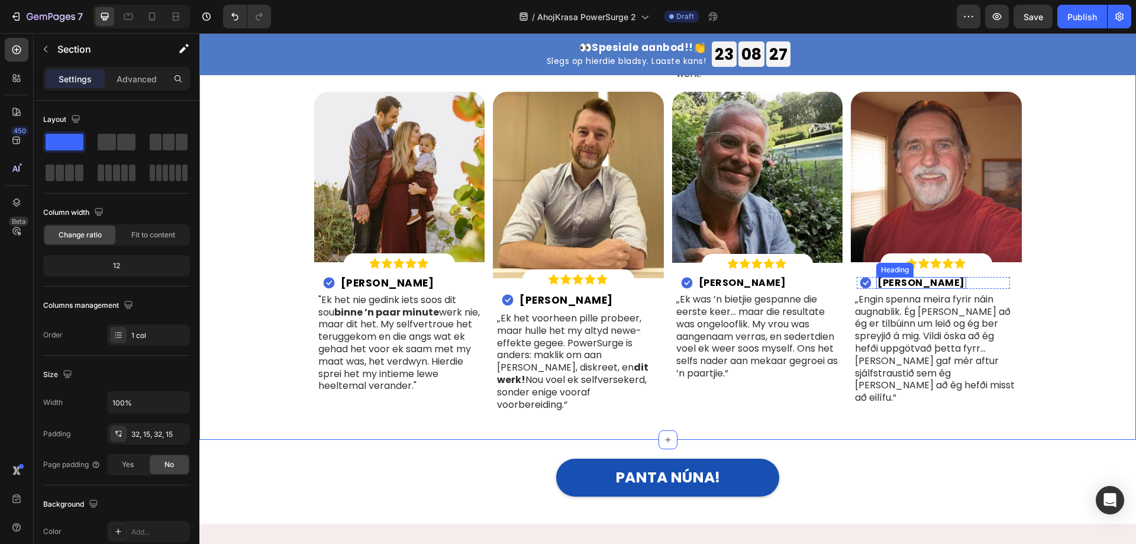
click at [904, 276] on strong "Samúel M." at bounding box center [921, 283] width 88 height 14
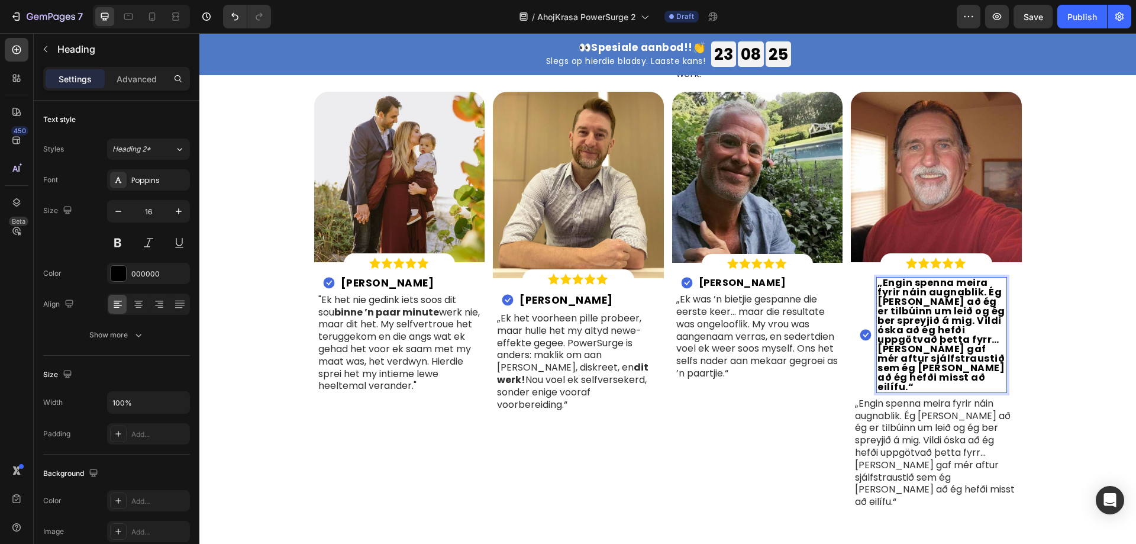
scroll to position [1, 0]
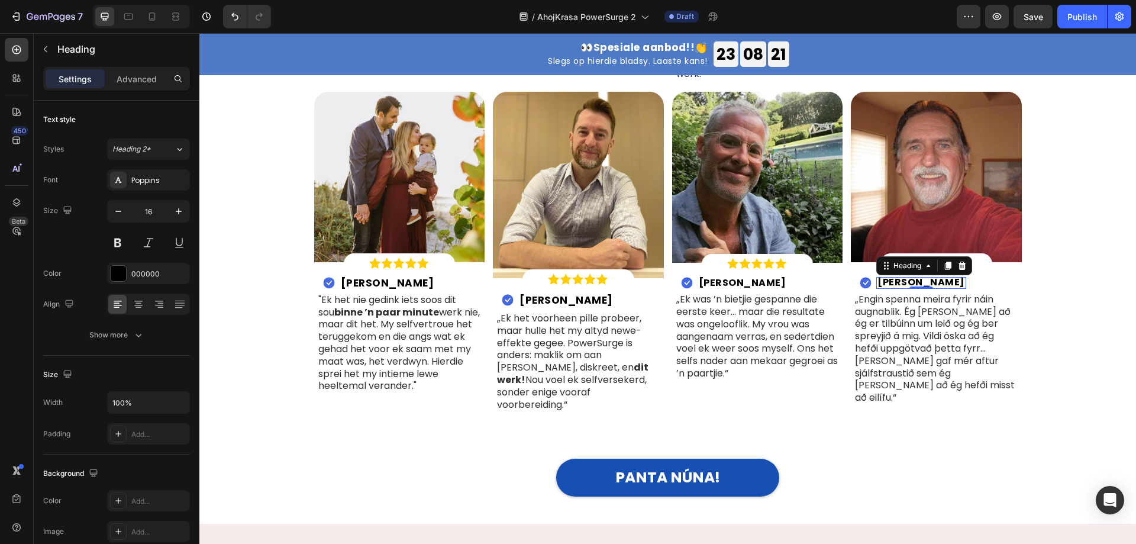
click at [898, 276] on strong "Samúel M." at bounding box center [921, 282] width 88 height 14
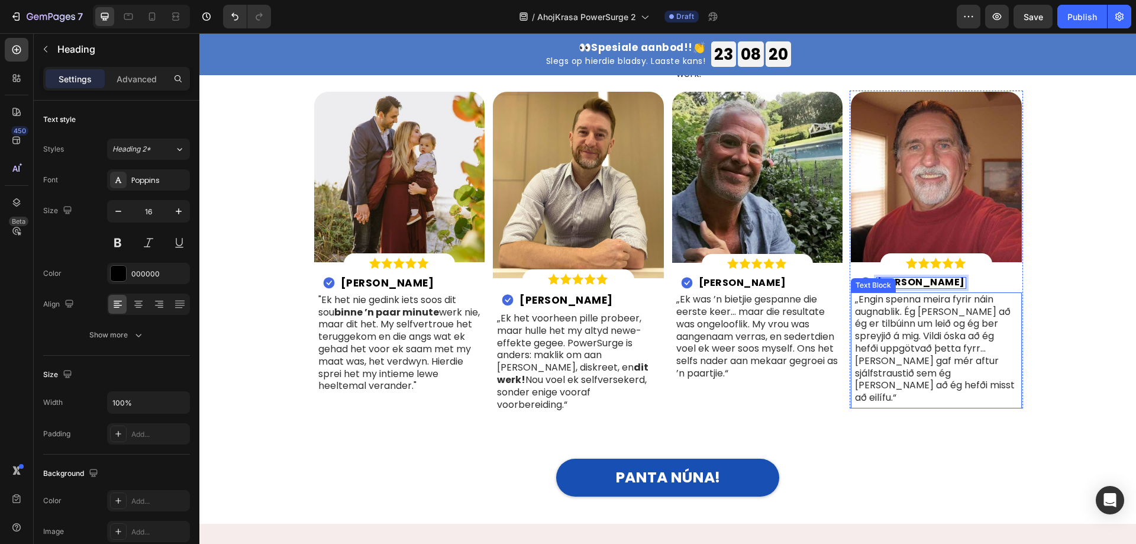
scroll to position [0, 0]
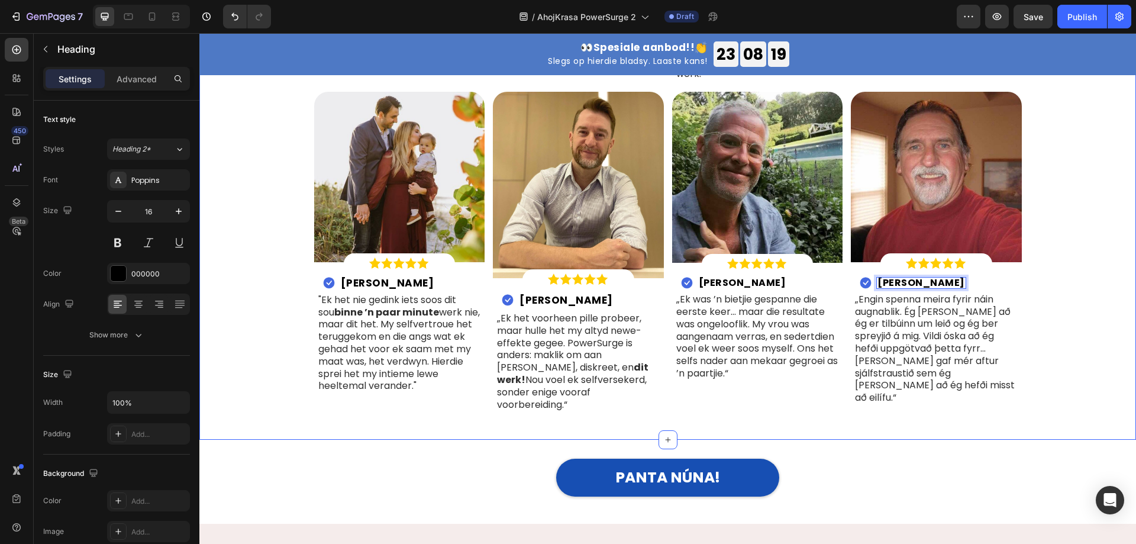
click at [1081, 318] on div "Image Meer as 60 000 geverifieerde kopers Heading Sluit vandag aan by die duise…" at bounding box center [667, 45] width 919 height 749
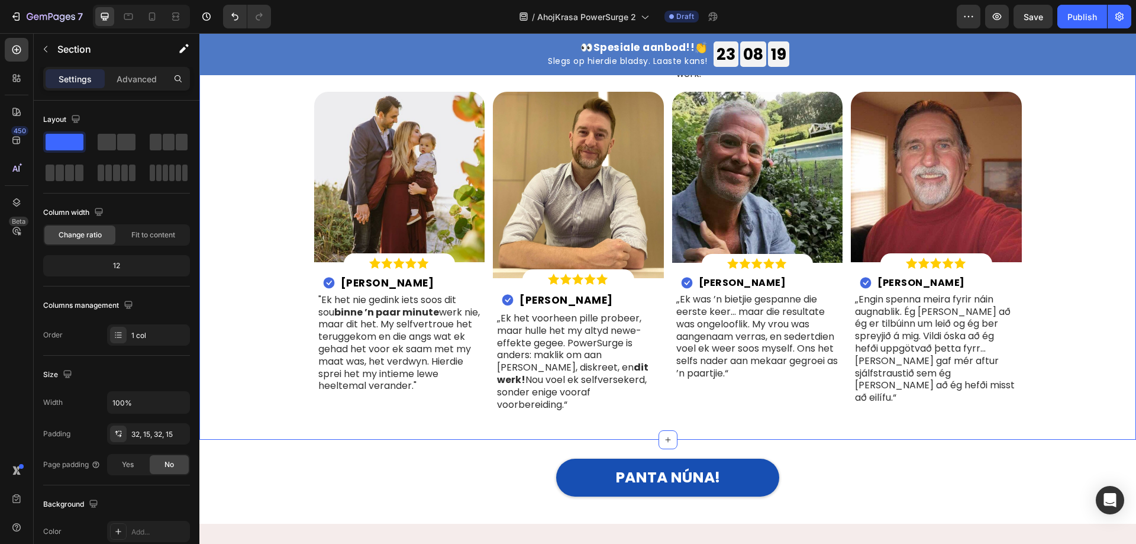
click at [919, 328] on p "„Engin spenna meira fyrir náin augnablik. Ég veit að ég er tilbúinn um leið og …" at bounding box center [936, 348] width 163 height 111
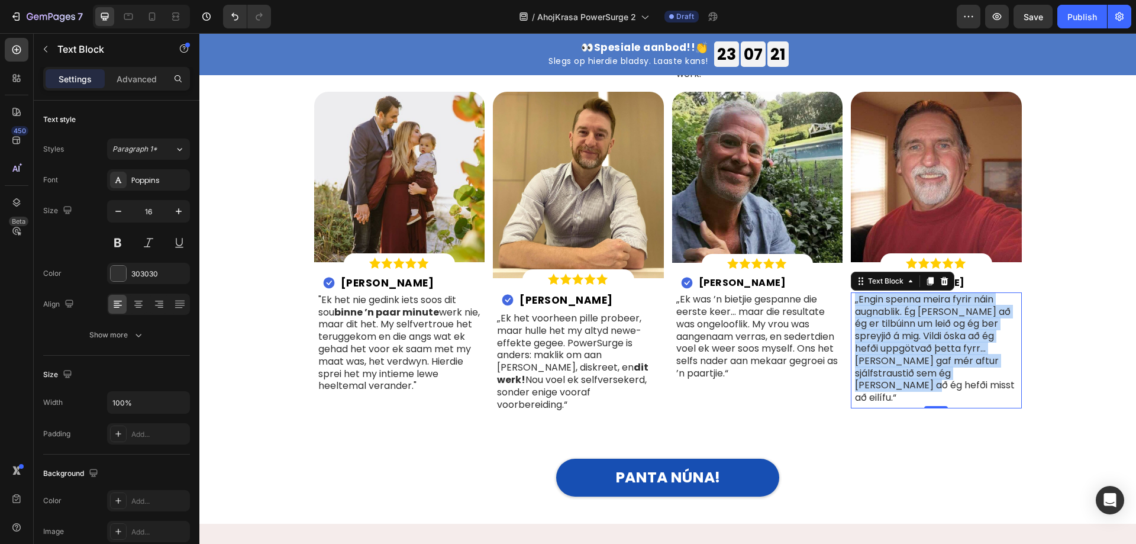
click at [940, 327] on p "„Engin spenna meira fyrir náin augnablik. Ég veit að ég er tilbúinn um leið og …" at bounding box center [936, 348] width 163 height 111
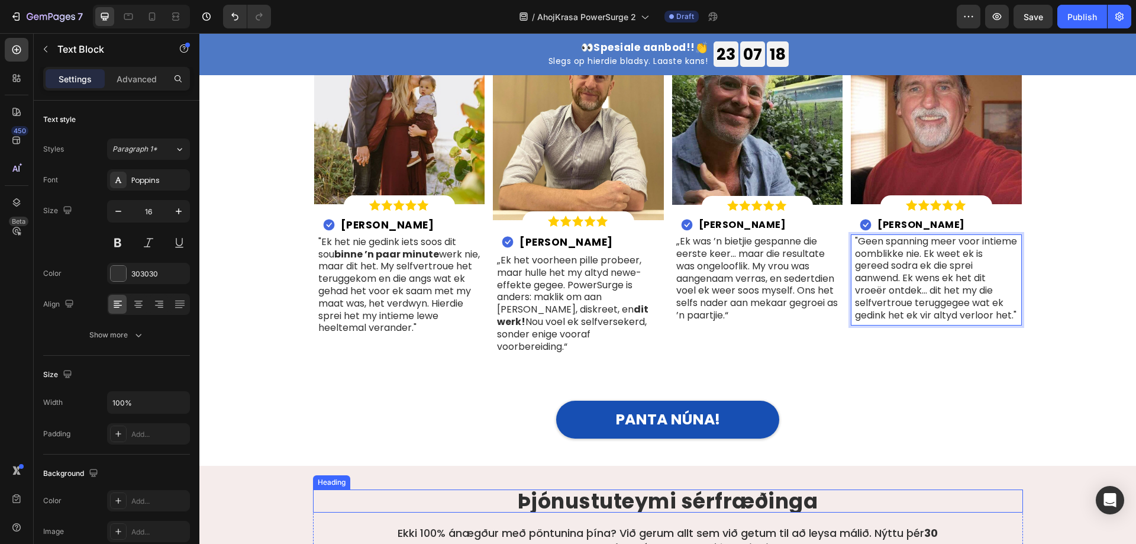
scroll to position [4337, 0]
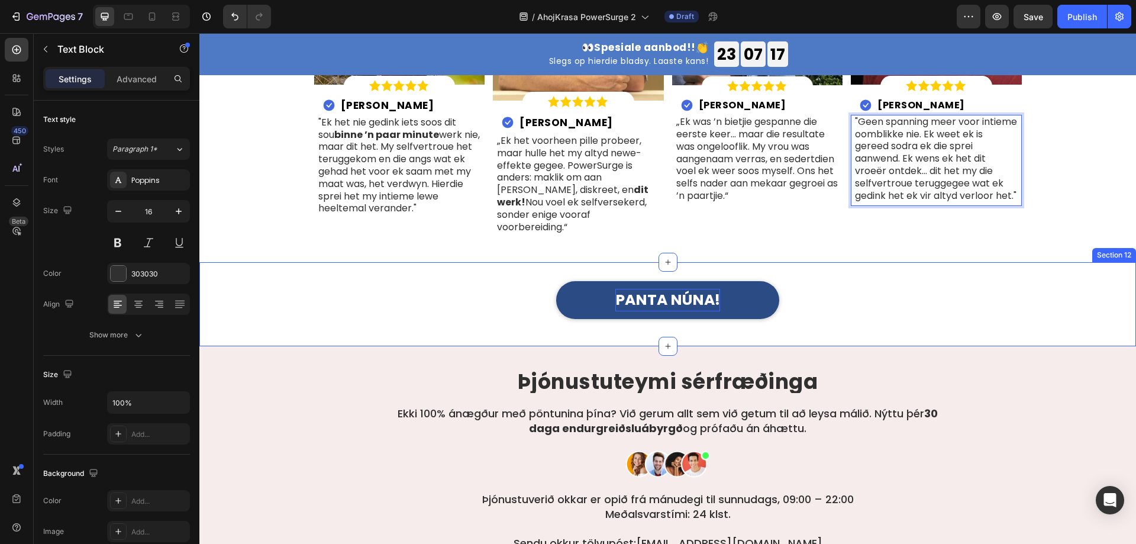
click at [672, 289] on p "PANTA NÚNA!" at bounding box center [667, 300] width 105 height 22
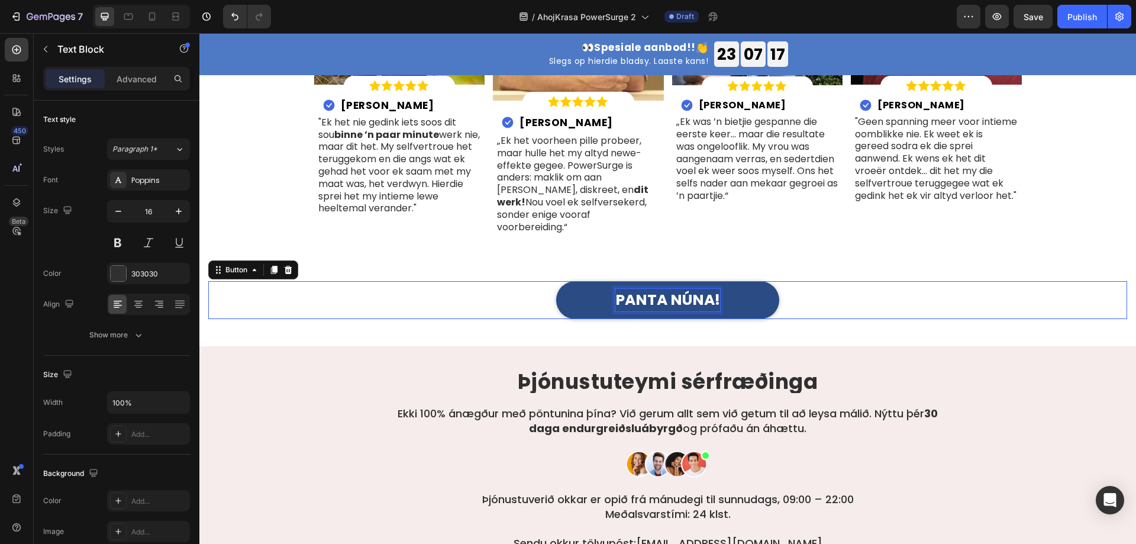
click at [671, 289] on p "PANTA NÚNA!" at bounding box center [667, 300] width 105 height 22
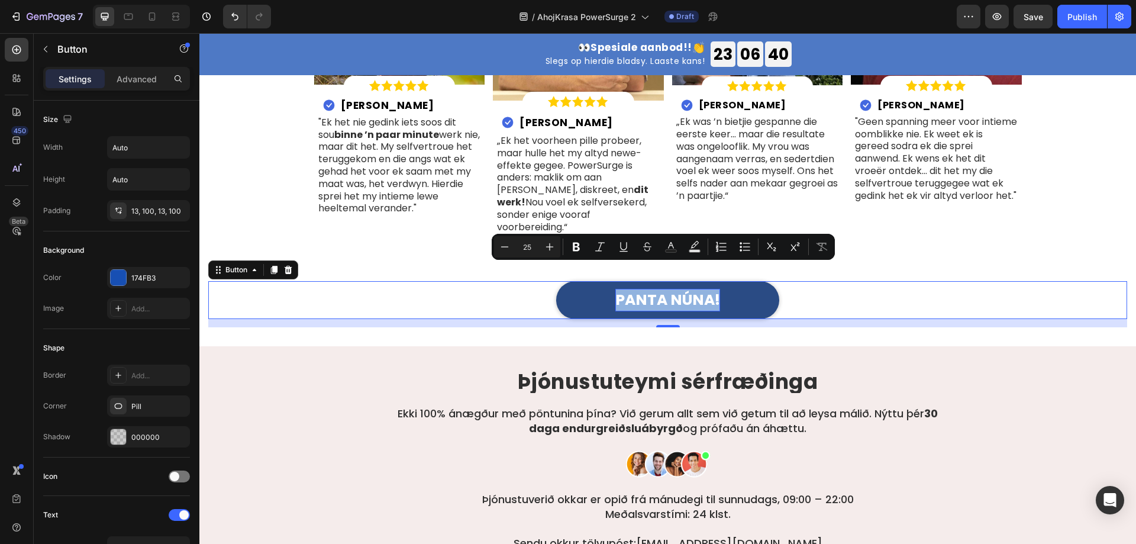
click at [648, 289] on p "PANTA NÚNA!" at bounding box center [667, 300] width 105 height 22
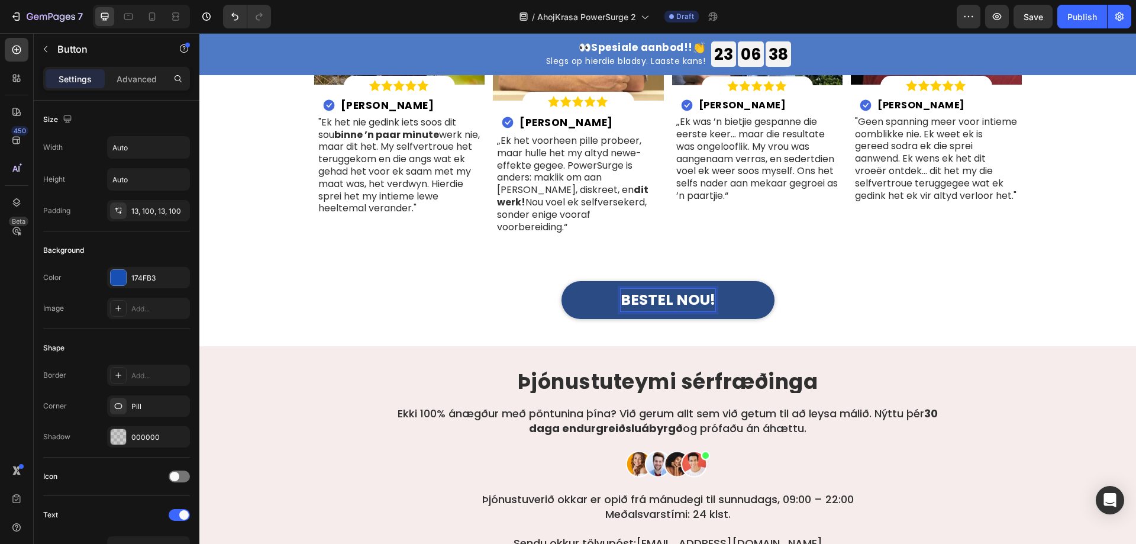
click at [856, 281] on div "BESTEL NOU! Button 14" at bounding box center [667, 300] width 919 height 38
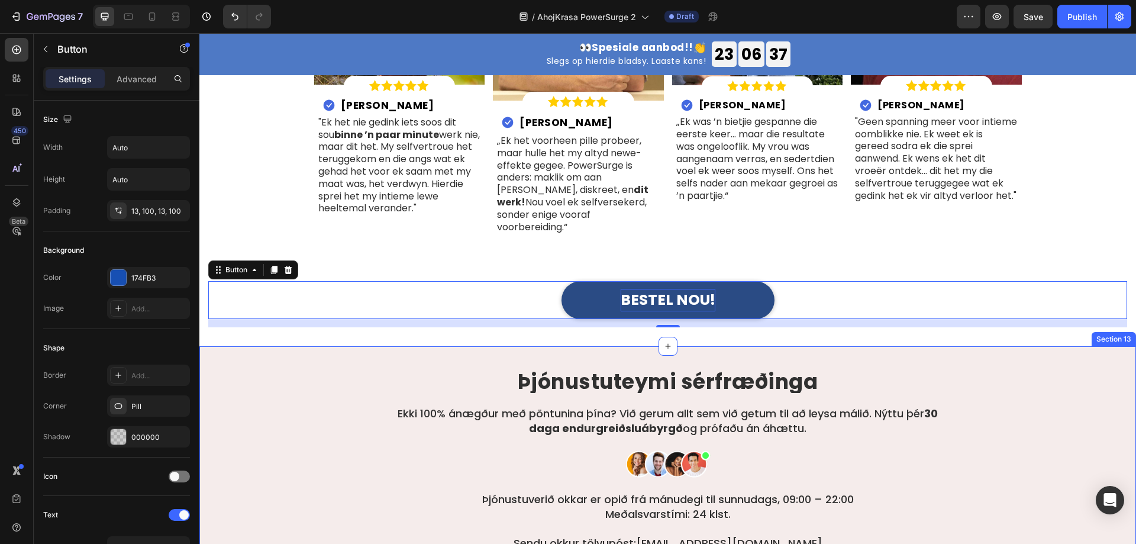
click at [661, 367] on strong "Þjónustuteymi sérfræðinga" at bounding box center [668, 381] width 300 height 29
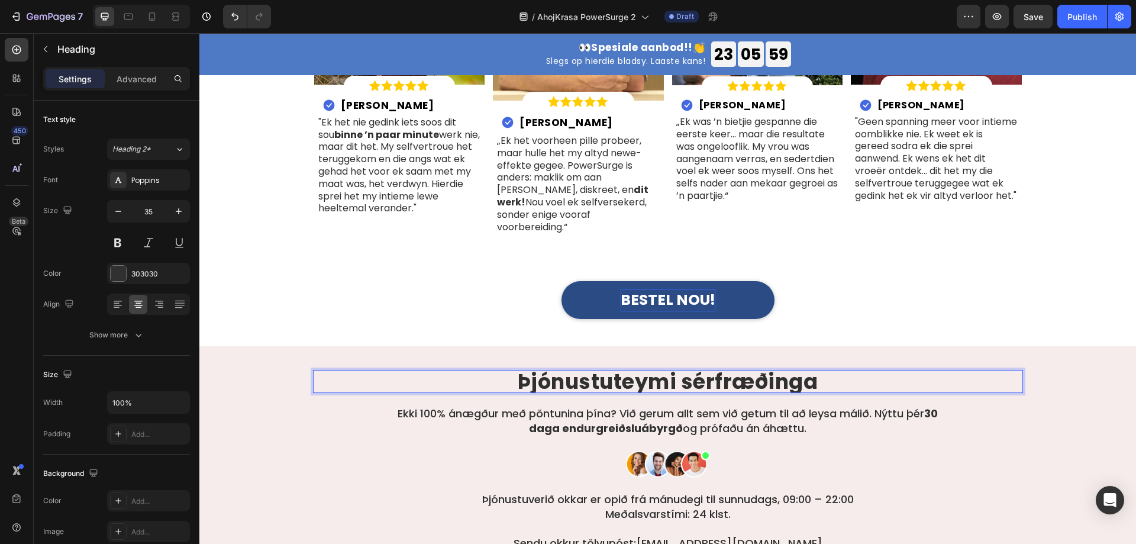
click at [584, 367] on strong "Þjónustuteymi sérfræðinga" at bounding box center [668, 381] width 300 height 29
click at [588, 378] on div "Kundige ondersteuning-span Heading 20 Ekki 100% ánægður með pöntunina þína? Við…" at bounding box center [668, 477] width 710 height 214
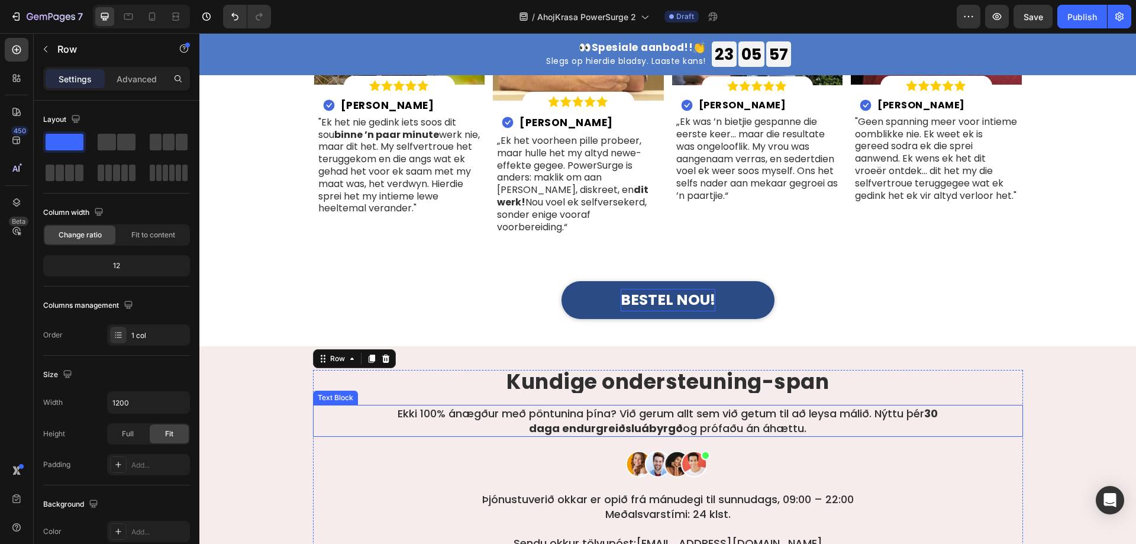
click at [590, 406] on p "Ekki 100% ánægður með pöntunina þína? Við gerum allt sem við getum til að leysa…" at bounding box center [667, 421] width 565 height 30
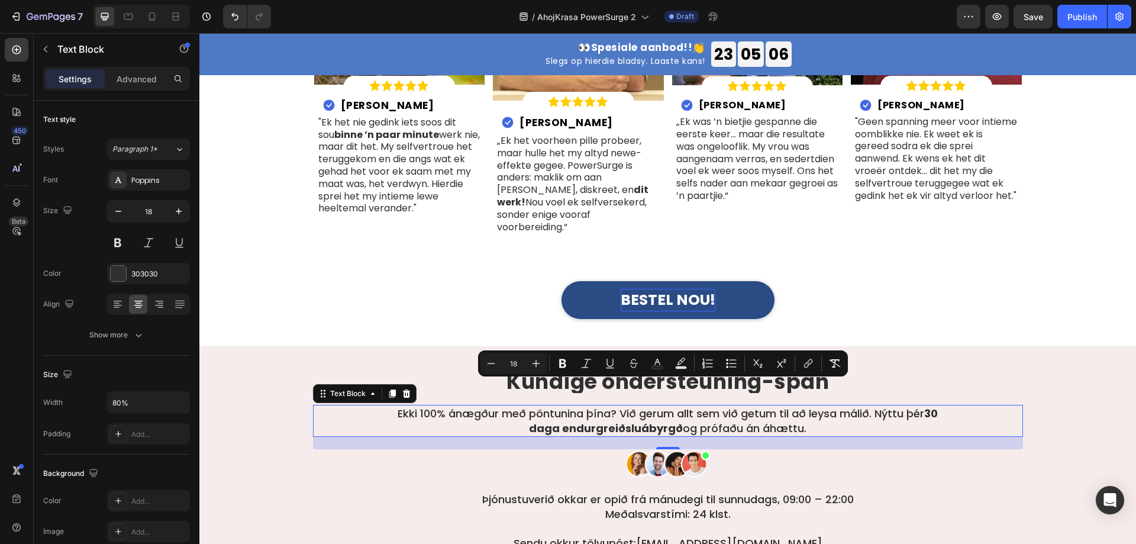
click at [590, 406] on p "Ekki 100% ánægður með pöntunina þína? Við gerum allt sem við getum til að leysa…" at bounding box center [667, 421] width 565 height 30
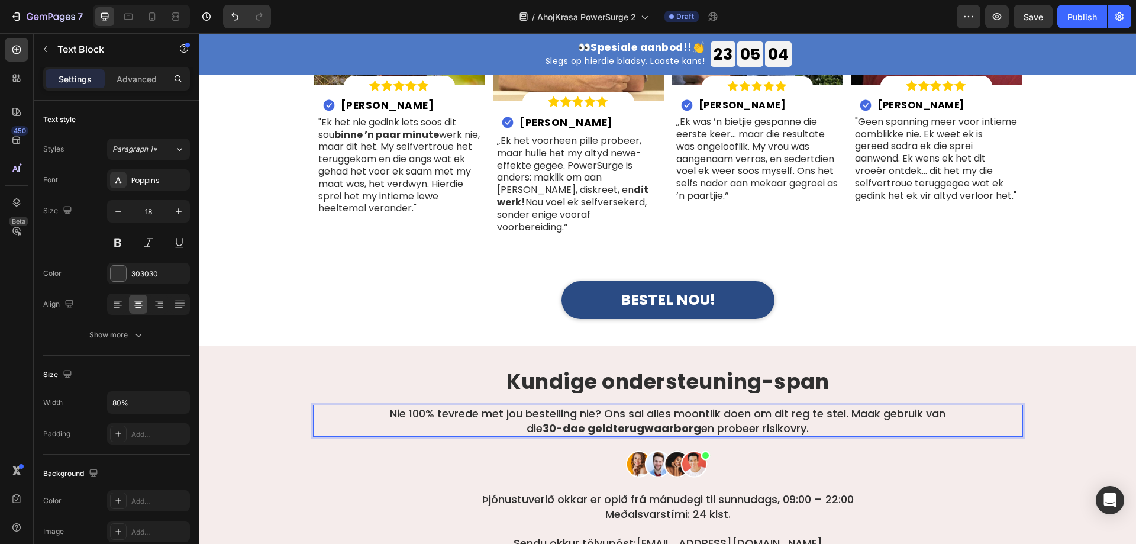
scroll to position [4455, 0]
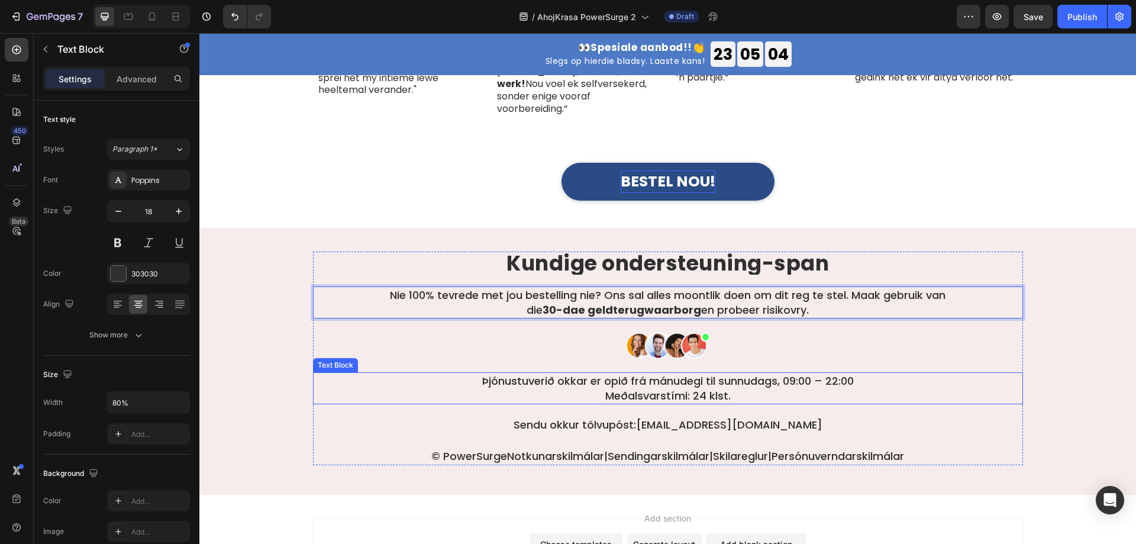
click at [656, 373] on p "Þjónustuverið okkar er opið frá mánudegi til sunnudags, 09:00 – 22:00 Meðalsvar…" at bounding box center [667, 388] width 565 height 30
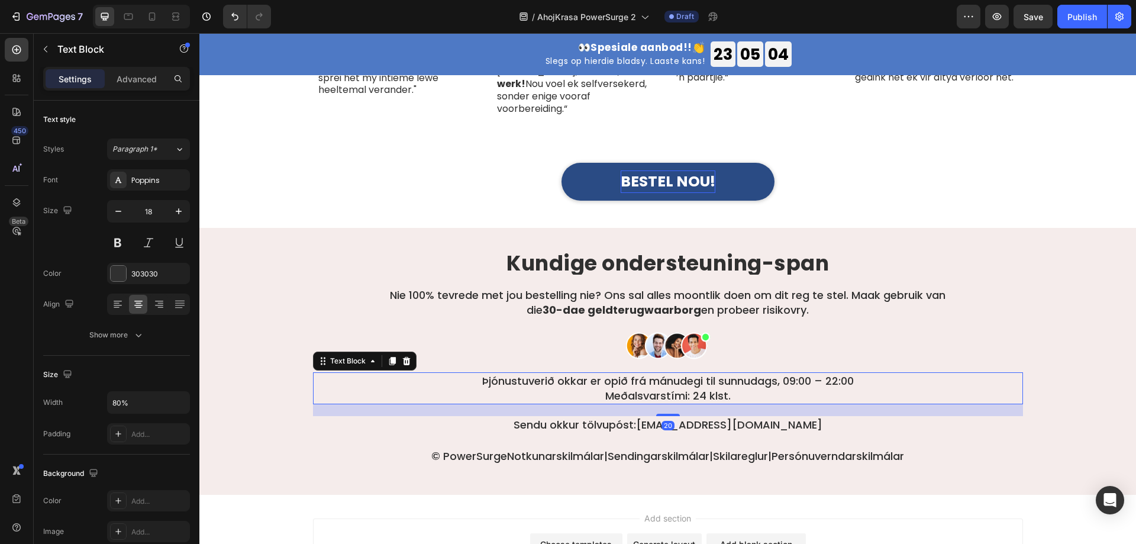
click at [656, 373] on p "Þjónustuverið okkar er opið frá mánudegi til sunnudags, 09:00 – 22:00 Meðalsvar…" at bounding box center [667, 388] width 565 height 30
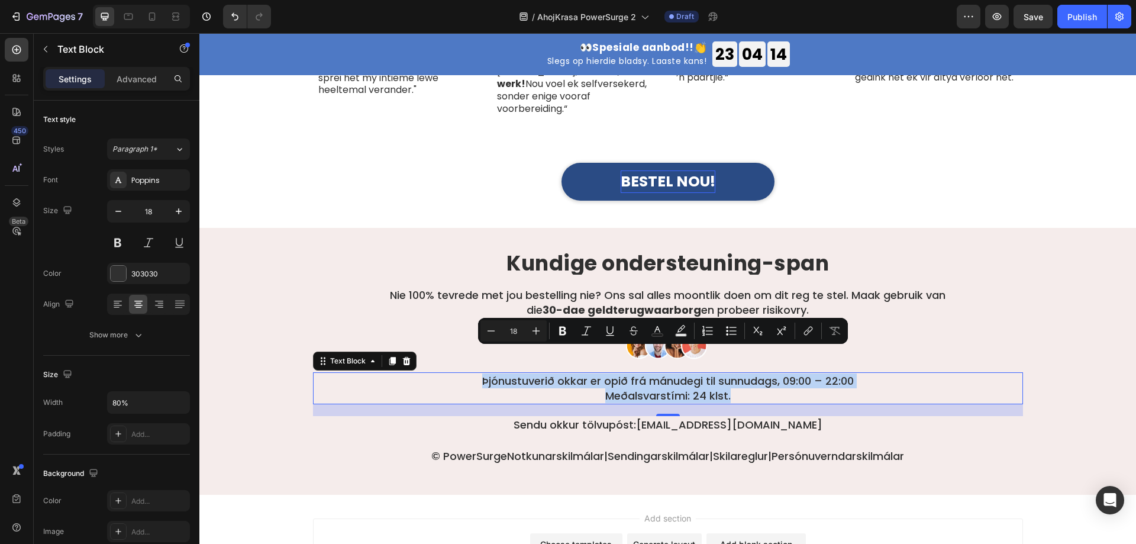
click at [658, 373] on p "Þjónustuverið okkar er opið frá mánudegi til sunnudags, 09:00 – 22:00 Meðalsvar…" at bounding box center [667, 388] width 565 height 30
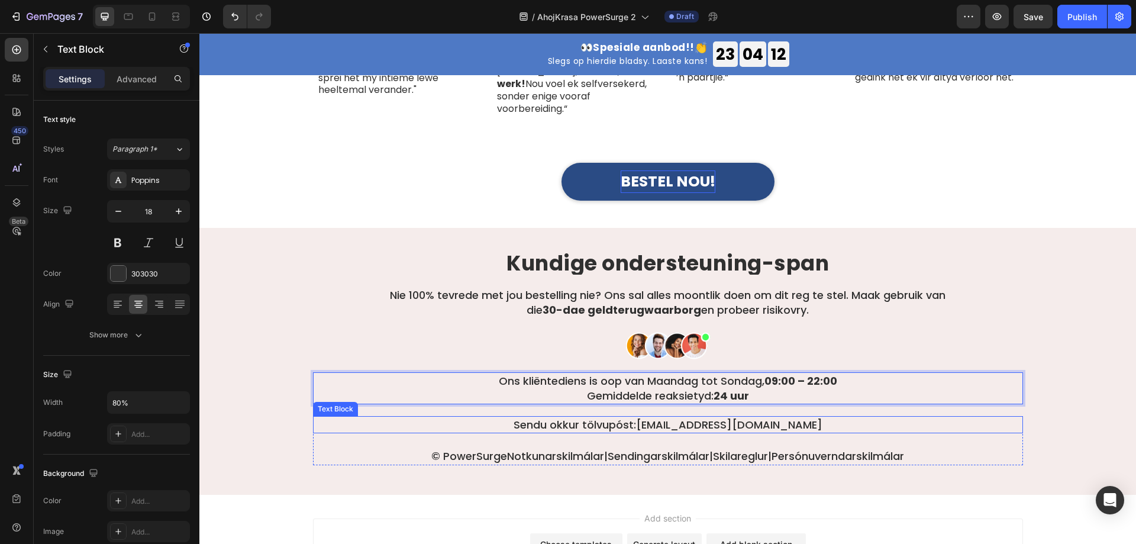
click at [692, 417] on link "styoja@halloarcticpure.com" at bounding box center [729, 424] width 186 height 15
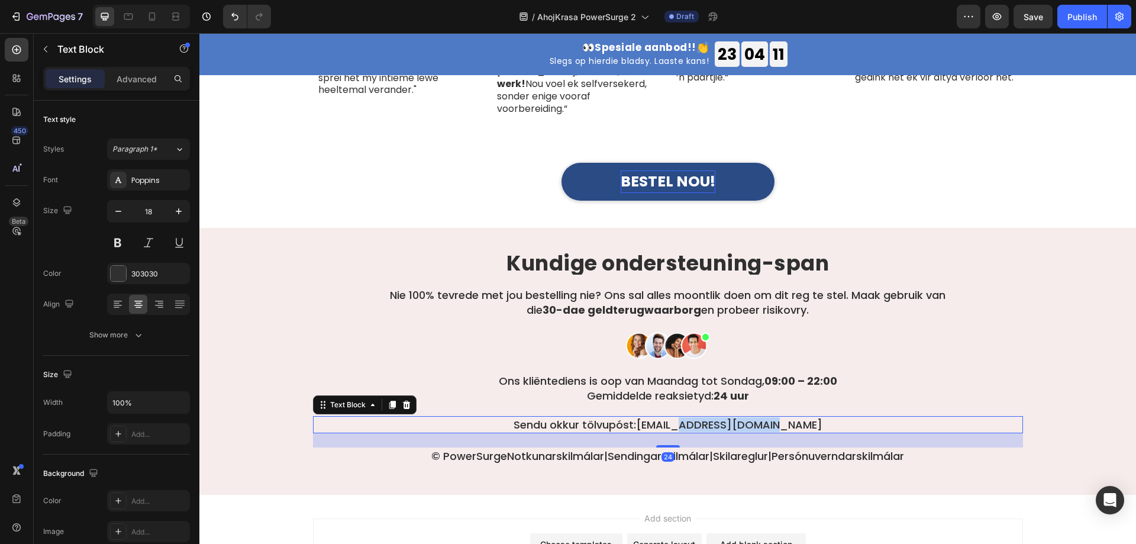
click at [692, 417] on link "styoja@halloarcticpure.com" at bounding box center [729, 424] width 186 height 15
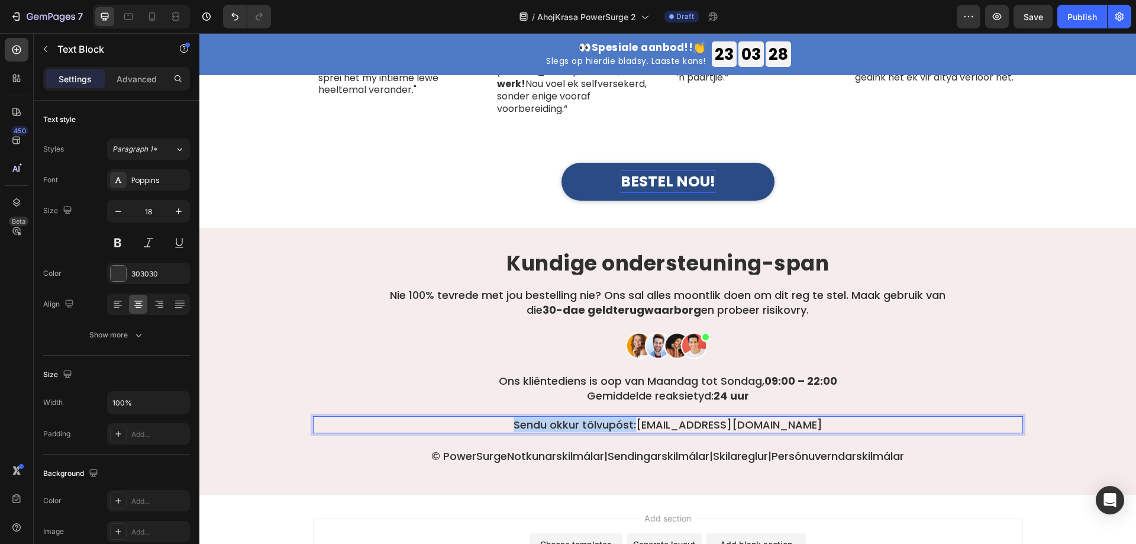
click at [667, 417] on link "styoja@halloarcticpure.com" at bounding box center [729, 424] width 186 height 15
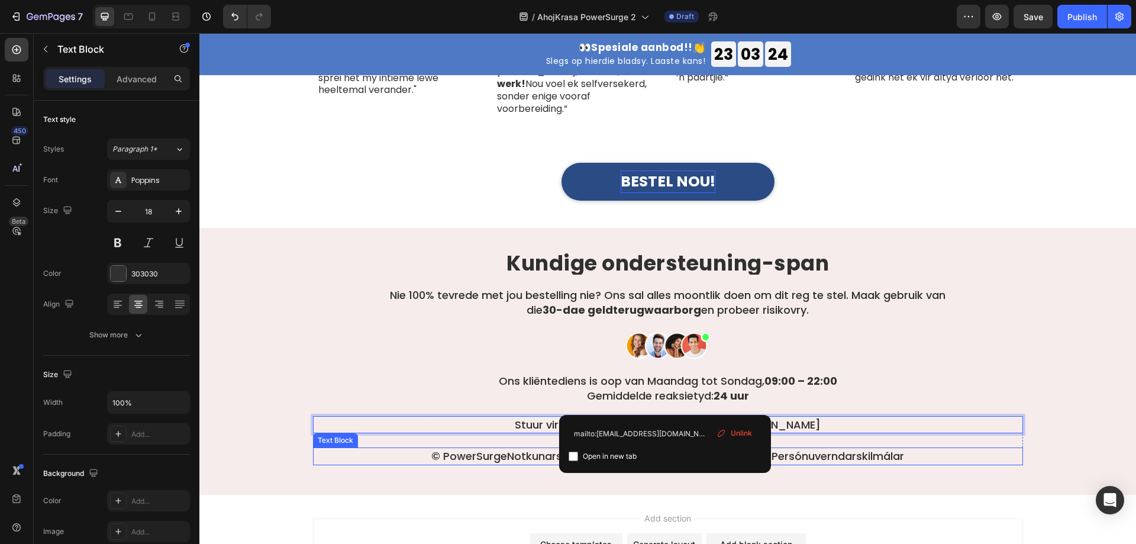
click at [891, 448] on link "Persónuverndarskilmálar" at bounding box center [837, 455] width 132 height 15
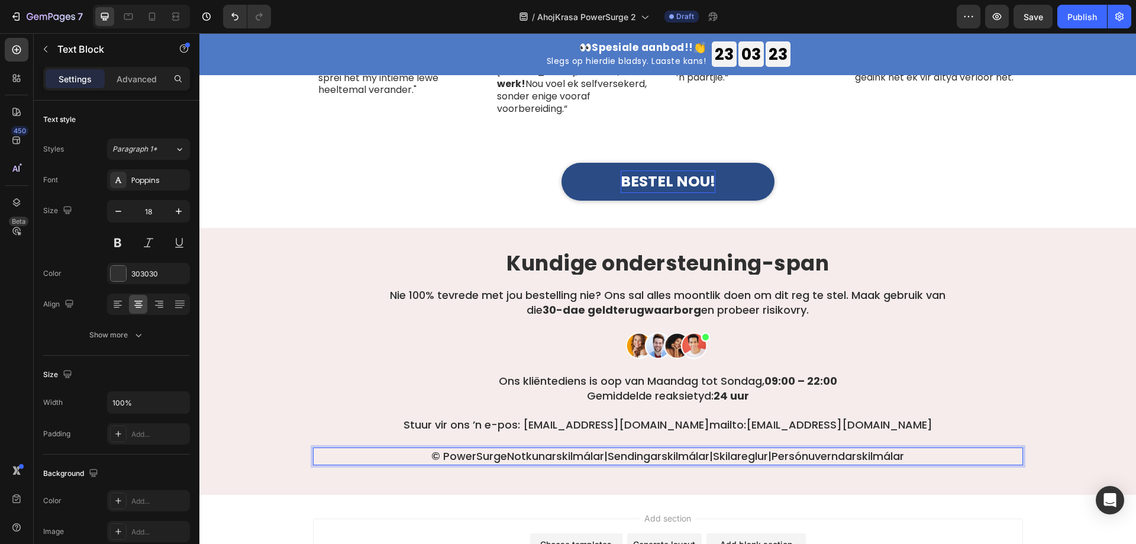
click at [781, 448] on link "Persónuverndarskilmálar" at bounding box center [837, 455] width 132 height 15
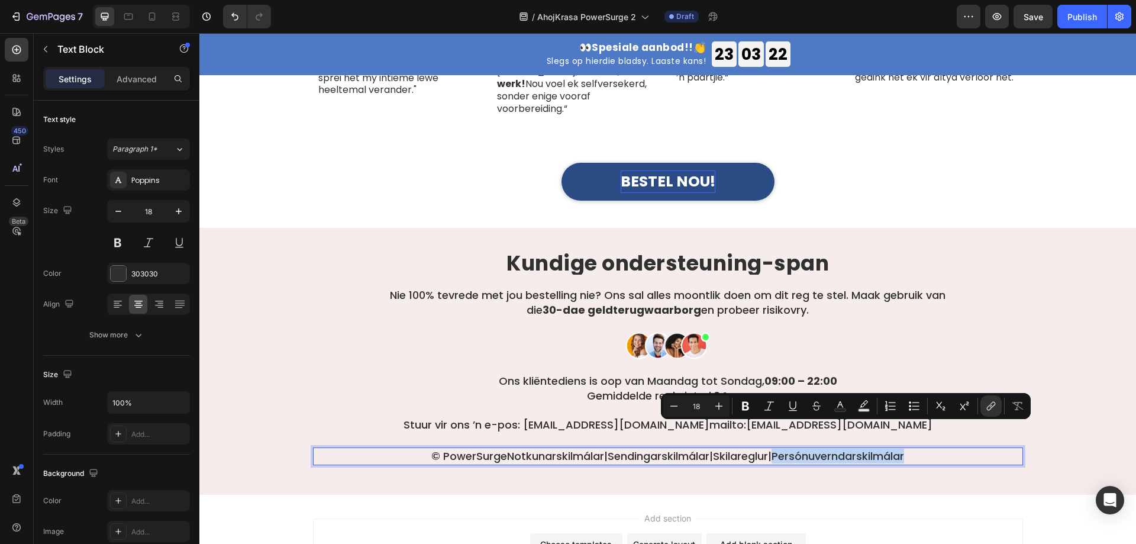
click at [933, 448] on p "© PowerSurge Notkunarskilmálar | Sendingarskilmálar | Skilareglur | Persónuvern…" at bounding box center [667, 455] width 707 height 15
click at [939, 448] on p "© PowerSurge Notkunarskilmálar | Sendingarskilmálar | Skilareglur | Persónuvern…" at bounding box center [667, 455] width 707 height 15
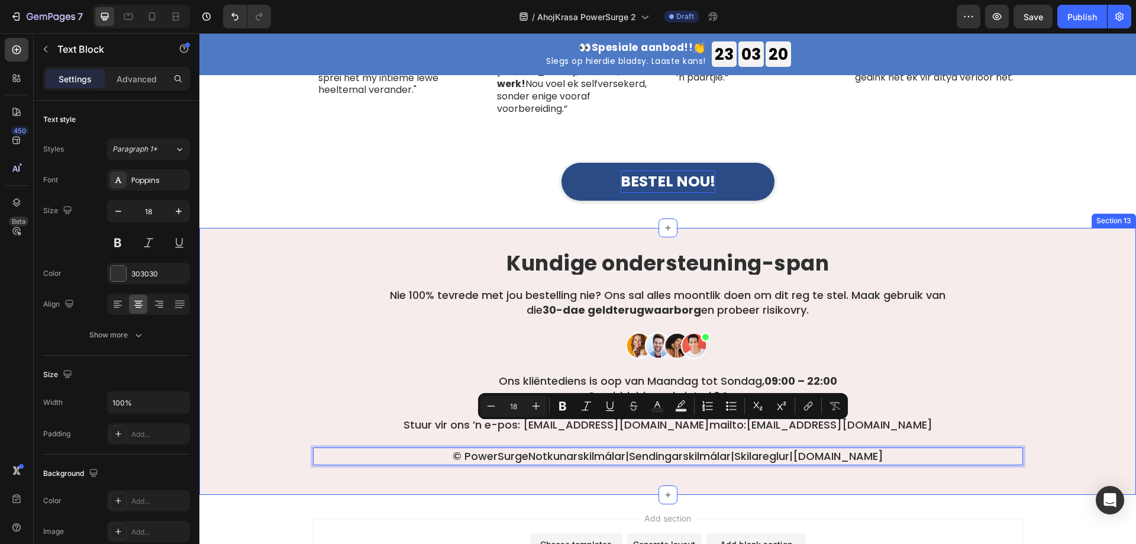
drag, startPoint x: 952, startPoint y: 431, endPoint x: 295, endPoint y: 426, distance: 657.1
click at [778, 452] on div "⁠⁠⁠⁠⁠⁠⁠ Kundige ondersteuning-span Heading Nie 100% tevrede met jou bestelling …" at bounding box center [667, 361] width 936 height 267
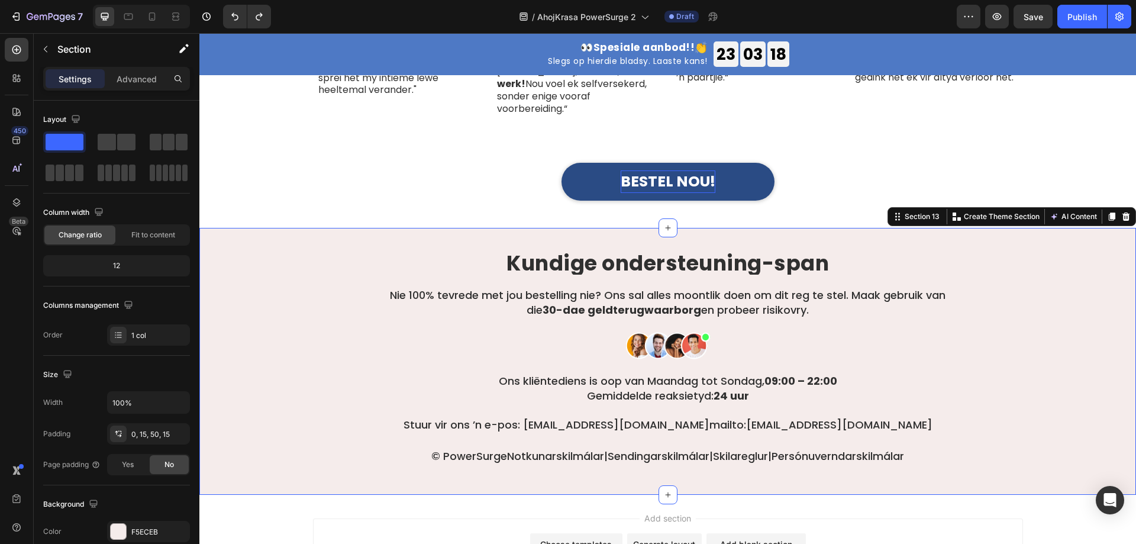
click at [897, 448] on link "Persónuverndarskilmálar" at bounding box center [837, 455] width 132 height 15
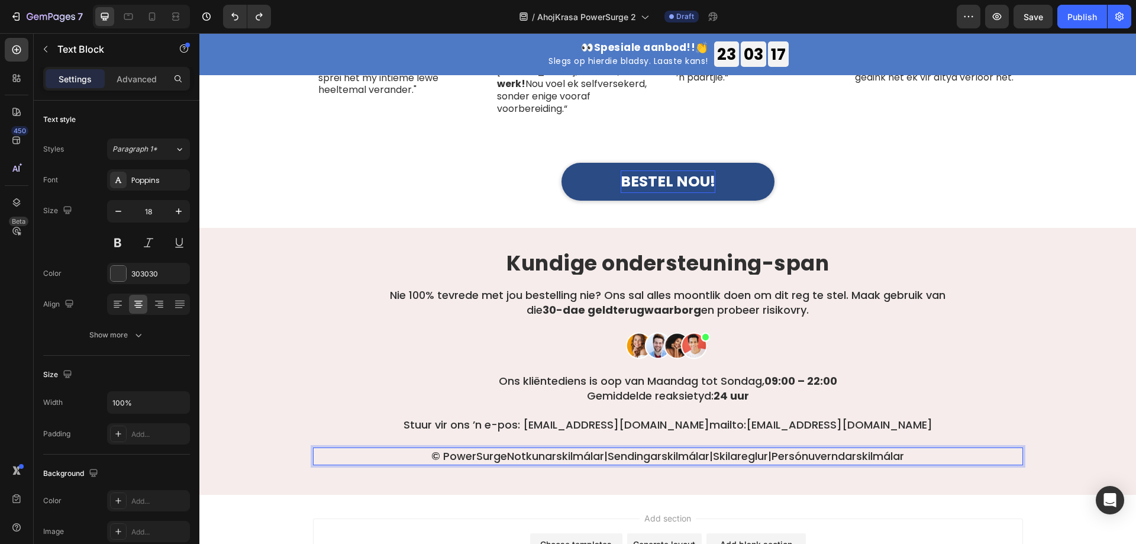
click at [924, 448] on p "© PowerSurge Notkunarskilmálar | Sendingarskilmálar | Skilareglur | Persónuvern…" at bounding box center [667, 455] width 707 height 15
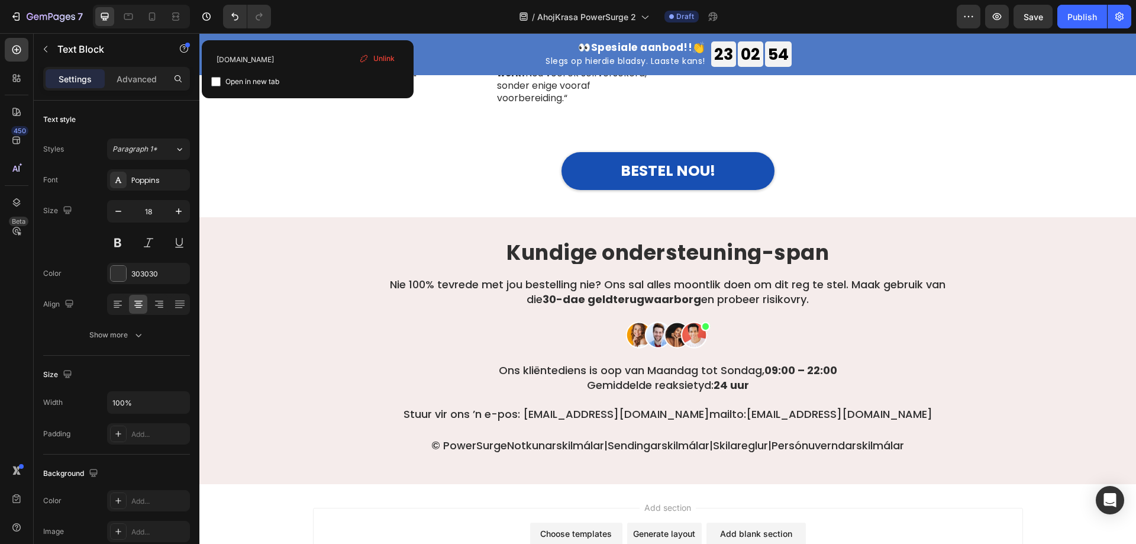
scroll to position [4523, 0]
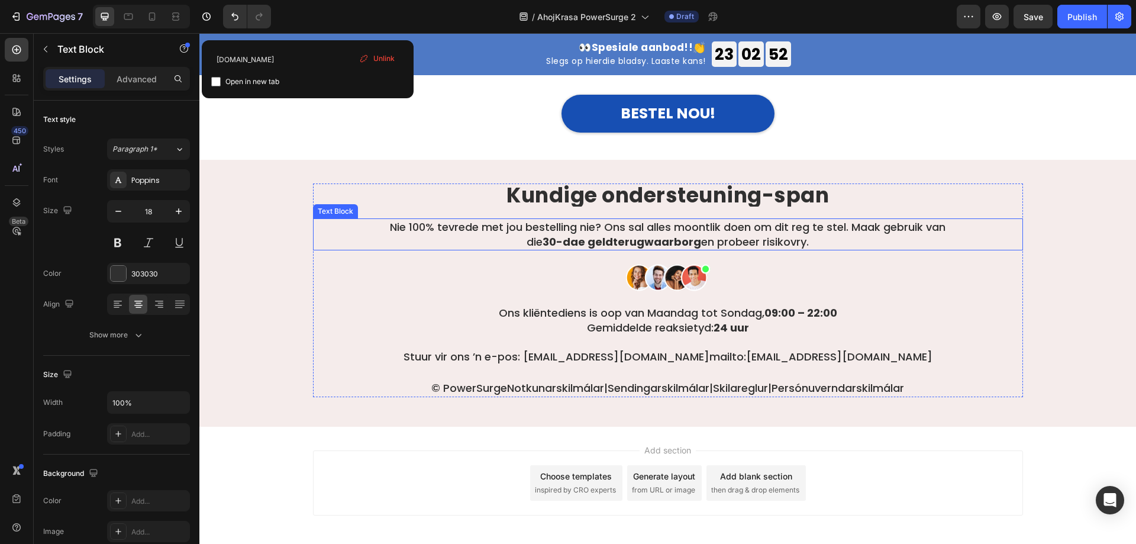
click at [264, 248] on div "Kundige ondersteuning-span Heading Nie 100% tevrede met jou bestelling nie? Ons…" at bounding box center [667, 278] width 919 height 237
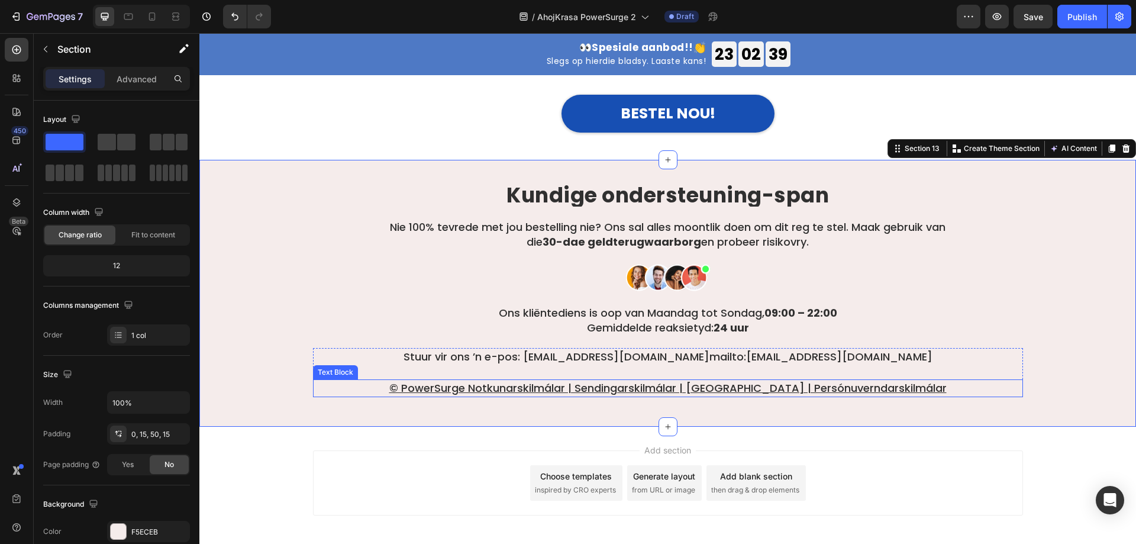
click at [597, 380] on u "© PowerSurge Notkunarskilmálar | Sendingarskilmálar | Skilareglur | Persónuvern…" at bounding box center [667, 387] width 557 height 15
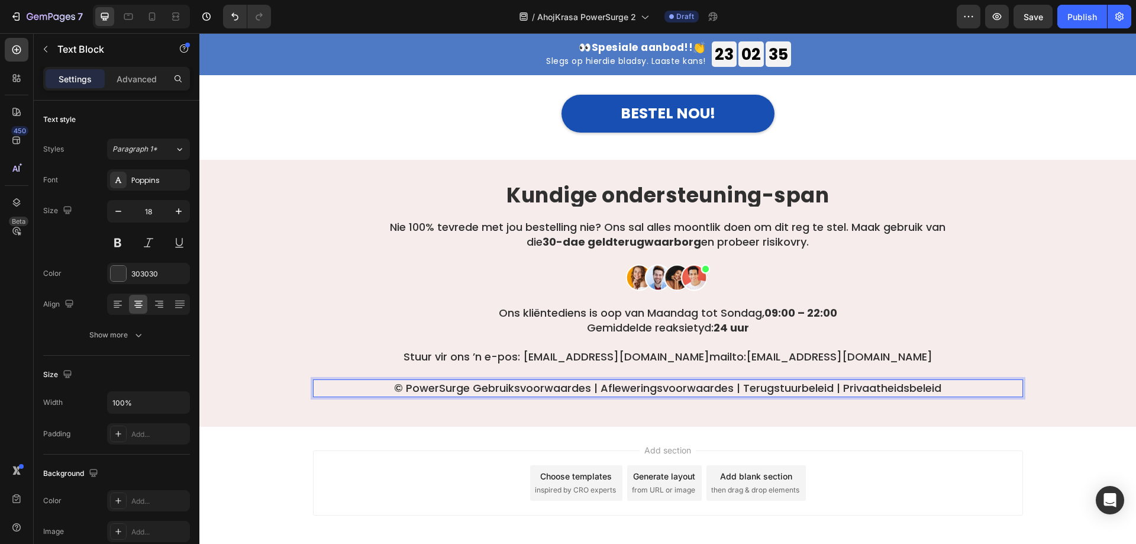
click at [864, 450] on div "Add section Choose templates inspired by CRO experts Generate layout from URL o…" at bounding box center [668, 482] width 710 height 65
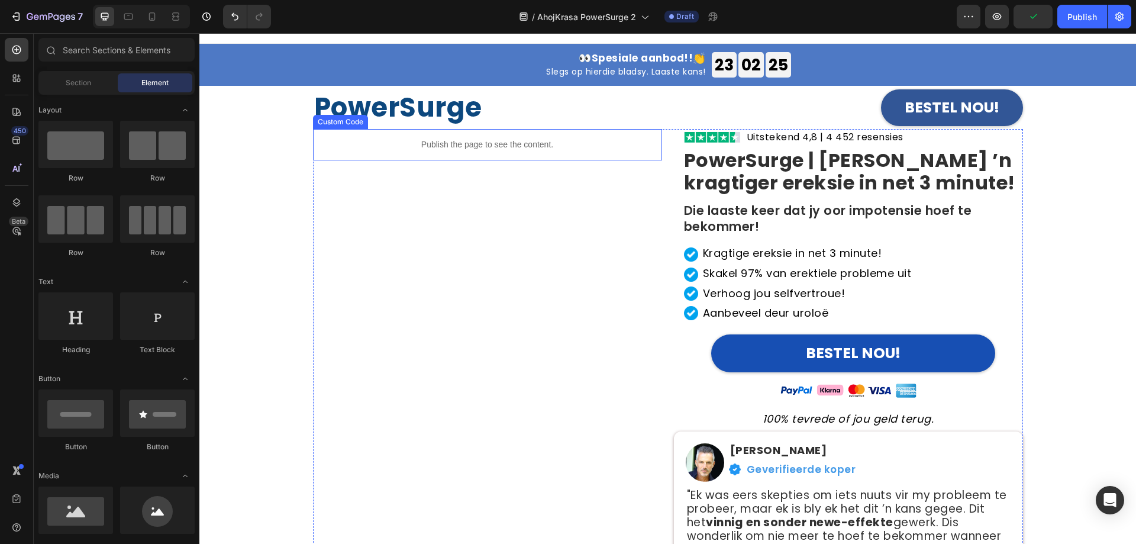
scroll to position [0, 0]
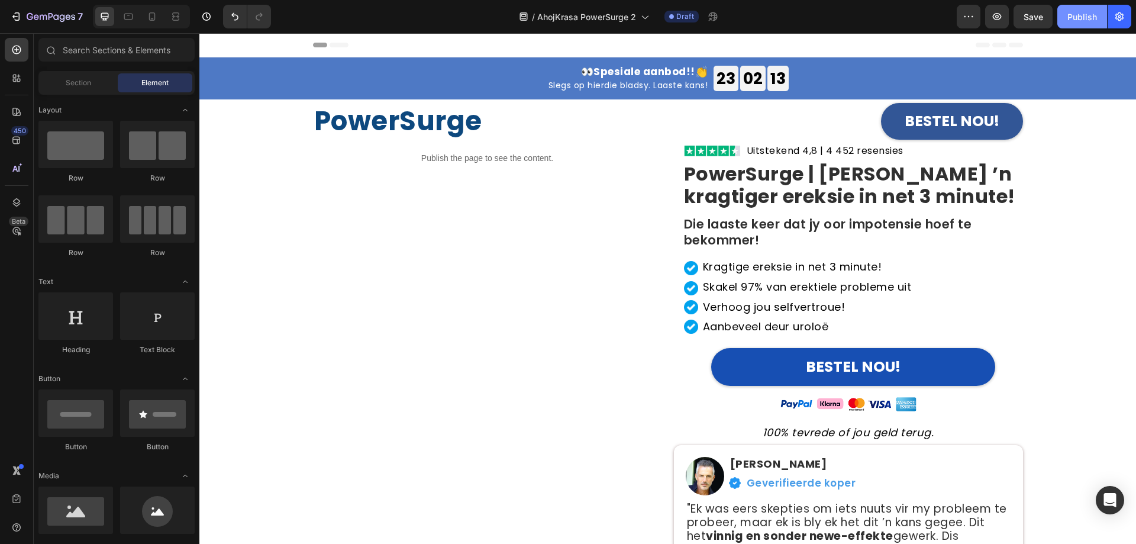
click at [1071, 18] on div "Publish" at bounding box center [1082, 17] width 30 height 12
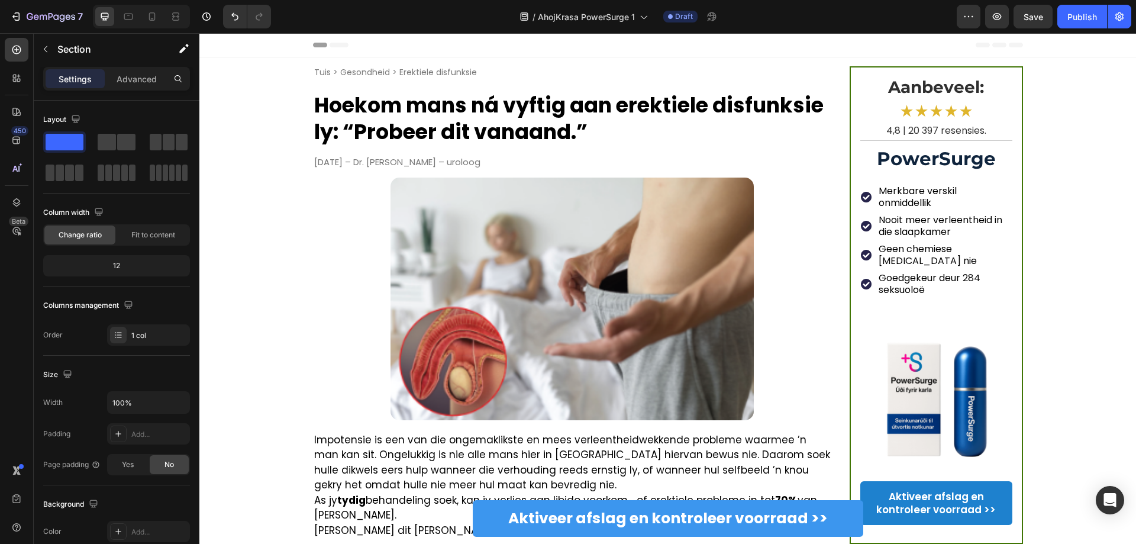
click at [1084, 21] on div "Publish" at bounding box center [1082, 17] width 30 height 12
